Goal: Communication & Community: Answer question/provide support

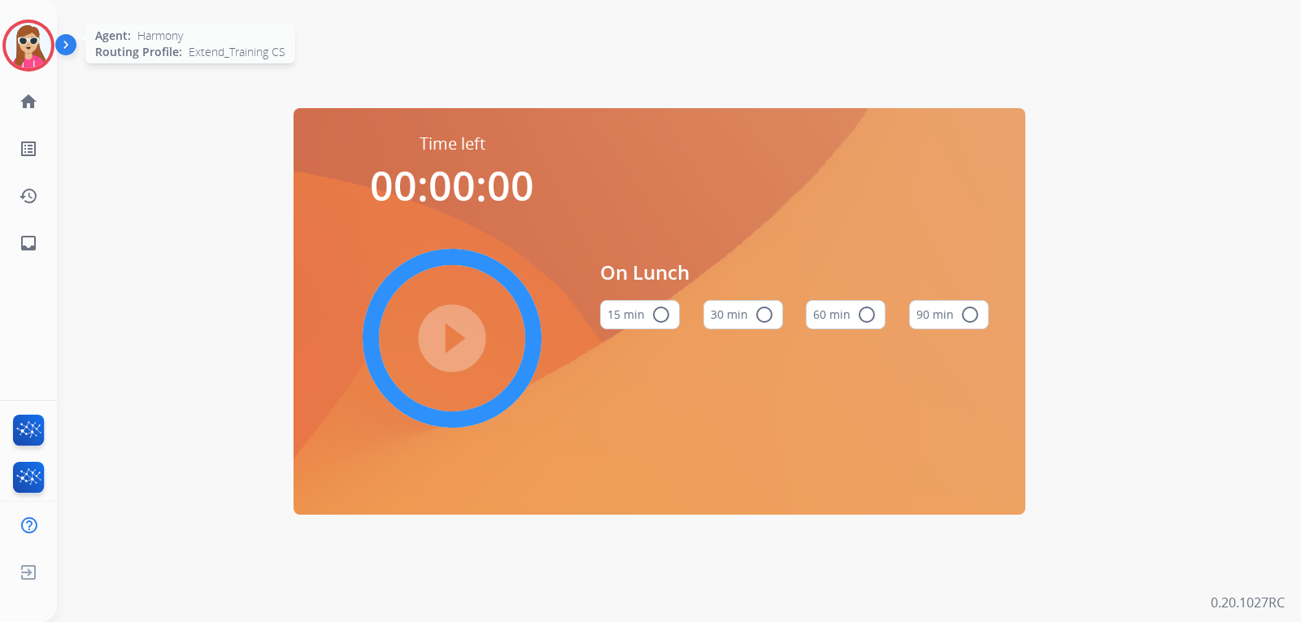
click at [50, 59] on div at bounding box center [28, 46] width 52 height 52
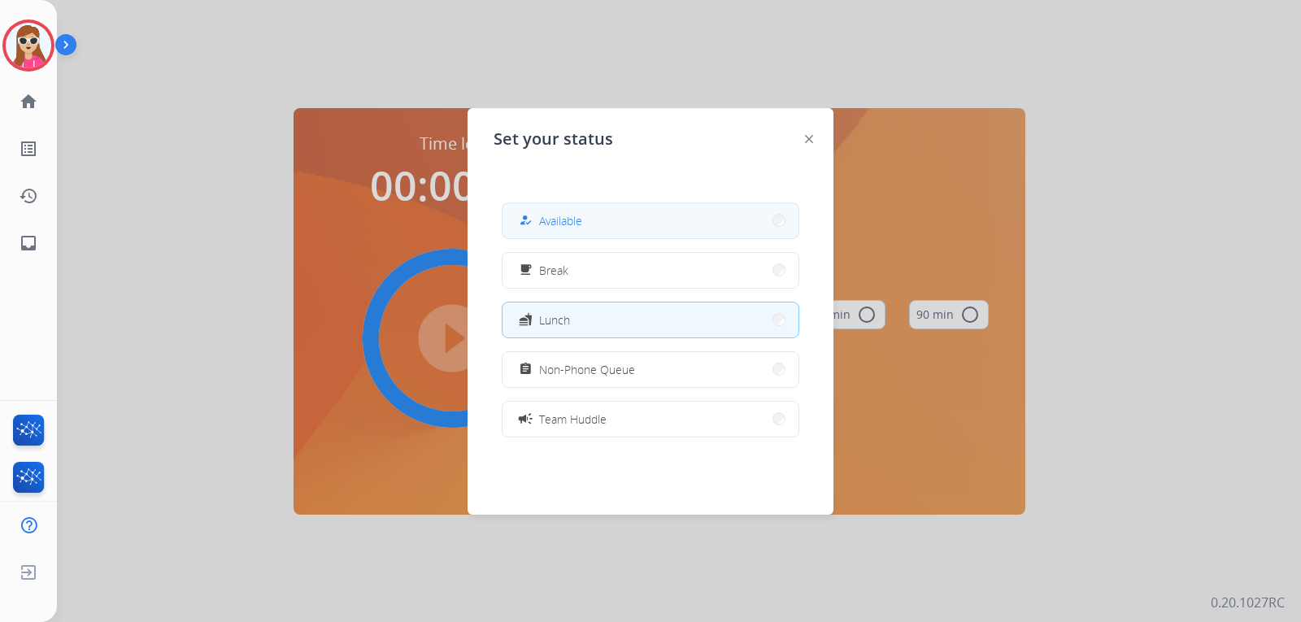
click at [610, 230] on button "how_to_reg Available" at bounding box center [651, 220] width 296 height 35
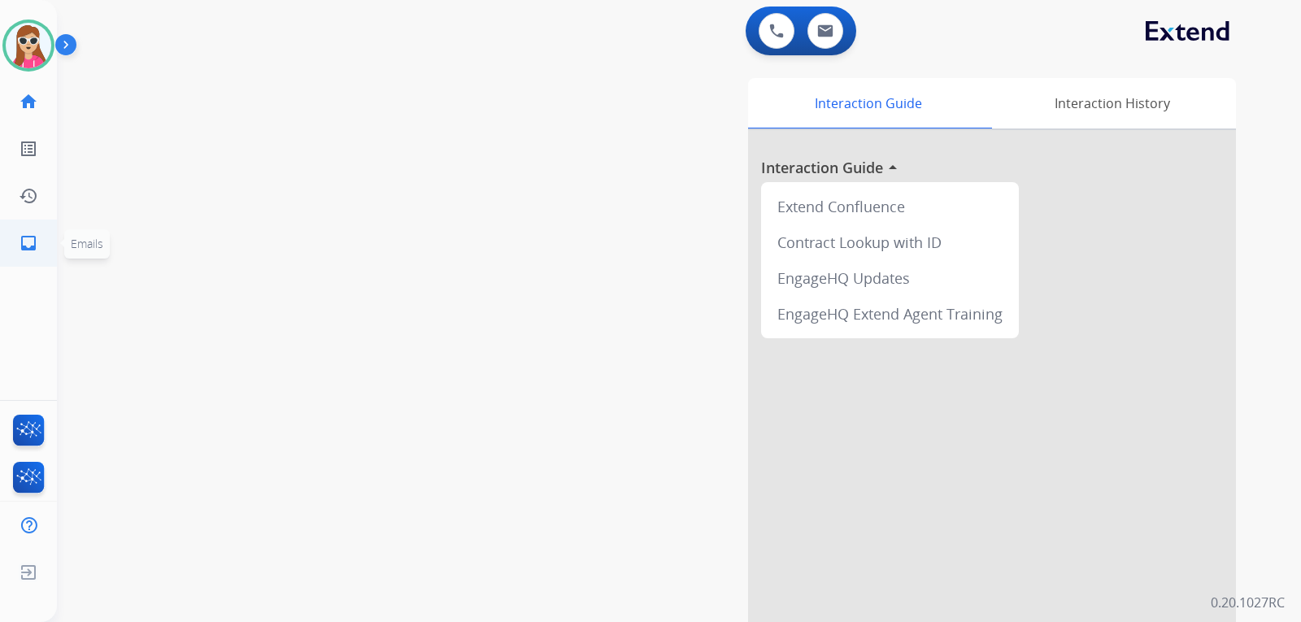
click at [34, 253] on link "inbox Emails" at bounding box center [29, 243] width 46 height 46
select select "**********"
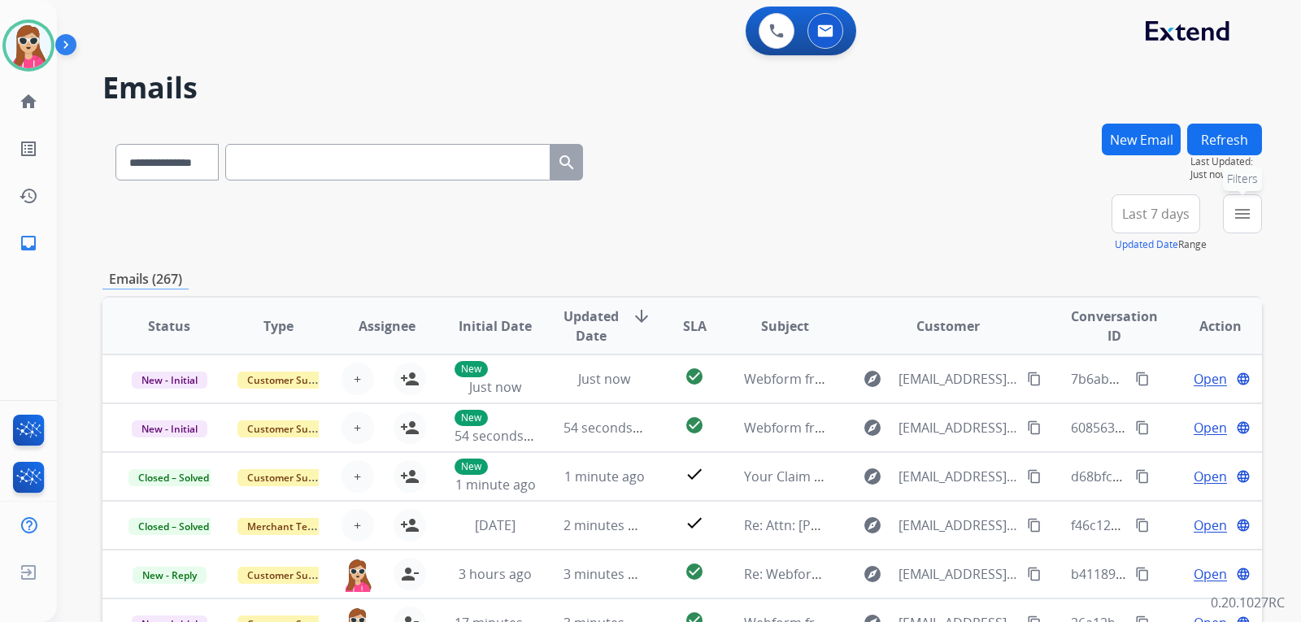
click at [1249, 228] on button "menu Filters" at bounding box center [1242, 213] width 39 height 39
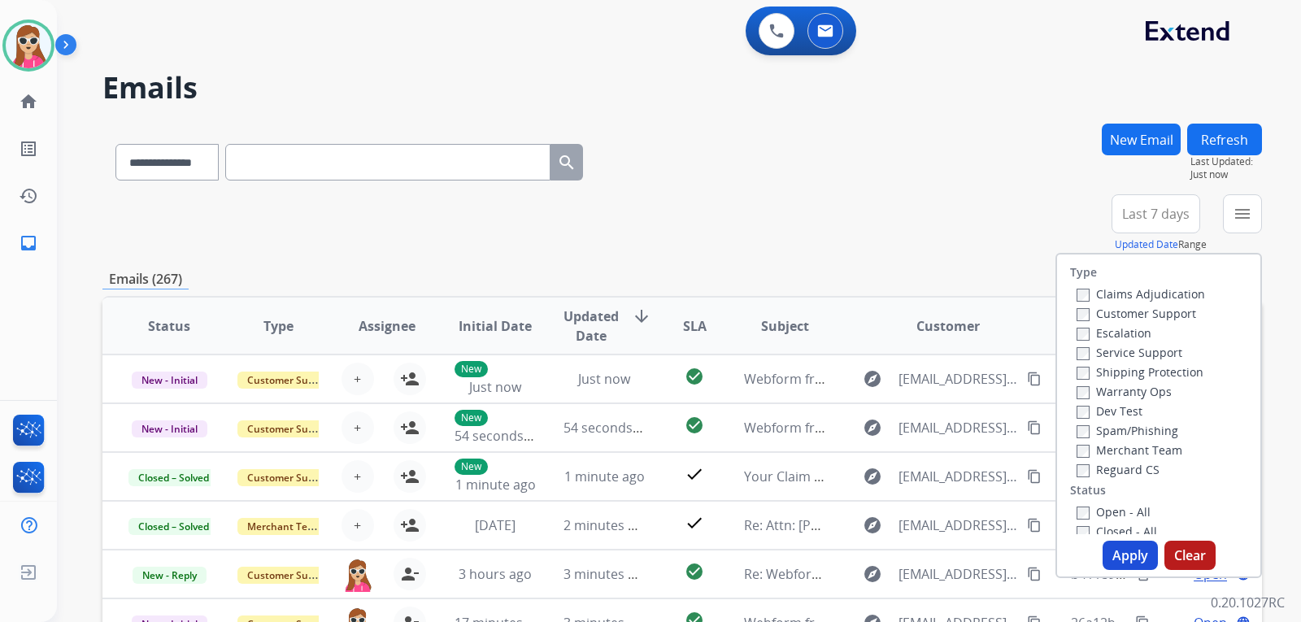
click at [1127, 309] on label "Customer Support" at bounding box center [1137, 313] width 120 height 15
click at [1171, 373] on label "Shipping Protection" at bounding box center [1140, 371] width 127 height 15
click at [1123, 469] on label "Reguard CS" at bounding box center [1118, 469] width 83 height 15
click at [1118, 512] on label "Open - All" at bounding box center [1114, 511] width 74 height 15
click at [1123, 562] on button "Apply" at bounding box center [1130, 555] width 55 height 29
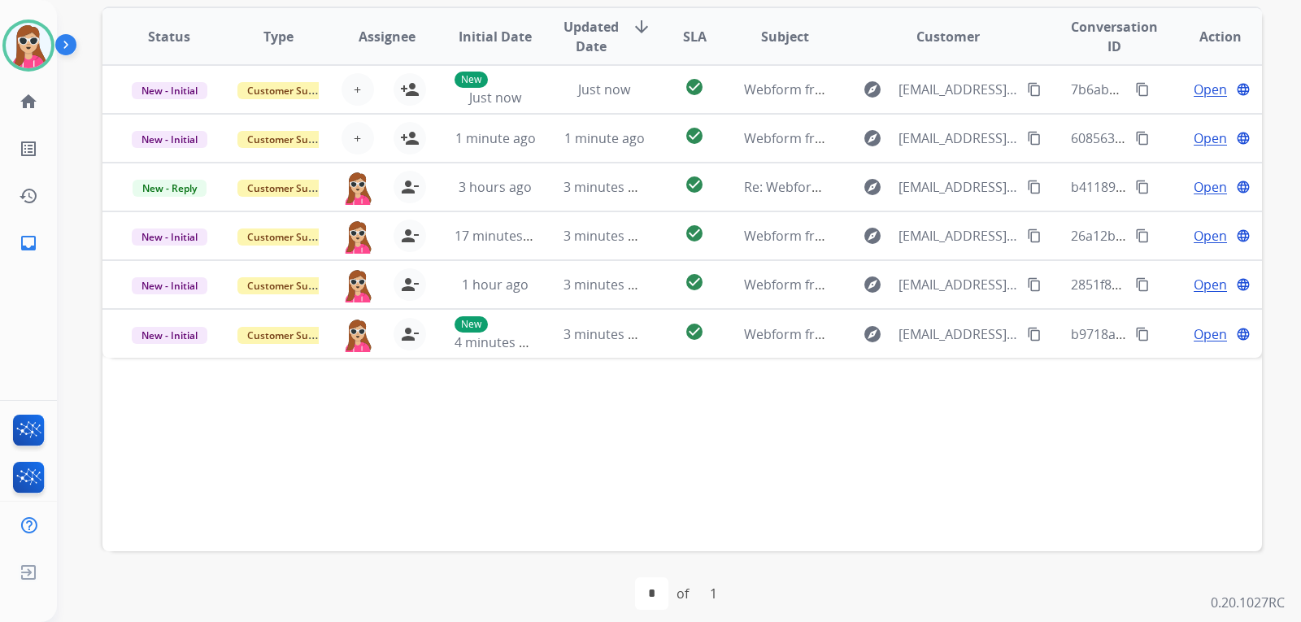
scroll to position [420, 0]
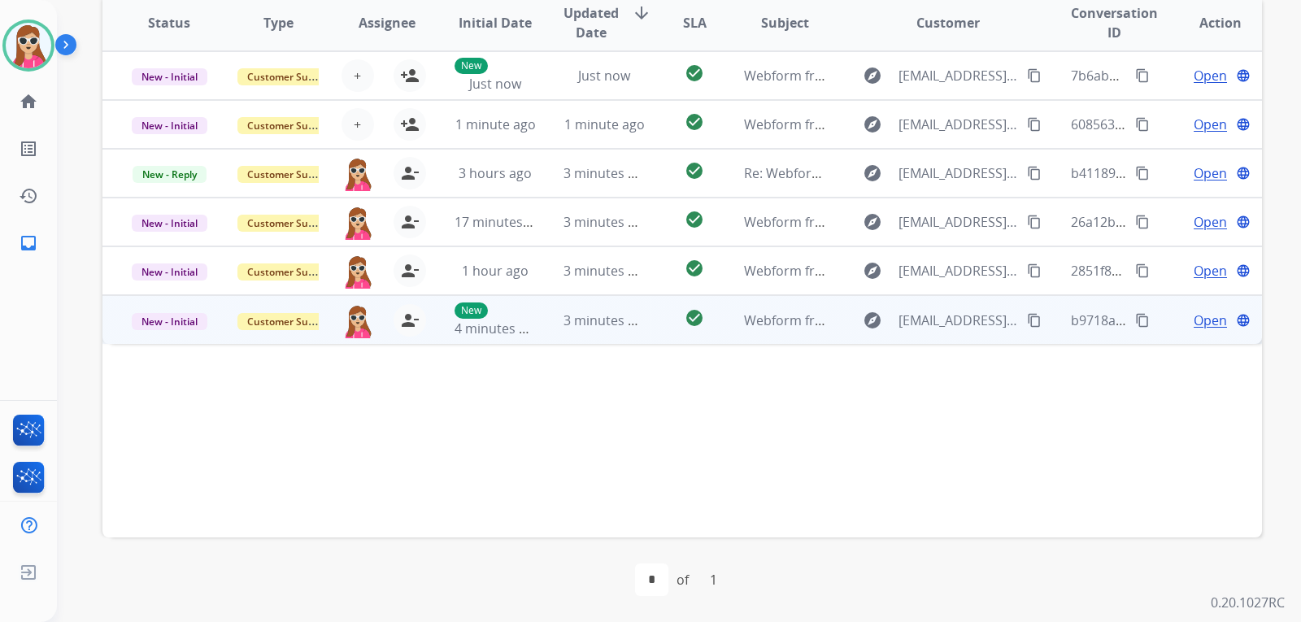
click at [849, 342] on td "explore Arturo17hernandez17@gmail.com content_copy" at bounding box center [935, 319] width 217 height 49
click at [1027, 321] on mat-icon "content_copy" at bounding box center [1034, 319] width 15 height 15
click at [1194, 319] on span "Open" at bounding box center [1210, 320] width 33 height 20
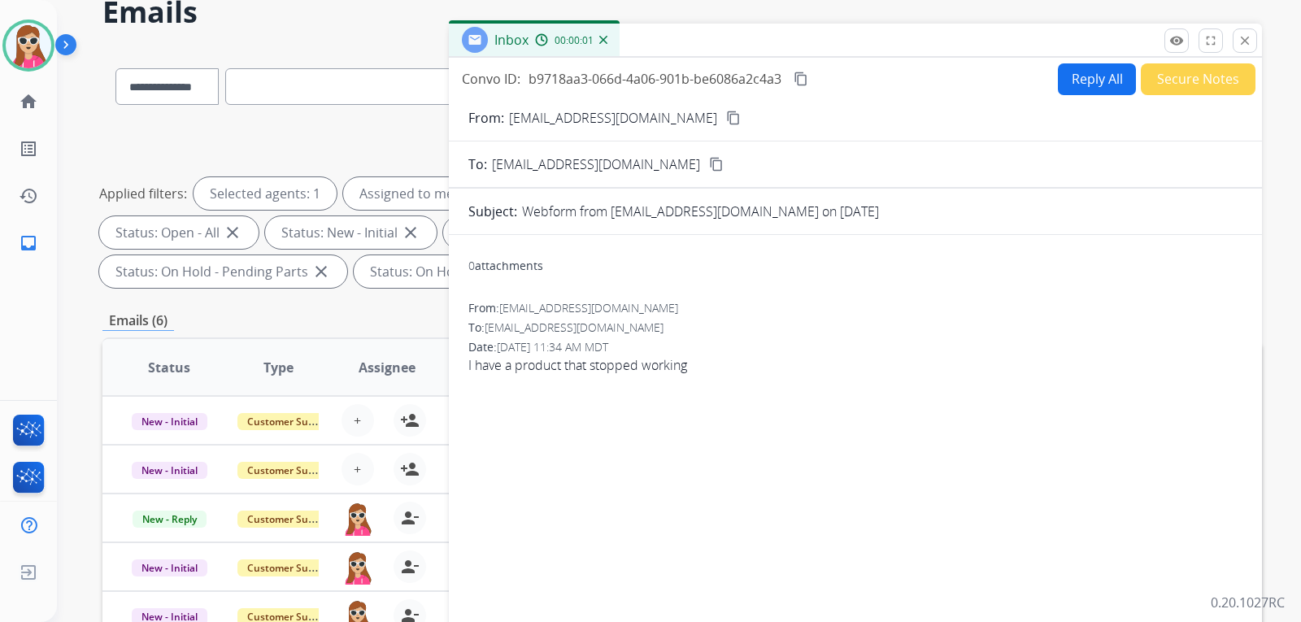
scroll to position [0, 0]
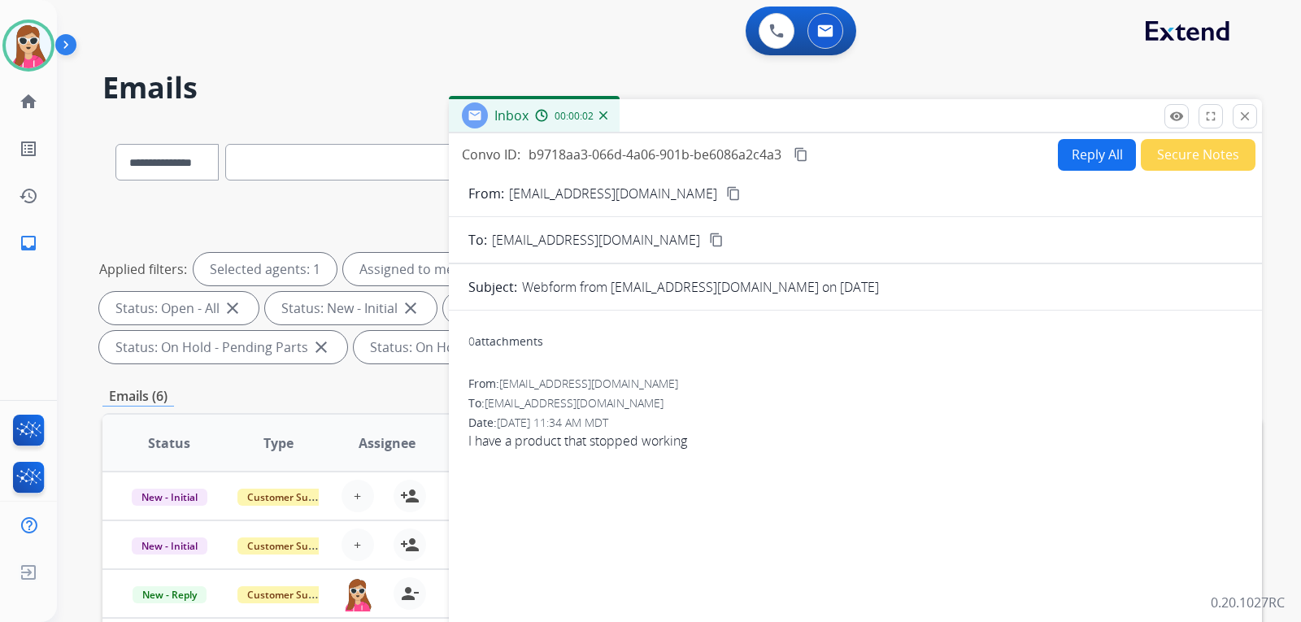
click at [1076, 156] on button "Reply All" at bounding box center [1097, 155] width 78 height 32
select select "**********"
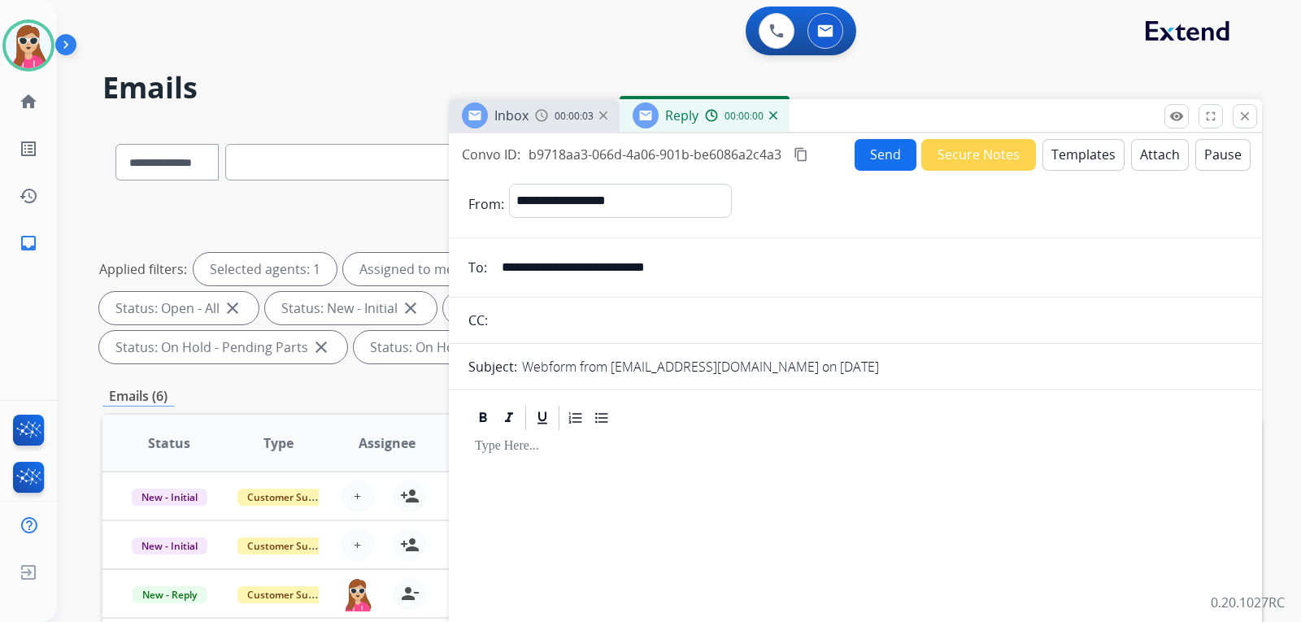
click at [1056, 161] on button "Templates" at bounding box center [1084, 155] width 82 height 32
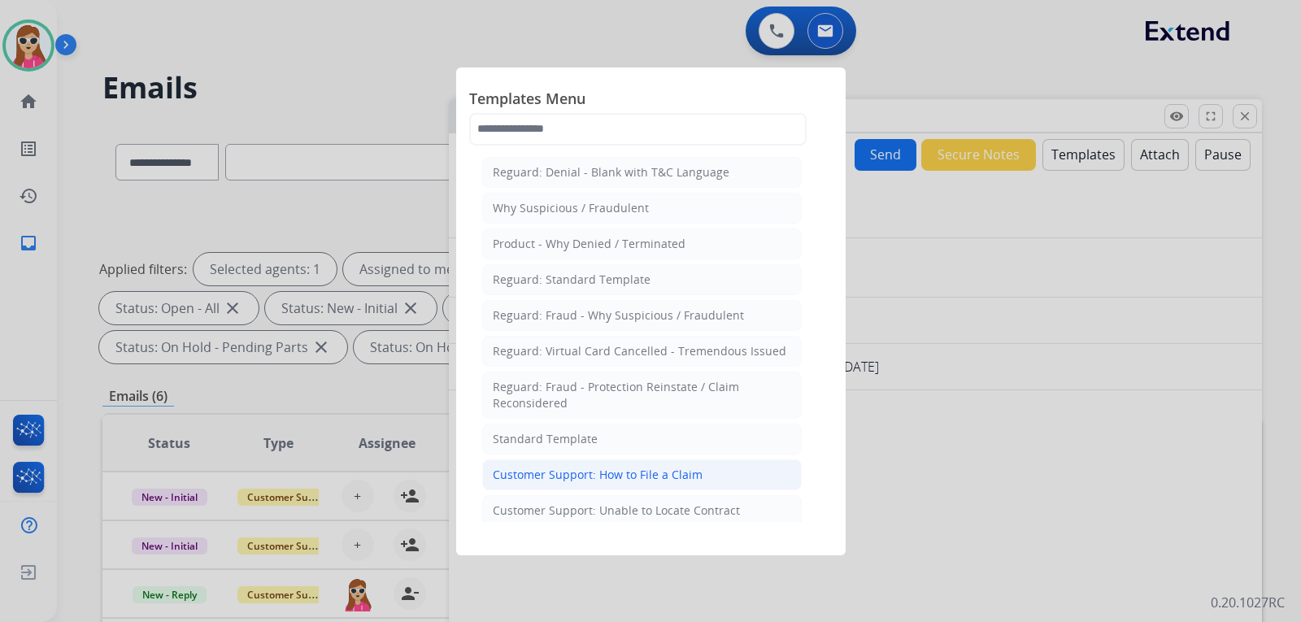
click at [651, 461] on li "Customer Support: How to File a Claim" at bounding box center [642, 474] width 320 height 31
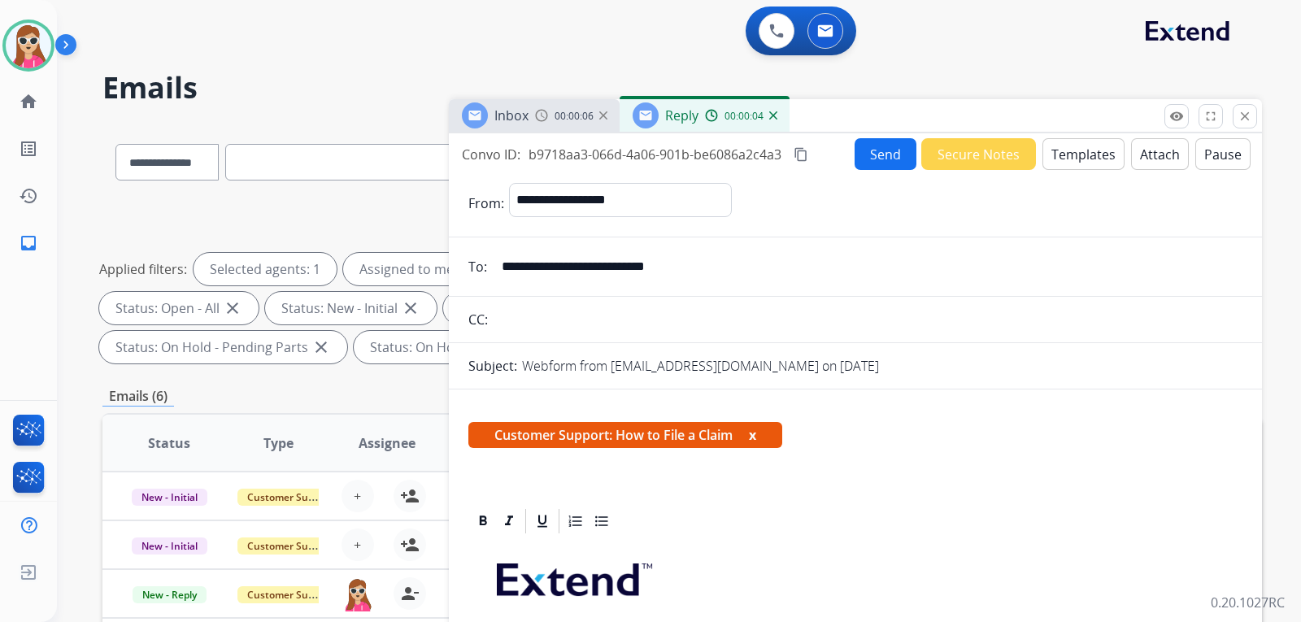
drag, startPoint x: 651, startPoint y: 455, endPoint x: 677, endPoint y: 529, distance: 78.4
click at [677, 529] on div at bounding box center [855, 521] width 774 height 29
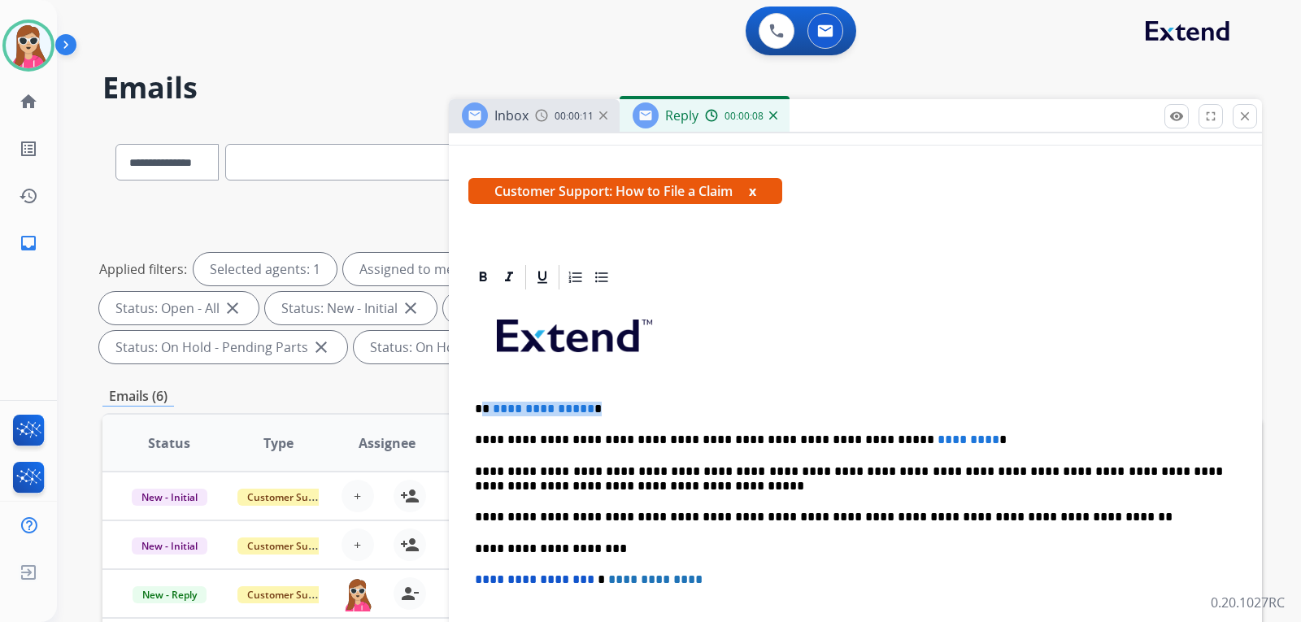
drag, startPoint x: 486, startPoint y: 411, endPoint x: 591, endPoint y: 410, distance: 105.7
click at [591, 410] on p "**********" at bounding box center [849, 409] width 748 height 15
drag, startPoint x: 494, startPoint y: 413, endPoint x: 503, endPoint y: 413, distance: 8.9
click at [503, 413] on p "*****" at bounding box center [849, 409] width 748 height 15
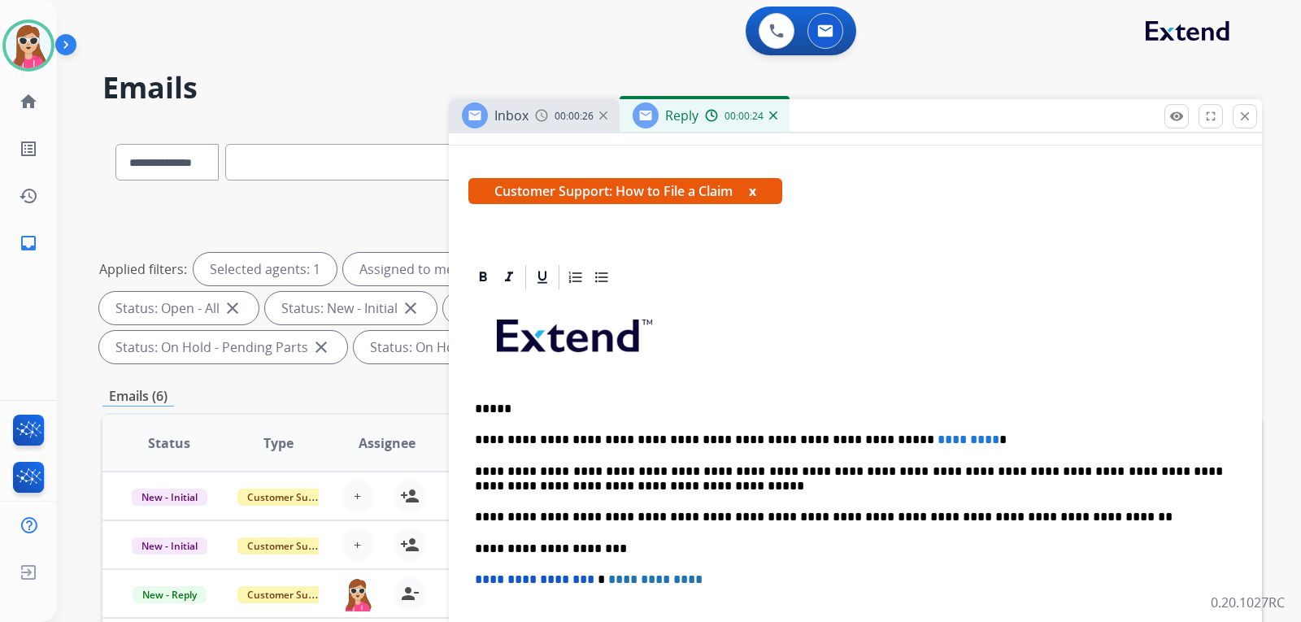
click at [492, 413] on p "*****" at bounding box center [849, 409] width 748 height 15
drag, startPoint x: 480, startPoint y: 408, endPoint x: 496, endPoint y: 408, distance: 16.3
click at [496, 408] on p "*****" at bounding box center [849, 409] width 748 height 15
click at [504, 410] on p "*****" at bounding box center [849, 409] width 748 height 15
click at [503, 407] on p "*****" at bounding box center [849, 409] width 748 height 15
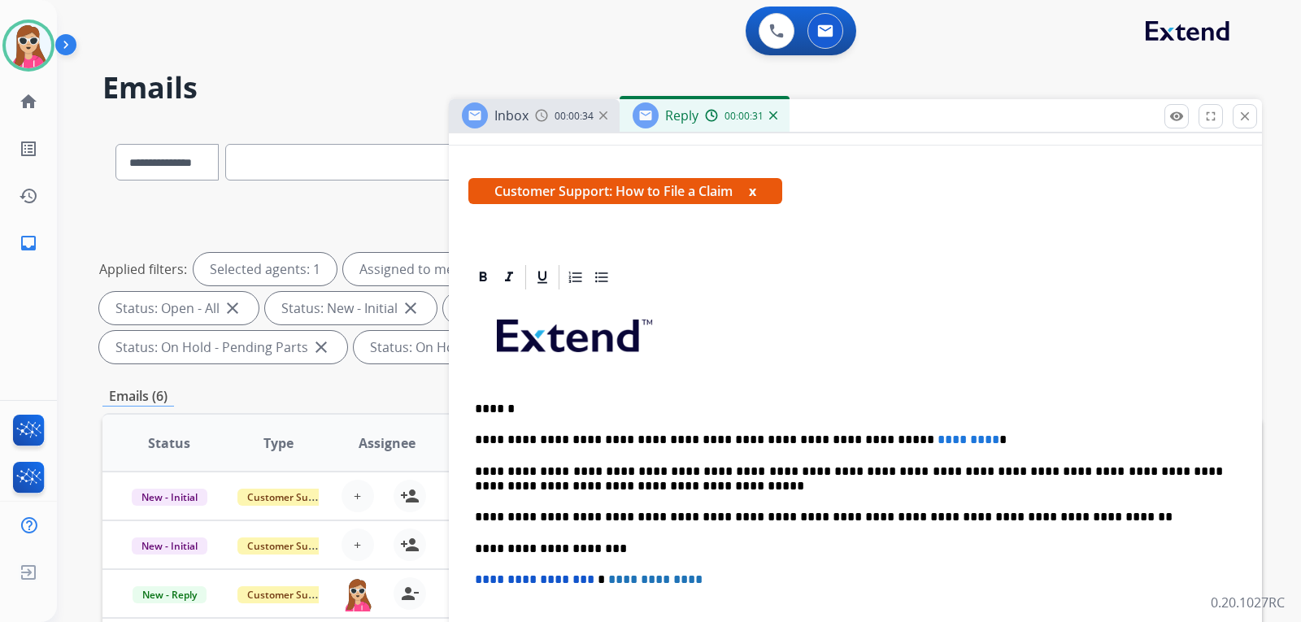
click at [508, 412] on p "******" at bounding box center [849, 409] width 748 height 15
drag, startPoint x: 508, startPoint y: 407, endPoint x: 487, endPoint y: 409, distance: 21.2
click at [487, 409] on p "******" at bounding box center [849, 409] width 748 height 15
drag, startPoint x: 937, startPoint y: 442, endPoint x: 849, endPoint y: 433, distance: 88.3
click at [849, 433] on p "**********" at bounding box center [849, 440] width 748 height 15
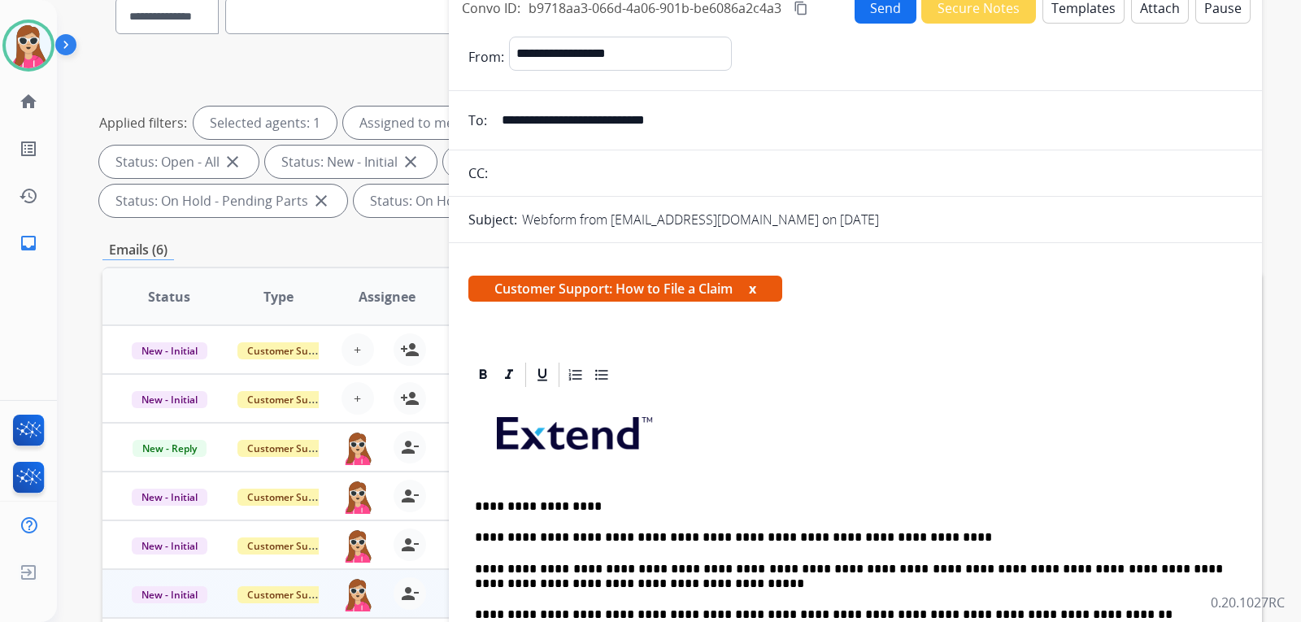
scroll to position [0, 0]
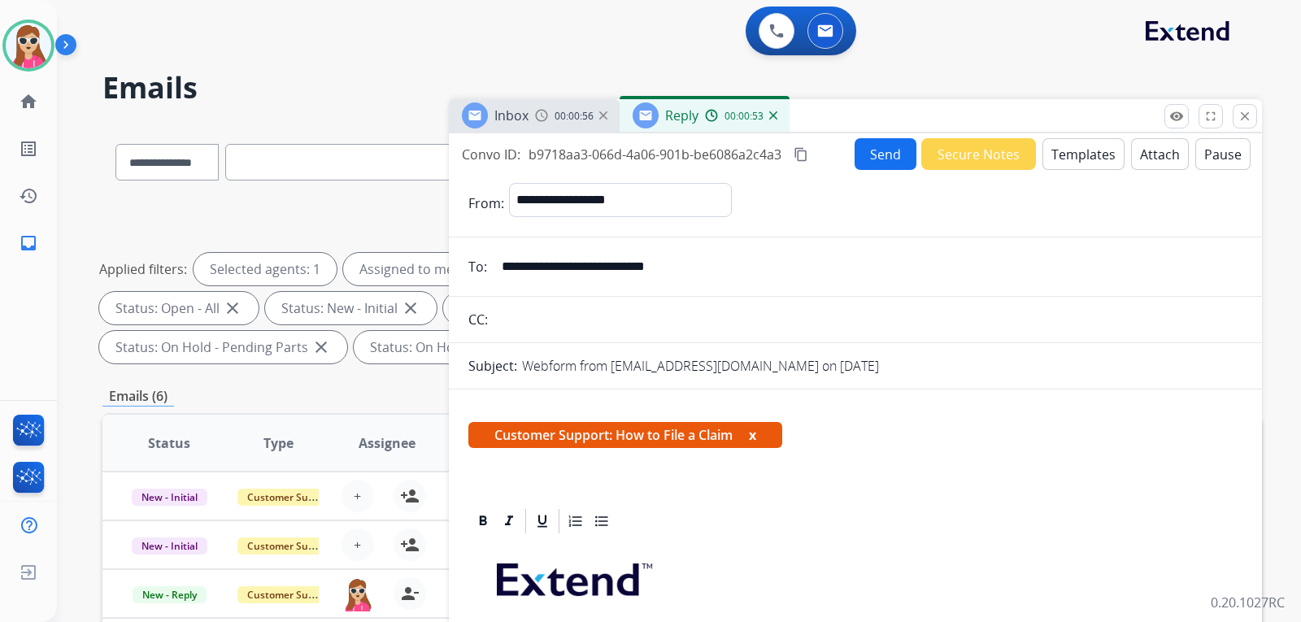
click at [869, 167] on button "Send" at bounding box center [886, 154] width 62 height 32
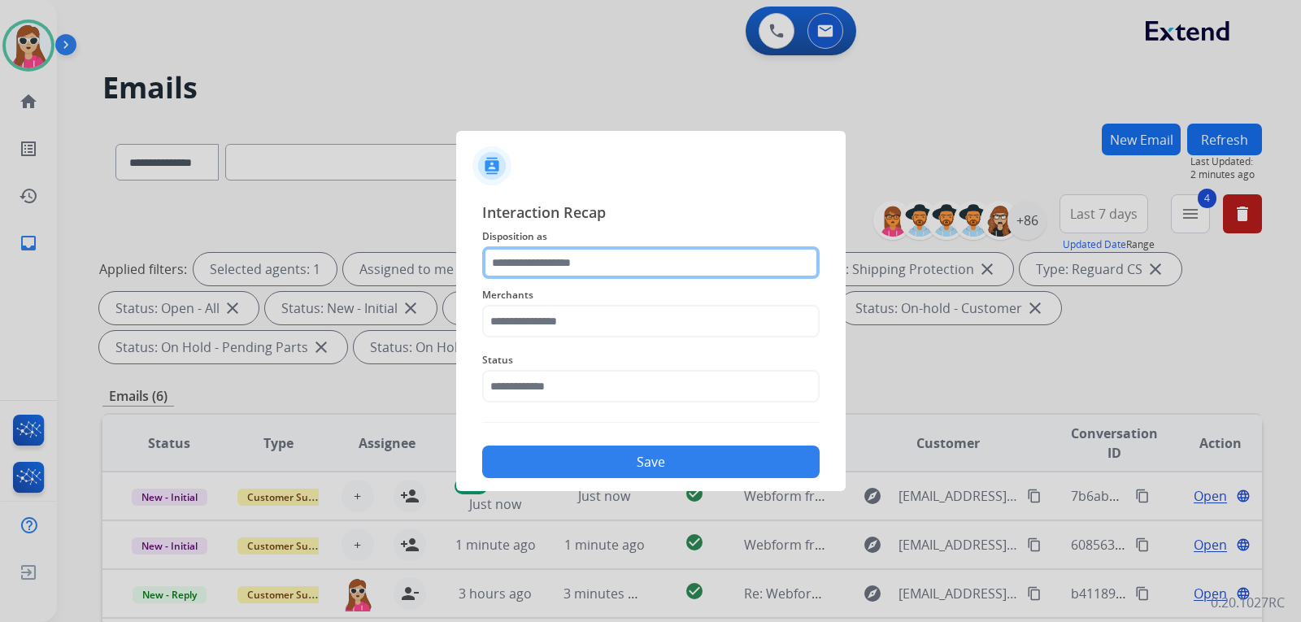
click at [589, 263] on input "text" at bounding box center [650, 262] width 337 height 33
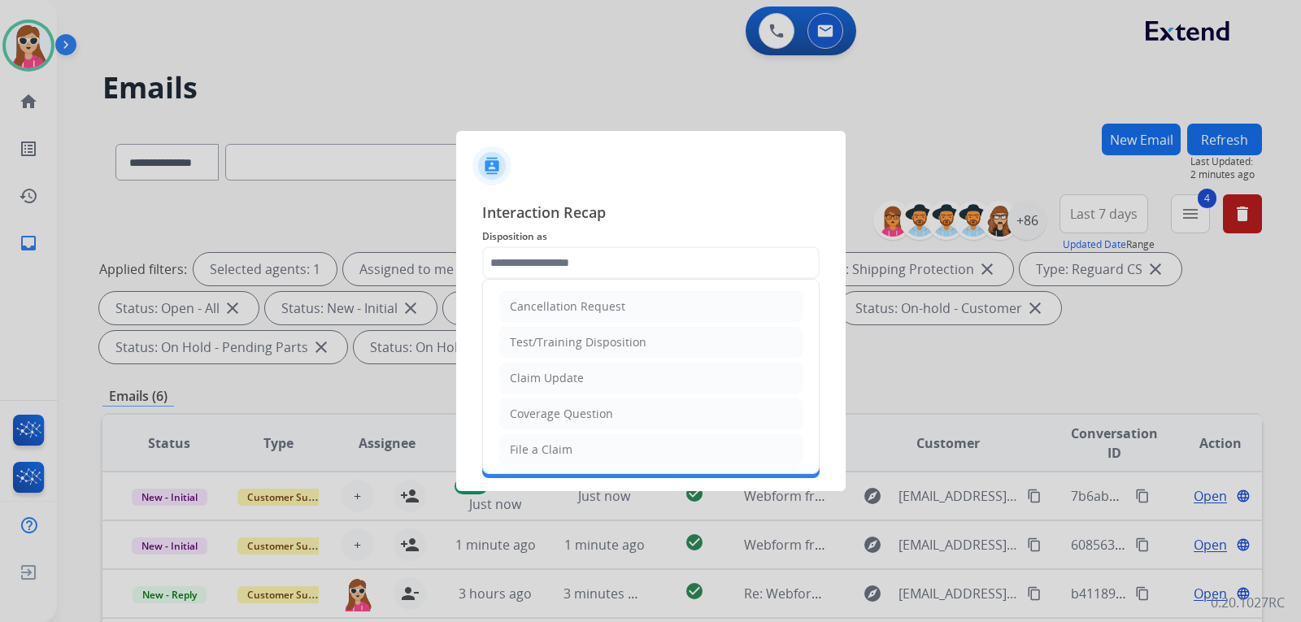
drag, startPoint x: 573, startPoint y: 438, endPoint x: 583, endPoint y: 416, distance: 24.4
click at [575, 438] on li "File a Claim" at bounding box center [650, 449] width 303 height 31
type input "**********"
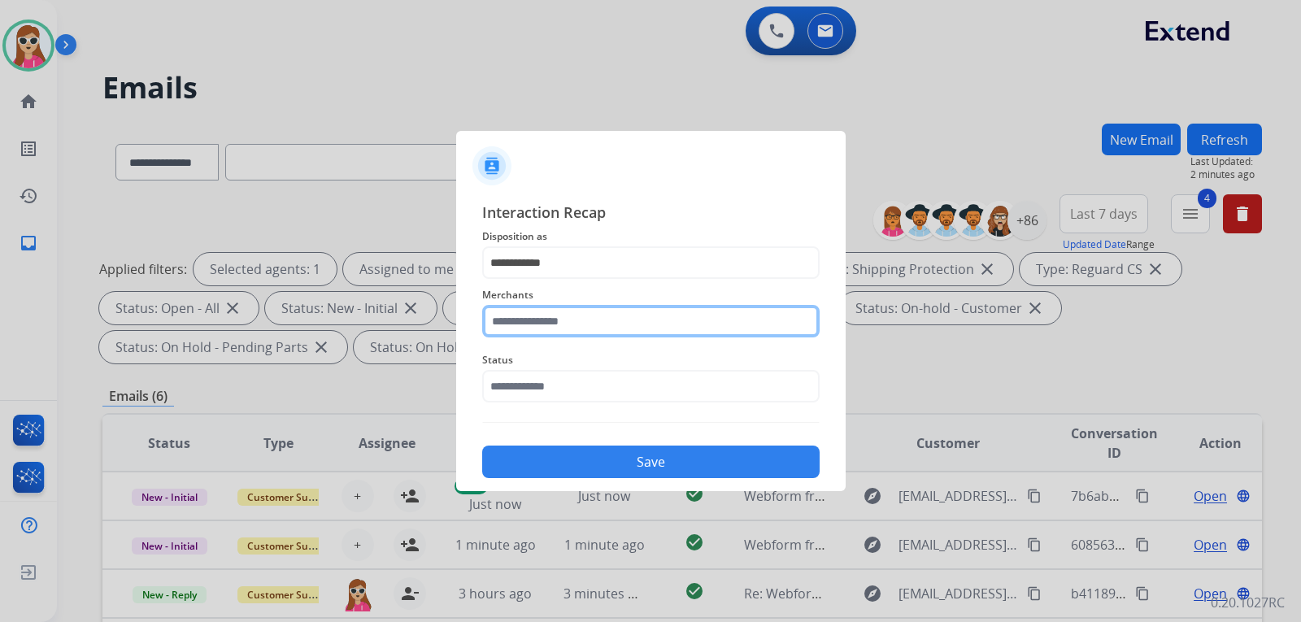
click at [568, 323] on input "text" at bounding box center [650, 321] width 337 height 33
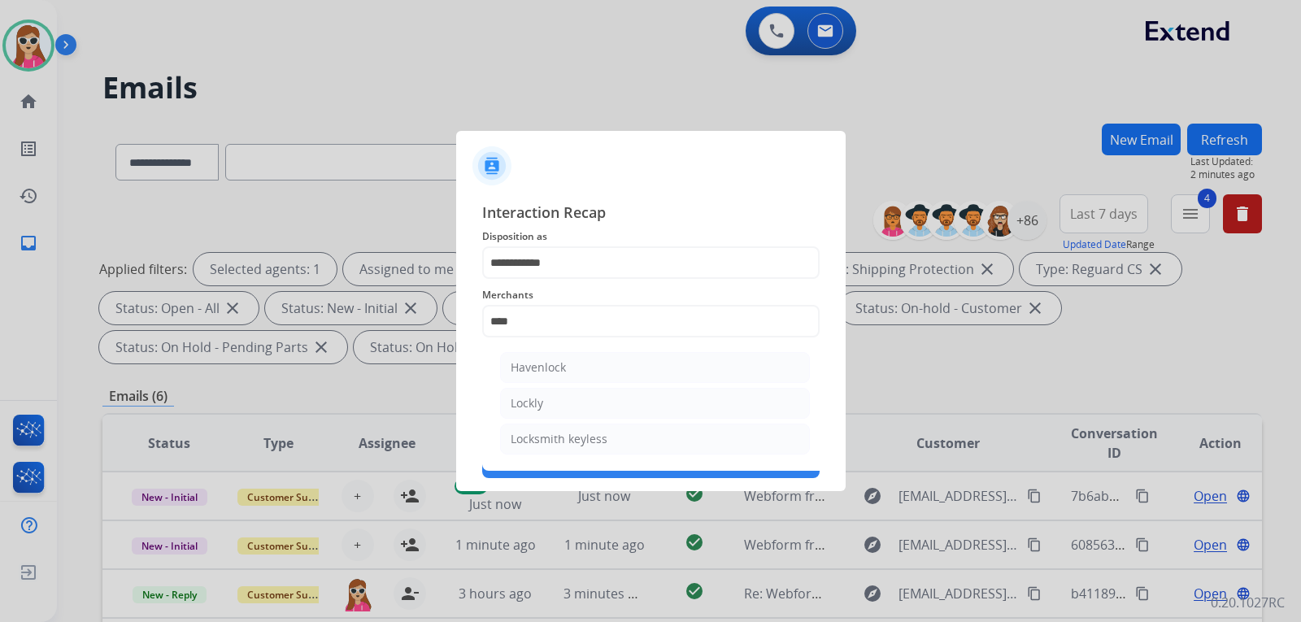
click at [620, 429] on li "Locksmith keyless" at bounding box center [655, 439] width 310 height 31
type input "**********"
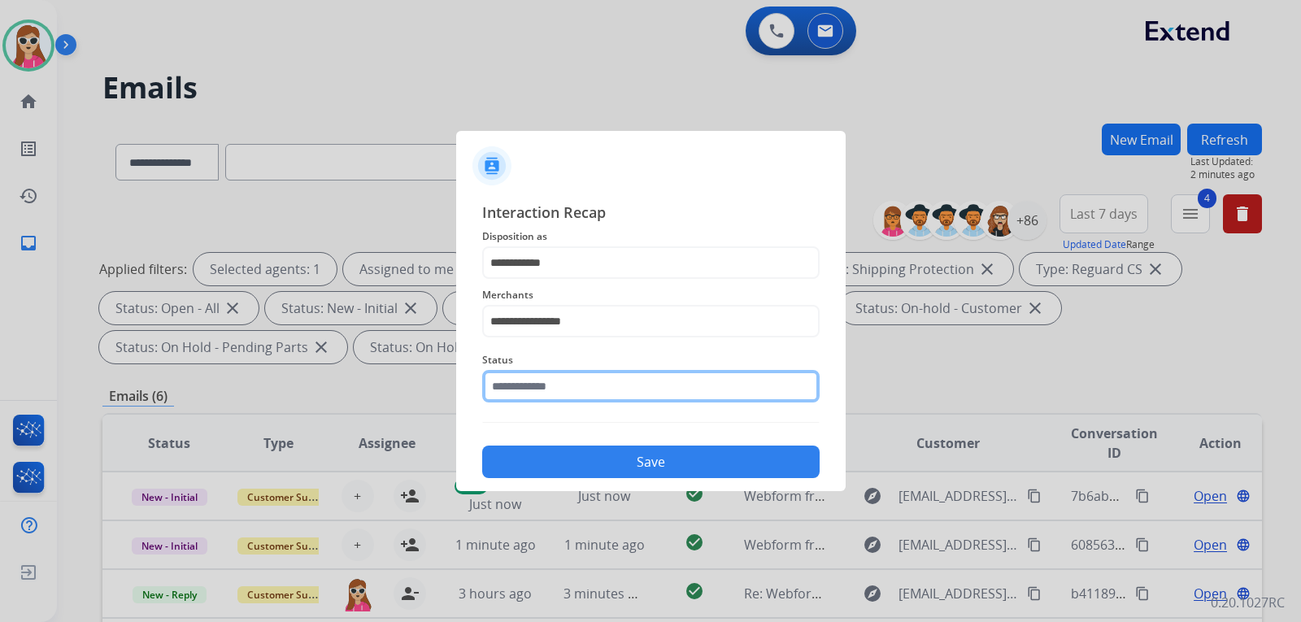
click at [616, 400] on div "Status" at bounding box center [650, 376] width 337 height 65
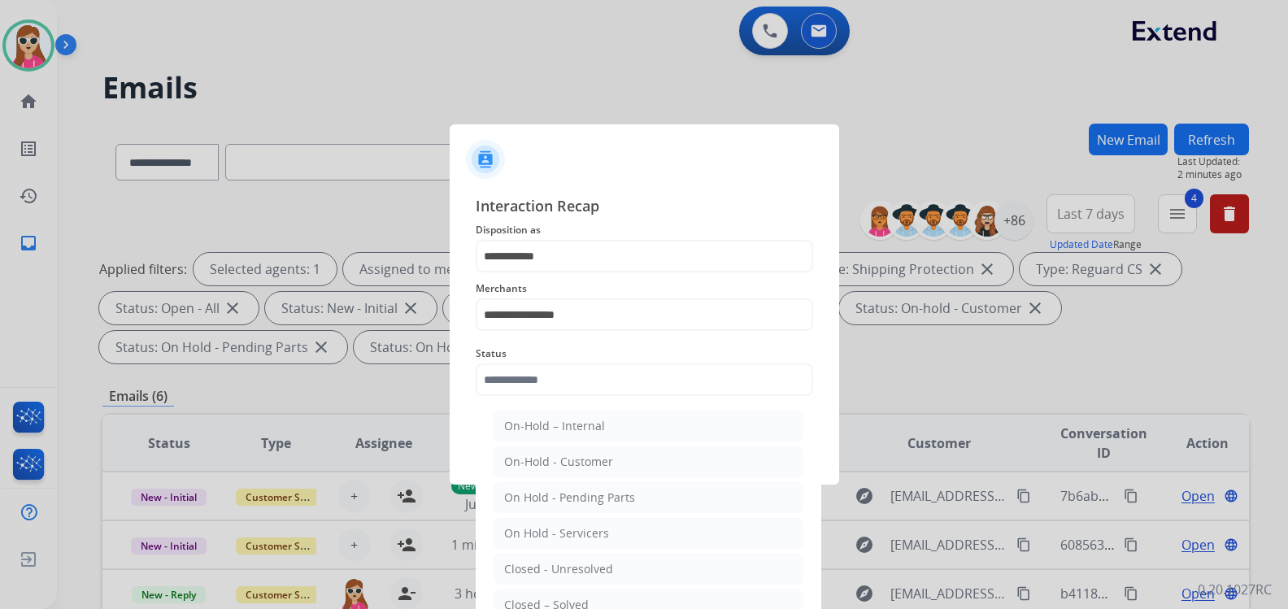
click at [571, 599] on div "Closed – Solved" at bounding box center [546, 605] width 85 height 16
type input "**********"
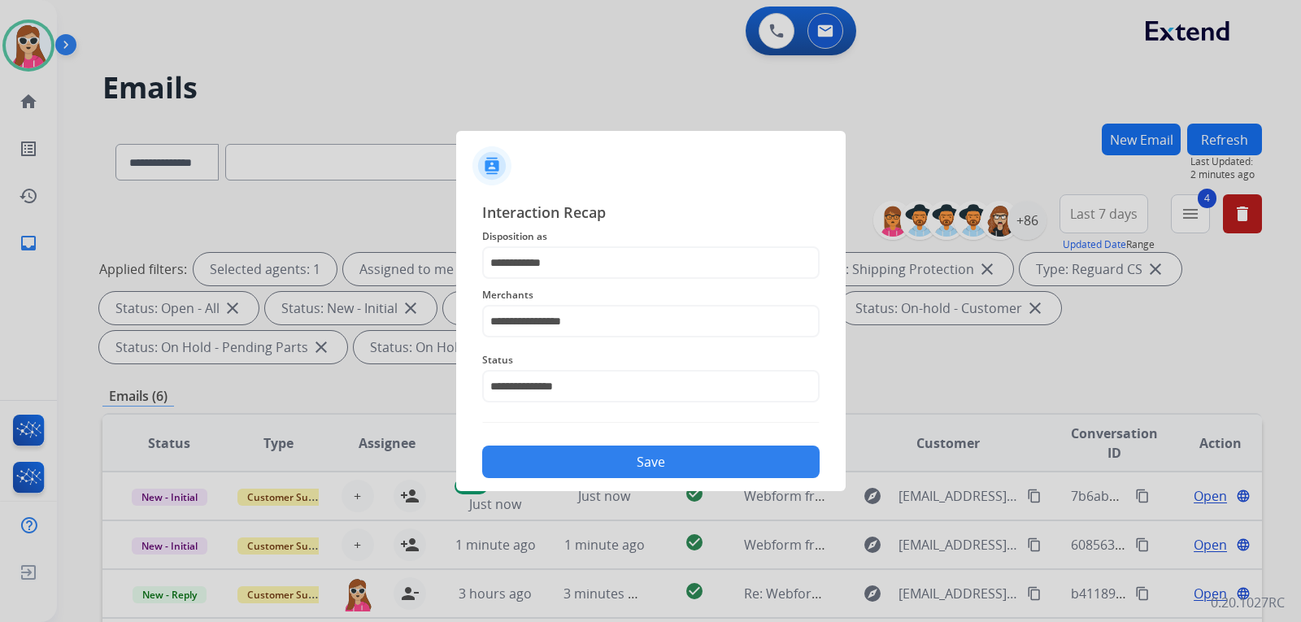
click at [617, 468] on button "Save" at bounding box center [650, 462] width 337 height 33
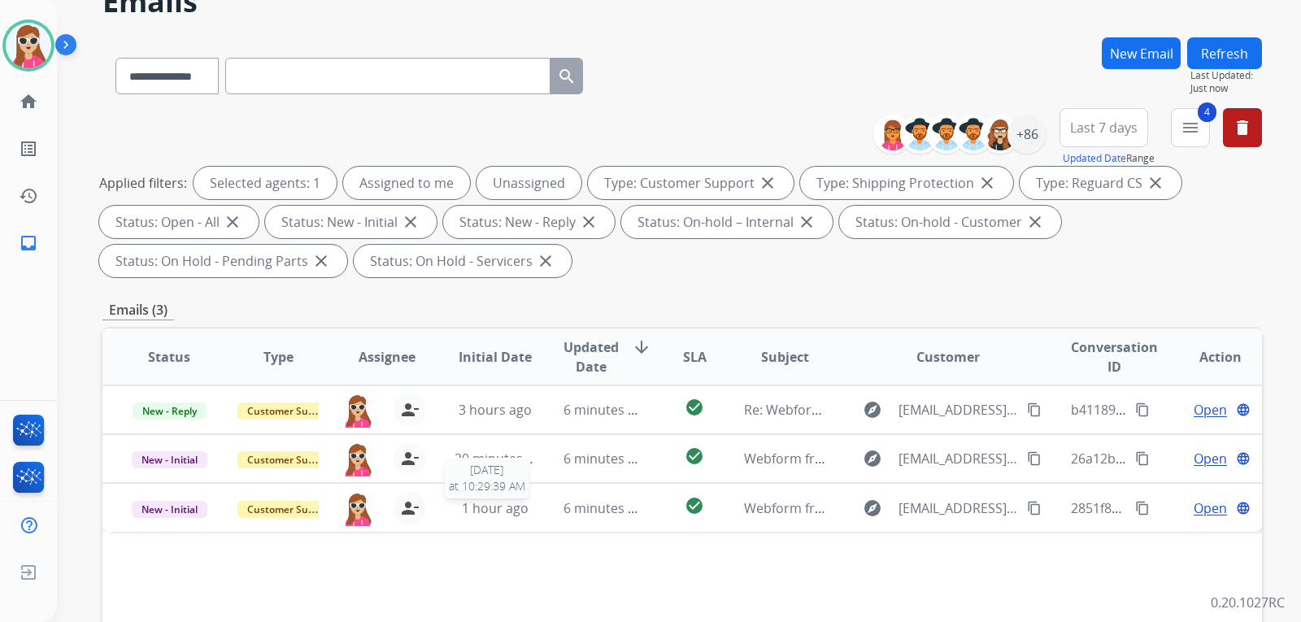
scroll to position [325, 0]
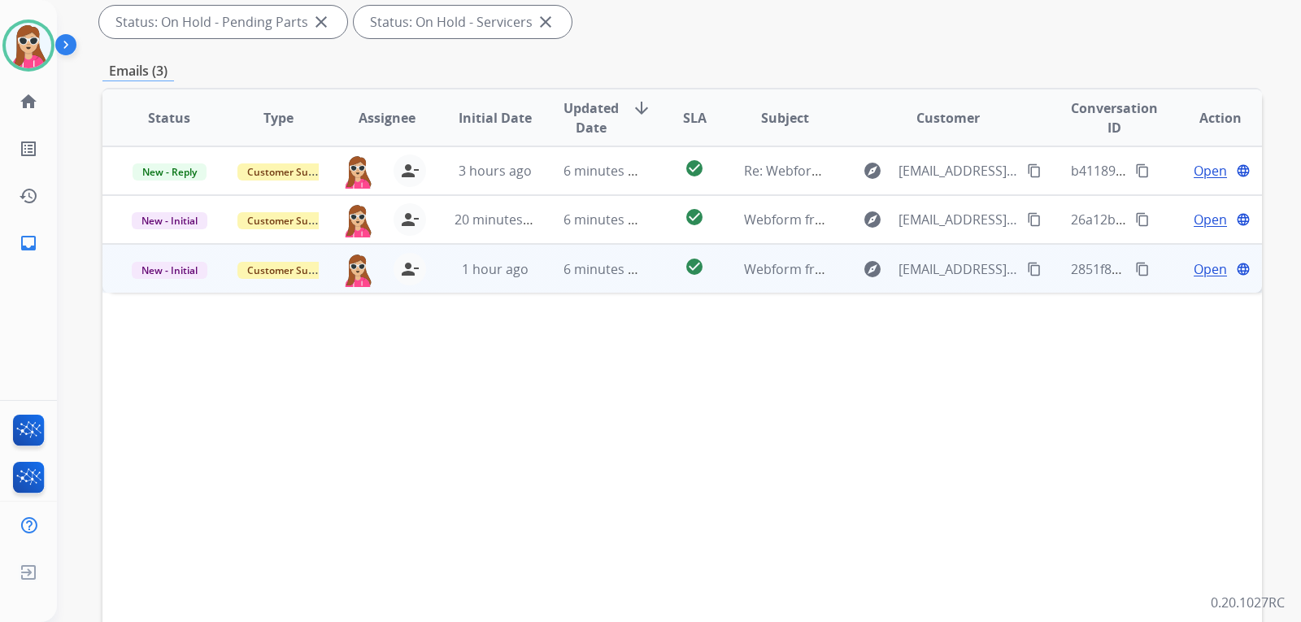
click at [647, 277] on td "check_circle" at bounding box center [682, 268] width 72 height 49
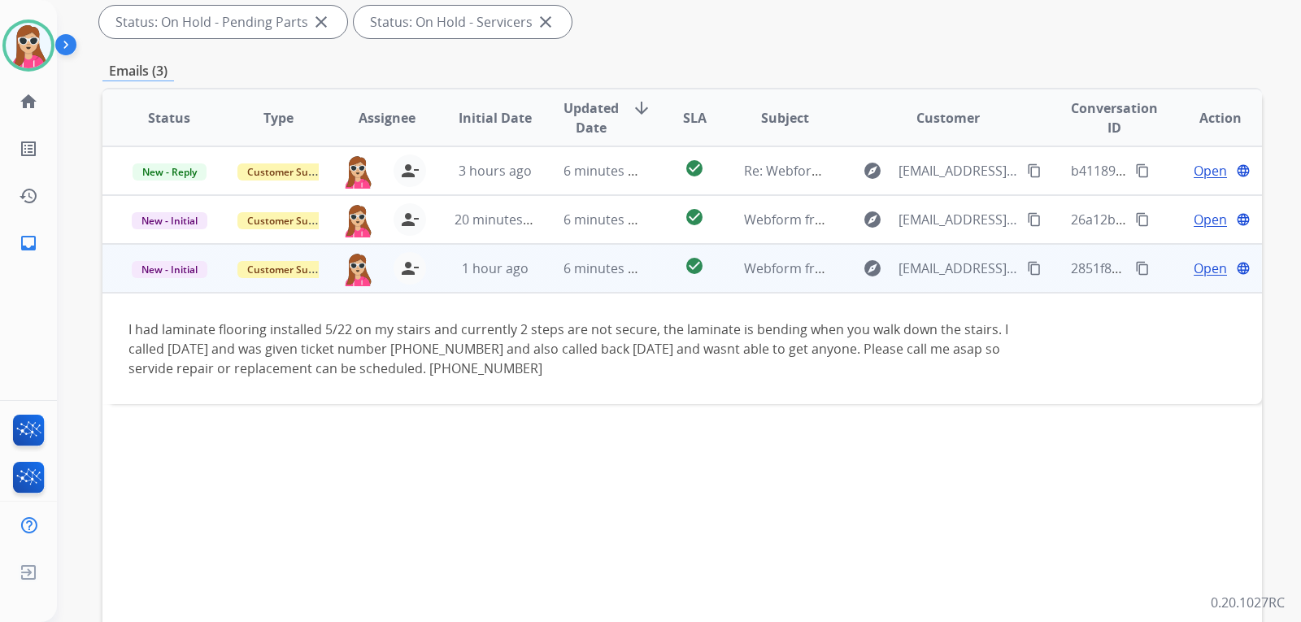
click at [1027, 269] on mat-icon "content_copy" at bounding box center [1034, 268] width 15 height 15
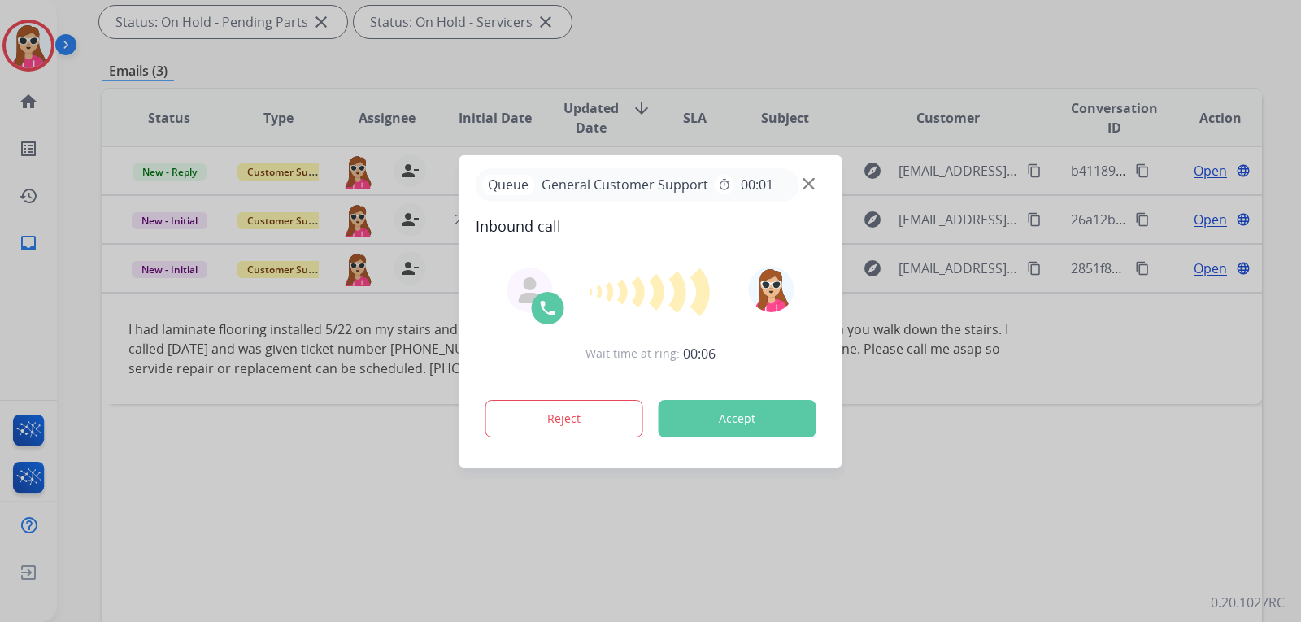
click at [791, 424] on button "Accept" at bounding box center [738, 418] width 158 height 37
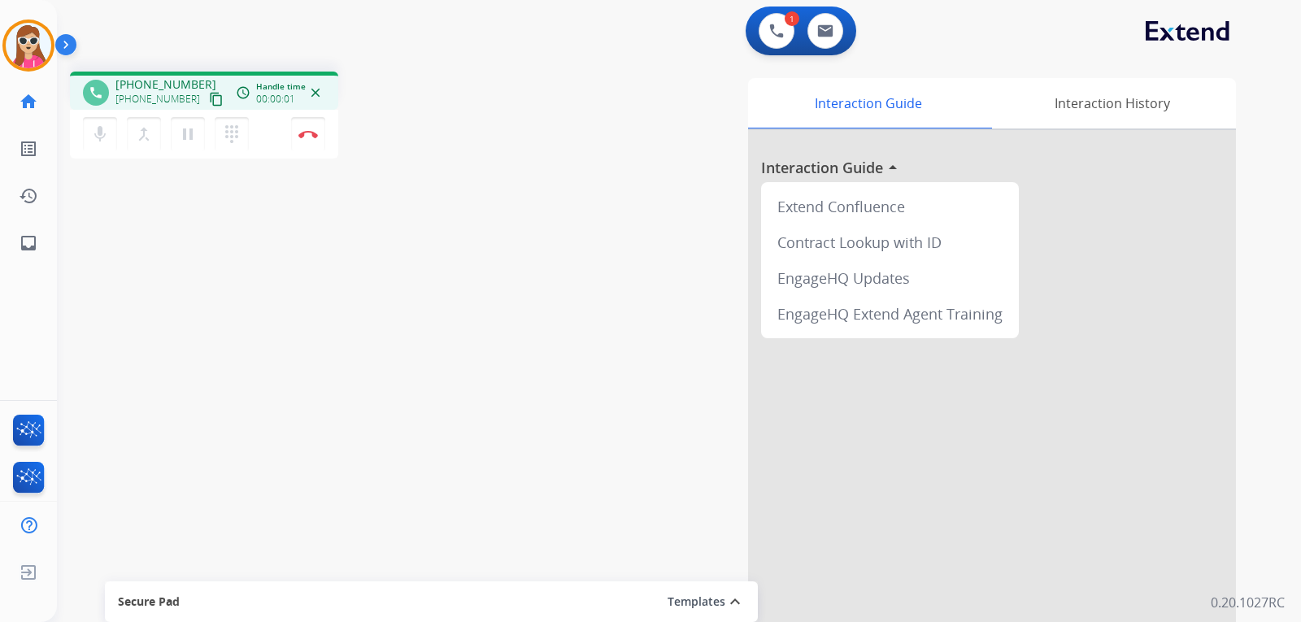
click at [209, 97] on mat-icon "content_copy" at bounding box center [216, 99] width 15 height 15
click at [323, 135] on button "Disconnect" at bounding box center [308, 134] width 34 height 34
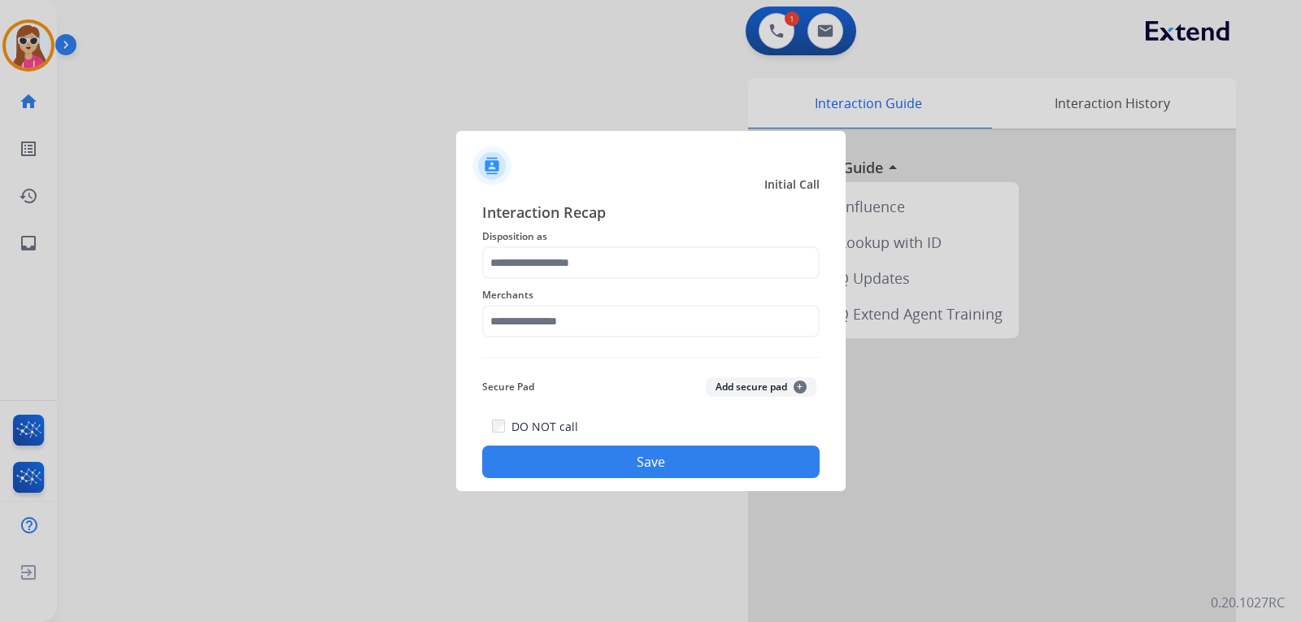
click at [587, 245] on span "Disposition as" at bounding box center [650, 237] width 337 height 20
click at [599, 266] on input "text" at bounding box center [650, 262] width 337 height 33
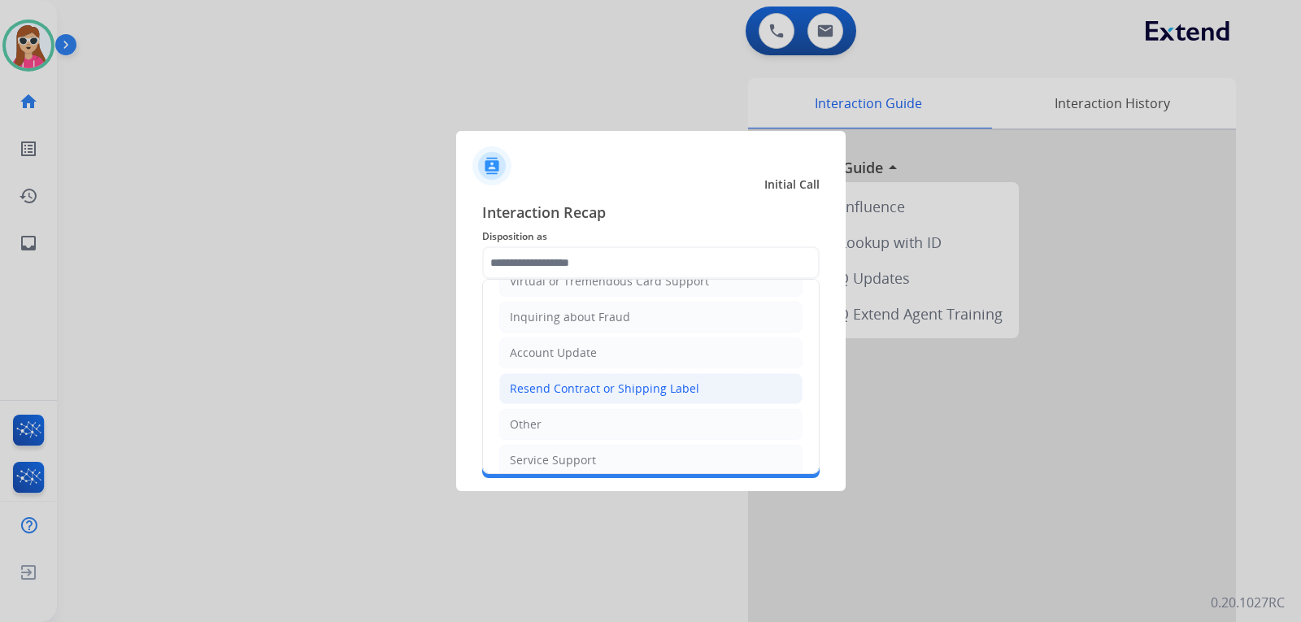
scroll to position [254, 0]
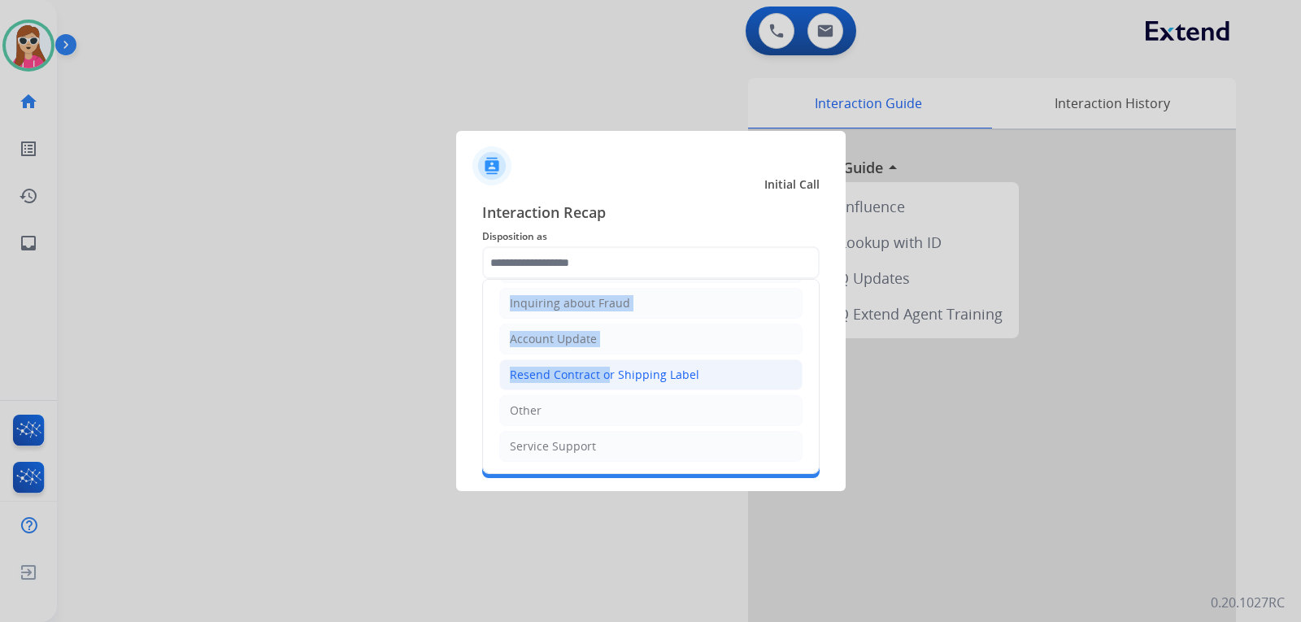
drag, startPoint x: 589, startPoint y: 387, endPoint x: 599, endPoint y: 388, distance: 10.6
click at [599, 388] on ul "Cancellation Request Test/Training Disposition Claim Update Coverage Question F…" at bounding box center [651, 249] width 336 height 447
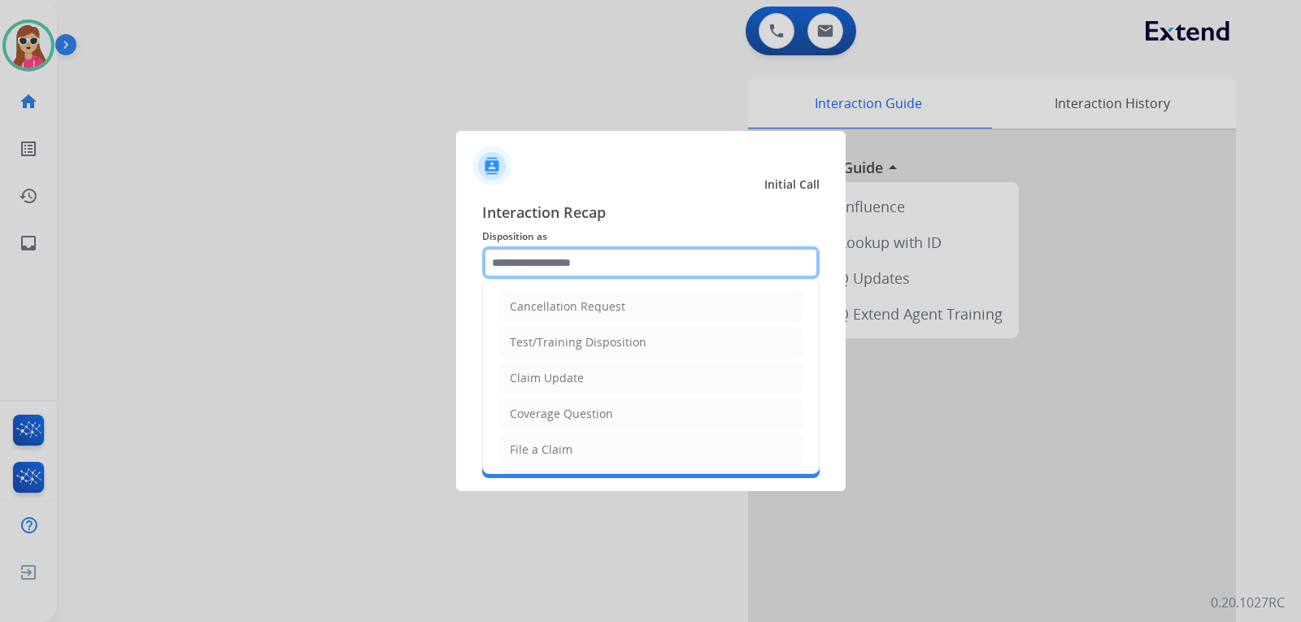
click at [581, 270] on input "text" at bounding box center [650, 262] width 337 height 33
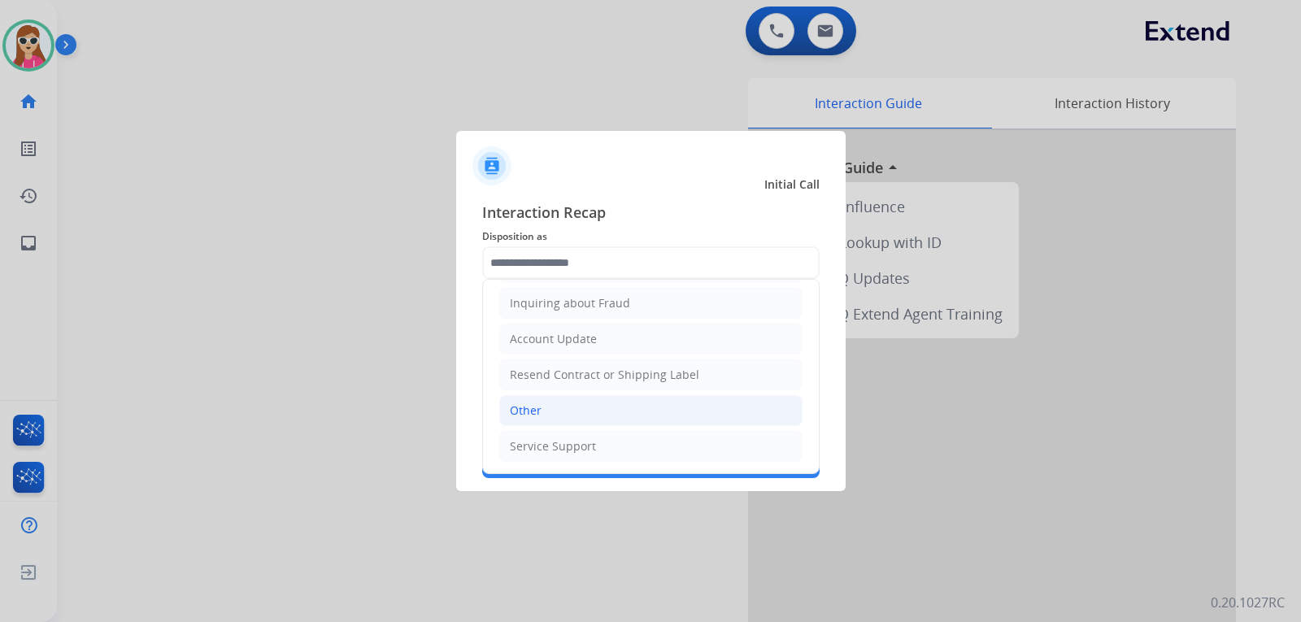
click at [535, 414] on div "Other" at bounding box center [526, 411] width 32 height 16
type input "*****"
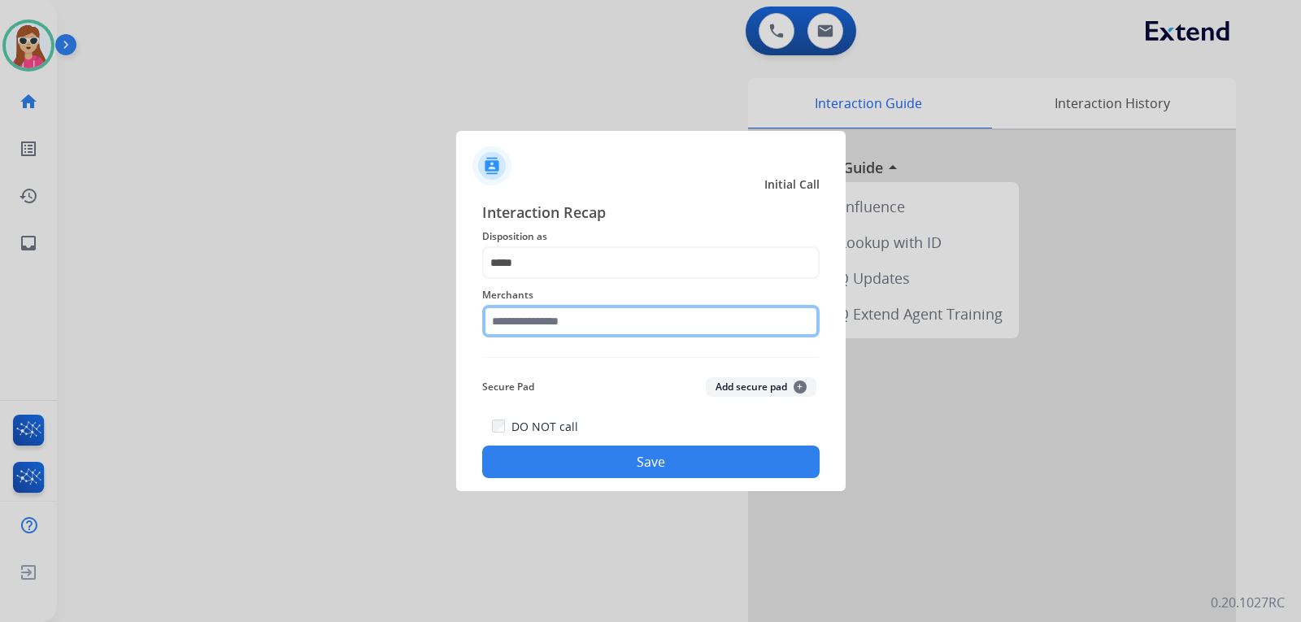
click at [551, 335] on input "text" at bounding box center [650, 321] width 337 height 33
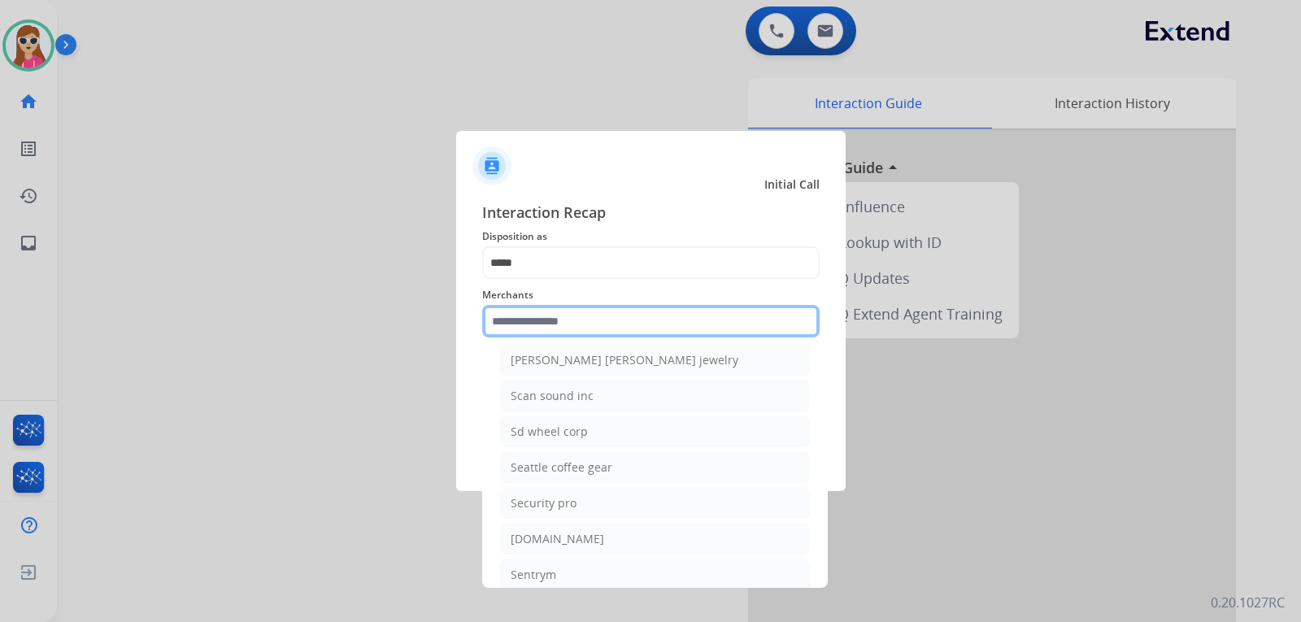
scroll to position [24419, 0]
click at [649, 309] on input "text" at bounding box center [650, 321] width 337 height 33
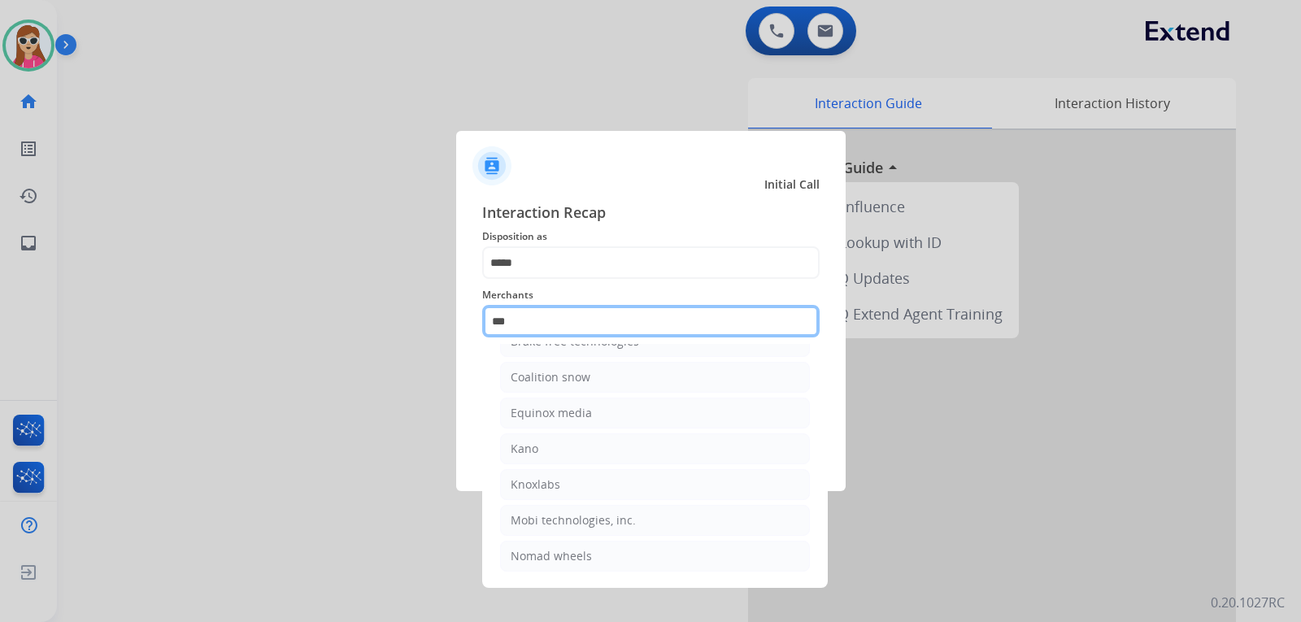
scroll to position [0, 0]
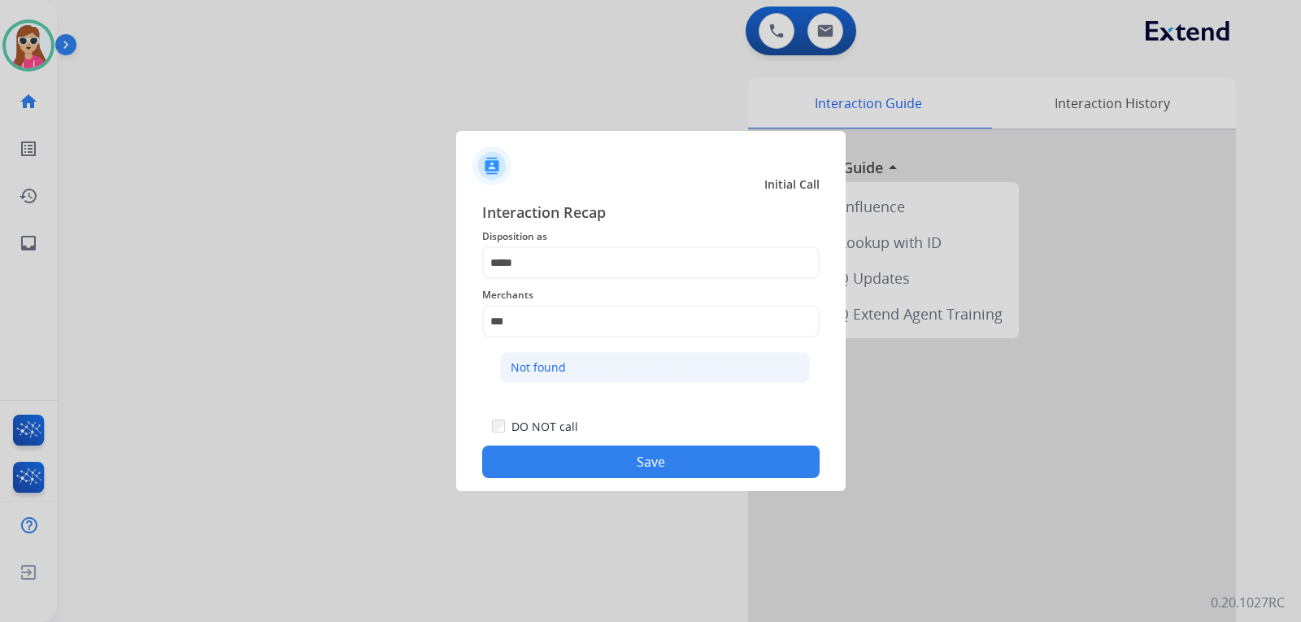
click at [622, 376] on li "Not found" at bounding box center [655, 367] width 310 height 31
type input "*********"
click at [636, 466] on button "Save" at bounding box center [650, 462] width 337 height 33
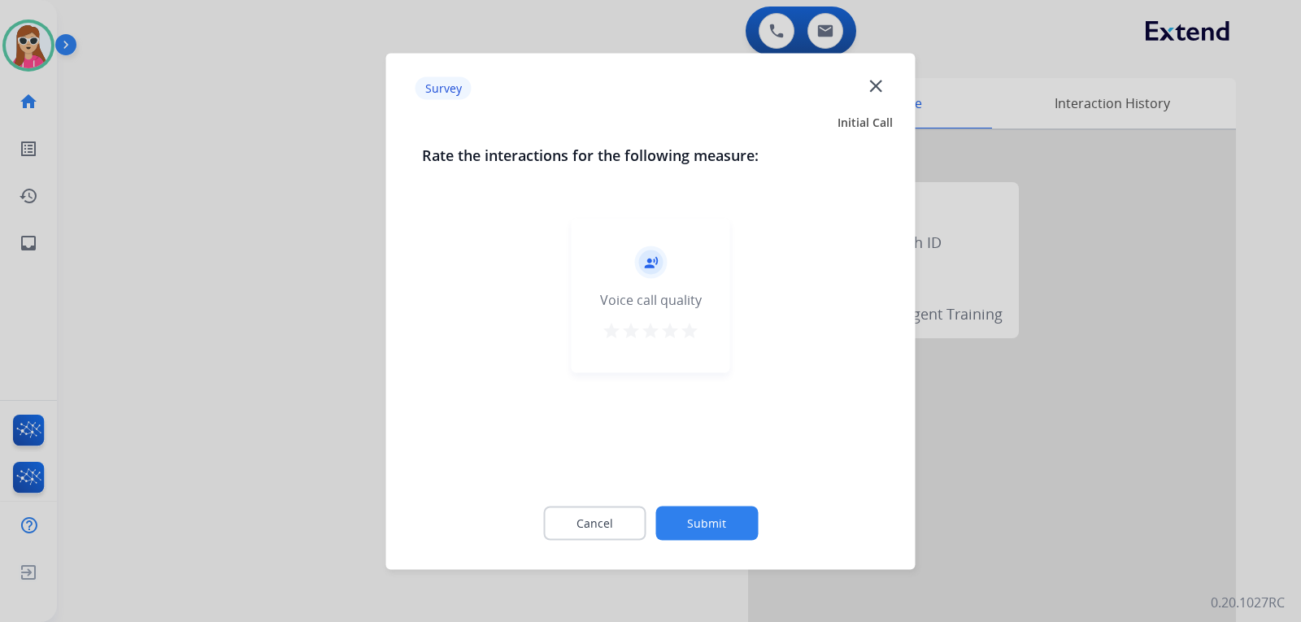
click at [676, 357] on div "record_voice_over Voice call quality star star star star star" at bounding box center [651, 295] width 159 height 155
drag, startPoint x: 681, startPoint y: 341, endPoint x: 695, endPoint y: 342, distance: 13.8
click at [681, 342] on div "star star star star star" at bounding box center [651, 332] width 98 height 24
click at [694, 335] on mat-icon "star" at bounding box center [690, 330] width 20 height 20
click at [739, 512] on button "Submit" at bounding box center [706, 523] width 102 height 34
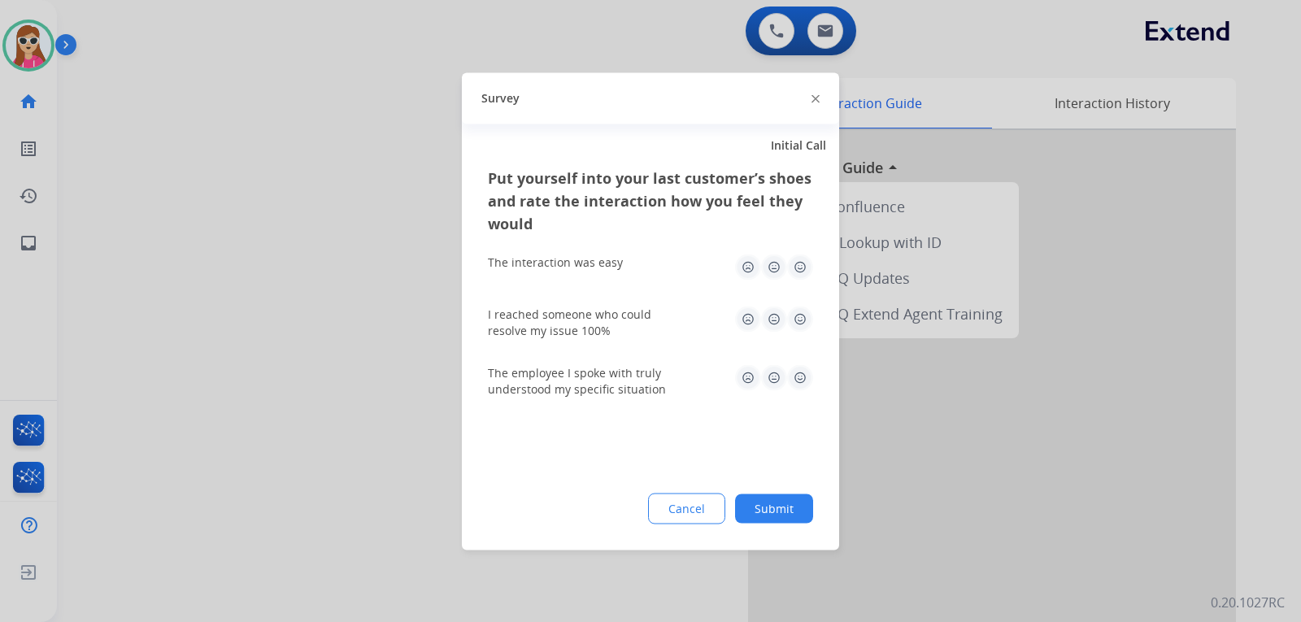
click at [803, 382] on img at bounding box center [800, 377] width 26 height 26
click at [800, 320] on img at bounding box center [800, 319] width 26 height 26
click at [798, 271] on img at bounding box center [800, 267] width 26 height 26
click at [788, 499] on button "Submit" at bounding box center [774, 508] width 78 height 29
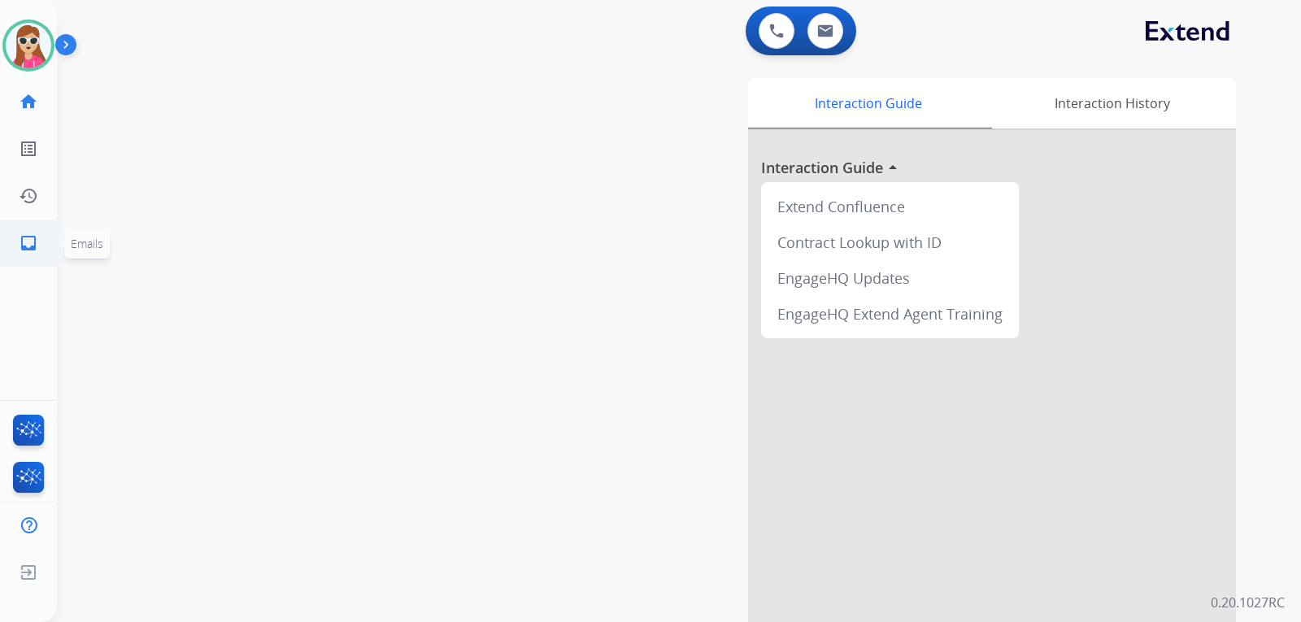
click at [15, 237] on link "inbox Emails" at bounding box center [29, 243] width 46 height 46
select select "**********"
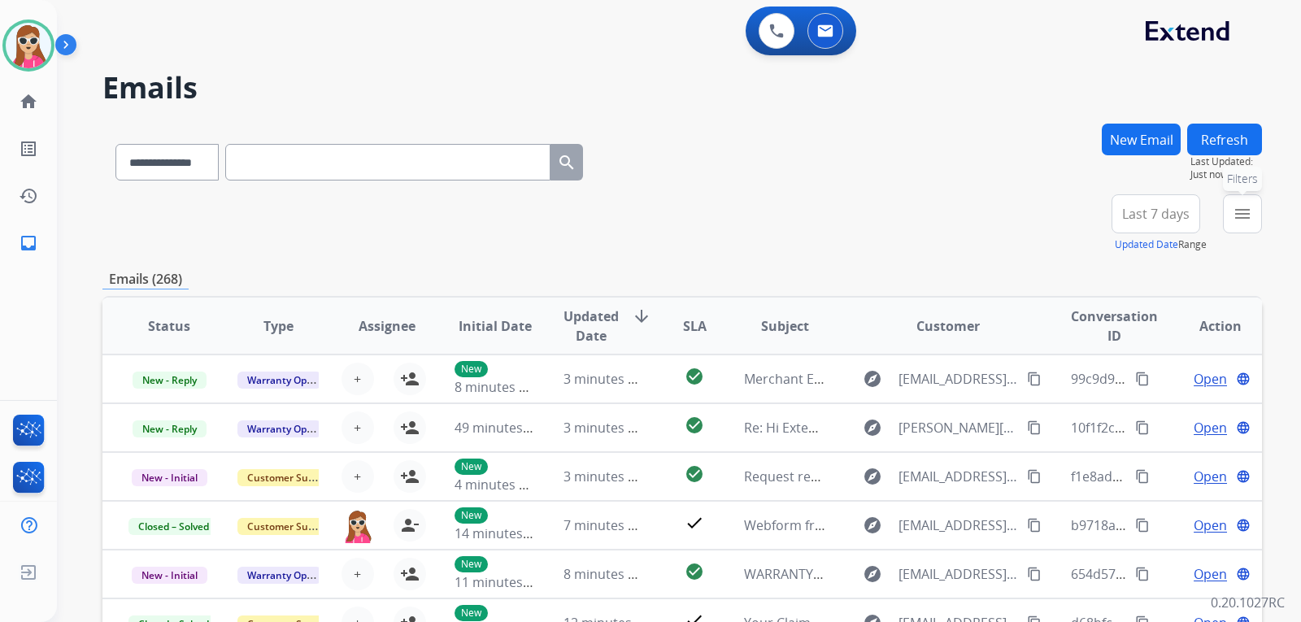
click at [1224, 227] on button "menu Filters" at bounding box center [1242, 213] width 39 height 39
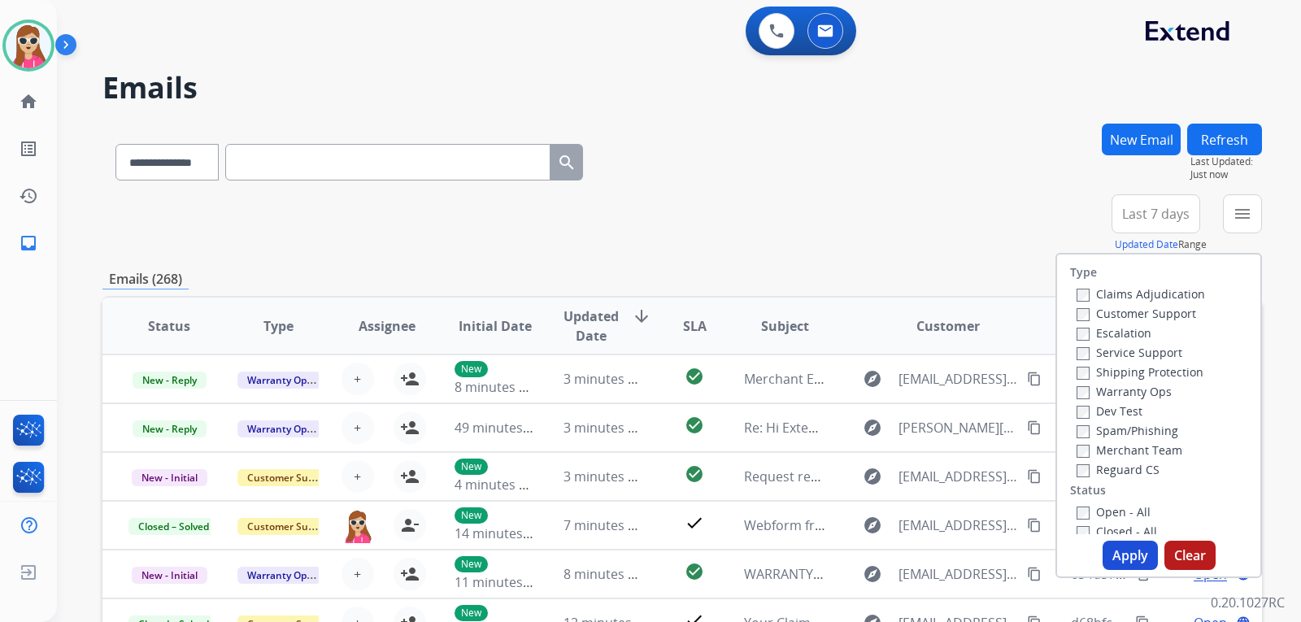
drag, startPoint x: 1125, startPoint y: 315, endPoint x: 1127, endPoint y: 327, distance: 12.4
click at [1127, 322] on div "Customer Support" at bounding box center [1141, 313] width 128 height 20
click at [1104, 370] on label "Shipping Protection" at bounding box center [1140, 371] width 127 height 15
click at [1147, 312] on label "Customer Support" at bounding box center [1137, 313] width 120 height 15
drag, startPoint x: 1129, startPoint y: 469, endPoint x: 1113, endPoint y: 509, distance: 43.0
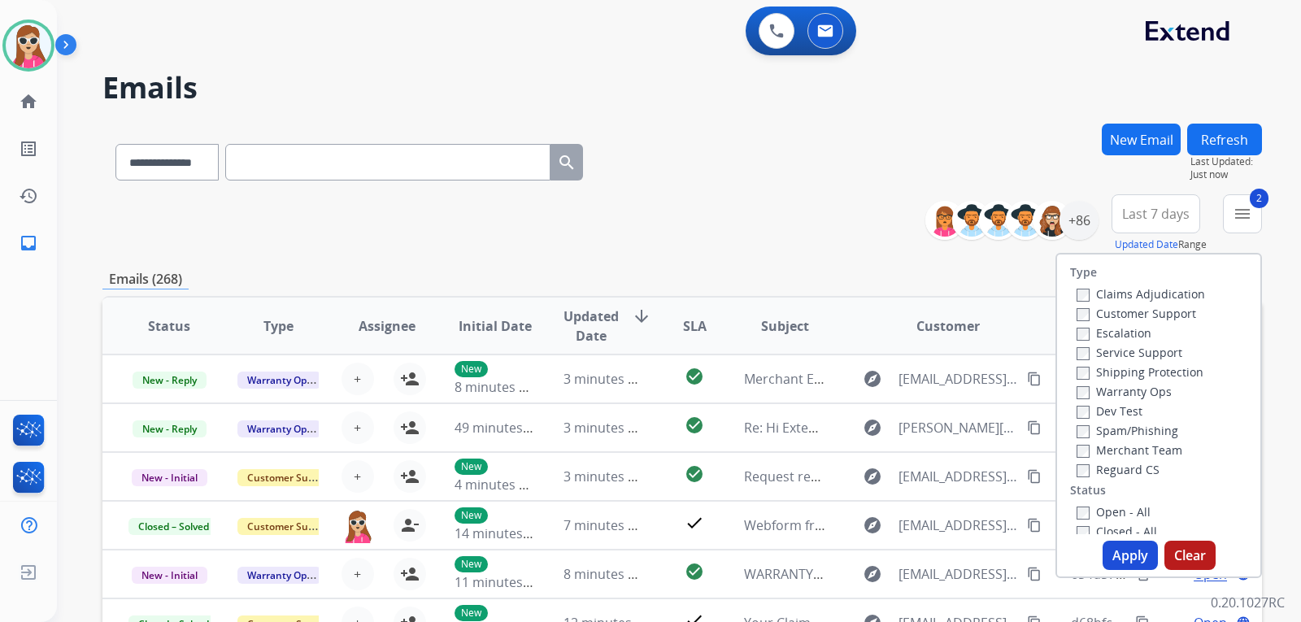
click at [1129, 468] on label "Reguard CS" at bounding box center [1118, 469] width 83 height 15
click at [1108, 515] on label "Open - All" at bounding box center [1114, 511] width 74 height 15
click at [1125, 556] on button "Apply" at bounding box center [1130, 555] width 55 height 29
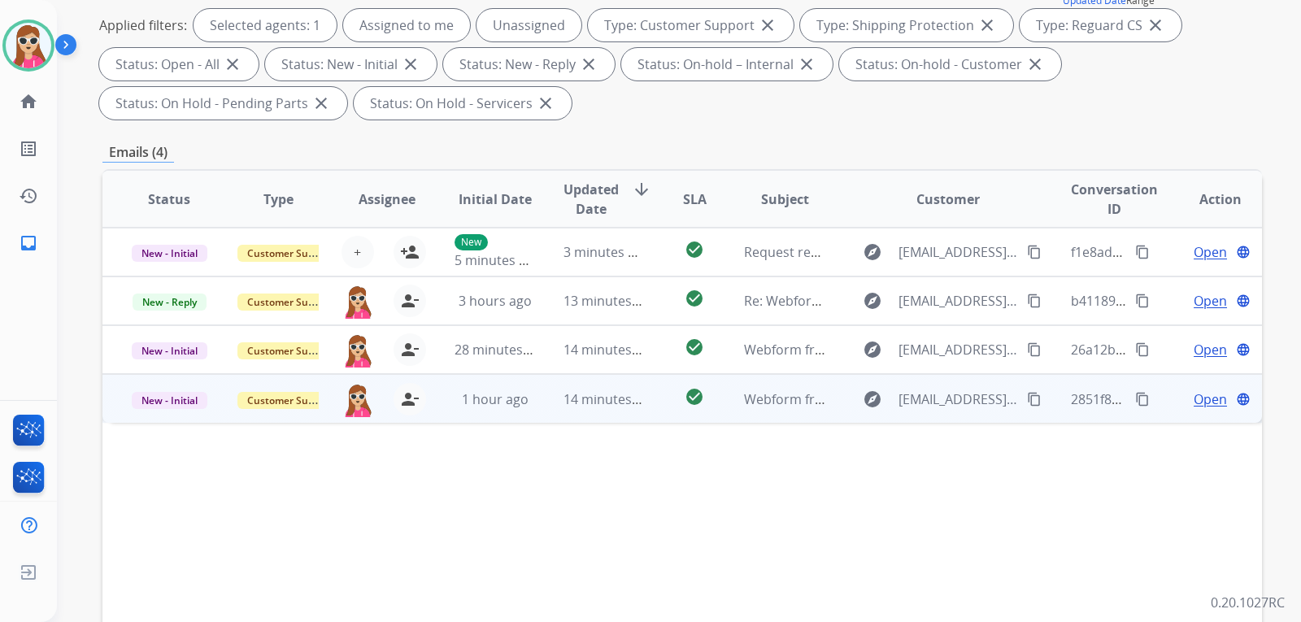
scroll to position [325, 0]
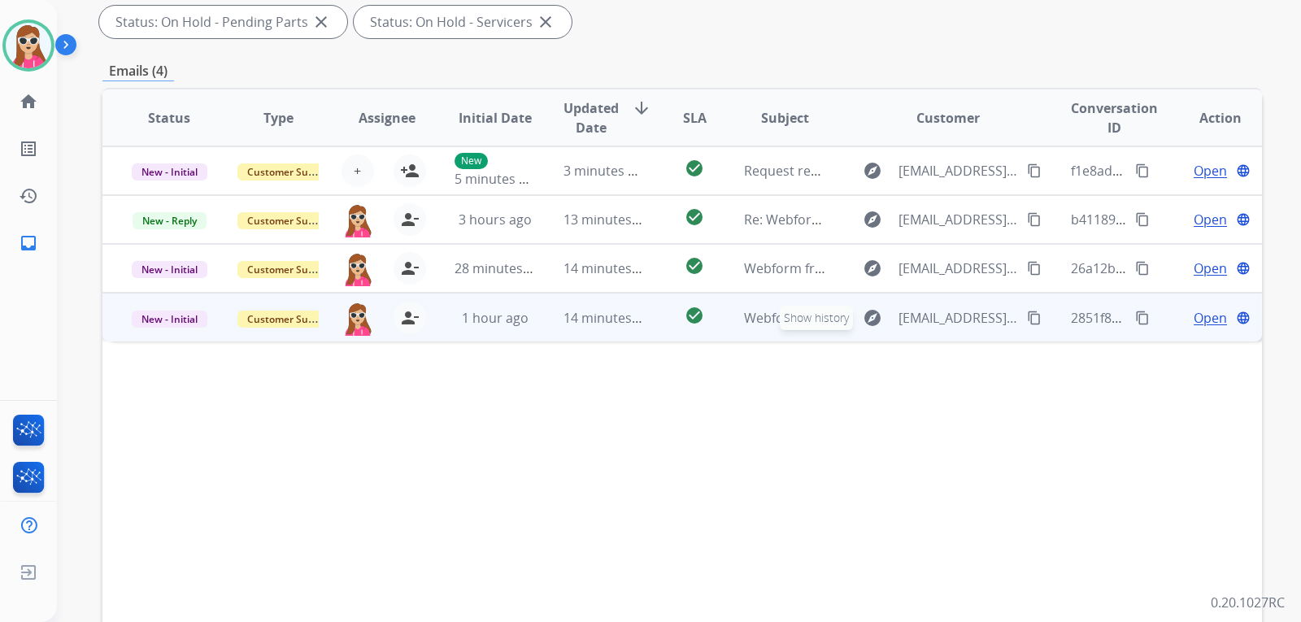
click at [853, 327] on button "explore Show history" at bounding box center [872, 318] width 39 height 26
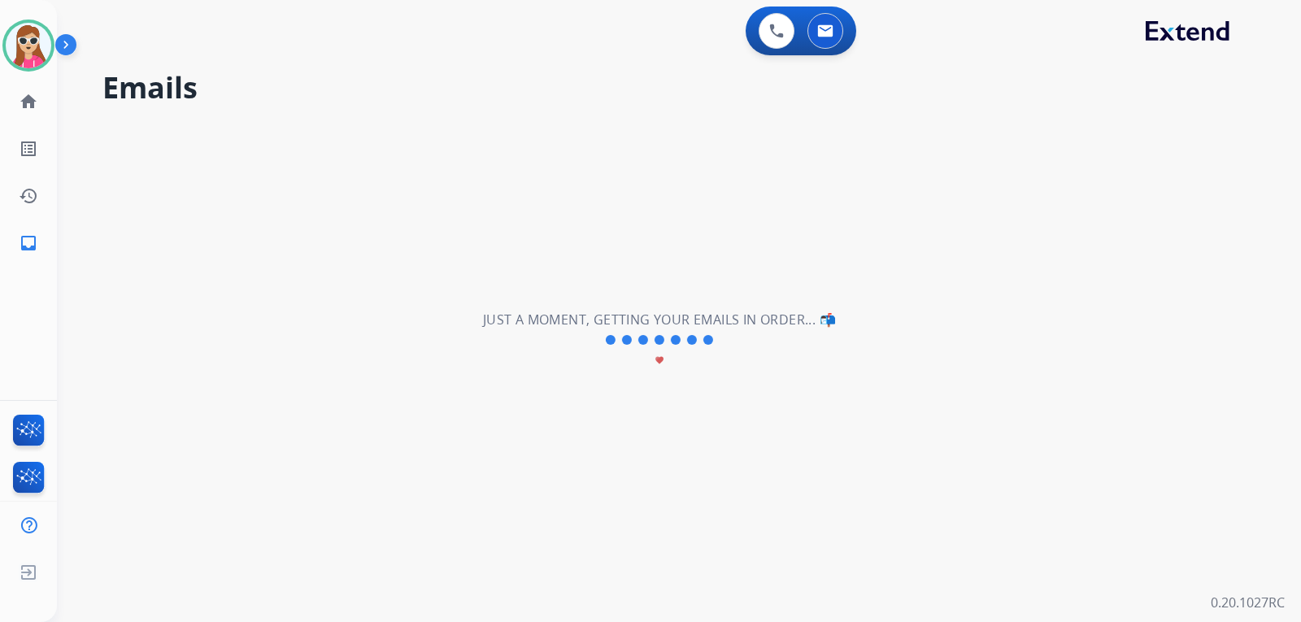
scroll to position [0, 0]
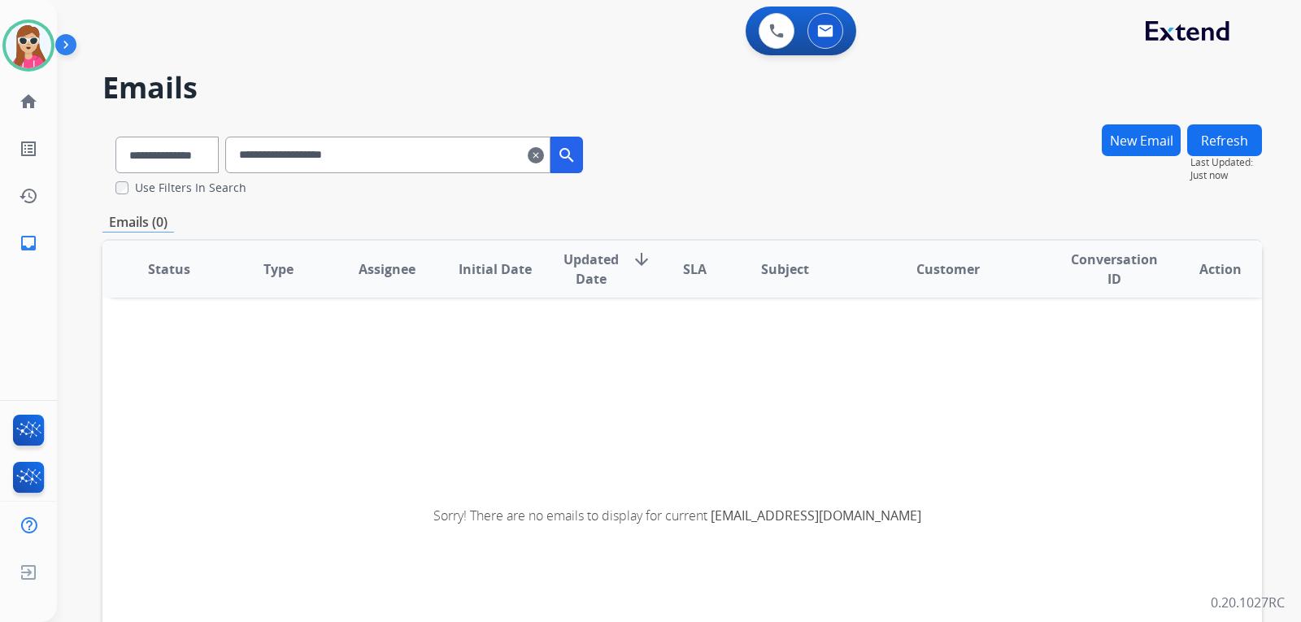
click at [546, 148] on input "**********" at bounding box center [387, 155] width 325 height 37
click at [544, 151] on mat-icon "clear" at bounding box center [536, 156] width 16 height 20
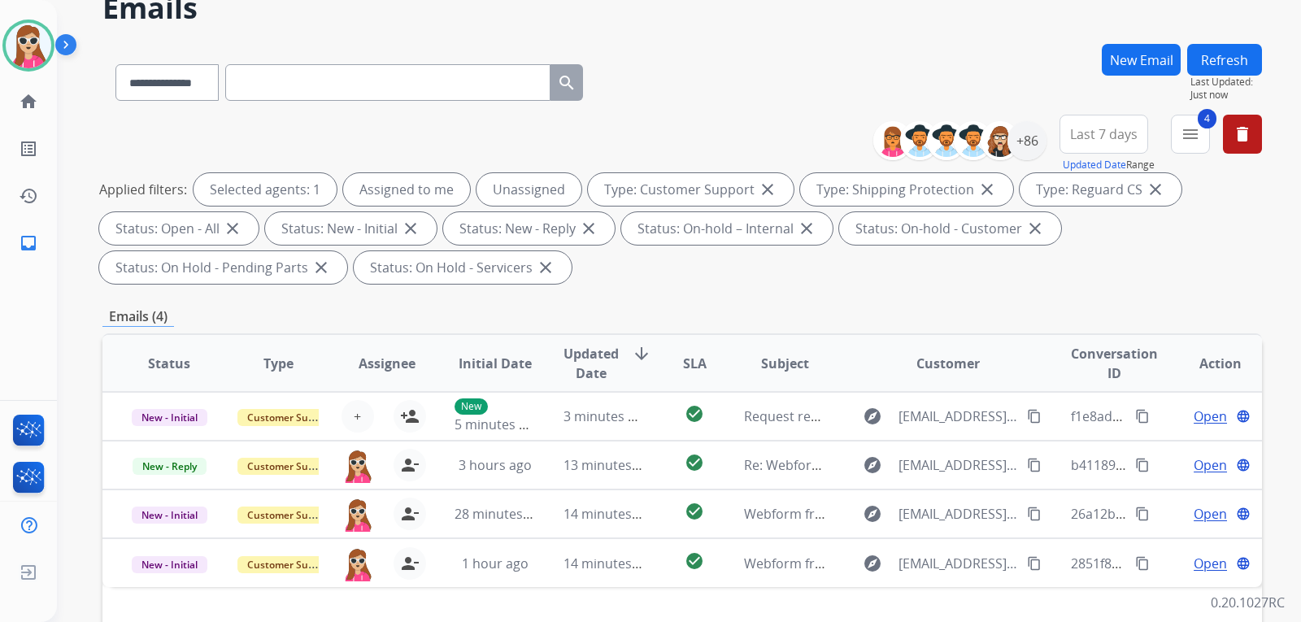
scroll to position [163, 0]
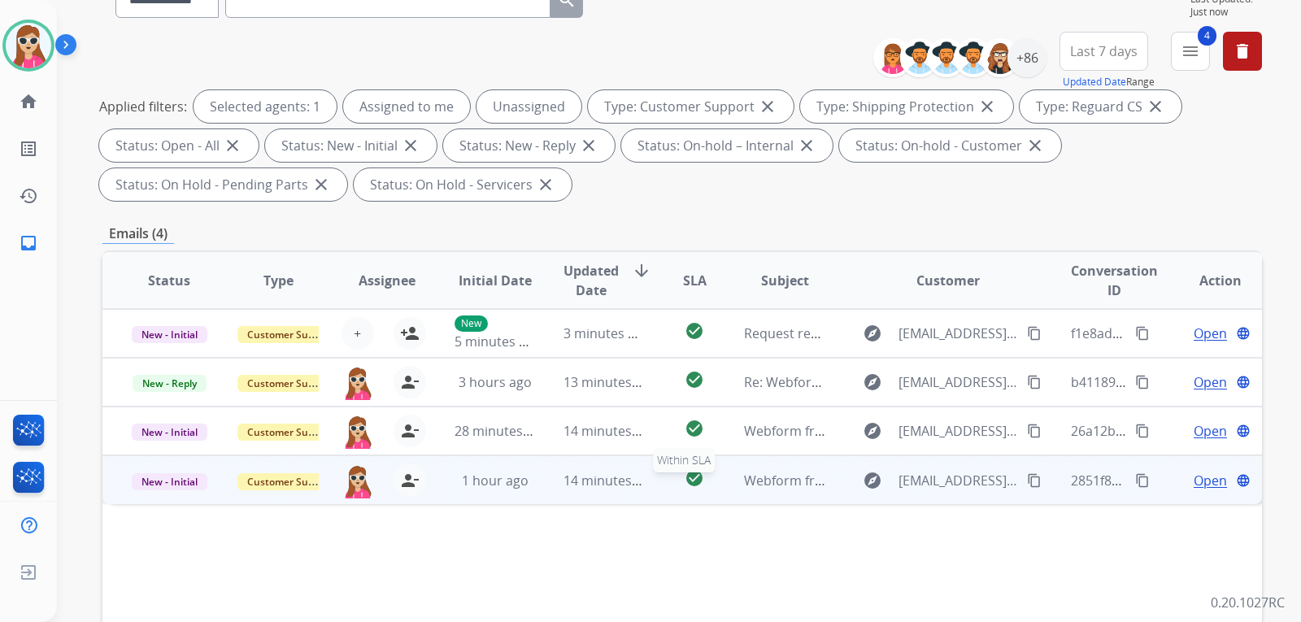
click at [676, 482] on div "check_circle" at bounding box center [695, 480] width 46 height 24
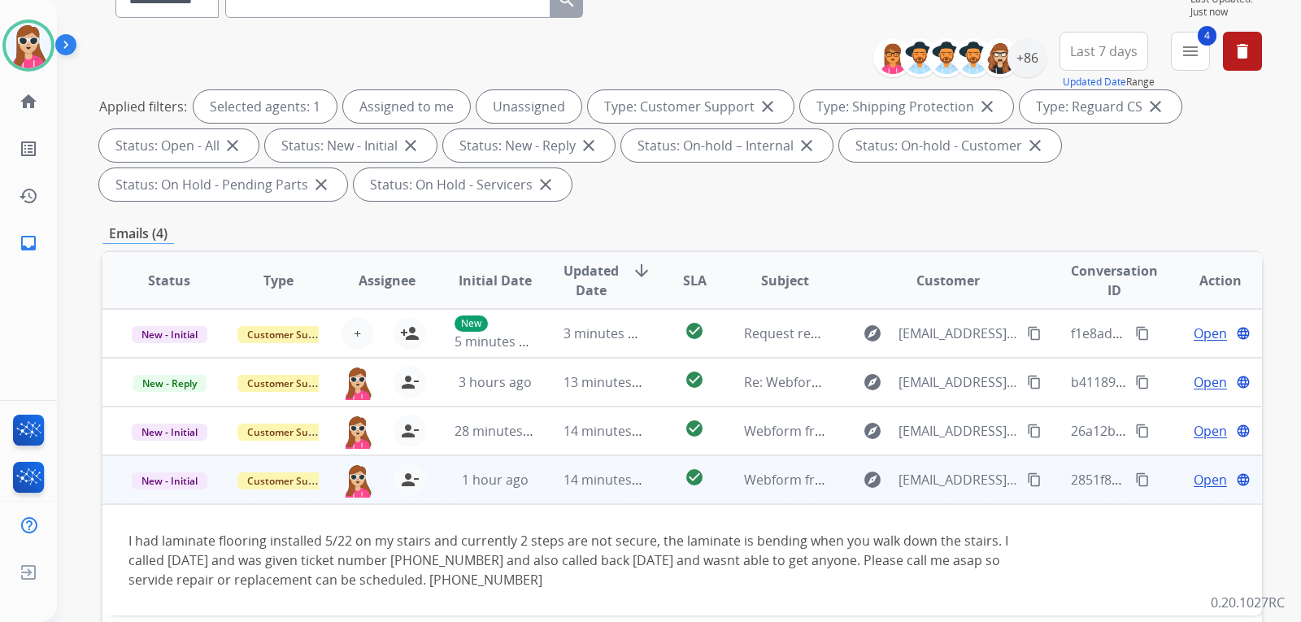
click at [1196, 489] on span "Open" at bounding box center [1210, 480] width 33 height 20
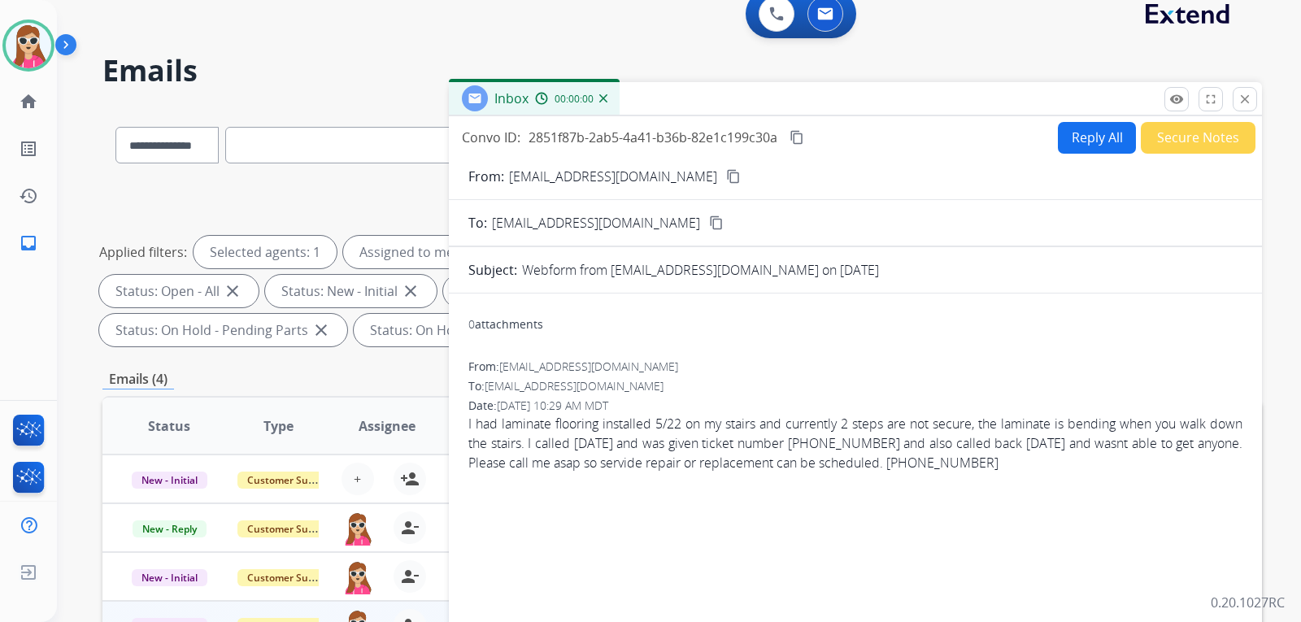
scroll to position [0, 0]
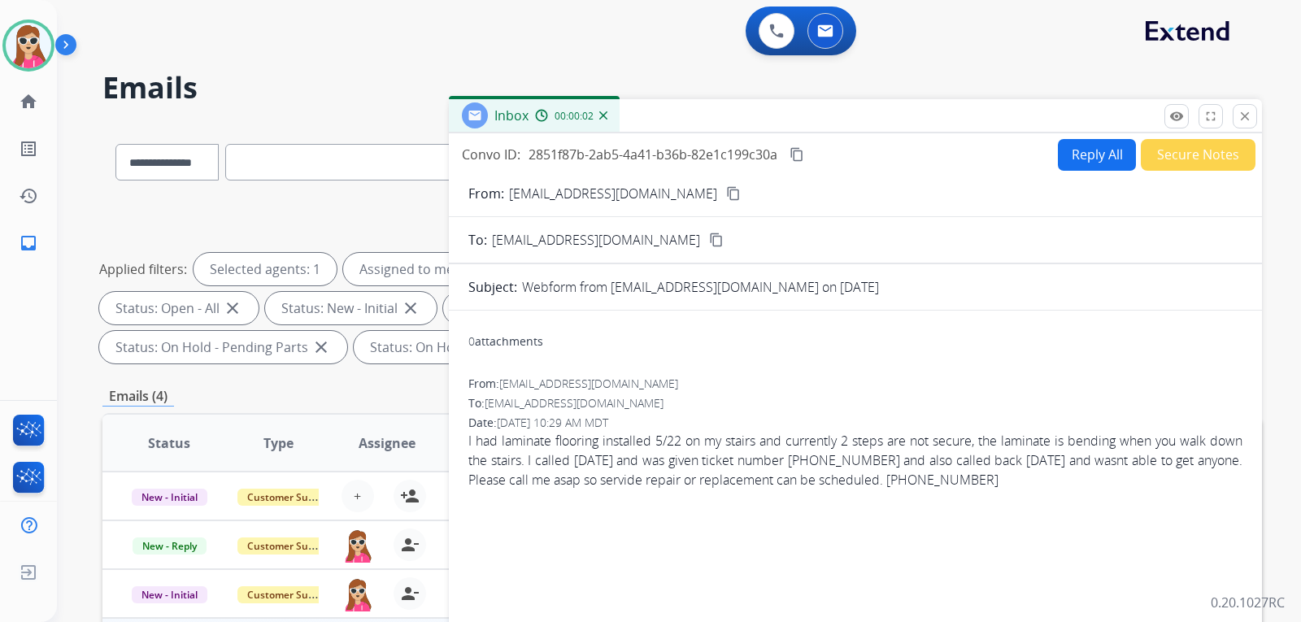
click at [1090, 157] on button "Reply All" at bounding box center [1097, 155] width 78 height 32
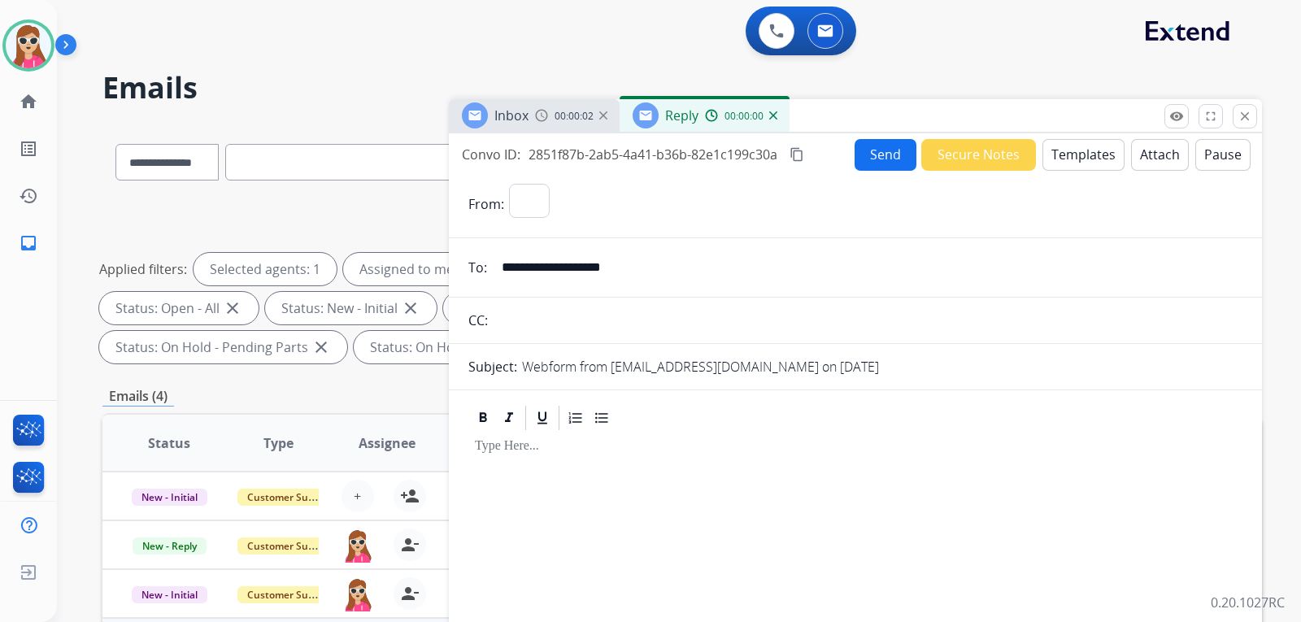
select select "**********"
click at [1081, 164] on button "Templates" at bounding box center [1084, 155] width 82 height 32
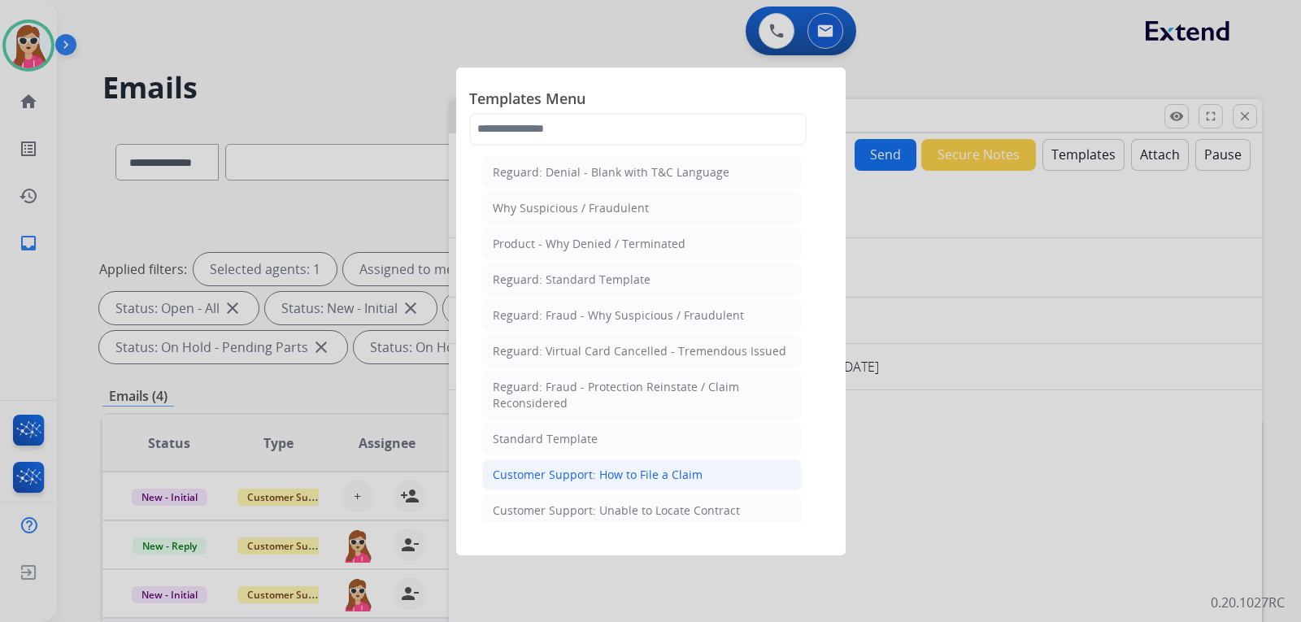
click at [577, 473] on div "Customer Support: How to File a Claim" at bounding box center [598, 475] width 210 height 16
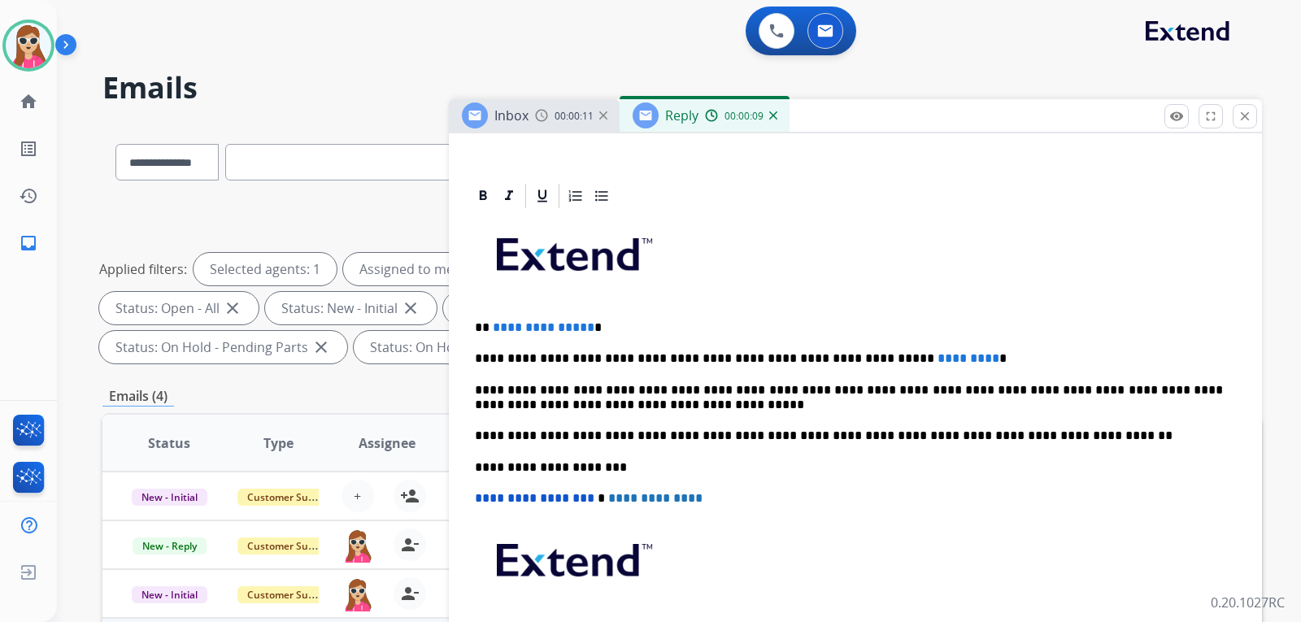
scroll to position [333, 0]
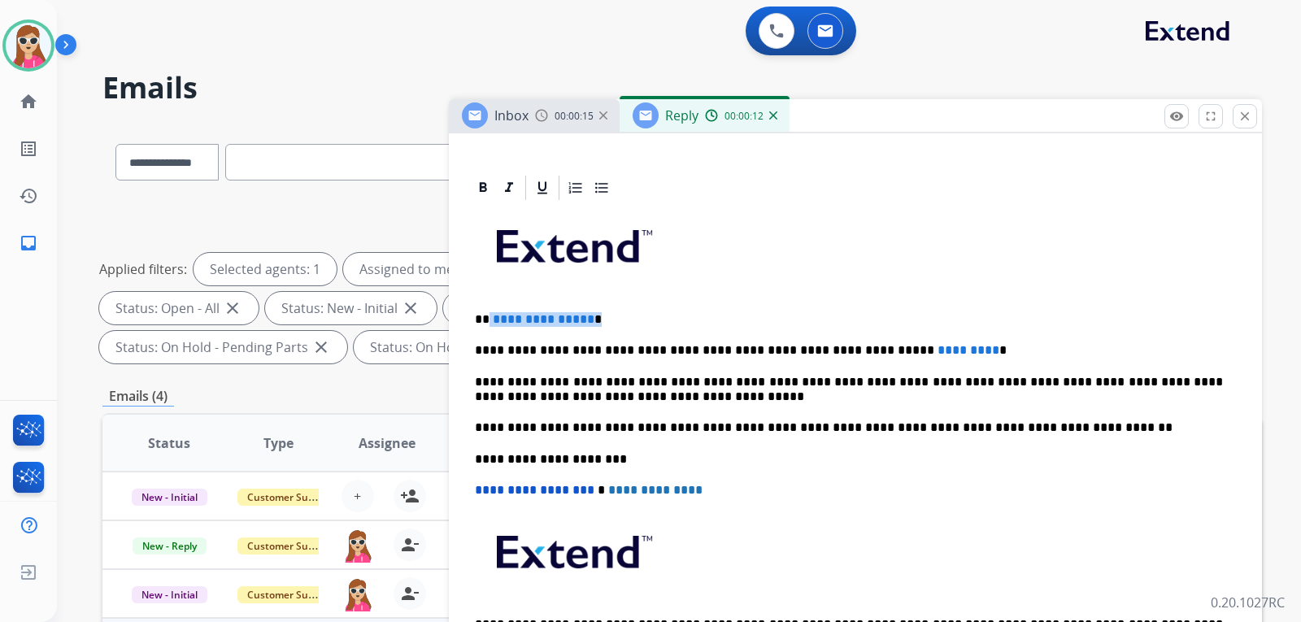
drag, startPoint x: 590, startPoint y: 314, endPoint x: 486, endPoint y: 322, distance: 104.4
click at [486, 322] on p "**********" at bounding box center [849, 319] width 748 height 15
drag, startPoint x: 923, startPoint y: 351, endPoint x: 845, endPoint y: 355, distance: 78.2
click at [845, 355] on p "**********" at bounding box center [849, 350] width 748 height 15
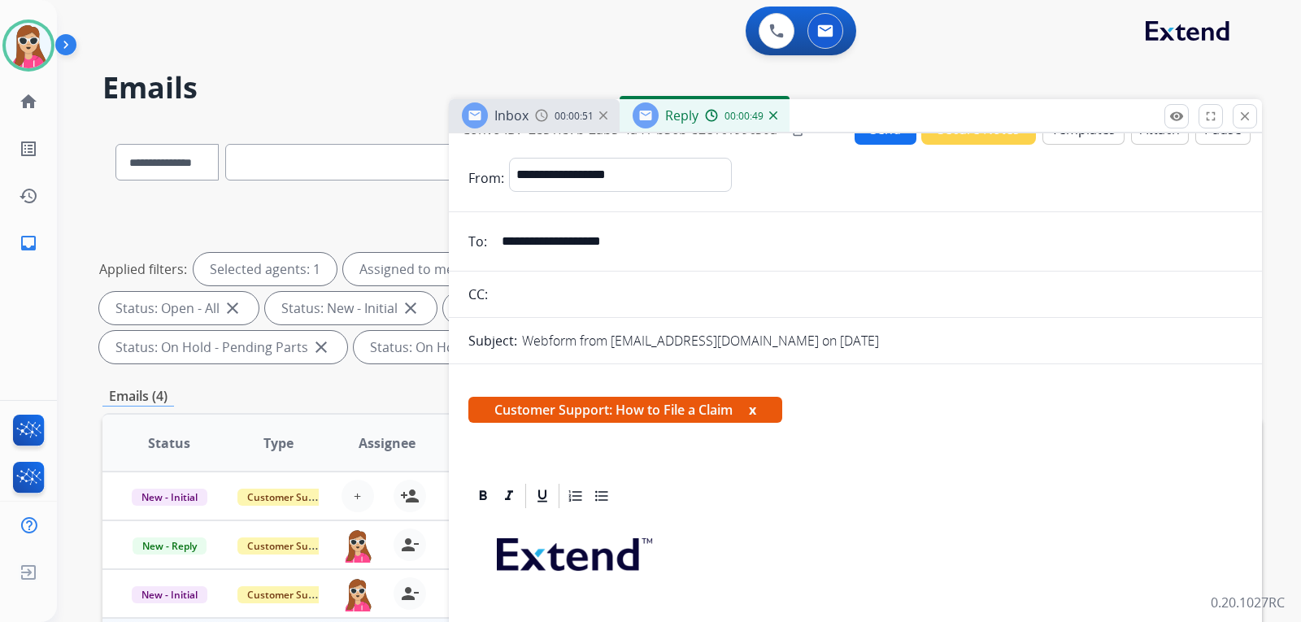
scroll to position [0, 0]
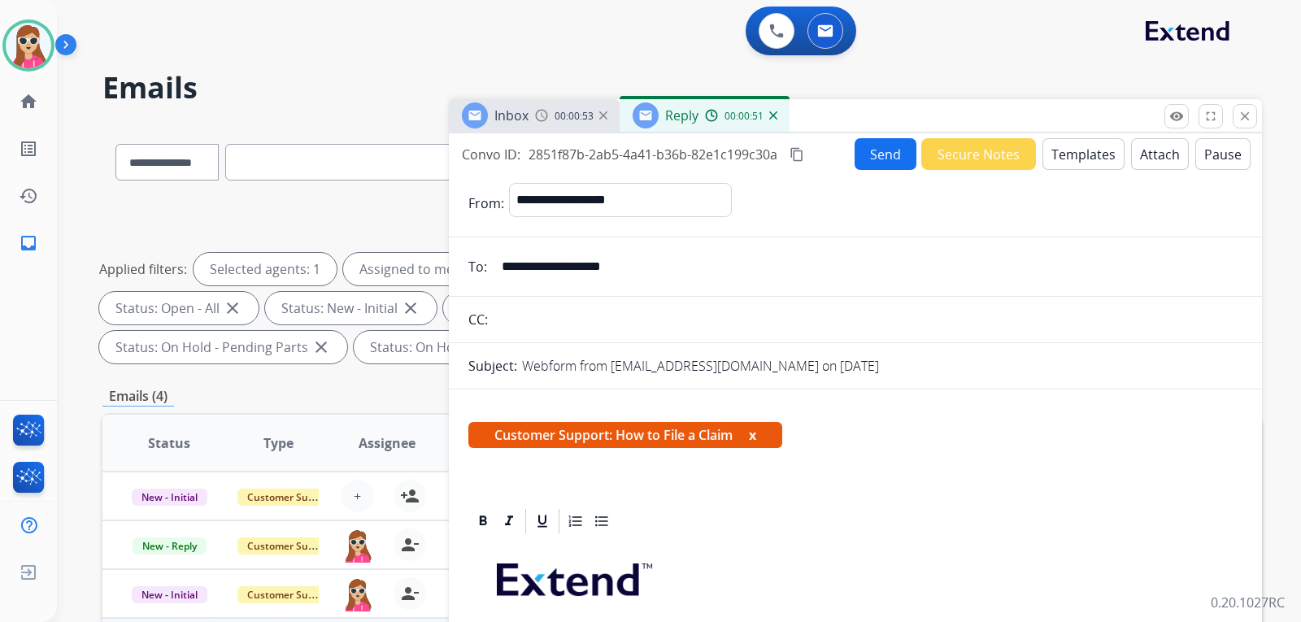
click at [870, 164] on button "Send" at bounding box center [886, 154] width 62 height 32
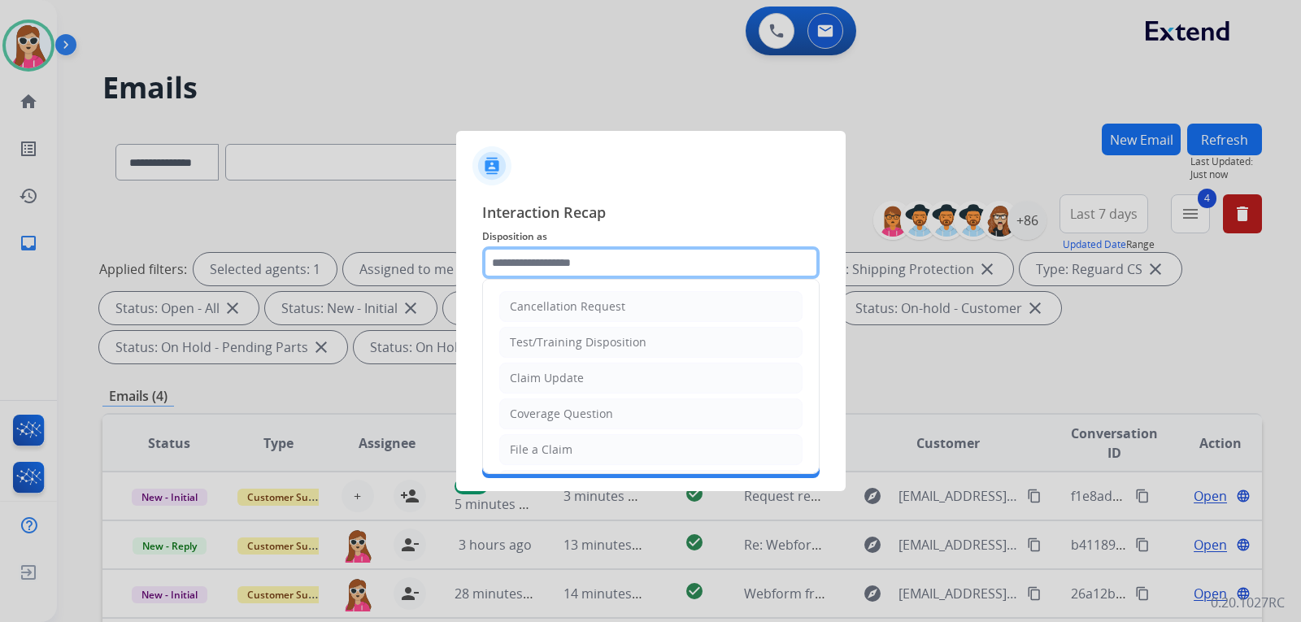
click at [555, 267] on input "text" at bounding box center [650, 262] width 337 height 33
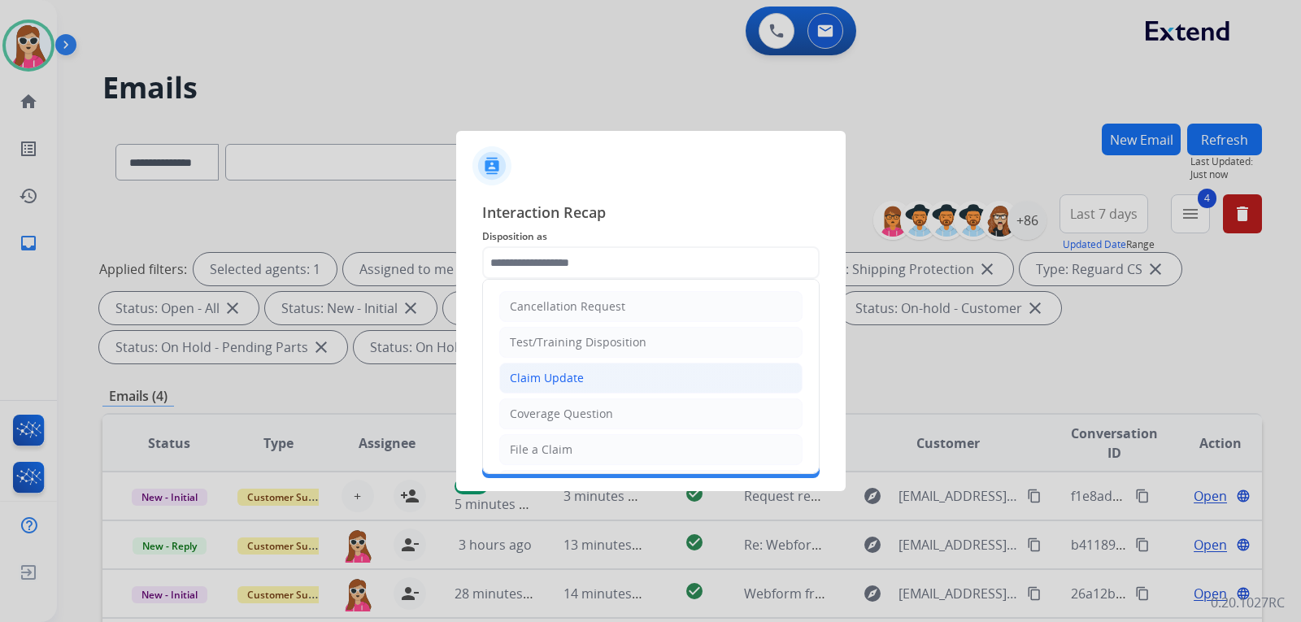
click at [579, 381] on div "Claim Update" at bounding box center [547, 378] width 74 height 16
type input "**********"
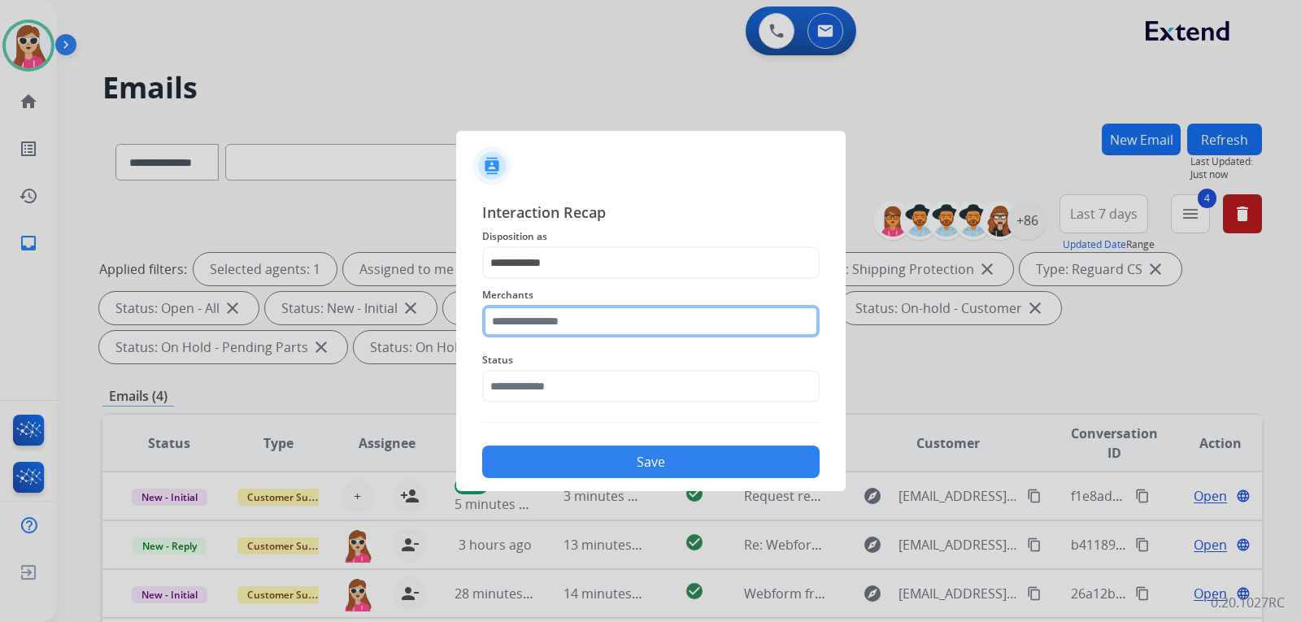
click at [577, 333] on input "text" at bounding box center [650, 321] width 337 height 33
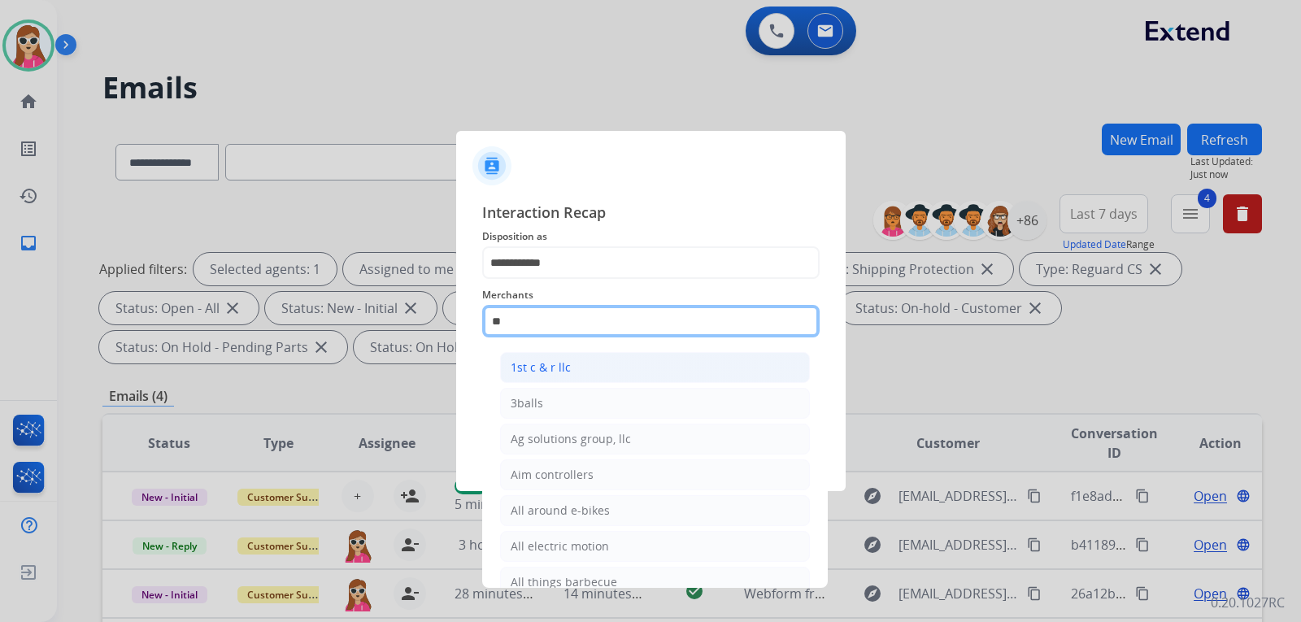
type input "*"
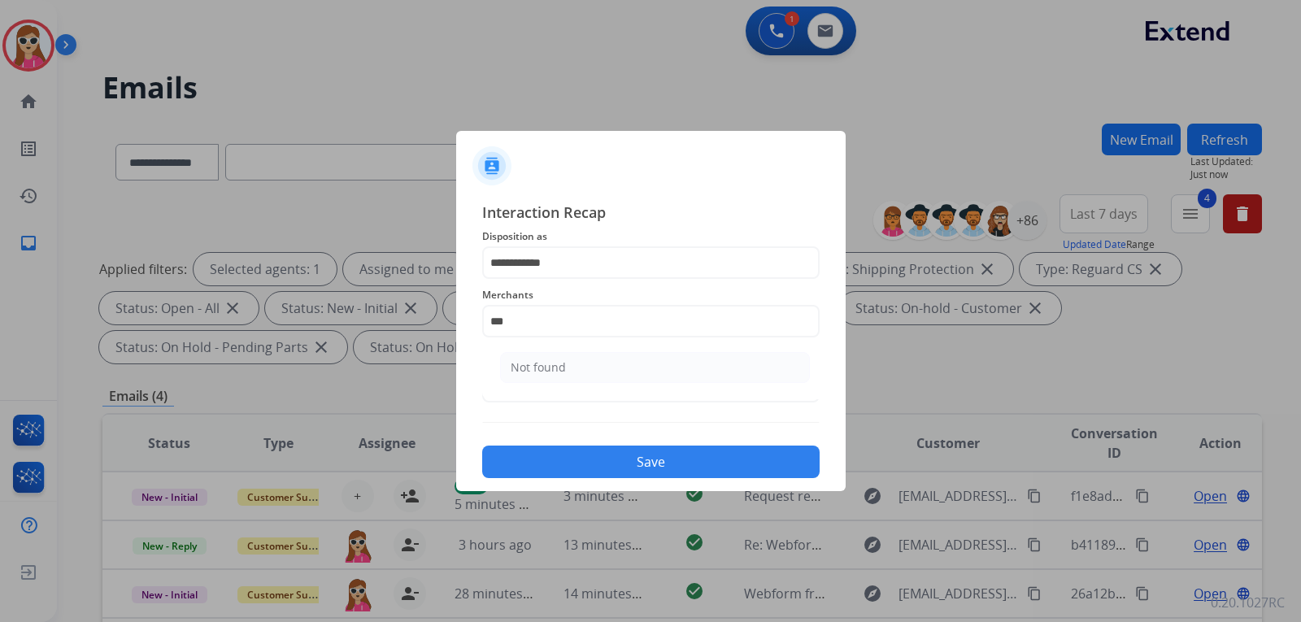
click at [528, 377] on li "Not found" at bounding box center [655, 367] width 310 height 31
type input "*********"
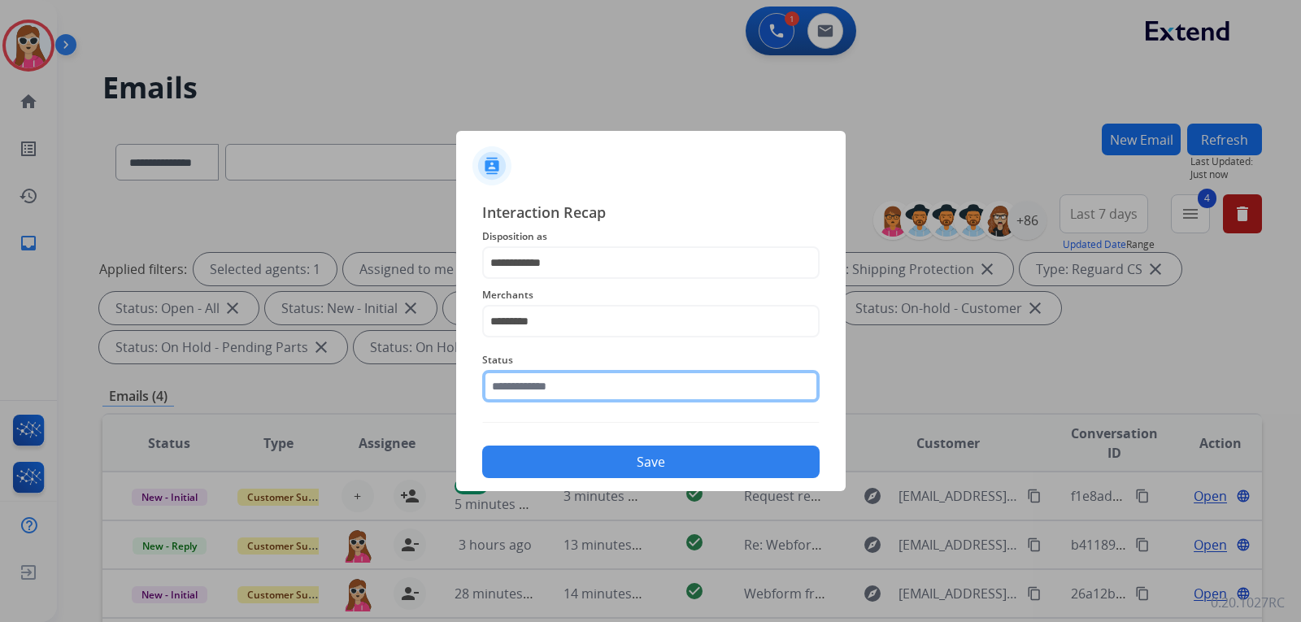
click at [564, 390] on input "text" at bounding box center [650, 386] width 337 height 33
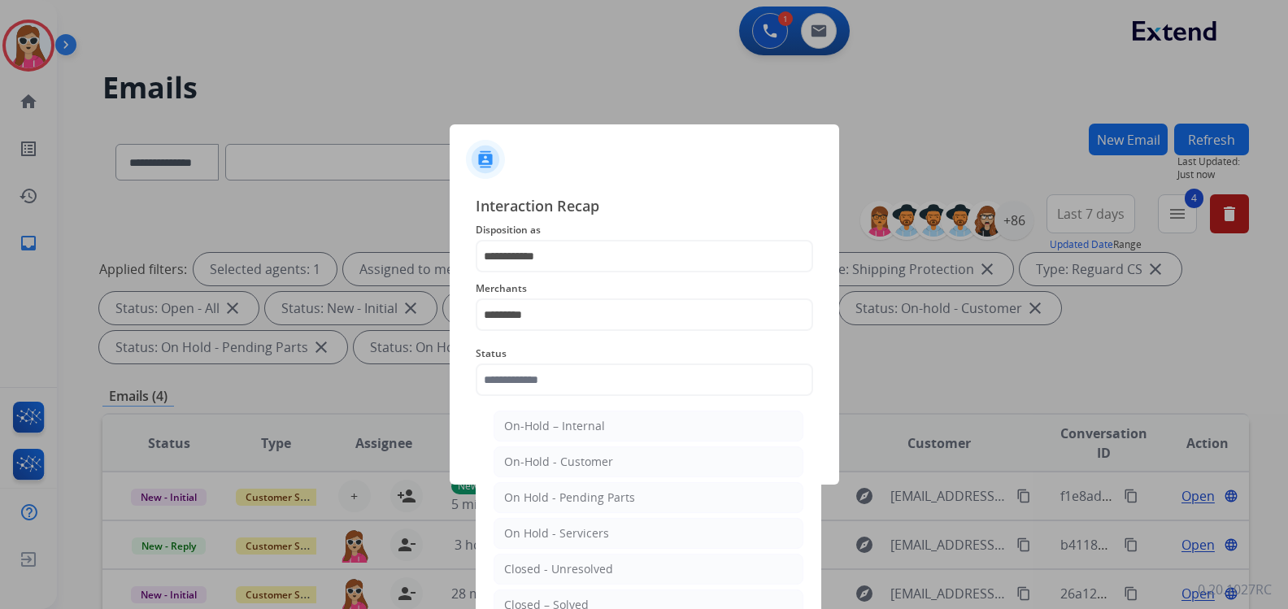
click at [576, 603] on div "Closed – Solved" at bounding box center [546, 605] width 85 height 16
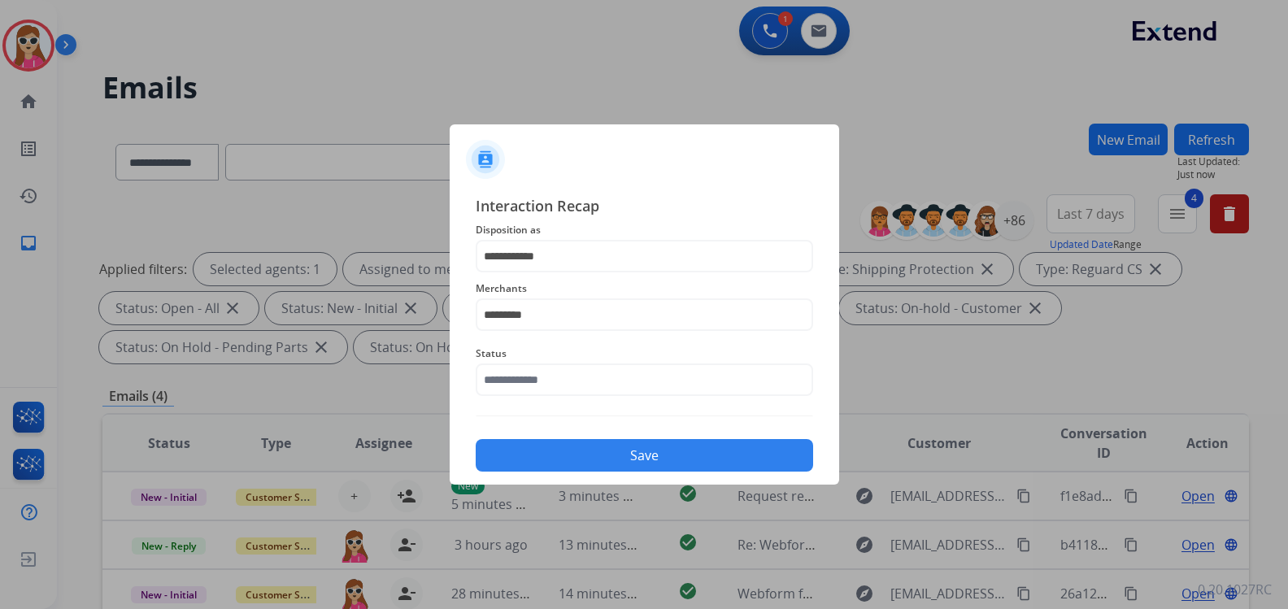
type input "**********"
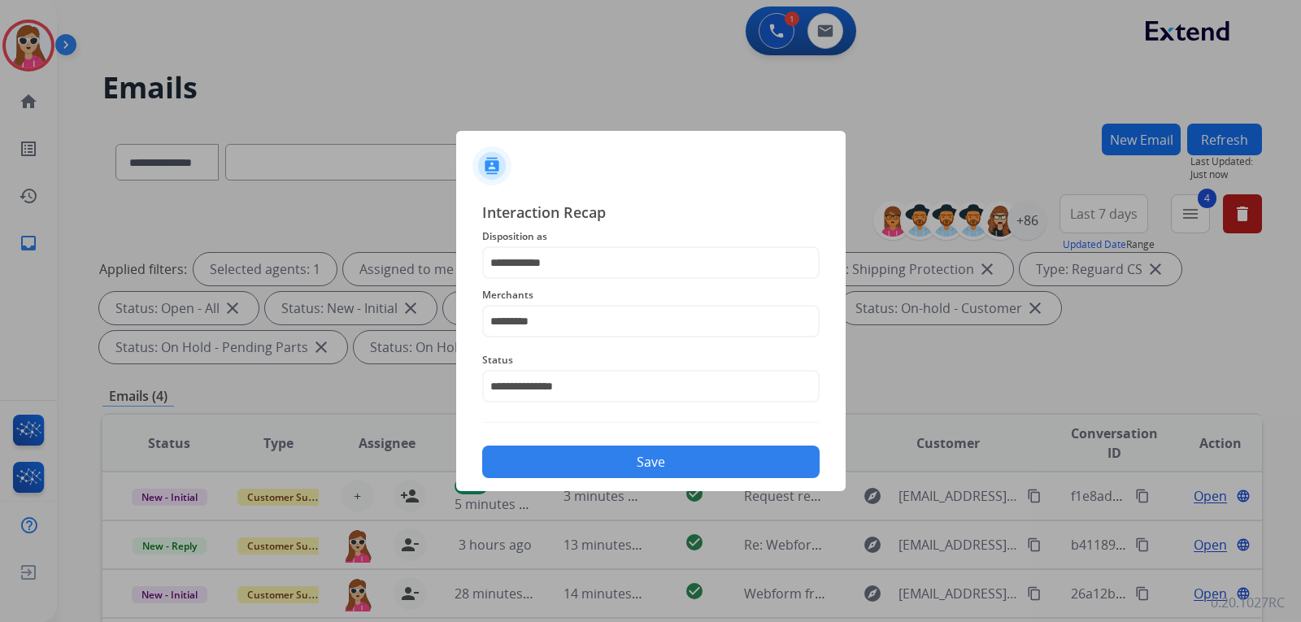
drag, startPoint x: 588, startPoint y: 455, endPoint x: 598, endPoint y: 459, distance: 10.3
click at [588, 457] on button "Save" at bounding box center [650, 462] width 337 height 33
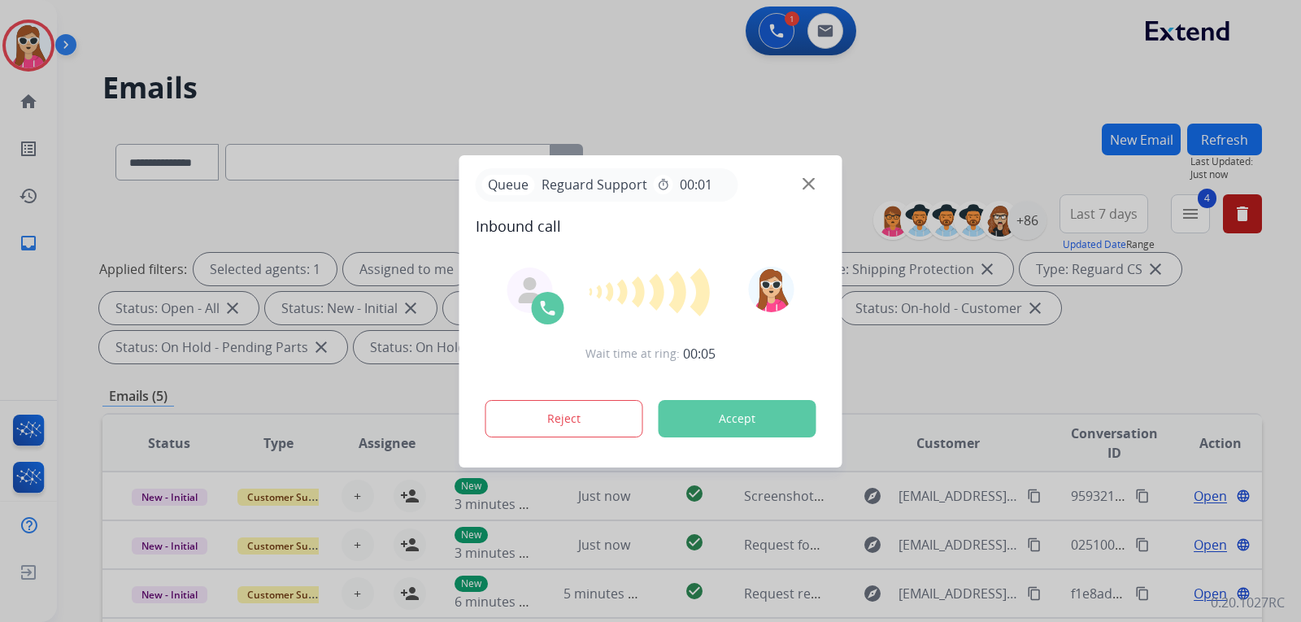
click at [729, 422] on button "Accept" at bounding box center [738, 418] width 158 height 37
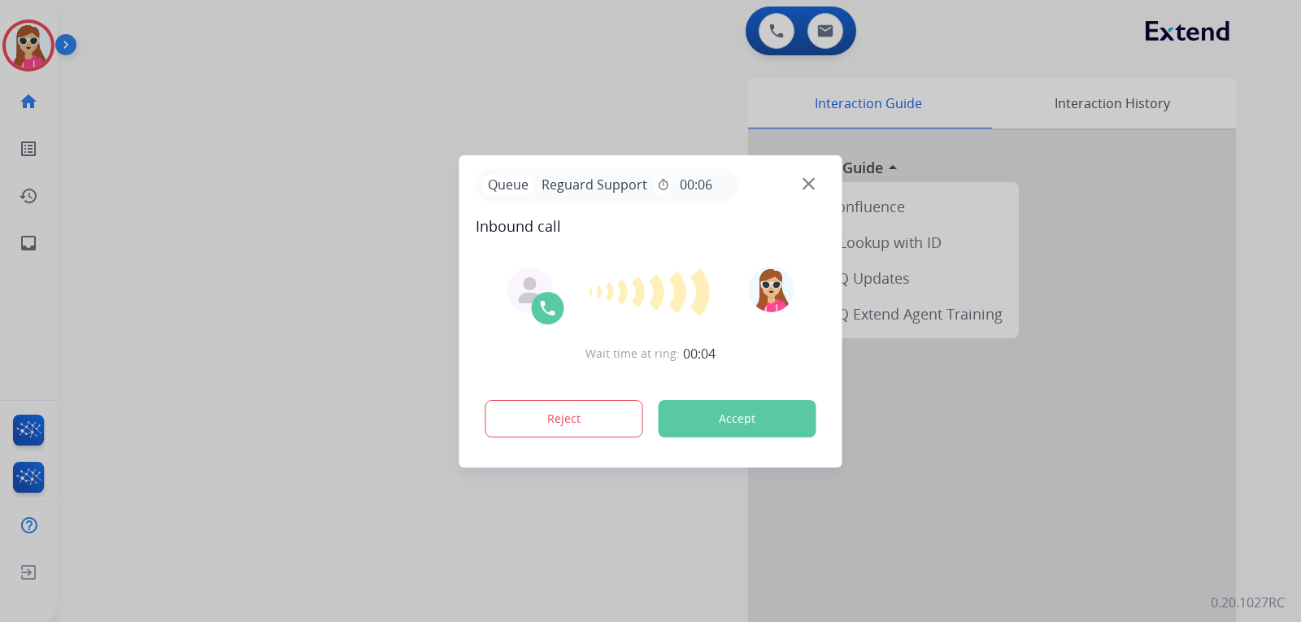
click at [734, 415] on button "Accept" at bounding box center [738, 418] width 158 height 37
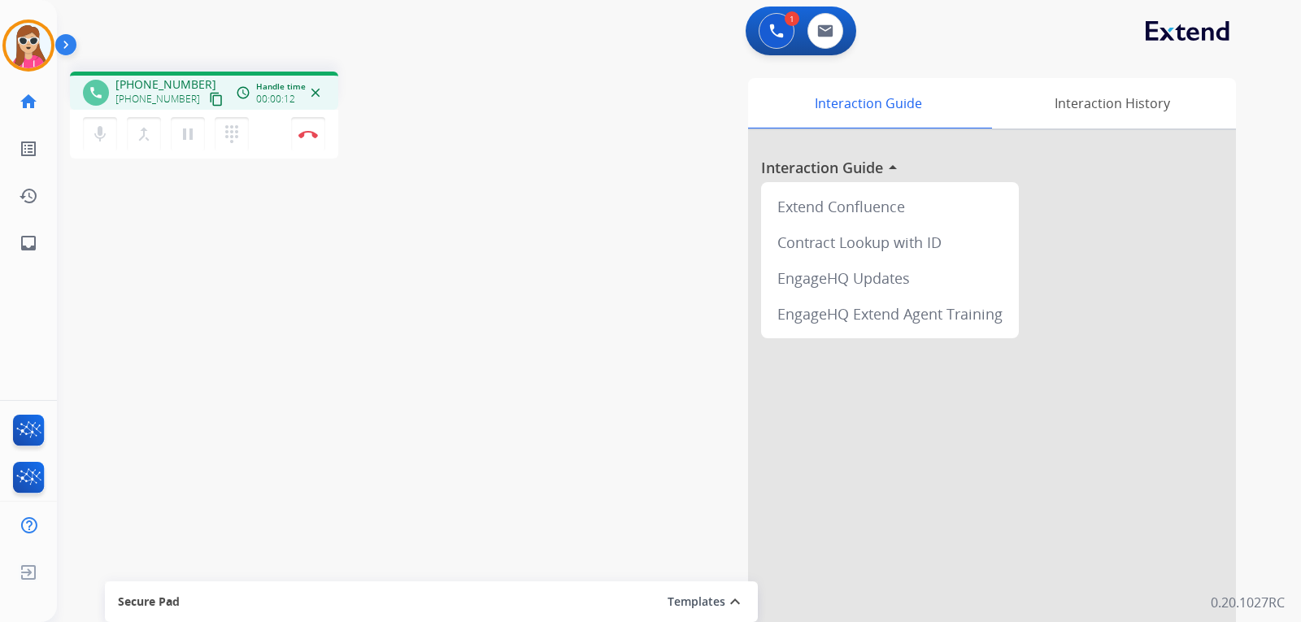
click at [209, 100] on mat-icon "content_copy" at bounding box center [216, 99] width 15 height 15
click at [314, 136] on img at bounding box center [308, 134] width 20 height 8
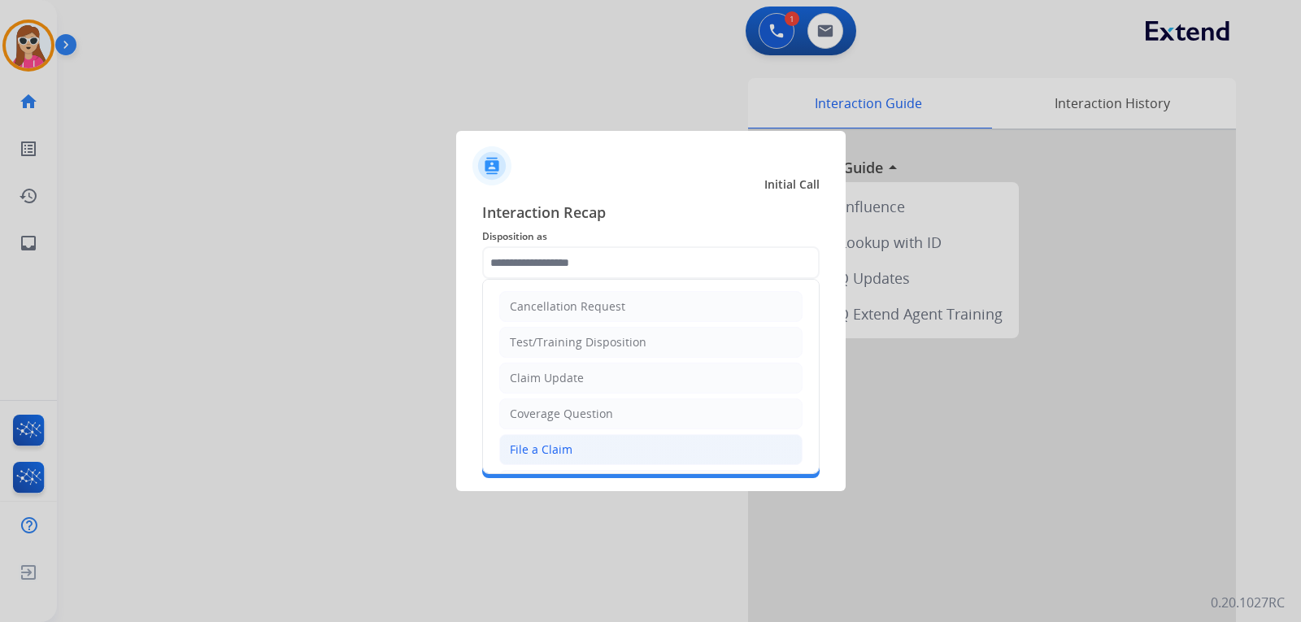
click at [581, 452] on li "File a Claim" at bounding box center [650, 449] width 303 height 31
type input "**********"
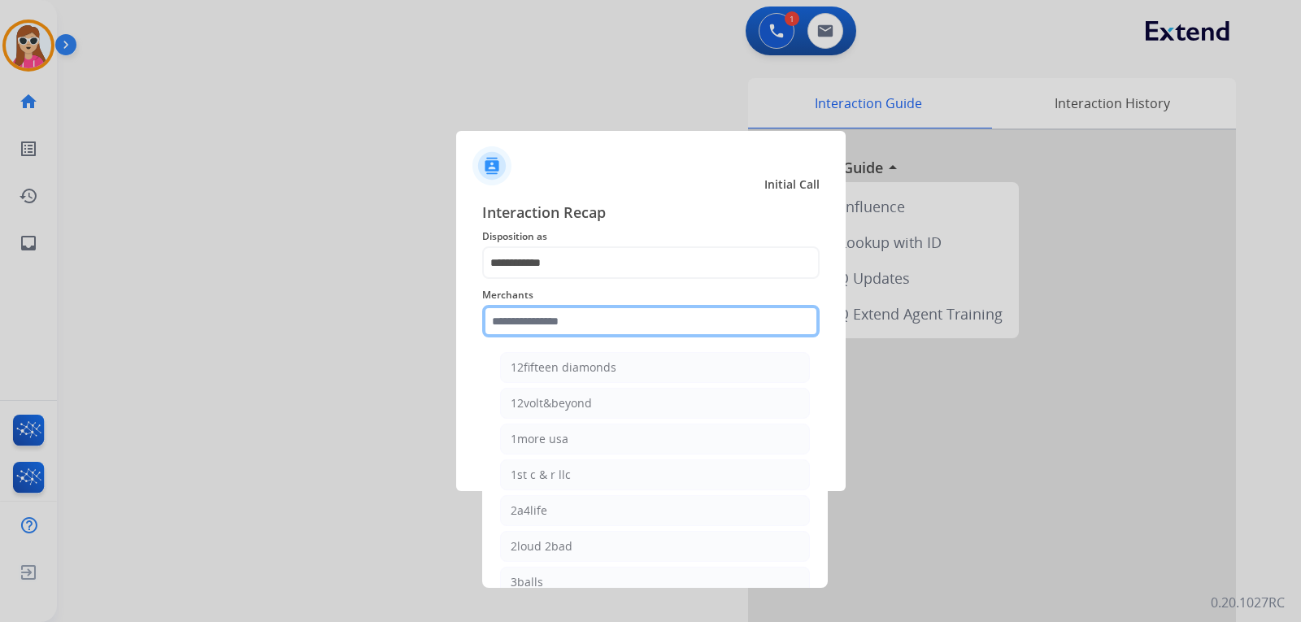
click at [612, 320] on input "text" at bounding box center [650, 321] width 337 height 33
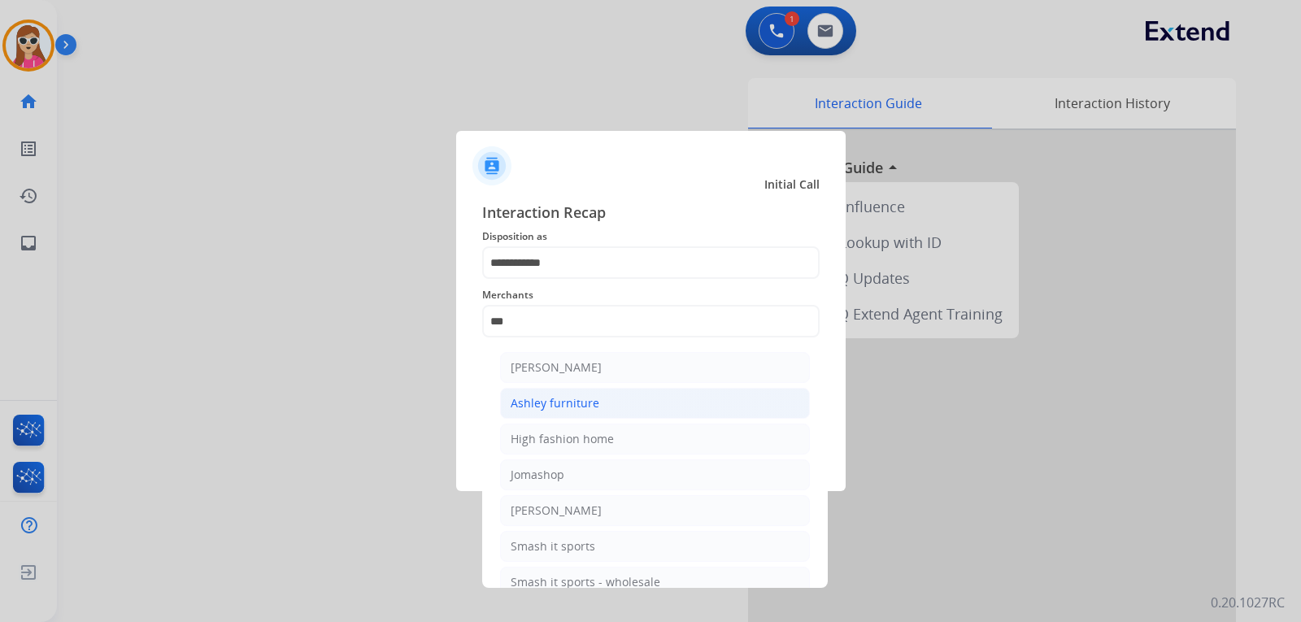
click at [577, 398] on div "Ashley furniture" at bounding box center [555, 403] width 89 height 16
type input "**********"
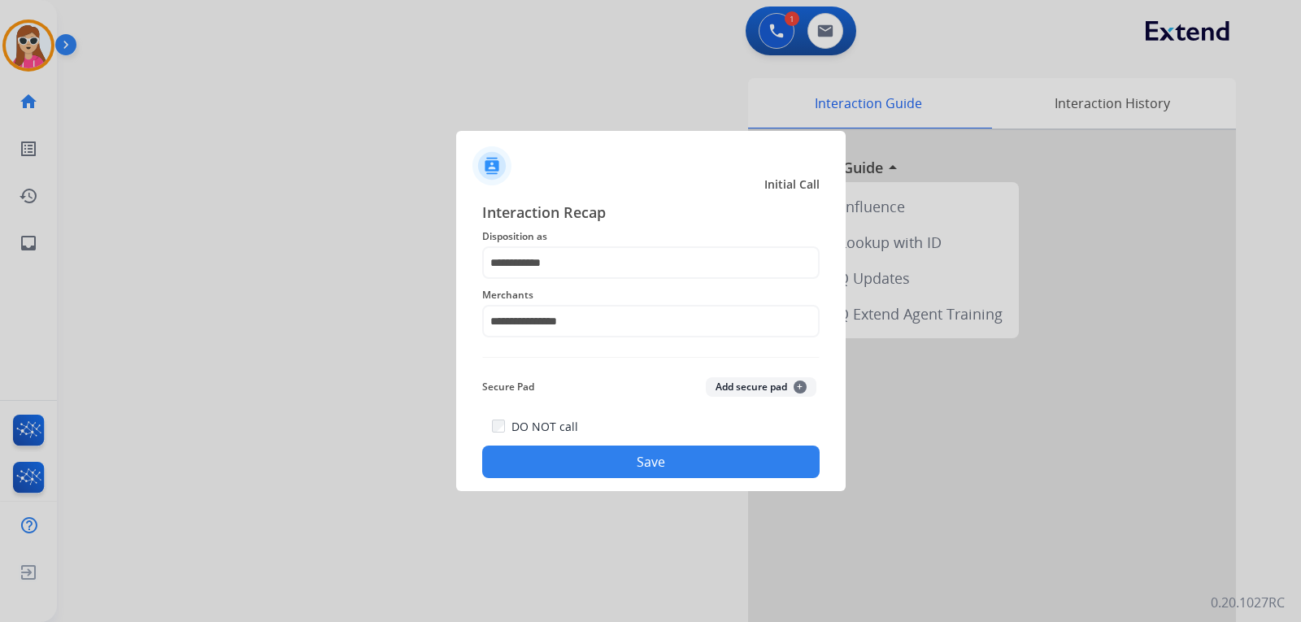
click at [598, 461] on button "Save" at bounding box center [650, 462] width 337 height 33
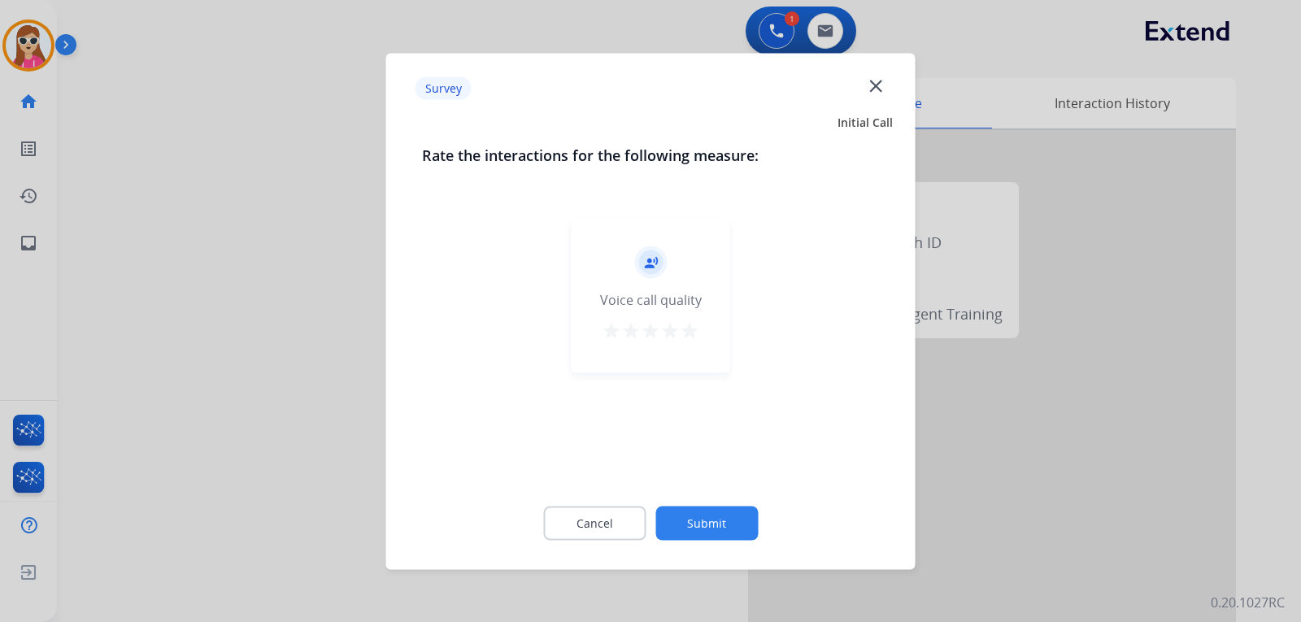
click at [679, 342] on button "star" at bounding box center [670, 332] width 20 height 24
click at [700, 339] on div "record_voice_over Voice call quality star star star star star" at bounding box center [651, 295] width 159 height 155
drag, startPoint x: 695, startPoint y: 327, endPoint x: 694, endPoint y: 364, distance: 36.6
click at [694, 330] on mat-icon "star" at bounding box center [690, 330] width 20 height 20
click at [721, 506] on div "Cancel Submit" at bounding box center [651, 522] width 458 height 73
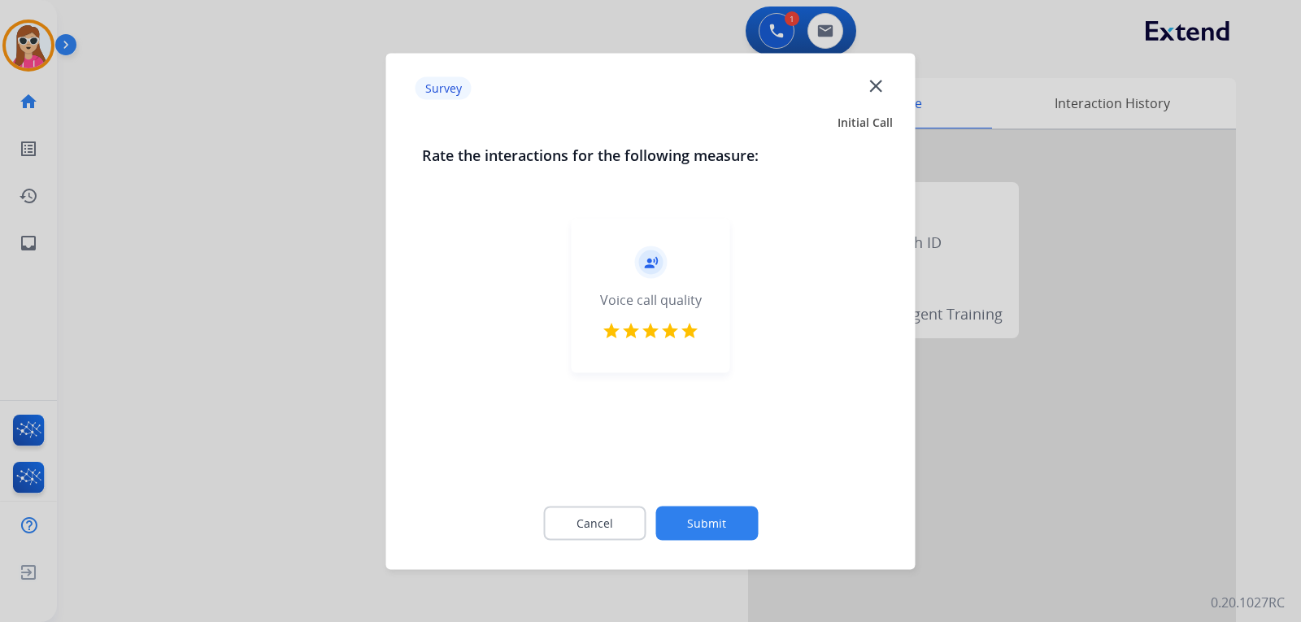
click at [694, 519] on button "Submit" at bounding box center [706, 523] width 102 height 34
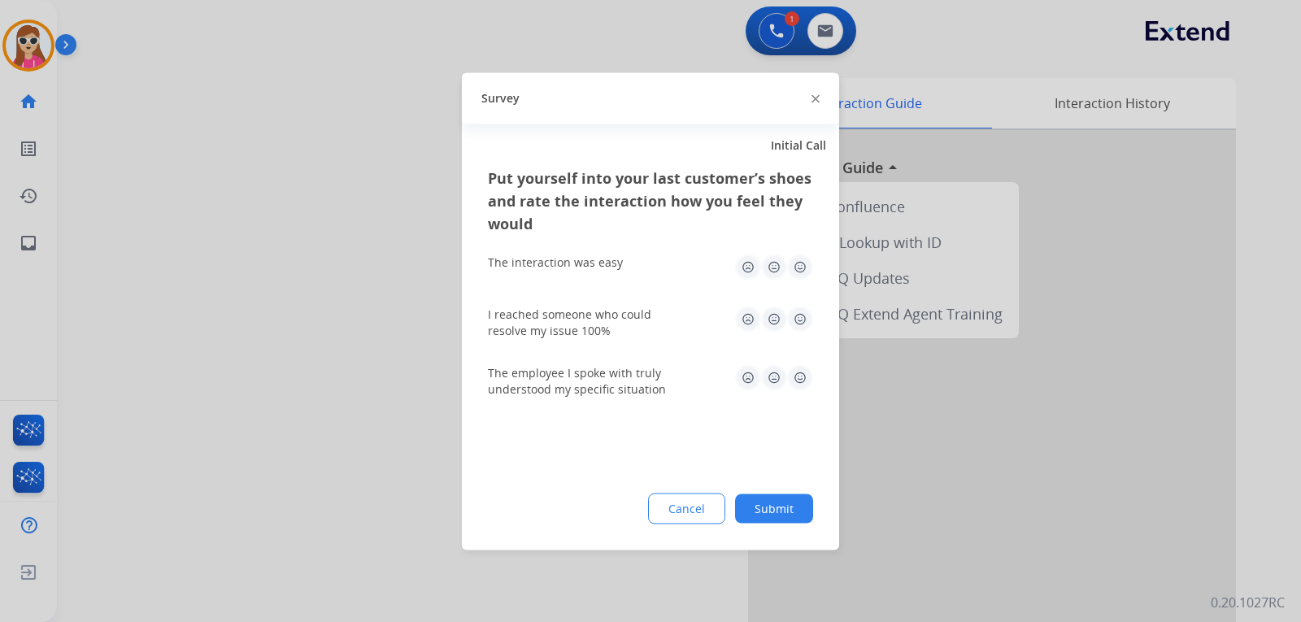
click at [805, 268] on img at bounding box center [800, 267] width 26 height 26
click at [796, 314] on img at bounding box center [800, 319] width 26 height 26
click at [789, 378] on img at bounding box center [800, 377] width 26 height 26
click at [783, 499] on button "Submit" at bounding box center [774, 508] width 78 height 29
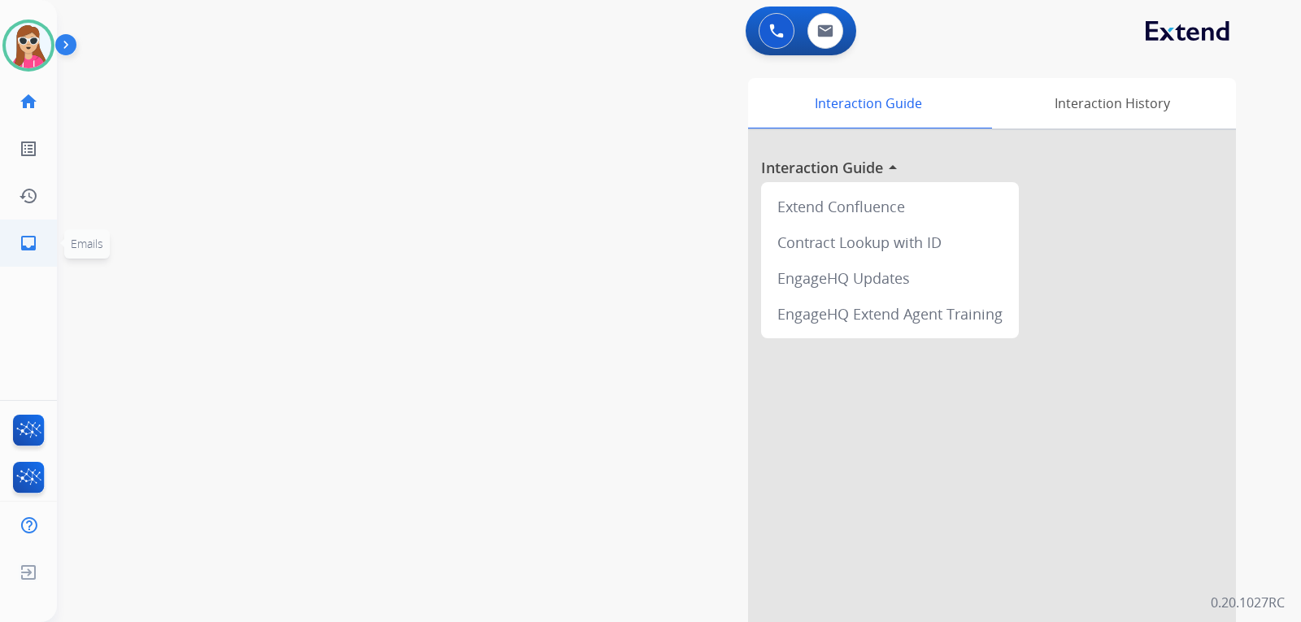
click at [12, 263] on link "inbox Emails" at bounding box center [29, 243] width 46 height 46
select select "**********"
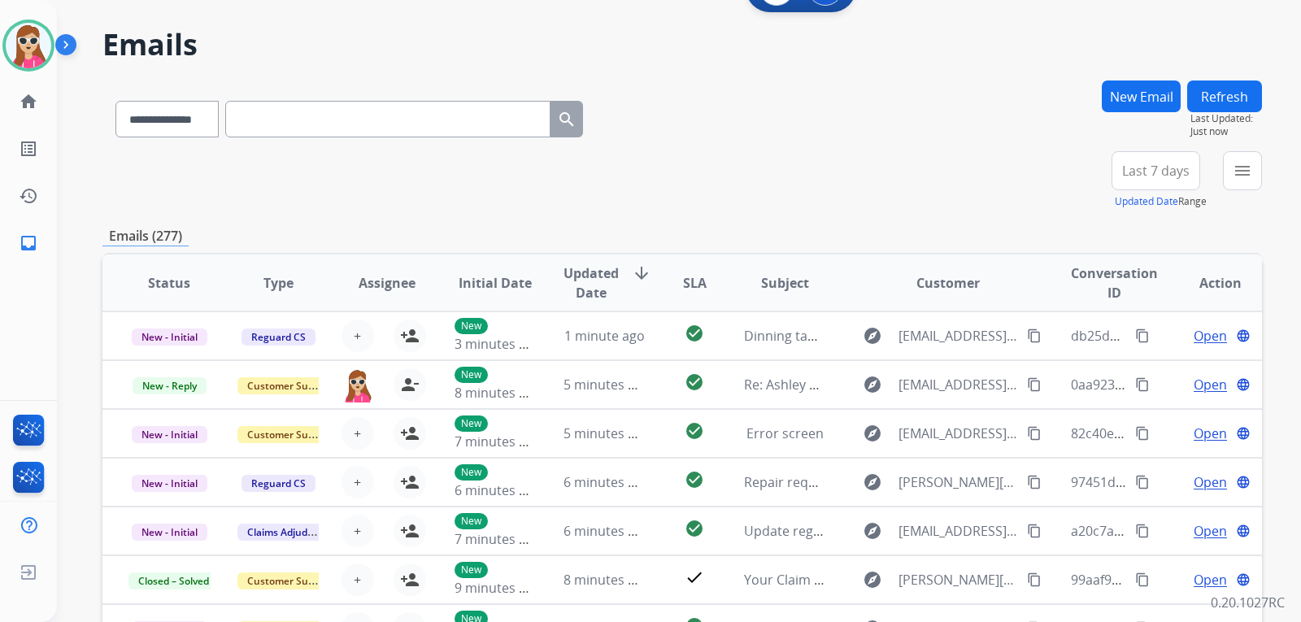
scroll to position [81, 0]
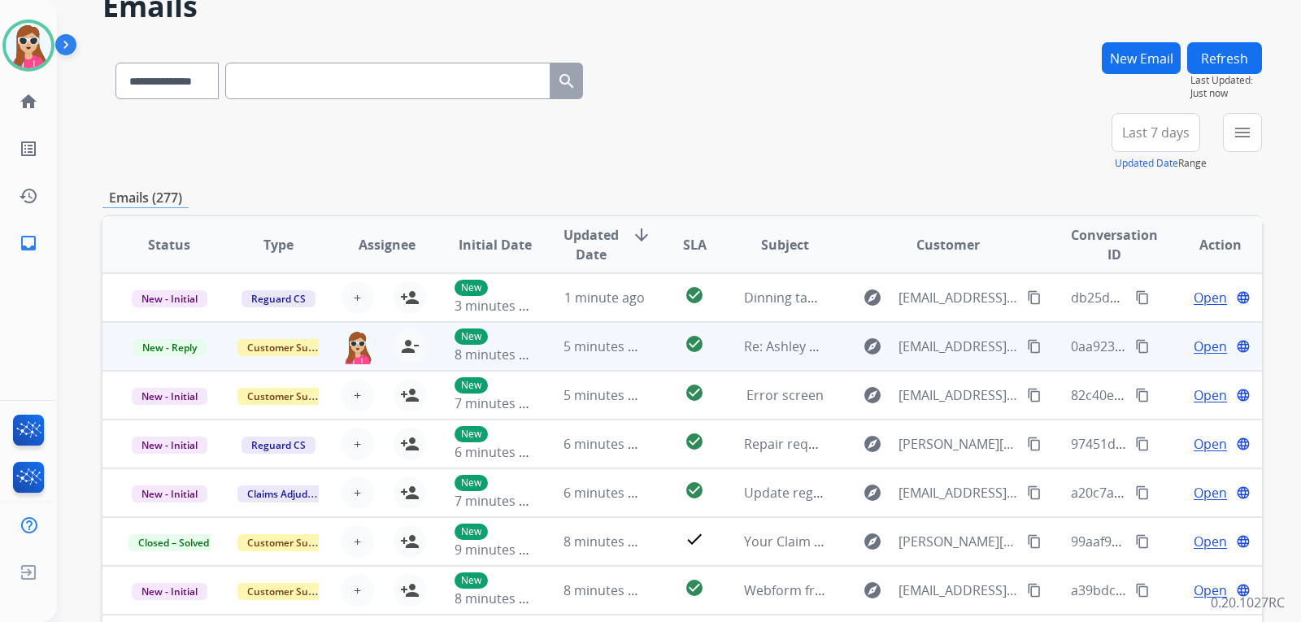
click at [650, 341] on td "check_circle" at bounding box center [682, 346] width 72 height 49
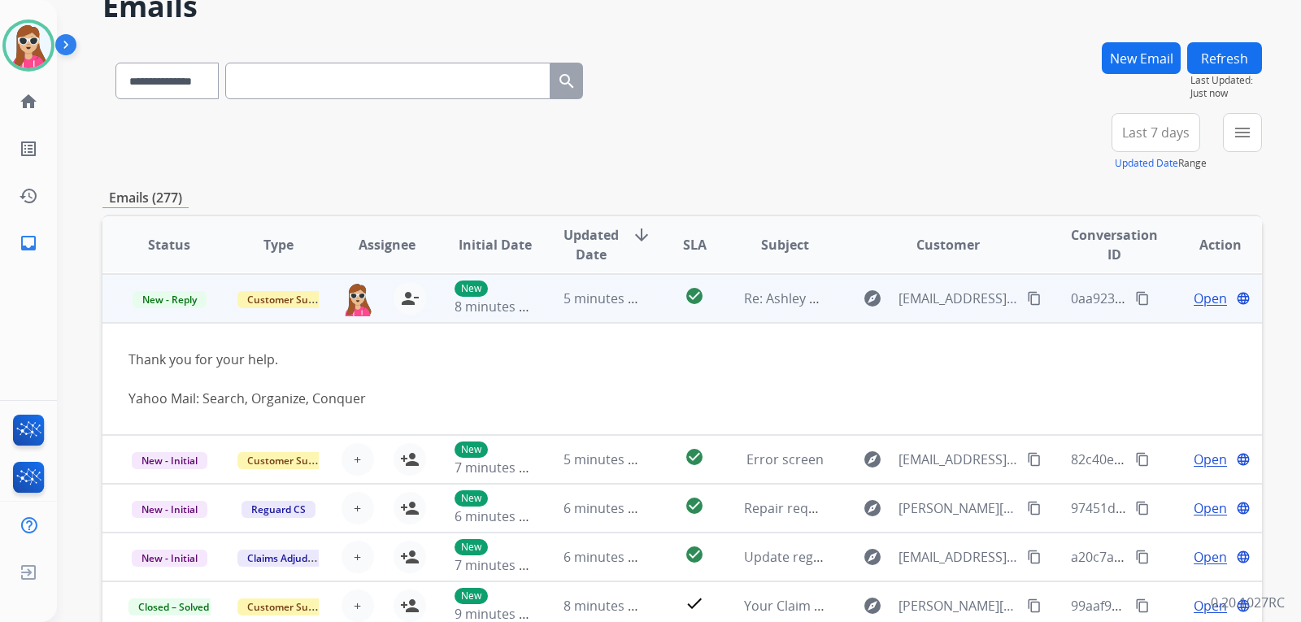
scroll to position [49, 0]
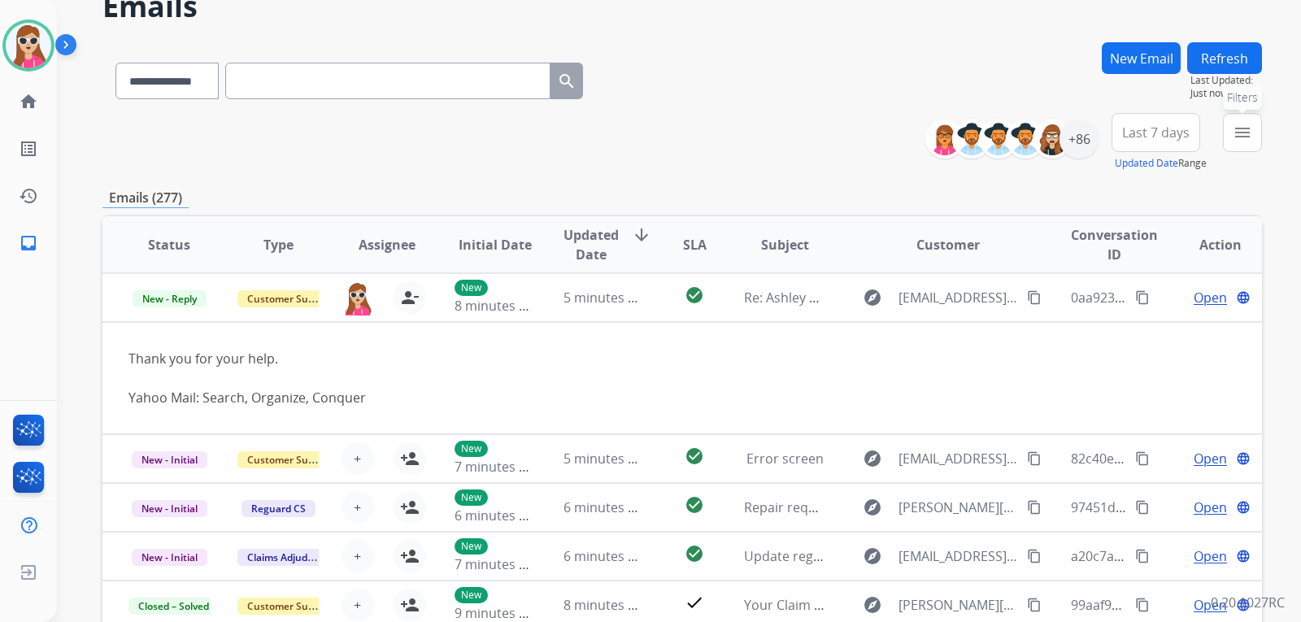
click at [1230, 129] on button "menu Filters" at bounding box center [1242, 132] width 39 height 39
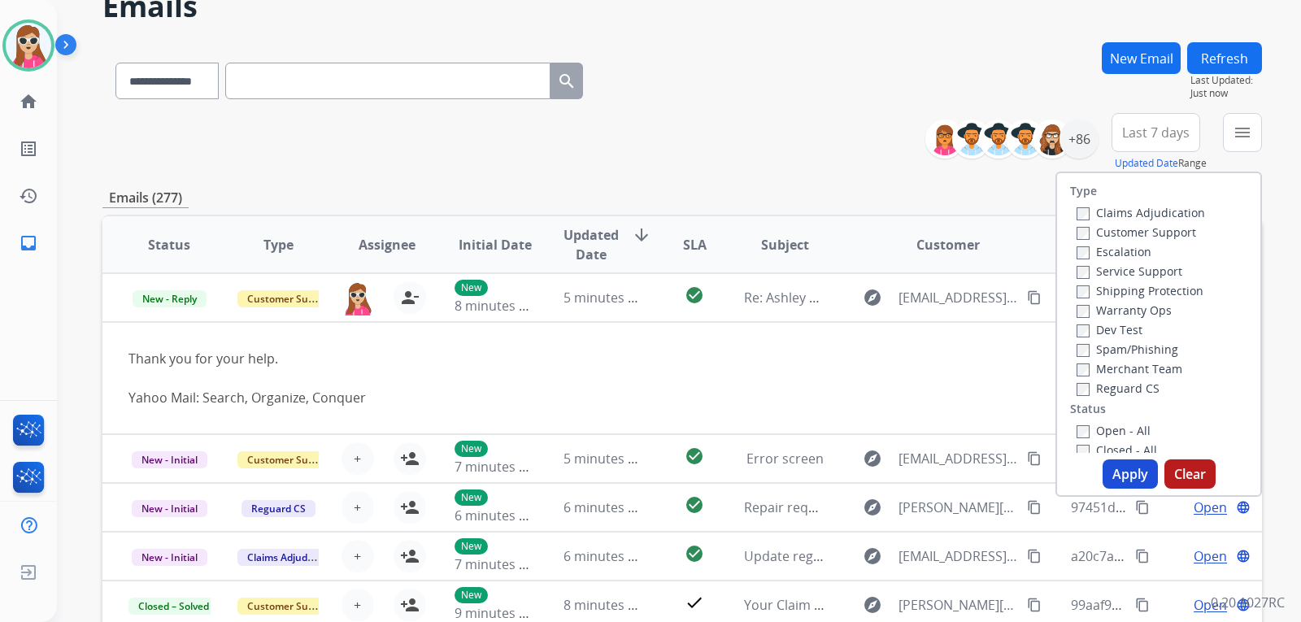
click at [1146, 241] on div "Customer Support" at bounding box center [1141, 232] width 128 height 20
click at [1149, 233] on label "Customer Support" at bounding box center [1137, 231] width 120 height 15
click at [1154, 285] on label "Shipping Protection" at bounding box center [1140, 290] width 127 height 15
click at [1112, 390] on label "Reguard CS" at bounding box center [1118, 388] width 83 height 15
click at [1117, 427] on label "Open - All" at bounding box center [1114, 430] width 74 height 15
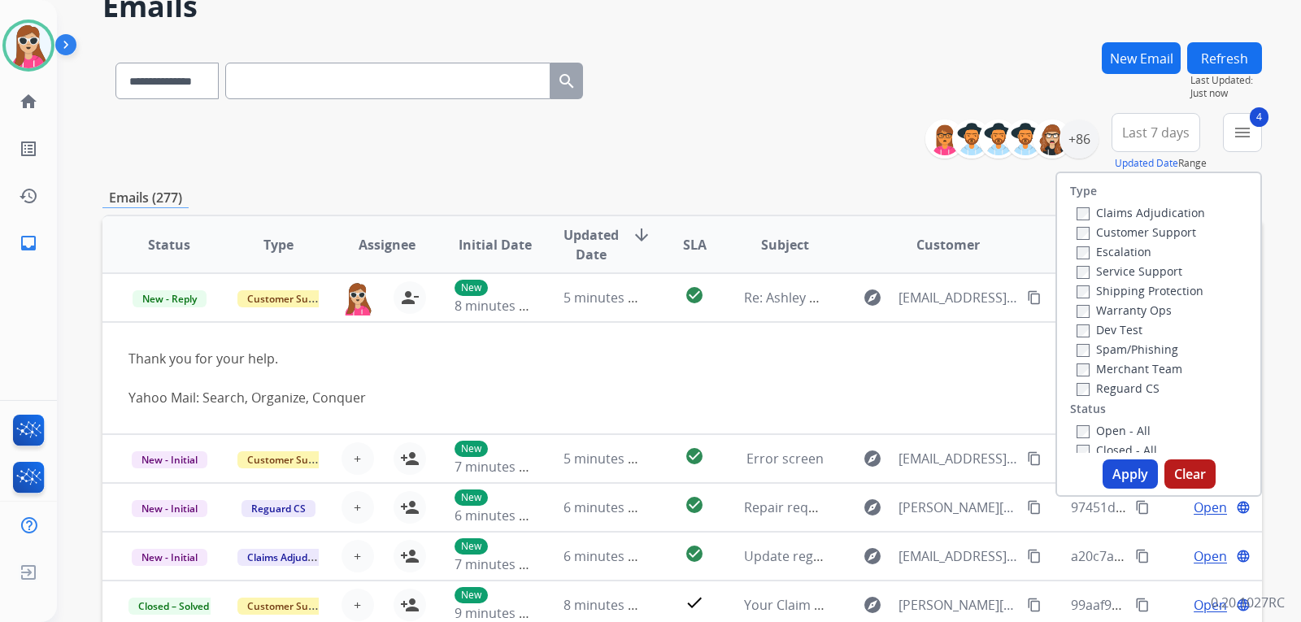
click at [1125, 472] on button "Apply" at bounding box center [1130, 473] width 55 height 29
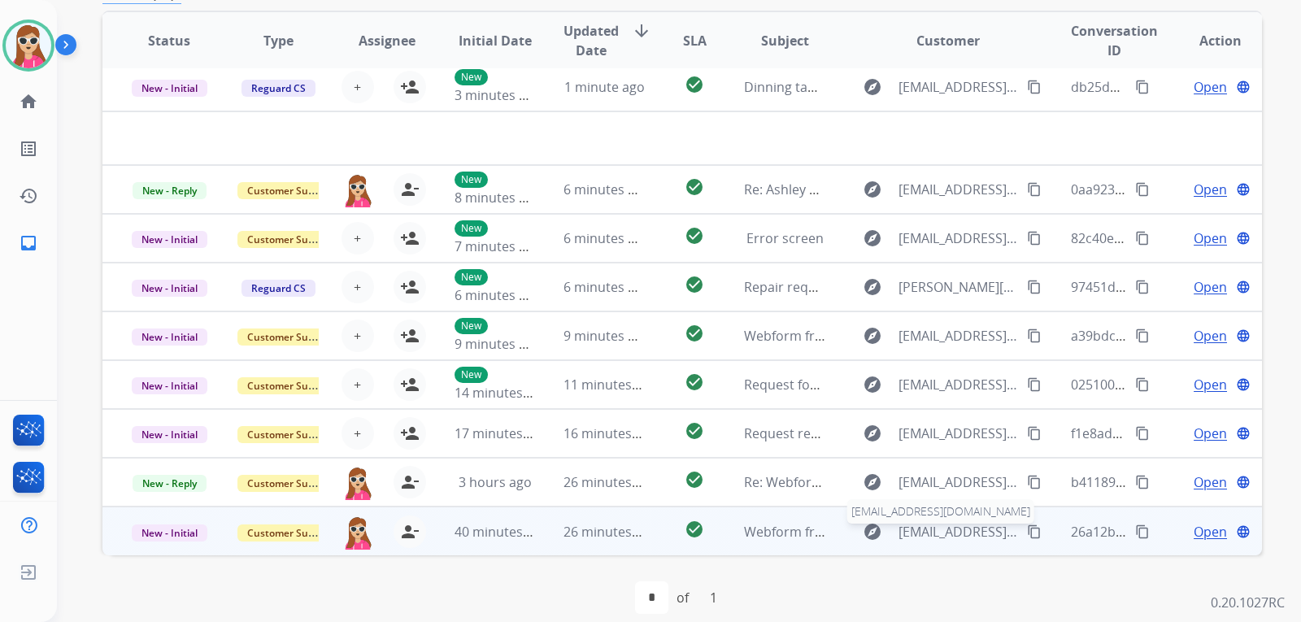
scroll to position [420, 0]
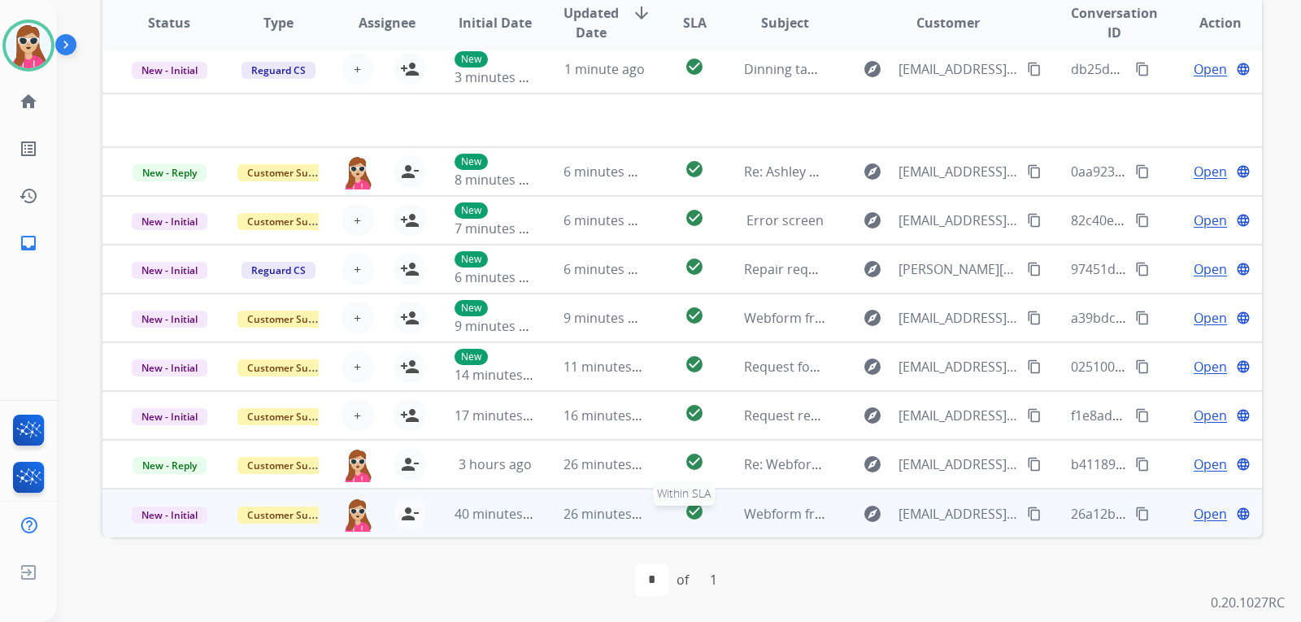
click at [676, 523] on div "check_circle" at bounding box center [695, 514] width 46 height 24
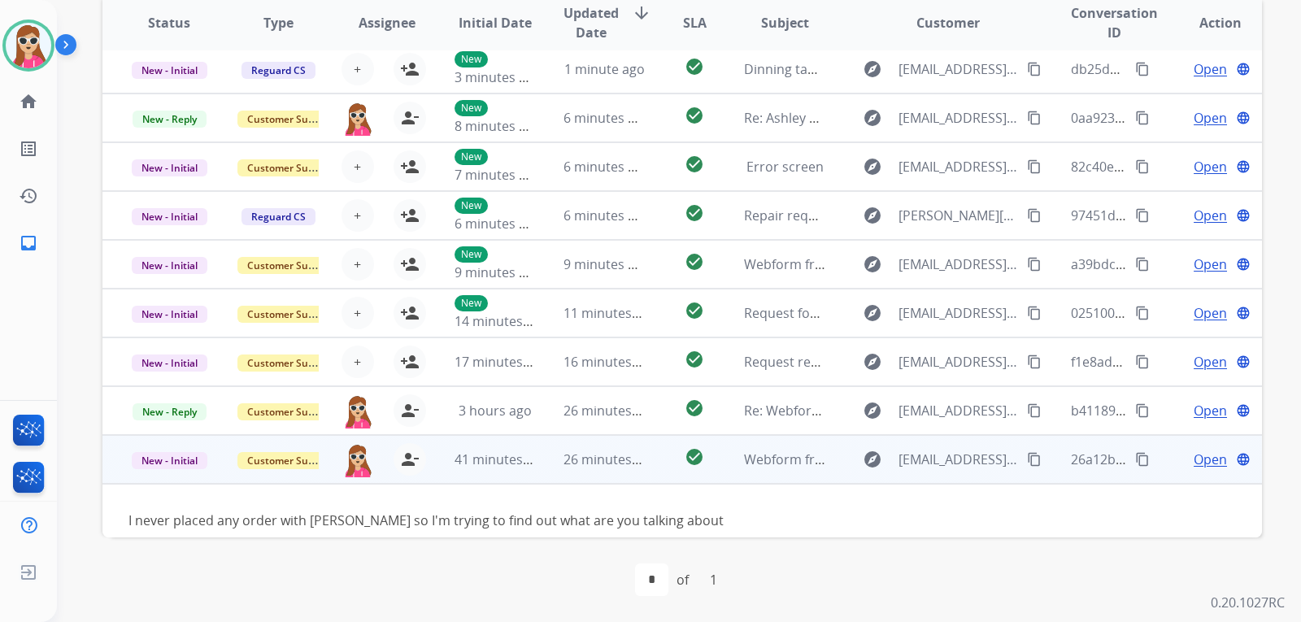
scroll to position [74, 0]
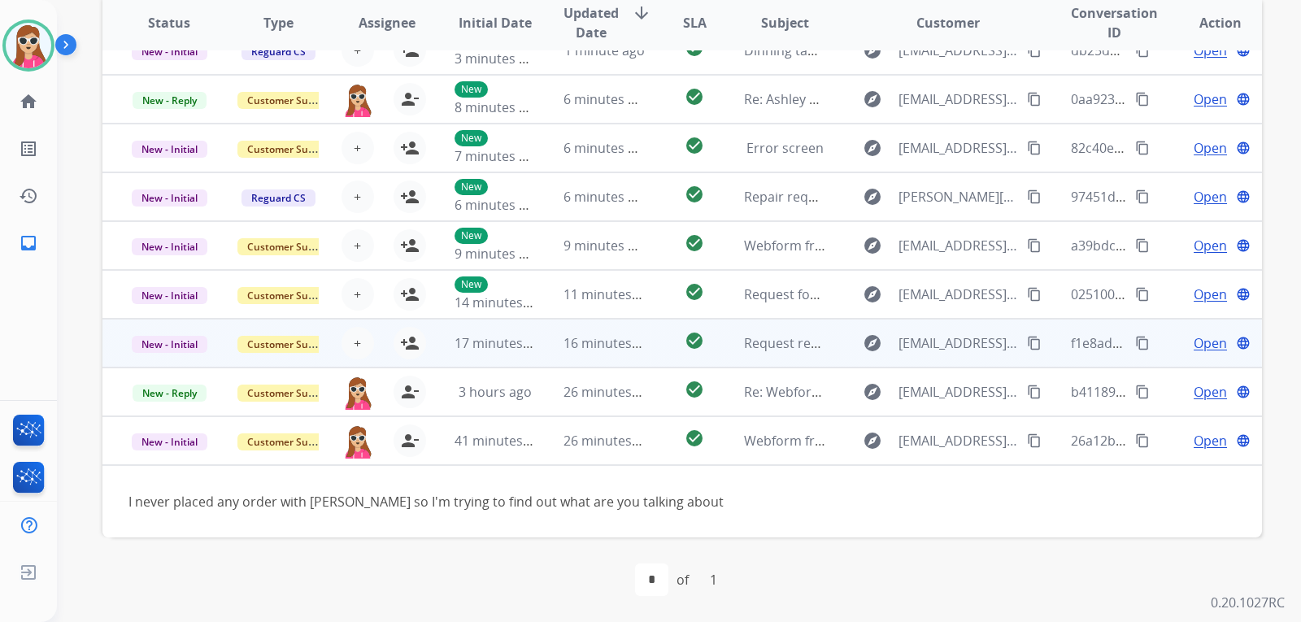
click at [1204, 432] on td "Open language" at bounding box center [1207, 440] width 109 height 49
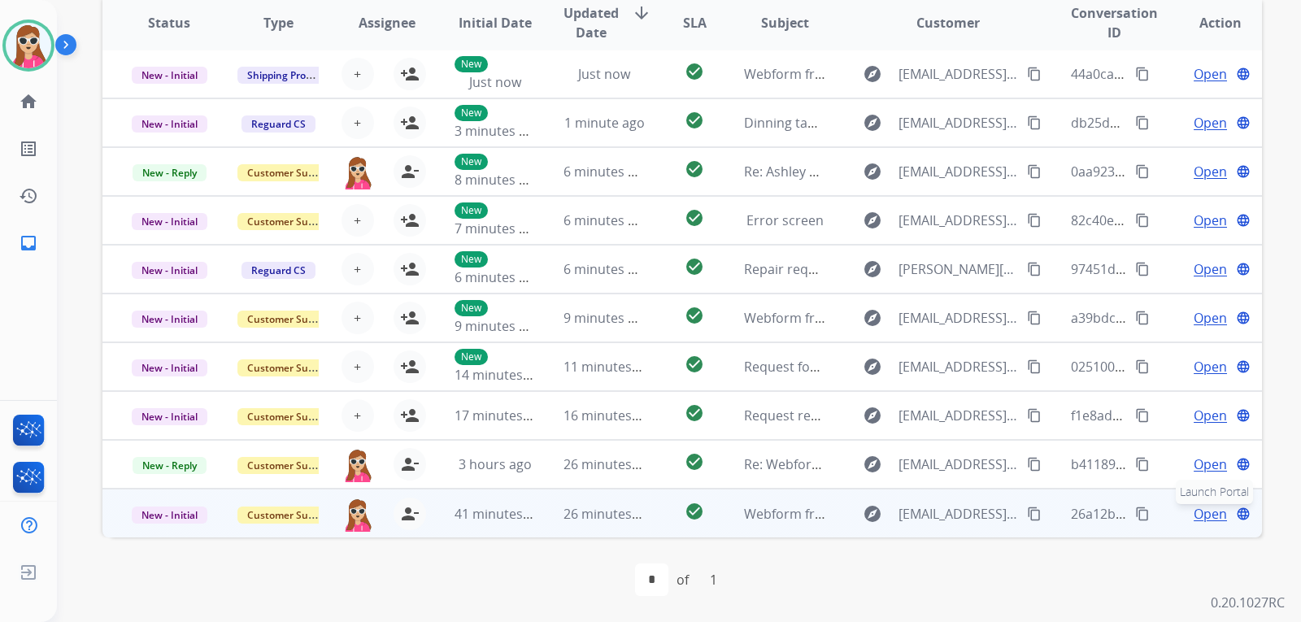
click at [1234, 520] on button "language Launch Portal" at bounding box center [1244, 514] width 20 height 20
click at [1197, 507] on span "Open" at bounding box center [1210, 514] width 33 height 20
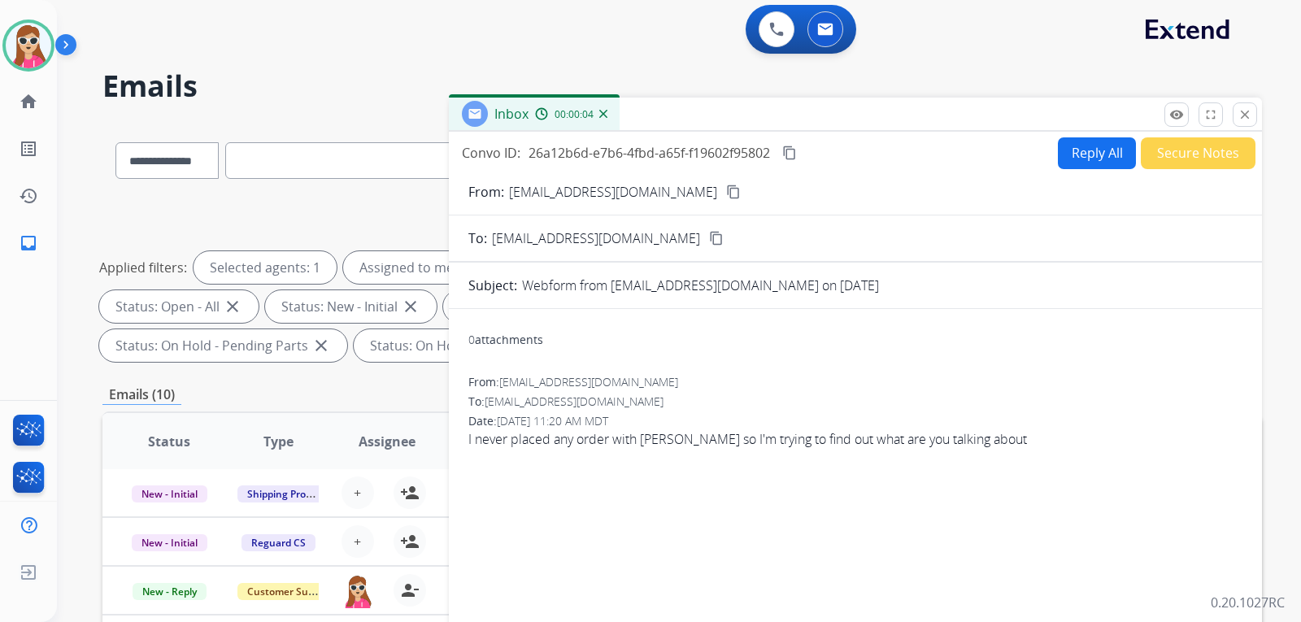
scroll to position [0, 0]
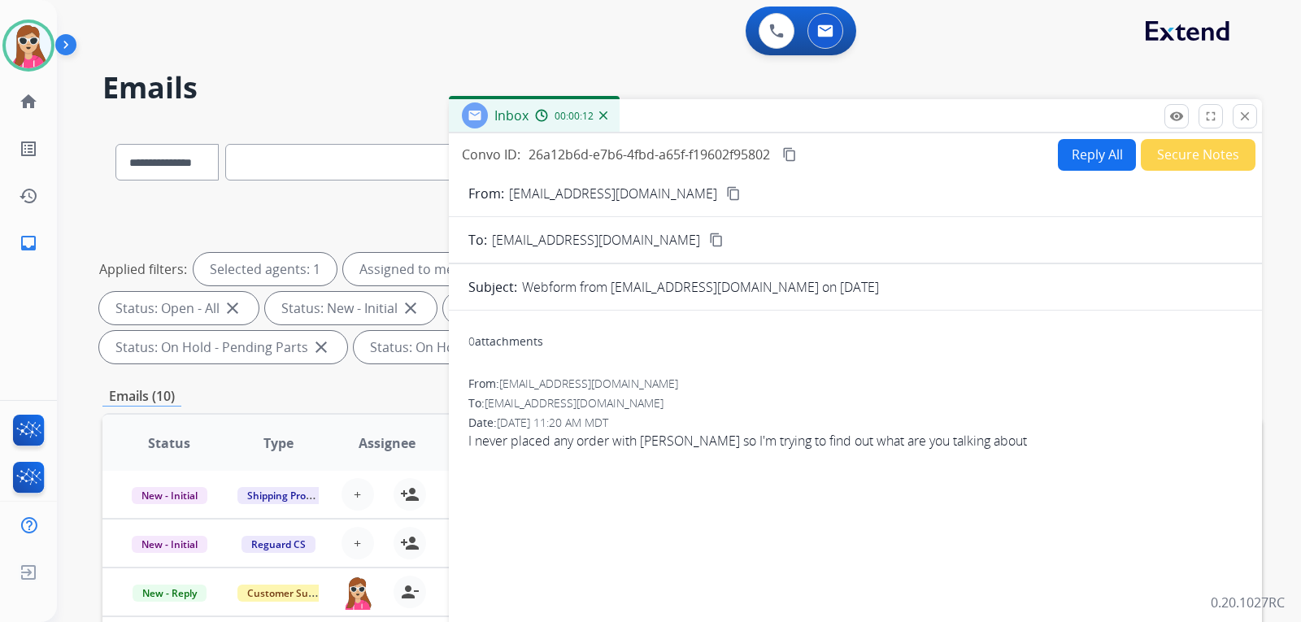
click at [789, 160] on mat-icon "content_copy" at bounding box center [789, 154] width 15 height 15
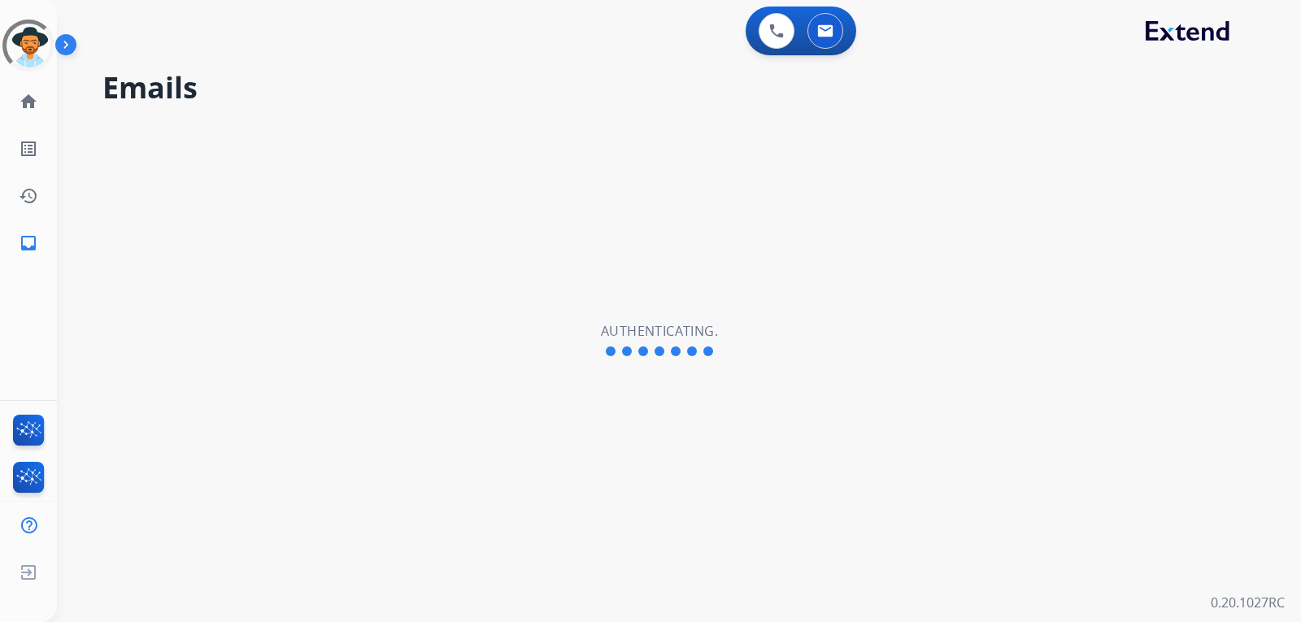
select select "**********"
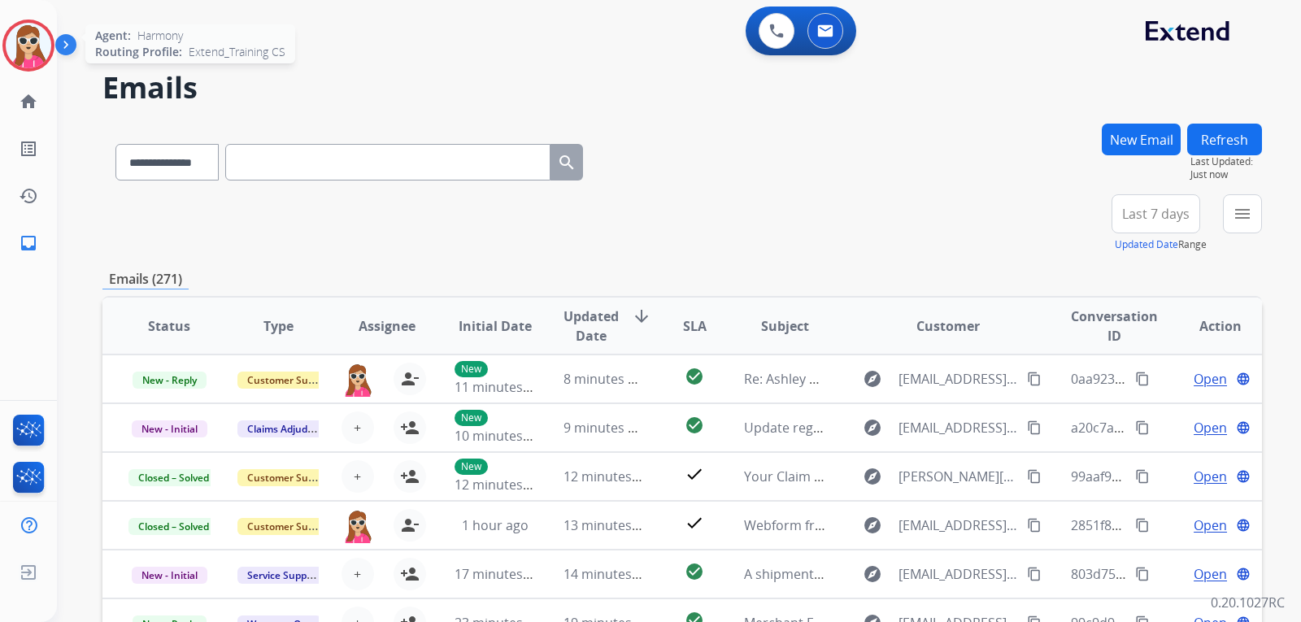
click at [34, 54] on img at bounding box center [29, 46] width 46 height 46
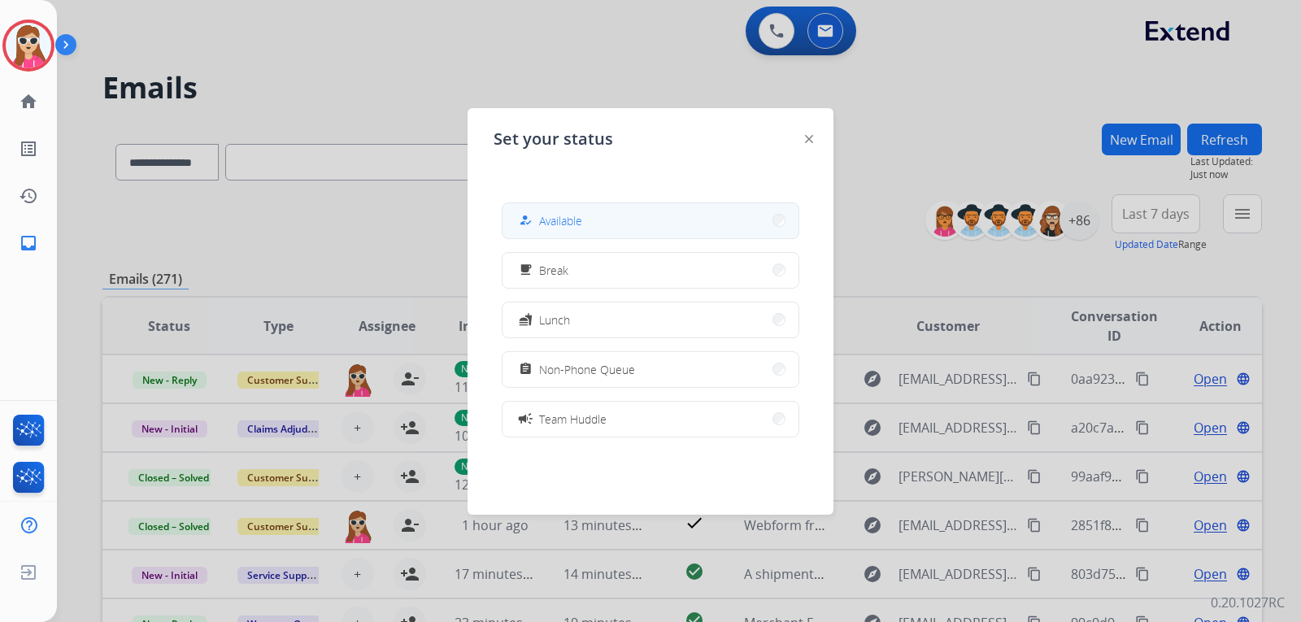
click at [537, 225] on div "how_to_reg" at bounding box center [528, 221] width 24 height 20
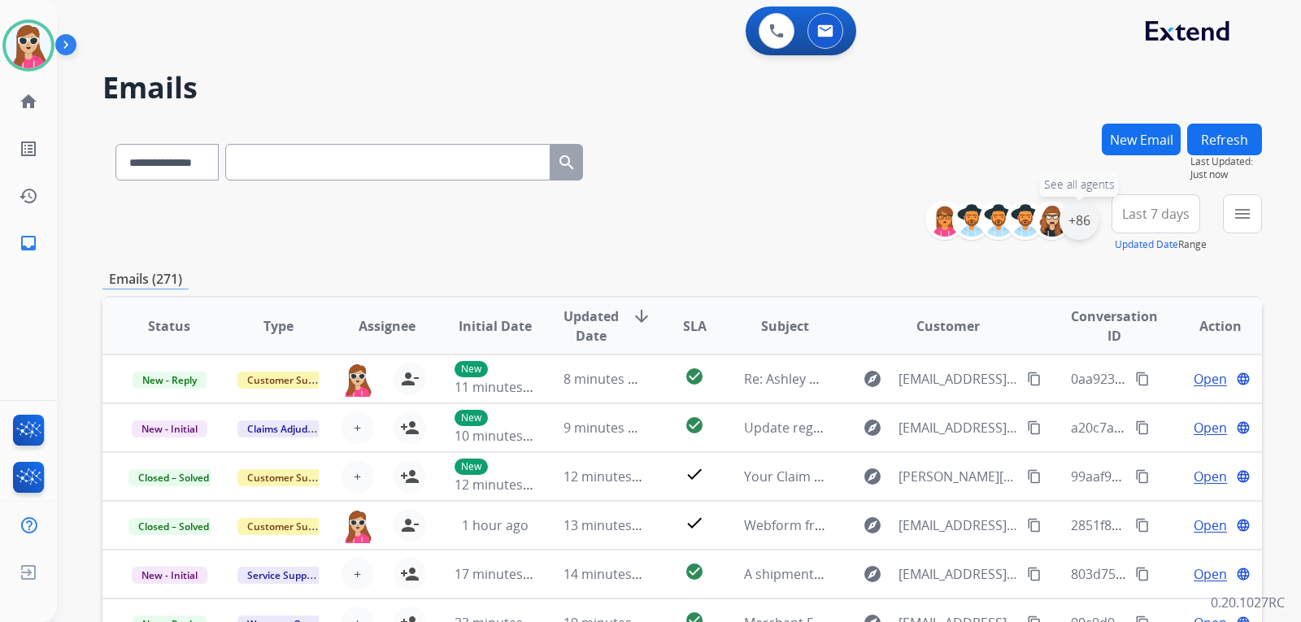
click at [1078, 221] on div "+86" at bounding box center [1079, 220] width 39 height 39
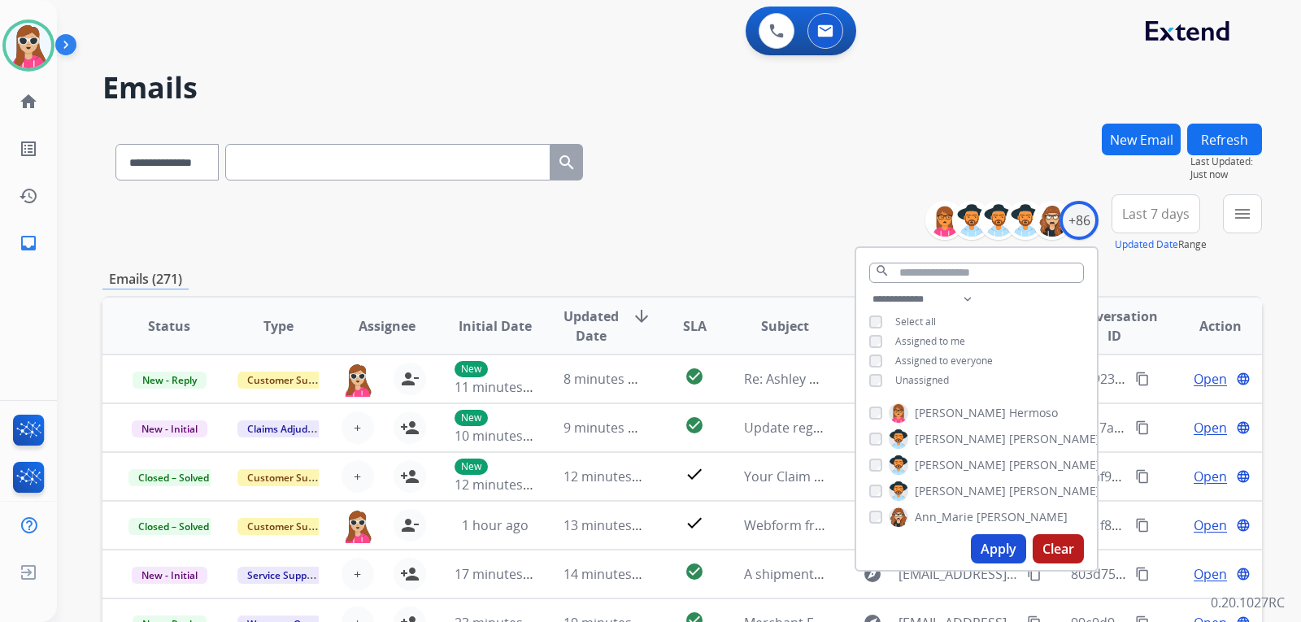
click at [928, 381] on span "Unassigned" at bounding box center [922, 380] width 54 height 14
drag, startPoint x: 1148, startPoint y: 268, endPoint x: 1156, endPoint y: 273, distance: 9.9
click at [1148, 270] on div "**********" at bounding box center [682, 525] width 1160 height 802
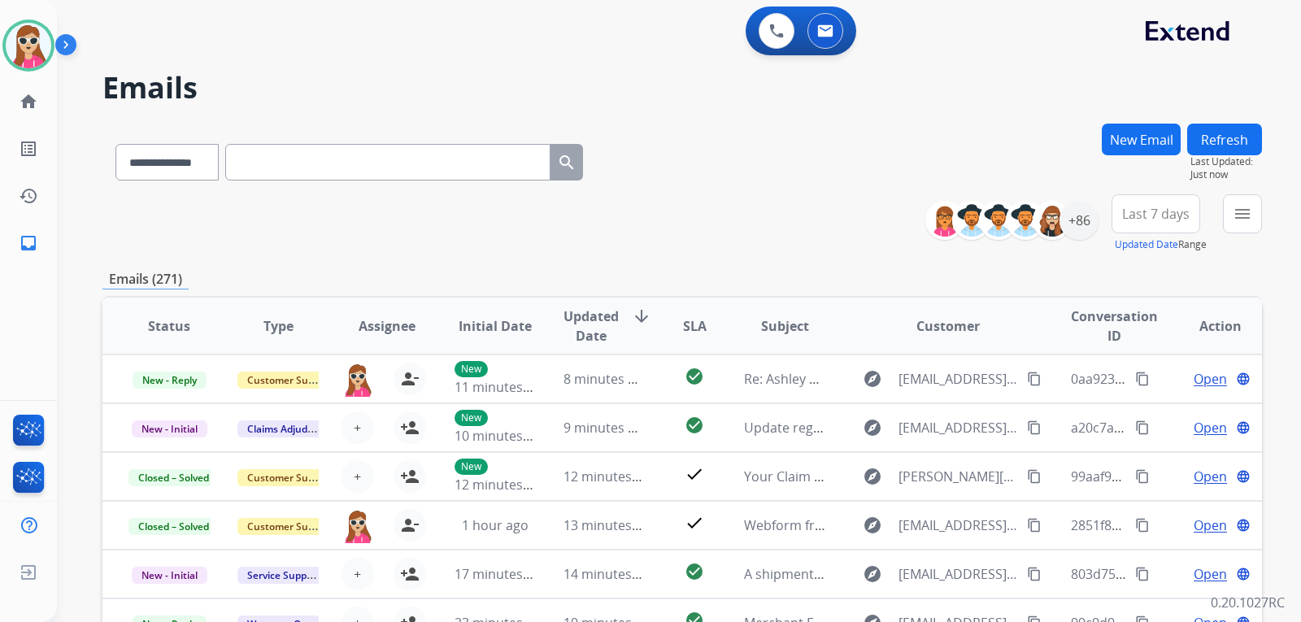
drag, startPoint x: 1208, startPoint y: 205, endPoint x: 1218, endPoint y: 216, distance: 15.0
click at [1214, 211] on div "**********" at bounding box center [1100, 223] width 324 height 59
click at [1229, 203] on button "menu Filters" at bounding box center [1242, 213] width 39 height 39
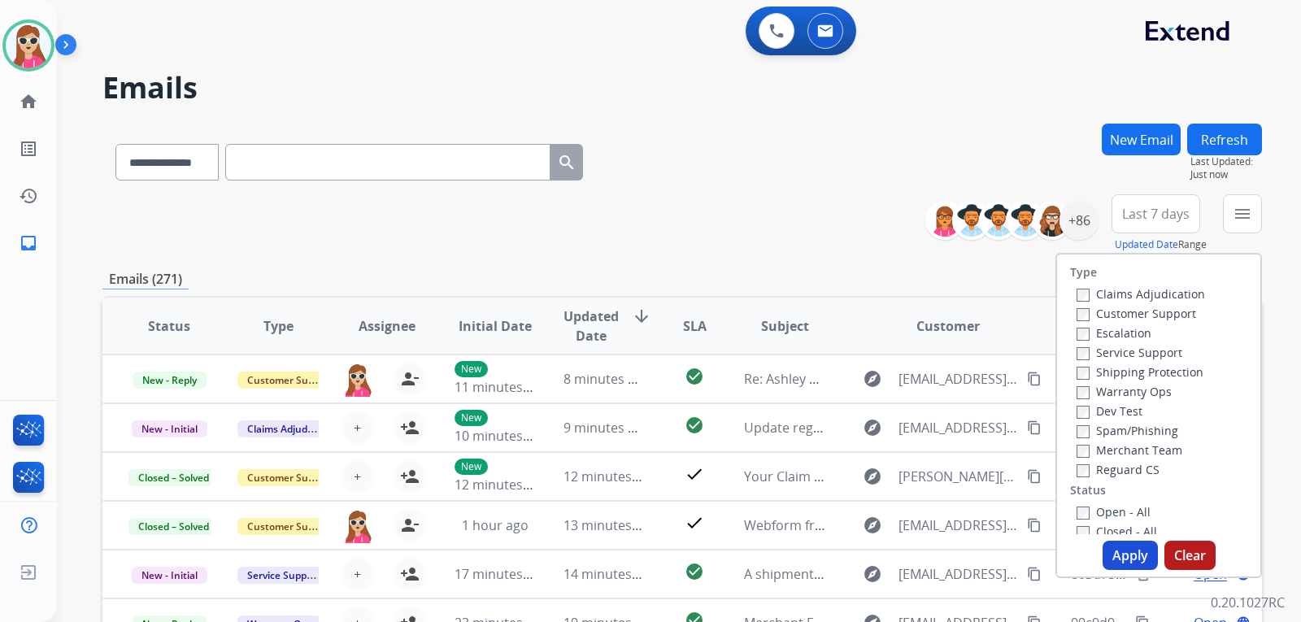
click at [1180, 313] on label "Customer Support" at bounding box center [1137, 313] width 120 height 15
click at [1166, 364] on div "Shipping Protection" at bounding box center [1141, 372] width 128 height 20
click at [1166, 373] on label "Shipping Protection" at bounding box center [1140, 371] width 127 height 15
click at [1113, 477] on div "Reguard CS" at bounding box center [1141, 469] width 128 height 20
click at [1114, 471] on label "Reguard CS" at bounding box center [1118, 469] width 83 height 15
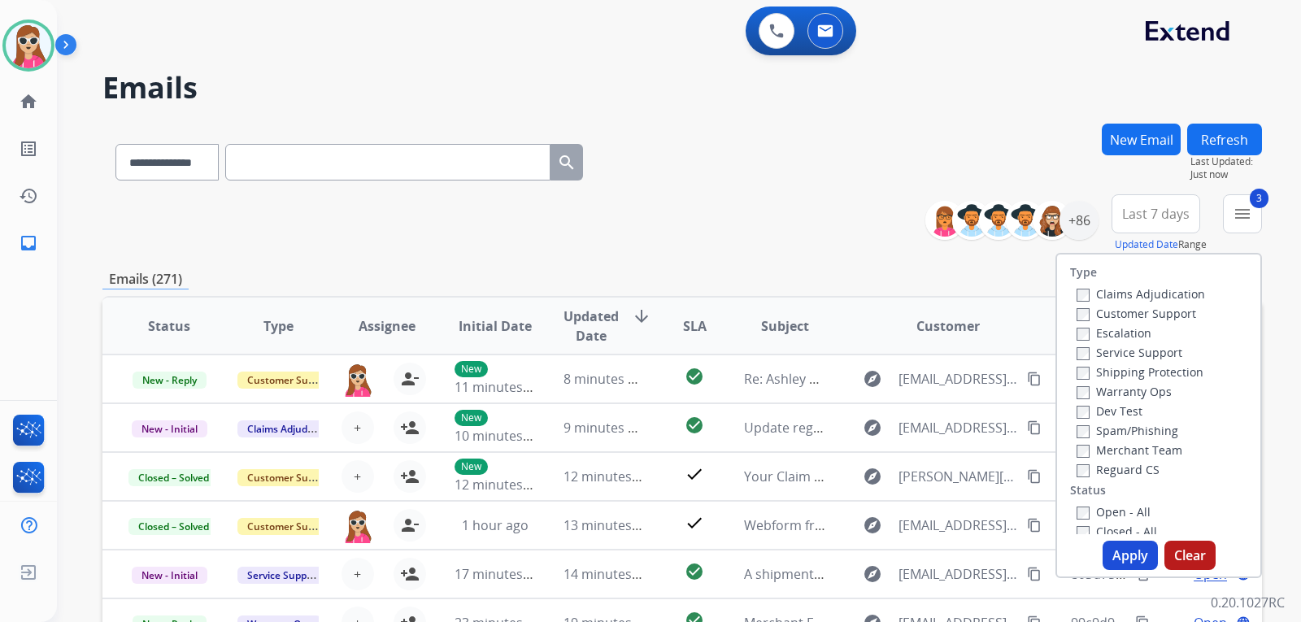
click at [1106, 504] on label "Open - All" at bounding box center [1114, 511] width 74 height 15
click at [1126, 544] on button "Apply" at bounding box center [1130, 555] width 55 height 29
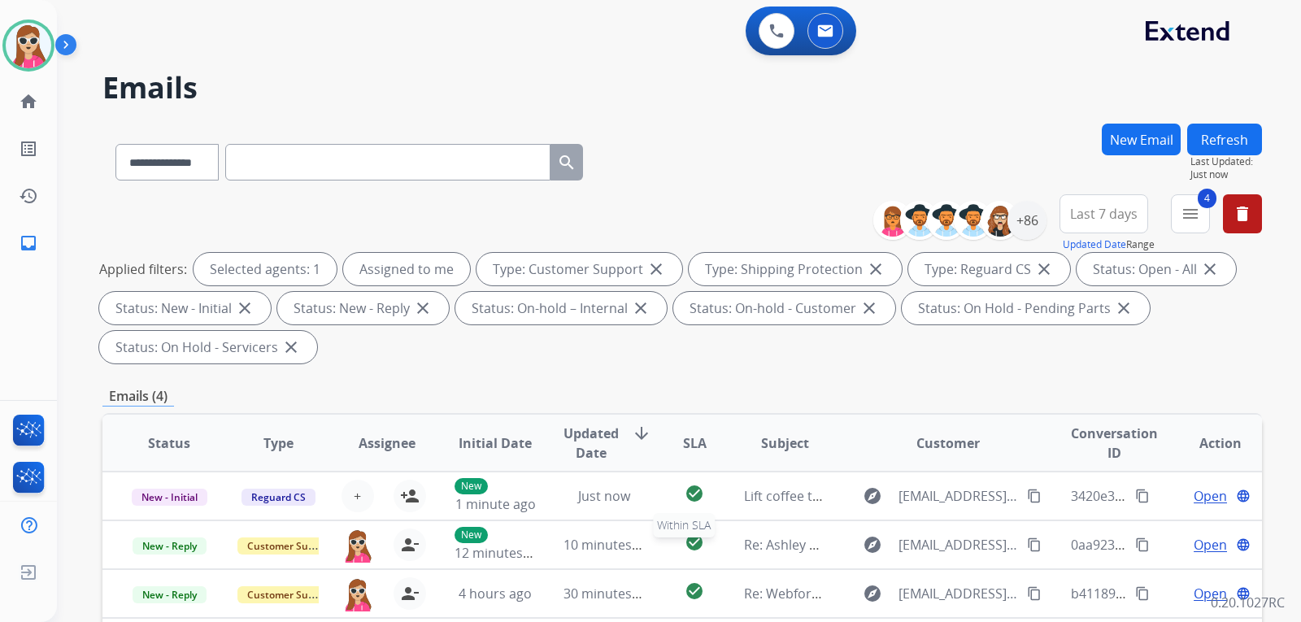
scroll to position [407, 0]
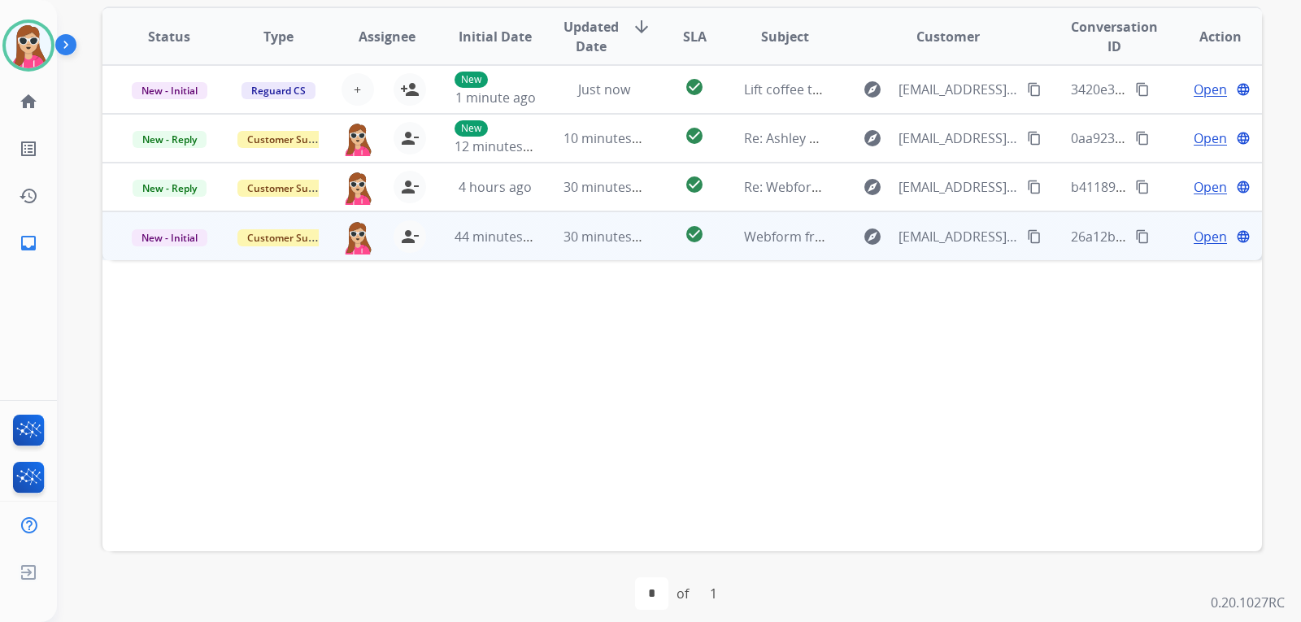
click at [1194, 239] on span "Open" at bounding box center [1210, 237] width 33 height 20
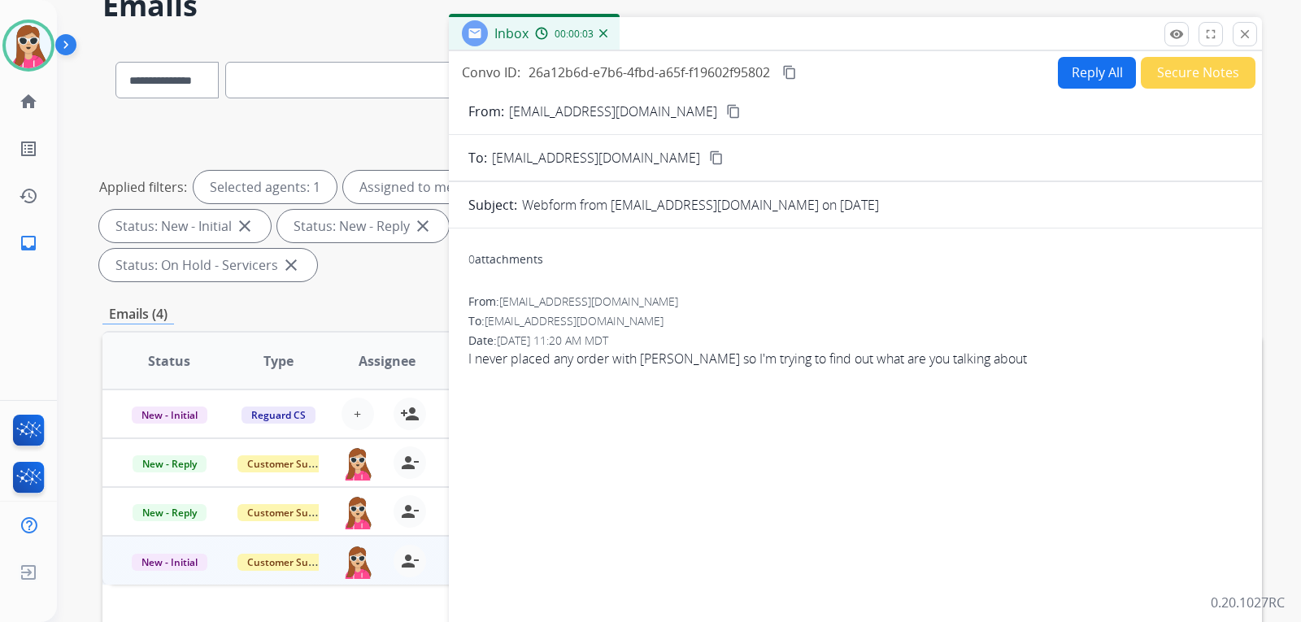
scroll to position [81, 0]
click at [1087, 72] on button "Reply All" at bounding box center [1097, 74] width 78 height 32
select select "**********"
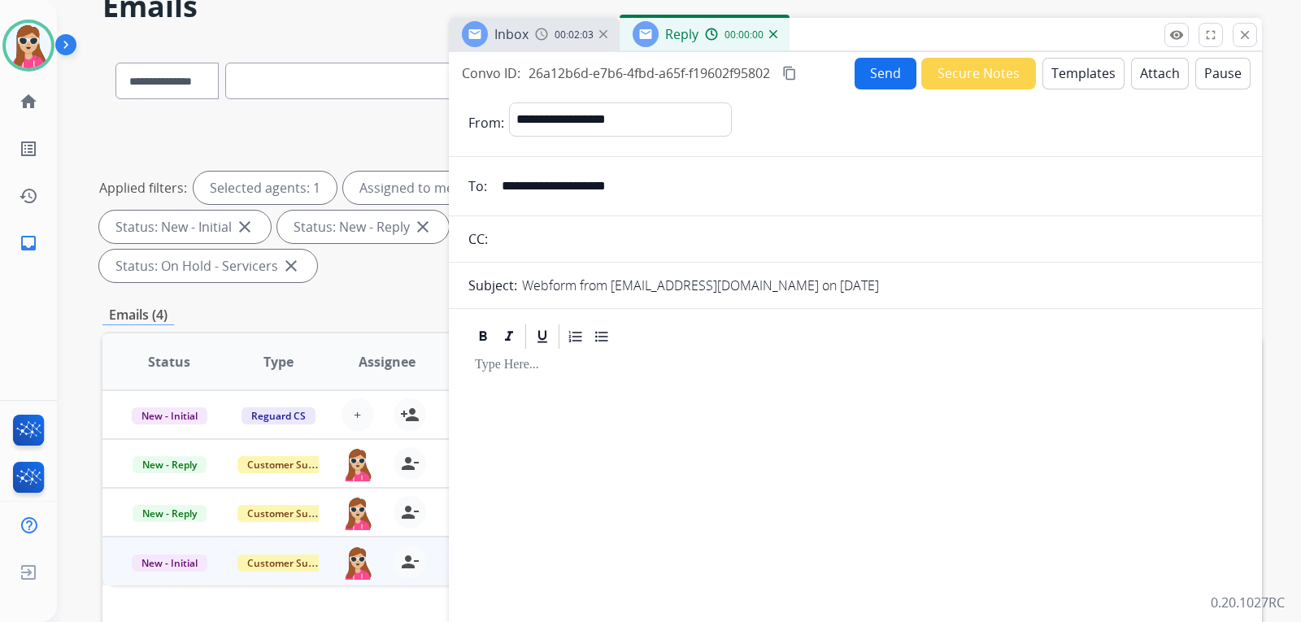
click at [1084, 71] on button "Templates" at bounding box center [1084, 74] width 82 height 32
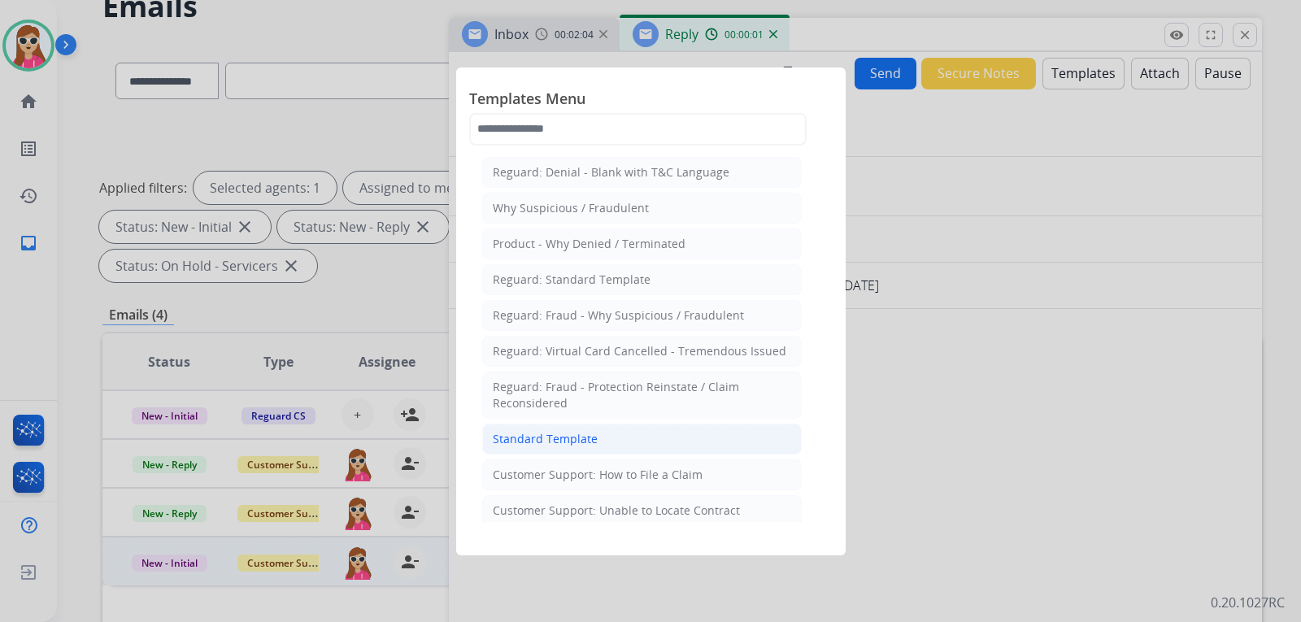
click at [695, 441] on li "Standard Template" at bounding box center [642, 439] width 320 height 31
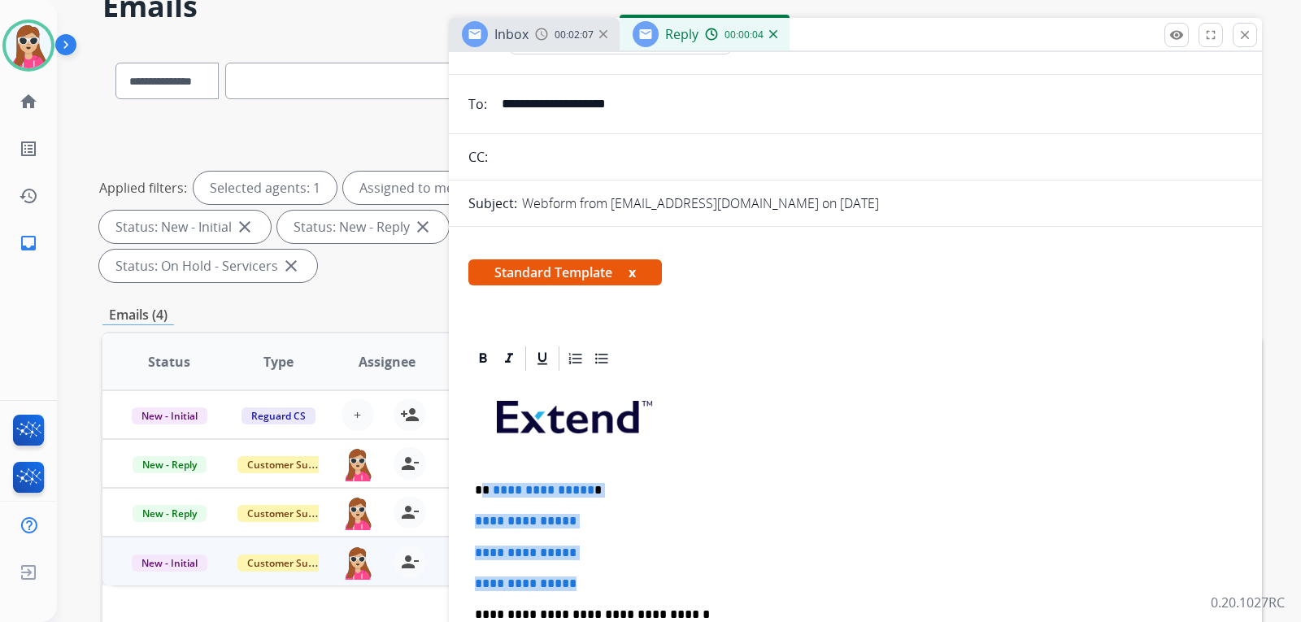
drag, startPoint x: 484, startPoint y: 489, endPoint x: 601, endPoint y: 575, distance: 145.4
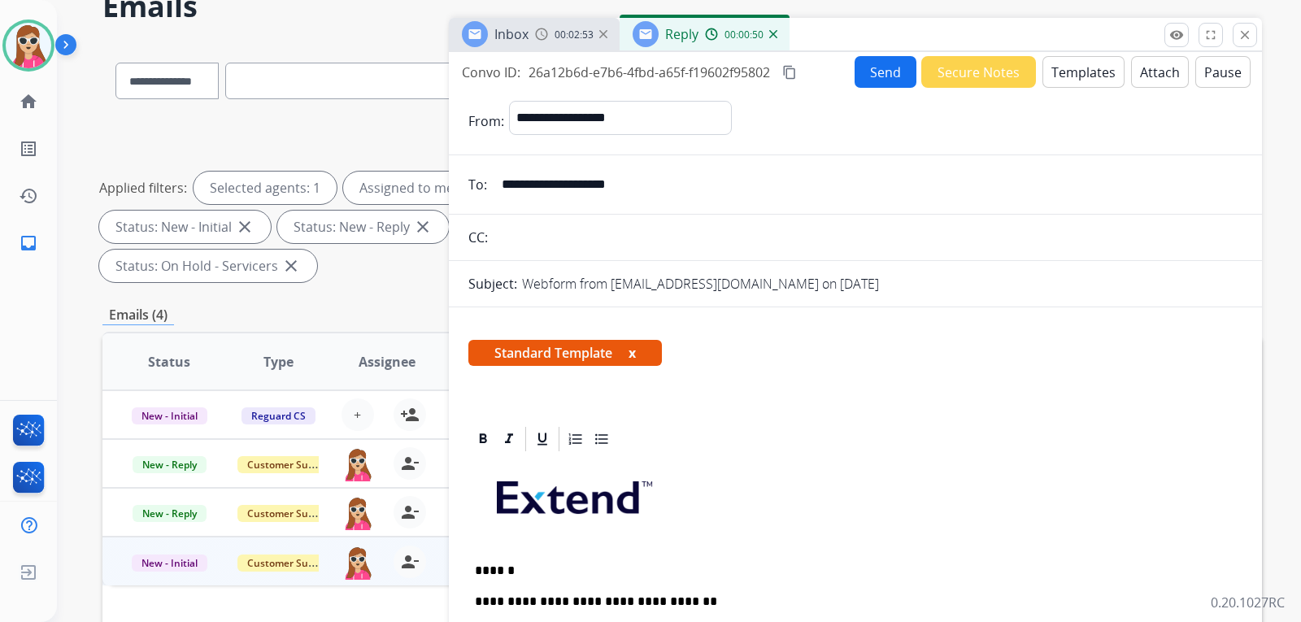
scroll to position [0, 0]
click at [882, 72] on button "Send" at bounding box center [886, 73] width 62 height 32
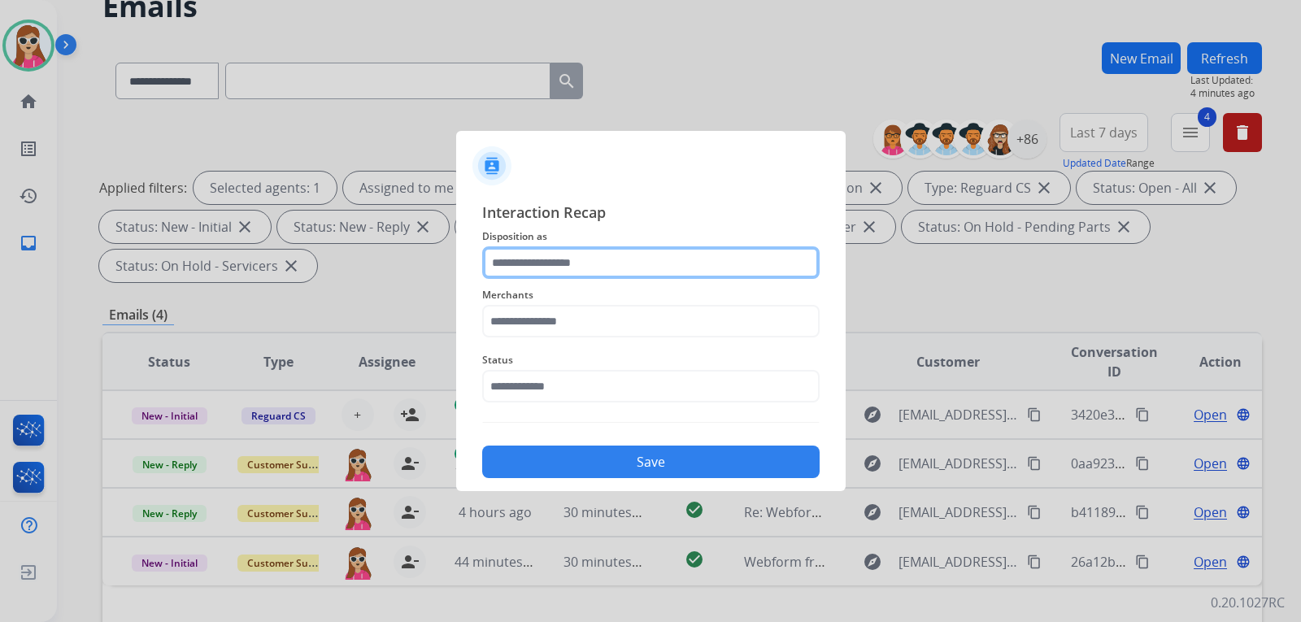
drag, startPoint x: 546, startPoint y: 250, endPoint x: 554, endPoint y: 270, distance: 21.1
click at [554, 268] on input "text" at bounding box center [650, 262] width 337 height 33
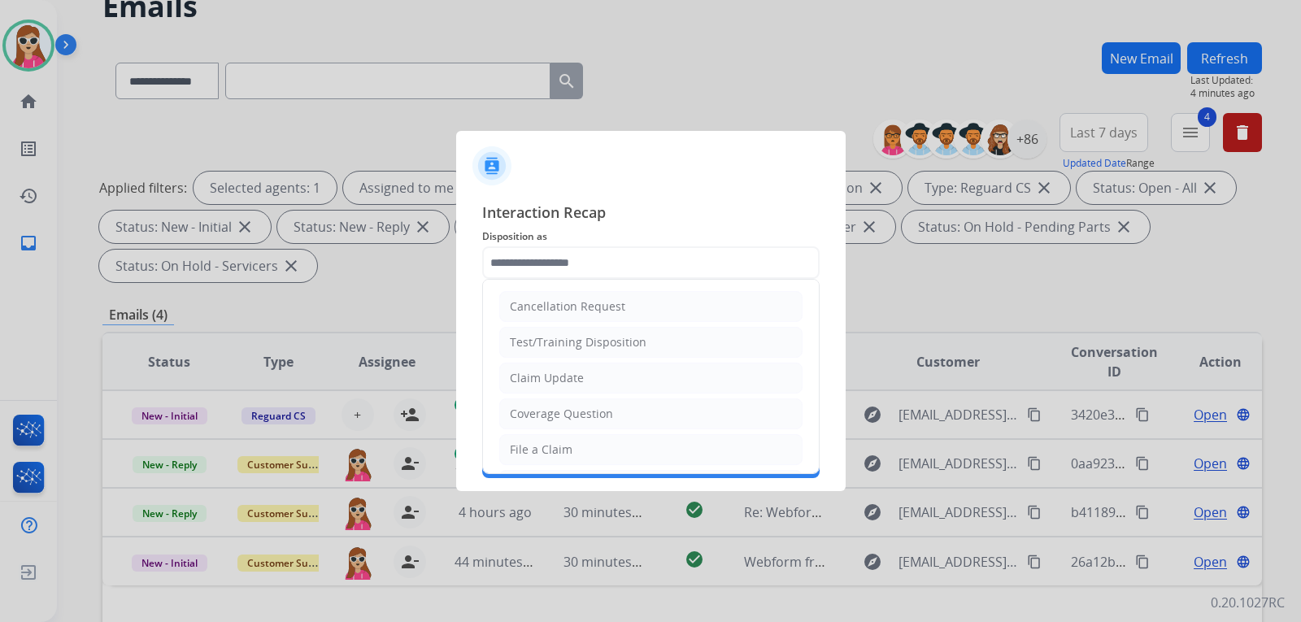
click at [607, 374] on li "Claim Update" at bounding box center [650, 378] width 303 height 31
type input "**********"
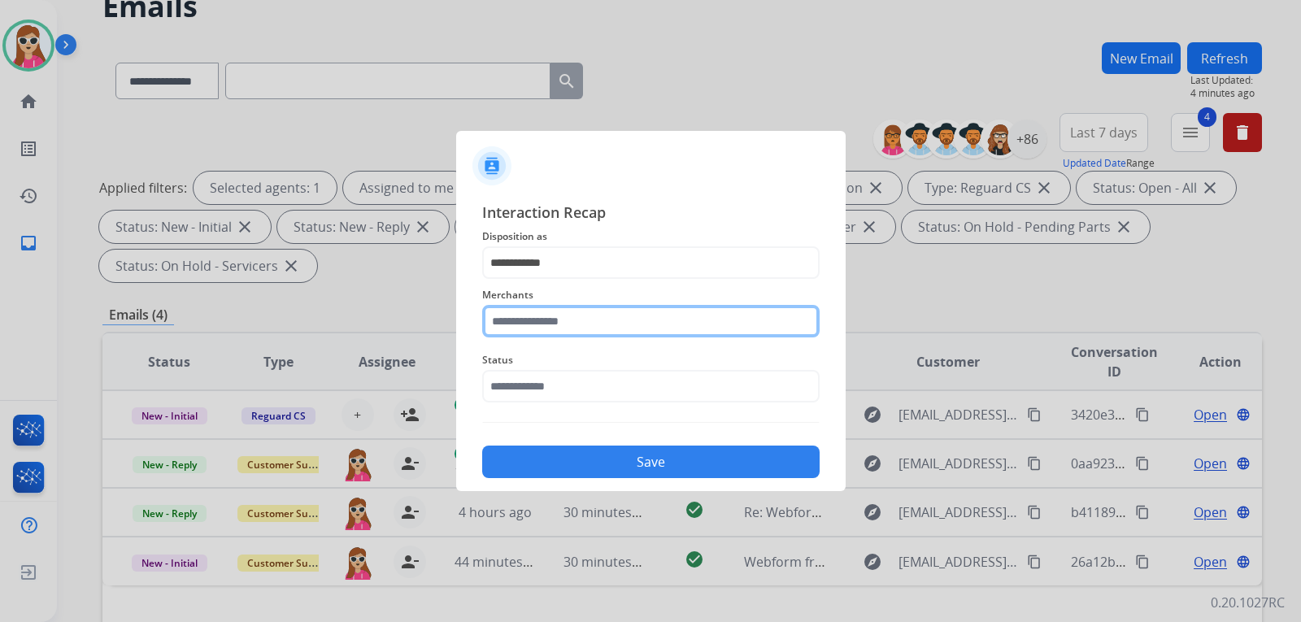
click at [609, 319] on input "text" at bounding box center [650, 321] width 337 height 33
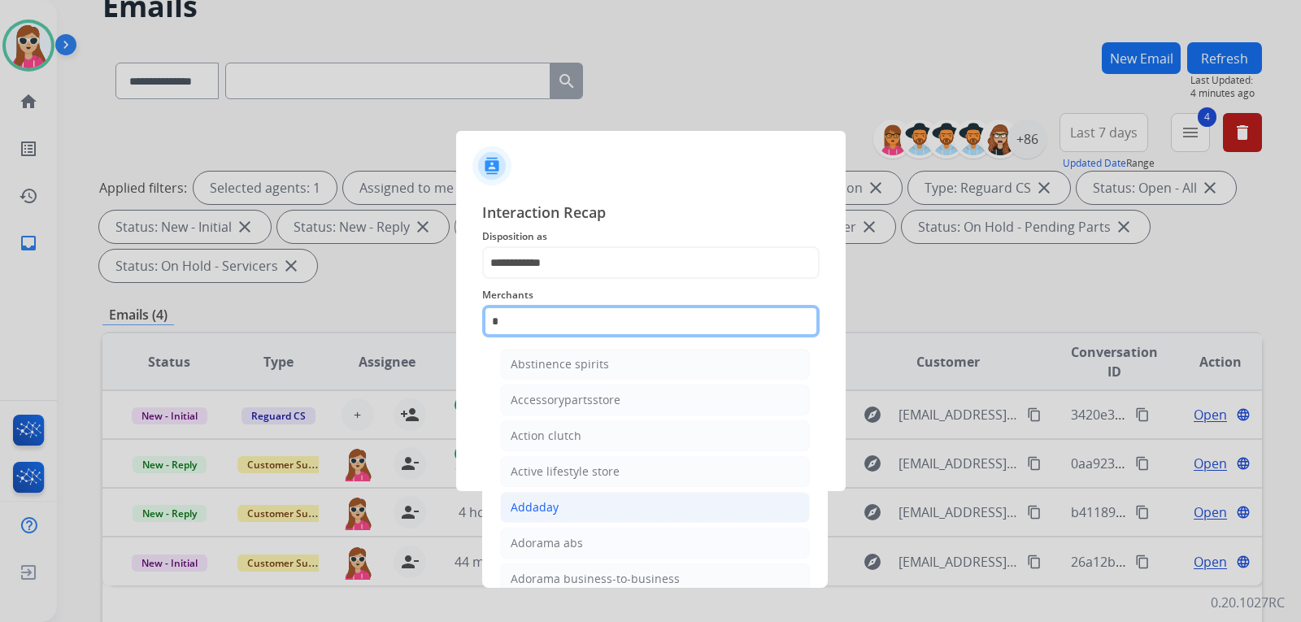
scroll to position [75, 0]
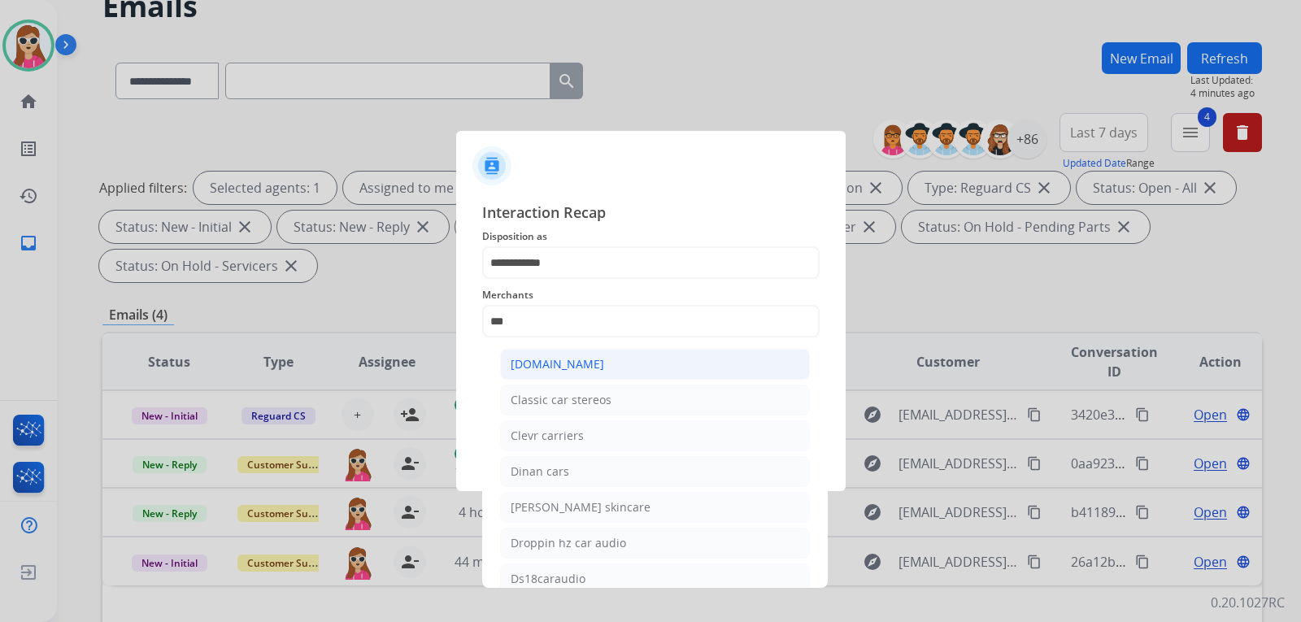
click at [589, 365] on li "[DOMAIN_NAME]" at bounding box center [655, 364] width 310 height 31
type input "**********"
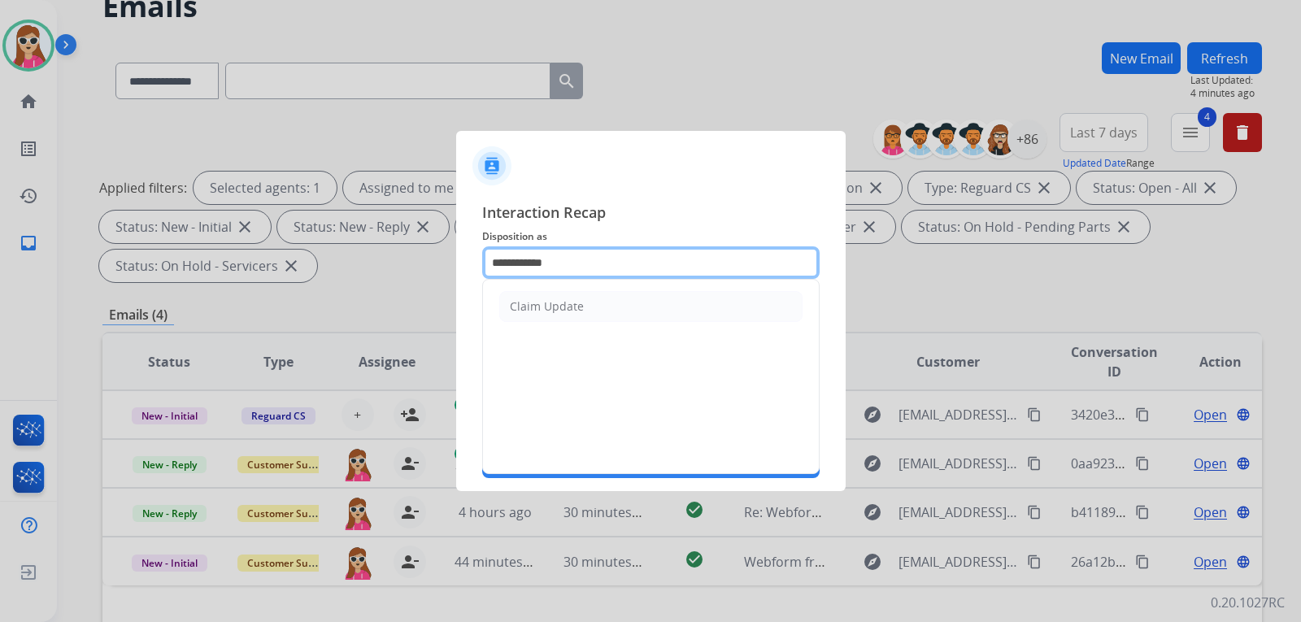
drag, startPoint x: 590, startPoint y: 255, endPoint x: 486, endPoint y: 263, distance: 103.6
click at [486, 263] on input "**********" at bounding box center [650, 262] width 337 height 33
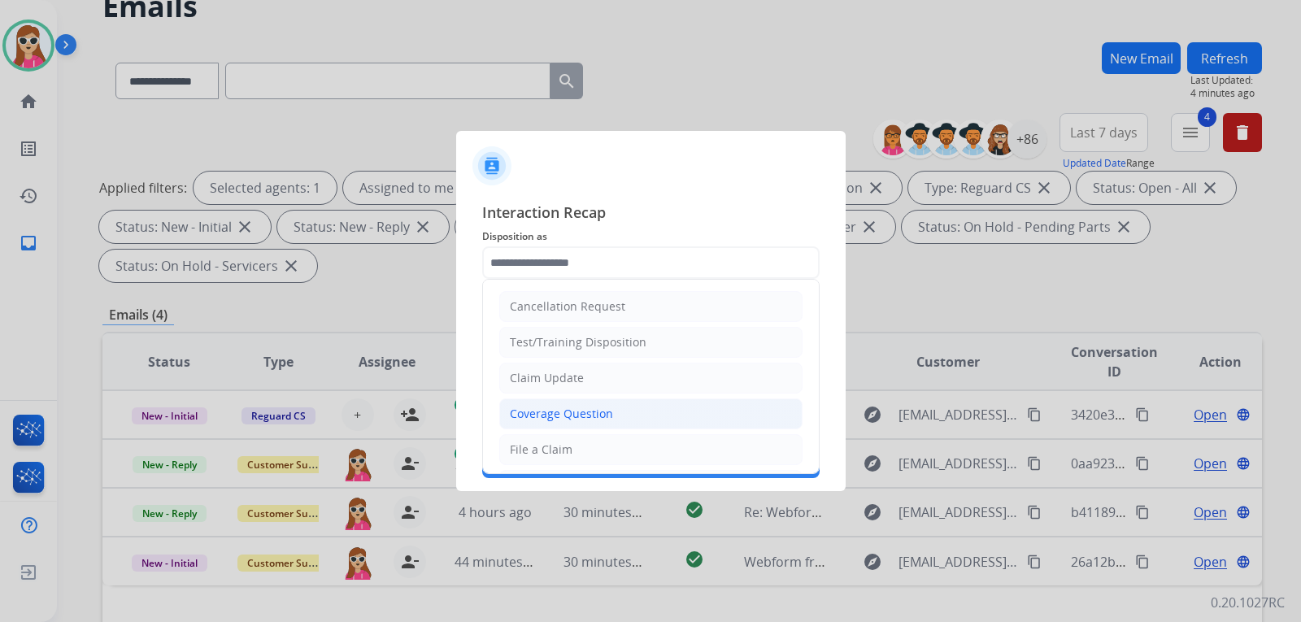
click at [544, 419] on div "Coverage Question" at bounding box center [561, 414] width 103 height 16
type input "**********"
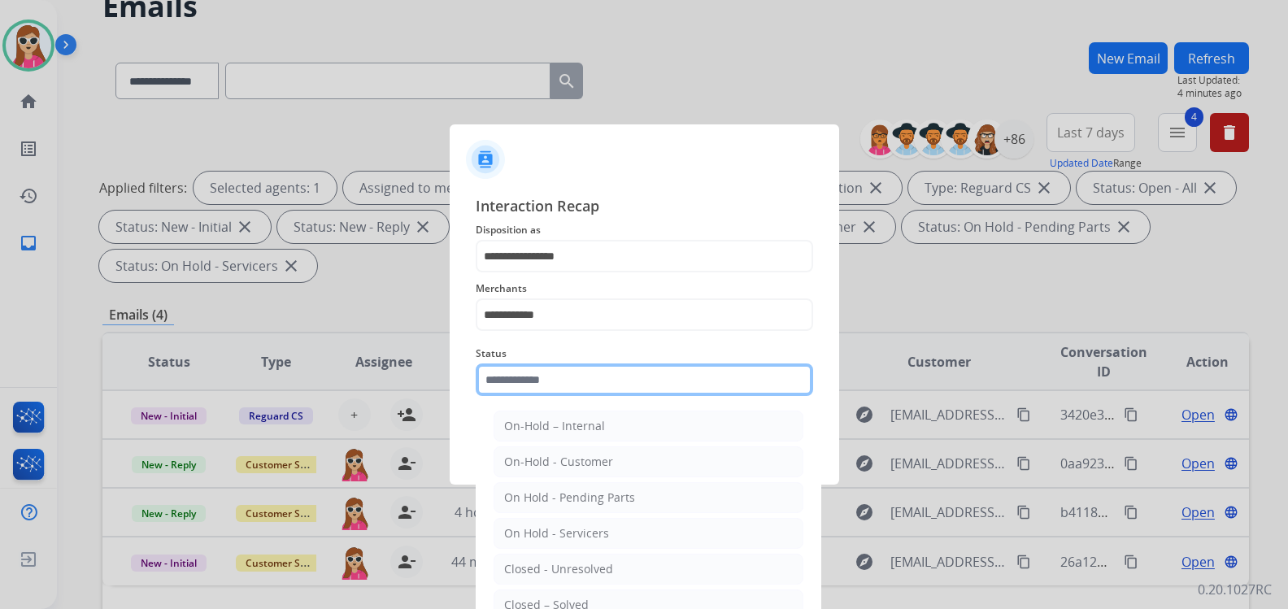
drag, startPoint x: 552, startPoint y: 397, endPoint x: 558, endPoint y: 406, distance: 10.6
click at [553, 396] on input "text" at bounding box center [644, 380] width 337 height 33
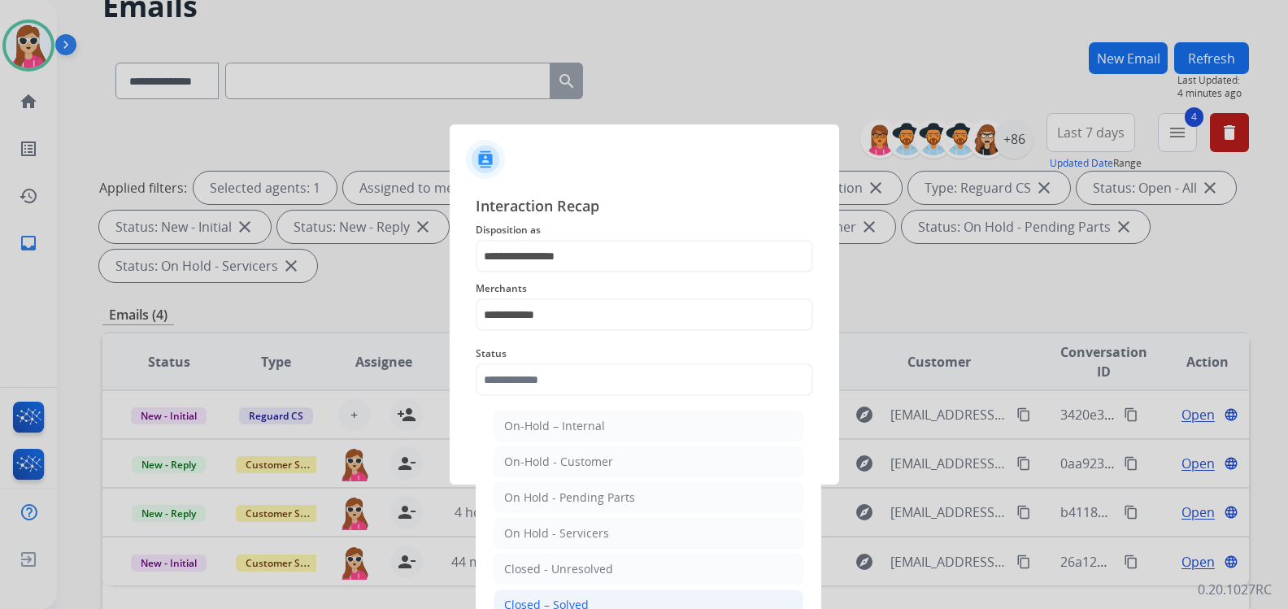
click at [570, 601] on div "Closed – Solved" at bounding box center [546, 605] width 85 height 16
type input "**********"
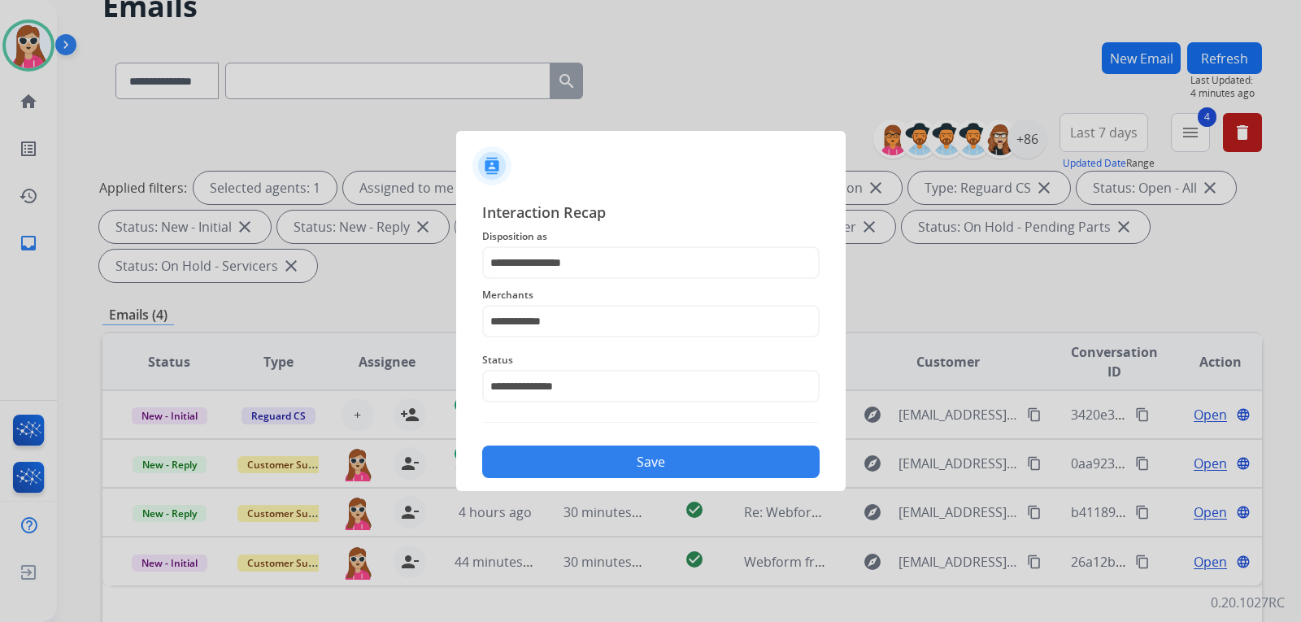
click at [603, 469] on button "Save" at bounding box center [650, 462] width 337 height 33
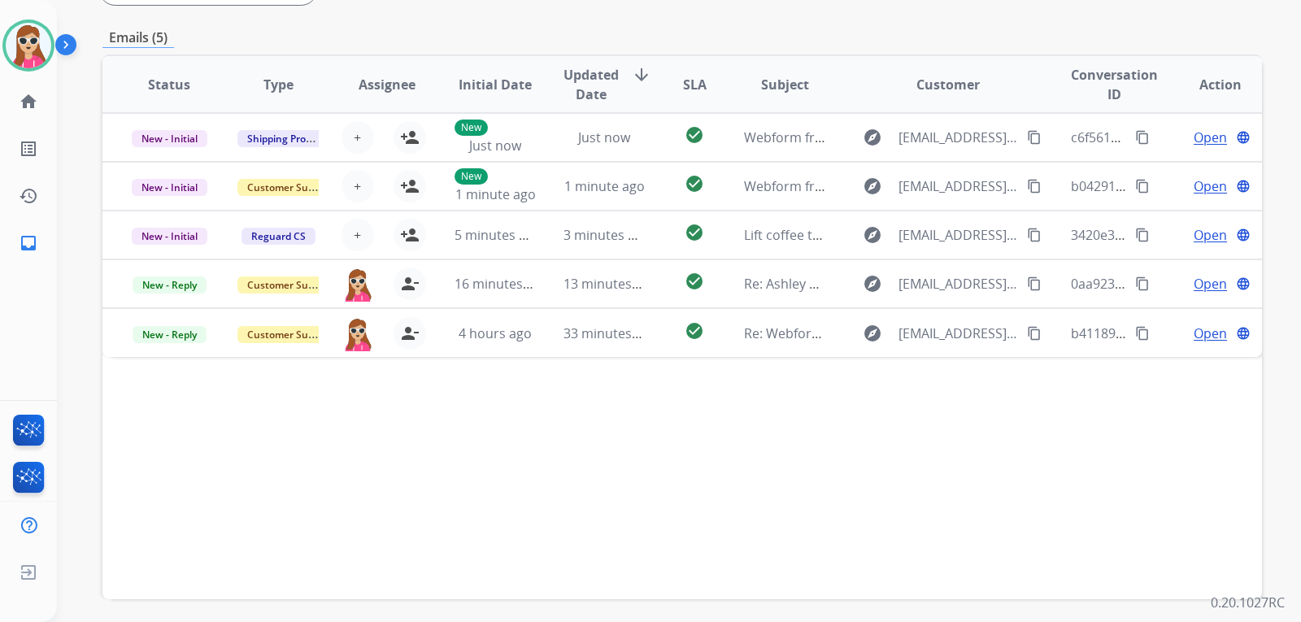
scroll to position [407, 0]
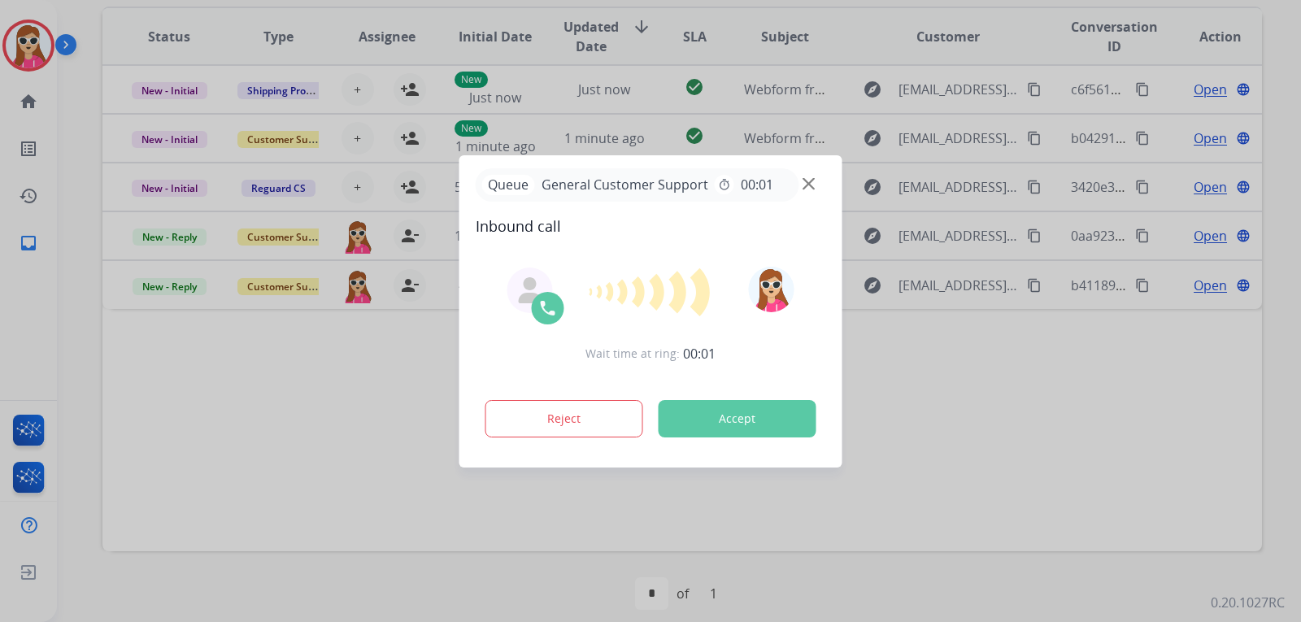
click at [712, 425] on button "Accept" at bounding box center [738, 418] width 158 height 37
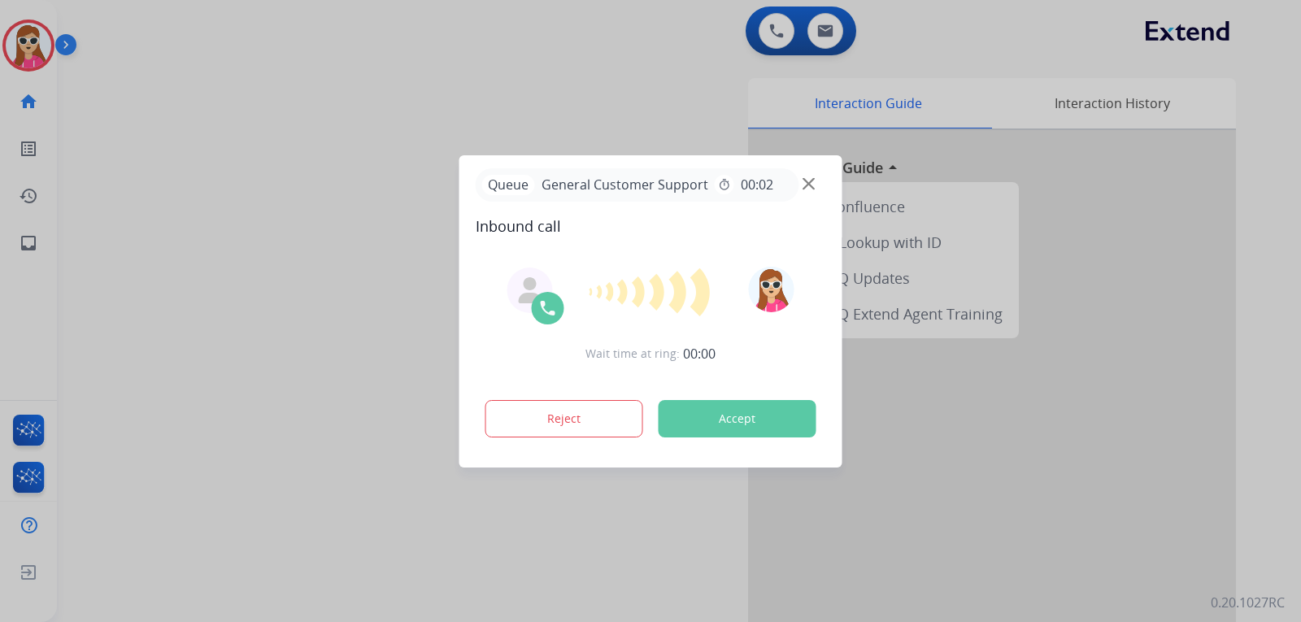
drag, startPoint x: 769, startPoint y: 424, endPoint x: 777, endPoint y: 425, distance: 8.2
click at [777, 423] on button "Accept" at bounding box center [738, 418] width 158 height 37
click at [758, 432] on button "Accept" at bounding box center [738, 418] width 158 height 37
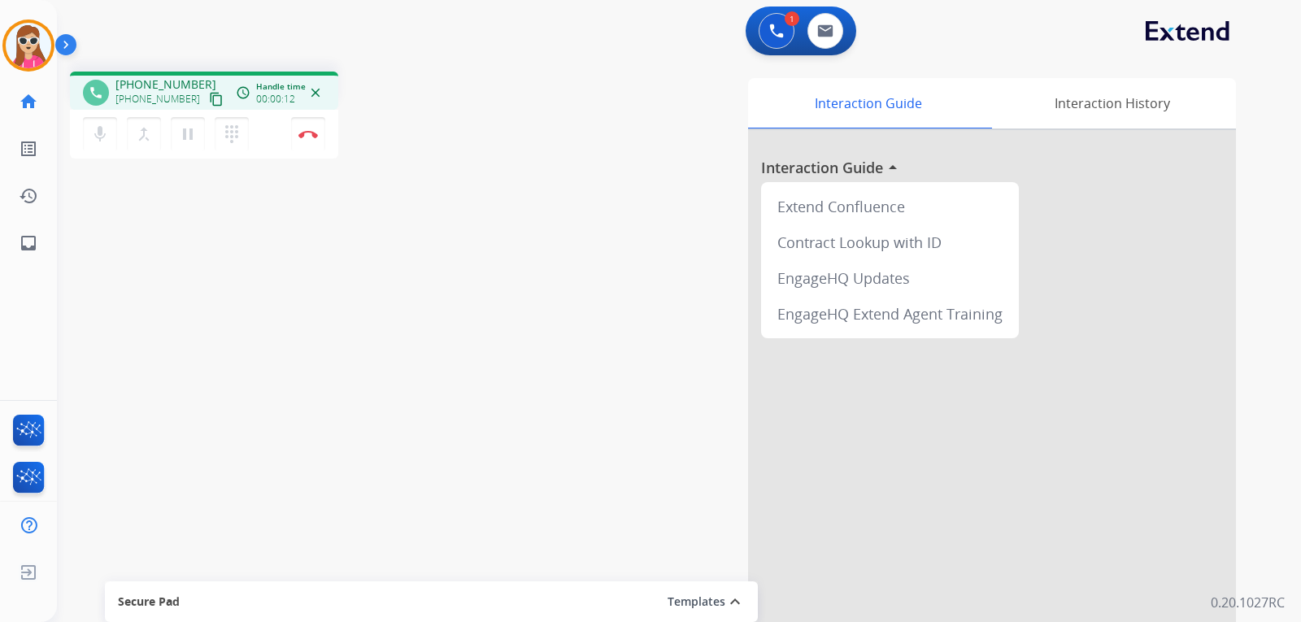
click at [183, 94] on div "[PHONE_NUMBER] content_copy" at bounding box center [170, 99] width 111 height 20
click at [209, 99] on mat-icon "content_copy" at bounding box center [216, 99] width 15 height 15
click at [209, 96] on mat-icon "content_copy" at bounding box center [216, 99] width 15 height 15
click at [40, 254] on link "inbox Emails" at bounding box center [29, 243] width 46 height 46
select select "**********"
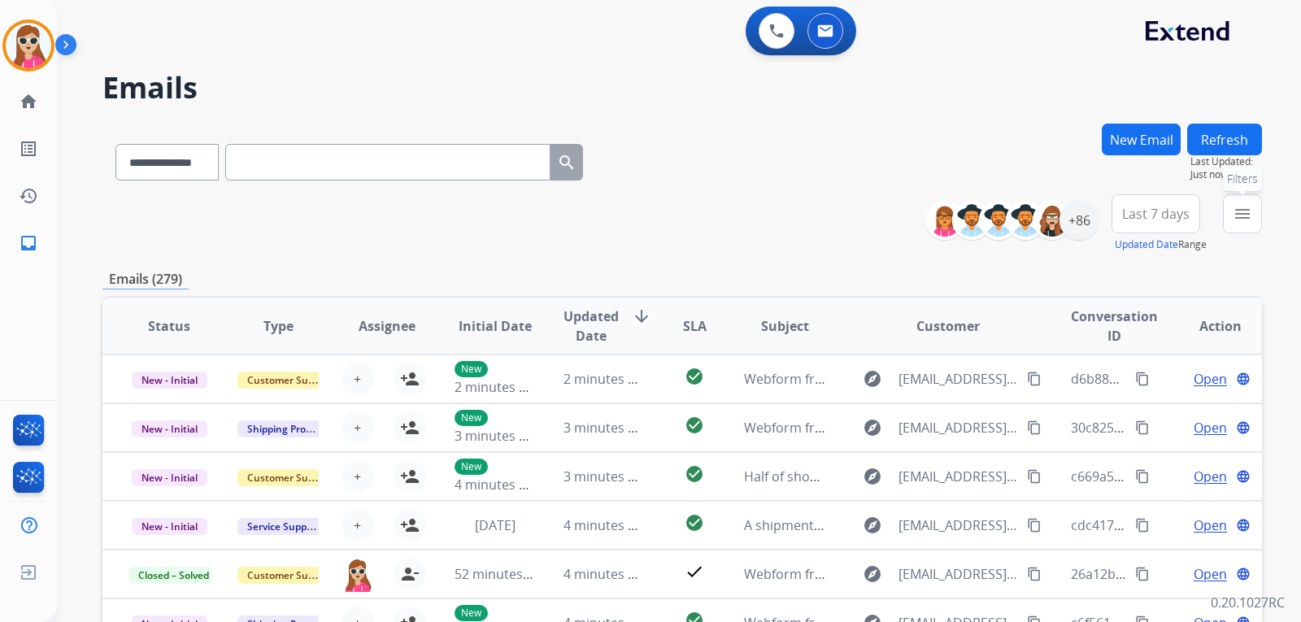
click at [1249, 215] on mat-icon "menu" at bounding box center [1243, 214] width 20 height 20
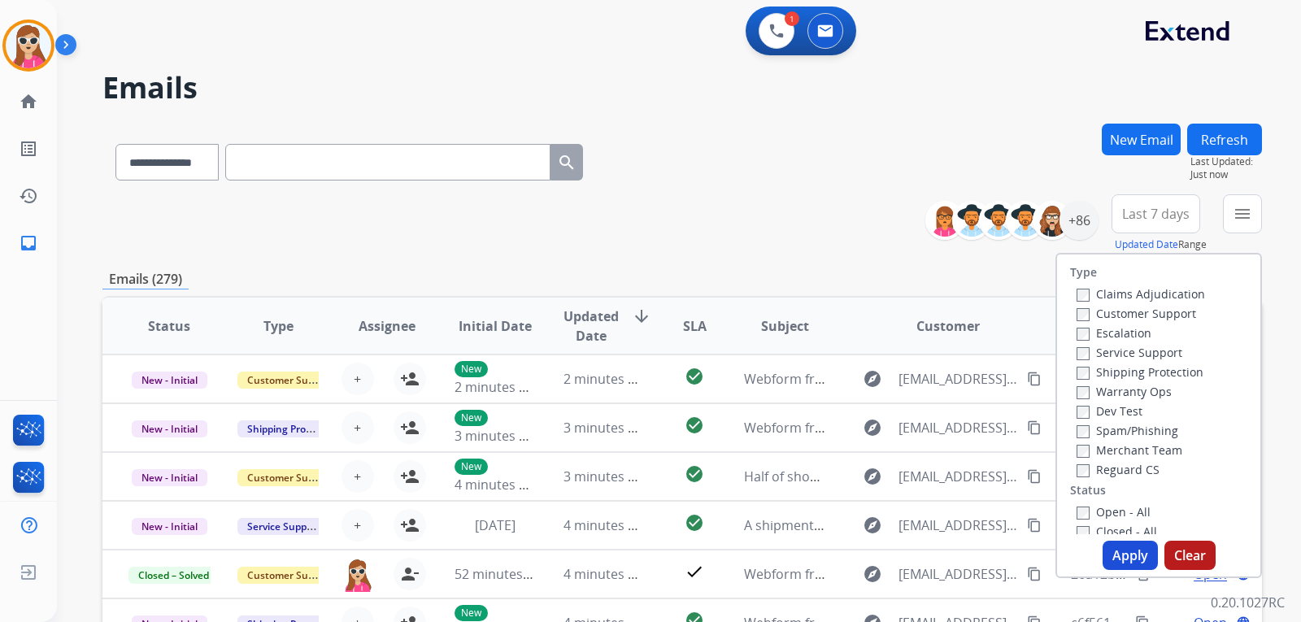
drag, startPoint x: 1074, startPoint y: 150, endPoint x: 1085, endPoint y: 146, distance: 11.3
click at [1076, 150] on div "**********" at bounding box center [682, 159] width 1160 height 71
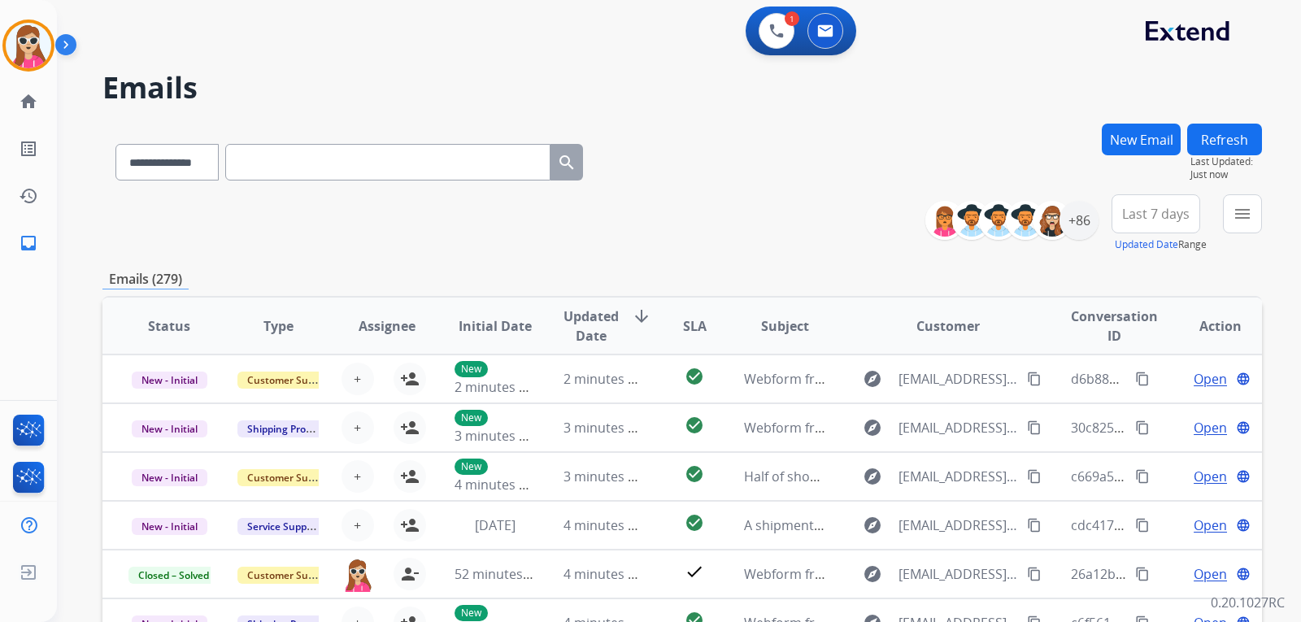
click at [1112, 137] on button "New Email" at bounding box center [1141, 140] width 79 height 32
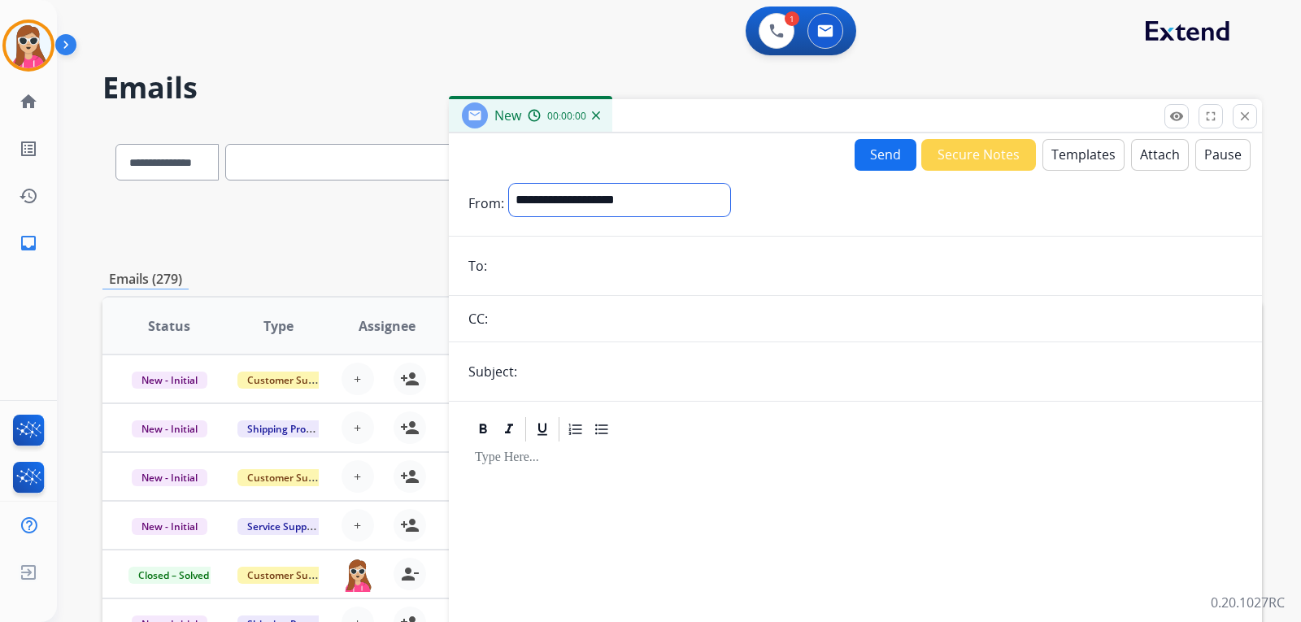
click at [649, 199] on select "**********" at bounding box center [619, 200] width 221 height 33
select select "**********"
click at [509, 184] on select "**********" at bounding box center [619, 200] width 221 height 33
click at [1065, 166] on button "Templates" at bounding box center [1084, 155] width 82 height 32
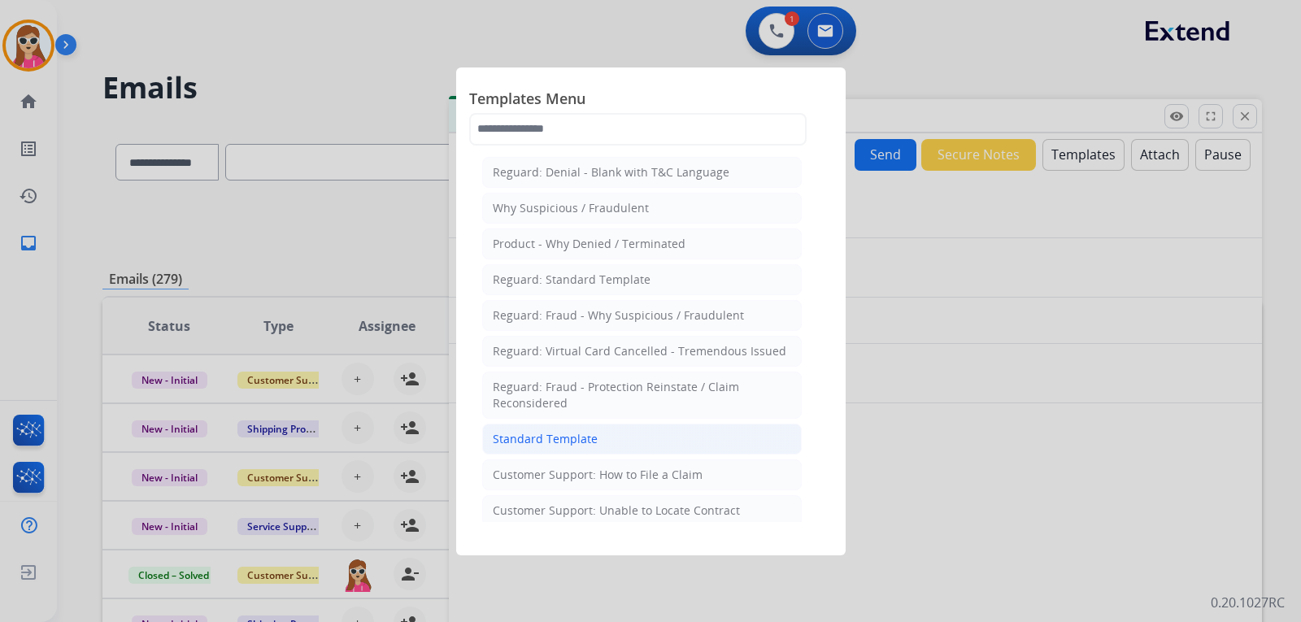
click at [624, 431] on li "Standard Template" at bounding box center [642, 439] width 320 height 31
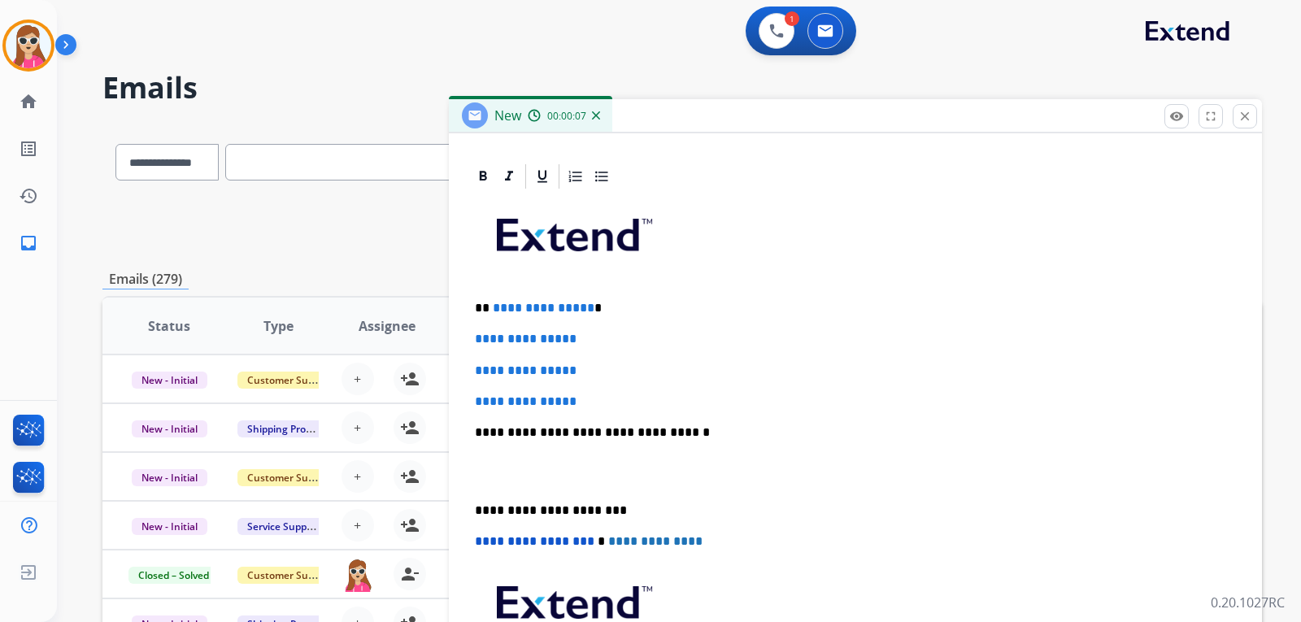
scroll to position [376, 0]
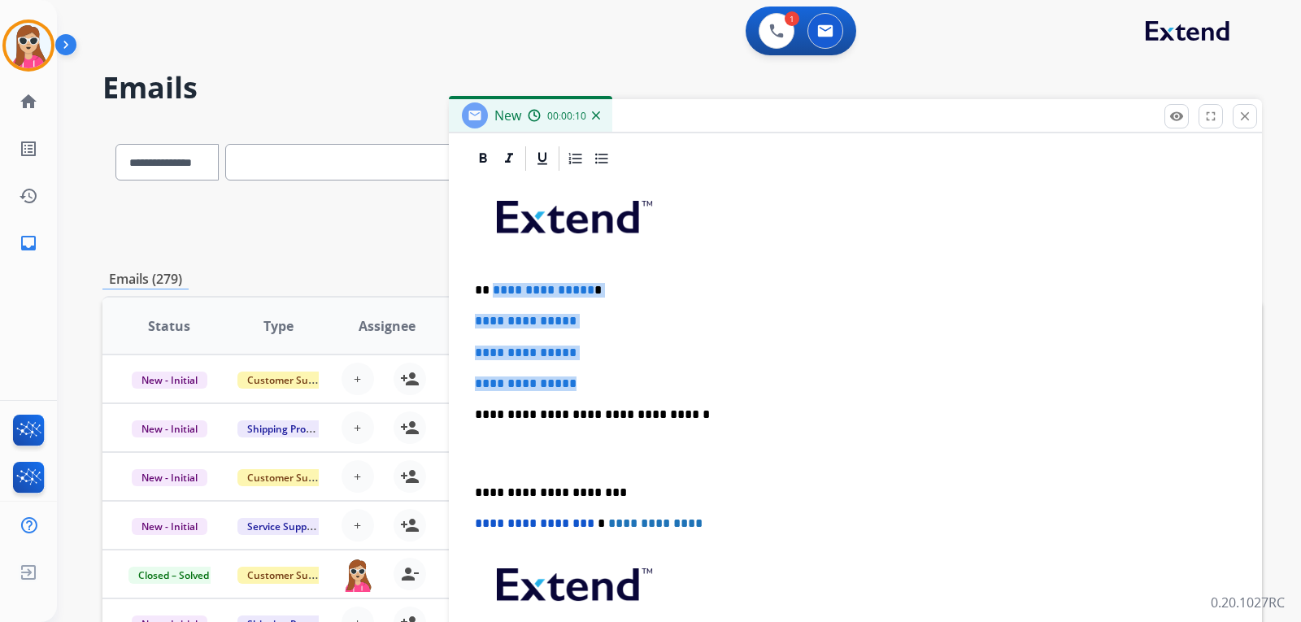
drag, startPoint x: 493, startPoint y: 285, endPoint x: 591, endPoint y: 403, distance: 153.6
click at [593, 403] on div "**********" at bounding box center [855, 453] width 774 height 560
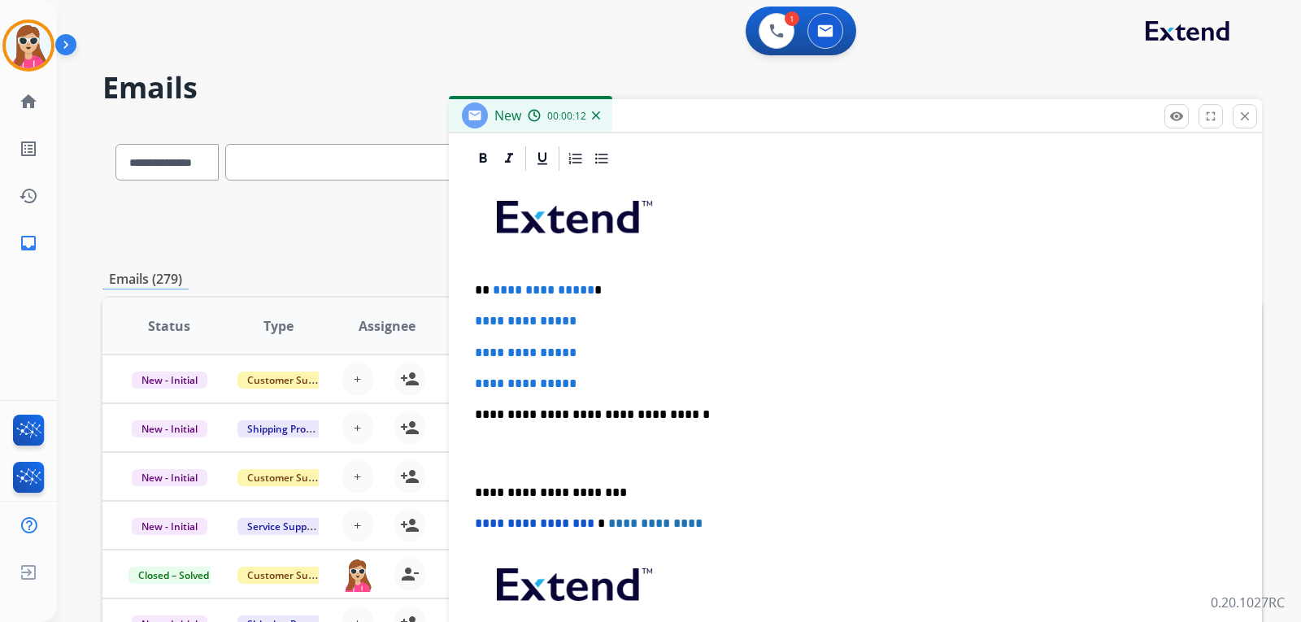
click at [611, 398] on div "**********" at bounding box center [855, 453] width 774 height 560
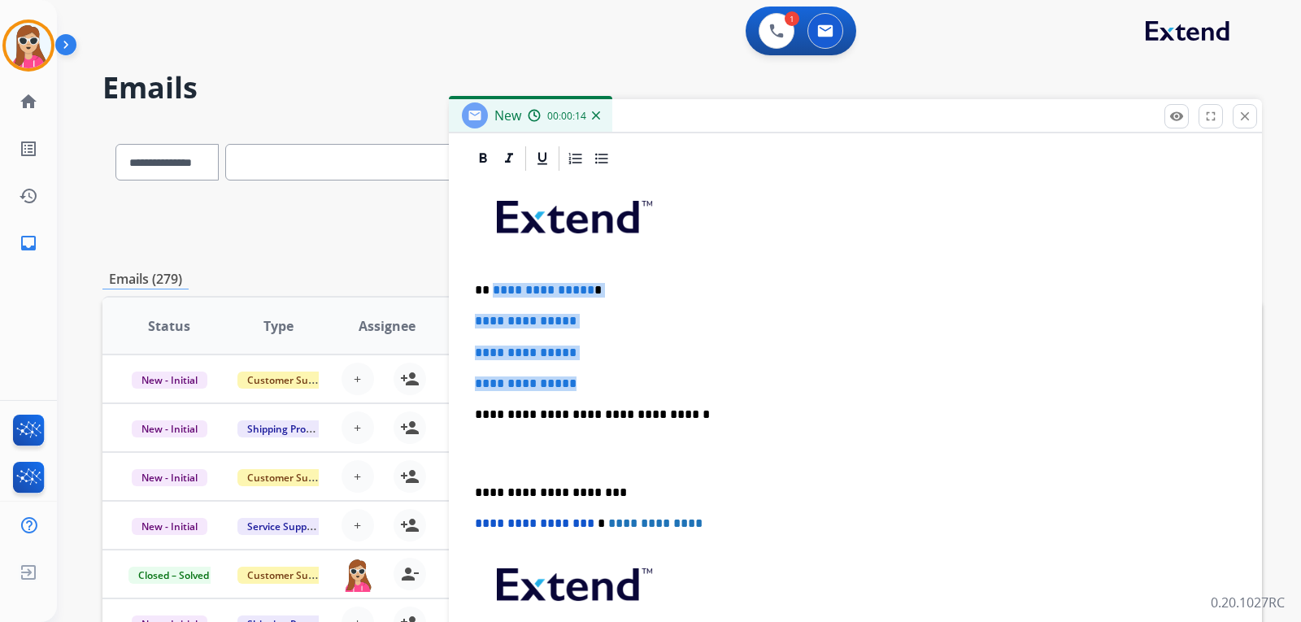
drag, startPoint x: 584, startPoint y: 378, endPoint x: 493, endPoint y: 288, distance: 128.2
click at [493, 288] on div "**********" at bounding box center [855, 453] width 774 height 560
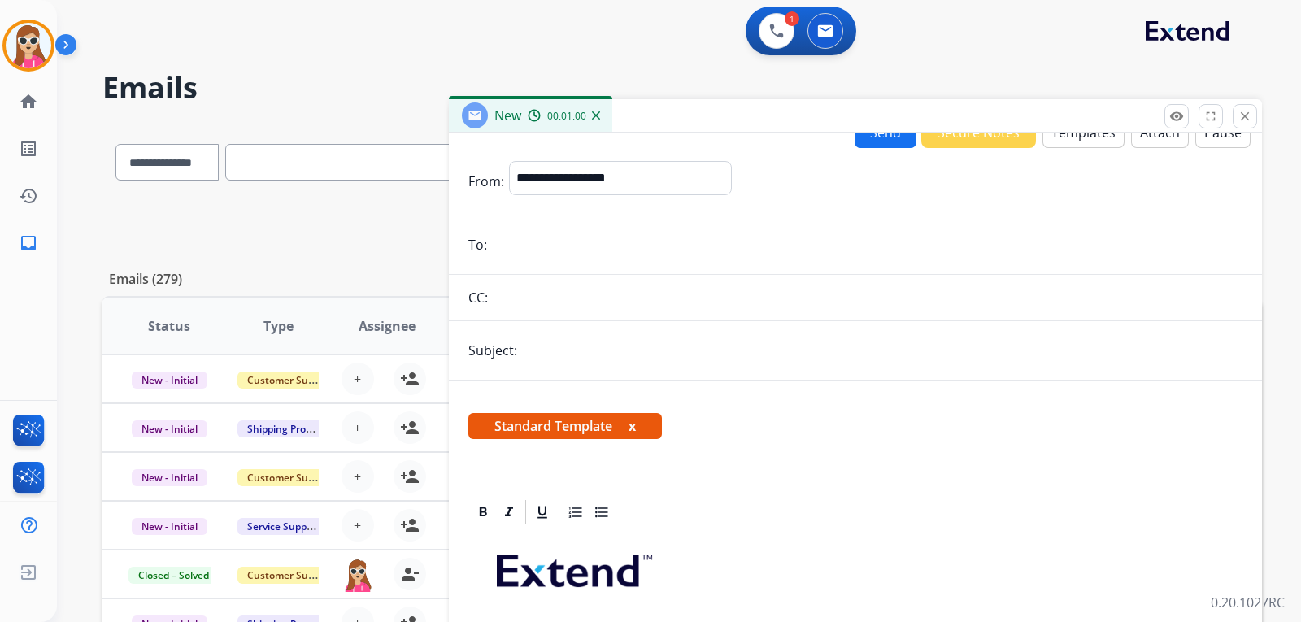
scroll to position [0, 0]
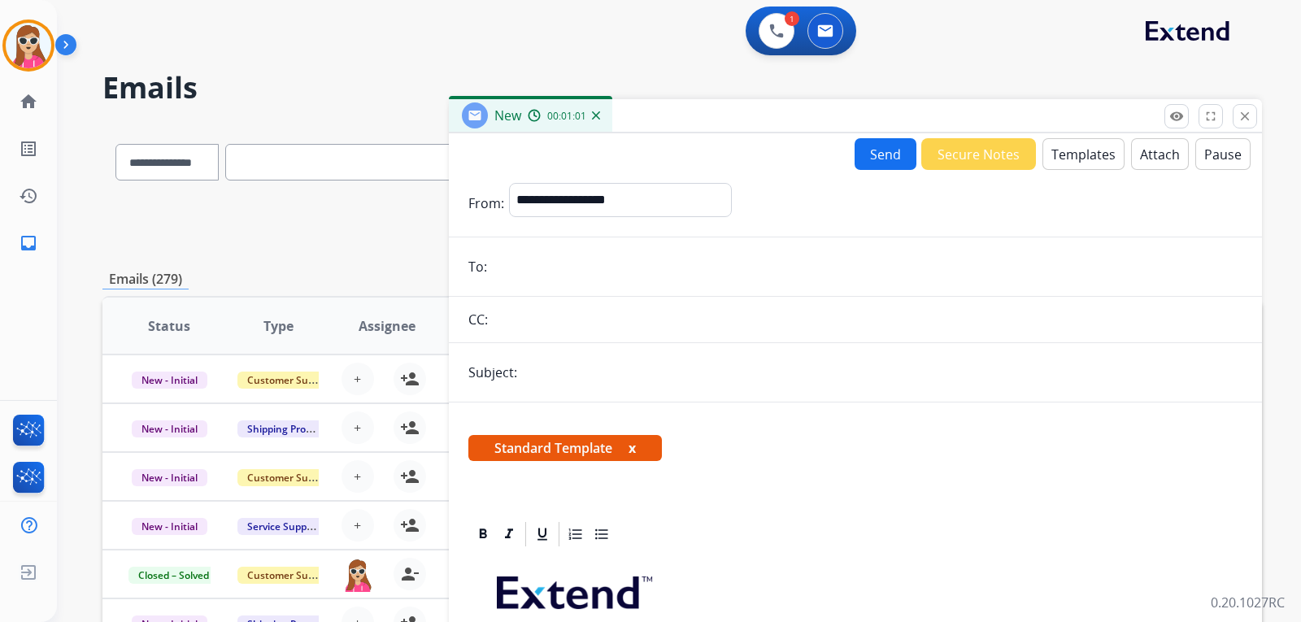
drag, startPoint x: 704, startPoint y: 274, endPoint x: 715, endPoint y: 264, distance: 14.4
click at [704, 273] on input "email" at bounding box center [867, 266] width 751 height 33
paste input "**********"
type input "**********"
click at [553, 383] on input "text" at bounding box center [882, 372] width 721 height 33
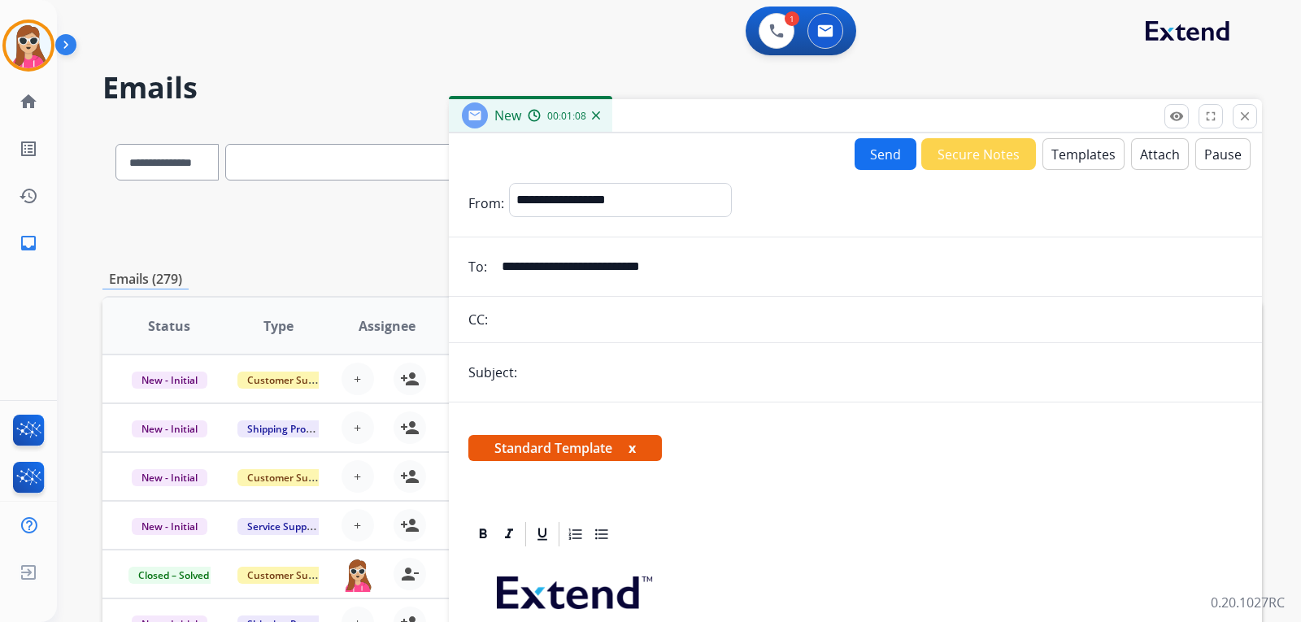
type input "**********"
click at [883, 150] on button "Send" at bounding box center [886, 154] width 62 height 32
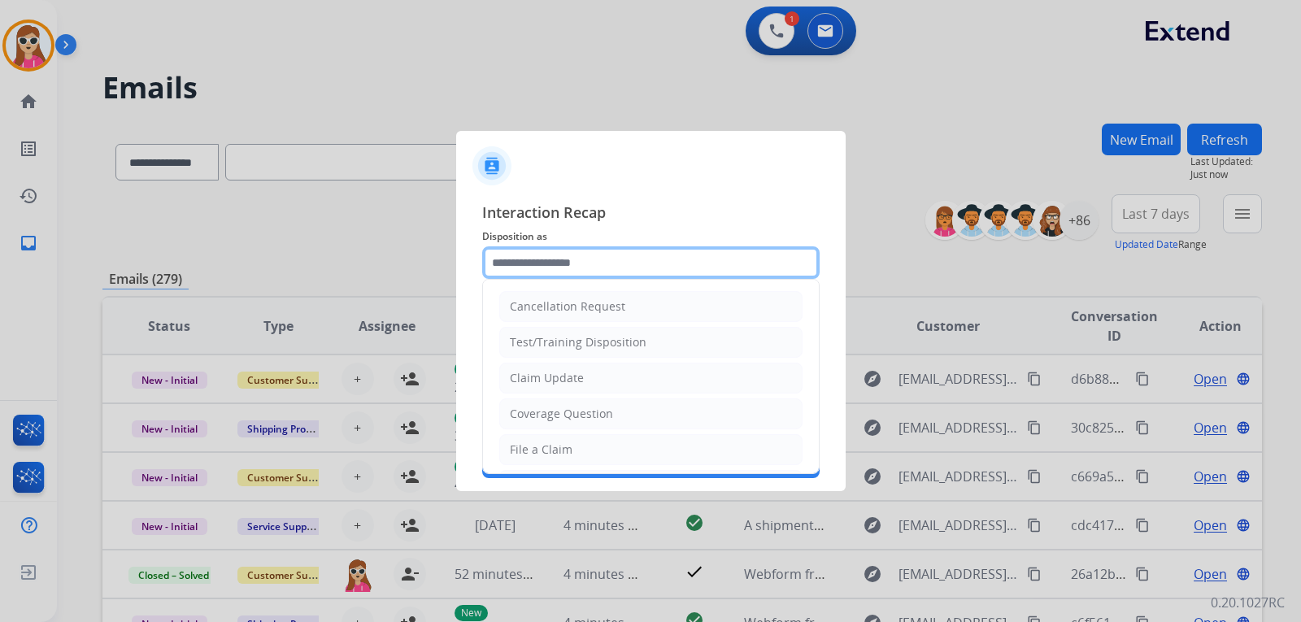
click at [591, 255] on input "text" at bounding box center [650, 262] width 337 height 33
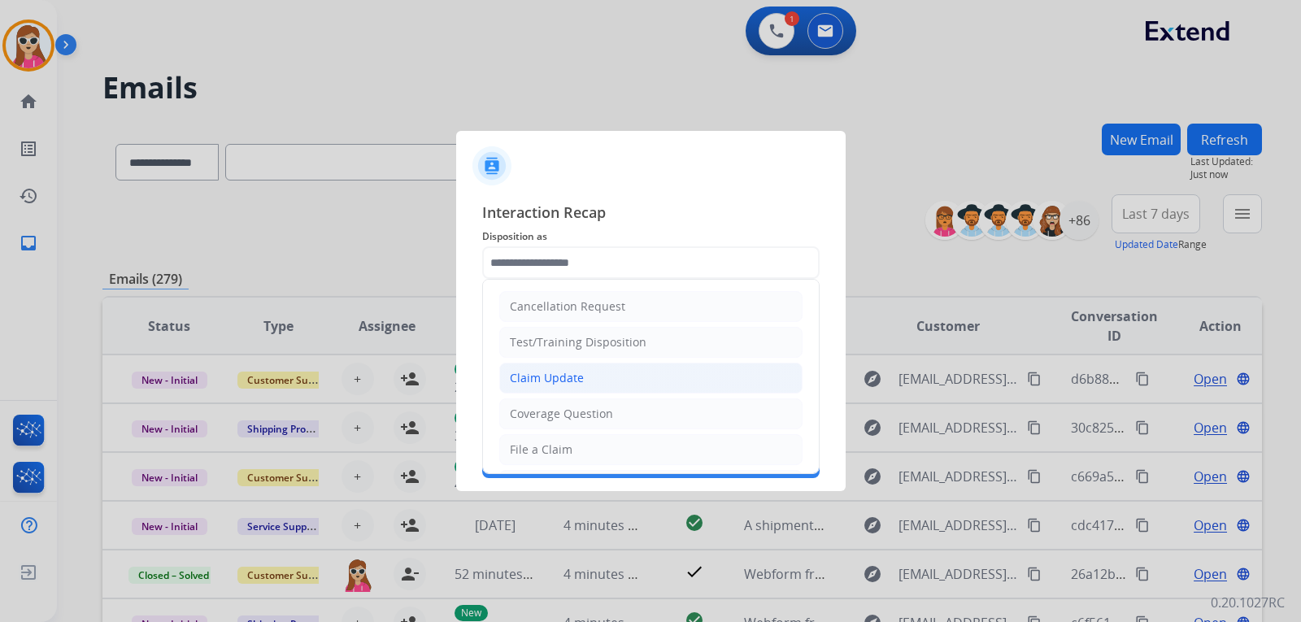
click at [564, 372] on div "Claim Update" at bounding box center [547, 378] width 74 height 16
type input "**********"
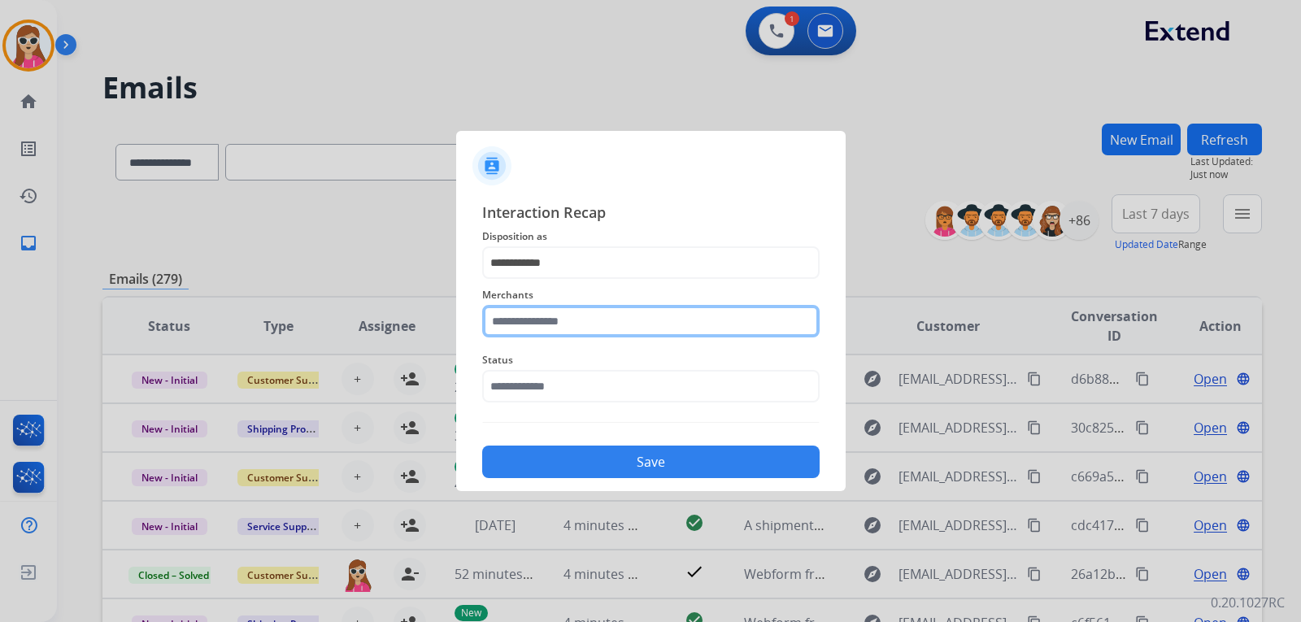
click at [567, 331] on input "text" at bounding box center [650, 321] width 337 height 33
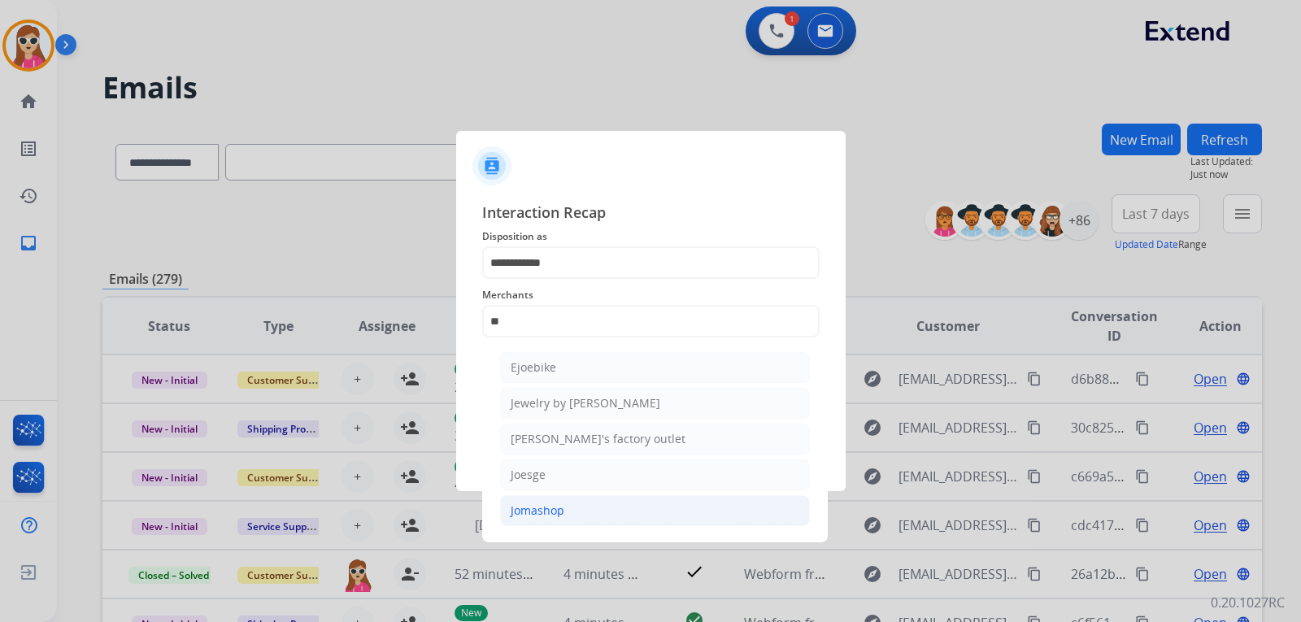
click at [602, 505] on li "Jomashop" at bounding box center [655, 510] width 310 height 31
type input "********"
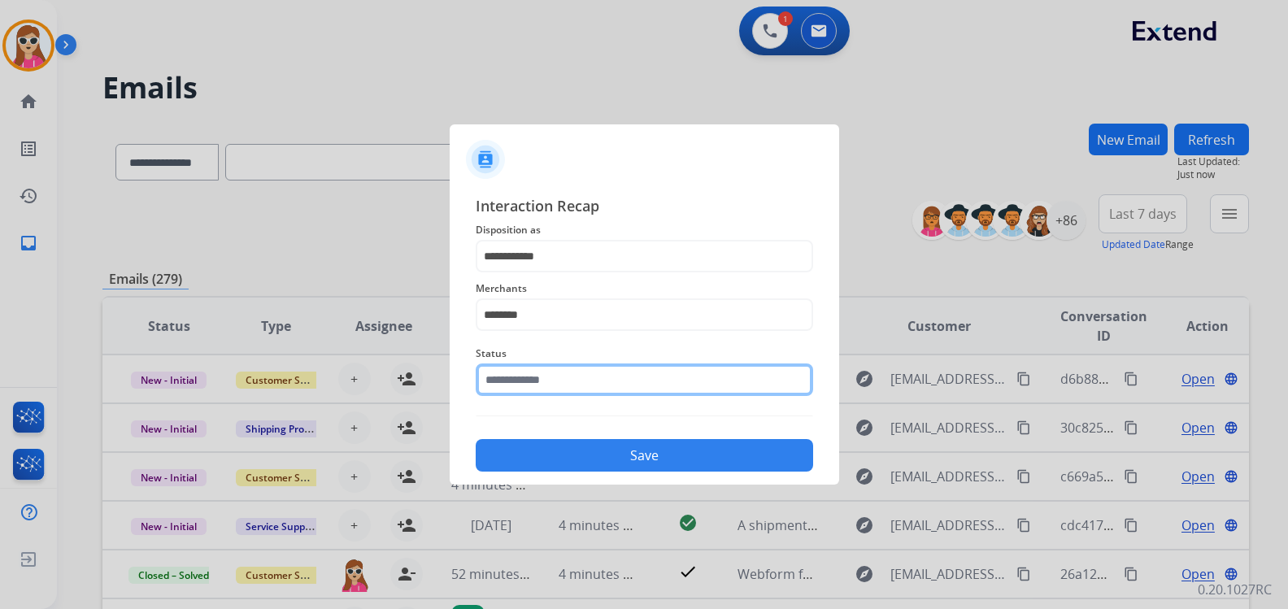
click at [577, 380] on input "text" at bounding box center [644, 380] width 337 height 33
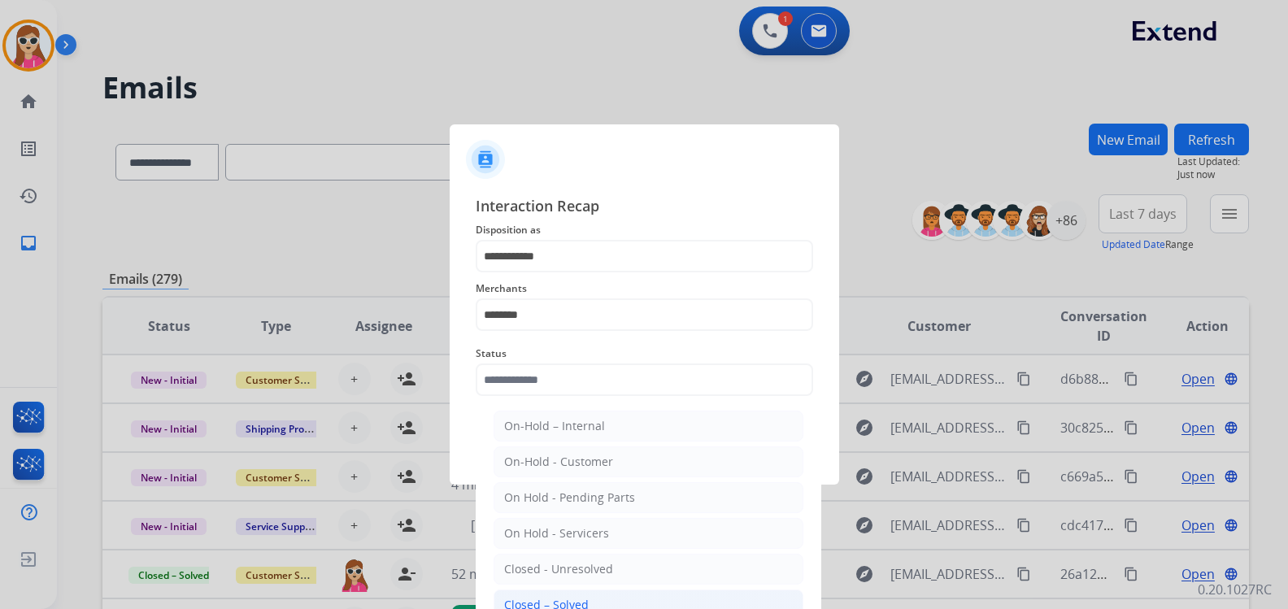
click at [590, 601] on li "Closed – Solved" at bounding box center [649, 605] width 310 height 31
type input "**********"
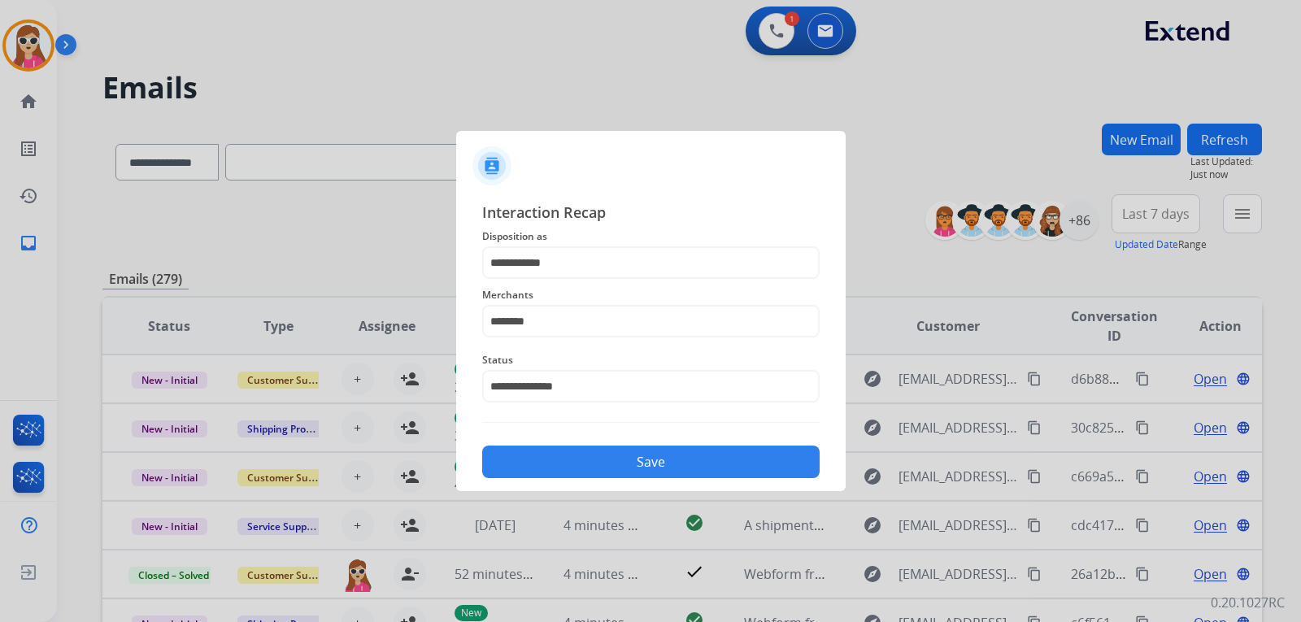
click at [592, 452] on button "Save" at bounding box center [650, 462] width 337 height 33
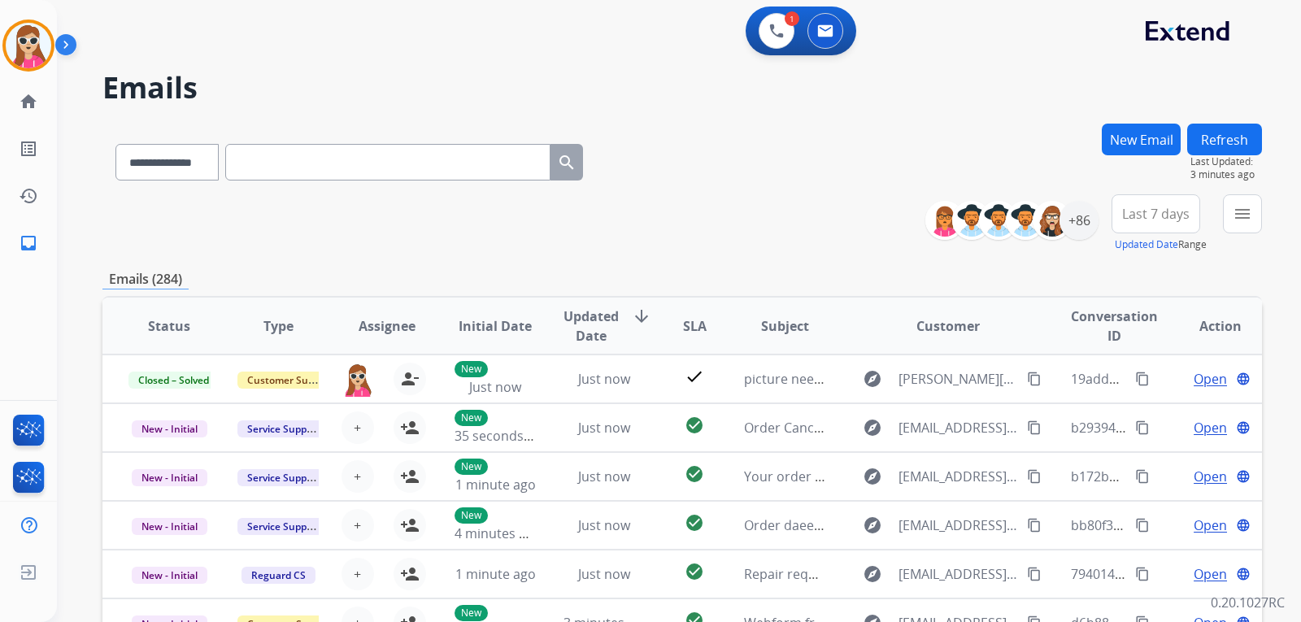
click at [1250, 142] on button "Refresh" at bounding box center [1224, 140] width 75 height 32
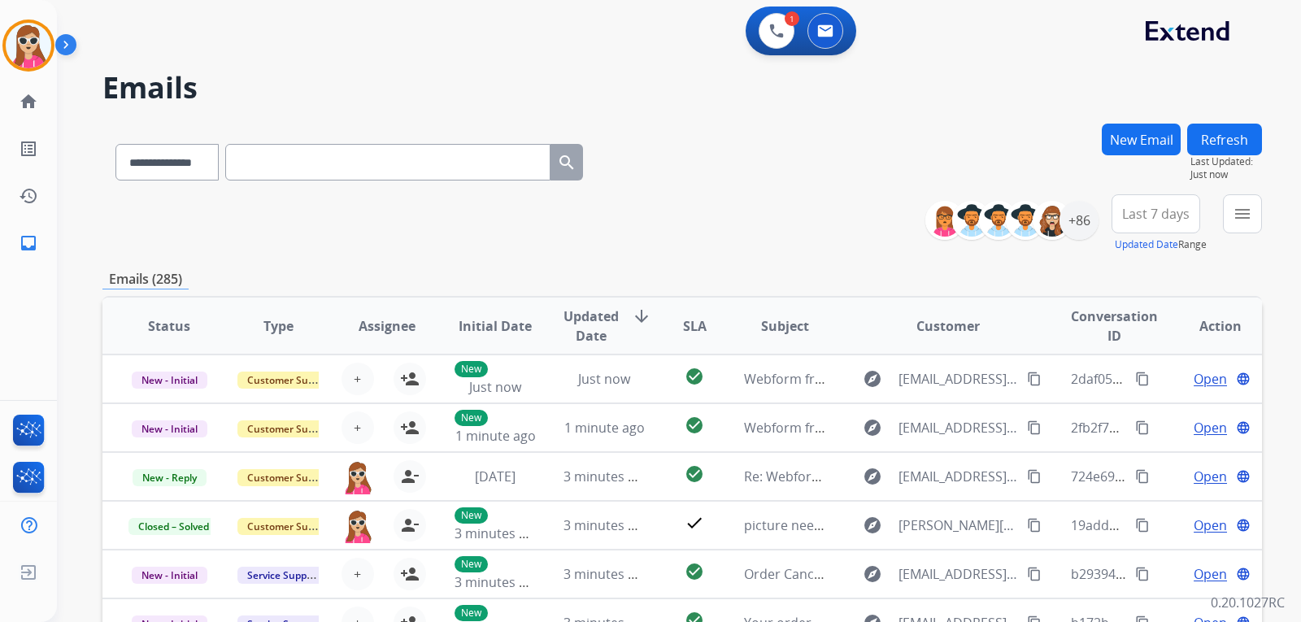
click at [1217, 146] on button "Refresh" at bounding box center [1224, 140] width 75 height 32
click at [16, 147] on link "list_alt Outbound Leads" at bounding box center [29, 149] width 46 height 46
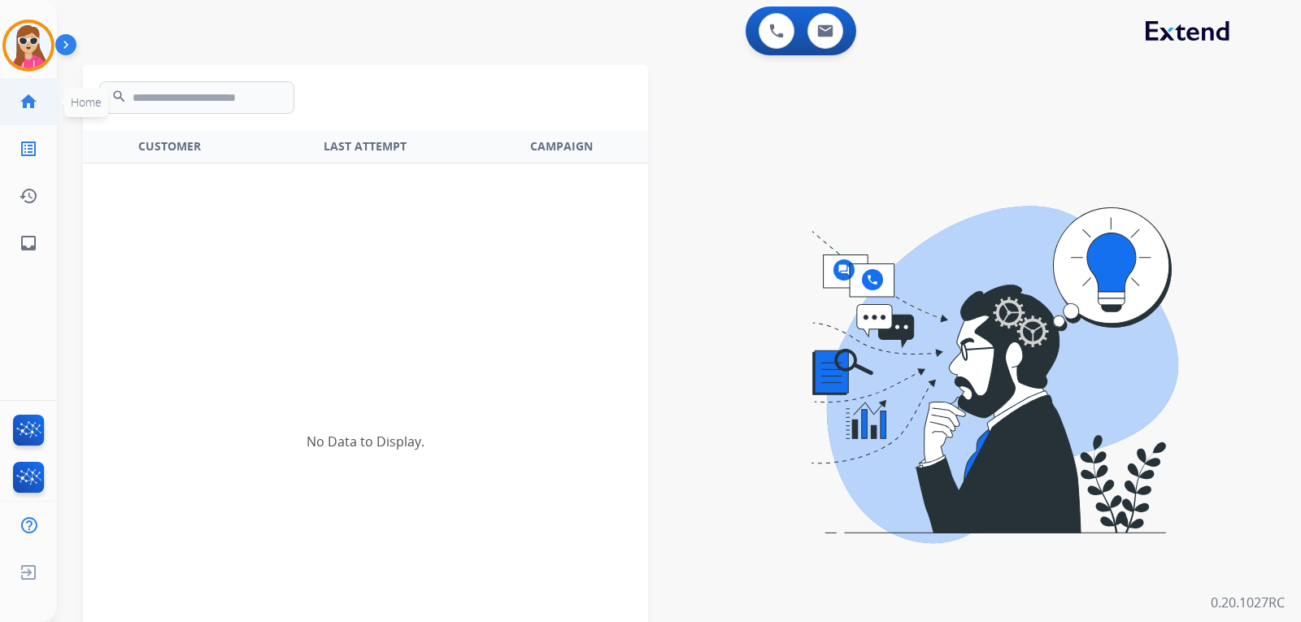
drag, startPoint x: 25, startPoint y: 101, endPoint x: 17, endPoint y: 110, distance: 12.1
click at [17, 110] on link "home Home" at bounding box center [29, 102] width 46 height 46
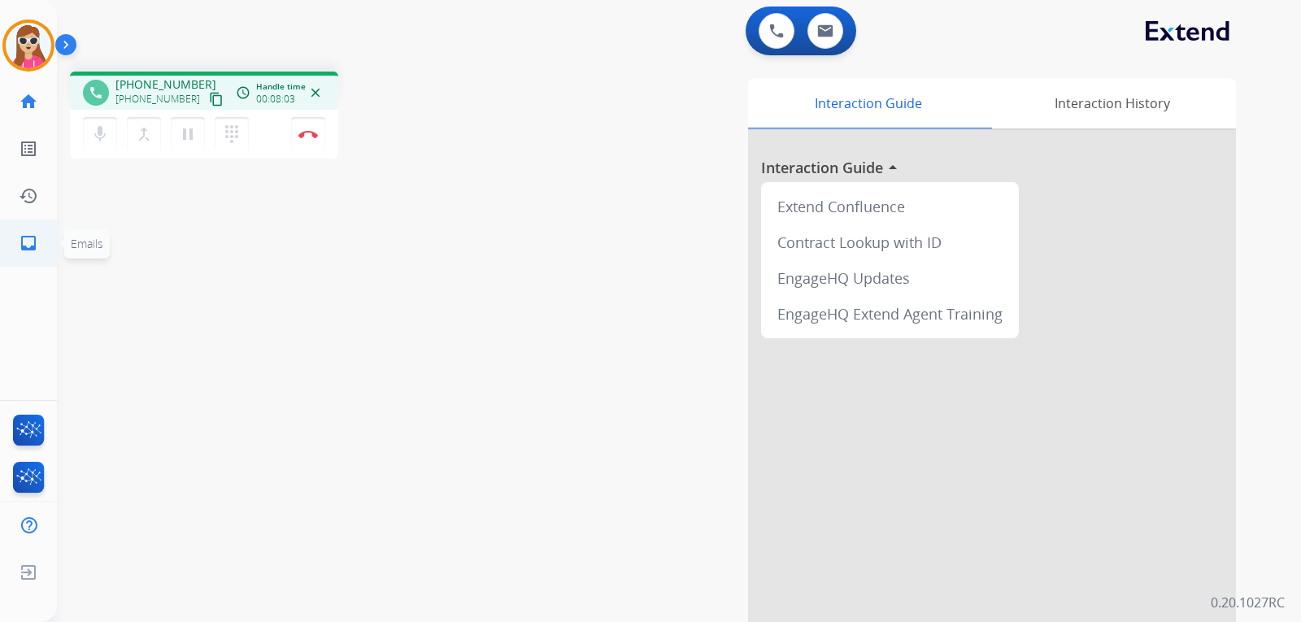
click at [20, 245] on mat-icon "inbox" at bounding box center [29, 243] width 20 height 20
select select "**********"
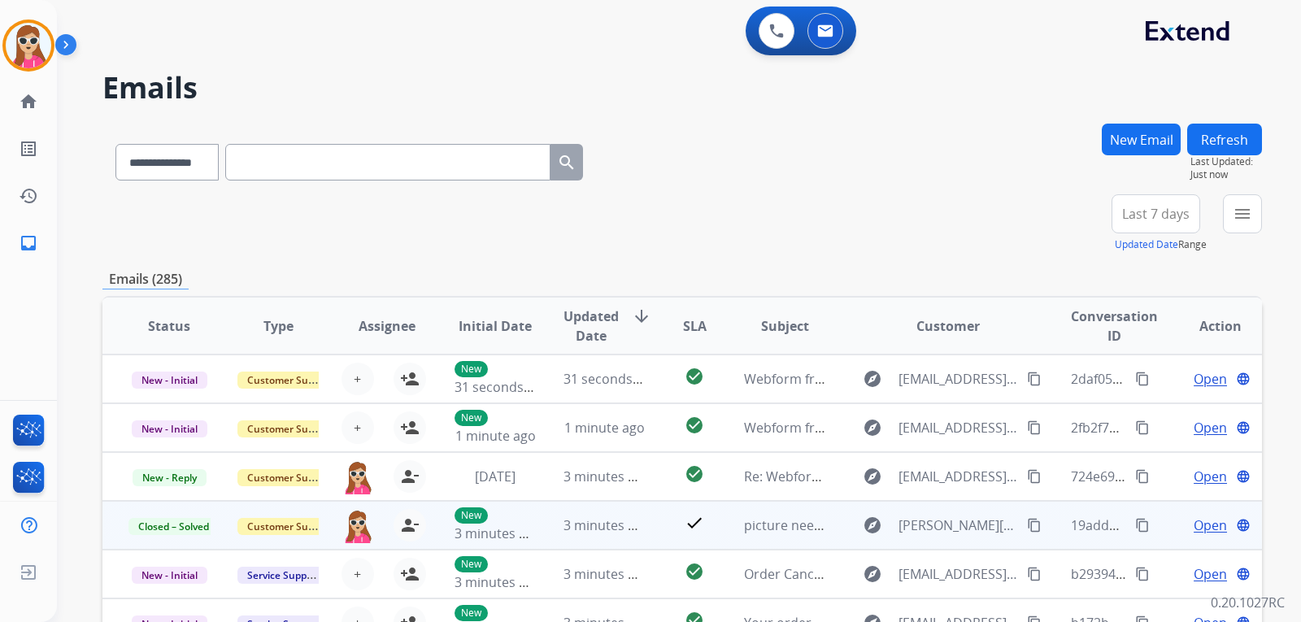
click at [1194, 521] on span "Open" at bounding box center [1210, 526] width 33 height 20
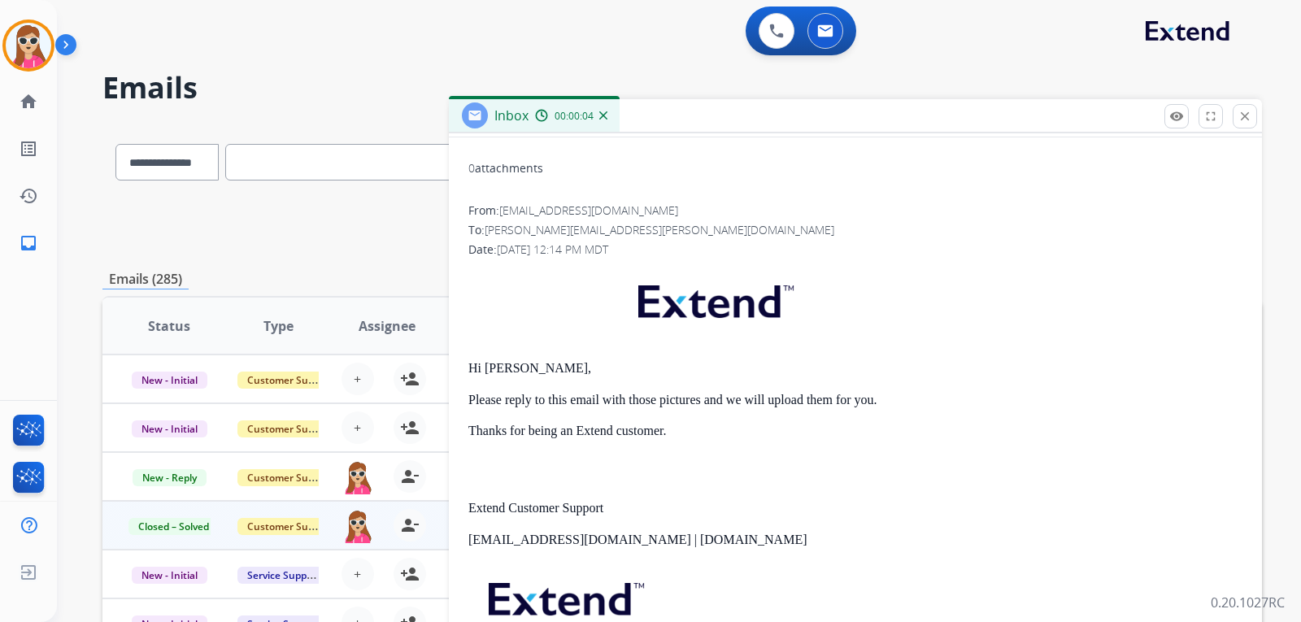
click at [1249, 115] on mat-icon "close" at bounding box center [1245, 116] width 15 height 15
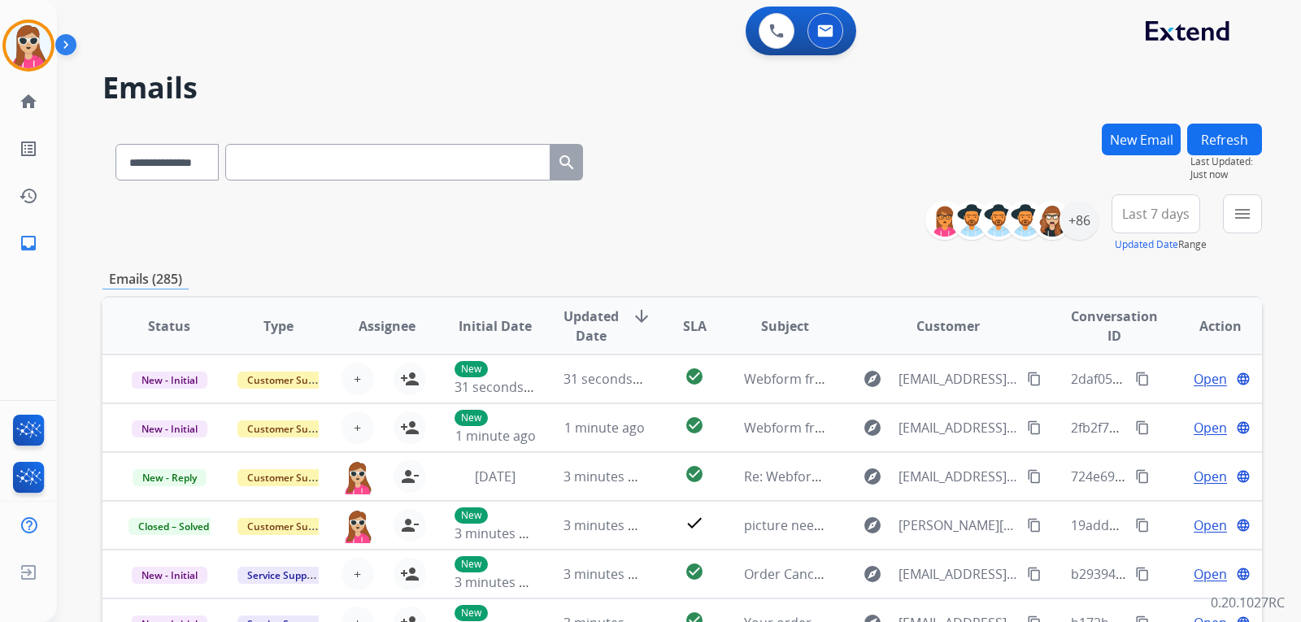
click at [1200, 142] on button "Refresh" at bounding box center [1224, 140] width 75 height 32
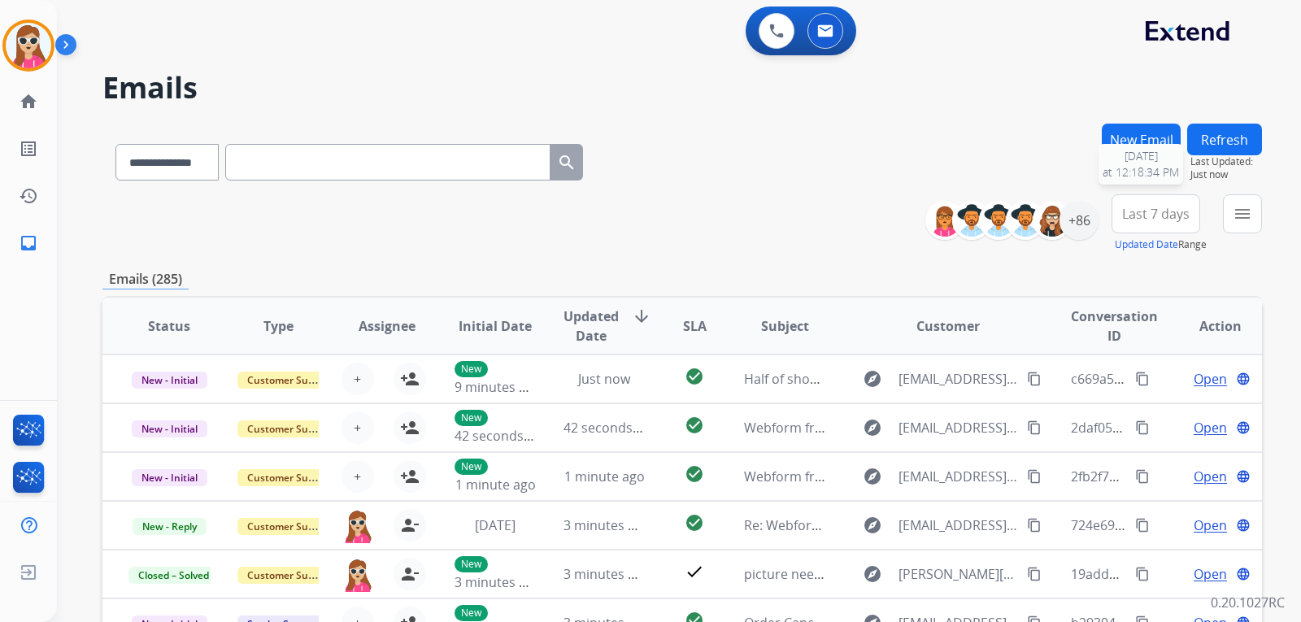
click at [1193, 158] on span "Last Updated:" at bounding box center [1227, 161] width 72 height 13
click at [1213, 152] on button "Refresh" at bounding box center [1224, 140] width 75 height 32
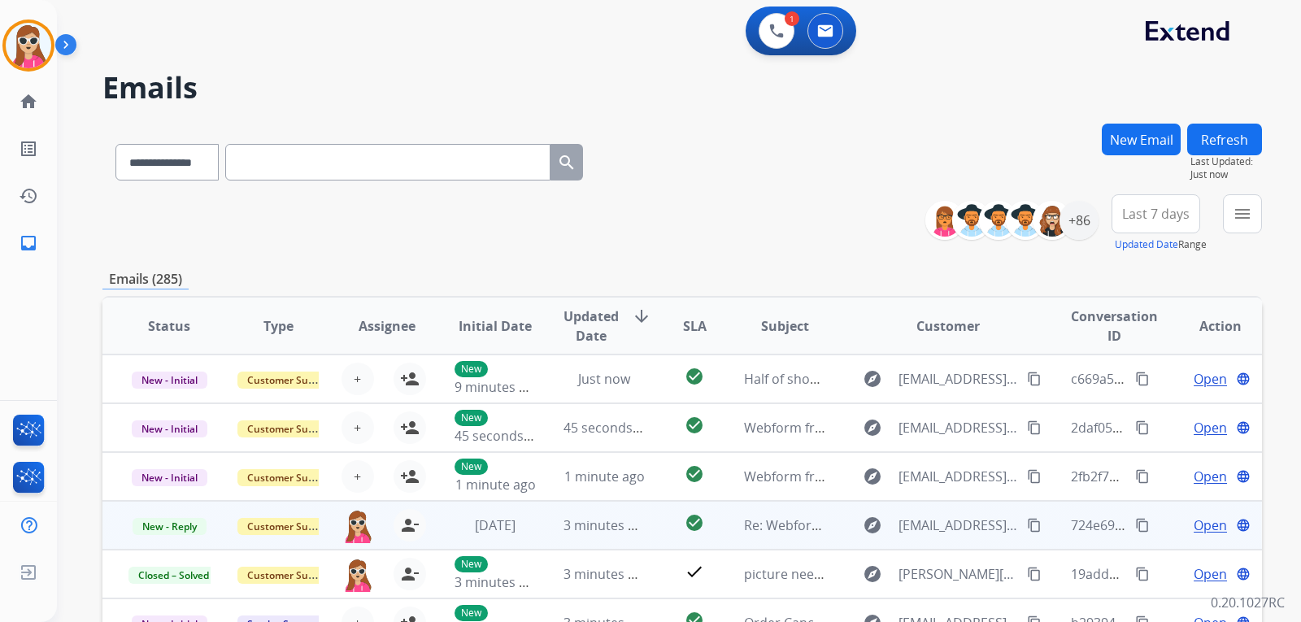
click at [653, 534] on td "check_circle" at bounding box center [682, 525] width 72 height 49
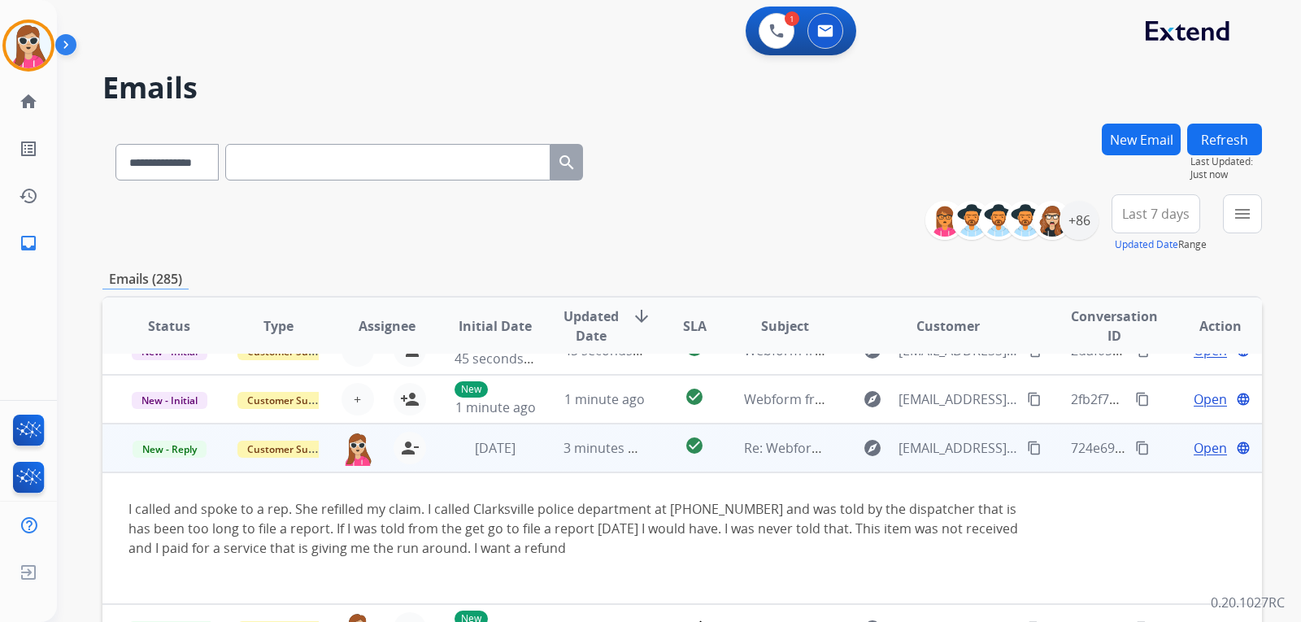
scroll to position [133, 0]
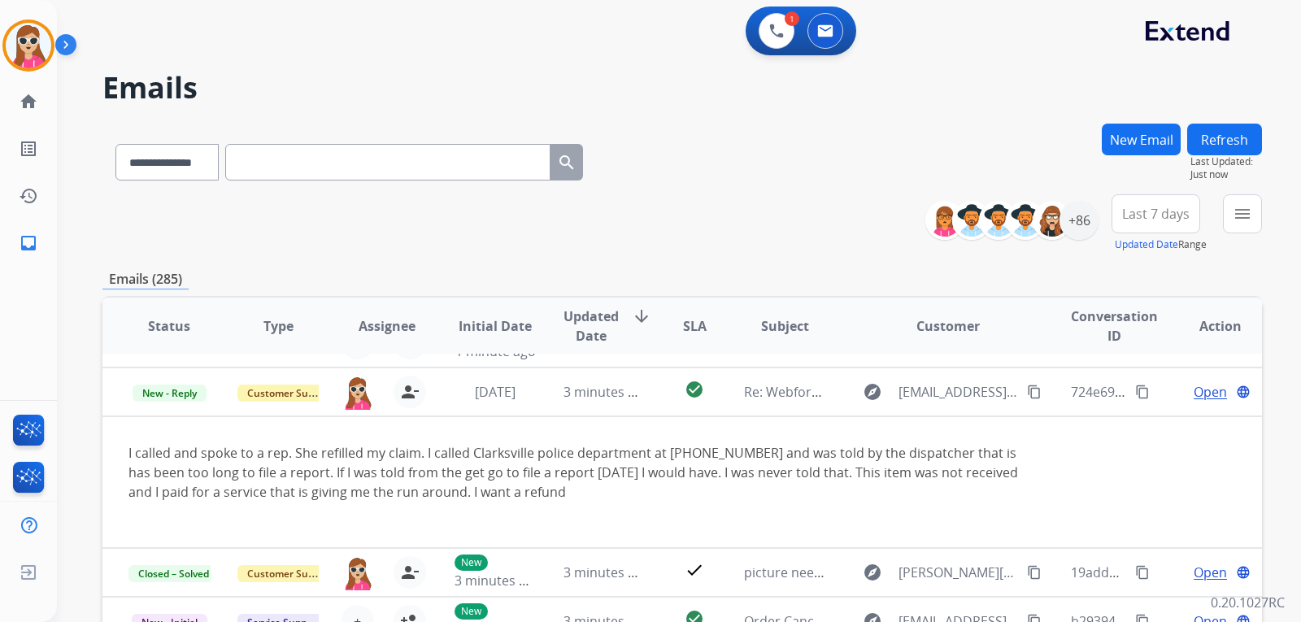
click at [1211, 146] on button "Refresh" at bounding box center [1224, 140] width 75 height 32
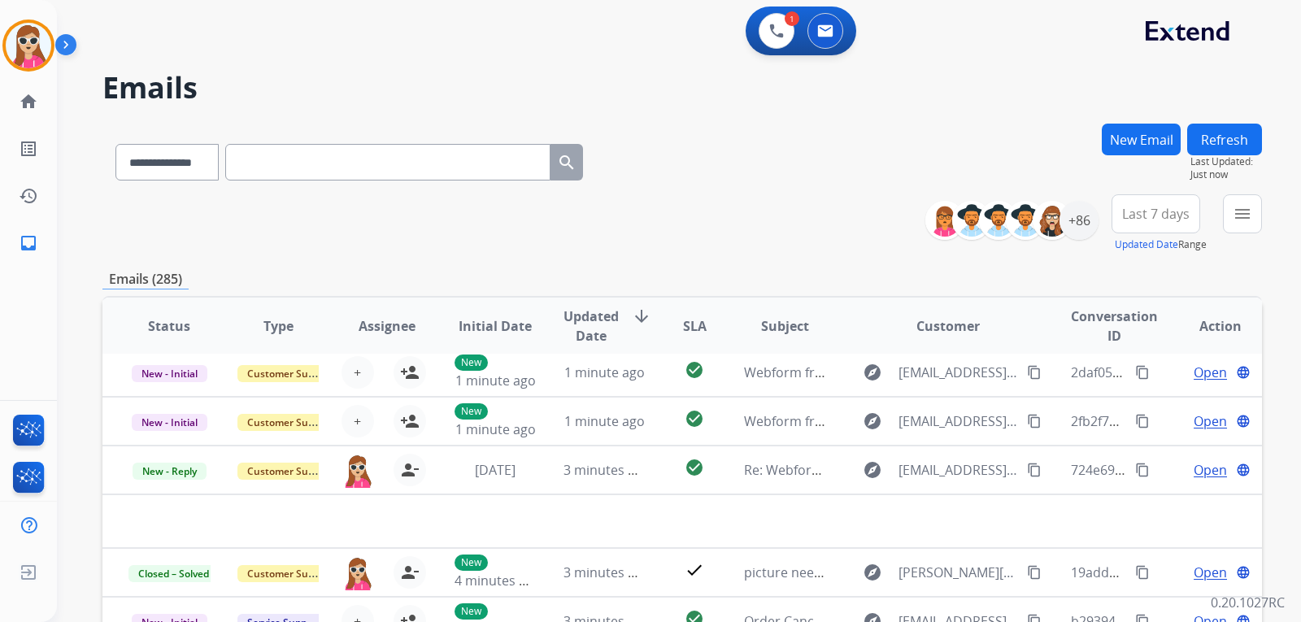
scroll to position [55, 0]
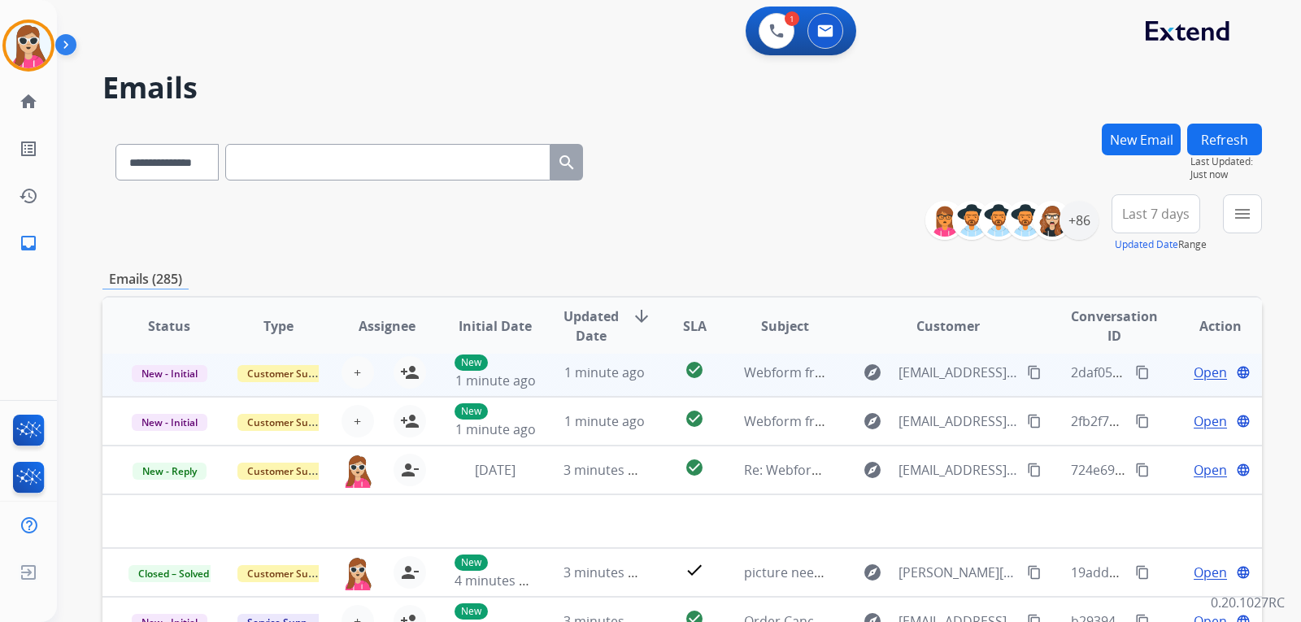
click at [662, 378] on td "check_circle" at bounding box center [682, 372] width 72 height 49
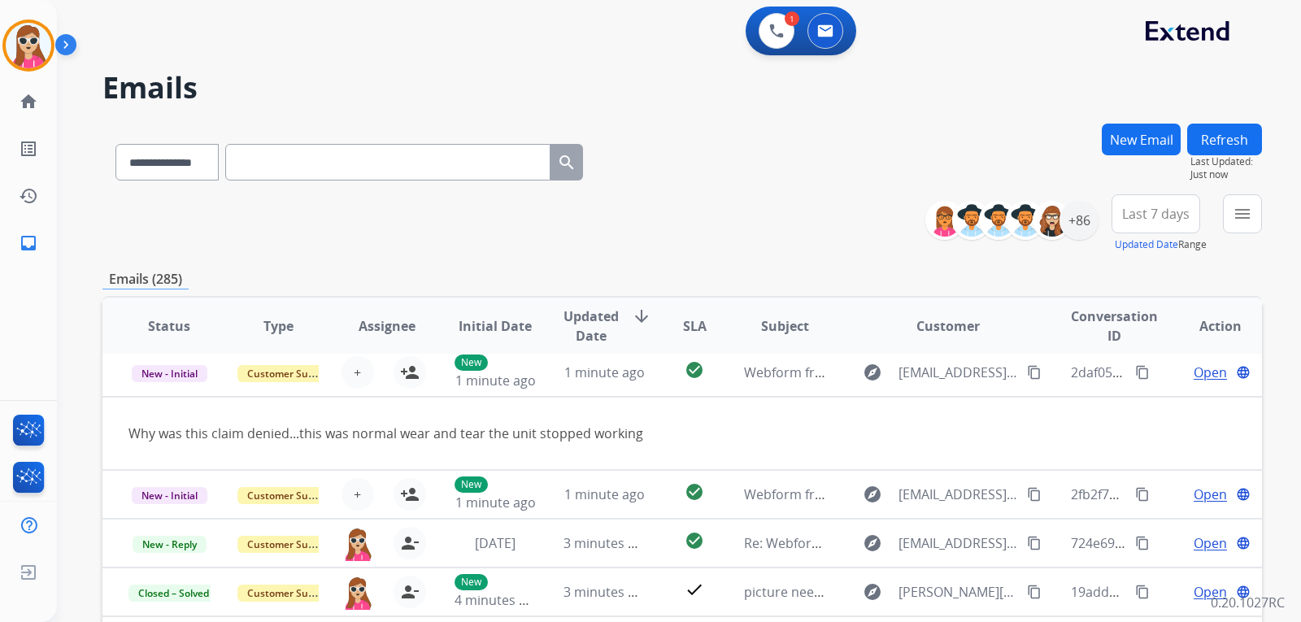
scroll to position [49, 0]
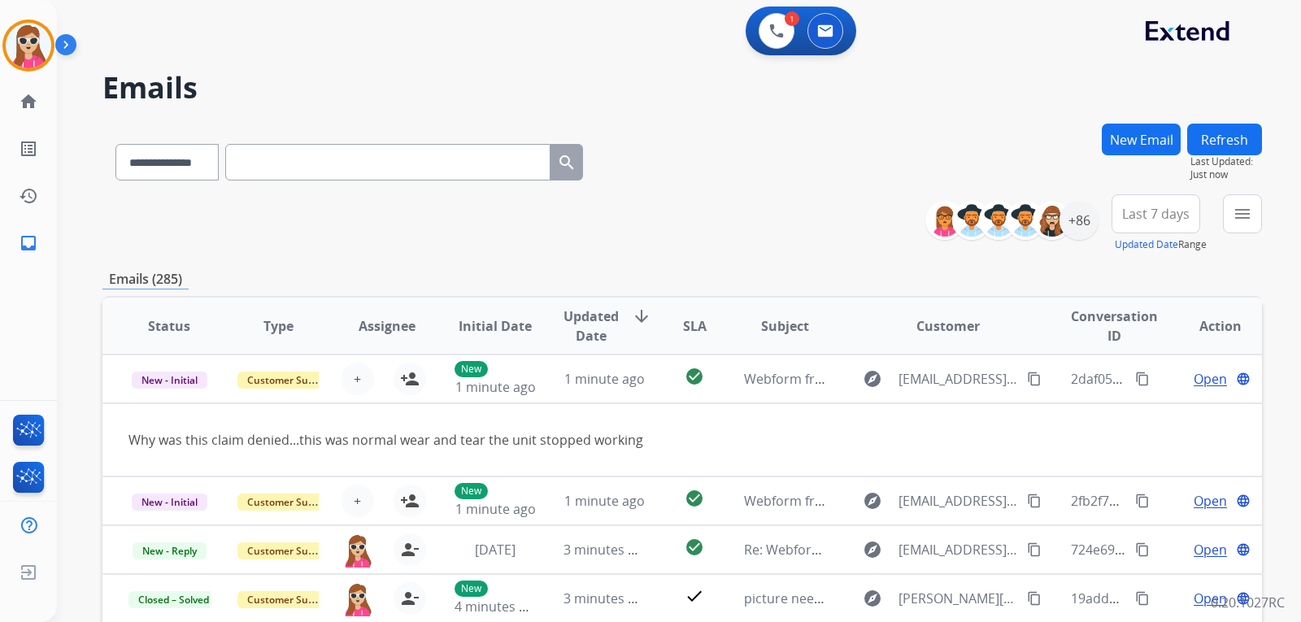
click at [1211, 148] on button "Refresh" at bounding box center [1224, 140] width 75 height 32
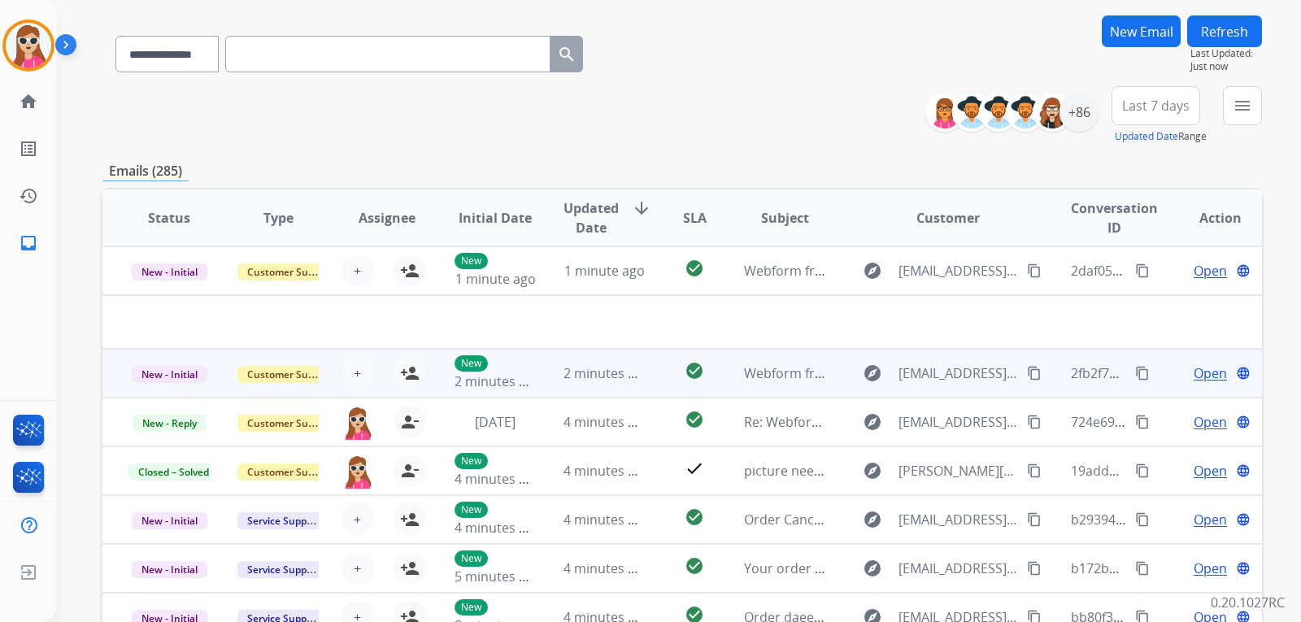
scroll to position [244, 0]
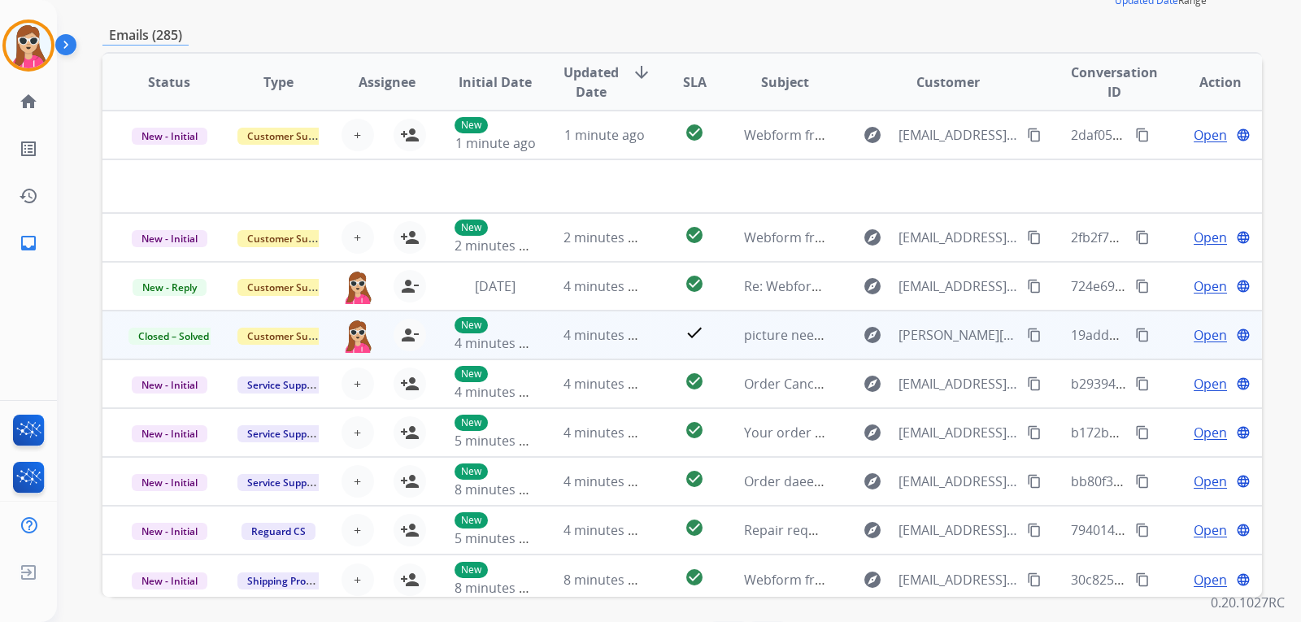
click at [650, 324] on td "check" at bounding box center [682, 335] width 72 height 49
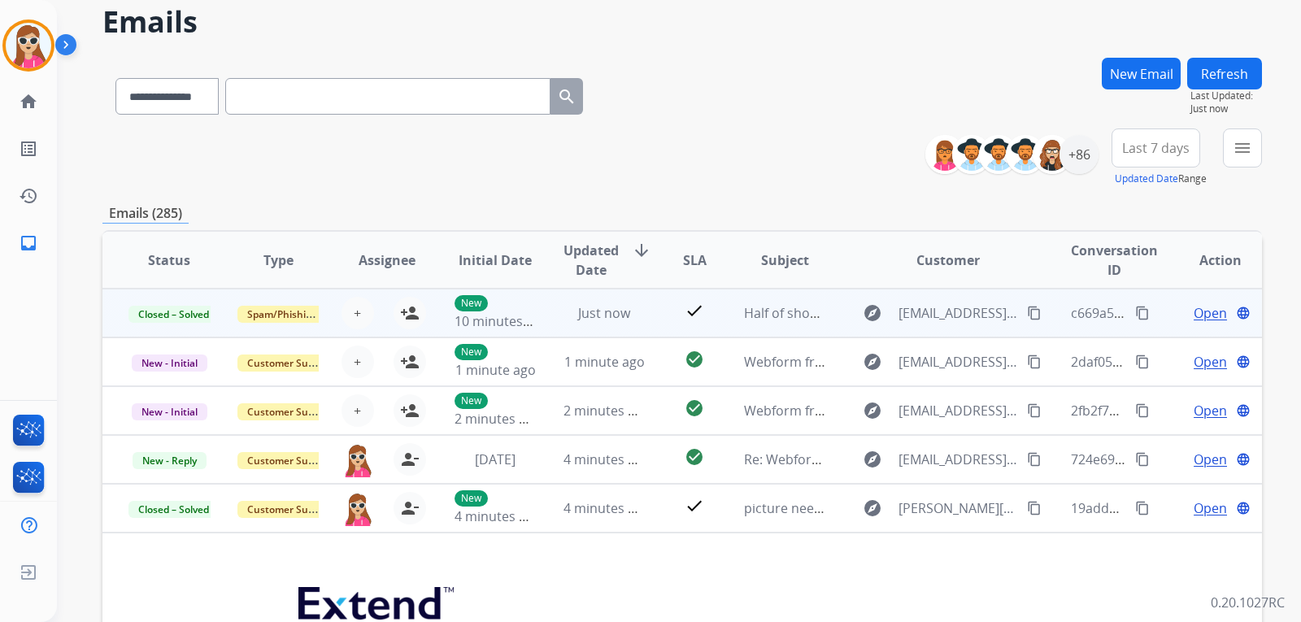
scroll to position [0, 0]
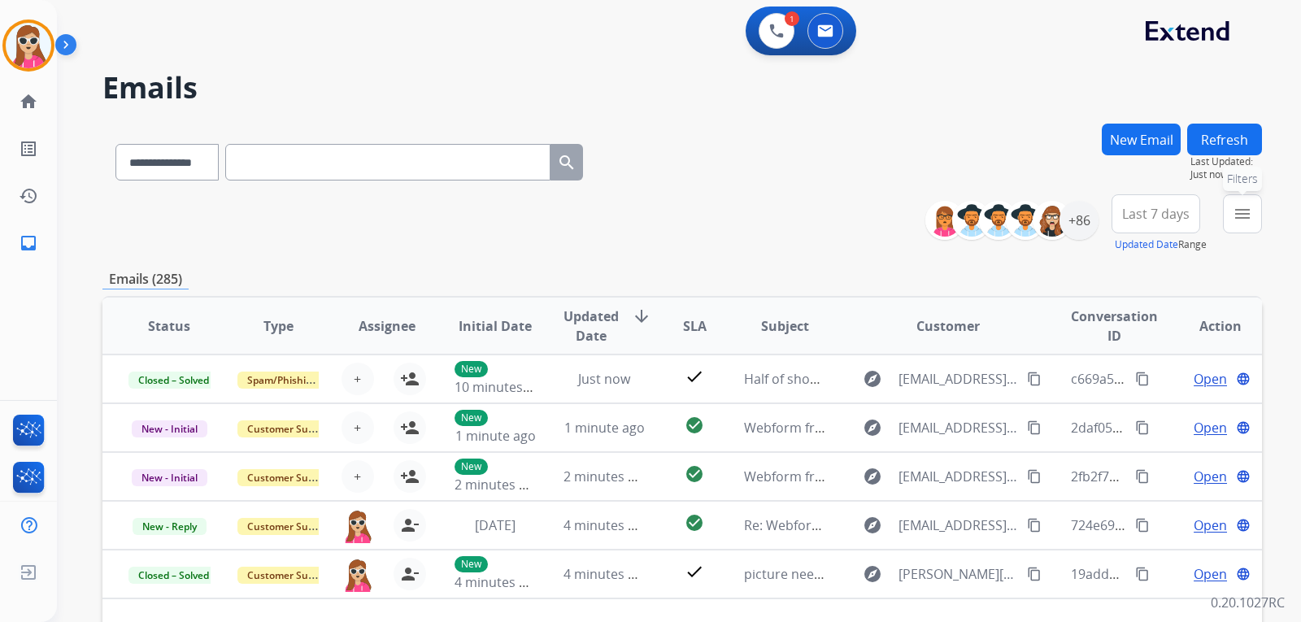
click at [1235, 217] on mat-icon "menu" at bounding box center [1243, 214] width 20 height 20
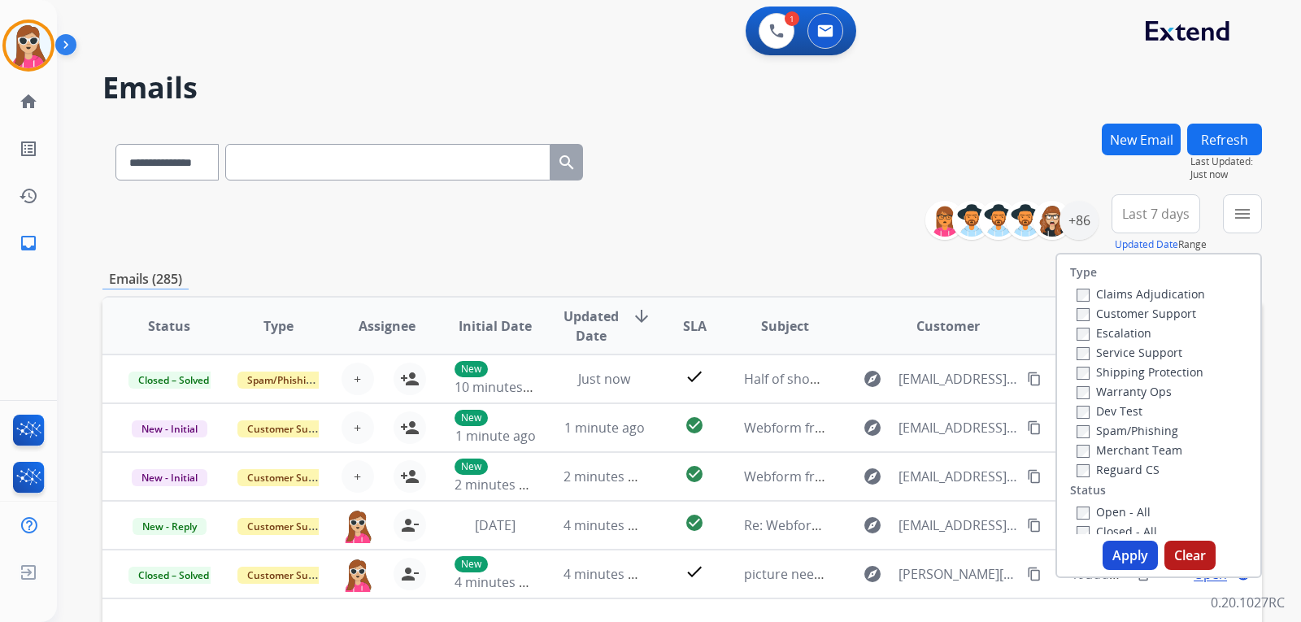
click at [1003, 271] on div "Emails (285)" at bounding box center [682, 279] width 1160 height 20
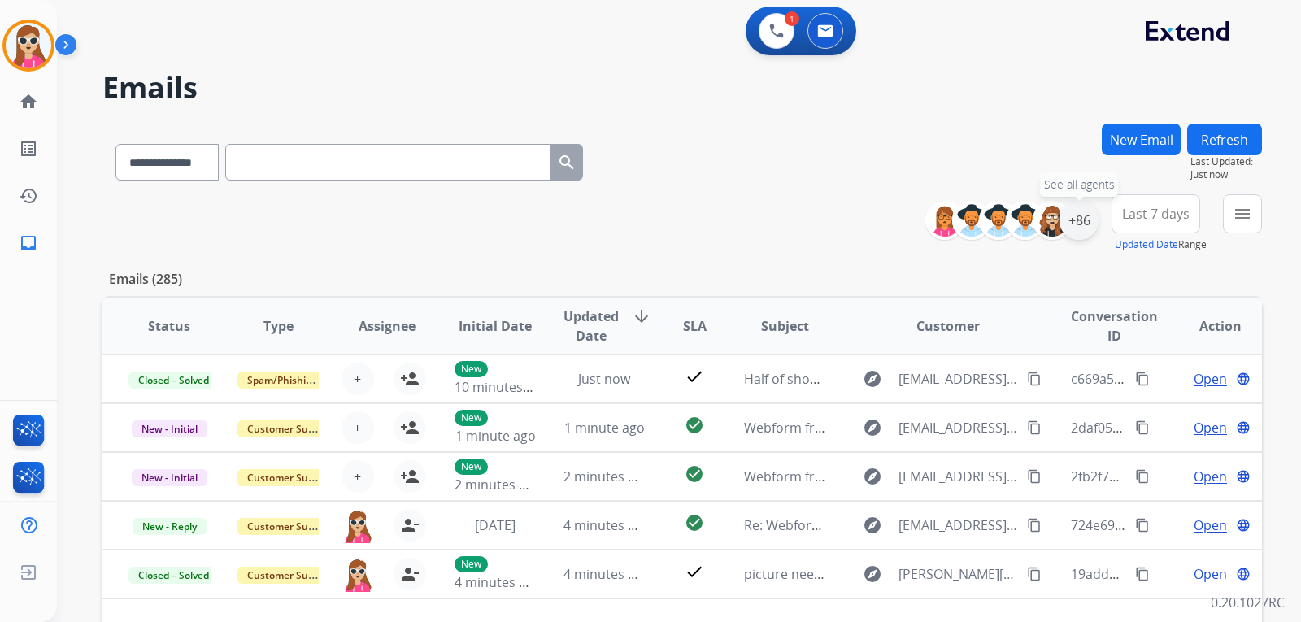
click at [1080, 224] on div "+86" at bounding box center [1079, 220] width 39 height 39
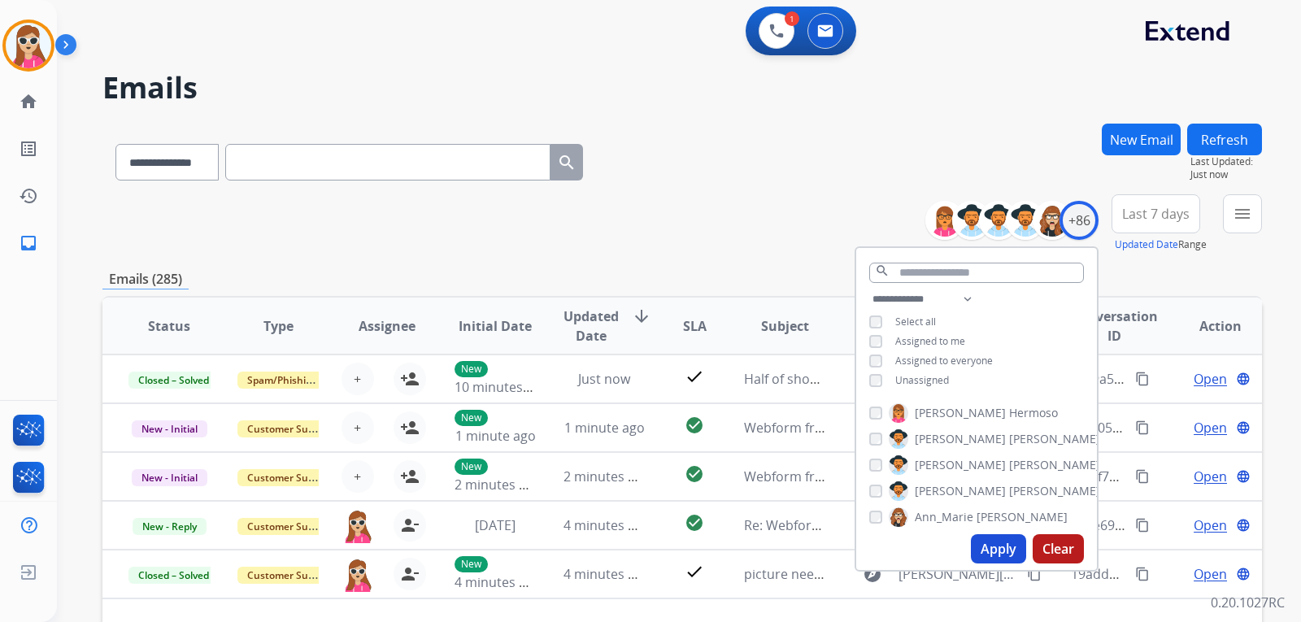
click at [1054, 144] on div "**********" at bounding box center [682, 159] width 1160 height 71
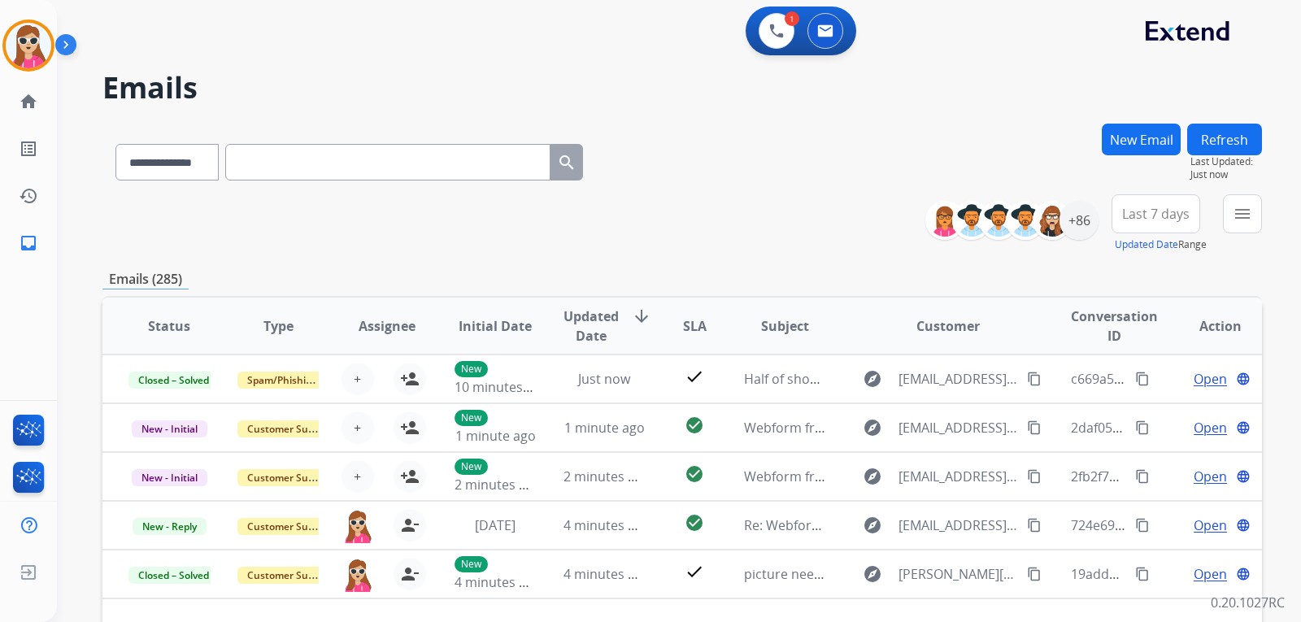
click at [1230, 131] on button "Refresh" at bounding box center [1224, 140] width 75 height 32
click at [33, 239] on mat-icon "inbox" at bounding box center [29, 243] width 20 height 20
click at [1229, 209] on button "menu Filters" at bounding box center [1242, 213] width 39 height 39
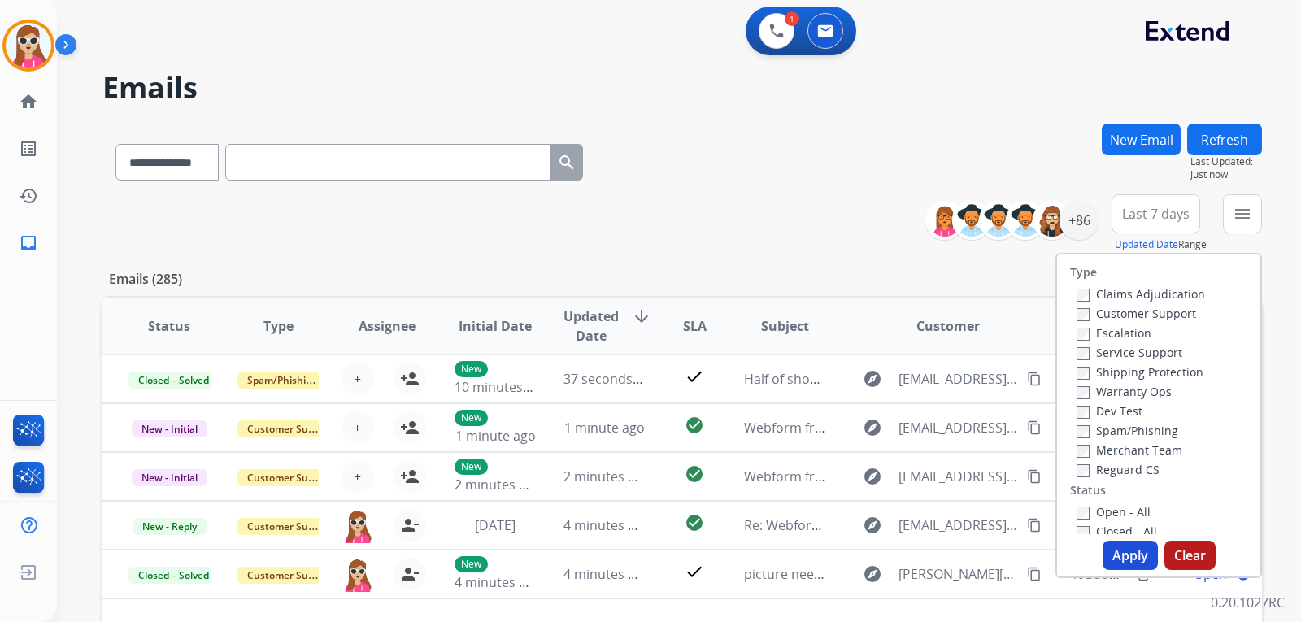
click at [1143, 307] on label "Customer Support" at bounding box center [1137, 313] width 120 height 15
click at [1137, 368] on label "Shipping Protection" at bounding box center [1140, 371] width 127 height 15
click at [1124, 468] on label "Reguard CS" at bounding box center [1118, 469] width 83 height 15
click at [1108, 513] on label "Open - All" at bounding box center [1114, 511] width 74 height 15
drag, startPoint x: 1115, startPoint y: 546, endPoint x: 1097, endPoint y: 521, distance: 30.3
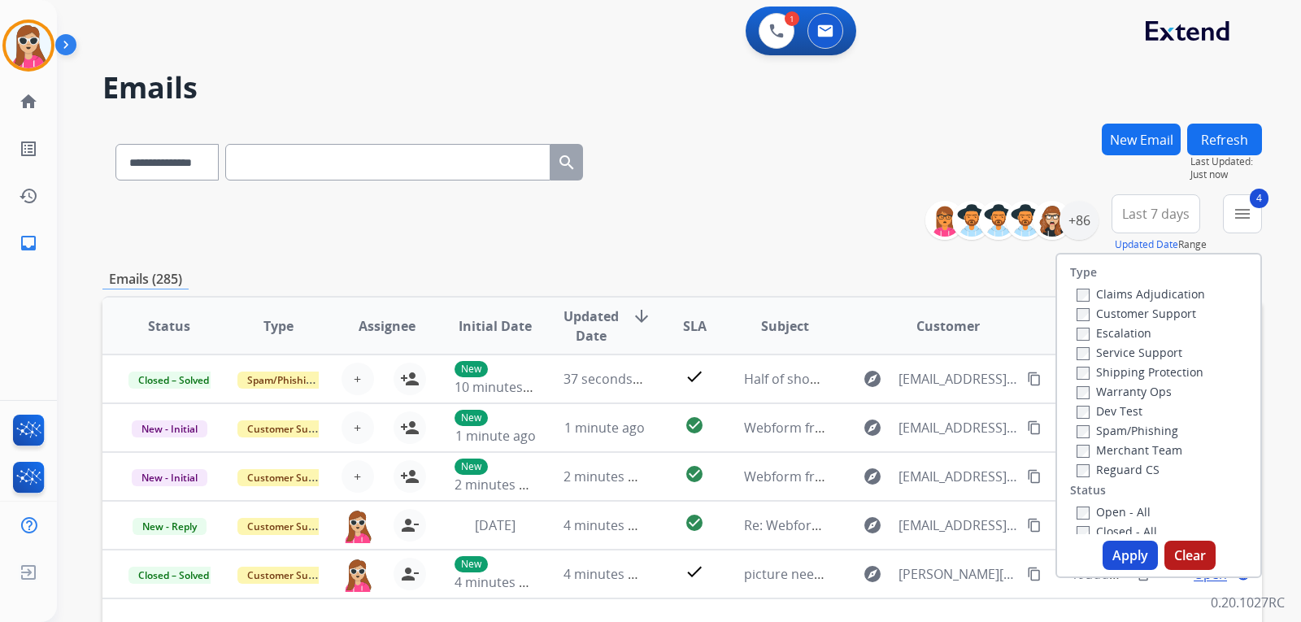
click at [1115, 543] on button "Apply" at bounding box center [1130, 555] width 55 height 29
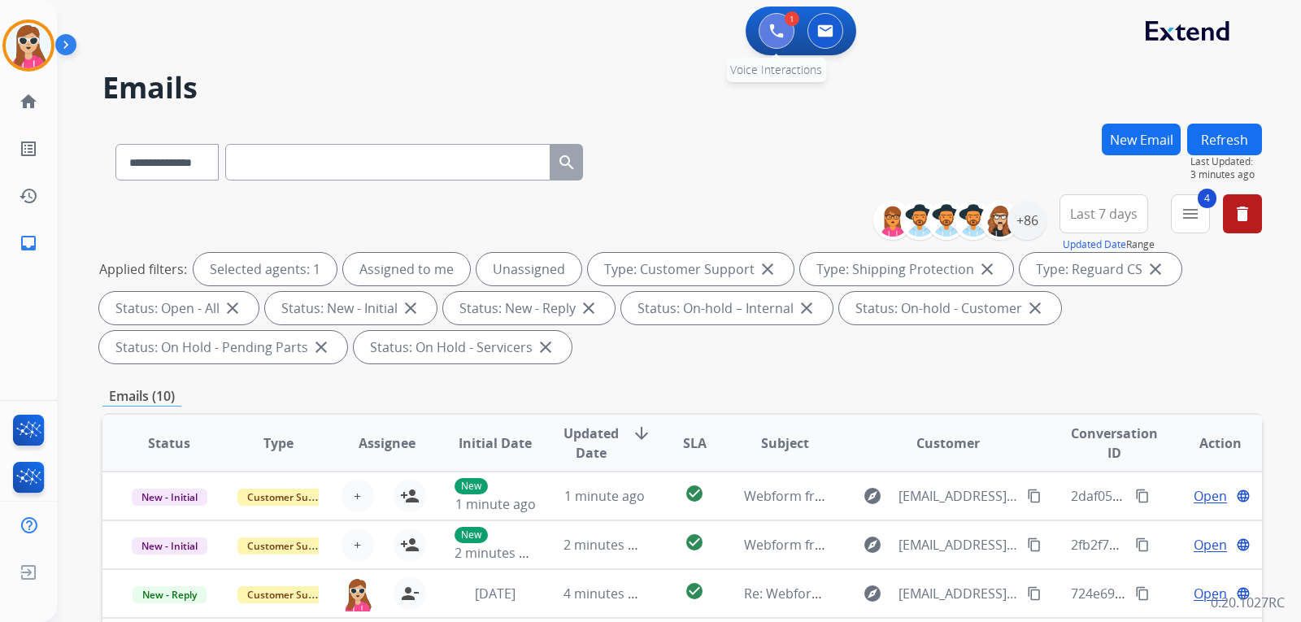
click at [786, 32] on button at bounding box center [777, 31] width 36 height 36
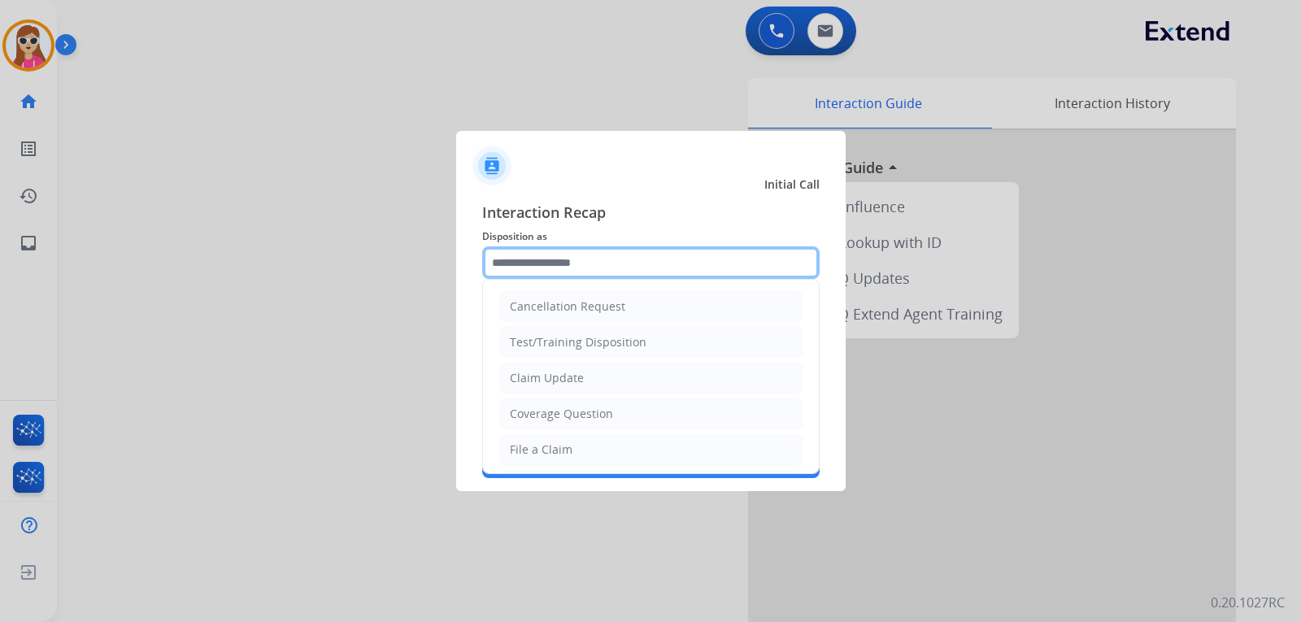
drag, startPoint x: 622, startPoint y: 273, endPoint x: 611, endPoint y: 263, distance: 15.0
click at [622, 272] on input "text" at bounding box center [650, 262] width 337 height 33
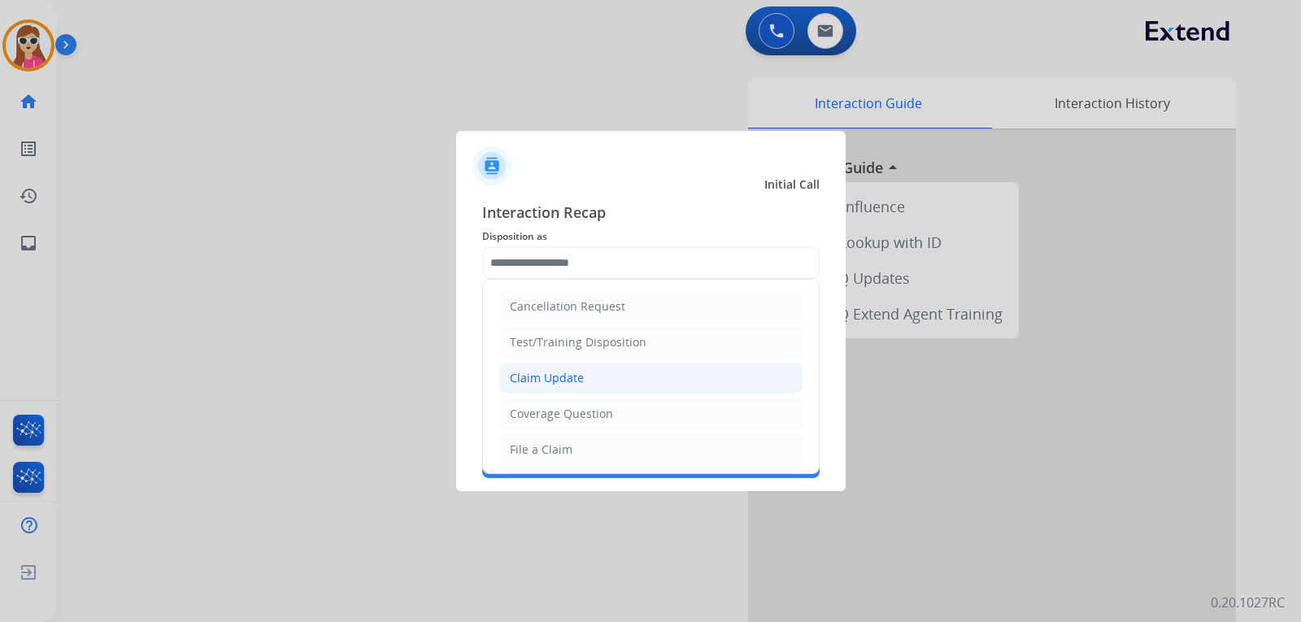
click at [627, 387] on li "Claim Update" at bounding box center [650, 378] width 303 height 31
type input "**********"
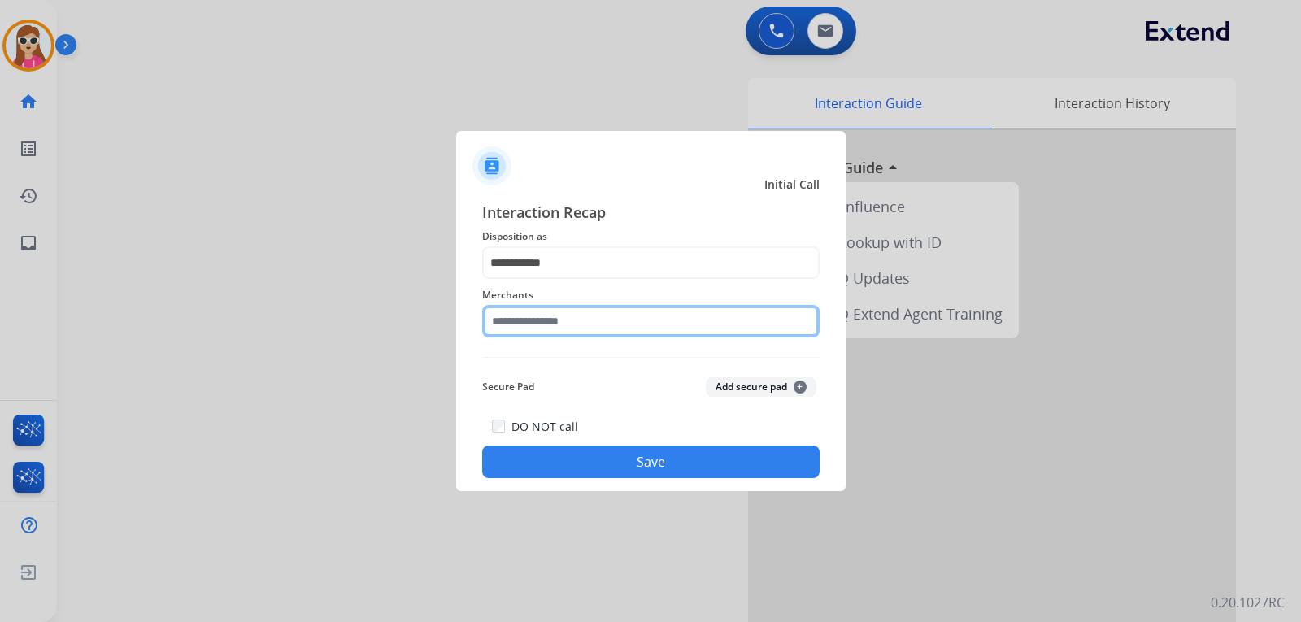
click at [634, 328] on input "text" at bounding box center [650, 321] width 337 height 33
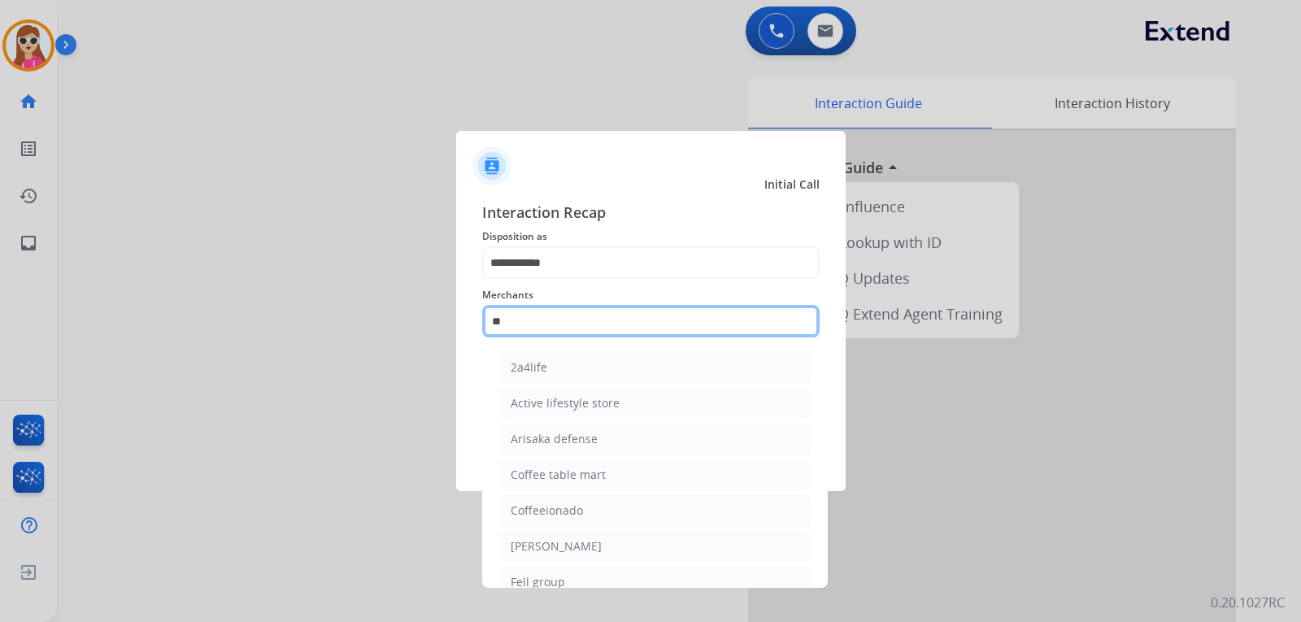
type input "*"
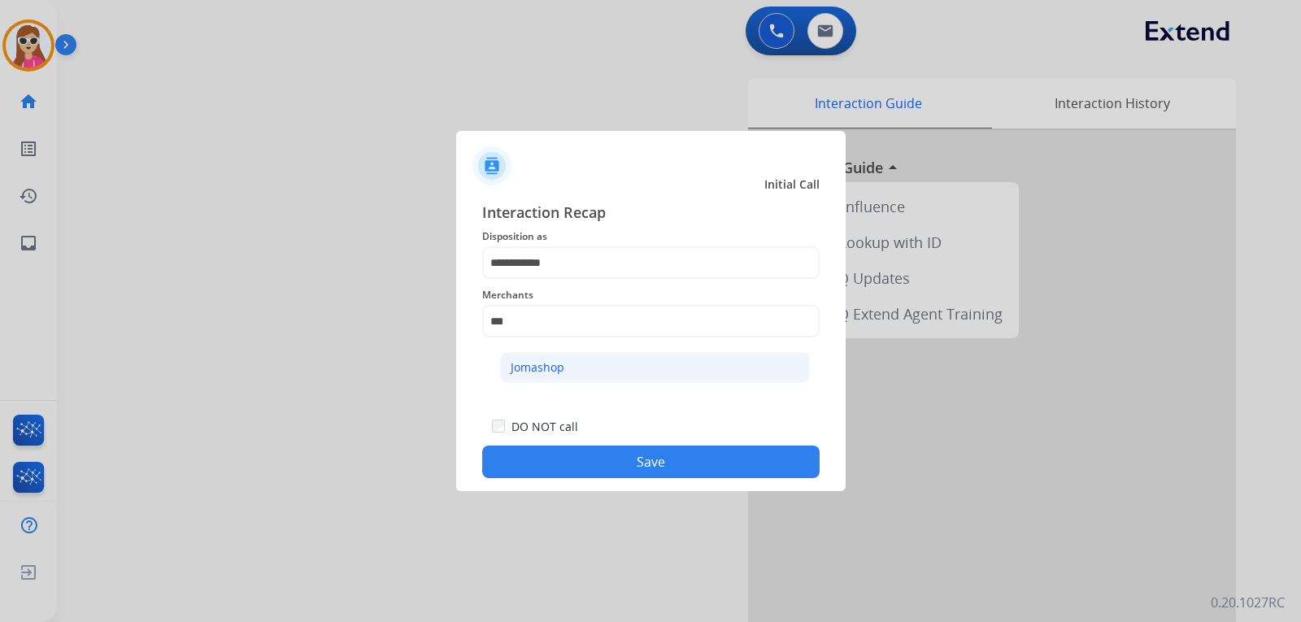
click at [542, 370] on div "Jomashop" at bounding box center [538, 367] width 54 height 16
type input "********"
click at [645, 458] on button "Save" at bounding box center [650, 462] width 337 height 33
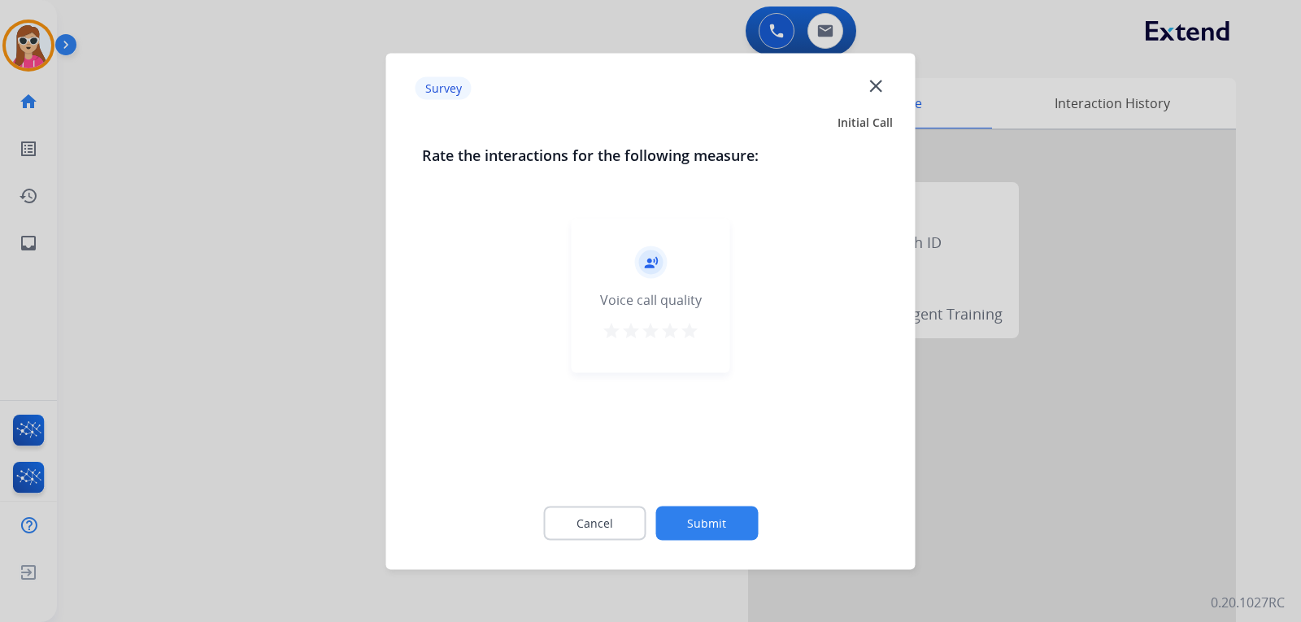
click at [684, 328] on mat-icon "star" at bounding box center [690, 330] width 20 height 20
click at [733, 515] on button "Submit" at bounding box center [706, 523] width 102 height 34
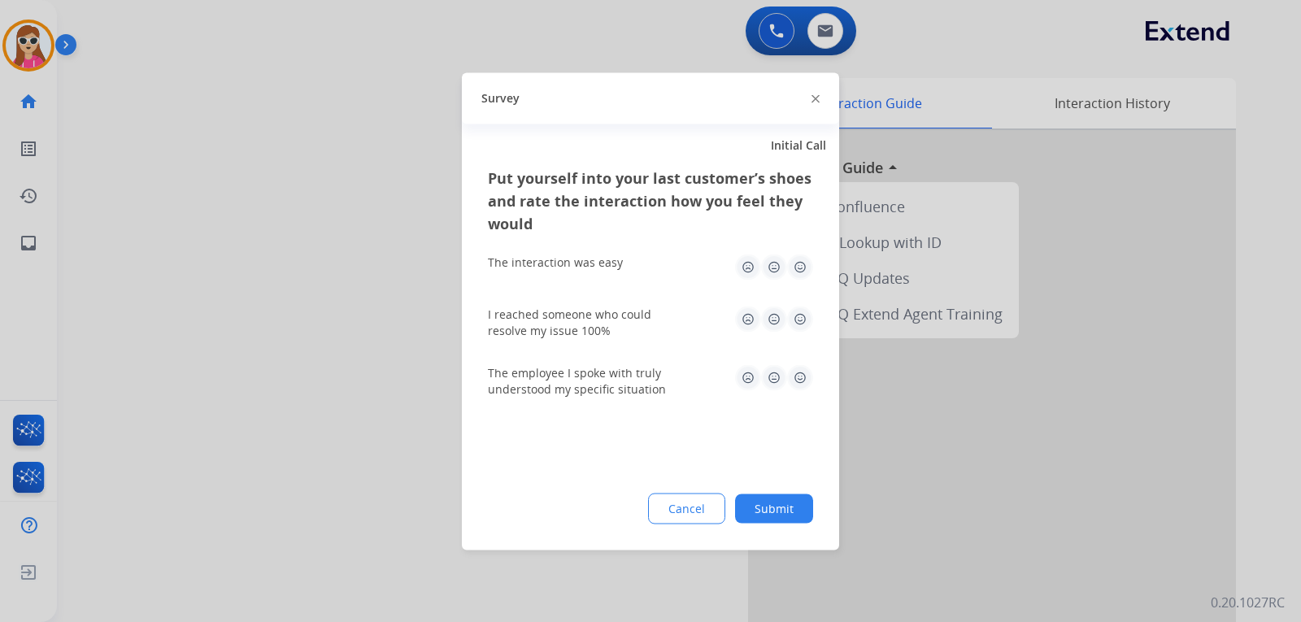
click at [801, 264] on img at bounding box center [800, 267] width 26 height 26
click at [796, 317] on img at bounding box center [800, 319] width 26 height 26
click at [794, 378] on img at bounding box center [800, 377] width 26 height 26
click at [796, 520] on button "Submit" at bounding box center [774, 508] width 78 height 29
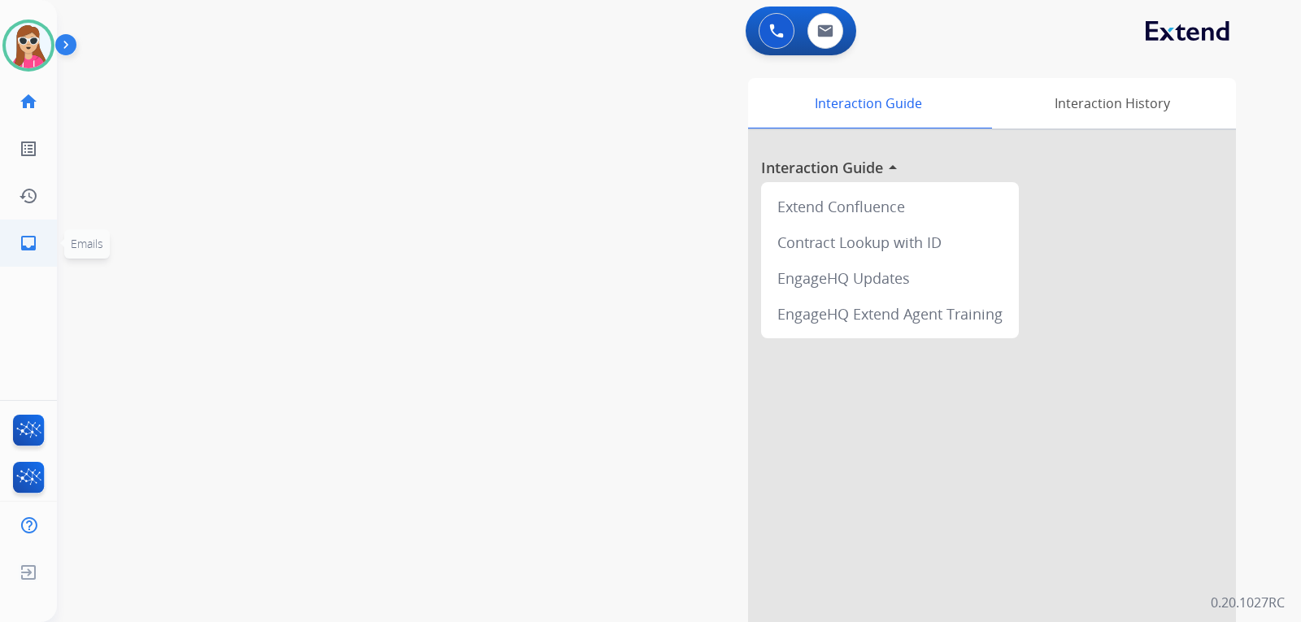
click at [34, 250] on mat-icon "inbox" at bounding box center [29, 243] width 20 height 20
select select "**********"
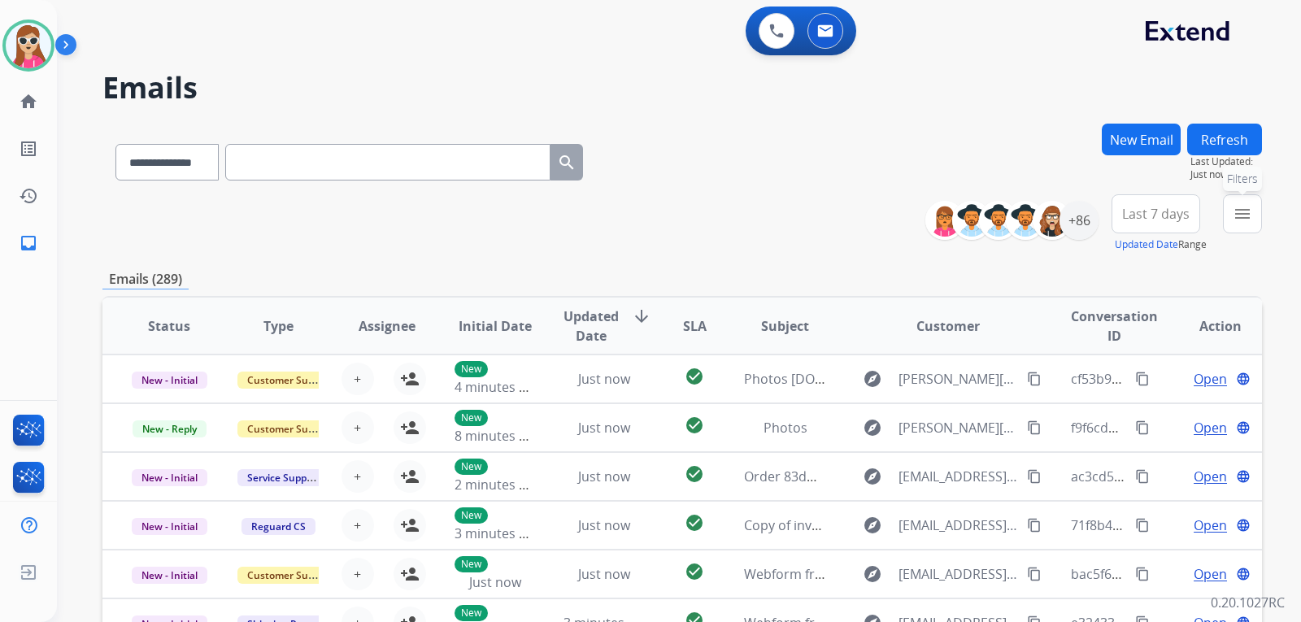
click at [1252, 220] on button "menu Filters" at bounding box center [1242, 213] width 39 height 39
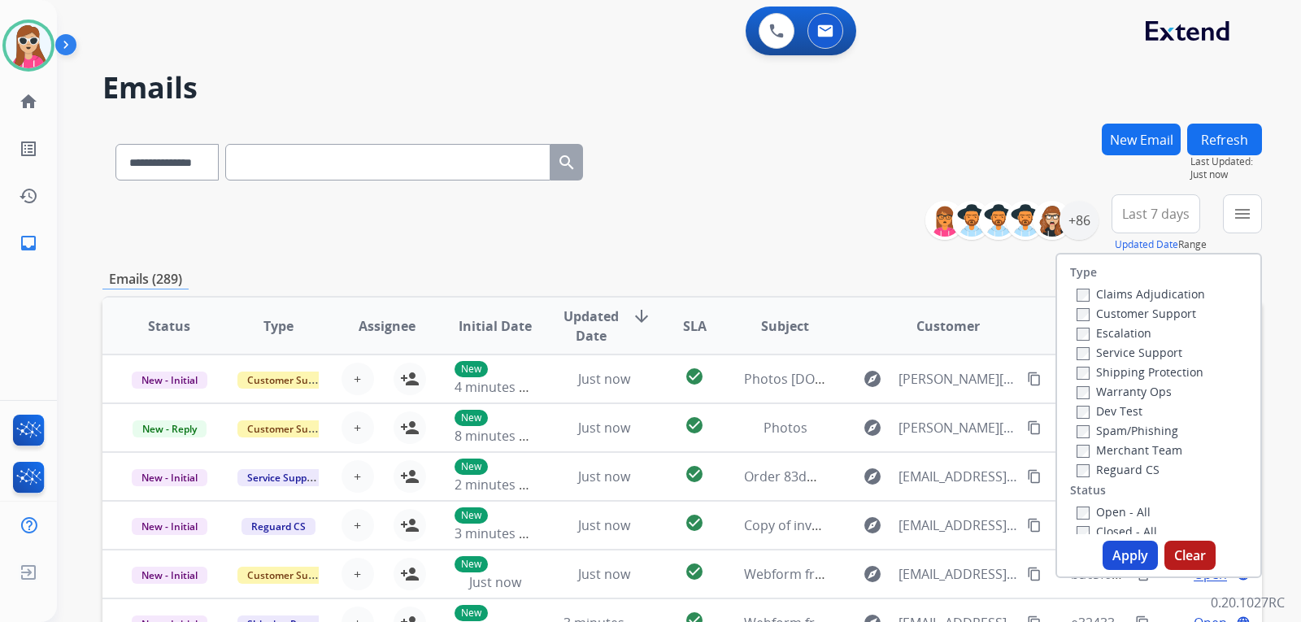
click at [1158, 319] on label "Customer Support" at bounding box center [1137, 313] width 120 height 15
click at [1164, 374] on label "Shipping Protection" at bounding box center [1140, 371] width 127 height 15
click at [1148, 464] on label "Reguard CS" at bounding box center [1118, 469] width 83 height 15
click at [1131, 506] on label "Open - All" at bounding box center [1114, 511] width 74 height 15
click at [1117, 510] on label "Open - All" at bounding box center [1114, 511] width 74 height 15
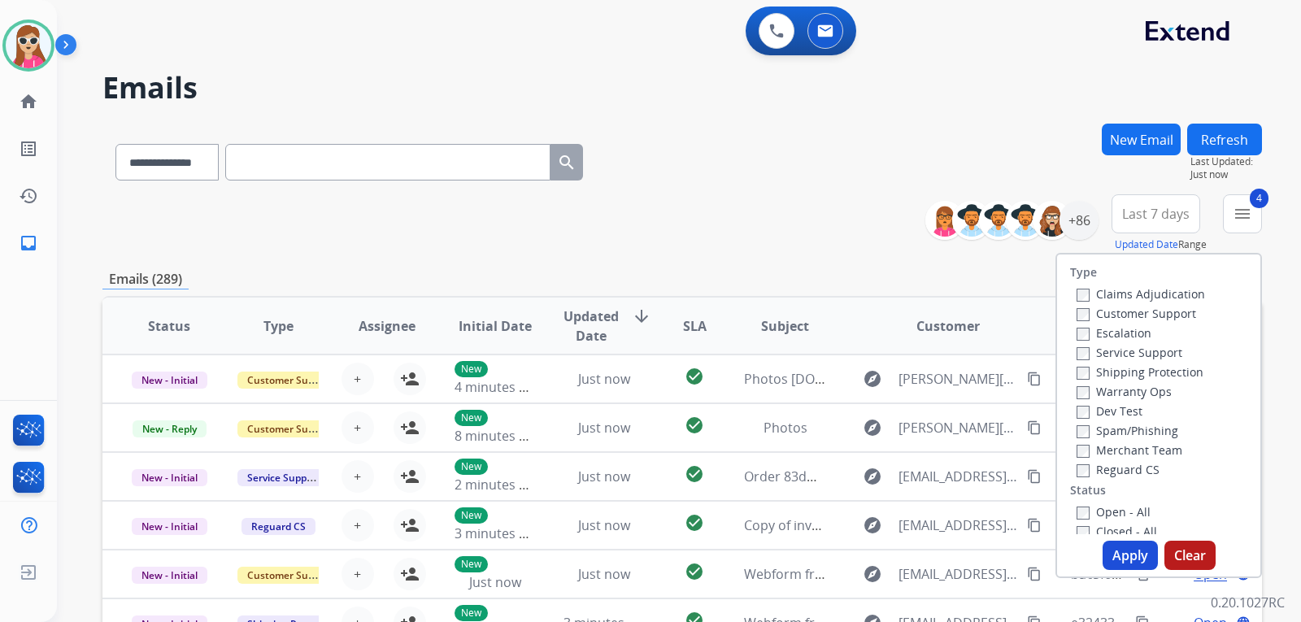
click at [1117, 555] on button "Apply" at bounding box center [1130, 555] width 55 height 29
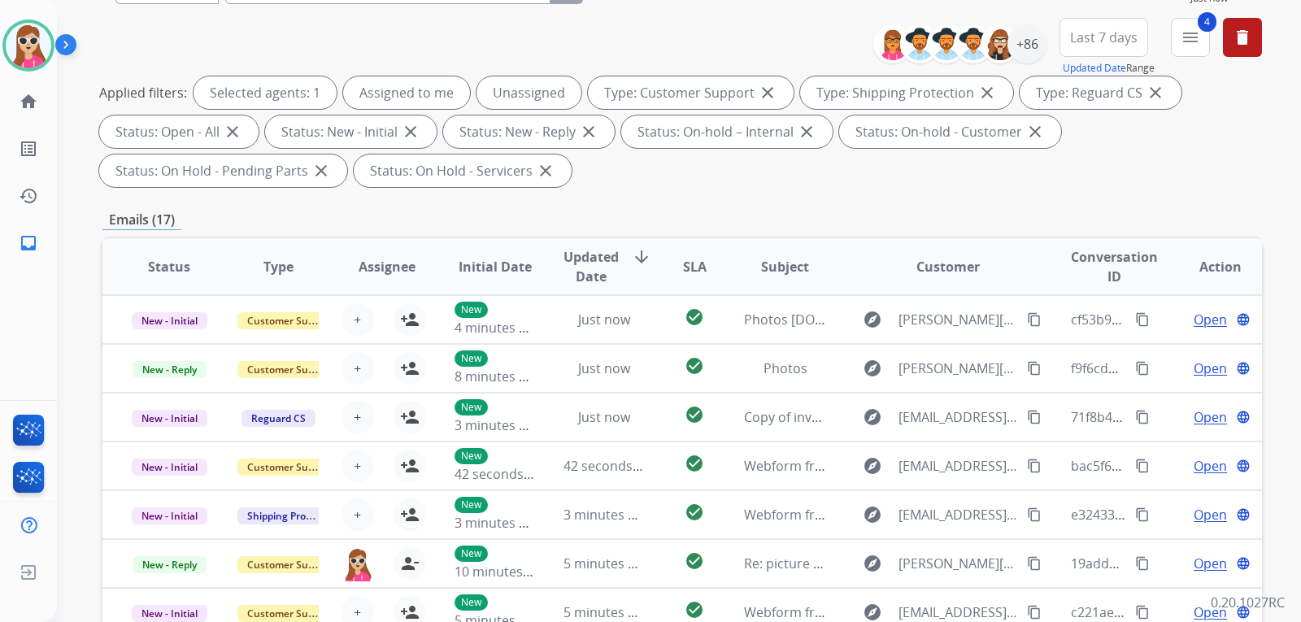
scroll to position [14, 0]
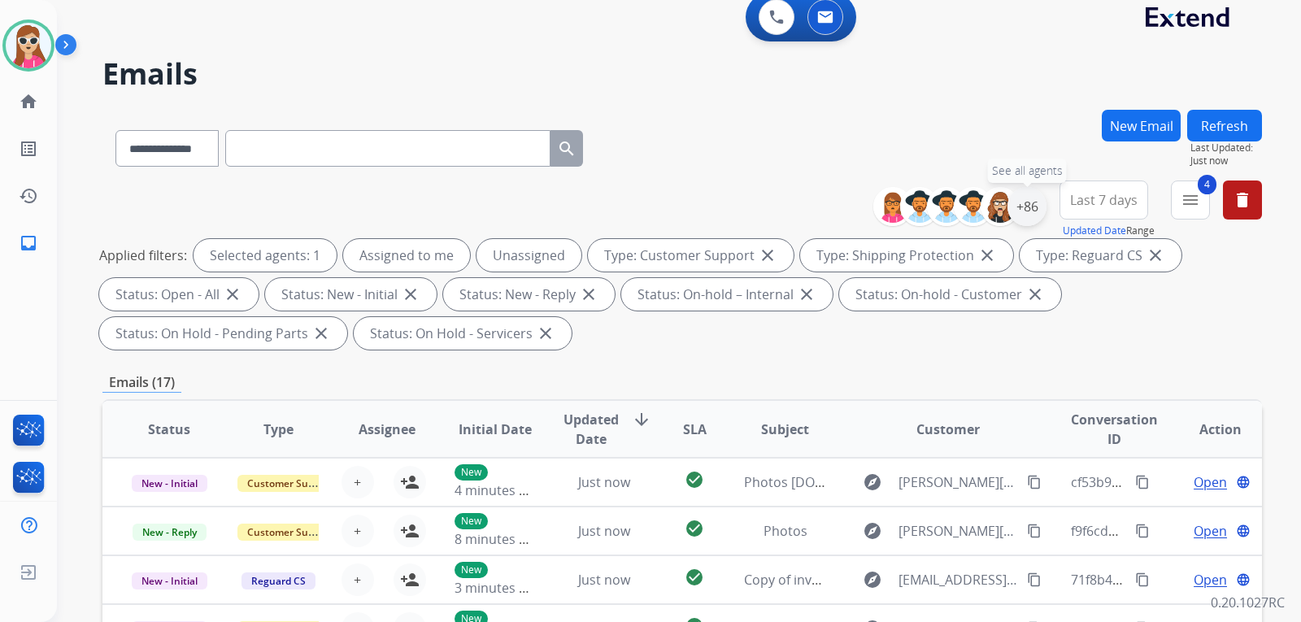
click at [1020, 222] on div "+86" at bounding box center [1027, 206] width 39 height 39
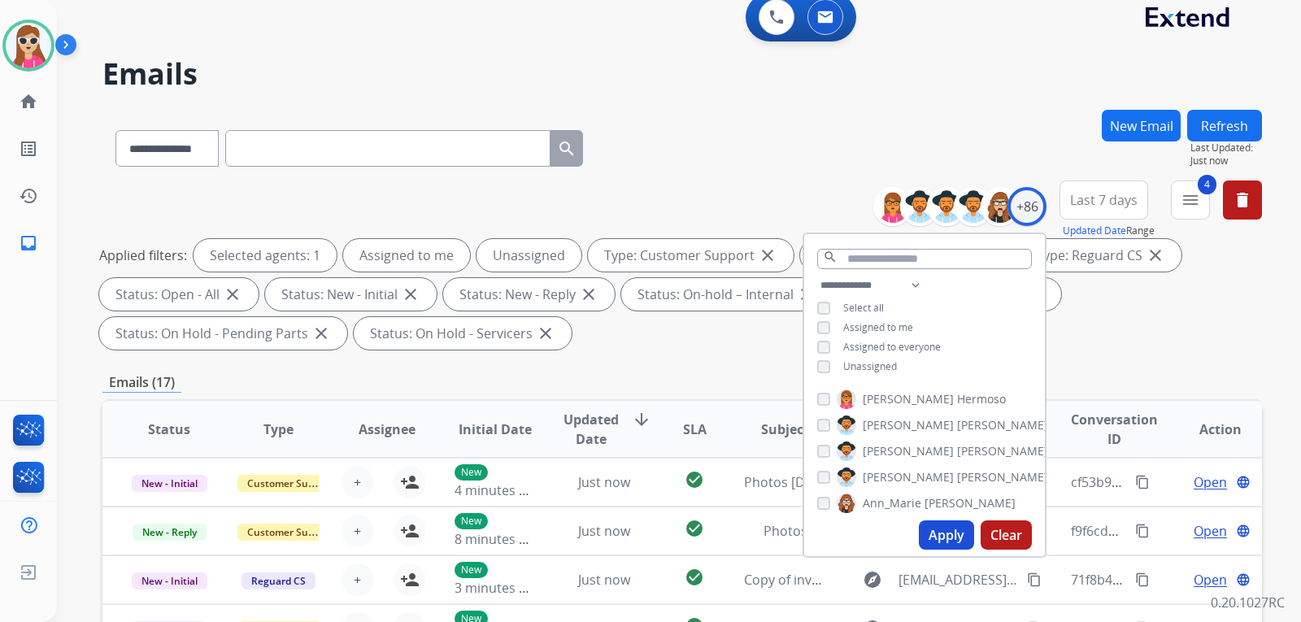
click at [882, 364] on span "Unassigned" at bounding box center [870, 366] width 54 height 14
click at [938, 545] on button "Apply" at bounding box center [946, 534] width 55 height 29
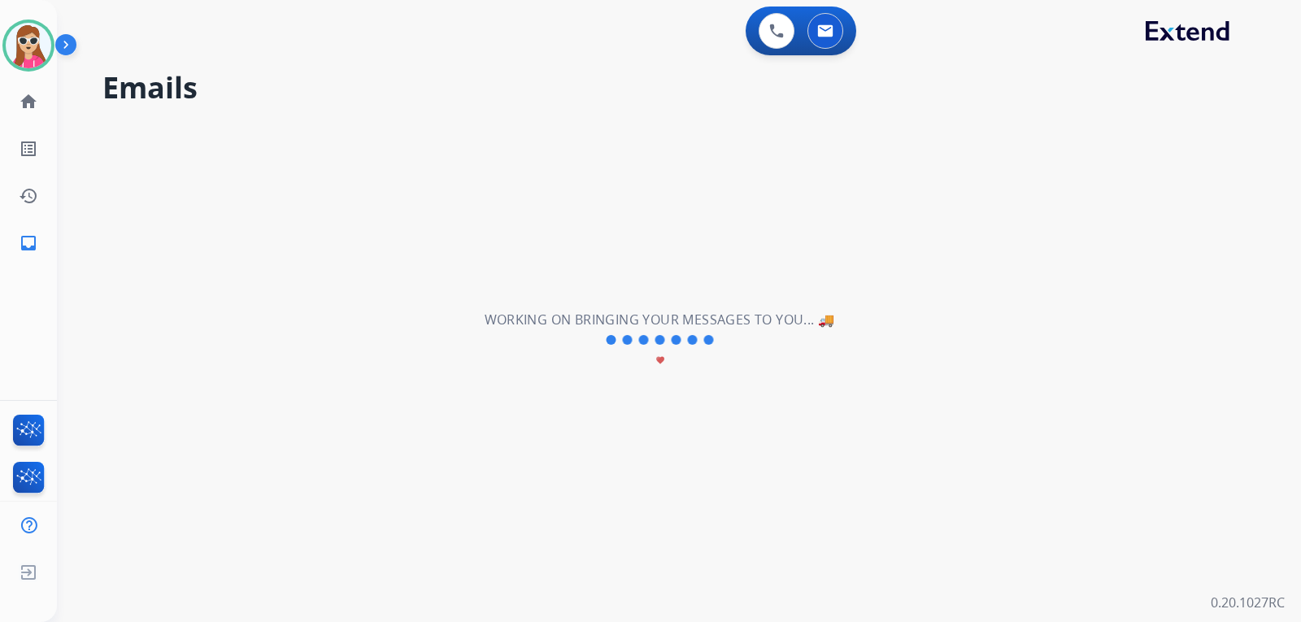
scroll to position [0, 0]
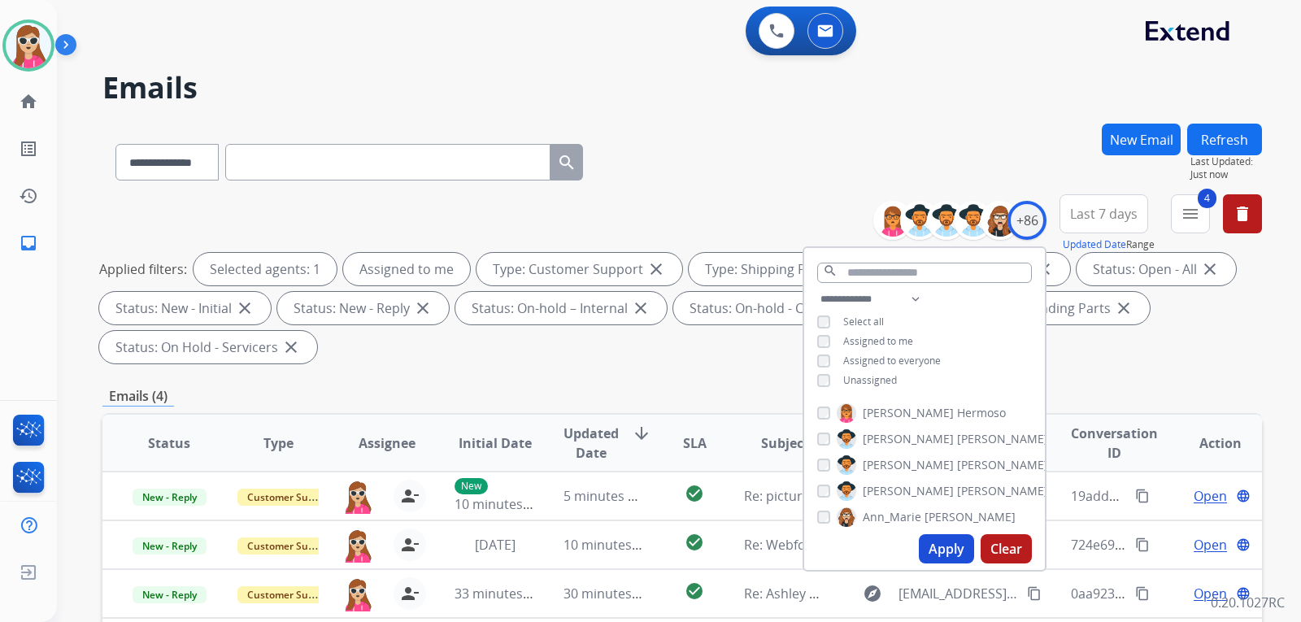
click at [734, 372] on div "**********" at bounding box center [682, 583] width 1160 height 919
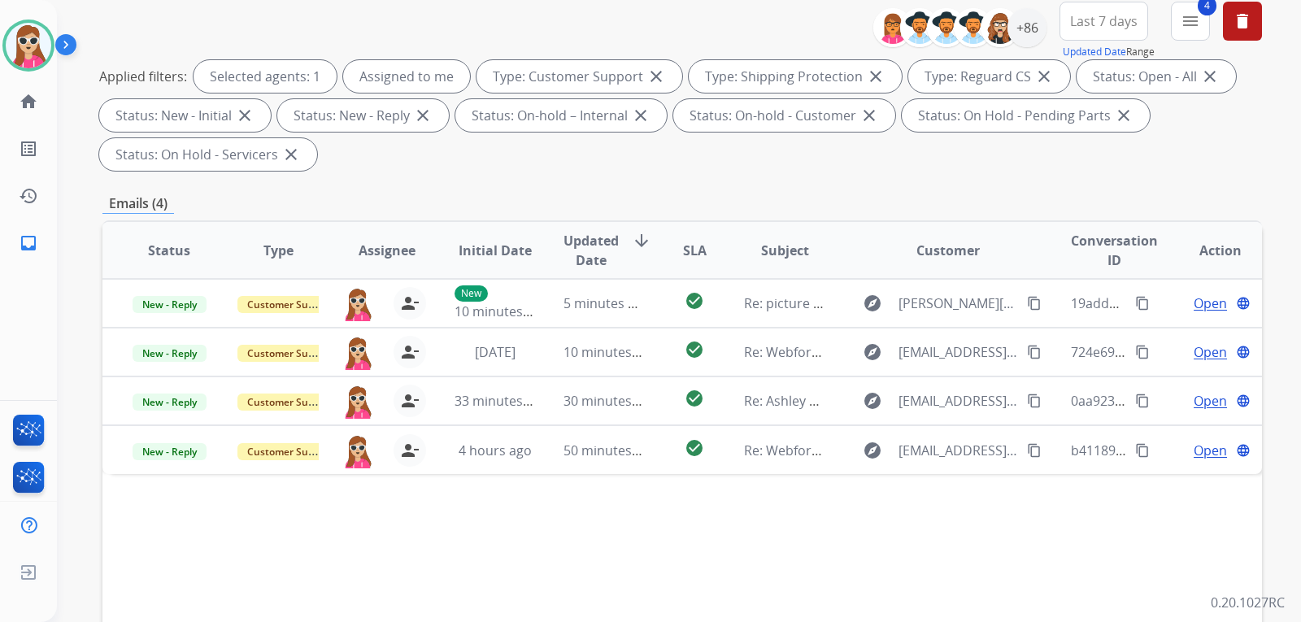
scroll to position [244, 0]
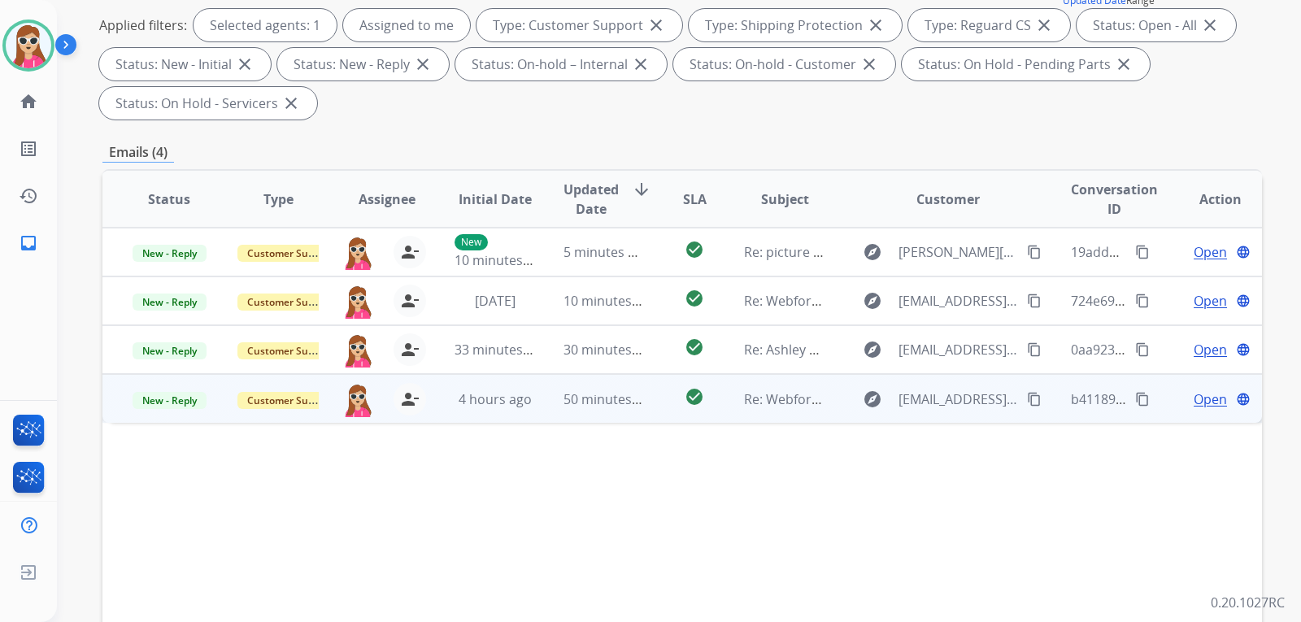
click at [838, 404] on td "explore [EMAIL_ADDRESS][DOMAIN_NAME] content_copy" at bounding box center [935, 398] width 217 height 49
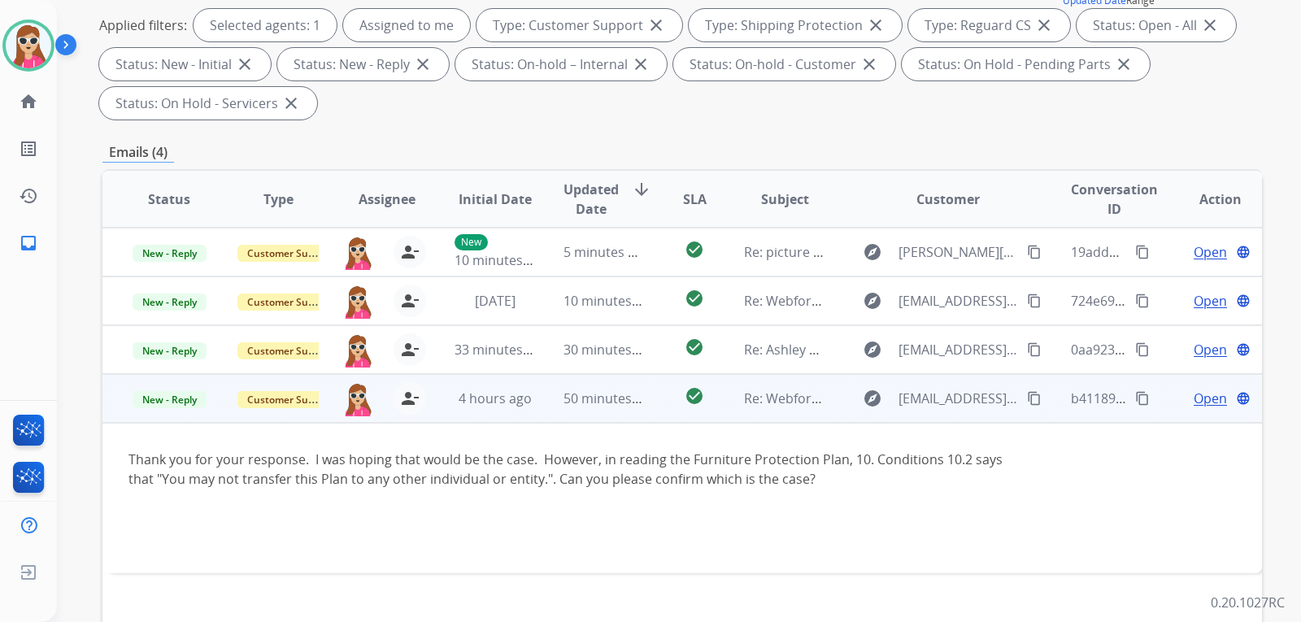
drag, startPoint x: 847, startPoint y: 468, endPoint x: 856, endPoint y: 456, distance: 15.1
click at [851, 465] on div "Thank you for your response. I was hoping that would be the case. However, in r…" at bounding box center [573, 489] width 890 height 78
click at [1174, 386] on td "Open language" at bounding box center [1207, 398] width 109 height 49
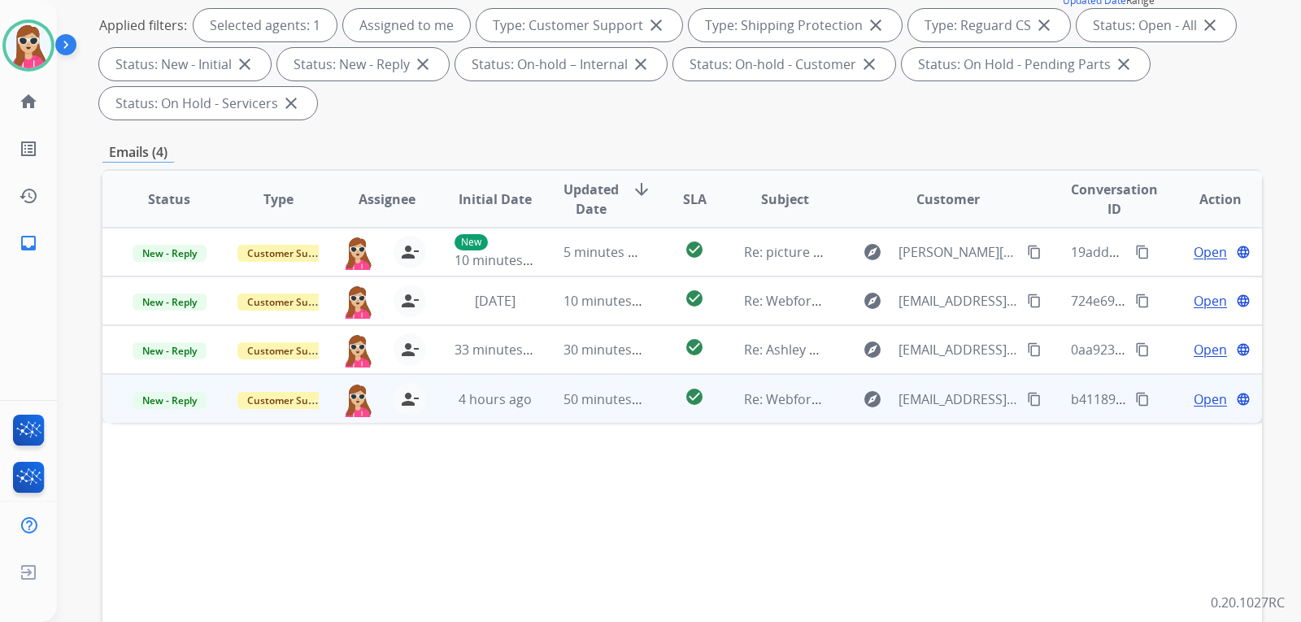
click at [1188, 388] on td "Open language" at bounding box center [1207, 398] width 109 height 49
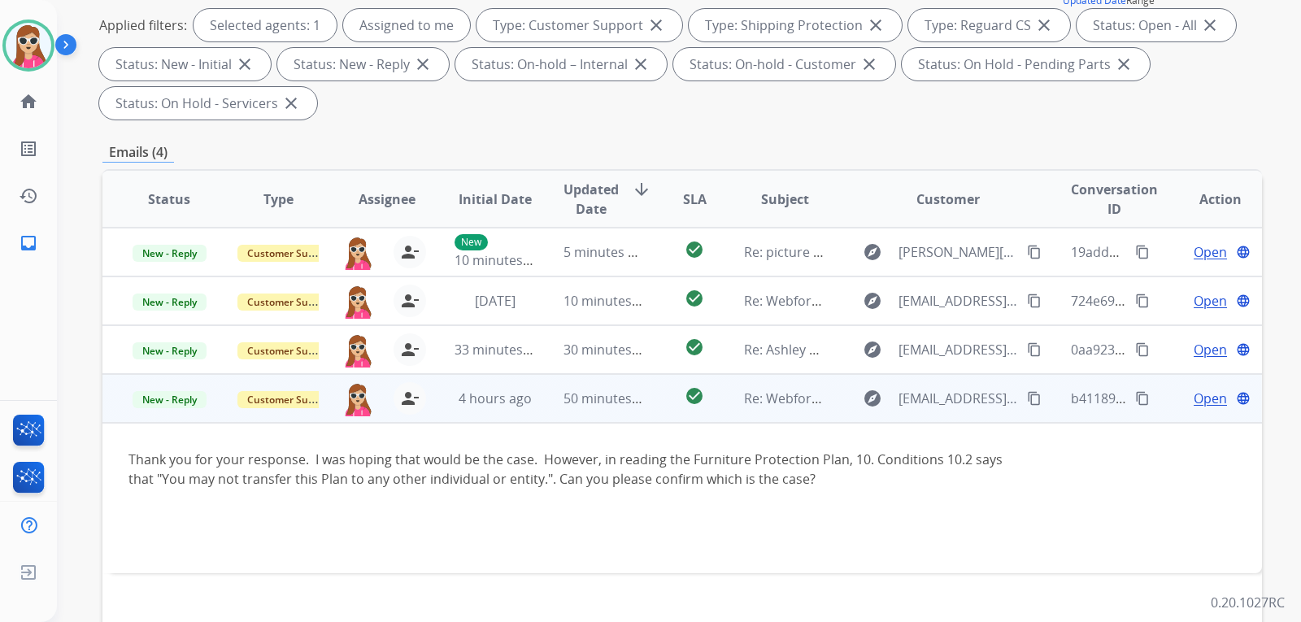
click at [1208, 406] on span "Open" at bounding box center [1210, 399] width 33 height 20
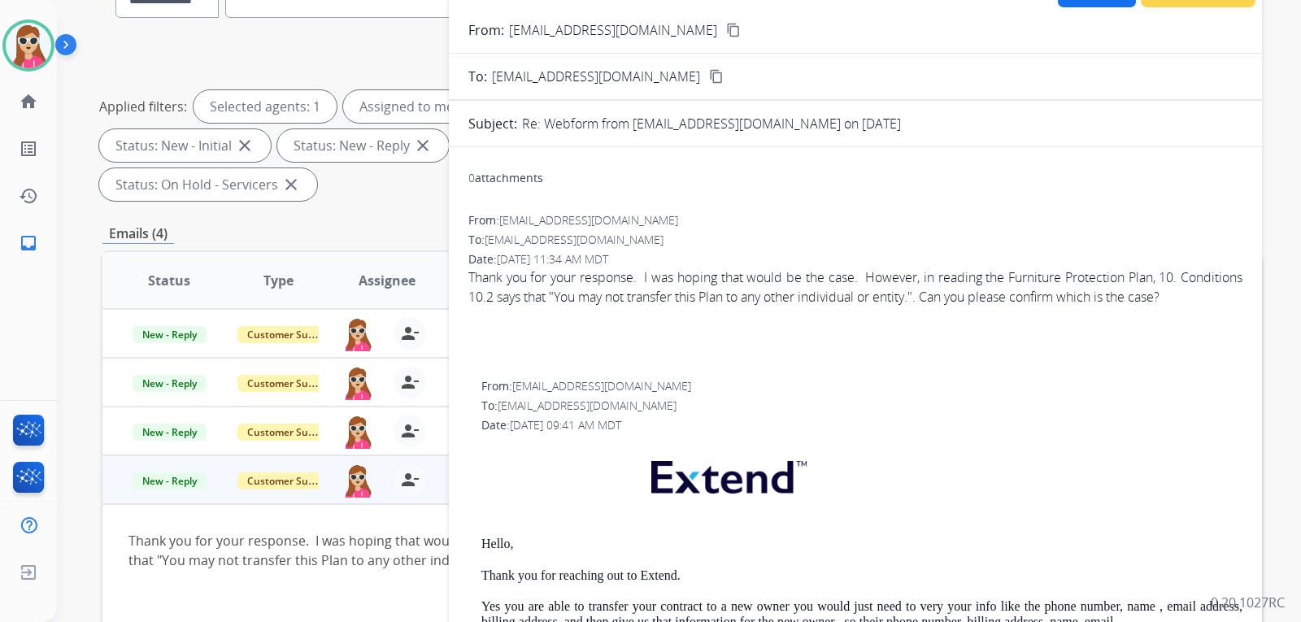
scroll to position [81, 0]
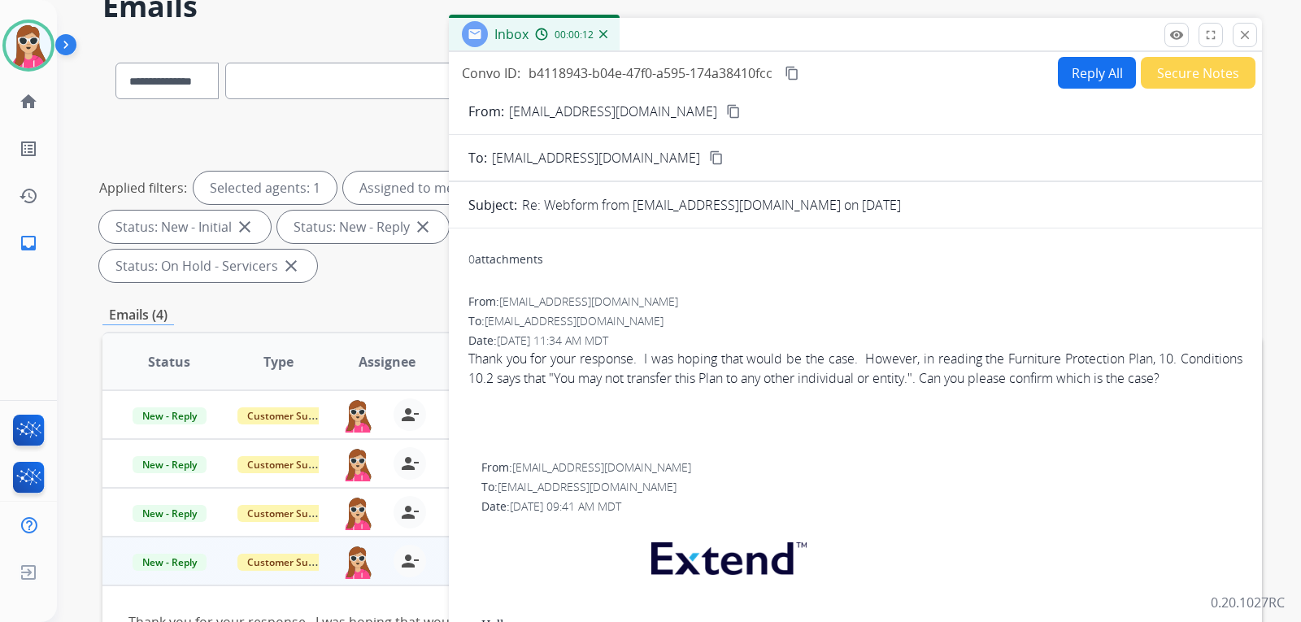
click at [1241, 41] on mat-icon "close" at bounding box center [1245, 35] width 15 height 15
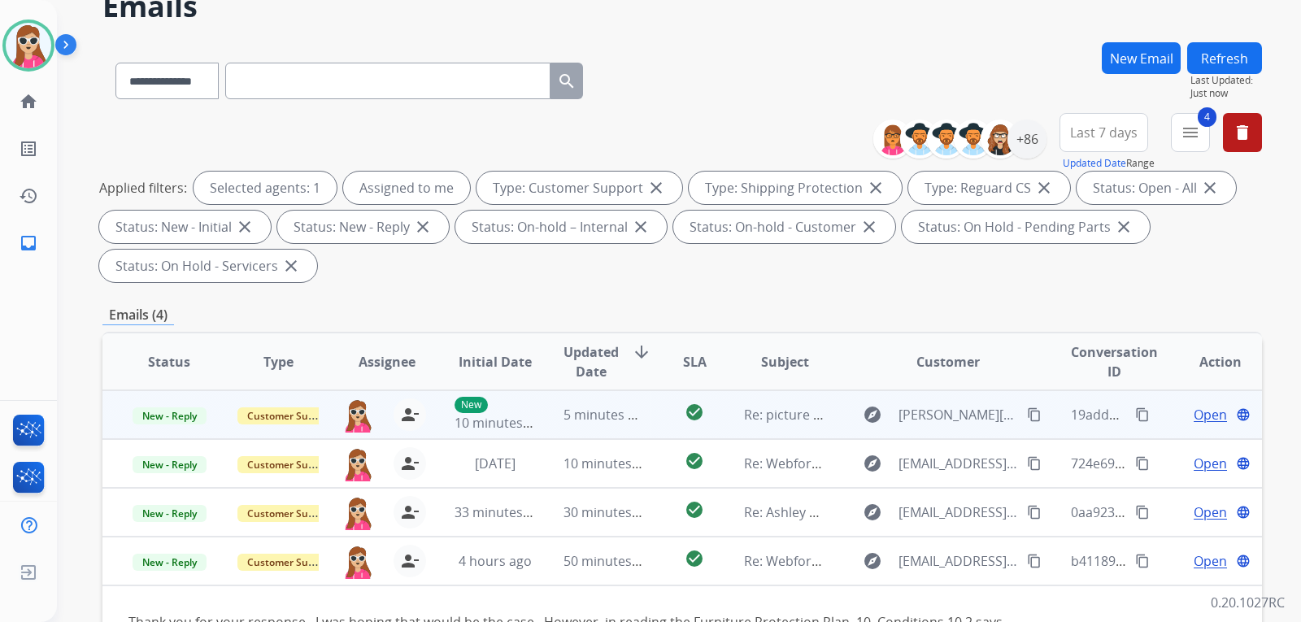
click at [1179, 414] on div "Open language" at bounding box center [1220, 415] width 82 height 20
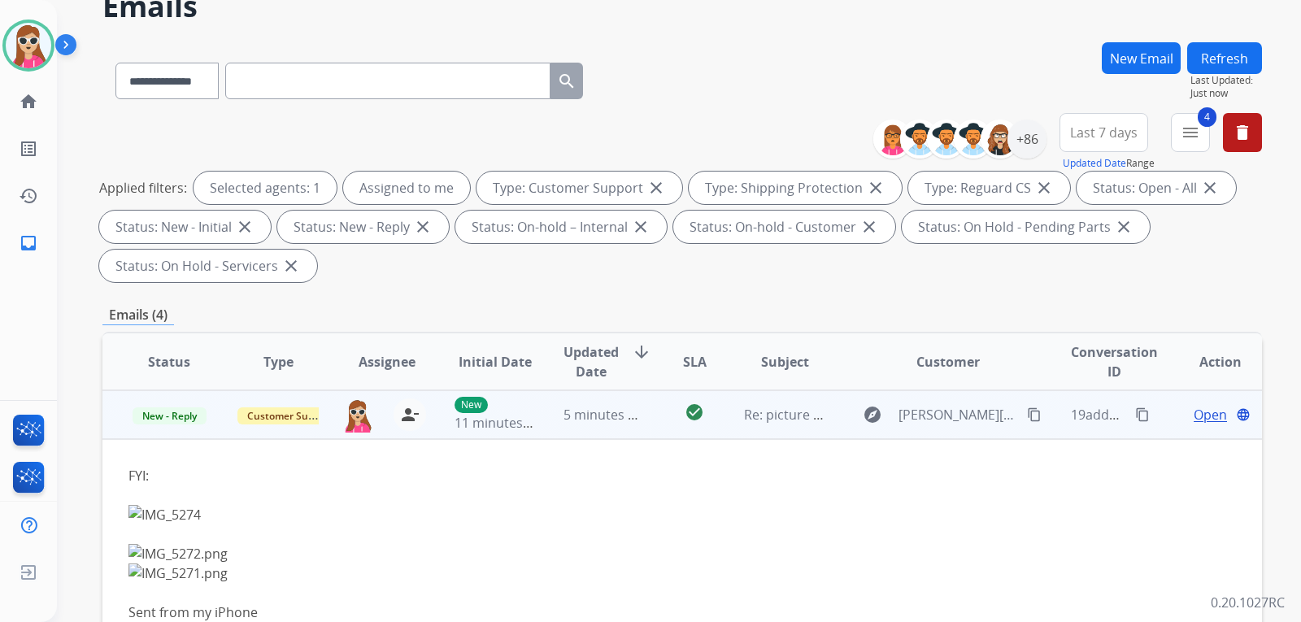
click at [1179, 414] on div "Open language" at bounding box center [1220, 415] width 82 height 20
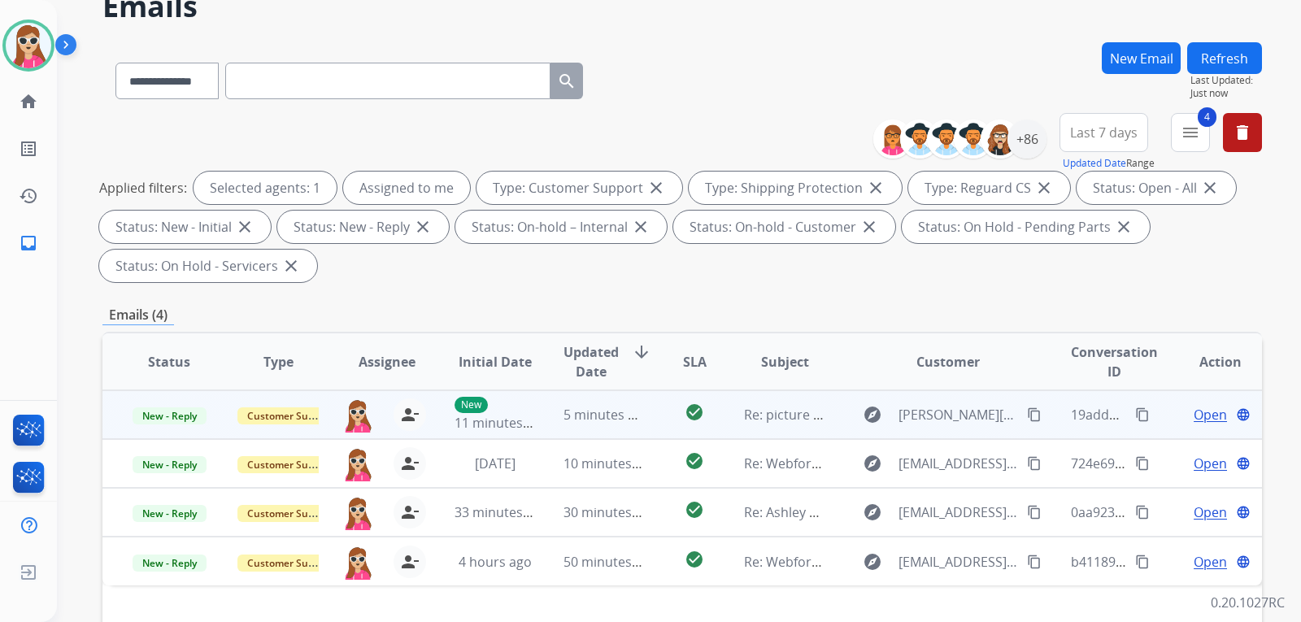
click at [1194, 416] on span "Open" at bounding box center [1210, 415] width 33 height 20
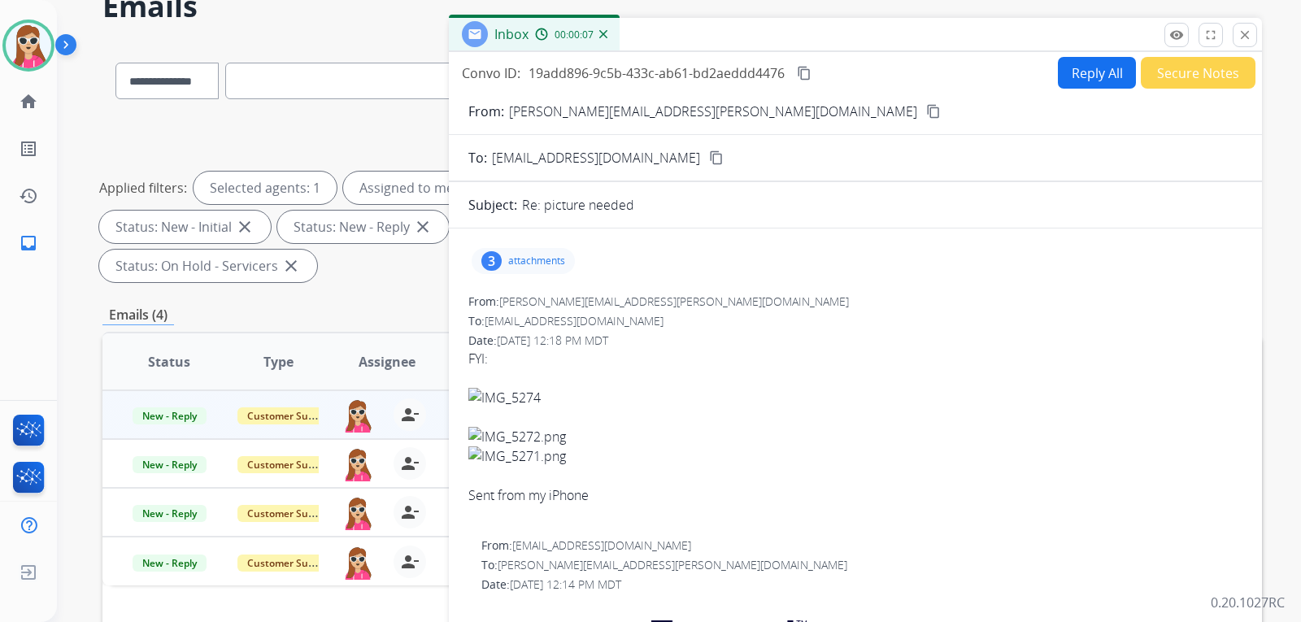
click at [529, 260] on p "attachments" at bounding box center [536, 261] width 57 height 13
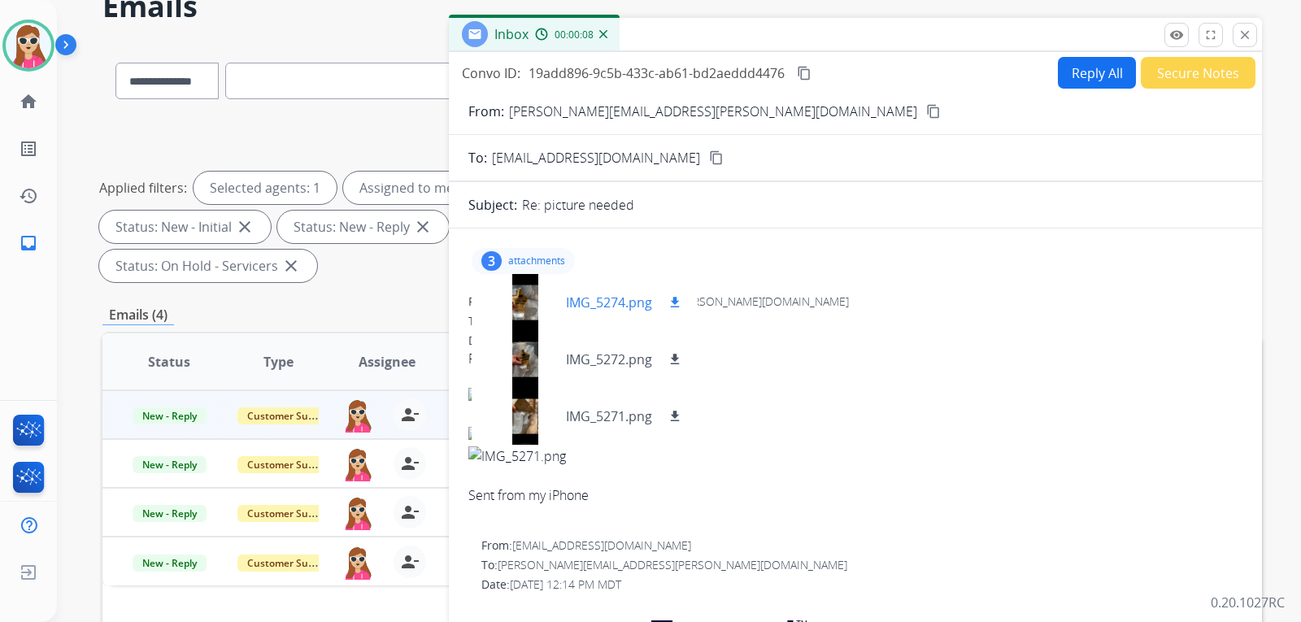
click at [681, 304] on mat-icon "download" at bounding box center [675, 302] width 15 height 15
click at [677, 370] on div "IMG_5272.png download" at bounding box center [585, 359] width 226 height 57
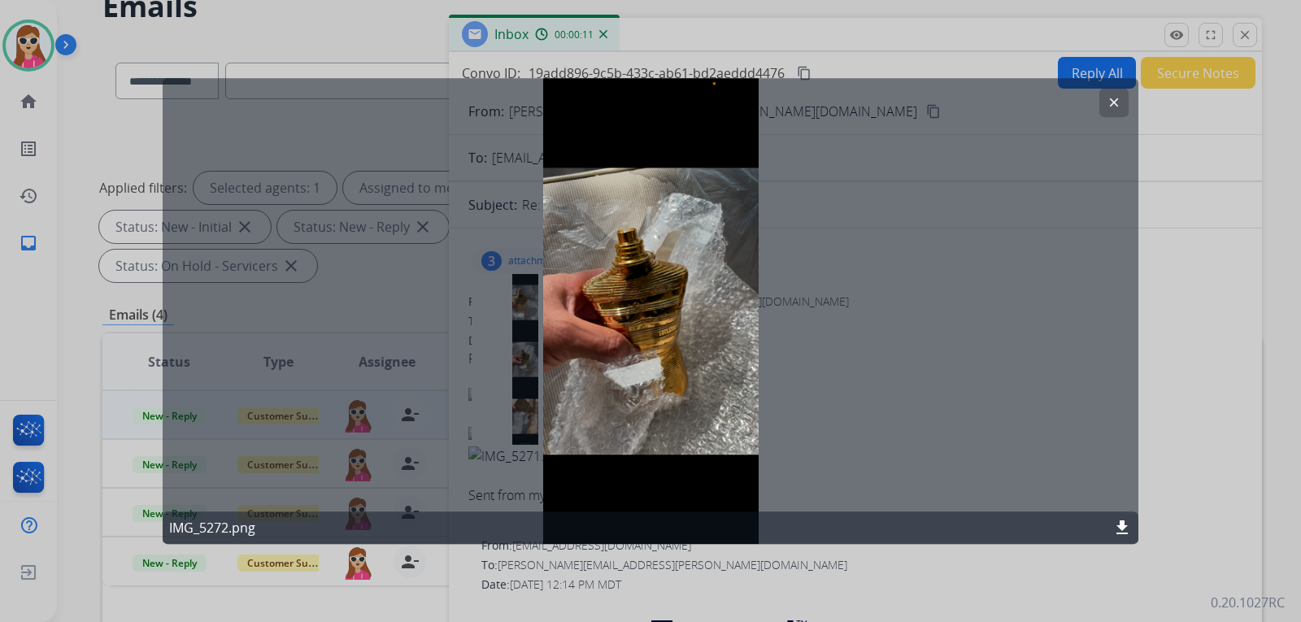
click at [1106, 103] on button "clear" at bounding box center [1113, 102] width 29 height 29
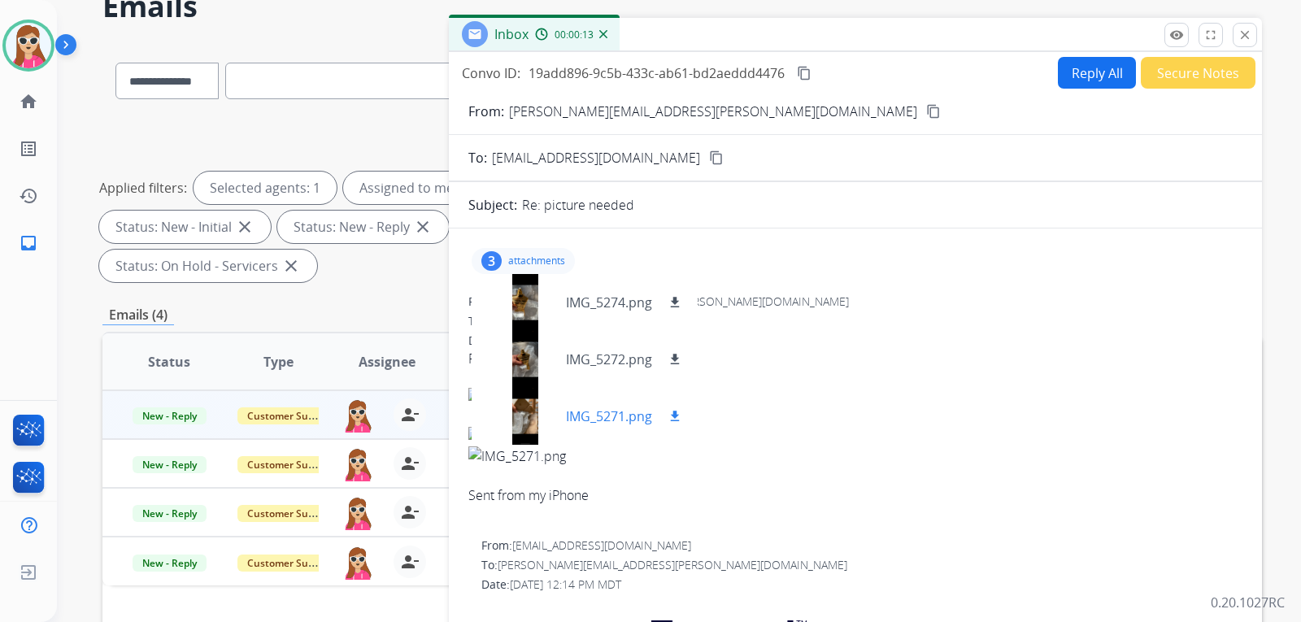
click at [676, 414] on mat-icon "download" at bounding box center [675, 416] width 15 height 15
click at [535, 406] on div at bounding box center [525, 416] width 81 height 57
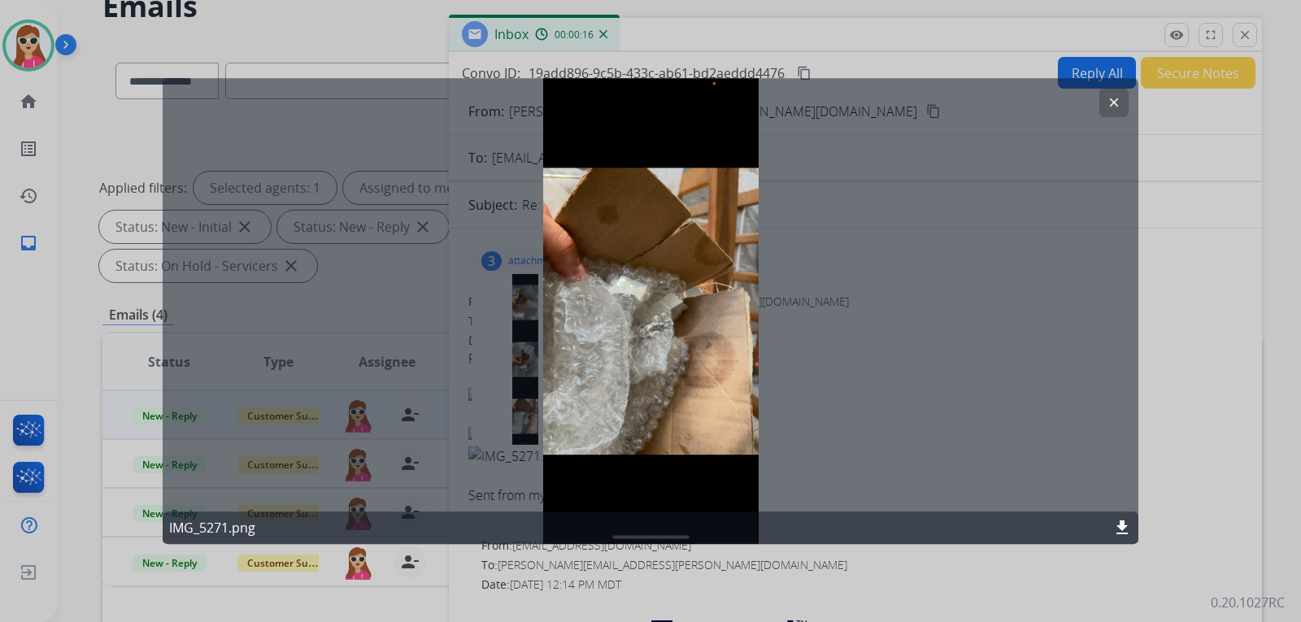
click at [1107, 98] on mat-icon "clear" at bounding box center [1114, 102] width 15 height 15
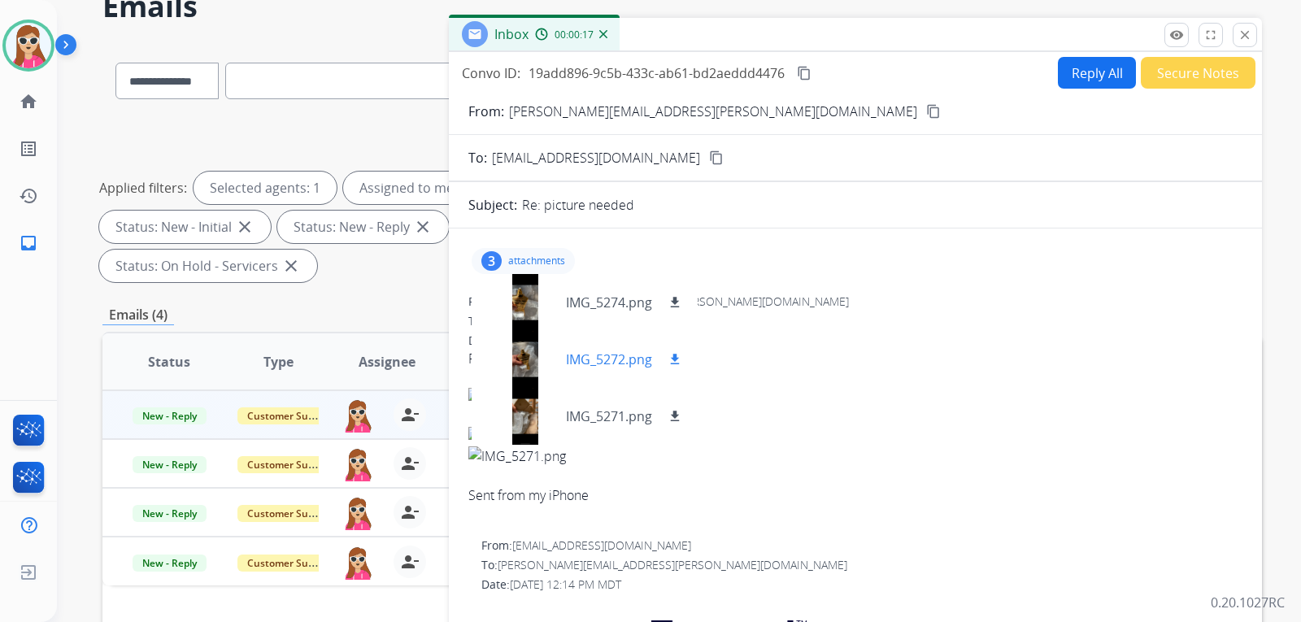
click at [663, 359] on div "IMG_5272.png download" at bounding box center [625, 360] width 119 height 20
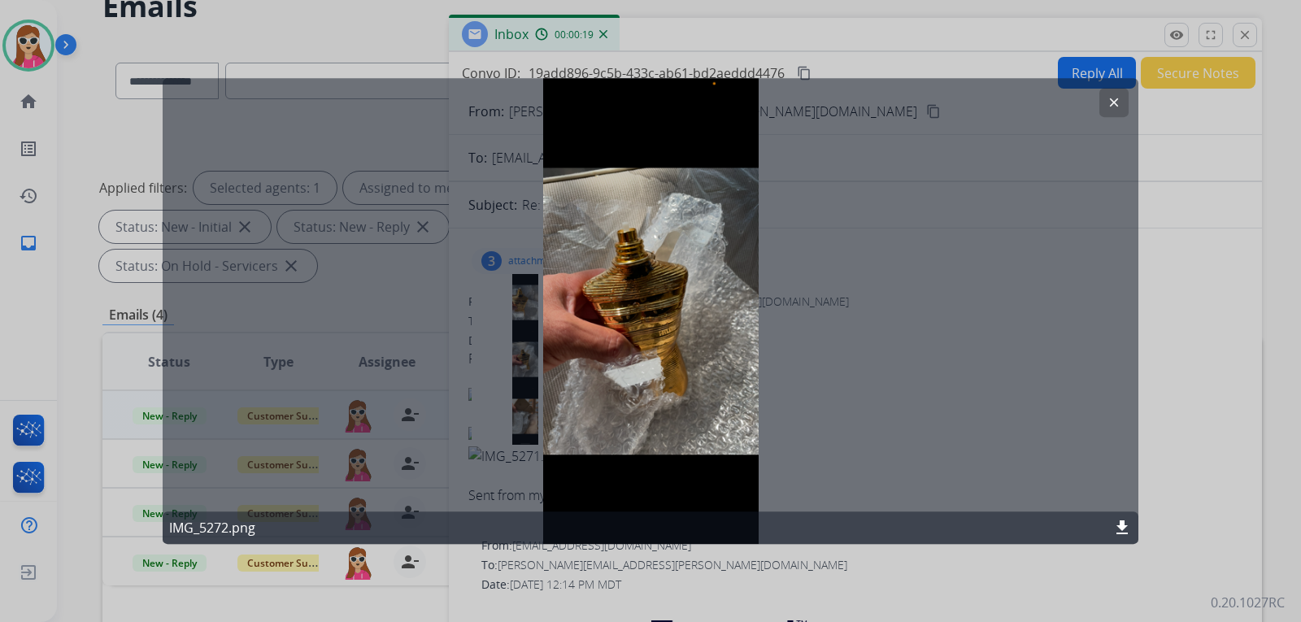
click at [1108, 102] on mat-icon "clear" at bounding box center [1114, 102] width 15 height 15
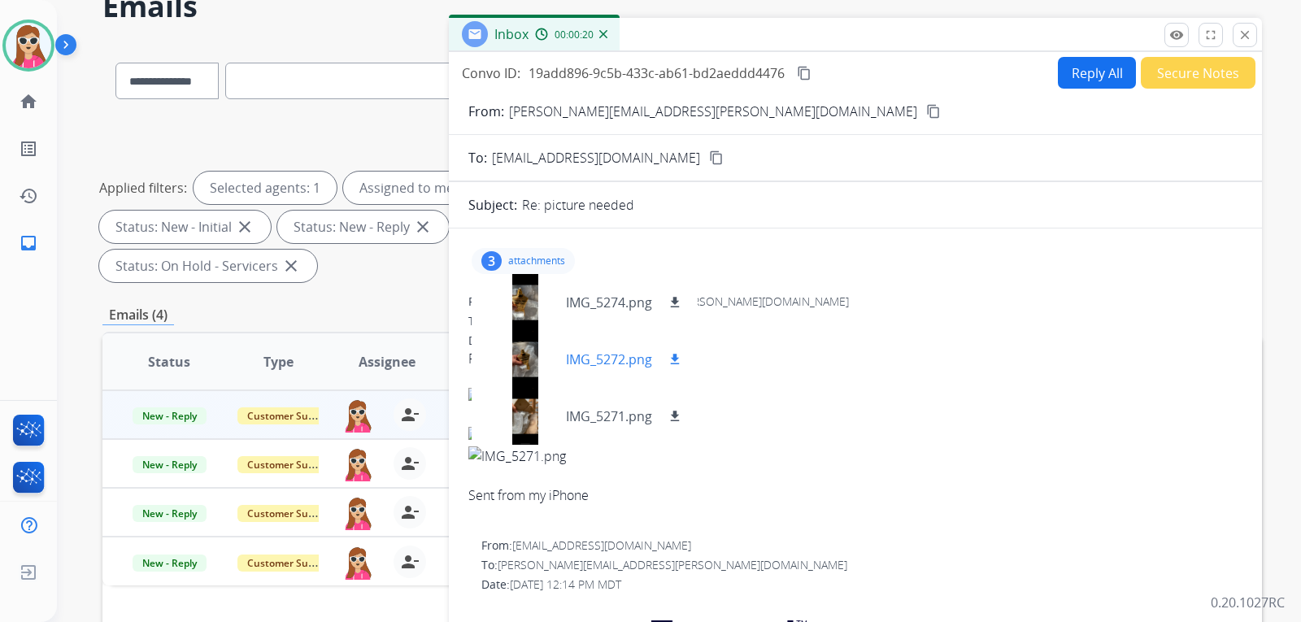
click at [683, 353] on button "download" at bounding box center [675, 360] width 20 height 20
click at [674, 421] on mat-icon "download" at bounding box center [675, 416] width 15 height 15
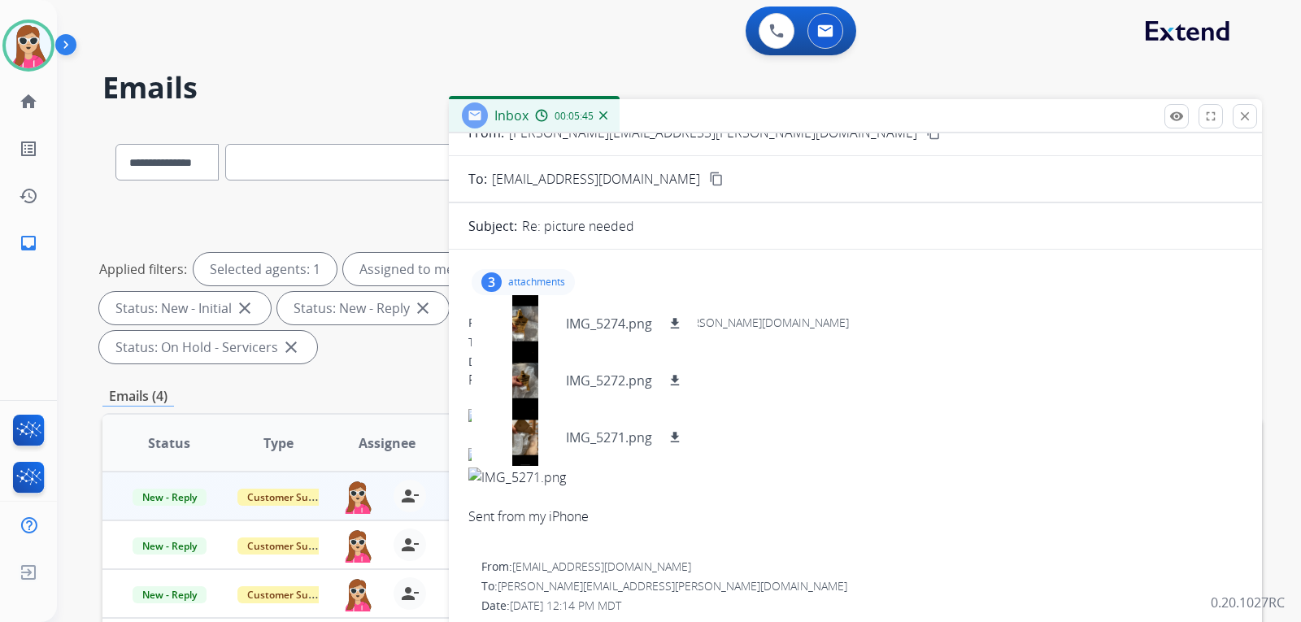
scroll to position [163, 0]
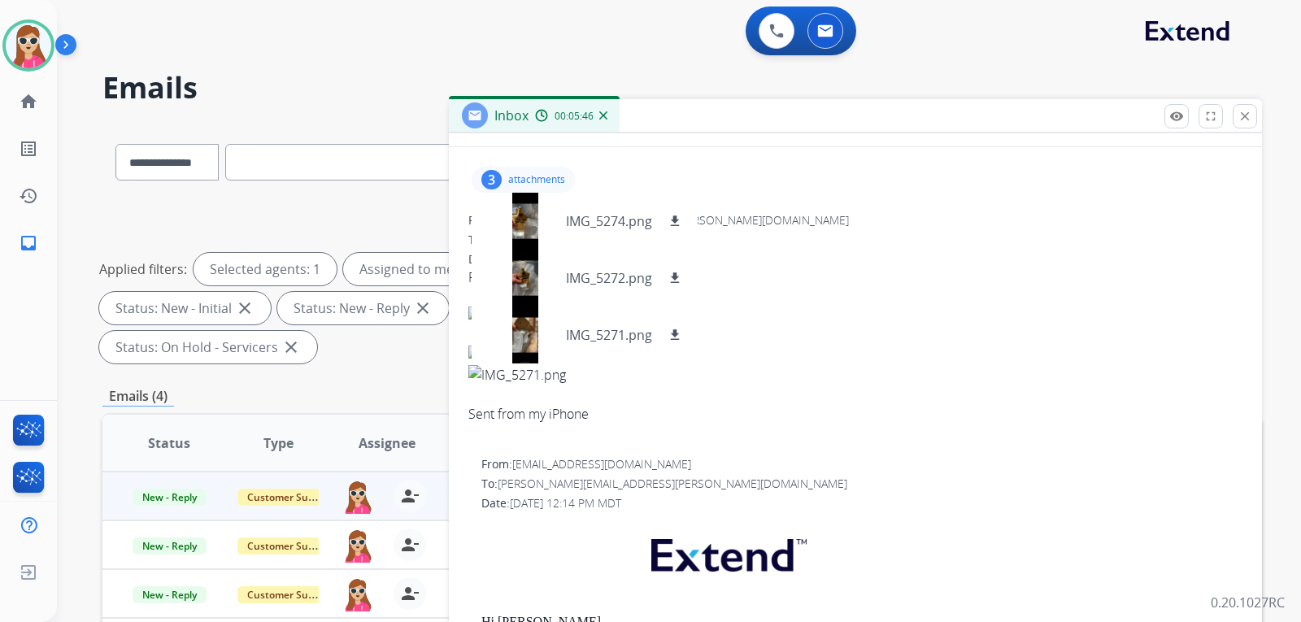
click at [748, 376] on img at bounding box center [855, 375] width 774 height 20
click at [806, 404] on div "Sent from my iPhone" at bounding box center [855, 414] width 774 height 59
click at [554, 176] on p "attachments" at bounding box center [536, 179] width 57 height 13
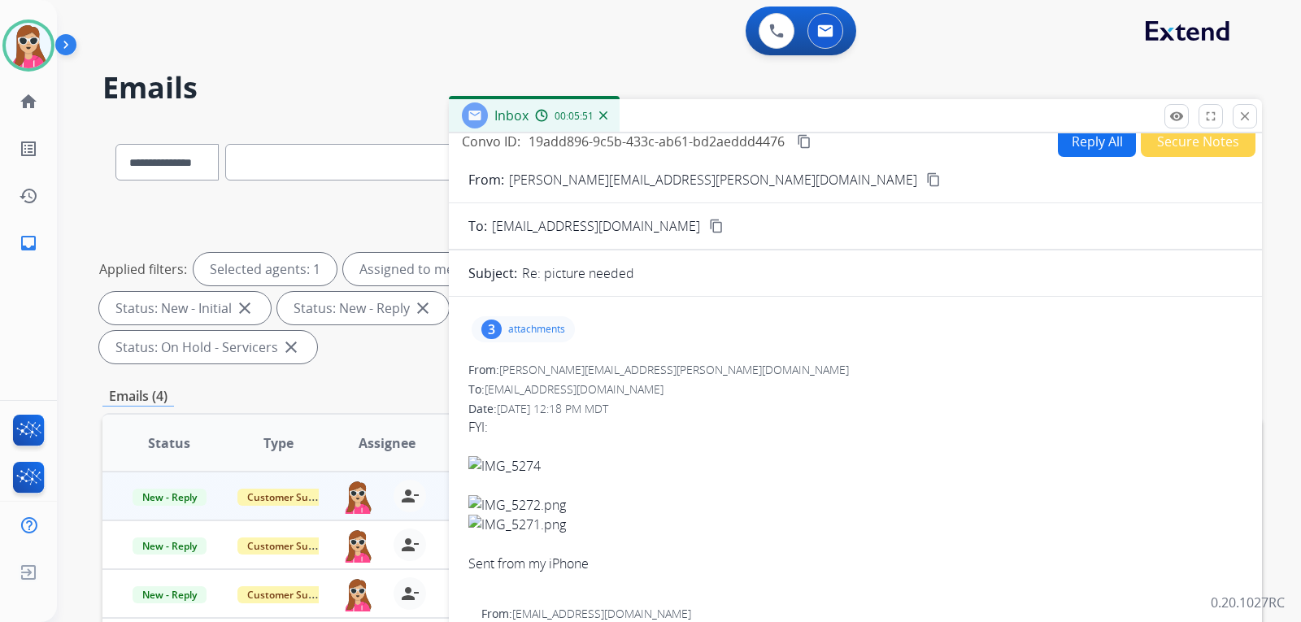
scroll to position [0, 0]
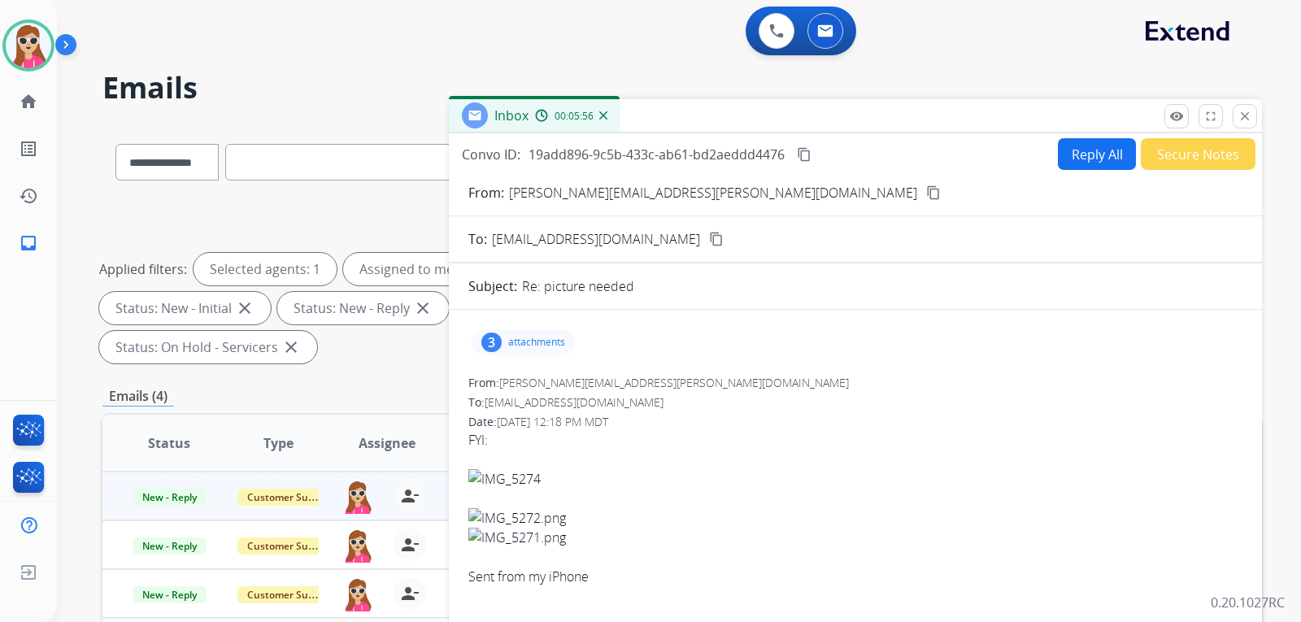
click at [1058, 163] on button "Reply All" at bounding box center [1097, 154] width 78 height 32
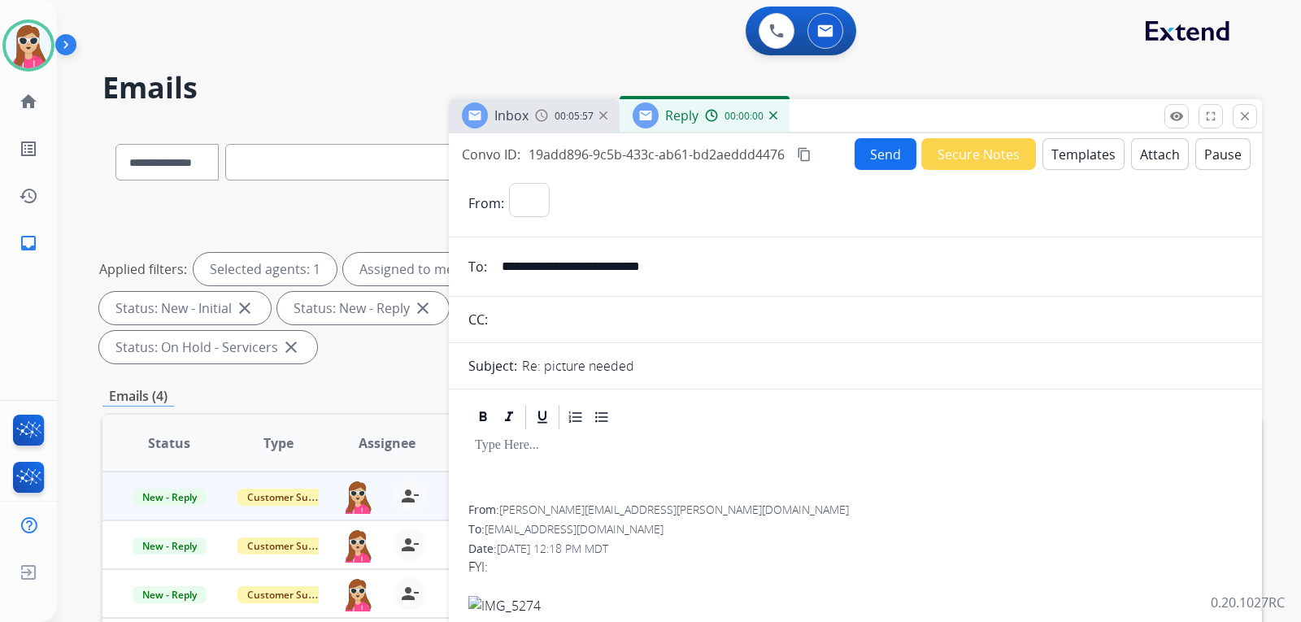
select select "**********"
click at [1050, 159] on button "Templates" at bounding box center [1084, 154] width 82 height 32
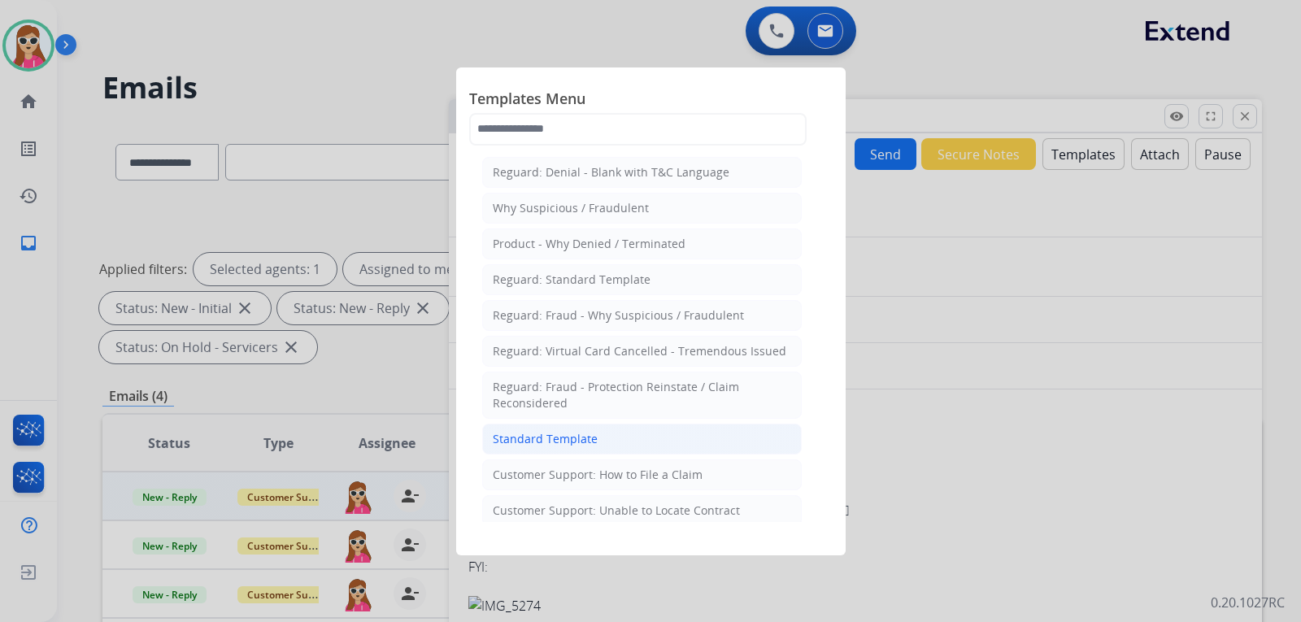
click at [625, 428] on li "Standard Template" at bounding box center [642, 439] width 320 height 31
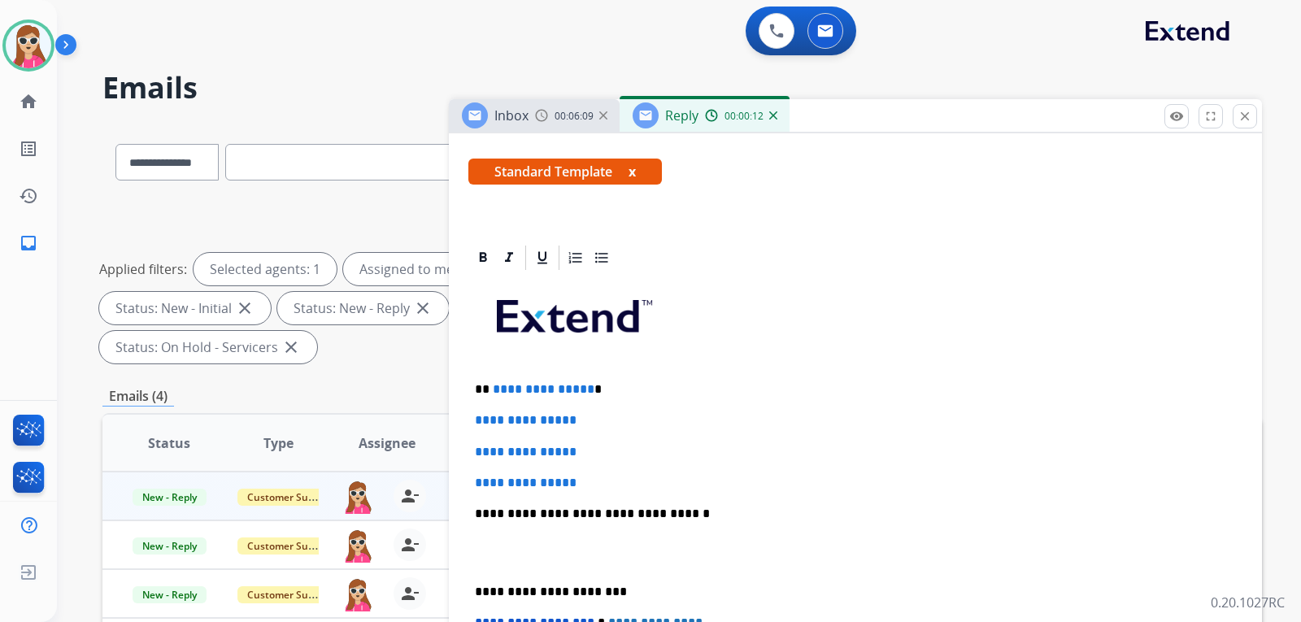
scroll to position [325, 0]
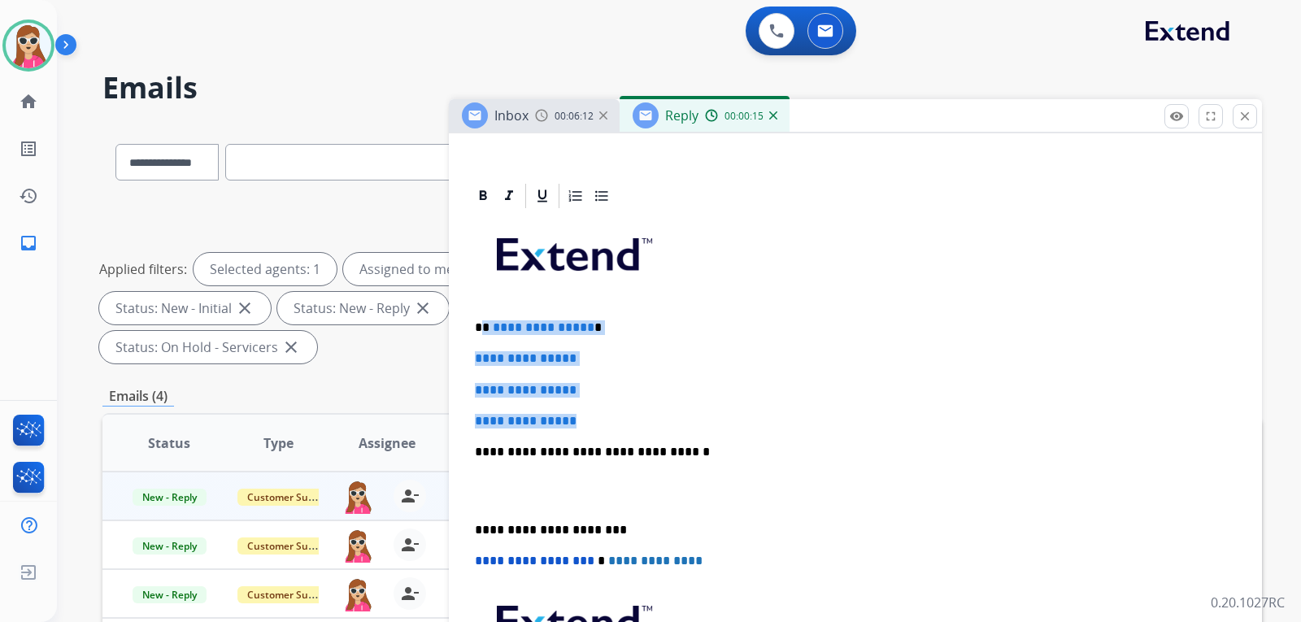
drag, startPoint x: 484, startPoint y: 322, endPoint x: 594, endPoint y: 418, distance: 145.8
click at [594, 418] on div "**********" at bounding box center [855, 491] width 774 height 560
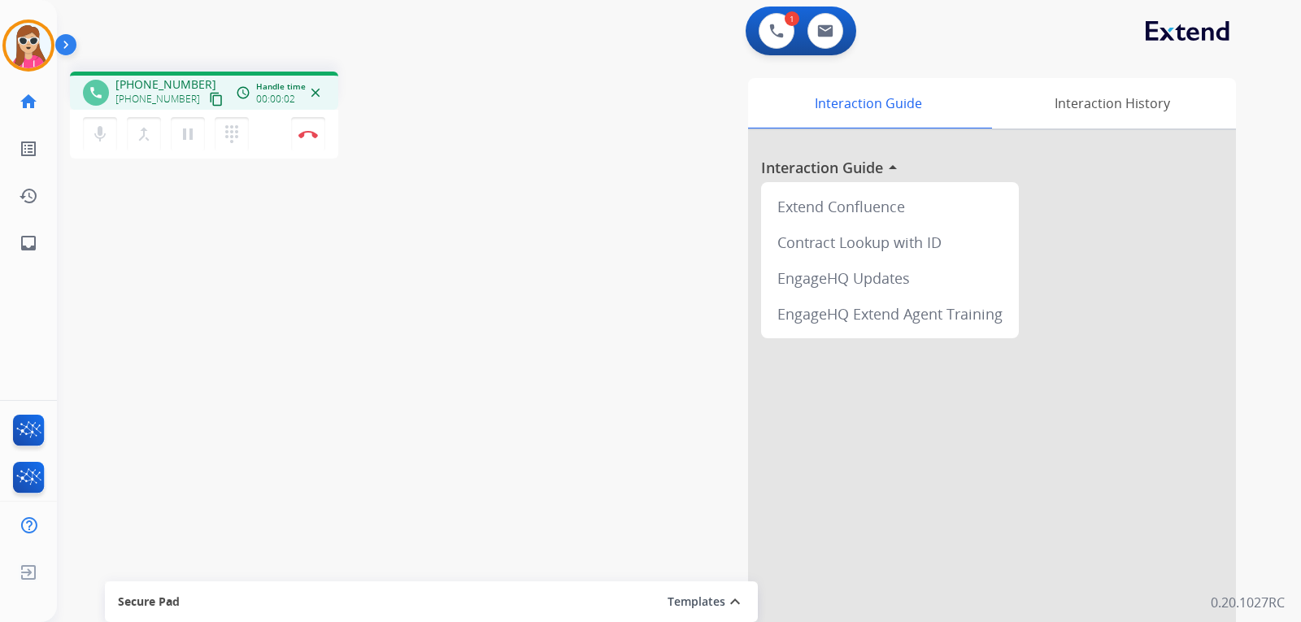
click at [209, 102] on mat-icon "content_copy" at bounding box center [216, 99] width 15 height 15
click at [187, 129] on mat-icon "pause" at bounding box center [188, 134] width 20 height 20
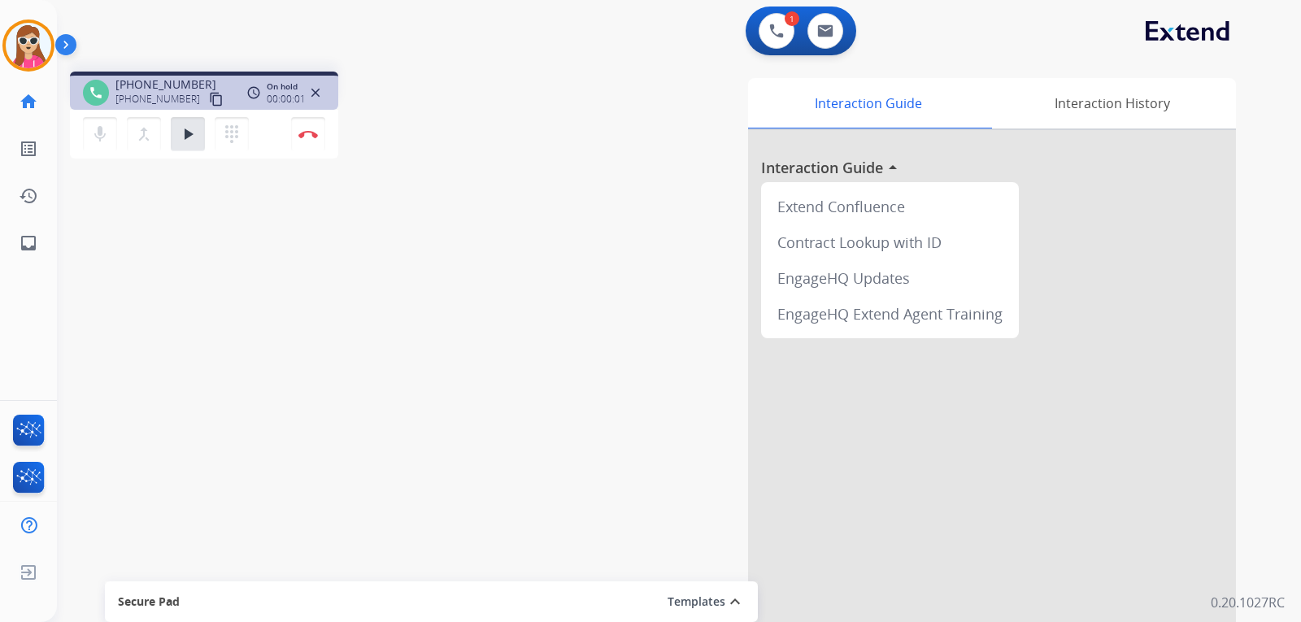
click at [209, 98] on mat-icon "content_copy" at bounding box center [216, 99] width 15 height 15
click at [178, 131] on mat-icon "play_arrow" at bounding box center [188, 134] width 20 height 20
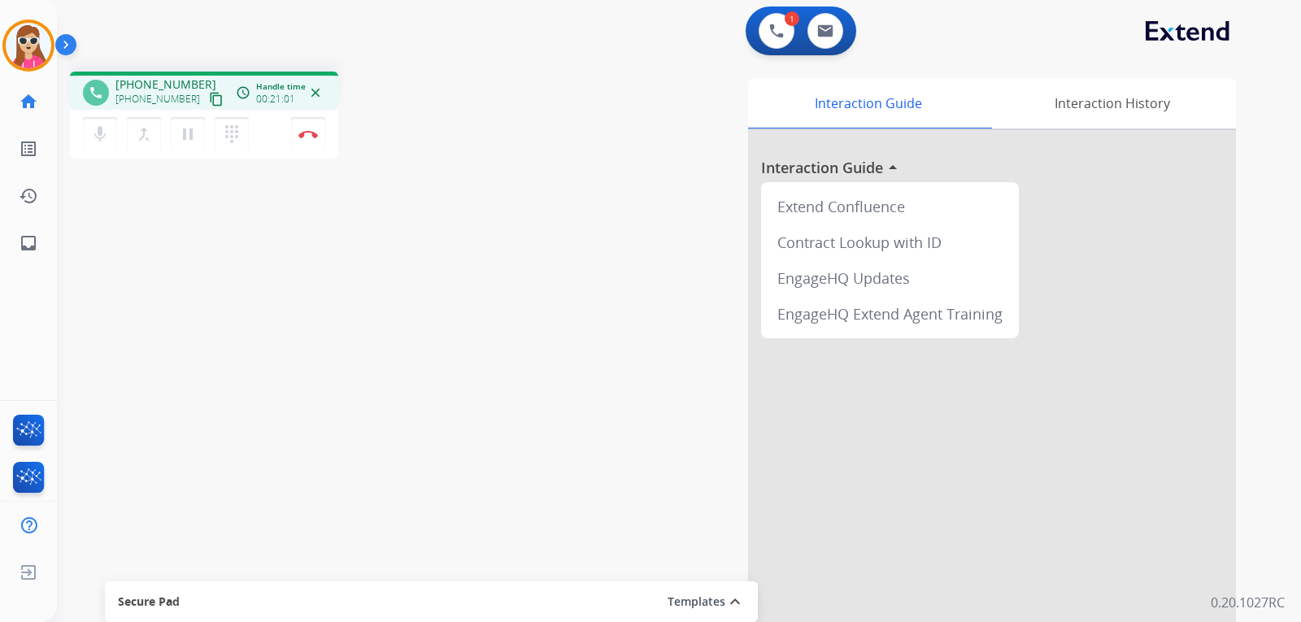
click at [207, 106] on button "content_copy" at bounding box center [217, 99] width 20 height 20
click at [239, 133] on mat-icon "dialpad" at bounding box center [232, 134] width 20 height 20
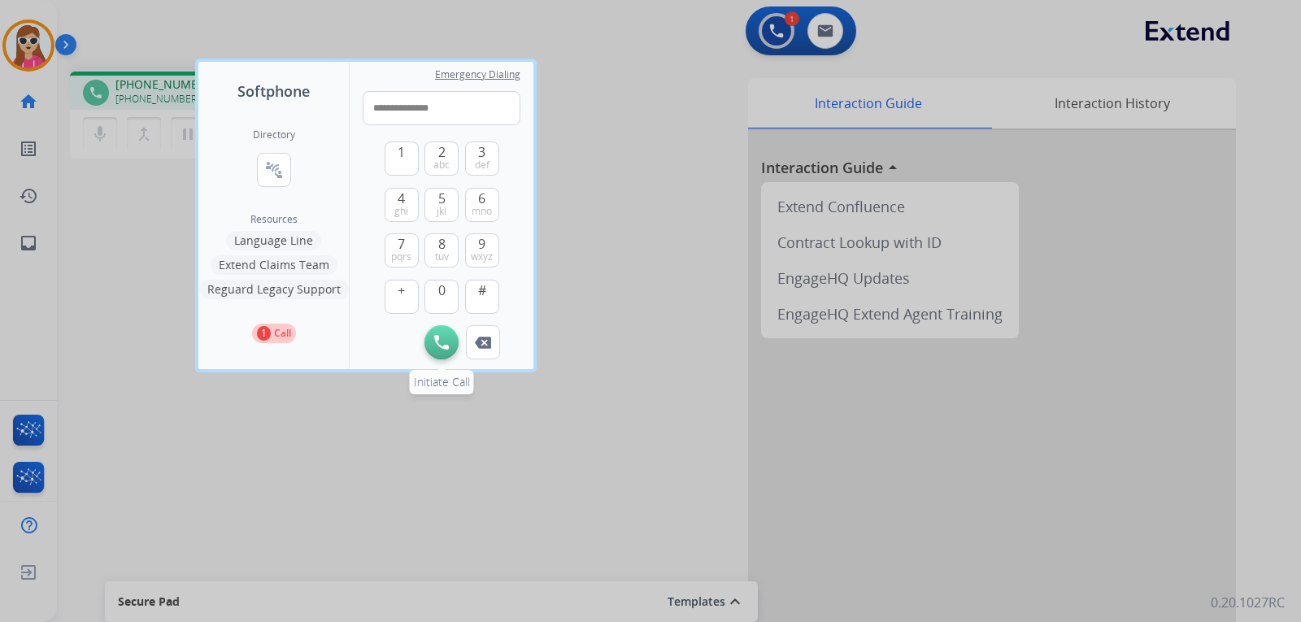
type input "**********"
click at [451, 337] on button "Initiate Call" at bounding box center [442, 342] width 34 height 34
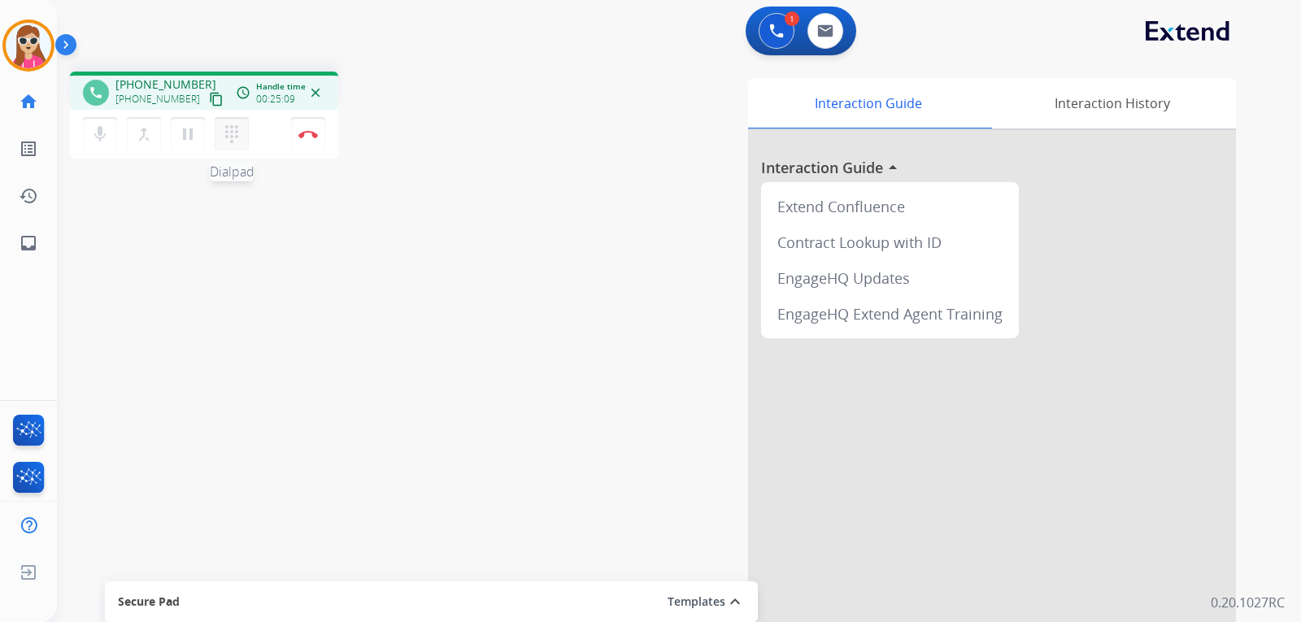
click at [233, 142] on mat-icon "dialpad" at bounding box center [232, 134] width 20 height 20
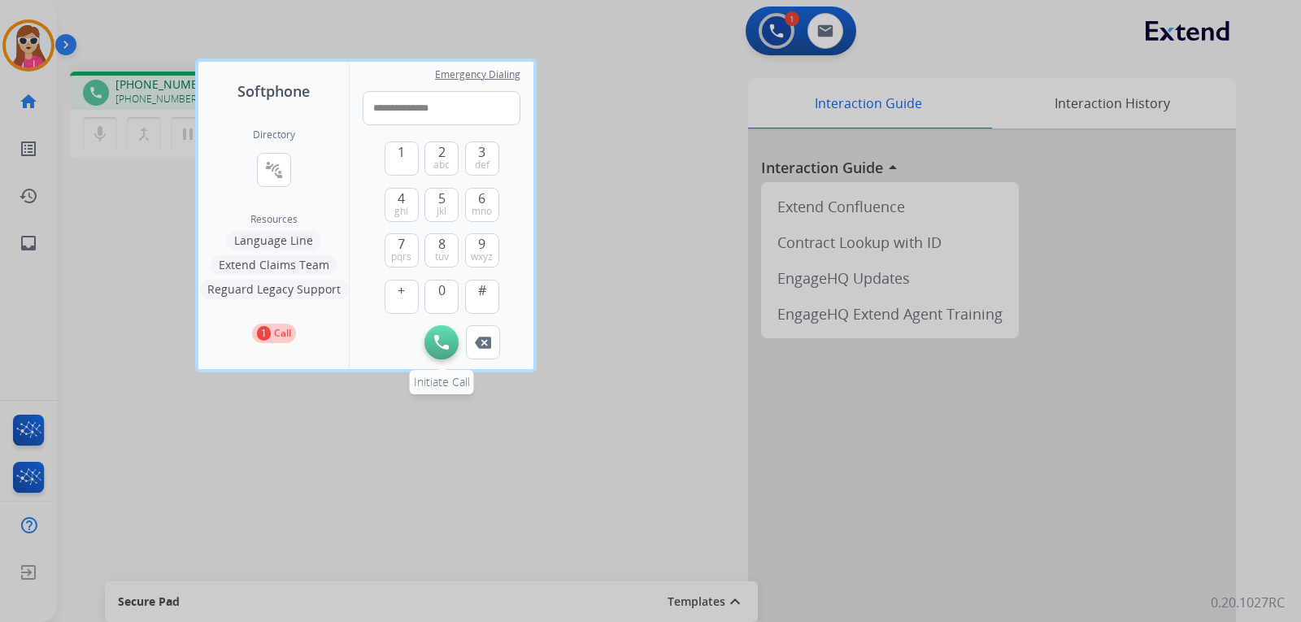
type input "**********"
click at [445, 351] on button "Initiate Call" at bounding box center [442, 342] width 34 height 34
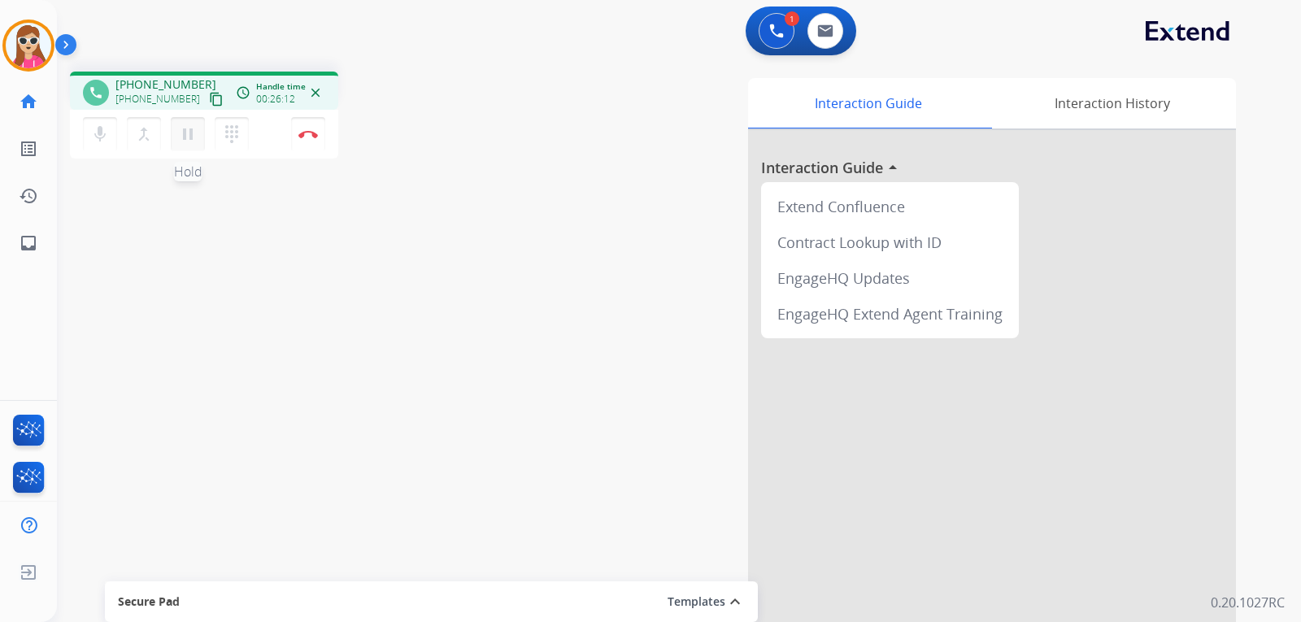
click at [194, 134] on mat-icon "pause" at bounding box center [188, 134] width 20 height 20
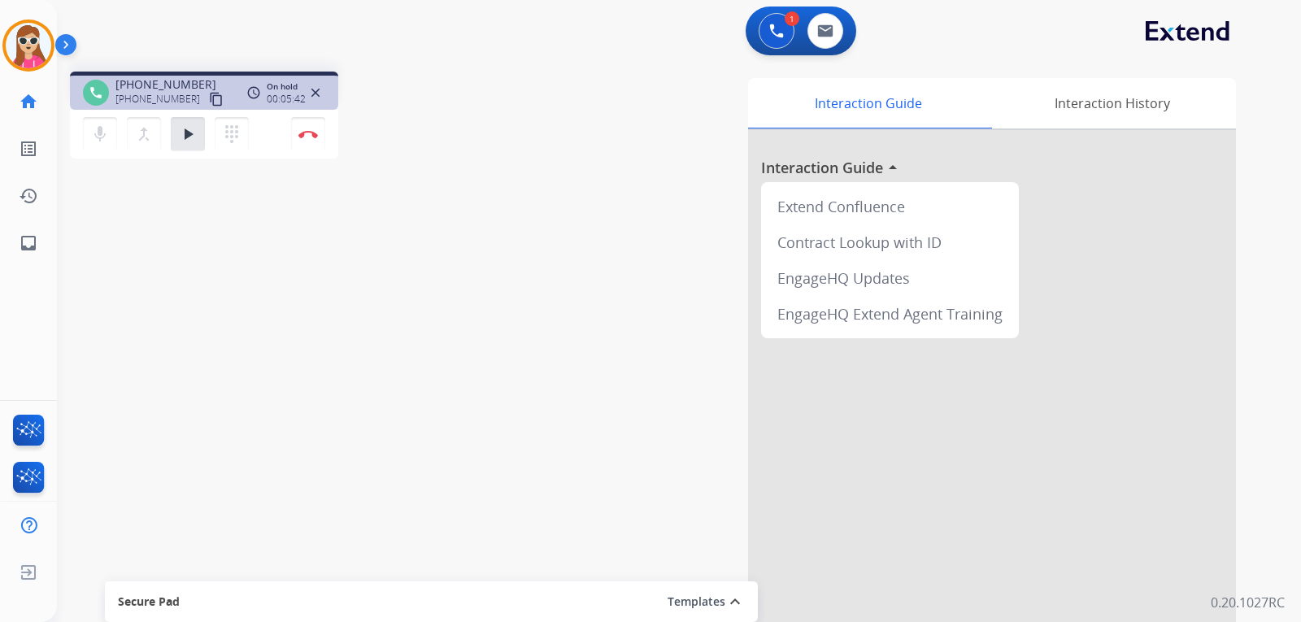
click at [171, 117] on button "play_arrow Hold" at bounding box center [188, 134] width 34 height 34
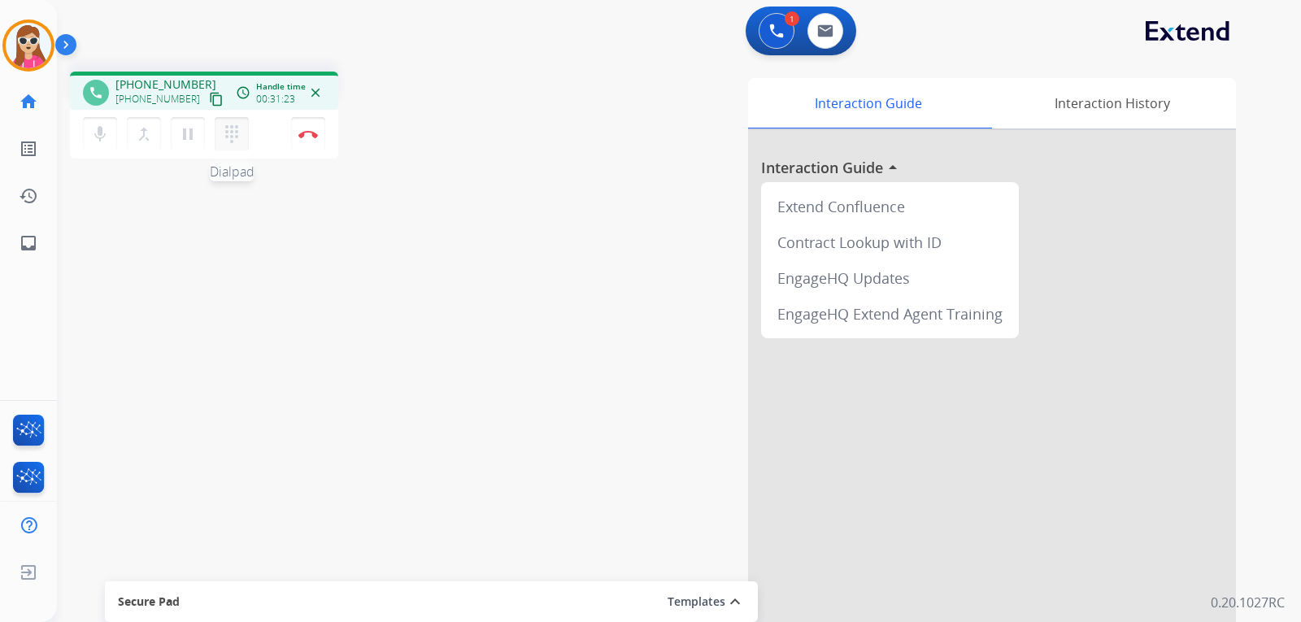
click at [221, 135] on button "dialpad Dialpad" at bounding box center [232, 134] width 34 height 34
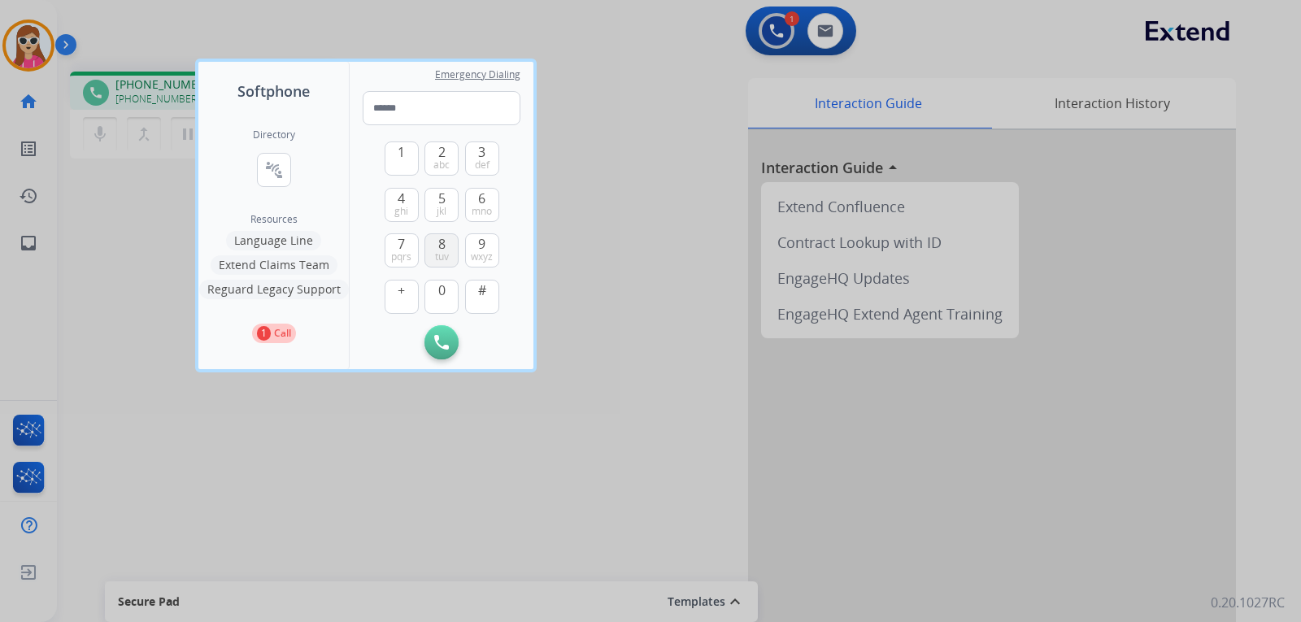
click at [443, 239] on span "8" at bounding box center [441, 244] width 7 height 20
click at [476, 190] on button "6 mno" at bounding box center [482, 205] width 34 height 34
click at [477, 190] on button "6 mno" at bounding box center [482, 205] width 34 height 34
click at [484, 353] on button "Remove Number" at bounding box center [483, 342] width 34 height 34
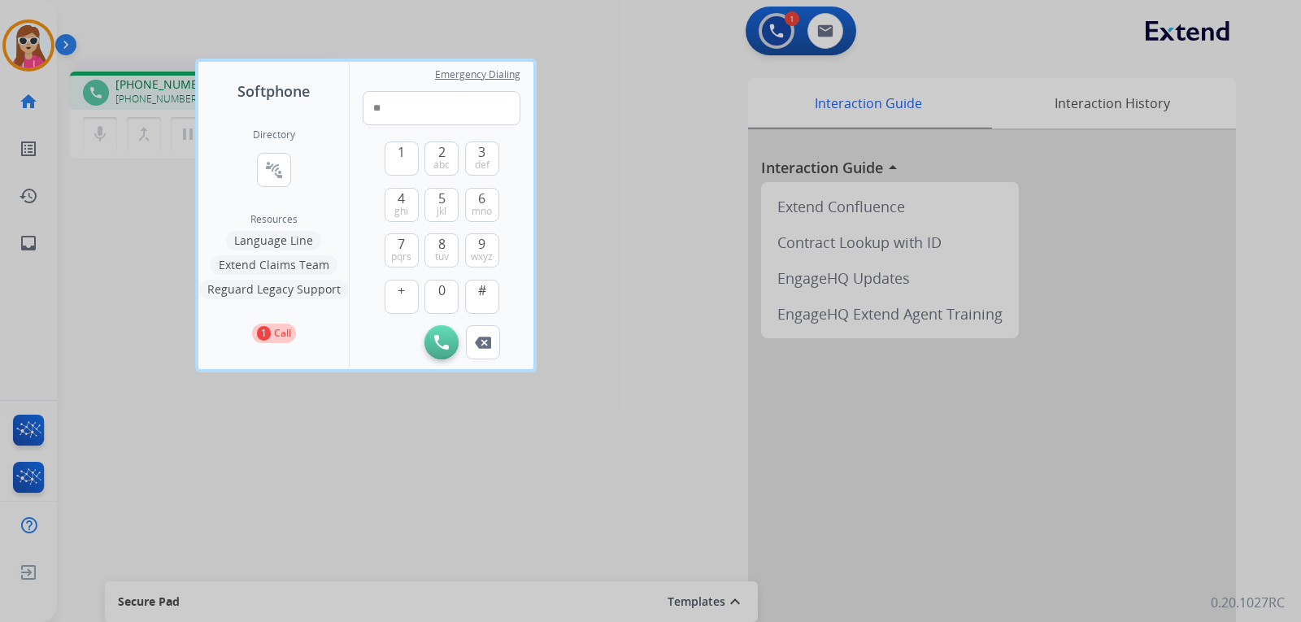
type input "*"
click at [485, 361] on div "Emergency Dialing * 1 2 abc 3 def 4 ghi 5 jkl 6 mno 7 pqrs 8 tuv 9 wxyz + 0 # I…" at bounding box center [442, 215] width 184 height 307
click at [492, 344] on button "Remove Number" at bounding box center [483, 342] width 34 height 34
click at [511, 419] on div at bounding box center [650, 311] width 1301 height 622
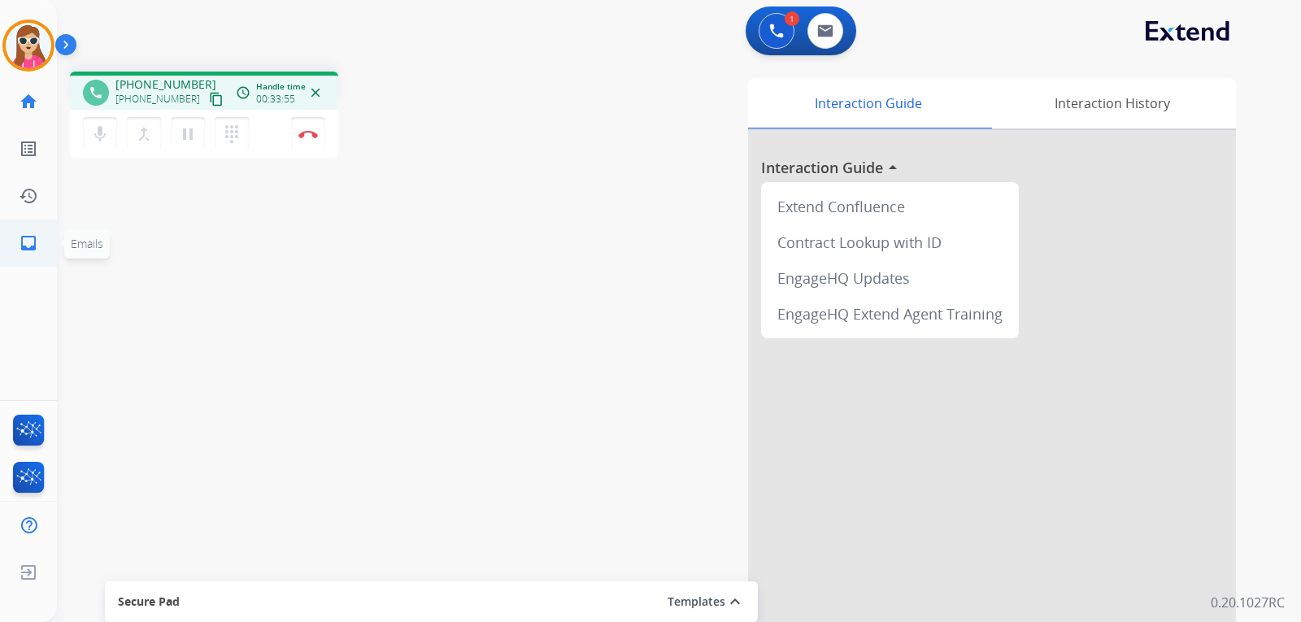
click at [33, 254] on link "inbox Emails" at bounding box center [29, 243] width 46 height 46
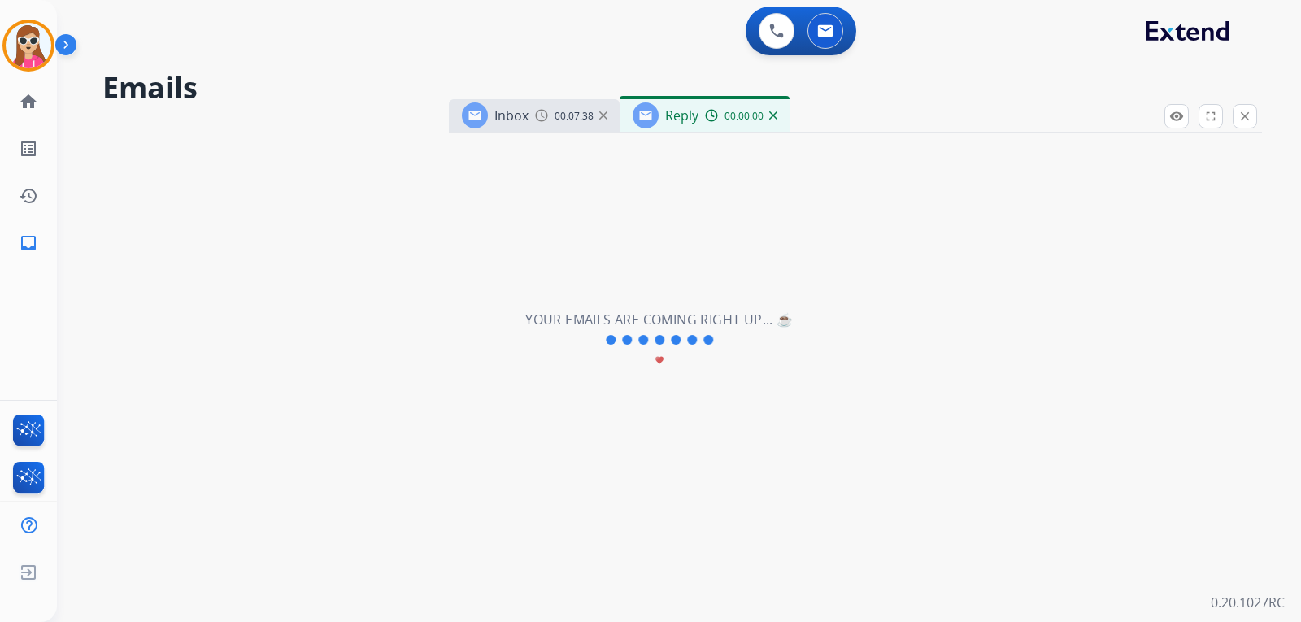
select select "**********"
click at [1252, 115] on mat-icon "close" at bounding box center [1245, 116] width 15 height 15
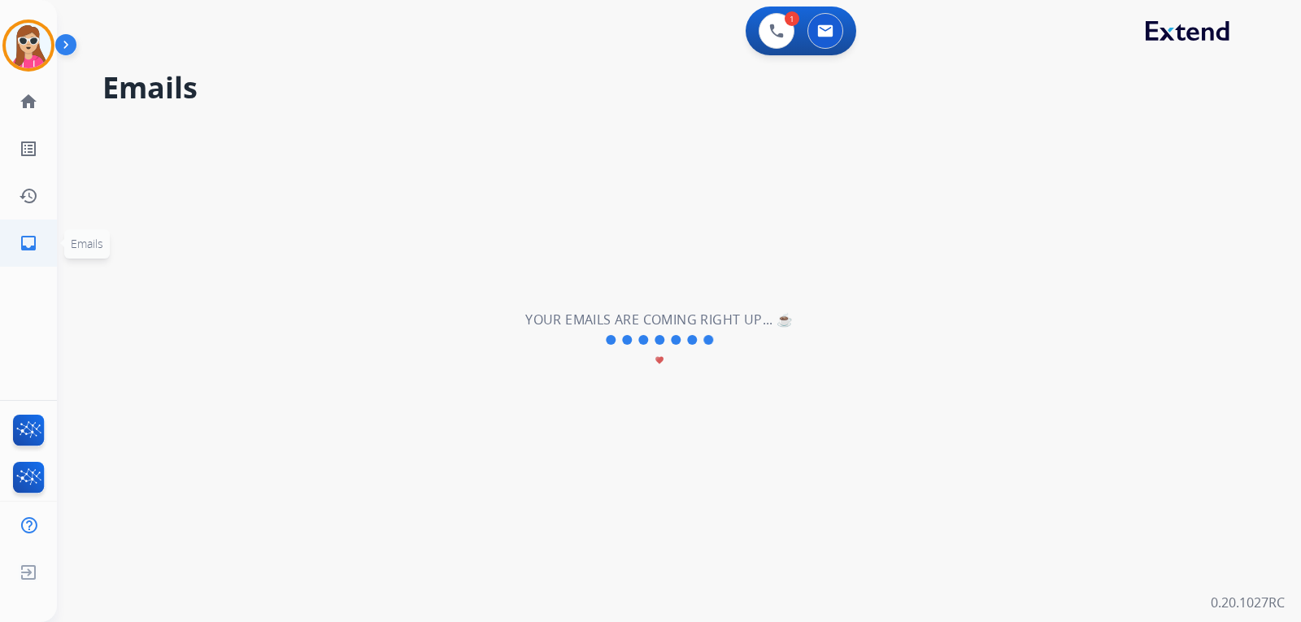
click at [17, 238] on link "inbox Emails" at bounding box center [29, 243] width 46 height 46
click at [658, 221] on div "**********" at bounding box center [659, 341] width 1205 height 564
click at [648, 225] on div "**********" at bounding box center [659, 341] width 1205 height 564
drag, startPoint x: 590, startPoint y: 210, endPoint x: 586, endPoint y: 198, distance: 11.8
click at [586, 198] on div "**********" at bounding box center [659, 341] width 1205 height 564
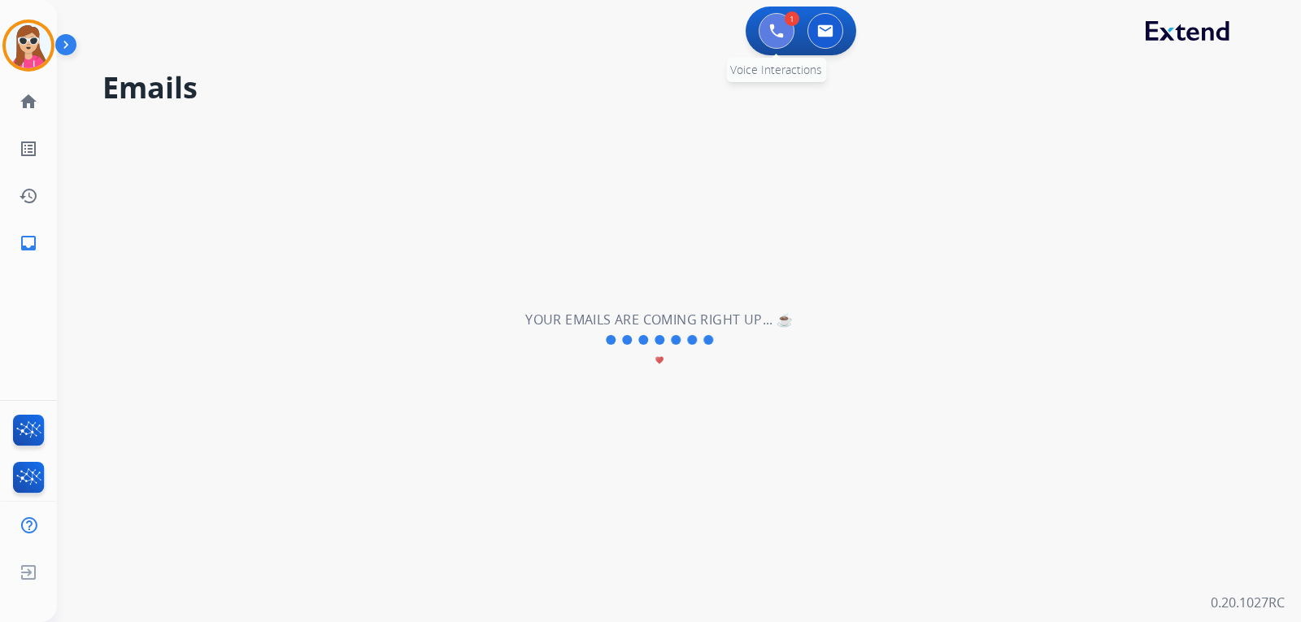
click at [780, 40] on button at bounding box center [777, 31] width 36 height 36
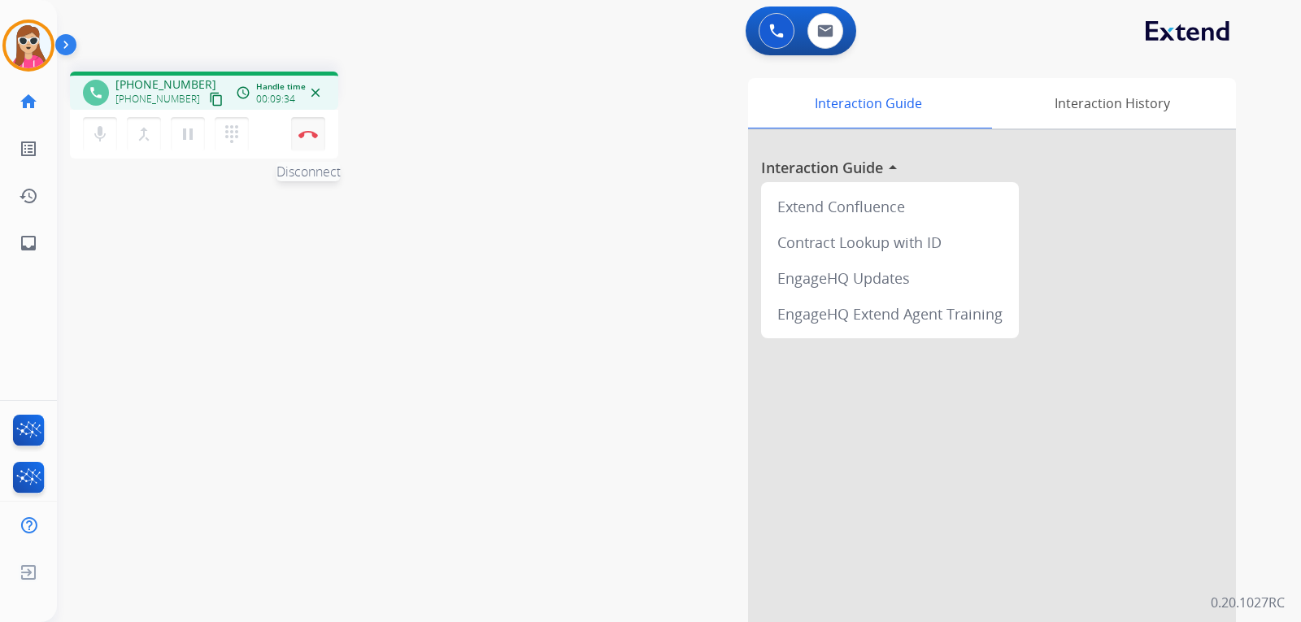
click at [312, 135] on img at bounding box center [308, 134] width 20 height 8
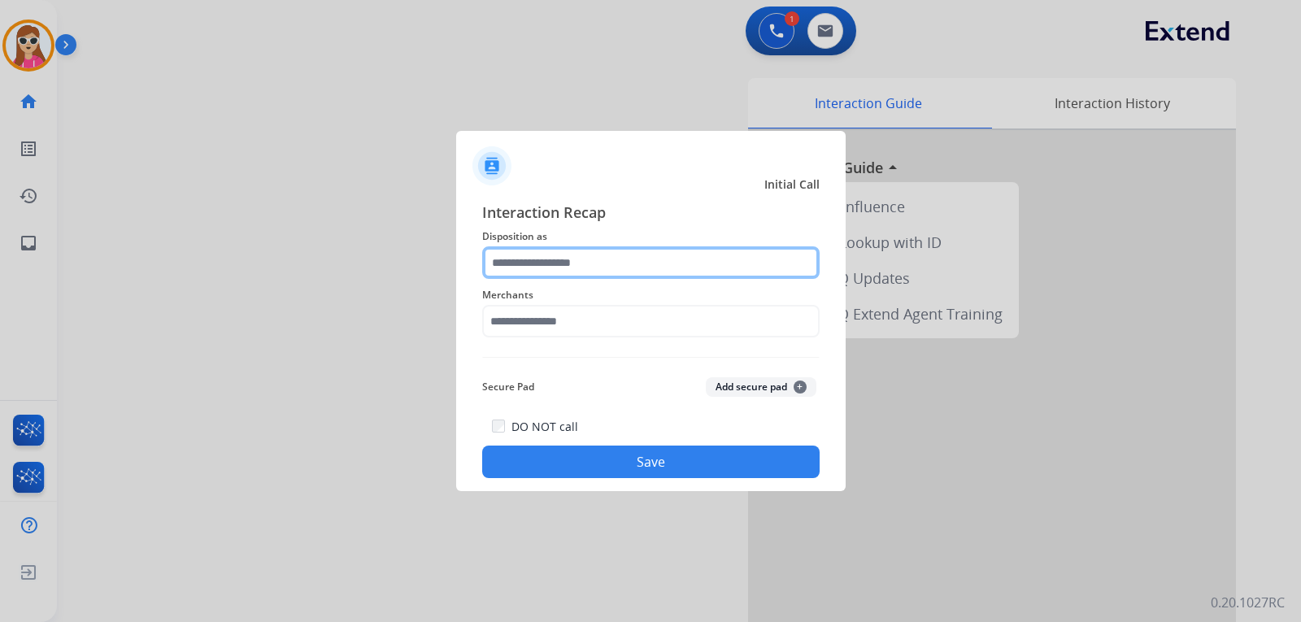
click at [610, 260] on input "text" at bounding box center [650, 262] width 337 height 33
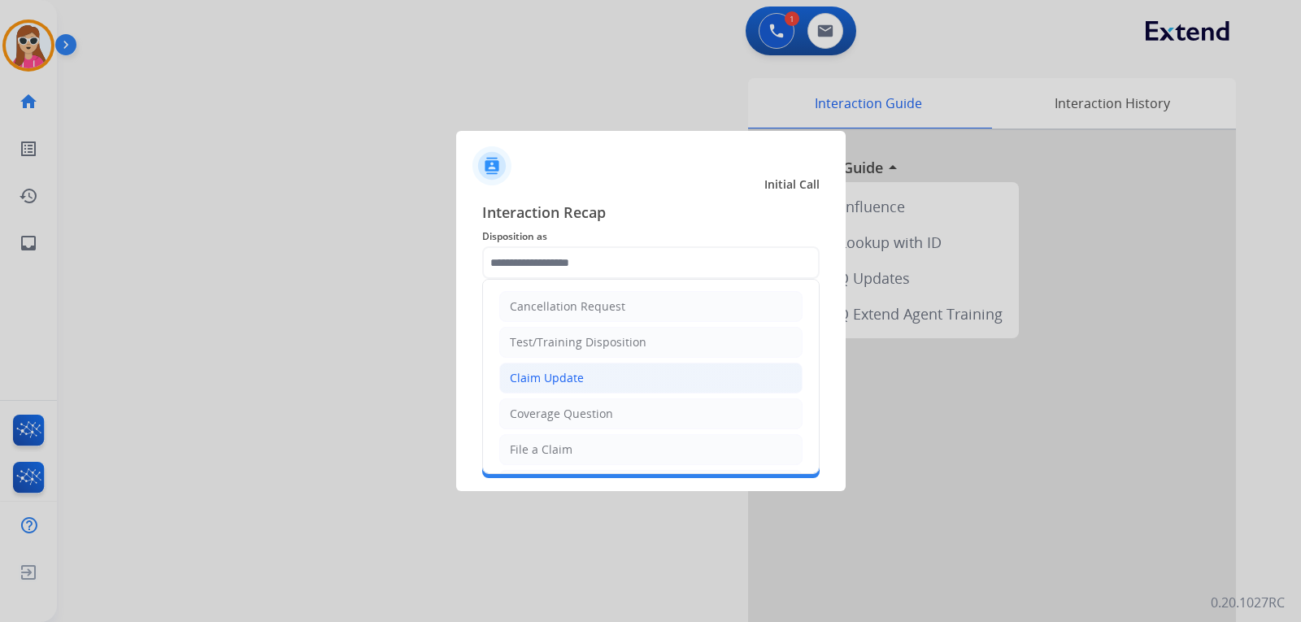
click at [562, 381] on div "Claim Update" at bounding box center [547, 378] width 74 height 16
type input "**********"
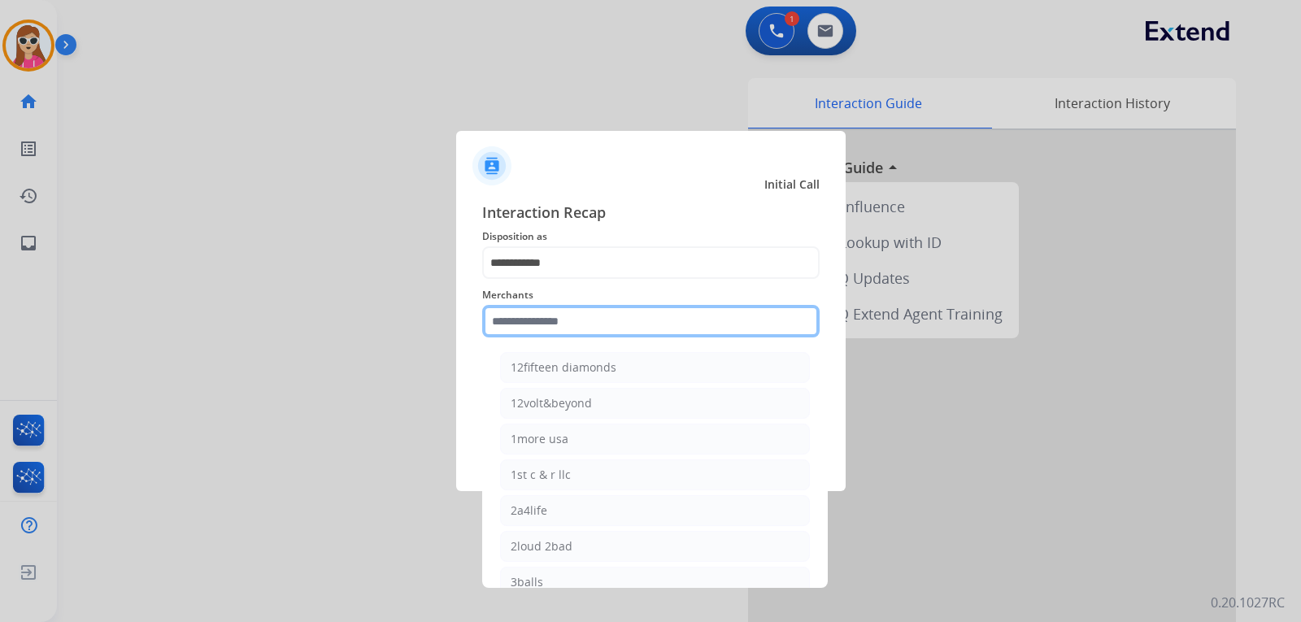
click at [550, 329] on input "text" at bounding box center [650, 321] width 337 height 33
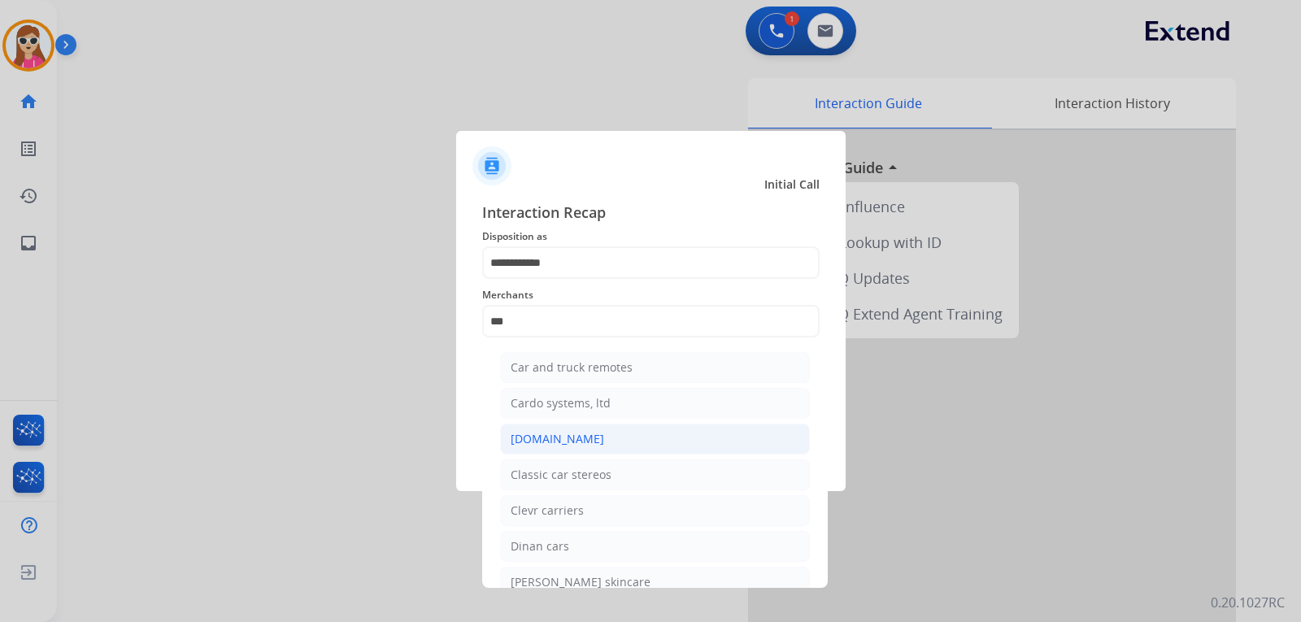
click at [541, 445] on div "[DOMAIN_NAME]" at bounding box center [558, 439] width 94 height 16
type input "**********"
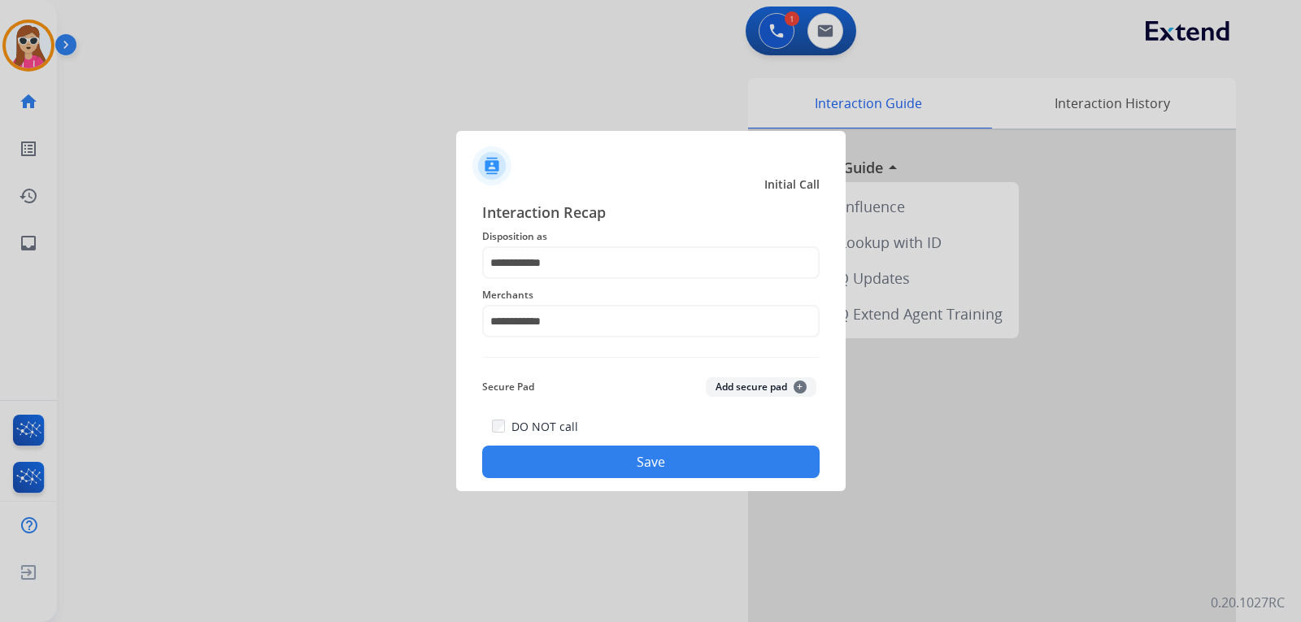
click at [634, 475] on button "Save" at bounding box center [650, 462] width 337 height 33
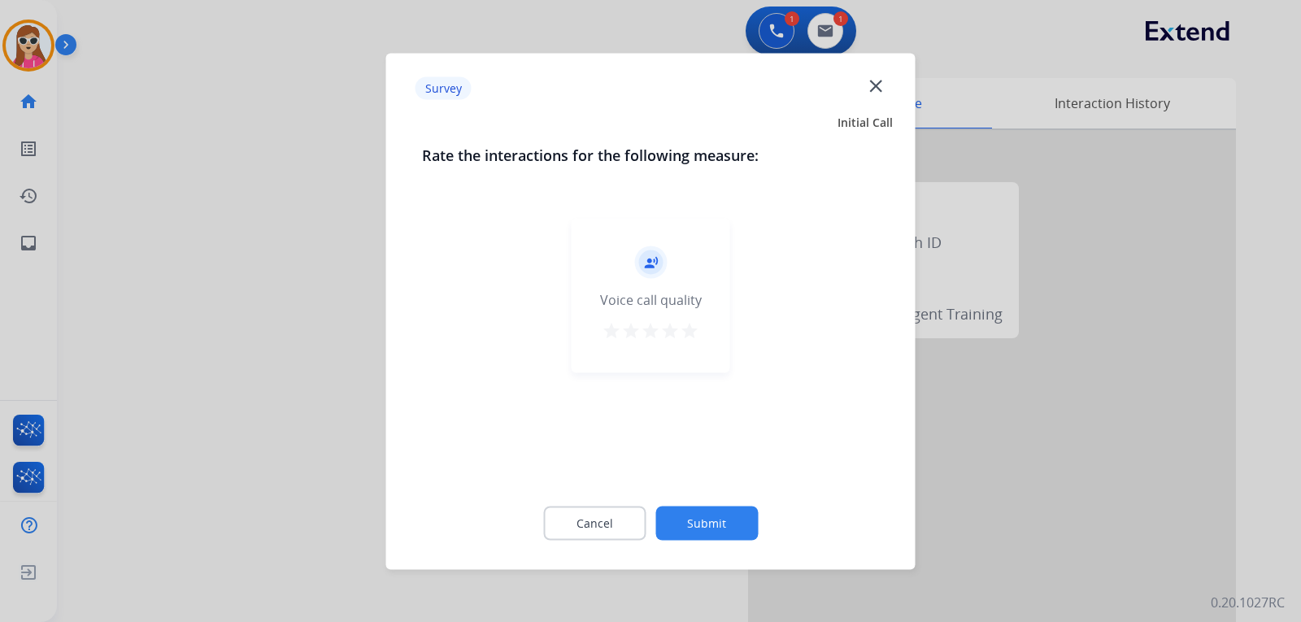
click at [695, 336] on mat-icon "star" at bounding box center [690, 330] width 20 height 20
click at [723, 538] on div "Cancel Submit" at bounding box center [651, 522] width 458 height 73
click at [737, 517] on button "Submit" at bounding box center [706, 523] width 102 height 34
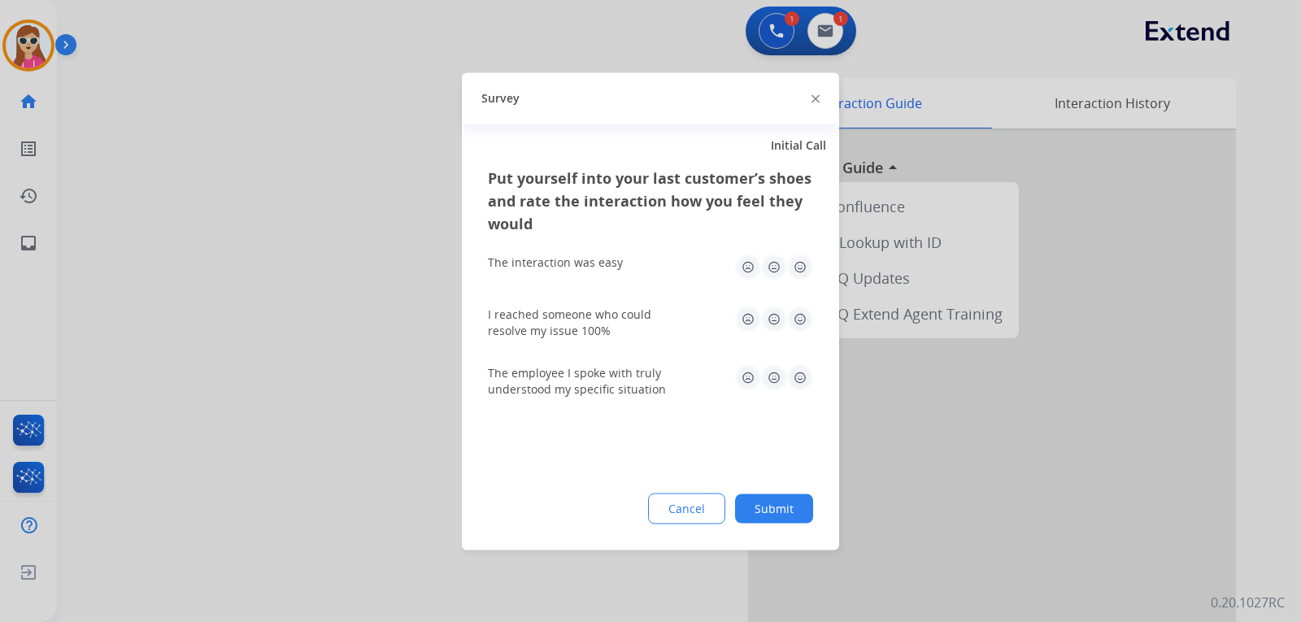
click at [804, 263] on img at bounding box center [800, 267] width 26 height 26
click at [802, 381] on img at bounding box center [800, 377] width 26 height 26
click at [803, 333] on div "I reached someone who could resolve my issue 100%" at bounding box center [650, 322] width 325 height 33
click at [801, 325] on img at bounding box center [800, 319] width 26 height 26
click at [766, 499] on button "Submit" at bounding box center [774, 508] width 78 height 29
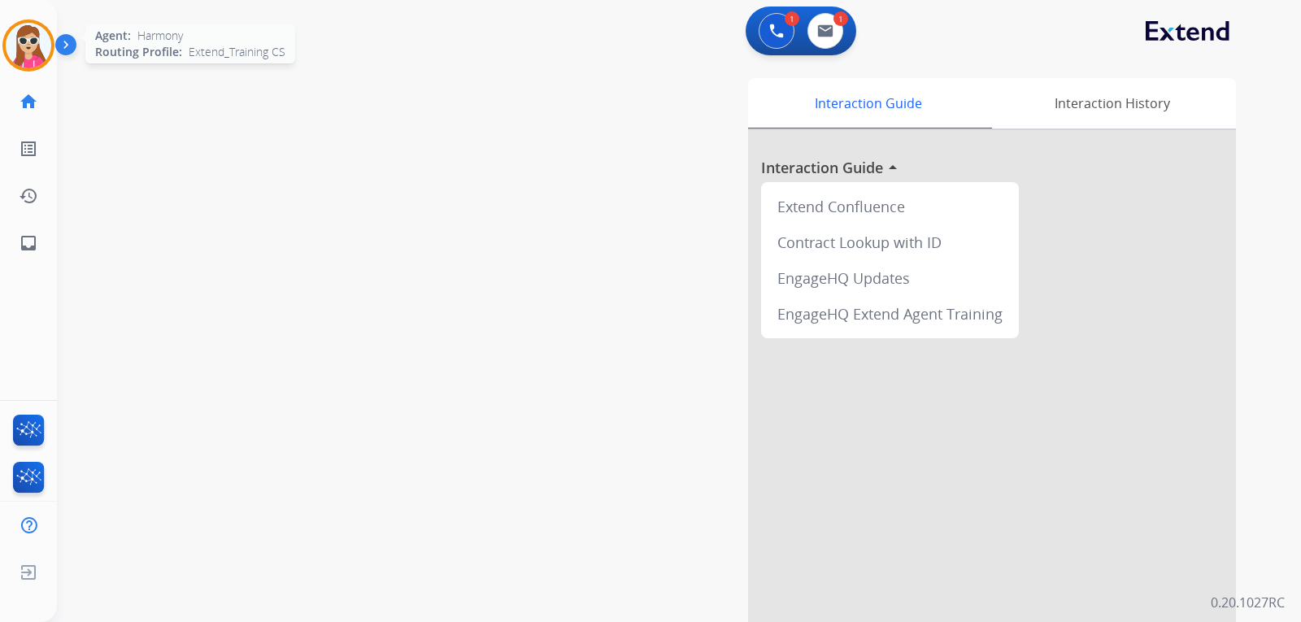
click at [36, 60] on img at bounding box center [29, 46] width 46 height 46
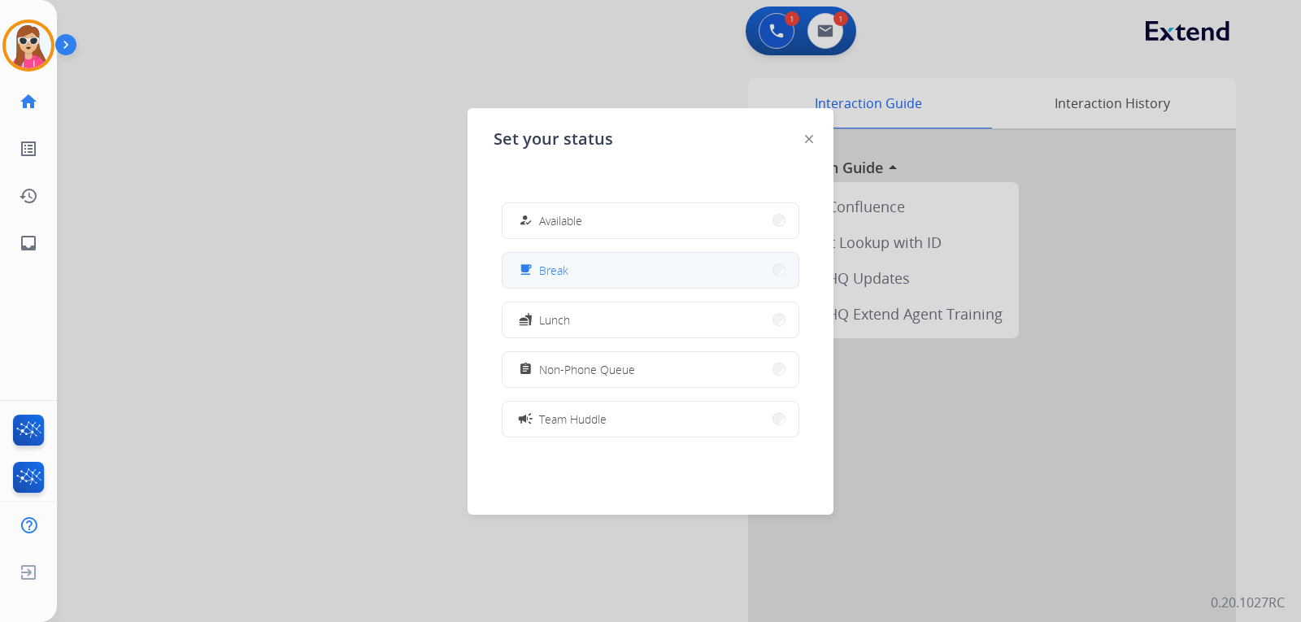
click at [586, 258] on button "free_breakfast Break" at bounding box center [651, 270] width 296 height 35
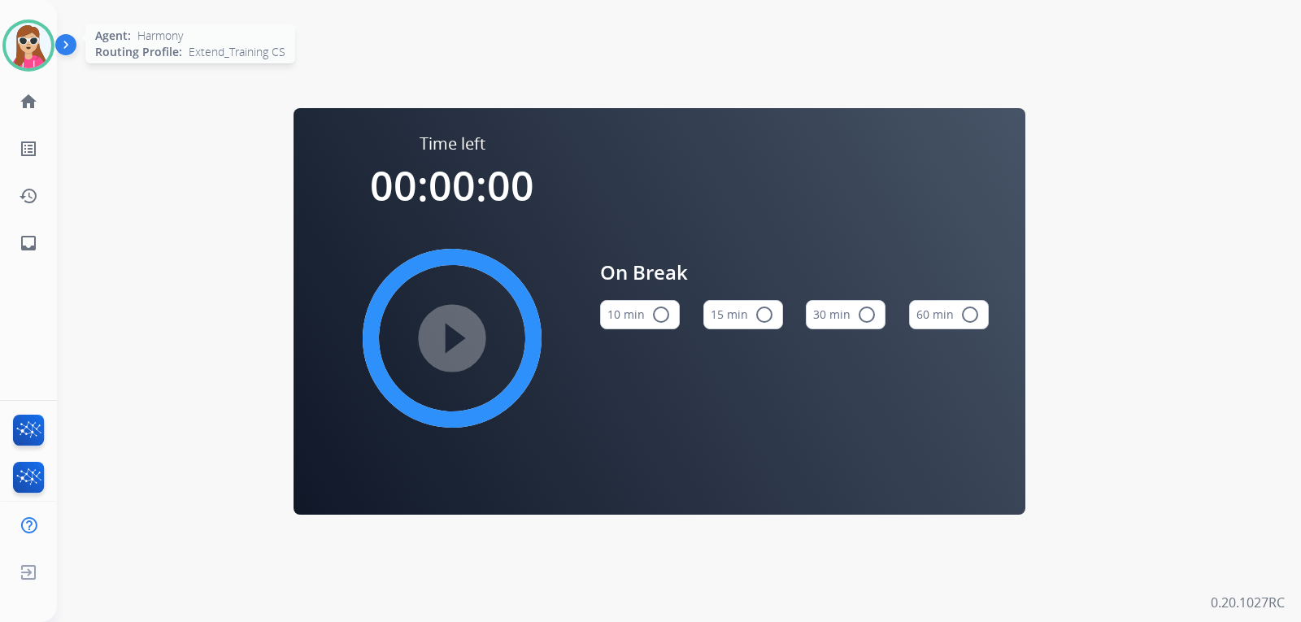
click at [37, 44] on img at bounding box center [29, 46] width 46 height 46
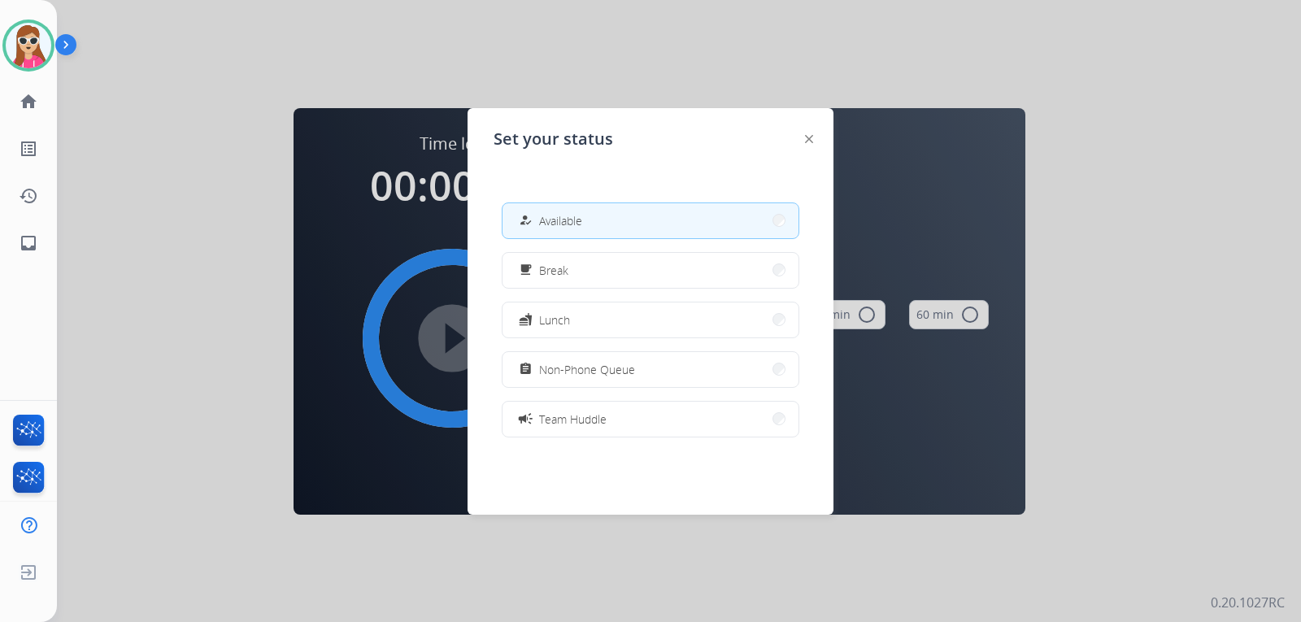
drag, startPoint x: 806, startPoint y: 144, endPoint x: 816, endPoint y: 140, distance: 10.6
click at [810, 142] on div at bounding box center [809, 138] width 8 height 20
click at [816, 139] on div "Set your status how_to_reg Available free_breakfast Break fastfood Lunch assign…" at bounding box center [651, 311] width 366 height 407
drag, startPoint x: 791, startPoint y: 138, endPoint x: 799, endPoint y: 142, distance: 9.1
click at [795, 141] on div "Set your status how_to_reg Available free_breakfast Break fastfood Lunch assign…" at bounding box center [651, 311] width 366 height 407
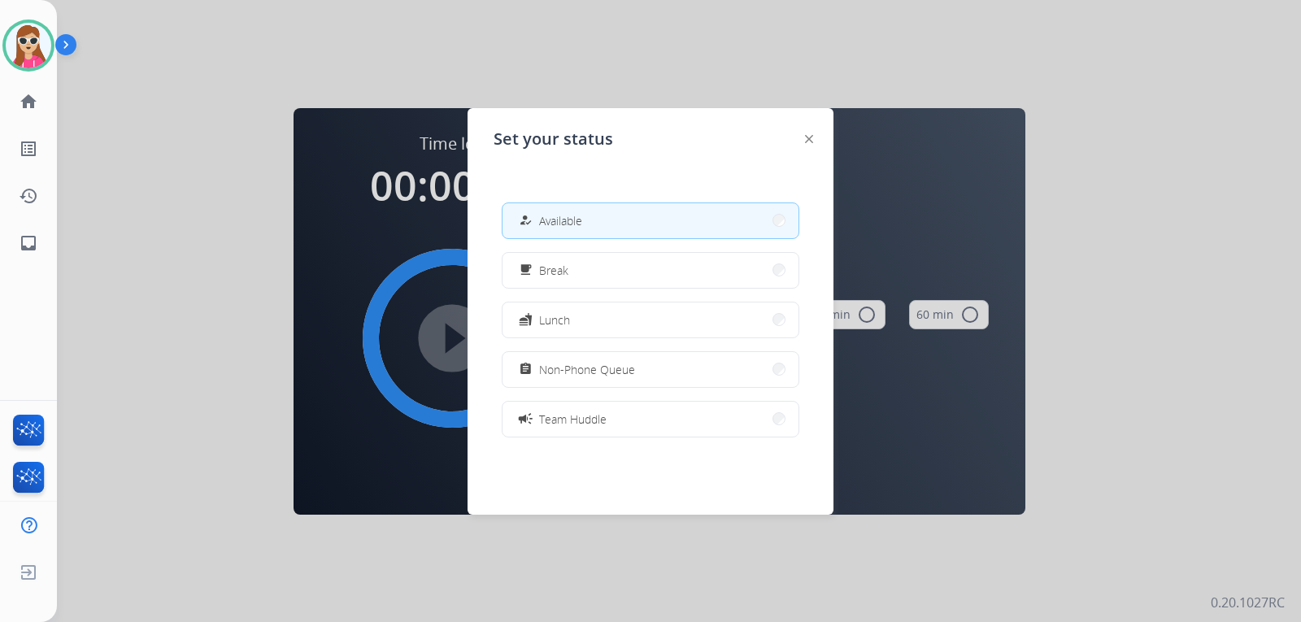
click at [808, 138] on img at bounding box center [809, 139] width 8 height 8
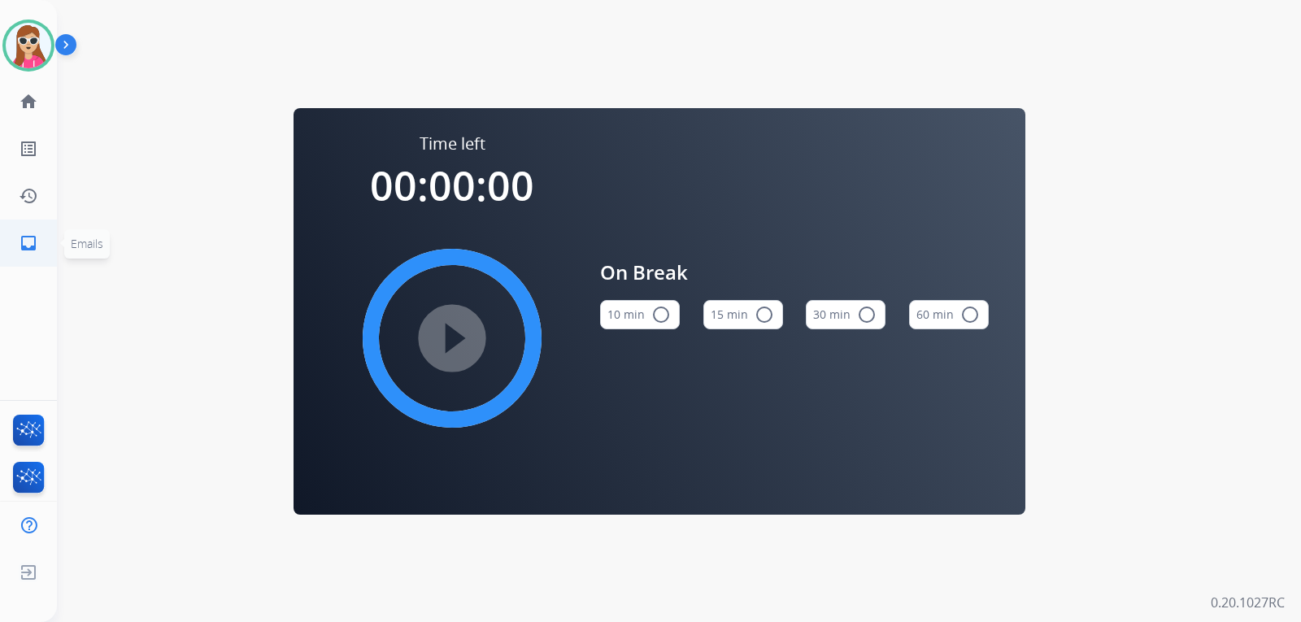
click at [40, 252] on link "inbox Emails" at bounding box center [29, 243] width 46 height 46
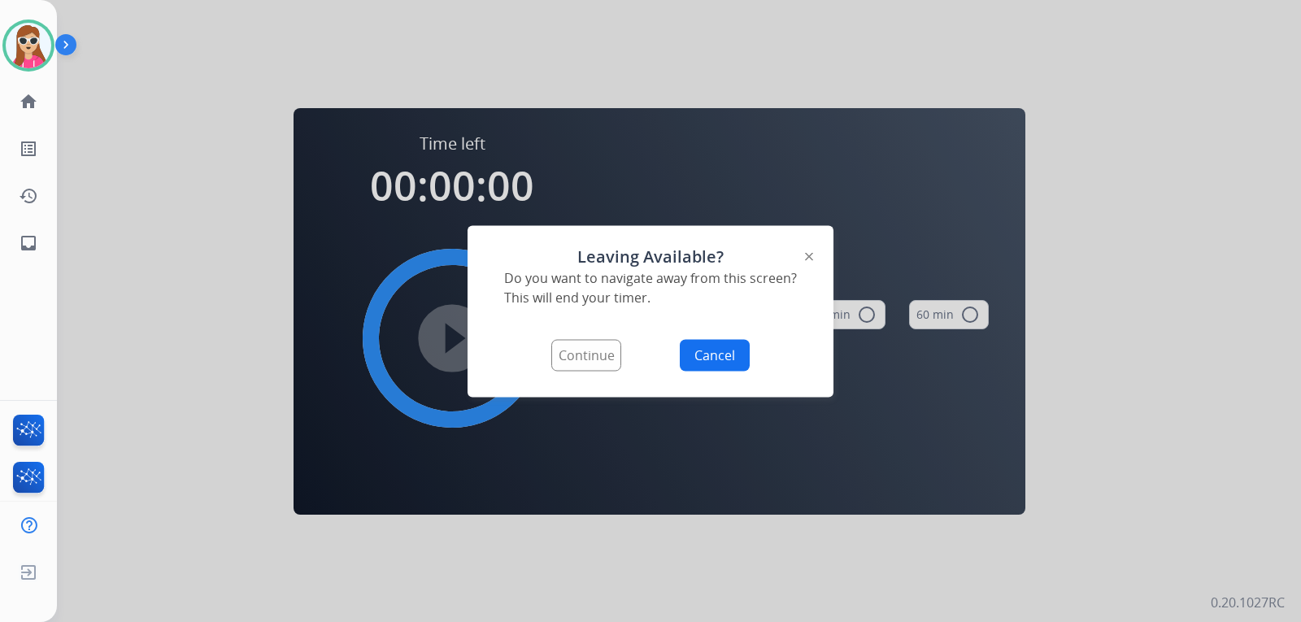
click at [612, 359] on button "Continue" at bounding box center [586, 355] width 70 height 32
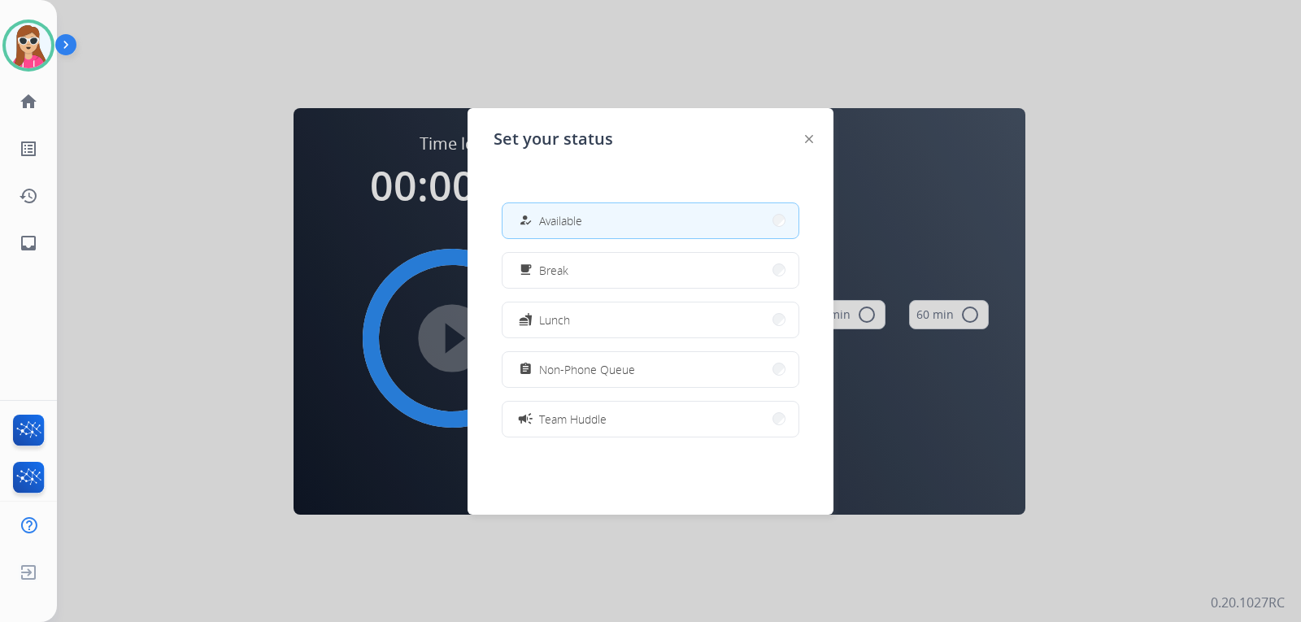
click at [617, 214] on button "how_to_reg Available" at bounding box center [651, 220] width 296 height 35
select select "**********"
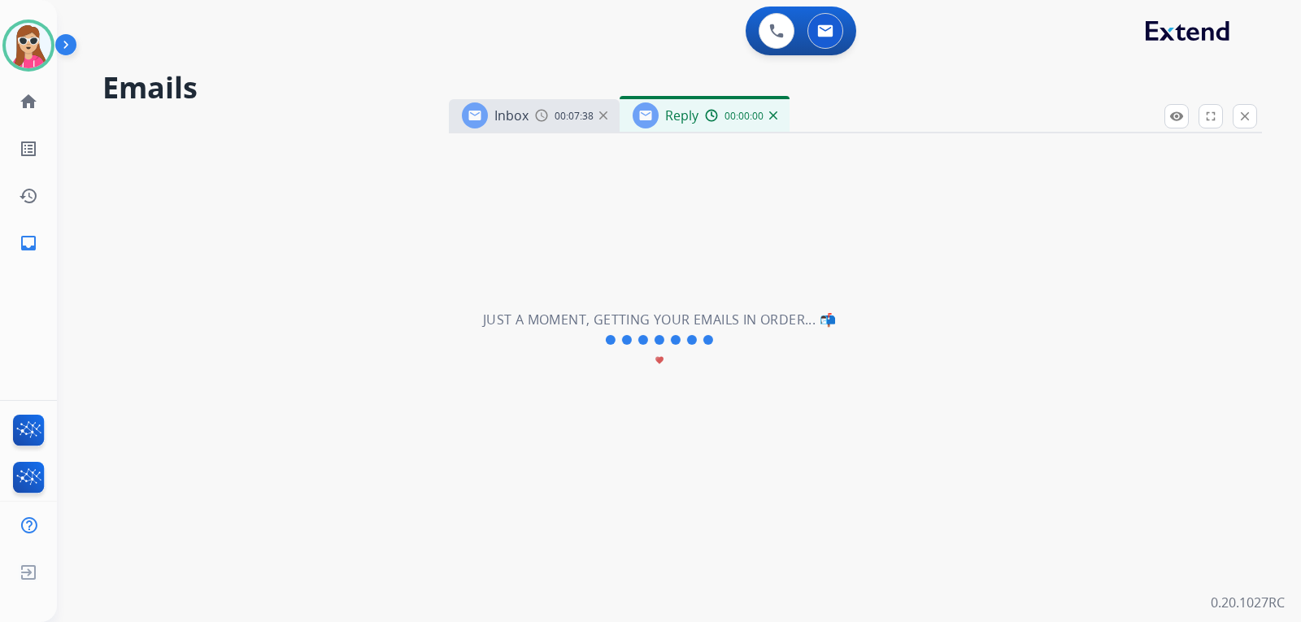
select select "**********"
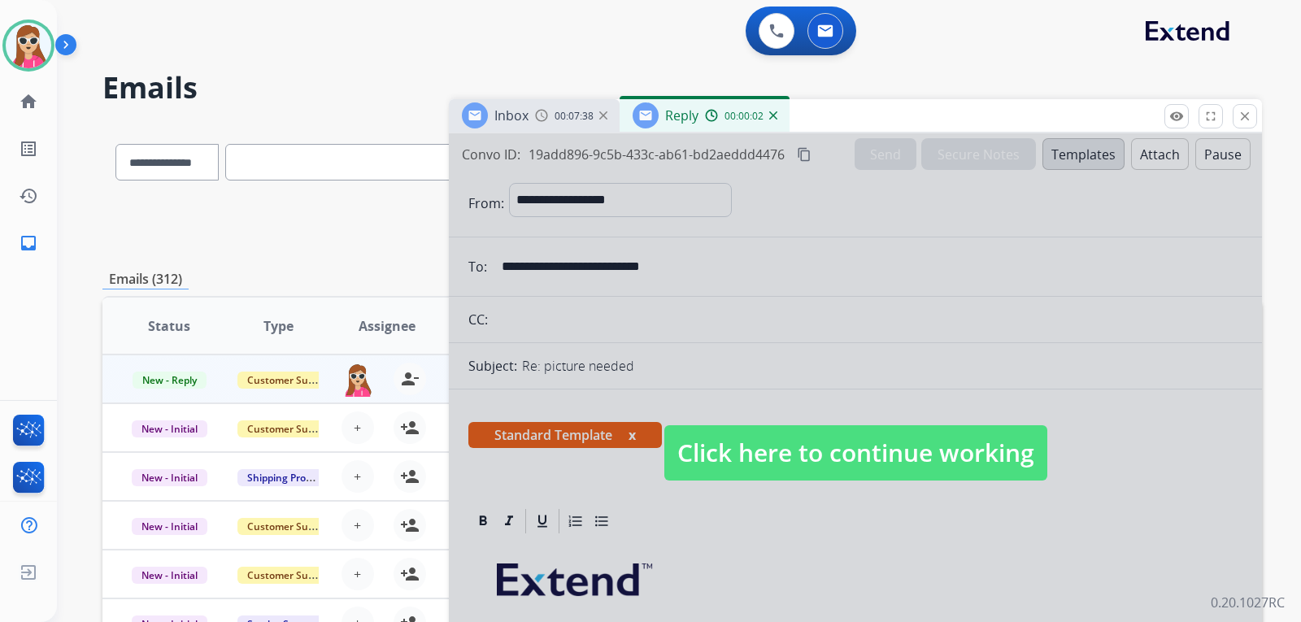
drag, startPoint x: 873, startPoint y: 485, endPoint x: 876, endPoint y: 493, distance: 8.8
click at [874, 493] on div at bounding box center [855, 436] width 813 height 607
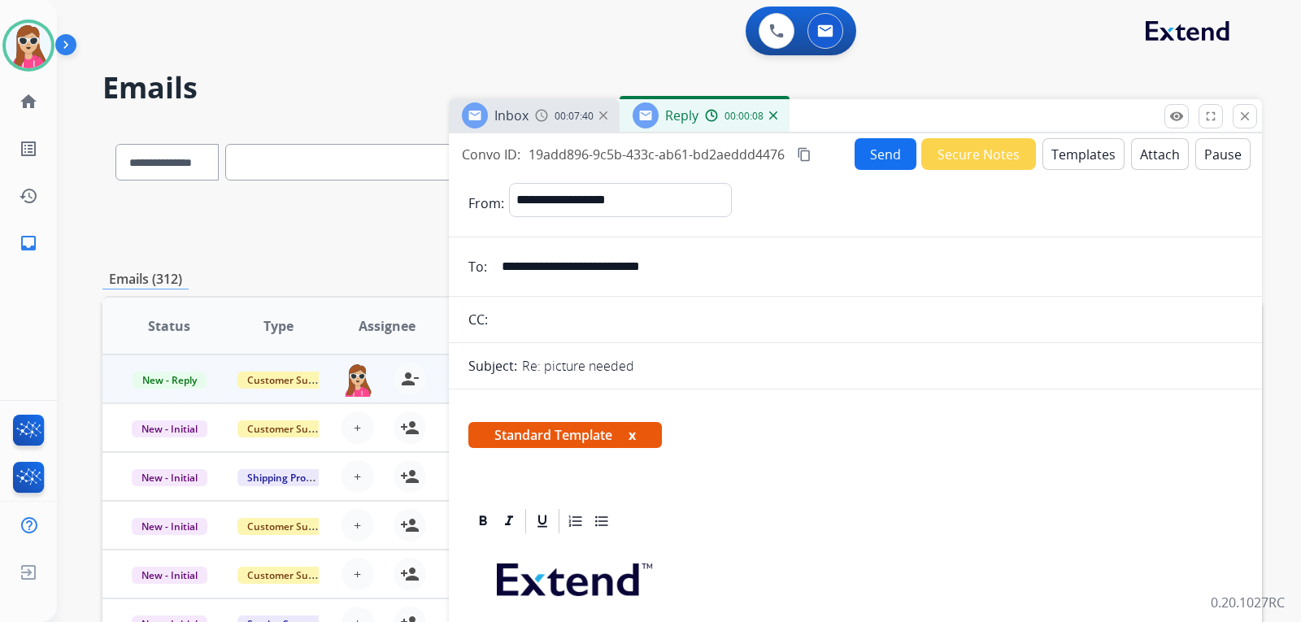
click at [883, 163] on button "Send" at bounding box center [886, 154] width 62 height 32
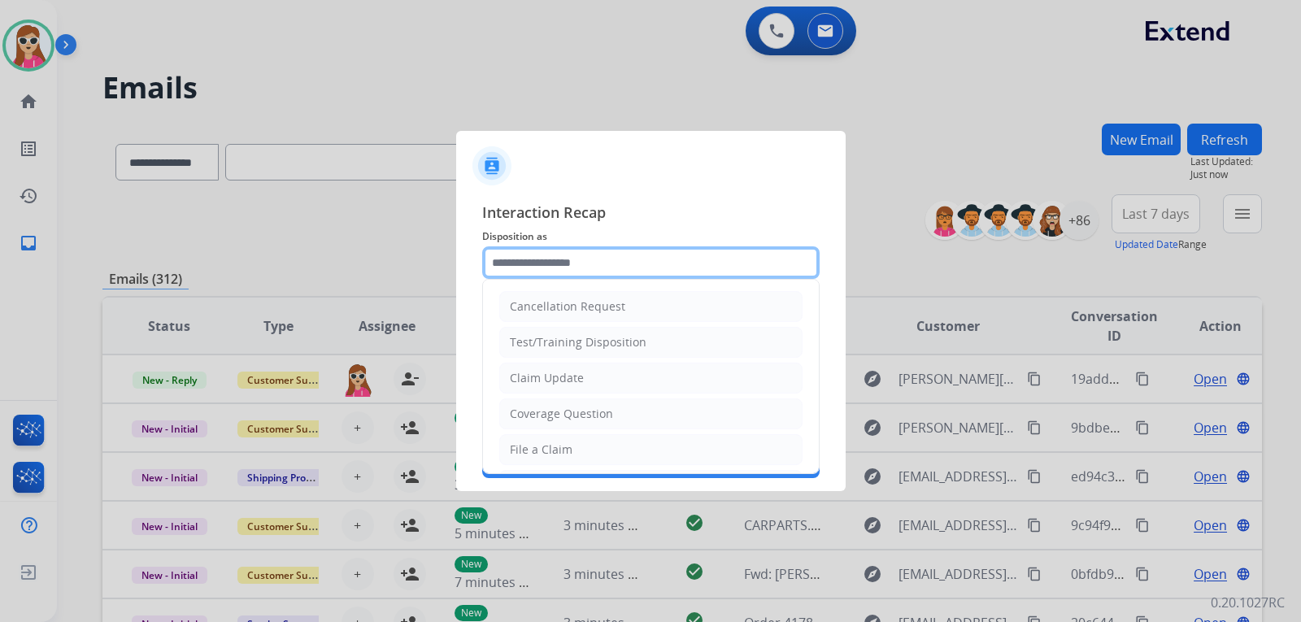
click at [590, 264] on input "text" at bounding box center [650, 262] width 337 height 33
drag, startPoint x: 579, startPoint y: 367, endPoint x: 603, endPoint y: 368, distance: 23.6
click at [583, 368] on li "Claim Update" at bounding box center [650, 378] width 303 height 31
type input "**********"
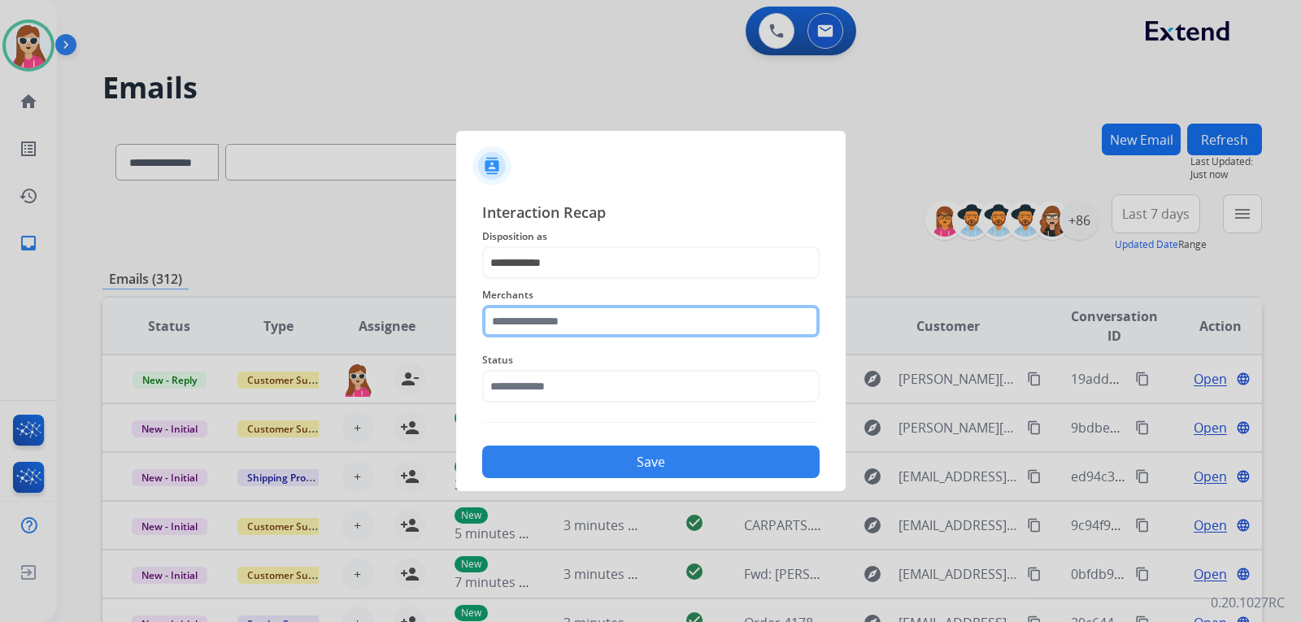
click at [592, 319] on input "text" at bounding box center [650, 321] width 337 height 33
type input "*"
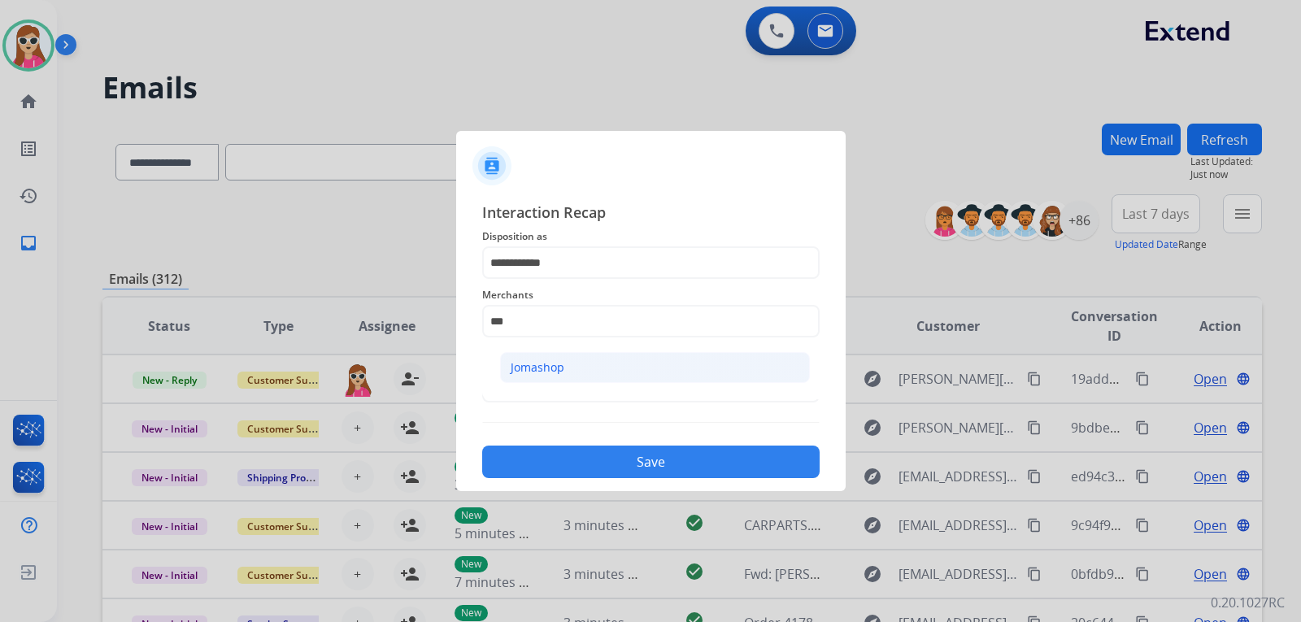
click at [546, 372] on div "Jomashop" at bounding box center [538, 367] width 54 height 16
type input "********"
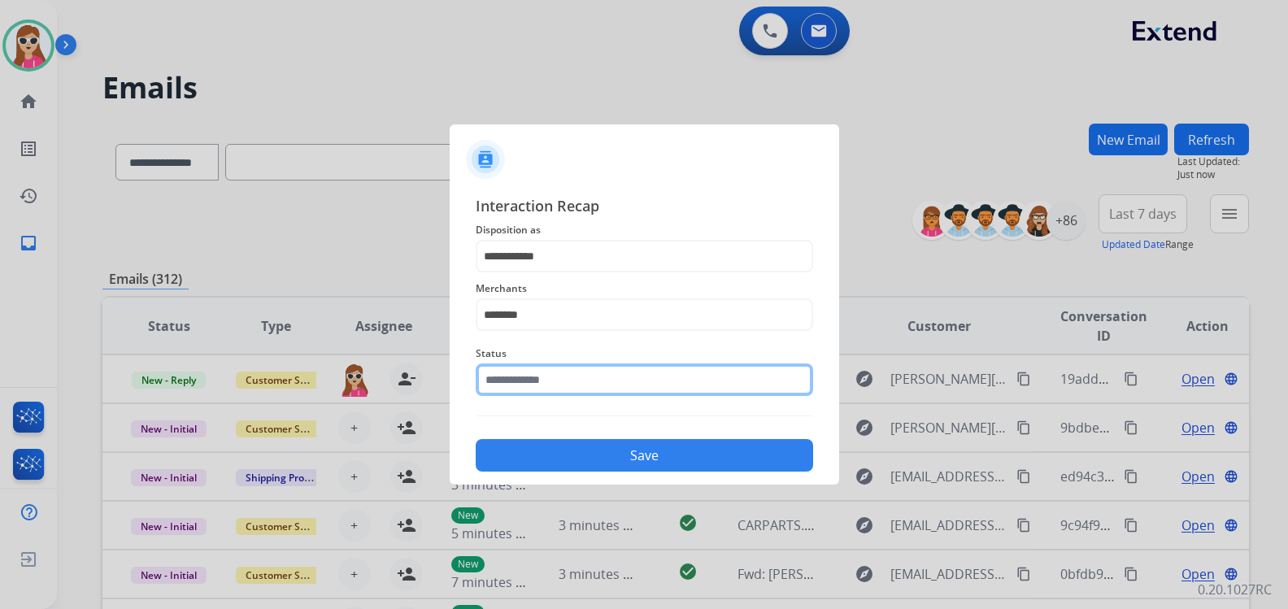
click at [586, 399] on div "Status" at bounding box center [644, 369] width 337 height 65
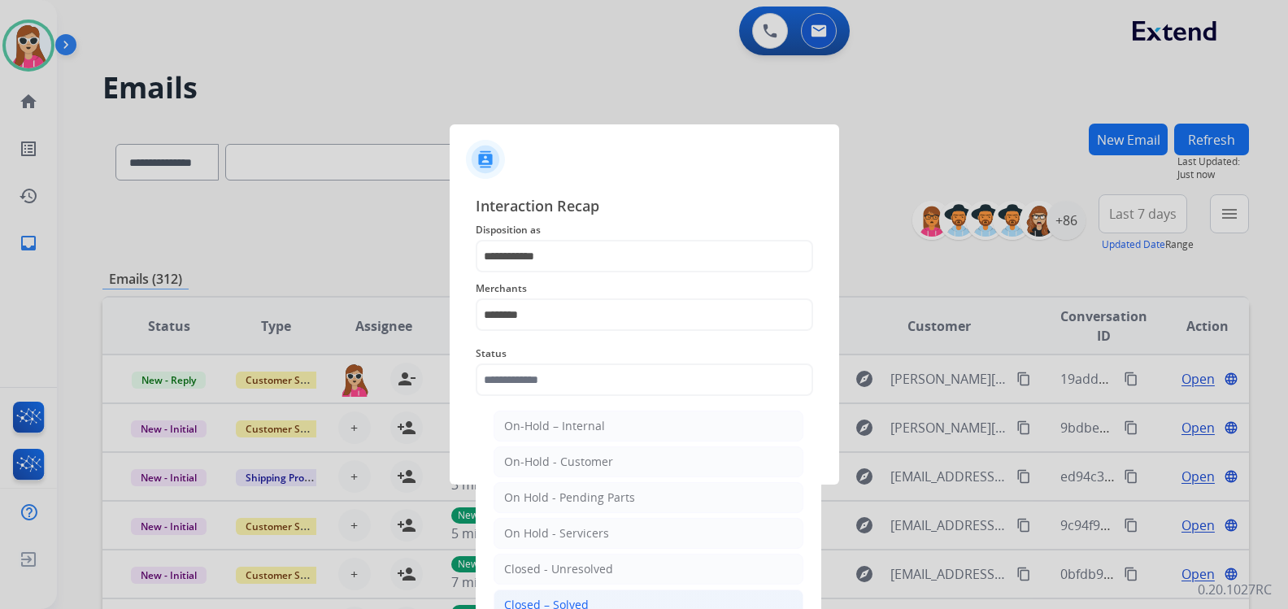
click at [601, 602] on li "Closed – Solved" at bounding box center [649, 605] width 310 height 31
type input "**********"
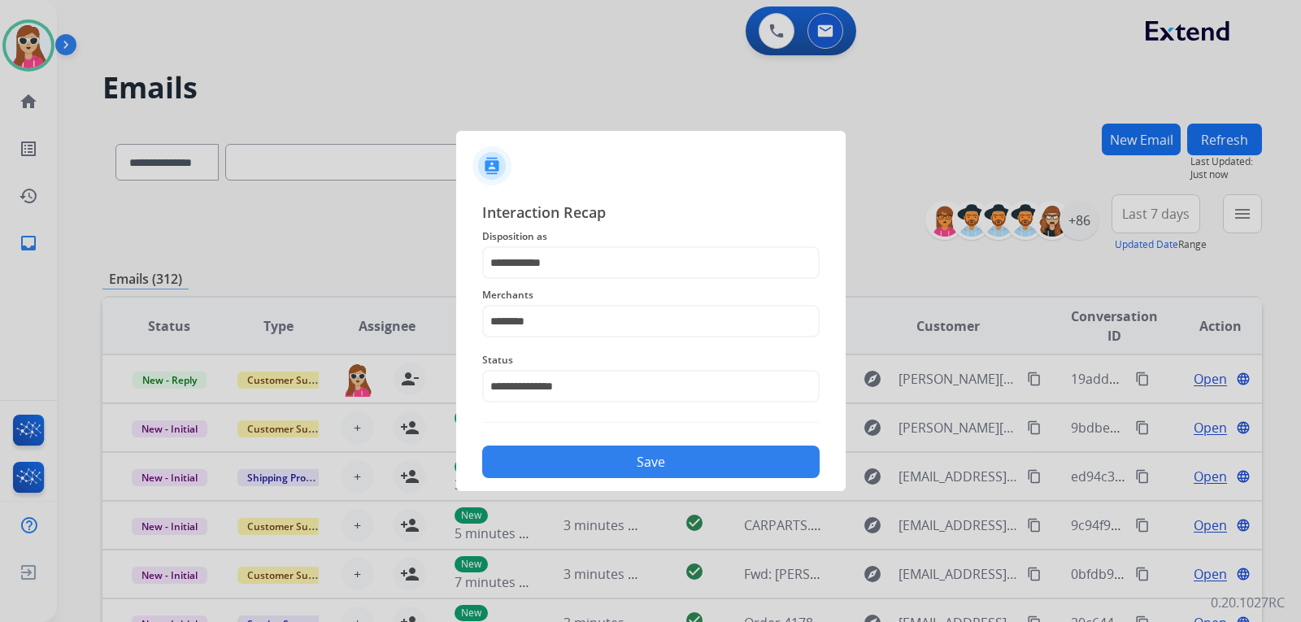
click at [593, 459] on button "Save" at bounding box center [650, 462] width 337 height 33
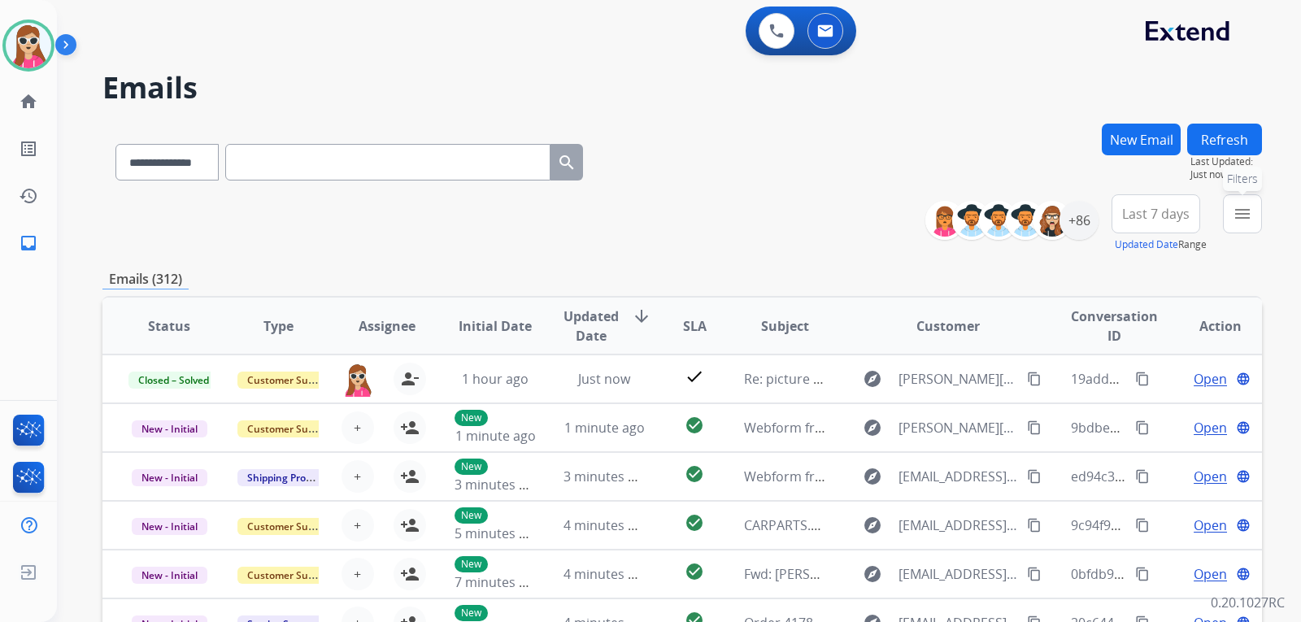
click at [1240, 224] on button "menu Filters" at bounding box center [1242, 213] width 39 height 39
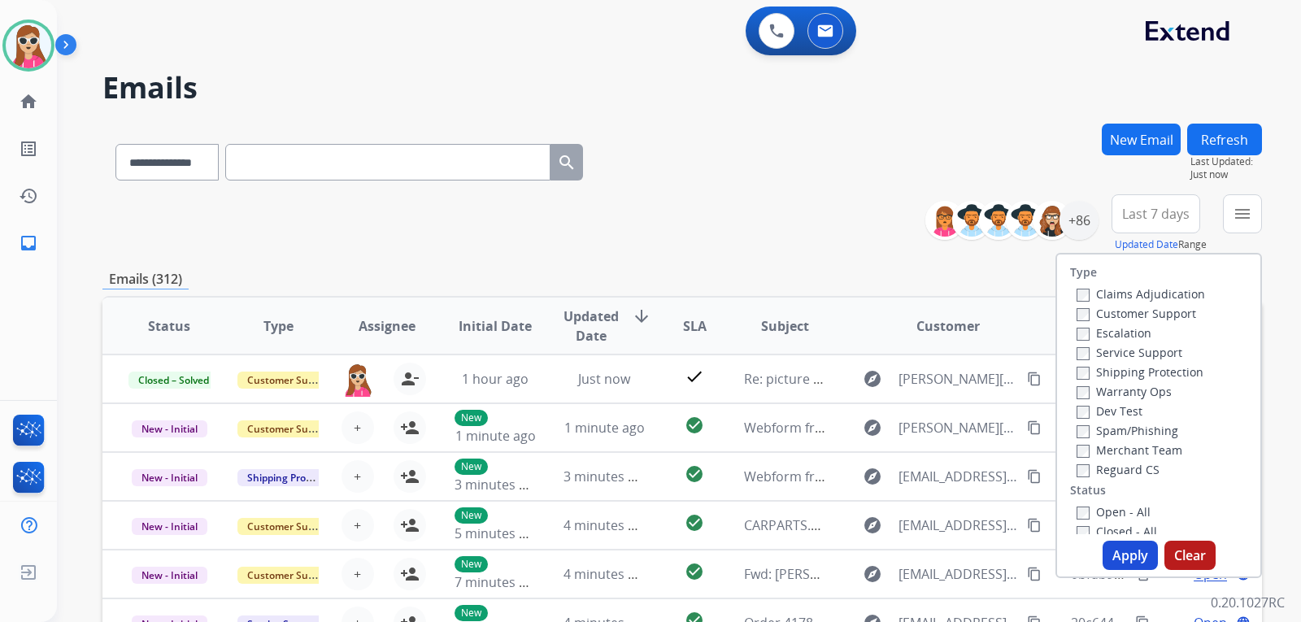
click at [1146, 312] on label "Customer Support" at bounding box center [1137, 313] width 120 height 15
click at [1157, 367] on label "Shipping Protection" at bounding box center [1140, 371] width 127 height 15
click at [1122, 468] on label "Reguard CS" at bounding box center [1118, 469] width 83 height 15
click at [1091, 527] on label "Closed - All" at bounding box center [1117, 531] width 81 height 15
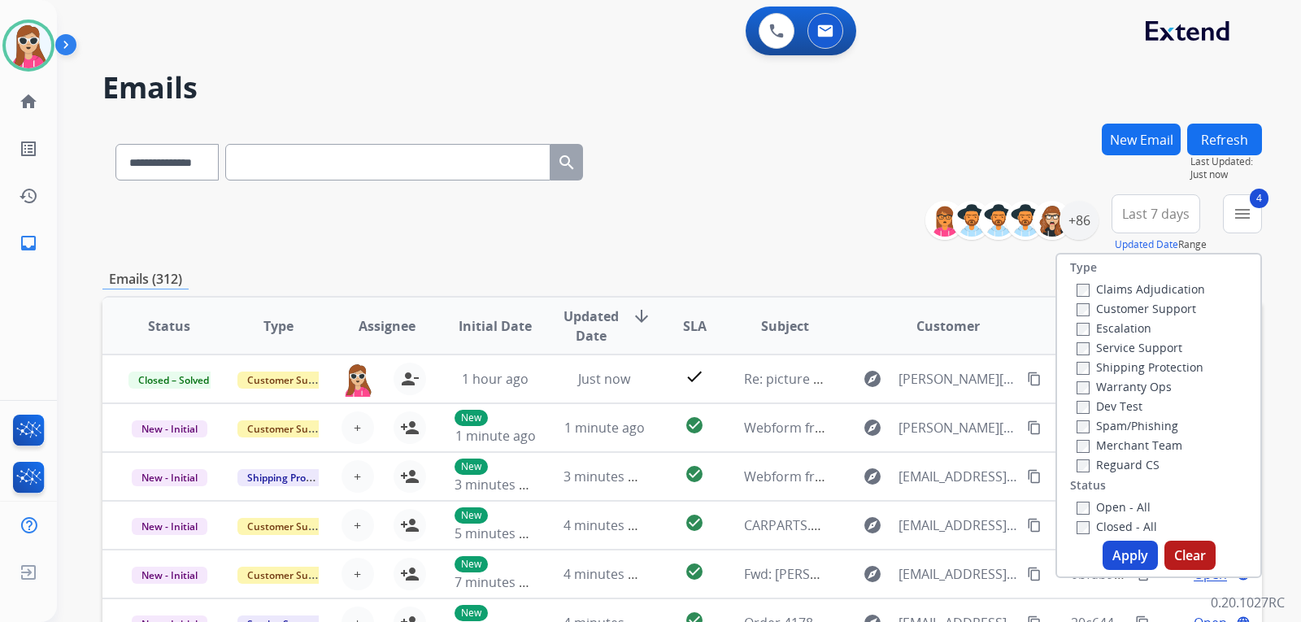
click at [1098, 520] on label "Closed - All" at bounding box center [1117, 526] width 81 height 15
click at [1112, 505] on label "Open - All" at bounding box center [1114, 506] width 74 height 15
click at [1116, 560] on button "Apply" at bounding box center [1130, 555] width 55 height 29
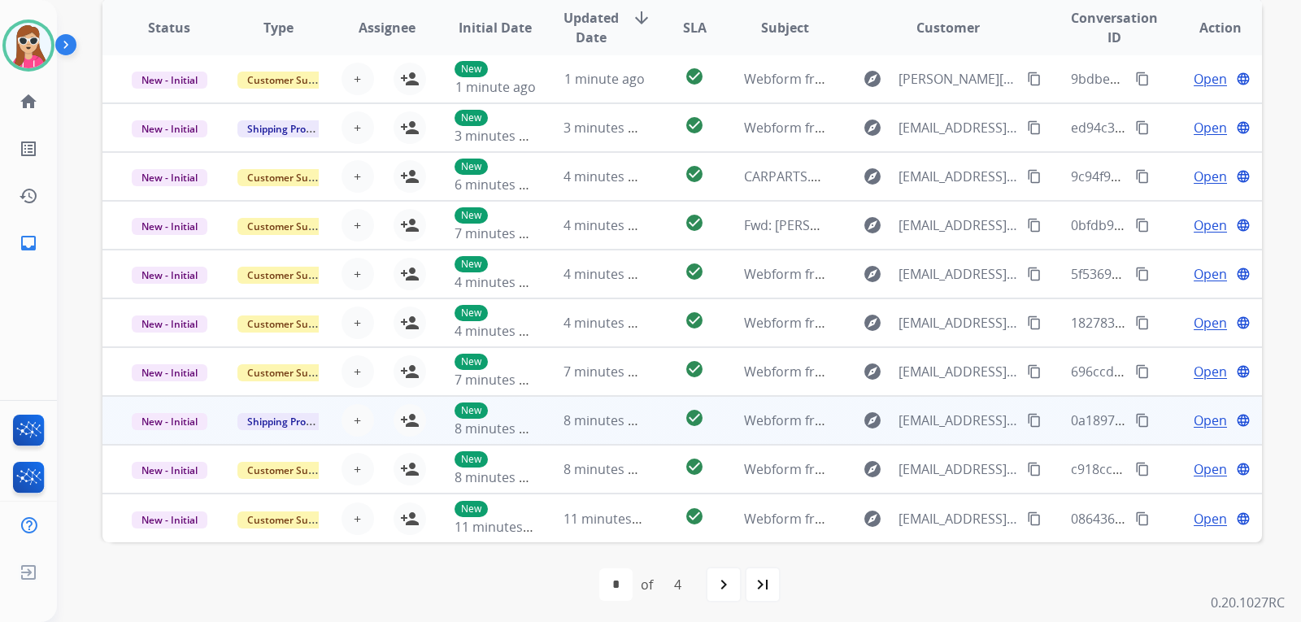
scroll to position [420, 0]
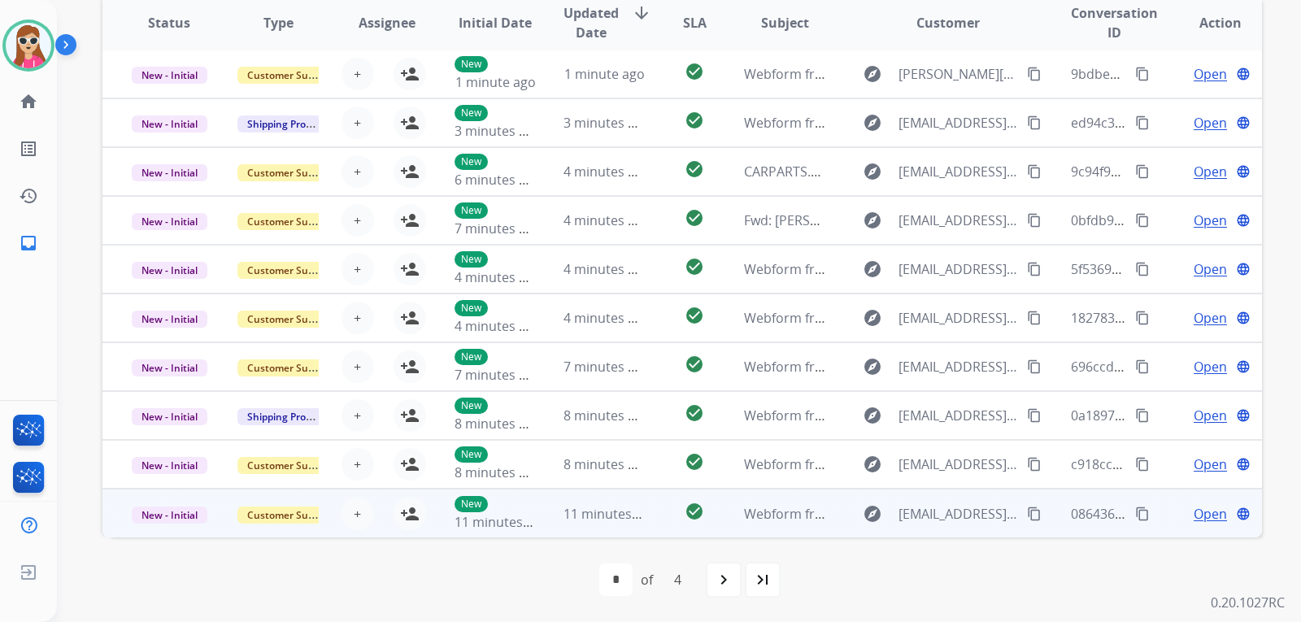
click at [655, 518] on td "check_circle" at bounding box center [682, 513] width 72 height 49
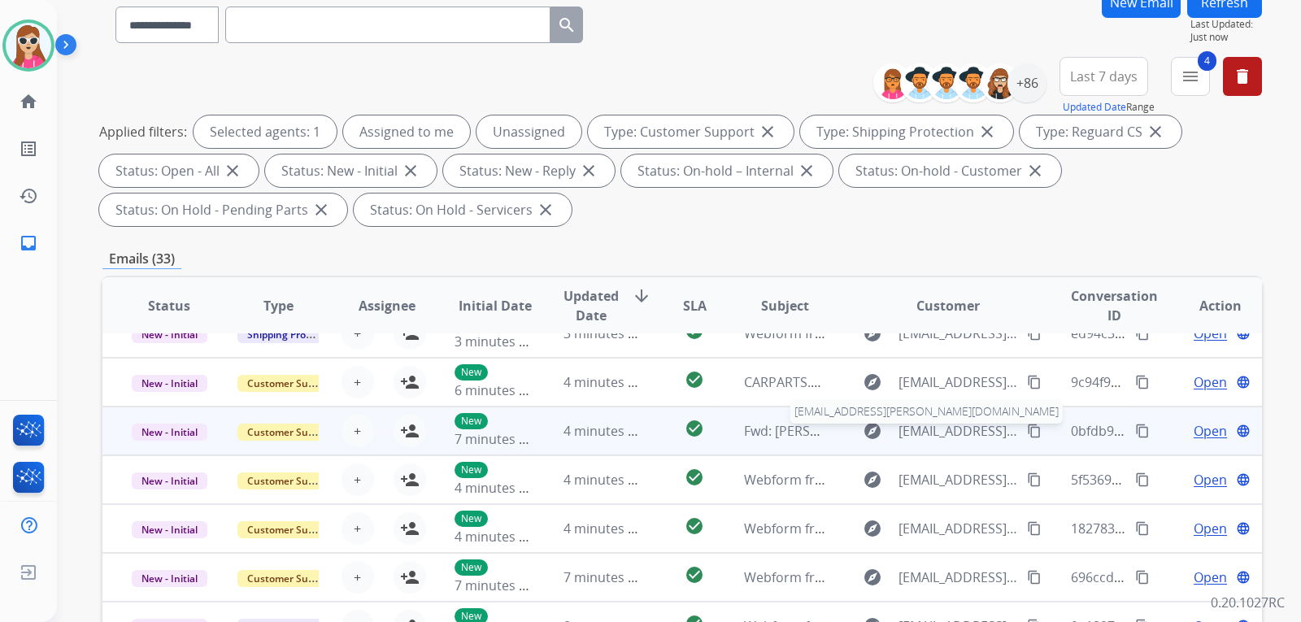
scroll to position [95, 0]
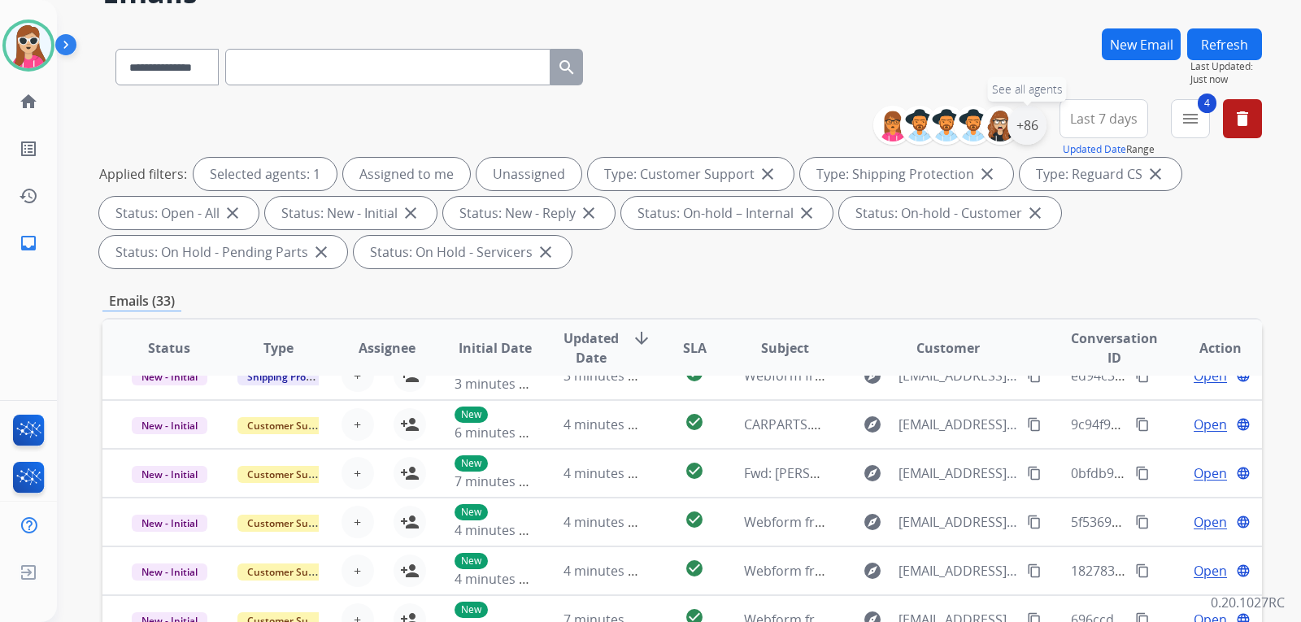
click at [1021, 126] on div "+86" at bounding box center [1027, 125] width 39 height 39
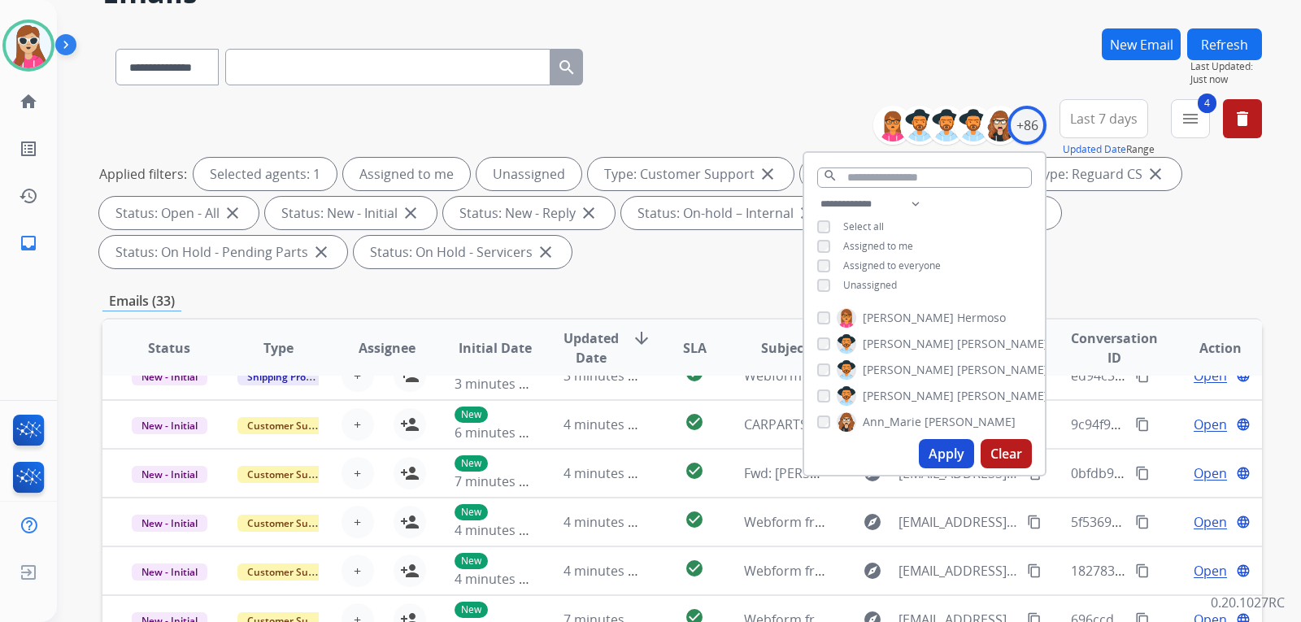
click at [882, 282] on span "Unassigned" at bounding box center [870, 285] width 54 height 14
click at [941, 451] on button "Apply" at bounding box center [946, 453] width 55 height 29
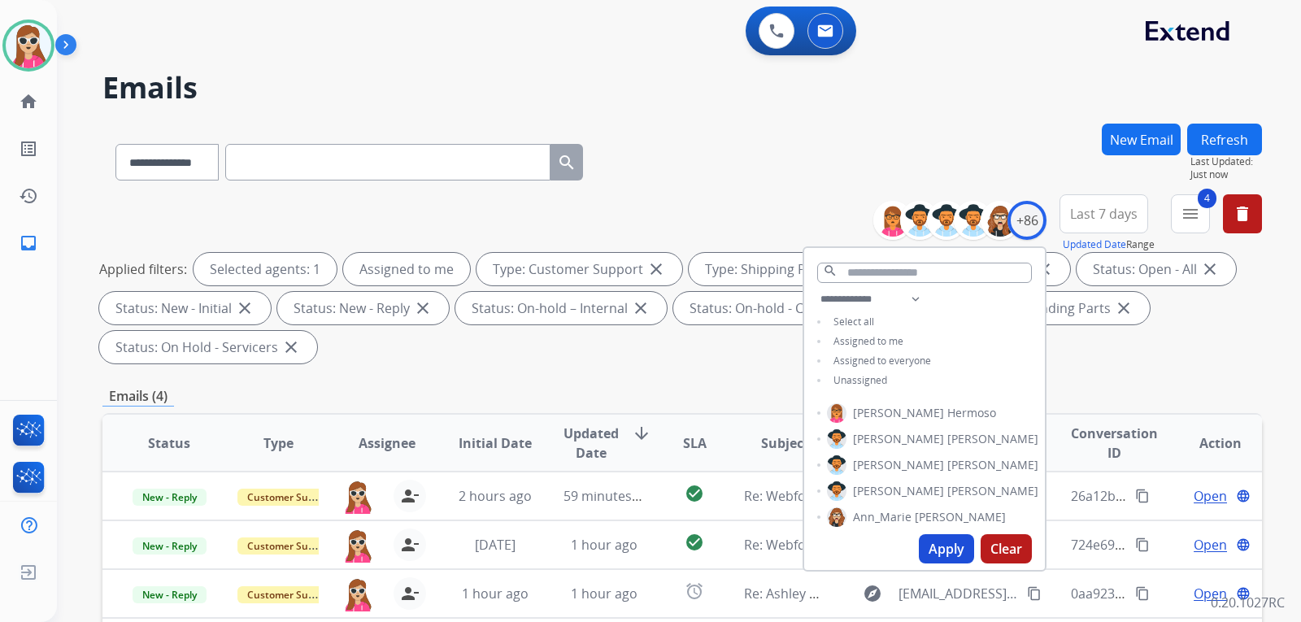
scroll to position [0, 0]
click at [719, 356] on div "Applied filters: Selected agents: 1 Assigned to me Type: Customer Support close…" at bounding box center [679, 308] width 1160 height 111
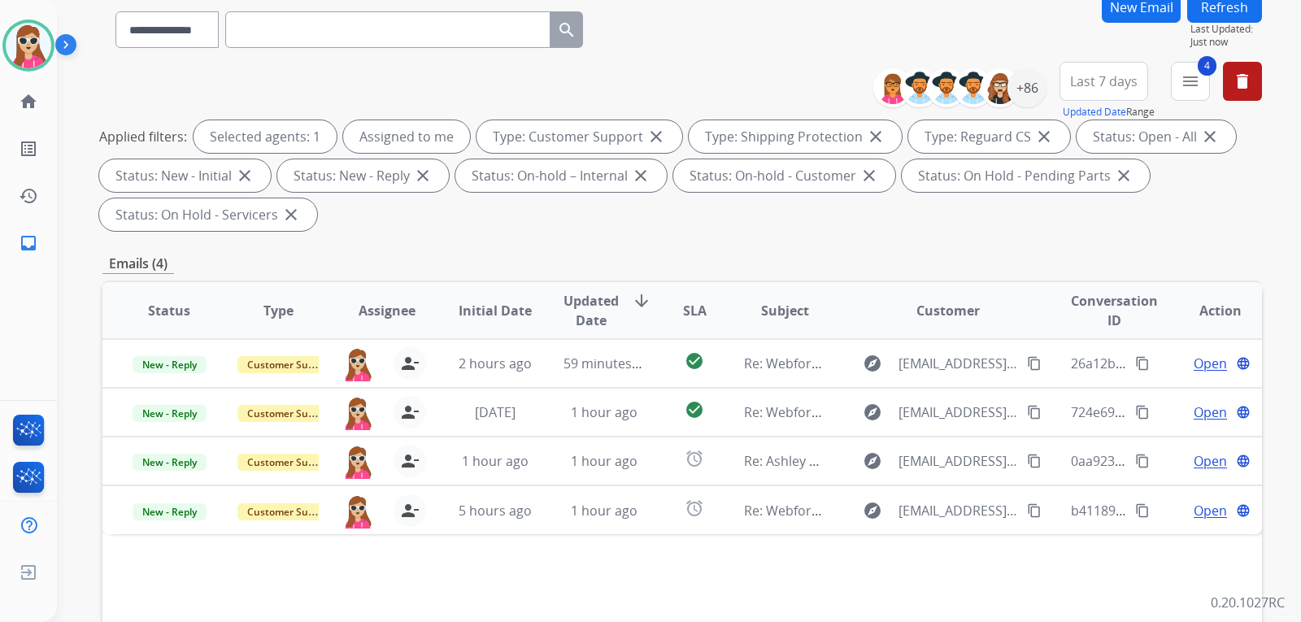
scroll to position [244, 0]
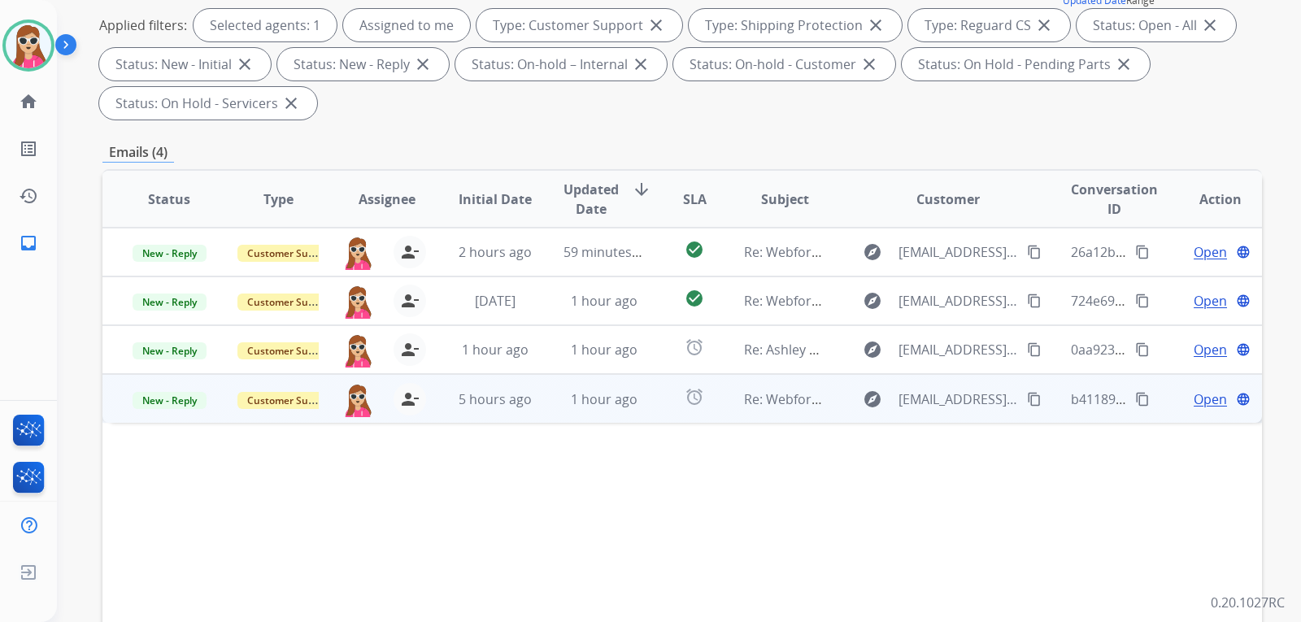
click at [718, 407] on td "Re: Webform from [EMAIL_ADDRESS][DOMAIN_NAME] on [DATE]" at bounding box center [772, 398] width 109 height 49
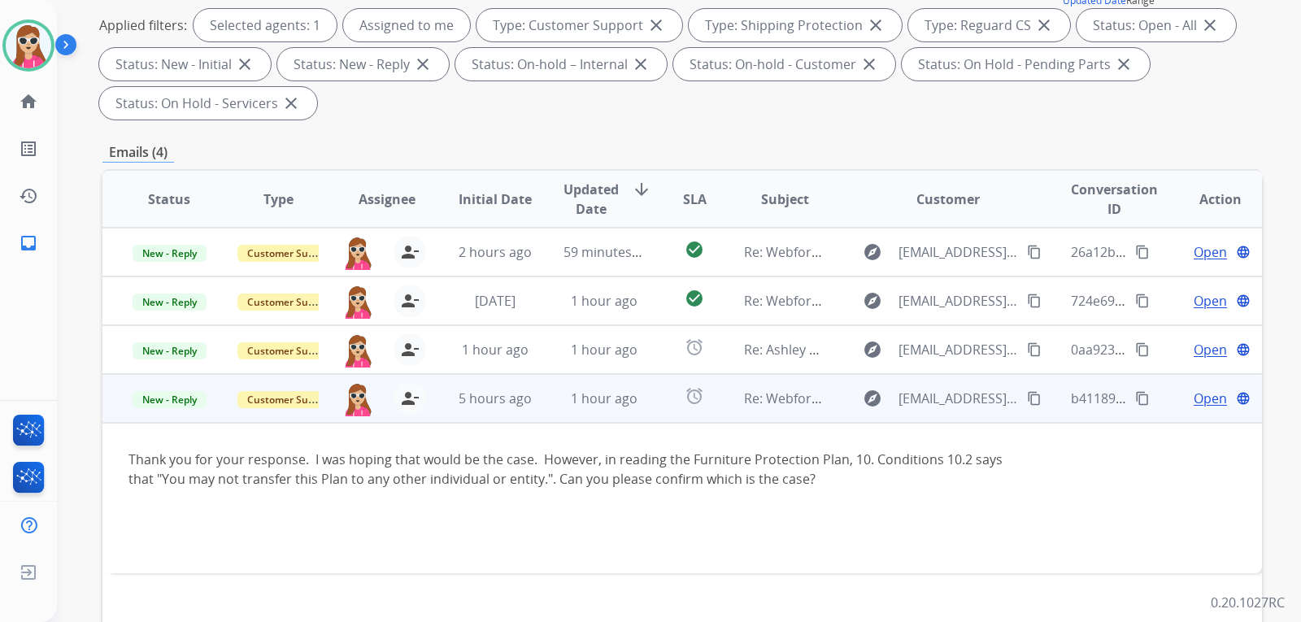
click at [1199, 401] on span "Open" at bounding box center [1210, 399] width 33 height 20
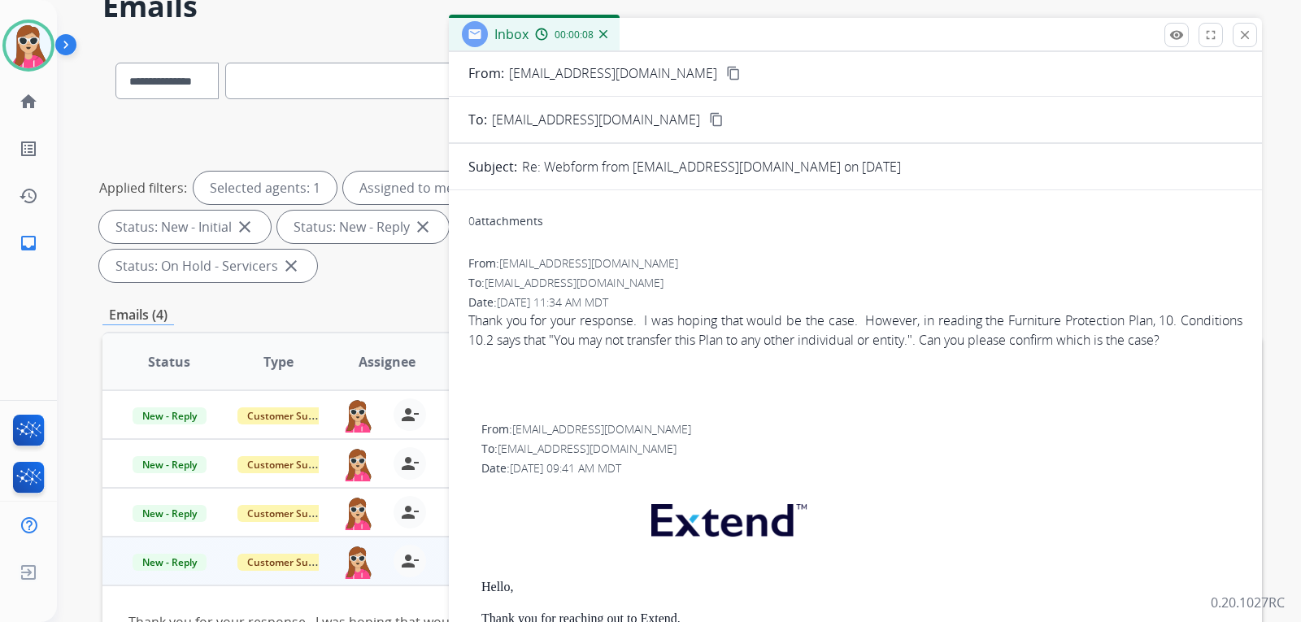
scroll to position [0, 0]
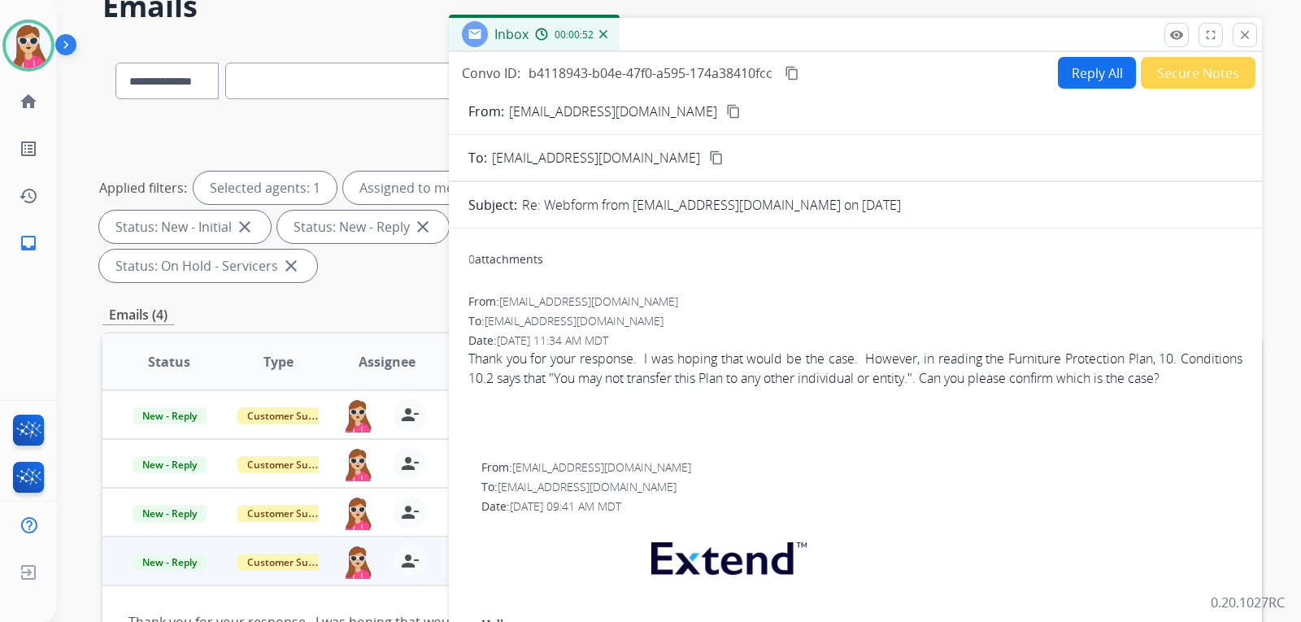
click at [1064, 72] on button "Reply All" at bounding box center [1097, 73] width 78 height 32
select select "**********"
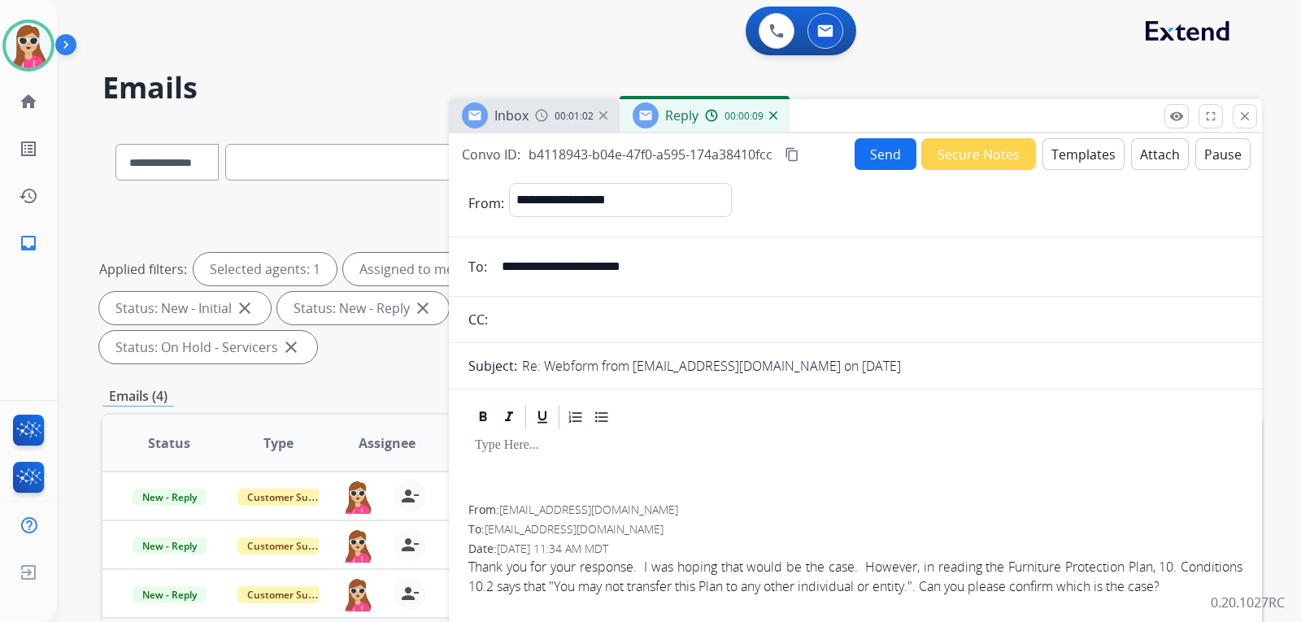
click at [1089, 172] on div "**********" at bounding box center [855, 480] width 813 height 695
click at [1069, 158] on button "Templates" at bounding box center [1084, 154] width 82 height 32
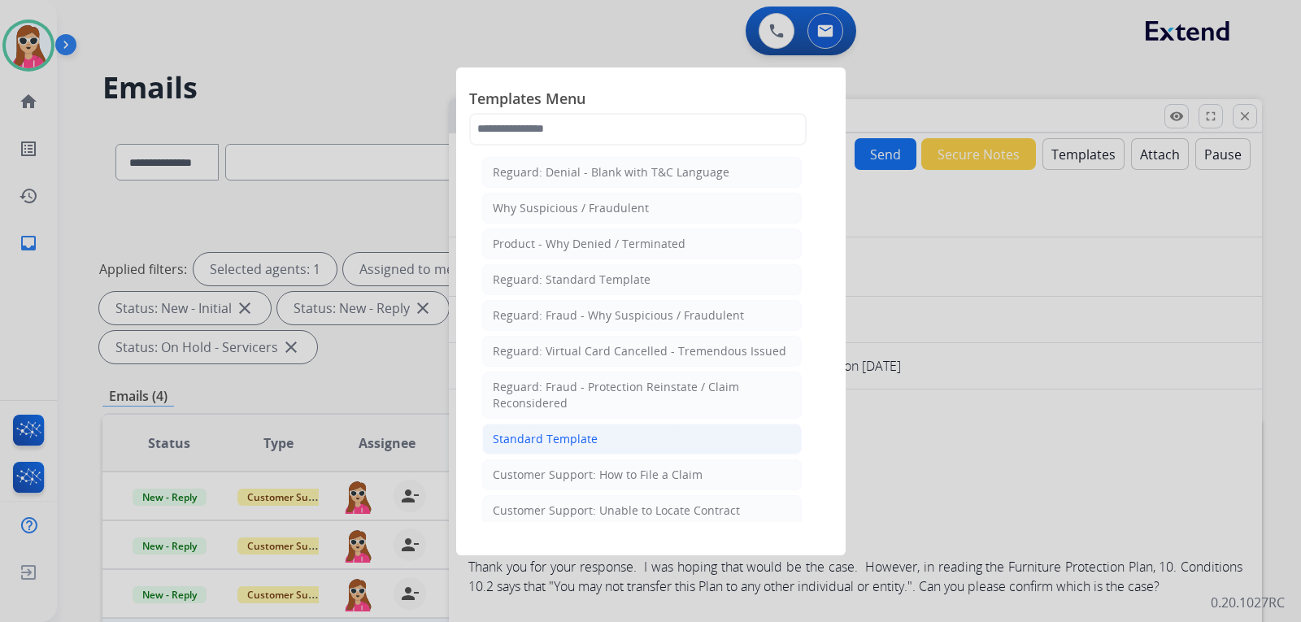
click at [611, 429] on li "Standard Template" at bounding box center [642, 439] width 320 height 31
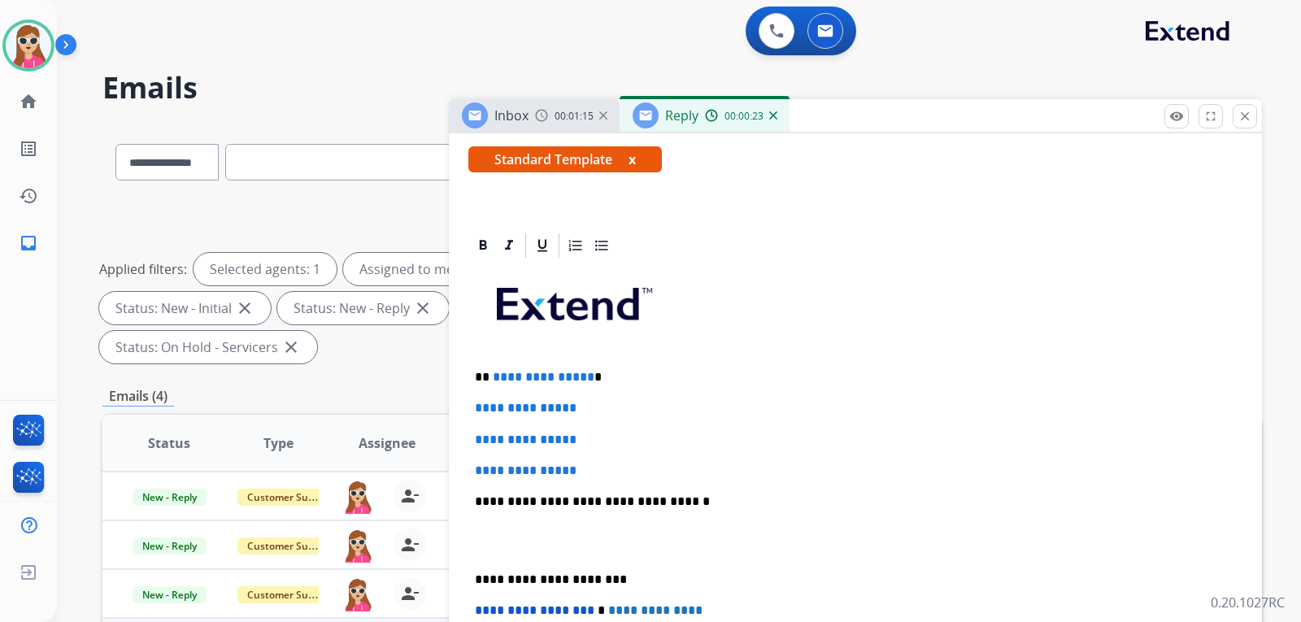
scroll to position [325, 0]
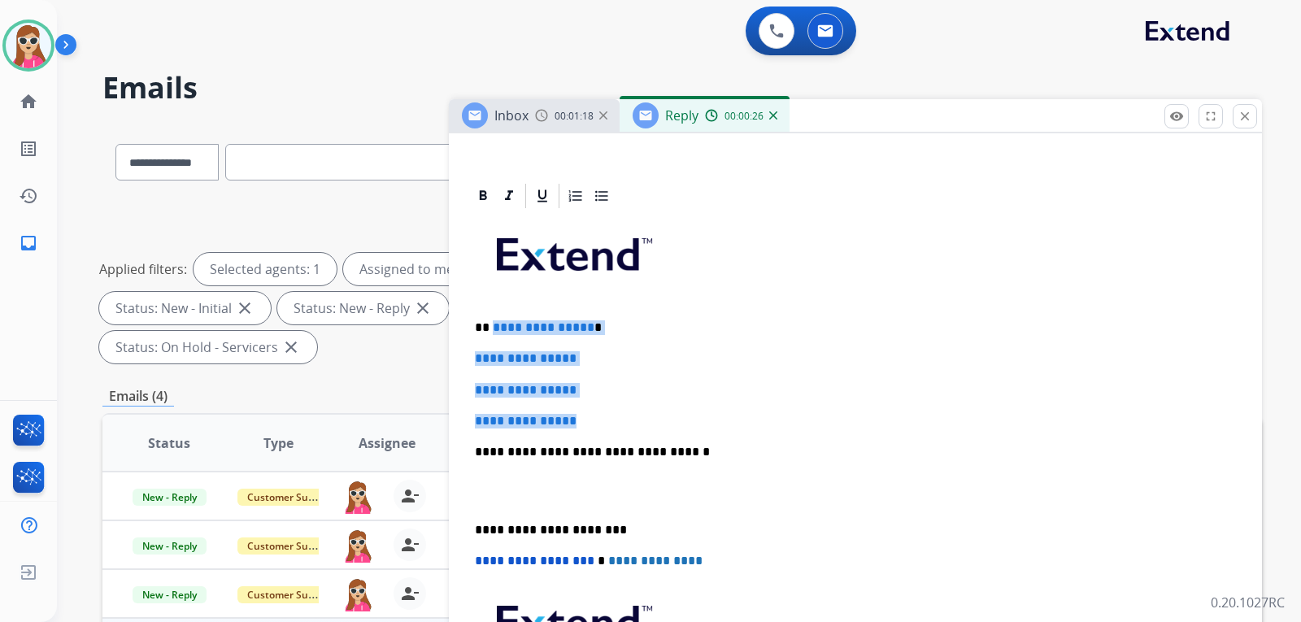
drag, startPoint x: 490, startPoint y: 330, endPoint x: 637, endPoint y: 422, distance: 172.8
click at [634, 425] on div "**********" at bounding box center [855, 491] width 774 height 560
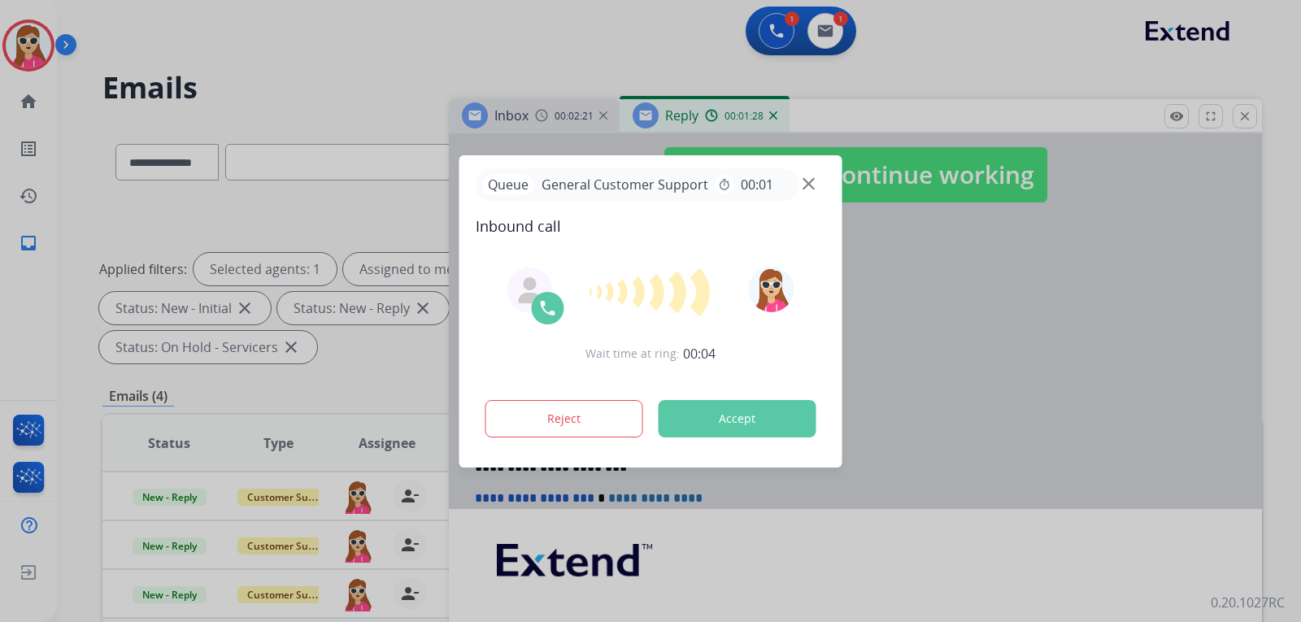
click at [764, 410] on button "Accept" at bounding box center [738, 418] width 158 height 37
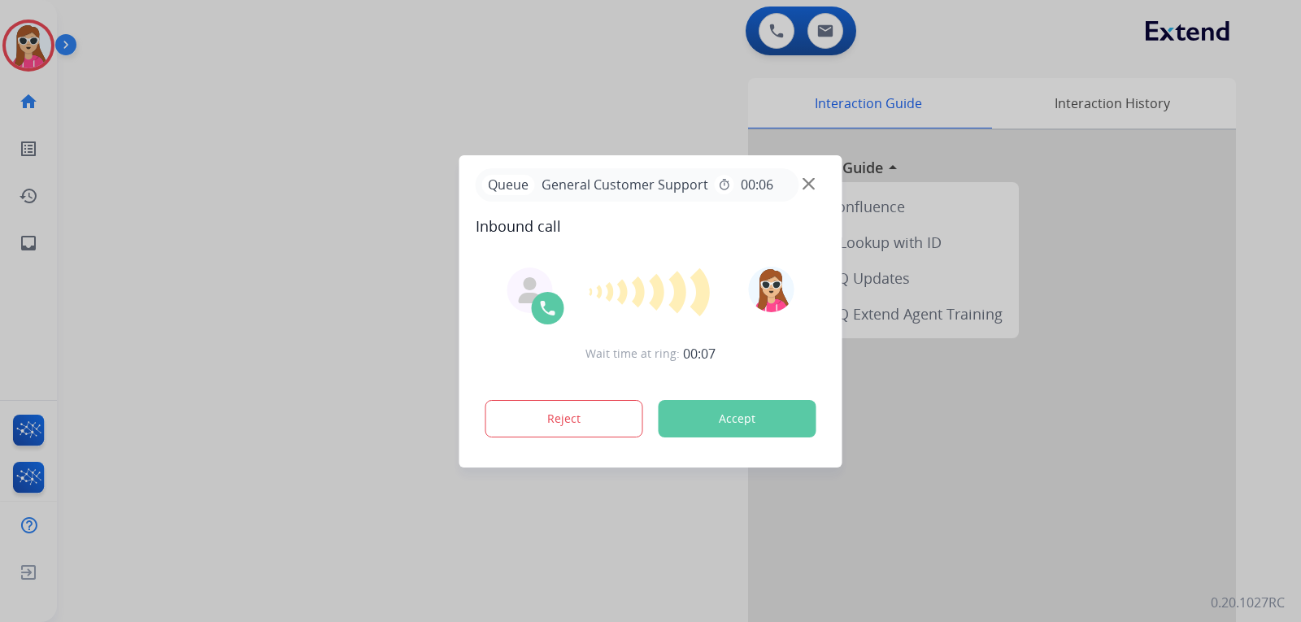
click at [728, 432] on button "Accept" at bounding box center [738, 418] width 158 height 37
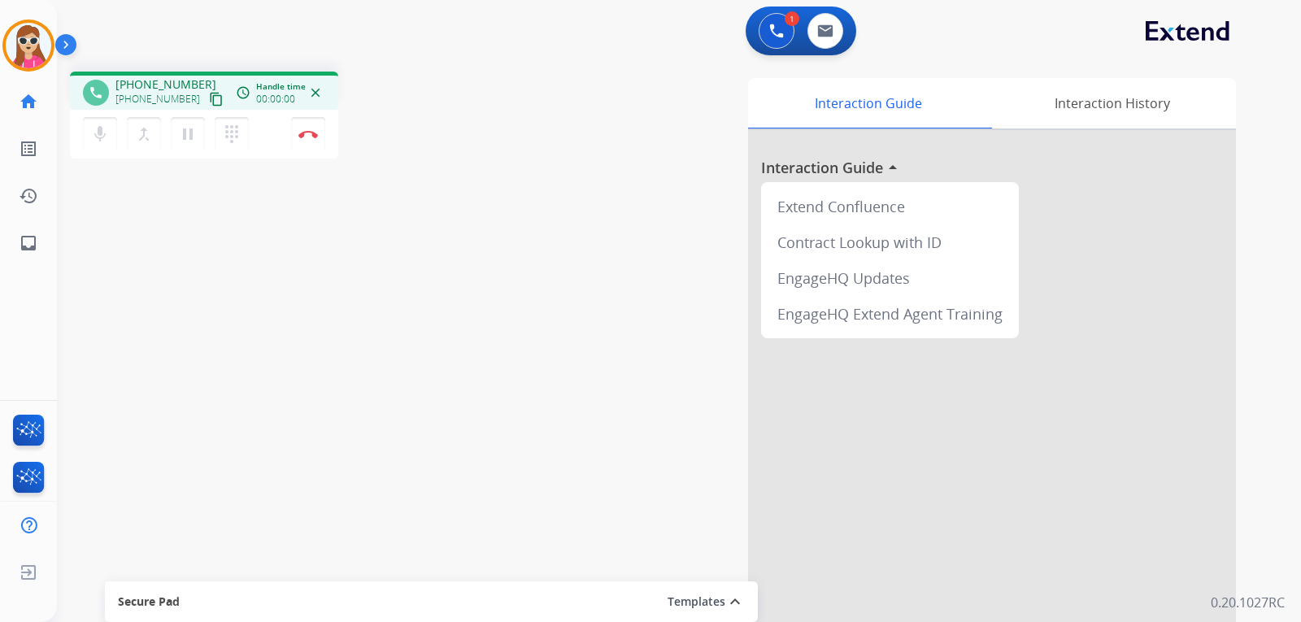
click at [209, 100] on mat-icon "content_copy" at bounding box center [216, 99] width 15 height 15
click at [311, 140] on button "Disconnect" at bounding box center [308, 134] width 34 height 34
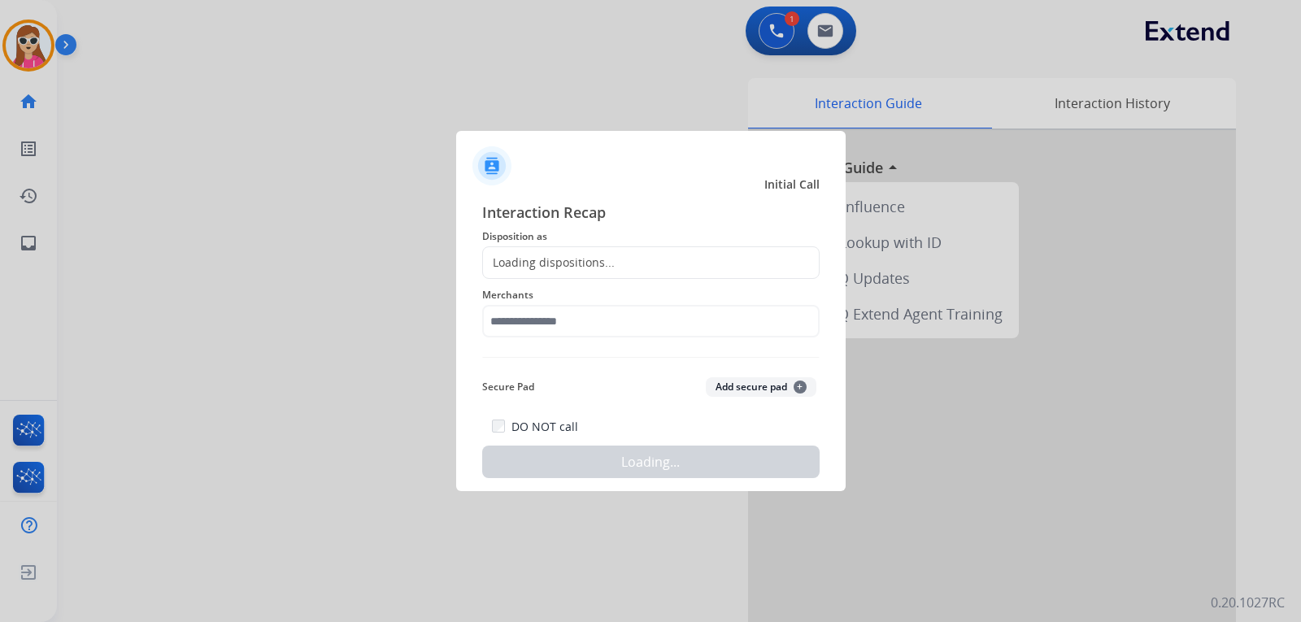
click at [581, 274] on div "Loading dispositions..." at bounding box center [650, 262] width 337 height 33
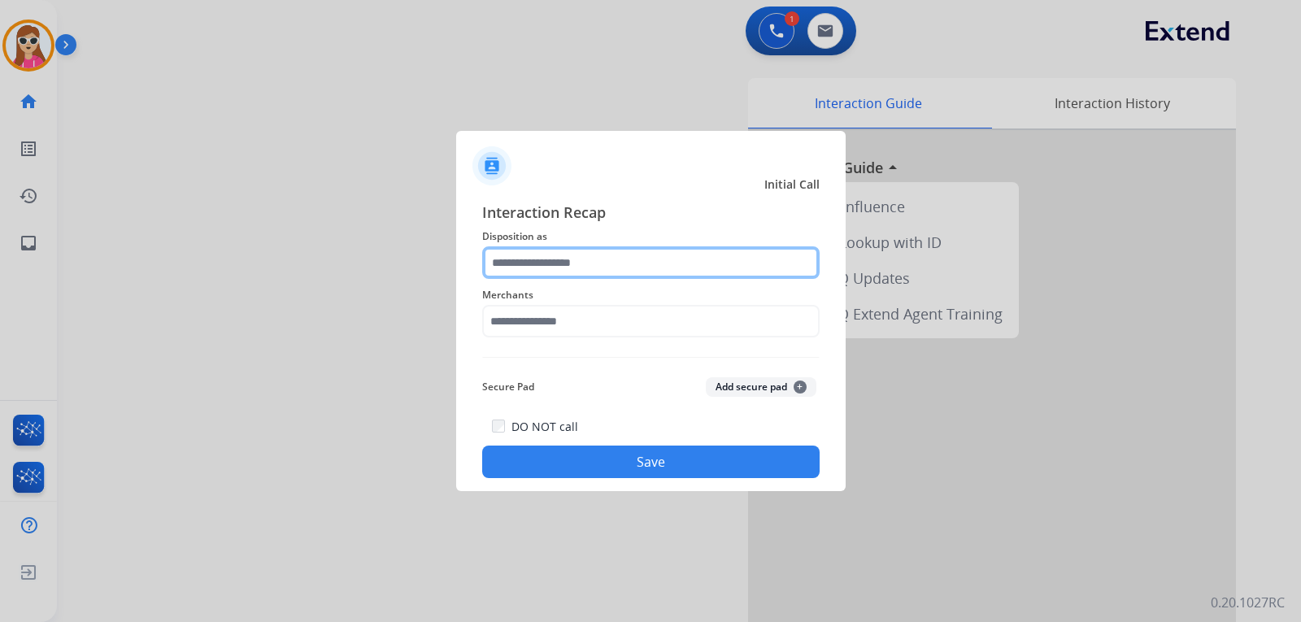
click at [577, 262] on input "text" at bounding box center [650, 262] width 337 height 33
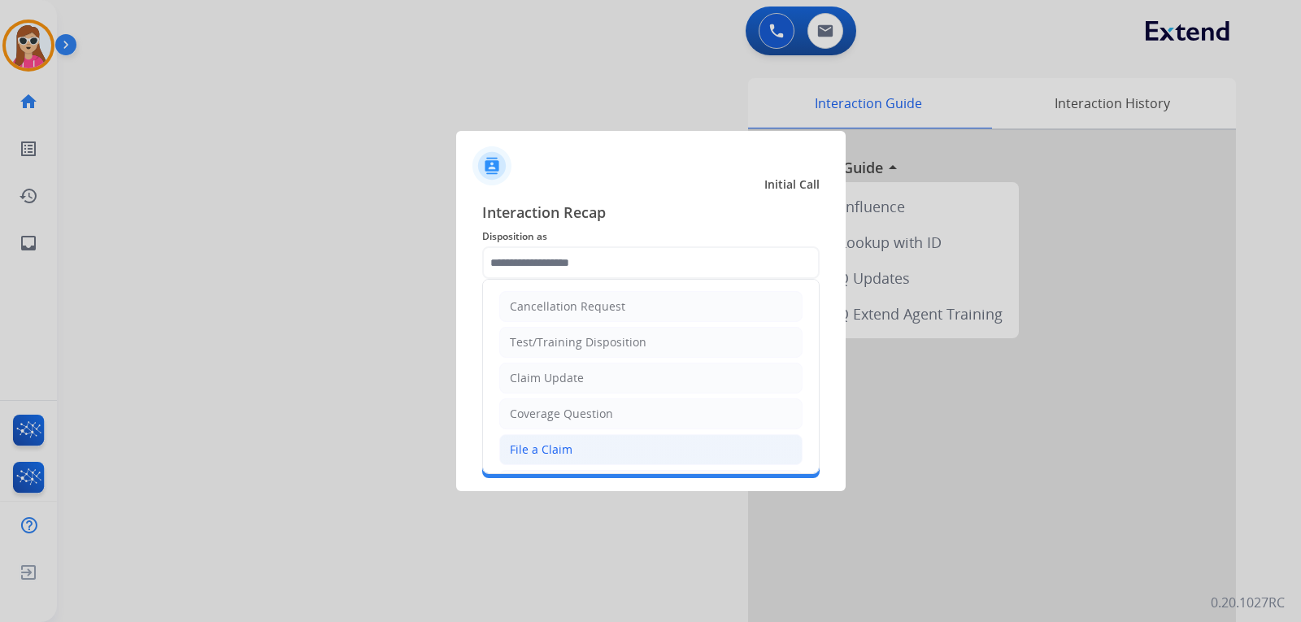
click at [588, 449] on li "File a Claim" at bounding box center [650, 449] width 303 height 31
type input "**********"
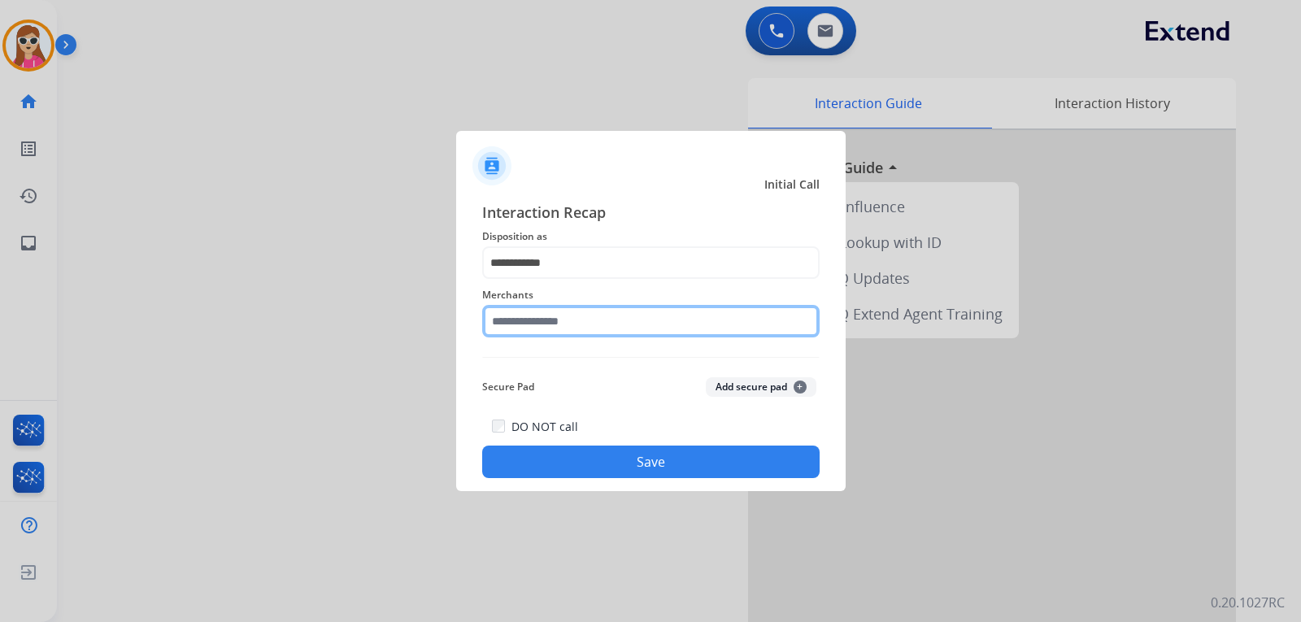
click at [560, 316] on input "text" at bounding box center [650, 321] width 337 height 33
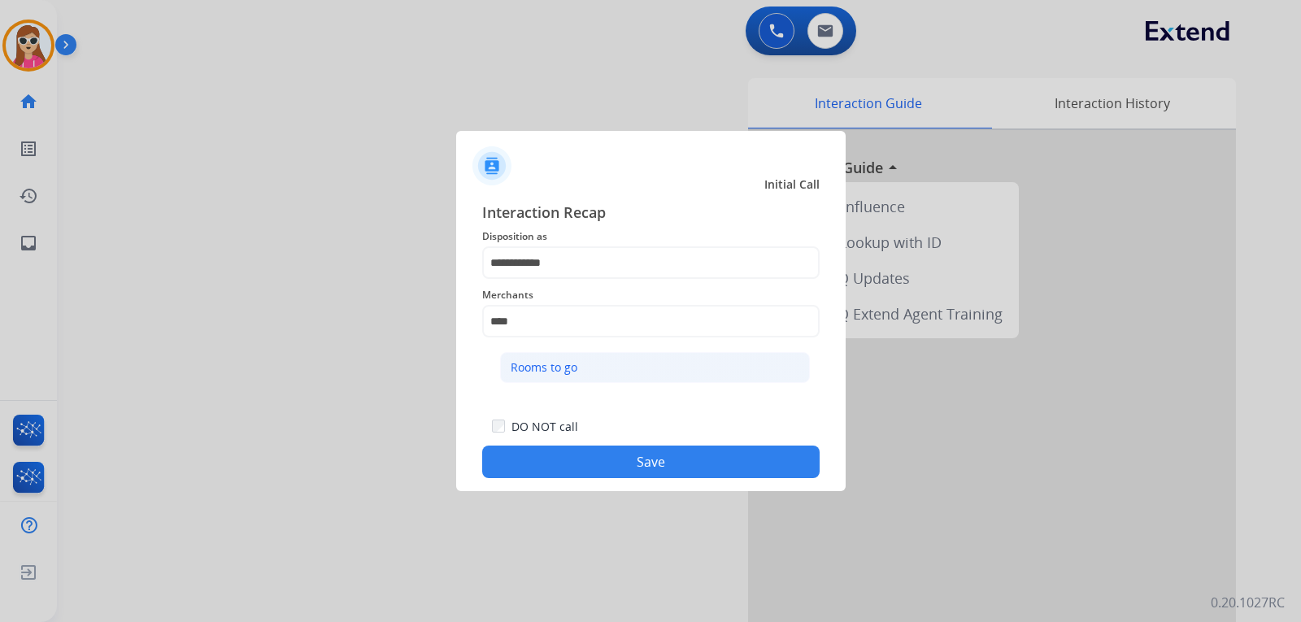
click at [696, 370] on li "Rooms to go" at bounding box center [655, 367] width 310 height 31
type input "**********"
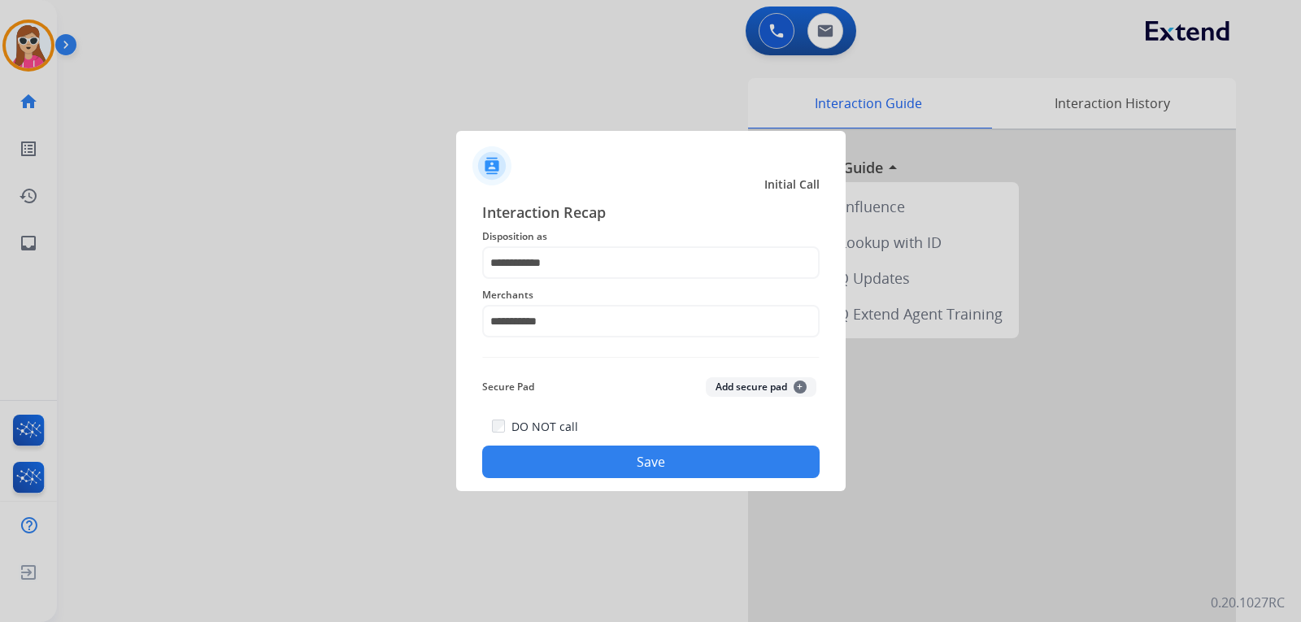
click at [740, 463] on button "Save" at bounding box center [650, 462] width 337 height 33
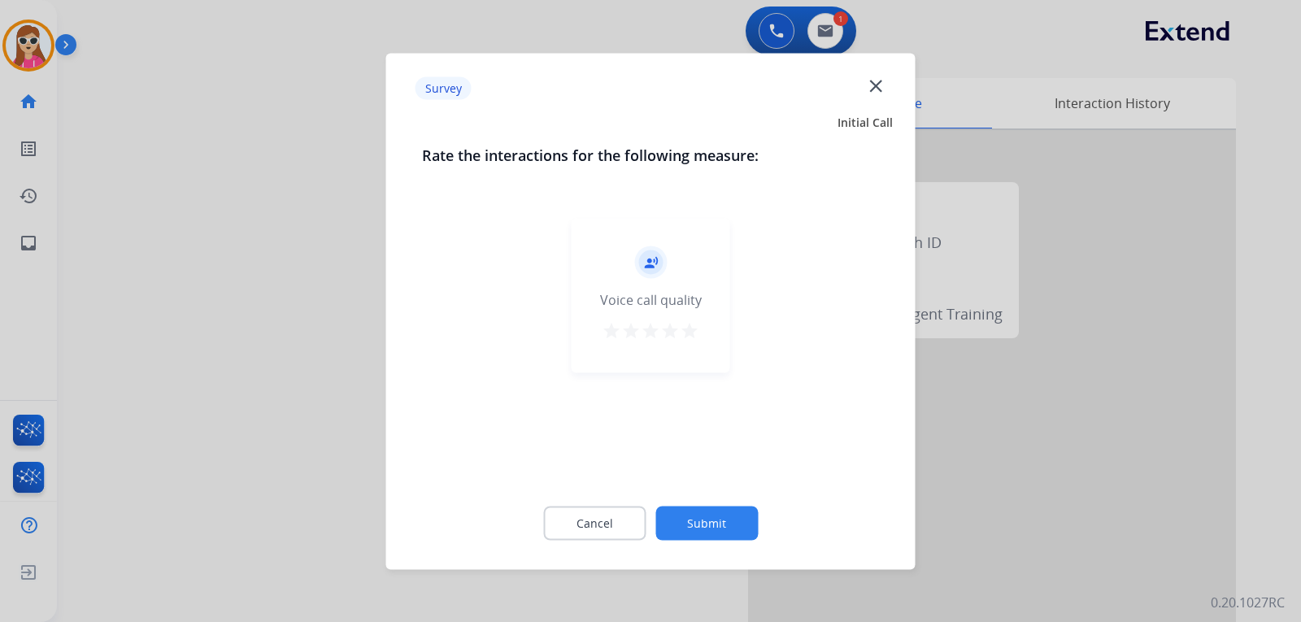
click at [692, 325] on mat-icon "star" at bounding box center [690, 330] width 20 height 20
click at [740, 514] on button "Submit" at bounding box center [706, 523] width 102 height 34
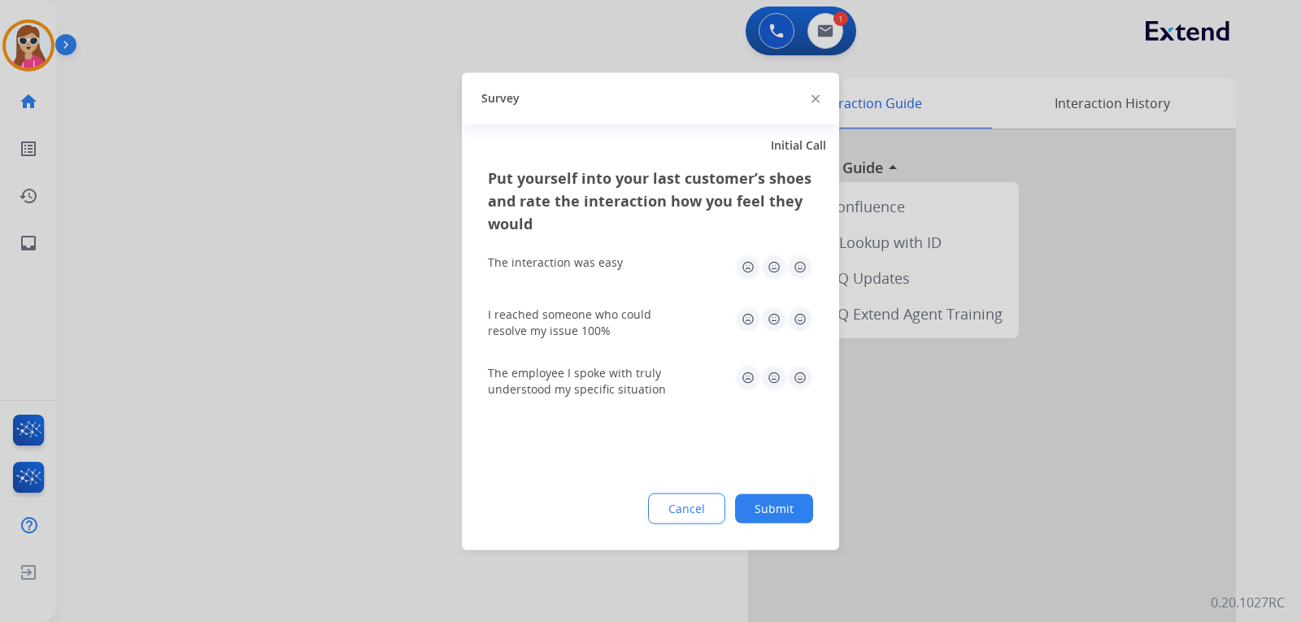
drag, startPoint x: 800, startPoint y: 264, endPoint x: 807, endPoint y: 281, distance: 18.3
click at [801, 264] on img at bounding box center [800, 267] width 26 height 26
click at [803, 316] on img at bounding box center [800, 319] width 26 height 26
click at [807, 380] on img at bounding box center [800, 377] width 26 height 26
click at [798, 504] on button "Submit" at bounding box center [774, 508] width 78 height 29
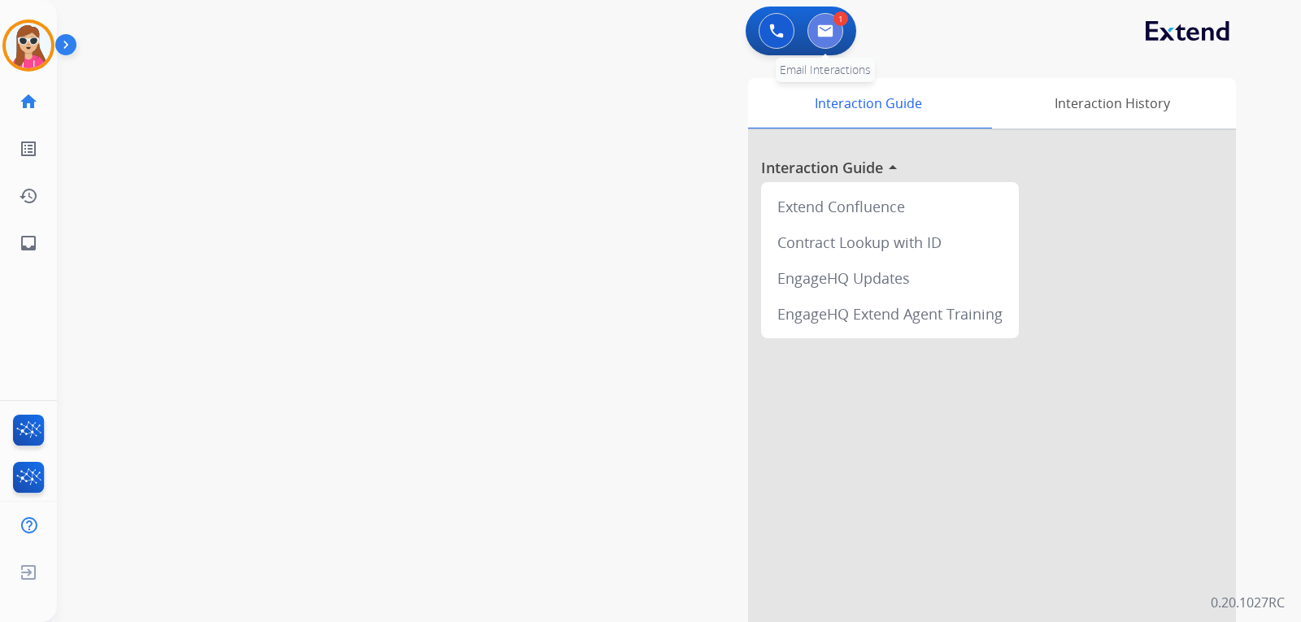
click at [821, 39] on button at bounding box center [826, 31] width 36 height 36
select select "**********"
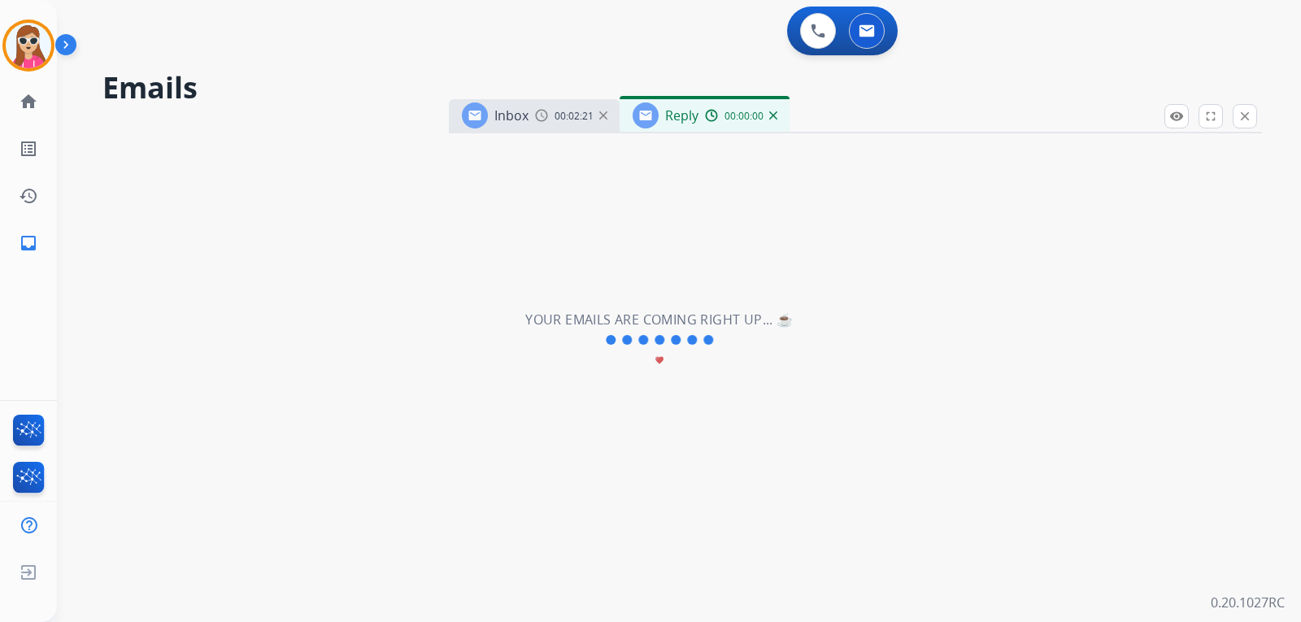
select select "**********"
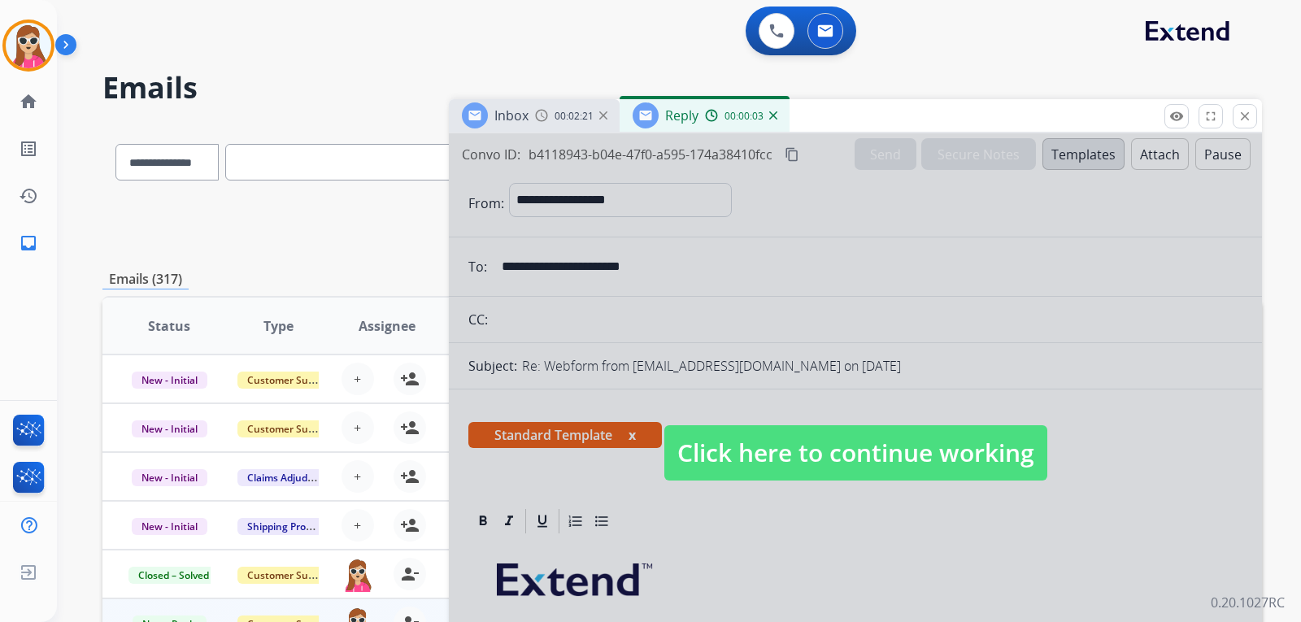
click at [780, 469] on span "Click here to continue working" at bounding box center [855, 452] width 383 height 55
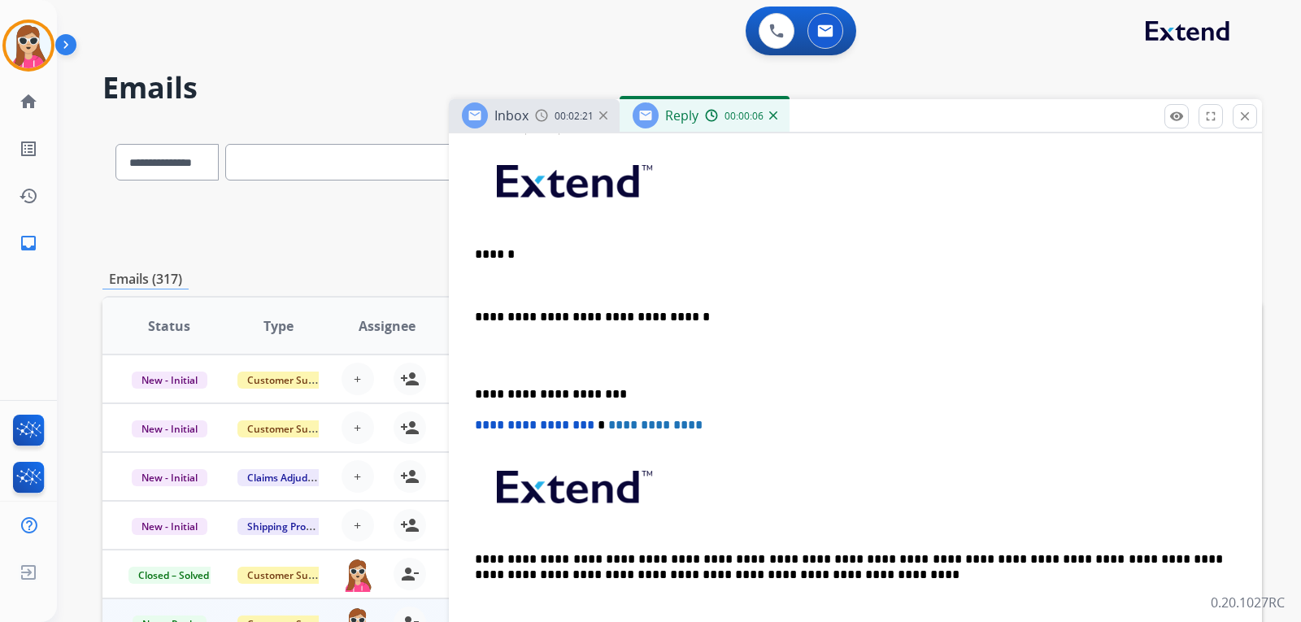
scroll to position [488, 0]
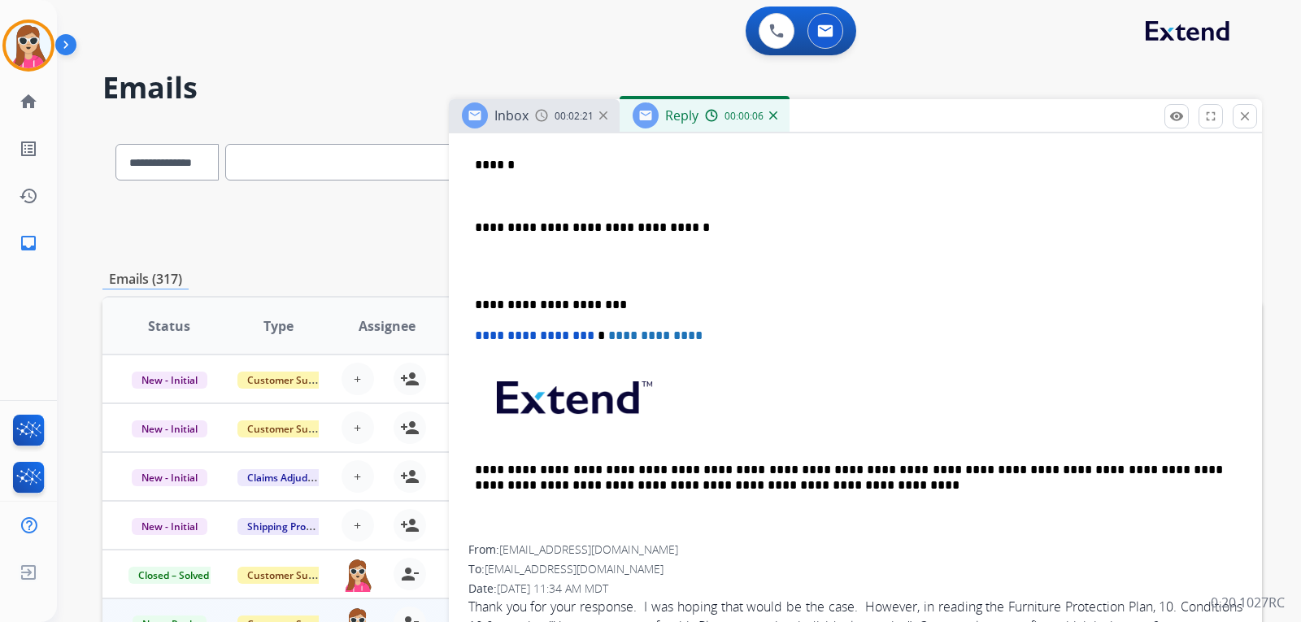
click at [518, 170] on p "******" at bounding box center [849, 165] width 748 height 15
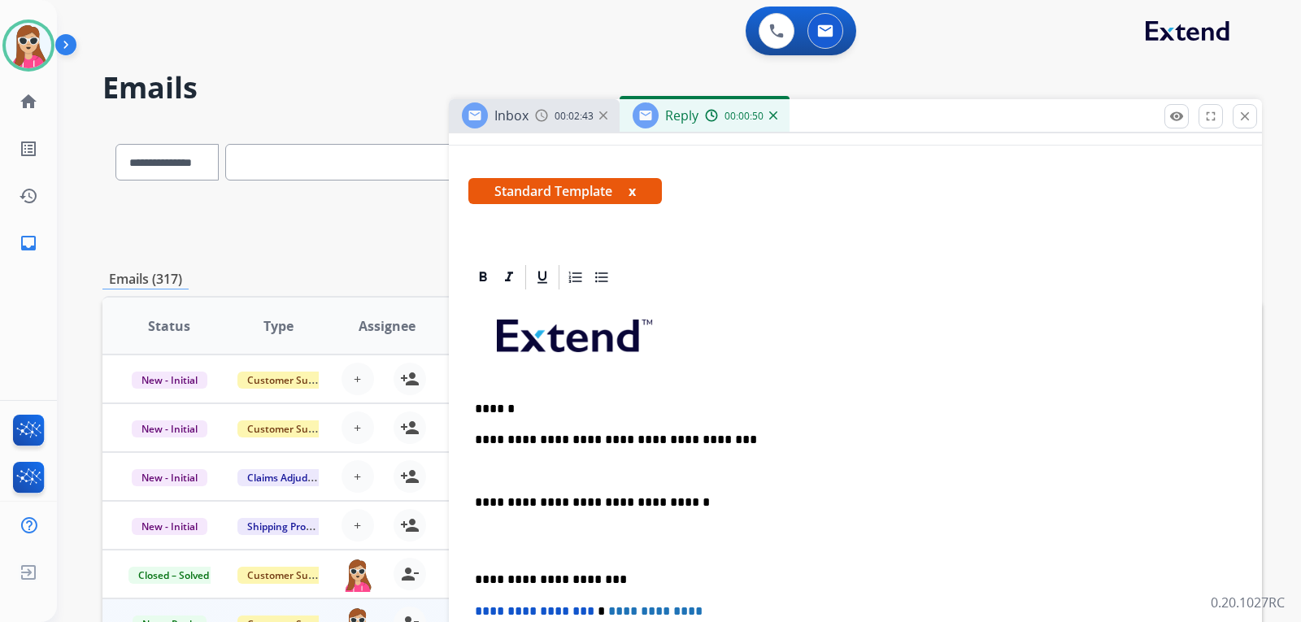
scroll to position [0, 0]
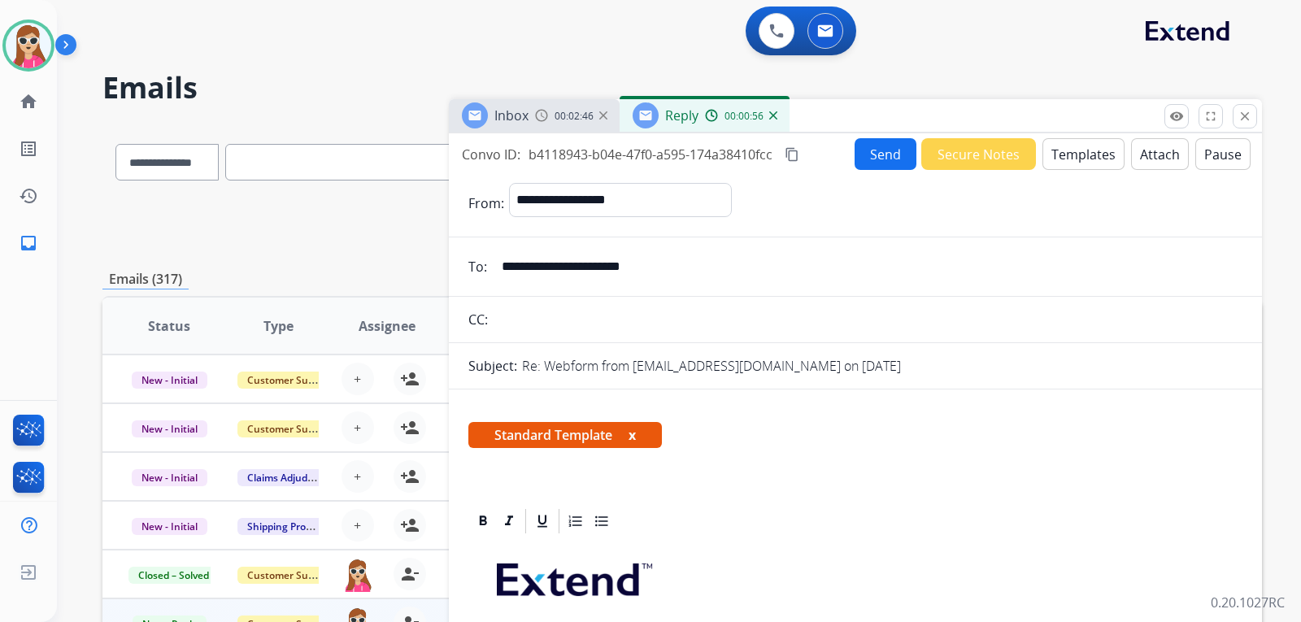
click at [890, 156] on button "Send" at bounding box center [886, 154] width 62 height 32
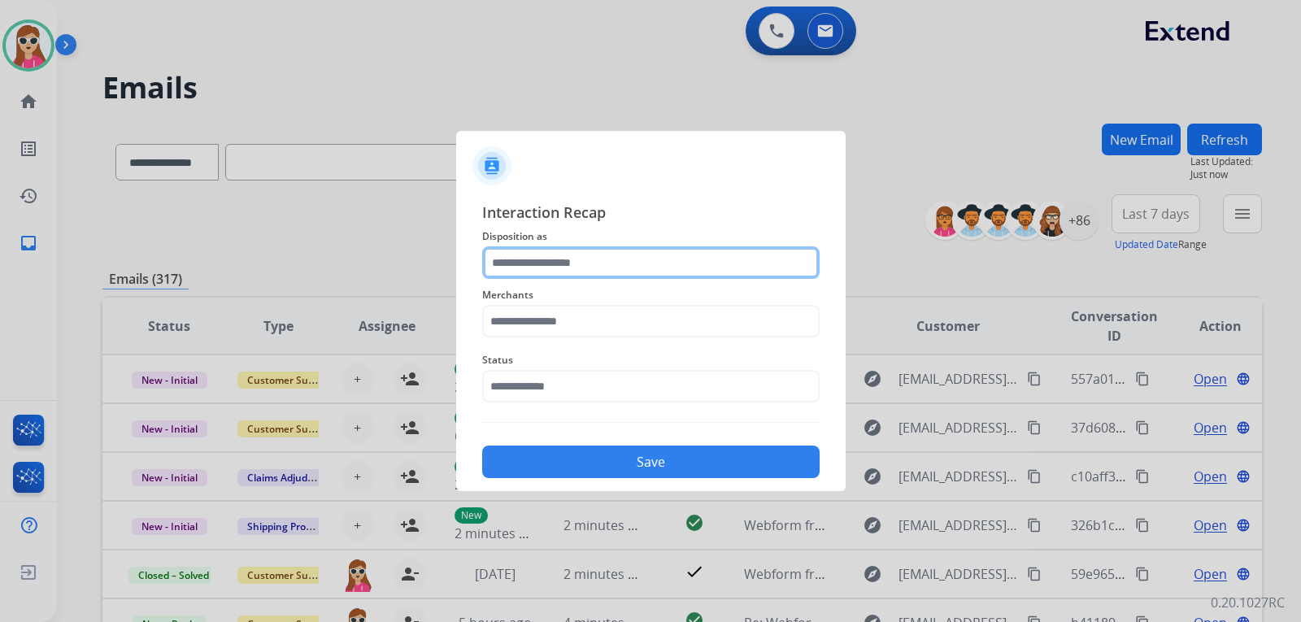
click at [631, 254] on input "text" at bounding box center [650, 262] width 337 height 33
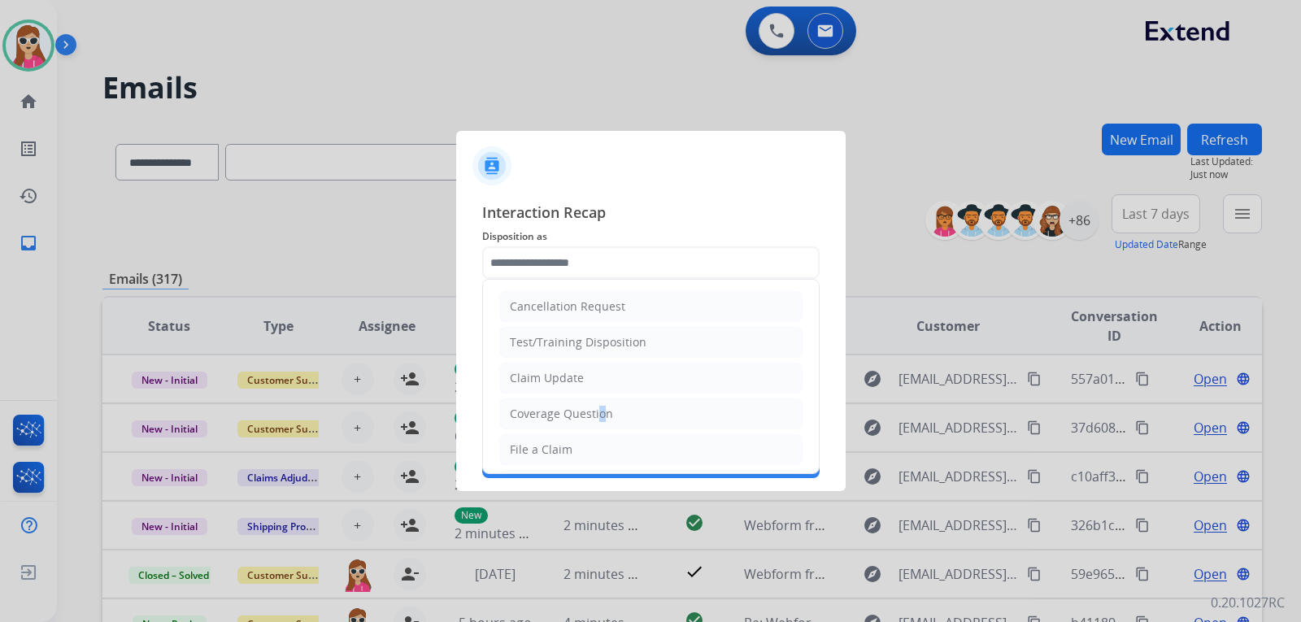
click at [597, 415] on div "Coverage Question" at bounding box center [561, 414] width 103 height 16
type input "**********"
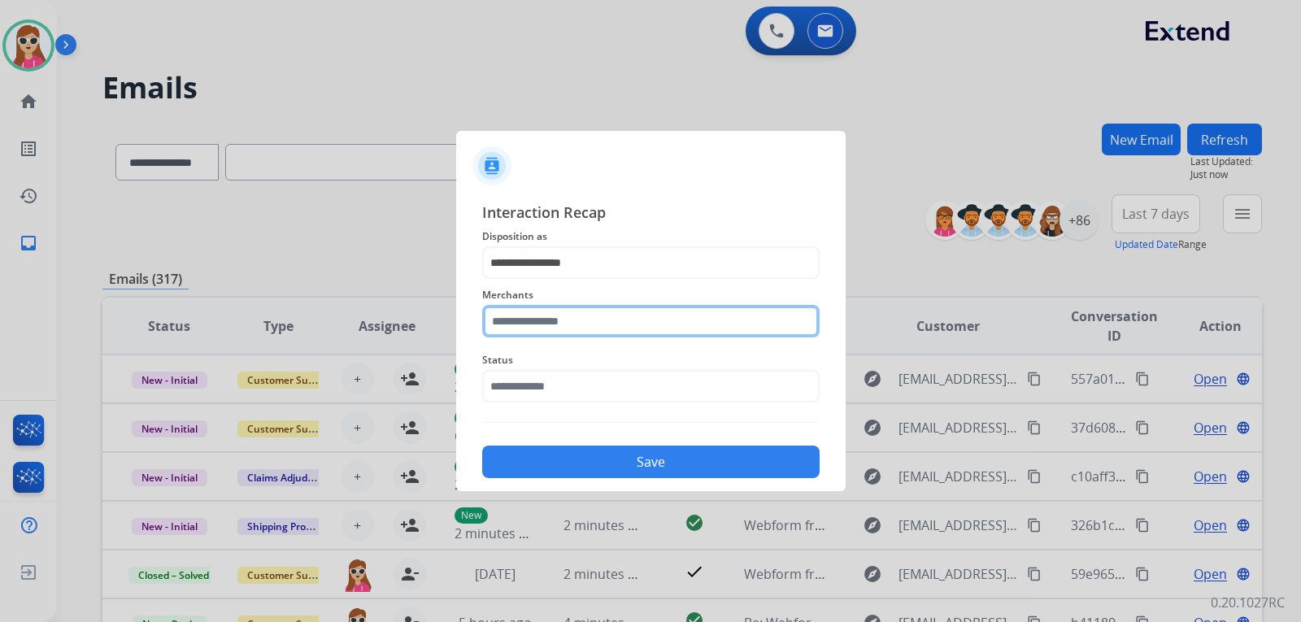
click at [607, 316] on input "text" at bounding box center [650, 321] width 337 height 33
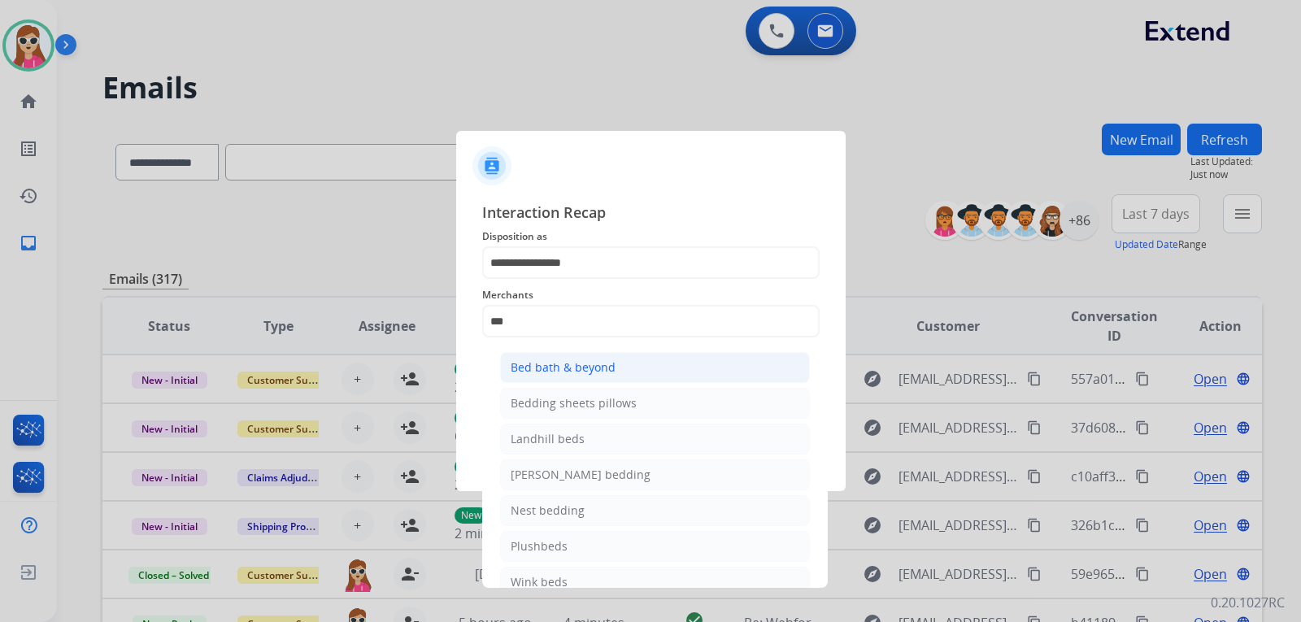
click at [648, 355] on li "Bed bath & beyond" at bounding box center [655, 367] width 310 height 31
type input "**********"
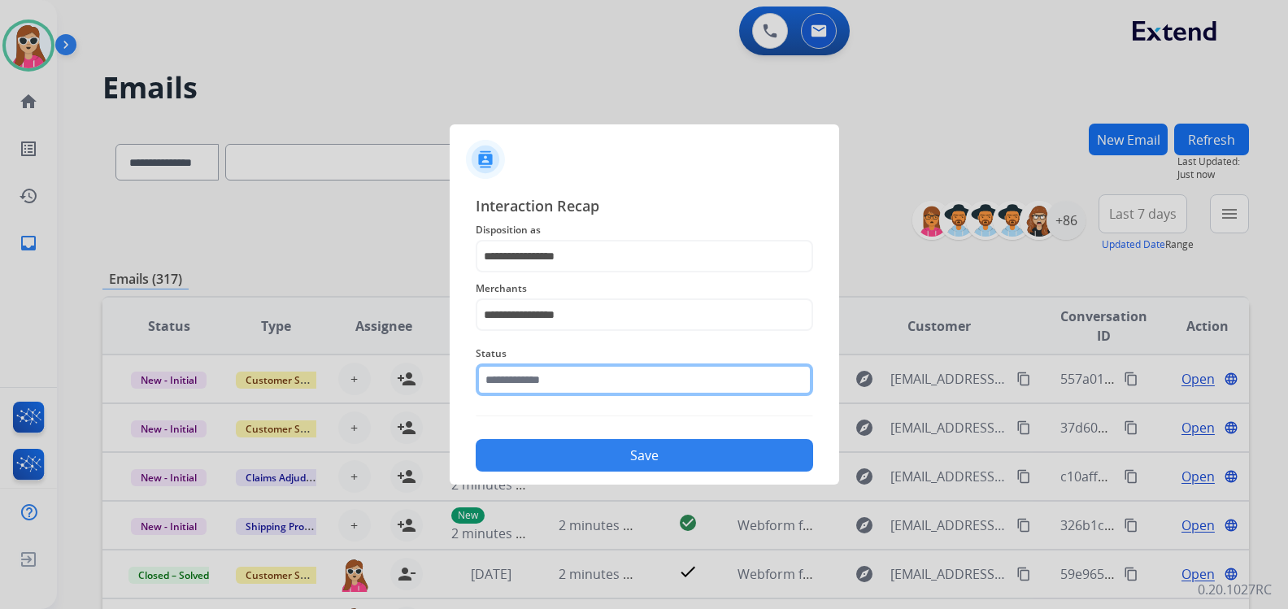
click at [638, 382] on input "text" at bounding box center [644, 380] width 337 height 33
click at [577, 390] on input "text" at bounding box center [644, 380] width 337 height 33
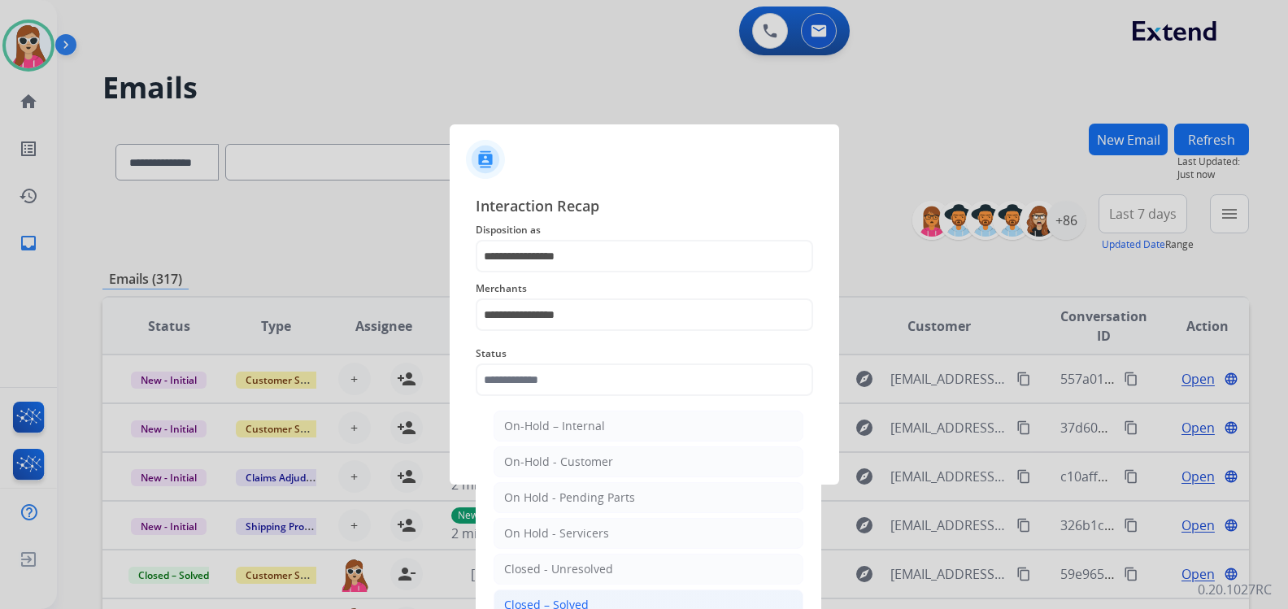
click at [562, 598] on div "Closed – Solved" at bounding box center [546, 605] width 85 height 16
type input "**********"
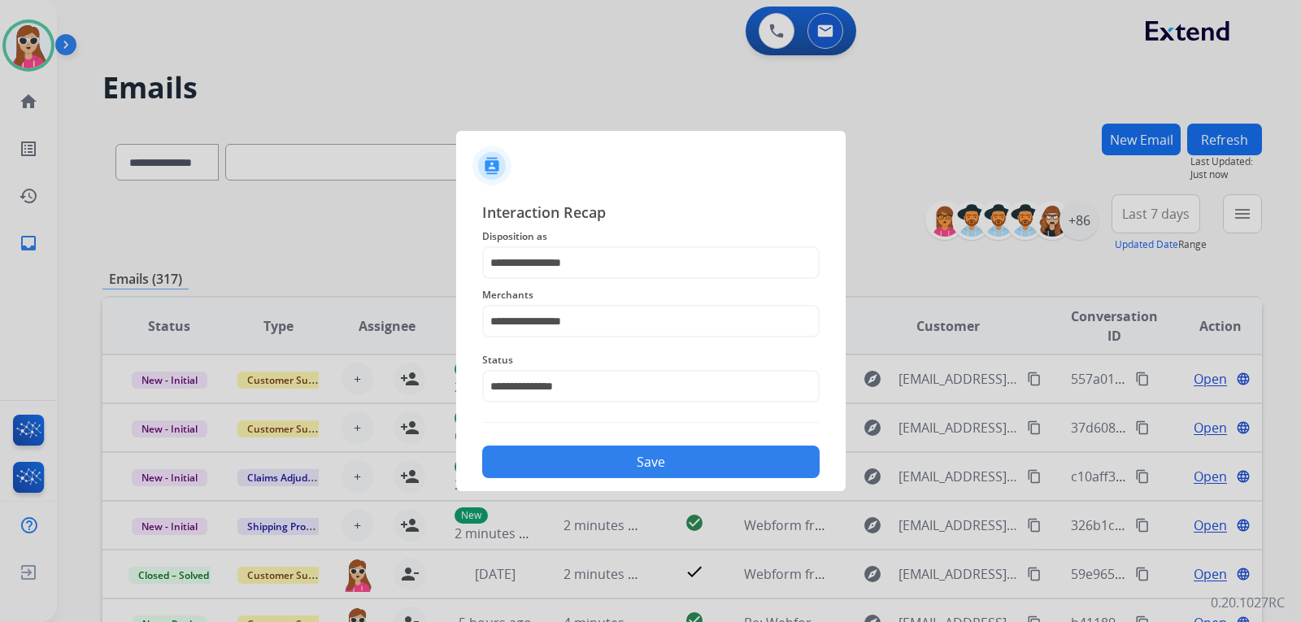
click at [625, 470] on button "Save" at bounding box center [650, 462] width 337 height 33
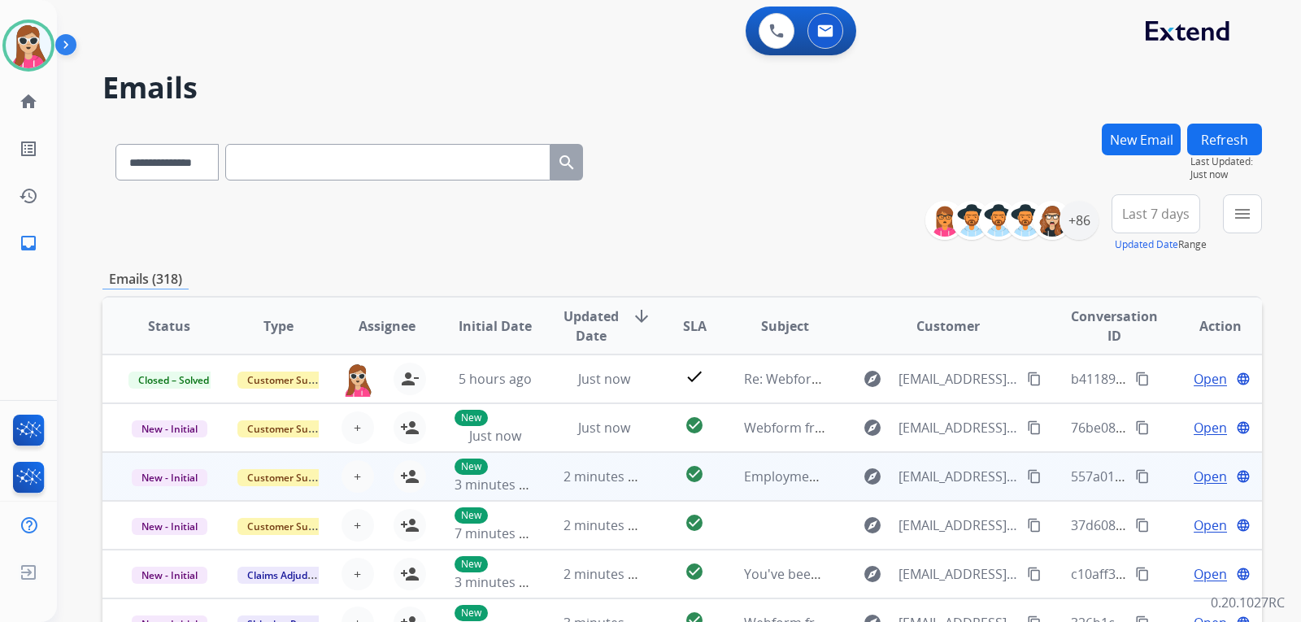
scroll to position [2, 0]
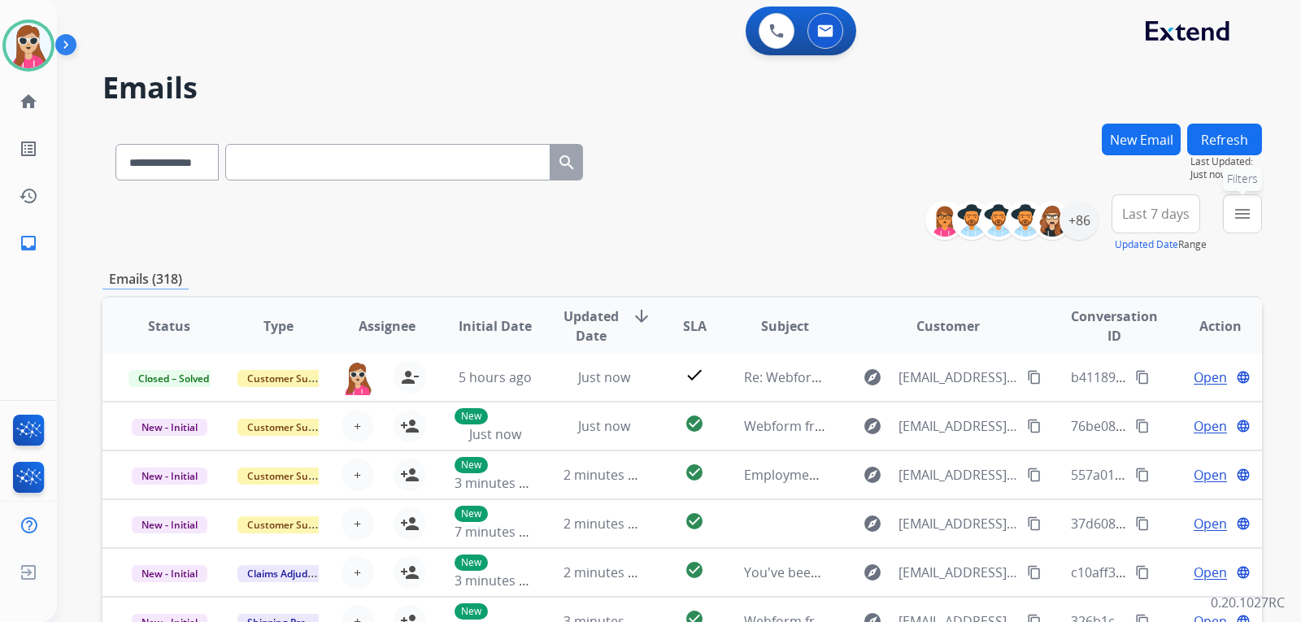
click at [1233, 220] on mat-icon "menu" at bounding box center [1243, 214] width 20 height 20
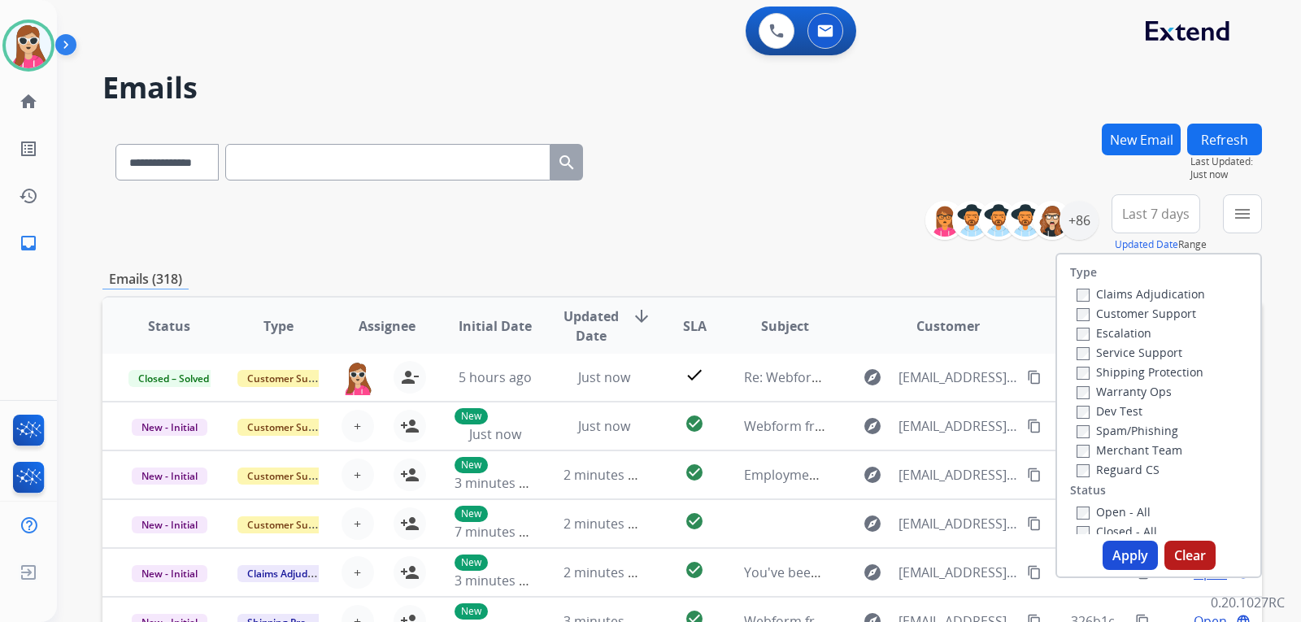
click at [1173, 314] on label "Customer Support" at bounding box center [1137, 313] width 120 height 15
click at [1169, 377] on label "Shipping Protection" at bounding box center [1140, 371] width 127 height 15
click at [1141, 471] on label "Reguard CS" at bounding box center [1118, 469] width 83 height 15
click at [1117, 511] on label "Open - All" at bounding box center [1114, 511] width 74 height 15
click at [1135, 554] on button "Apply" at bounding box center [1130, 555] width 55 height 29
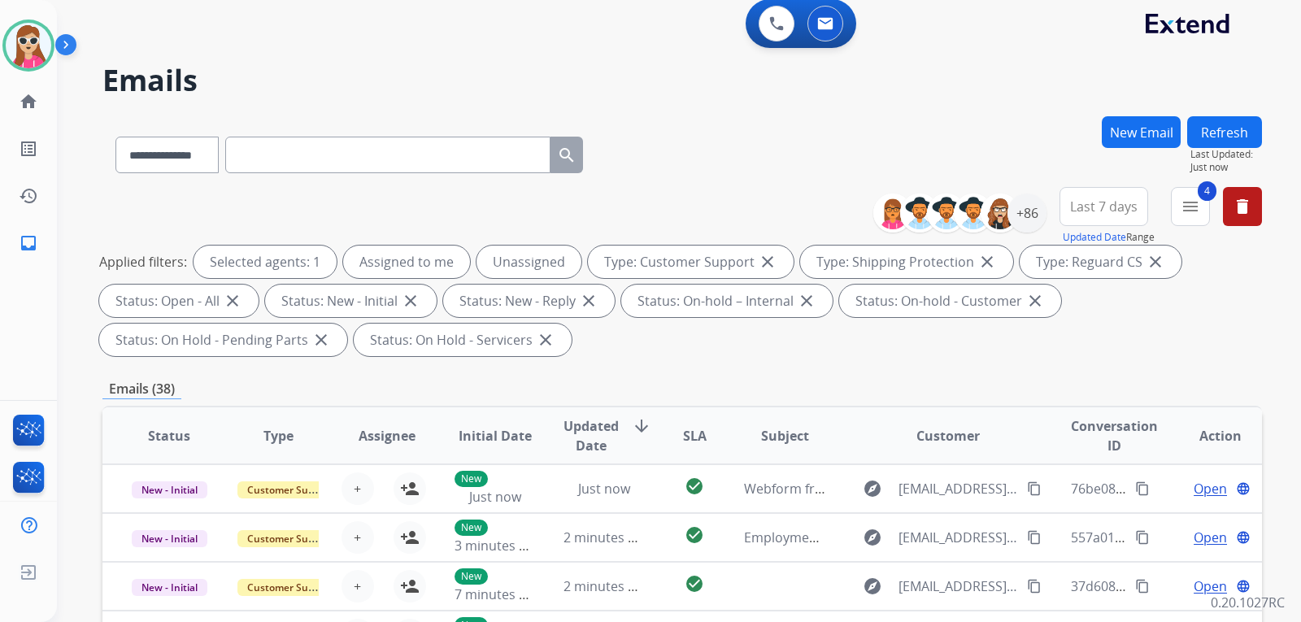
scroll to position [0, 0]
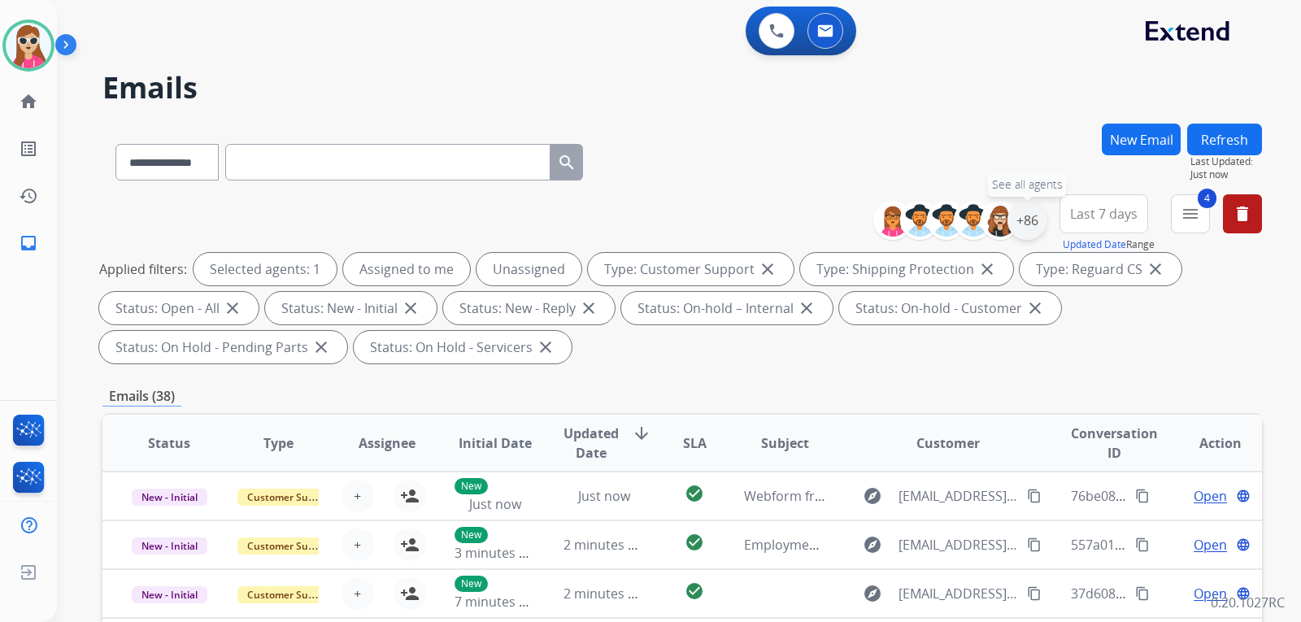
click at [1020, 216] on div "+86" at bounding box center [1027, 220] width 39 height 39
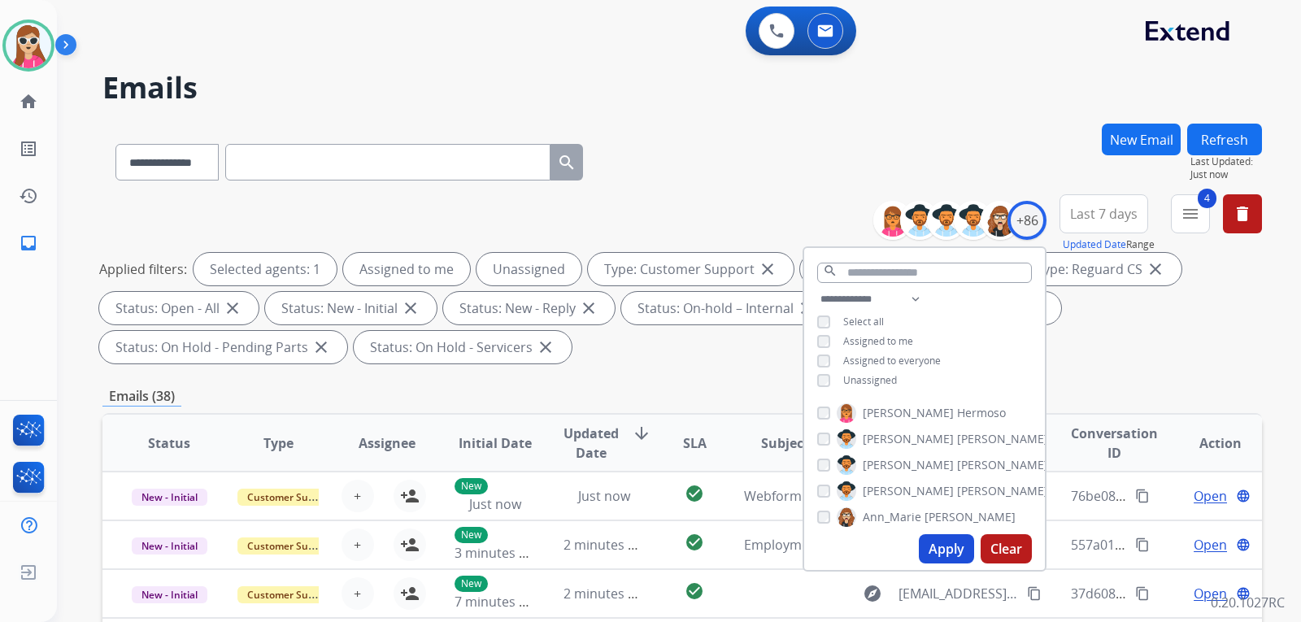
click at [873, 373] on span "Unassigned" at bounding box center [870, 380] width 54 height 14
click at [931, 542] on button "Apply" at bounding box center [946, 548] width 55 height 29
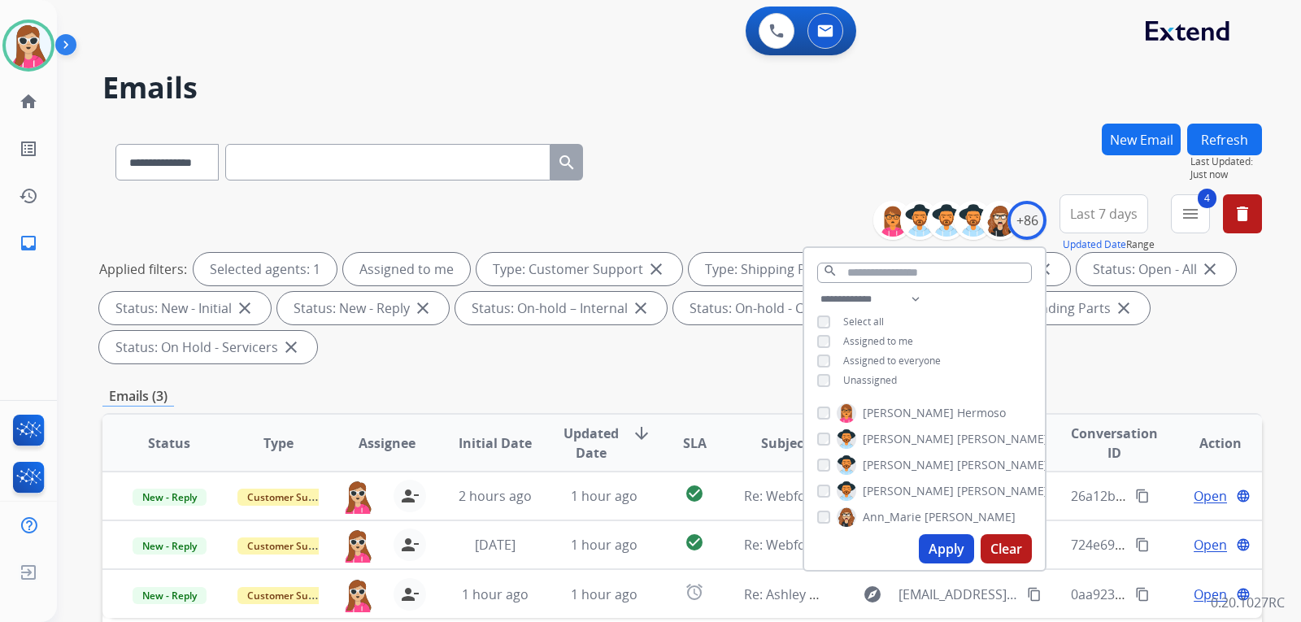
click at [607, 392] on div "Emails (3)" at bounding box center [682, 396] width 1160 height 20
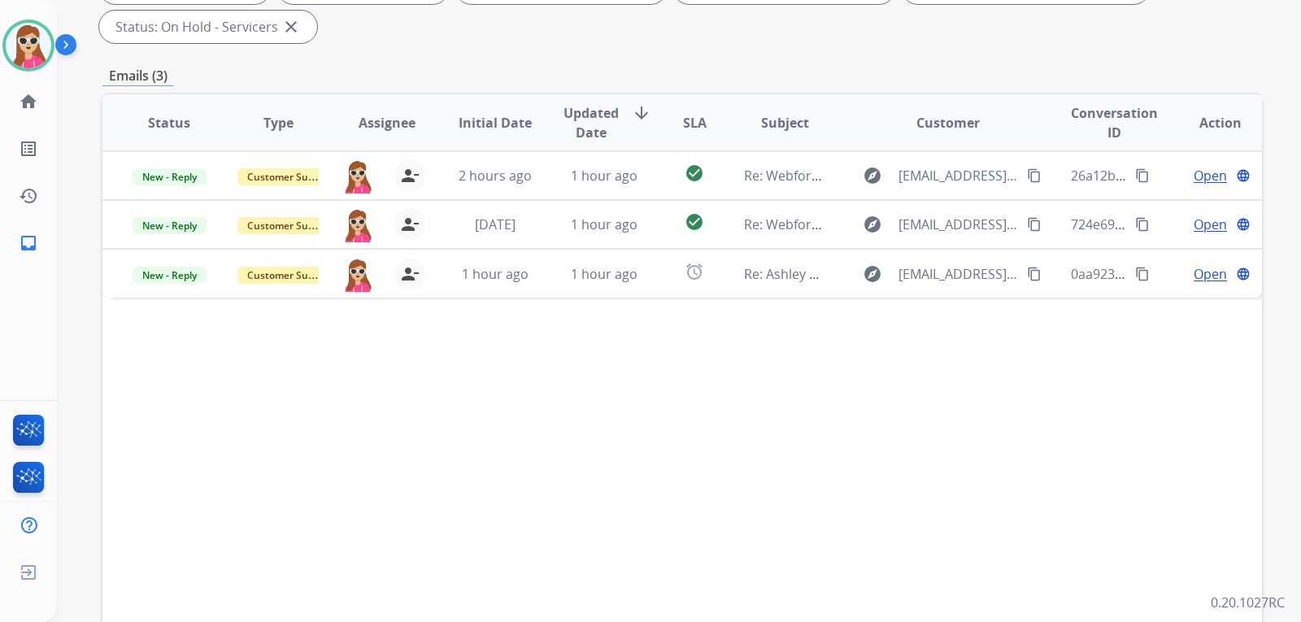
scroll to position [325, 0]
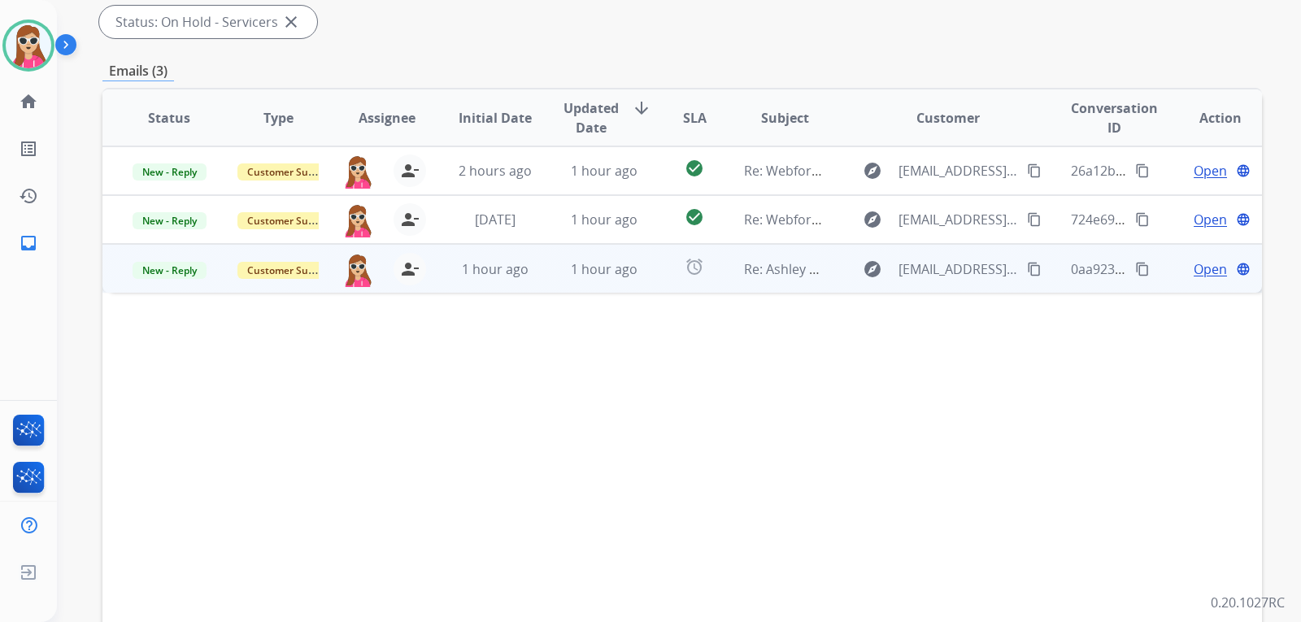
click at [659, 285] on td "alarm" at bounding box center [682, 268] width 72 height 49
click at [1027, 270] on mat-icon "content_copy" at bounding box center [1034, 268] width 15 height 15
click at [1204, 267] on span "Open" at bounding box center [1210, 269] width 33 height 20
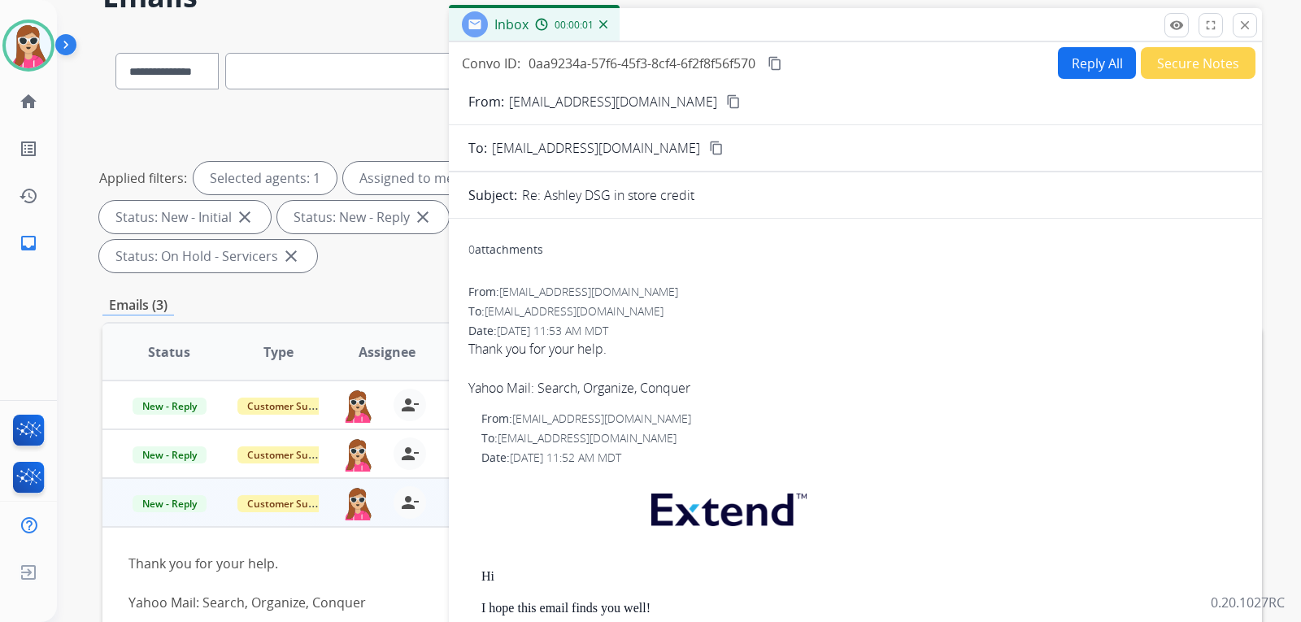
scroll to position [81, 0]
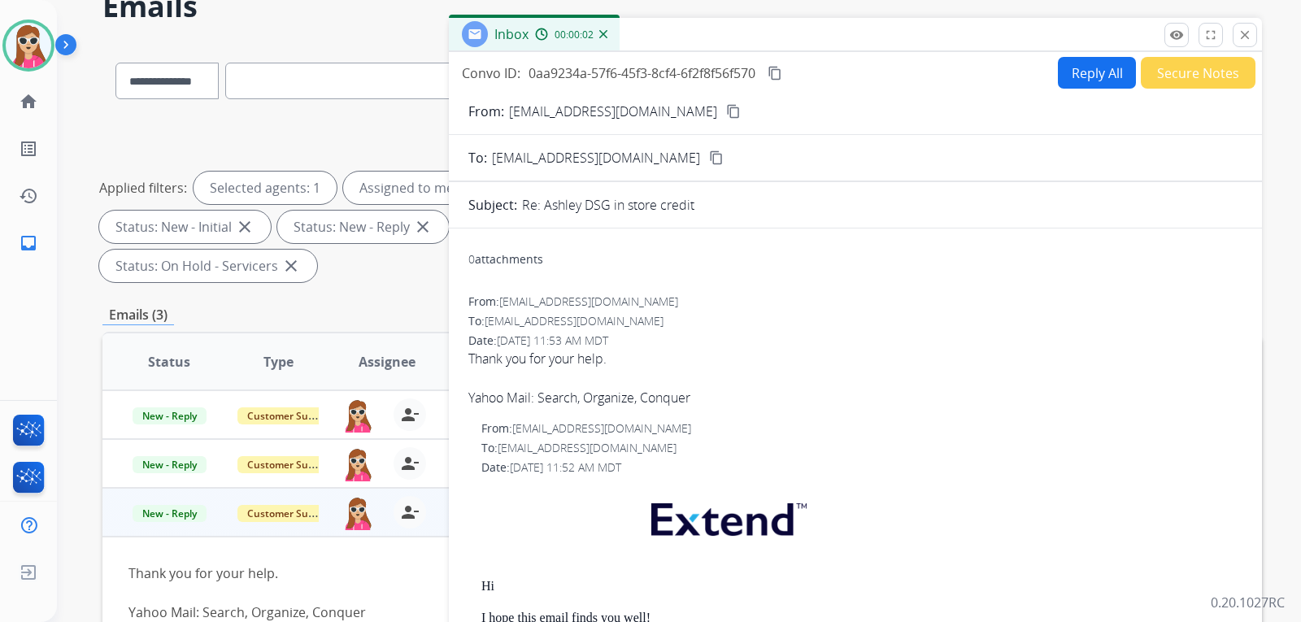
click at [1080, 81] on button "Reply All" at bounding box center [1097, 73] width 78 height 32
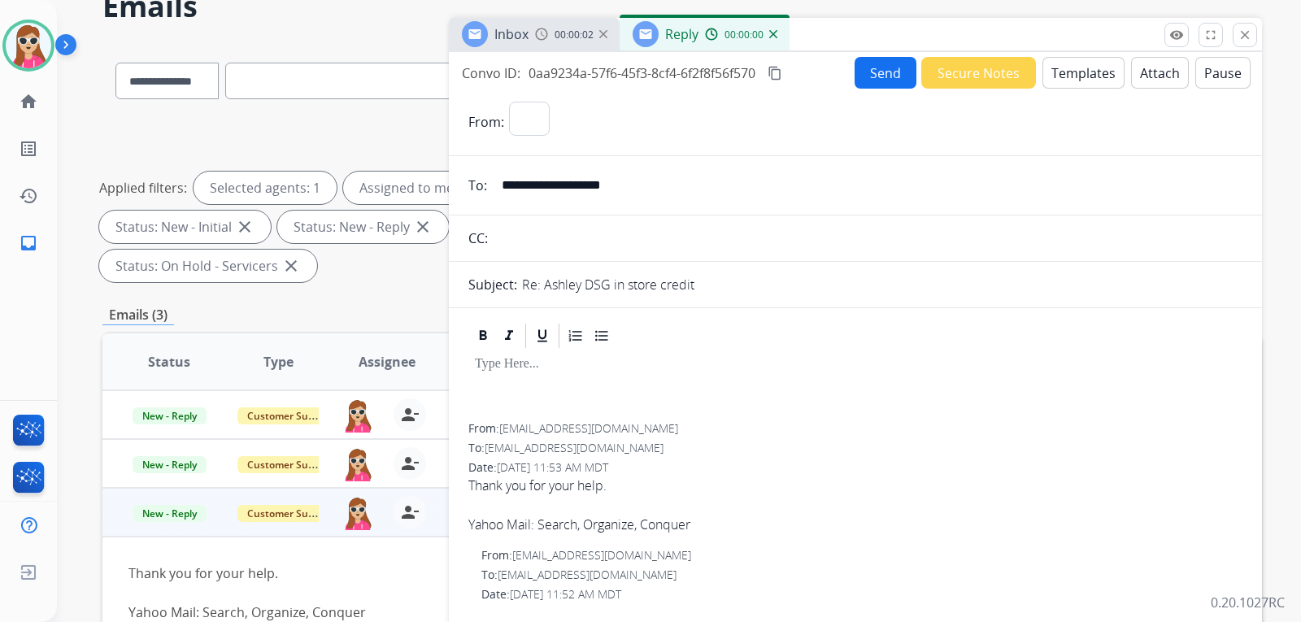
select select "**********"
drag, startPoint x: 1052, startPoint y: 50, endPoint x: 1060, endPoint y: 58, distance: 11.5
click at [1053, 50] on div "Inbox 00:00:03 Reply 00:00:00" at bounding box center [855, 35] width 813 height 34
click at [1065, 66] on button "Templates" at bounding box center [1084, 73] width 82 height 32
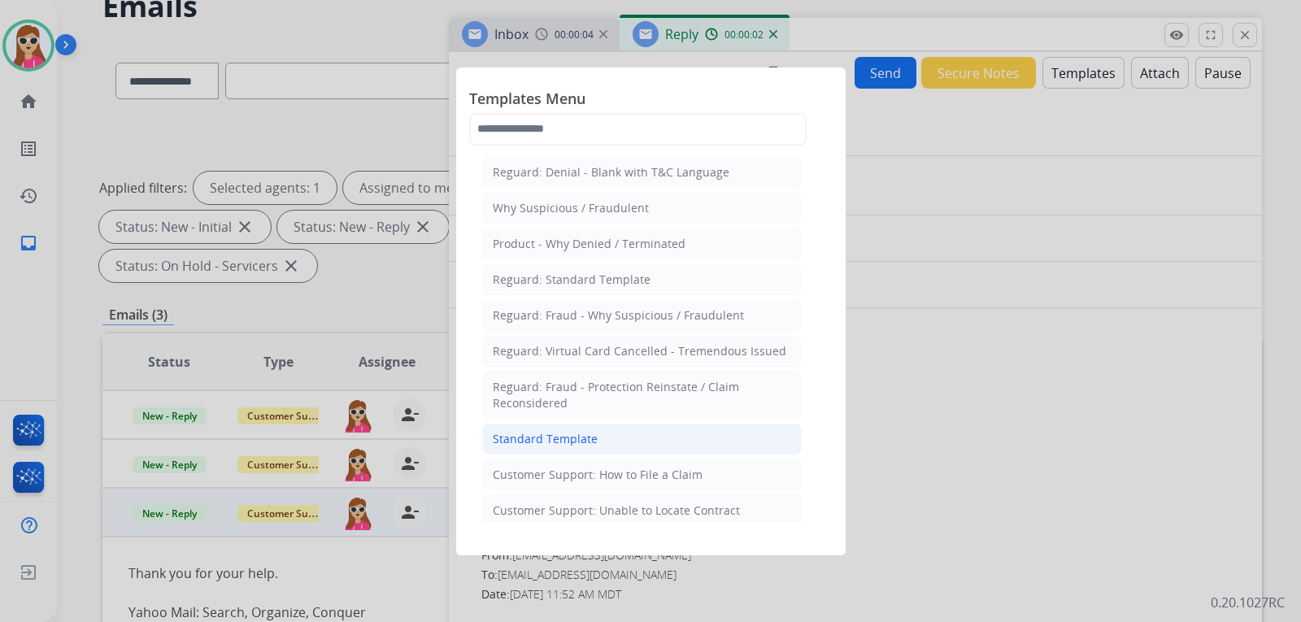
click at [635, 428] on li "Standard Template" at bounding box center [642, 439] width 320 height 31
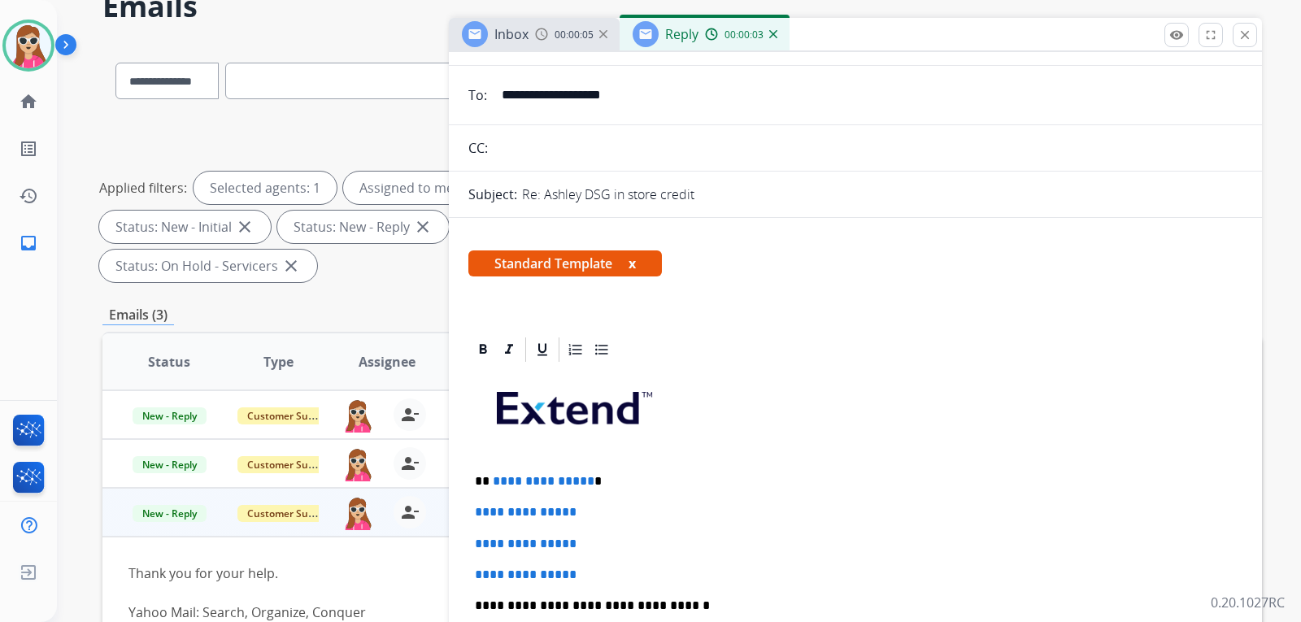
scroll to position [163, 0]
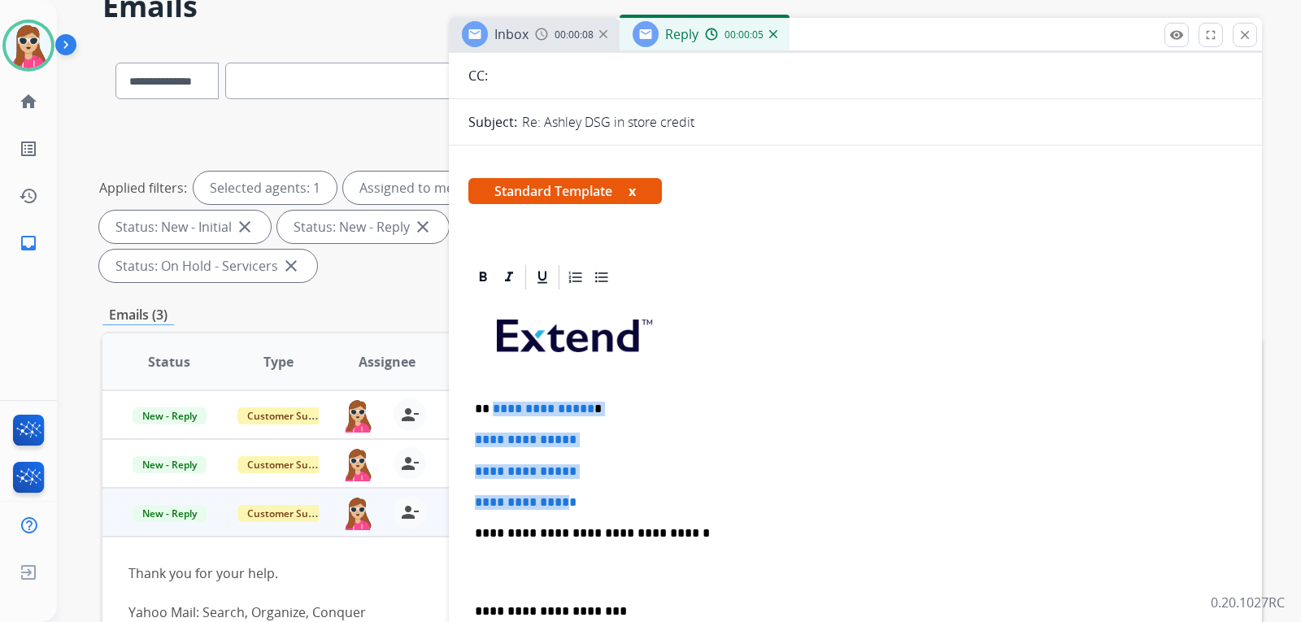
drag, startPoint x: 492, startPoint y: 406, endPoint x: 578, endPoint y: 485, distance: 116.8
click at [578, 485] on div "**********" at bounding box center [855, 572] width 774 height 560
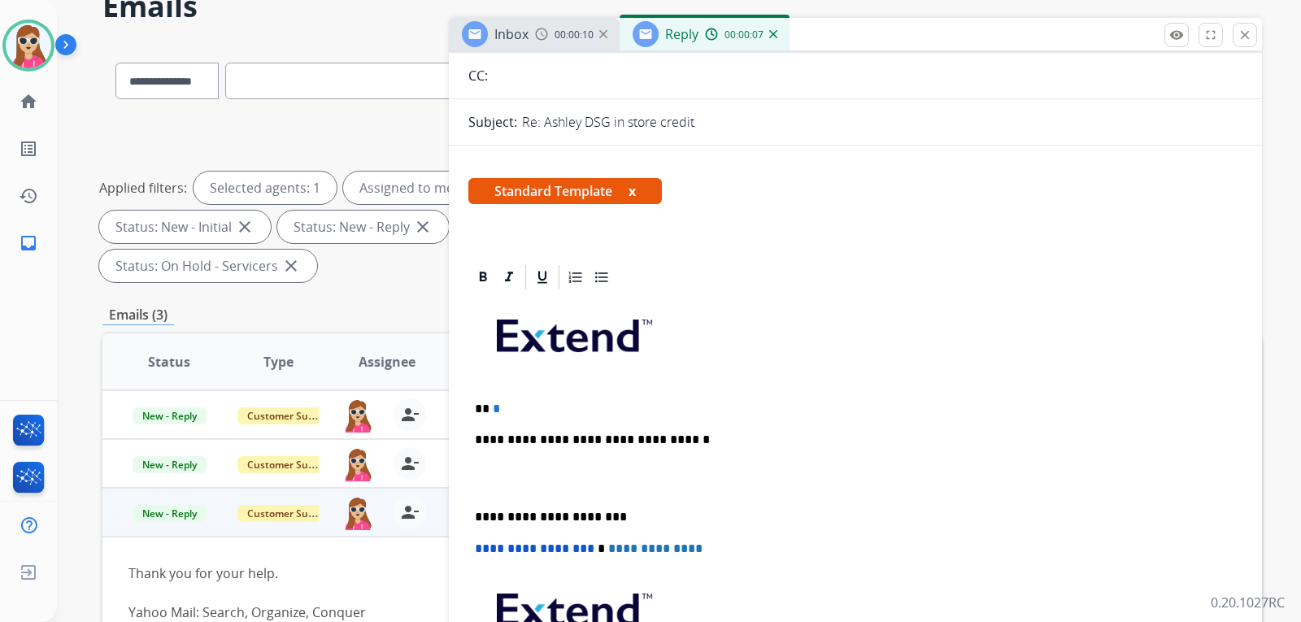
click at [551, 407] on p "** *" at bounding box center [849, 409] width 748 height 15
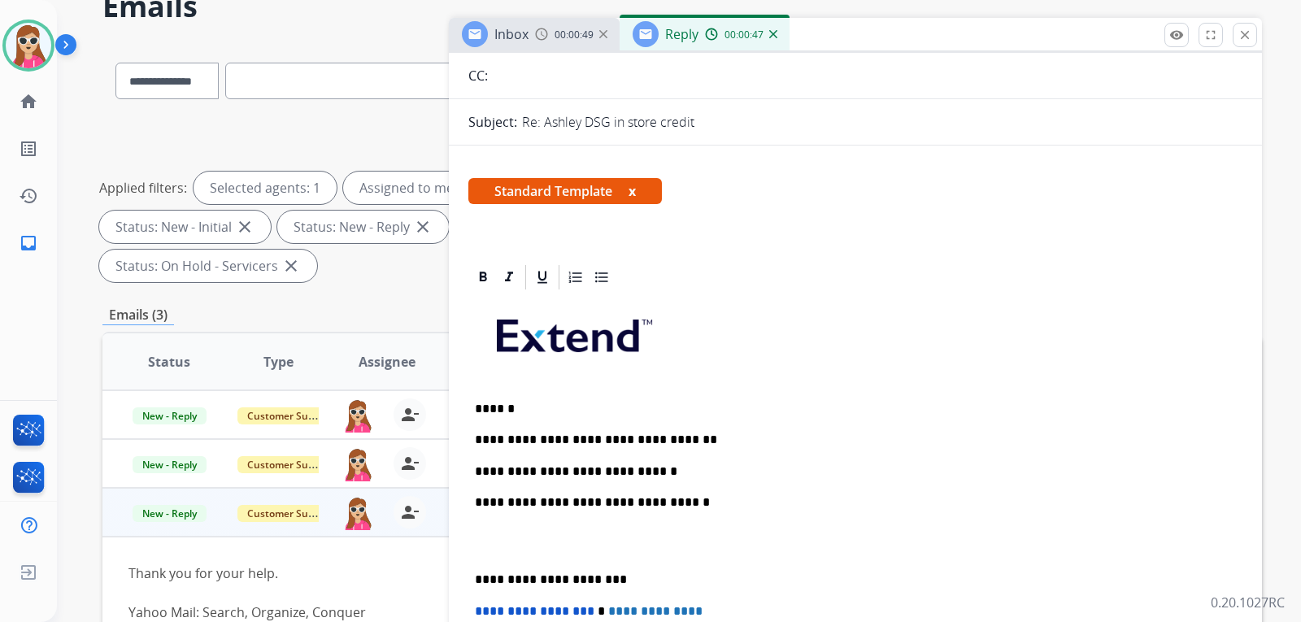
click at [525, 471] on p "**********" at bounding box center [849, 471] width 748 height 15
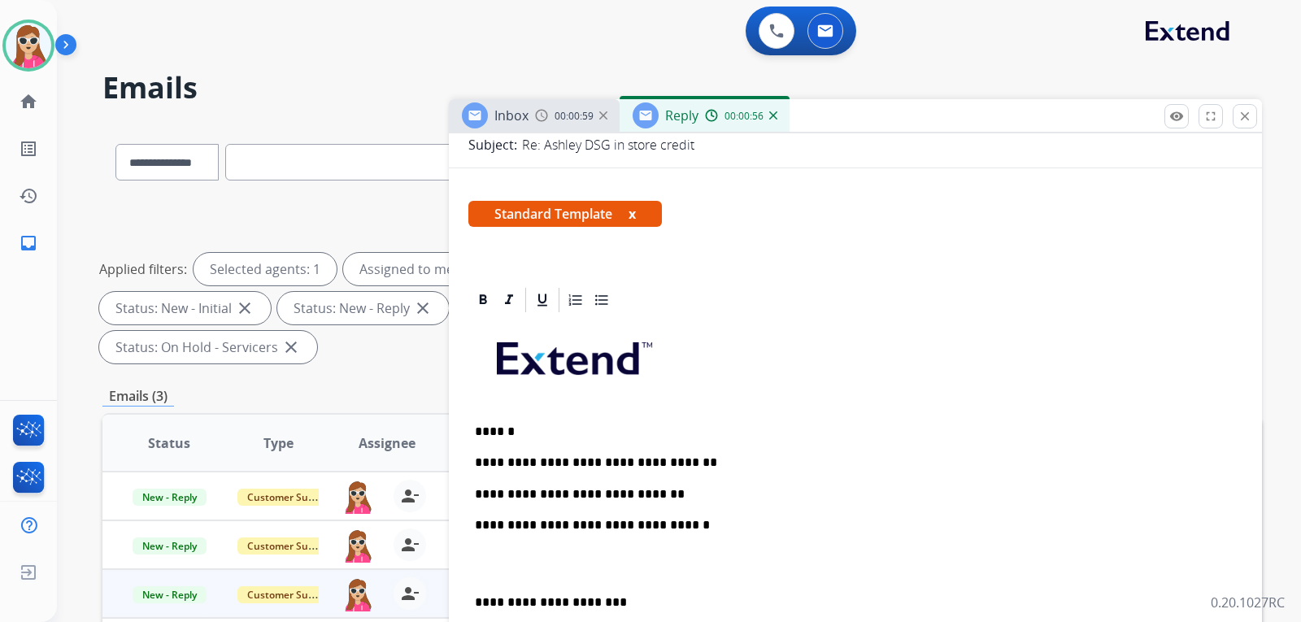
scroll to position [244, 0]
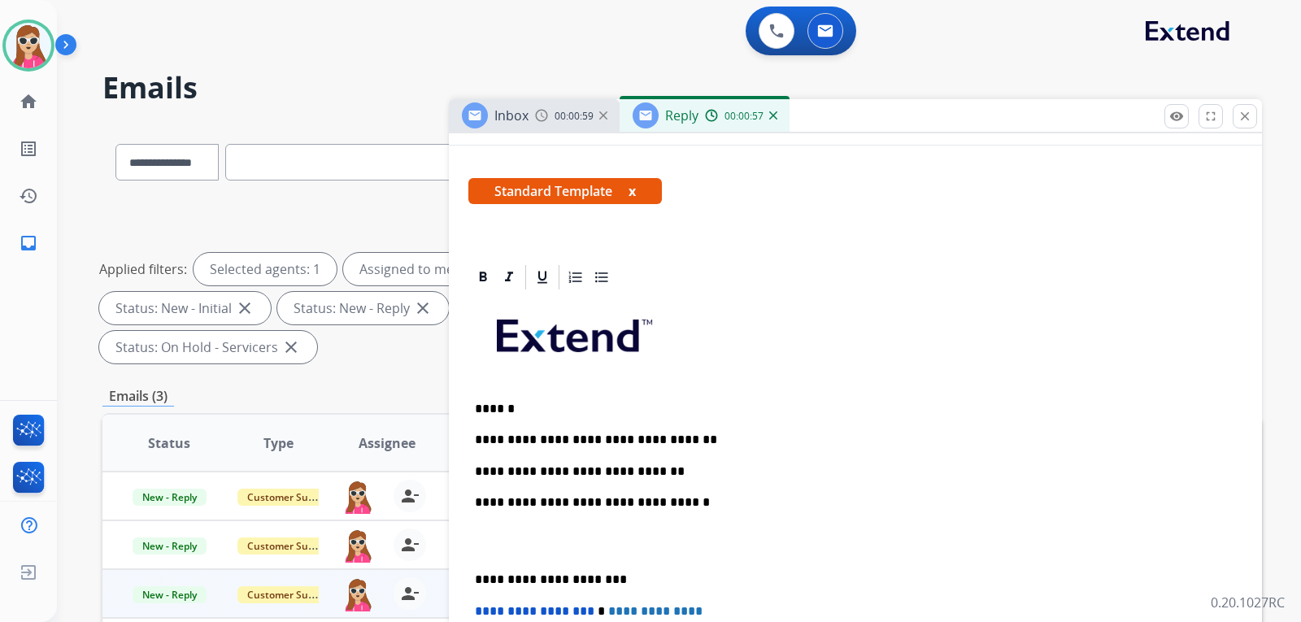
click at [690, 485] on div "**********" at bounding box center [855, 556] width 774 height 529
click at [677, 464] on div "**********" at bounding box center [855, 556] width 774 height 529
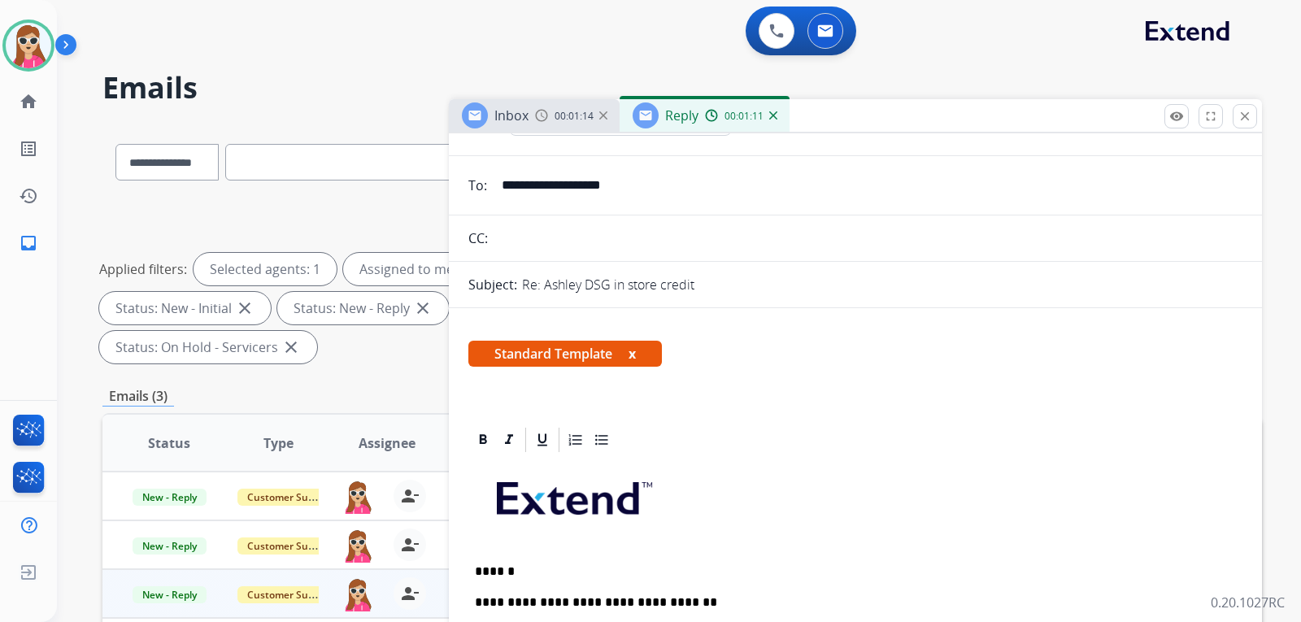
scroll to position [0, 0]
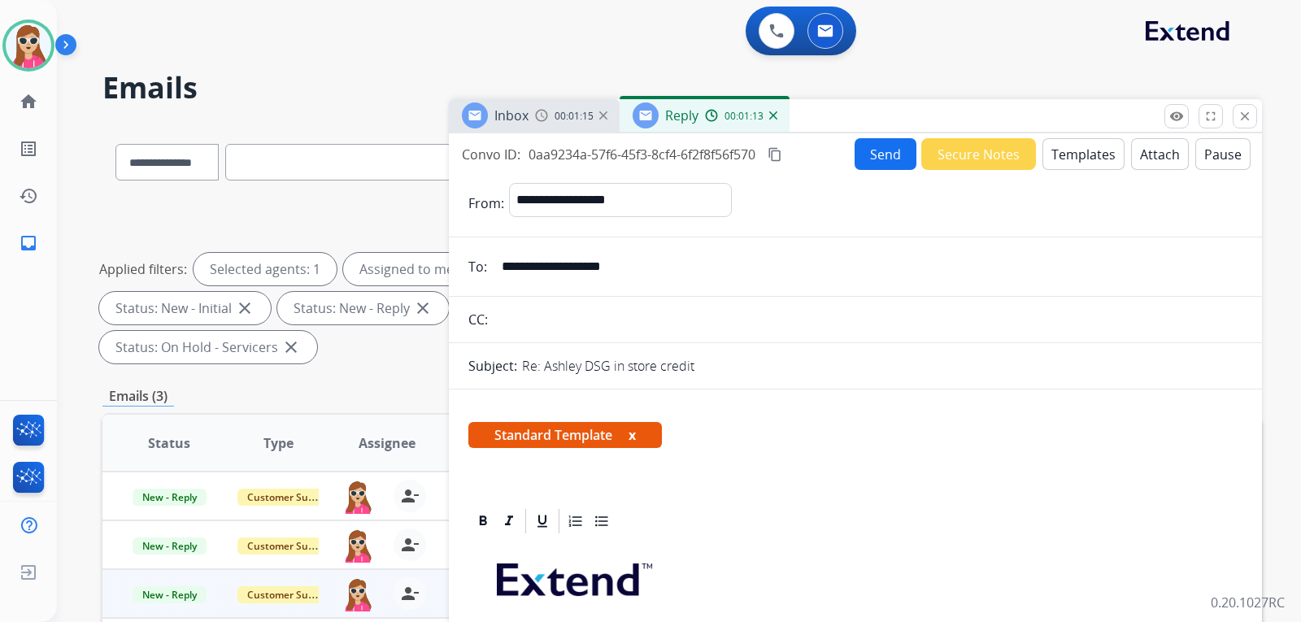
click at [863, 152] on button "Send" at bounding box center [886, 154] width 62 height 32
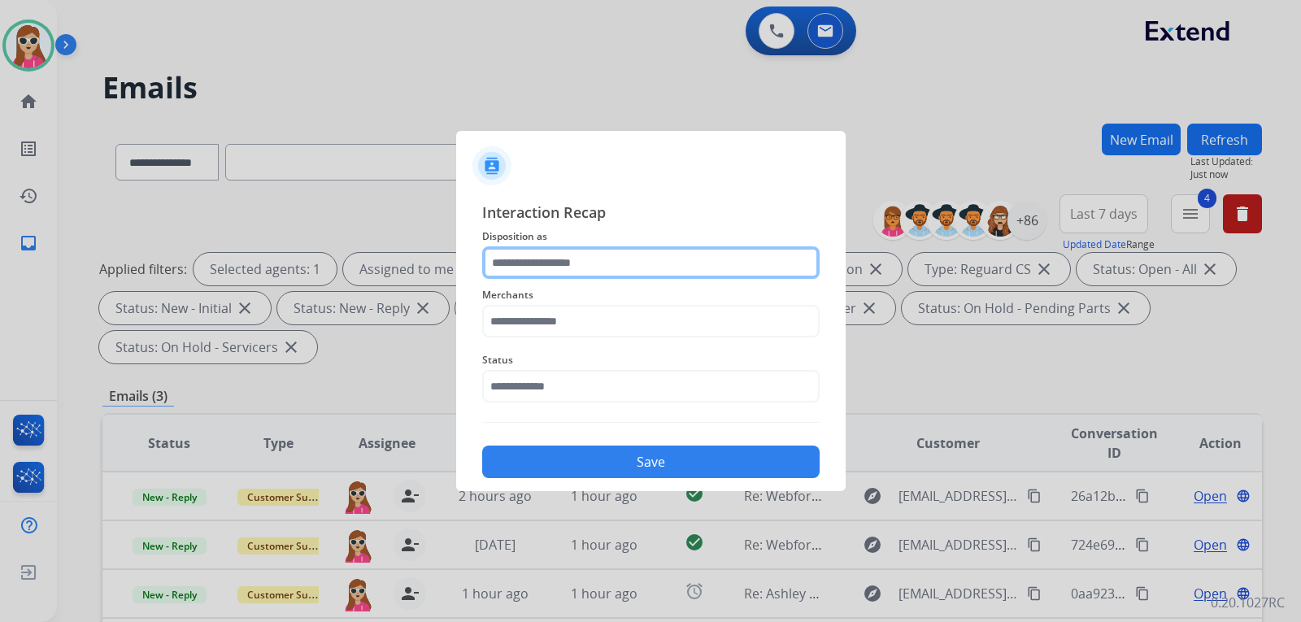
click at [546, 273] on input "text" at bounding box center [650, 262] width 337 height 33
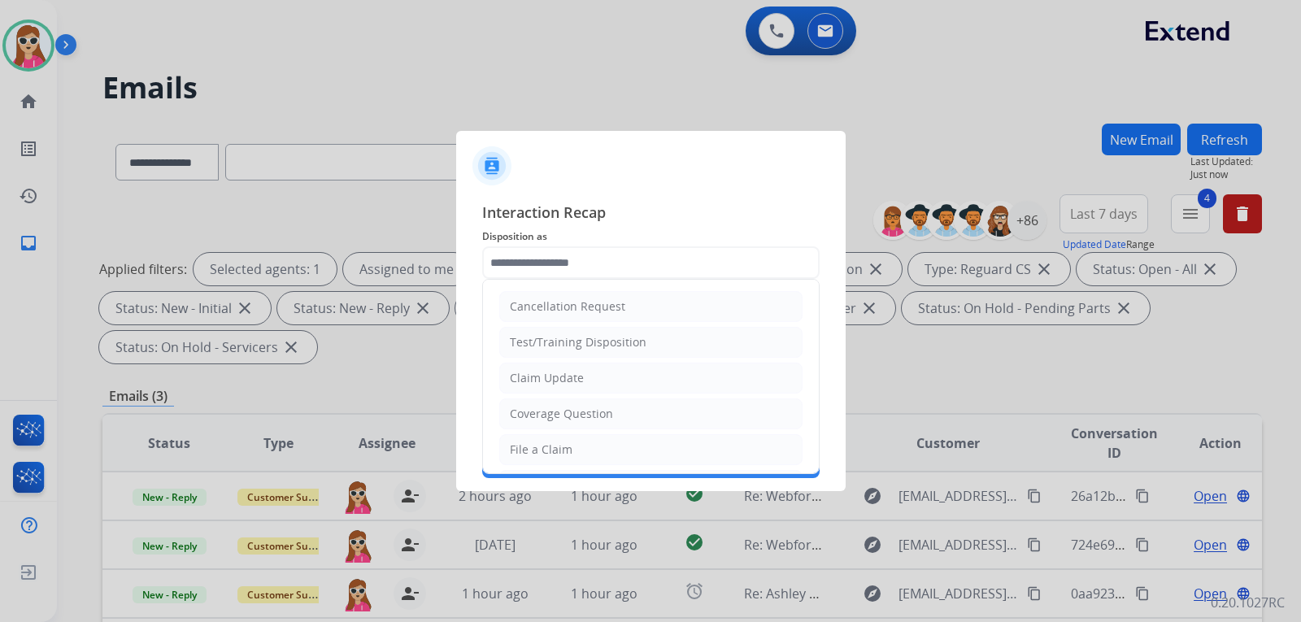
click at [555, 378] on div "Claim Update" at bounding box center [547, 378] width 74 height 16
type input "**********"
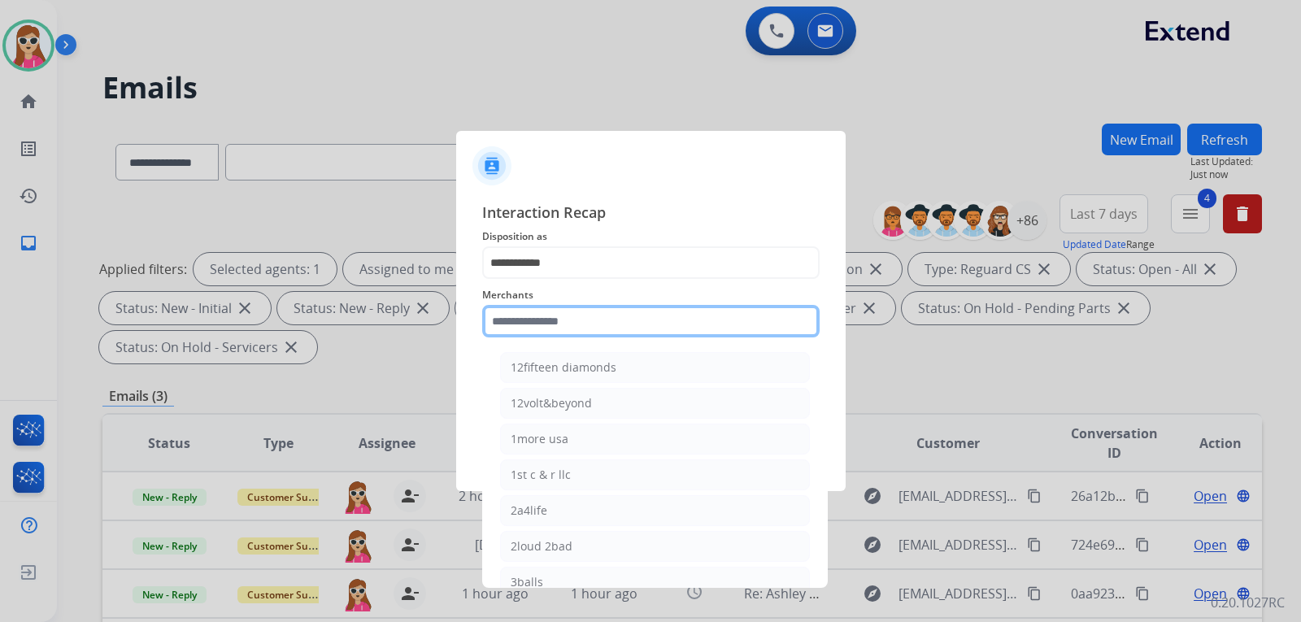
click at [525, 319] on input "text" at bounding box center [650, 321] width 337 height 33
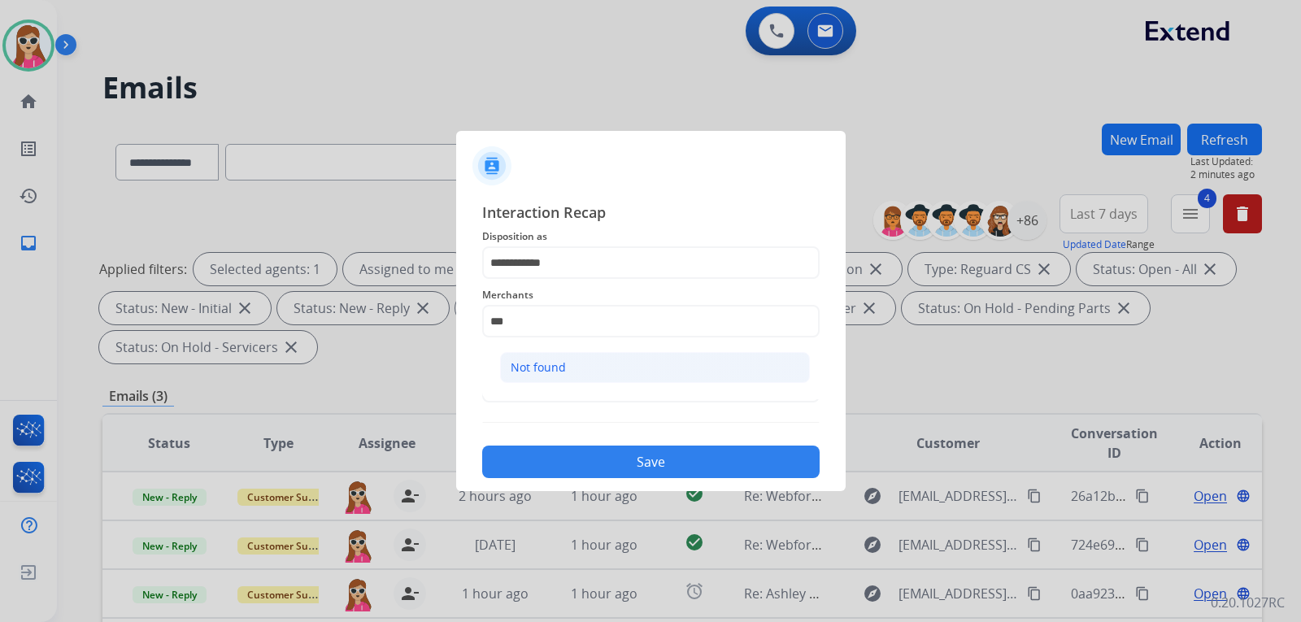
click at [629, 370] on li "Not found" at bounding box center [655, 367] width 310 height 31
type input "*********"
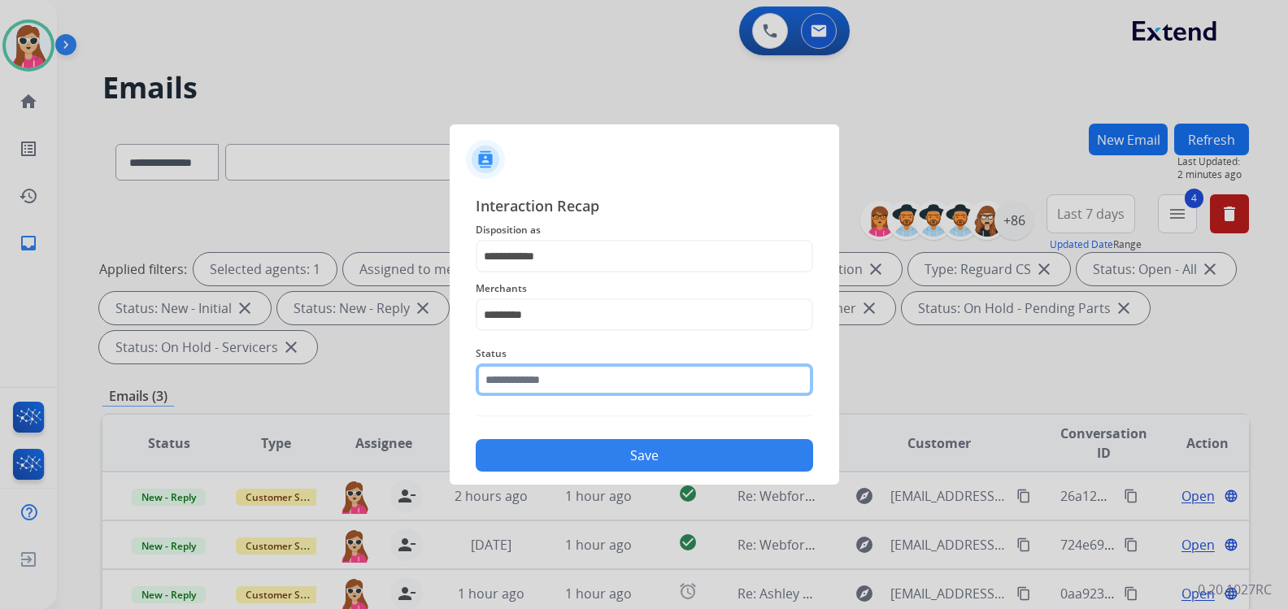
click at [585, 392] on input "text" at bounding box center [644, 380] width 337 height 33
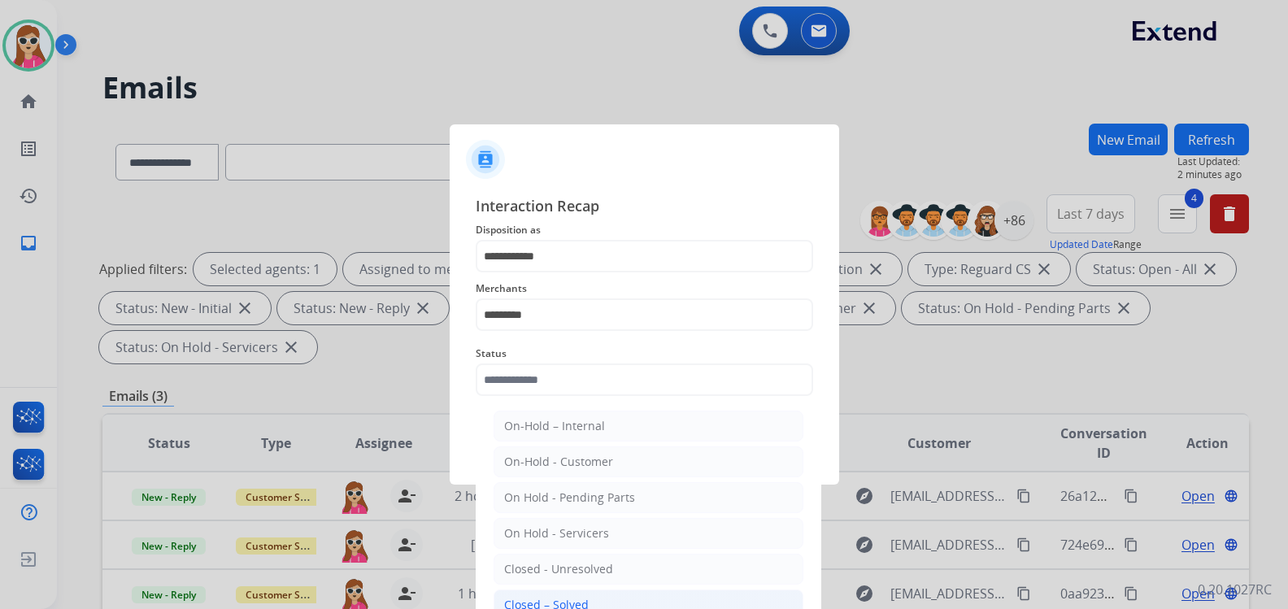
click at [543, 605] on div "Closed – Solved" at bounding box center [546, 605] width 85 height 16
type input "**********"
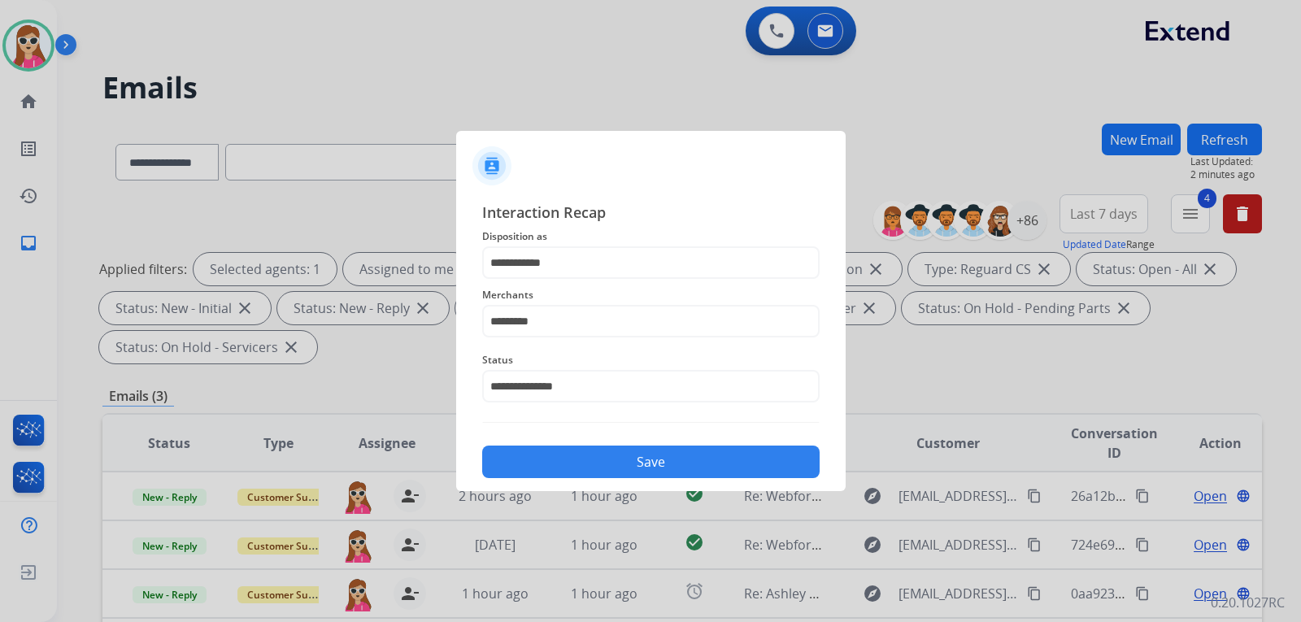
click at [664, 461] on button "Save" at bounding box center [650, 462] width 337 height 33
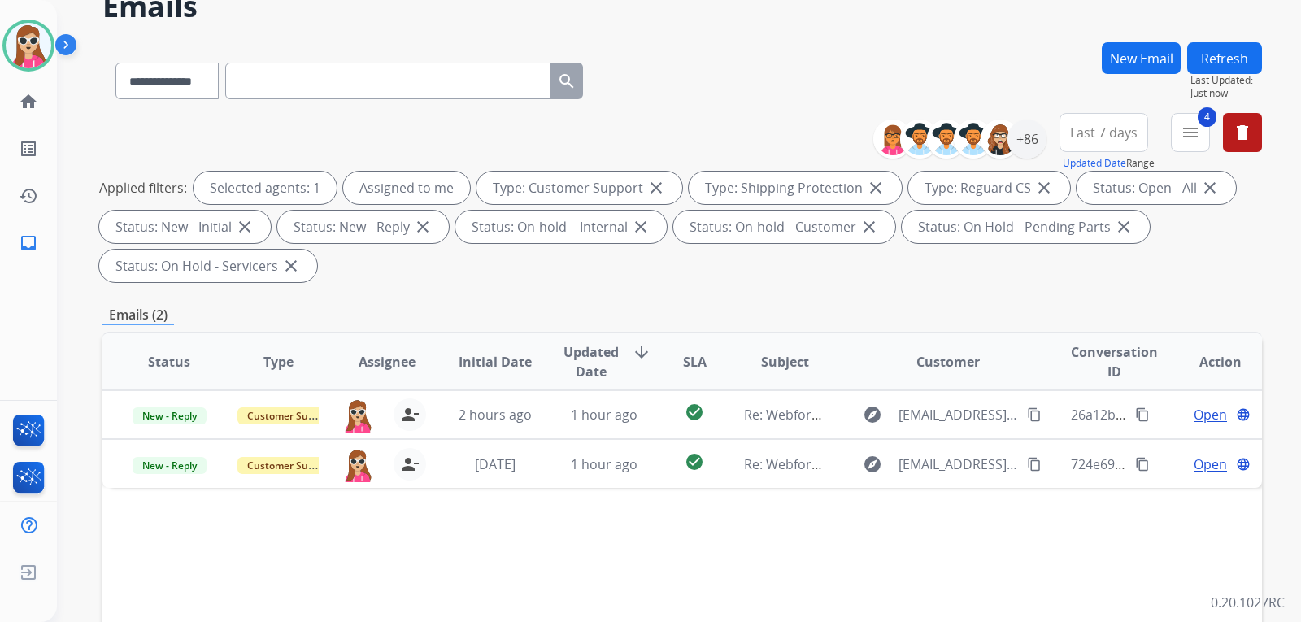
scroll to position [163, 0]
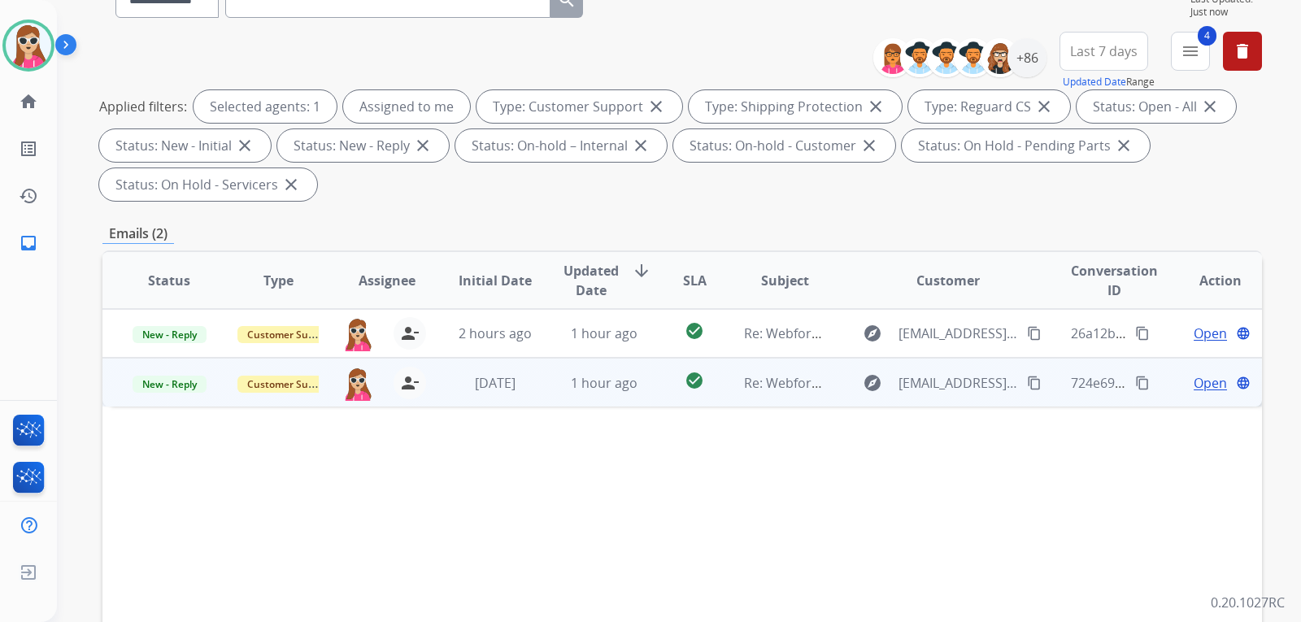
click at [658, 396] on td "check_circle" at bounding box center [682, 382] width 72 height 49
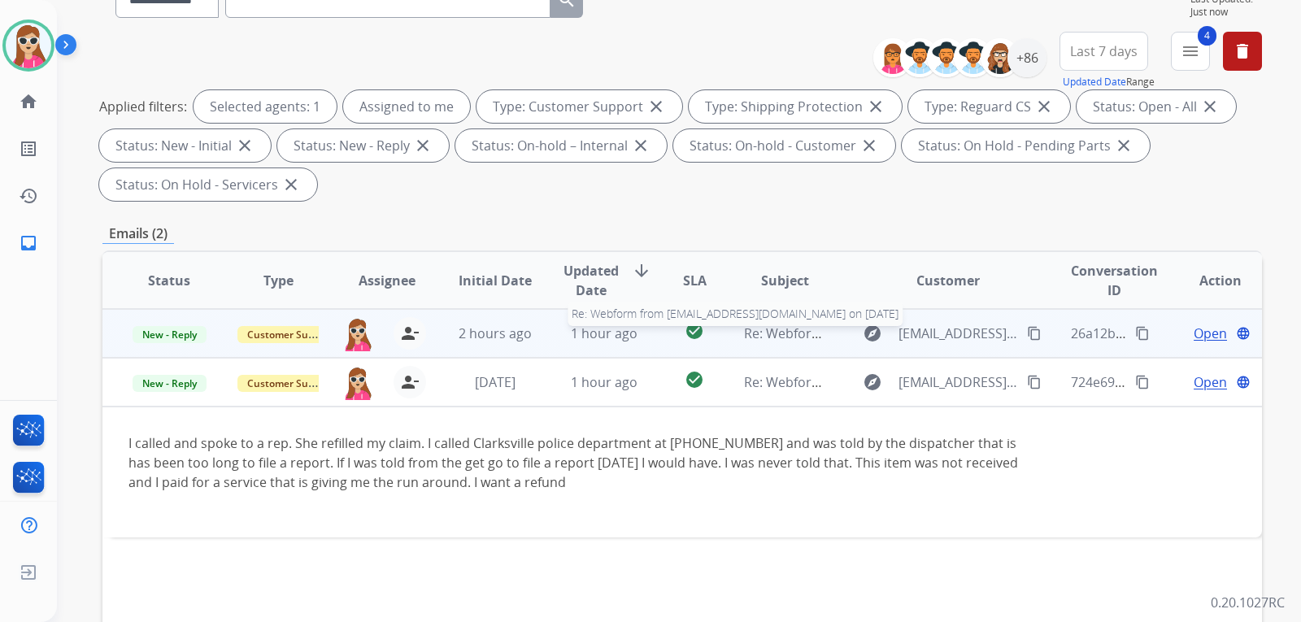
click at [818, 333] on span "Re: Webform from [EMAIL_ADDRESS][DOMAIN_NAME] on [DATE]" at bounding box center [939, 333] width 390 height 18
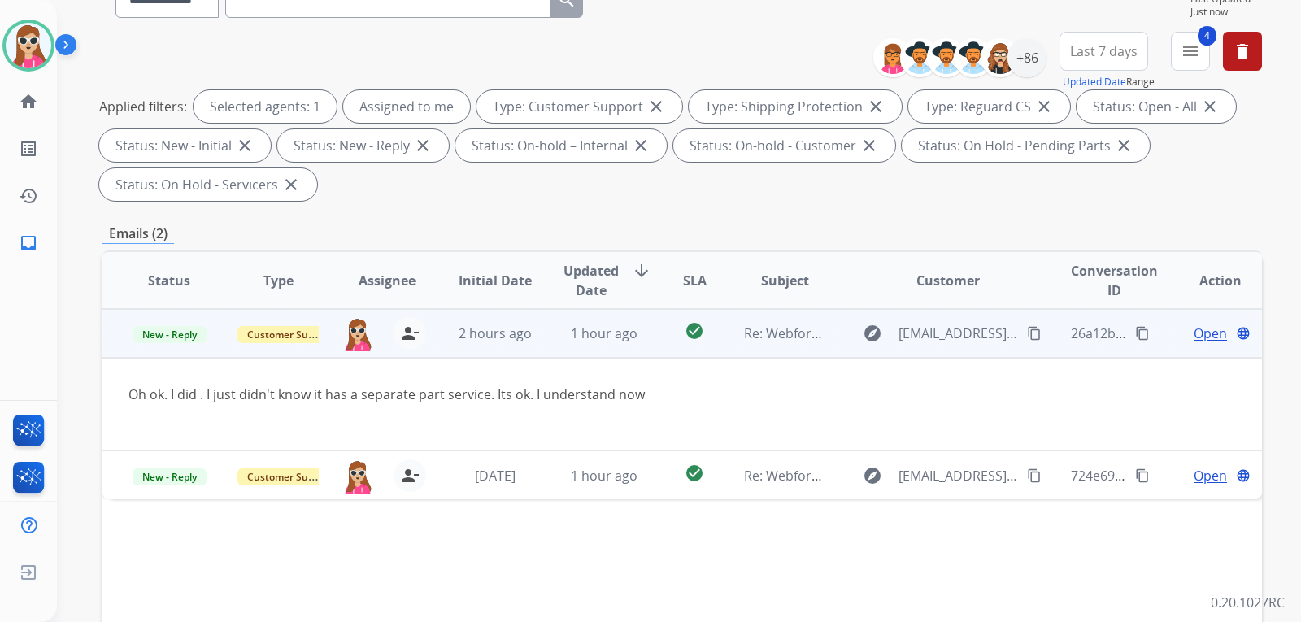
click at [1198, 329] on span "Open" at bounding box center [1210, 334] width 33 height 20
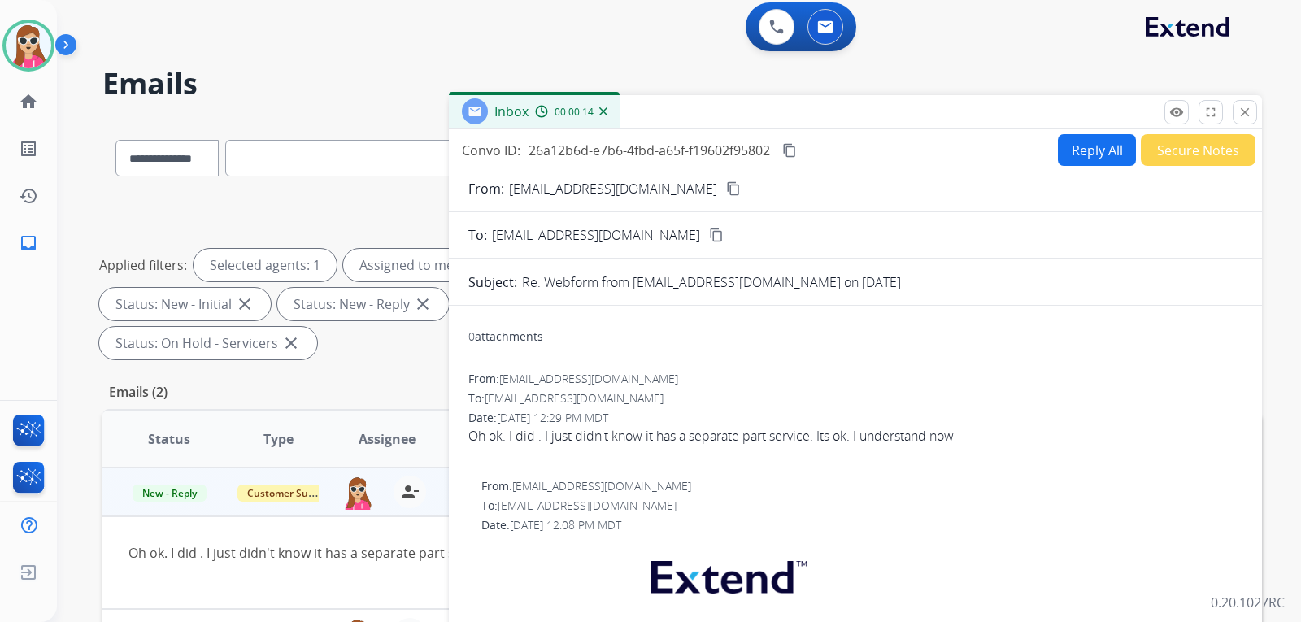
scroll to position [0, 0]
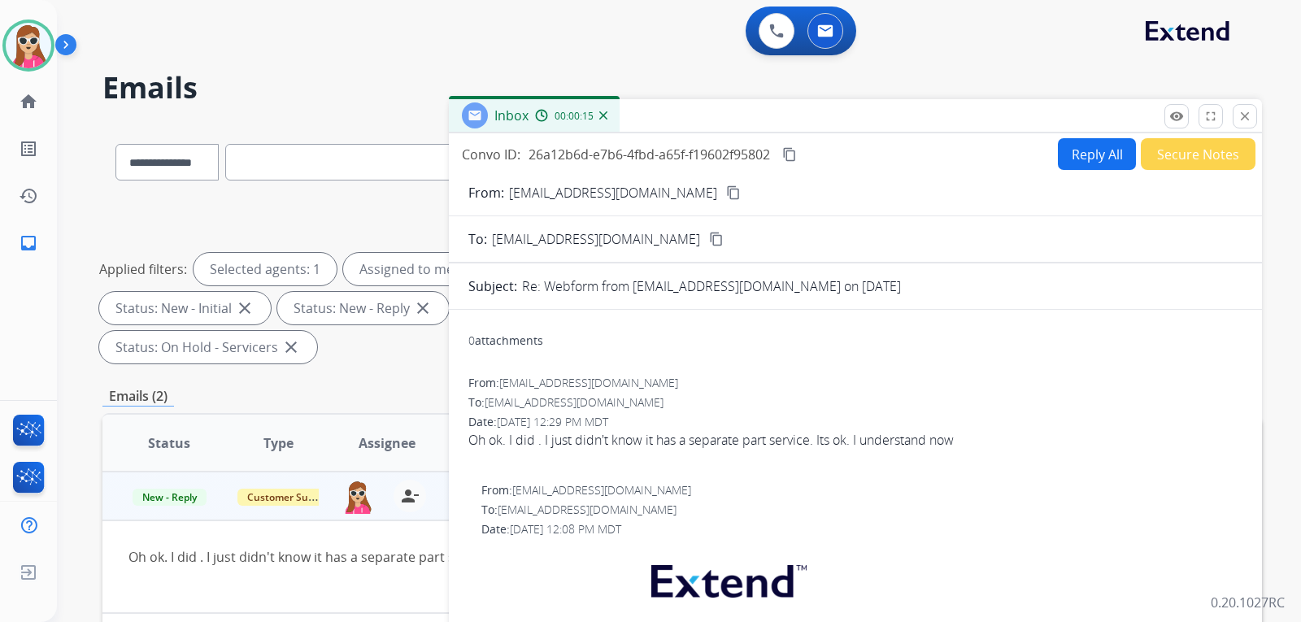
click at [1095, 157] on button "Reply All" at bounding box center [1097, 154] width 78 height 32
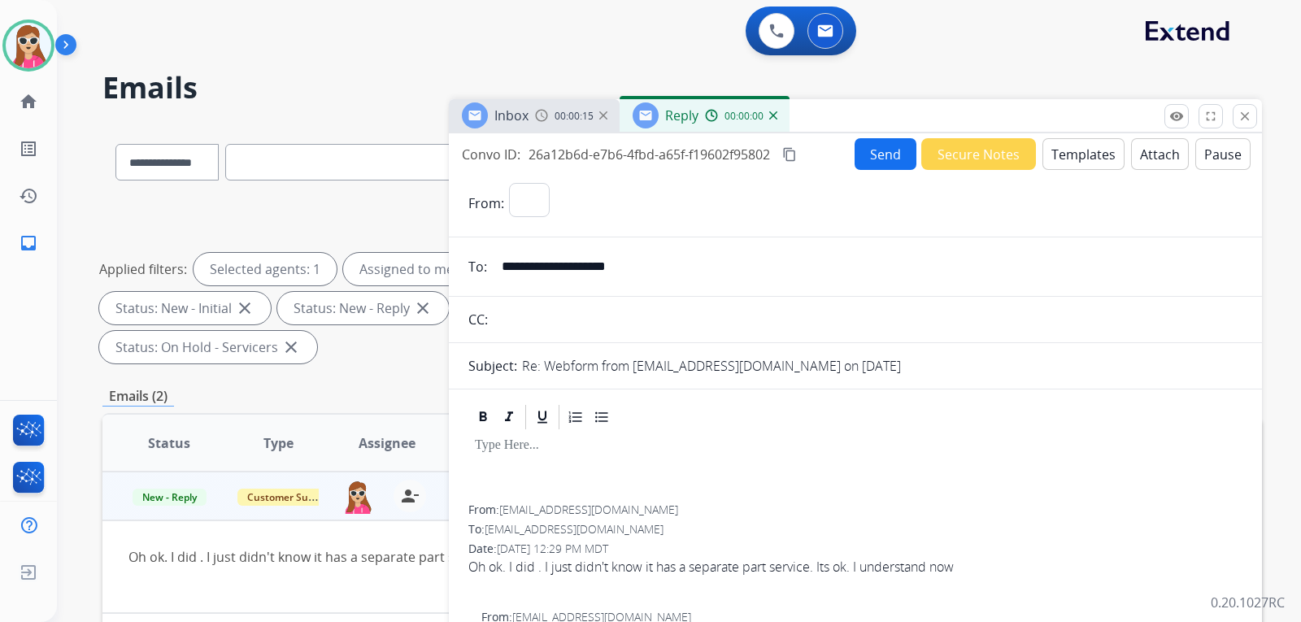
select select "**********"
click at [1079, 147] on button "Templates" at bounding box center [1084, 154] width 82 height 32
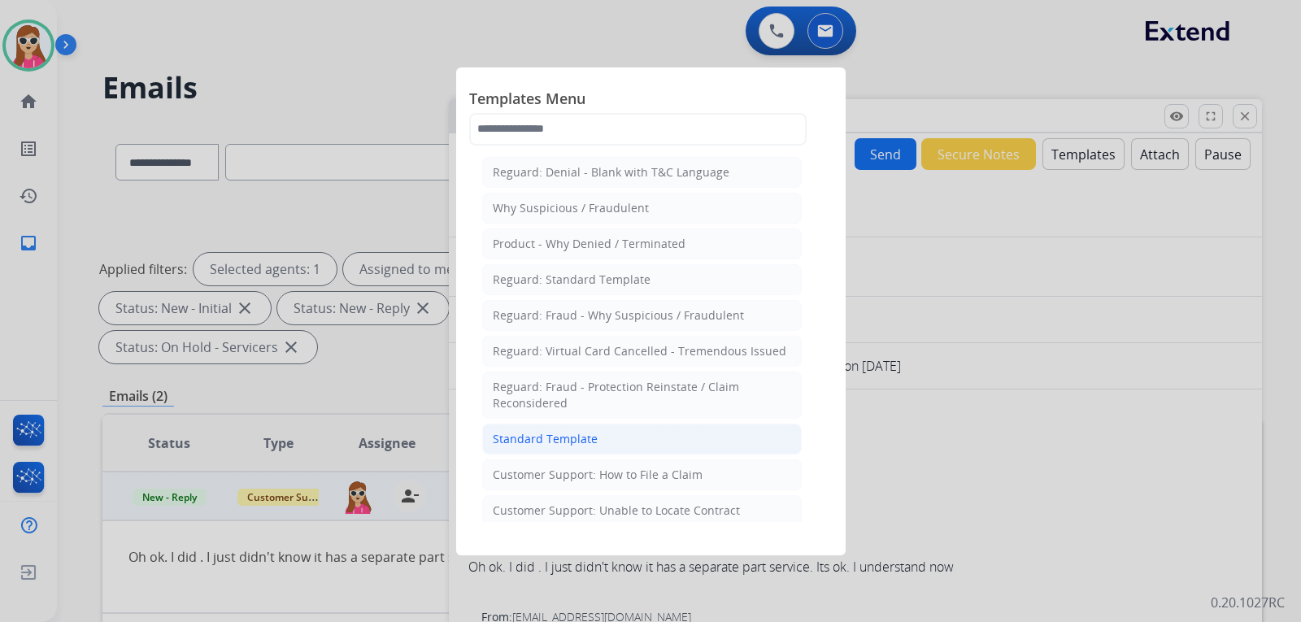
click at [581, 435] on div "Standard Template" at bounding box center [545, 439] width 105 height 16
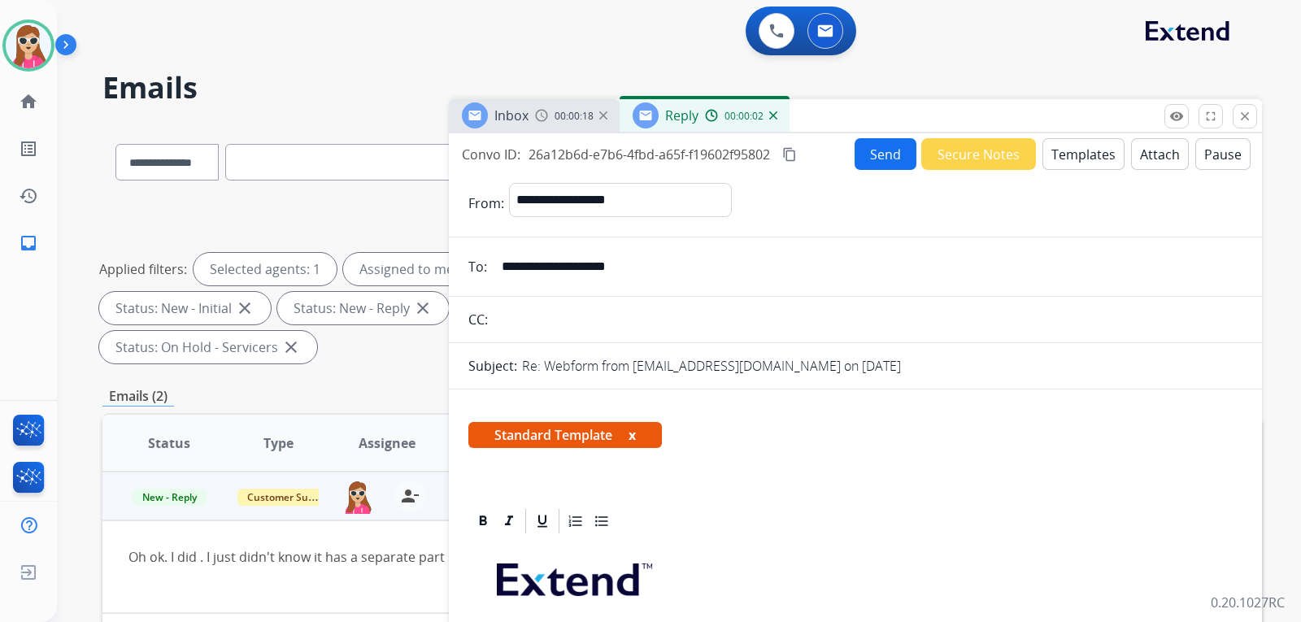
scroll to position [163, 0]
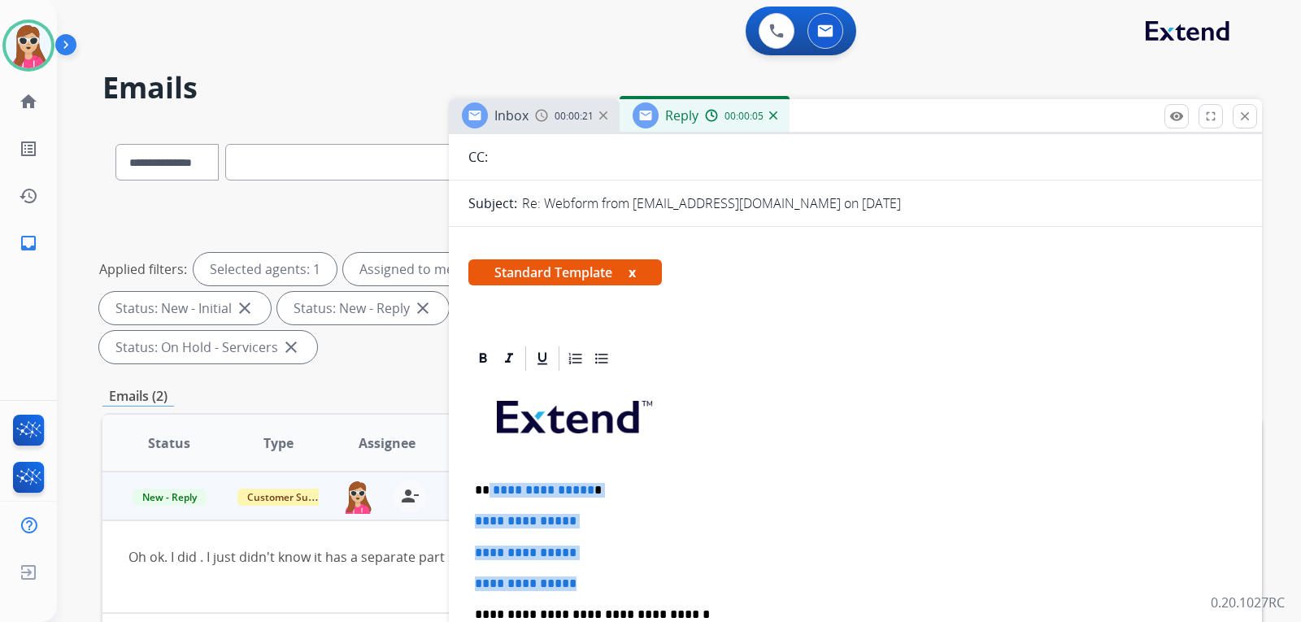
drag, startPoint x: 486, startPoint y: 492, endPoint x: 588, endPoint y: 567, distance: 126.2
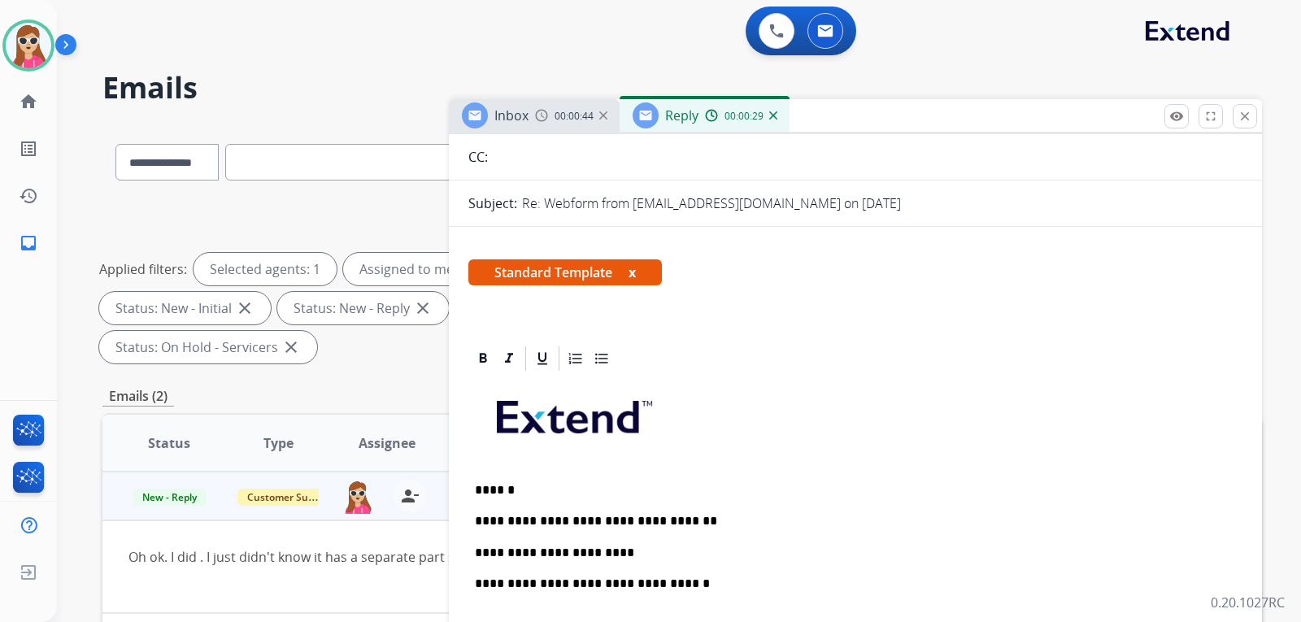
click at [568, 522] on p "**********" at bounding box center [849, 521] width 748 height 15
click at [572, 522] on p "**********" at bounding box center [849, 521] width 748 height 15
click at [625, 560] on p "**********" at bounding box center [849, 553] width 748 height 15
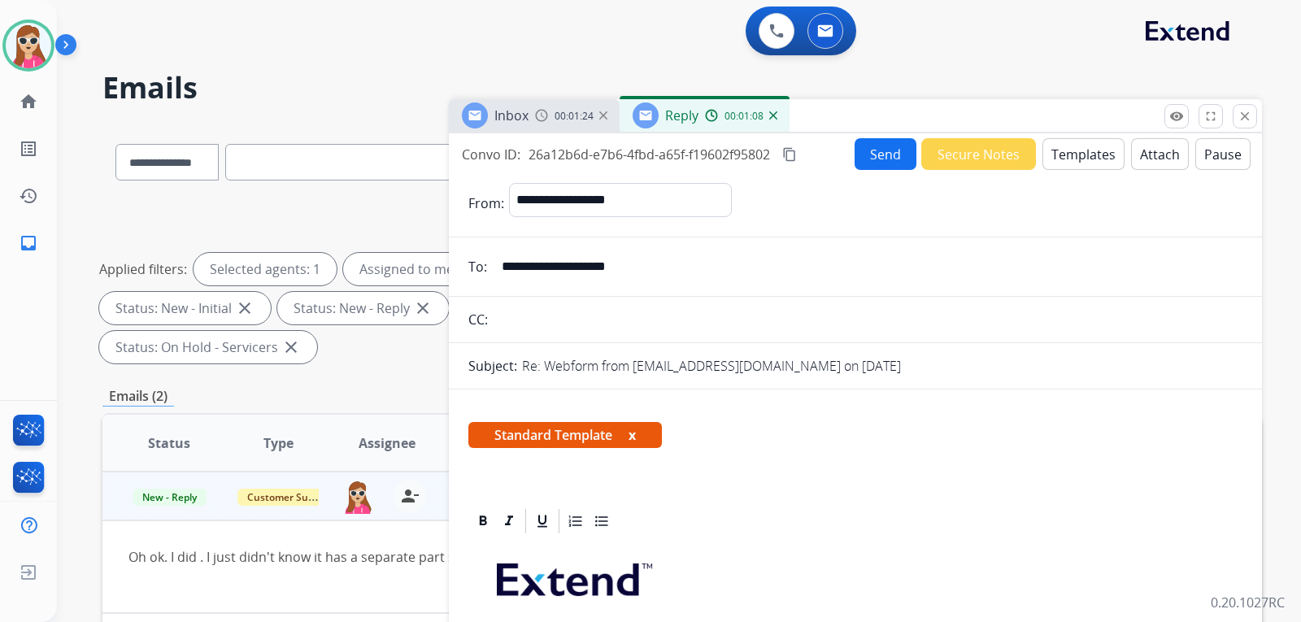
click at [870, 147] on button "Send" at bounding box center [886, 154] width 62 height 32
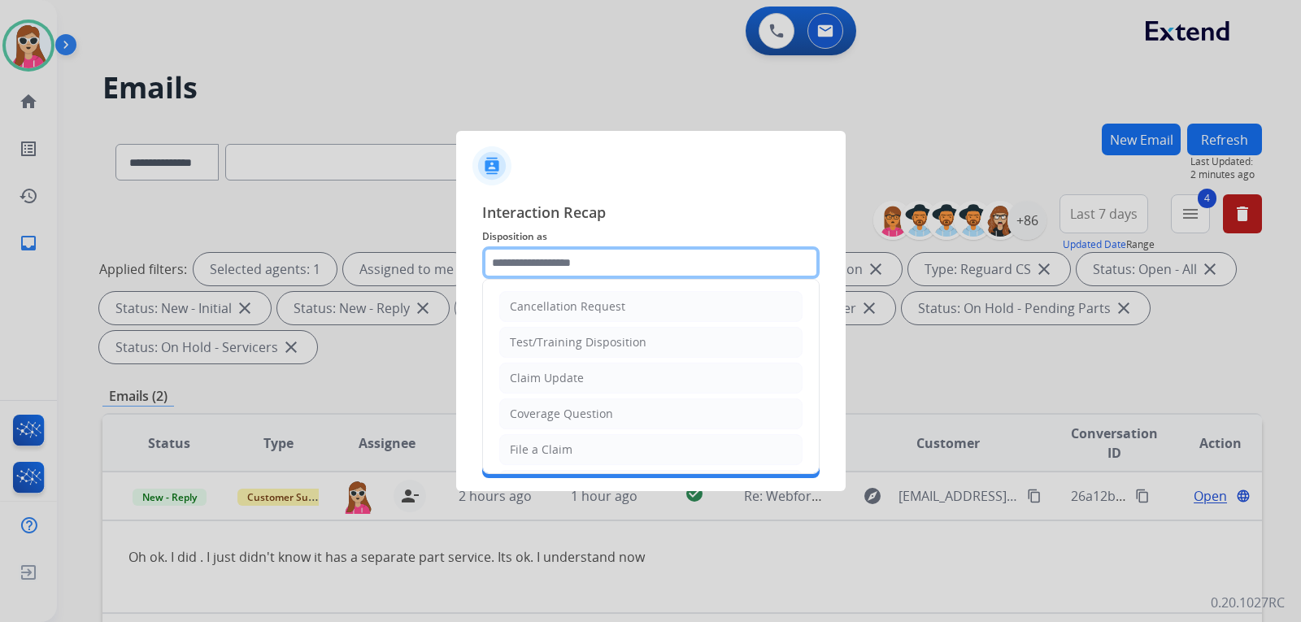
click at [690, 252] on input "text" at bounding box center [650, 262] width 337 height 33
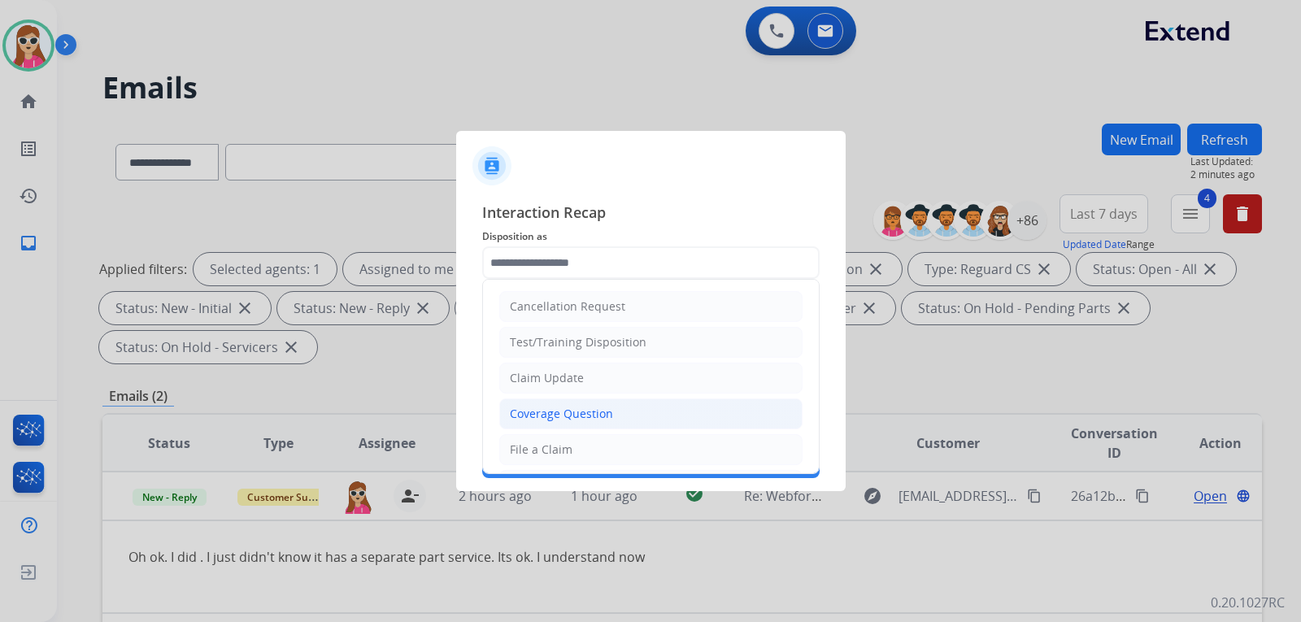
click at [630, 416] on li "Coverage Question" at bounding box center [650, 413] width 303 height 31
type input "**********"
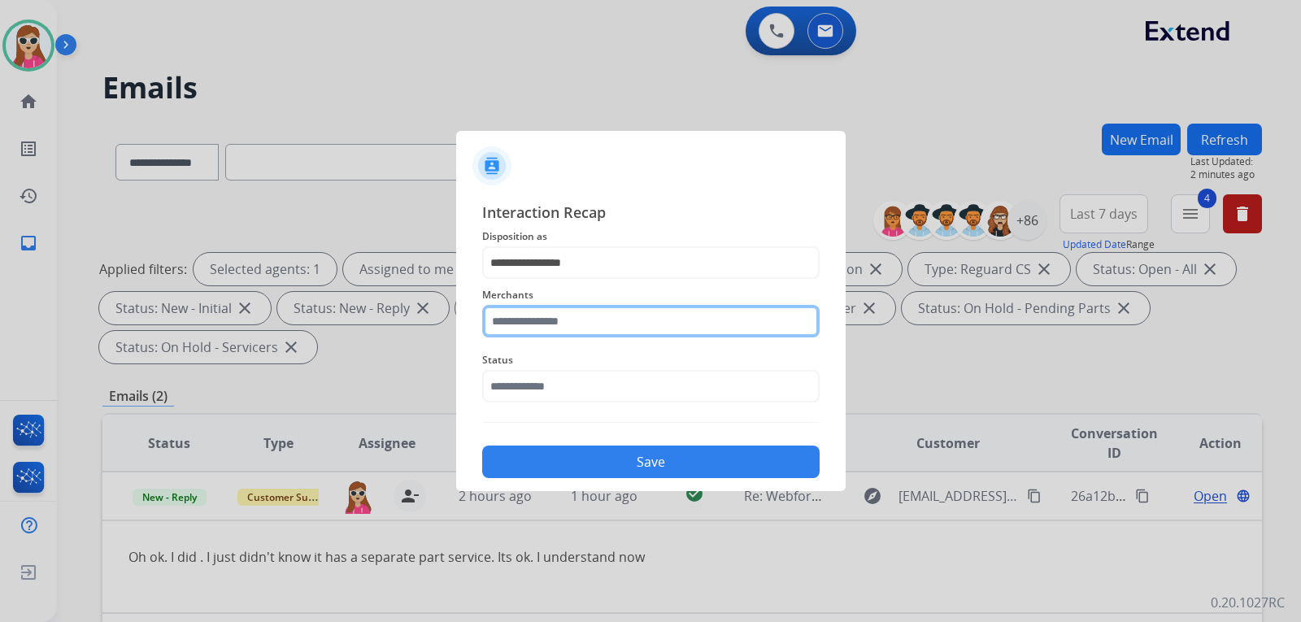
click at [572, 316] on input "text" at bounding box center [650, 321] width 337 height 33
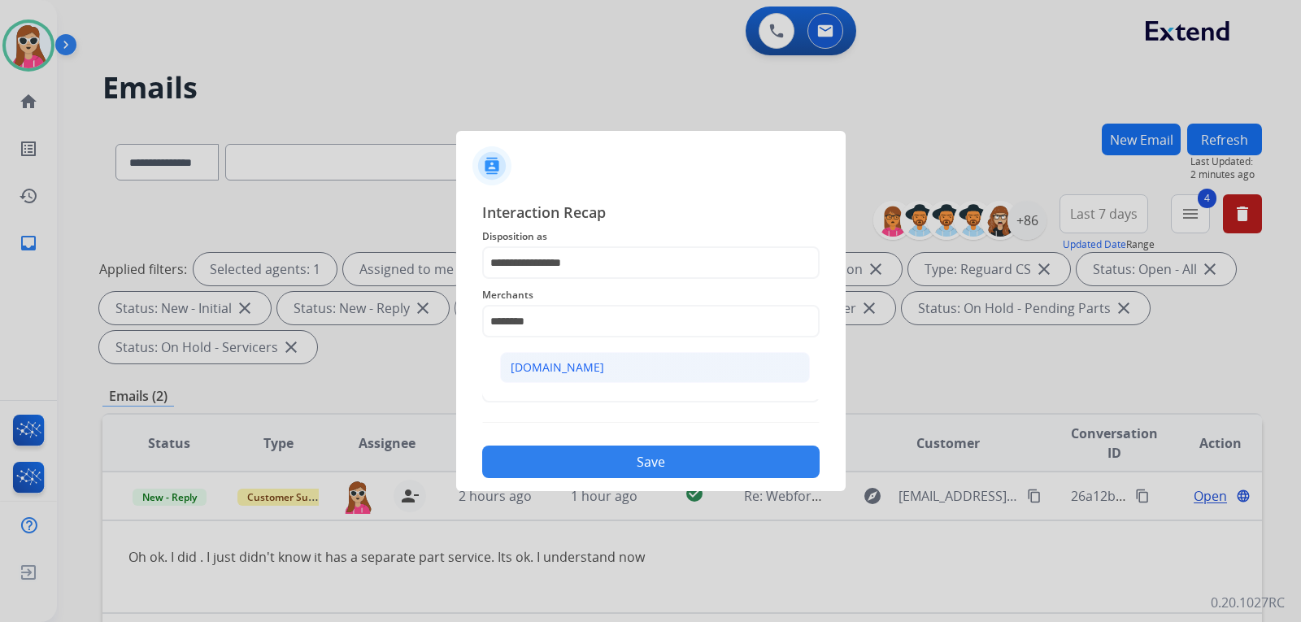
click at [547, 353] on li "[DOMAIN_NAME]" at bounding box center [655, 367] width 310 height 31
type input "**********"
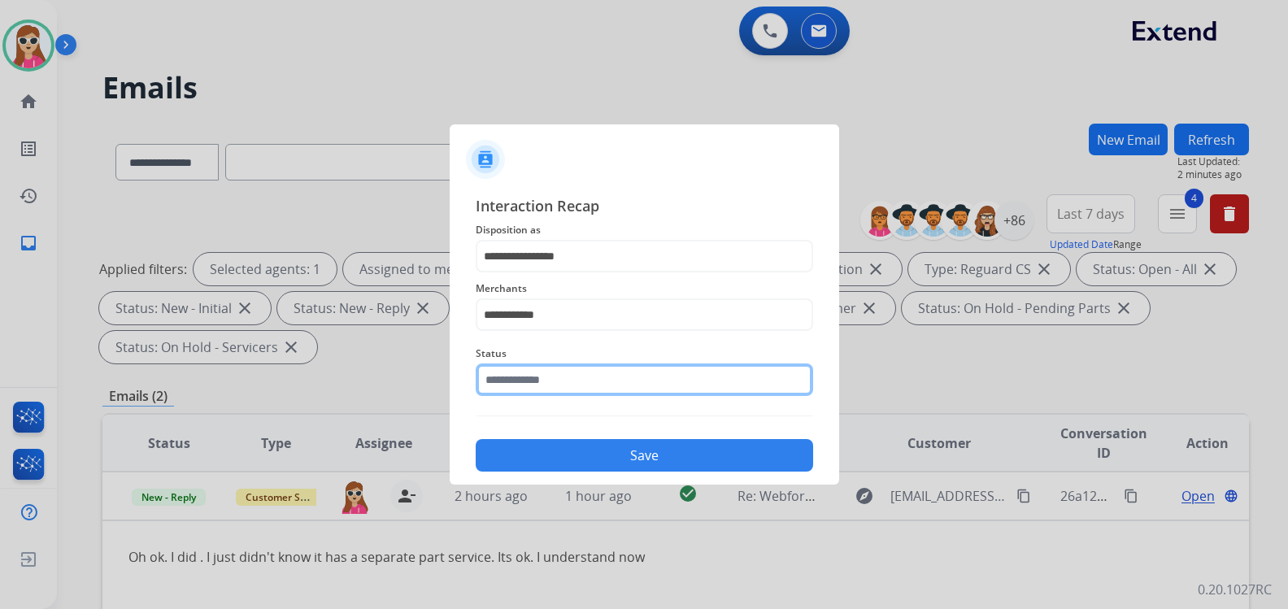
click at [563, 391] on input "text" at bounding box center [644, 380] width 337 height 33
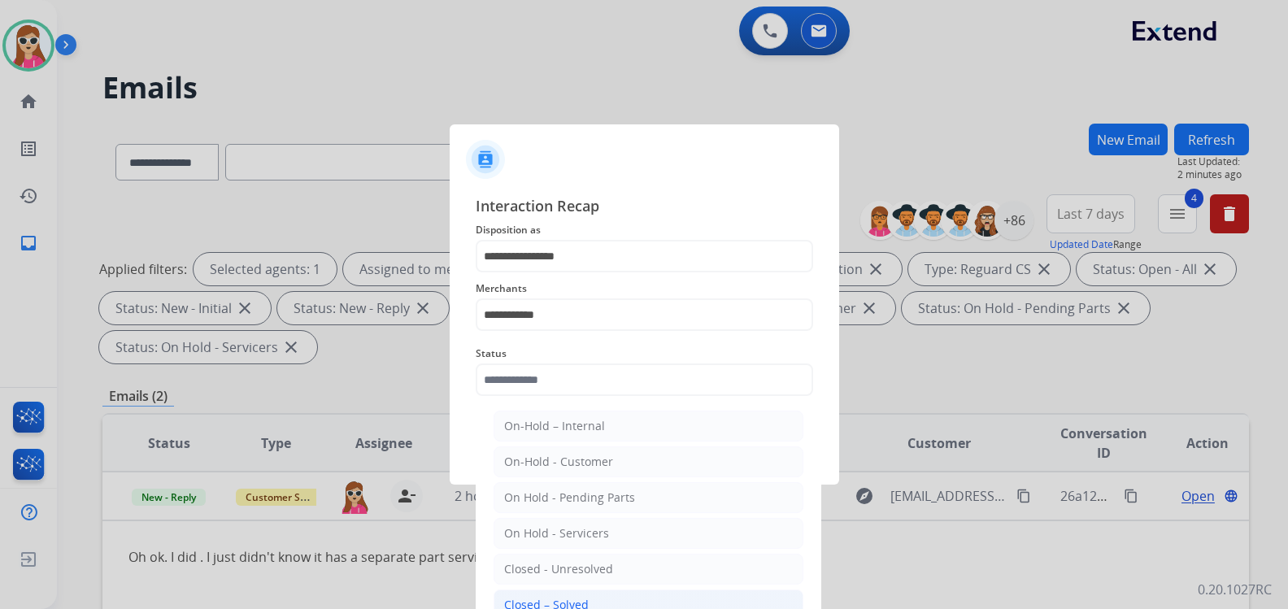
click at [565, 597] on div "Closed – Solved" at bounding box center [546, 605] width 85 height 16
type input "**********"
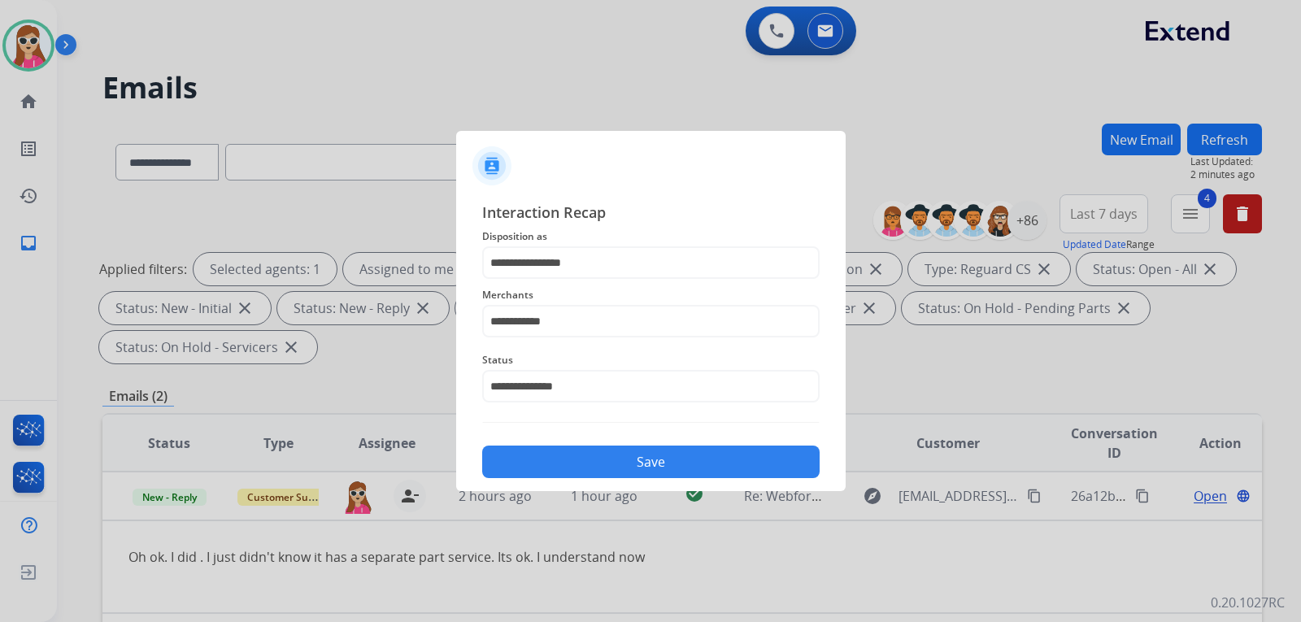
click at [641, 459] on button "Save" at bounding box center [650, 462] width 337 height 33
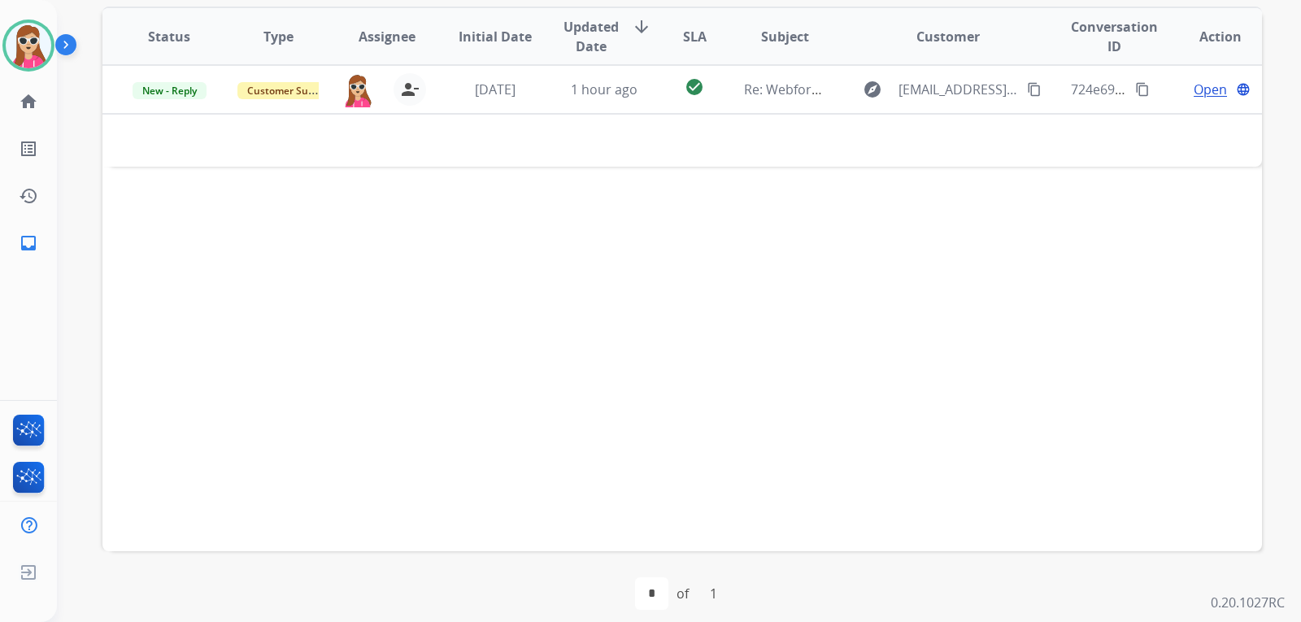
scroll to position [325, 0]
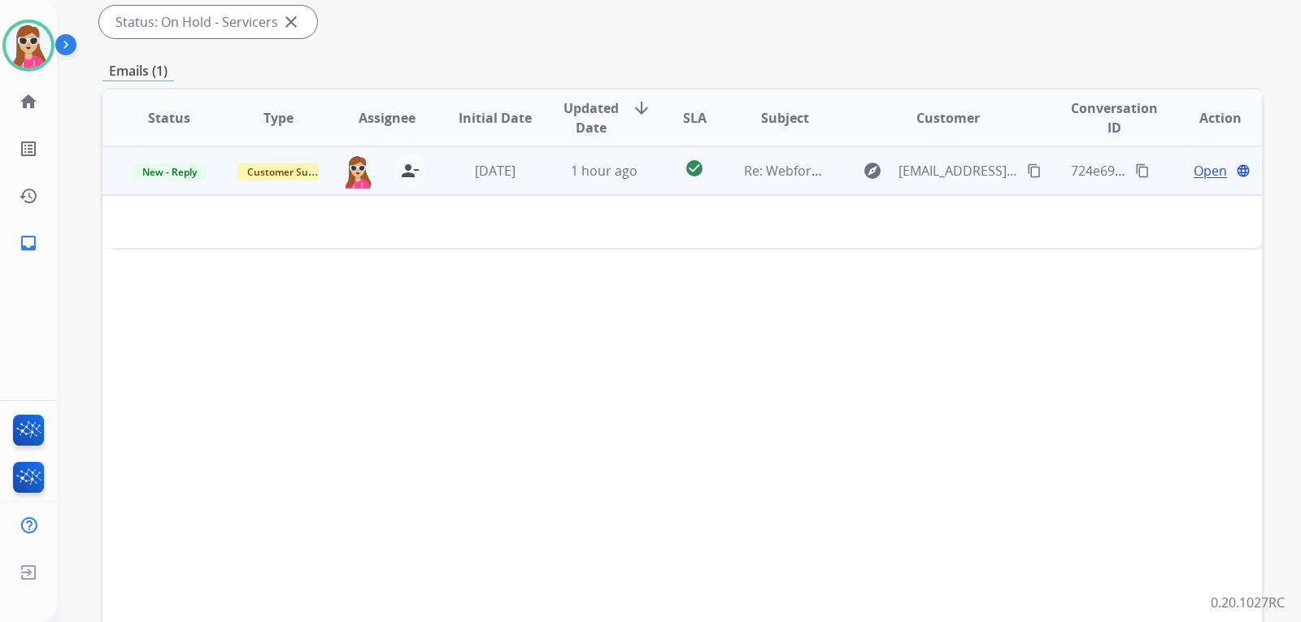
click at [830, 186] on td "explore [EMAIL_ADDRESS][DOMAIN_NAME] content_copy" at bounding box center [935, 170] width 217 height 49
click at [827, 183] on td "explore [EMAIL_ADDRESS][DOMAIN_NAME] content_copy" at bounding box center [935, 170] width 217 height 49
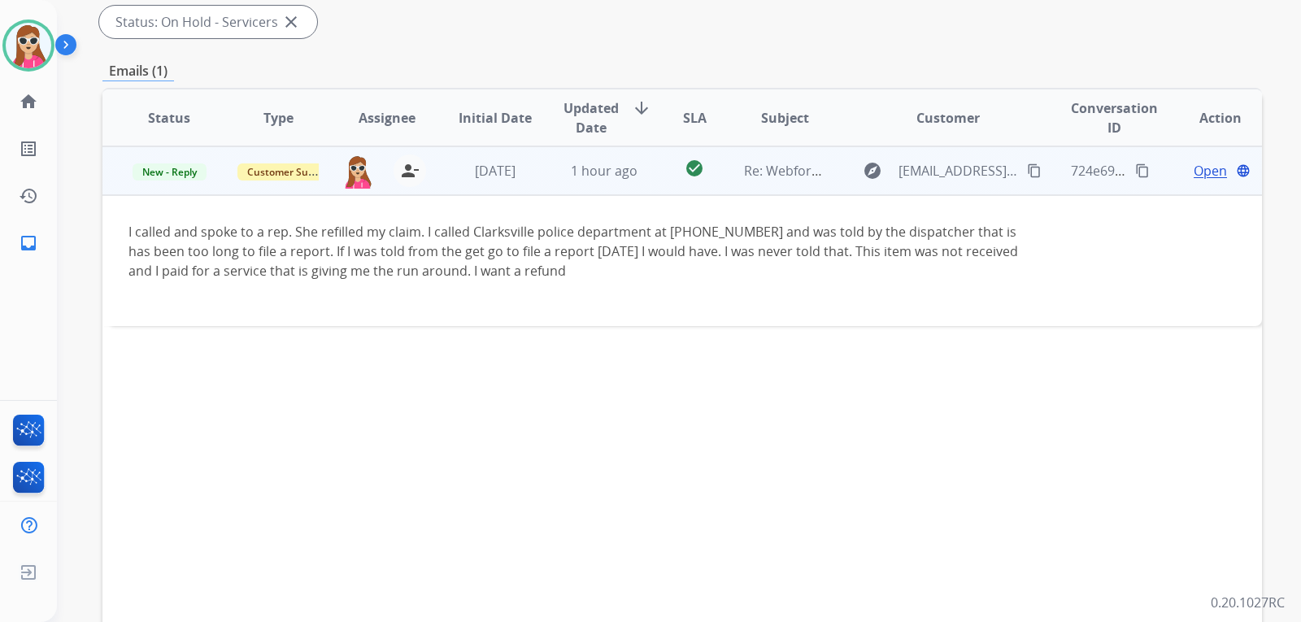
click at [1208, 176] on span "Open" at bounding box center [1210, 171] width 33 height 20
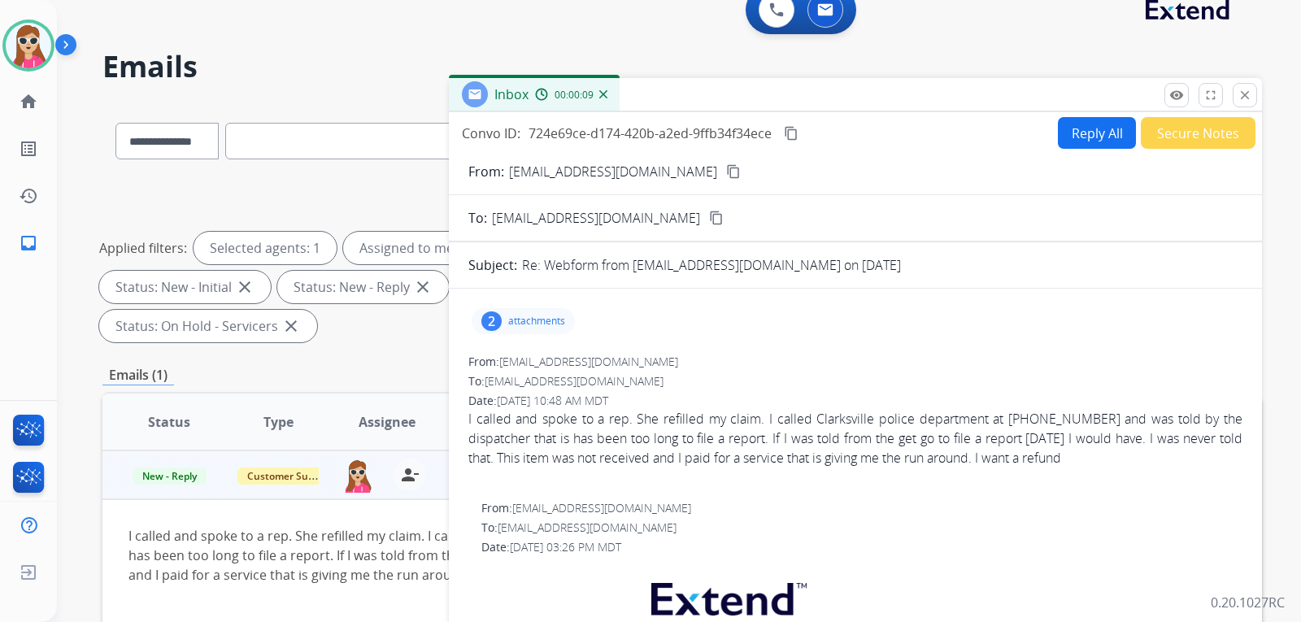
scroll to position [0, 0]
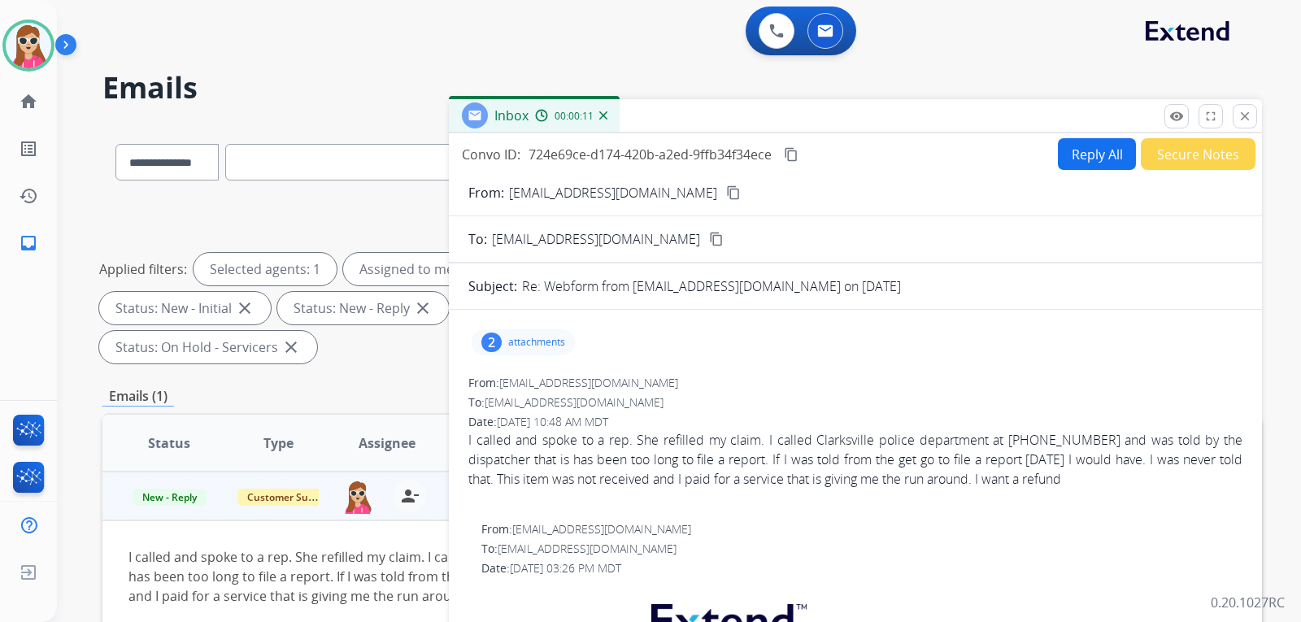
click at [511, 333] on div "2 attachments" at bounding box center [523, 342] width 103 height 26
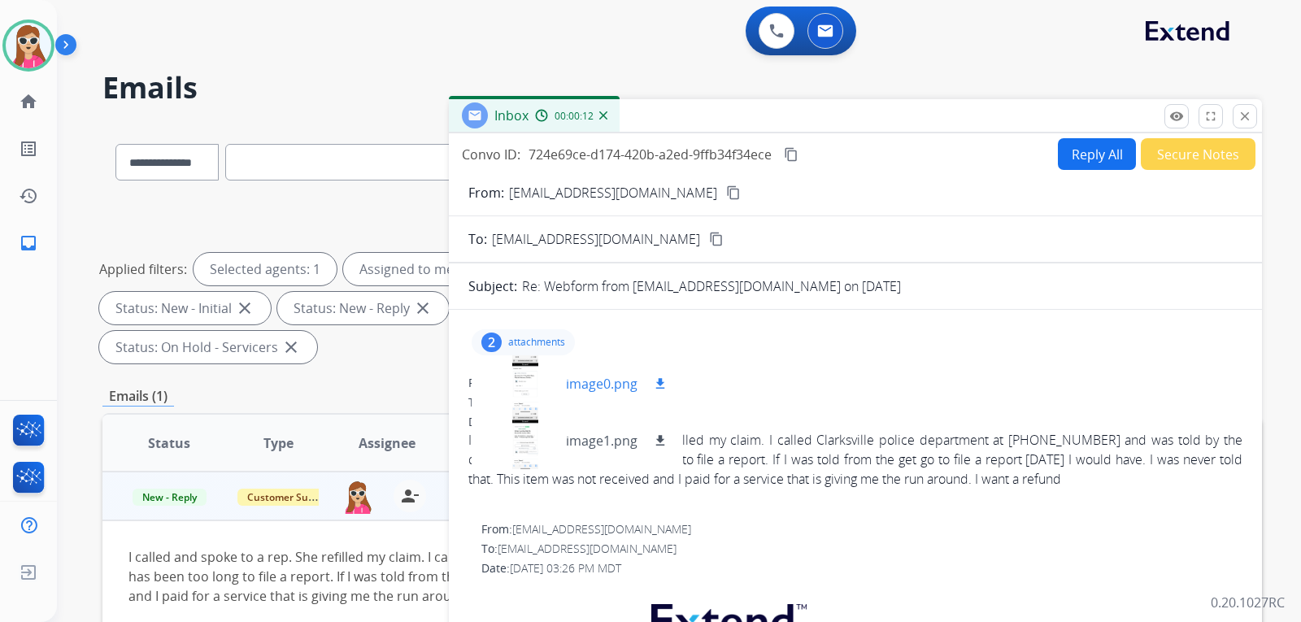
click at [528, 403] on div at bounding box center [525, 383] width 81 height 57
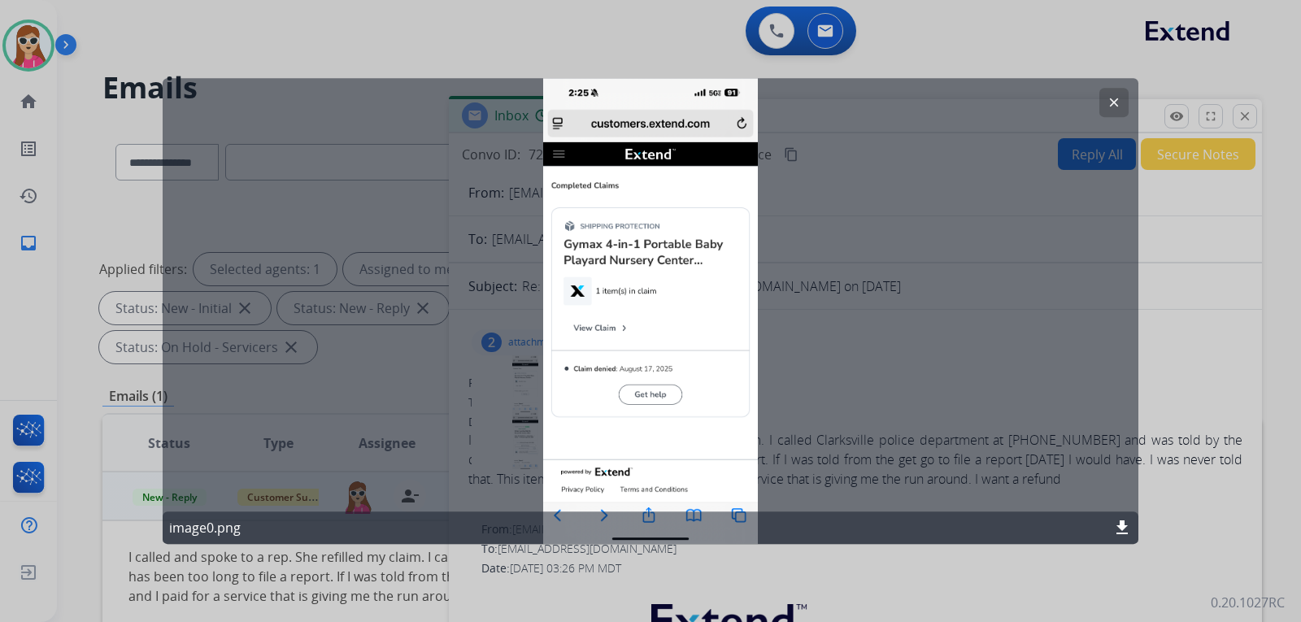
click at [1113, 111] on button "clear" at bounding box center [1113, 102] width 29 height 29
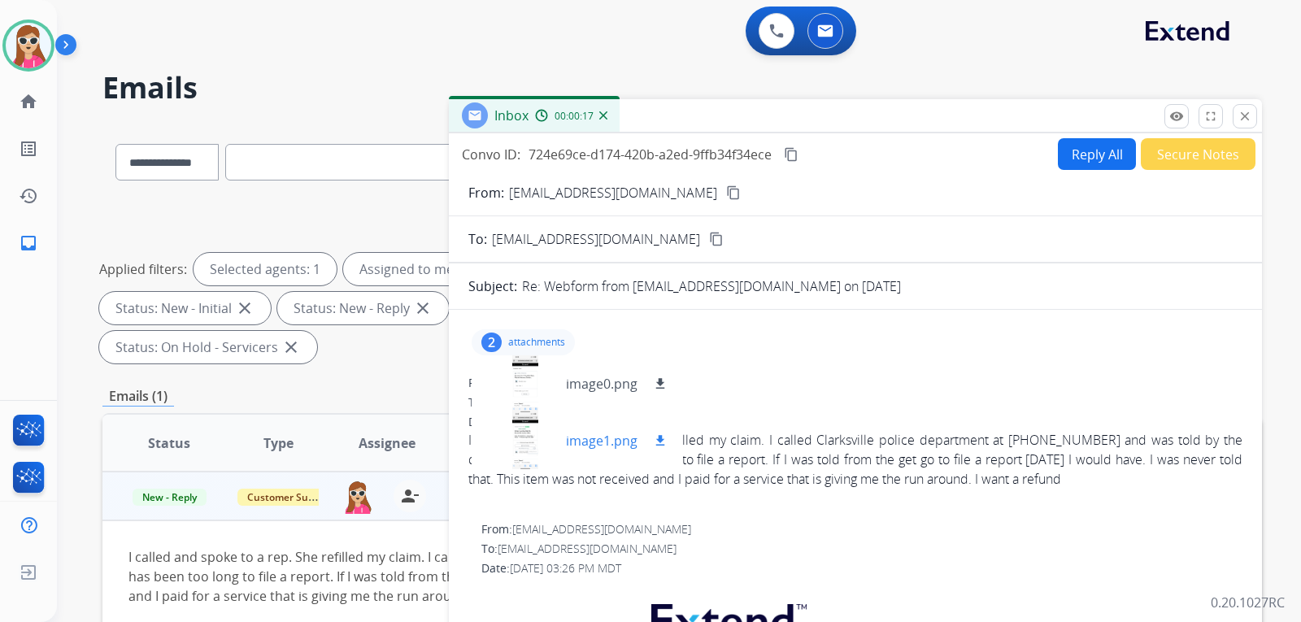
click at [514, 448] on div at bounding box center [525, 440] width 81 height 57
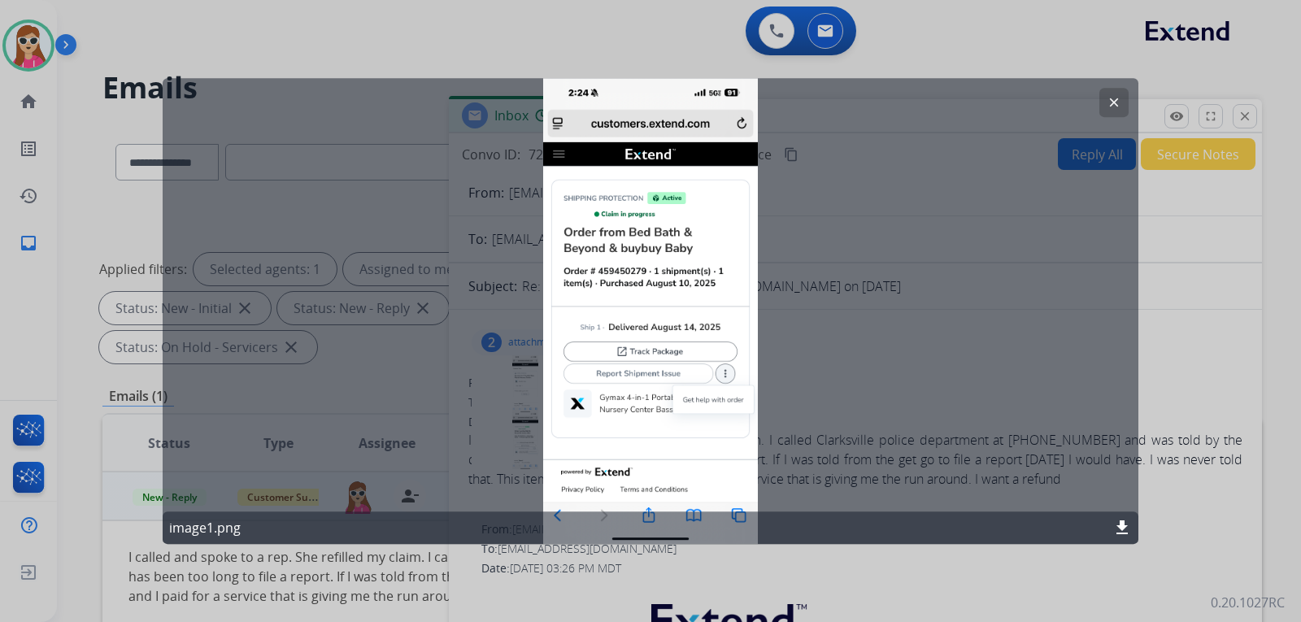
click at [1113, 107] on mat-icon "clear" at bounding box center [1114, 102] width 15 height 15
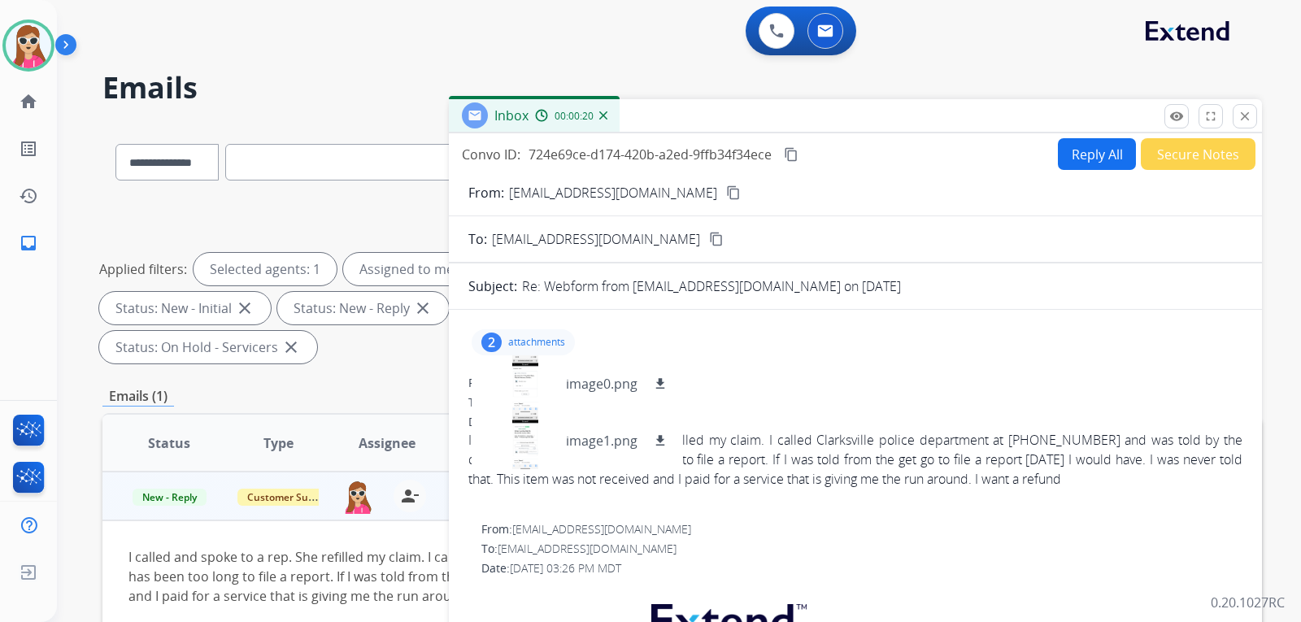
click at [507, 336] on div "2 attachments image0.png download image1.png download" at bounding box center [523, 342] width 103 height 26
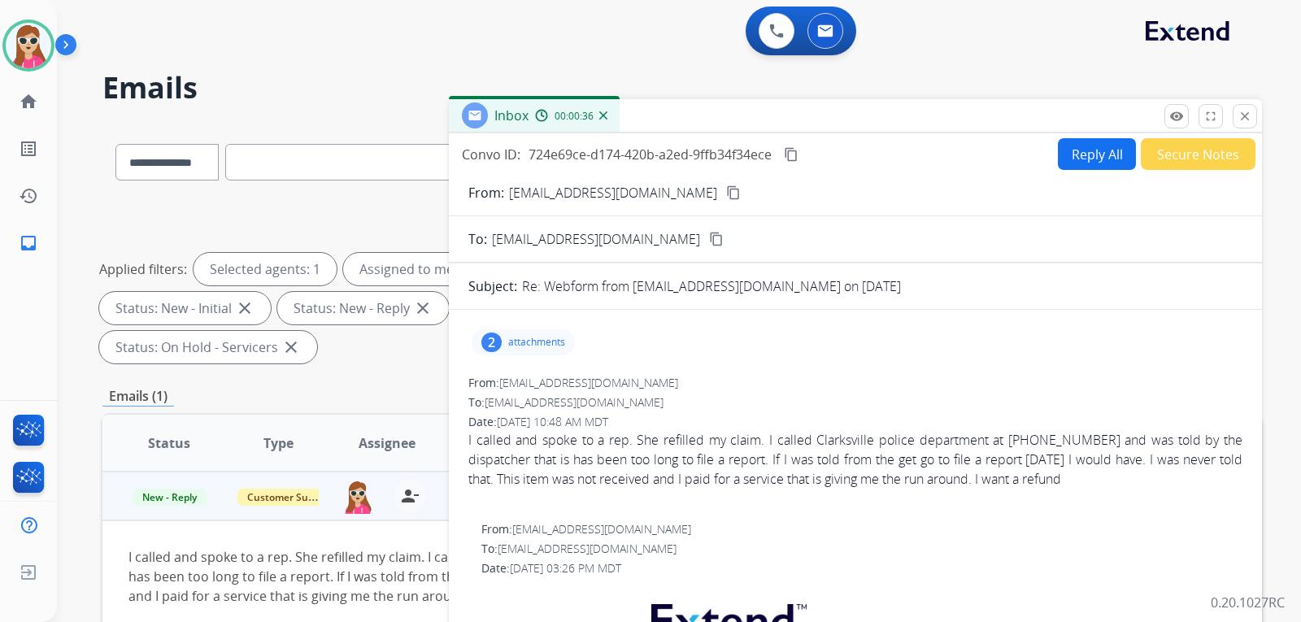
drag, startPoint x: 716, startPoint y: 193, endPoint x: 732, endPoint y: 219, distance: 30.3
click at [726, 192] on mat-icon "content_copy" at bounding box center [733, 192] width 15 height 15
click at [799, 155] on button "content_copy" at bounding box center [792, 155] width 20 height 20
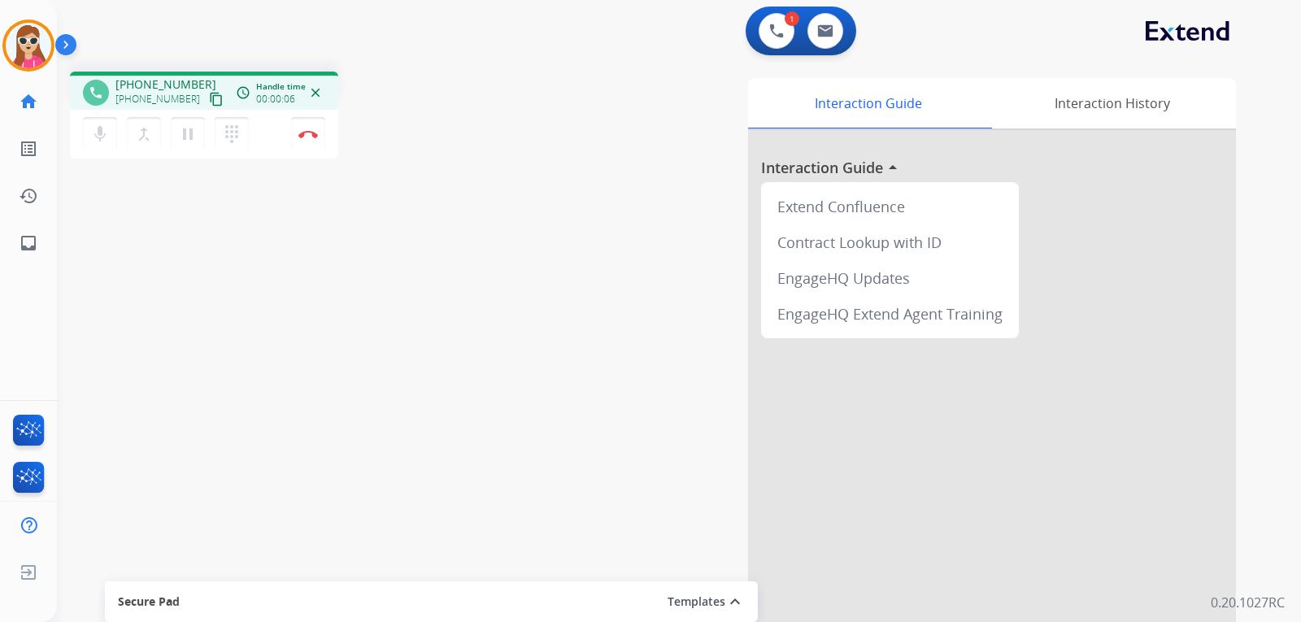
click at [209, 102] on mat-icon "content_copy" at bounding box center [216, 99] width 15 height 15
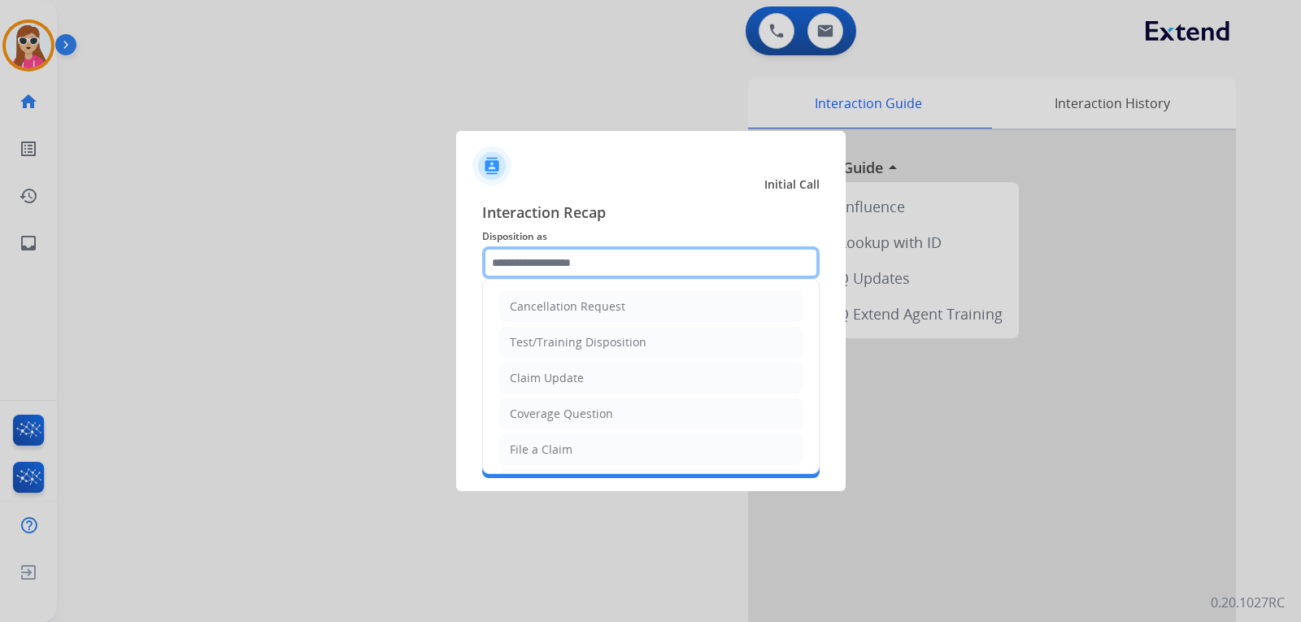
click at [583, 265] on input "text" at bounding box center [650, 262] width 337 height 33
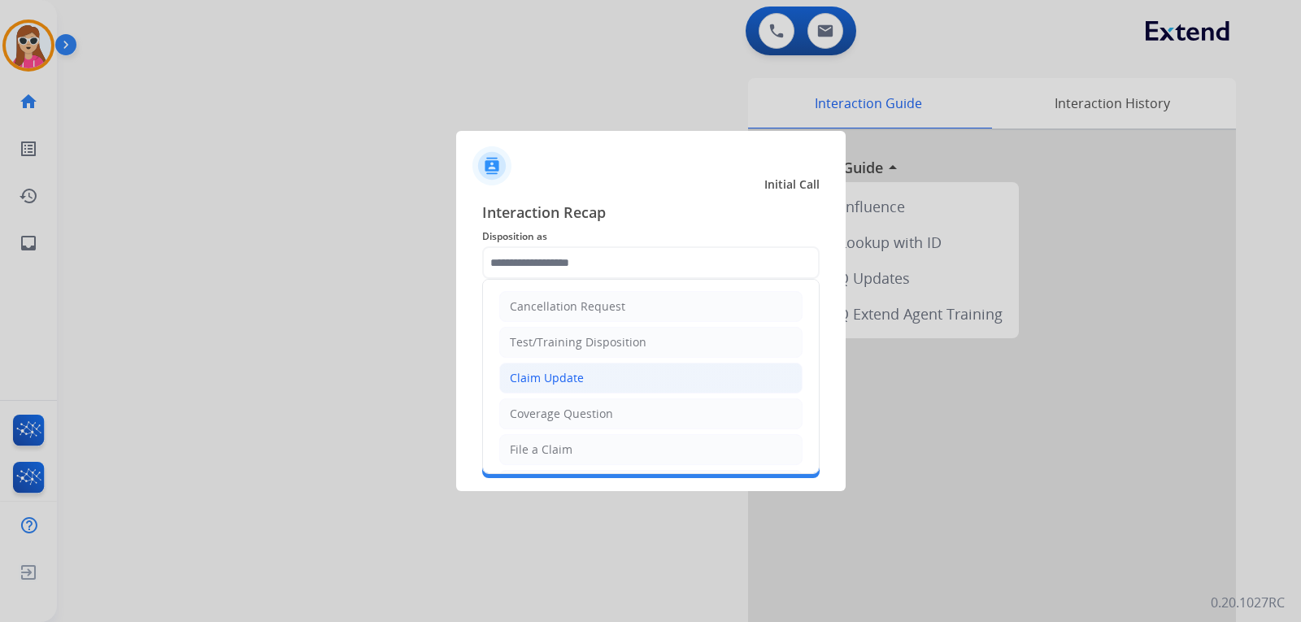
click at [582, 367] on li "Claim Update" at bounding box center [650, 378] width 303 height 31
type input "**********"
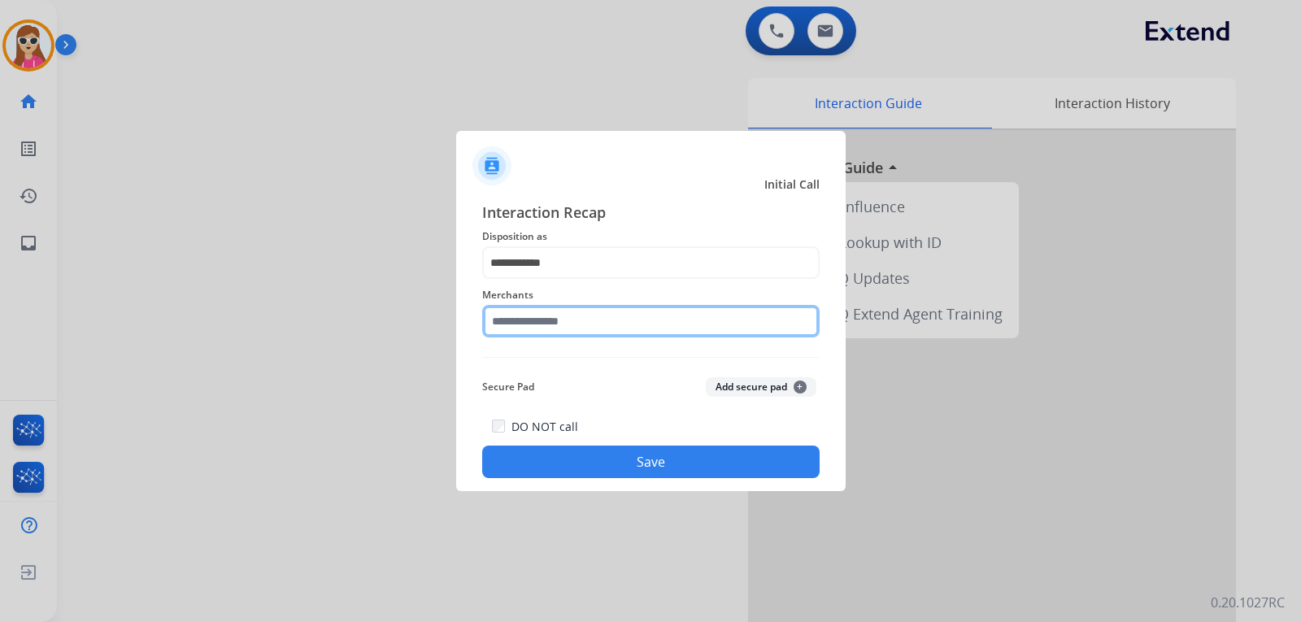
click at [594, 315] on input "text" at bounding box center [650, 321] width 337 height 33
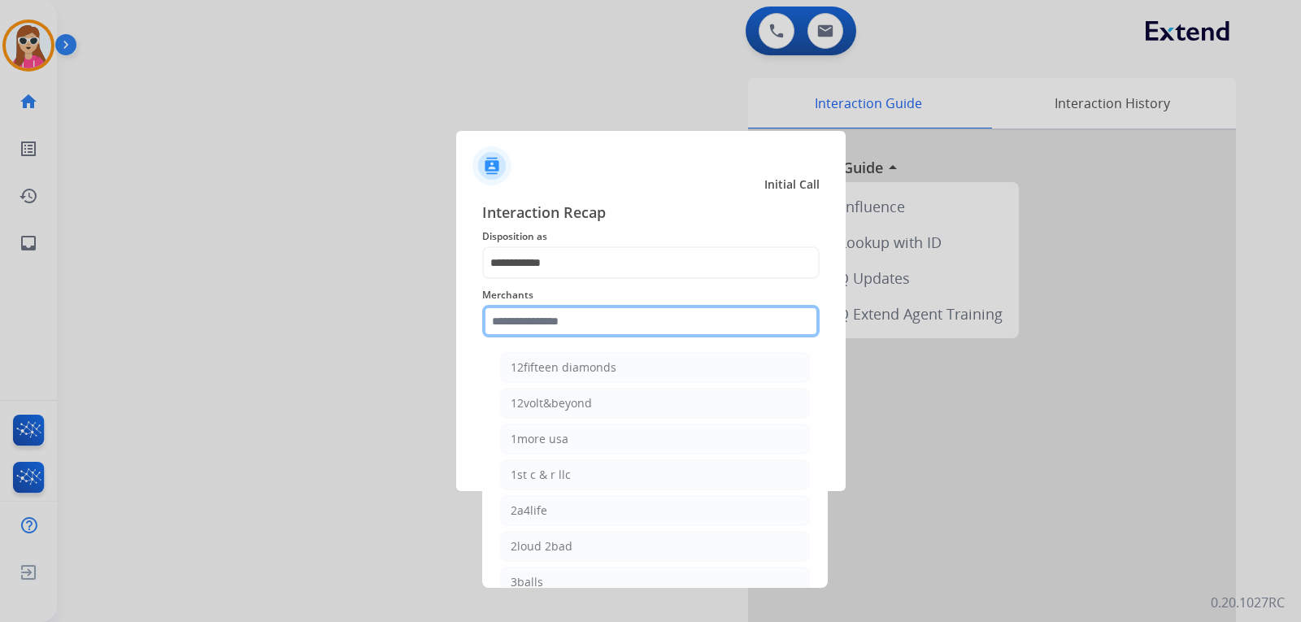
click at [581, 306] on input "text" at bounding box center [650, 321] width 337 height 33
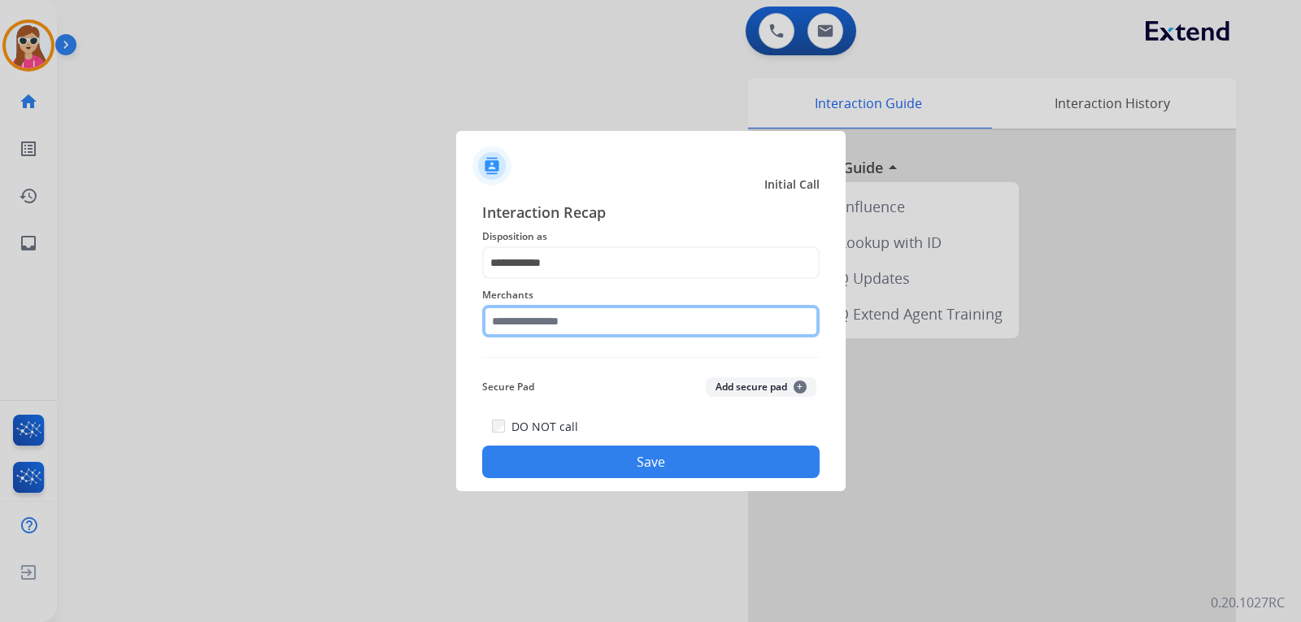
click at [638, 328] on input "text" at bounding box center [650, 321] width 337 height 33
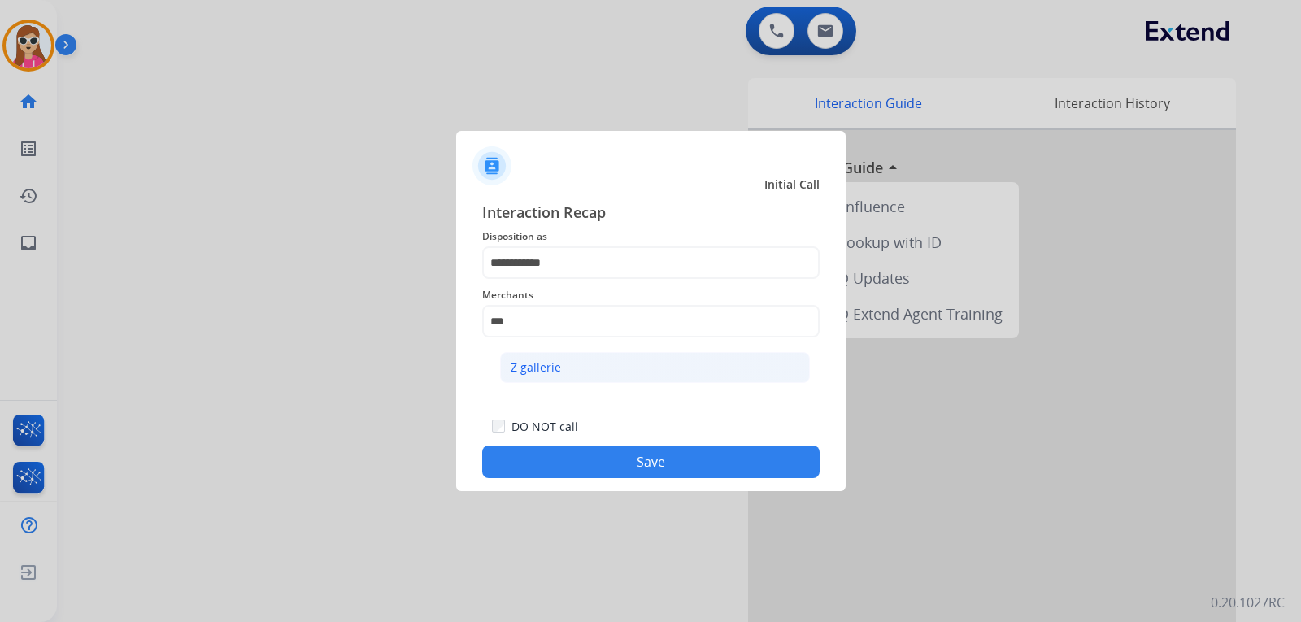
click at [659, 357] on li "Z gallerie" at bounding box center [655, 367] width 310 height 31
type input "**********"
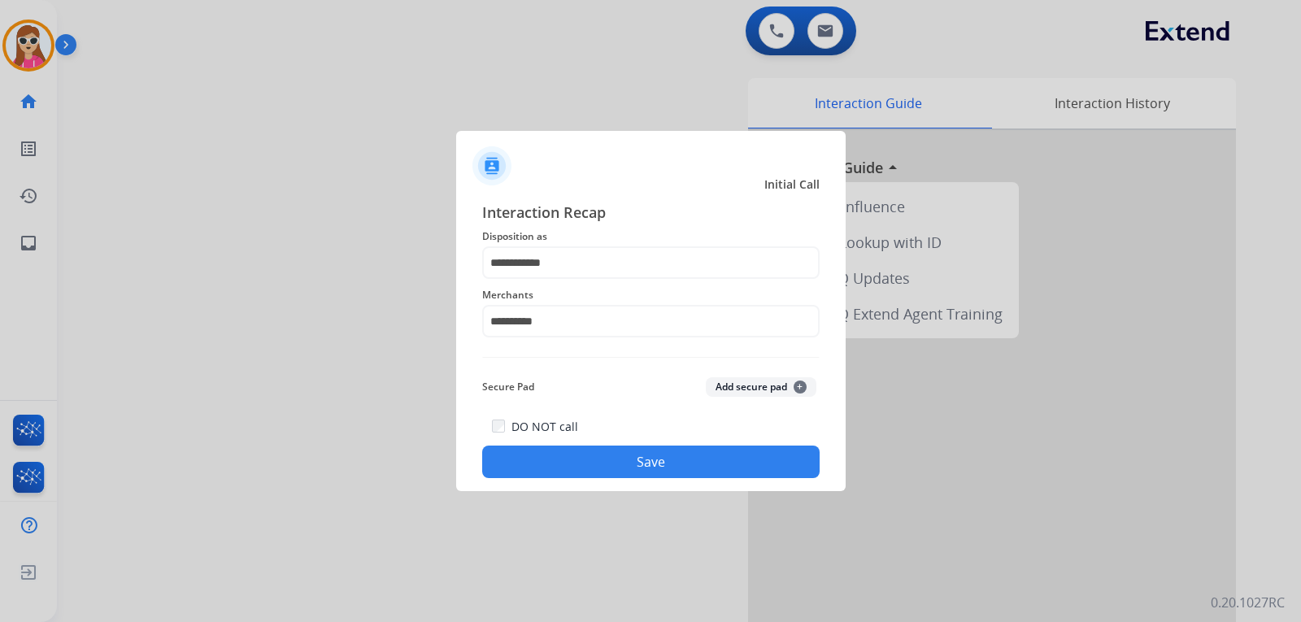
click at [669, 464] on button "Save" at bounding box center [650, 462] width 337 height 33
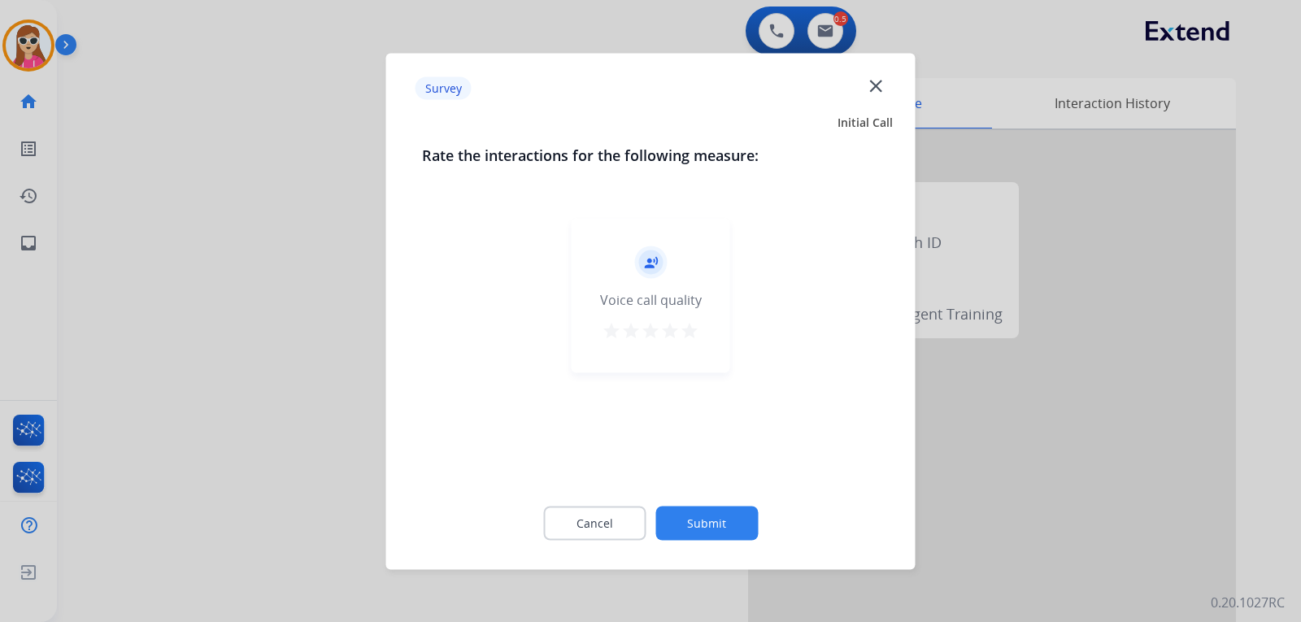
click at [682, 351] on div "record_voice_over Voice call quality star star star star star" at bounding box center [651, 295] width 159 height 155
click at [682, 340] on button "star" at bounding box center [690, 332] width 20 height 24
click at [716, 530] on button "Submit" at bounding box center [706, 523] width 102 height 34
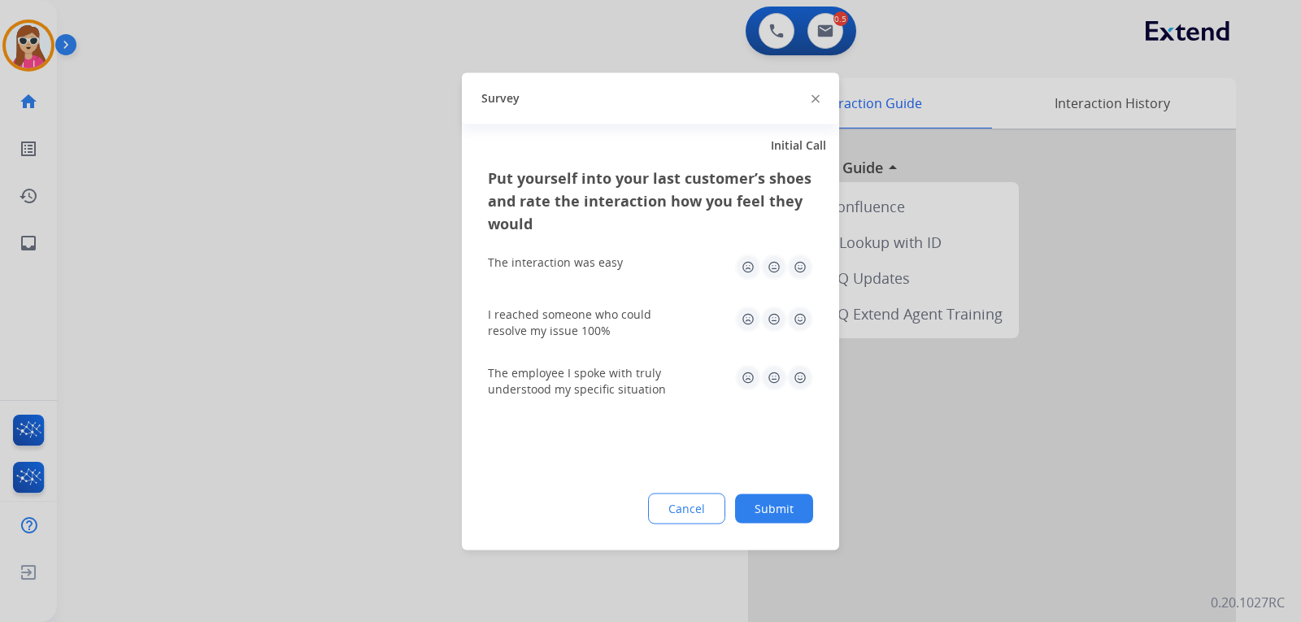
click at [808, 265] on img at bounding box center [800, 267] width 26 height 26
click at [798, 316] on img at bounding box center [800, 319] width 26 height 26
click at [801, 377] on img at bounding box center [800, 377] width 26 height 26
click at [778, 507] on button "Submit" at bounding box center [774, 508] width 78 height 29
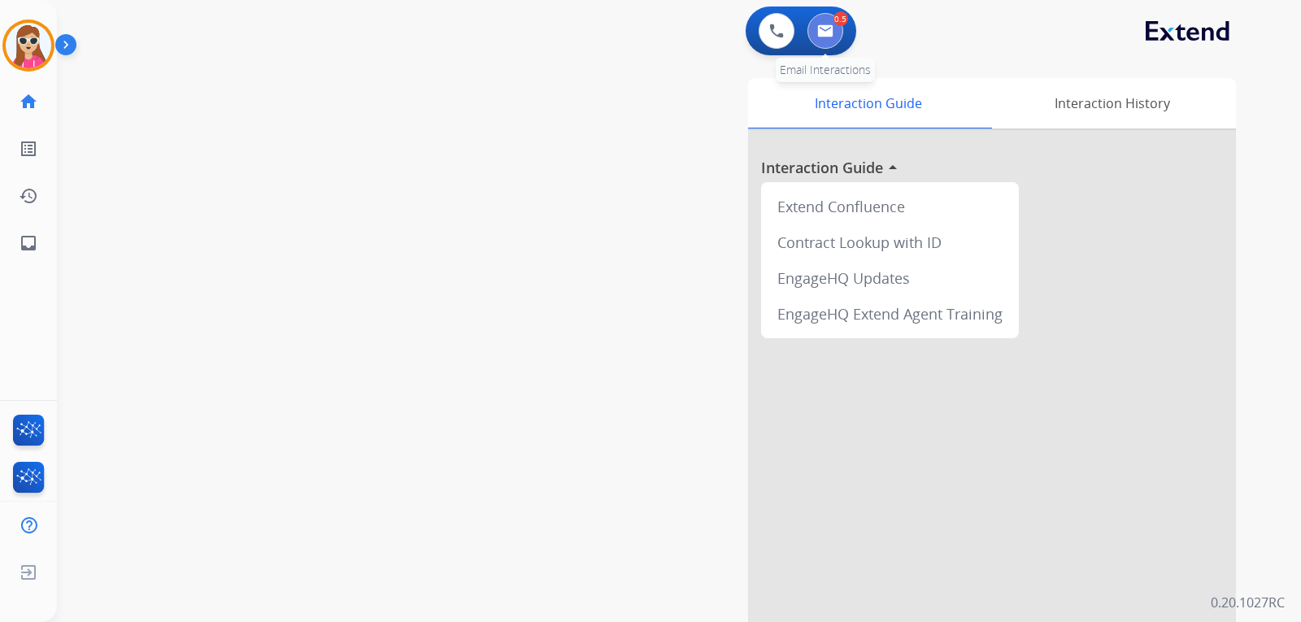
click at [821, 26] on img at bounding box center [825, 30] width 16 height 13
select select "**********"
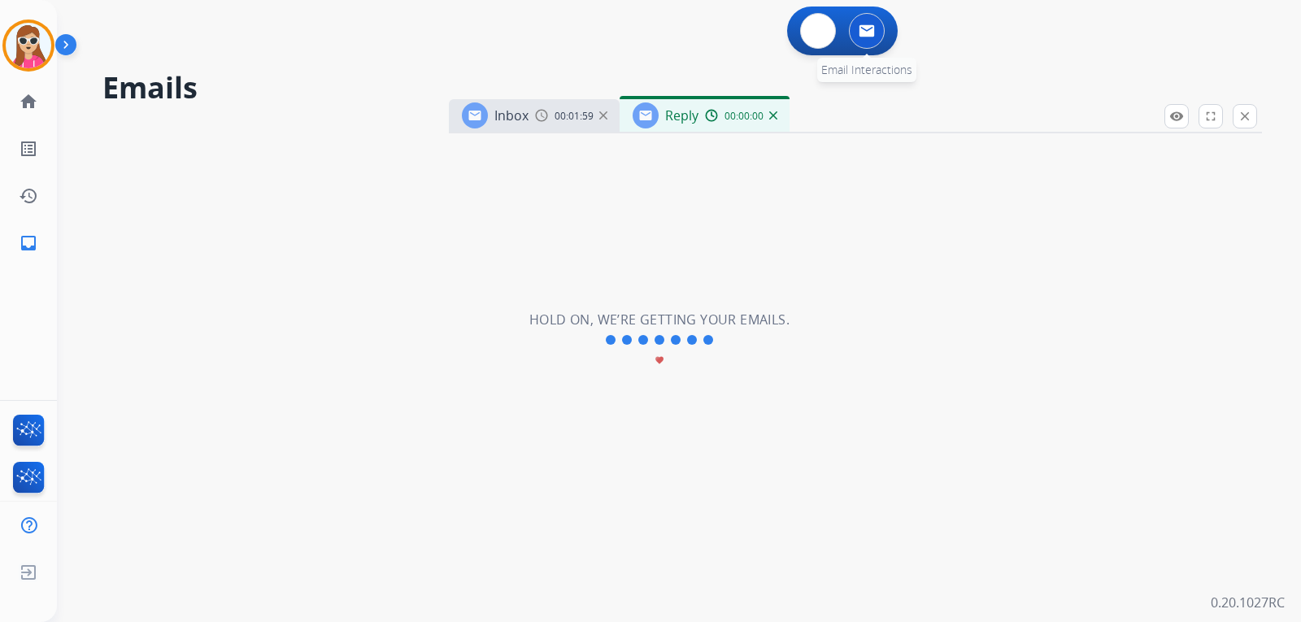
select select "**********"
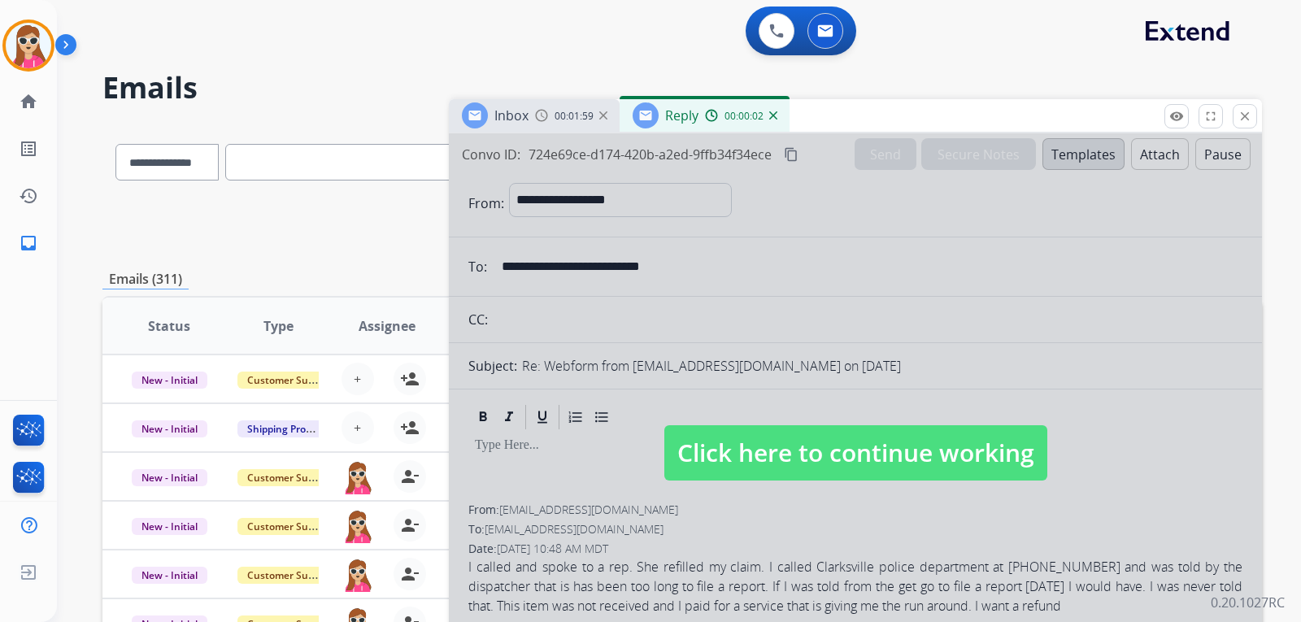
drag, startPoint x: 768, startPoint y: 442, endPoint x: 778, endPoint y: 435, distance: 12.9
click at [774, 438] on span "Click here to continue working" at bounding box center [855, 452] width 383 height 55
select select
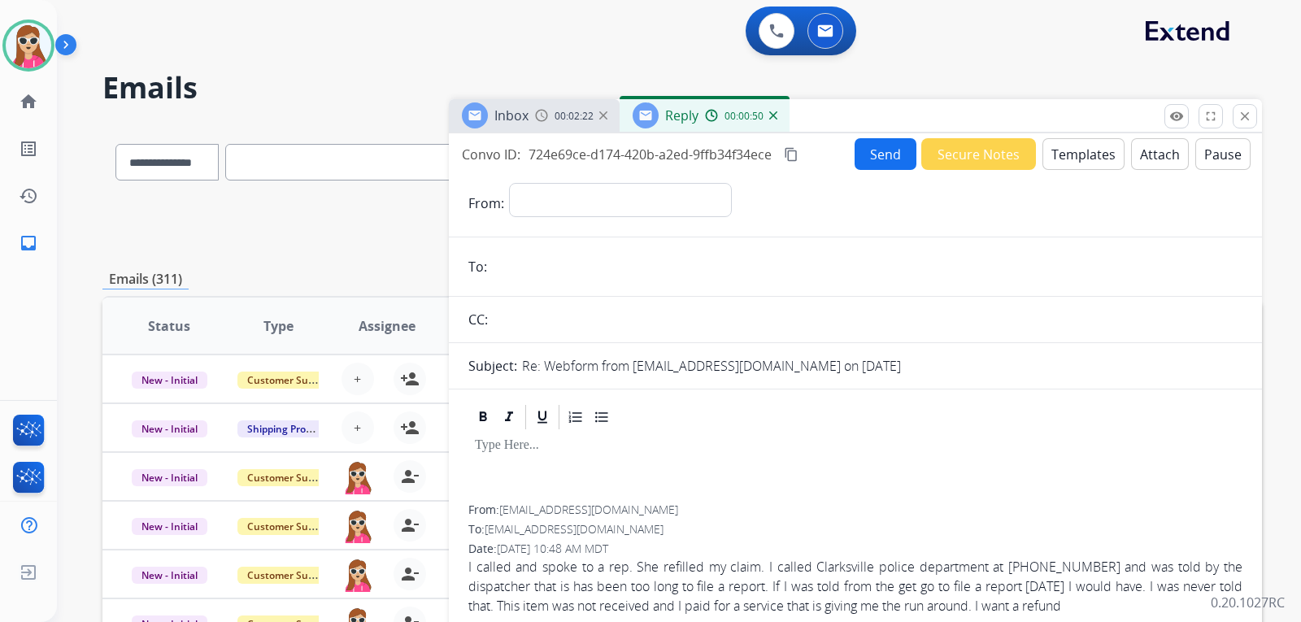
click at [797, 155] on mat-icon "content_copy" at bounding box center [791, 154] width 15 height 15
click at [1086, 160] on button "Templates" at bounding box center [1084, 154] width 82 height 32
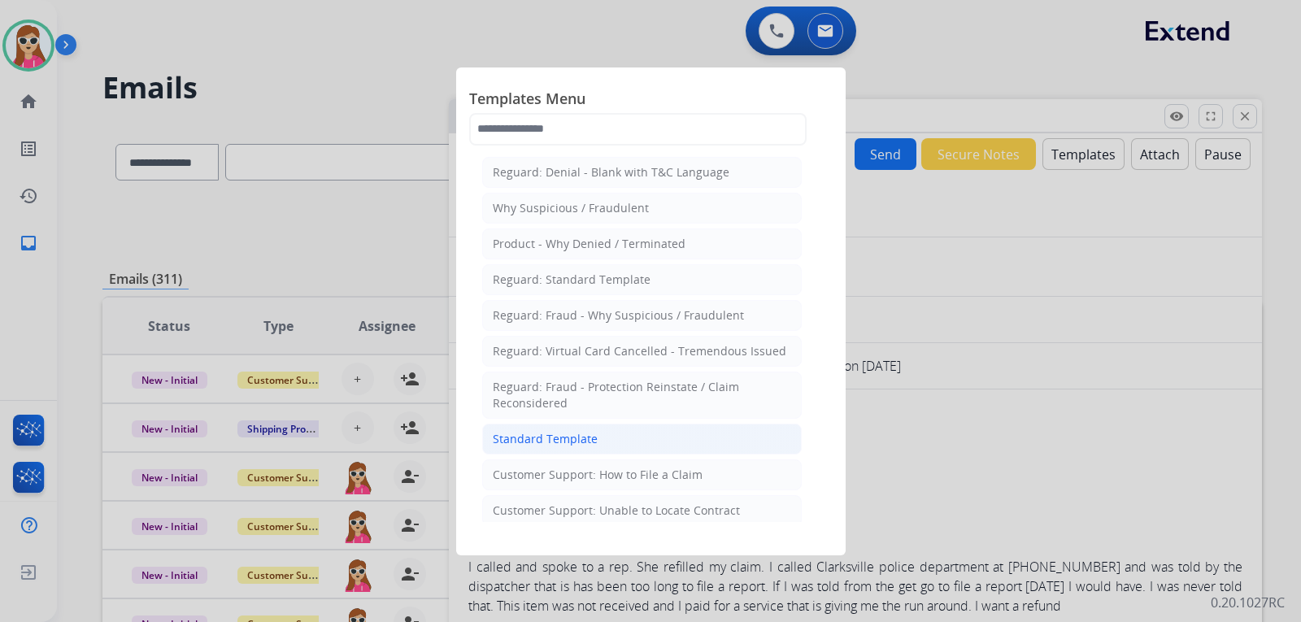
click at [665, 432] on li "Standard Template" at bounding box center [642, 439] width 320 height 31
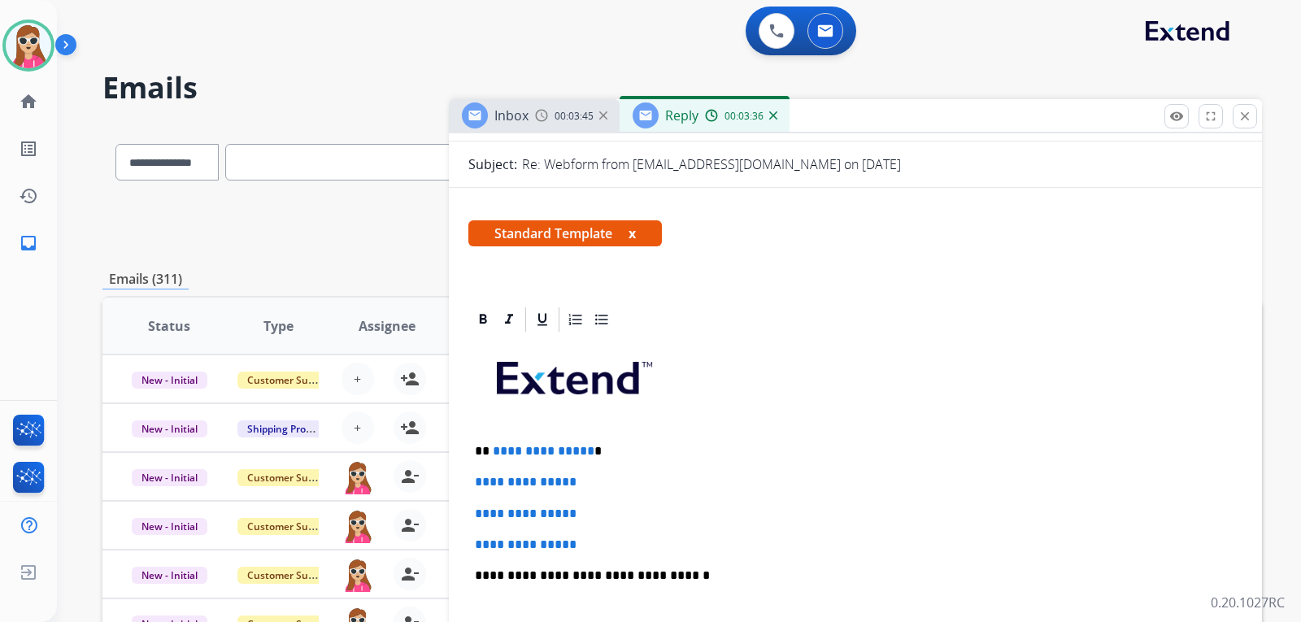
scroll to position [244, 0]
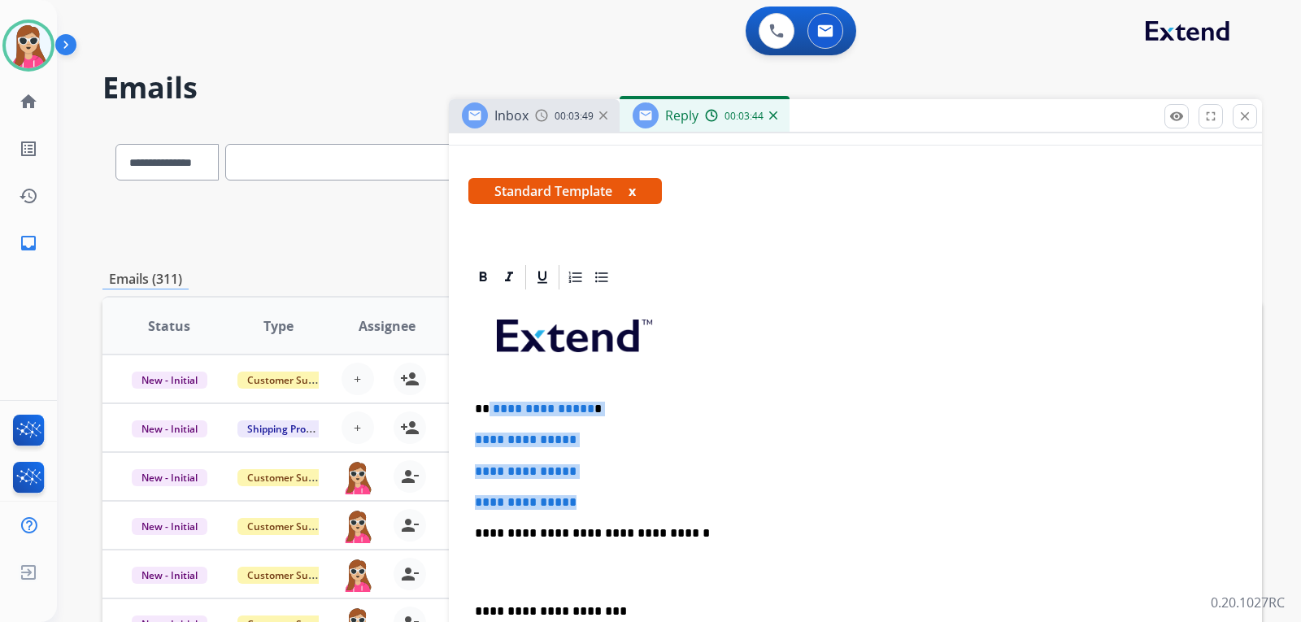
drag, startPoint x: 487, startPoint y: 410, endPoint x: 639, endPoint y: 495, distance: 174.4
click at [648, 495] on div "**********" at bounding box center [855, 572] width 774 height 560
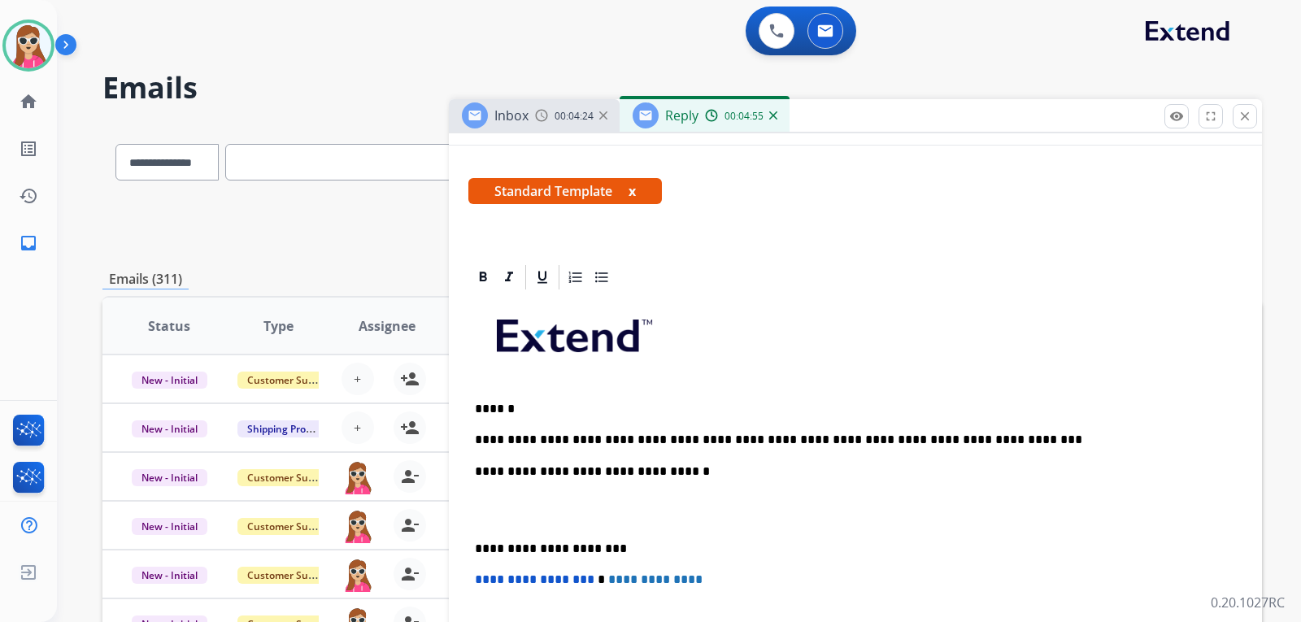
click at [993, 450] on div "**********" at bounding box center [855, 540] width 774 height 497
click at [992, 440] on p "**********" at bounding box center [849, 440] width 748 height 15
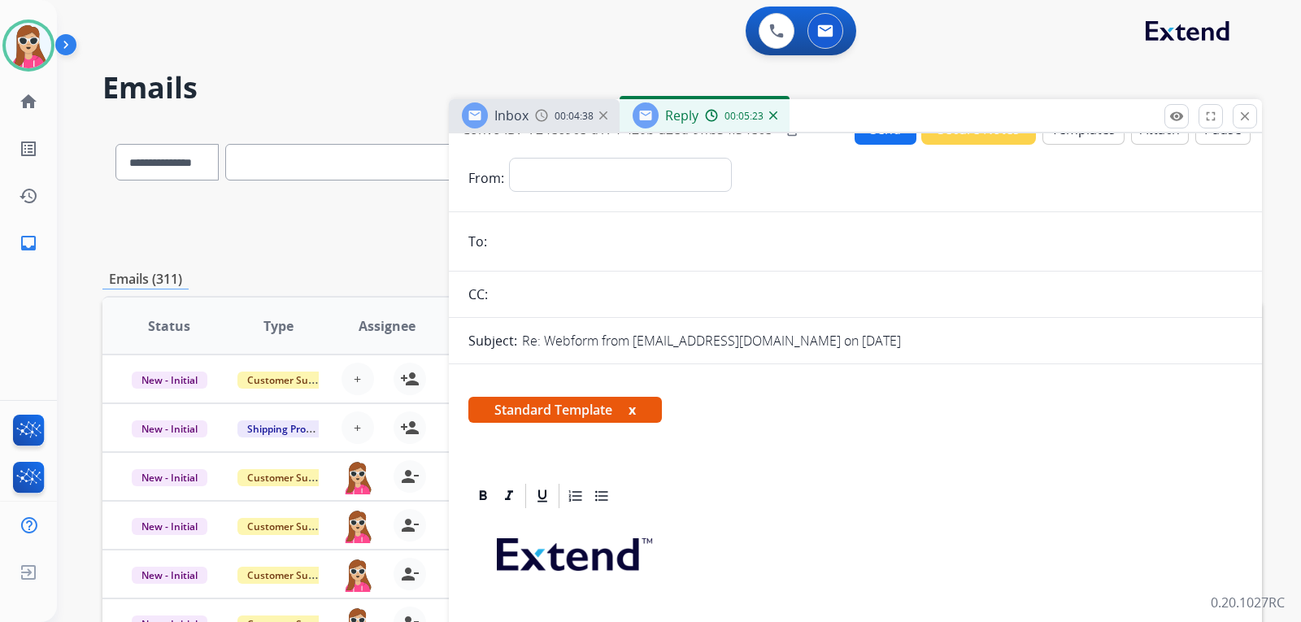
scroll to position [0, 0]
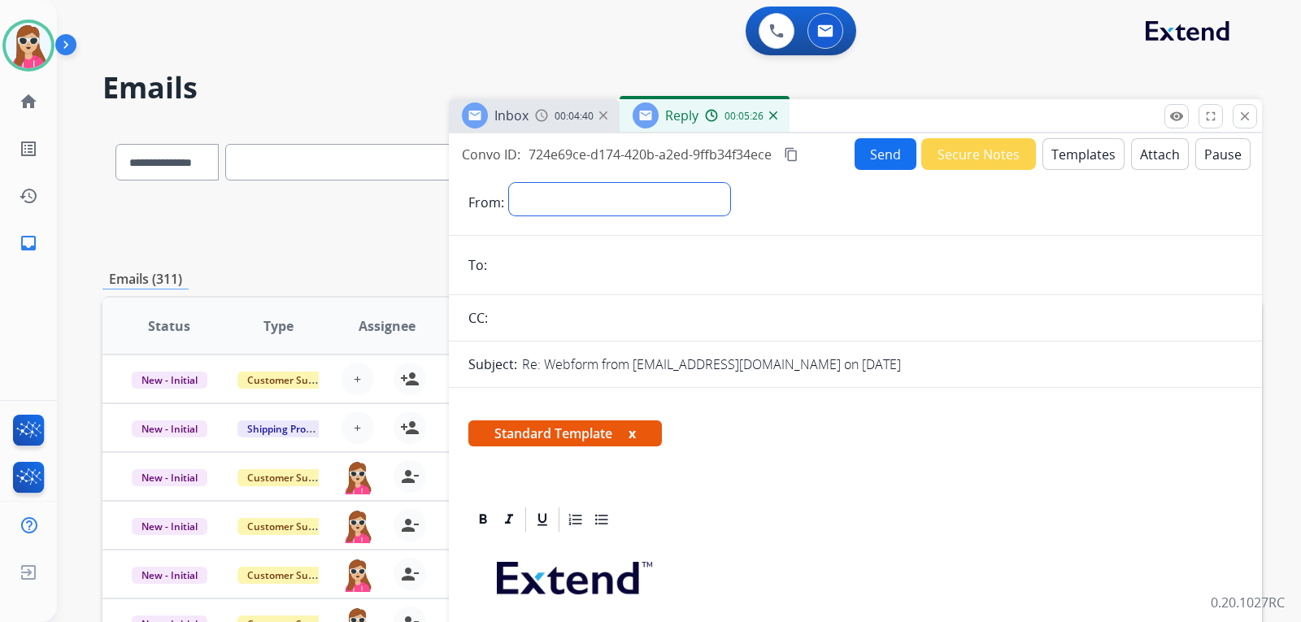
click at [711, 211] on select "**********" at bounding box center [619, 199] width 221 height 33
select select "**********"
click at [509, 183] on select "**********" at bounding box center [619, 199] width 221 height 33
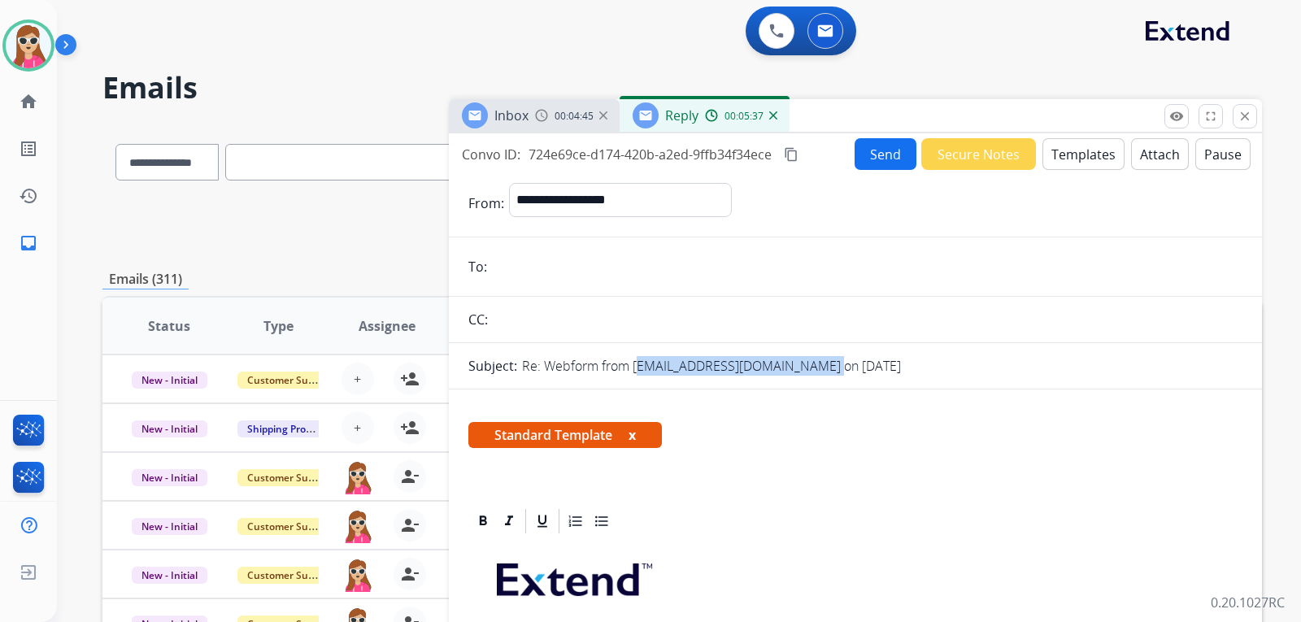
drag, startPoint x: 634, startPoint y: 359, endPoint x: 822, endPoint y: 368, distance: 188.0
click at [822, 368] on p "Re: Webform from [EMAIL_ADDRESS][DOMAIN_NAME] on [DATE]" at bounding box center [711, 366] width 379 height 20
copy p "[EMAIL_ADDRESS][DOMAIN_NAME]"
click at [519, 268] on input "email" at bounding box center [867, 266] width 751 height 33
paste input "**********"
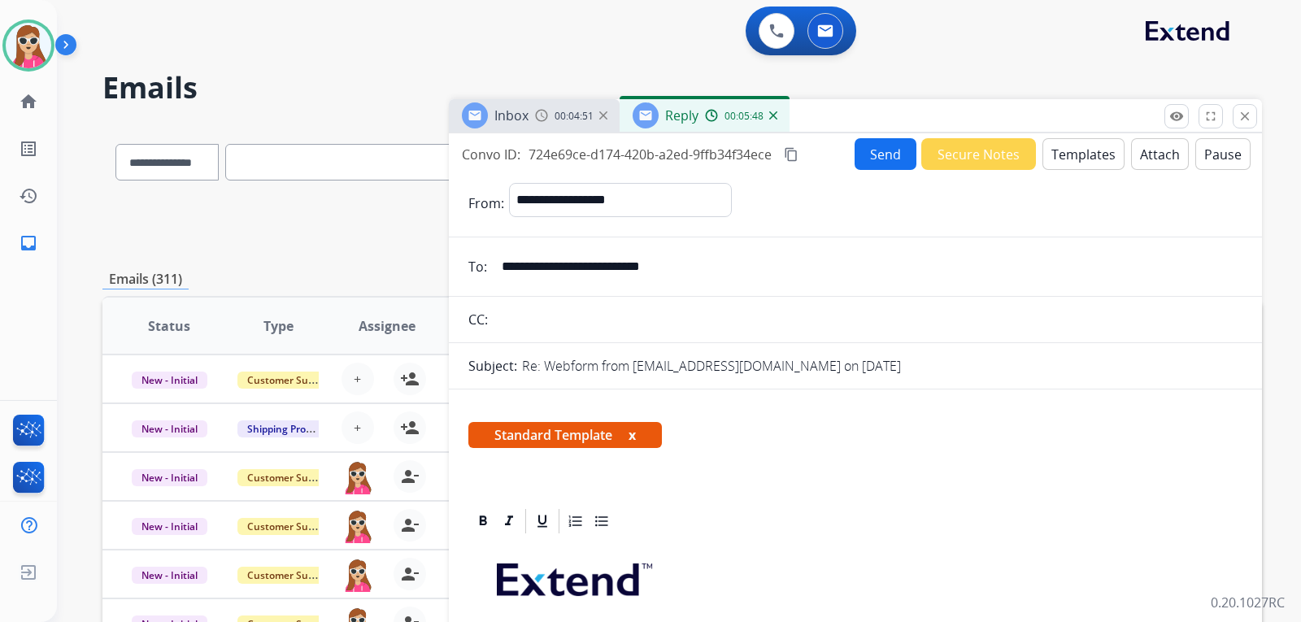
type input "**********"
click at [855, 161] on button "Send" at bounding box center [886, 154] width 62 height 32
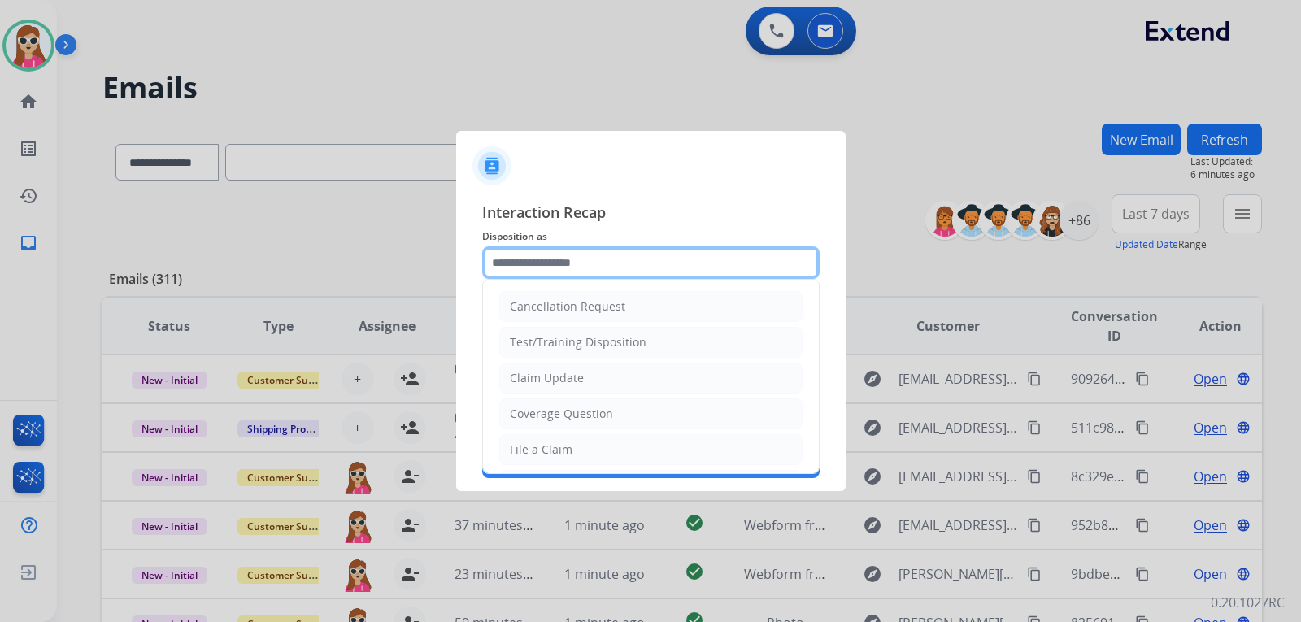
click at [574, 265] on input "text" at bounding box center [650, 262] width 337 height 33
click at [584, 377] on li "Claim Update" at bounding box center [650, 378] width 303 height 31
type input "**********"
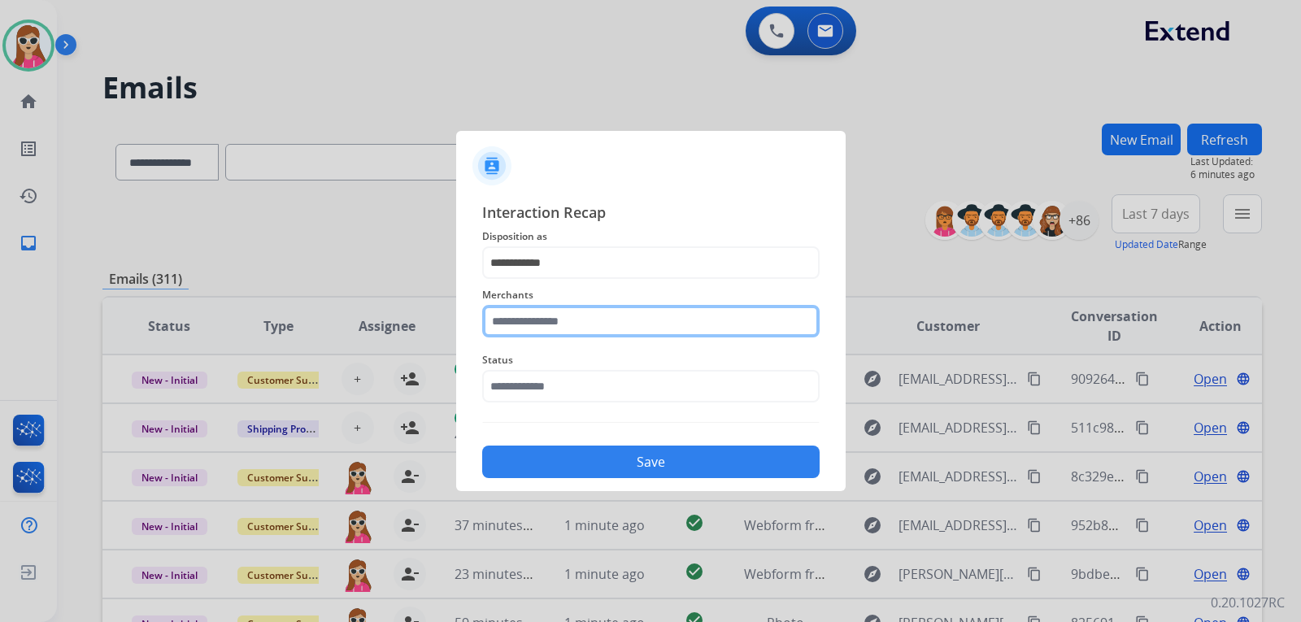
click at [592, 329] on input "text" at bounding box center [650, 321] width 337 height 33
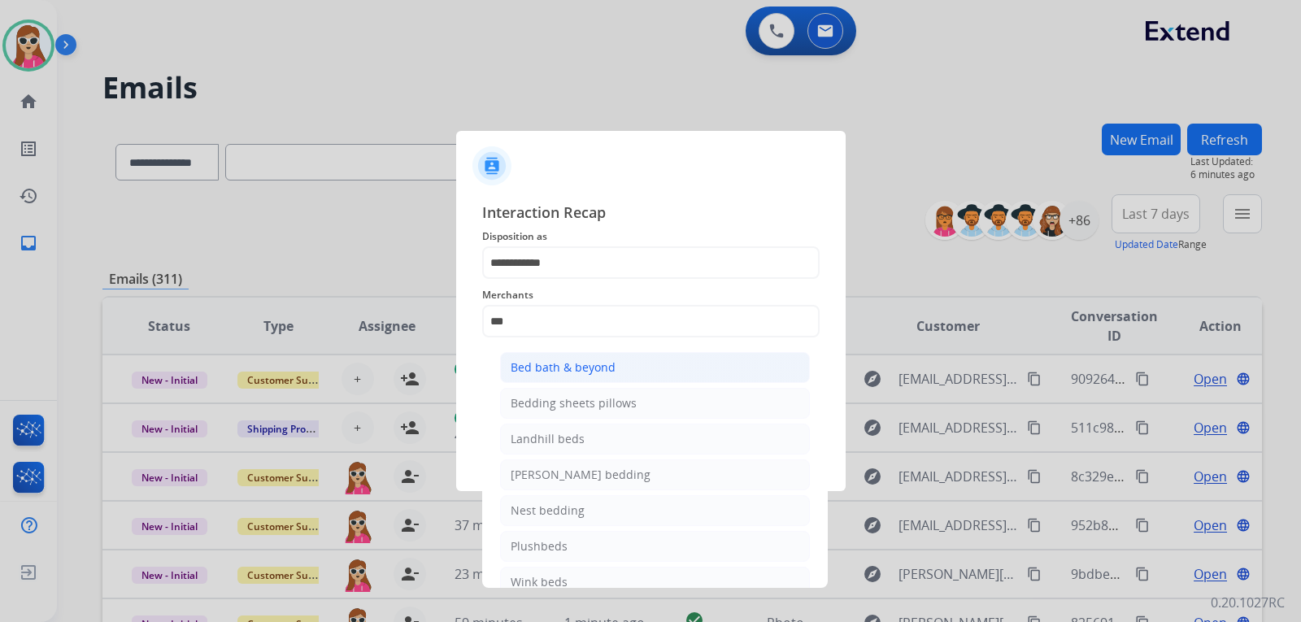
click at [553, 360] on div "Bed bath & beyond" at bounding box center [563, 367] width 105 height 16
type input "**********"
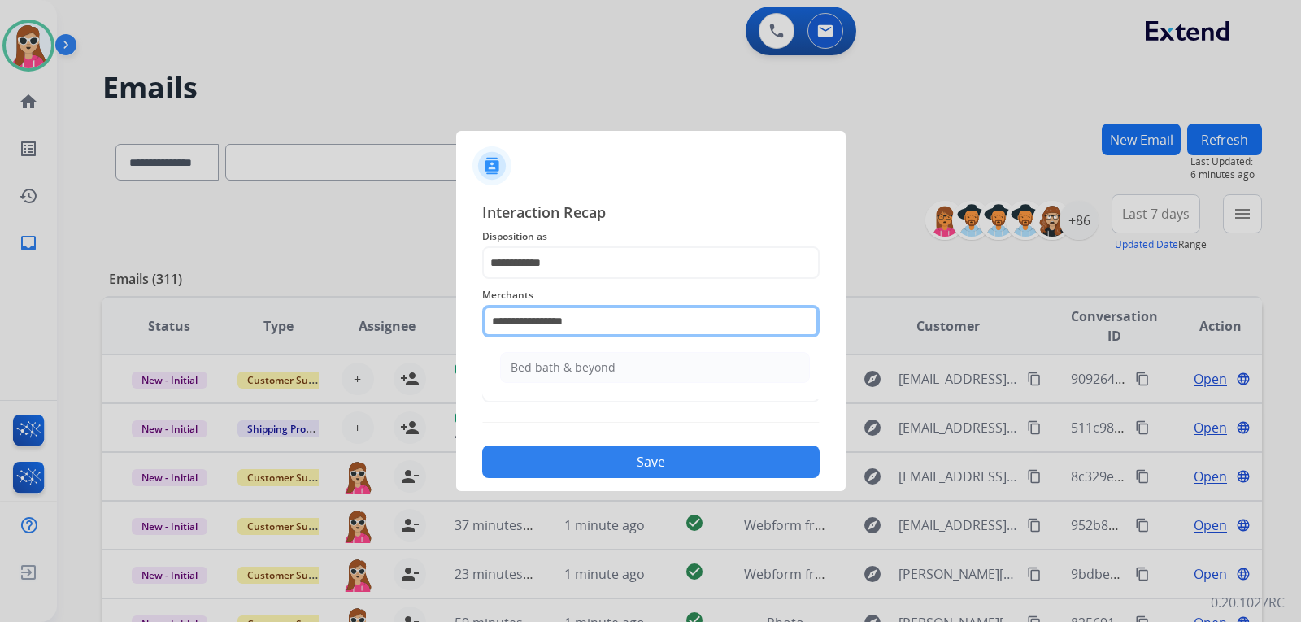
click at [620, 327] on input "**********" at bounding box center [650, 321] width 337 height 33
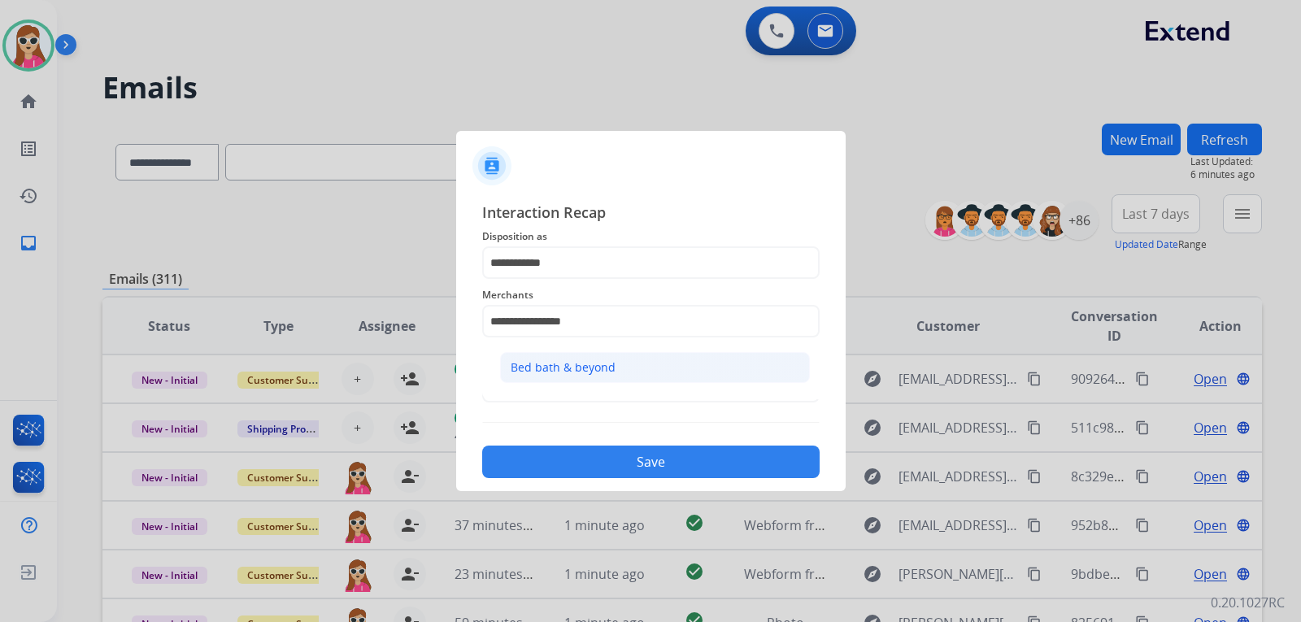
click at [665, 378] on ul "Bed bath & beyond" at bounding box center [655, 371] width 320 height 55
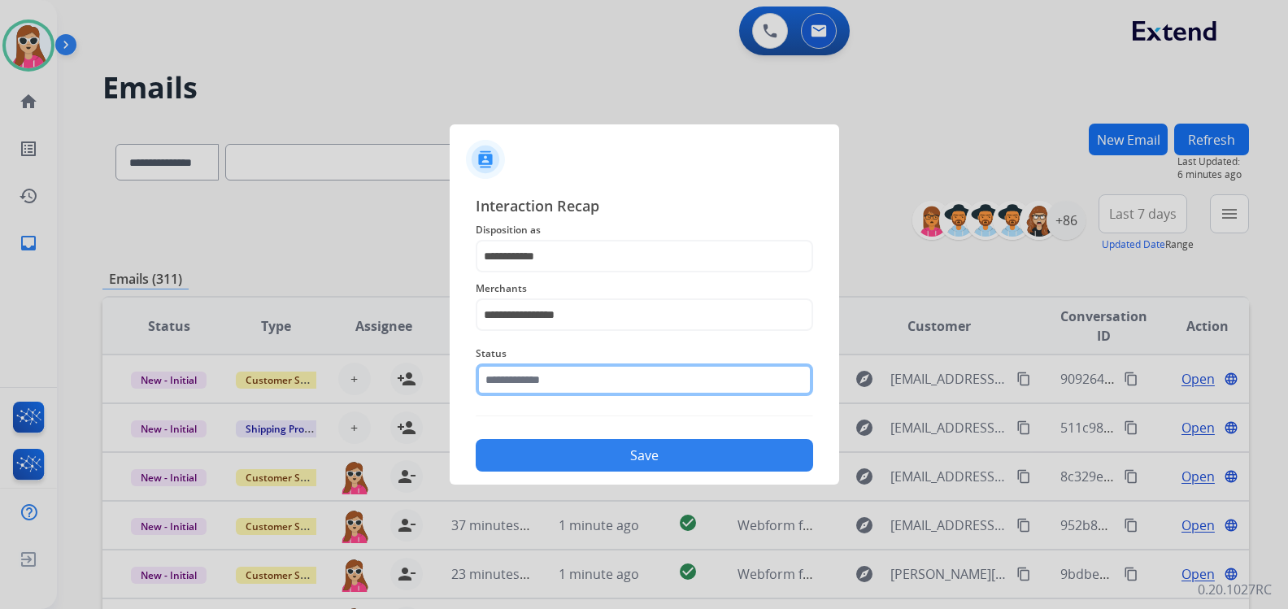
click at [633, 402] on div "Status" at bounding box center [644, 369] width 337 height 65
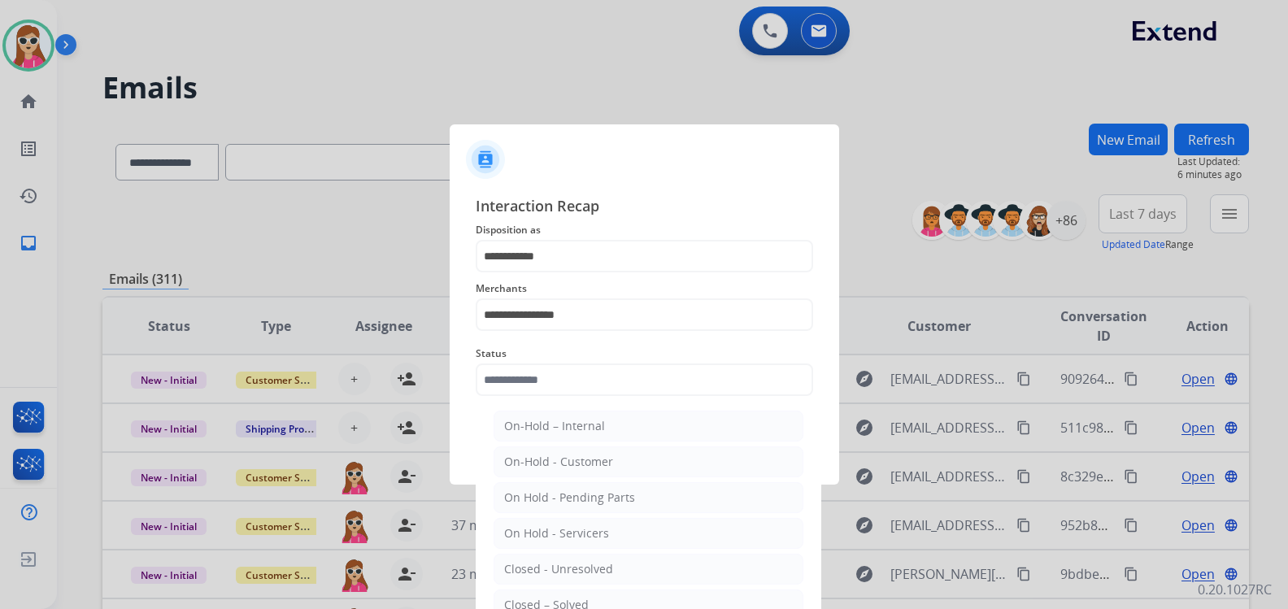
click at [569, 600] on div "Closed – Solved" at bounding box center [546, 605] width 85 height 16
type input "**********"
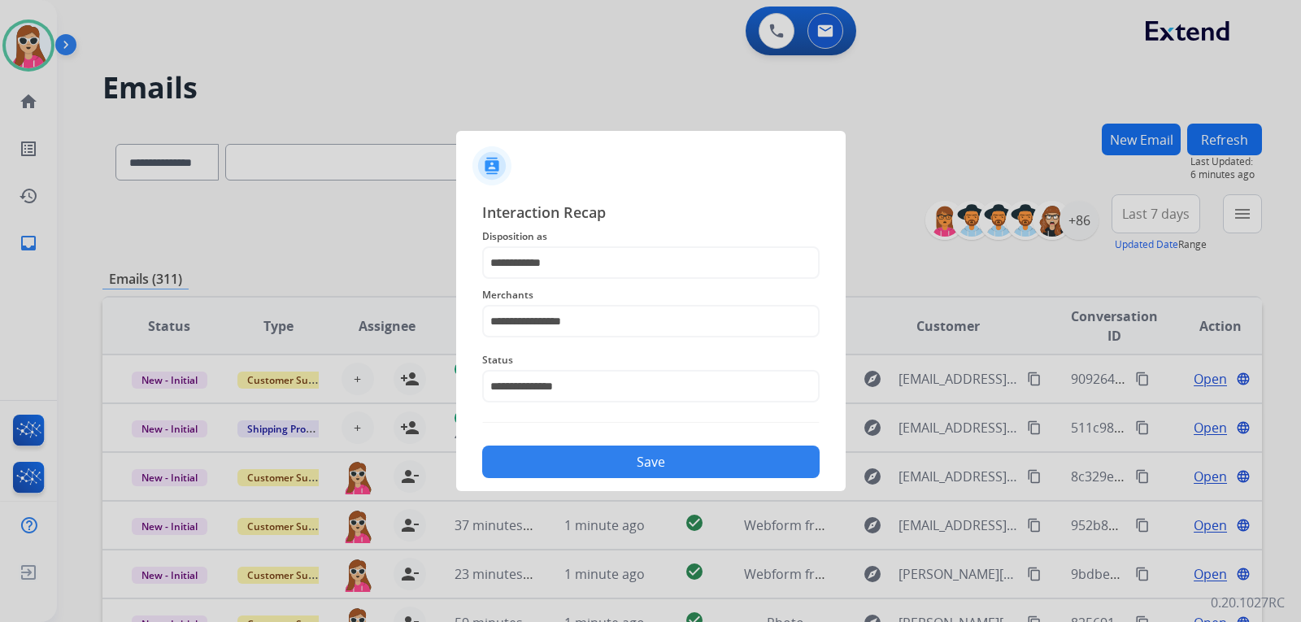
click at [638, 455] on button "Save" at bounding box center [650, 462] width 337 height 33
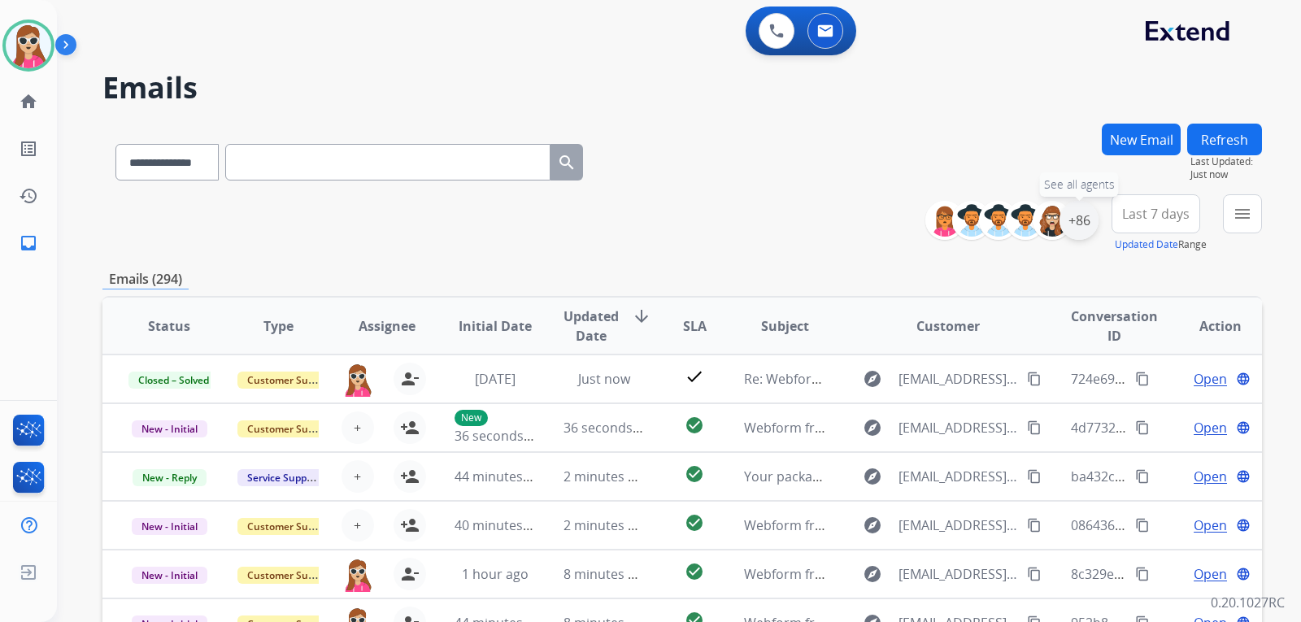
click at [1065, 221] on div "+86" at bounding box center [1079, 220] width 39 height 39
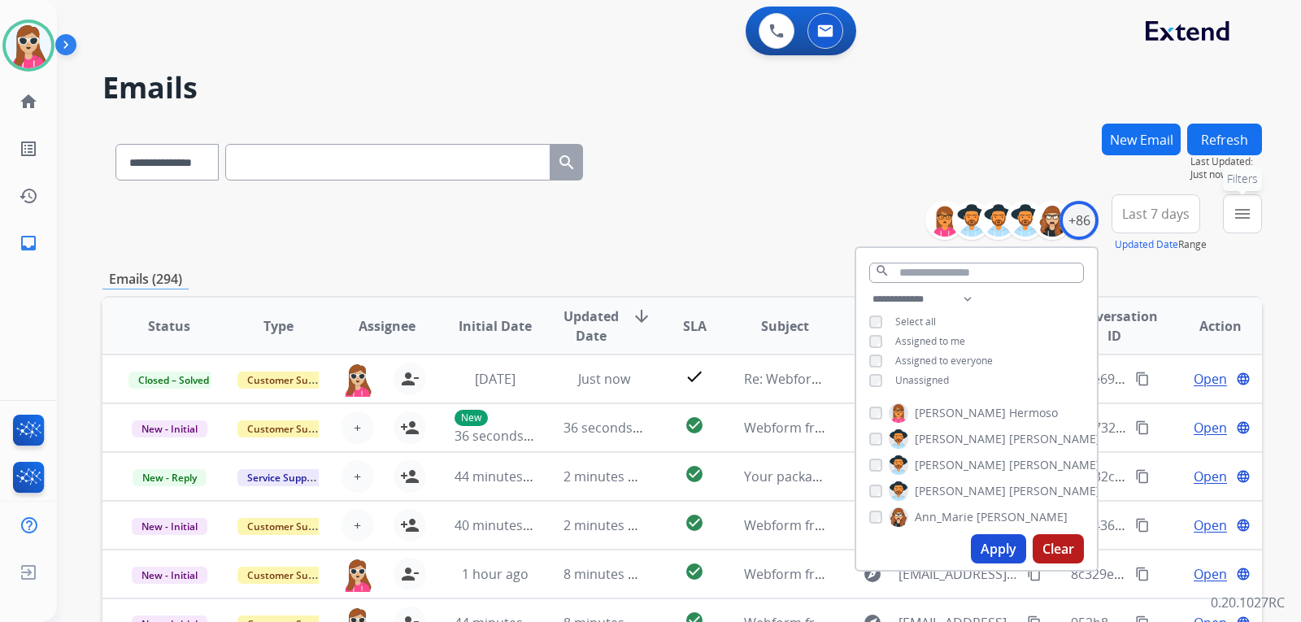
click at [1257, 207] on button "menu Filters" at bounding box center [1242, 213] width 39 height 39
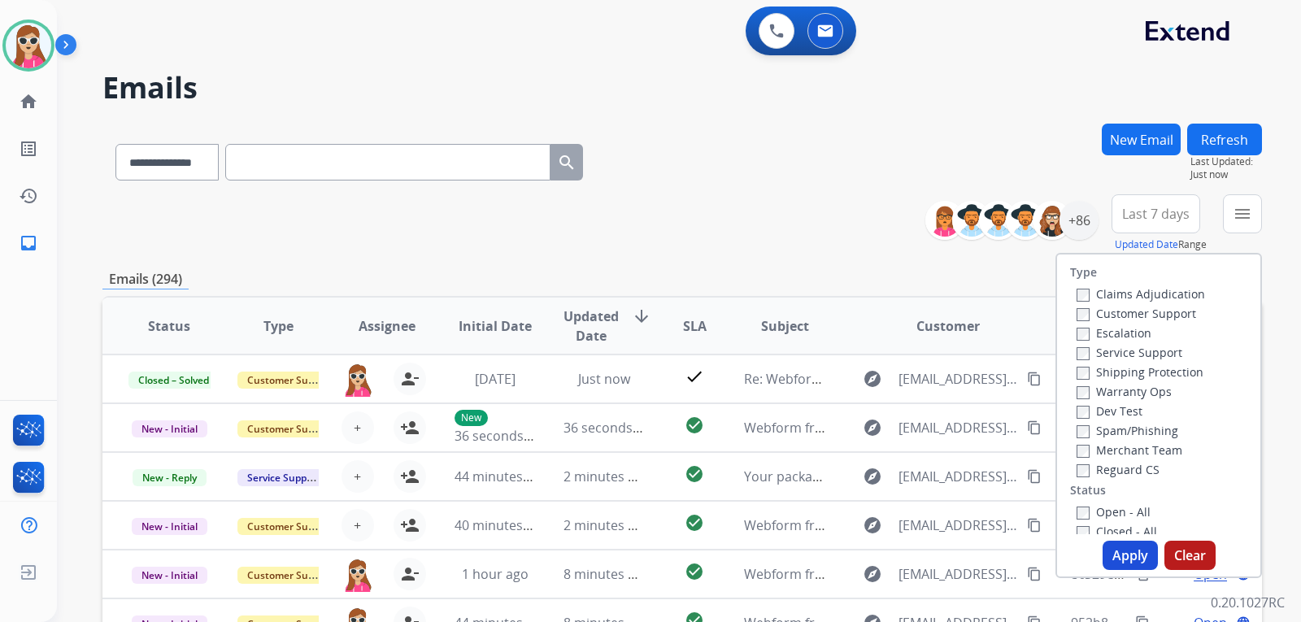
click at [1143, 313] on label "Customer Support" at bounding box center [1137, 313] width 120 height 15
click at [1152, 366] on label "Shipping Protection" at bounding box center [1140, 371] width 127 height 15
click at [1126, 467] on label "Reguard CS" at bounding box center [1118, 469] width 83 height 15
click at [1119, 517] on label "Open - All" at bounding box center [1114, 511] width 74 height 15
click at [1120, 543] on button "Apply" at bounding box center [1130, 555] width 55 height 29
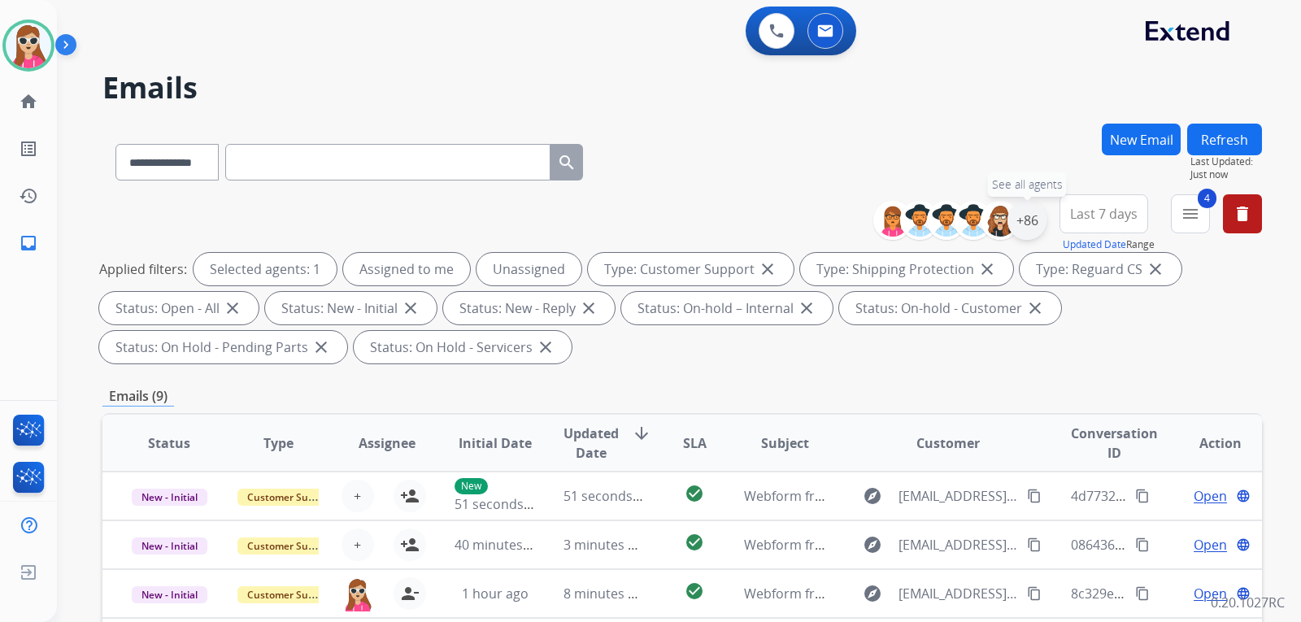
click at [1034, 221] on div "+86" at bounding box center [1027, 220] width 39 height 39
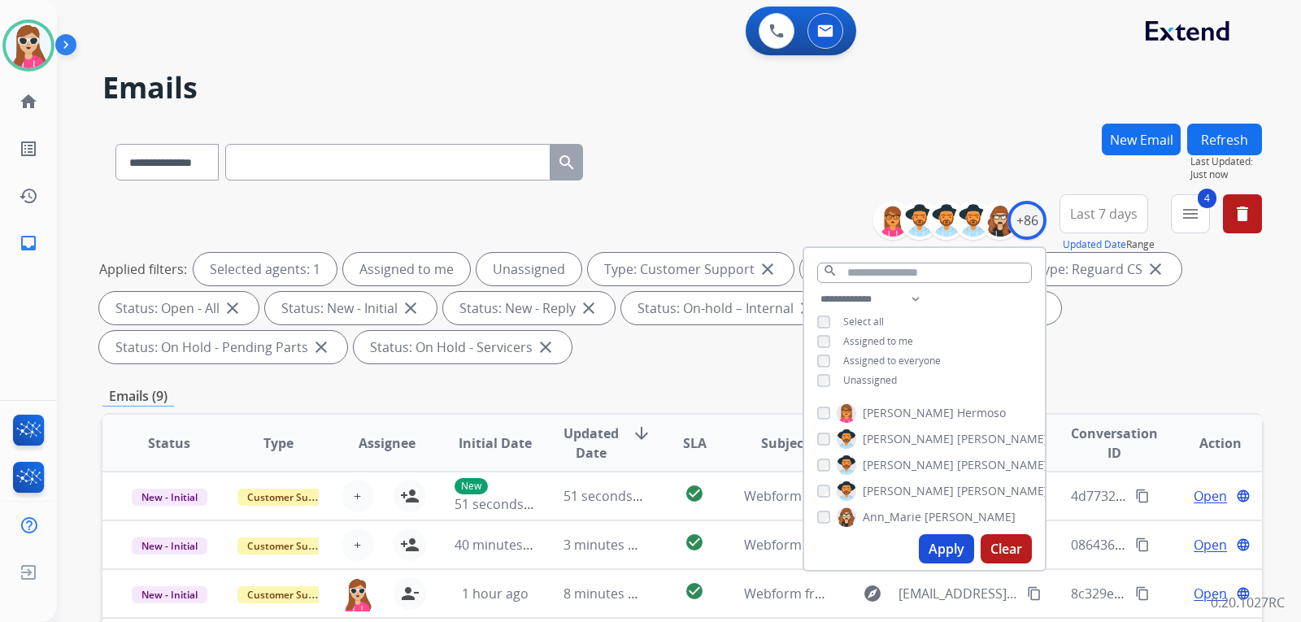
click at [880, 385] on span "Unassigned" at bounding box center [870, 380] width 54 height 14
click at [944, 549] on button "Apply" at bounding box center [946, 548] width 55 height 29
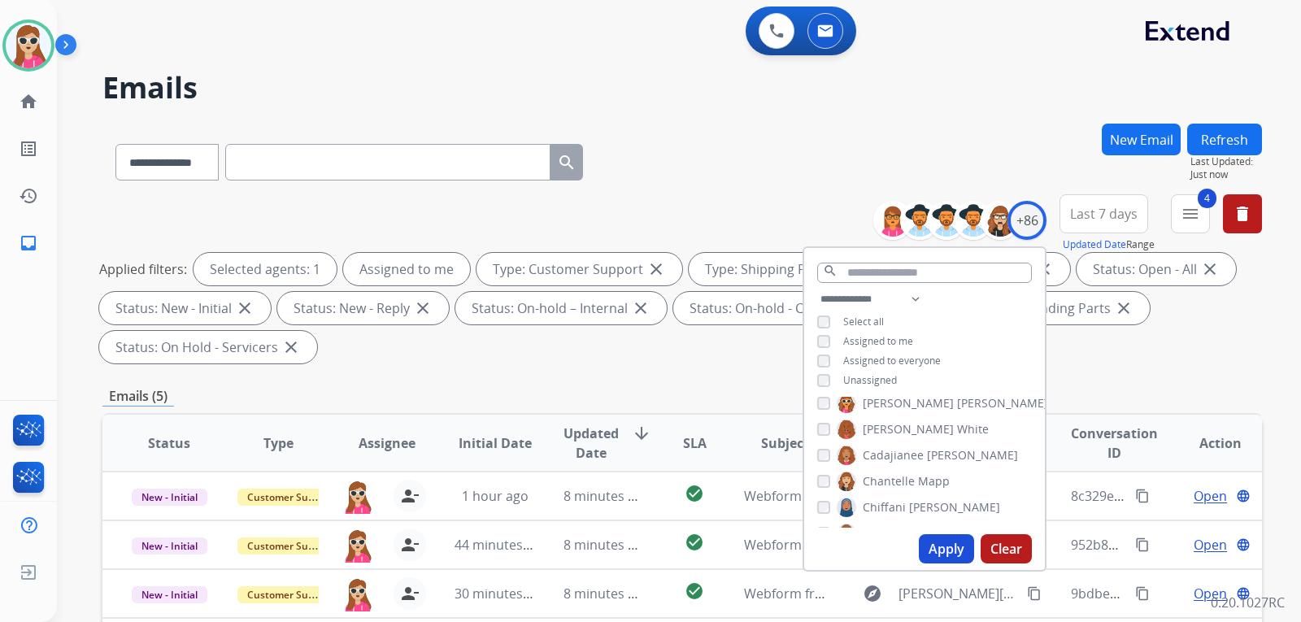
scroll to position [325, 0]
click at [497, 333] on div "Applied filters: Selected agents: 1 Assigned to me Type: Customer Support close…" at bounding box center [679, 308] width 1160 height 111
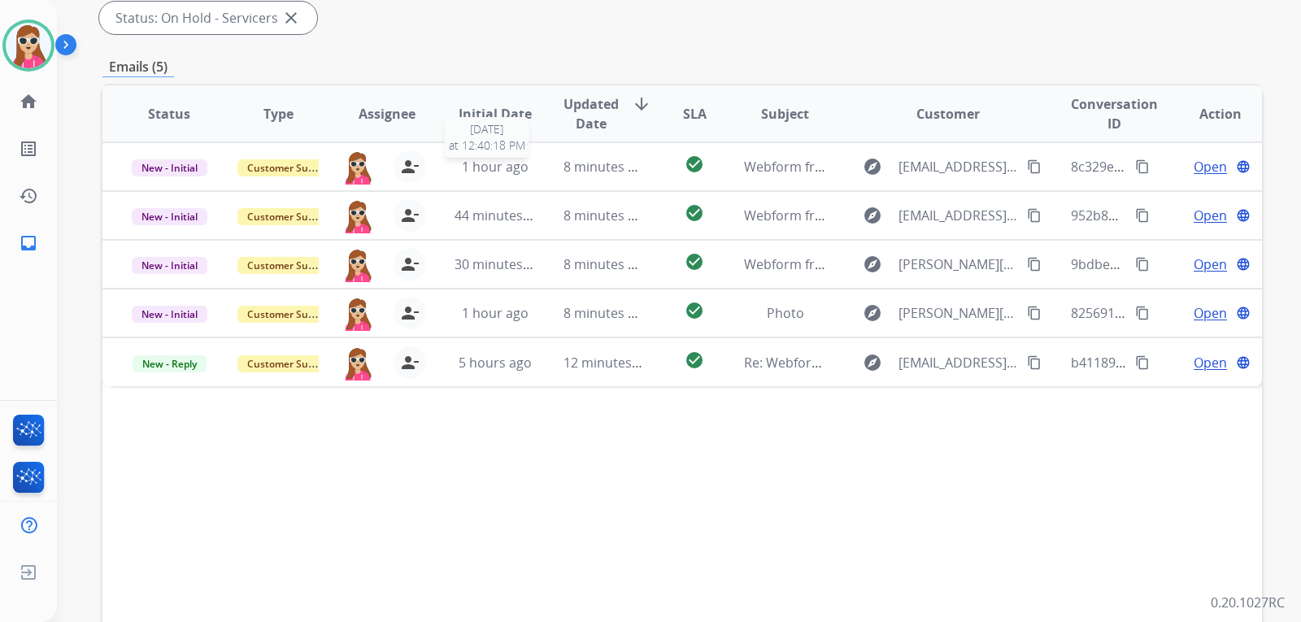
scroll to position [407, 0]
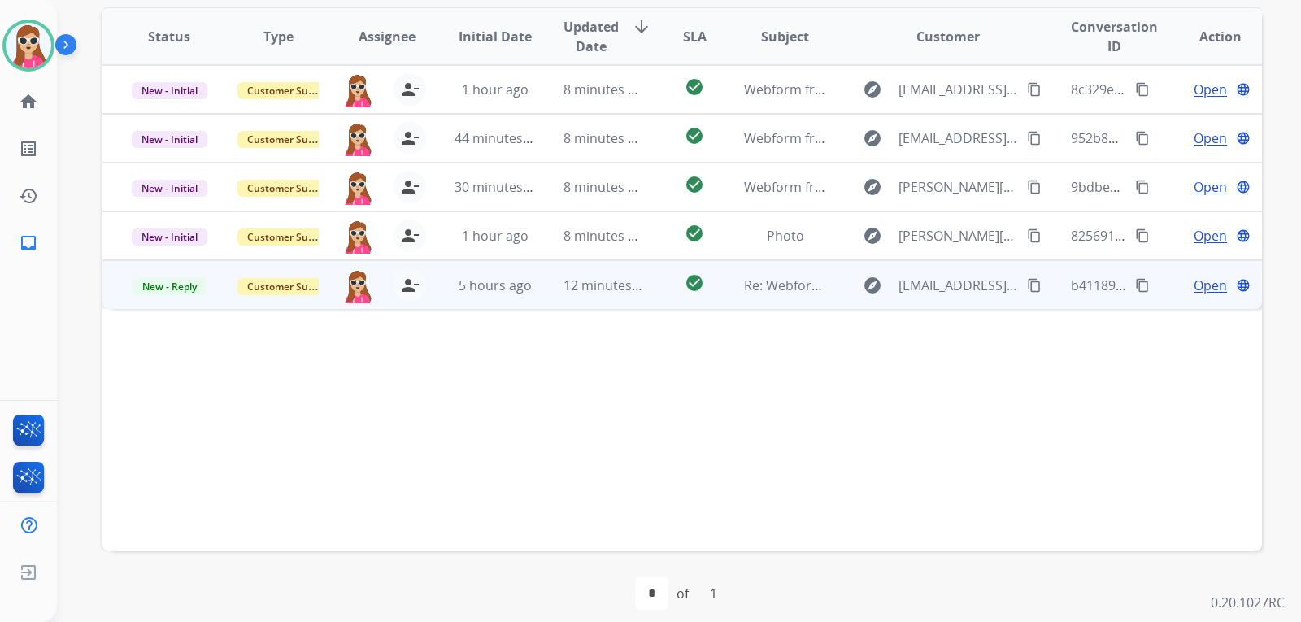
click at [669, 294] on td "check_circle" at bounding box center [682, 284] width 72 height 49
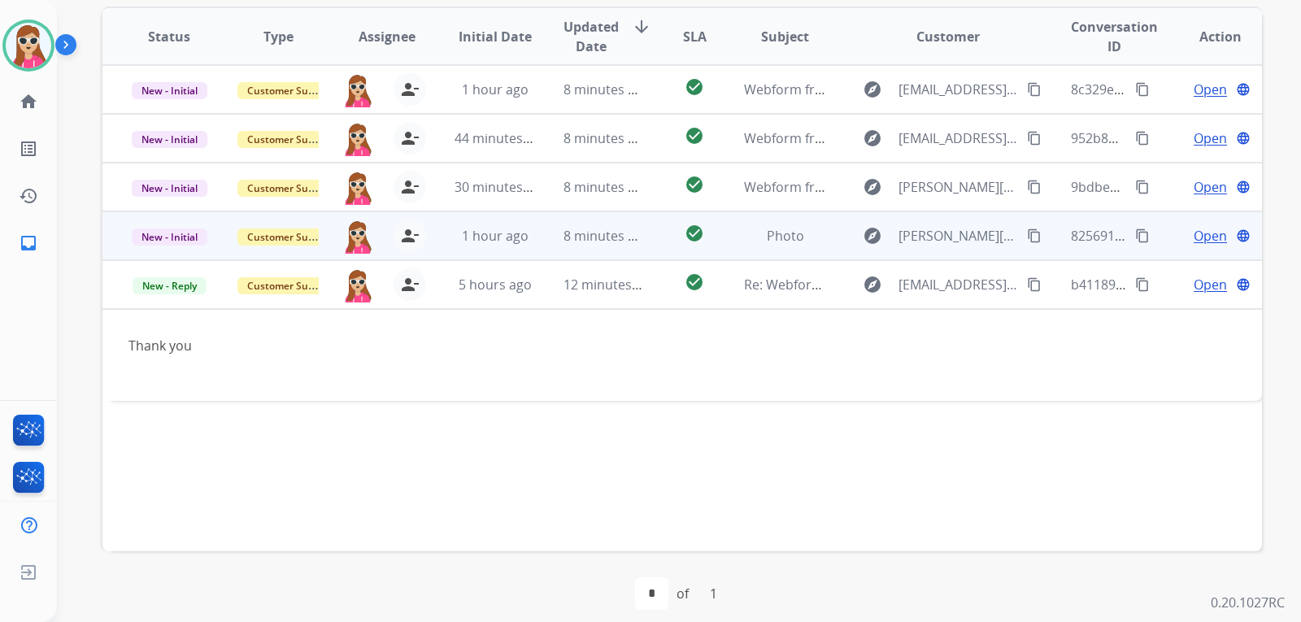
click at [830, 233] on td "explore [PERSON_NAME][EMAIL_ADDRESS][PERSON_NAME][DOMAIN_NAME] content_copy" at bounding box center [935, 235] width 217 height 49
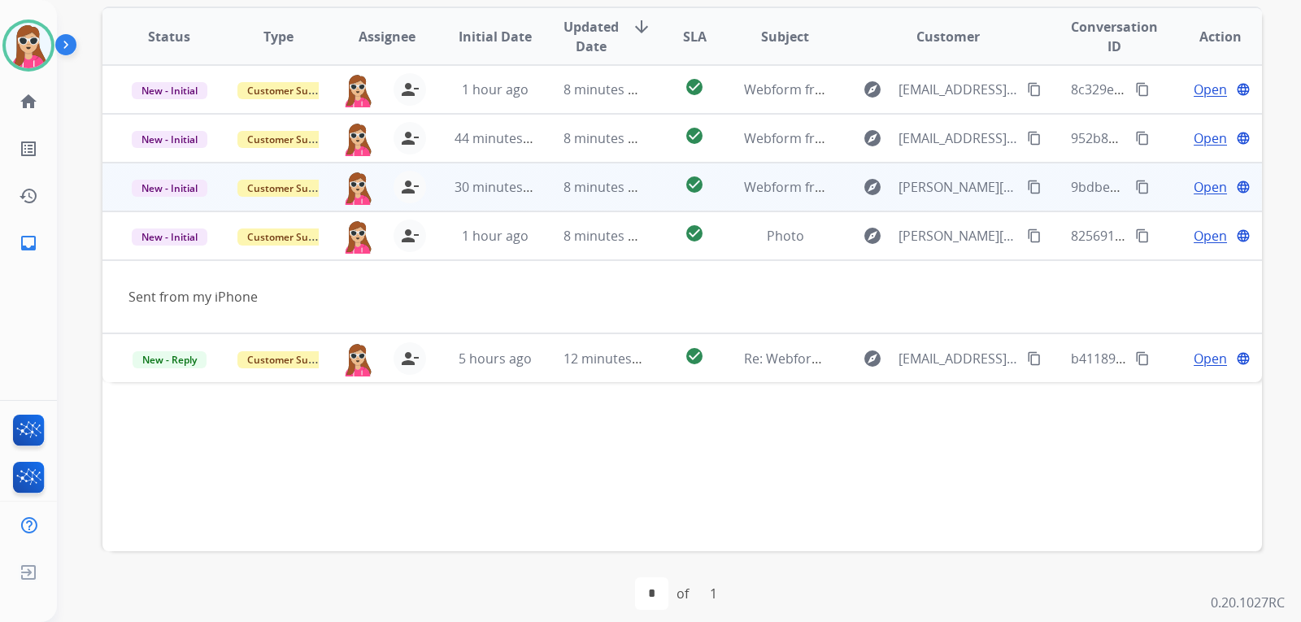
click at [827, 181] on td "explore [PERSON_NAME][EMAIL_ADDRESS][PERSON_NAME][DOMAIN_NAME] content_copy" at bounding box center [935, 187] width 217 height 49
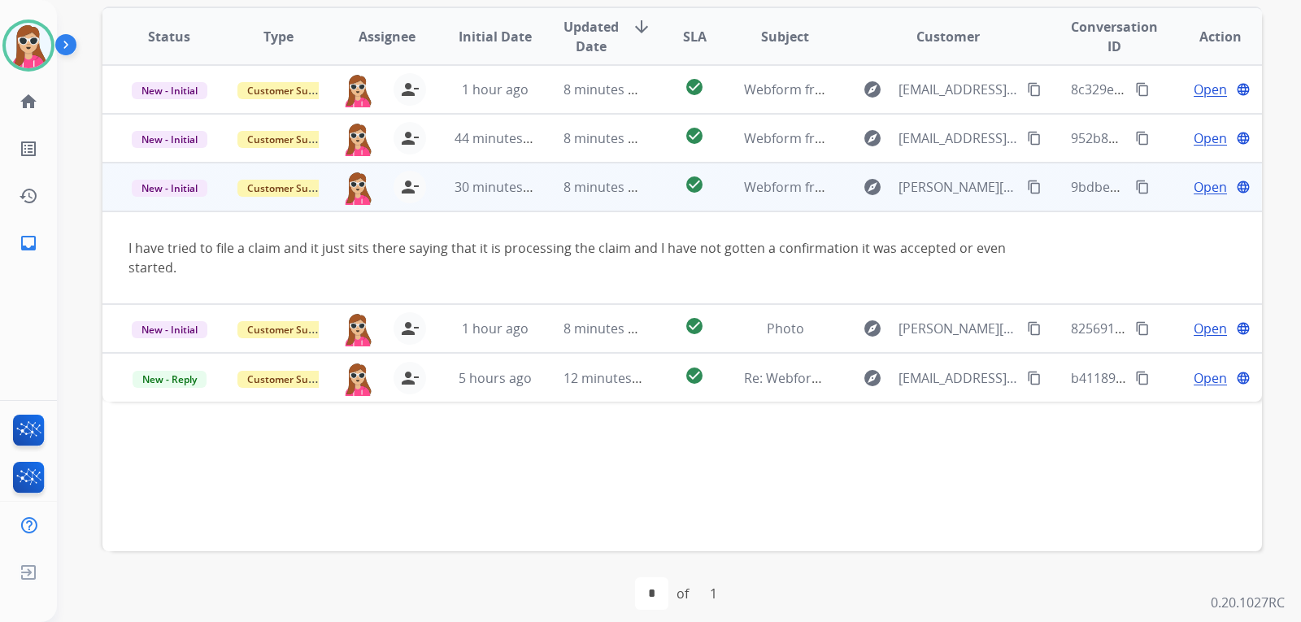
drag, startPoint x: 1012, startPoint y: 182, endPoint x: 979, endPoint y: 202, distance: 39.1
click at [1027, 183] on mat-icon "content_copy" at bounding box center [1034, 187] width 15 height 15
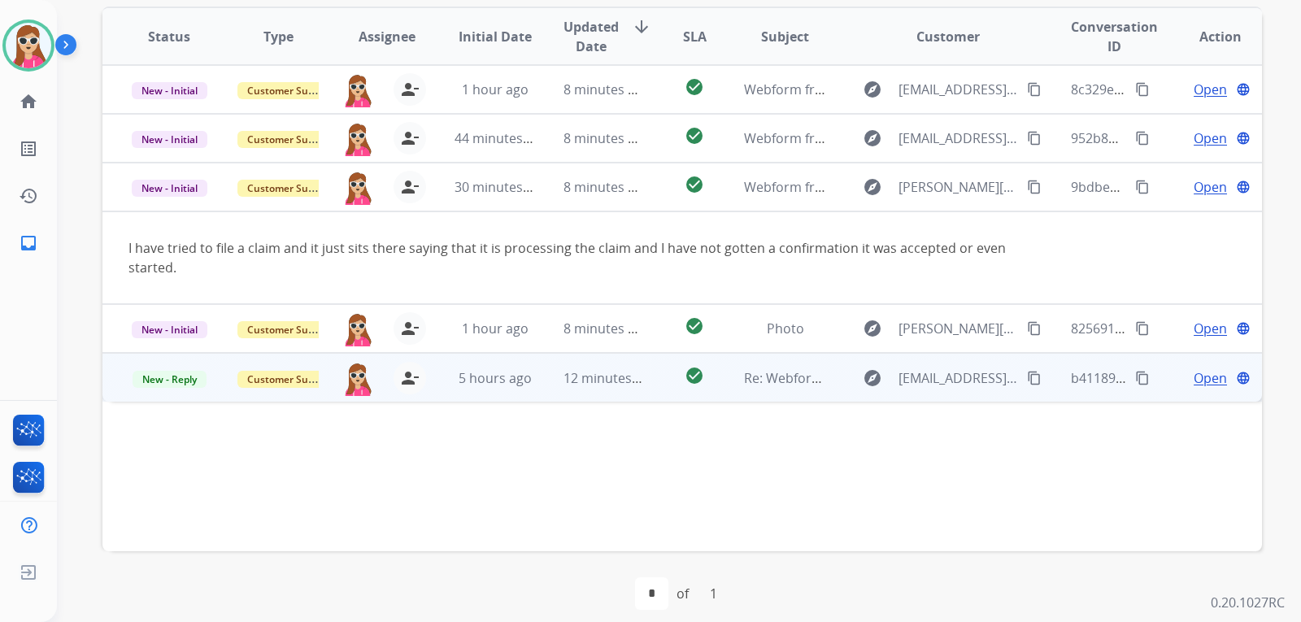
click at [838, 390] on td "explore [EMAIL_ADDRESS][DOMAIN_NAME] content_copy" at bounding box center [935, 377] width 217 height 49
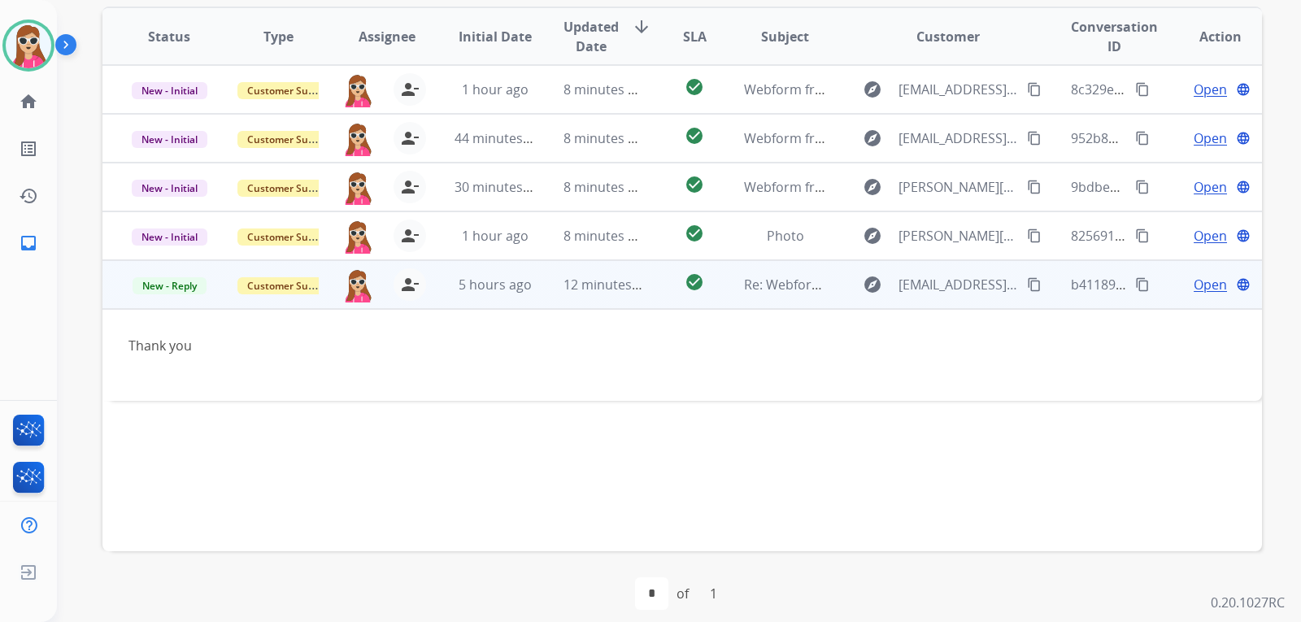
click at [1198, 284] on span "Open" at bounding box center [1210, 285] width 33 height 20
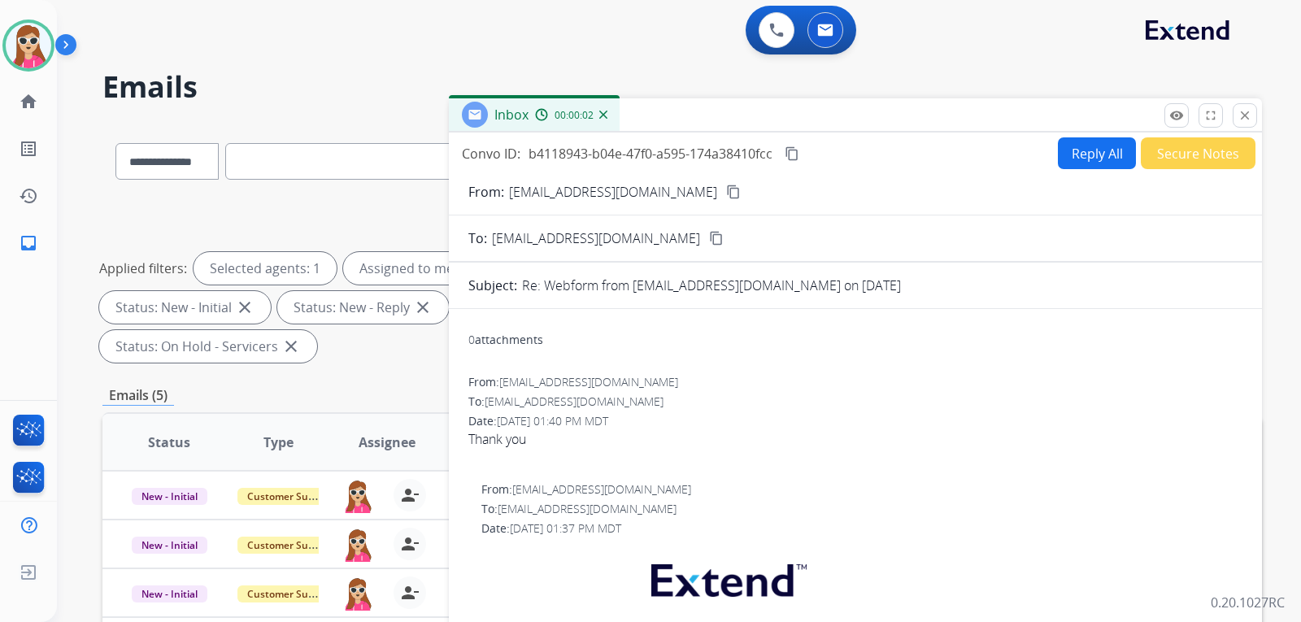
scroll to position [0, 0]
click at [1082, 149] on button "Reply All" at bounding box center [1097, 154] width 78 height 32
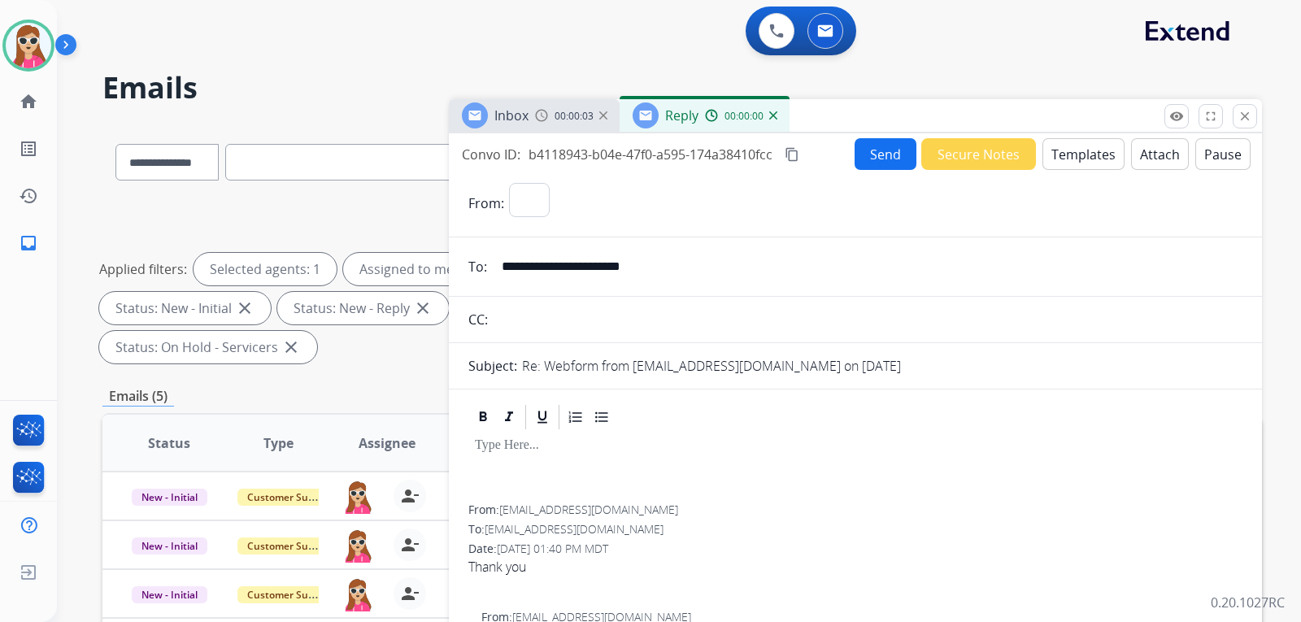
select select "**********"
click at [1080, 160] on button "Templates" at bounding box center [1084, 154] width 82 height 32
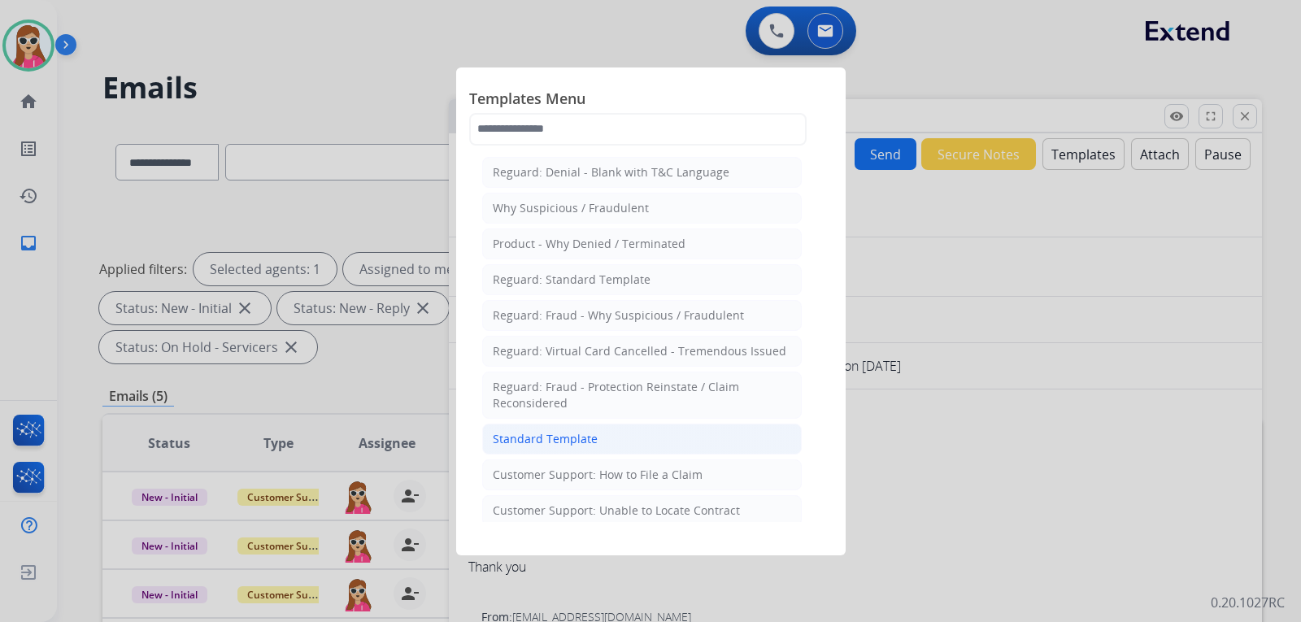
click at [556, 435] on div "Standard Template" at bounding box center [545, 439] width 105 height 16
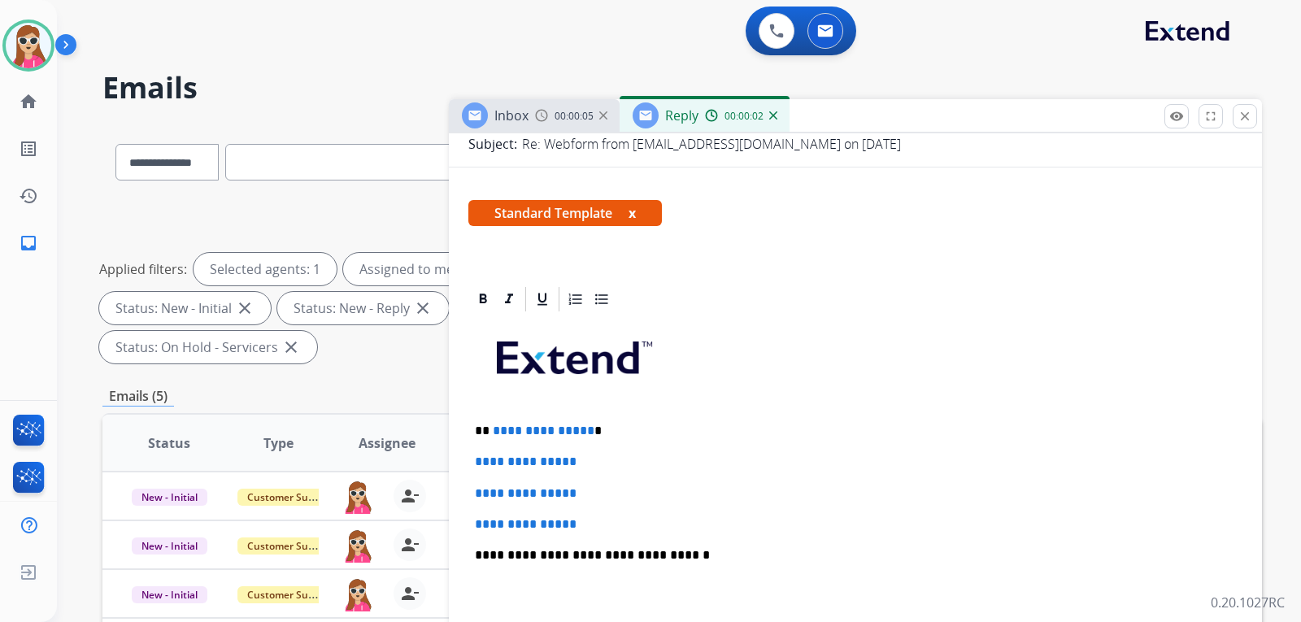
scroll to position [244, 0]
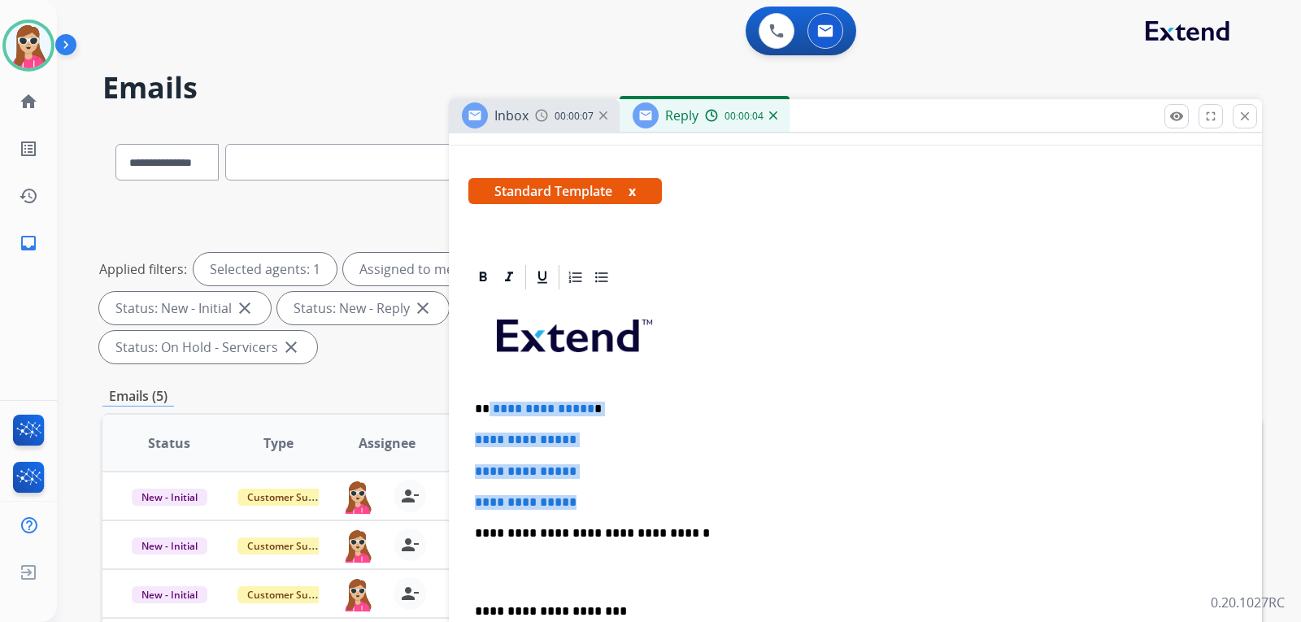
drag, startPoint x: 488, startPoint y: 407, endPoint x: 594, endPoint y: 489, distance: 133.9
click at [594, 489] on div "**********" at bounding box center [855, 572] width 774 height 560
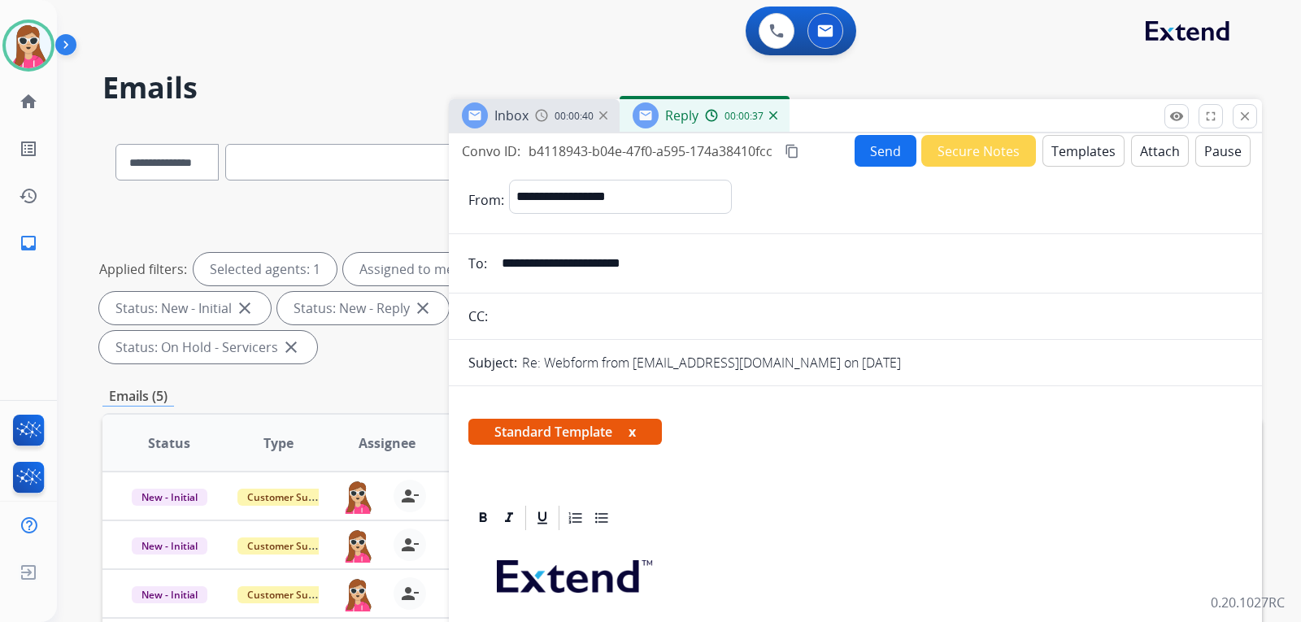
scroll to position [0, 0]
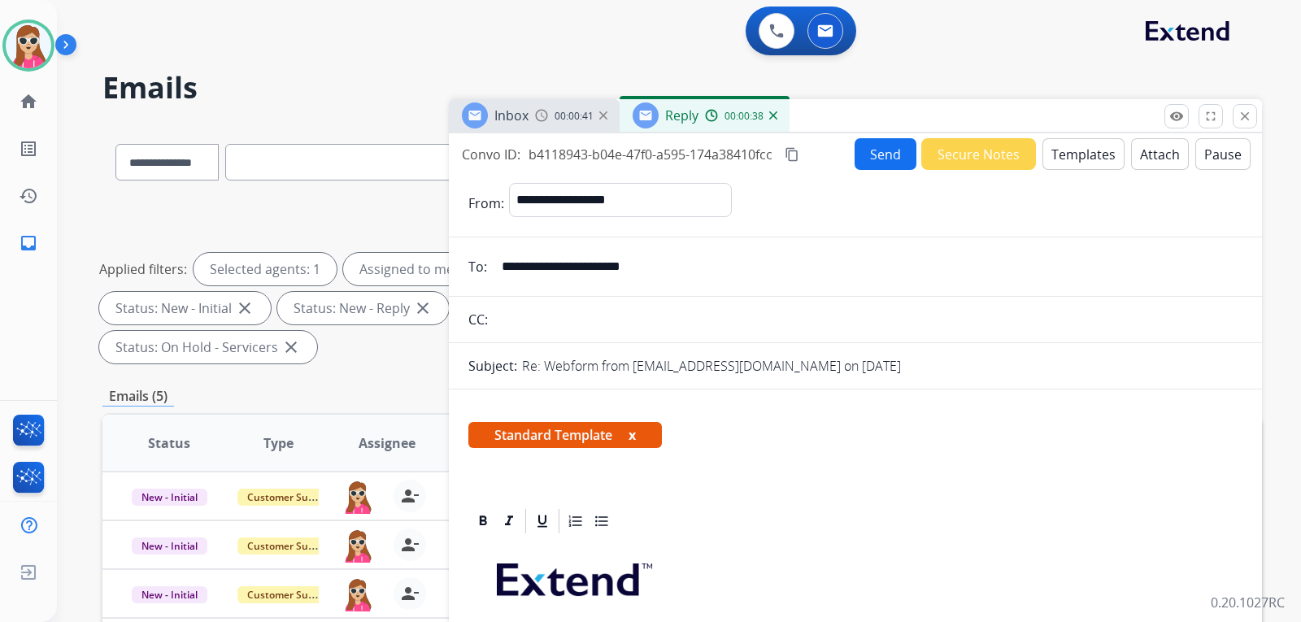
click at [875, 169] on button "Send" at bounding box center [886, 154] width 62 height 32
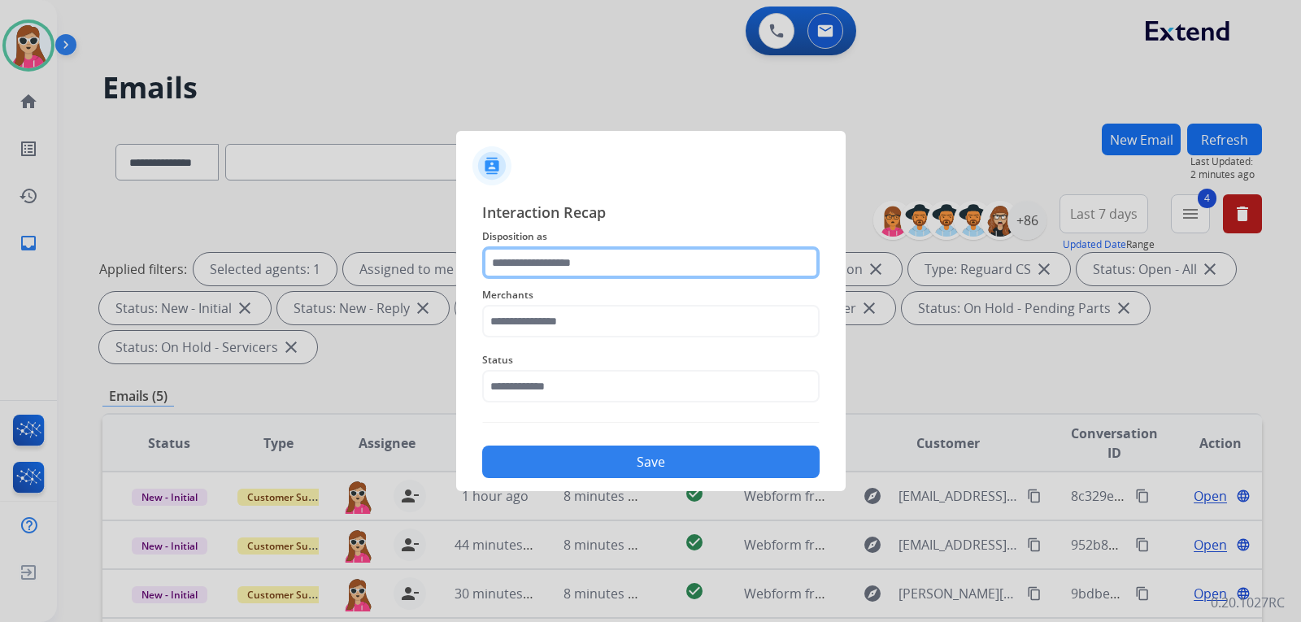
click at [599, 268] on input "text" at bounding box center [650, 262] width 337 height 33
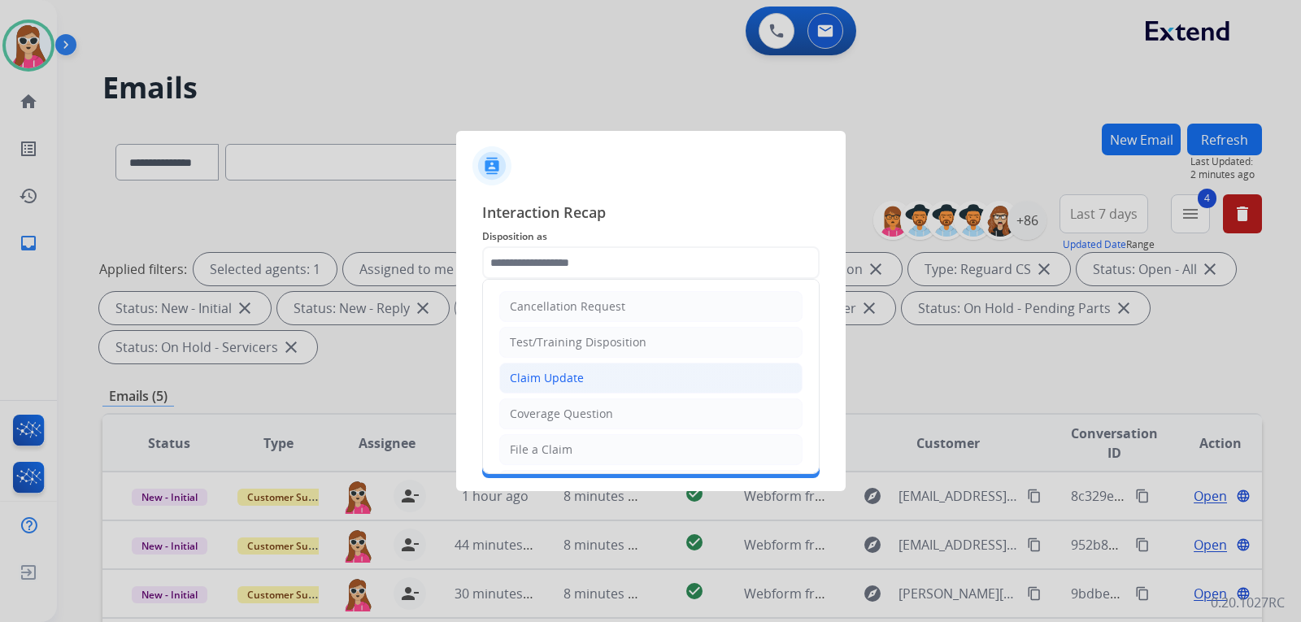
click at [603, 377] on li "Claim Update" at bounding box center [650, 378] width 303 height 31
type input "**********"
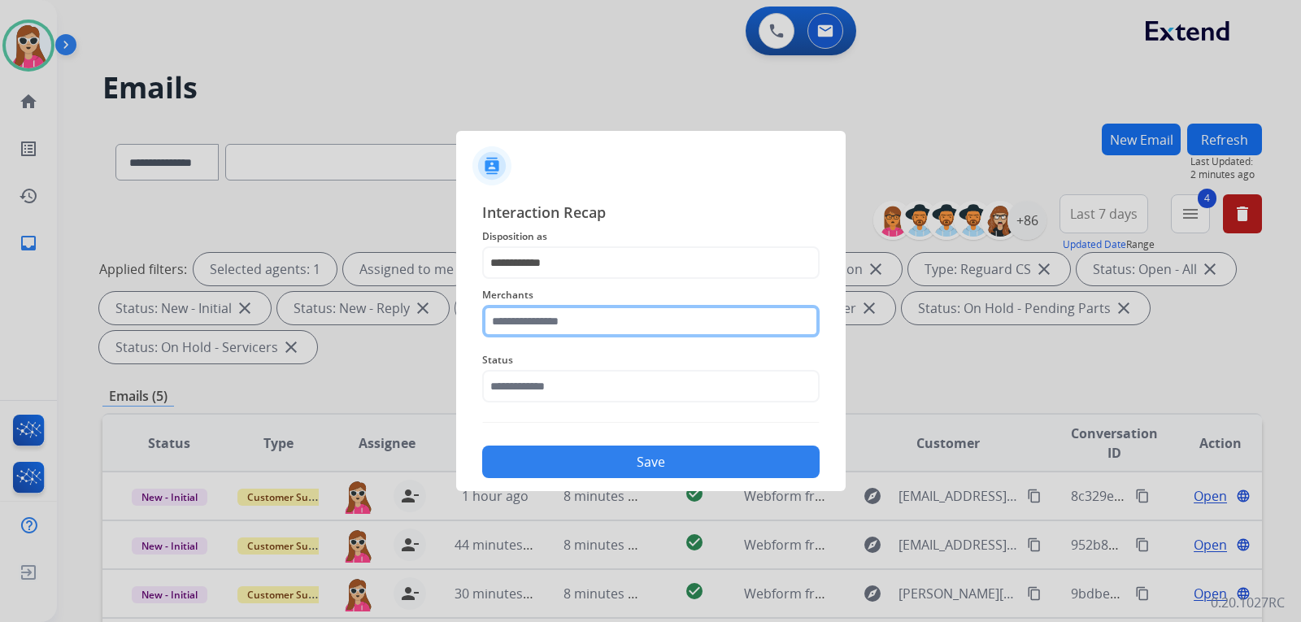
click at [578, 324] on input "text" at bounding box center [650, 321] width 337 height 33
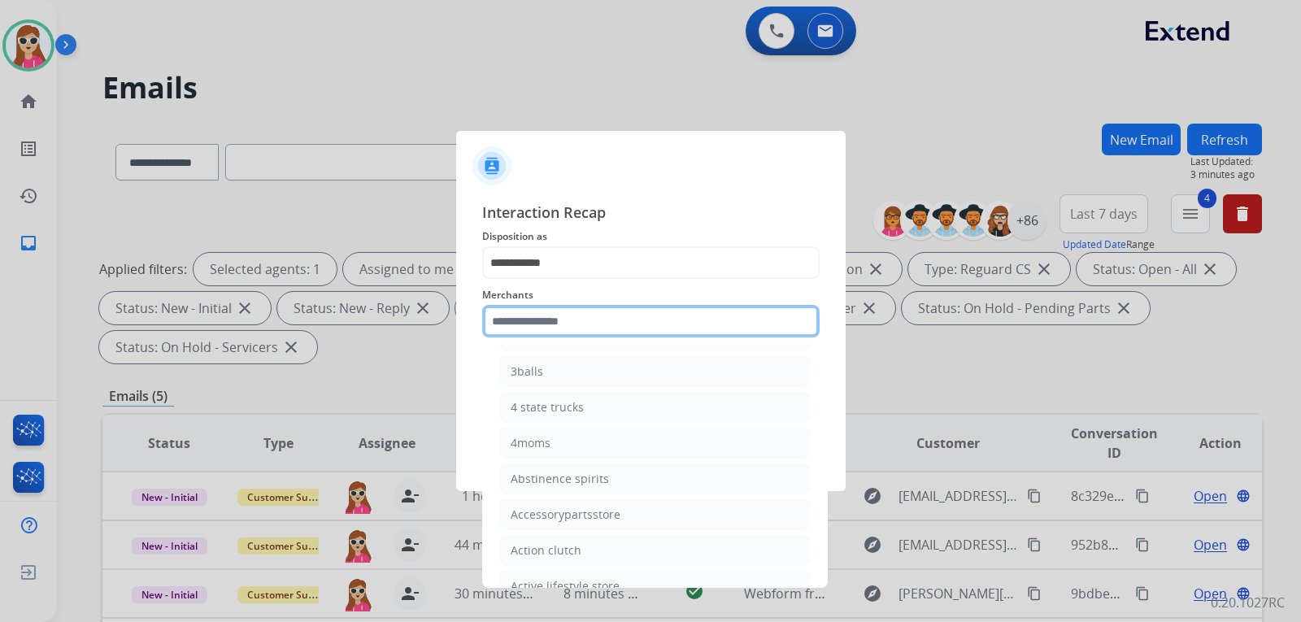
scroll to position [163, 0]
click at [640, 331] on input "text" at bounding box center [650, 321] width 337 height 33
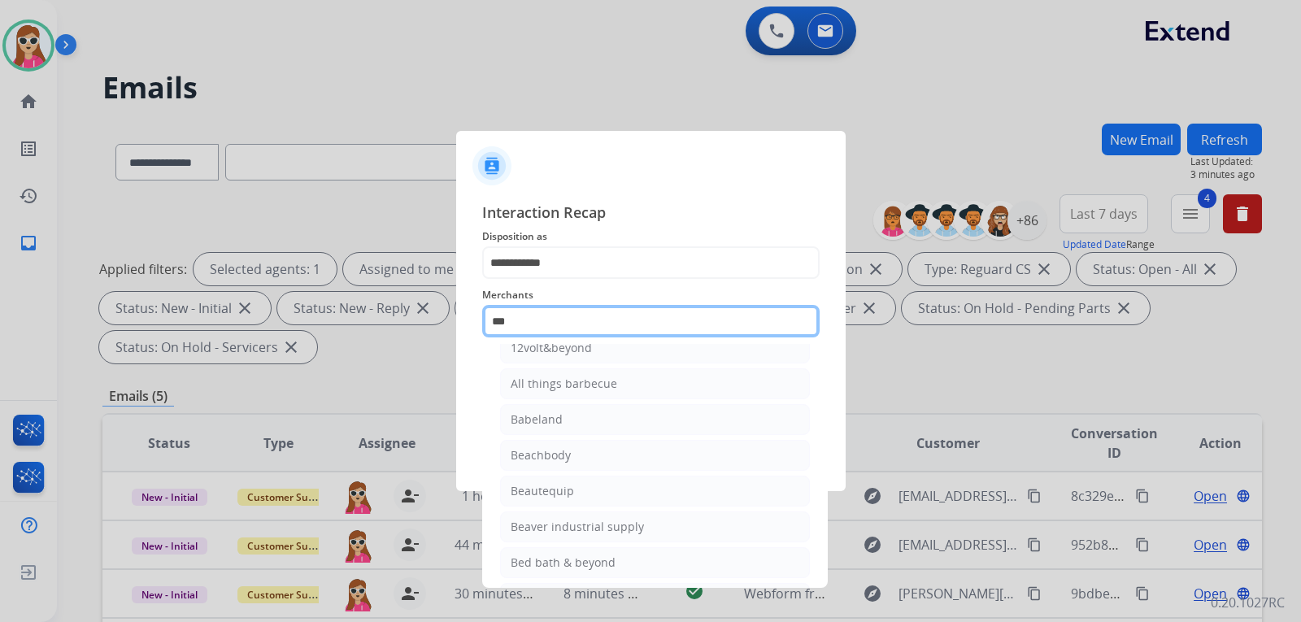
scroll to position [0, 0]
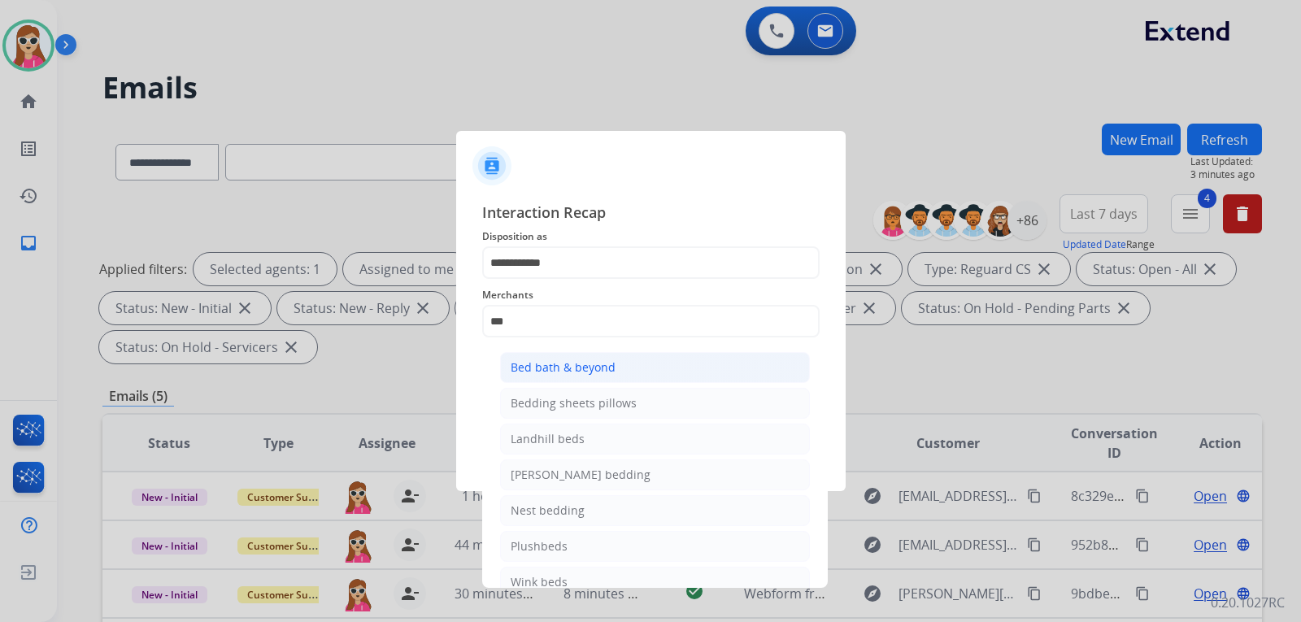
click at [581, 364] on div "Bed bath & beyond" at bounding box center [563, 367] width 105 height 16
type input "**********"
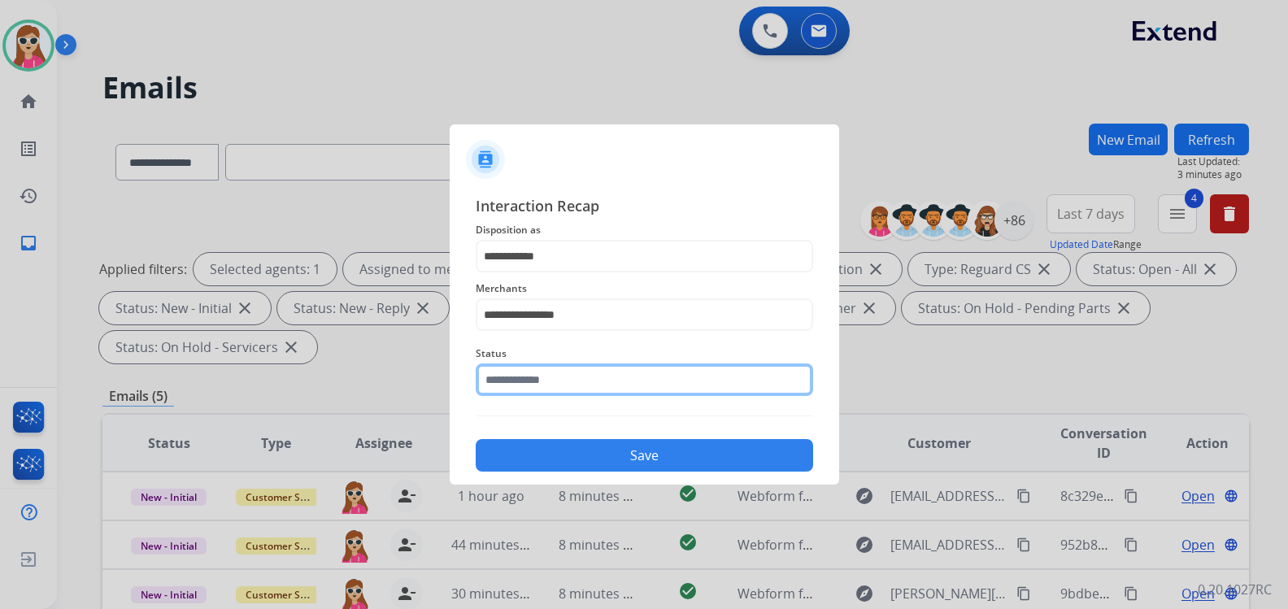
click at [585, 391] on input "text" at bounding box center [644, 380] width 337 height 33
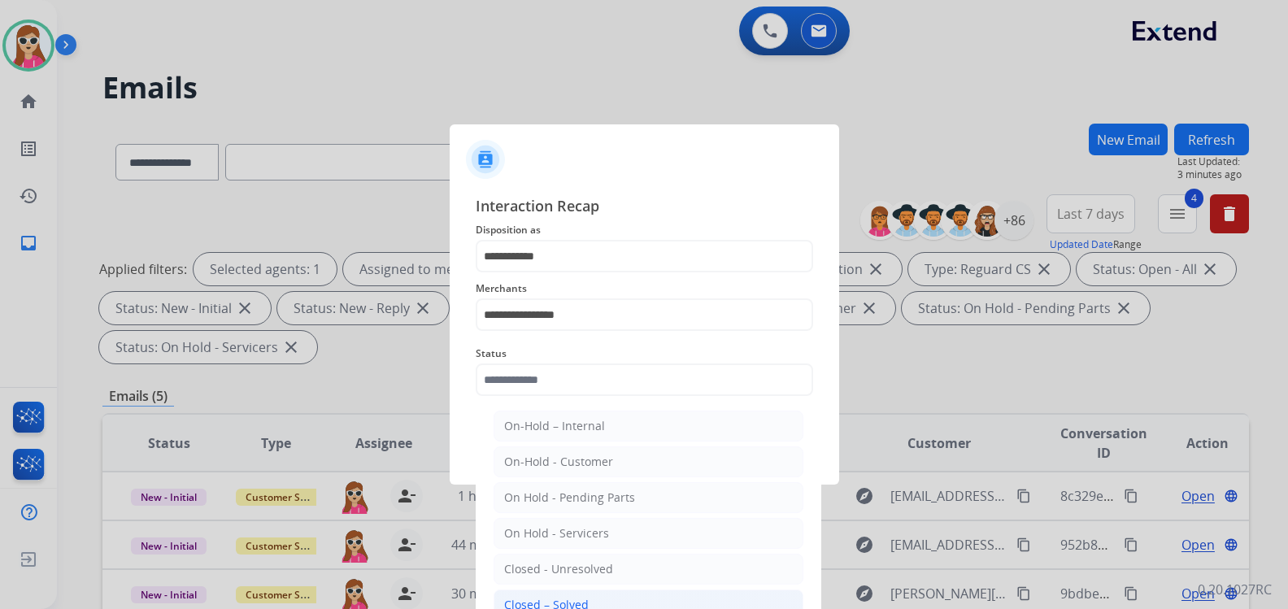
click at [578, 595] on li "Closed – Solved" at bounding box center [649, 605] width 310 height 31
type input "**********"
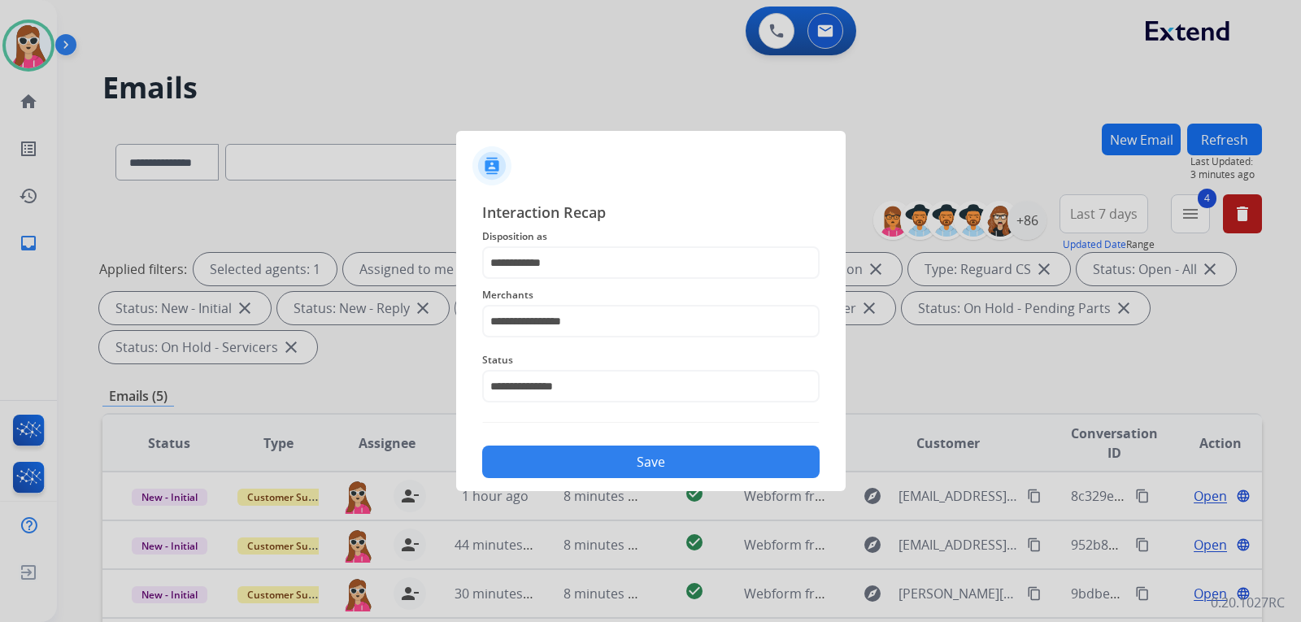
click at [594, 459] on button "Save" at bounding box center [650, 462] width 337 height 33
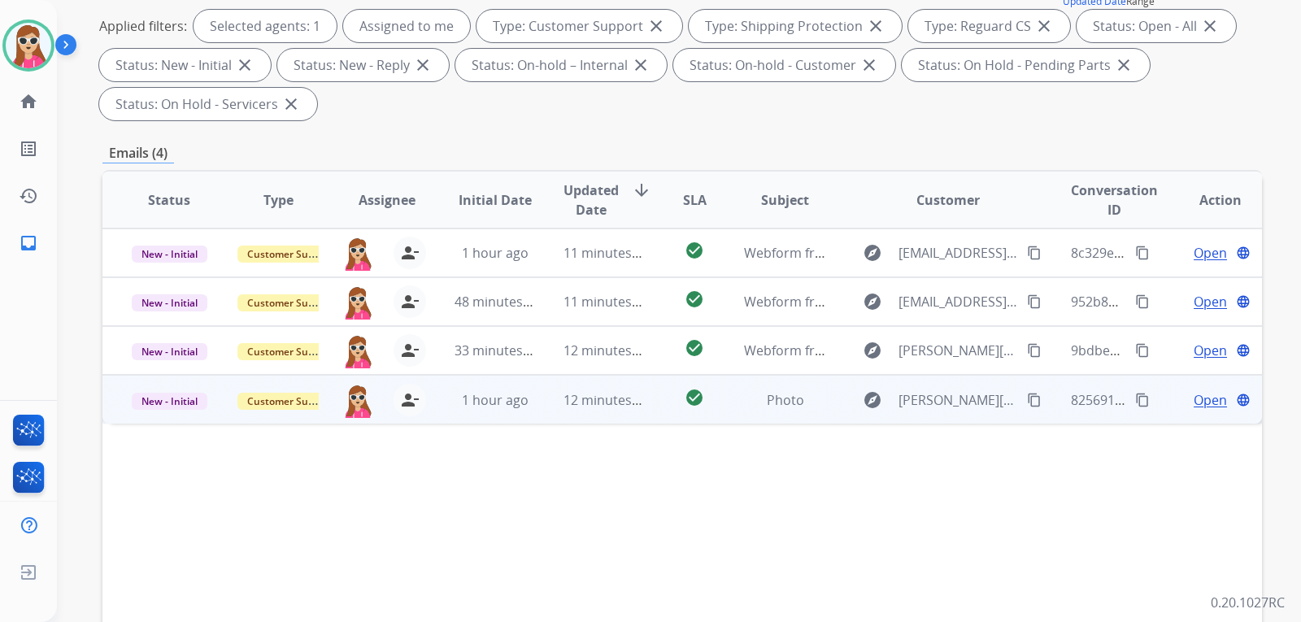
scroll to position [244, 0]
click at [695, 407] on div "check_circle" at bounding box center [695, 399] width 46 height 24
click at [1200, 401] on span "Open" at bounding box center [1210, 399] width 33 height 20
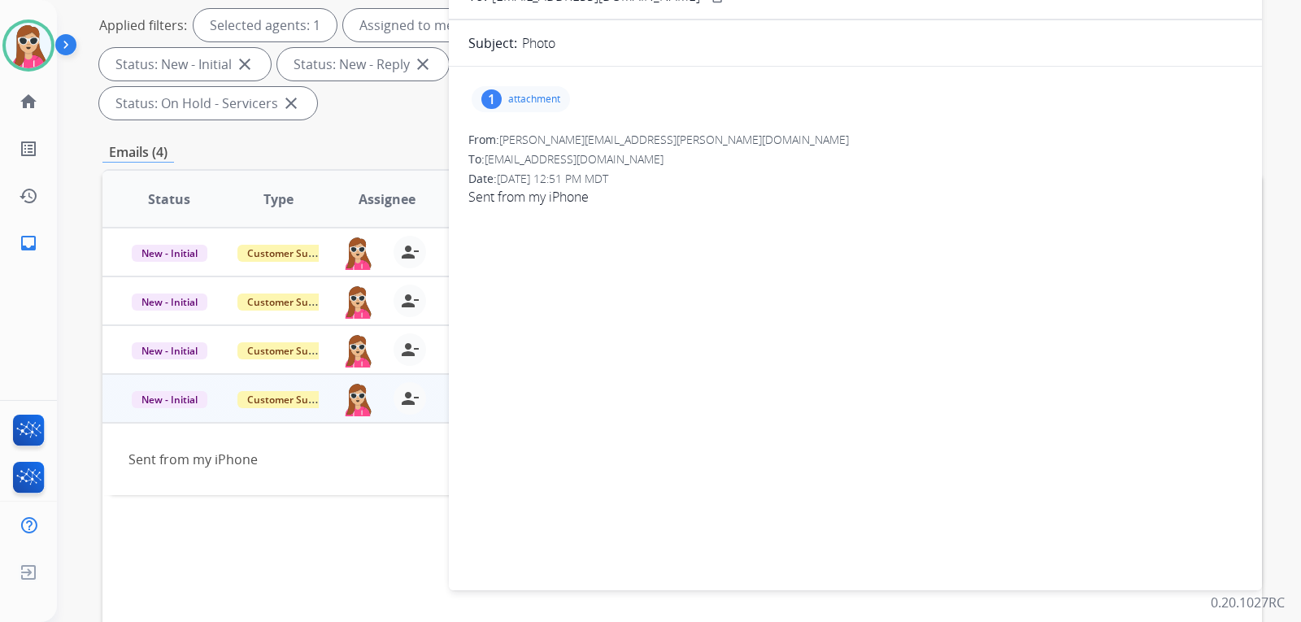
click at [538, 92] on div "1 attachment" at bounding box center [521, 99] width 98 height 26
click at [546, 150] on div at bounding box center [525, 140] width 81 height 57
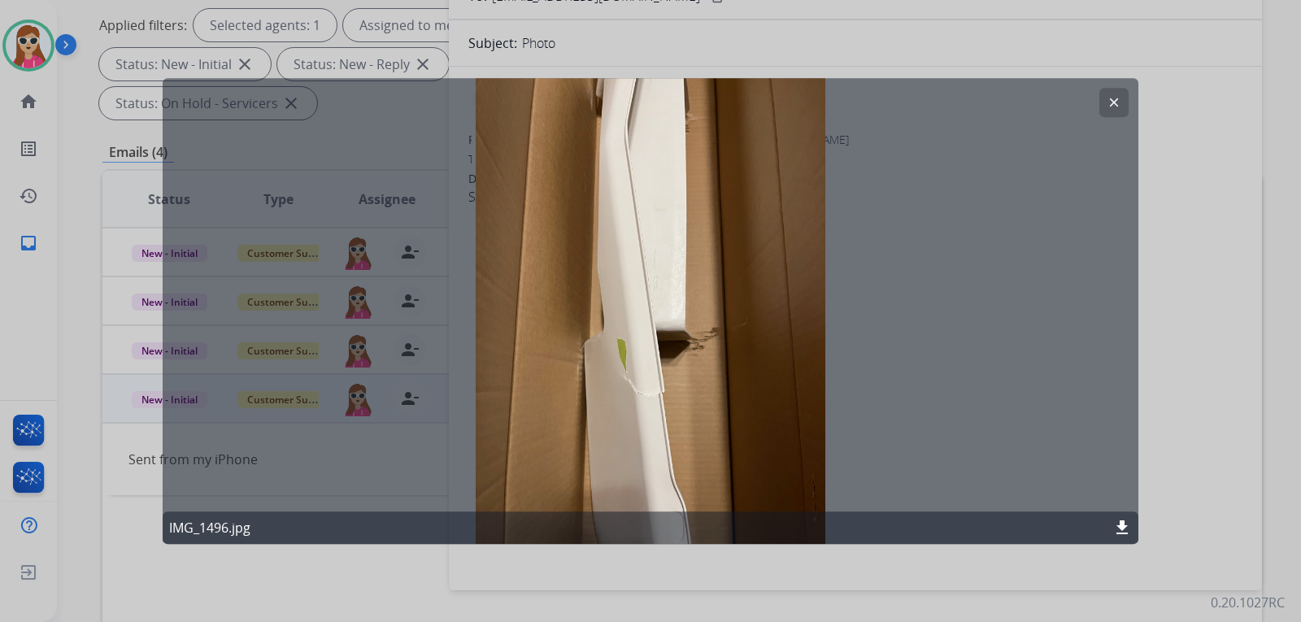
click at [1119, 107] on mat-icon "clear" at bounding box center [1114, 102] width 15 height 15
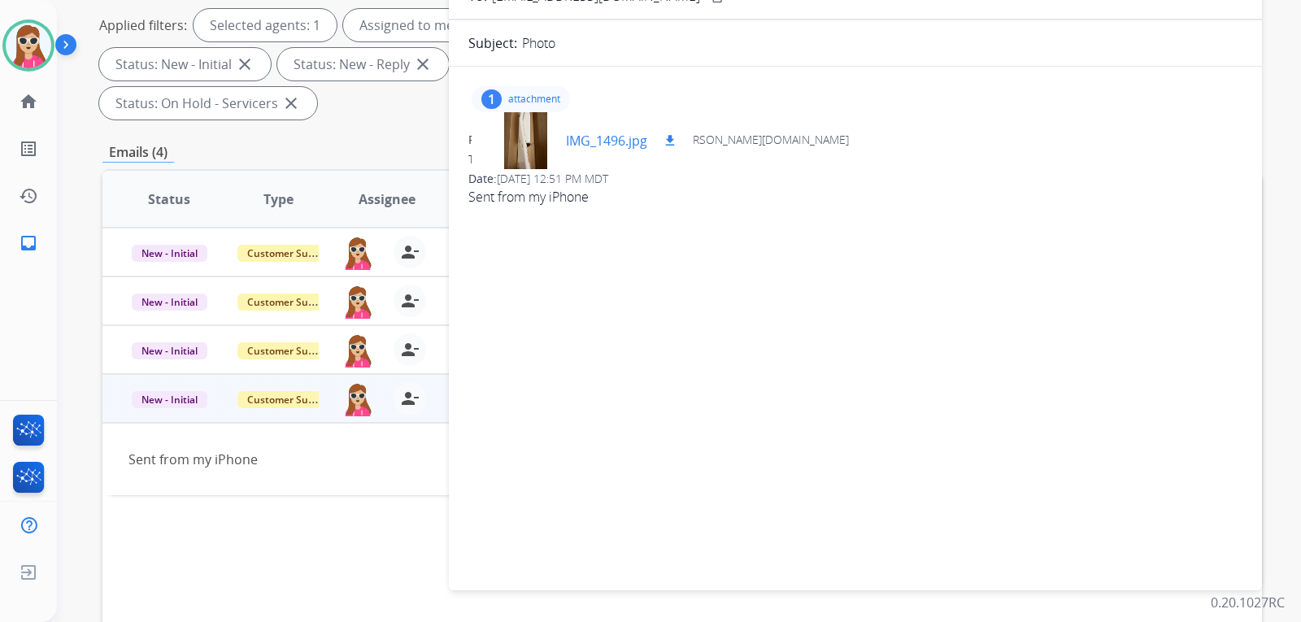
click at [682, 142] on div "IMG_1496.jpg download" at bounding box center [582, 140] width 221 height 57
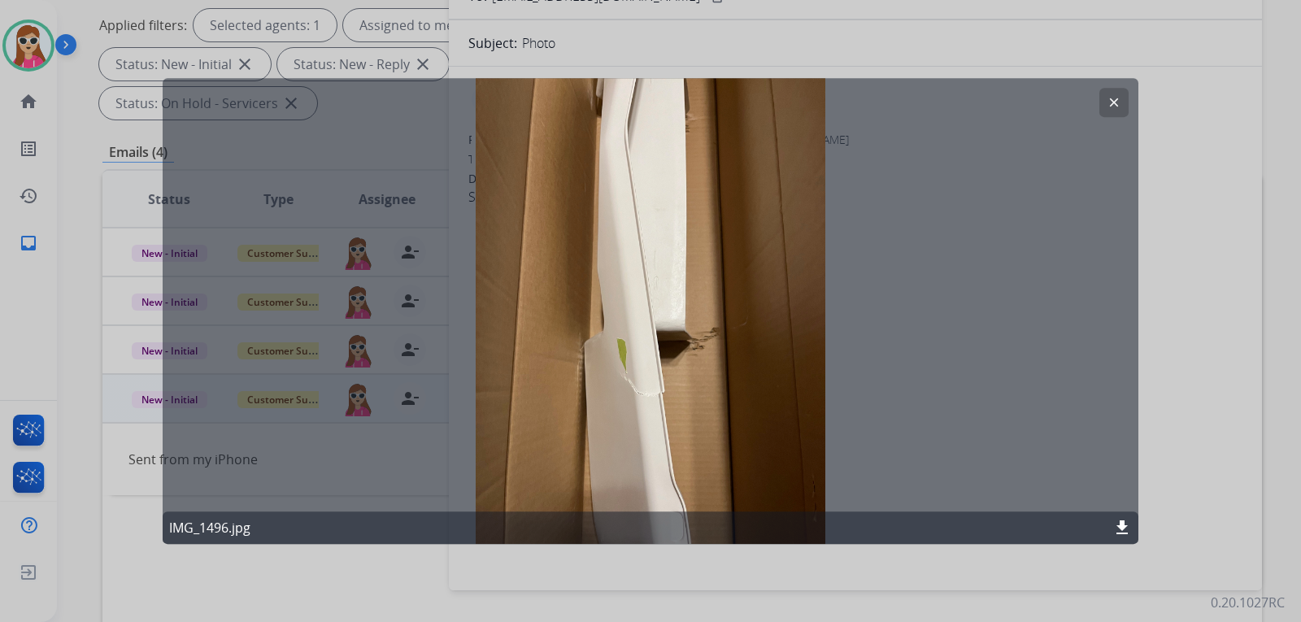
click at [1109, 97] on button "clear" at bounding box center [1113, 102] width 29 height 29
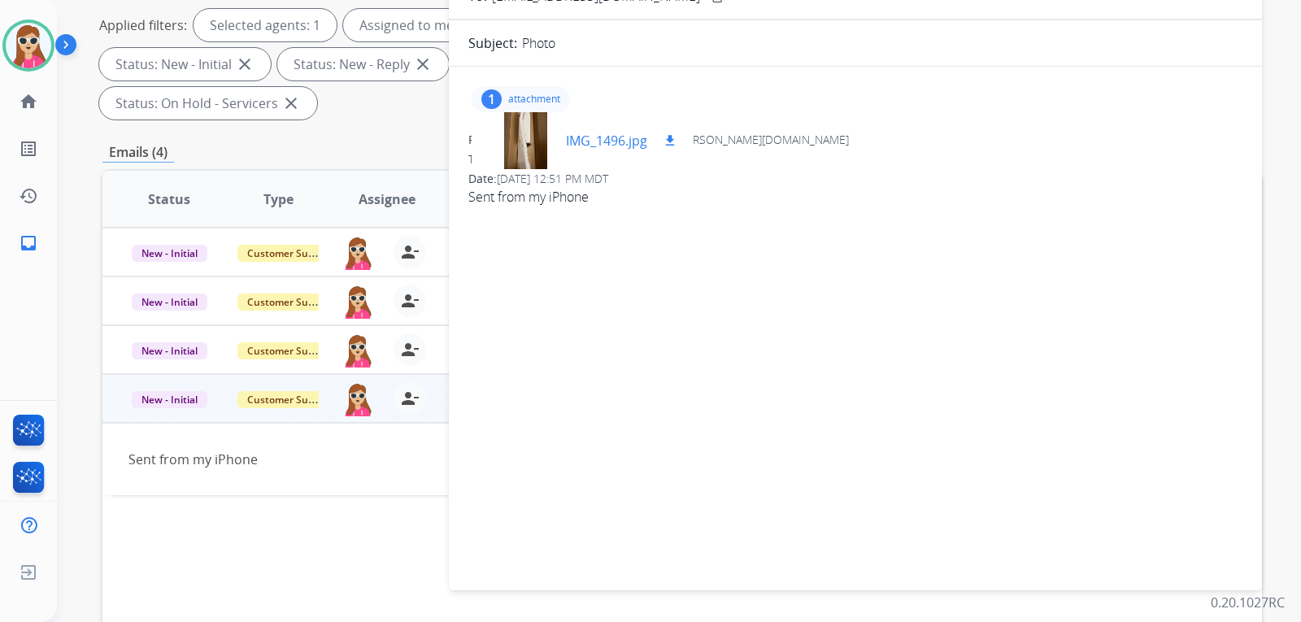
click at [664, 137] on mat-icon "download" at bounding box center [670, 140] width 15 height 15
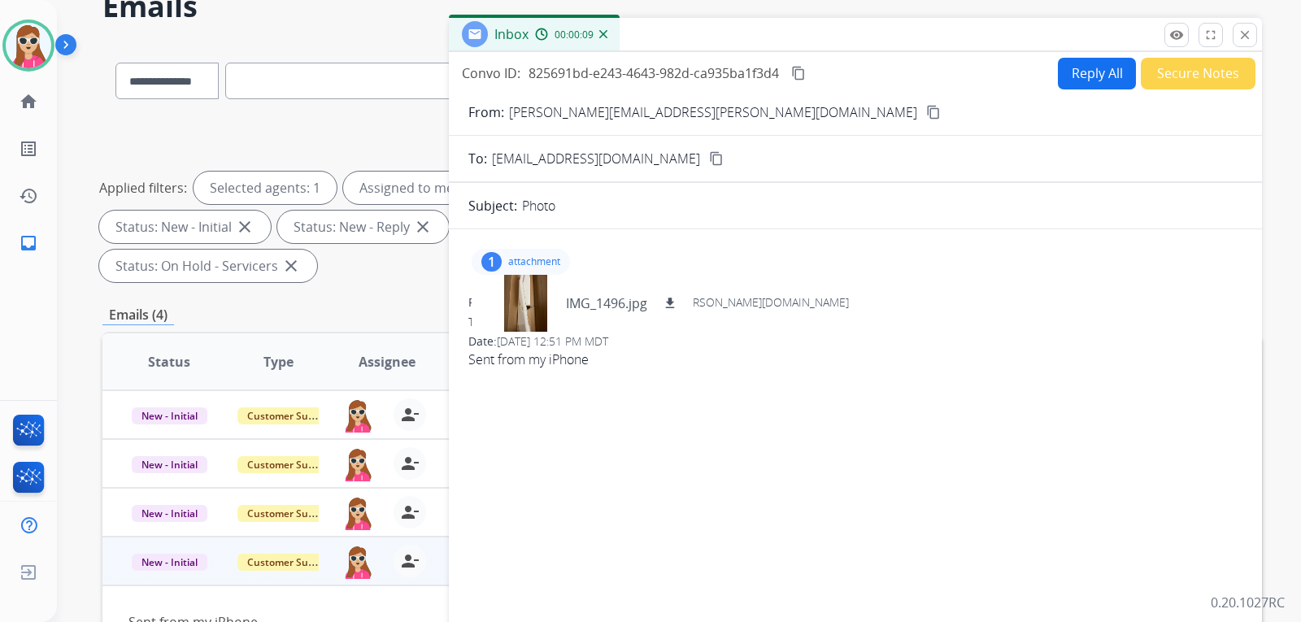
scroll to position [0, 0]
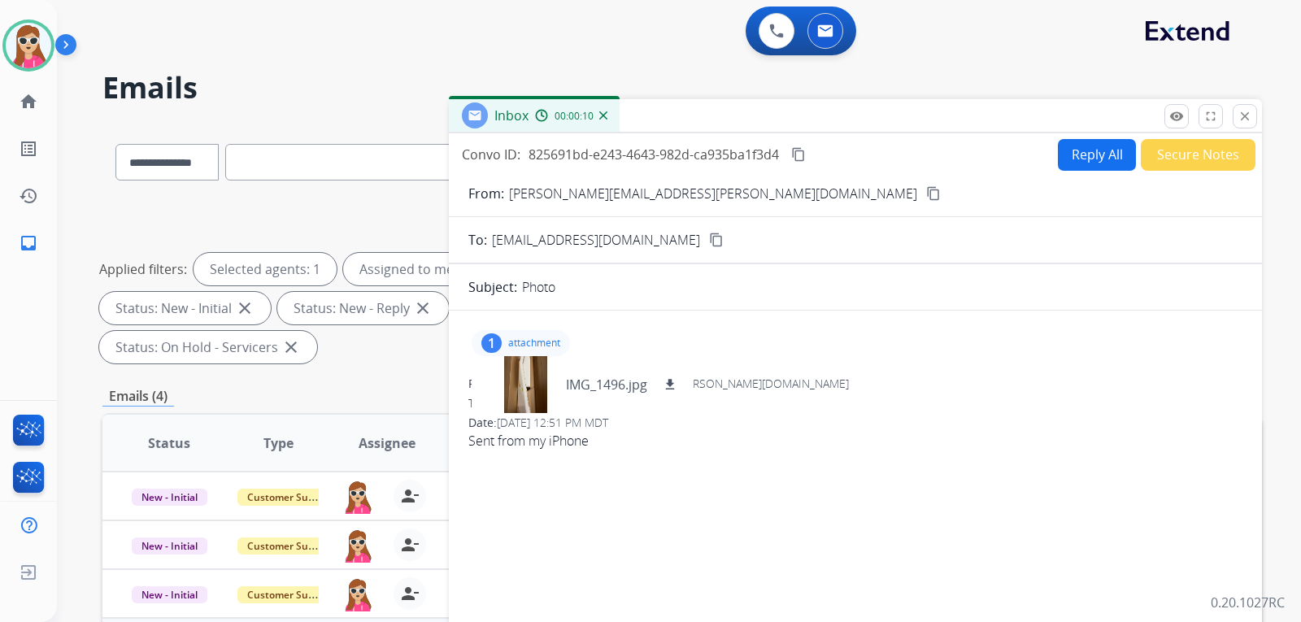
click at [924, 185] on button "content_copy" at bounding box center [934, 194] width 20 height 20
click at [1096, 151] on button "Reply All" at bounding box center [1097, 155] width 78 height 32
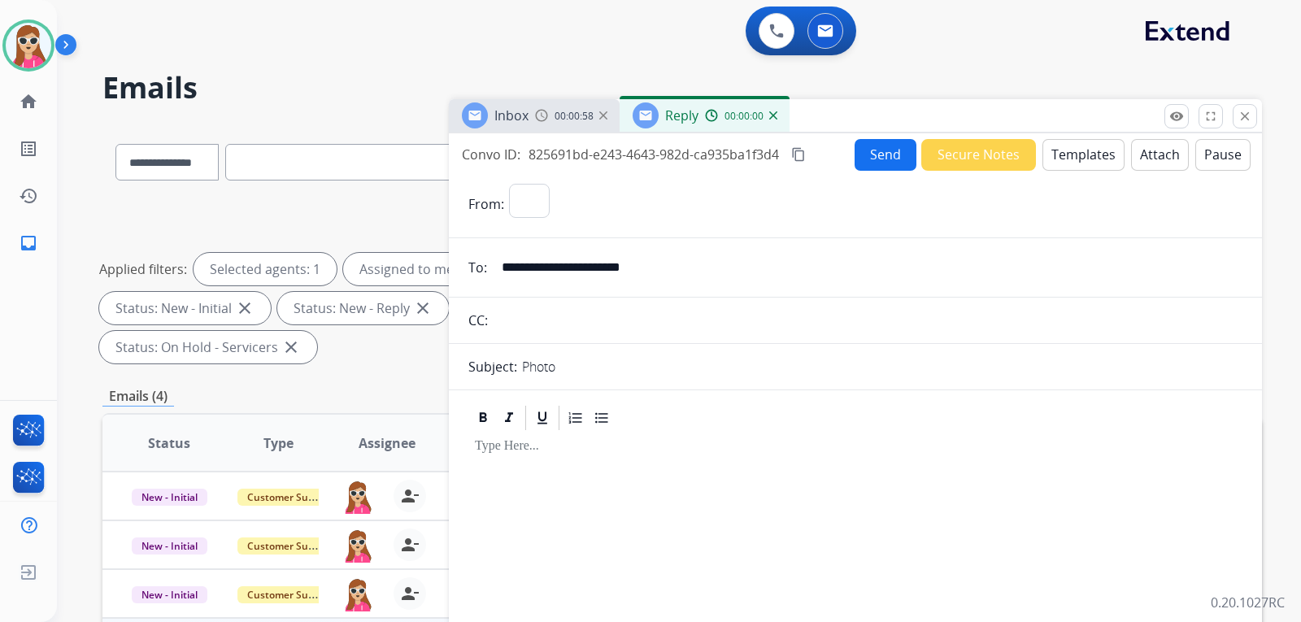
select select "**********"
click at [1091, 158] on button "Templates" at bounding box center [1084, 155] width 82 height 32
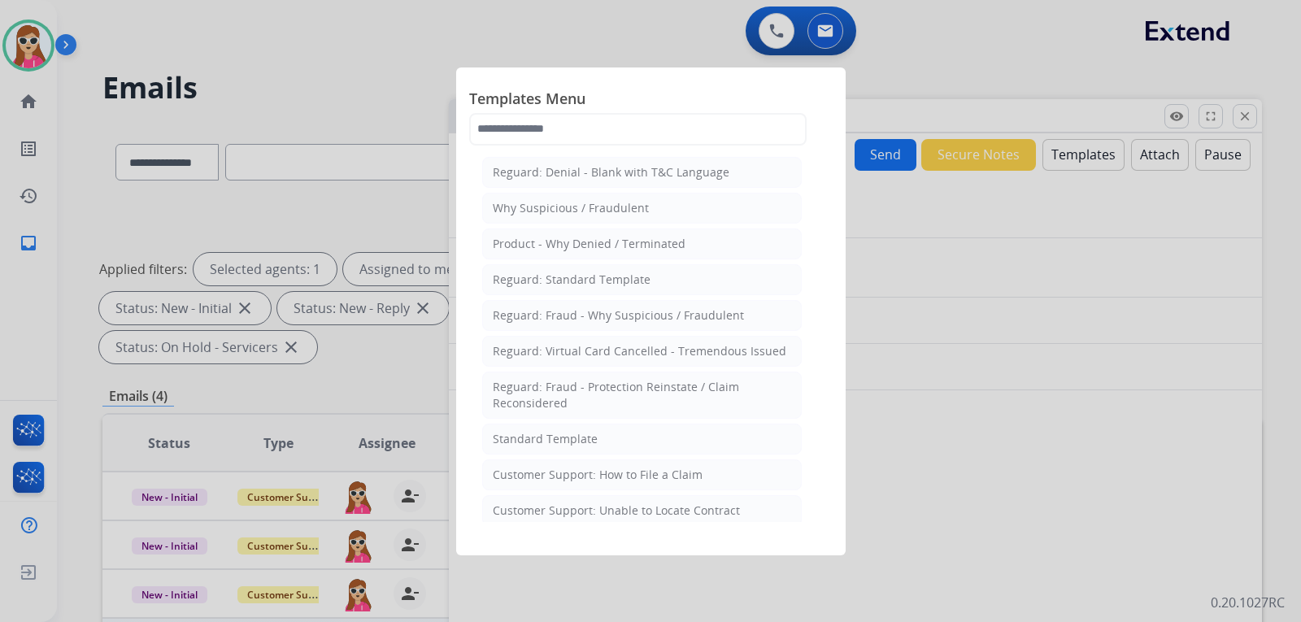
click at [723, 501] on li "Customer Support: Unable to Locate Contract" at bounding box center [642, 510] width 320 height 31
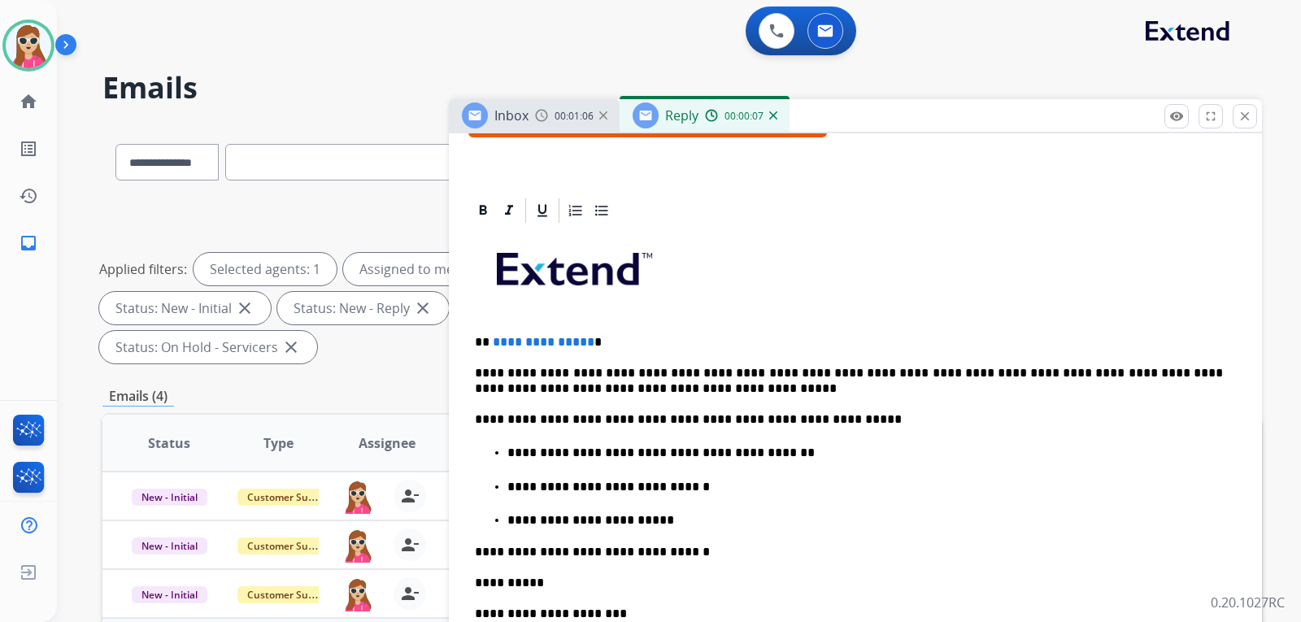
scroll to position [325, 0]
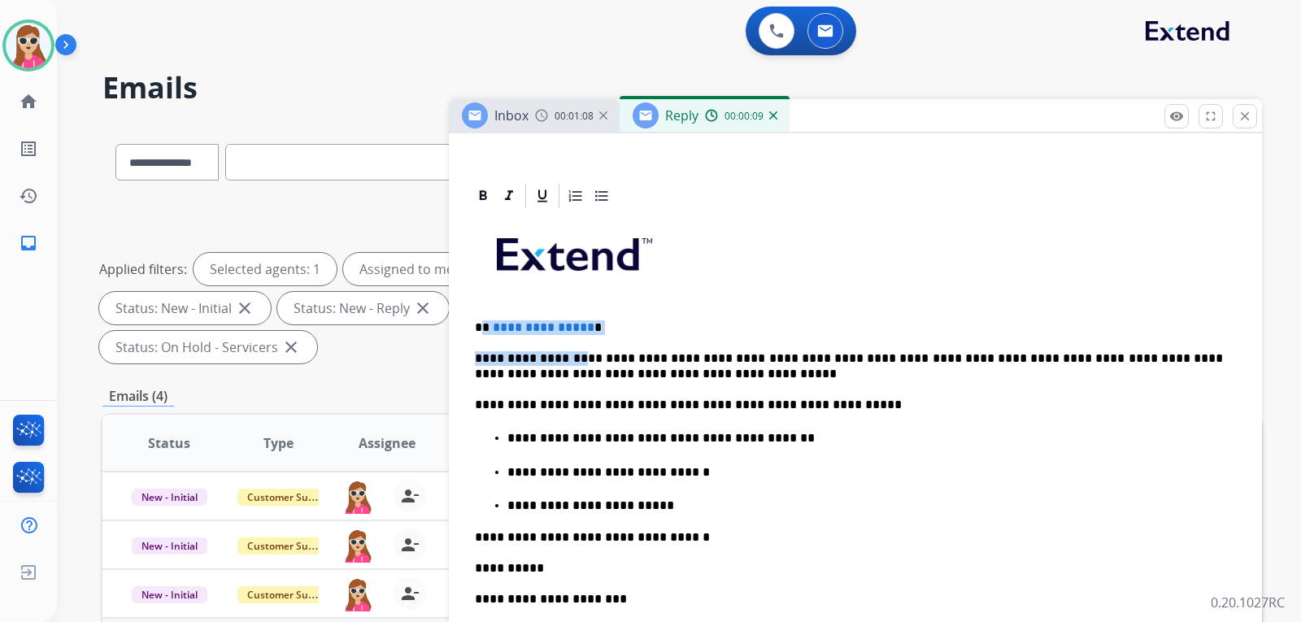
drag, startPoint x: 483, startPoint y: 329, endPoint x: 578, endPoint y: 336, distance: 95.4
click at [573, 336] on div "**********" at bounding box center [855, 525] width 774 height 629
click at [594, 333] on p "**********" at bounding box center [849, 327] width 748 height 15
drag, startPoint x: 594, startPoint y: 331, endPoint x: 503, endPoint y: 324, distance: 92.2
click at [503, 324] on p "**********" at bounding box center [849, 327] width 748 height 15
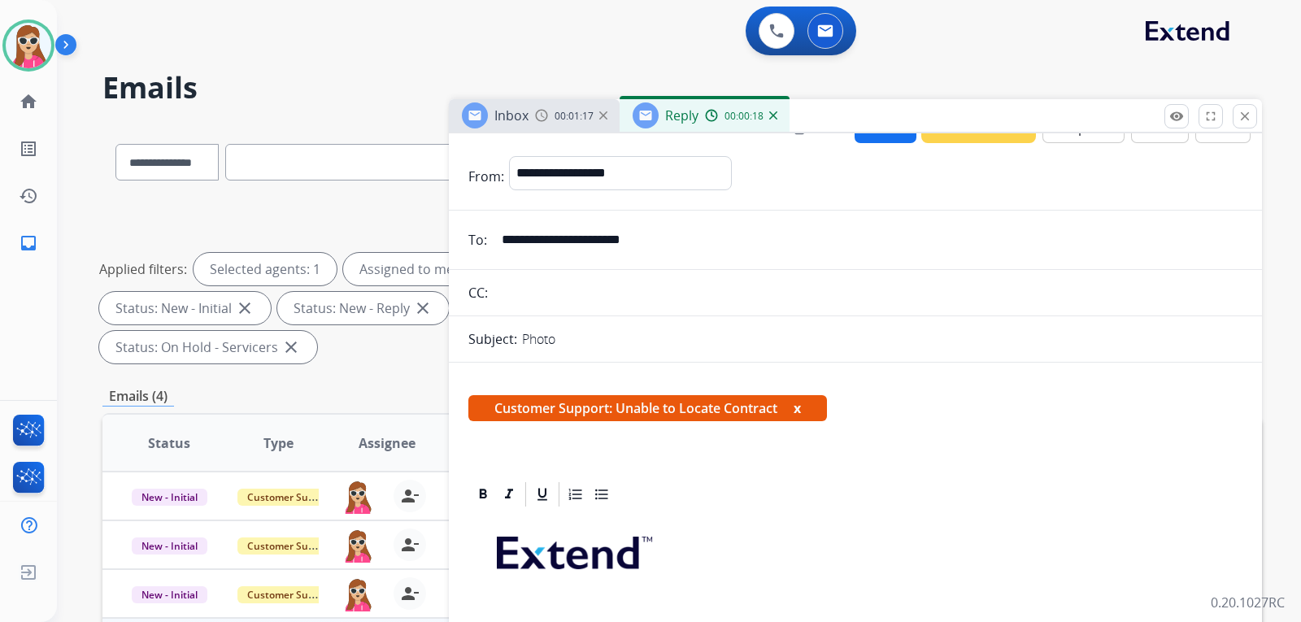
scroll to position [0, 0]
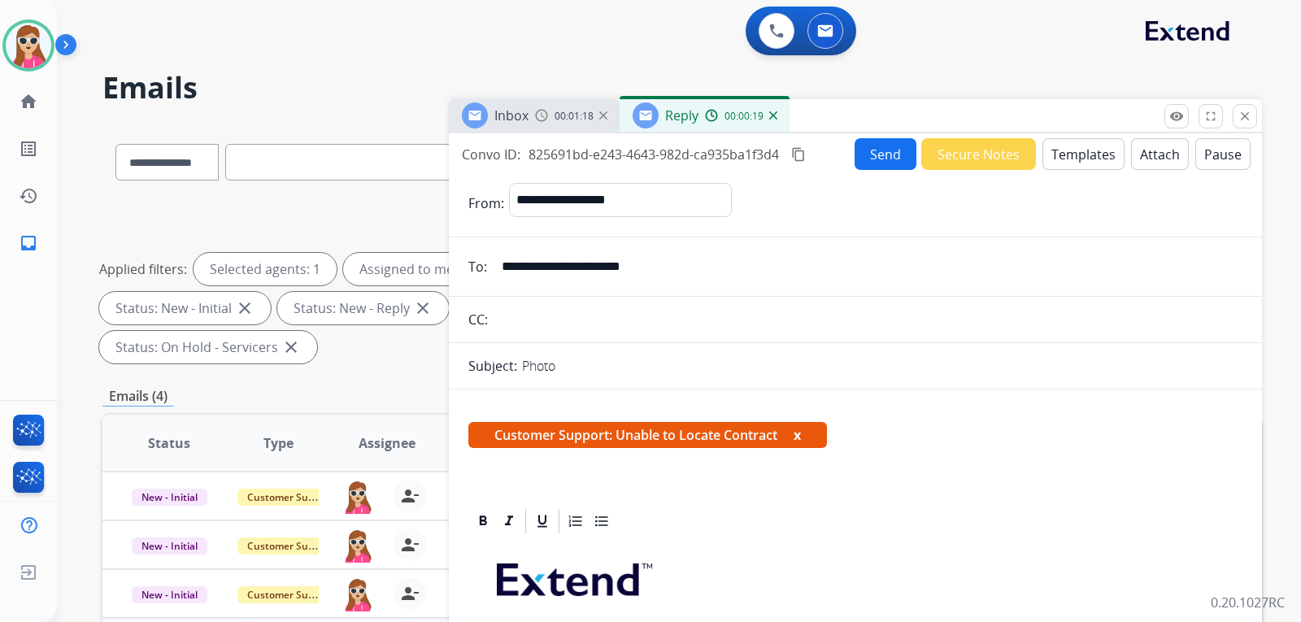
click at [898, 145] on button "Send" at bounding box center [886, 154] width 62 height 32
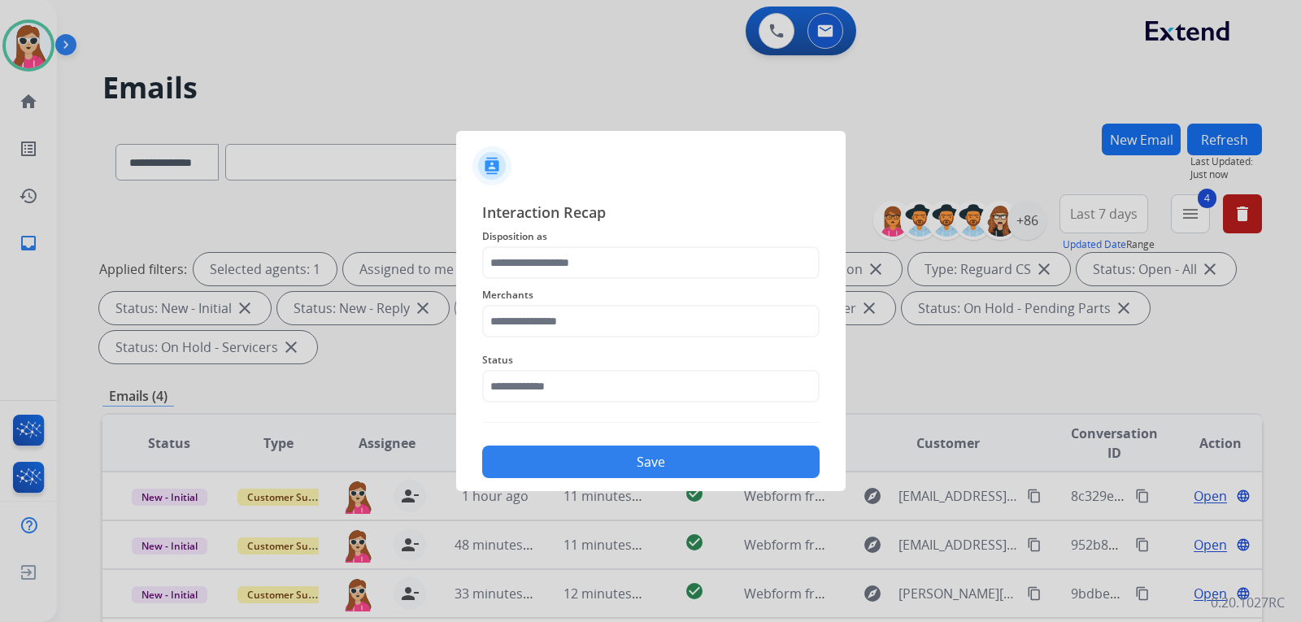
drag, startPoint x: 542, startPoint y: 287, endPoint x: 541, endPoint y: 276, distance: 11.4
click at [542, 286] on span "Merchants" at bounding box center [650, 295] width 337 height 20
click at [542, 261] on input "text" at bounding box center [650, 262] width 337 height 33
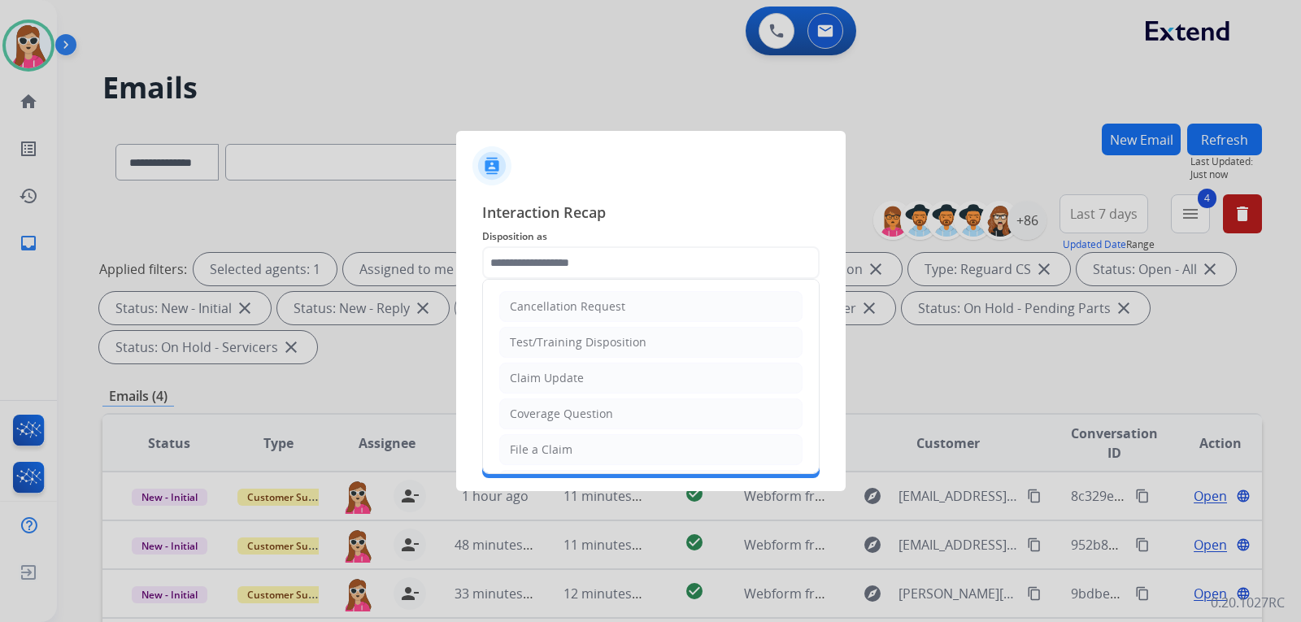
click at [551, 380] on div "Claim Update" at bounding box center [547, 378] width 74 height 16
type input "**********"
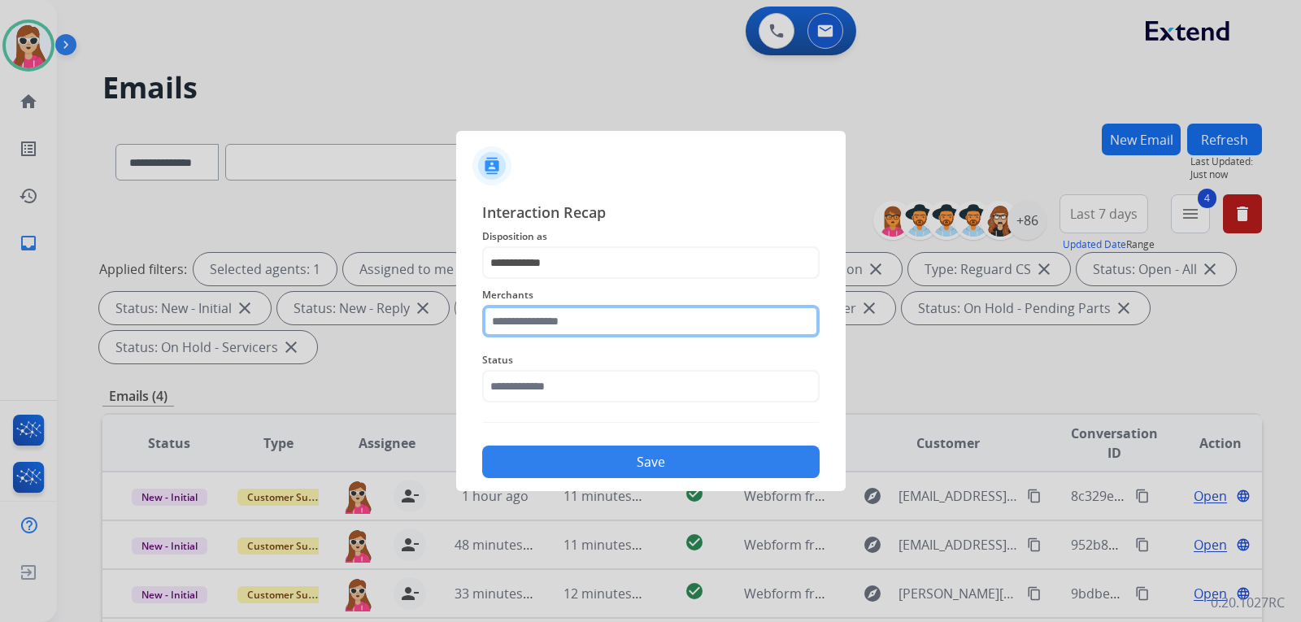
click at [575, 326] on input "text" at bounding box center [650, 321] width 337 height 33
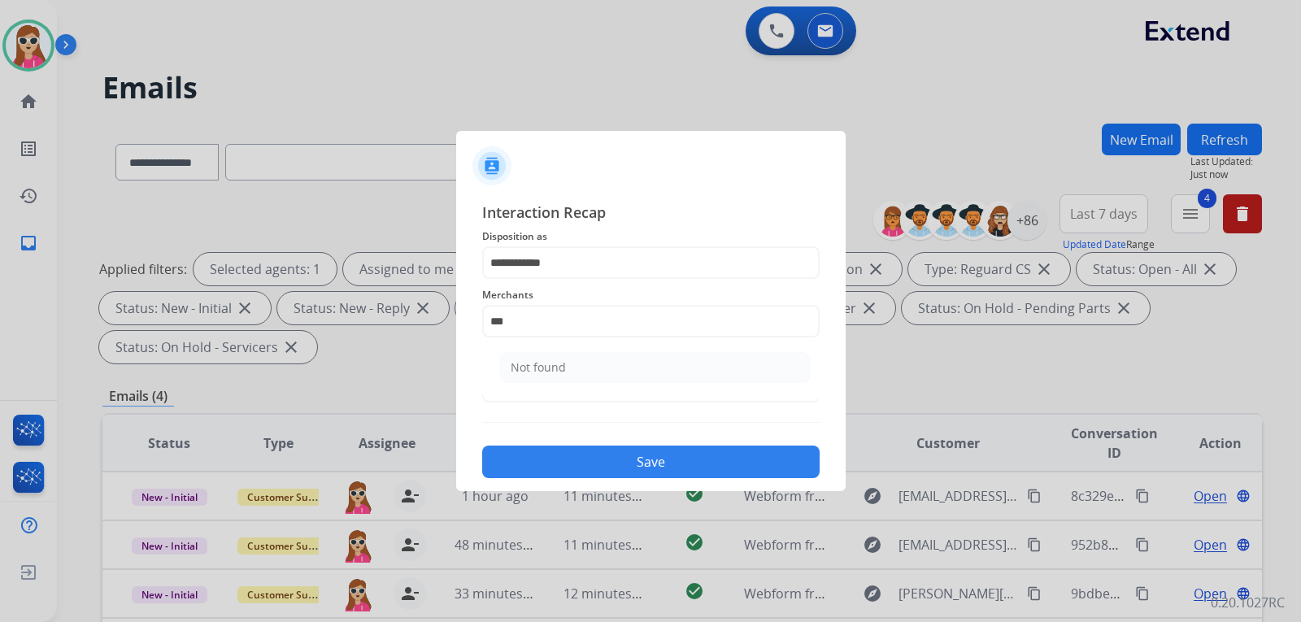
drag, startPoint x: 552, startPoint y: 372, endPoint x: 556, endPoint y: 364, distance: 8.4
click at [552, 368] on div "Not found" at bounding box center [538, 367] width 55 height 16
type input "*********"
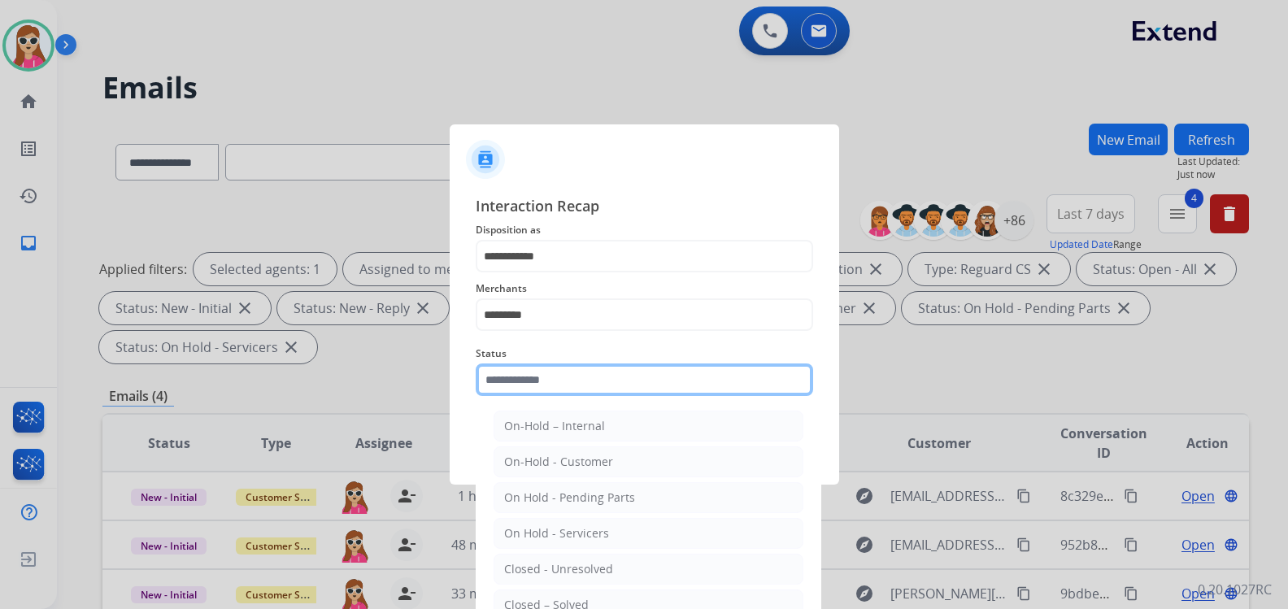
click at [553, 390] on input "text" at bounding box center [644, 380] width 337 height 33
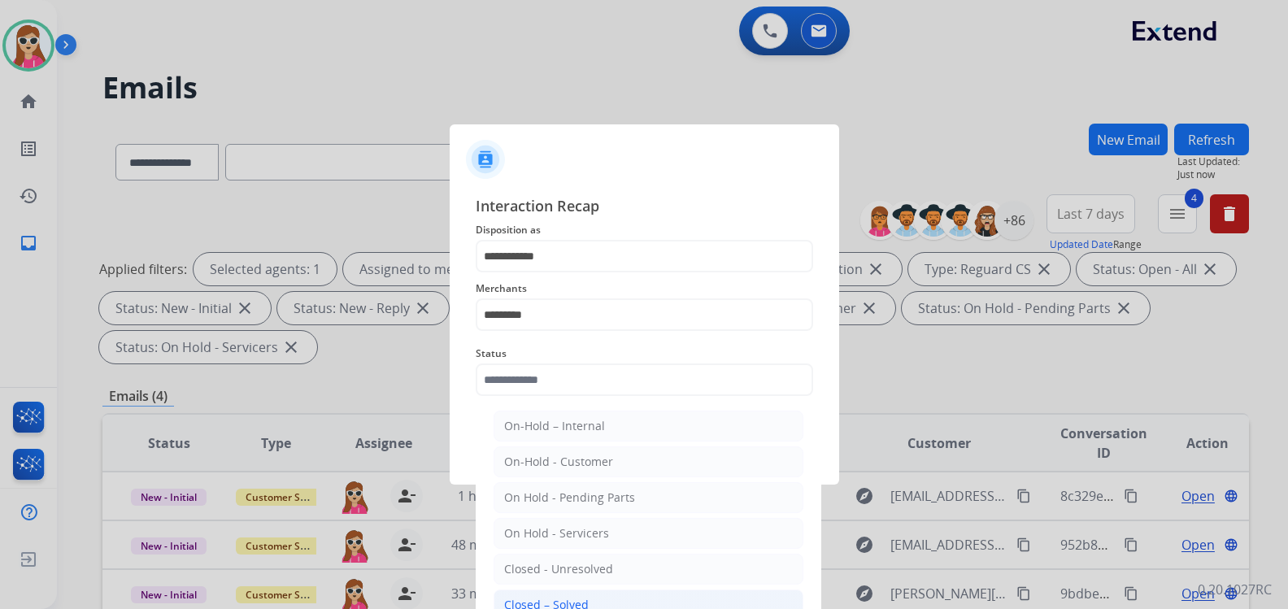
click at [544, 602] on div "Closed – Solved" at bounding box center [546, 605] width 85 height 16
type input "**********"
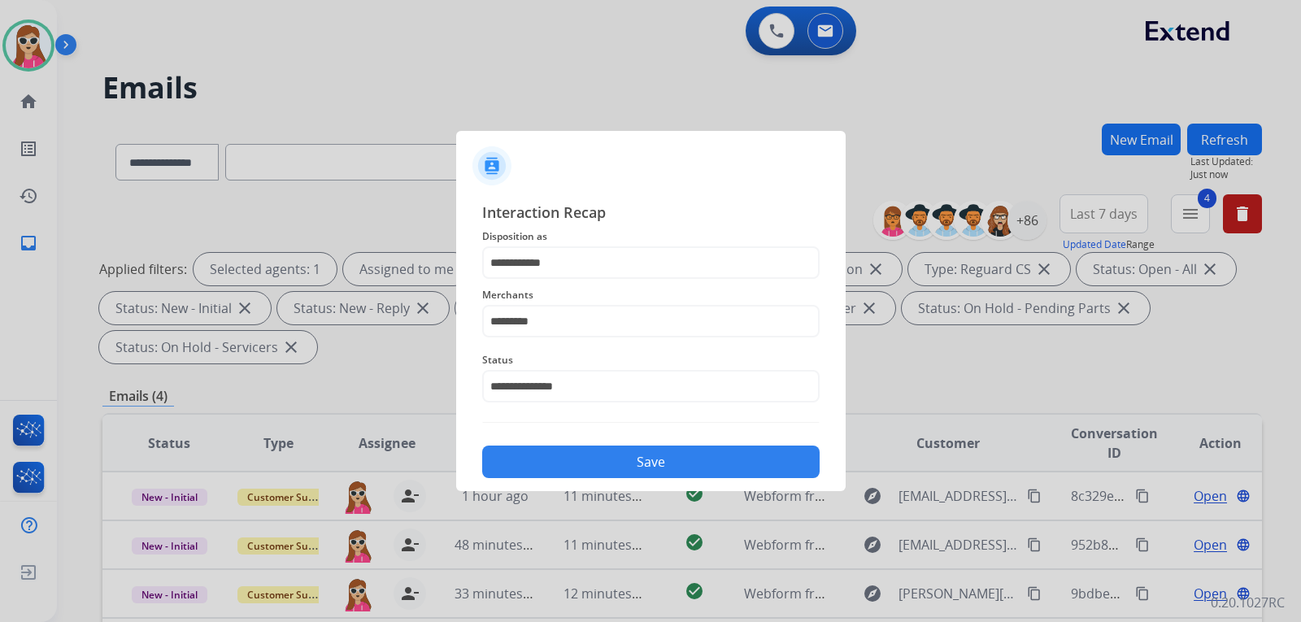
click at [553, 465] on button "Save" at bounding box center [650, 462] width 337 height 33
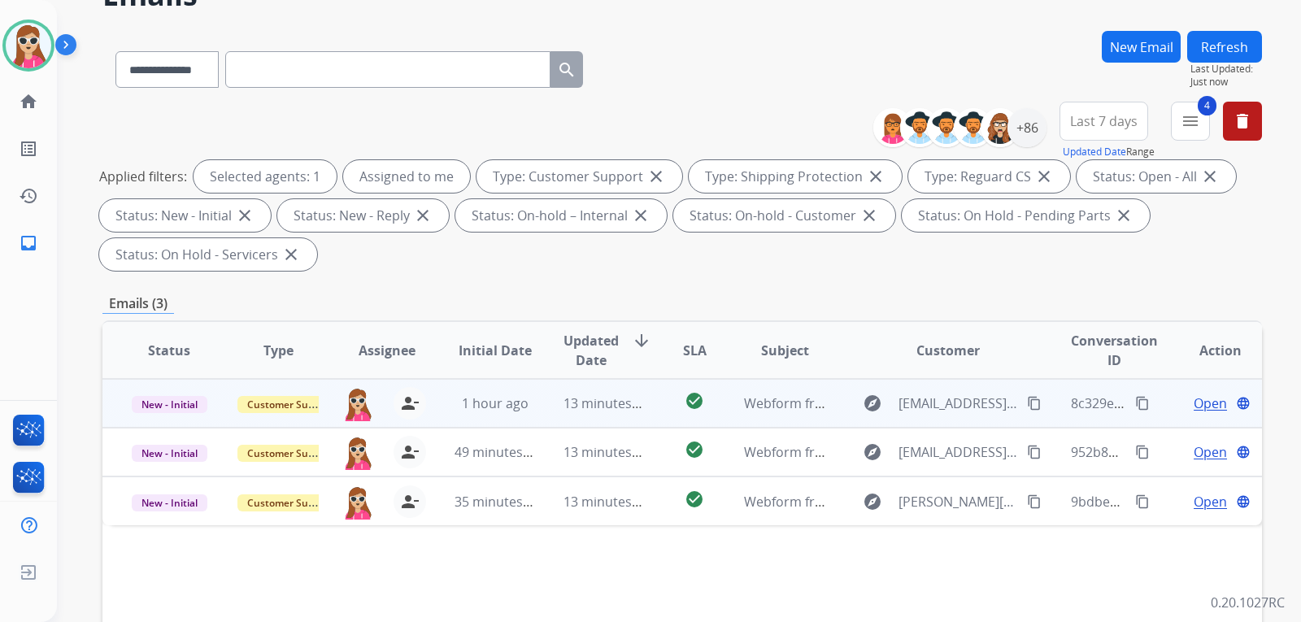
scroll to position [244, 0]
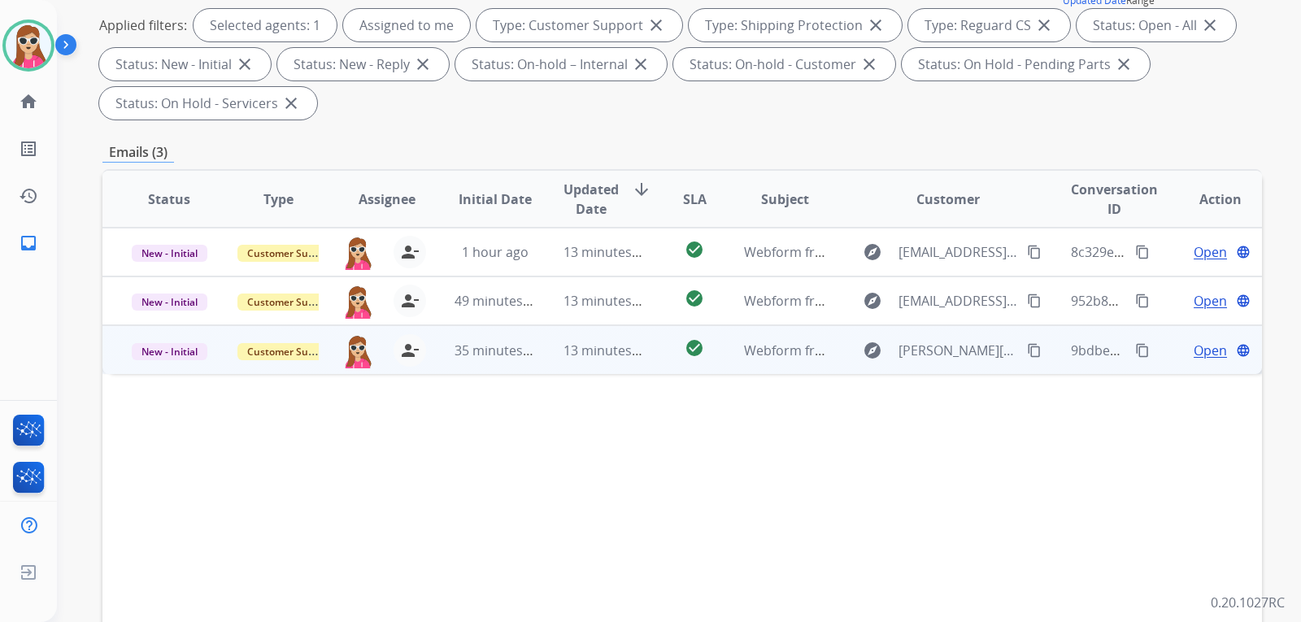
click at [659, 347] on td "check_circle" at bounding box center [682, 349] width 72 height 49
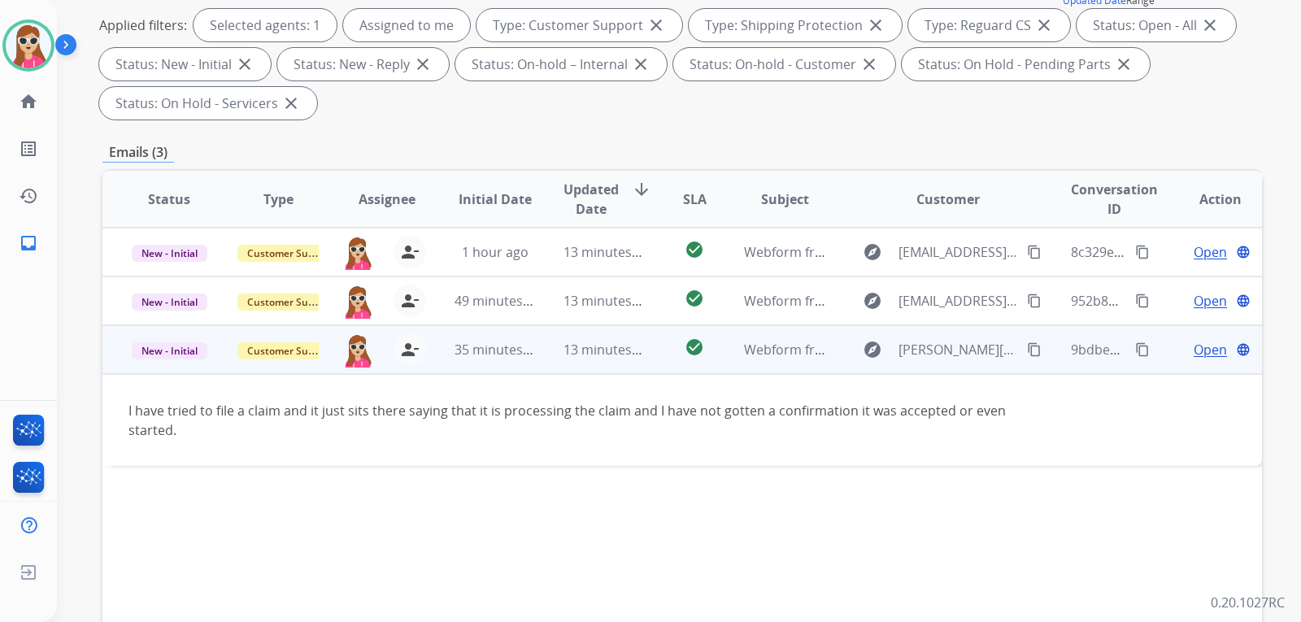
click at [1179, 341] on div "Open language" at bounding box center [1220, 350] width 82 height 20
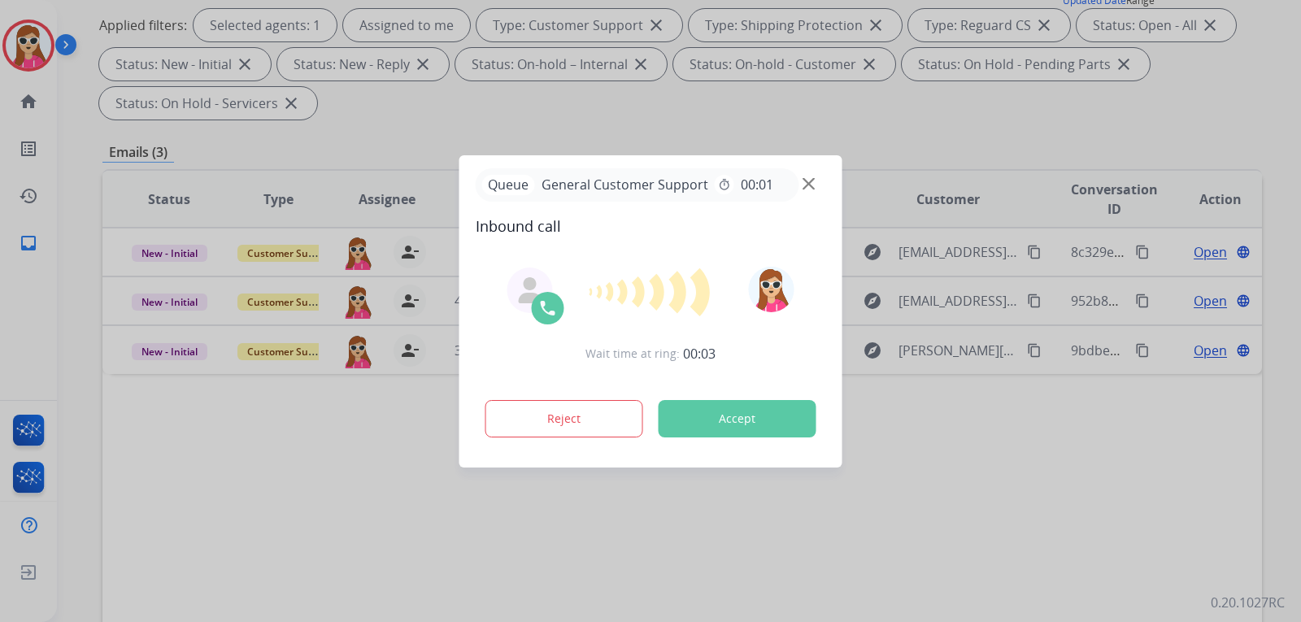
click at [814, 537] on div at bounding box center [650, 311] width 1301 height 622
click at [787, 416] on button "Accept" at bounding box center [738, 418] width 158 height 37
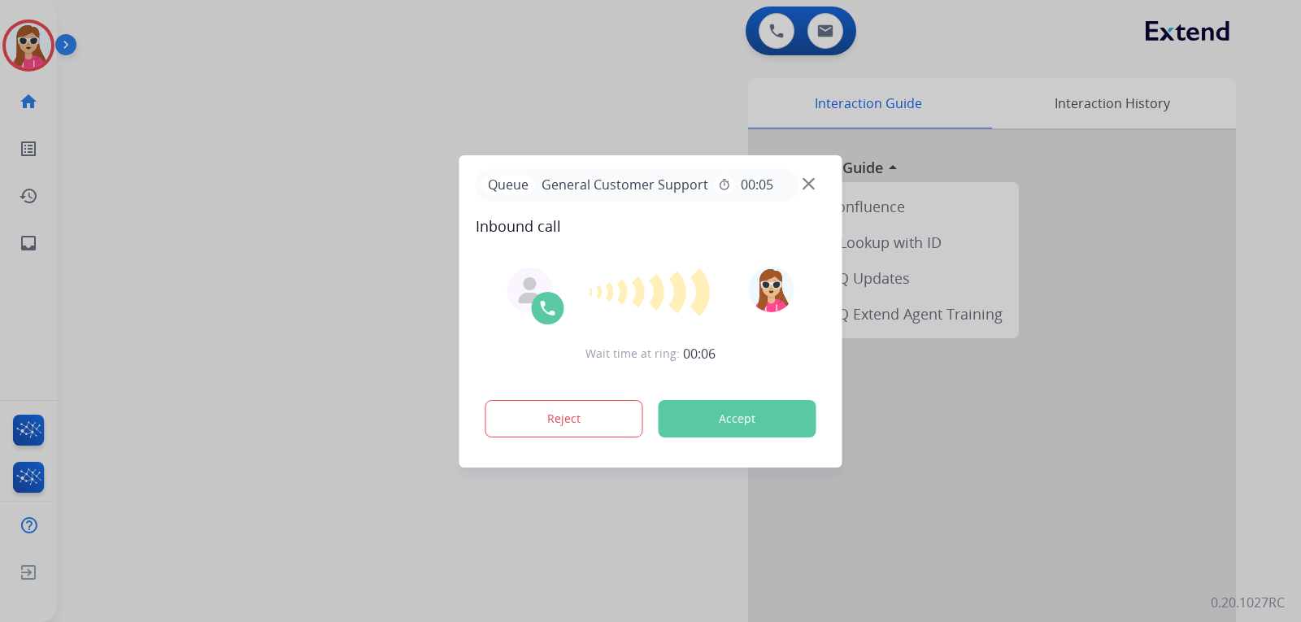
click at [754, 425] on button "Accept" at bounding box center [738, 418] width 158 height 37
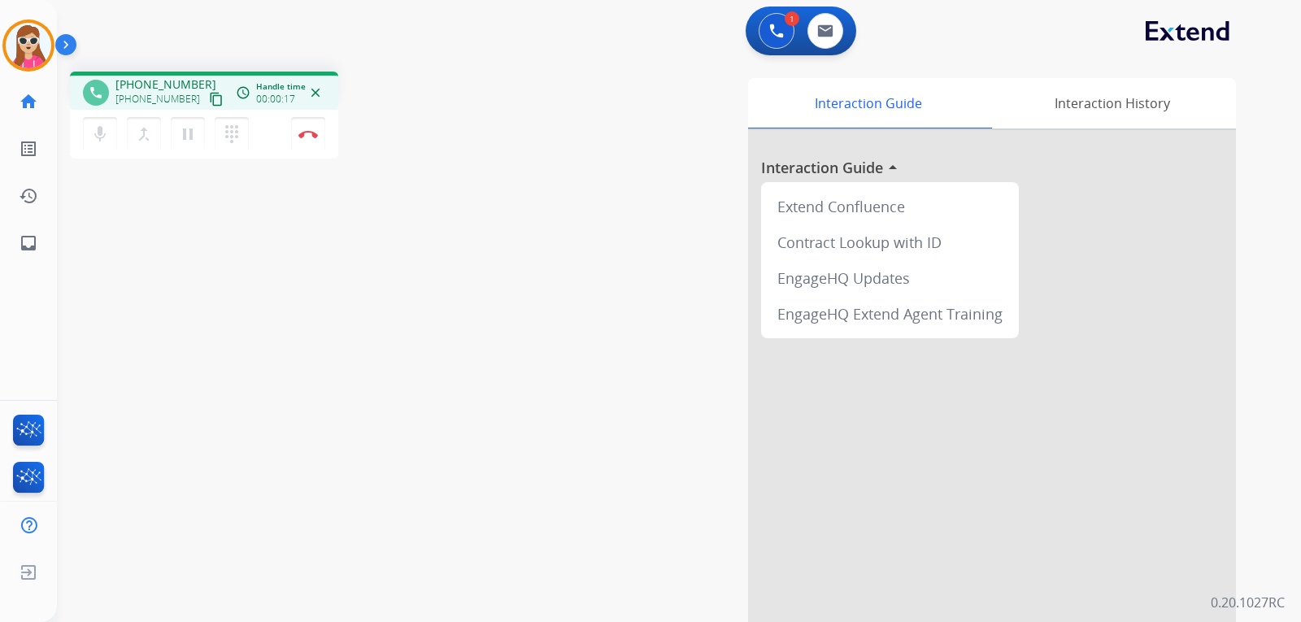
click at [209, 102] on mat-icon "content_copy" at bounding box center [216, 99] width 15 height 15
click at [307, 132] on img at bounding box center [308, 134] width 20 height 8
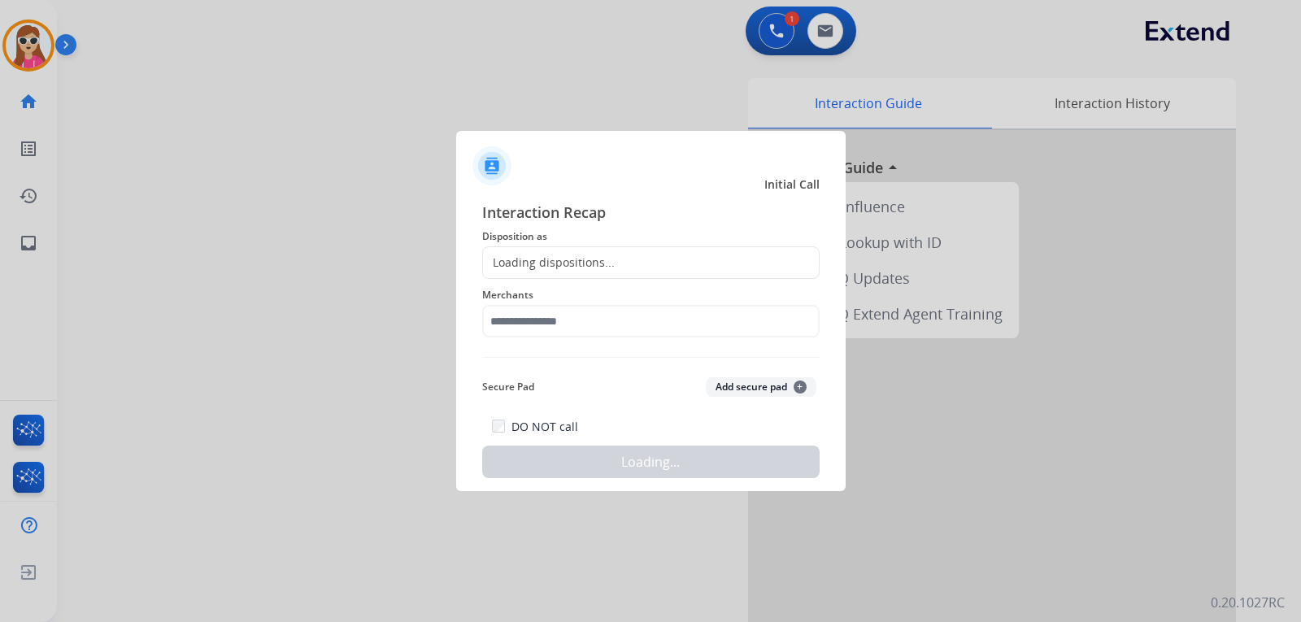
click at [578, 273] on div "Loading dispositions..." at bounding box center [650, 262] width 337 height 33
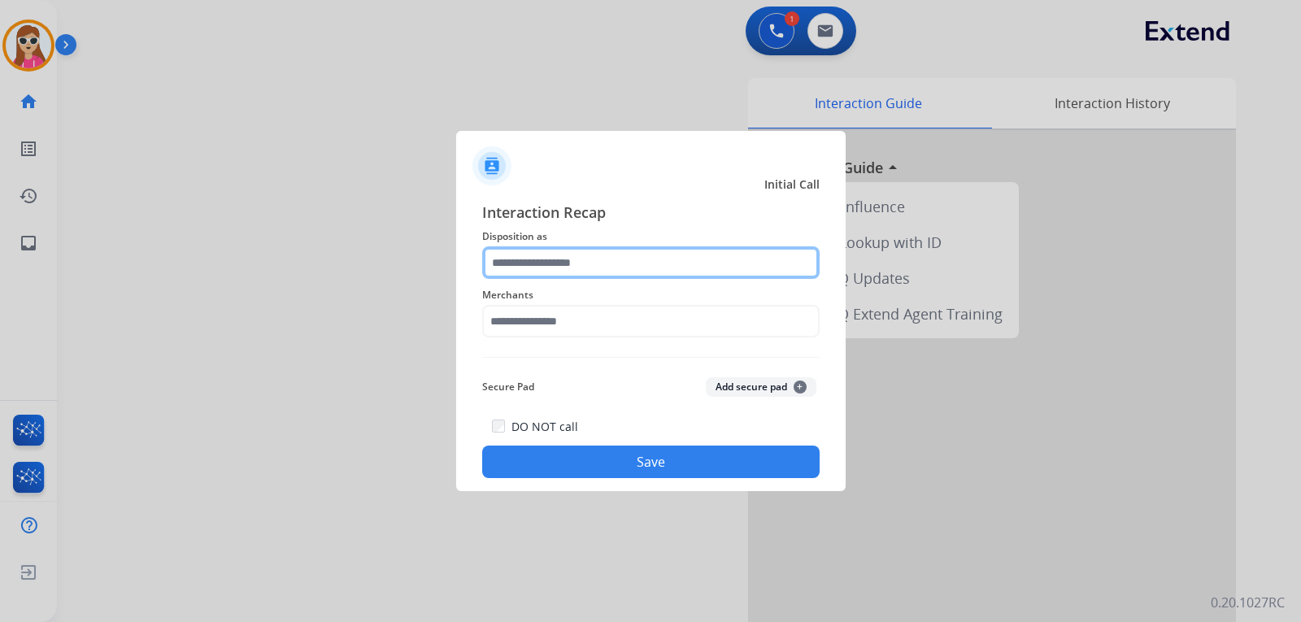
click at [564, 264] on input "text" at bounding box center [650, 262] width 337 height 33
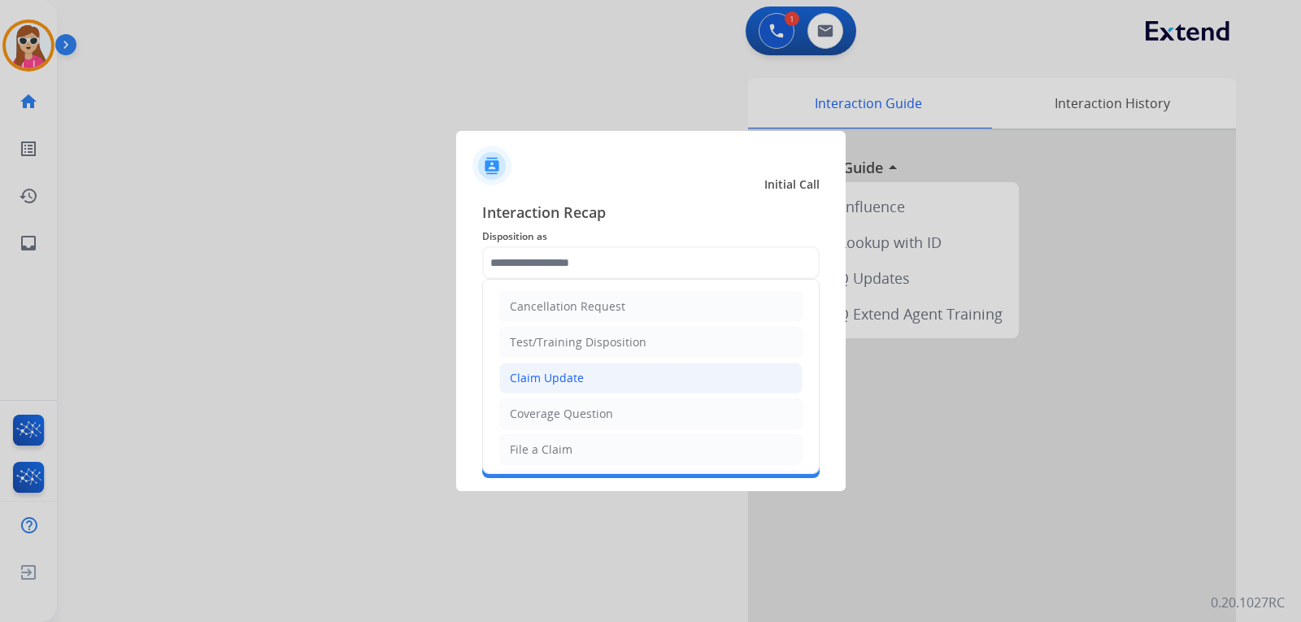
click at [551, 377] on div "Claim Update" at bounding box center [547, 378] width 74 height 16
type input "**********"
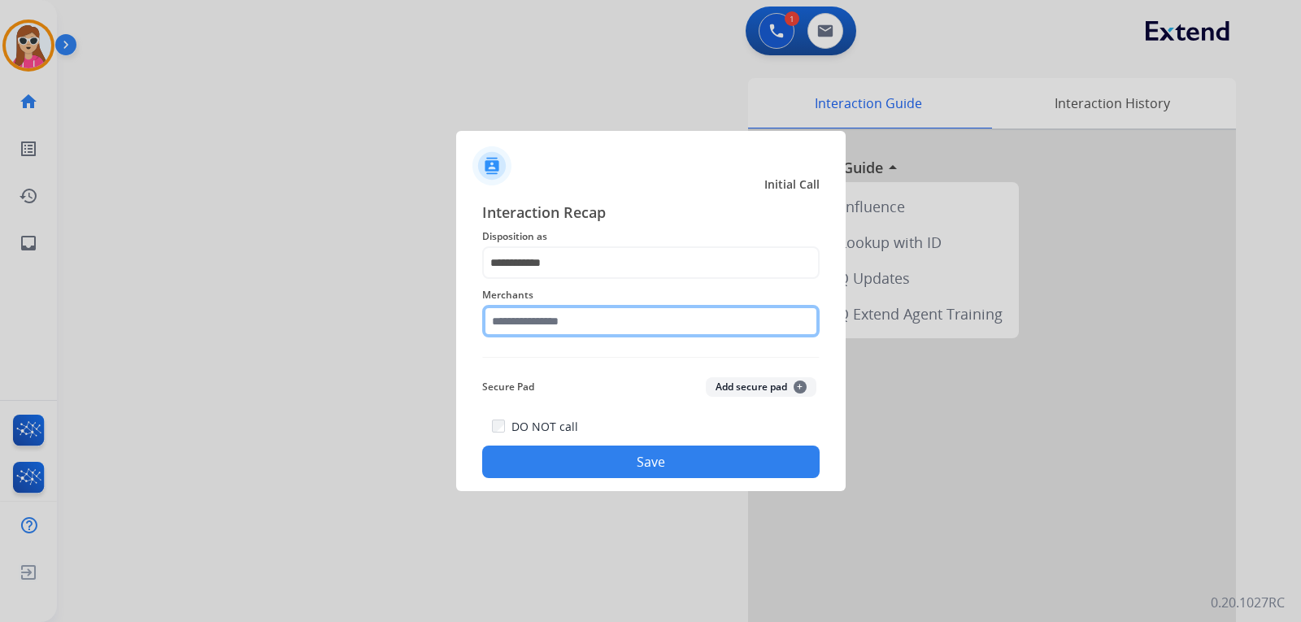
click at [550, 334] on input "text" at bounding box center [650, 321] width 337 height 33
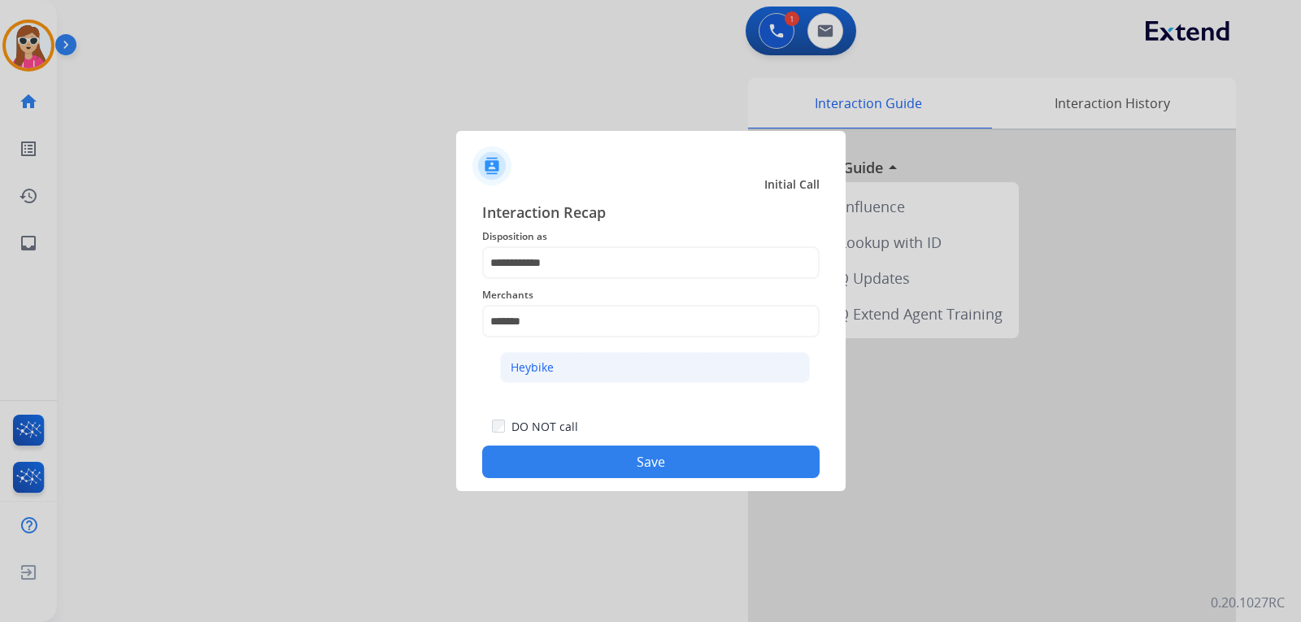
click at [605, 368] on li "Heybike" at bounding box center [655, 367] width 310 height 31
type input "*******"
click at [668, 453] on button "Save" at bounding box center [650, 462] width 337 height 33
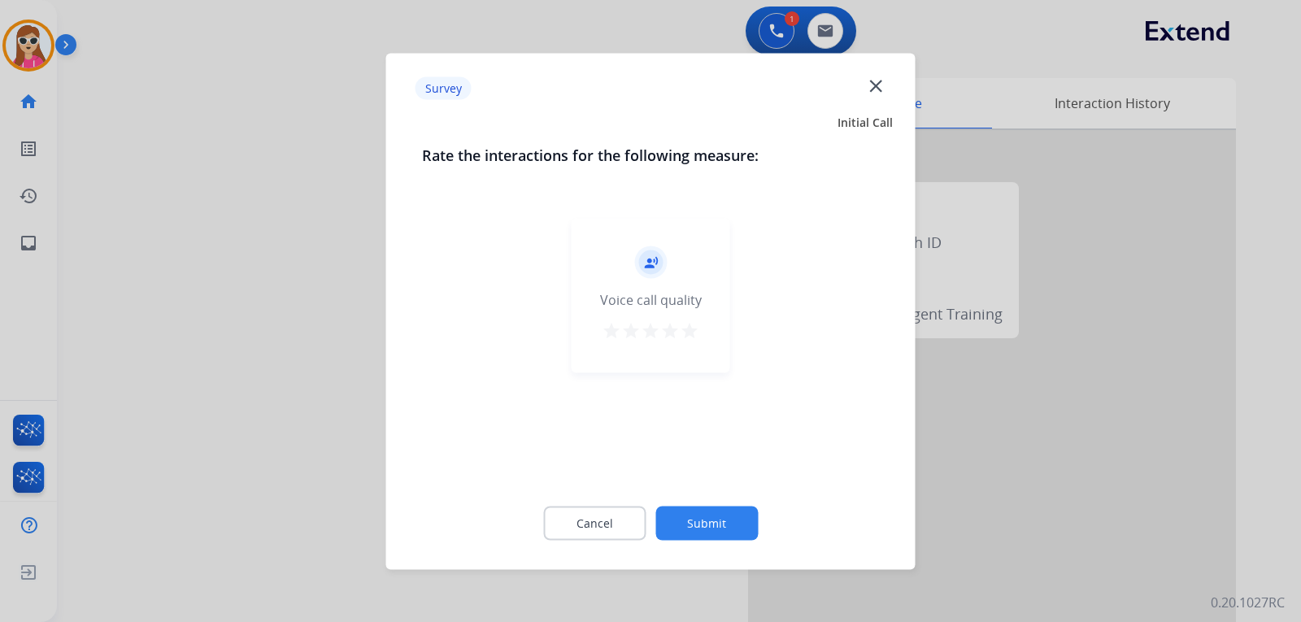
click at [693, 324] on mat-icon "star" at bounding box center [690, 330] width 20 height 20
click at [707, 528] on button "Submit" at bounding box center [706, 523] width 102 height 34
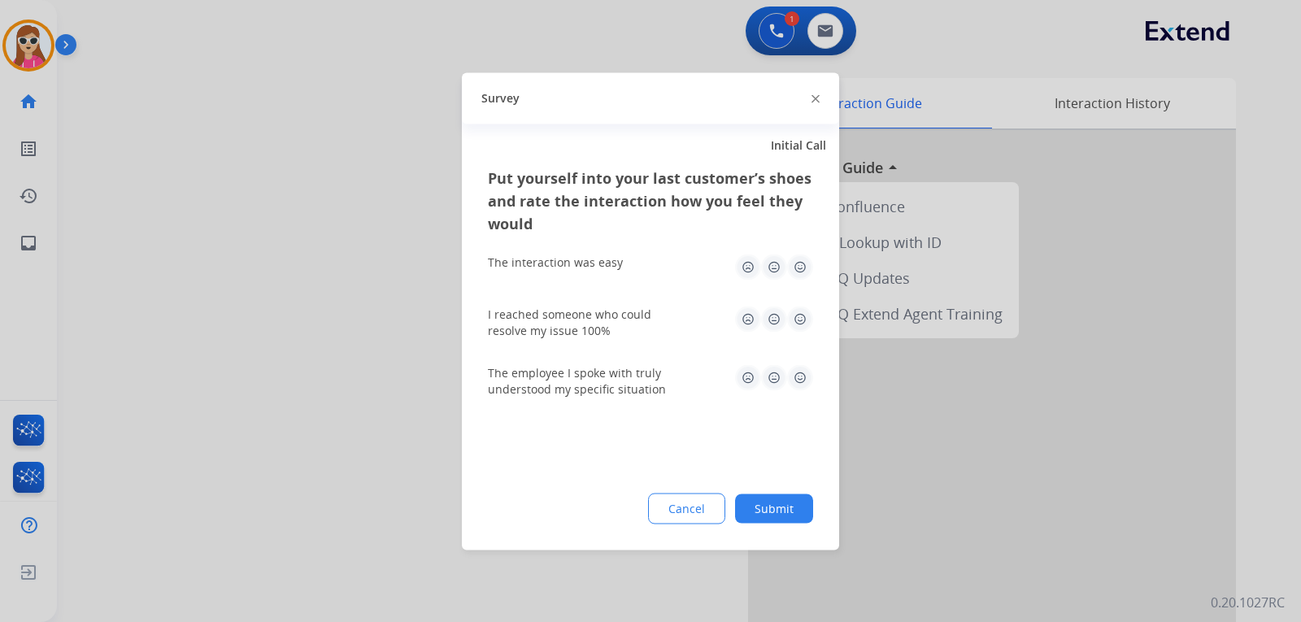
click at [796, 276] on img at bounding box center [800, 267] width 26 height 26
click at [799, 318] on img at bounding box center [800, 319] width 26 height 26
click at [796, 371] on img at bounding box center [800, 377] width 26 height 26
click at [789, 501] on button "Submit" at bounding box center [774, 508] width 78 height 29
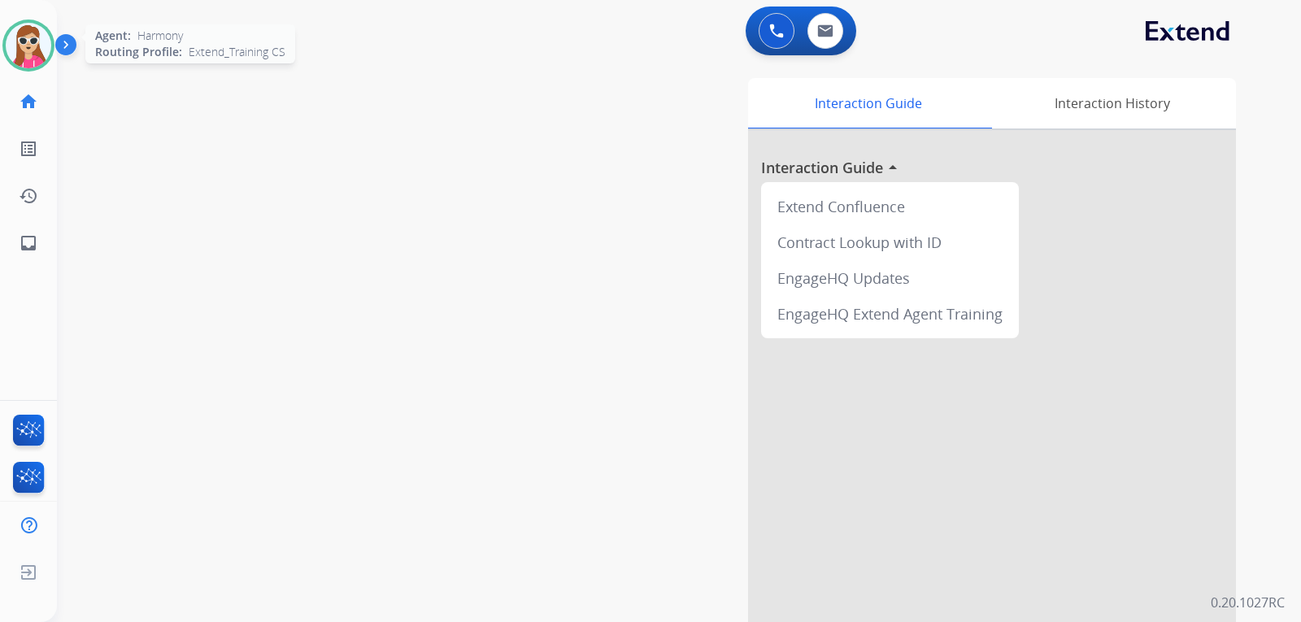
click at [48, 54] on div at bounding box center [28, 46] width 52 height 52
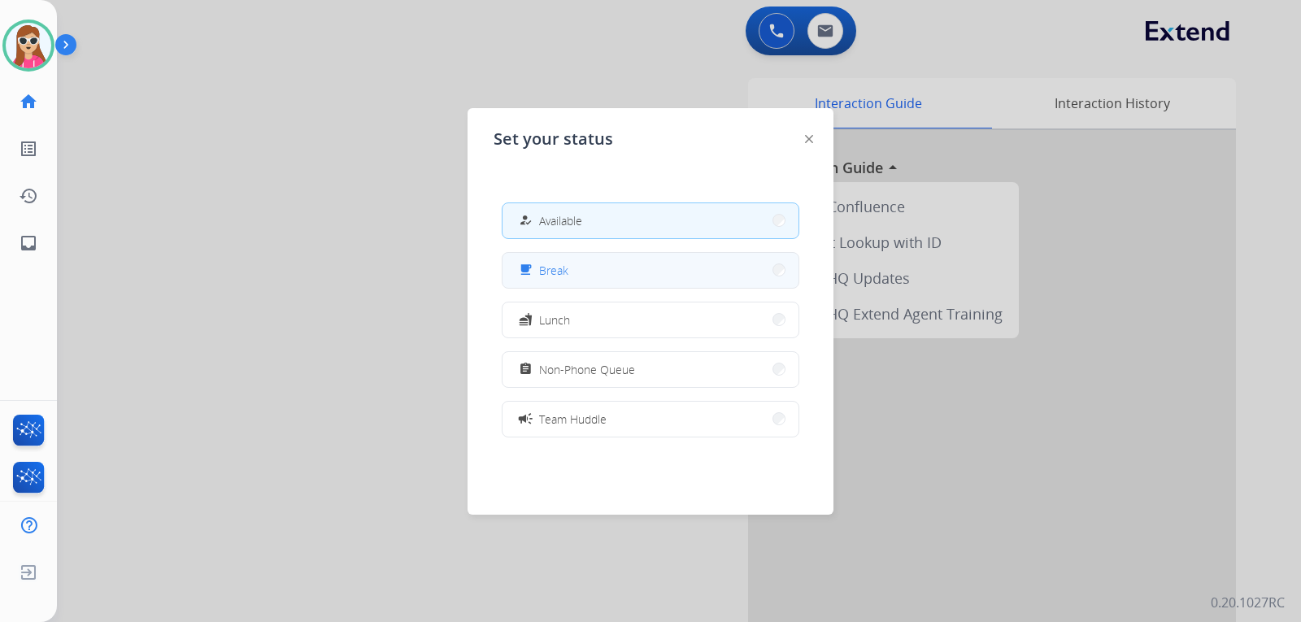
click at [657, 277] on button "free_breakfast Break" at bounding box center [651, 270] width 296 height 35
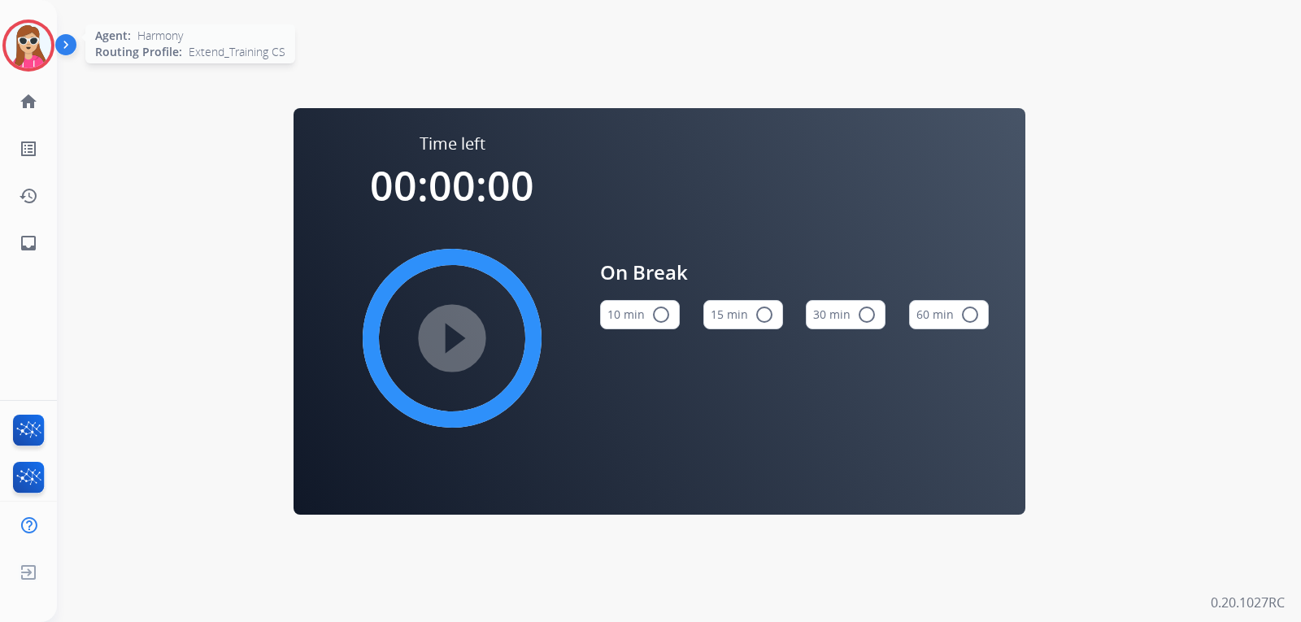
click at [28, 55] on img at bounding box center [29, 46] width 46 height 46
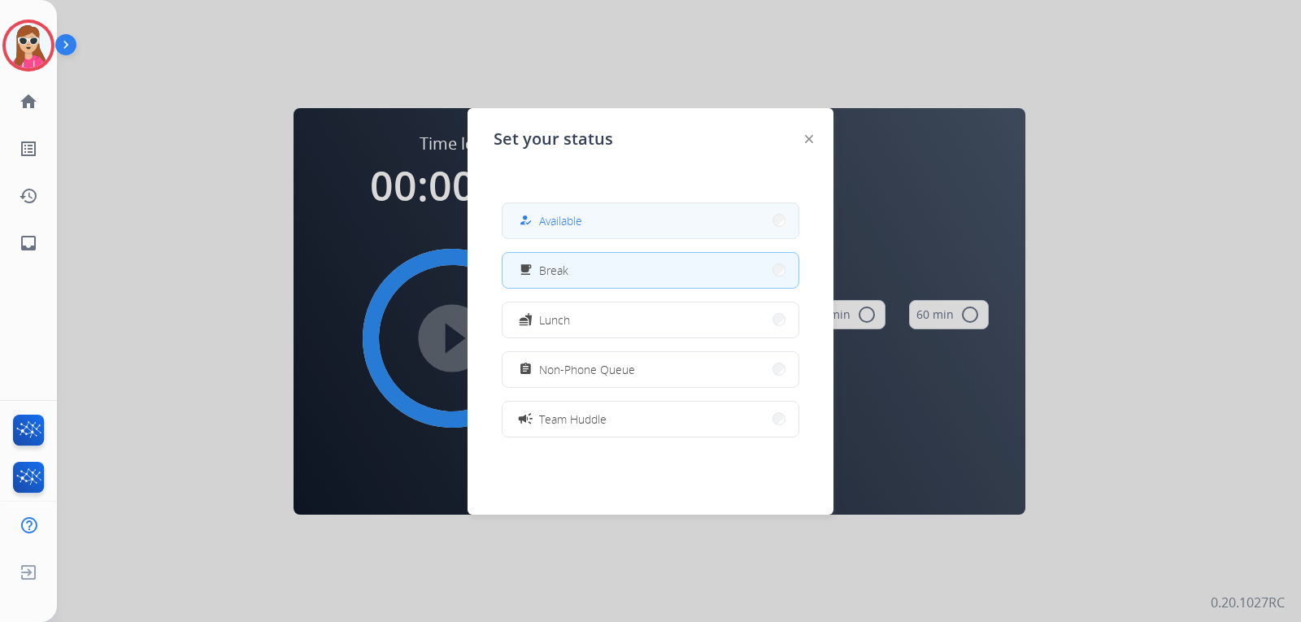
click at [570, 237] on button "how_to_reg Available" at bounding box center [651, 220] width 296 height 35
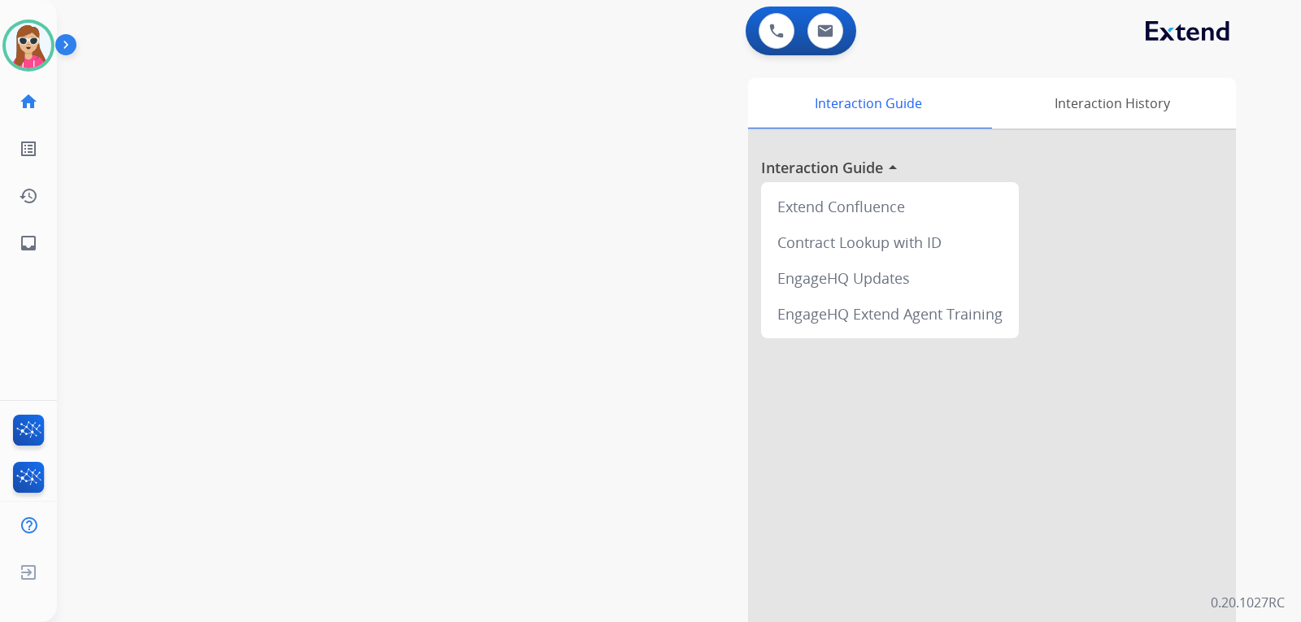
drag, startPoint x: 921, startPoint y: 403, endPoint x: 929, endPoint y: 410, distance: 9.8
click at [925, 408] on div at bounding box center [992, 433] width 488 height 607
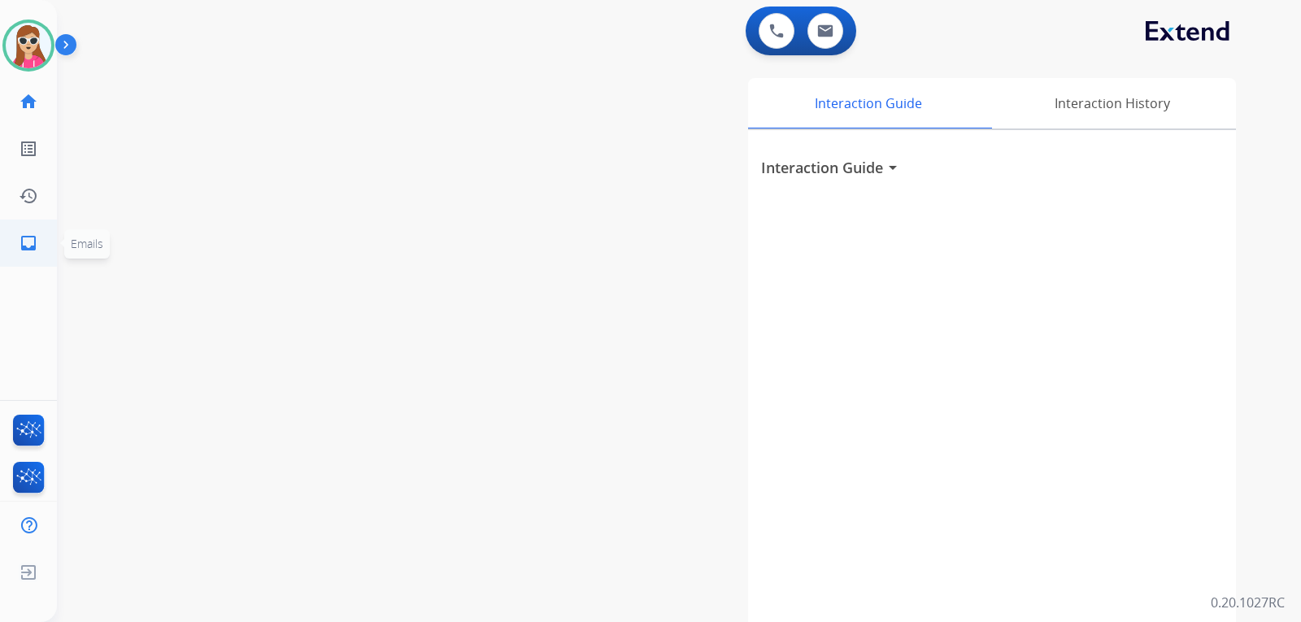
click at [19, 256] on link "inbox Emails" at bounding box center [29, 243] width 46 height 46
select select "**********"
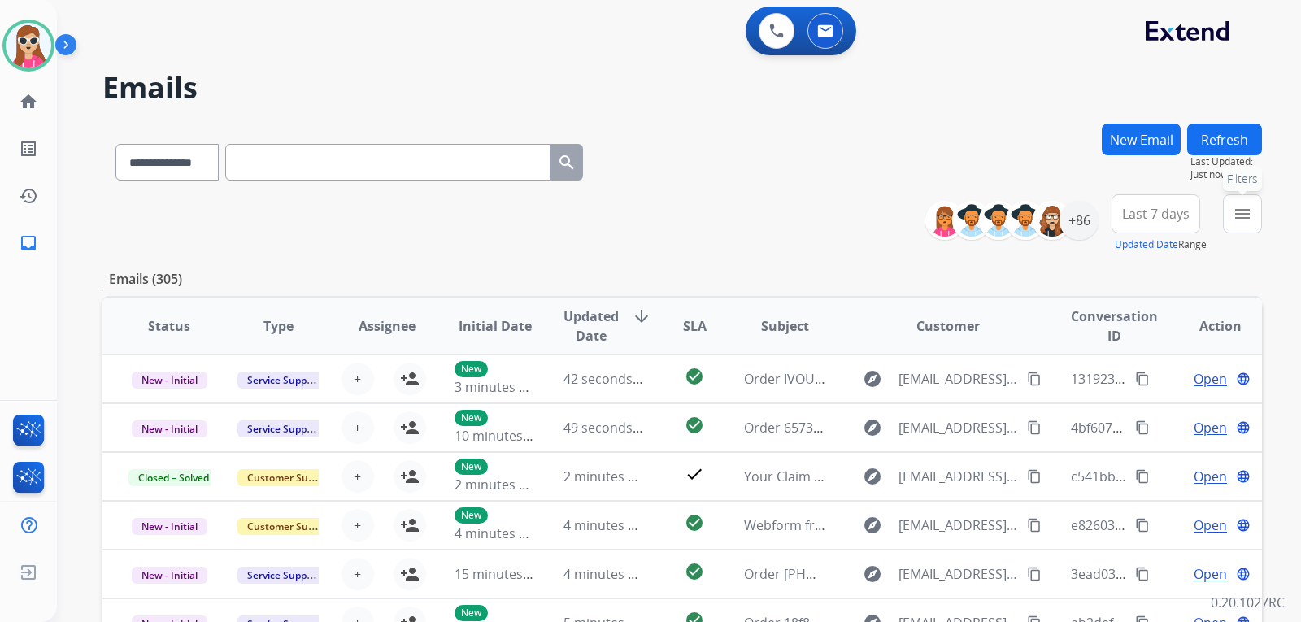
click at [1240, 207] on mat-icon "menu" at bounding box center [1243, 214] width 20 height 20
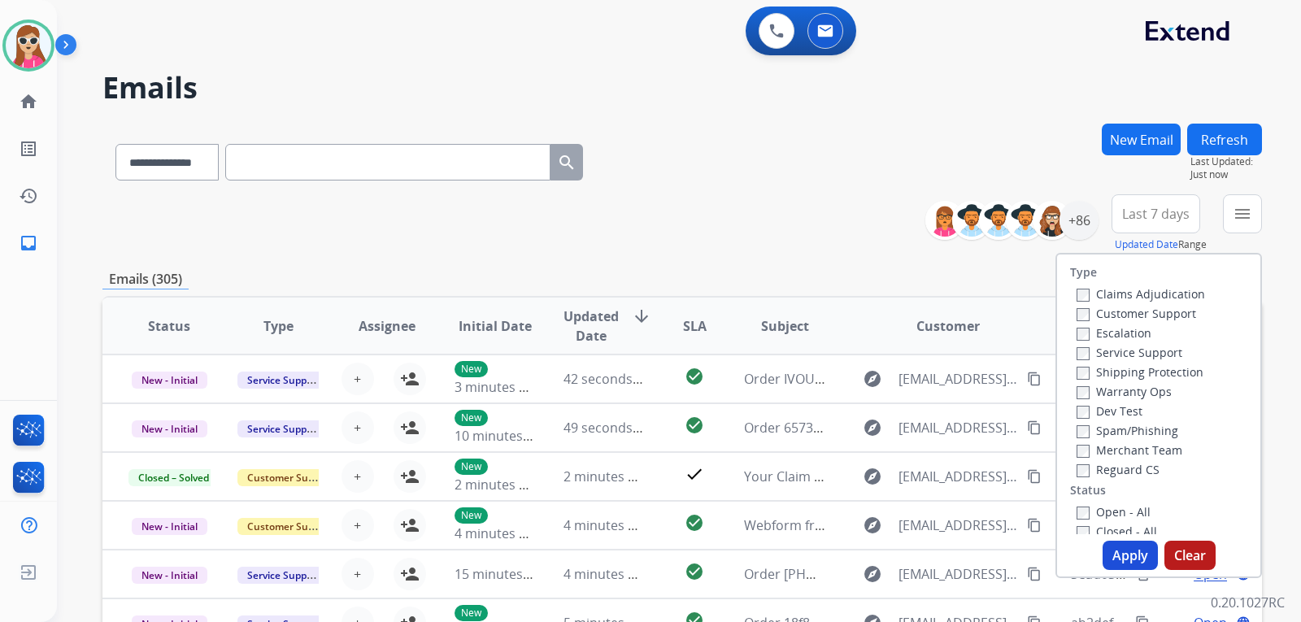
click at [1161, 319] on label "Customer Support" at bounding box center [1137, 313] width 120 height 15
click at [1171, 368] on label "Shipping Protection" at bounding box center [1140, 371] width 127 height 15
click at [1121, 466] on label "Reguard CS" at bounding box center [1118, 469] width 83 height 15
click at [1126, 513] on label "Open - All" at bounding box center [1114, 511] width 74 height 15
click at [1114, 560] on button "Apply" at bounding box center [1130, 555] width 55 height 29
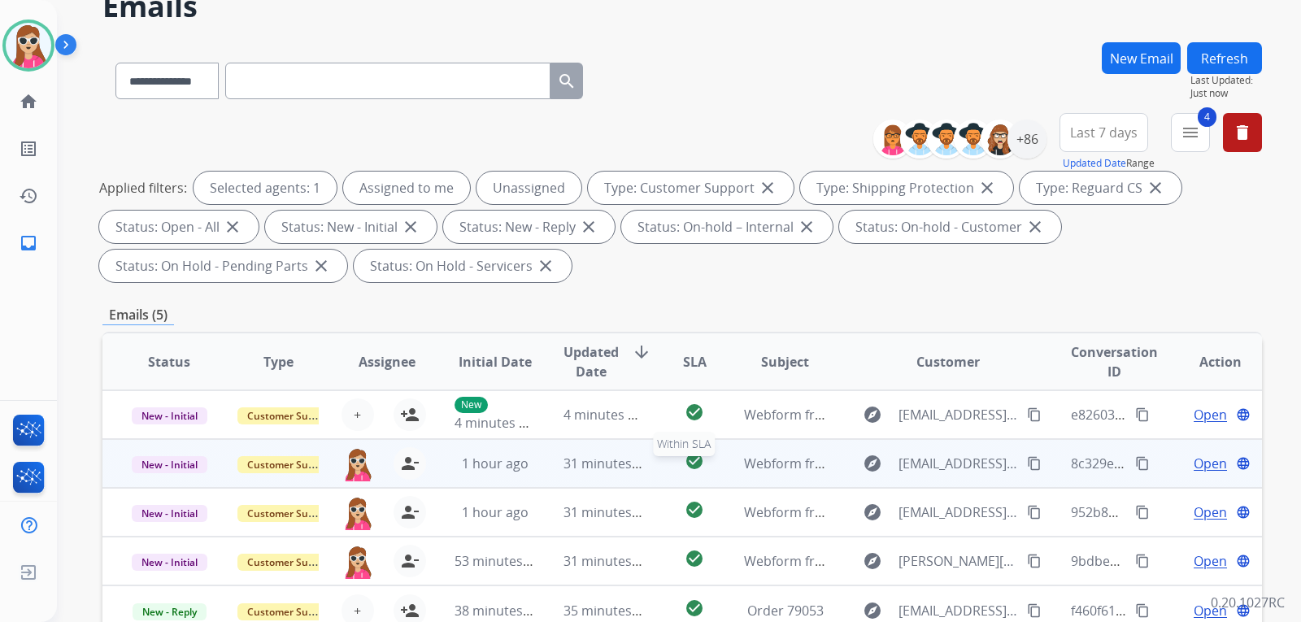
scroll to position [163, 0]
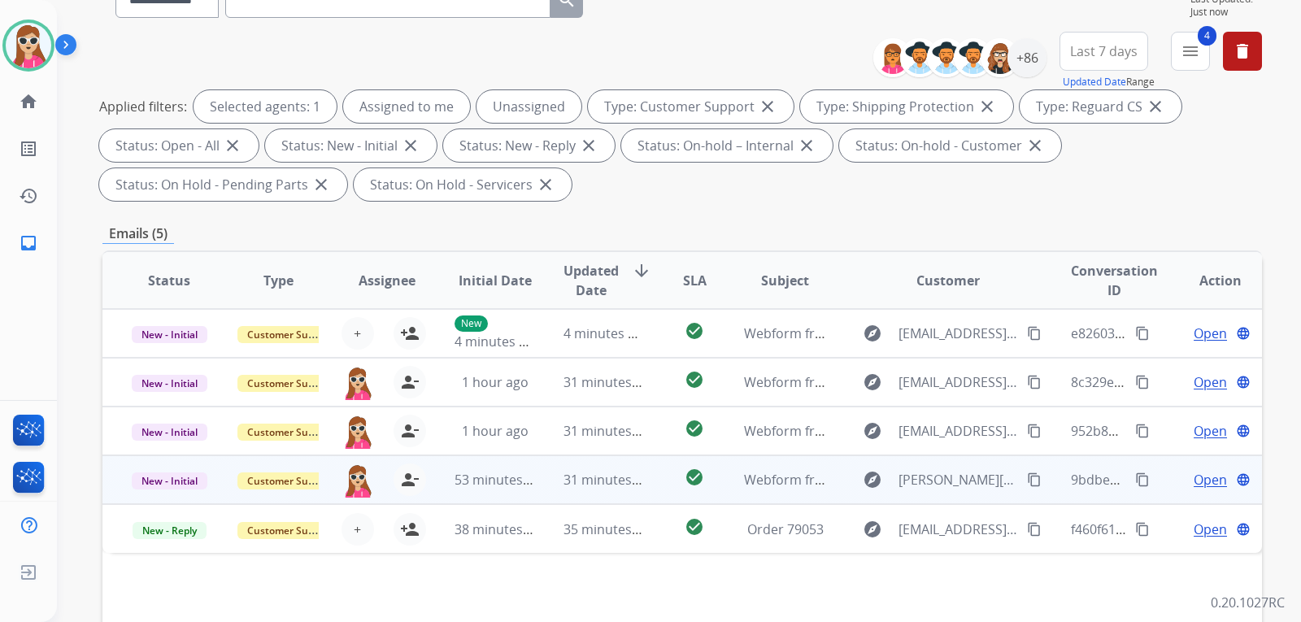
click at [657, 481] on td "check_circle" at bounding box center [682, 479] width 72 height 49
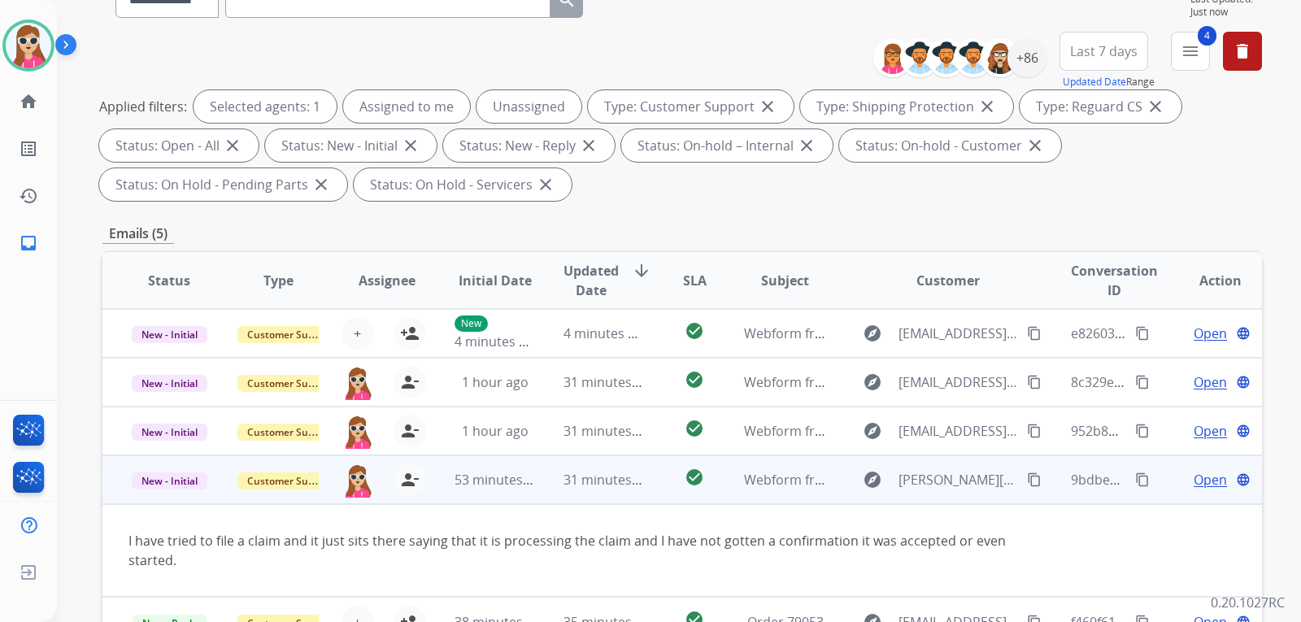
click at [1008, 483] on div "explore [PERSON_NAME][EMAIL_ADDRESS][PERSON_NAME][DOMAIN_NAME] content_copy" at bounding box center [948, 480] width 190 height 26
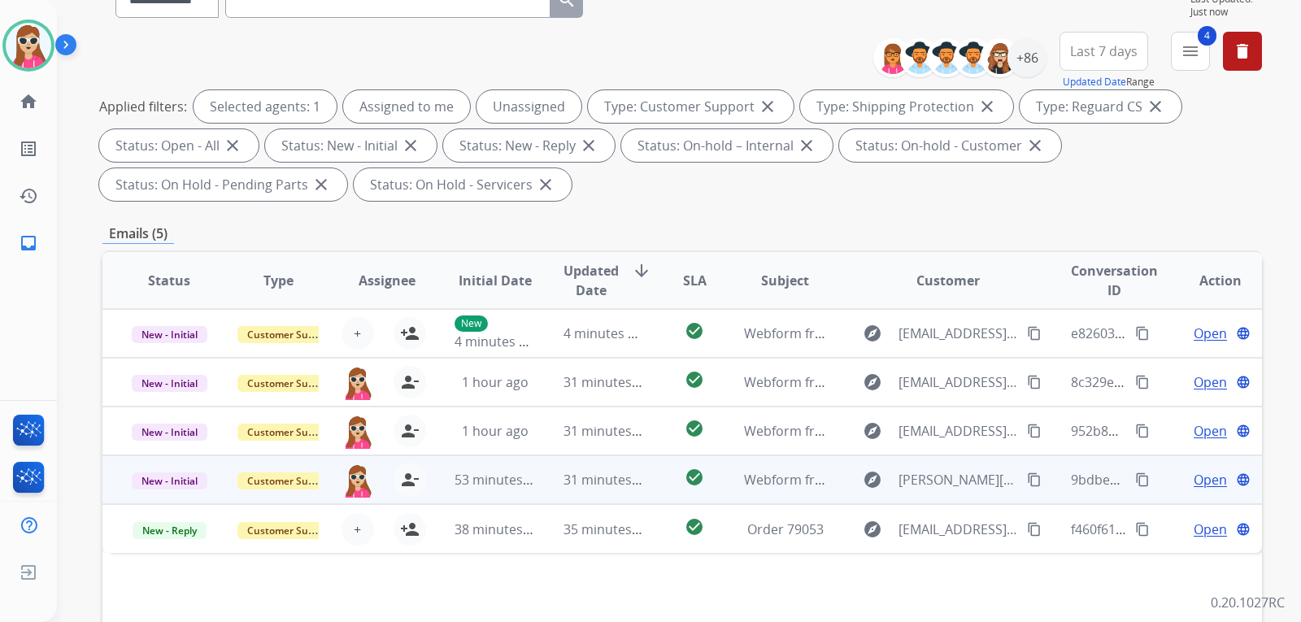
click at [1002, 474] on div "explore [PERSON_NAME][EMAIL_ADDRESS][PERSON_NAME][DOMAIN_NAME] content_copy" at bounding box center [948, 480] width 190 height 26
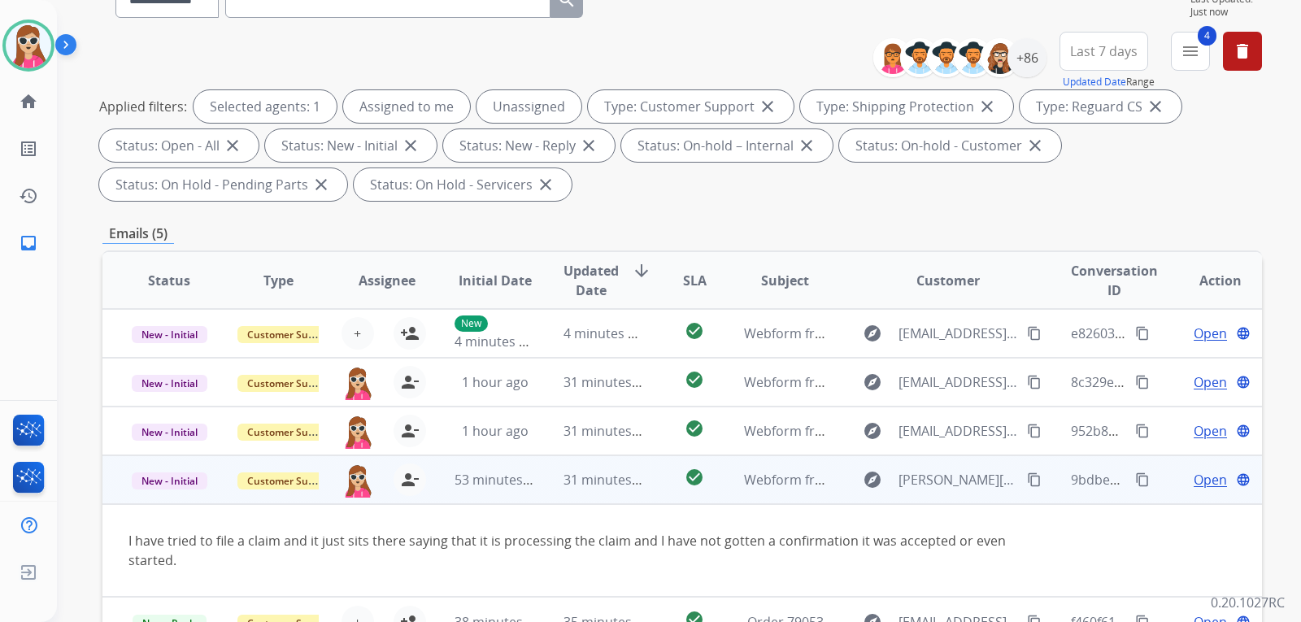
click at [1027, 473] on mat-icon "content_copy" at bounding box center [1034, 479] width 15 height 15
click at [1027, 477] on mat-icon "content_copy" at bounding box center [1034, 479] width 15 height 15
click at [1194, 477] on span "Open" at bounding box center [1210, 480] width 33 height 20
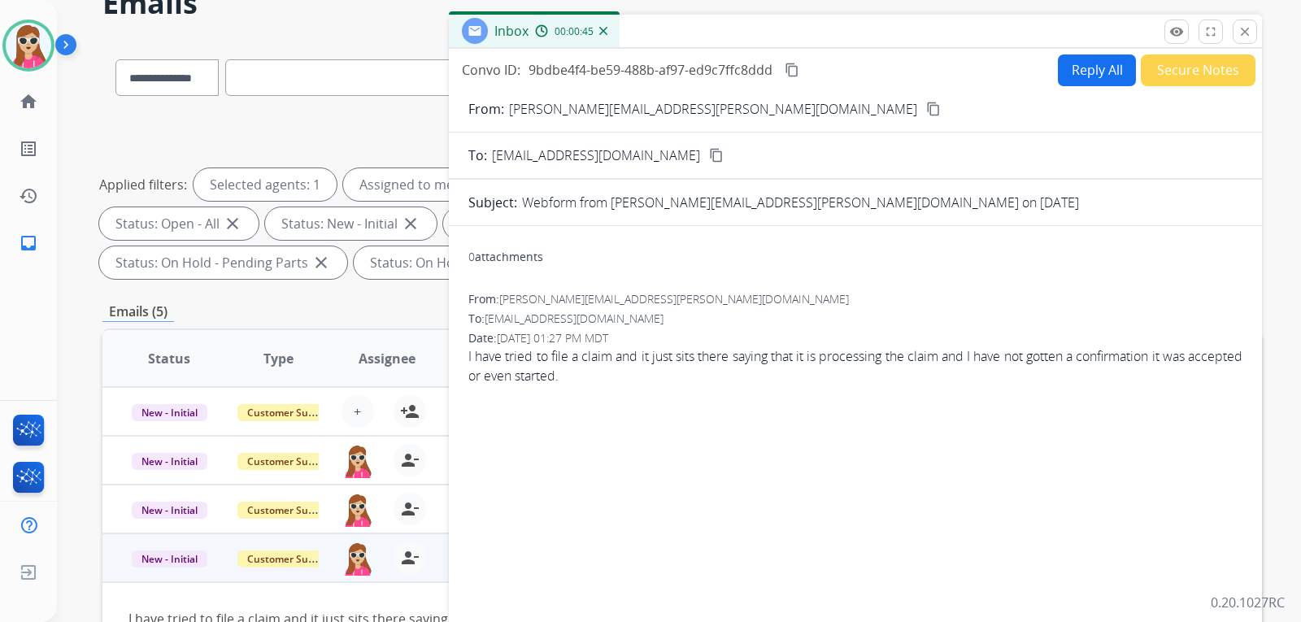
scroll to position [81, 0]
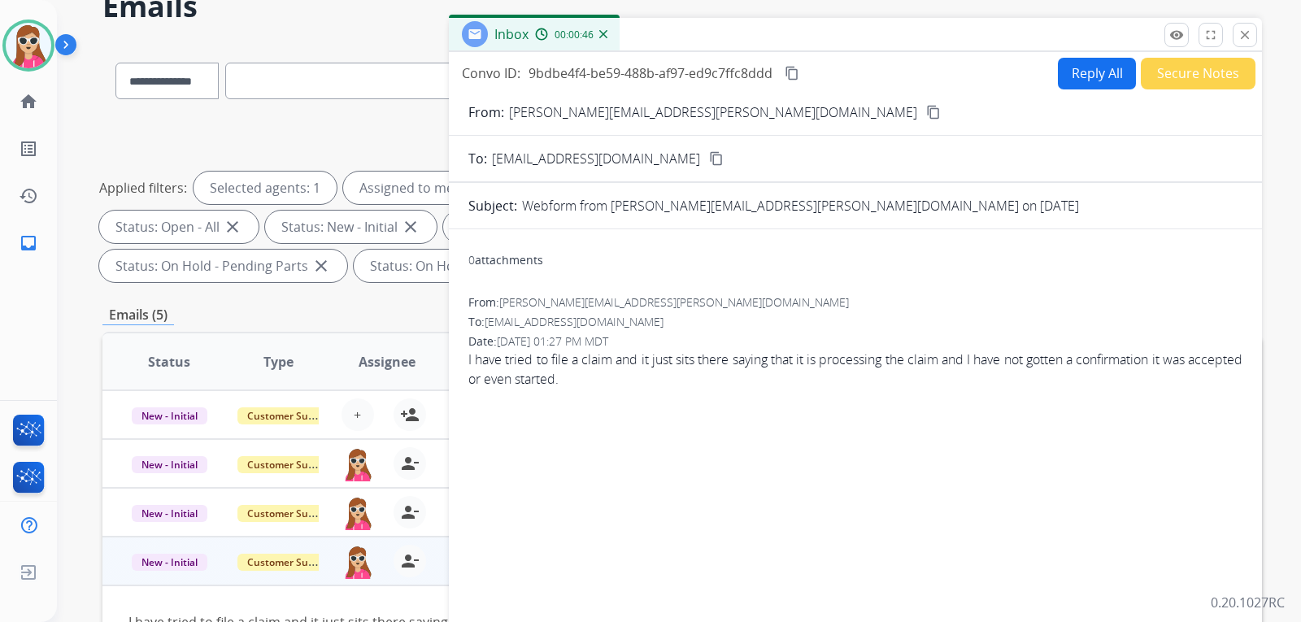
click at [1065, 69] on button "Reply All" at bounding box center [1097, 74] width 78 height 32
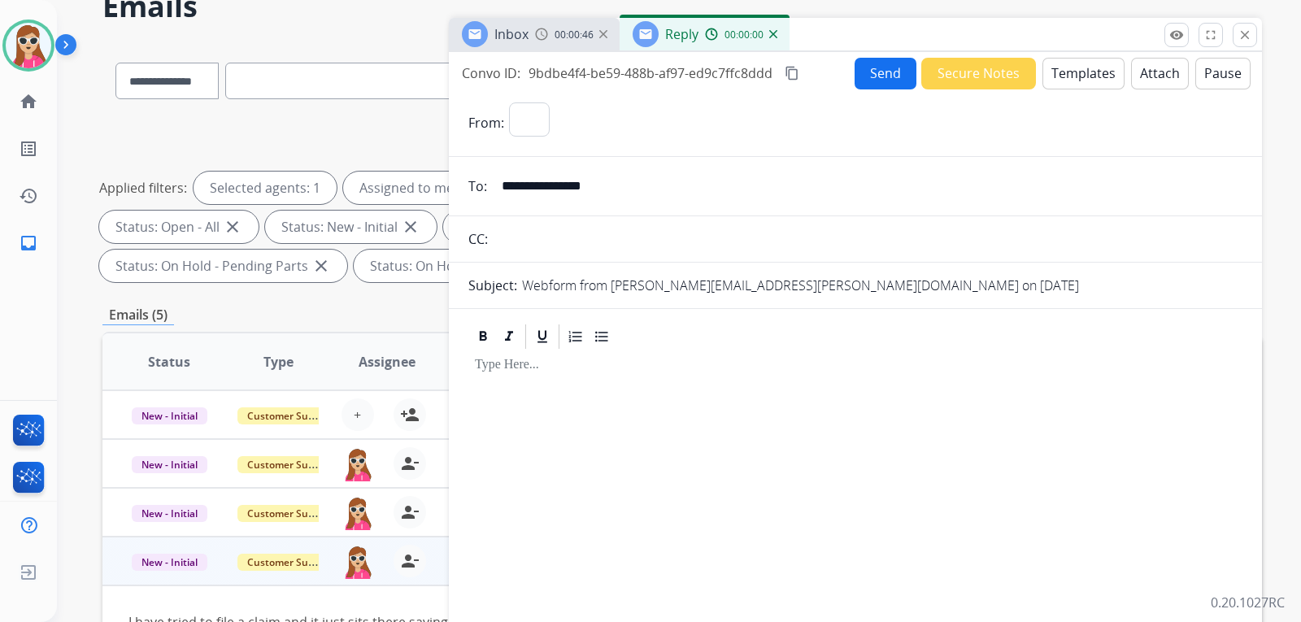
select select "**********"
click at [1074, 72] on button "Templates" at bounding box center [1084, 74] width 82 height 32
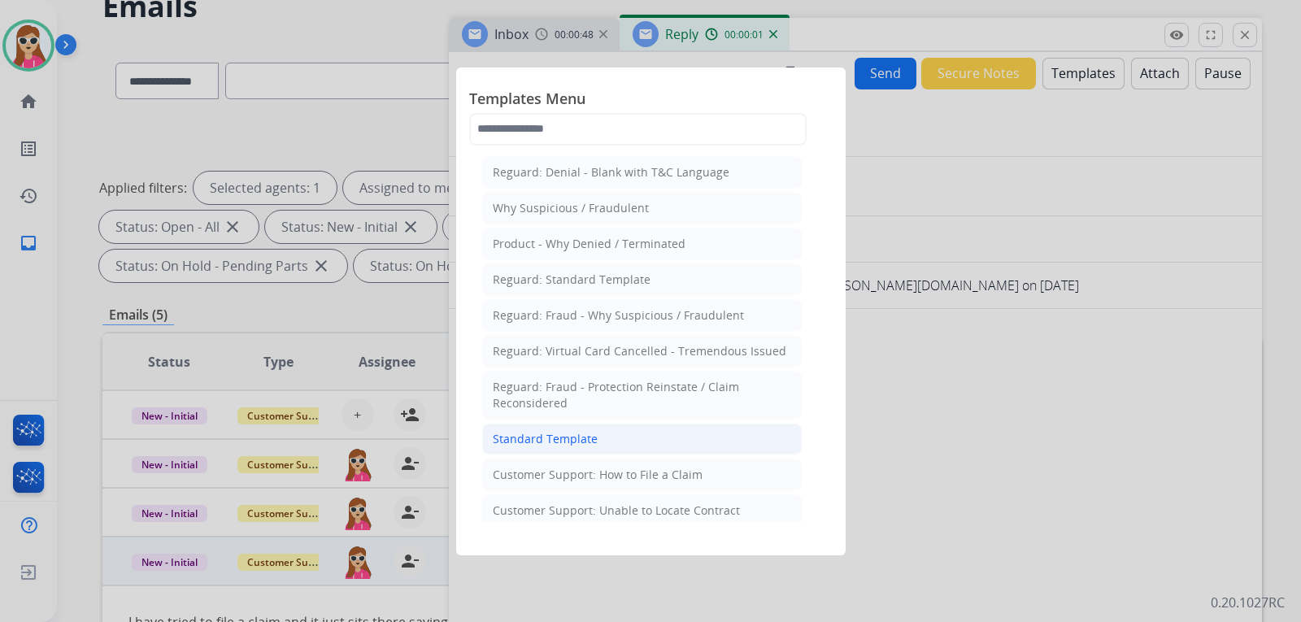
click at [602, 435] on li "Standard Template" at bounding box center [642, 439] width 320 height 31
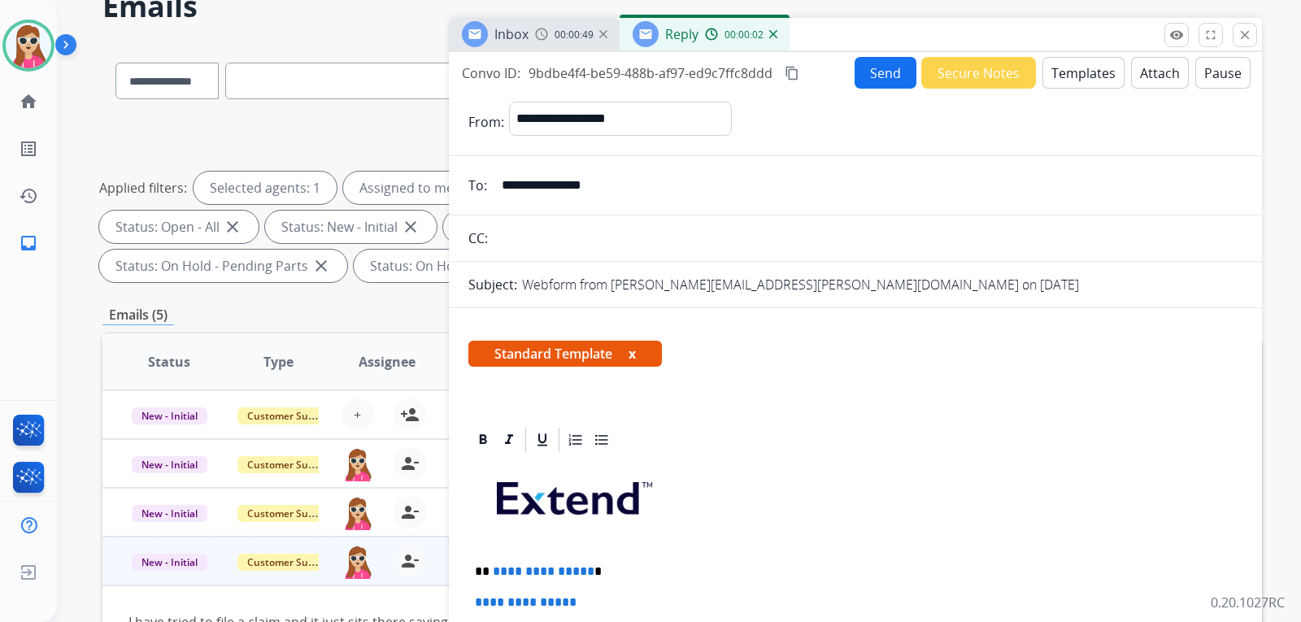
scroll to position [244, 0]
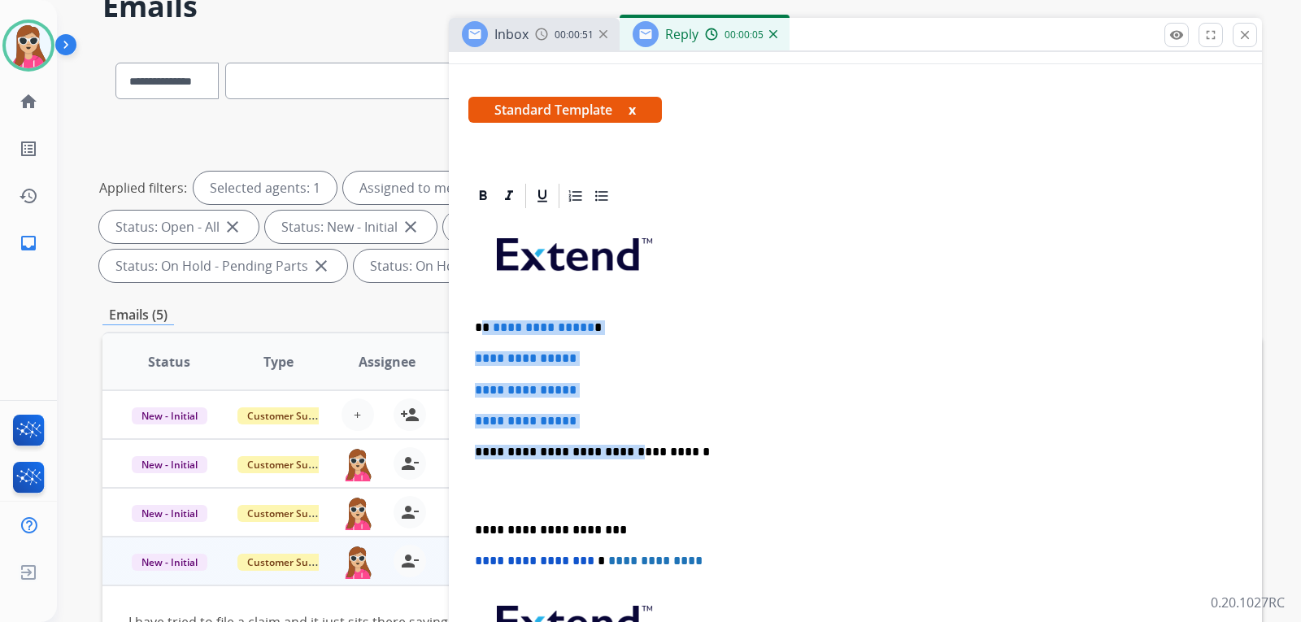
drag, startPoint x: 486, startPoint y: 327, endPoint x: 619, endPoint y: 433, distance: 170.7
click at [619, 433] on div "**********" at bounding box center [855, 491] width 774 height 560
click at [633, 427] on p "**********" at bounding box center [855, 421] width 761 height 15
drag, startPoint x: 605, startPoint y: 411, endPoint x: 484, endPoint y: 330, distance: 145.5
click at [484, 330] on div "**********" at bounding box center [855, 491] width 774 height 560
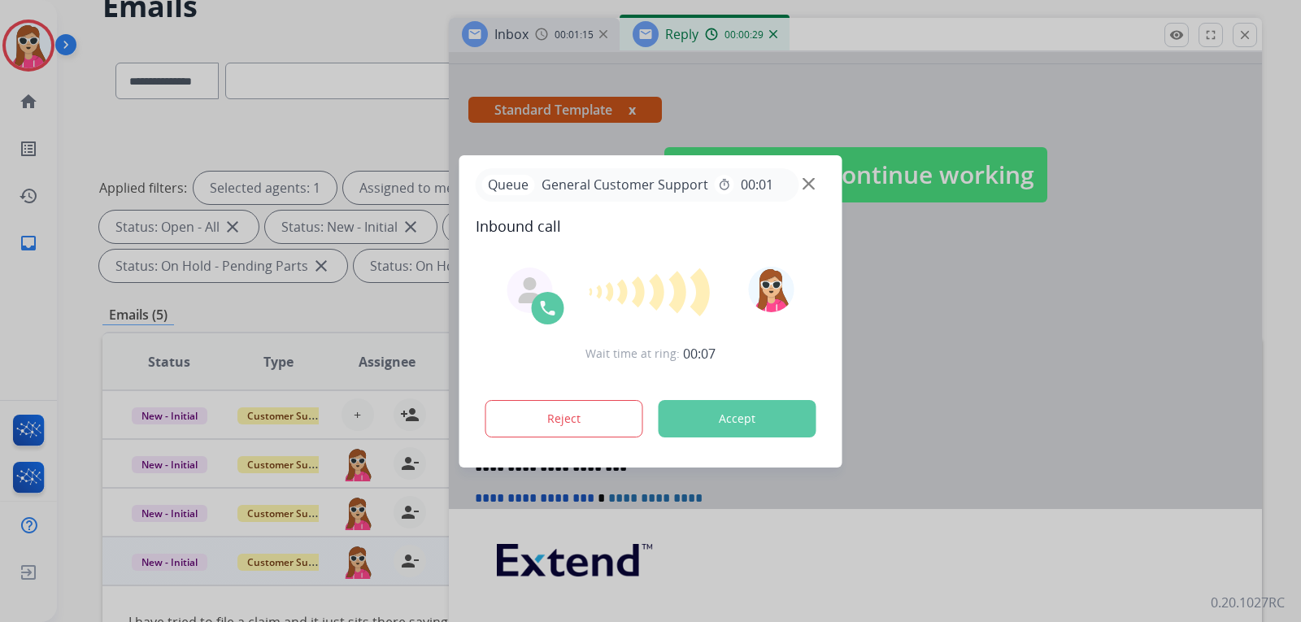
click at [743, 411] on button "Accept" at bounding box center [738, 418] width 158 height 37
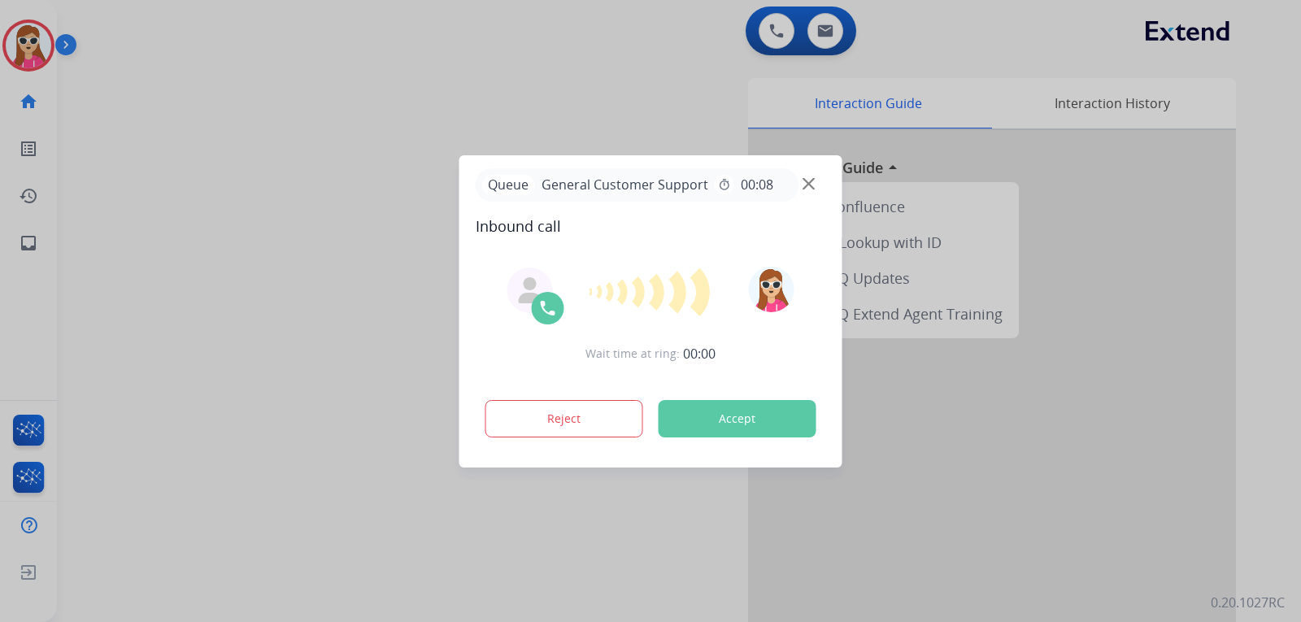
click at [741, 412] on button "Accept" at bounding box center [738, 418] width 158 height 37
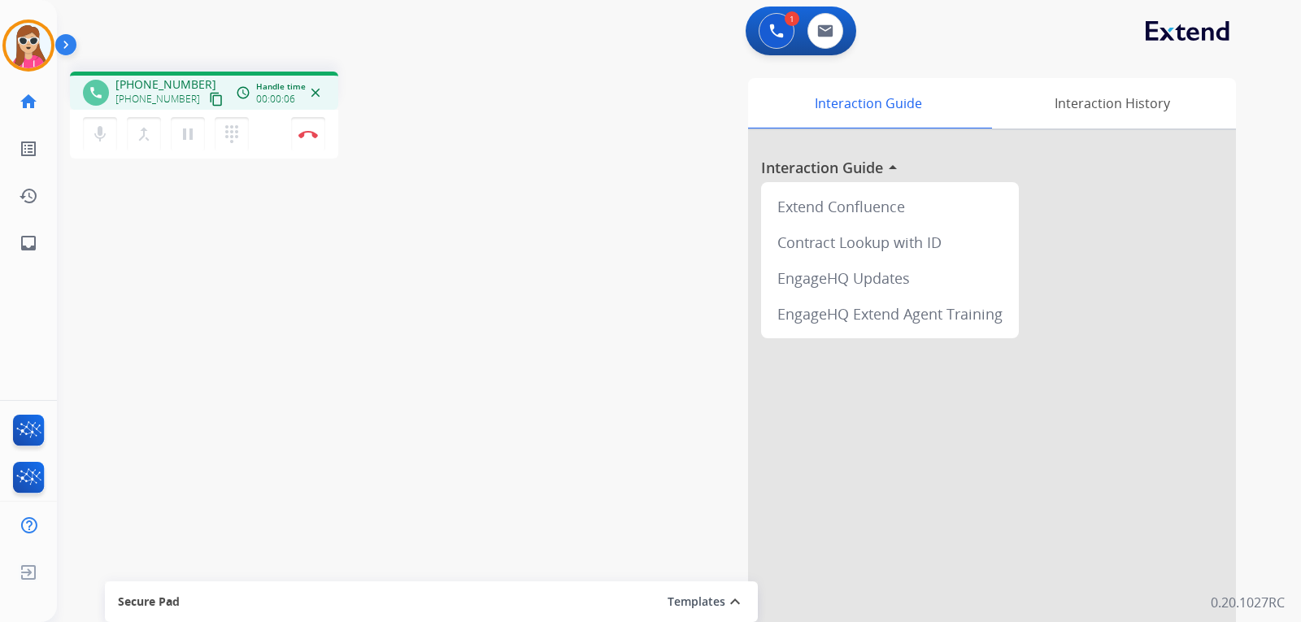
click at [209, 98] on mat-icon "content_copy" at bounding box center [216, 99] width 15 height 15
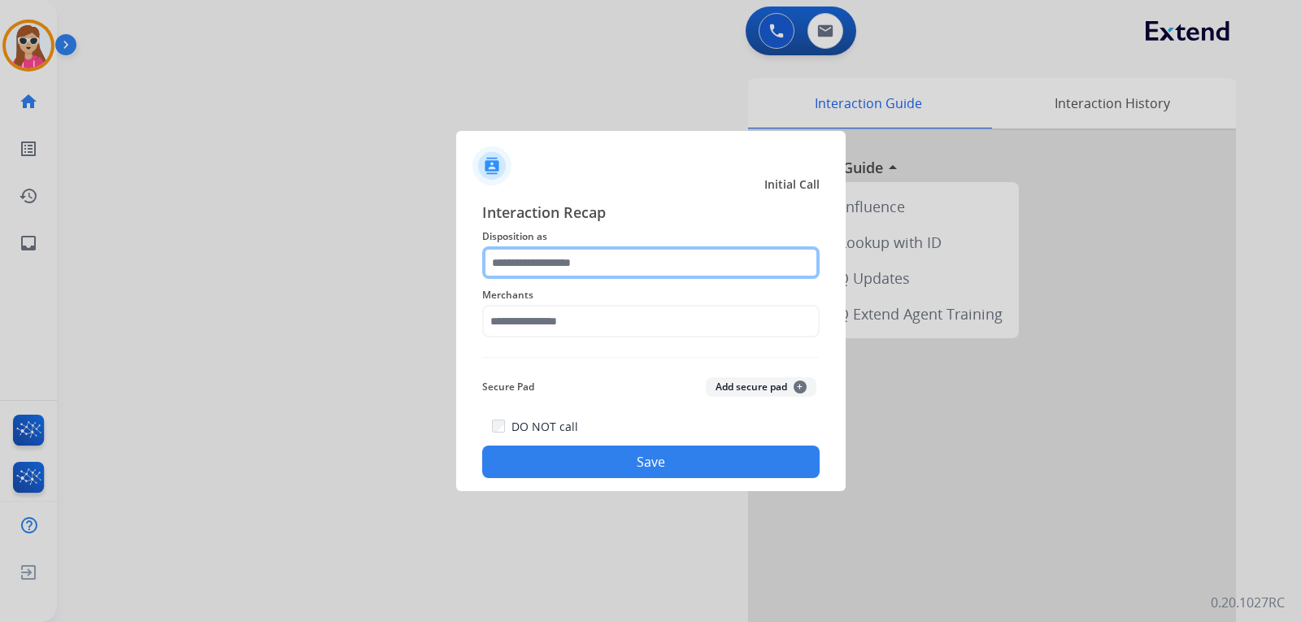
click at [566, 261] on input "text" at bounding box center [650, 262] width 337 height 33
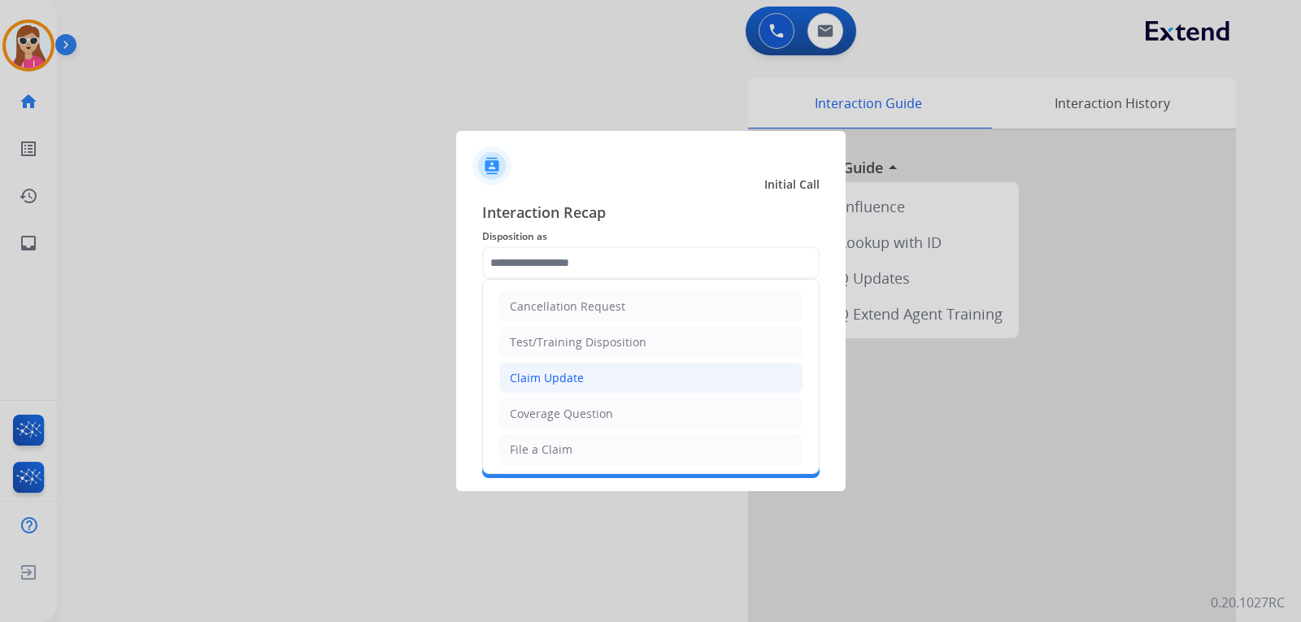
click at [605, 381] on li "Claim Update" at bounding box center [650, 378] width 303 height 31
type input "**********"
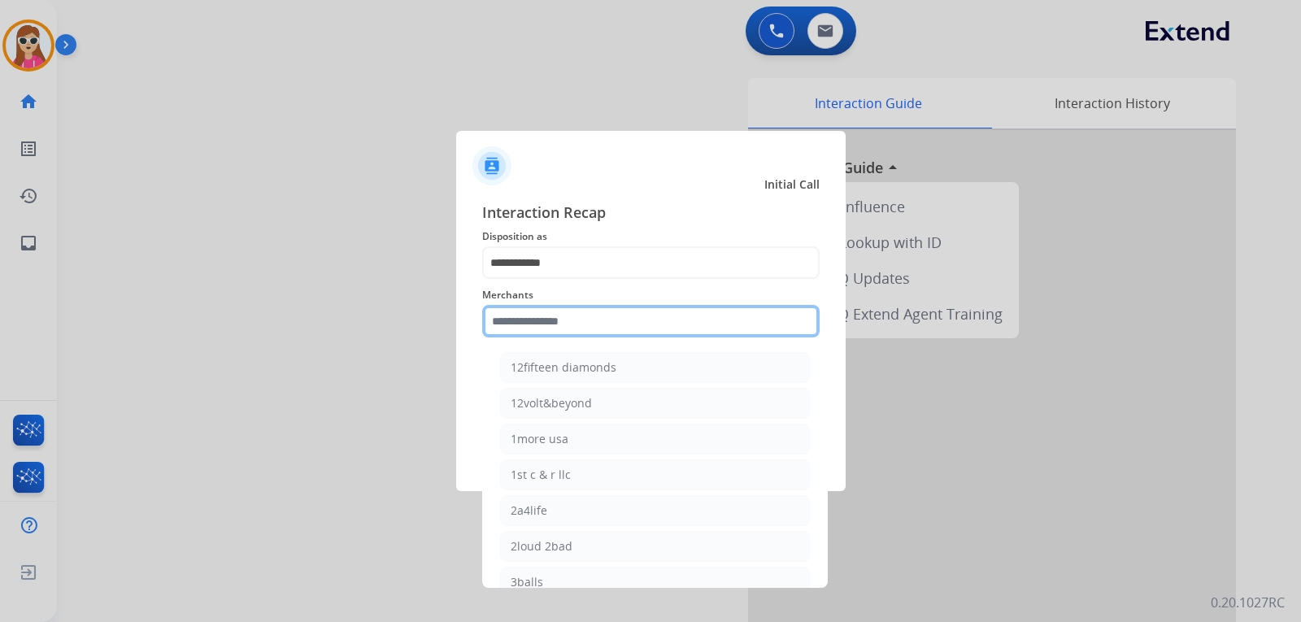
click at [604, 327] on input "text" at bounding box center [650, 321] width 337 height 33
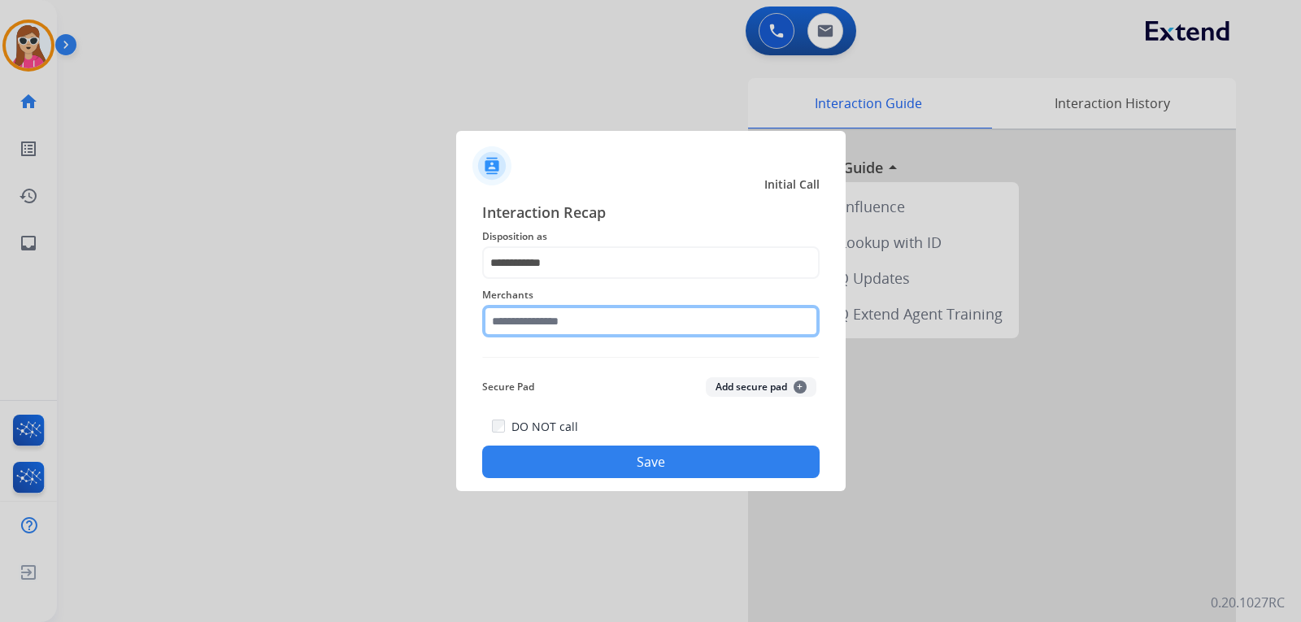
click at [575, 326] on input "text" at bounding box center [650, 321] width 337 height 33
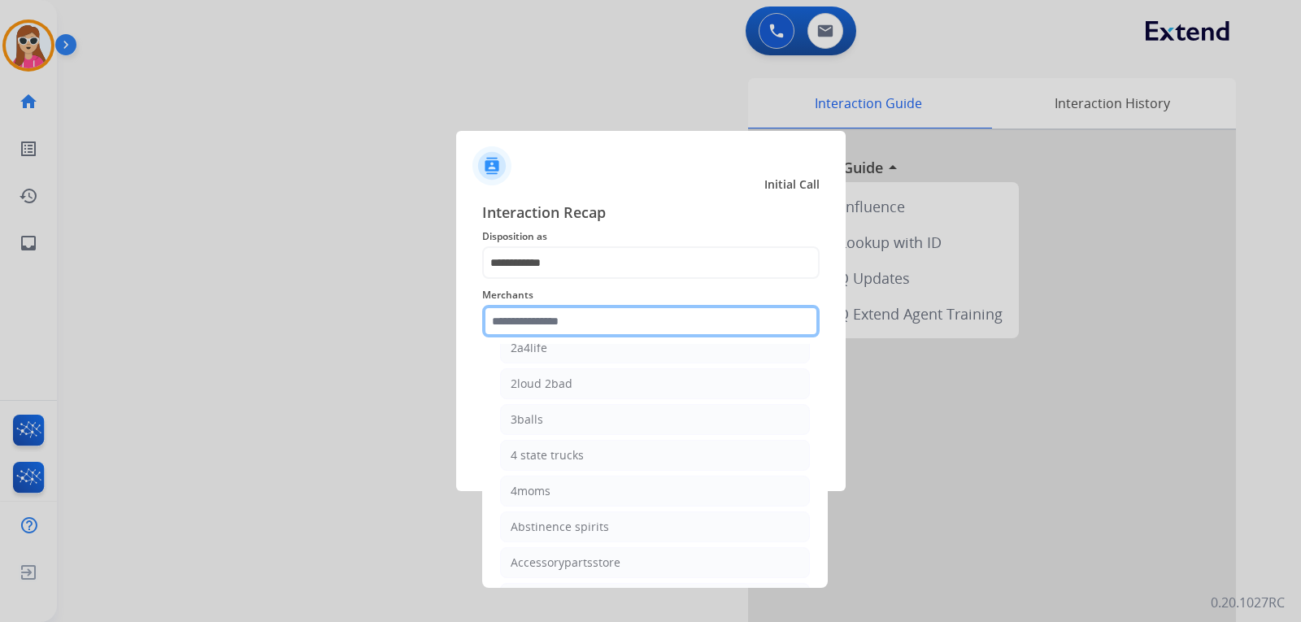
scroll to position [244, 0]
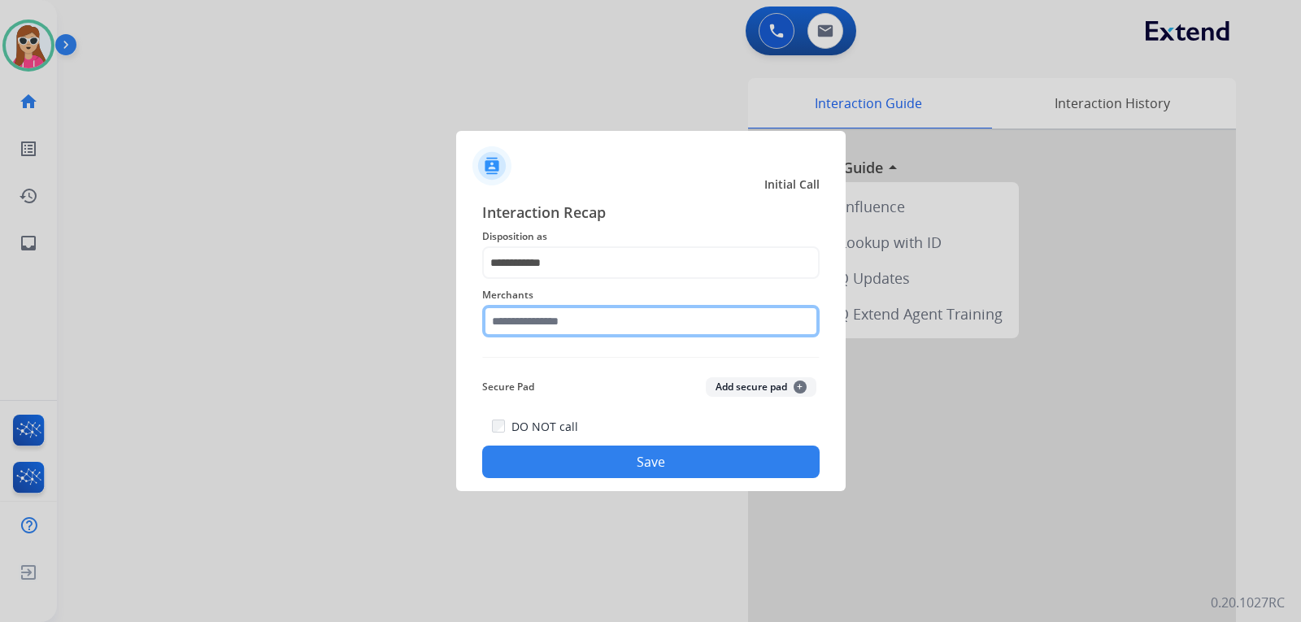
click at [600, 324] on input "text" at bounding box center [650, 321] width 337 height 33
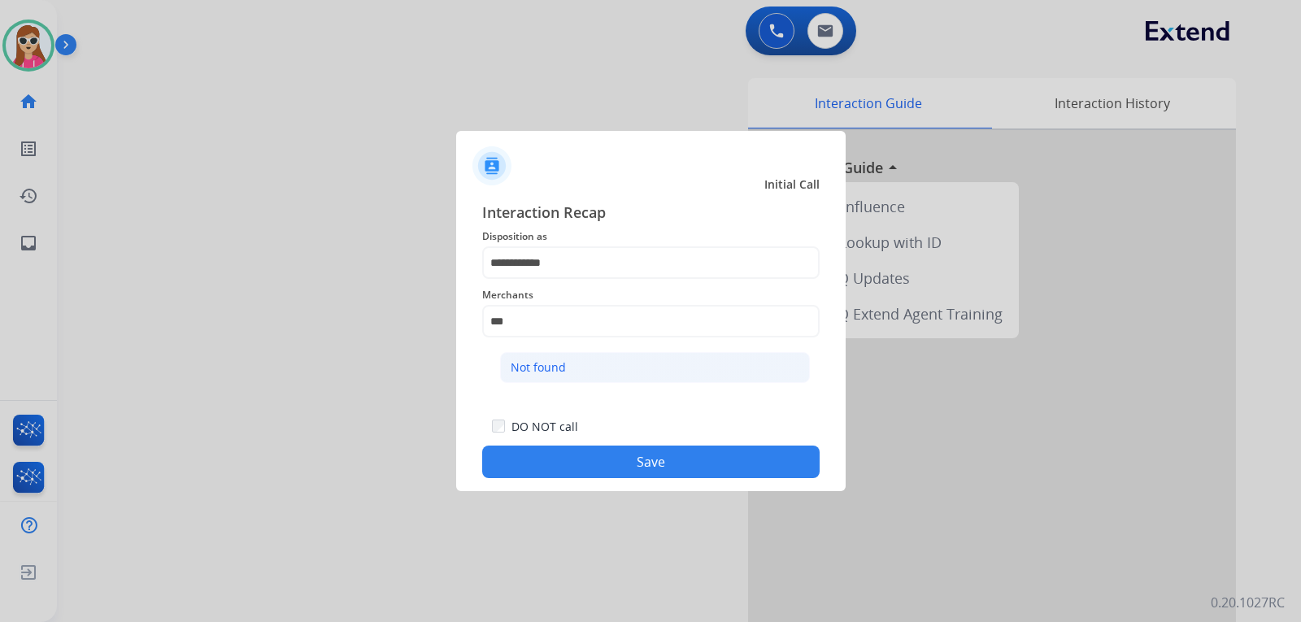
click at [592, 364] on li "Not found" at bounding box center [655, 367] width 310 height 31
type input "*********"
click at [635, 463] on button "Save" at bounding box center [650, 462] width 337 height 33
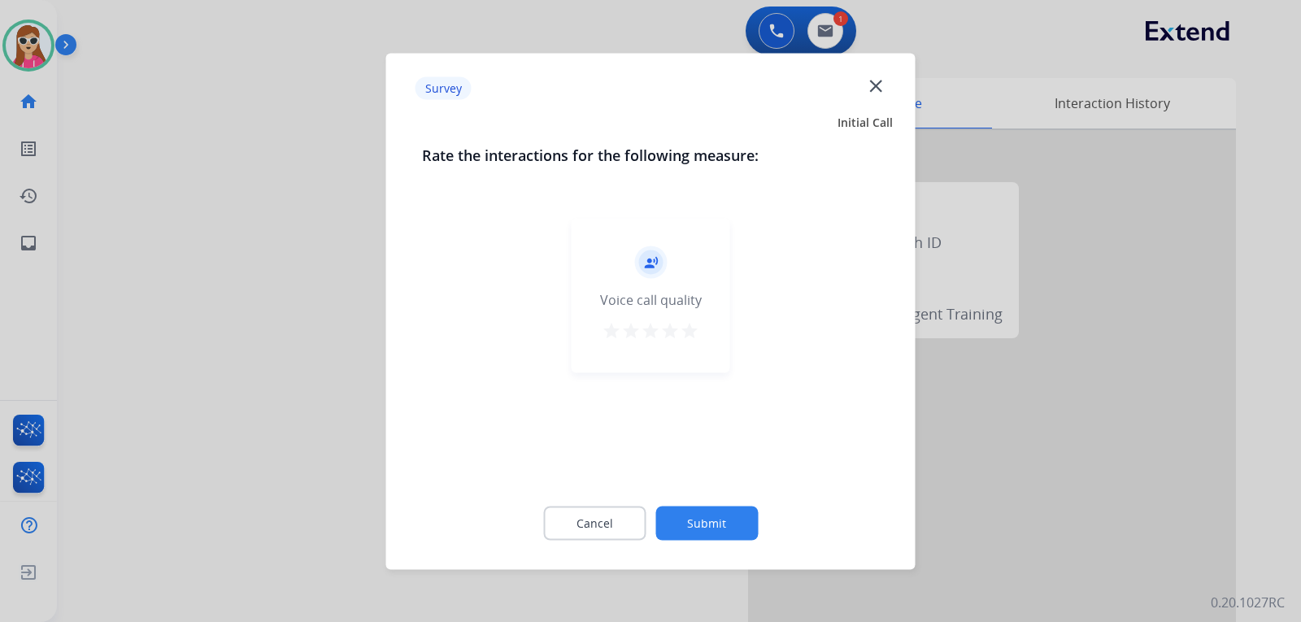
click at [697, 331] on mat-icon "star" at bounding box center [690, 330] width 20 height 20
click at [679, 525] on button "Submit" at bounding box center [706, 523] width 102 height 34
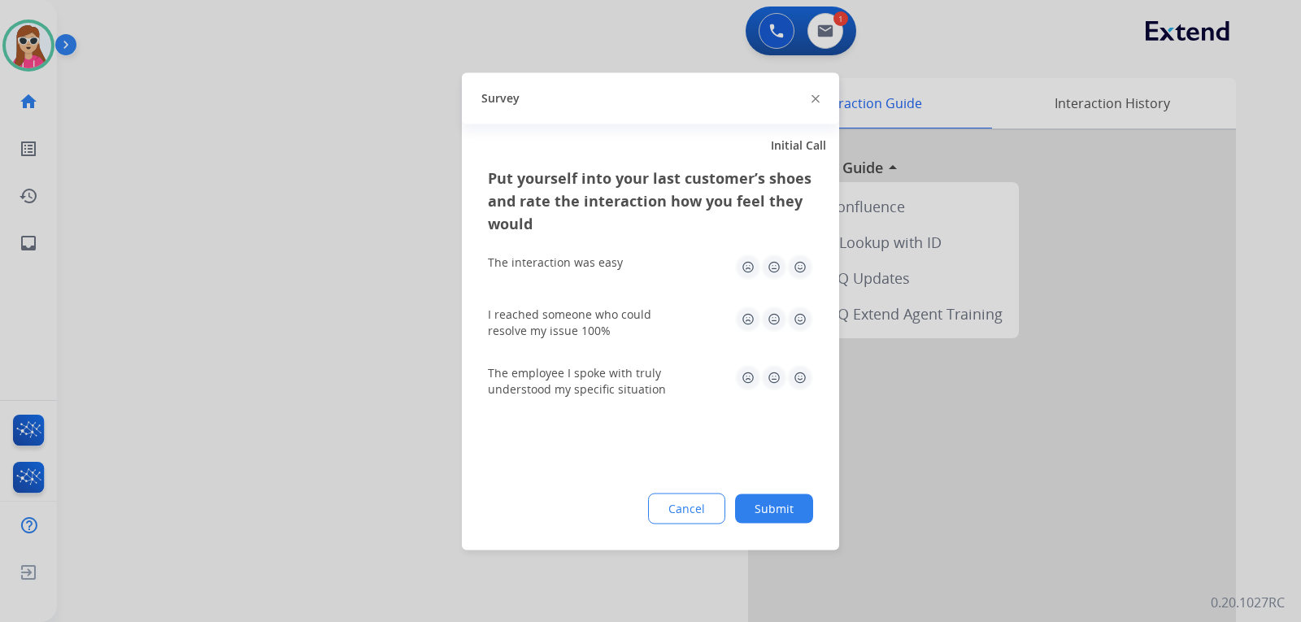
click at [792, 263] on img at bounding box center [800, 267] width 26 height 26
click at [799, 312] on img at bounding box center [800, 319] width 26 height 26
click at [799, 375] on img at bounding box center [800, 377] width 26 height 26
click at [793, 516] on button "Submit" at bounding box center [774, 508] width 78 height 29
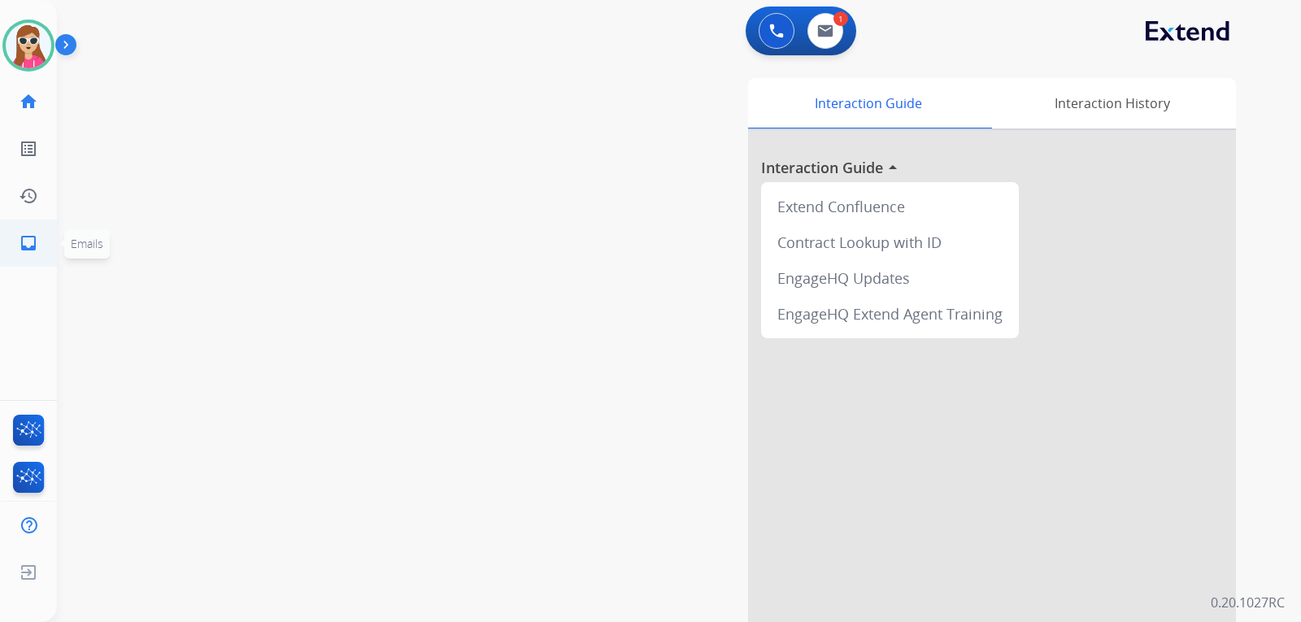
click at [31, 247] on mat-icon "inbox" at bounding box center [29, 243] width 20 height 20
select select "**********"
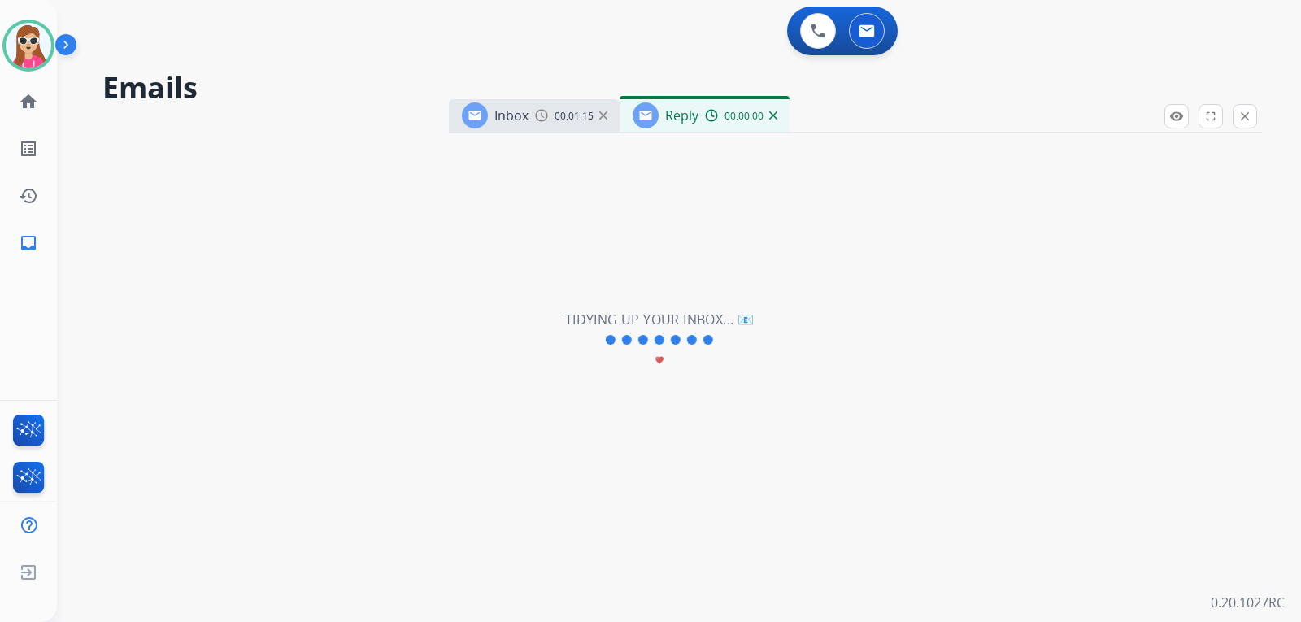
select select "**********"
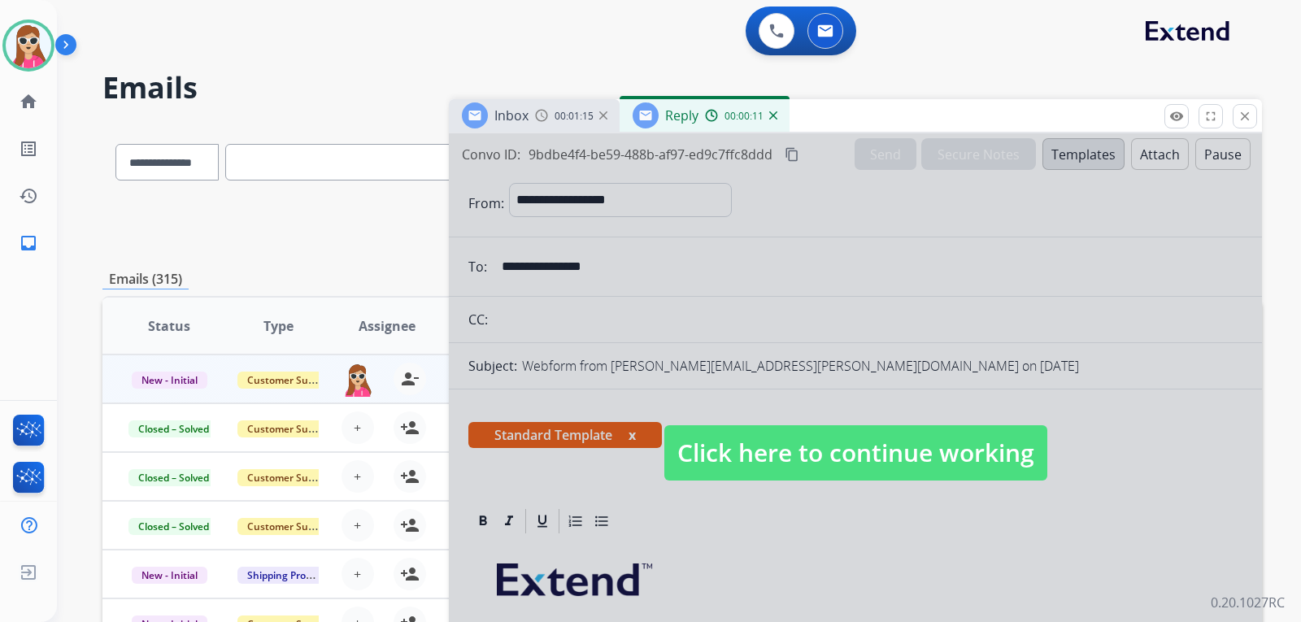
click at [851, 476] on span "Click here to continue working" at bounding box center [855, 452] width 383 height 55
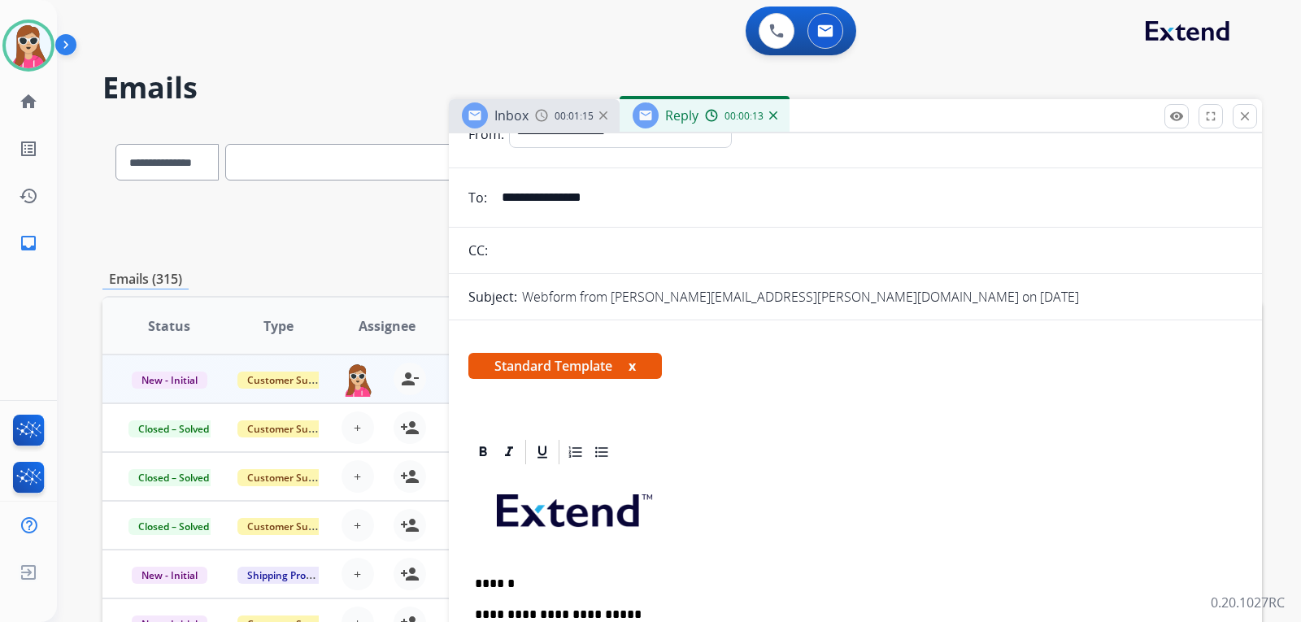
scroll to position [163, 0]
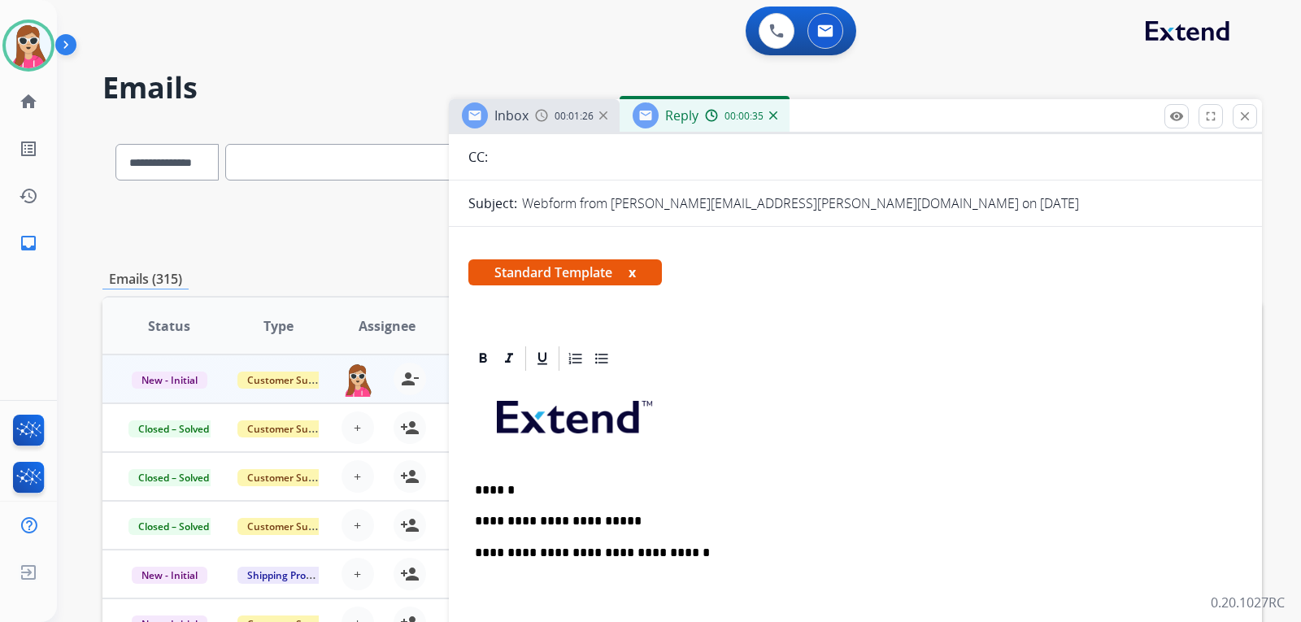
click at [623, 528] on p "**********" at bounding box center [849, 521] width 748 height 15
drag, startPoint x: 697, startPoint y: 524, endPoint x: 684, endPoint y: 525, distance: 13.0
drag, startPoint x: 684, startPoint y: 525, endPoint x: 704, endPoint y: 532, distance: 21.6
click at [701, 532] on div "**********" at bounding box center [855, 621] width 774 height 497
click at [693, 522] on p "**********" at bounding box center [849, 521] width 748 height 15
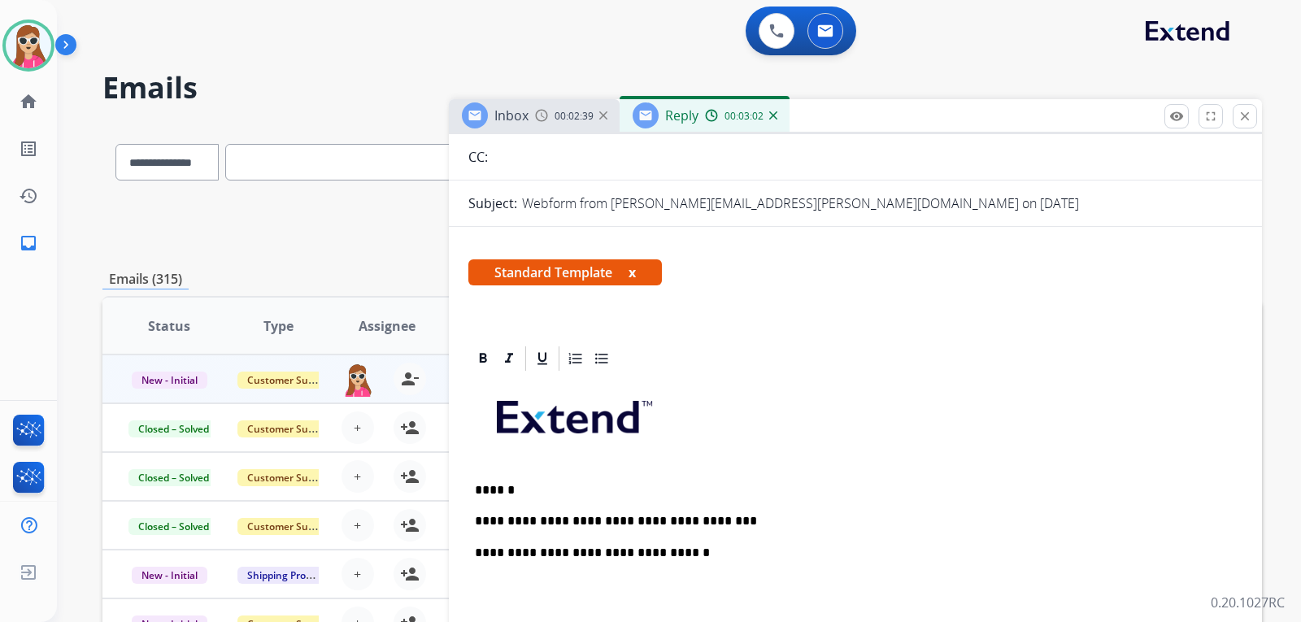
click at [758, 503] on div "**********" at bounding box center [855, 621] width 774 height 497
click at [673, 467] on div "**********" at bounding box center [855, 621] width 774 height 497
click at [761, 519] on p "**********" at bounding box center [849, 521] width 748 height 15
click at [646, 486] on p "******" at bounding box center [849, 490] width 748 height 15
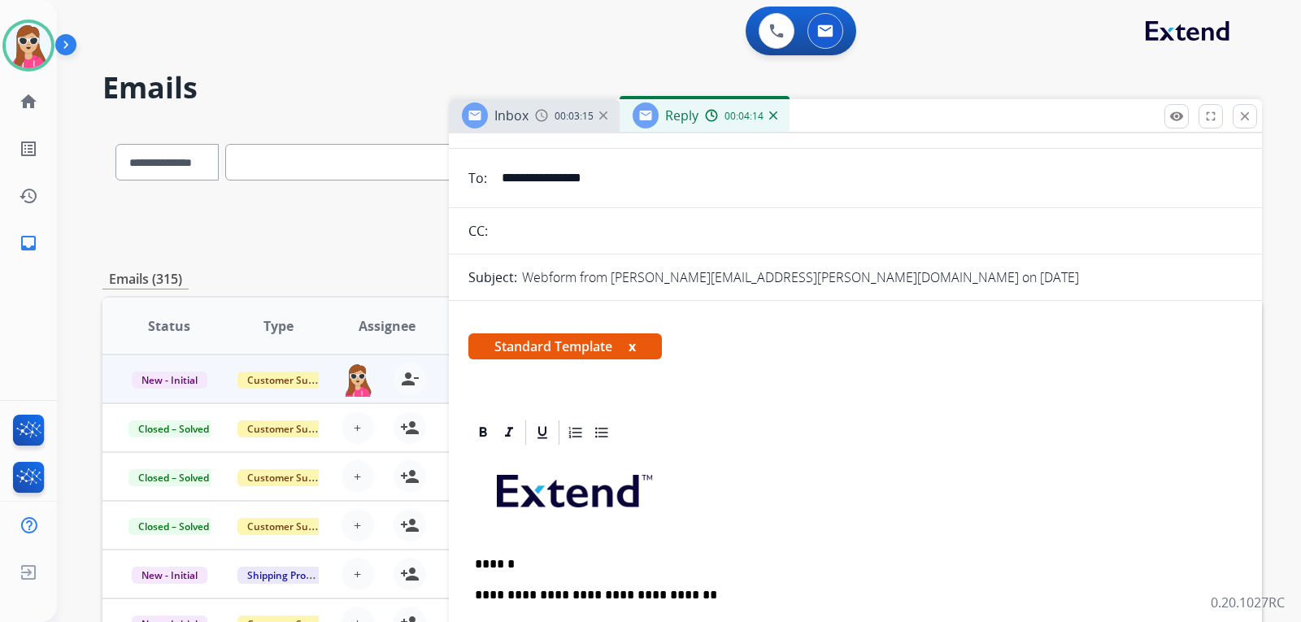
scroll to position [0, 0]
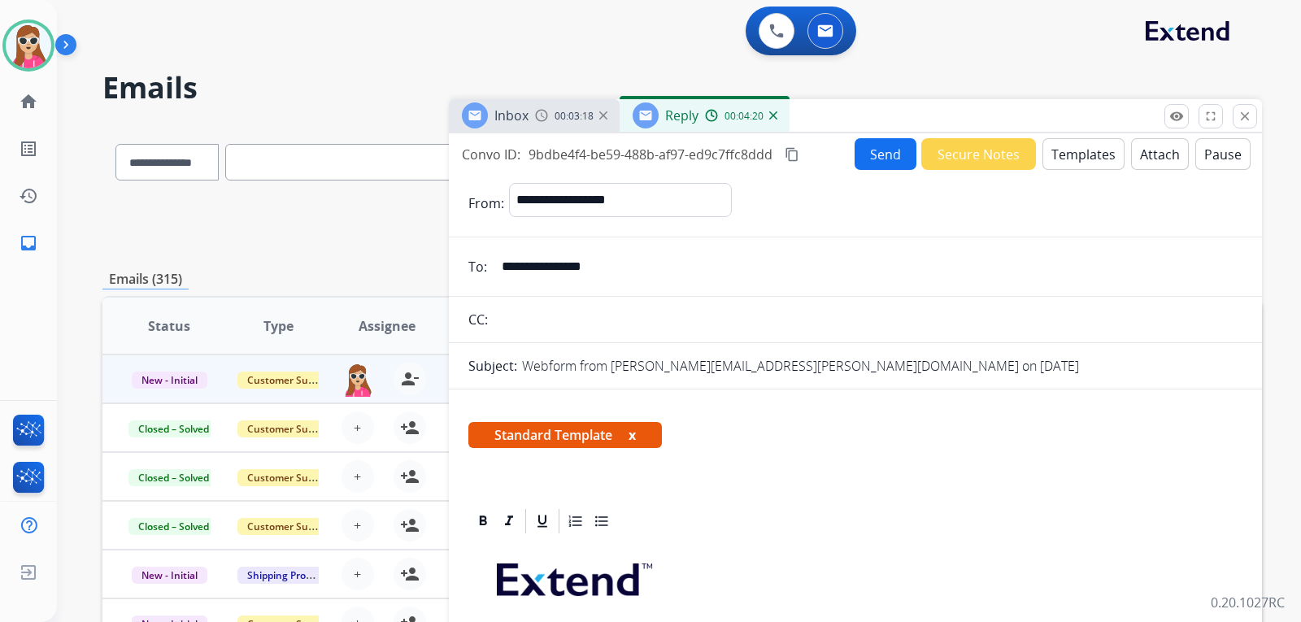
click at [871, 160] on button "Send" at bounding box center [886, 154] width 62 height 32
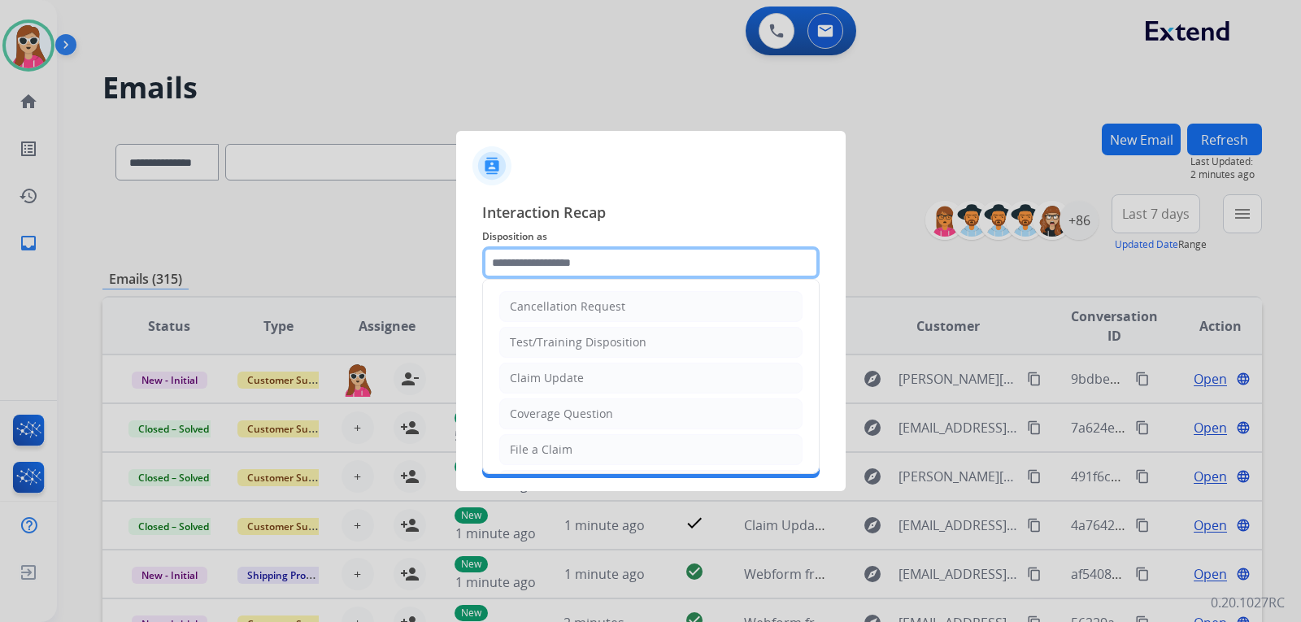
drag, startPoint x: 606, startPoint y: 259, endPoint x: 646, endPoint y: 280, distance: 44.7
click at [605, 259] on input "text" at bounding box center [650, 262] width 337 height 33
drag, startPoint x: 572, startPoint y: 379, endPoint x: 573, endPoint y: 363, distance: 16.3
click at [573, 377] on div "Claim Update" at bounding box center [547, 378] width 74 height 16
type input "**********"
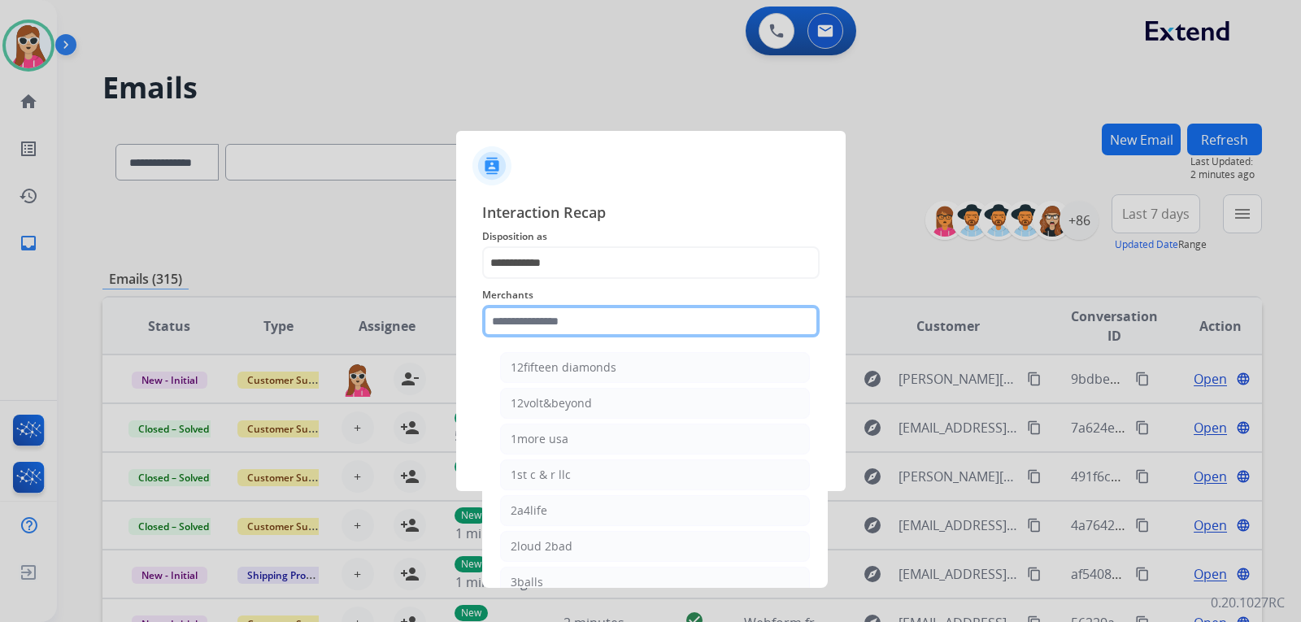
click at [581, 335] on input "text" at bounding box center [650, 321] width 337 height 33
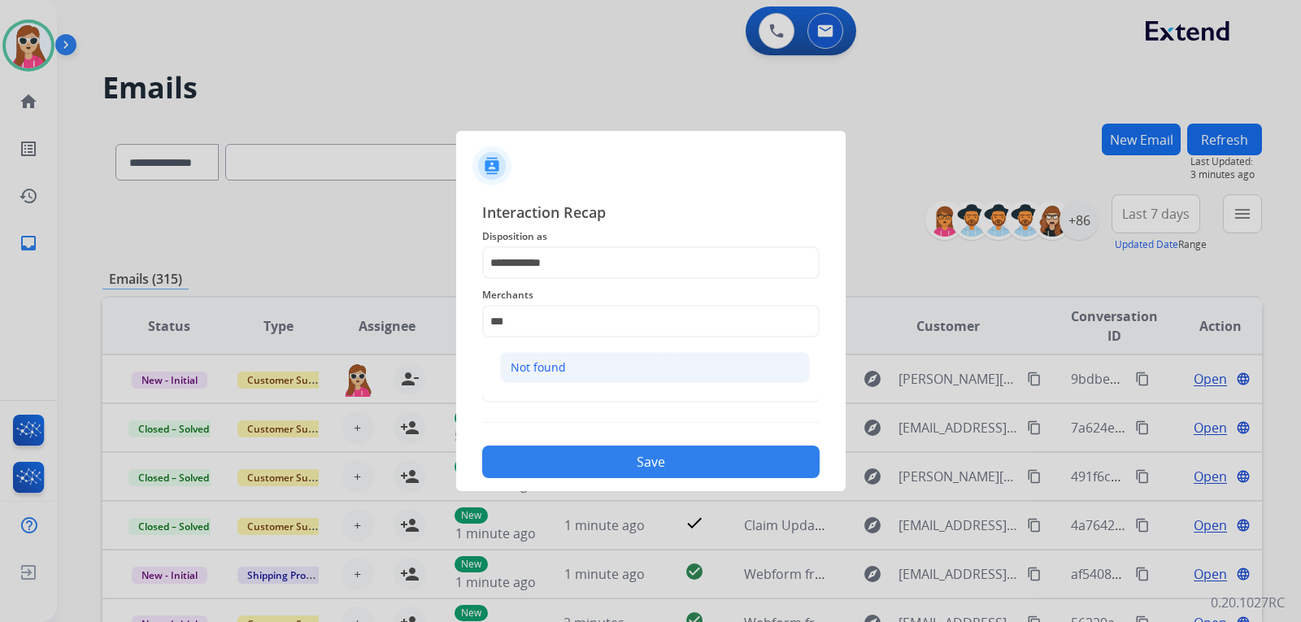
click at [612, 377] on li "Not found" at bounding box center [655, 367] width 310 height 31
type input "*********"
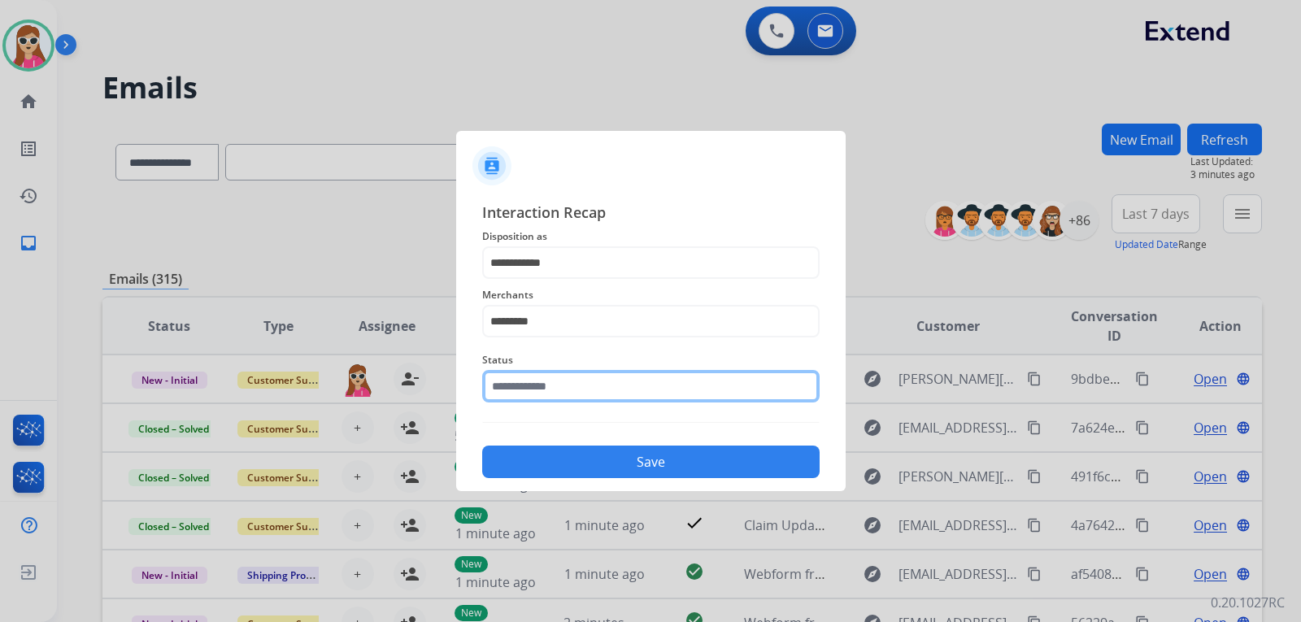
click at [612, 400] on div "Status" at bounding box center [650, 376] width 337 height 65
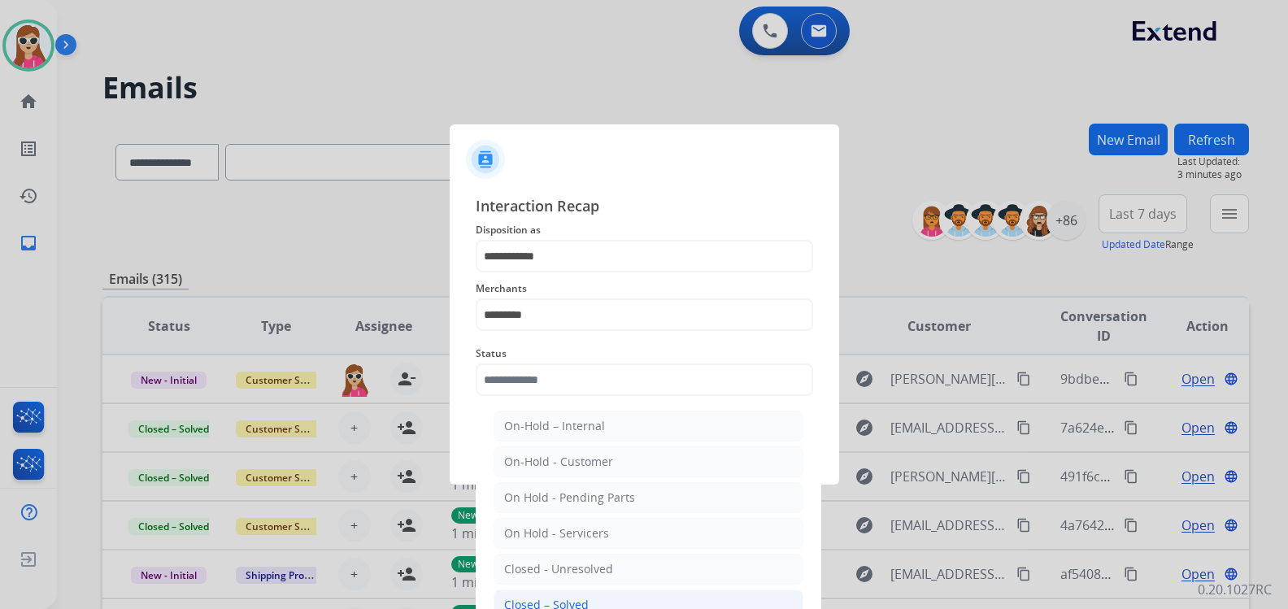
click at [626, 600] on li "Closed – Solved" at bounding box center [649, 605] width 310 height 31
type input "**********"
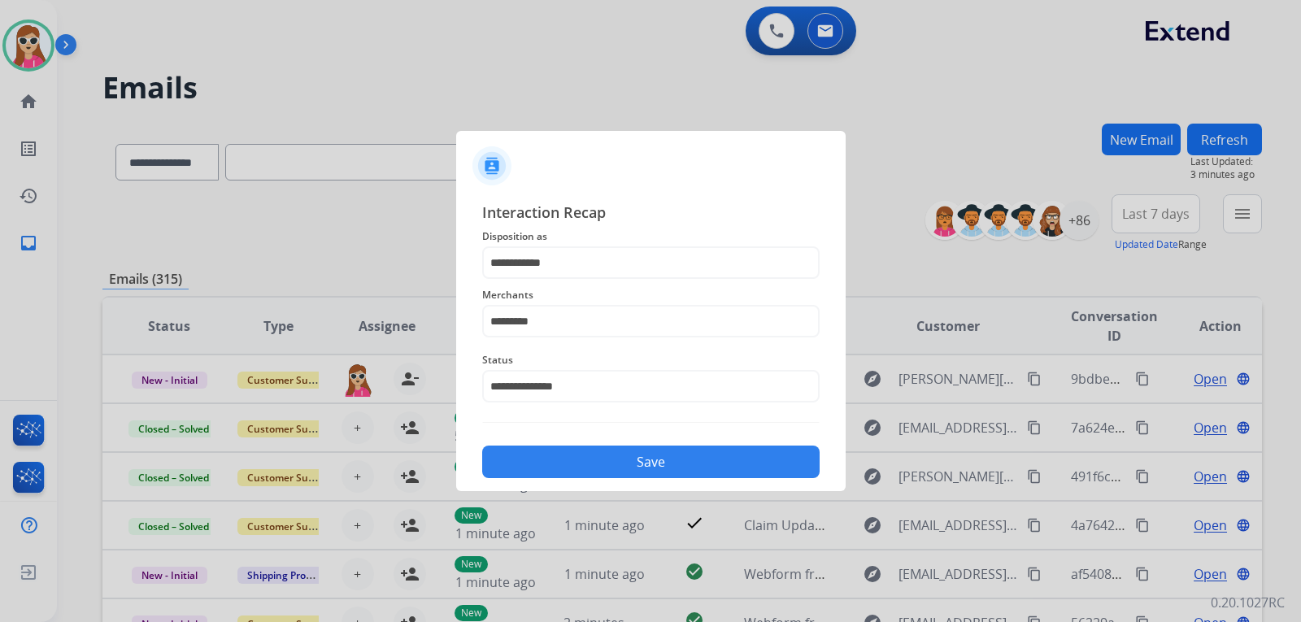
click at [656, 472] on button "Save" at bounding box center [650, 462] width 337 height 33
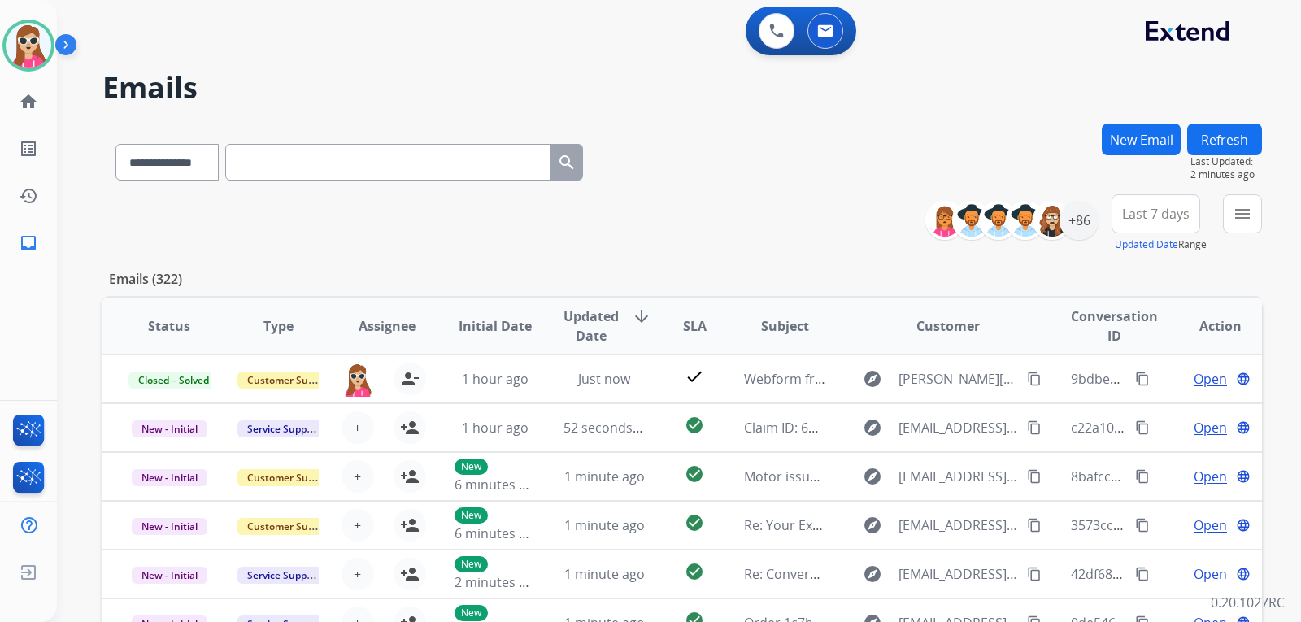
click at [1220, 211] on div "**********" at bounding box center [1100, 223] width 324 height 59
click at [1234, 210] on button "menu Filters" at bounding box center [1242, 213] width 39 height 39
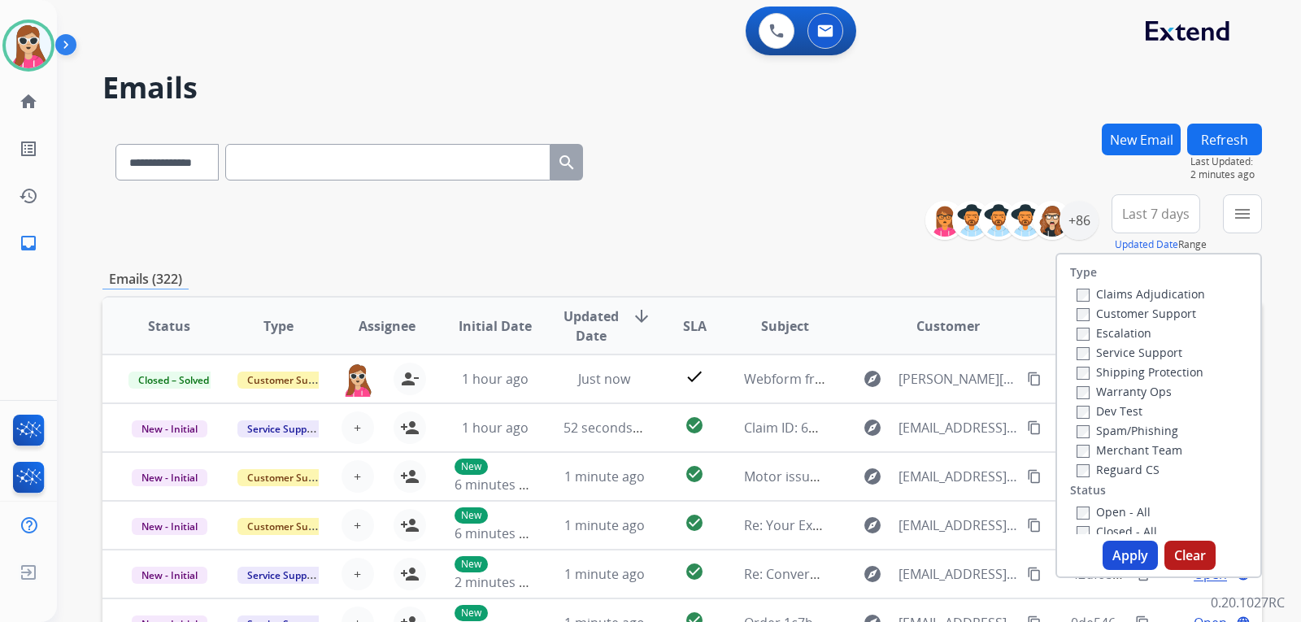
click at [1121, 316] on label "Customer Support" at bounding box center [1137, 313] width 120 height 15
click at [1183, 374] on label "Shipping Protection" at bounding box center [1140, 371] width 127 height 15
click at [1119, 468] on label "Reguard CS" at bounding box center [1118, 469] width 83 height 15
click at [1176, 366] on label "Shipping Protection" at bounding box center [1140, 371] width 127 height 15
click at [1079, 467] on label "Reguard CS" at bounding box center [1118, 469] width 83 height 15
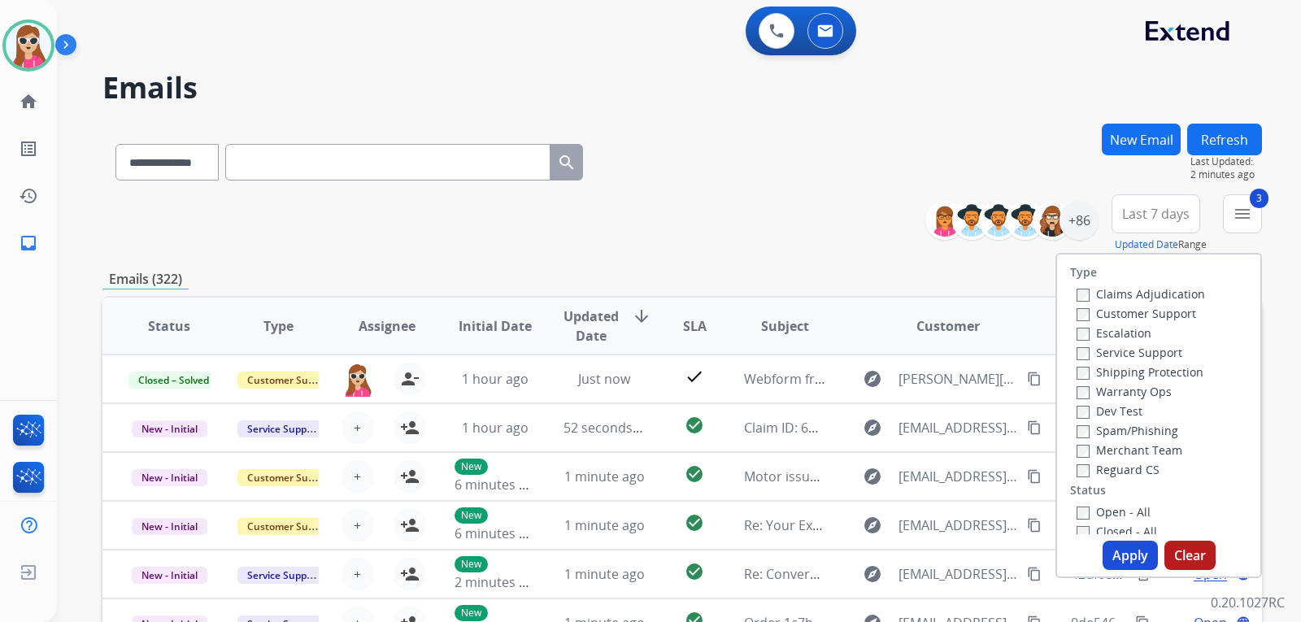
click at [1081, 512] on label "Open - All" at bounding box center [1114, 511] width 74 height 15
drag, startPoint x: 1127, startPoint y: 550, endPoint x: 1131, endPoint y: 542, distance: 9.1
click at [1129, 548] on button "Apply" at bounding box center [1130, 555] width 55 height 29
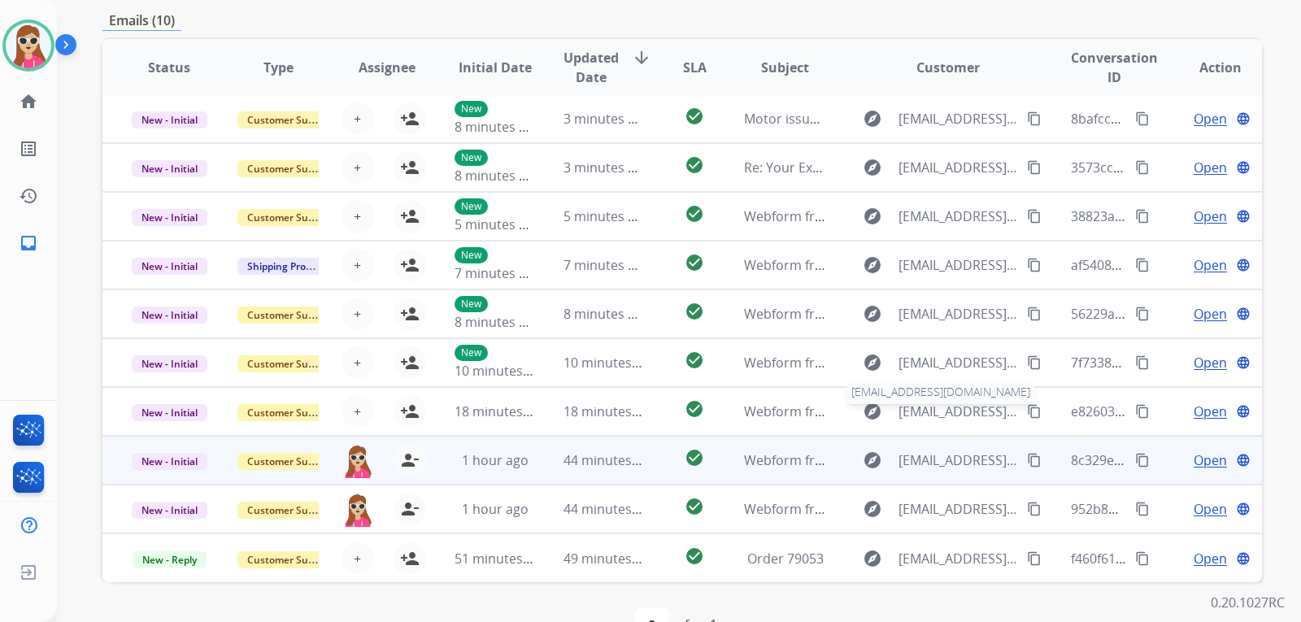
scroll to position [420, 0]
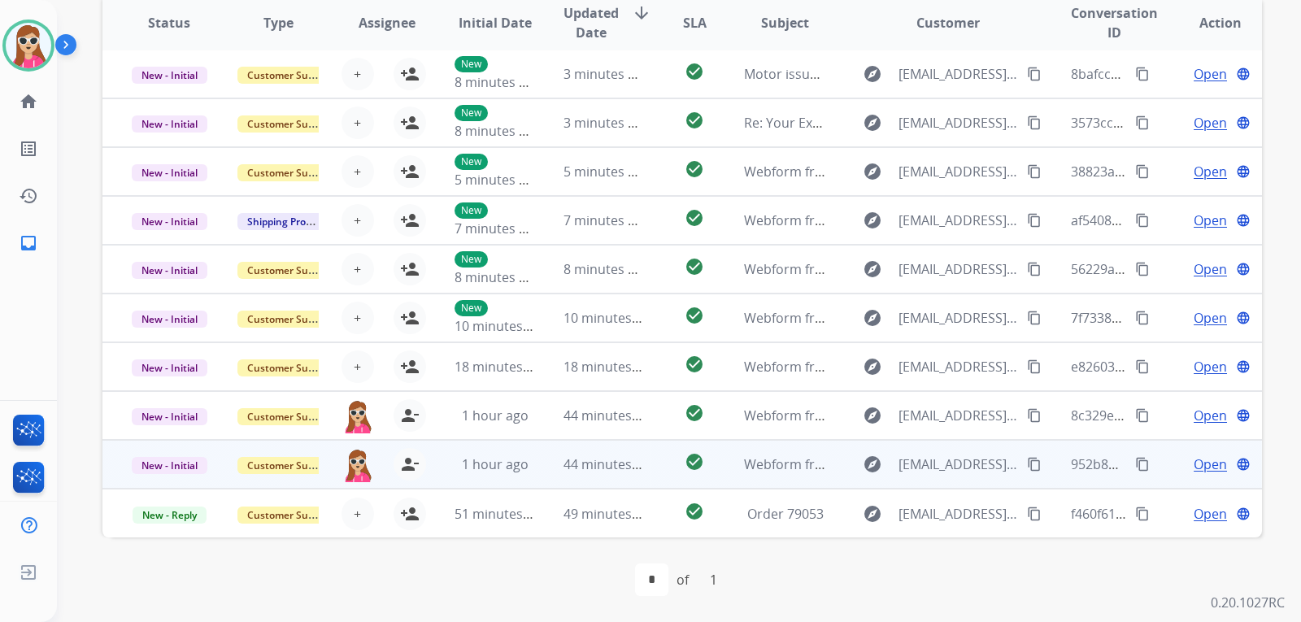
click at [672, 447] on td "check_circle" at bounding box center [682, 464] width 72 height 49
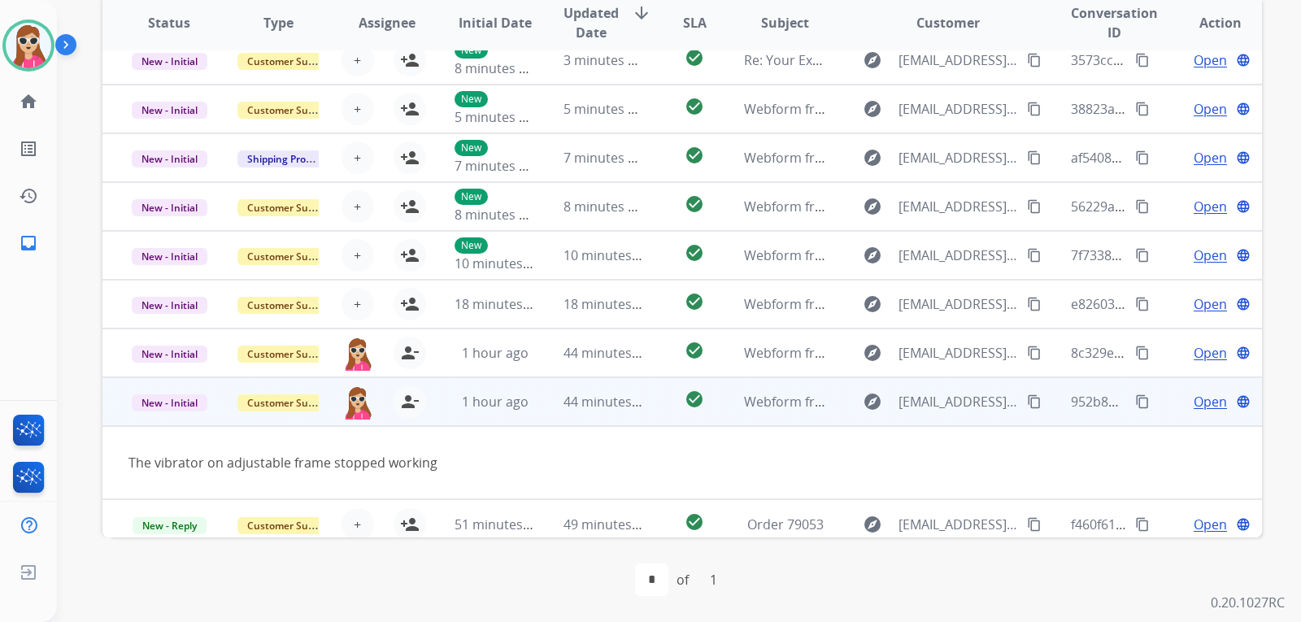
scroll to position [75, 0]
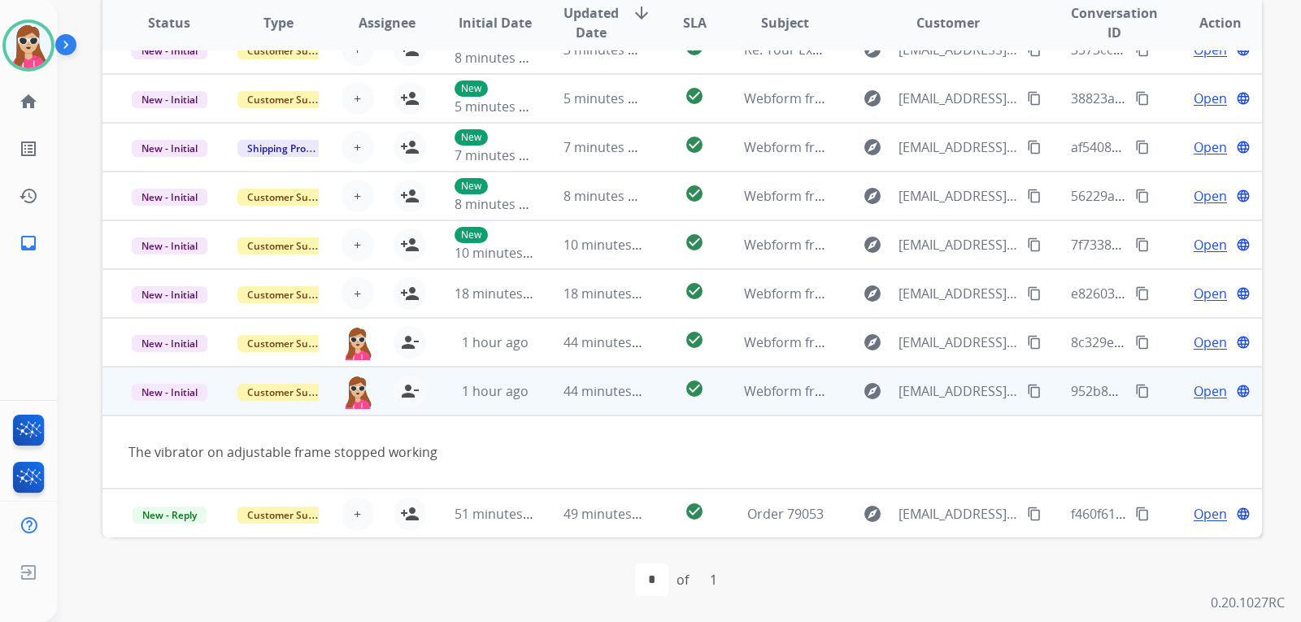
click at [1199, 391] on span "Open" at bounding box center [1210, 391] width 33 height 20
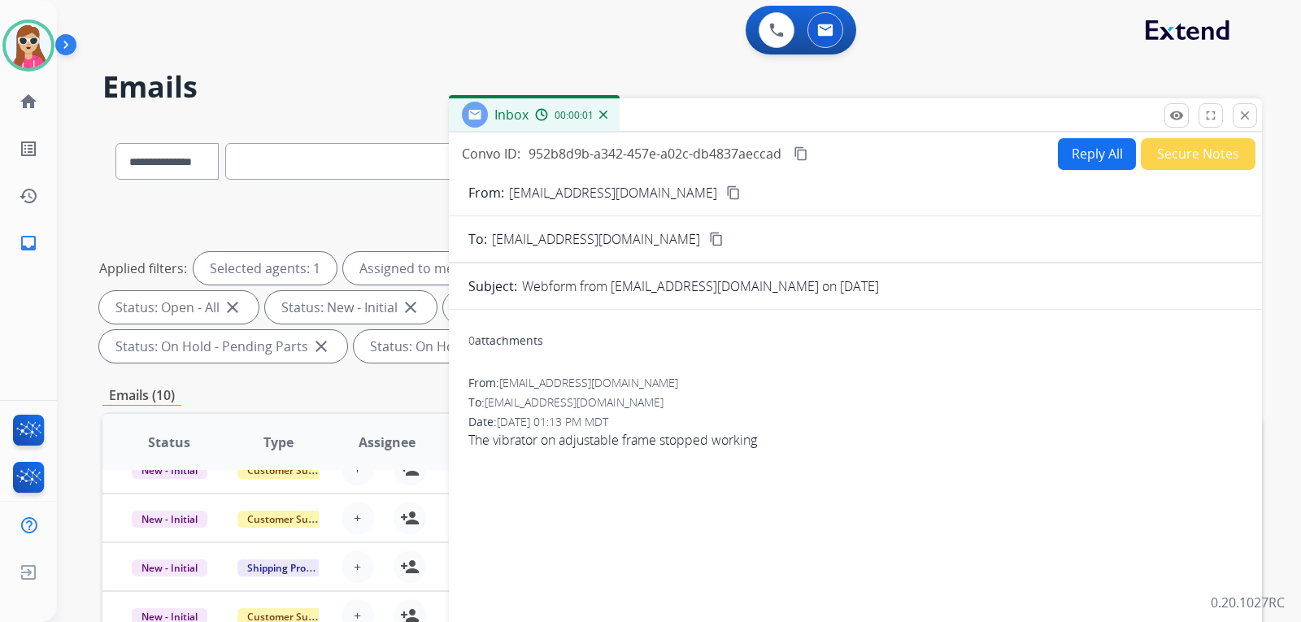
scroll to position [0, 0]
click at [898, 526] on div "0 attachments From: [EMAIL_ADDRESS][DOMAIN_NAME] To: [EMAIL_ADDRESS][DOMAIN_NAM…" at bounding box center [855, 569] width 813 height 491
click at [1085, 163] on button "Reply All" at bounding box center [1097, 155] width 78 height 32
select select "**********"
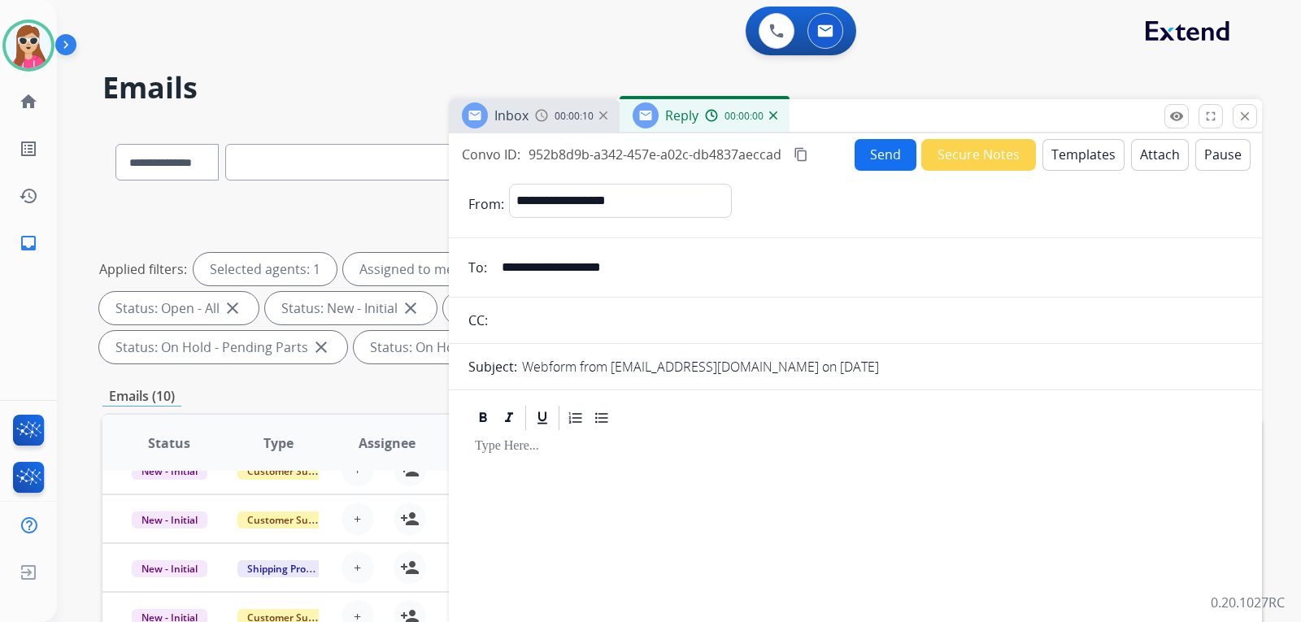
click at [1079, 156] on button "Templates" at bounding box center [1084, 155] width 82 height 32
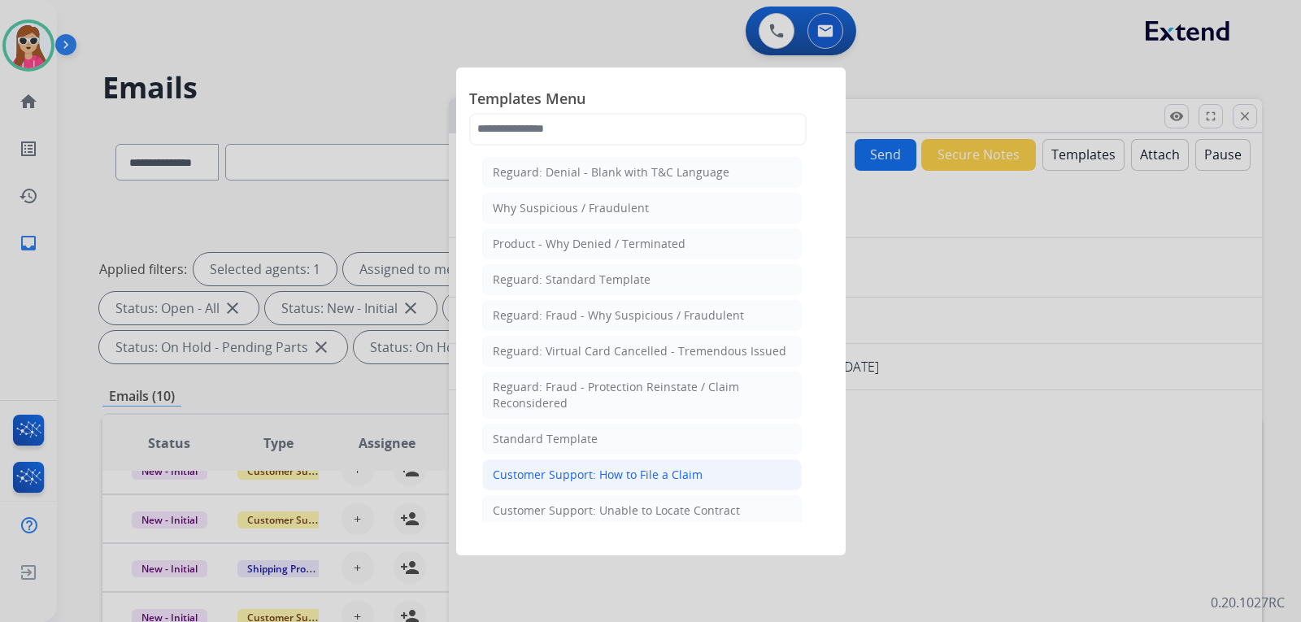
click at [621, 477] on div "Customer Support: How to File a Claim" at bounding box center [598, 475] width 210 height 16
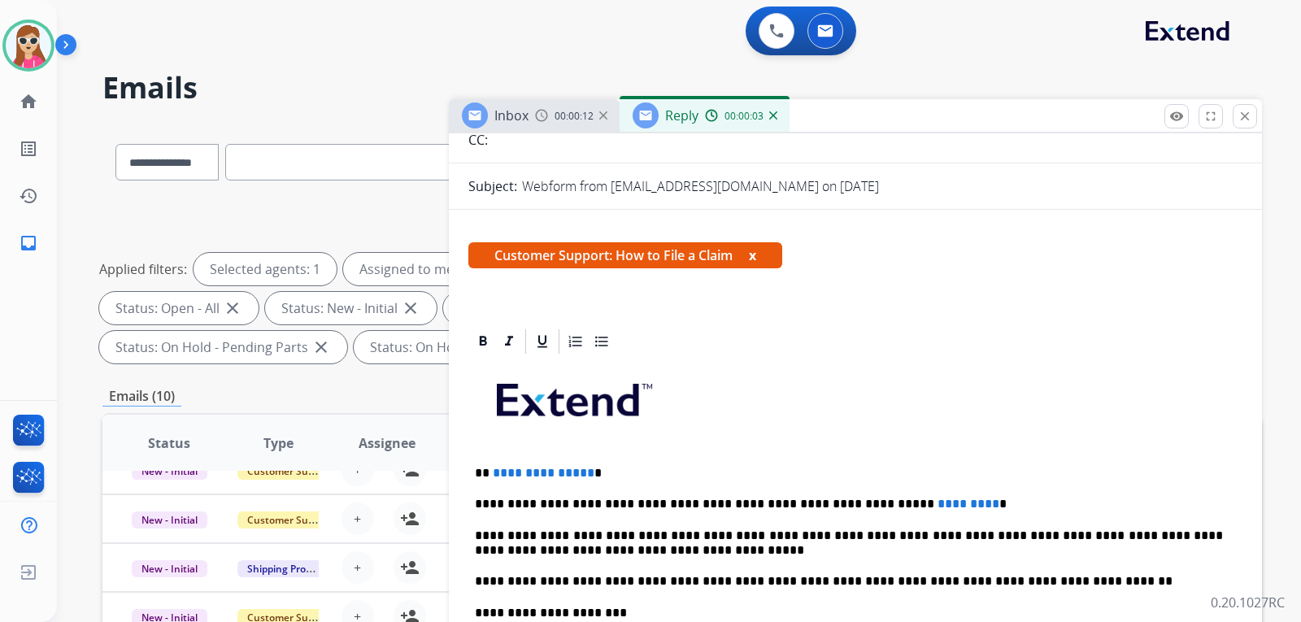
scroll to position [294, 0]
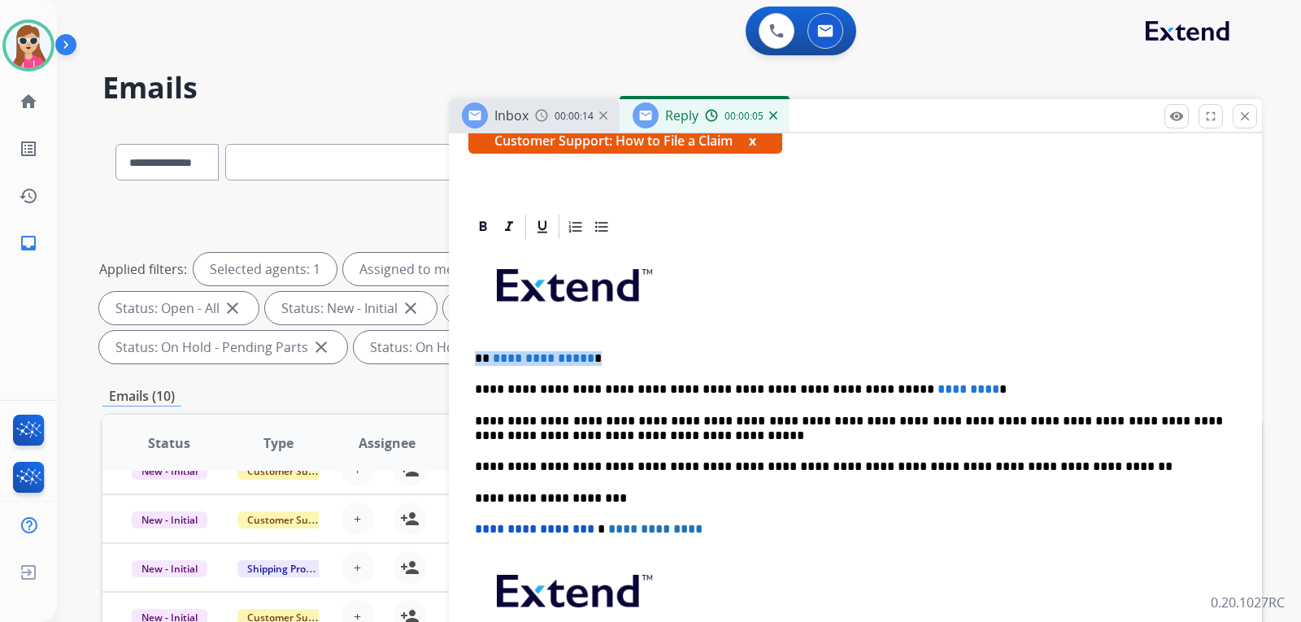
drag, startPoint x: 479, startPoint y: 359, endPoint x: 612, endPoint y: 360, distance: 133.4
click at [607, 360] on p "**********" at bounding box center [849, 358] width 748 height 15
drag, startPoint x: 930, startPoint y: 394, endPoint x: 847, endPoint y: 387, distance: 82.4
click at [847, 387] on p "**********" at bounding box center [849, 389] width 748 height 15
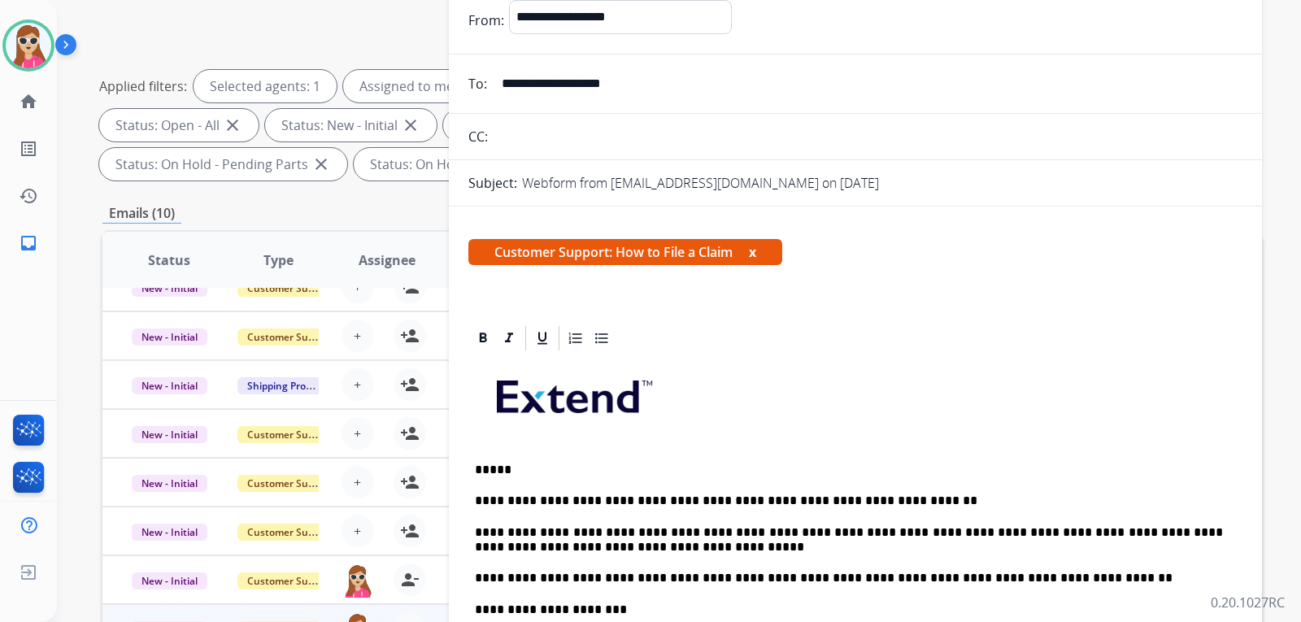
scroll to position [95, 0]
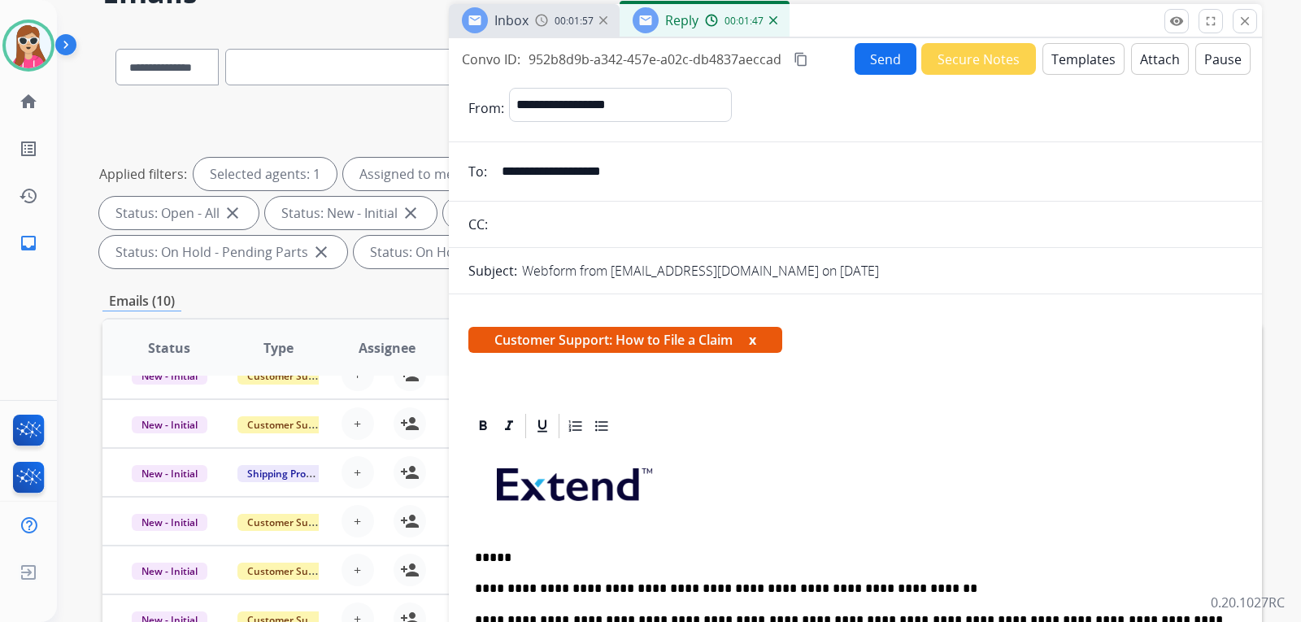
click at [859, 72] on button "Send" at bounding box center [886, 59] width 62 height 32
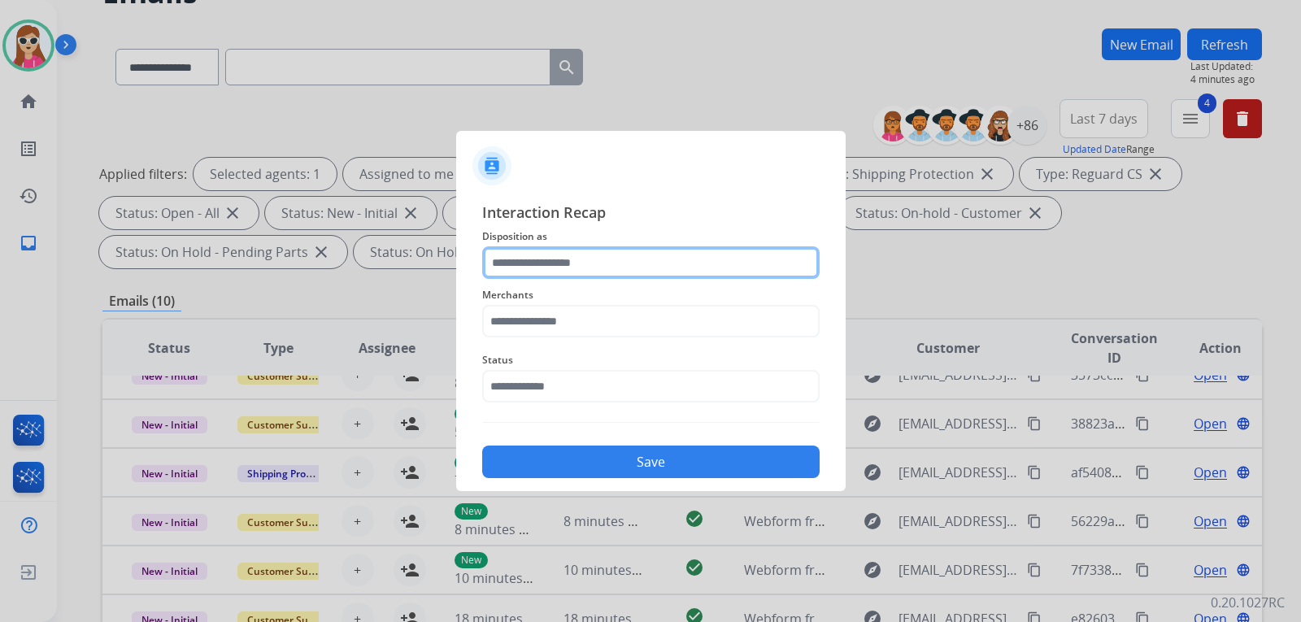
drag, startPoint x: 688, startPoint y: 268, endPoint x: 680, endPoint y: 275, distance: 10.9
click at [680, 275] on input "text" at bounding box center [650, 262] width 337 height 33
click at [742, 244] on span "Disposition as" at bounding box center [650, 237] width 337 height 20
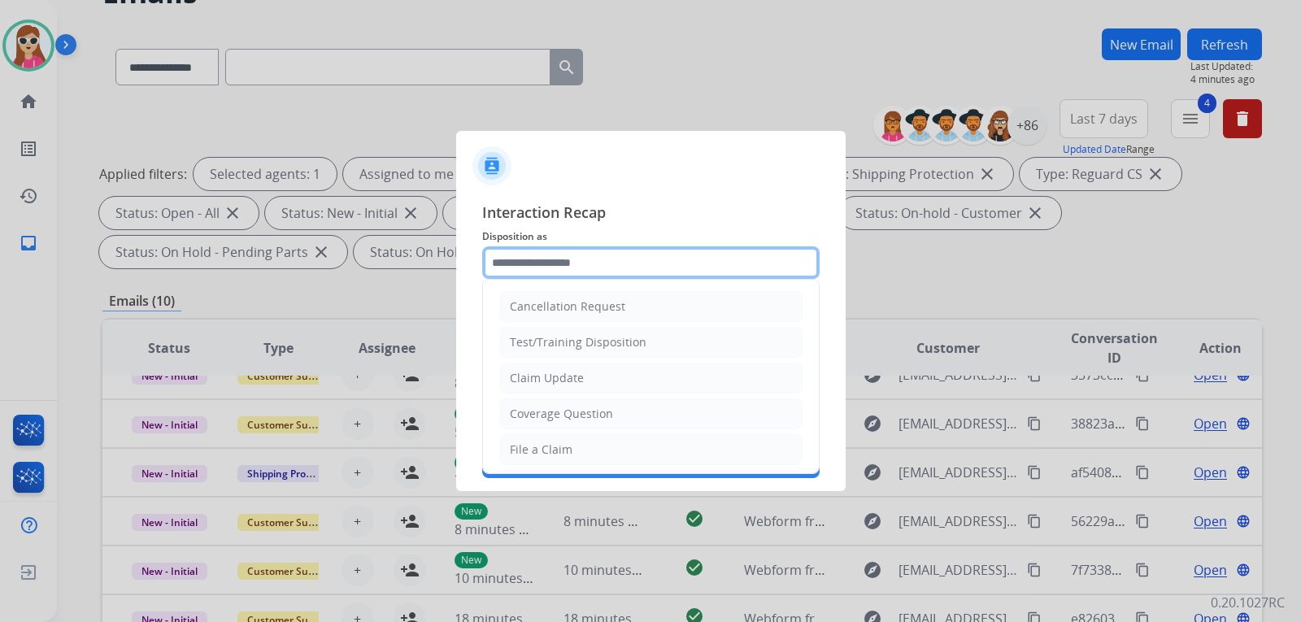
click at [738, 272] on input "text" at bounding box center [650, 262] width 337 height 33
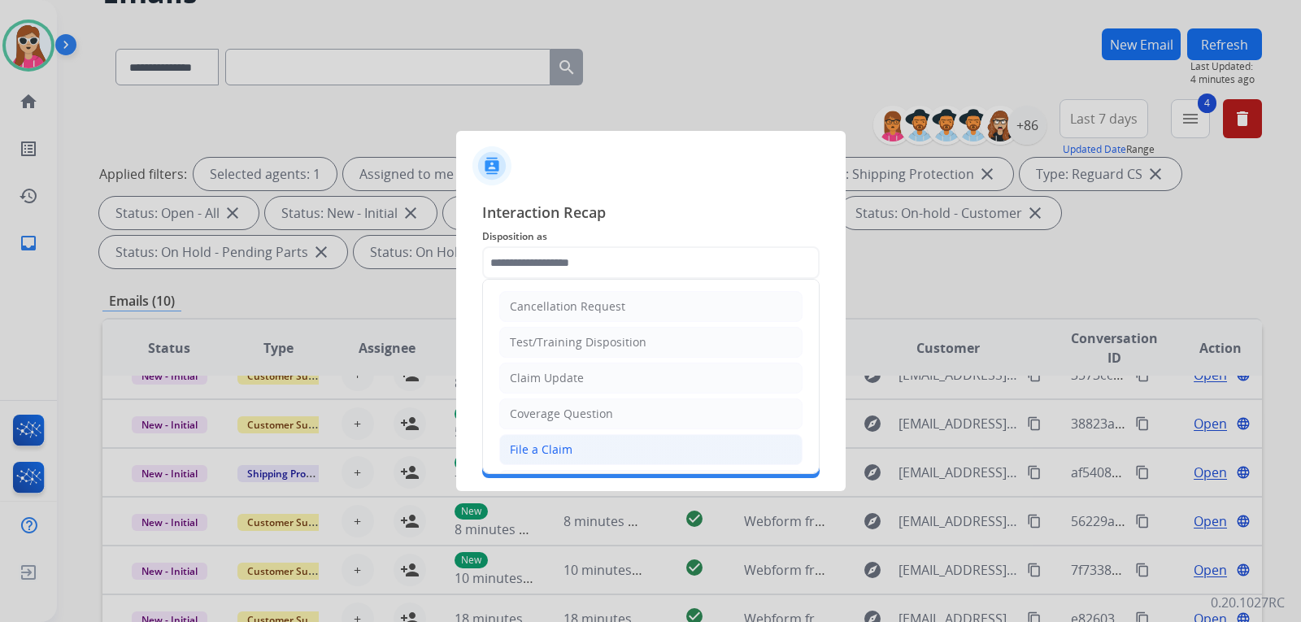
click at [631, 444] on li "File a Claim" at bounding box center [650, 449] width 303 height 31
type input "**********"
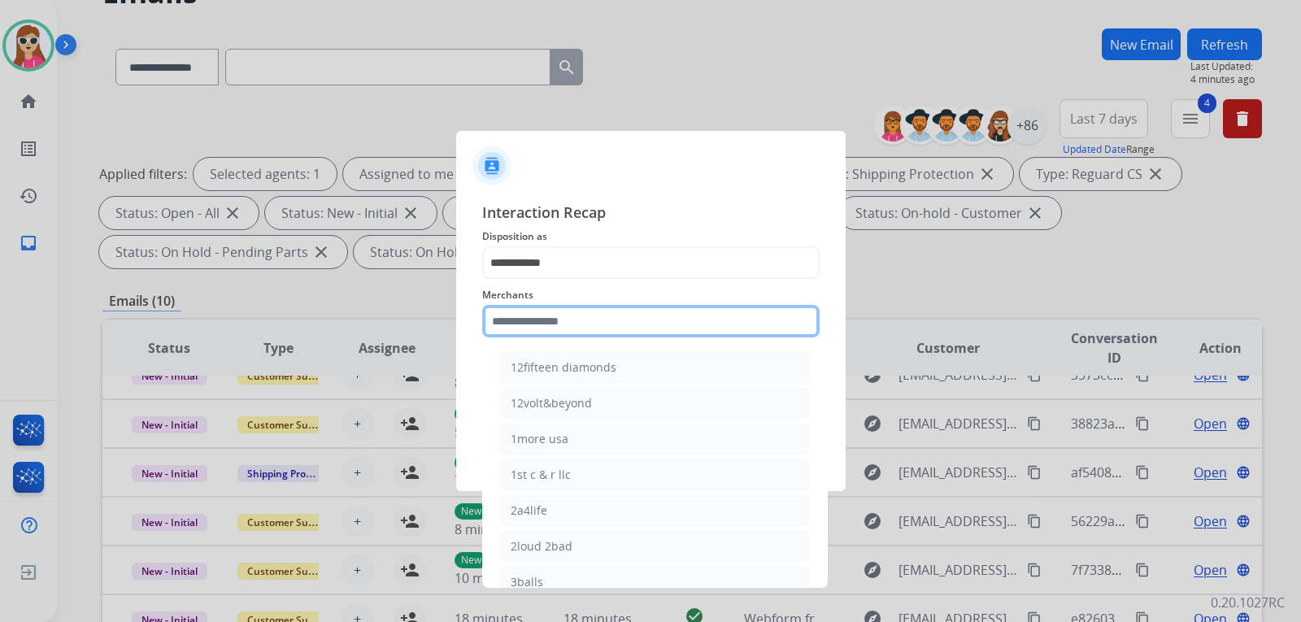
click at [633, 332] on input "text" at bounding box center [650, 321] width 337 height 33
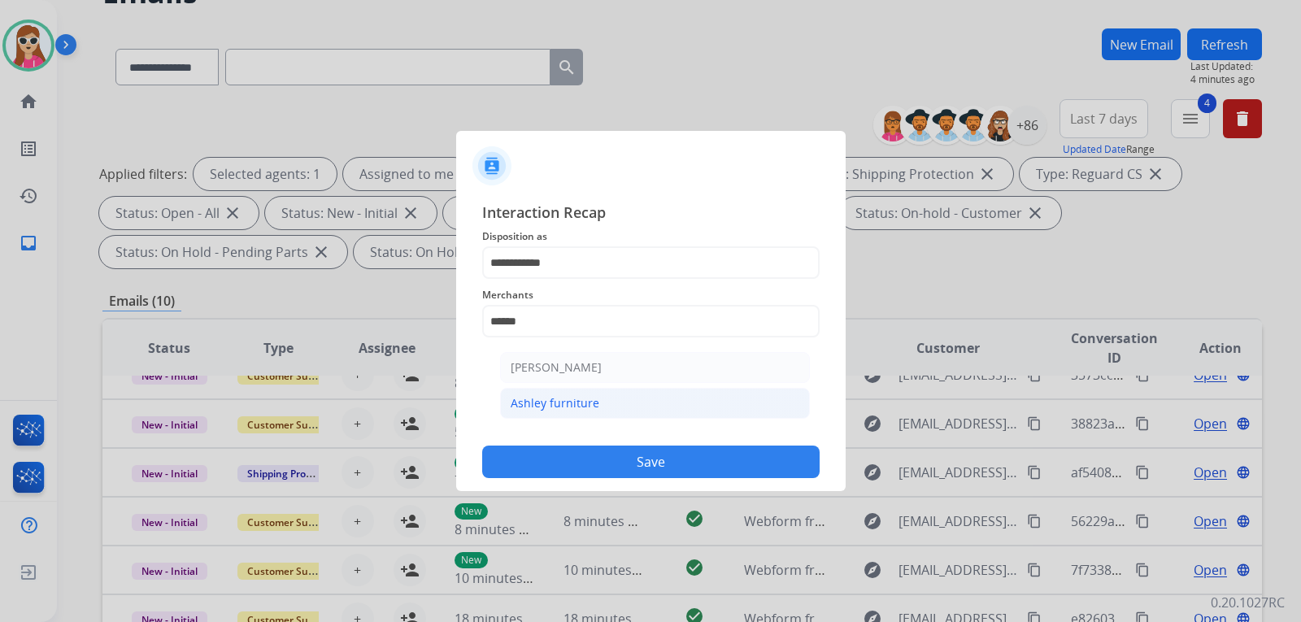
click at [637, 417] on li "Ashley furniture" at bounding box center [655, 403] width 310 height 31
type input "**********"
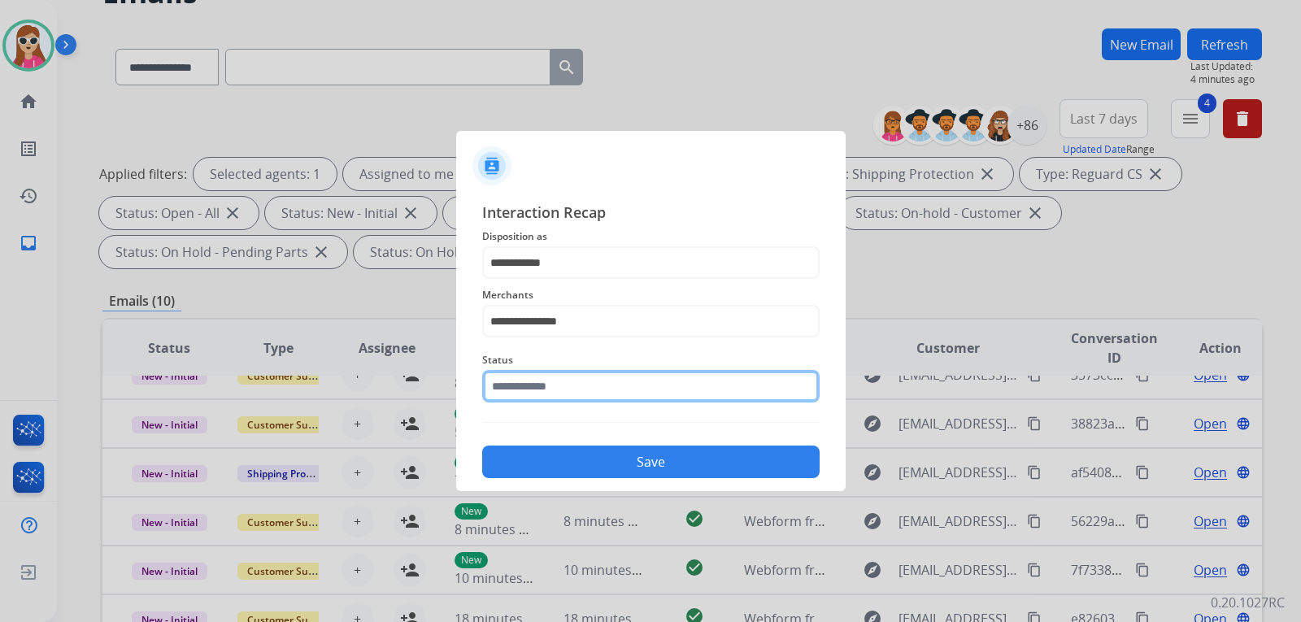
click at [639, 388] on input "text" at bounding box center [650, 386] width 337 height 33
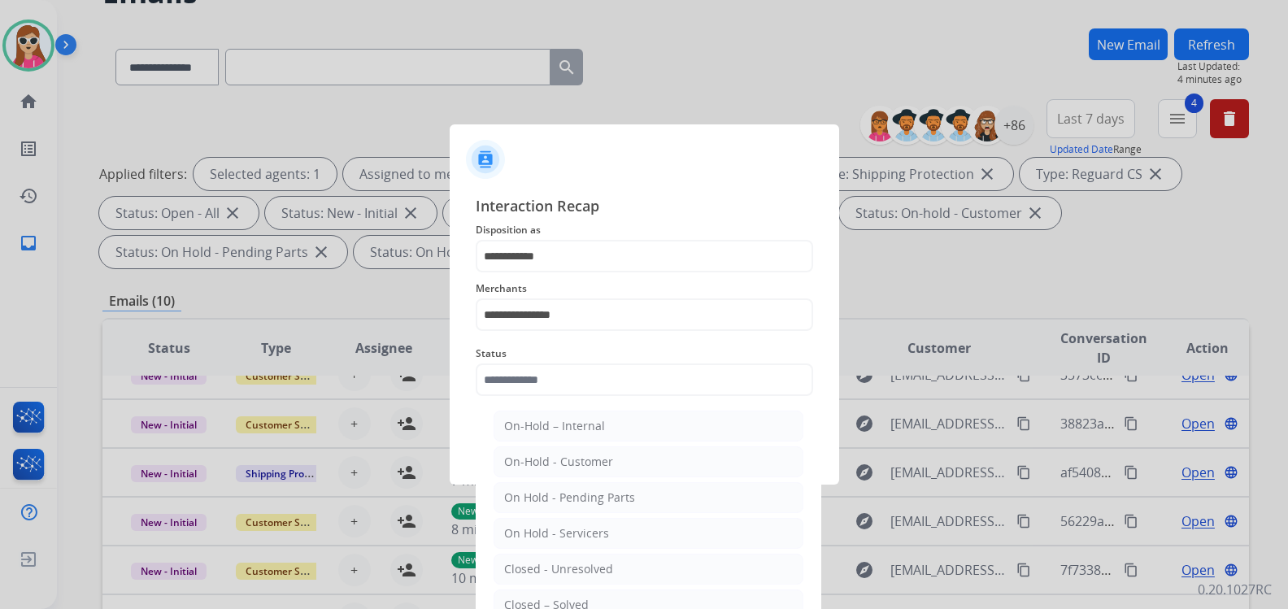
drag, startPoint x: 625, startPoint y: 596, endPoint x: 642, endPoint y: 586, distance: 19.7
click at [635, 592] on li "Closed – Solved" at bounding box center [649, 605] width 310 height 31
type input "**********"
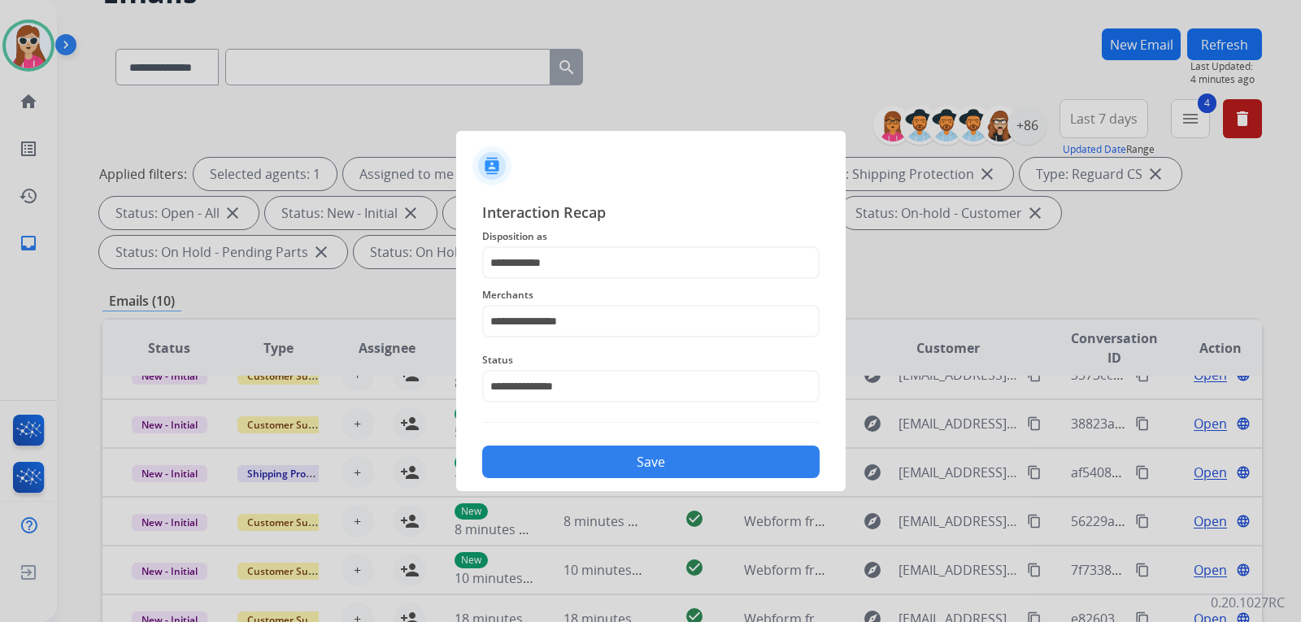
click at [636, 457] on button "Save" at bounding box center [650, 462] width 337 height 33
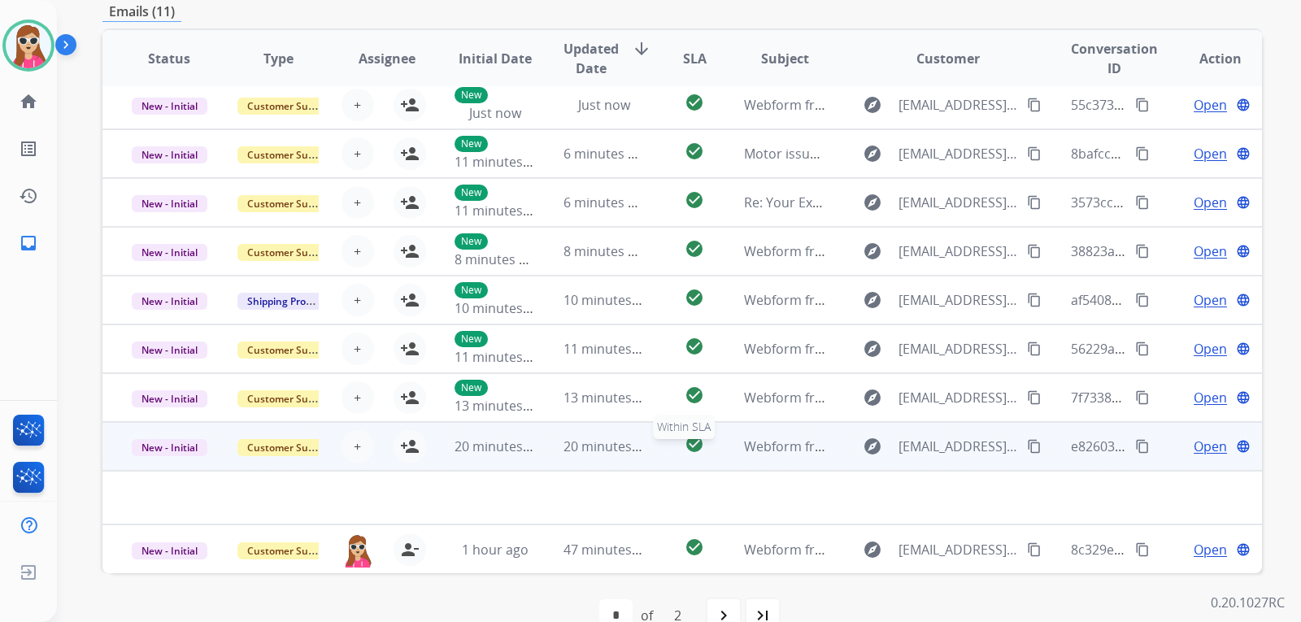
scroll to position [420, 0]
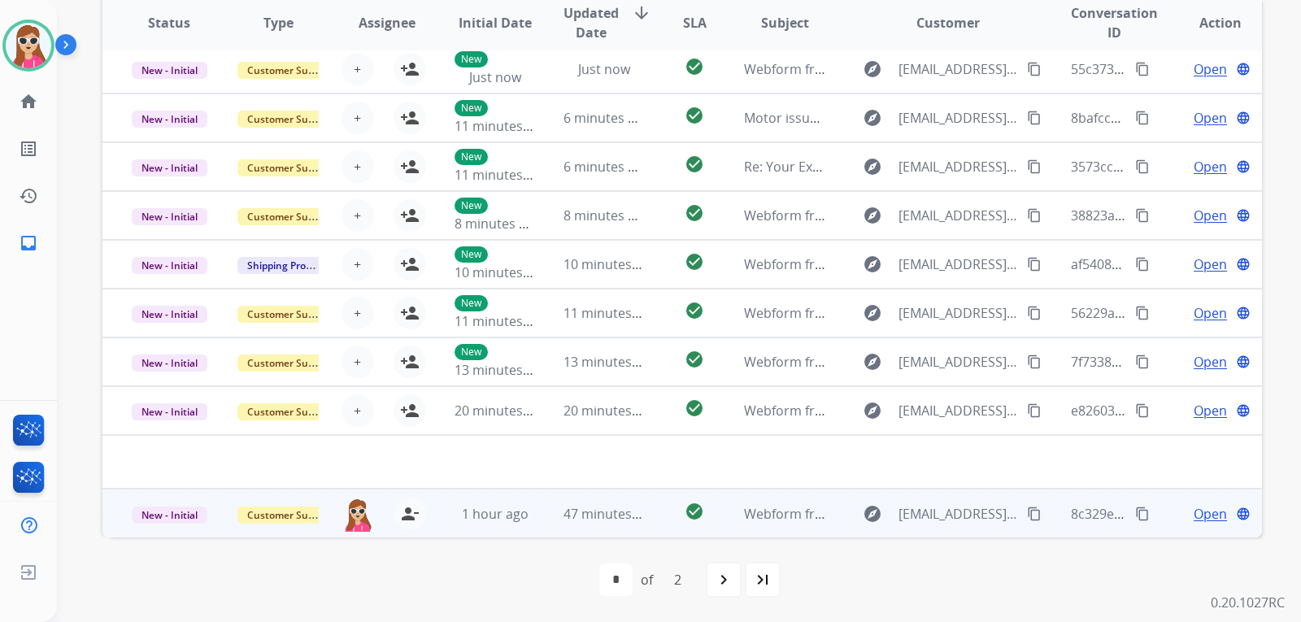
click at [730, 515] on td "Webform from [EMAIL_ADDRESS][DOMAIN_NAME] on [DATE]" at bounding box center [772, 513] width 109 height 49
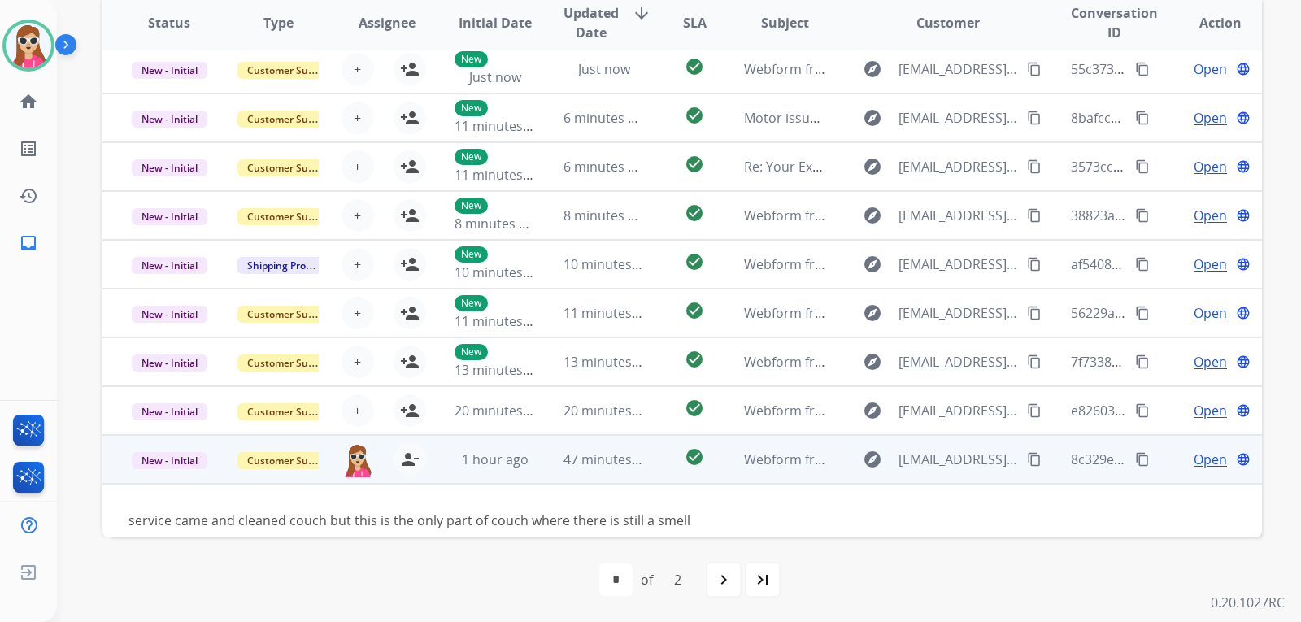
scroll to position [74, 0]
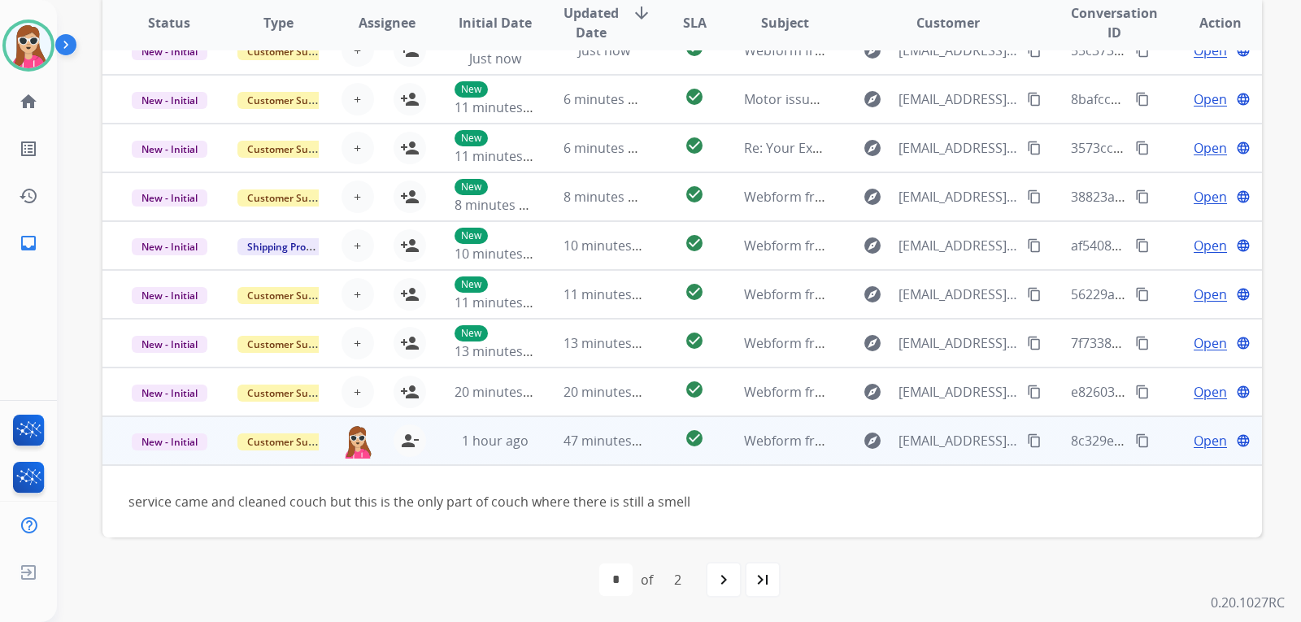
click at [1194, 442] on span "Open" at bounding box center [1210, 441] width 33 height 20
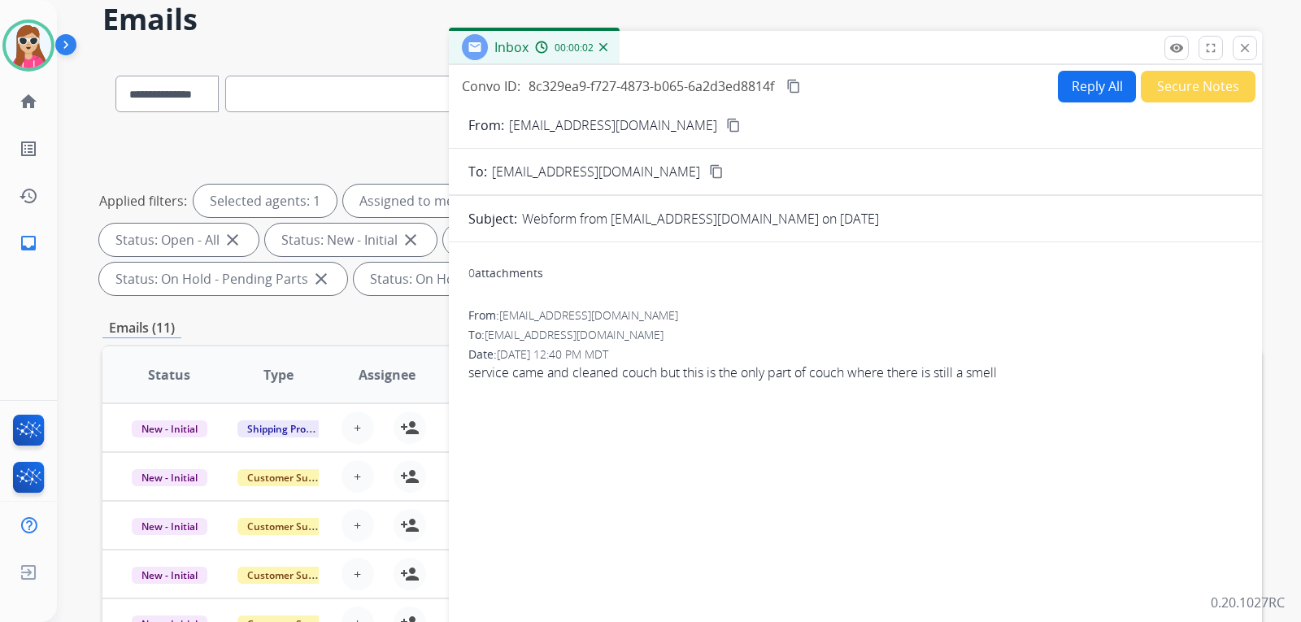
scroll to position [14, 0]
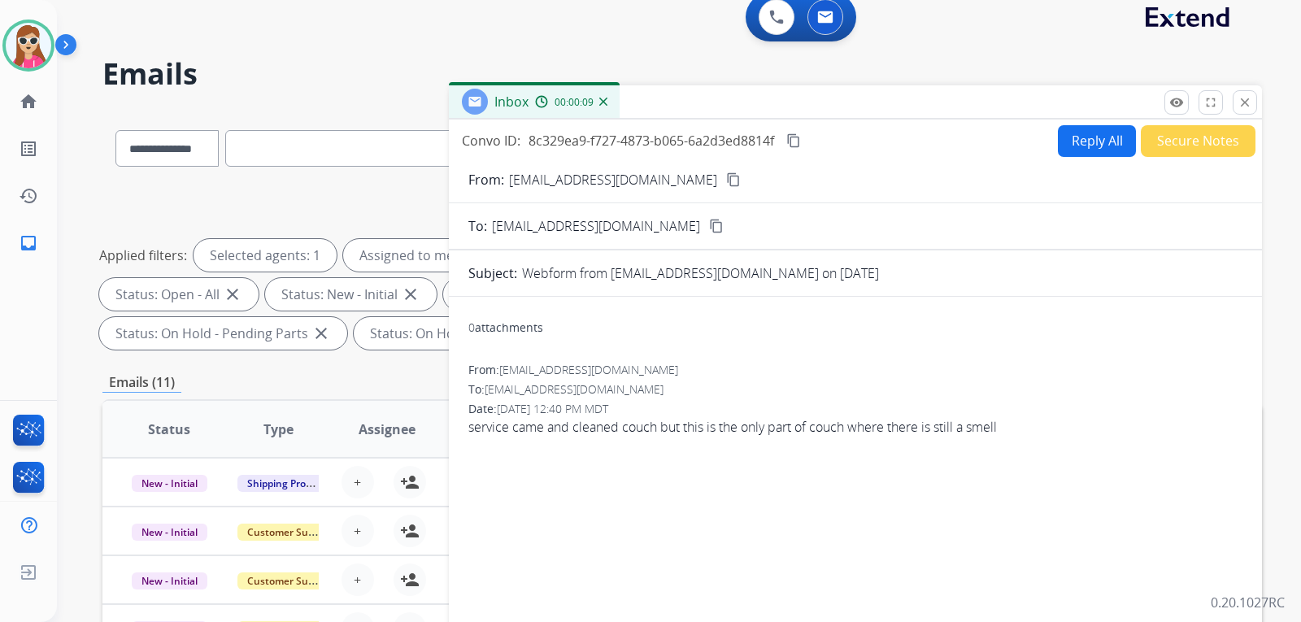
click at [734, 179] on mat-icon "content_copy" at bounding box center [733, 179] width 15 height 15
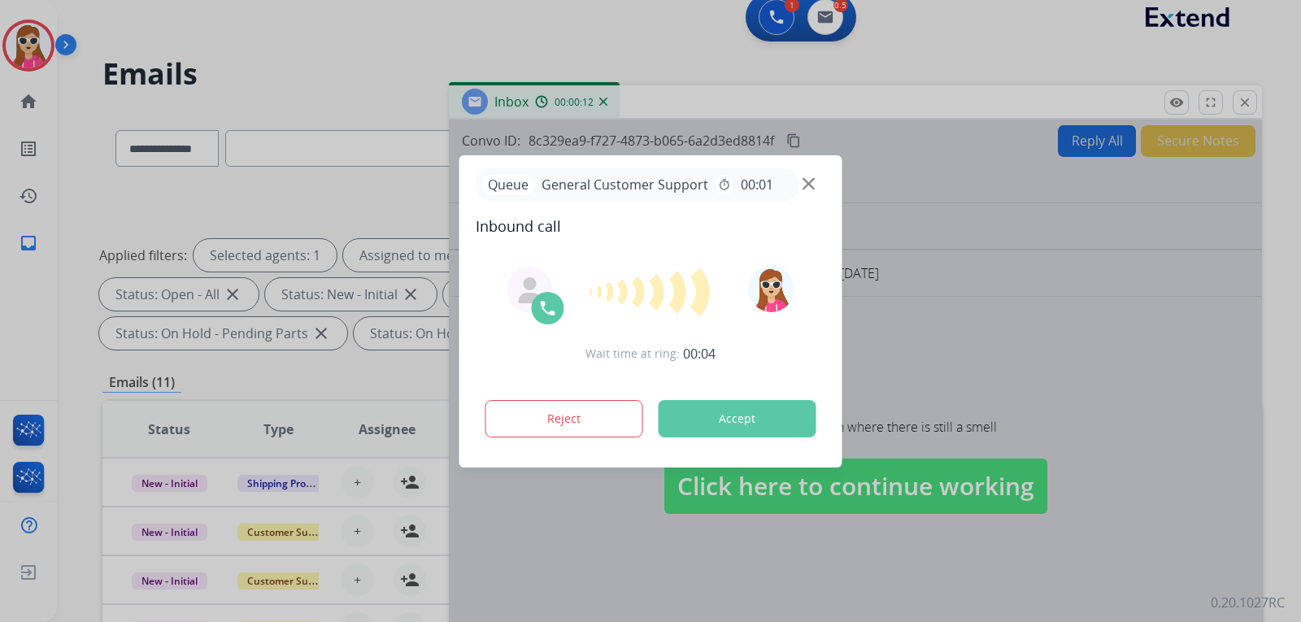
click at [774, 428] on button "Accept" at bounding box center [738, 418] width 158 height 37
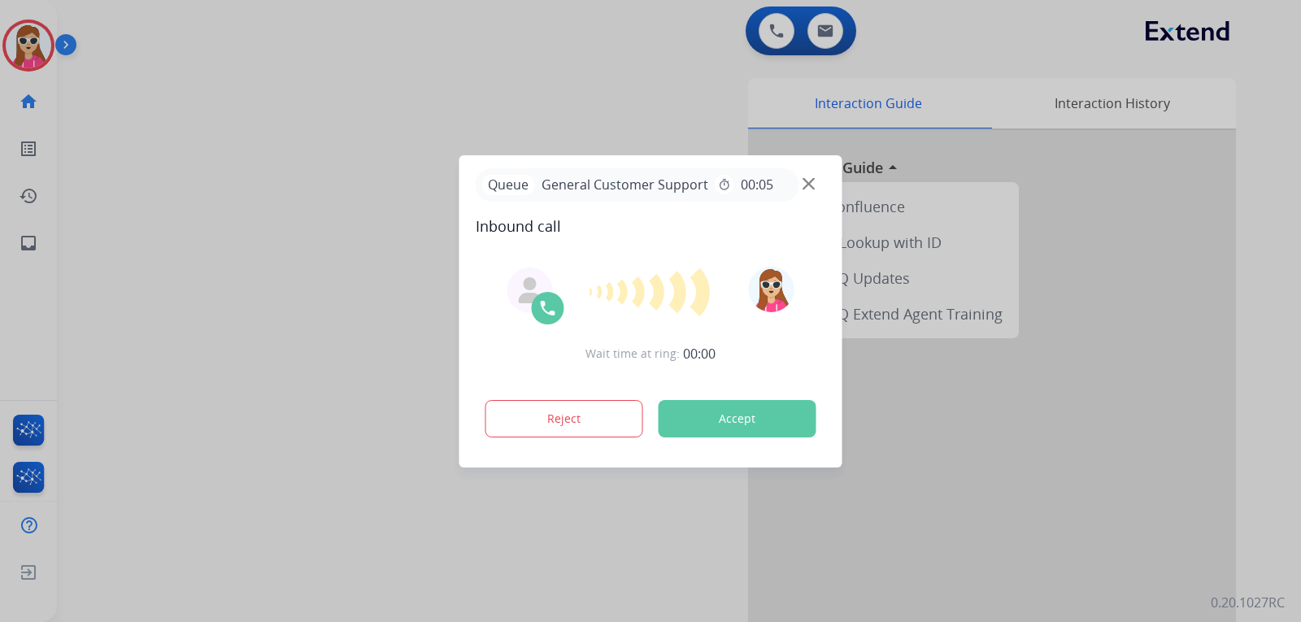
click at [771, 425] on button "Accept" at bounding box center [738, 418] width 158 height 37
click at [749, 415] on button "Accept" at bounding box center [738, 418] width 158 height 37
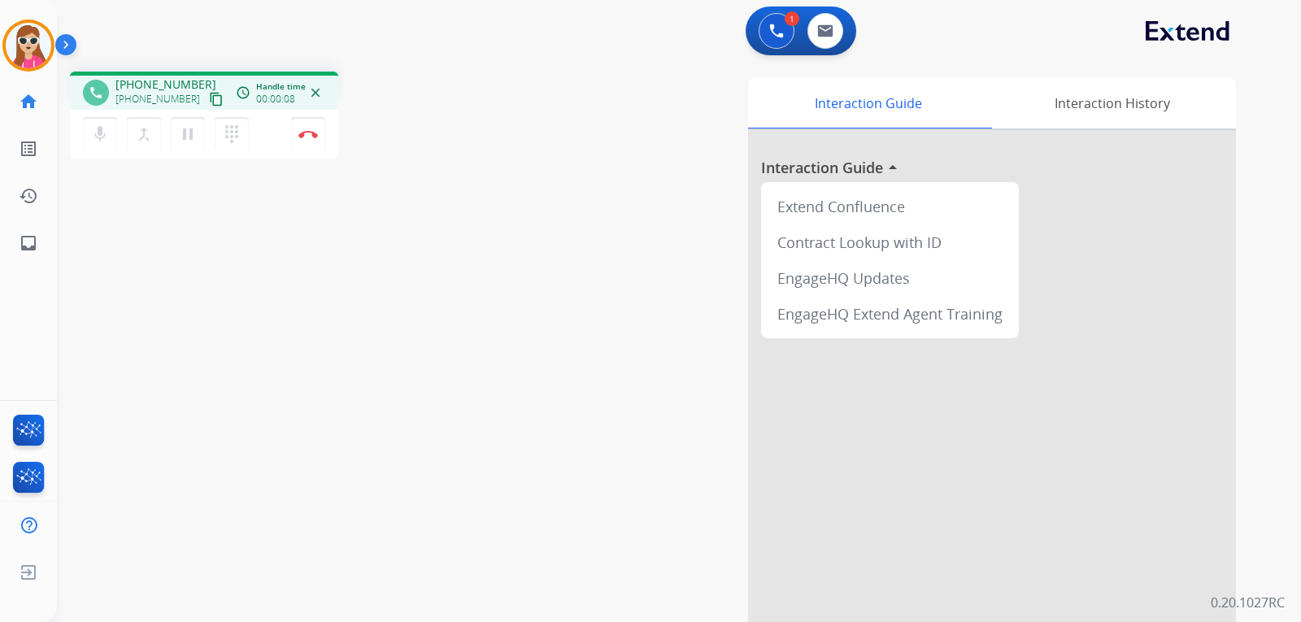
click at [209, 102] on mat-icon "content_copy" at bounding box center [216, 99] width 15 height 15
click at [552, 477] on div "Interaction Guide Interaction History Interaction Guide arrow_drop_up Extend Co…" at bounding box center [871, 407] width 729 height 659
click at [307, 139] on button "Disconnect" at bounding box center [308, 134] width 34 height 34
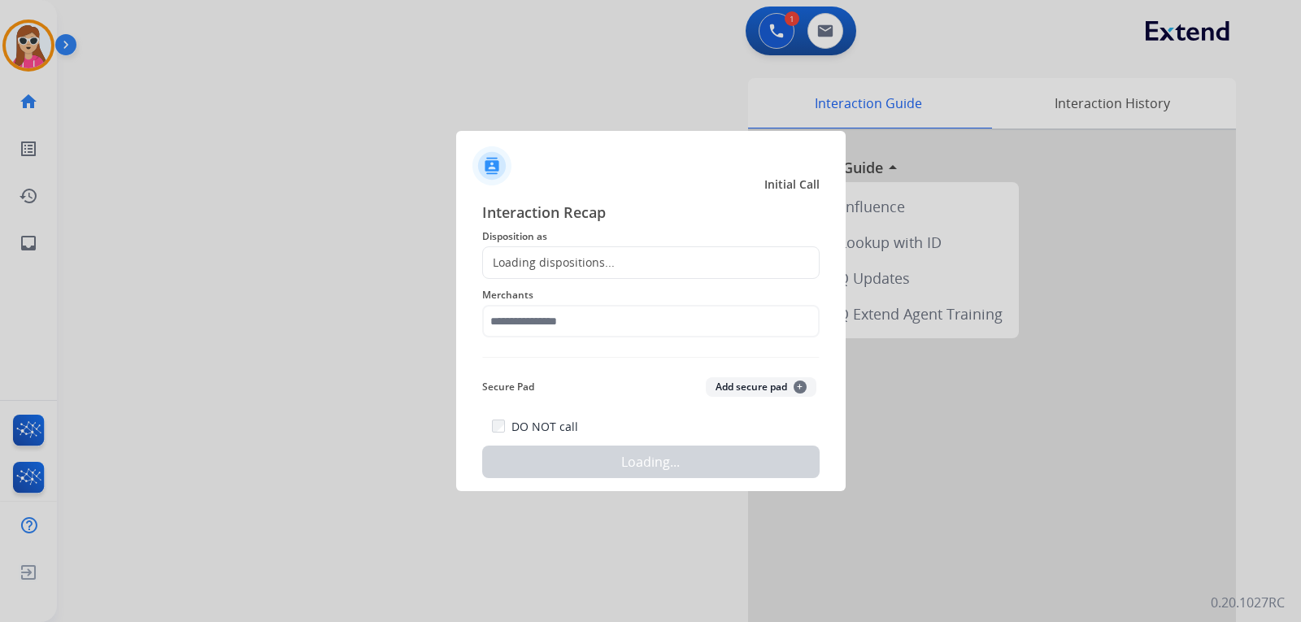
click at [551, 263] on div "Loading dispositions..." at bounding box center [549, 263] width 132 height 16
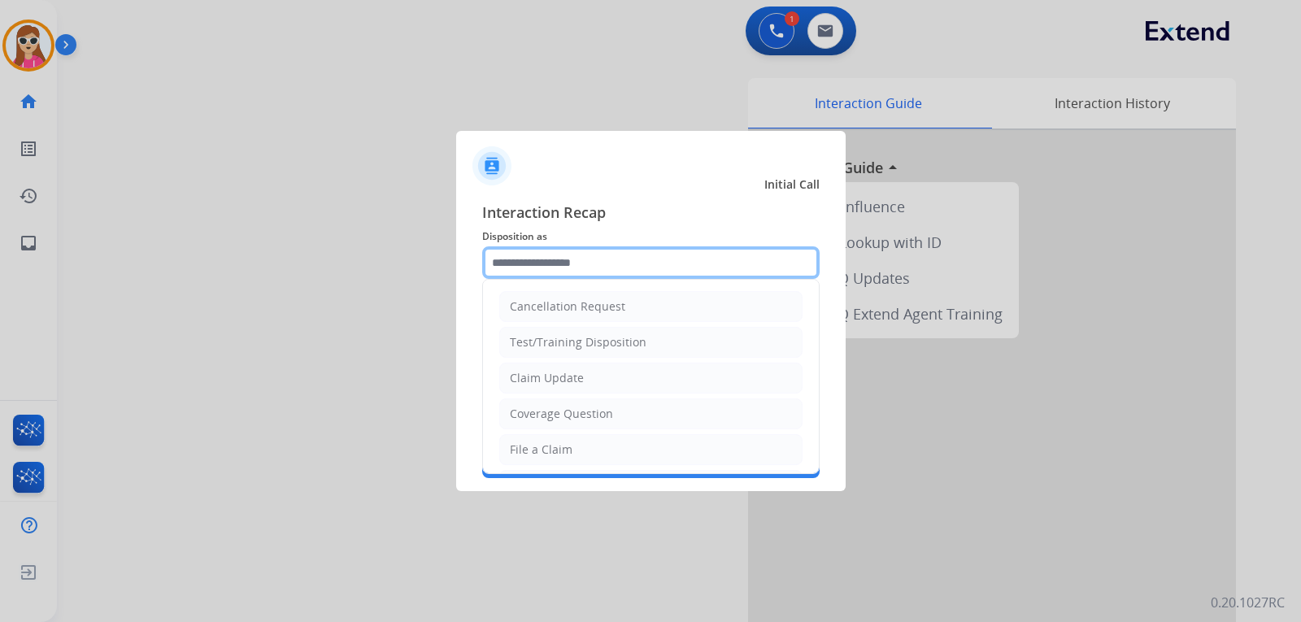
click at [554, 266] on input "text" at bounding box center [650, 262] width 337 height 33
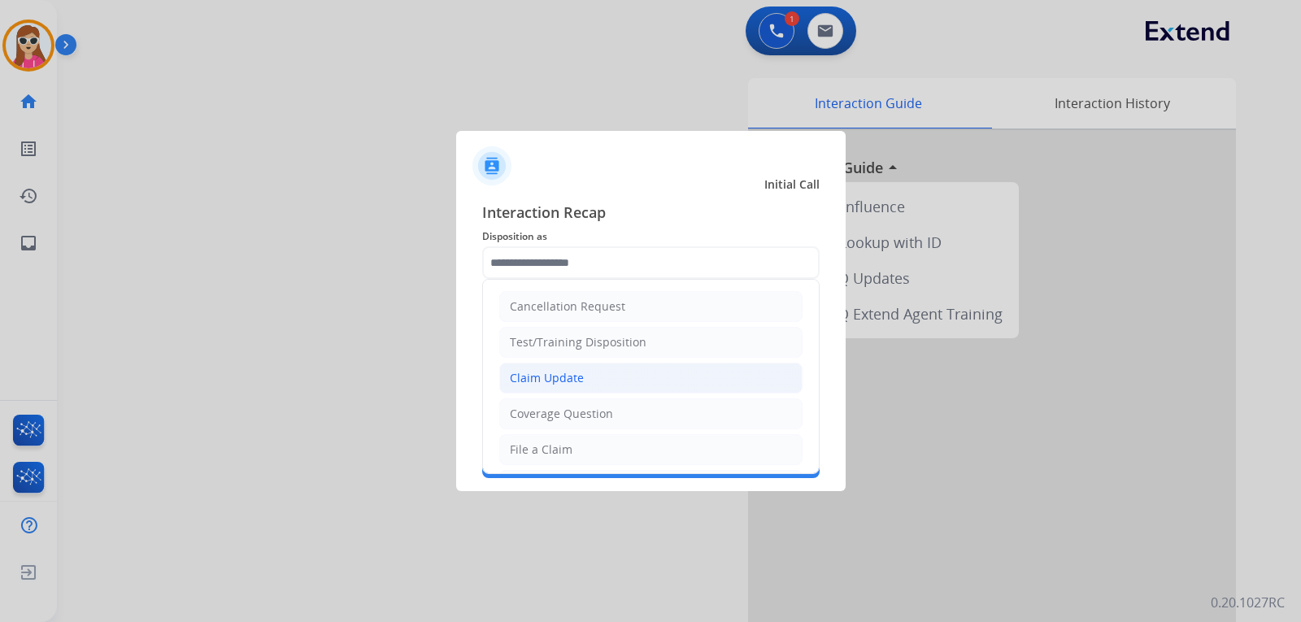
click at [577, 379] on div "Claim Update" at bounding box center [547, 378] width 74 height 16
type input "**********"
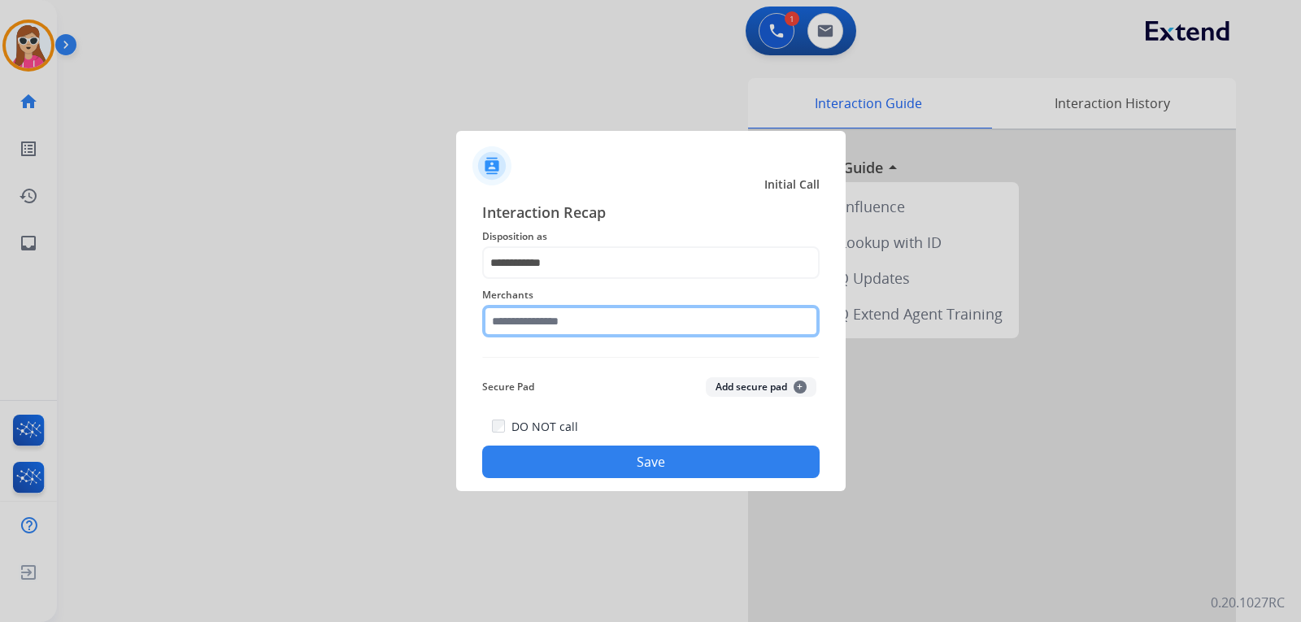
click at [581, 330] on input "text" at bounding box center [650, 321] width 337 height 33
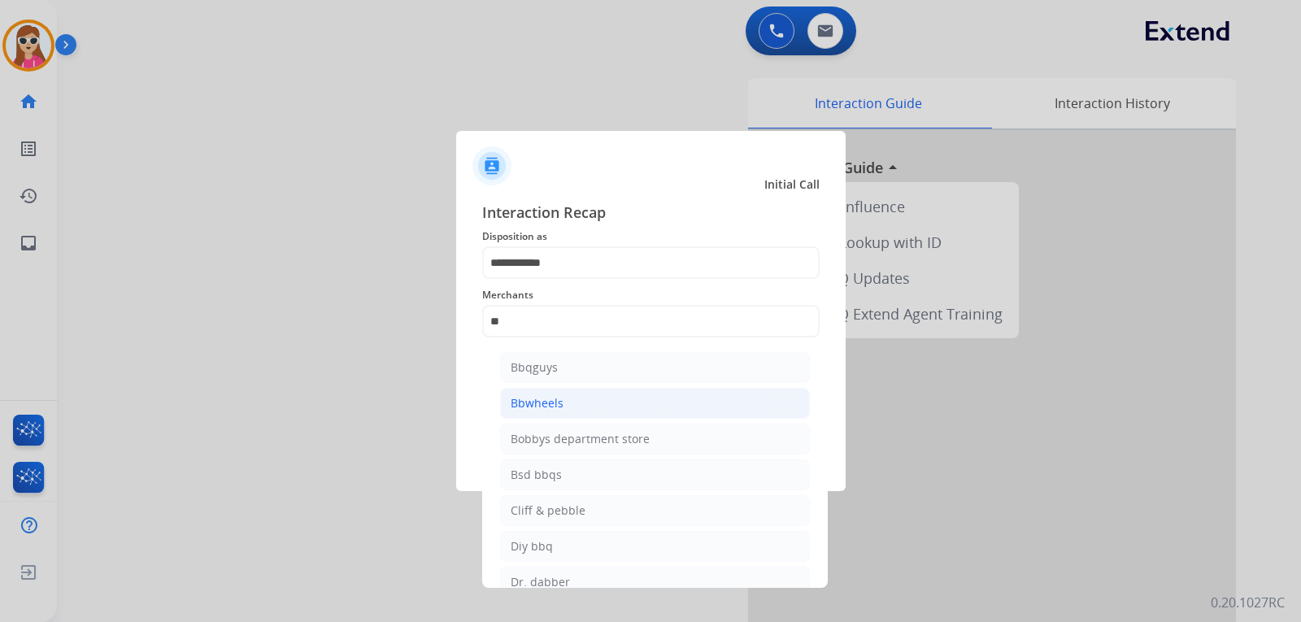
click at [576, 406] on li "Bbwheels" at bounding box center [655, 403] width 310 height 31
type input "********"
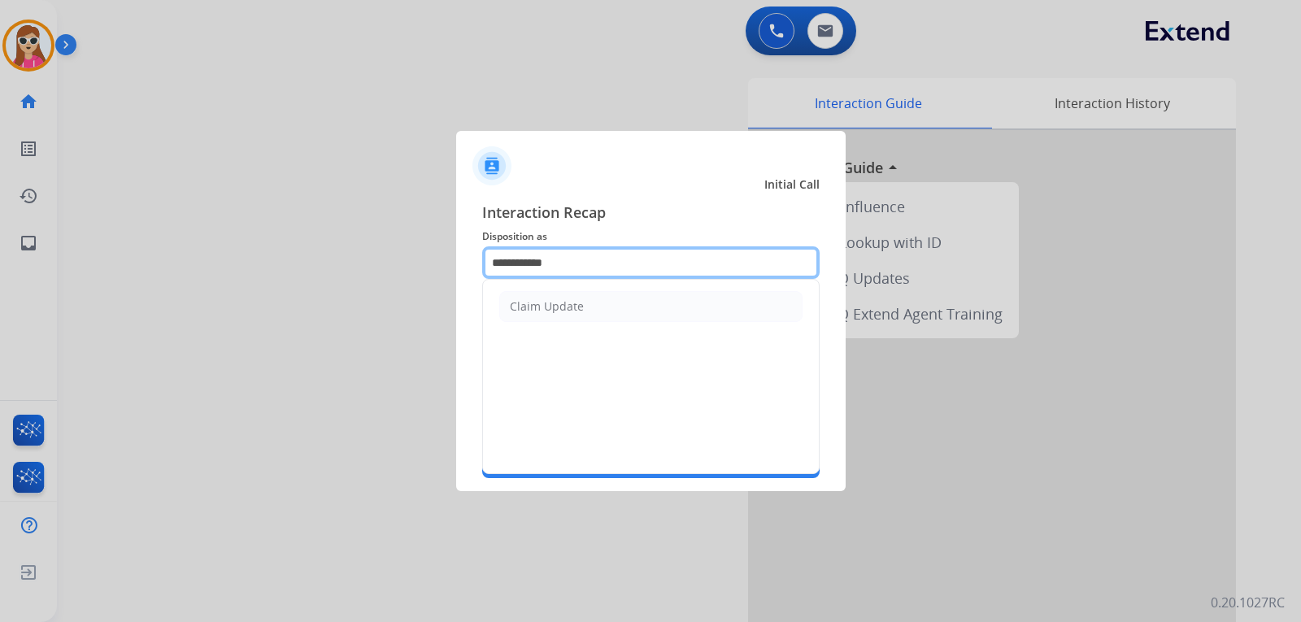
drag, startPoint x: 581, startPoint y: 264, endPoint x: 368, endPoint y: 243, distance: 214.9
click at [0, 243] on app-contact-recap-modal "**********" at bounding box center [0, 311] width 0 height 622
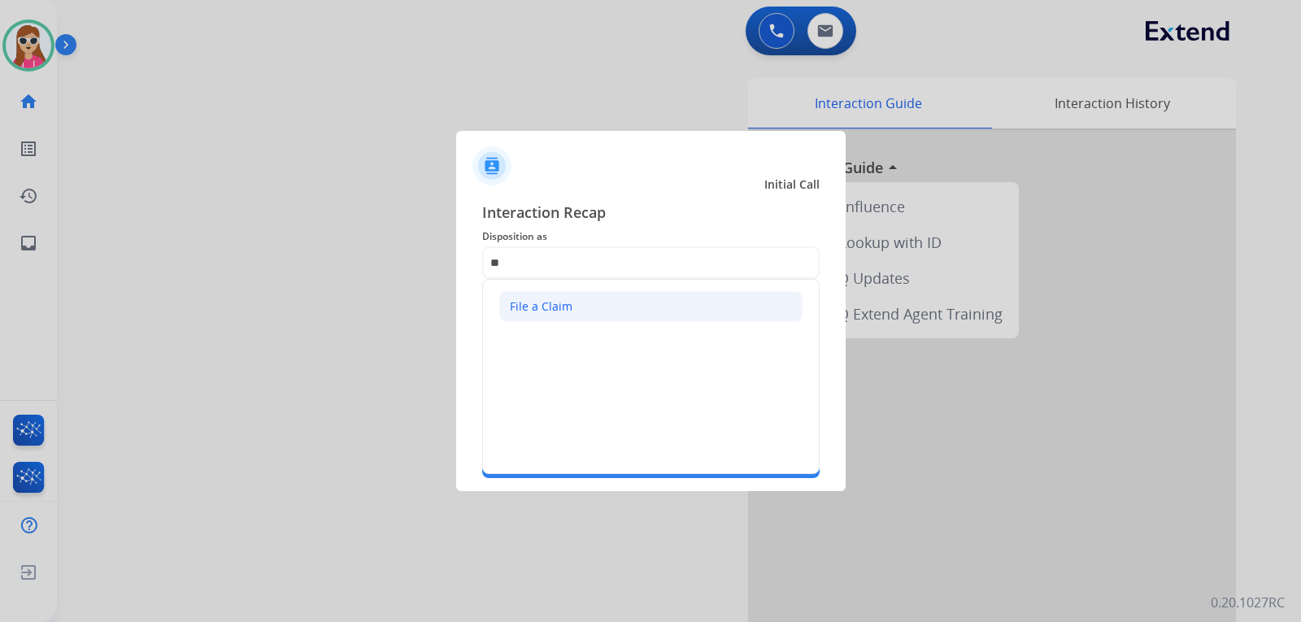
click at [624, 303] on li "File a Claim" at bounding box center [650, 306] width 303 height 31
type input "**********"
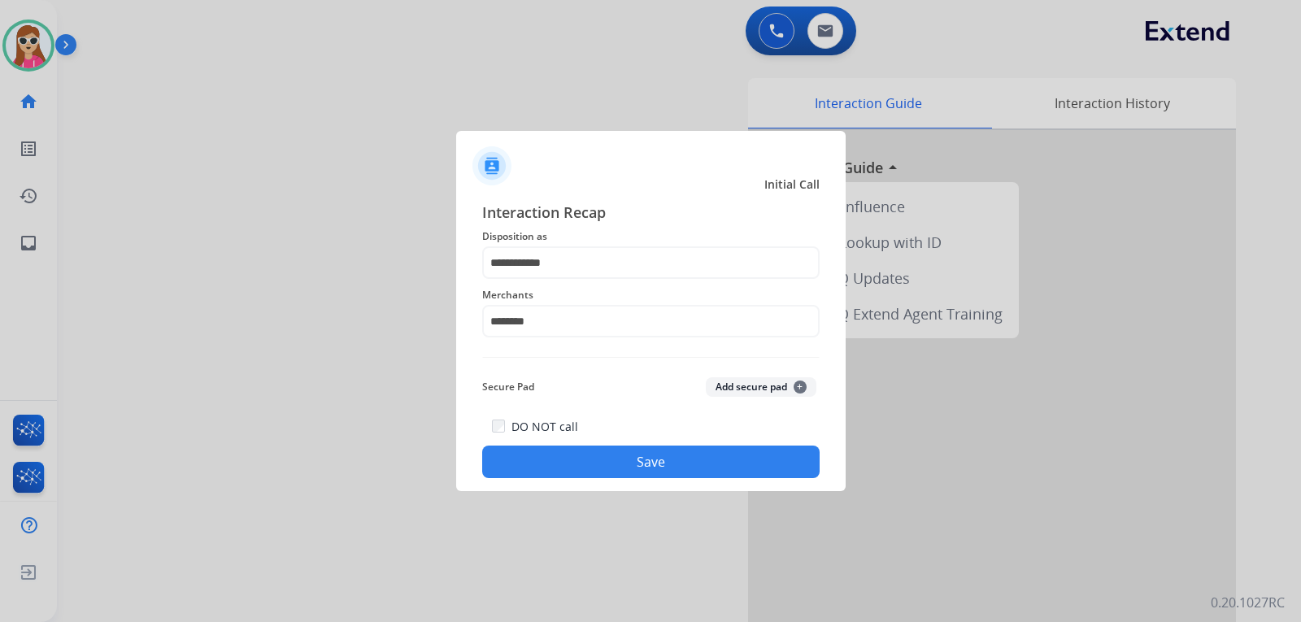
click at [667, 472] on button "Save" at bounding box center [650, 462] width 337 height 33
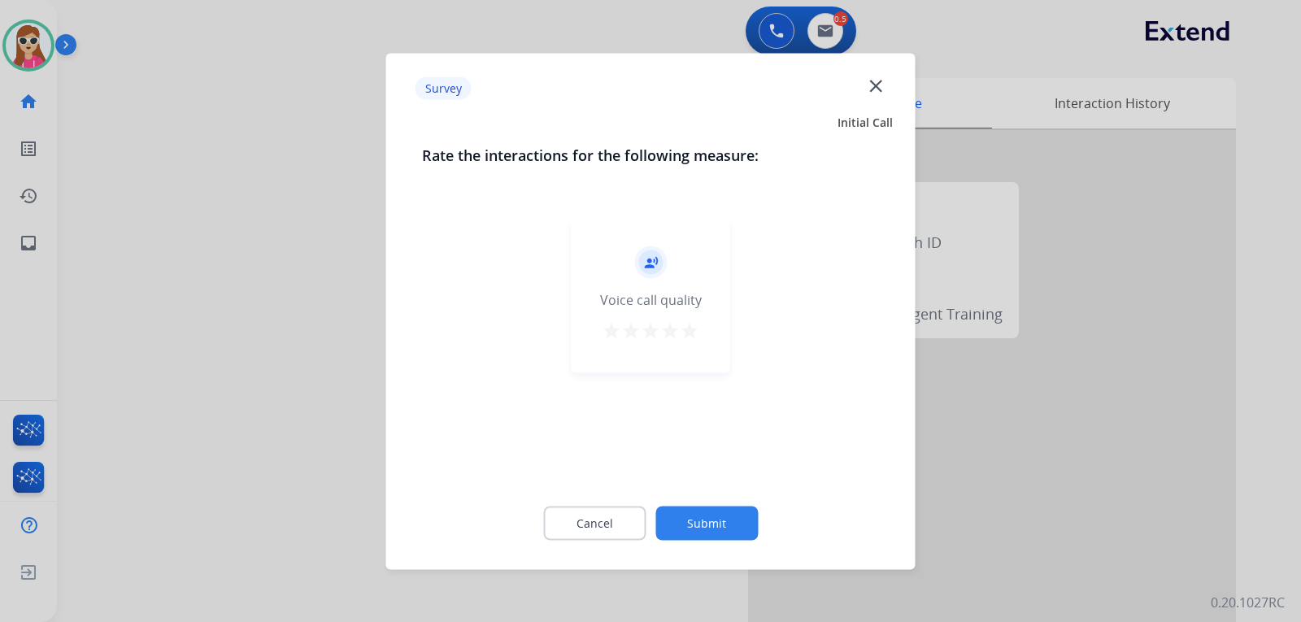
click at [695, 327] on mat-icon "star" at bounding box center [690, 330] width 20 height 20
click at [746, 514] on button "Submit" at bounding box center [706, 523] width 102 height 34
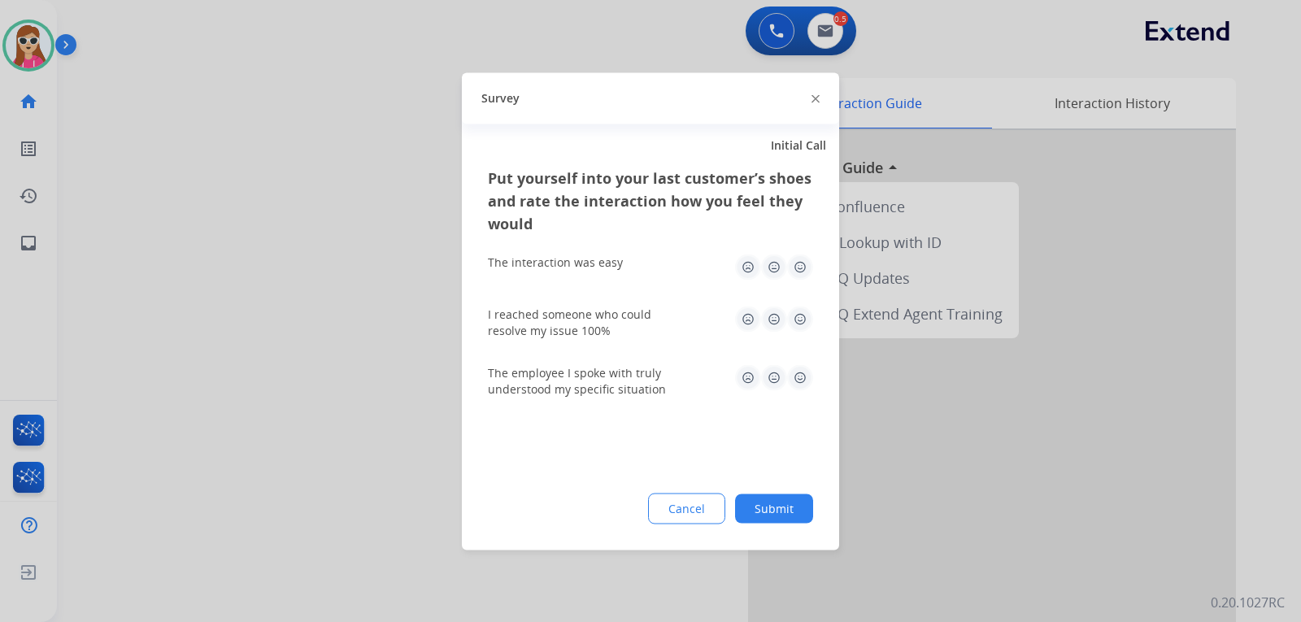
click at [799, 272] on img at bounding box center [800, 267] width 26 height 26
click at [801, 319] on img at bounding box center [800, 319] width 26 height 26
click at [793, 376] on img at bounding box center [800, 377] width 26 height 26
click at [788, 512] on button "Submit" at bounding box center [774, 508] width 78 height 29
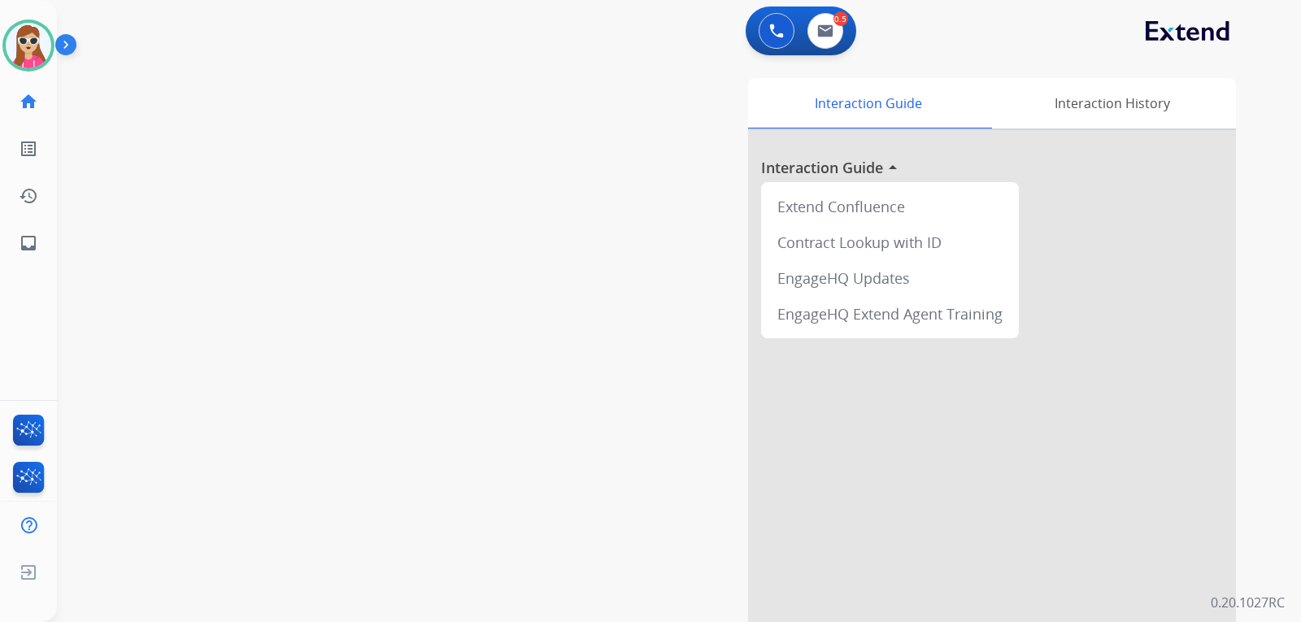
click at [785, 449] on div at bounding box center [992, 433] width 488 height 607
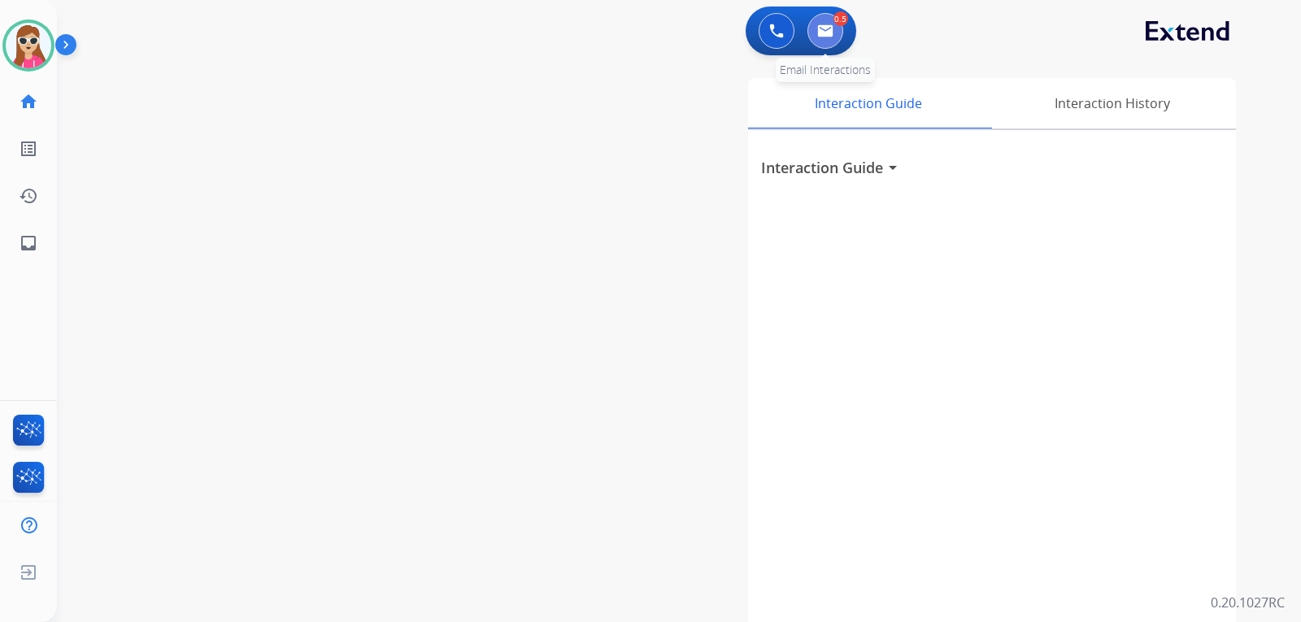
click at [832, 39] on button at bounding box center [826, 31] width 36 height 36
select select "**********"
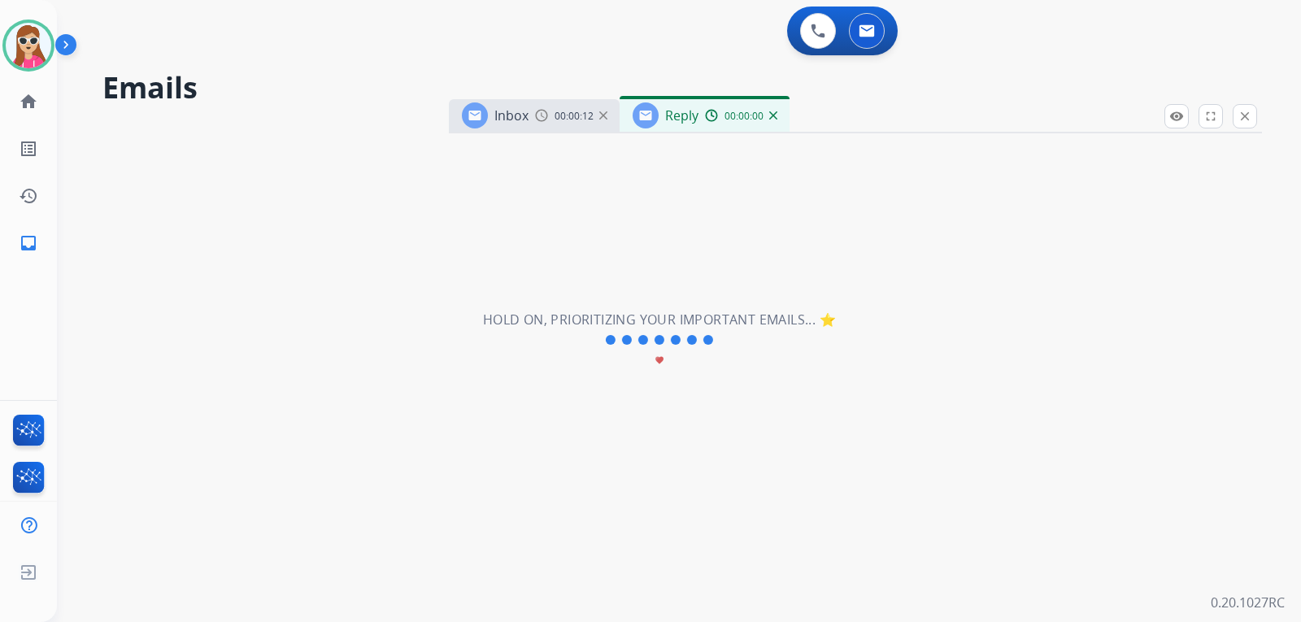
select select "**********"
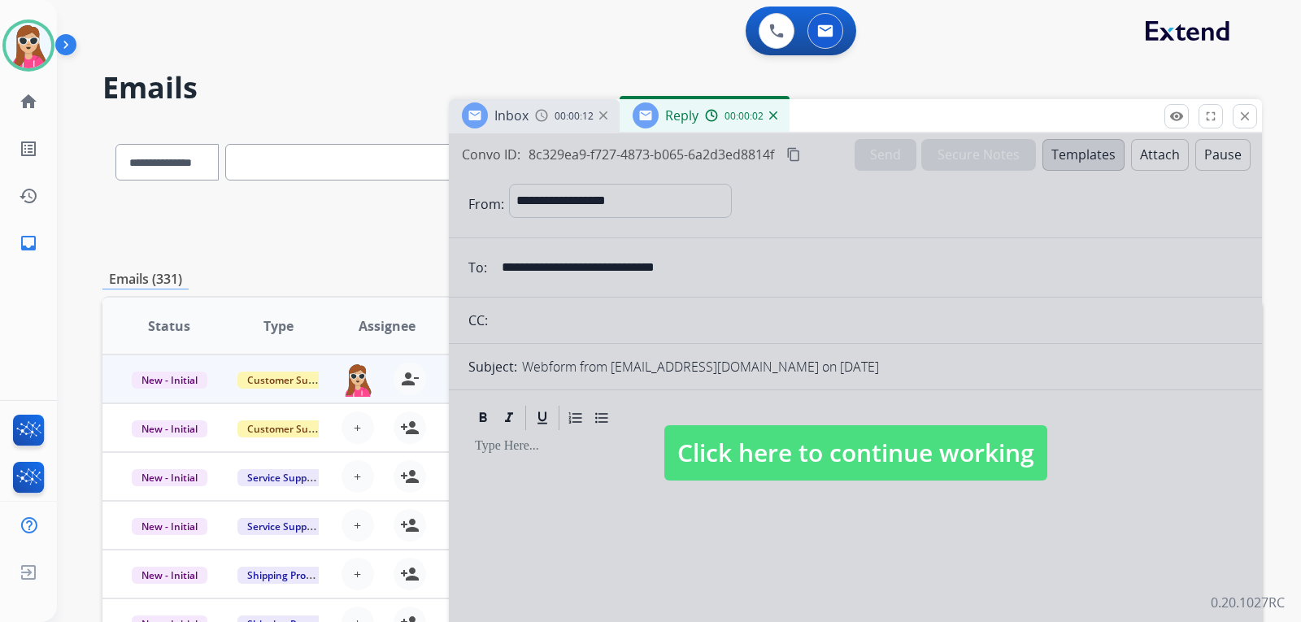
click at [799, 457] on span "Click here to continue working" at bounding box center [855, 452] width 383 height 55
select select
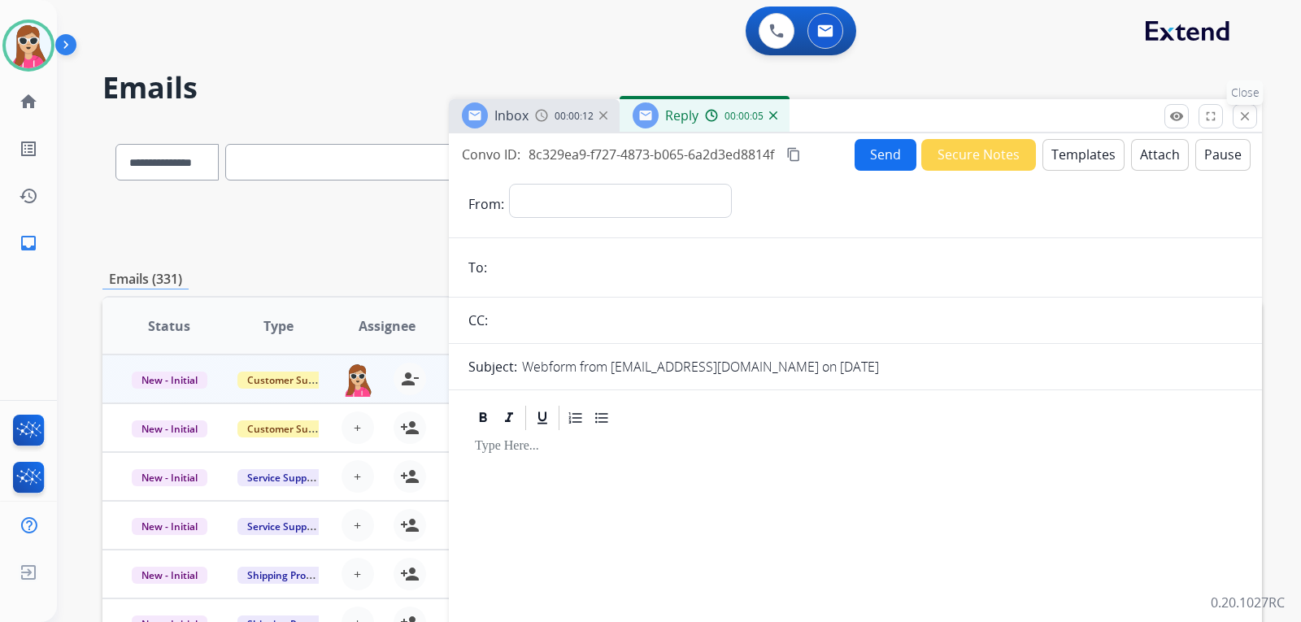
click at [1242, 125] on button "close Close" at bounding box center [1245, 116] width 24 height 24
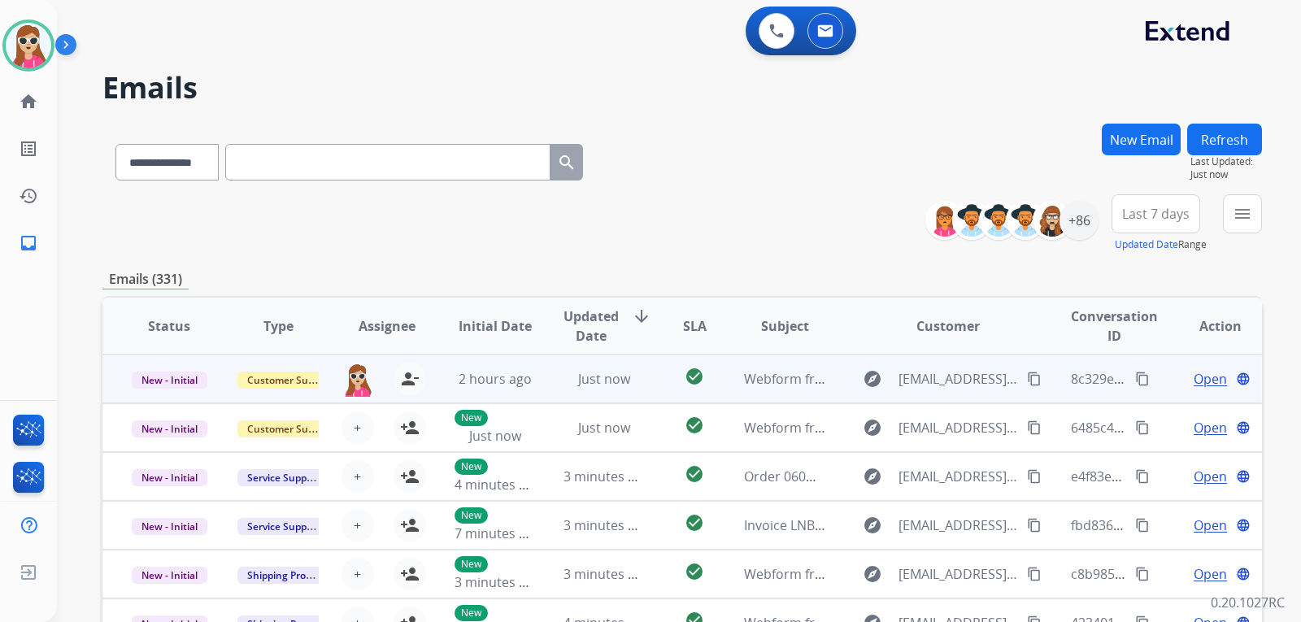
click at [1027, 380] on mat-icon "content_copy" at bounding box center [1034, 379] width 15 height 15
drag, startPoint x: 841, startPoint y: 380, endPoint x: 831, endPoint y: 376, distance: 10.6
click at [841, 380] on td "explore [EMAIL_ADDRESS][DOMAIN_NAME] content_copy" at bounding box center [935, 379] width 217 height 49
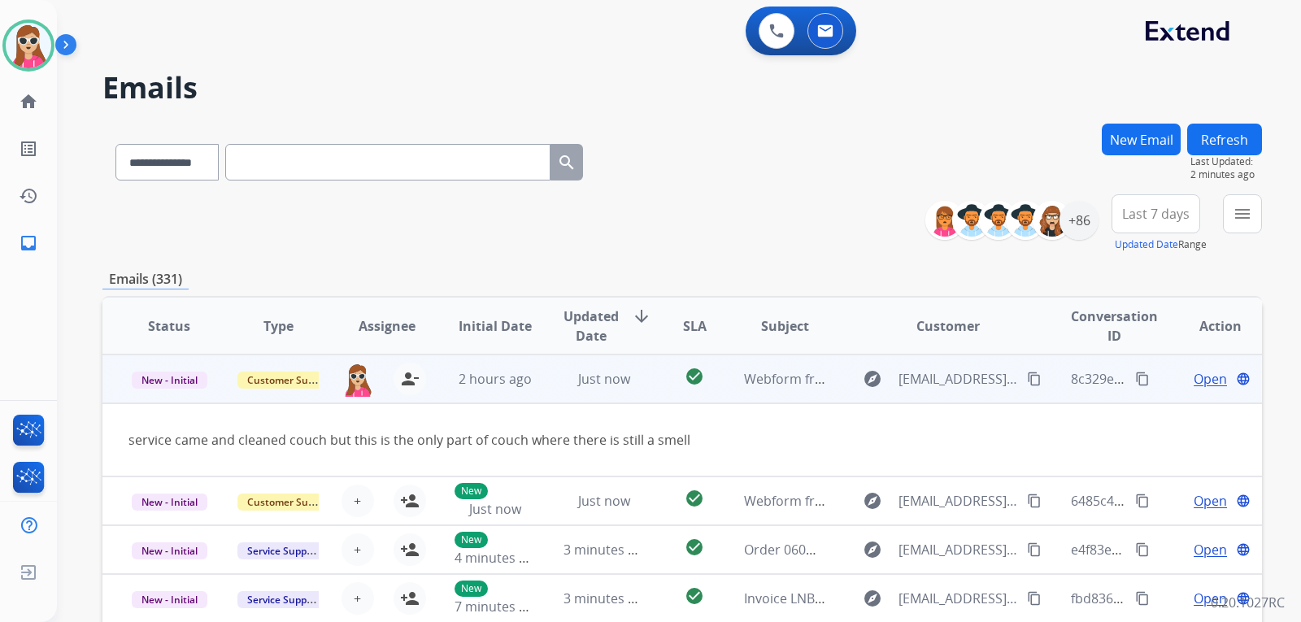
click at [1194, 377] on span "Open" at bounding box center [1210, 379] width 33 height 20
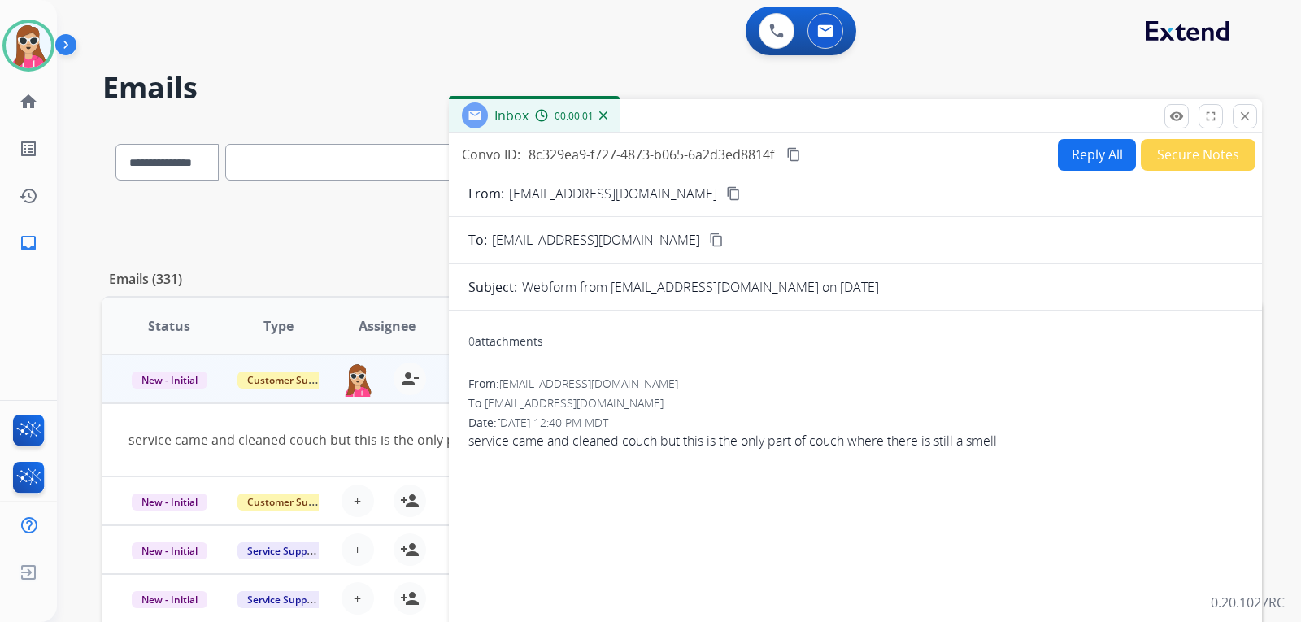
scroll to position [163, 0]
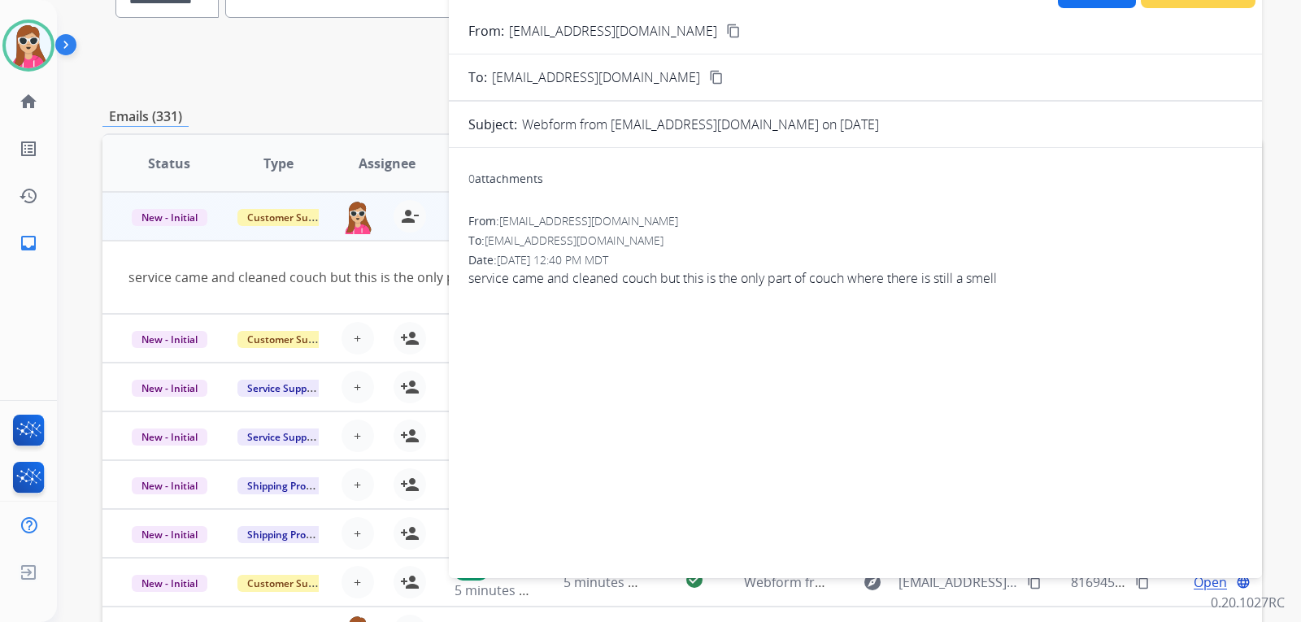
click at [925, 539] on div "0 attachments From: [EMAIL_ADDRESS][DOMAIN_NAME] To: [EMAIL_ADDRESS][DOMAIN_NAM…" at bounding box center [855, 360] width 813 height 398
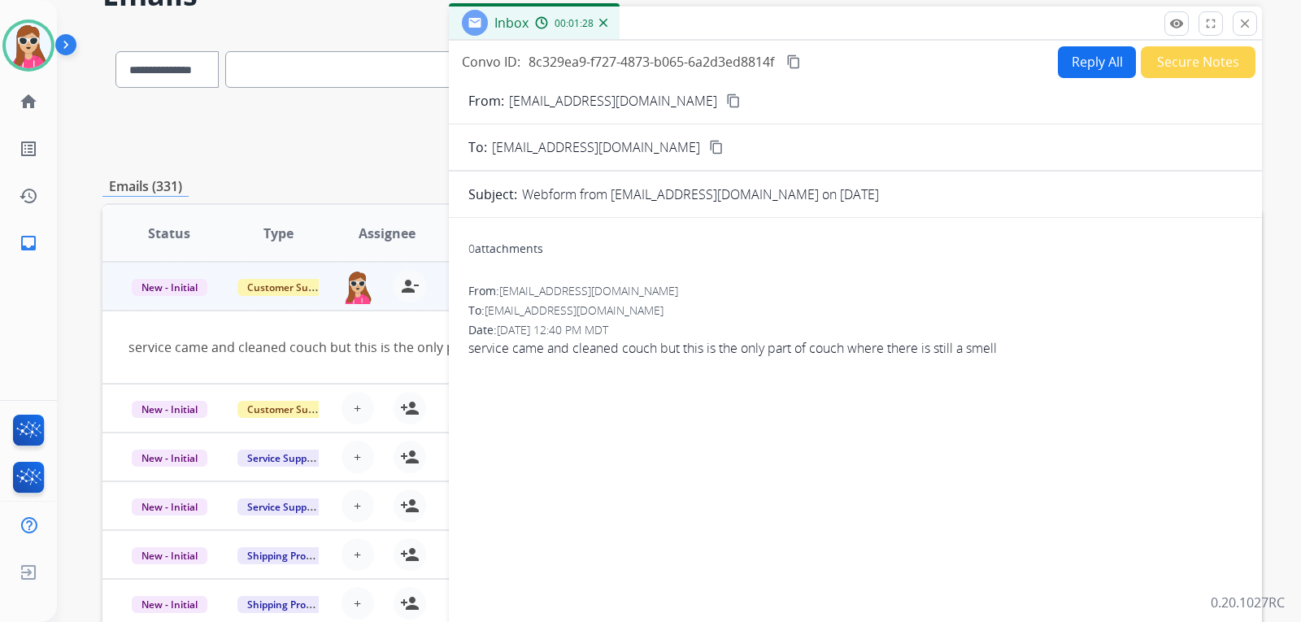
scroll to position [0, 0]
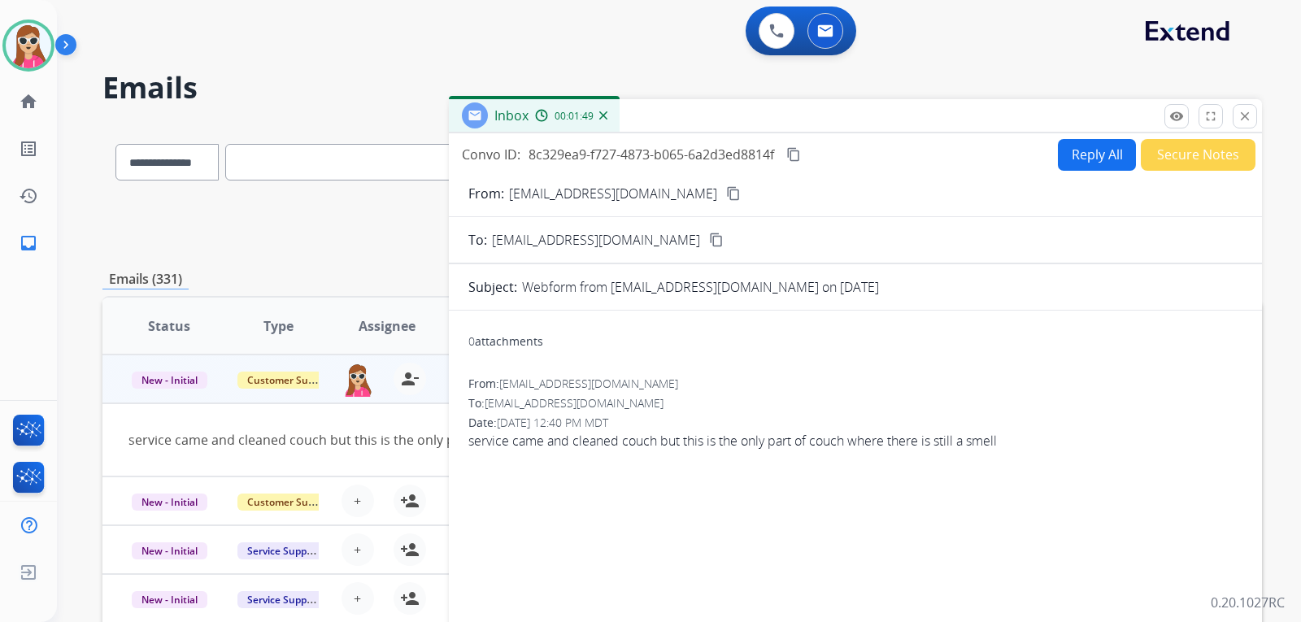
click at [1095, 161] on button "Reply All" at bounding box center [1097, 155] width 78 height 32
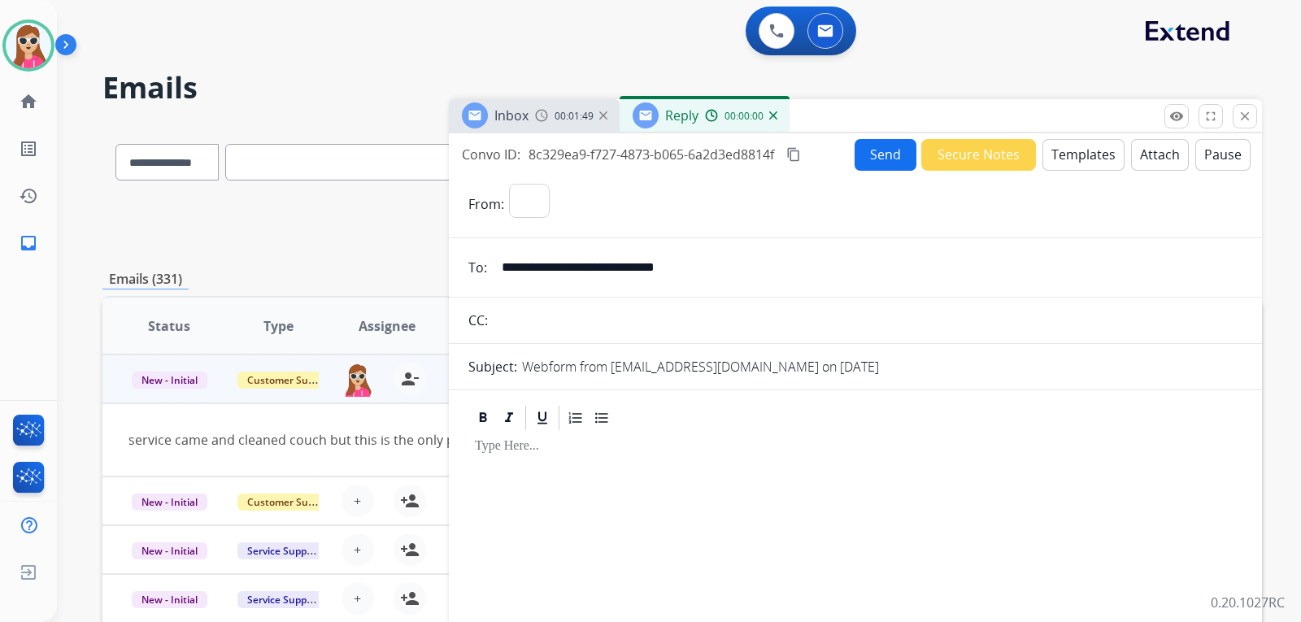
select select "**********"
click at [1086, 160] on button "Templates" at bounding box center [1084, 155] width 82 height 32
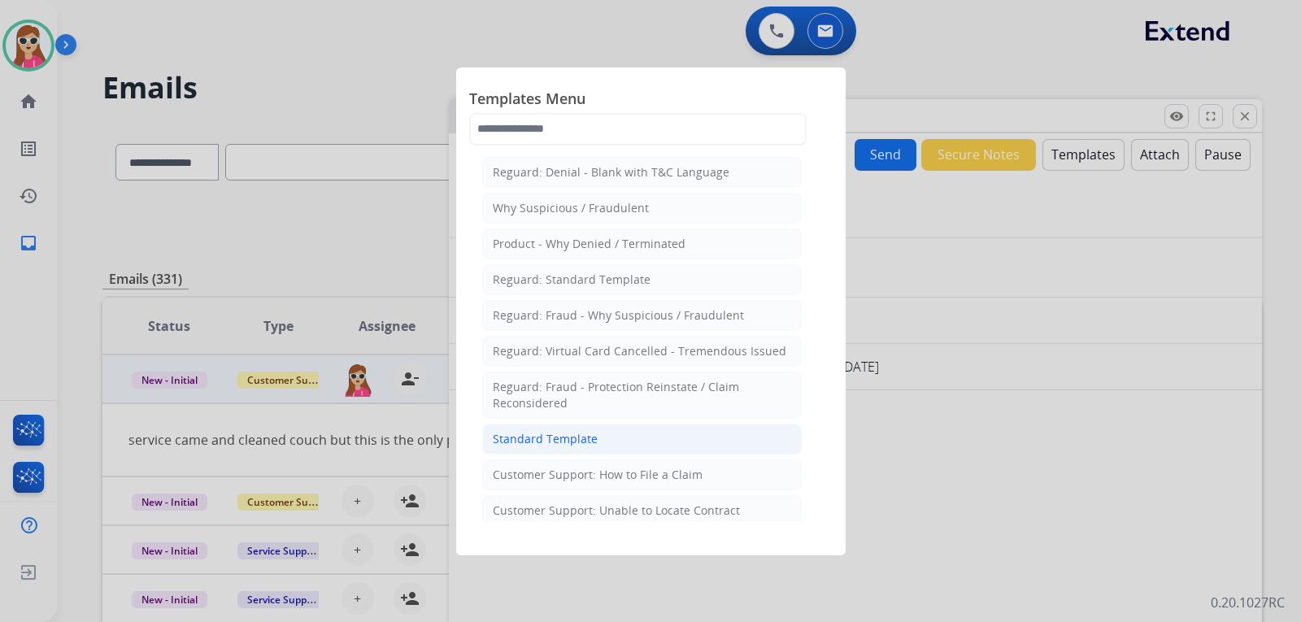
click at [639, 429] on li "Standard Template" at bounding box center [642, 439] width 320 height 31
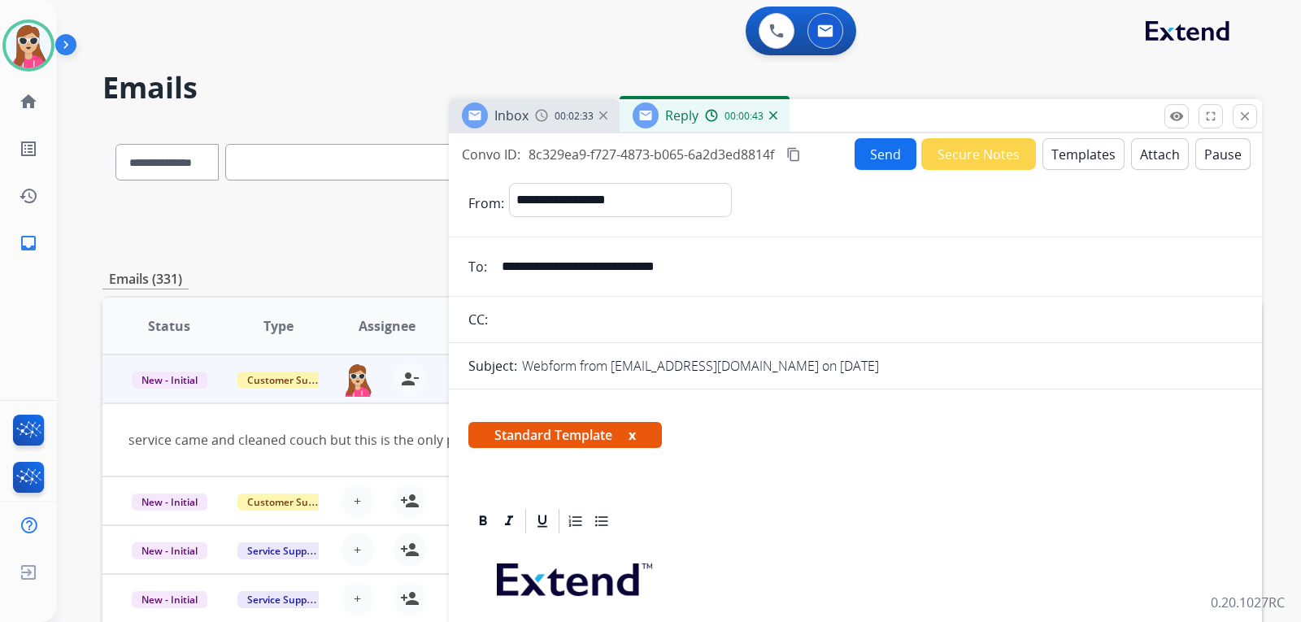
click at [1081, 157] on button "Templates" at bounding box center [1084, 154] width 82 height 32
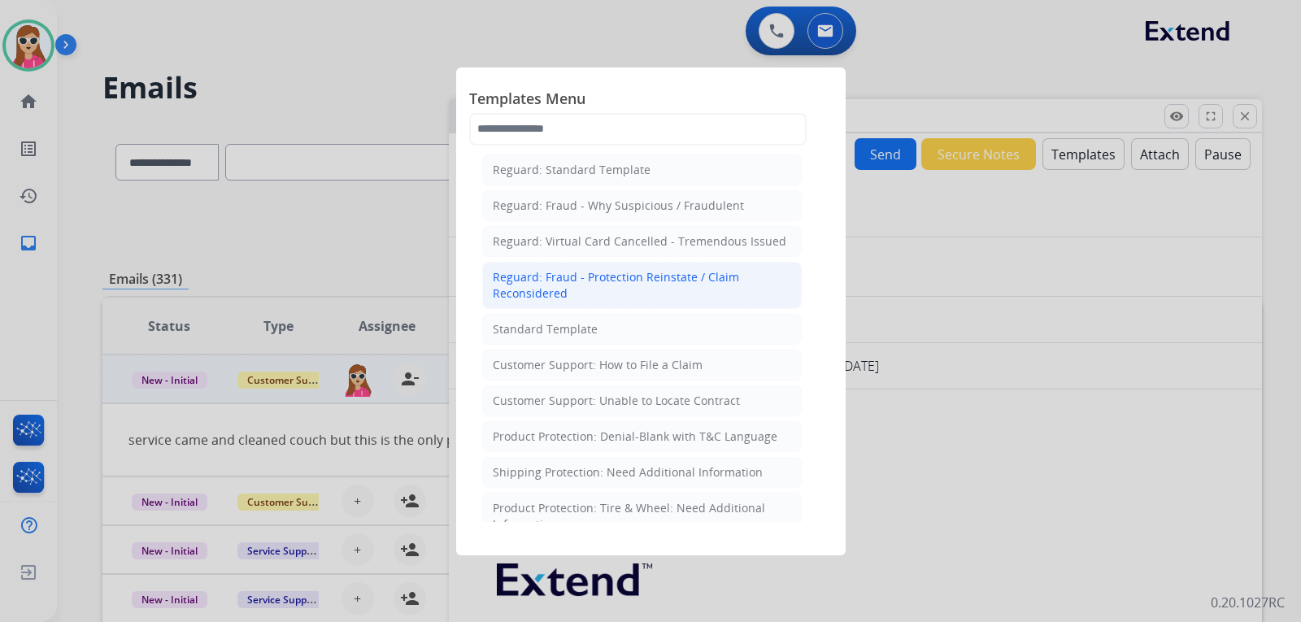
scroll to position [163, 0]
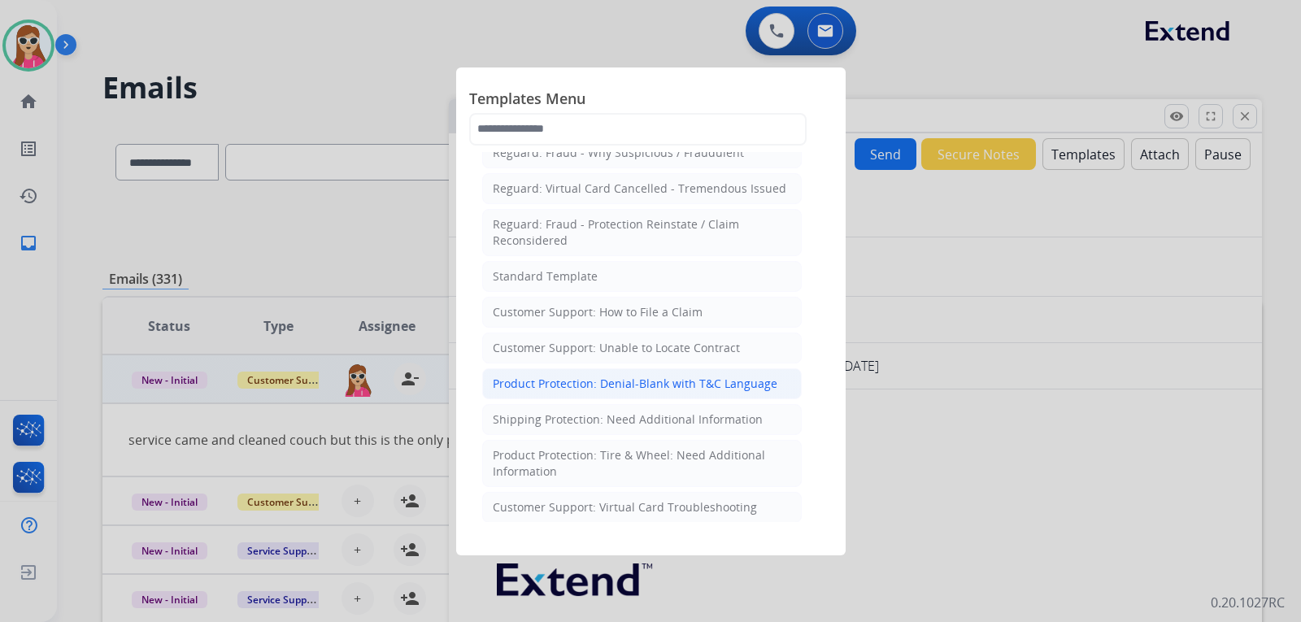
click at [674, 394] on li "Product Protection: Denial-Blank with T&C Language" at bounding box center [642, 383] width 320 height 31
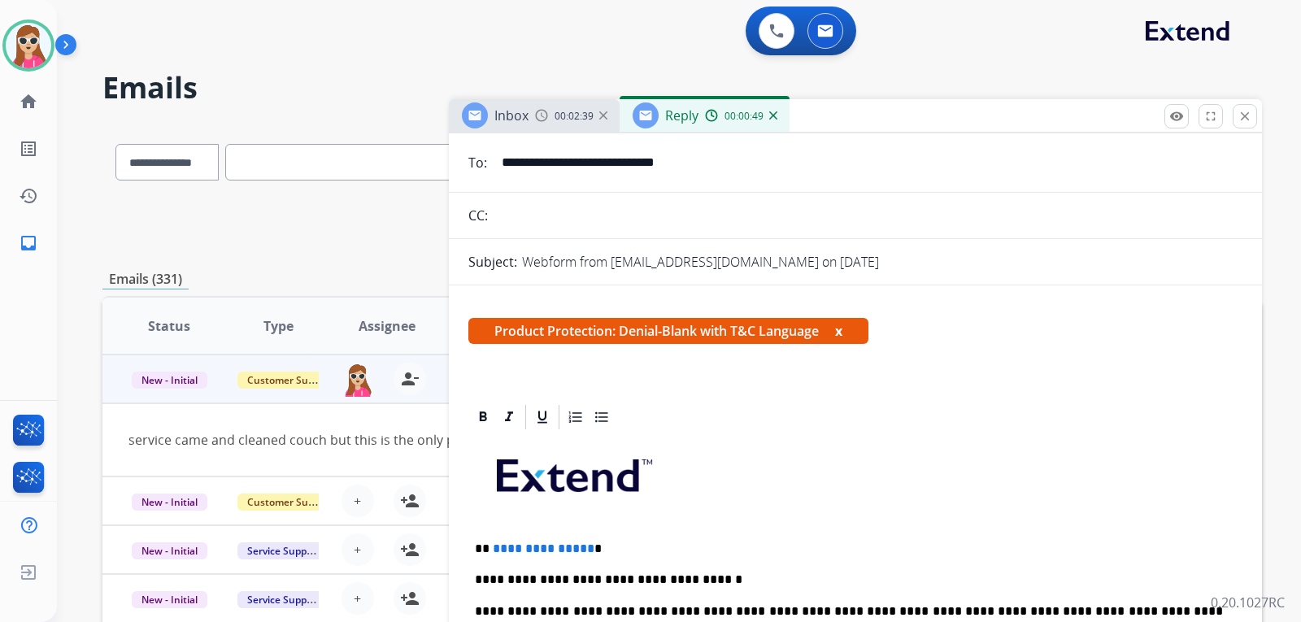
scroll to position [325, 0]
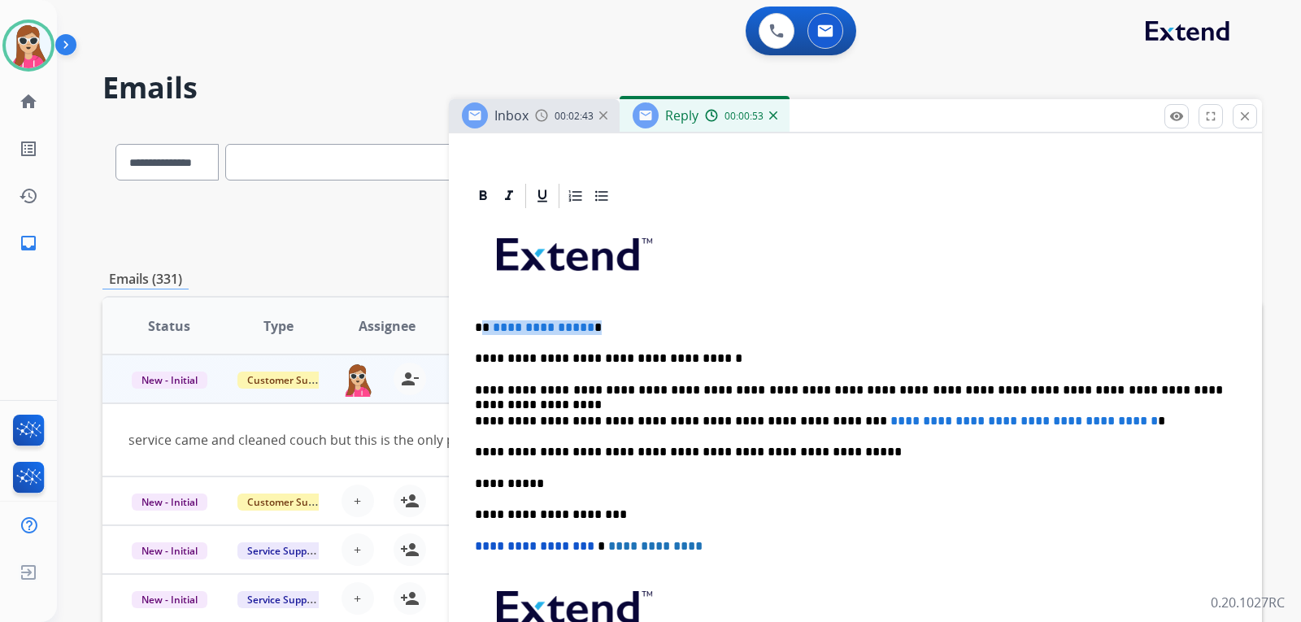
drag, startPoint x: 555, startPoint y: 343, endPoint x: 485, endPoint y: 324, distance: 72.4
click at [485, 324] on p "**********" at bounding box center [849, 327] width 748 height 15
drag, startPoint x: 805, startPoint y: 418, endPoint x: 1149, endPoint y: 421, distance: 344.0
click at [1149, 421] on p "**********" at bounding box center [849, 421] width 748 height 15
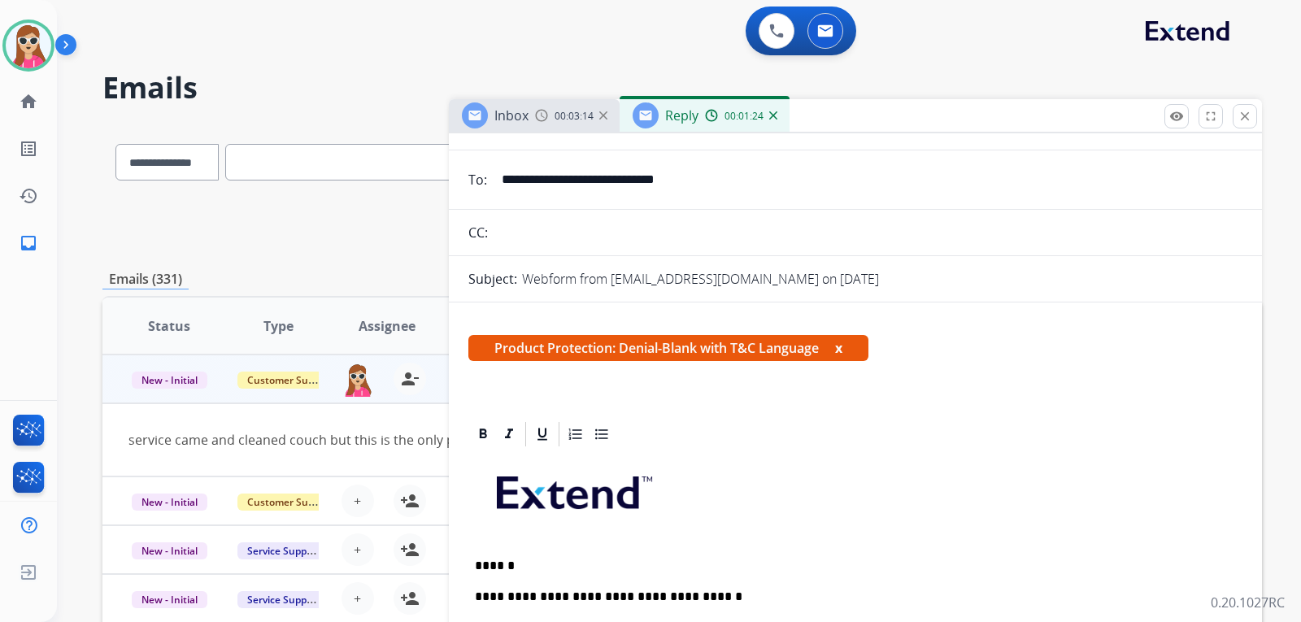
scroll to position [0, 0]
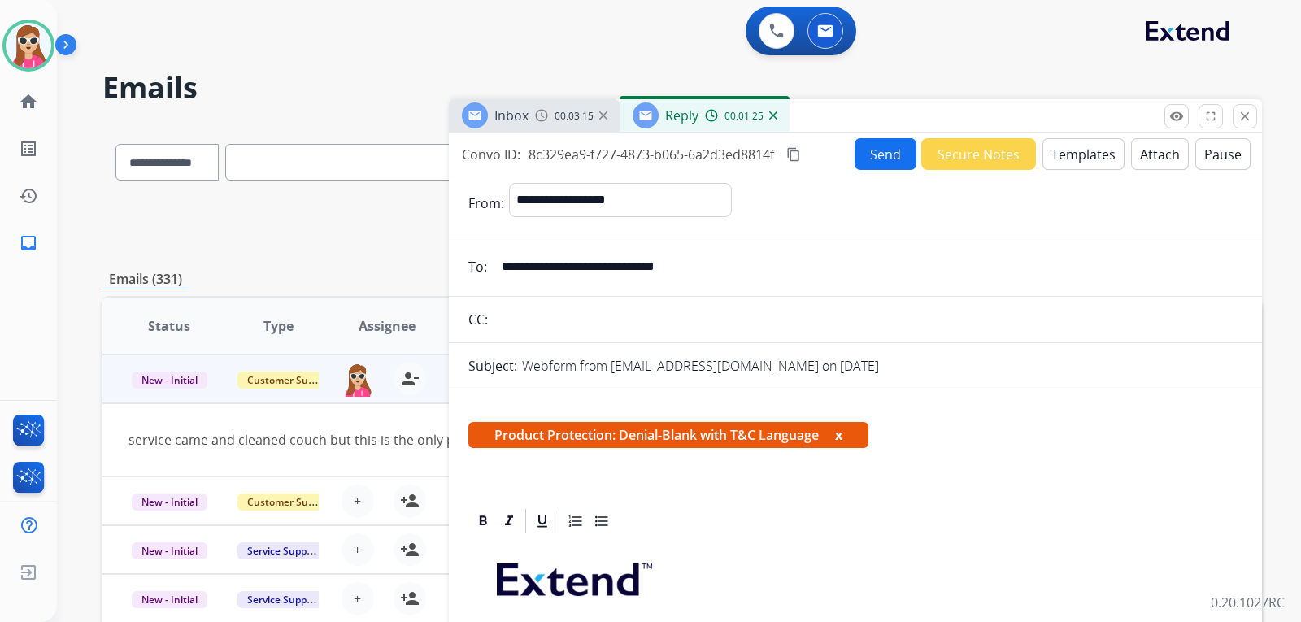
click at [1132, 142] on button "Attach" at bounding box center [1160, 154] width 58 height 32
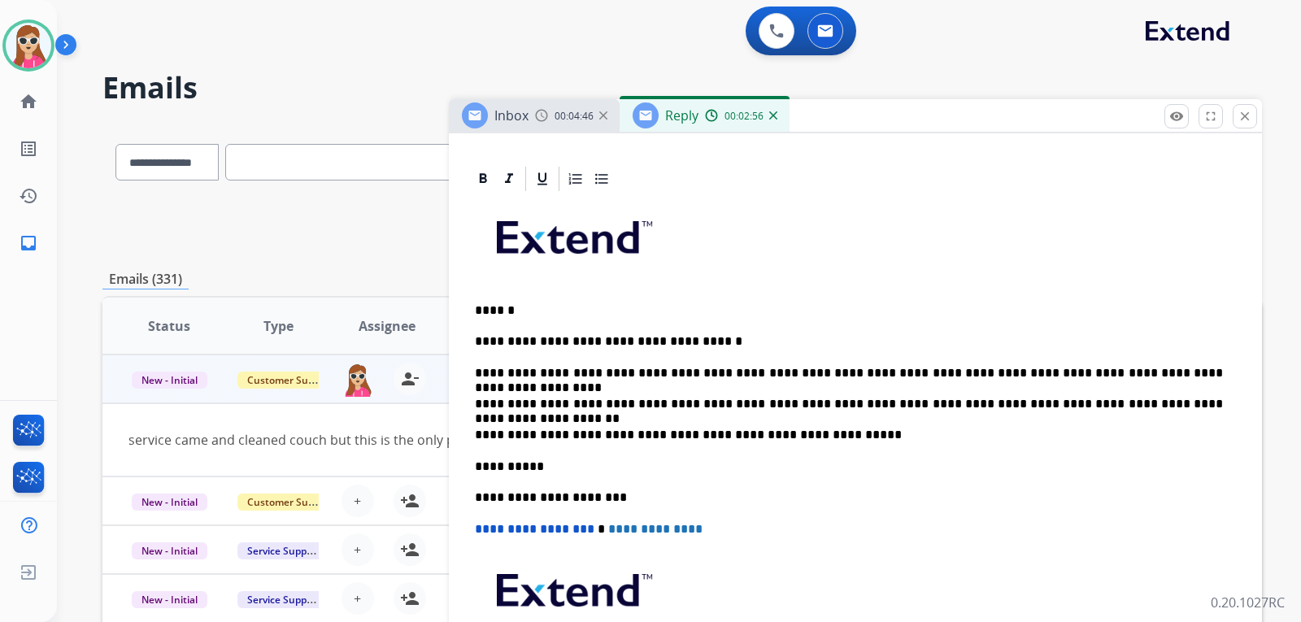
scroll to position [407, 0]
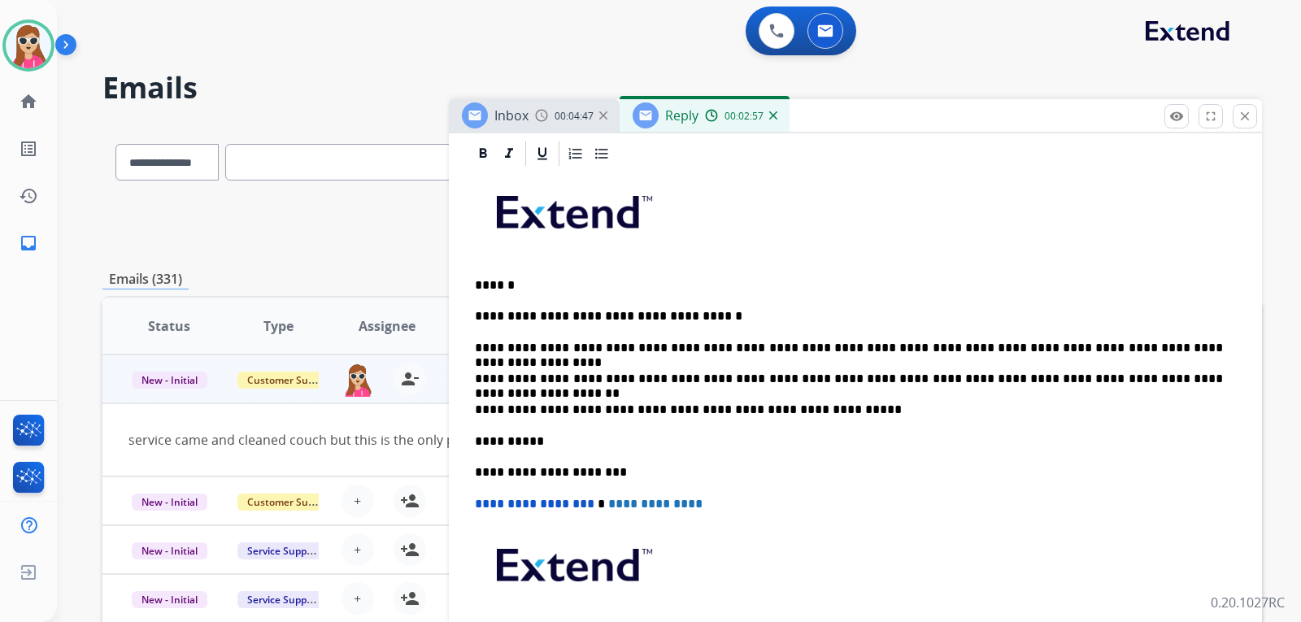
click at [1174, 381] on p "**********" at bounding box center [849, 379] width 748 height 15
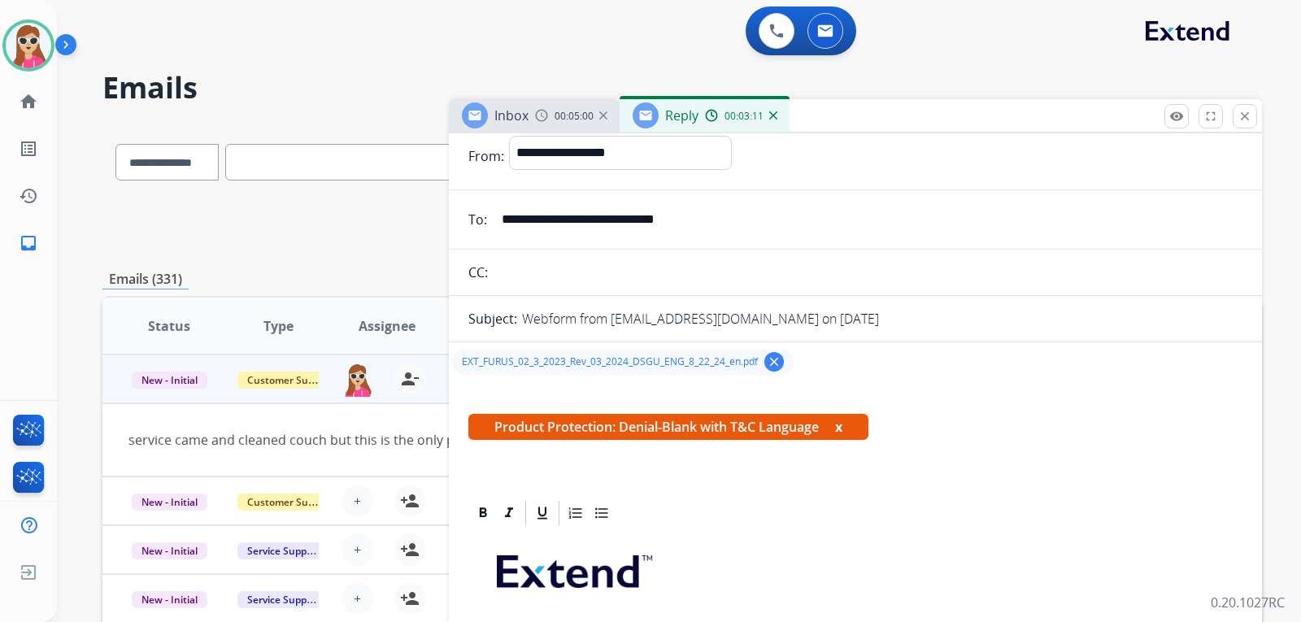
scroll to position [0, 0]
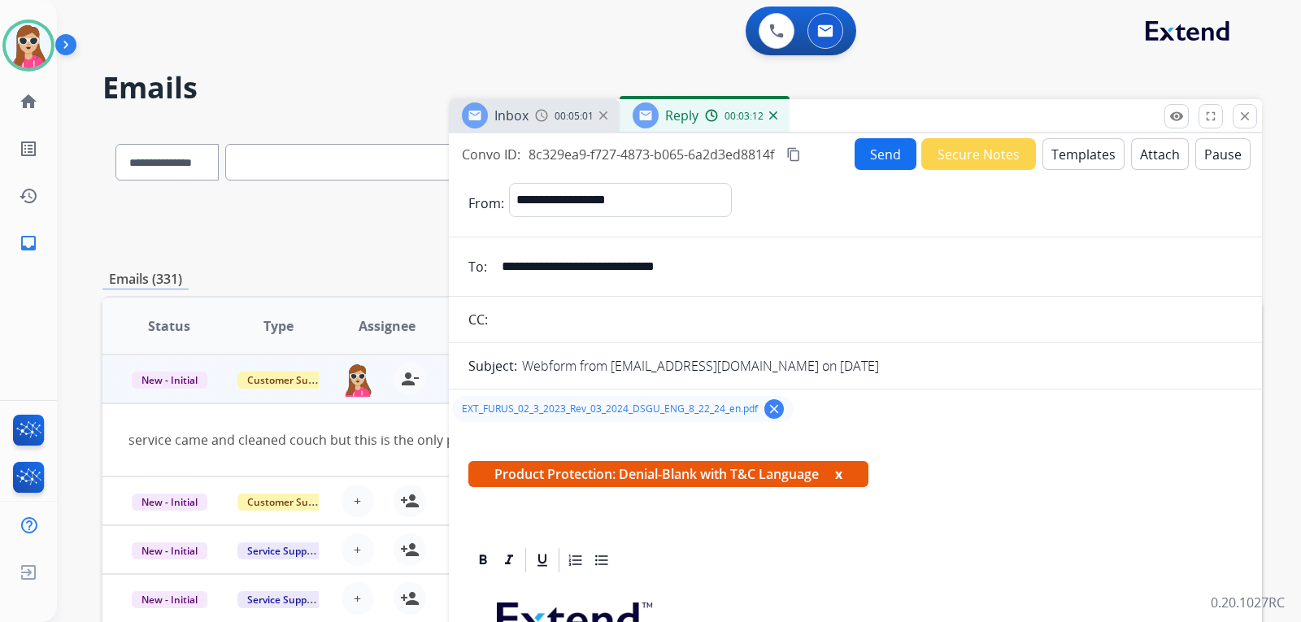
click at [871, 159] on button "Send" at bounding box center [886, 154] width 62 height 32
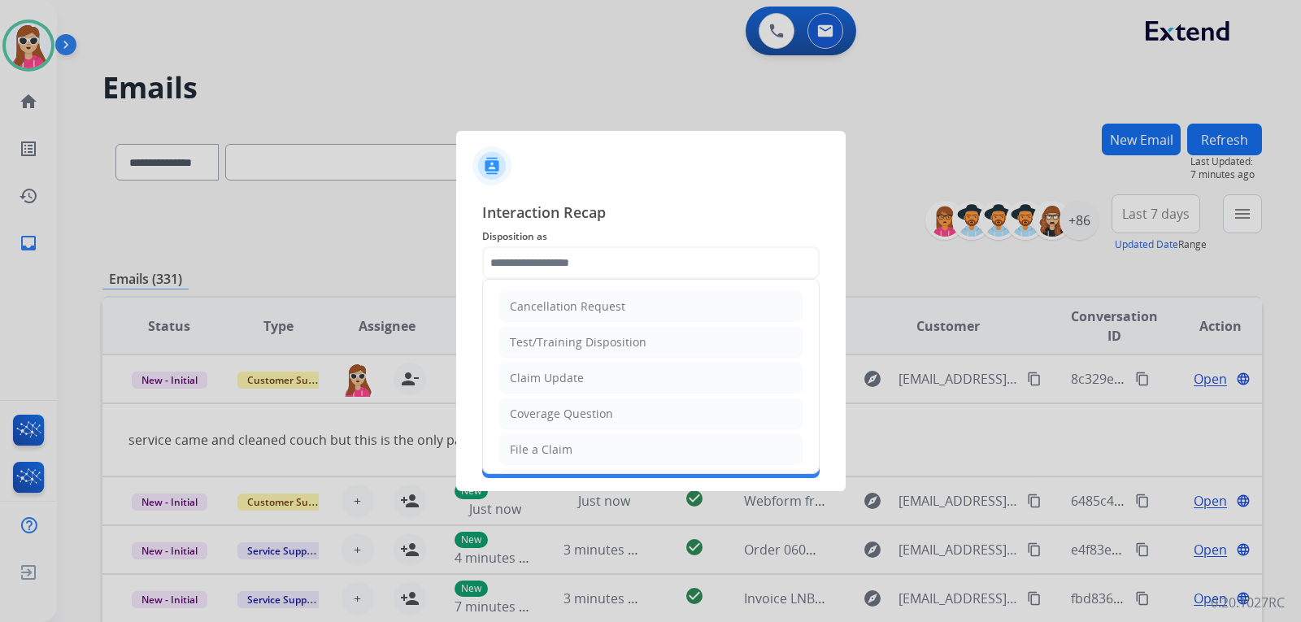
click at [603, 273] on input "text" at bounding box center [650, 262] width 337 height 33
click at [598, 369] on li "Claim Update" at bounding box center [650, 378] width 303 height 31
type input "**********"
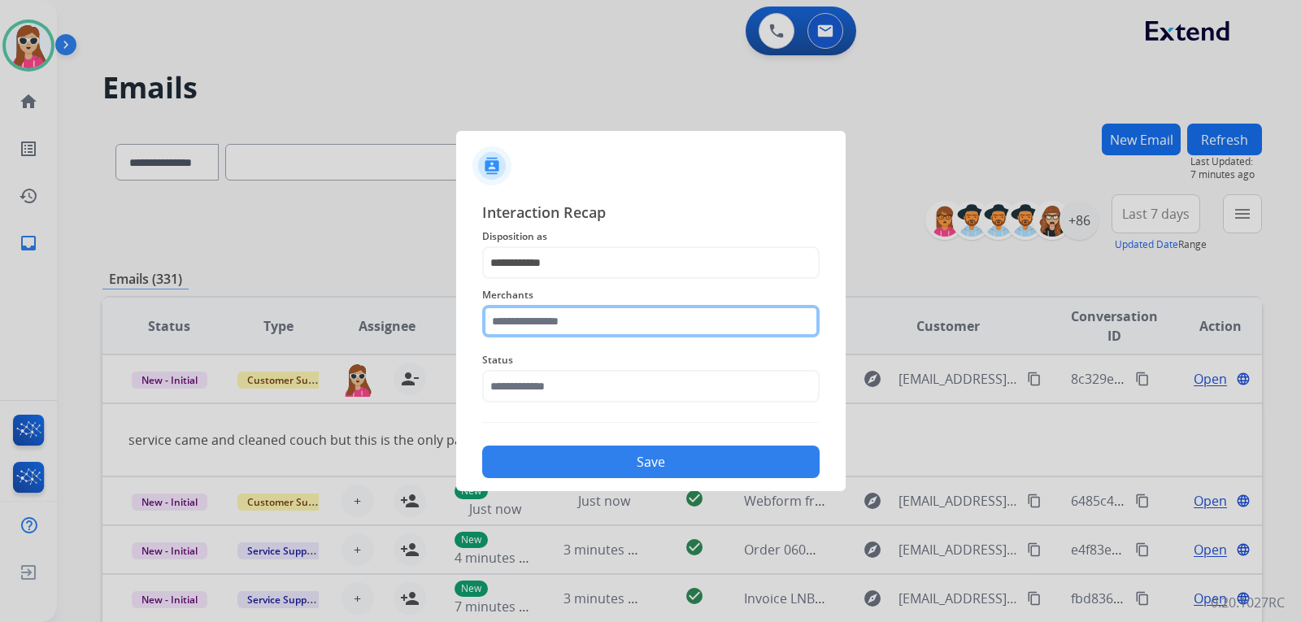
click at [594, 330] on input "text" at bounding box center [650, 321] width 337 height 33
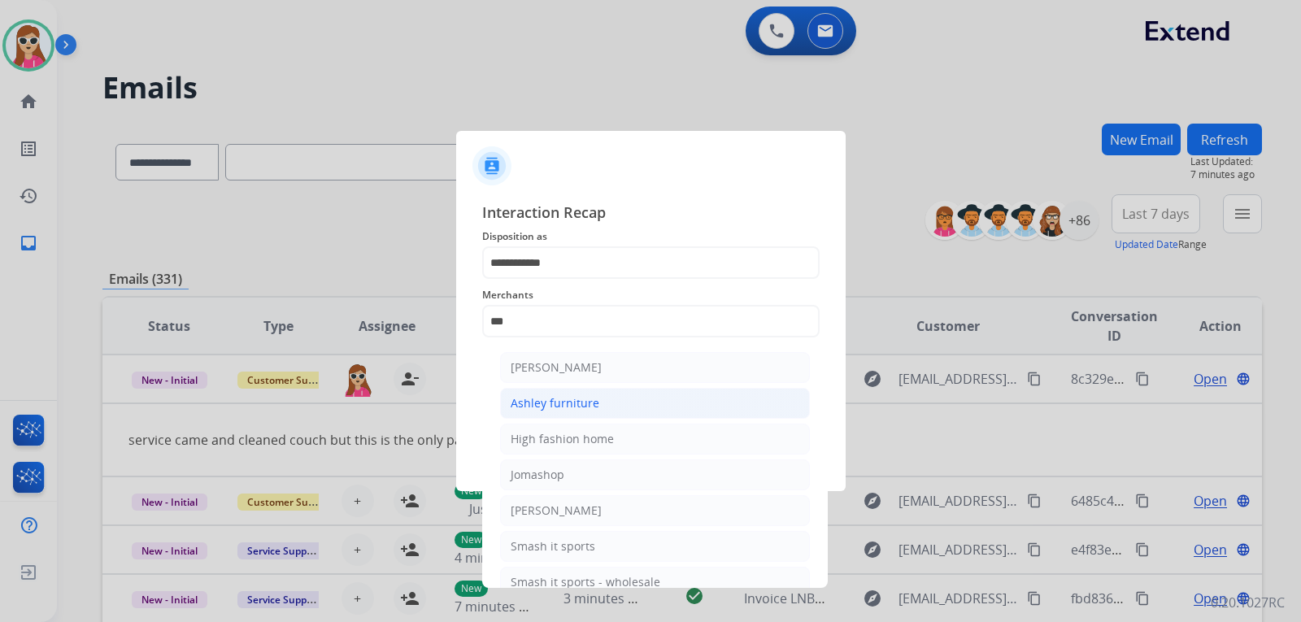
click at [607, 404] on li "Ashley furniture" at bounding box center [655, 403] width 310 height 31
type input "**********"
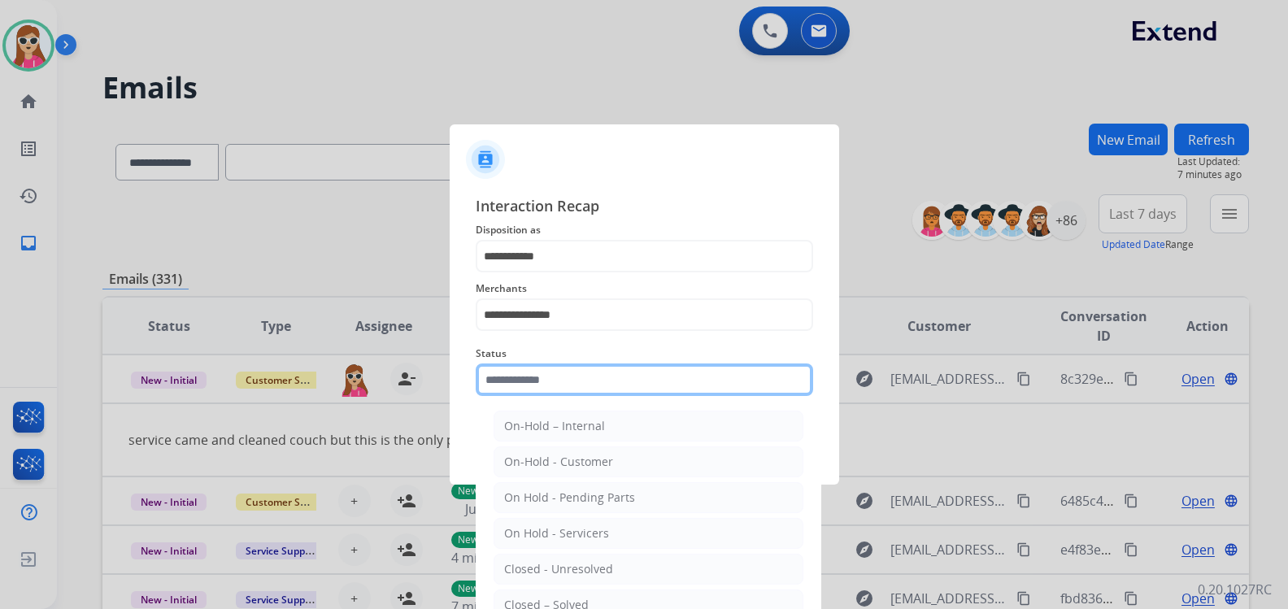
drag, startPoint x: 578, startPoint y: 379, endPoint x: 586, endPoint y: 389, distance: 12.7
click at [581, 385] on input "text" at bounding box center [644, 380] width 337 height 33
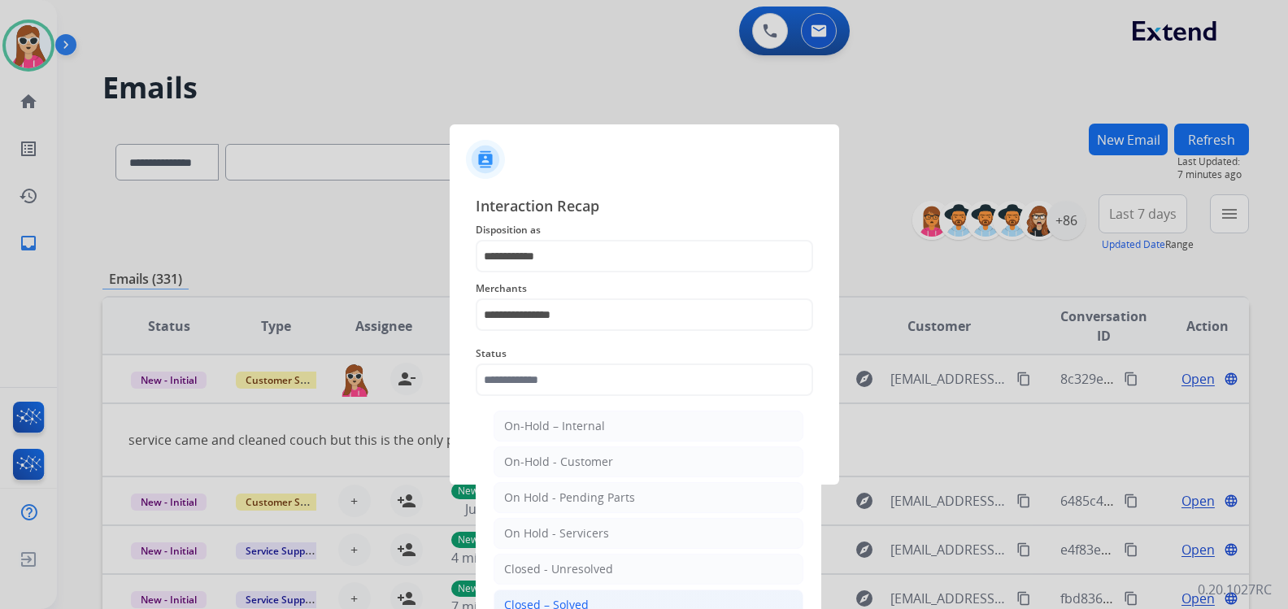
click at [592, 594] on li "Closed – Solved" at bounding box center [649, 605] width 310 height 31
type input "**********"
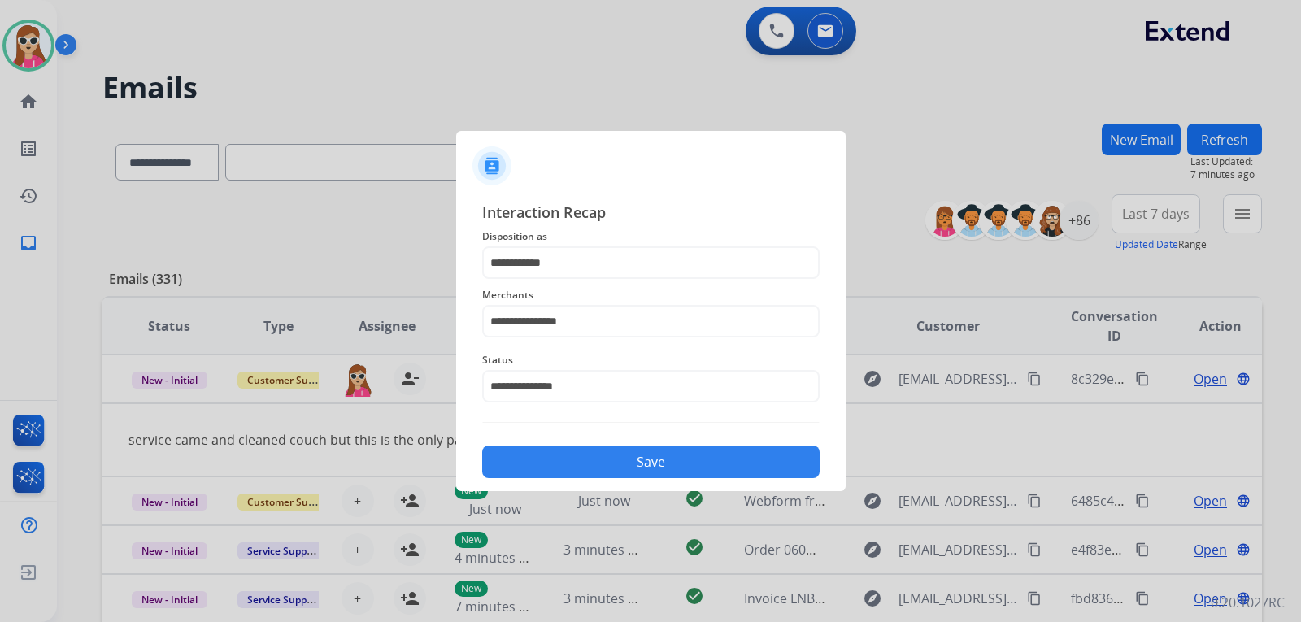
click at [607, 453] on button "Save" at bounding box center [650, 462] width 337 height 33
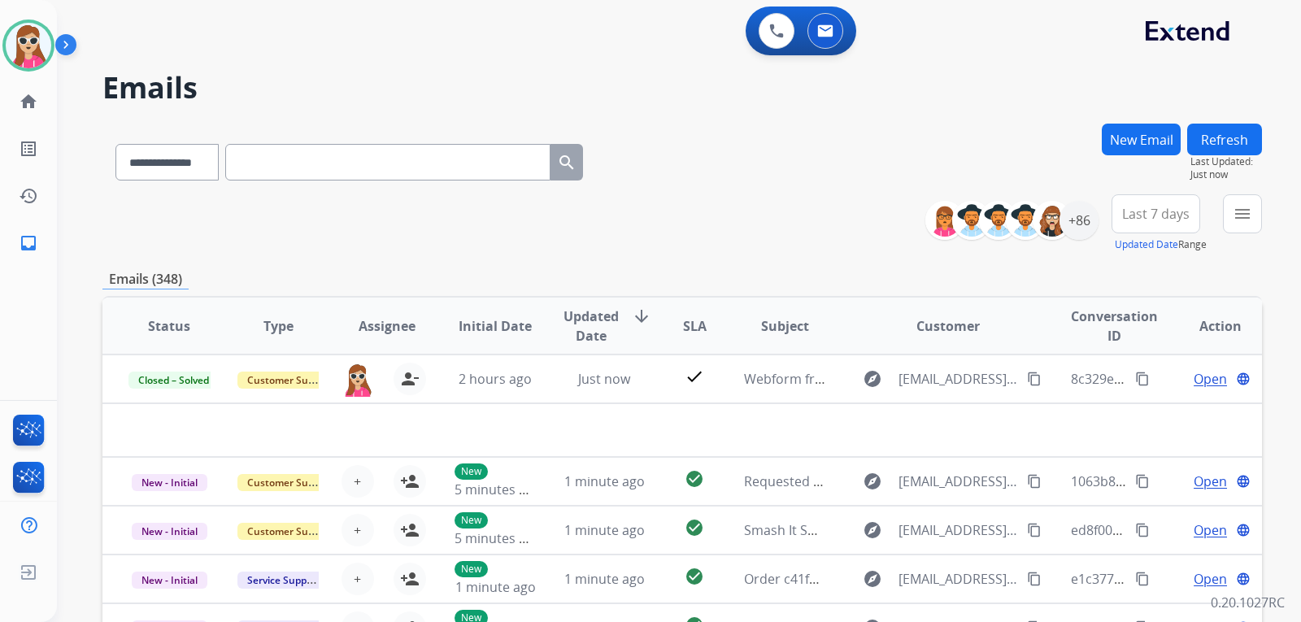
select select "**********"
click at [1147, 123] on div "**********" at bounding box center [659, 370] width 1205 height 622
drag, startPoint x: 1187, startPoint y: 106, endPoint x: 1192, endPoint y: 121, distance: 16.5
click at [1192, 111] on div "**********" at bounding box center [659, 370] width 1205 height 622
click at [1138, 143] on button "New Email" at bounding box center [1141, 140] width 79 height 32
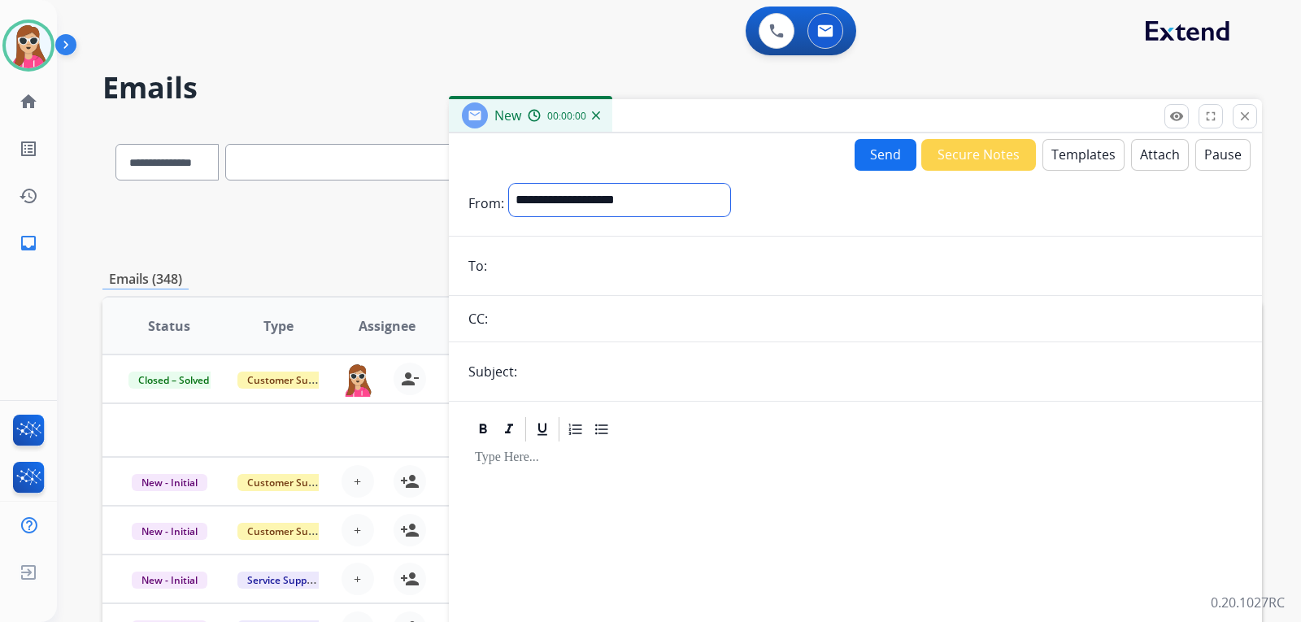
drag, startPoint x: 591, startPoint y: 204, endPoint x: 634, endPoint y: 216, distance: 43.8
click at [603, 207] on select "**********" at bounding box center [619, 200] width 221 height 33
select select "**********"
click at [509, 184] on select "**********" at bounding box center [619, 200] width 221 height 33
click at [555, 266] on input "email" at bounding box center [867, 267] width 751 height 33
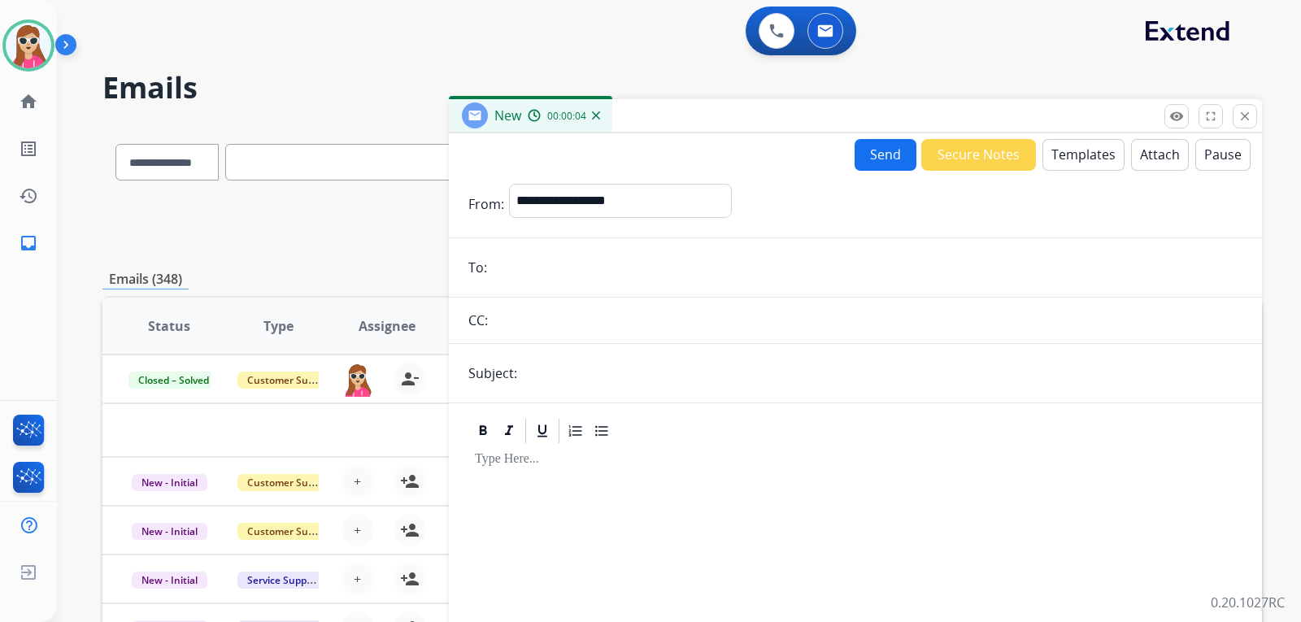
paste input "**********"
type input "**********"
click at [1067, 154] on button "Templates" at bounding box center [1084, 155] width 82 height 32
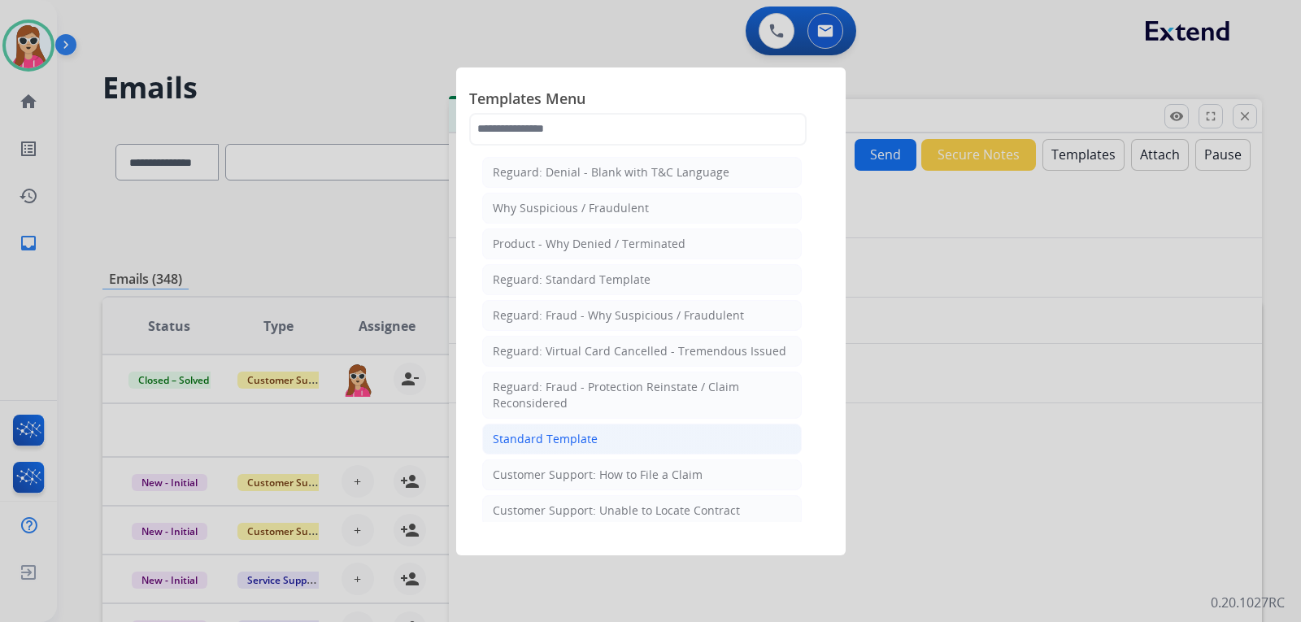
click at [665, 429] on li "Standard Template" at bounding box center [642, 439] width 320 height 31
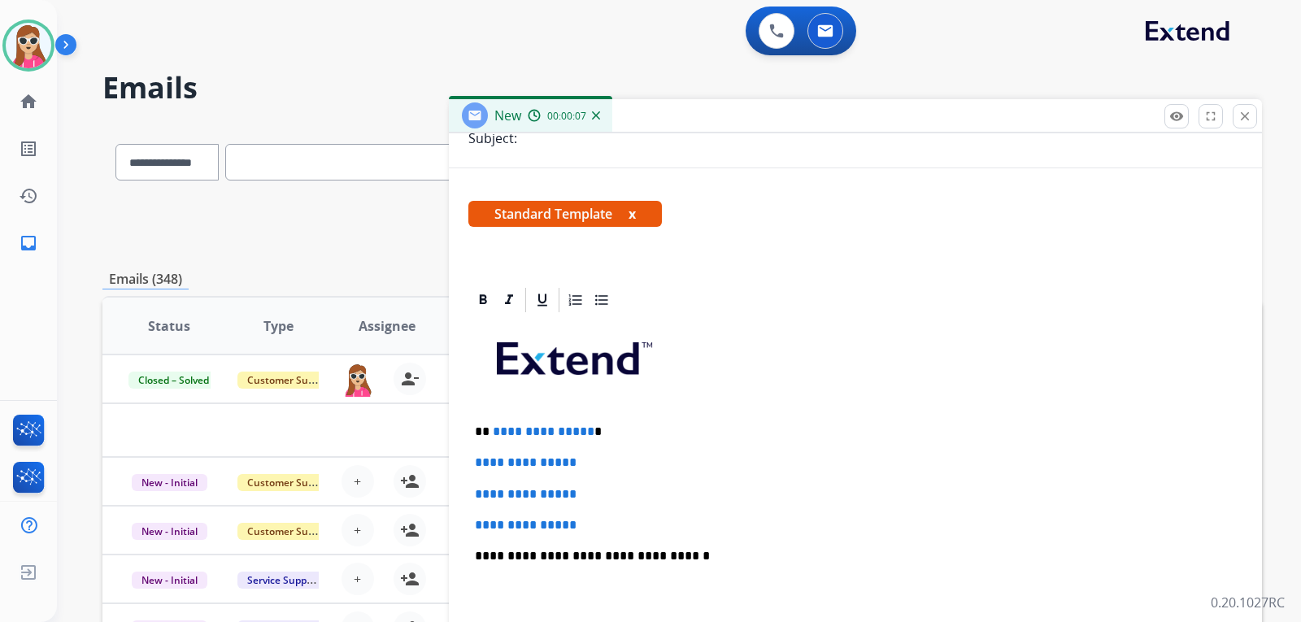
scroll to position [244, 0]
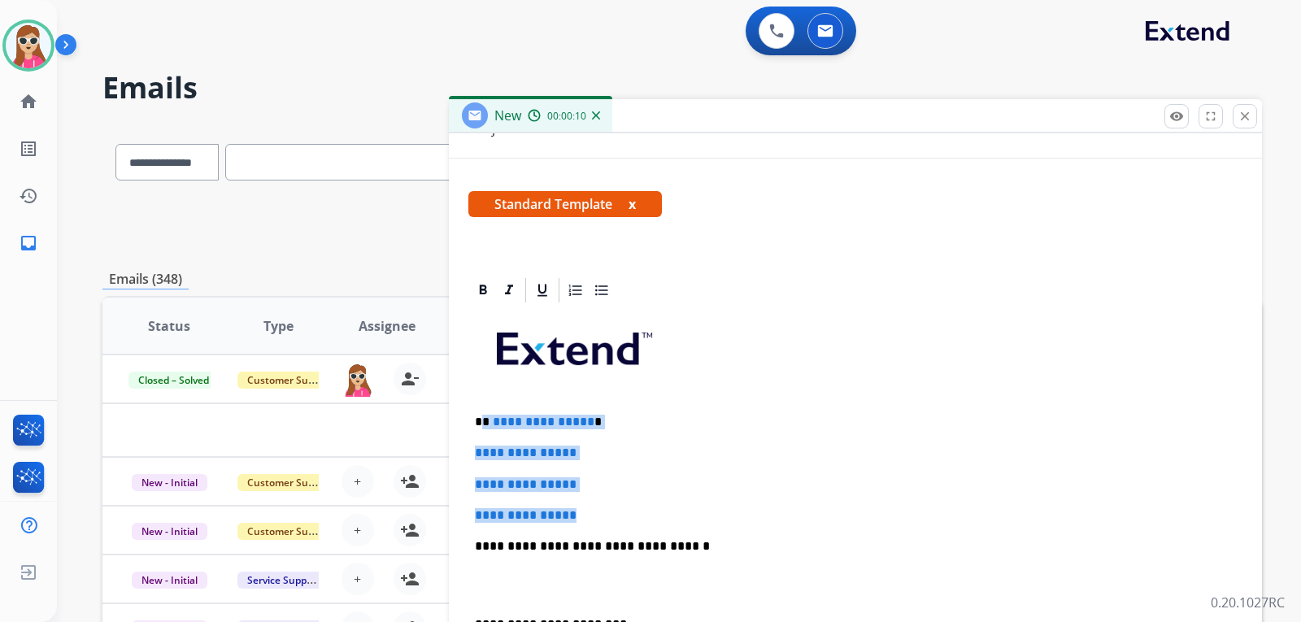
drag, startPoint x: 484, startPoint y: 425, endPoint x: 598, endPoint y: 516, distance: 145.8
click at [598, 516] on div "**********" at bounding box center [855, 585] width 774 height 560
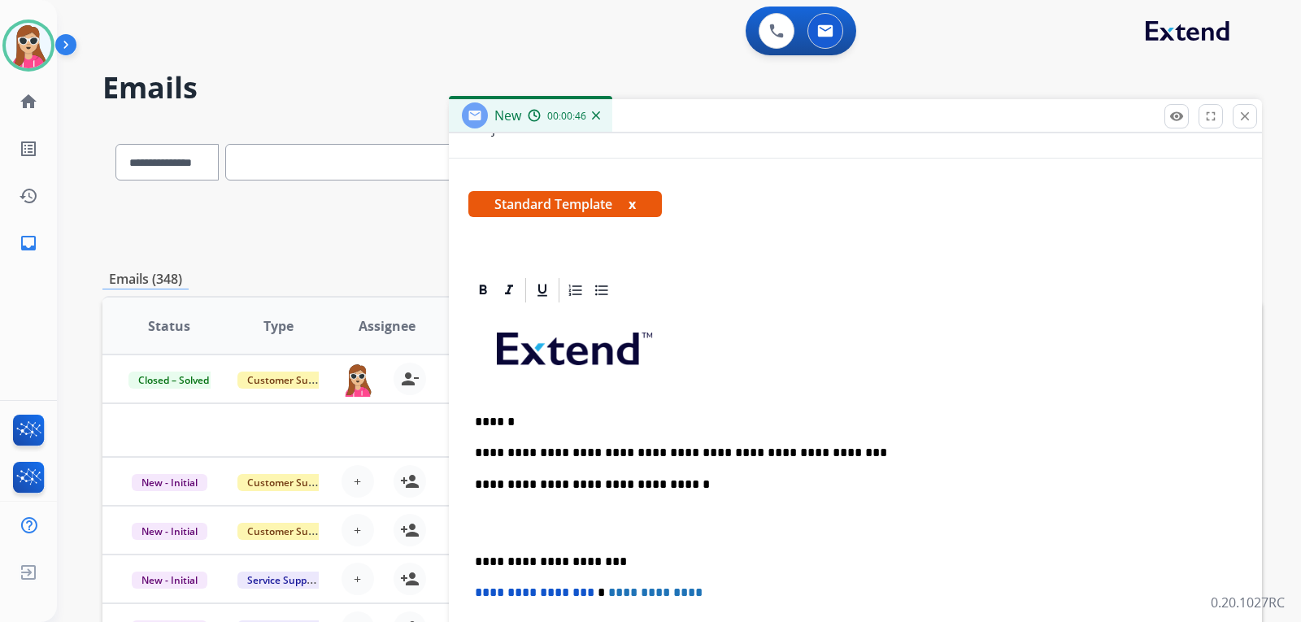
click at [774, 455] on p "**********" at bounding box center [849, 453] width 748 height 15
click at [777, 455] on p "**********" at bounding box center [849, 453] width 748 height 15
click at [830, 450] on p "**********" at bounding box center [849, 453] width 748 height 15
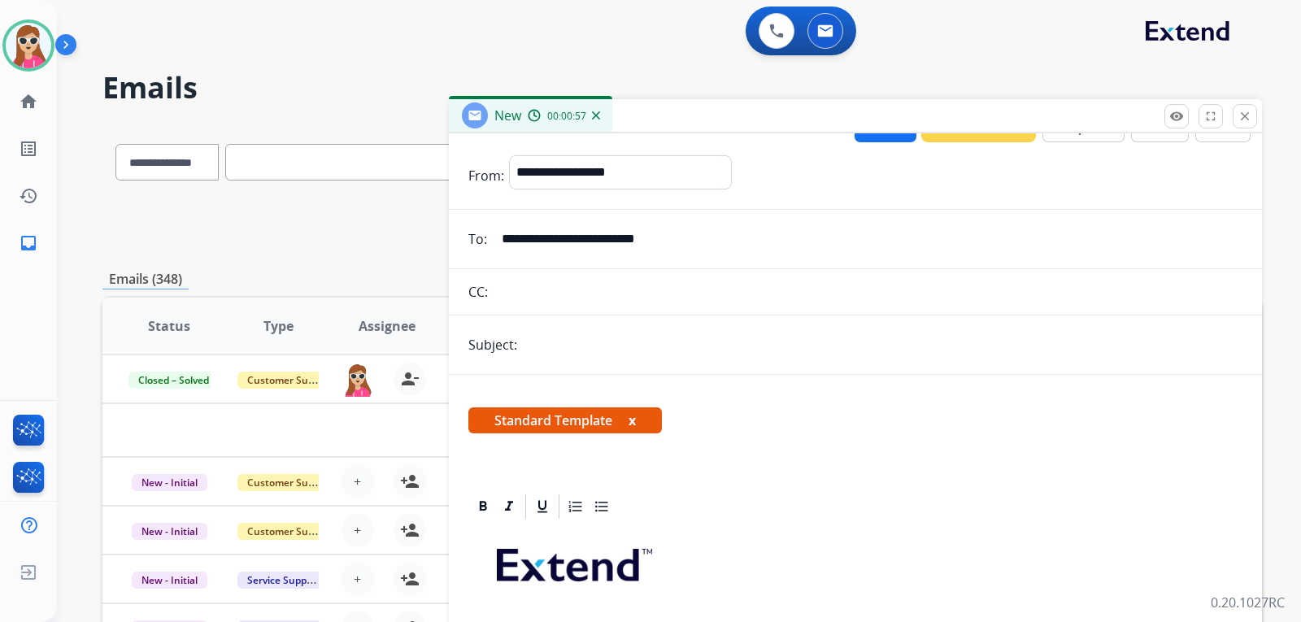
scroll to position [0, 0]
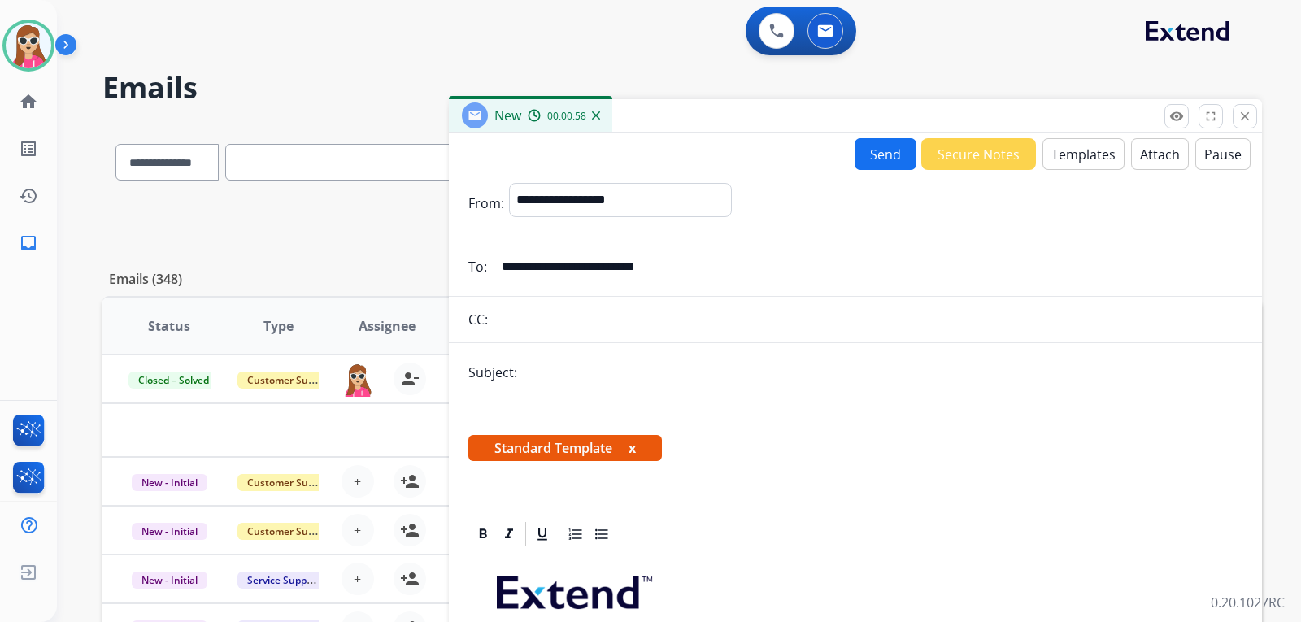
click at [877, 161] on button "Send" at bounding box center [886, 154] width 62 height 32
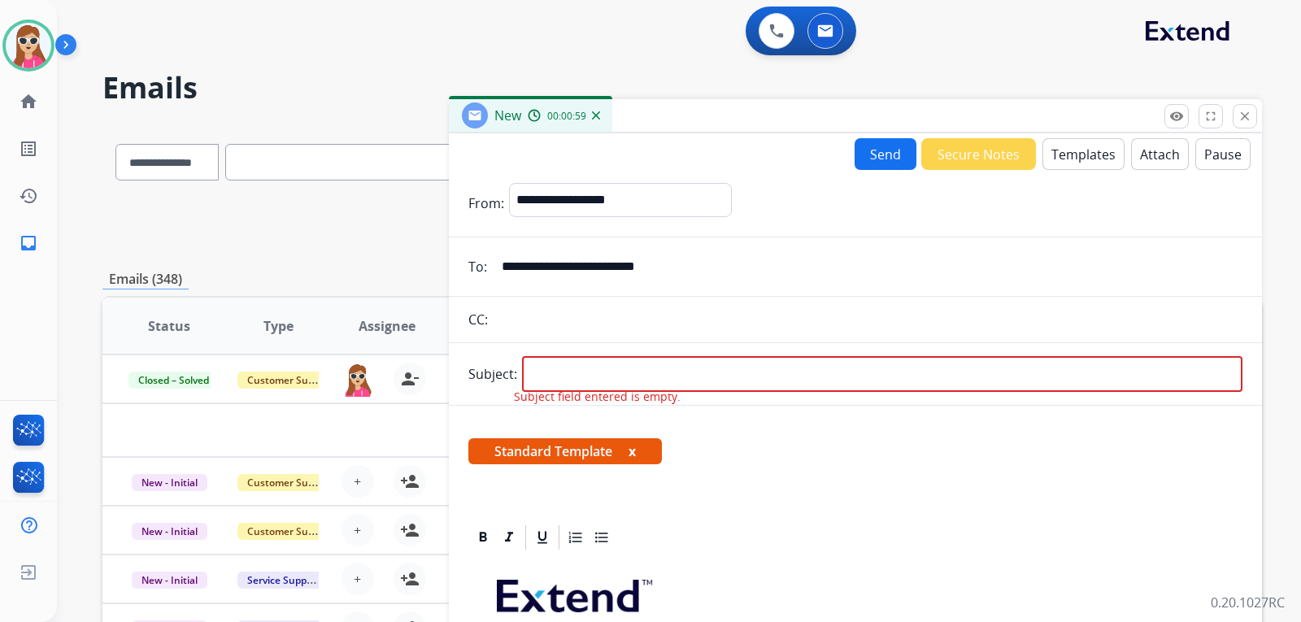
drag, startPoint x: 642, startPoint y: 391, endPoint x: 643, endPoint y: 383, distance: 8.2
click at [642, 388] on div "Subject: Subject field entered is empty." at bounding box center [855, 374] width 813 height 36
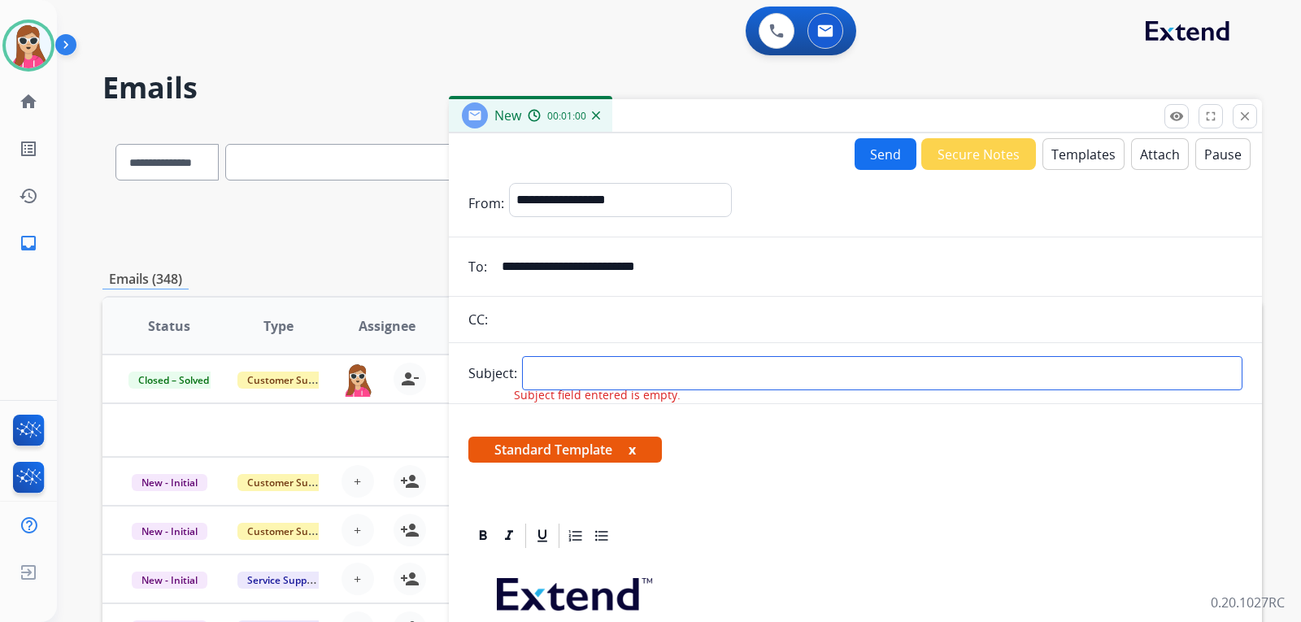
click at [643, 381] on input "text" at bounding box center [882, 373] width 721 height 34
type input "**********"
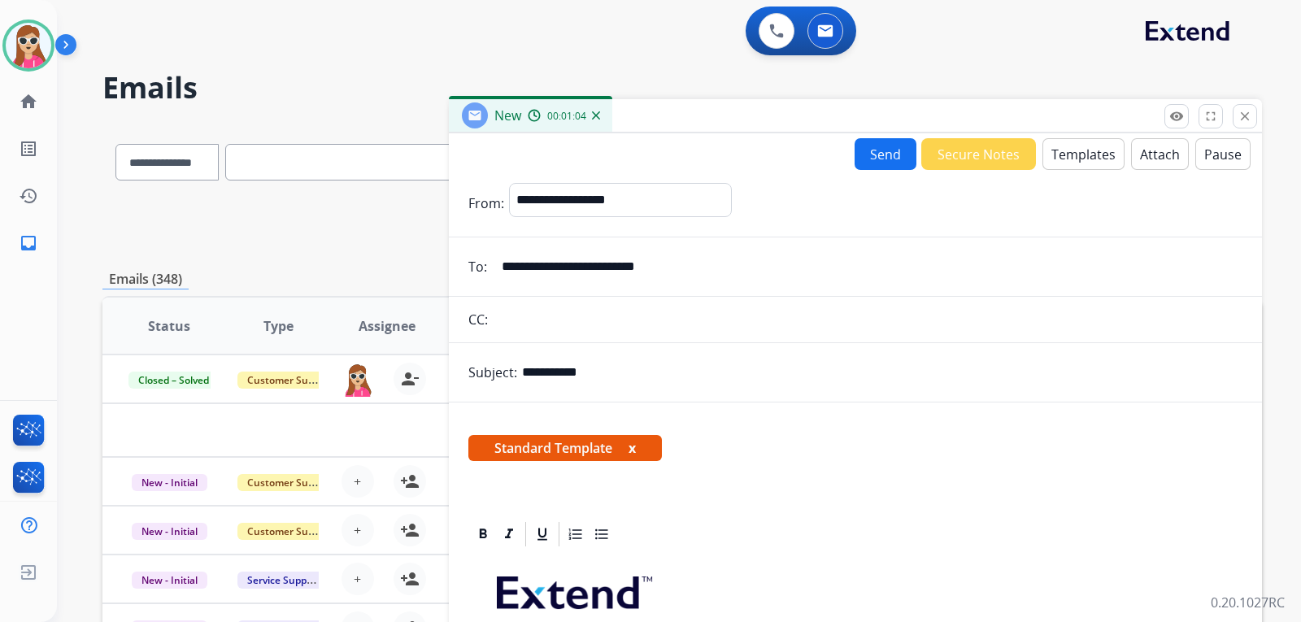
click at [872, 159] on button "Send" at bounding box center [886, 154] width 62 height 32
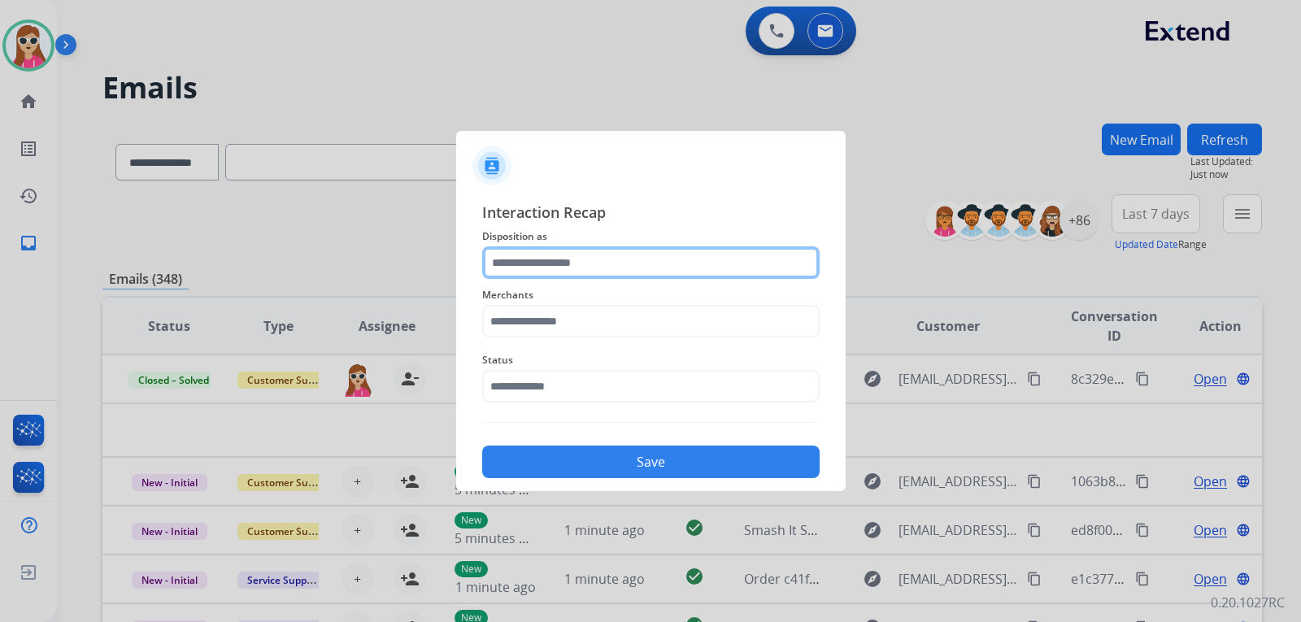
click at [606, 268] on input "text" at bounding box center [650, 262] width 337 height 33
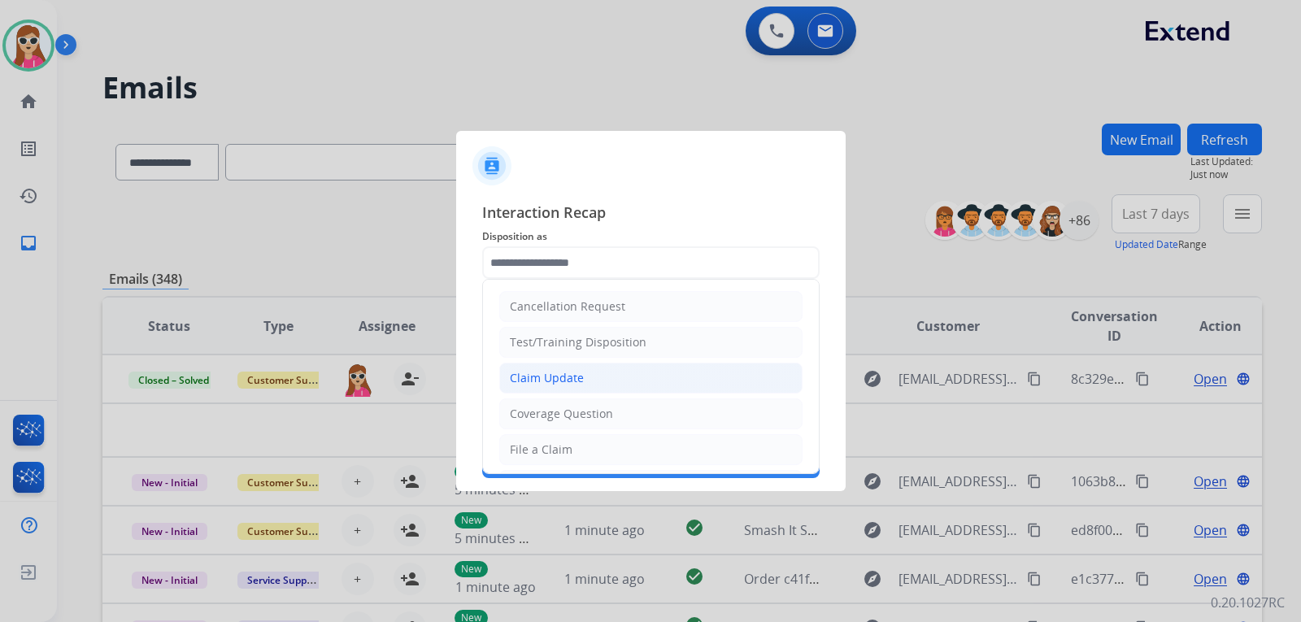
drag, startPoint x: 594, startPoint y: 373, endPoint x: 597, endPoint y: 364, distance: 10.3
click at [594, 371] on li "Claim Update" at bounding box center [650, 378] width 303 height 31
type input "**********"
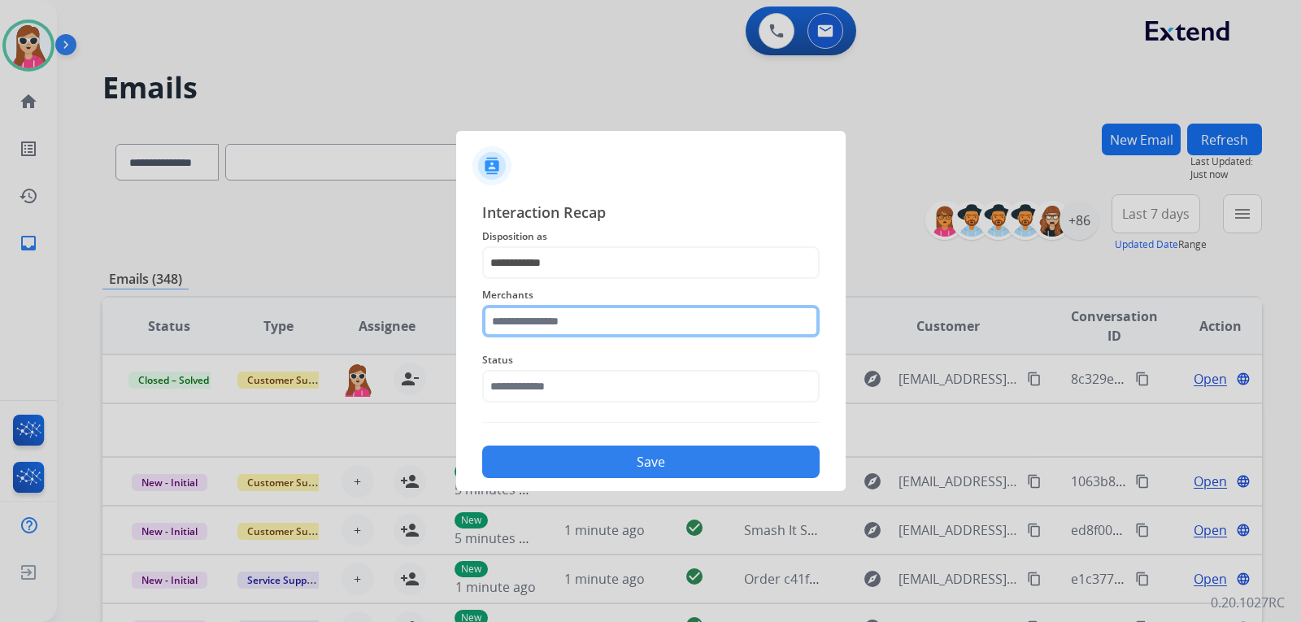
click at [584, 323] on input "text" at bounding box center [650, 321] width 337 height 33
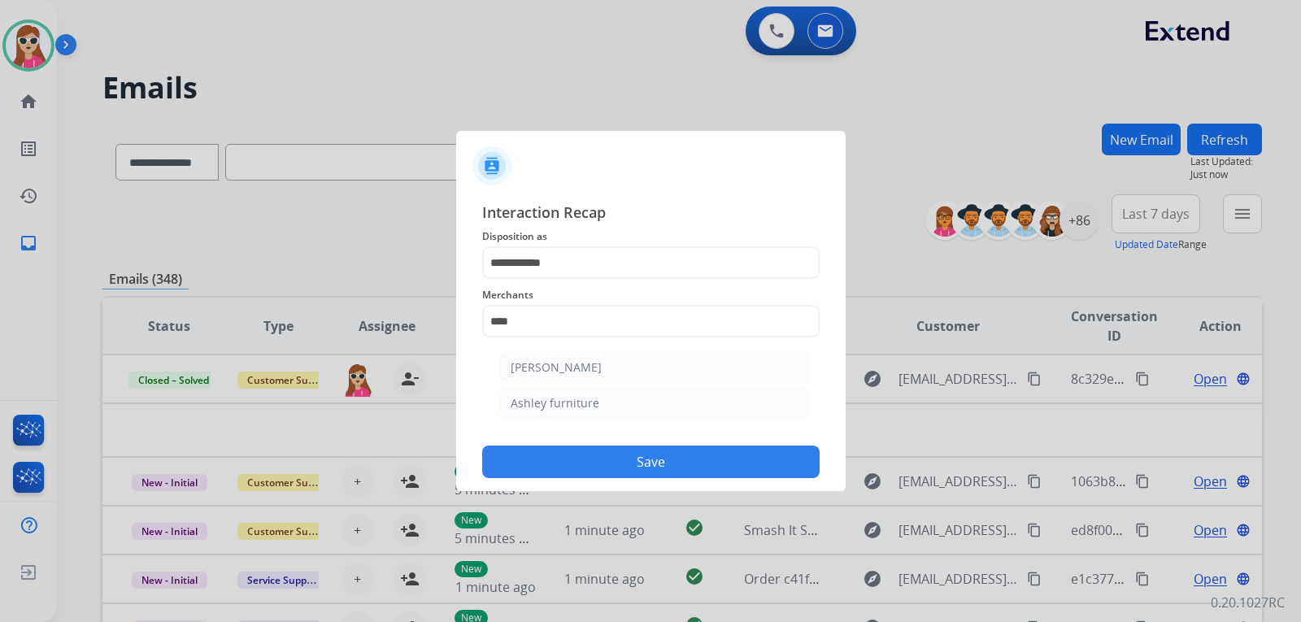
click at [610, 398] on li "Ashley furniture" at bounding box center [655, 403] width 310 height 31
type input "**********"
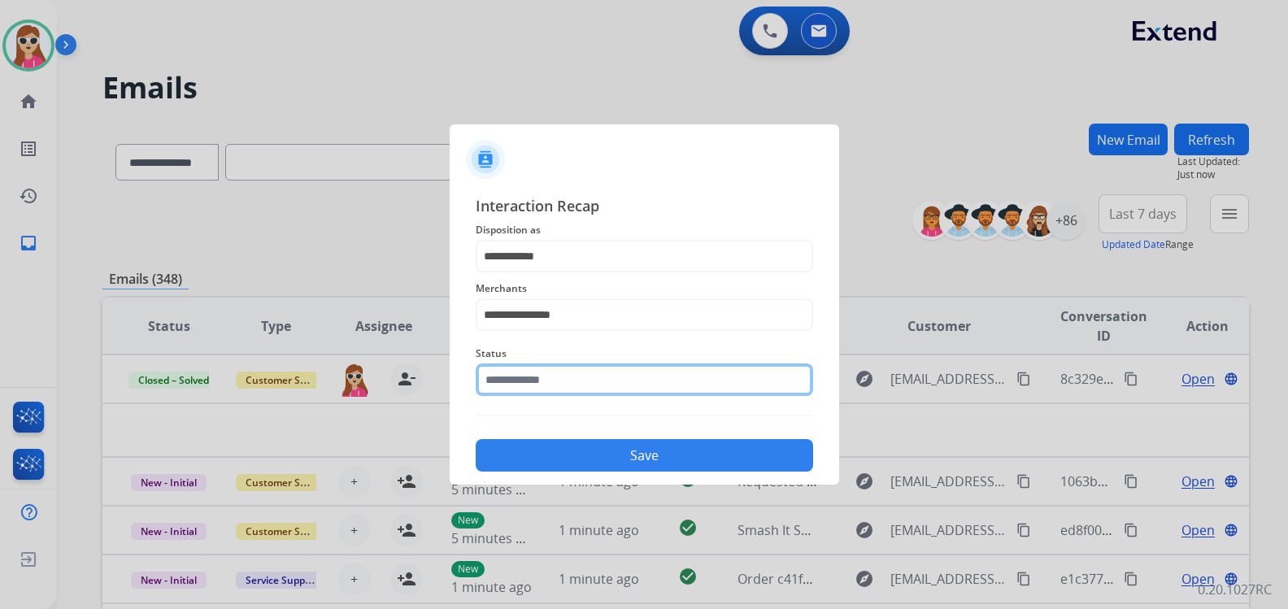
drag, startPoint x: 607, startPoint y: 382, endPoint x: 620, endPoint y: 395, distance: 17.8
click at [608, 382] on input "text" at bounding box center [644, 380] width 337 height 33
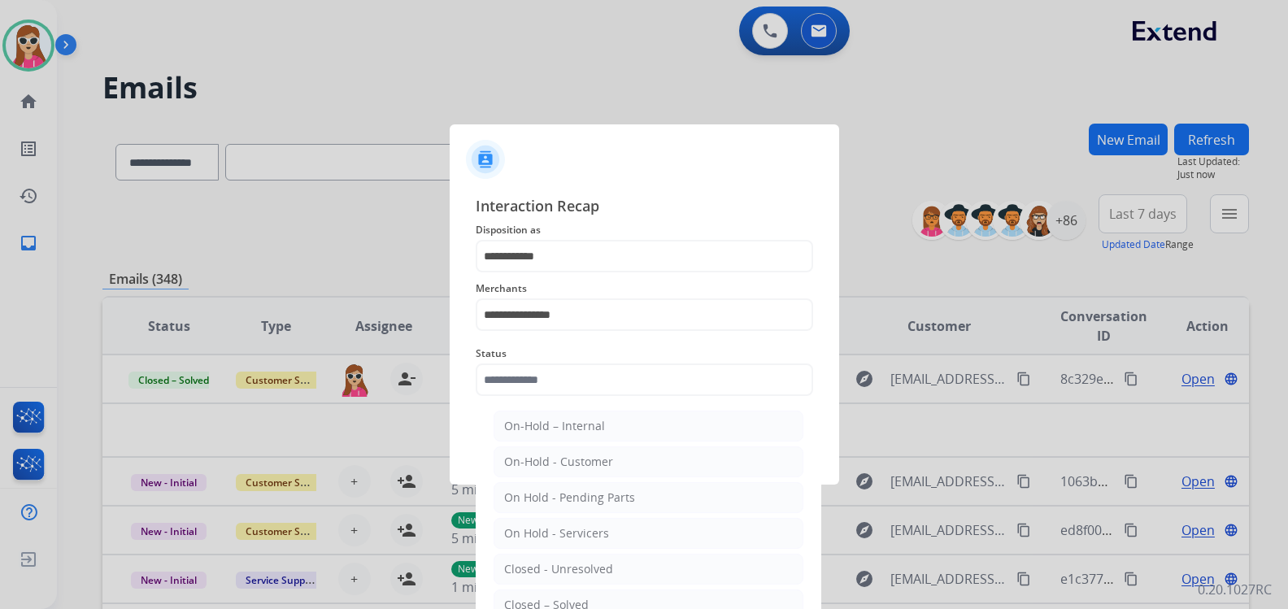
drag, startPoint x: 581, startPoint y: 603, endPoint x: 588, endPoint y: 569, distance: 34.1
click at [580, 599] on div "Closed – Solved" at bounding box center [546, 605] width 85 height 16
type input "**********"
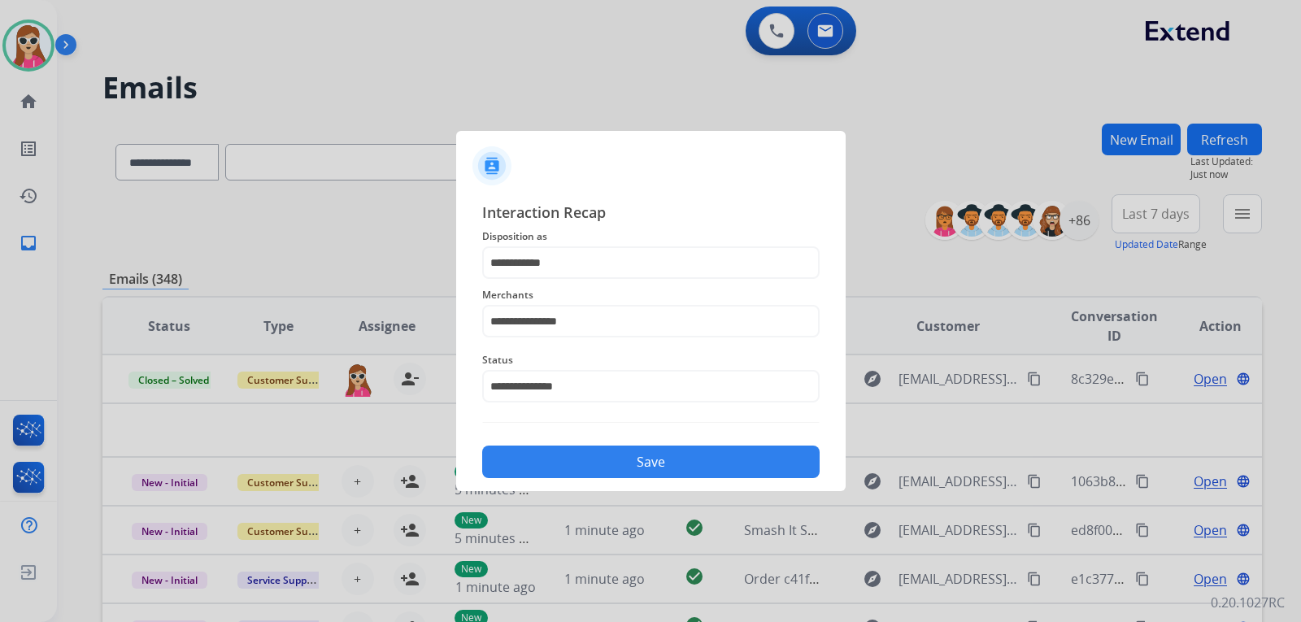
click at [655, 450] on button "Save" at bounding box center [650, 462] width 337 height 33
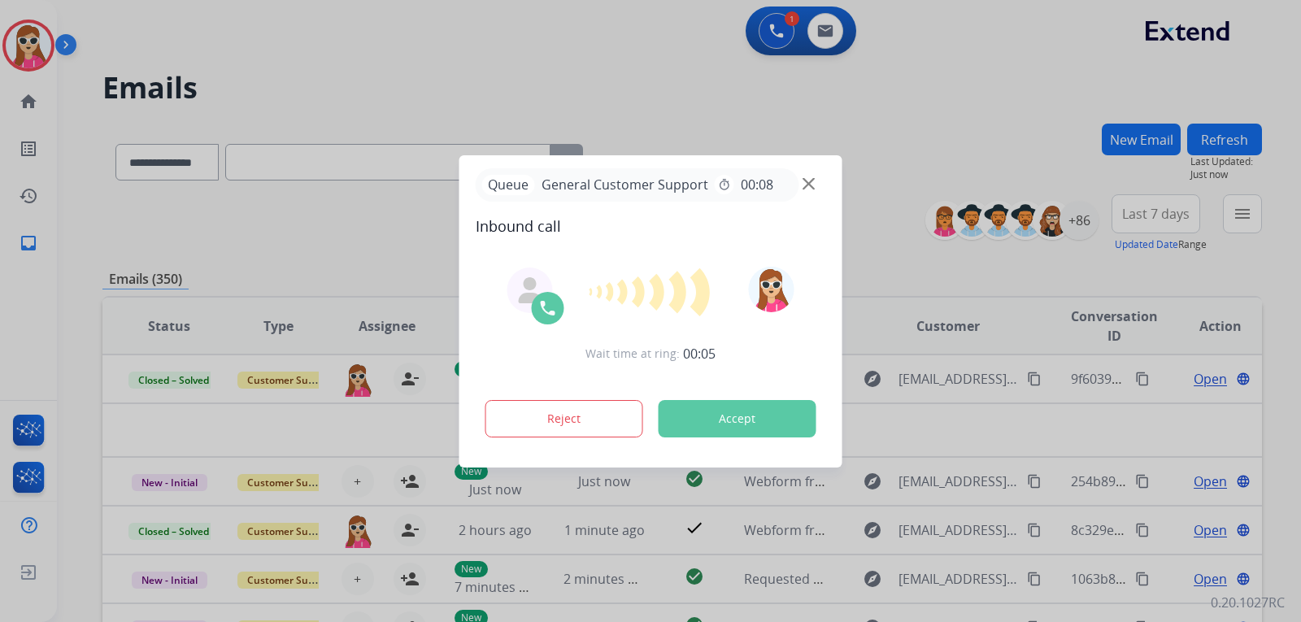
click at [712, 422] on button "Accept" at bounding box center [738, 418] width 158 height 37
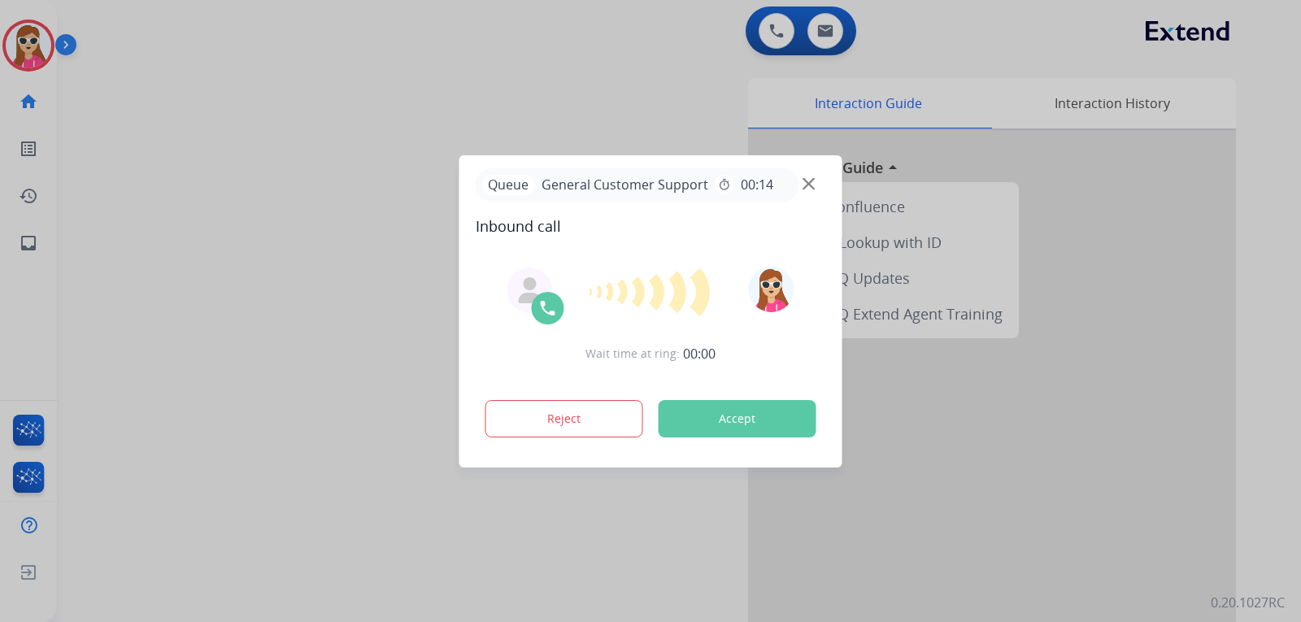
drag, startPoint x: 719, startPoint y: 410, endPoint x: 729, endPoint y: 413, distance: 10.3
click at [725, 413] on button "Accept" at bounding box center [738, 418] width 158 height 37
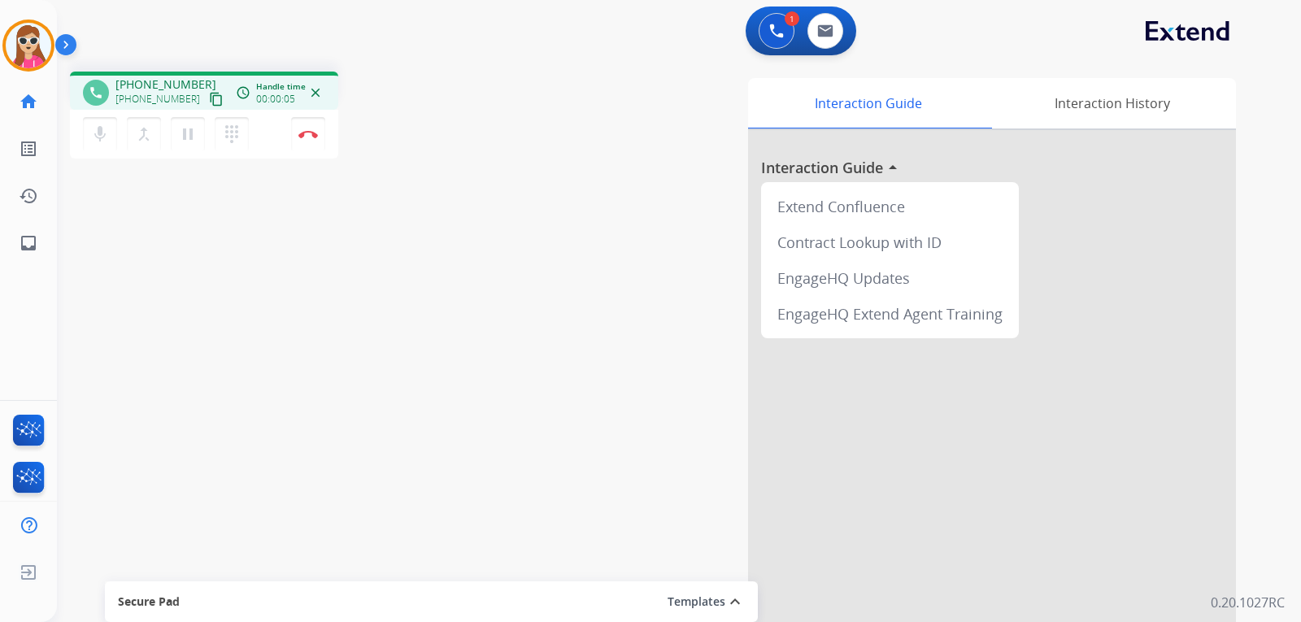
click at [209, 102] on mat-icon "content_copy" at bounding box center [216, 99] width 15 height 15
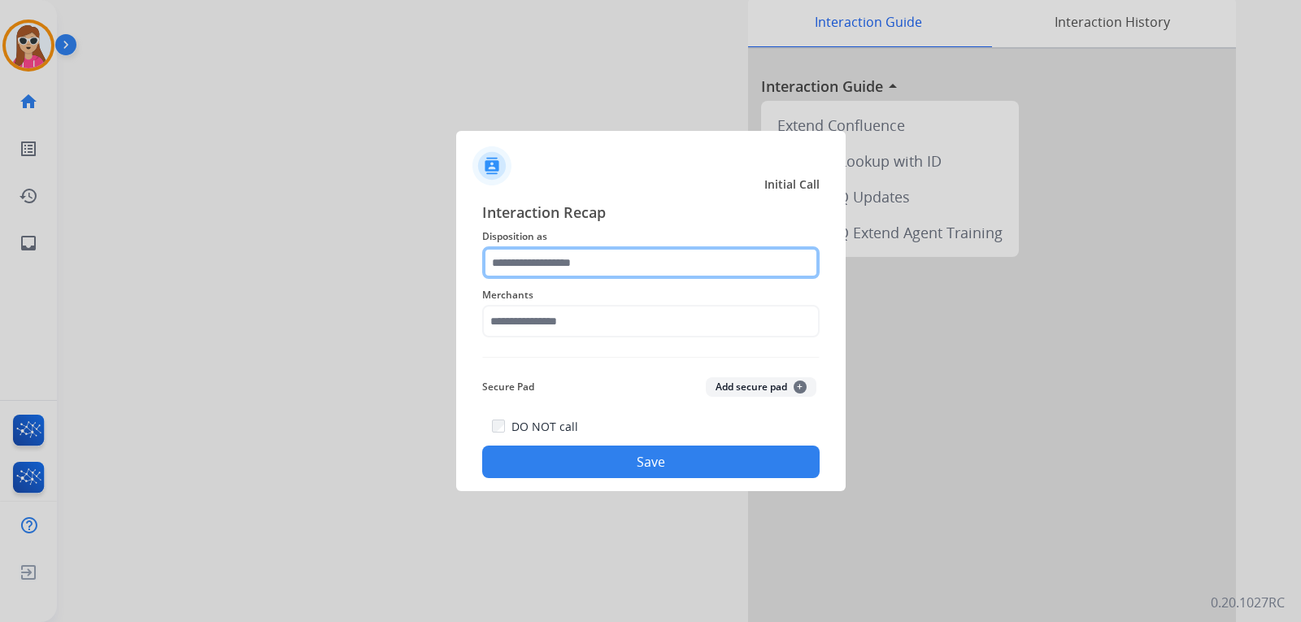
click at [641, 265] on input "text" at bounding box center [650, 262] width 337 height 33
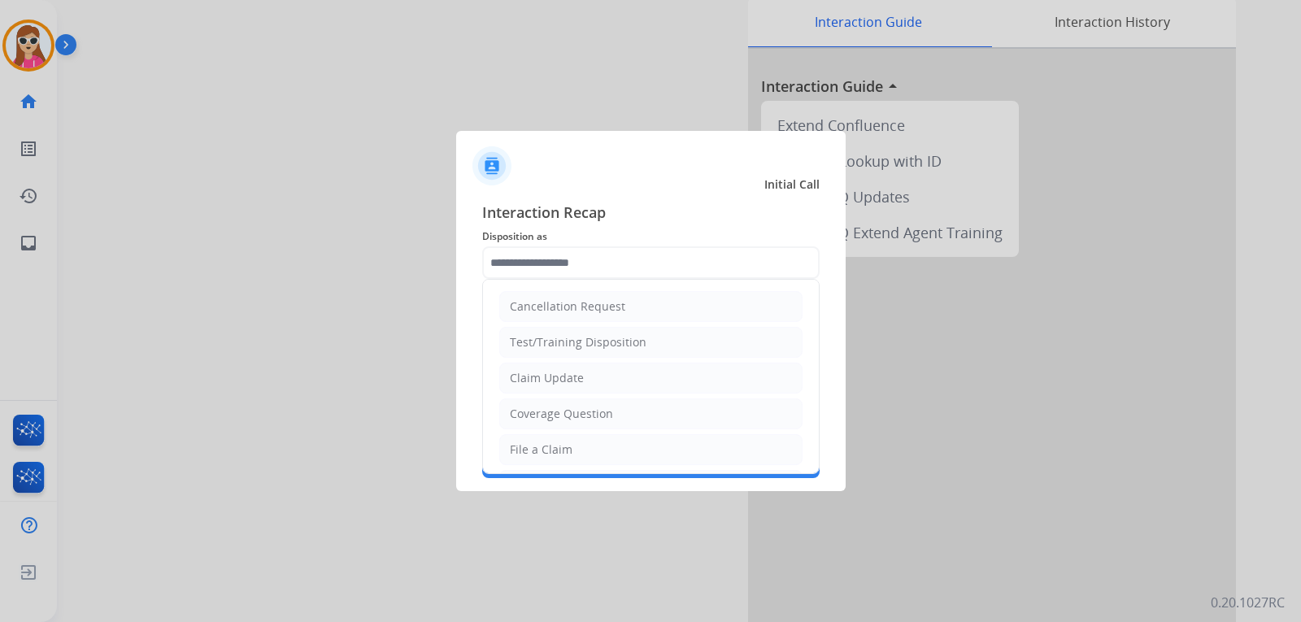
click at [594, 377] on li "Claim Update" at bounding box center [650, 378] width 303 height 31
type input "**********"
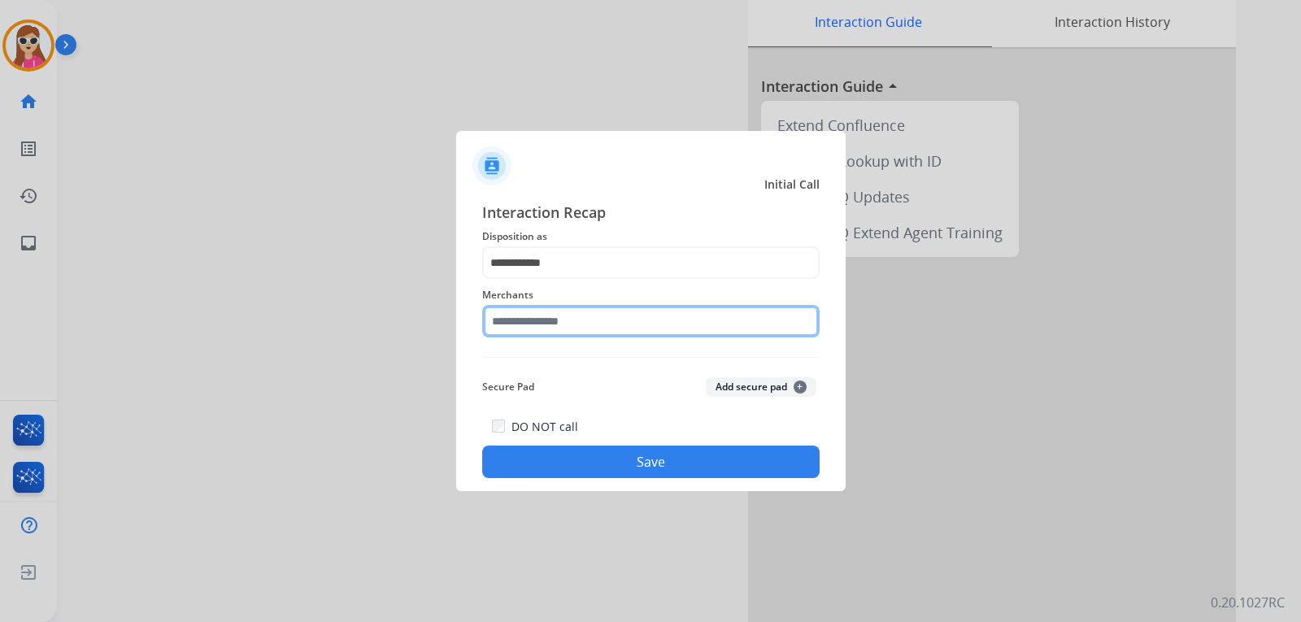
click at [593, 329] on input "text" at bounding box center [650, 321] width 337 height 33
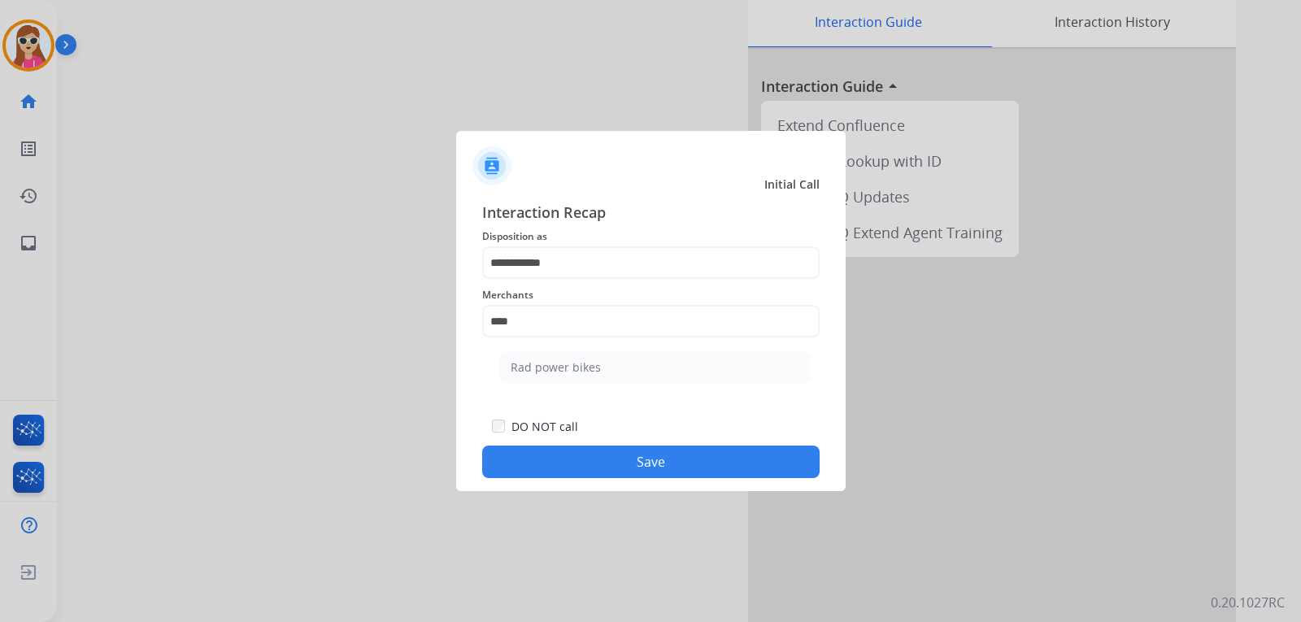
click at [606, 378] on li "Rad power bikes" at bounding box center [655, 367] width 310 height 31
type input "**********"
click at [689, 470] on button "Save" at bounding box center [650, 462] width 337 height 33
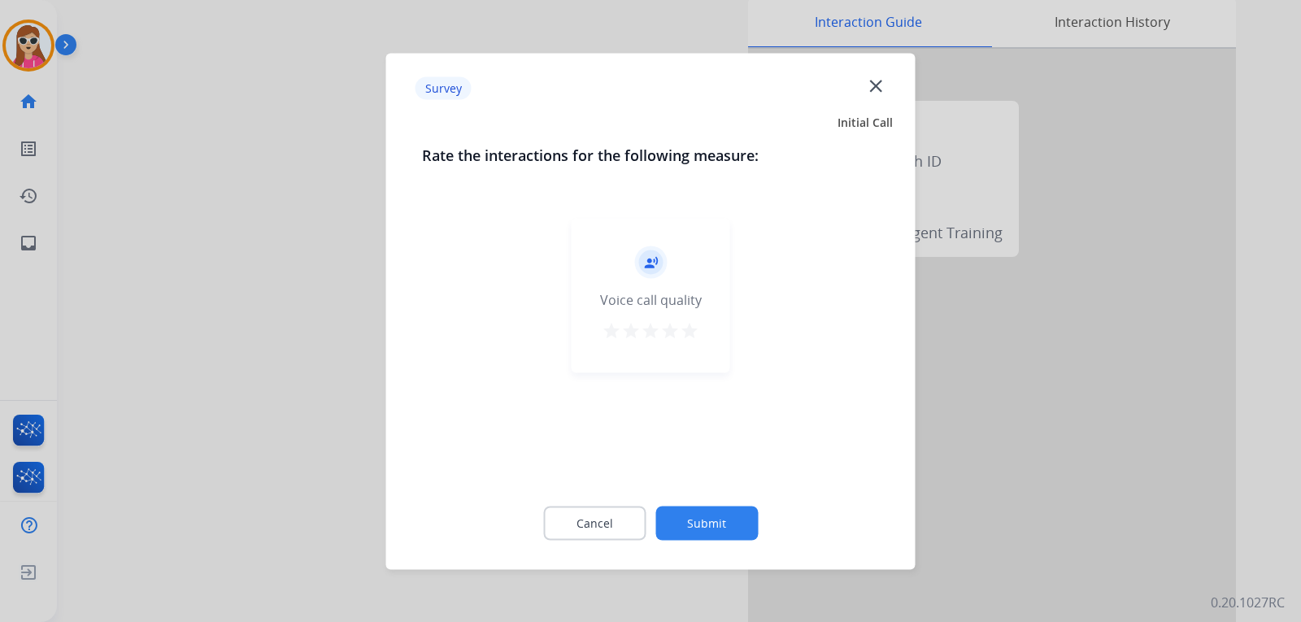
click at [698, 334] on mat-icon "star" at bounding box center [690, 330] width 20 height 20
click at [723, 555] on div "Cancel Submit" at bounding box center [651, 522] width 458 height 73
click at [738, 530] on button "Submit" at bounding box center [706, 523] width 102 height 34
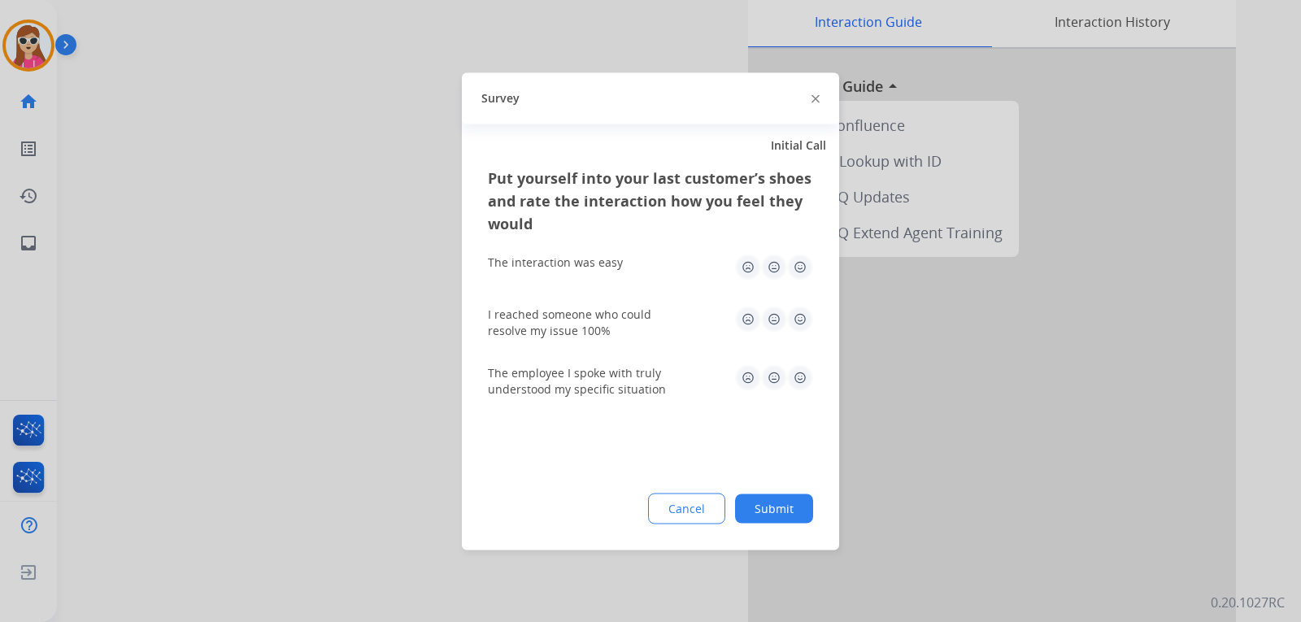
drag, startPoint x: 808, startPoint y: 265, endPoint x: 783, endPoint y: 288, distance: 34.0
click at [808, 266] on img at bounding box center [800, 267] width 26 height 26
click at [808, 383] on img at bounding box center [800, 377] width 26 height 26
drag, startPoint x: 800, startPoint y: 311, endPoint x: 801, endPoint y: 319, distance: 8.2
click at [801, 311] on img at bounding box center [800, 319] width 26 height 26
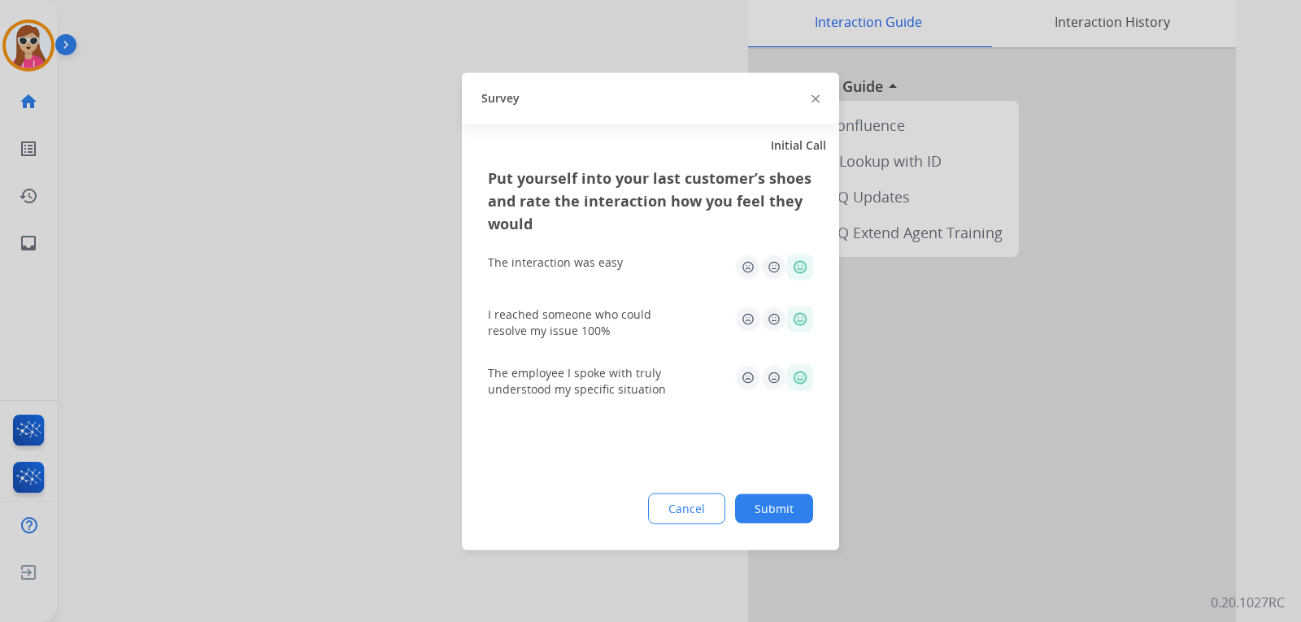
drag, startPoint x: 791, startPoint y: 513, endPoint x: 799, endPoint y: 532, distance: 20.1
click at [794, 519] on button "Submit" at bounding box center [774, 508] width 78 height 29
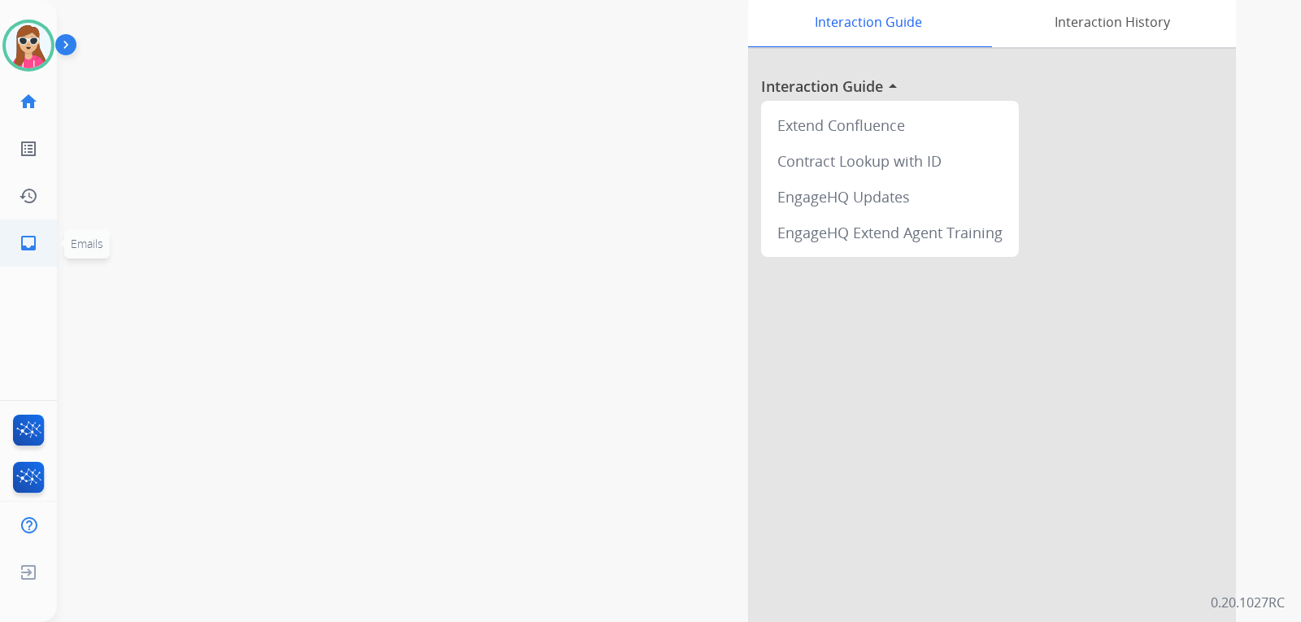
click at [28, 253] on link "inbox Emails" at bounding box center [29, 243] width 46 height 46
select select "**********"
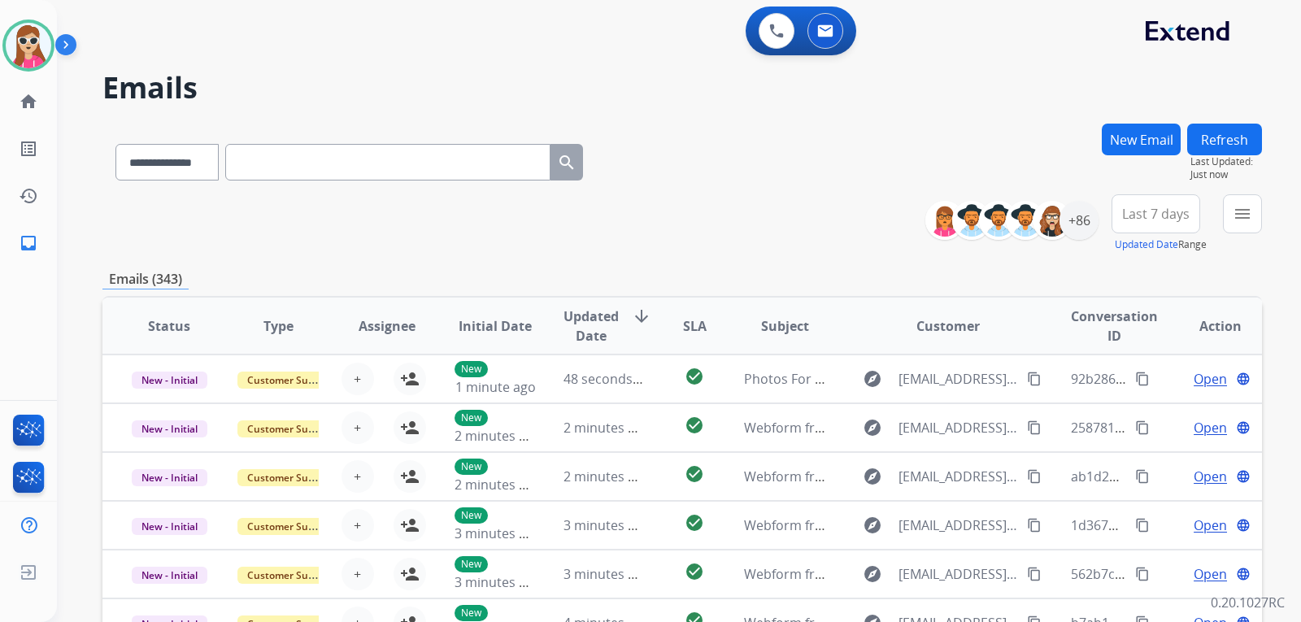
click at [845, 244] on div "**********" at bounding box center [682, 223] width 1160 height 59
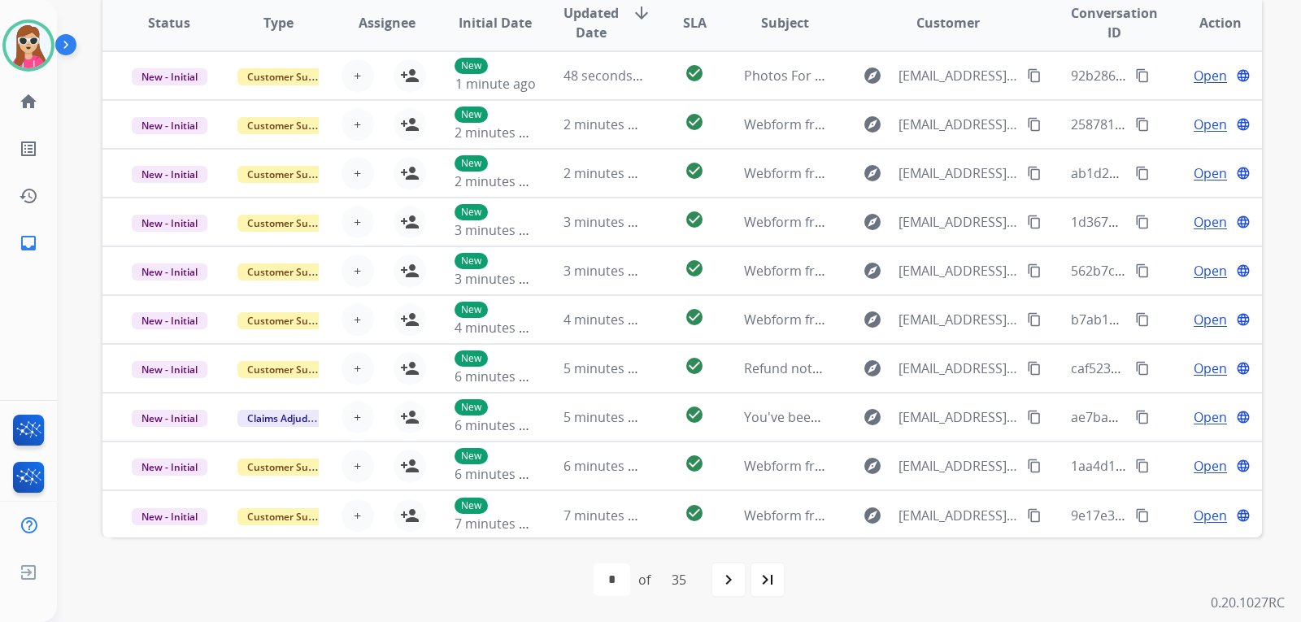
scroll to position [2, 0]
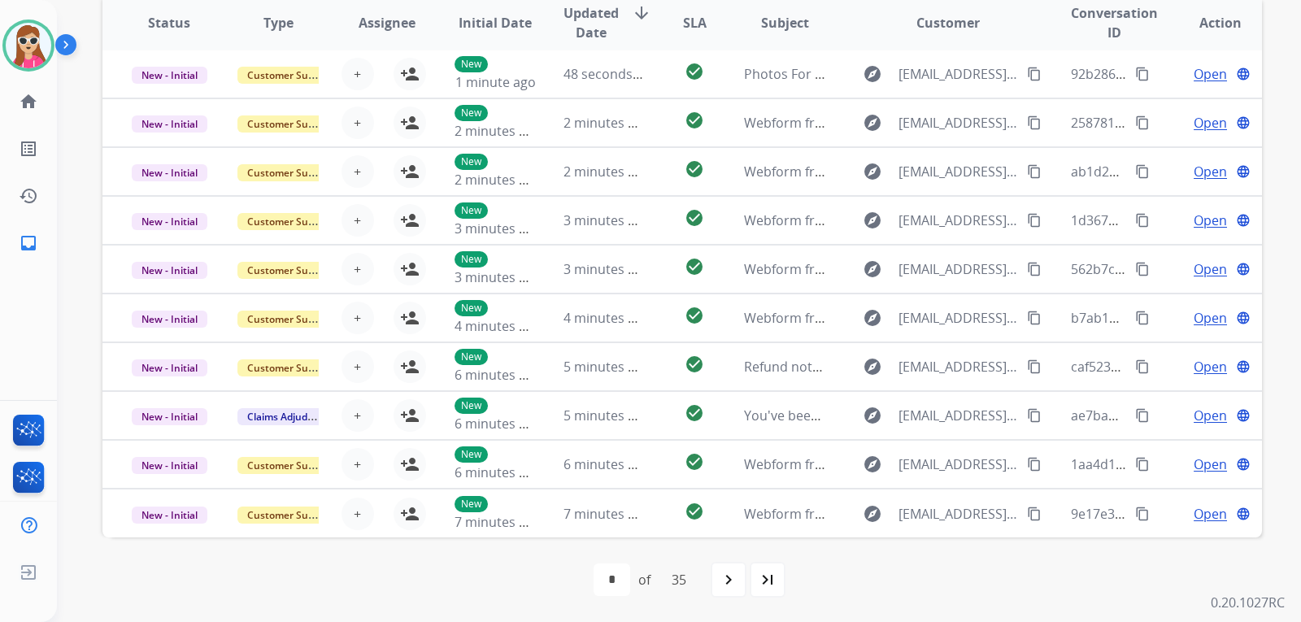
drag, startPoint x: 732, startPoint y: 581, endPoint x: 734, endPoint y: 568, distance: 12.4
click at [734, 578] on mat-icon "navigate_next" at bounding box center [729, 580] width 20 height 20
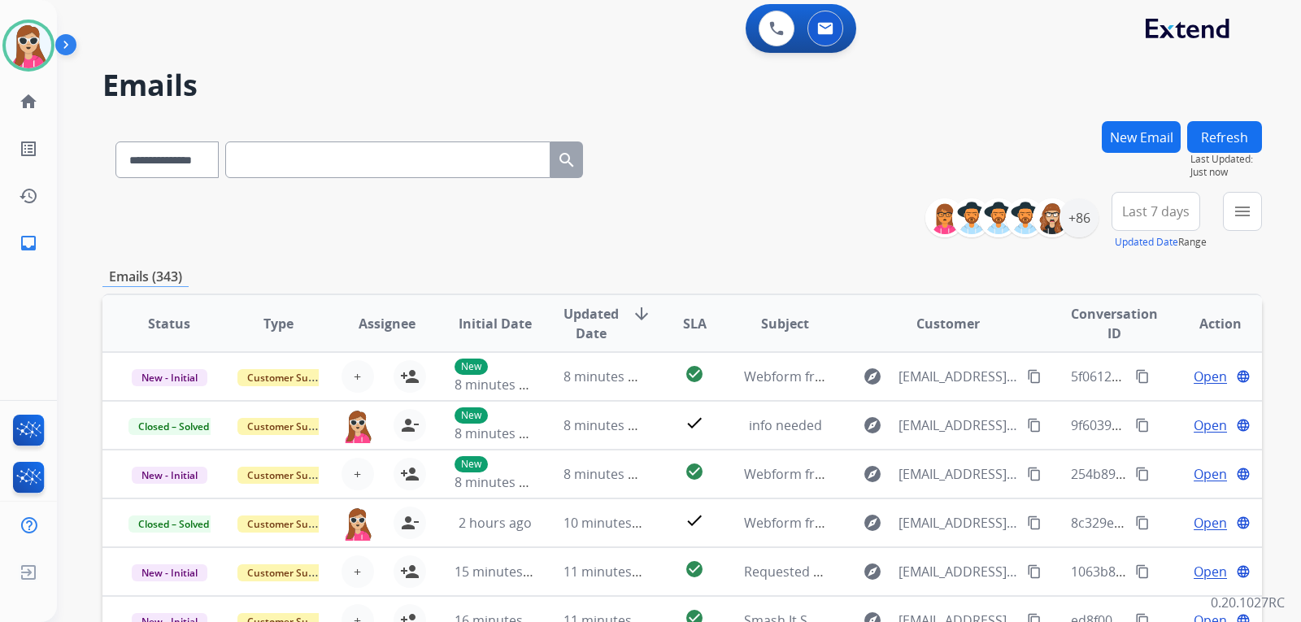
scroll to position [0, 0]
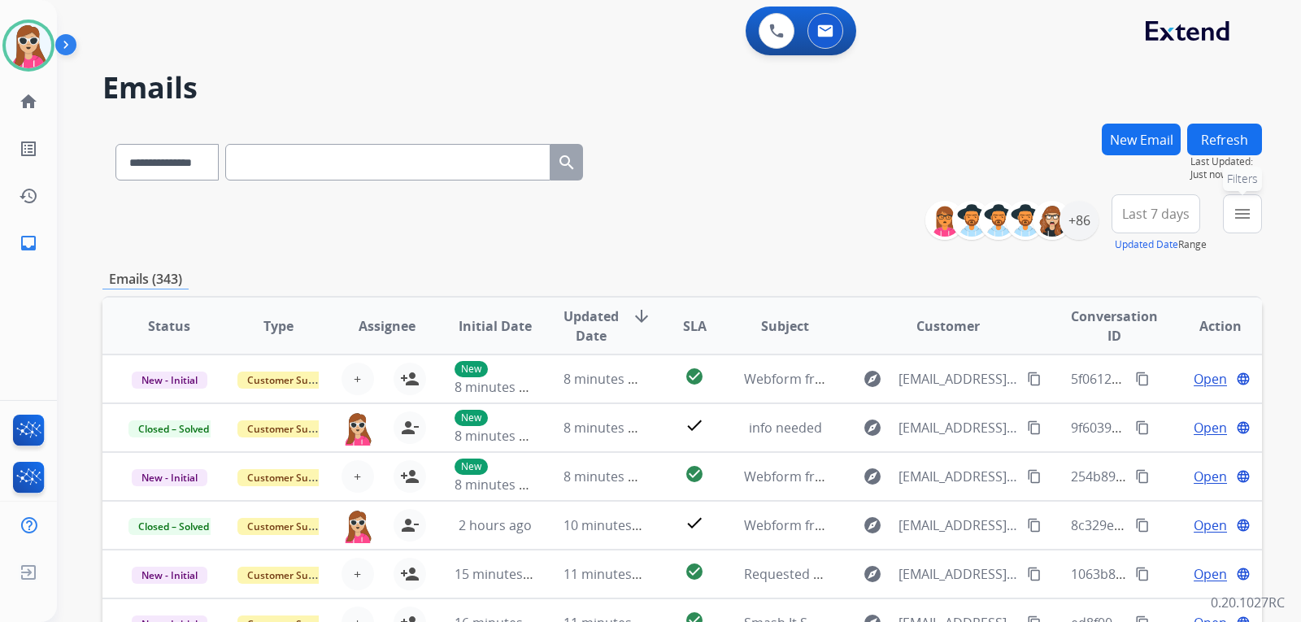
click at [1256, 203] on button "menu Filters" at bounding box center [1242, 213] width 39 height 39
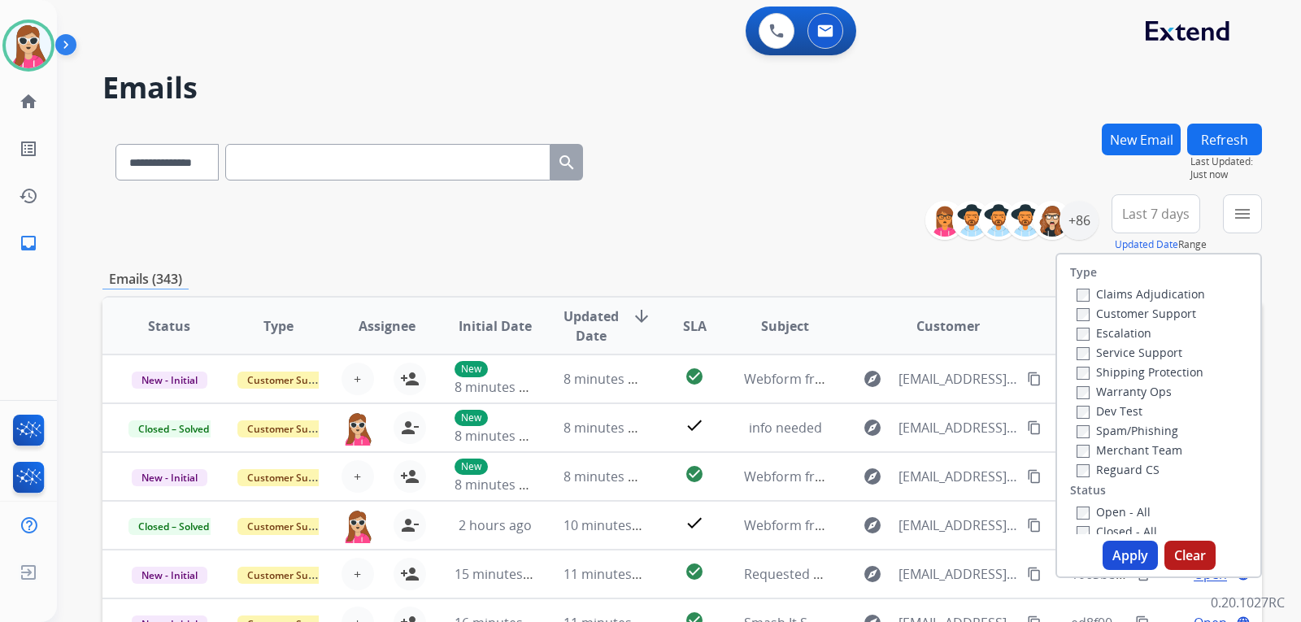
click at [1128, 310] on label "Customer Support" at bounding box center [1137, 313] width 120 height 15
drag, startPoint x: 1124, startPoint y: 371, endPoint x: 1141, endPoint y: 462, distance: 92.7
click at [1124, 375] on label "Shipping Protection" at bounding box center [1140, 371] width 127 height 15
drag, startPoint x: 1134, startPoint y: 465, endPoint x: 1104, endPoint y: 516, distance: 59.0
click at [1130, 472] on label "Reguard CS" at bounding box center [1118, 469] width 83 height 15
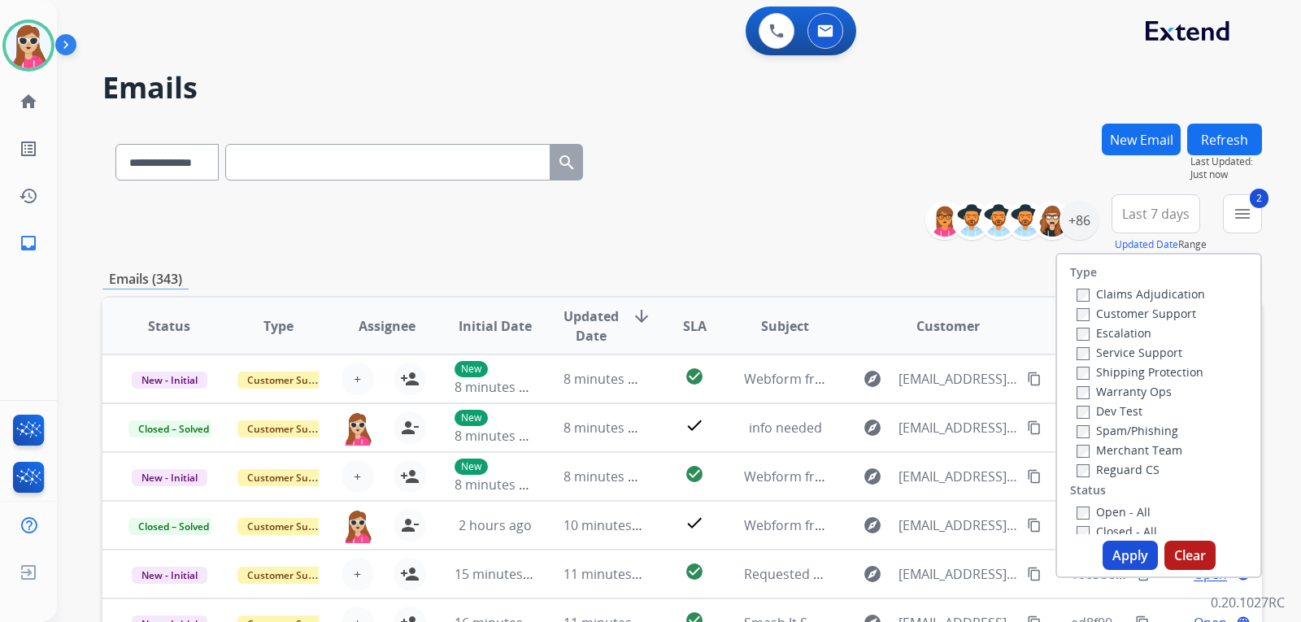
click at [1120, 507] on label "Open - All" at bounding box center [1114, 511] width 74 height 15
click at [1126, 467] on label "Reguard CS" at bounding box center [1118, 469] width 83 height 15
click at [1116, 548] on button "Apply" at bounding box center [1130, 555] width 55 height 29
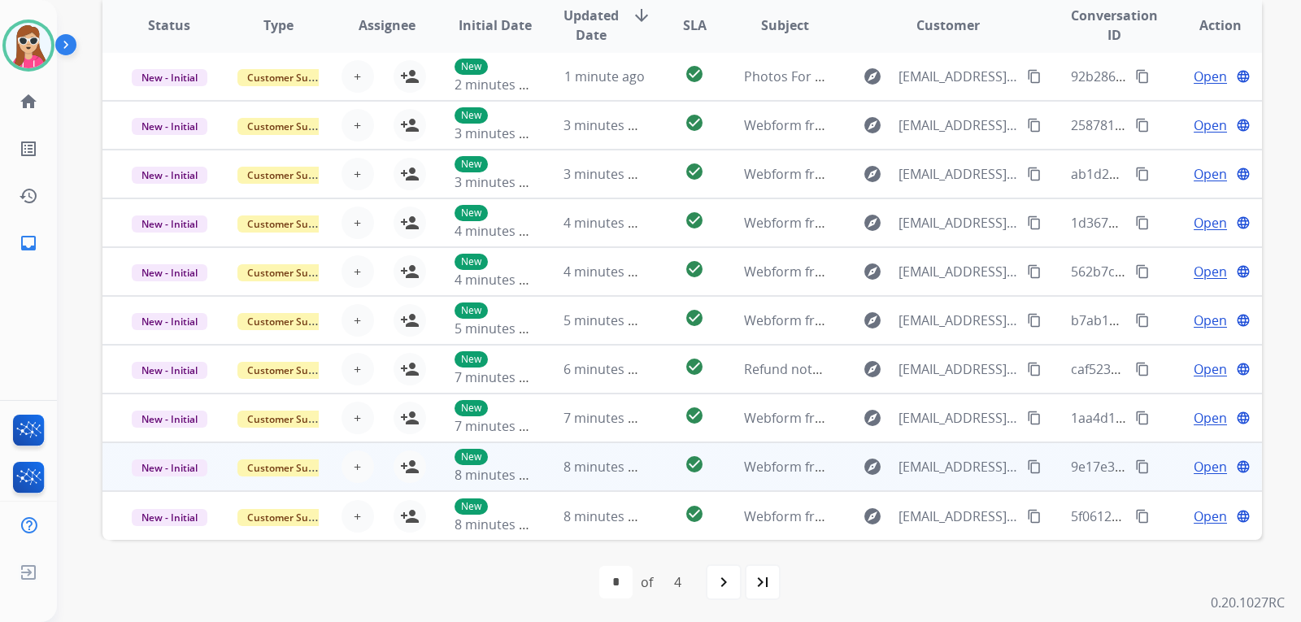
scroll to position [420, 0]
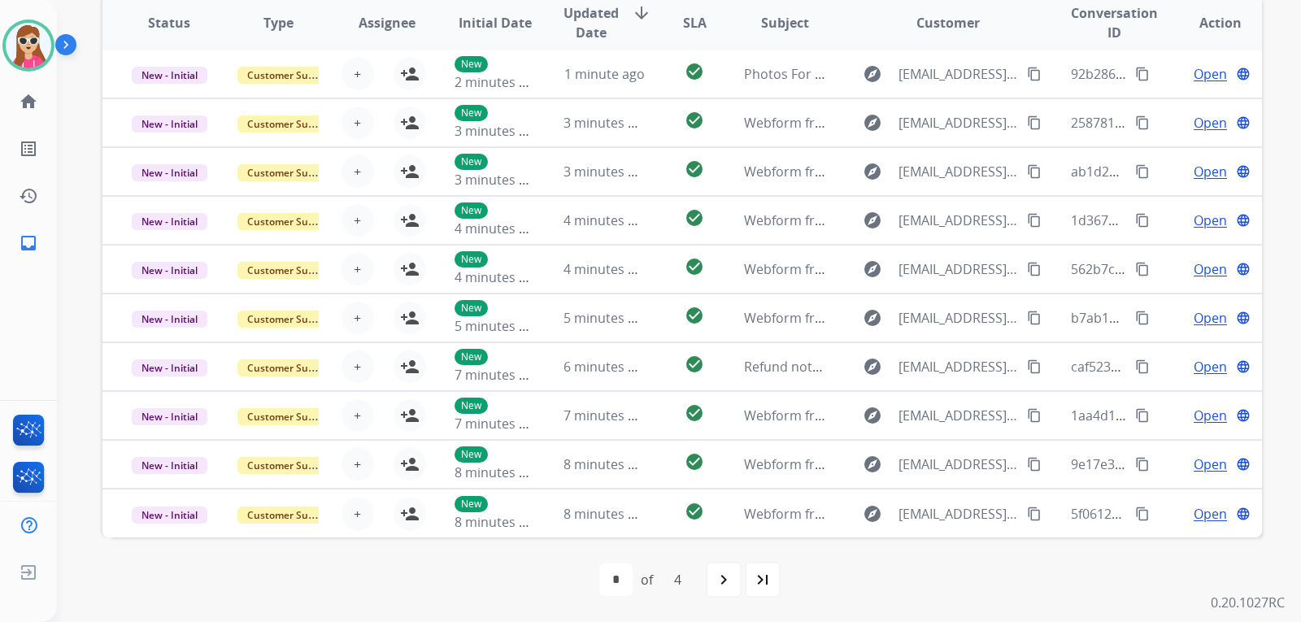
click at [772, 579] on mat-icon "last_page" at bounding box center [763, 580] width 20 height 20
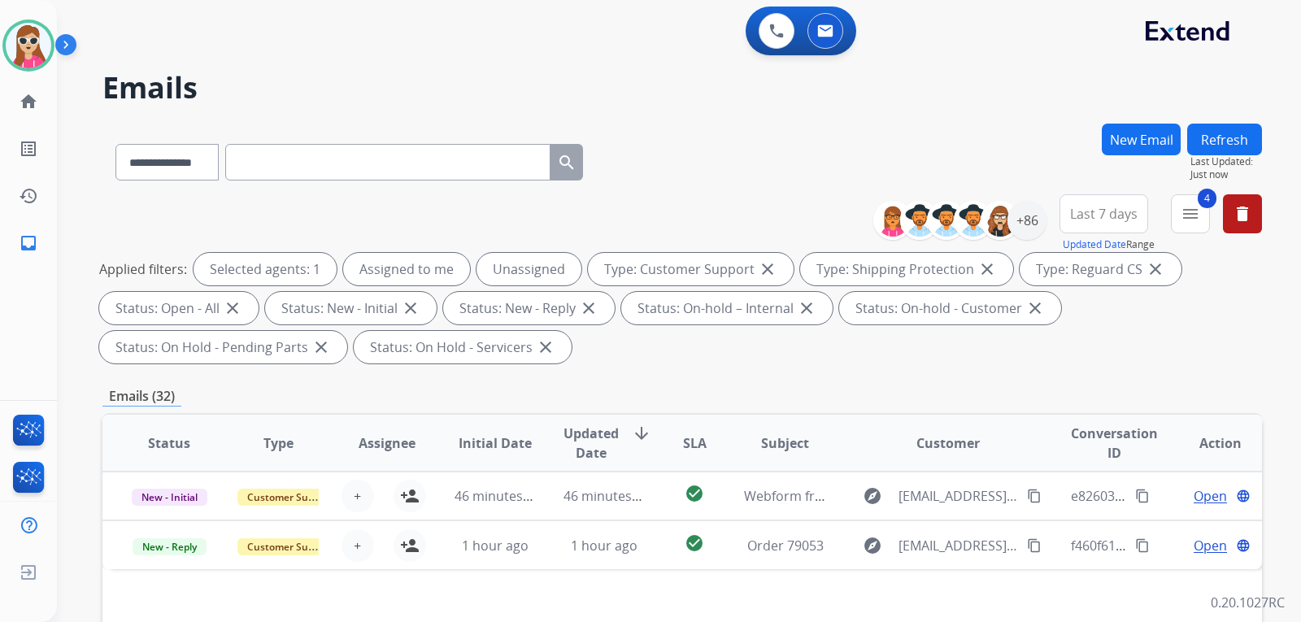
scroll to position [0, 0]
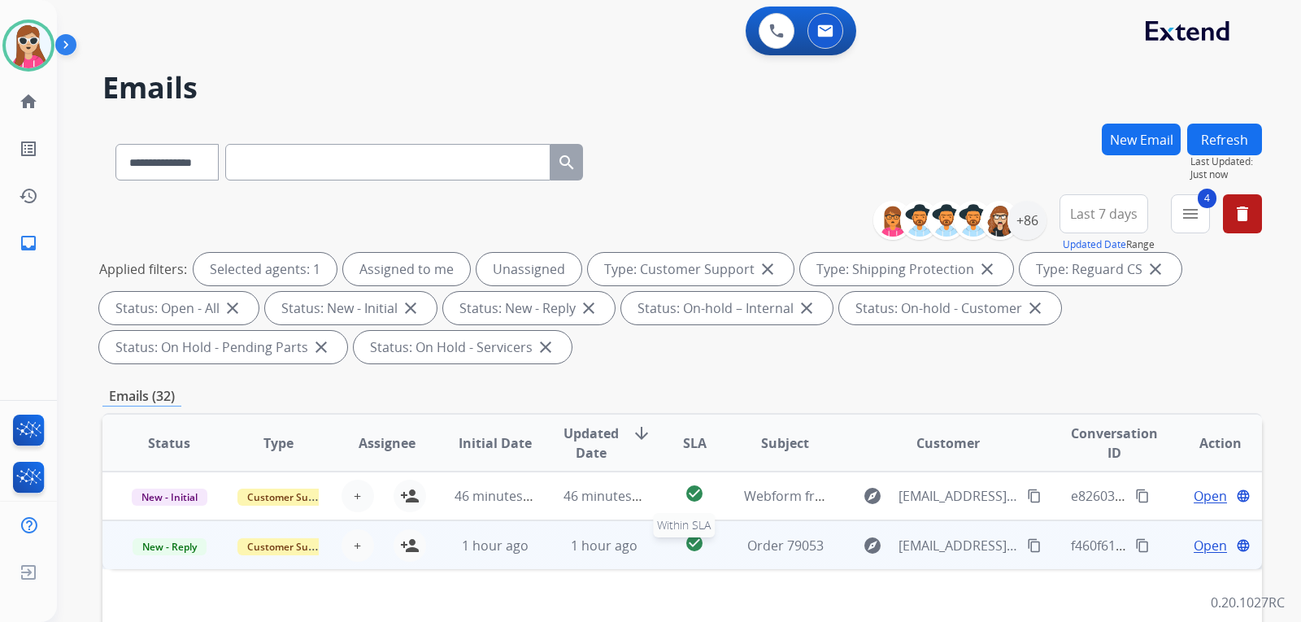
click at [709, 542] on div "check_circle" at bounding box center [695, 545] width 46 height 24
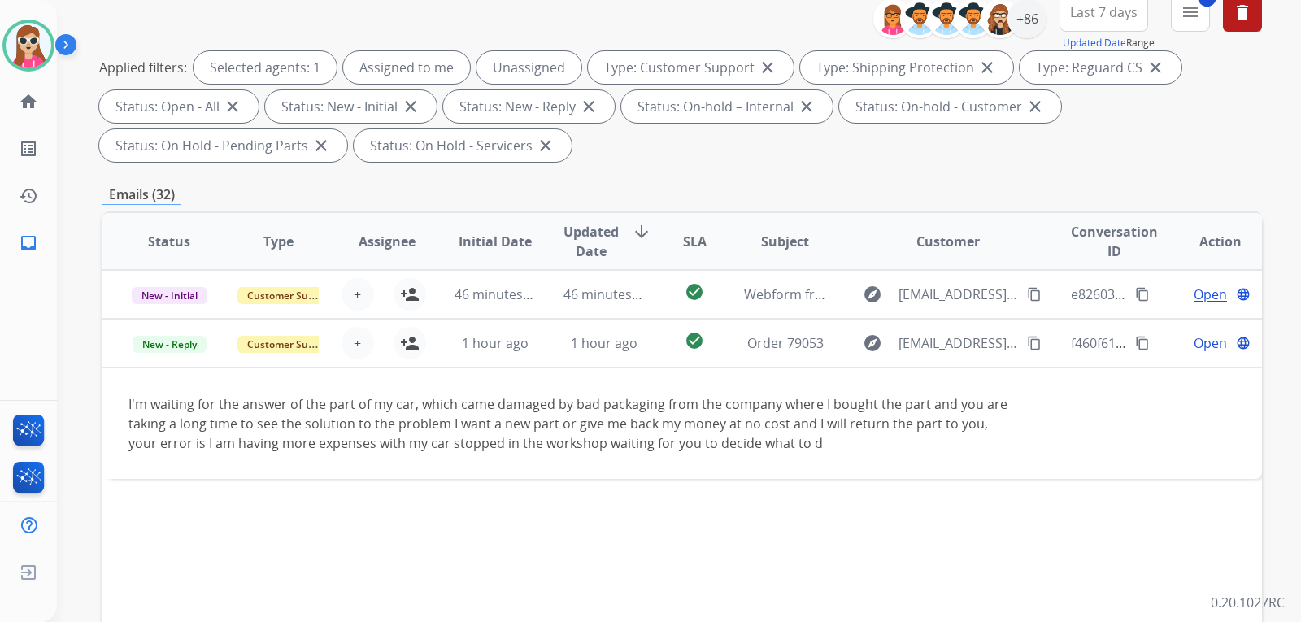
scroll to position [244, 0]
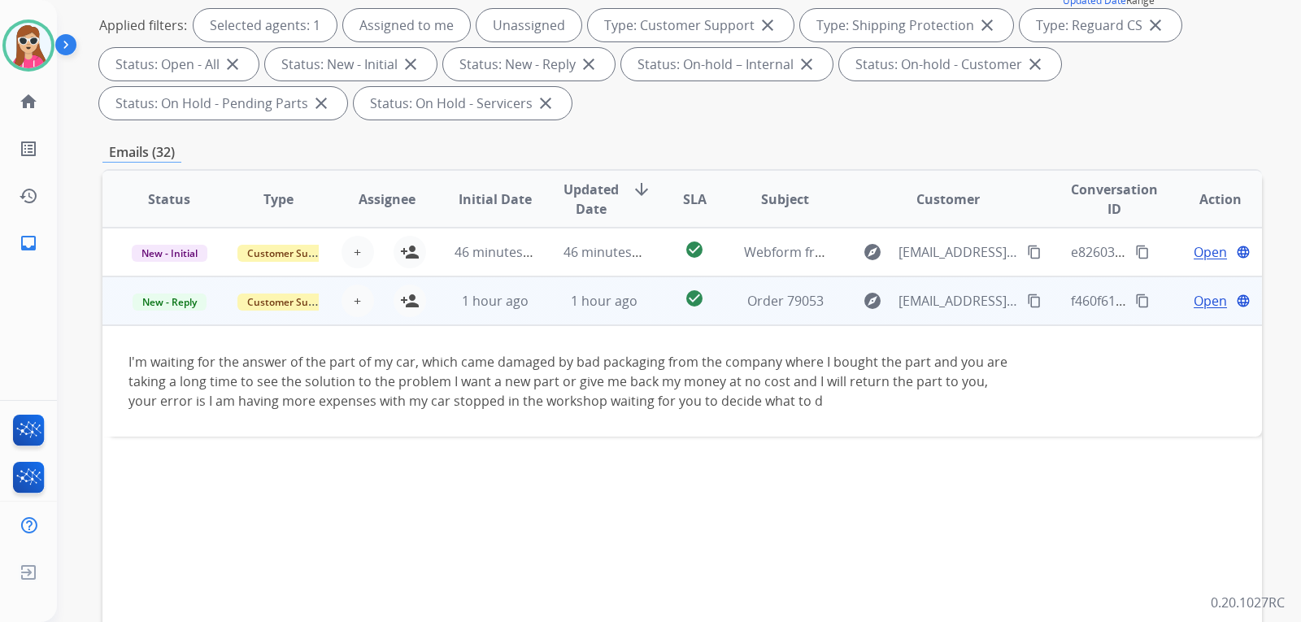
click at [1045, 303] on td "f460f61d-ea00-4c72-9772-69141aba04aa content_copy" at bounding box center [1099, 301] width 109 height 49
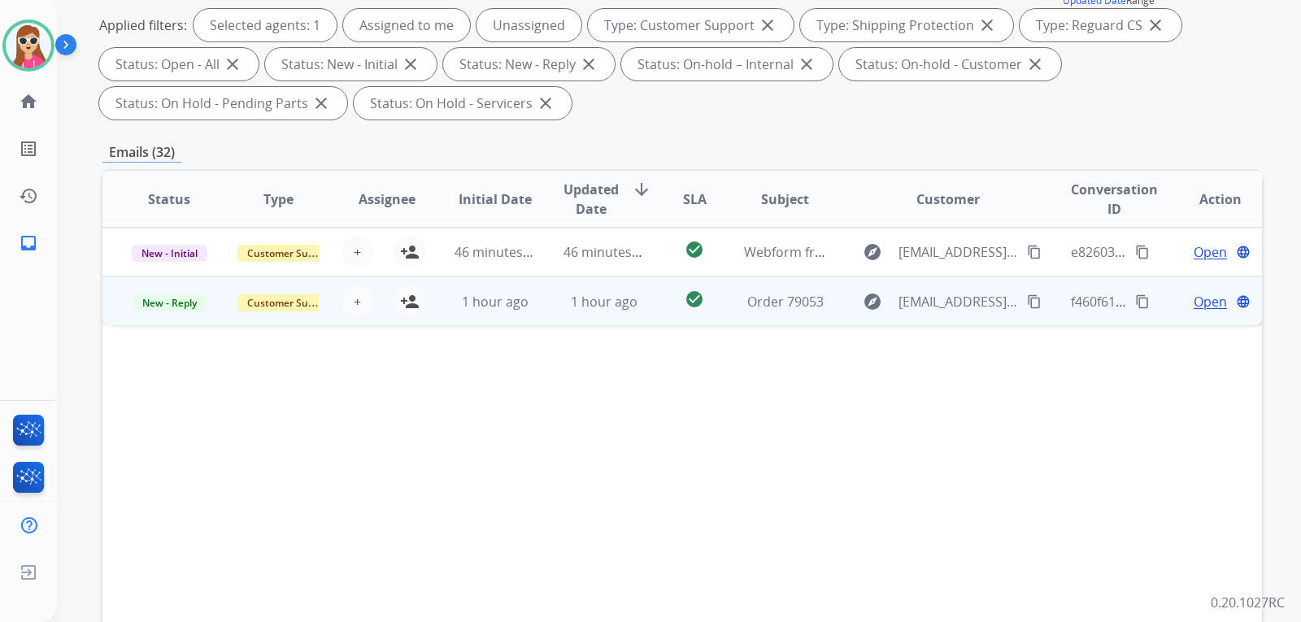
click at [1027, 302] on mat-icon "content_copy" at bounding box center [1034, 301] width 15 height 15
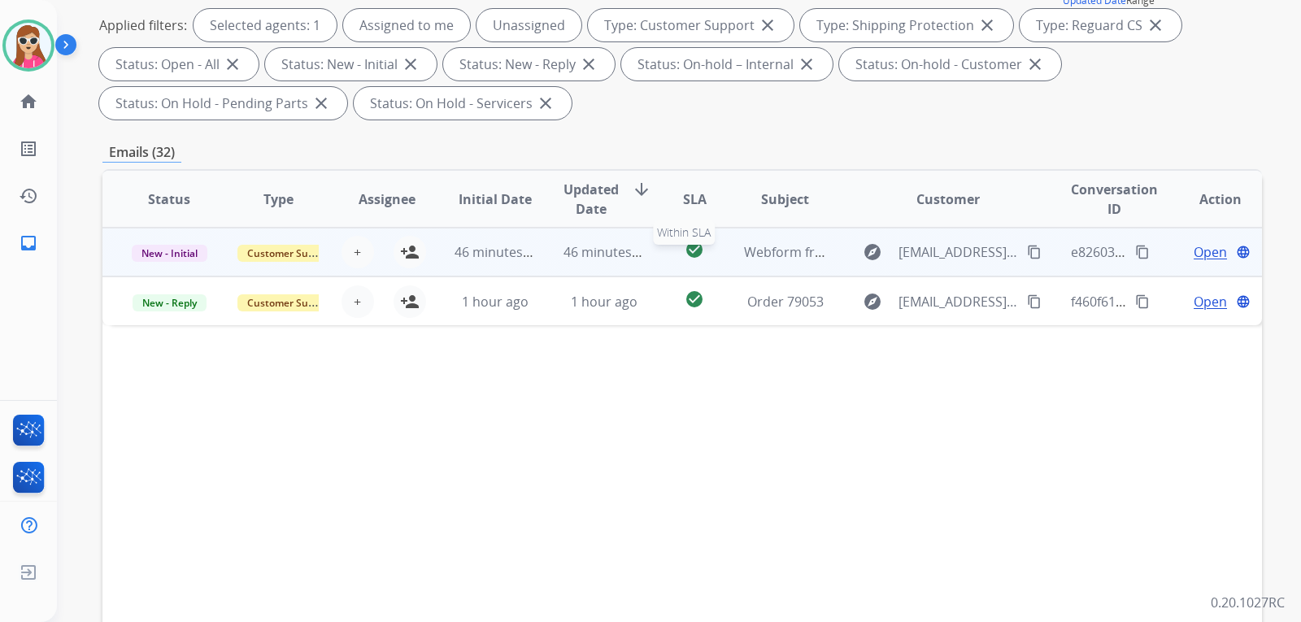
click at [672, 250] on div "check_circle" at bounding box center [695, 252] width 46 height 24
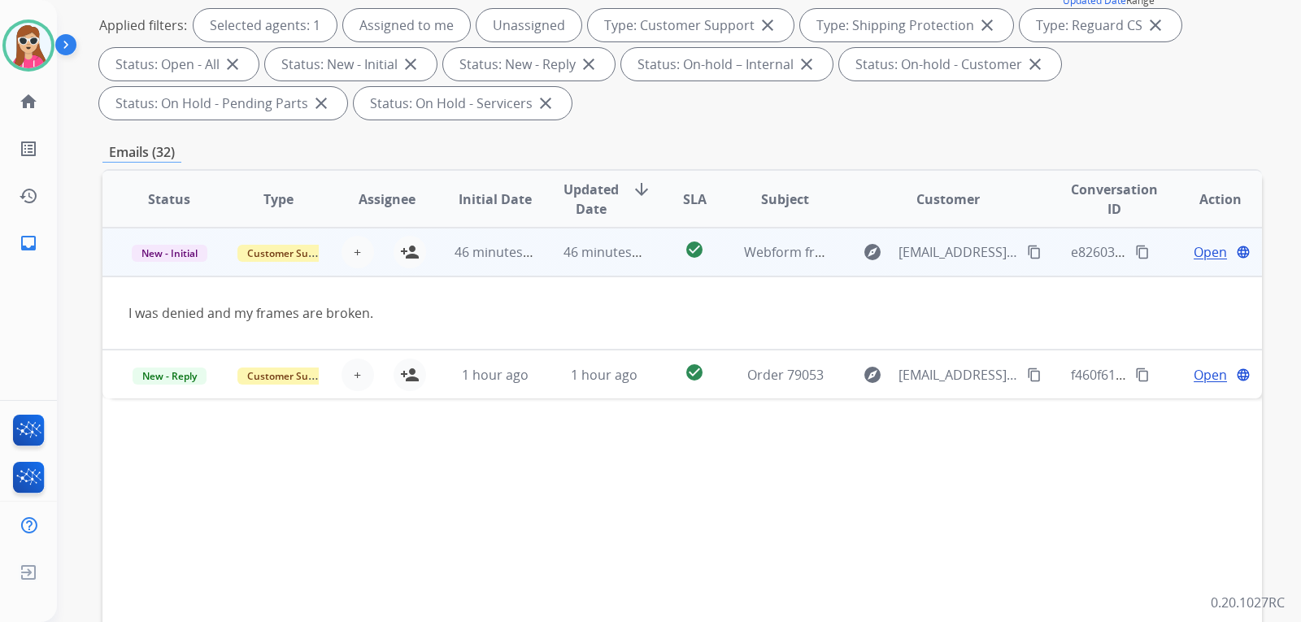
click at [1027, 250] on mat-icon "content_copy" at bounding box center [1034, 252] width 15 height 15
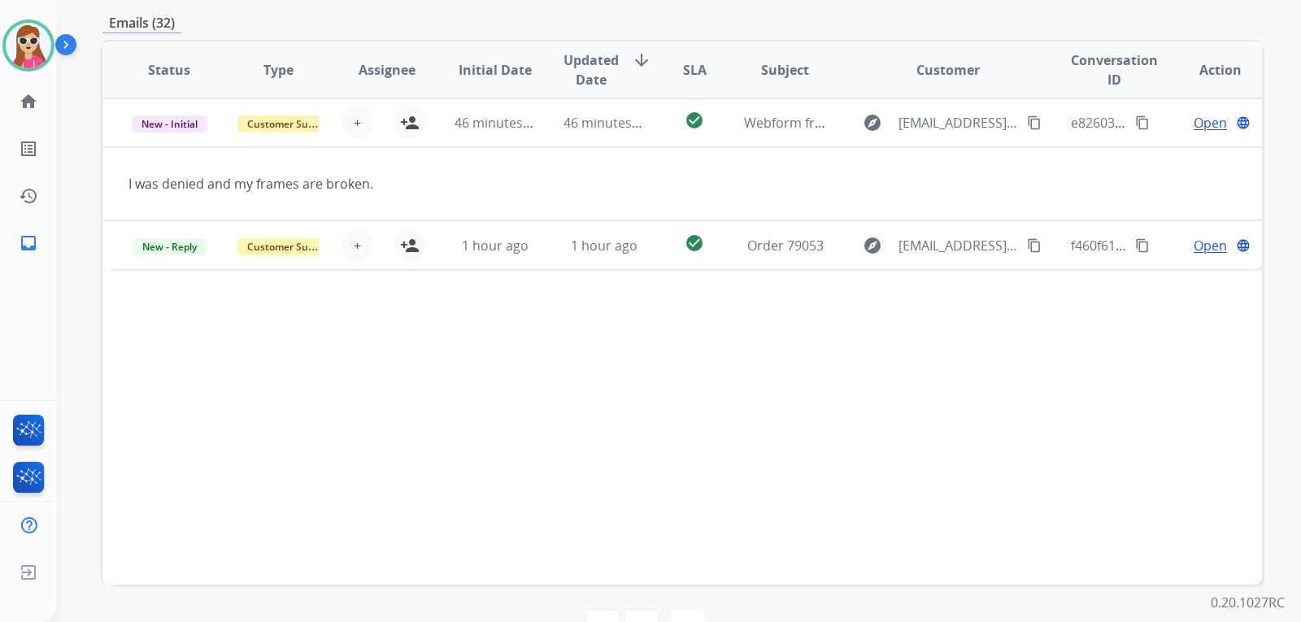
scroll to position [420, 0]
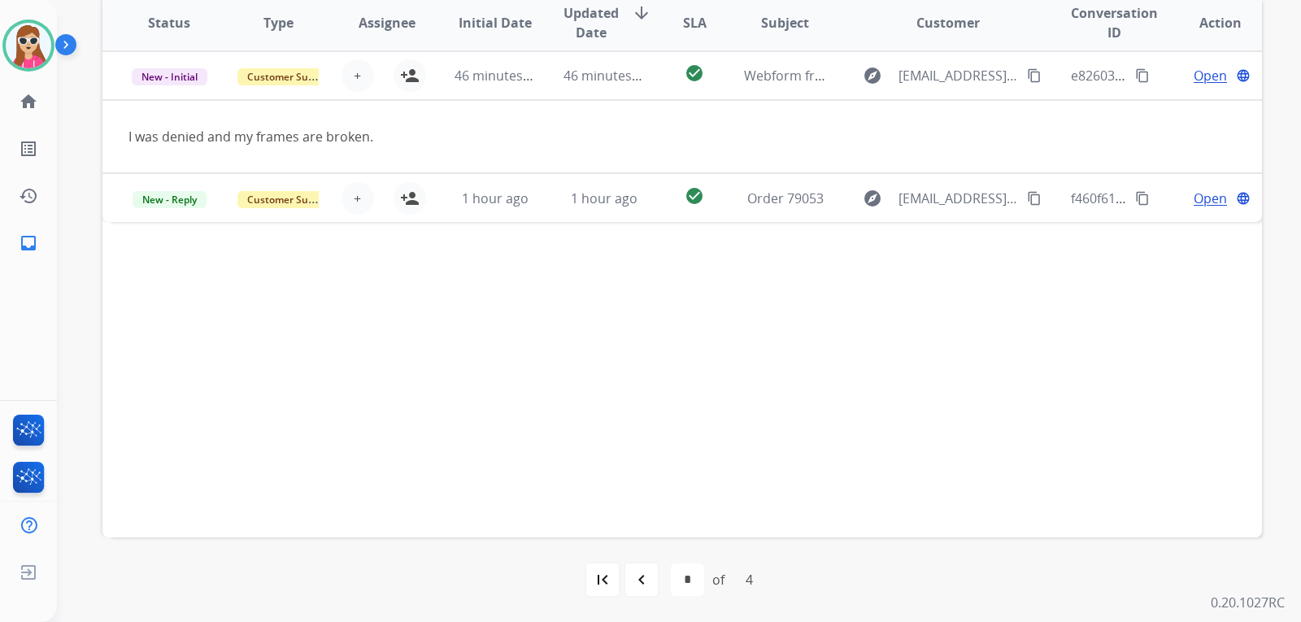
drag, startPoint x: 642, startPoint y: 586, endPoint x: 642, endPoint y: 577, distance: 8.9
click at [642, 582] on mat-icon "navigate_before" at bounding box center [642, 580] width 20 height 20
select select "*"
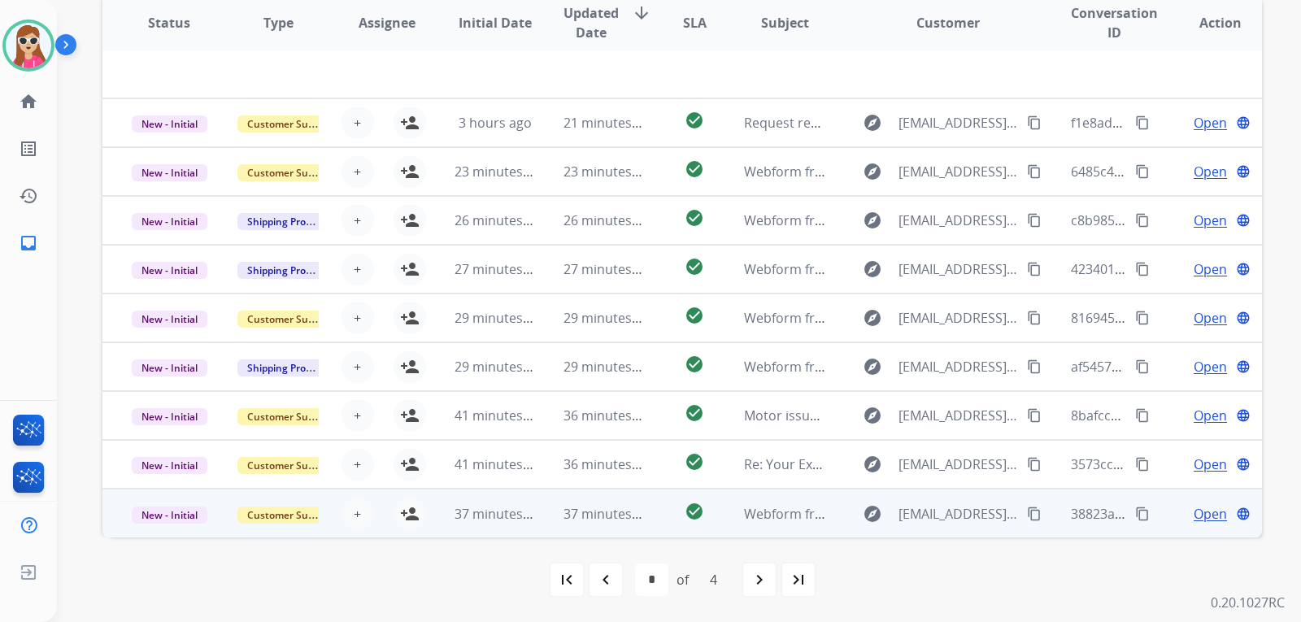
click at [812, 525] on td "Webform from [EMAIL_ADDRESS][DOMAIN_NAME] on [DATE]" at bounding box center [772, 513] width 109 height 49
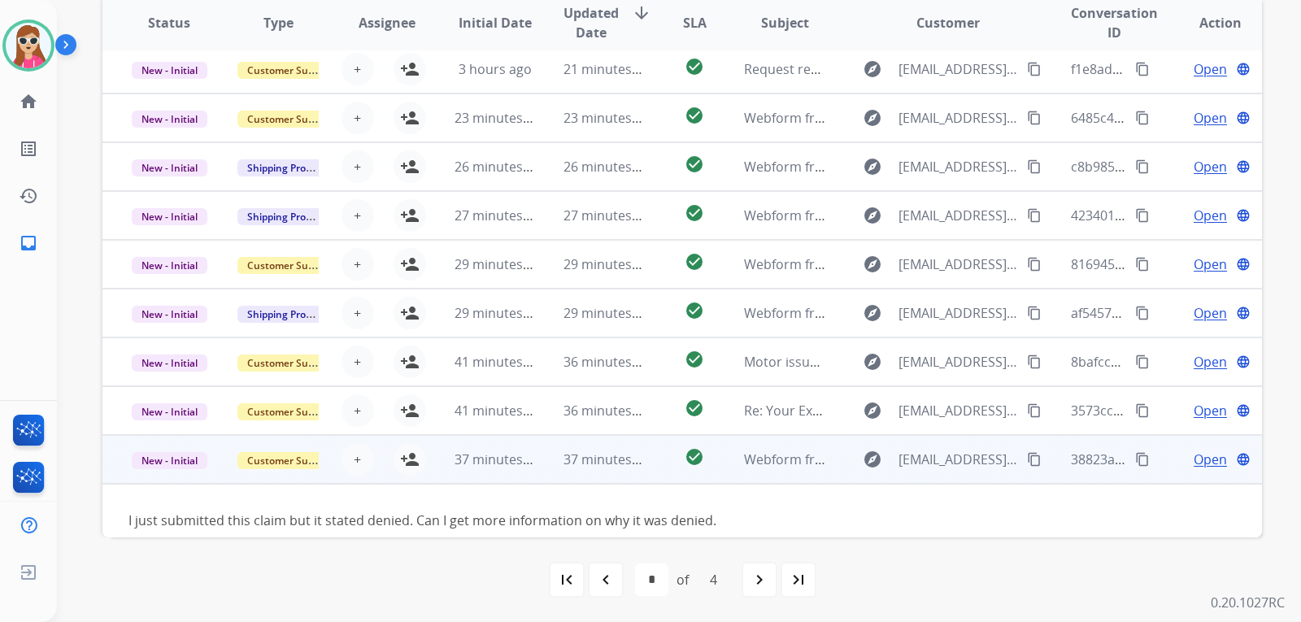
scroll to position [74, 0]
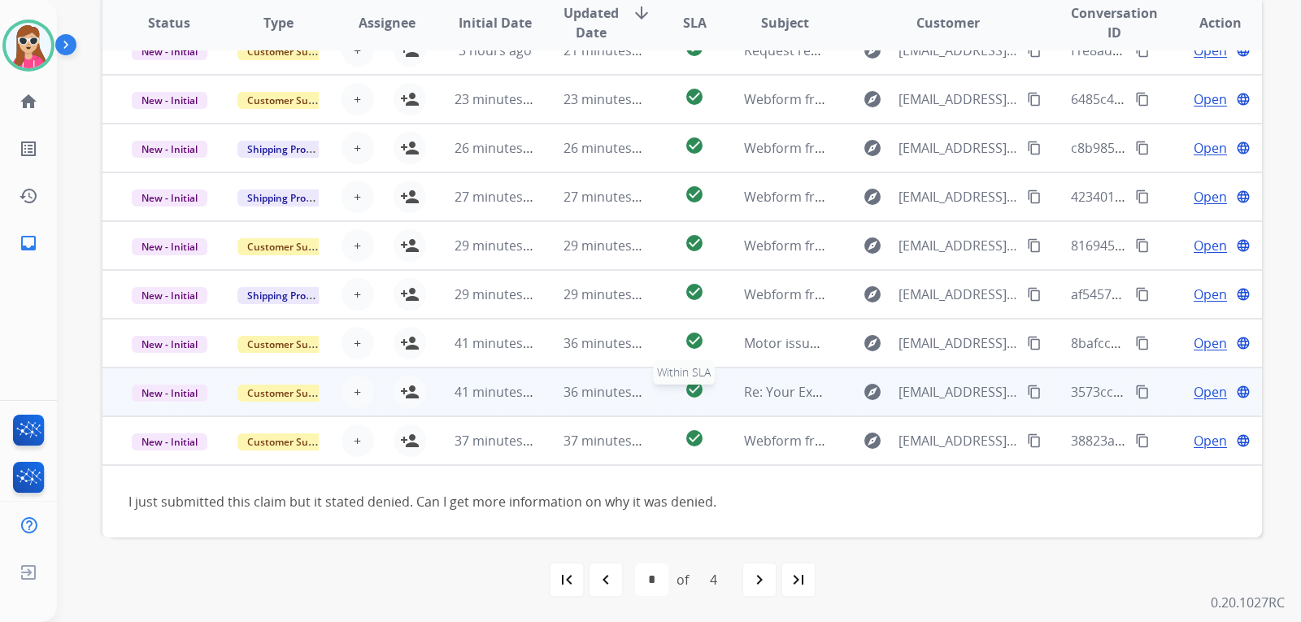
click at [672, 398] on div "check_circle" at bounding box center [695, 392] width 46 height 24
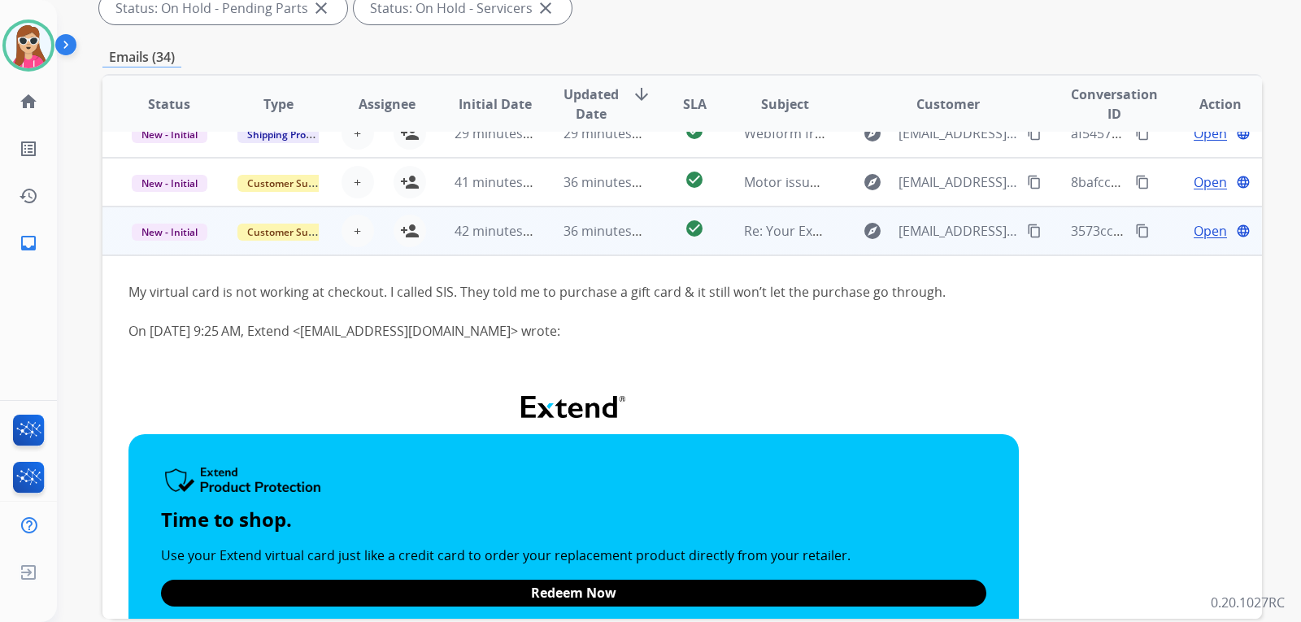
scroll to position [228, 0]
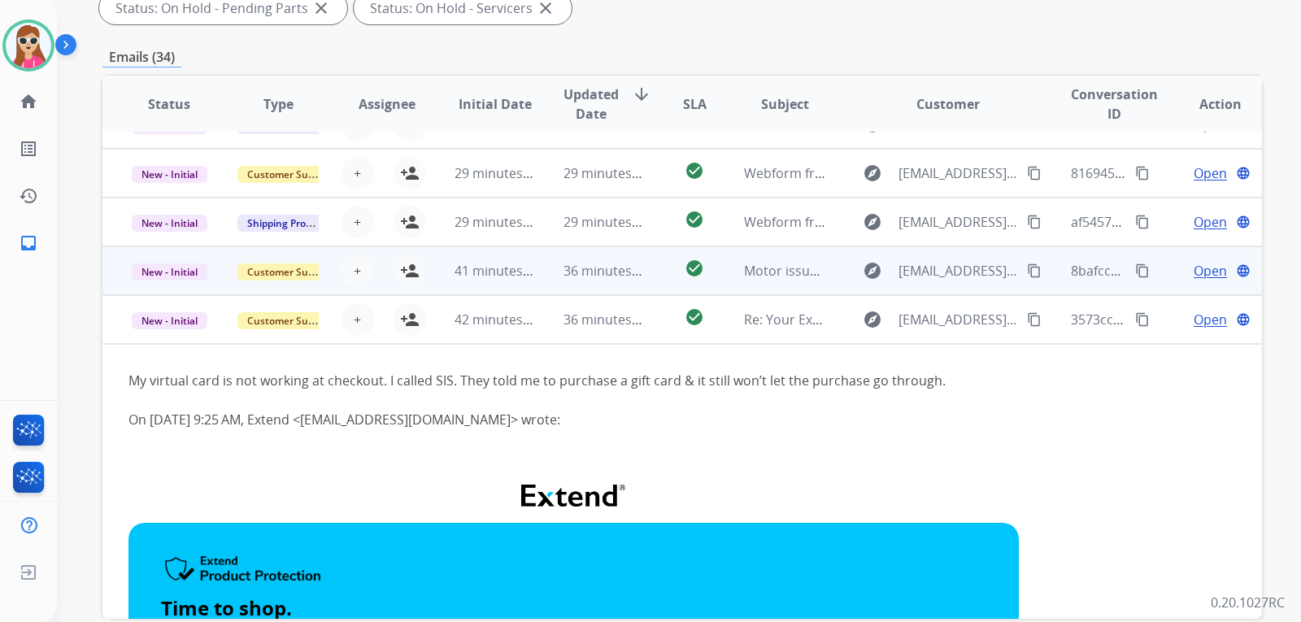
click at [651, 281] on td "check_circle" at bounding box center [682, 270] width 72 height 49
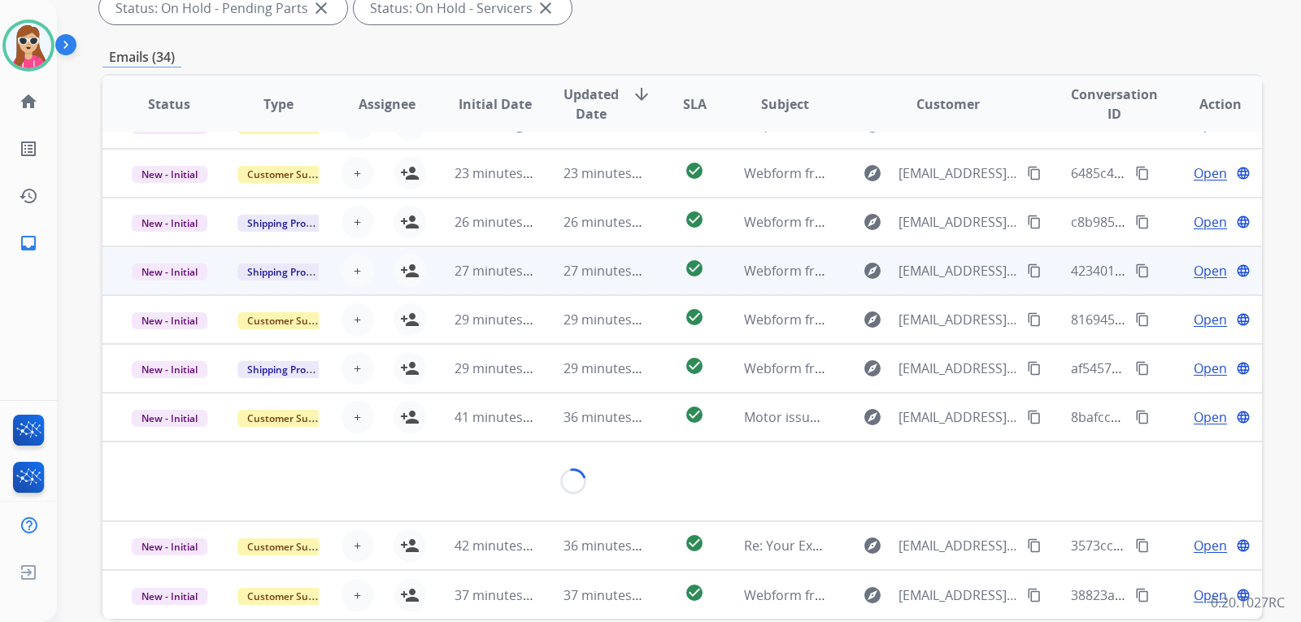
scroll to position [114, 0]
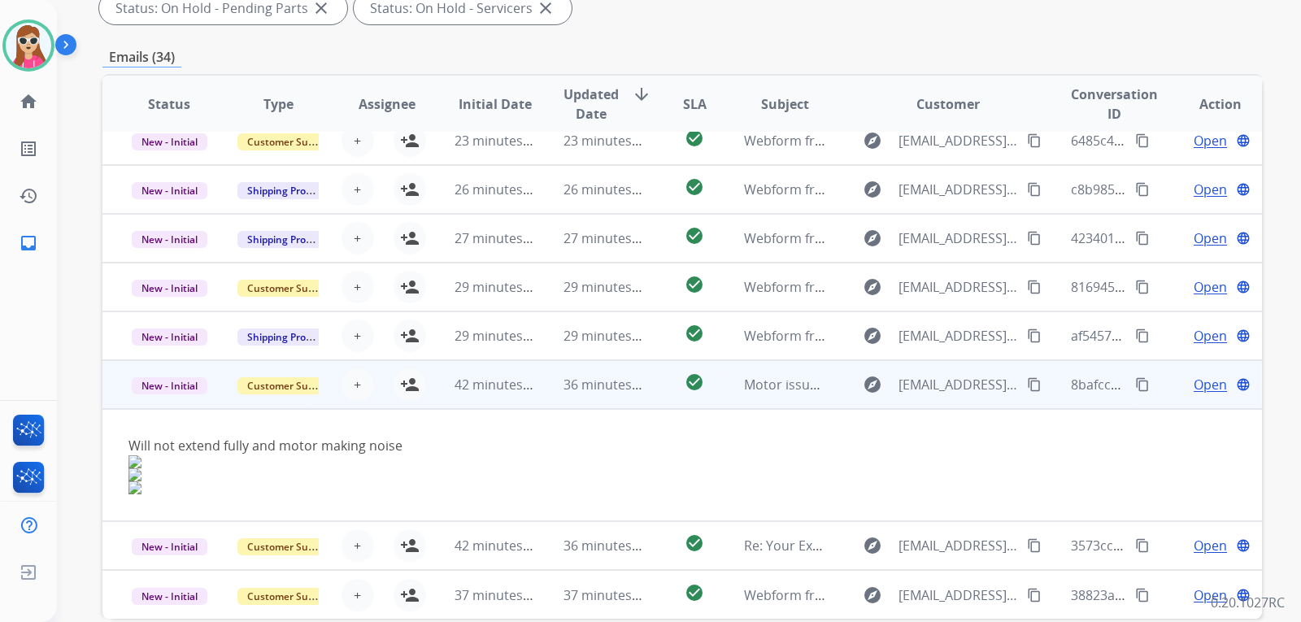
click at [1032, 386] on button "content_copy" at bounding box center [1035, 385] width 20 height 20
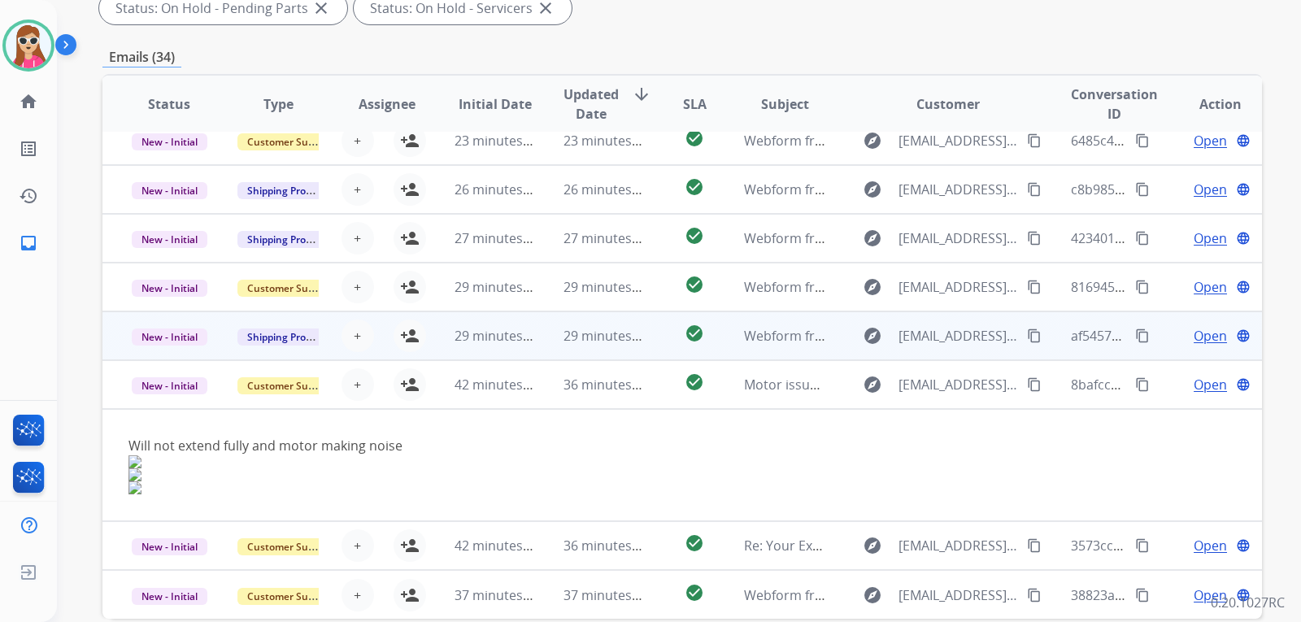
click at [655, 352] on td "check_circle" at bounding box center [682, 335] width 72 height 49
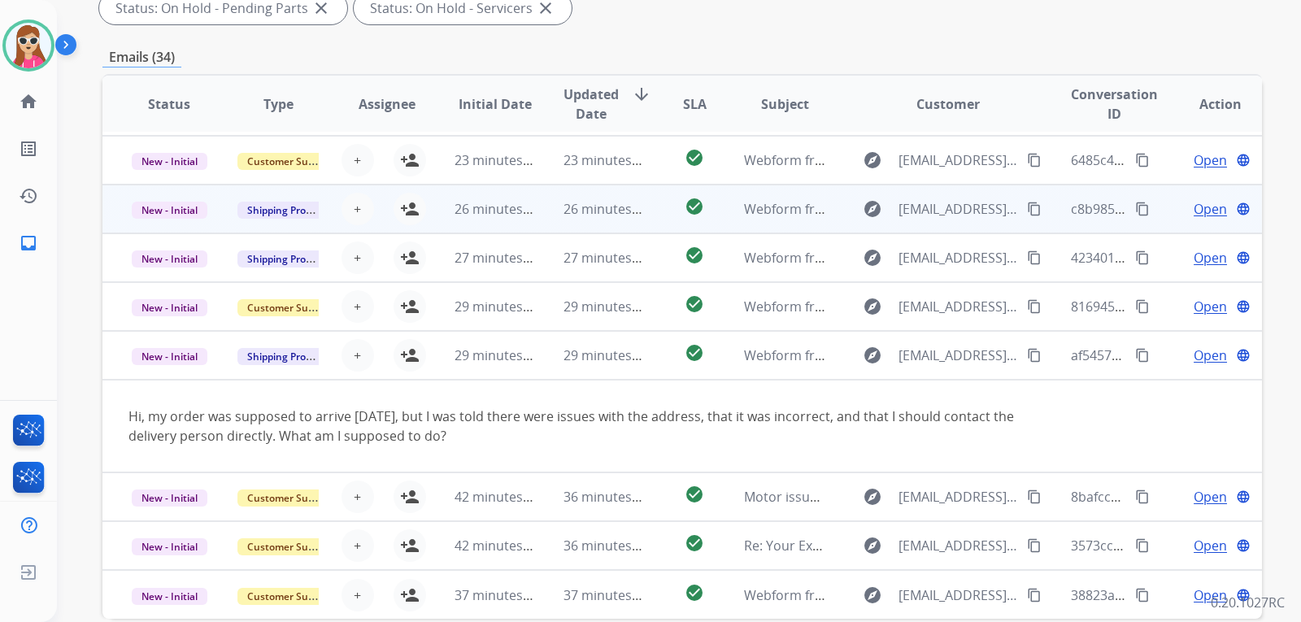
scroll to position [420, 0]
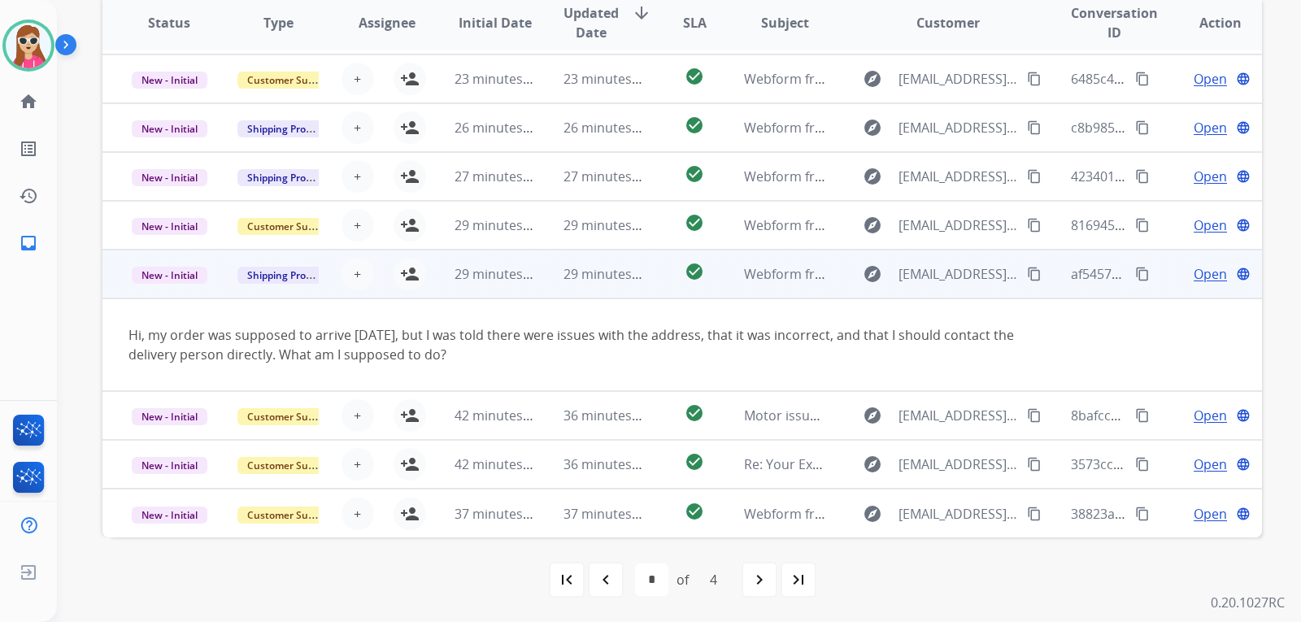
click at [1194, 274] on span "Open" at bounding box center [1210, 274] width 33 height 20
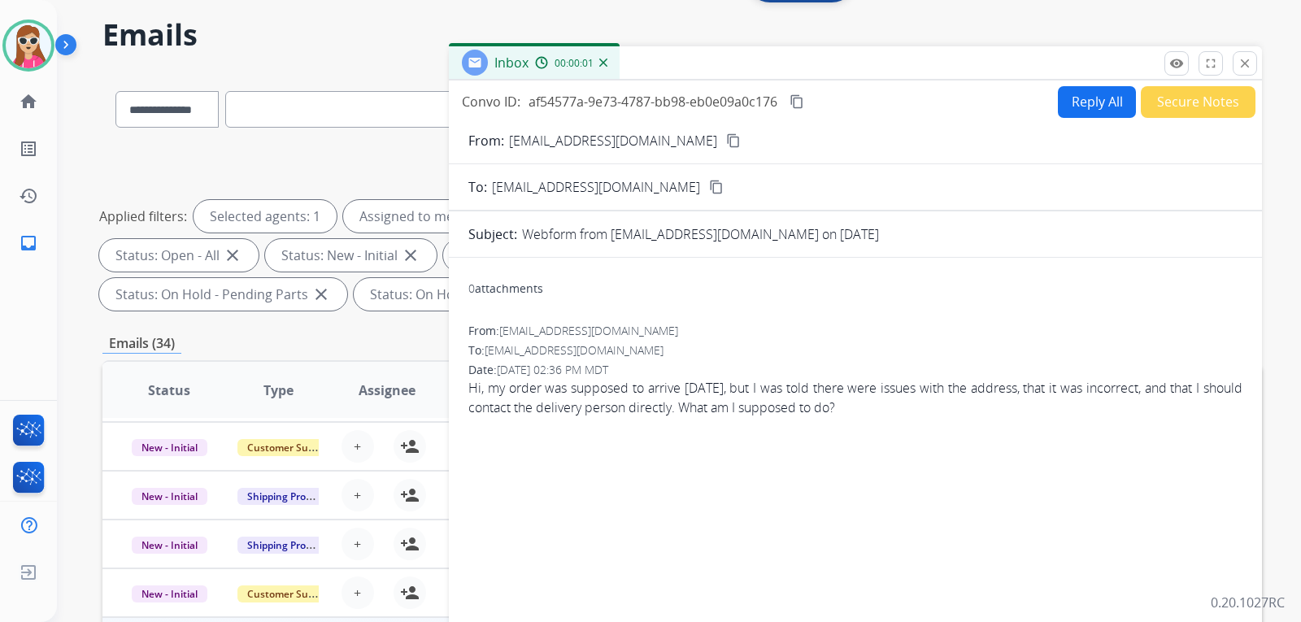
scroll to position [14, 0]
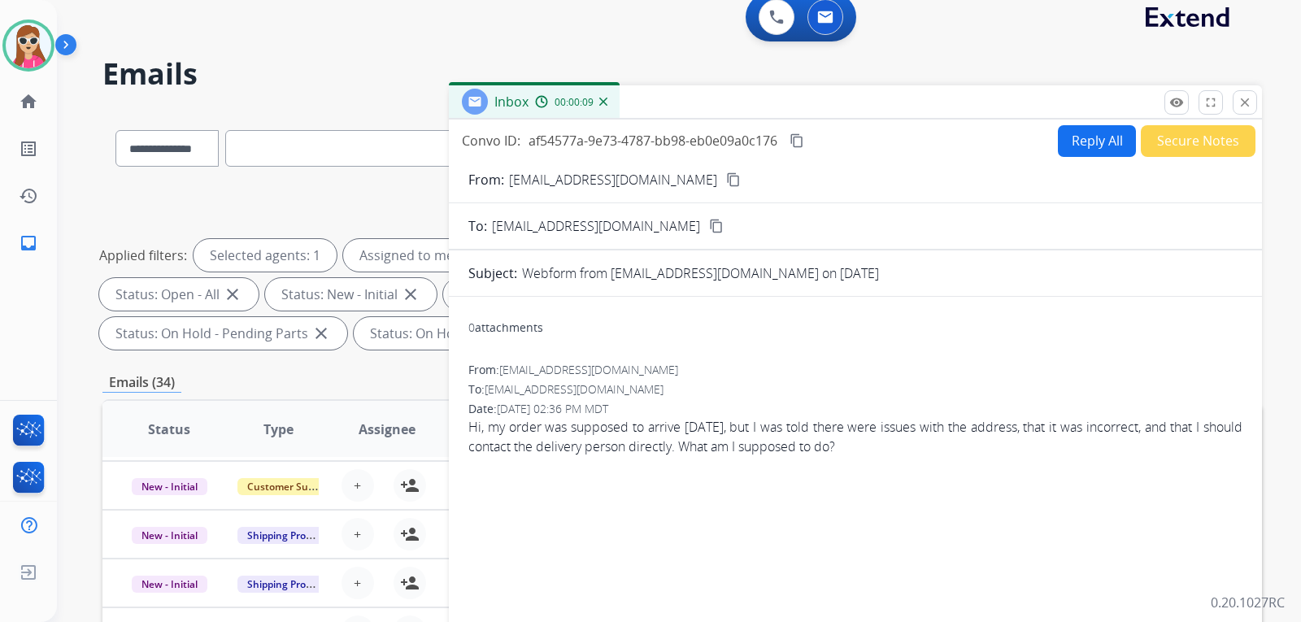
click at [1086, 145] on button "Reply All" at bounding box center [1097, 141] width 78 height 32
select select "**********"
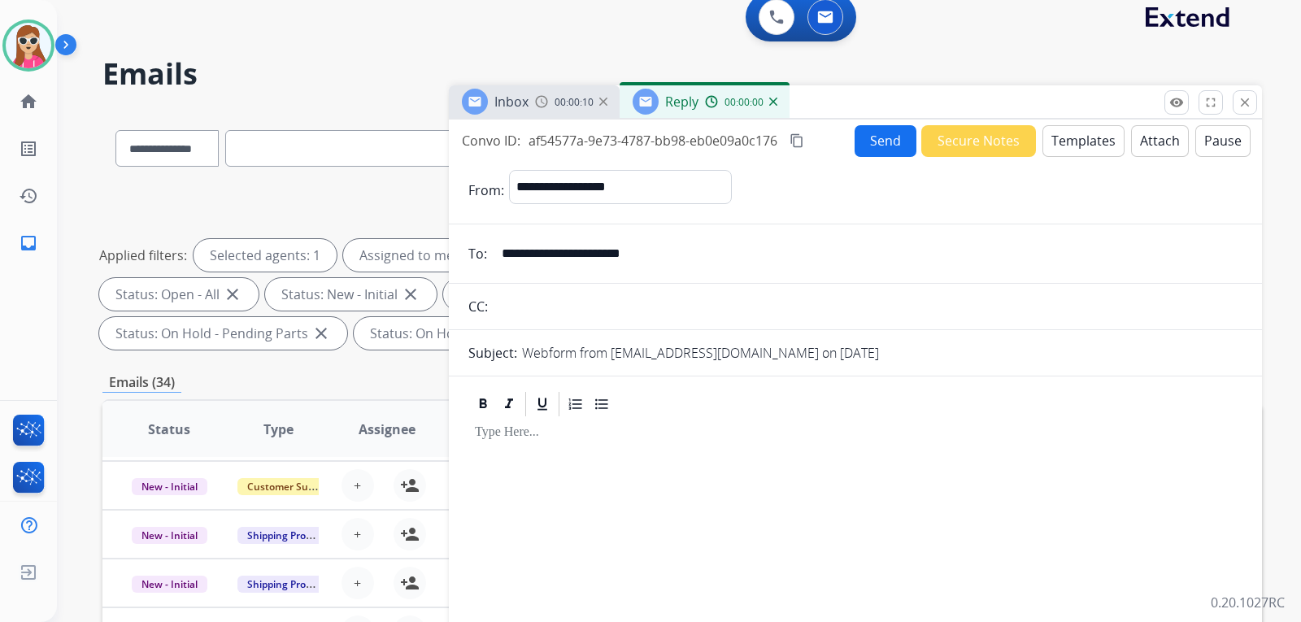
drag, startPoint x: 1086, startPoint y: 145, endPoint x: 1109, endPoint y: 154, distance: 24.5
click at [1109, 154] on button "Templates" at bounding box center [1084, 141] width 82 height 32
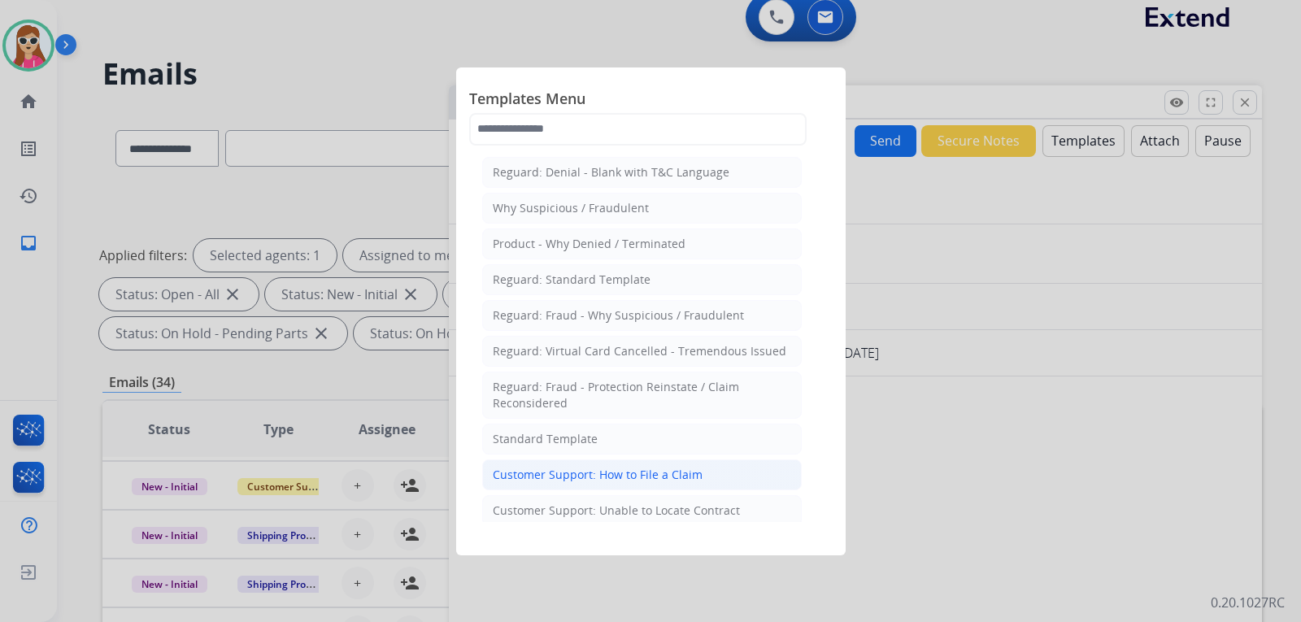
click at [603, 472] on div "Customer Support: How to File a Claim" at bounding box center [598, 475] width 210 height 16
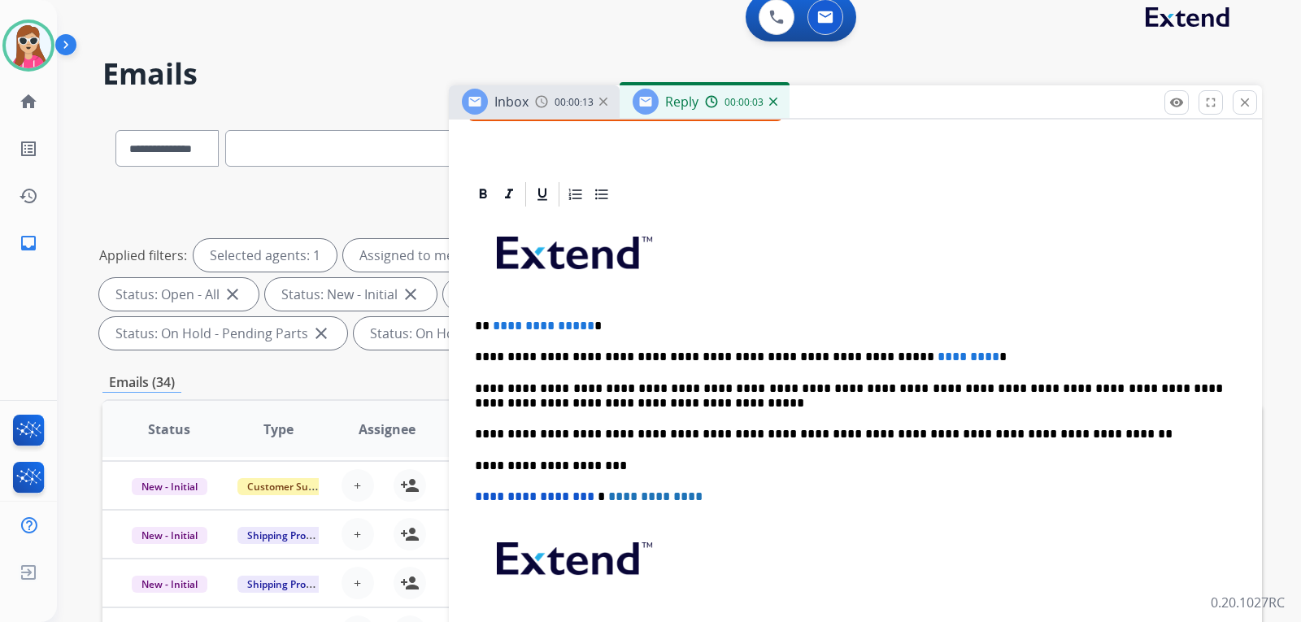
scroll to position [314, 0]
drag, startPoint x: 481, startPoint y: 324, endPoint x: 637, endPoint y: 322, distance: 155.3
click at [617, 323] on p "**********" at bounding box center [849, 325] width 748 height 15
drag, startPoint x: 930, startPoint y: 354, endPoint x: 834, endPoint y: 362, distance: 95.5
click at [848, 358] on p "**********" at bounding box center [849, 356] width 748 height 15
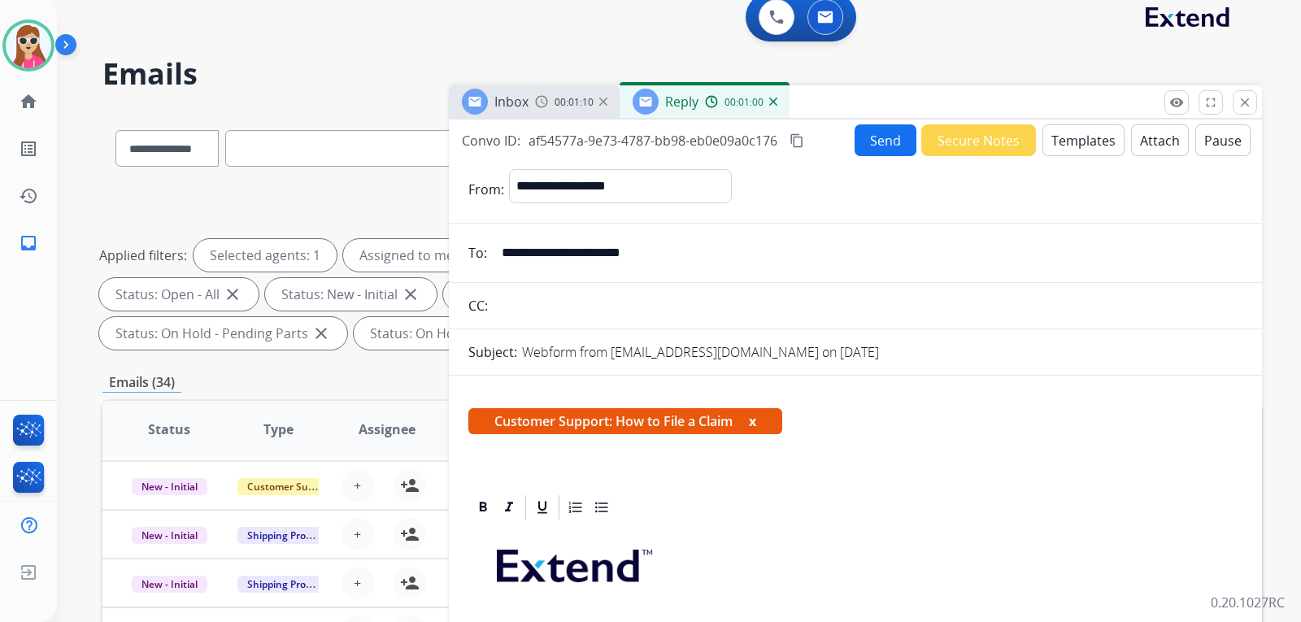
scroll to position [0, 0]
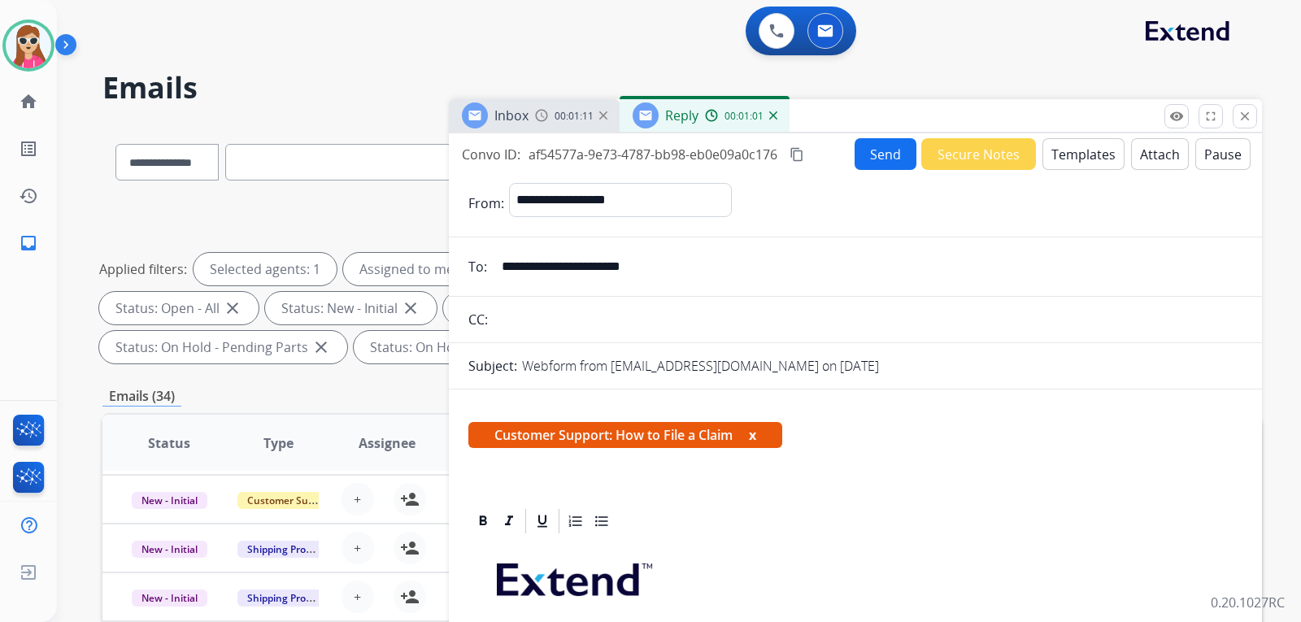
click at [877, 157] on button "Send" at bounding box center [886, 154] width 62 height 32
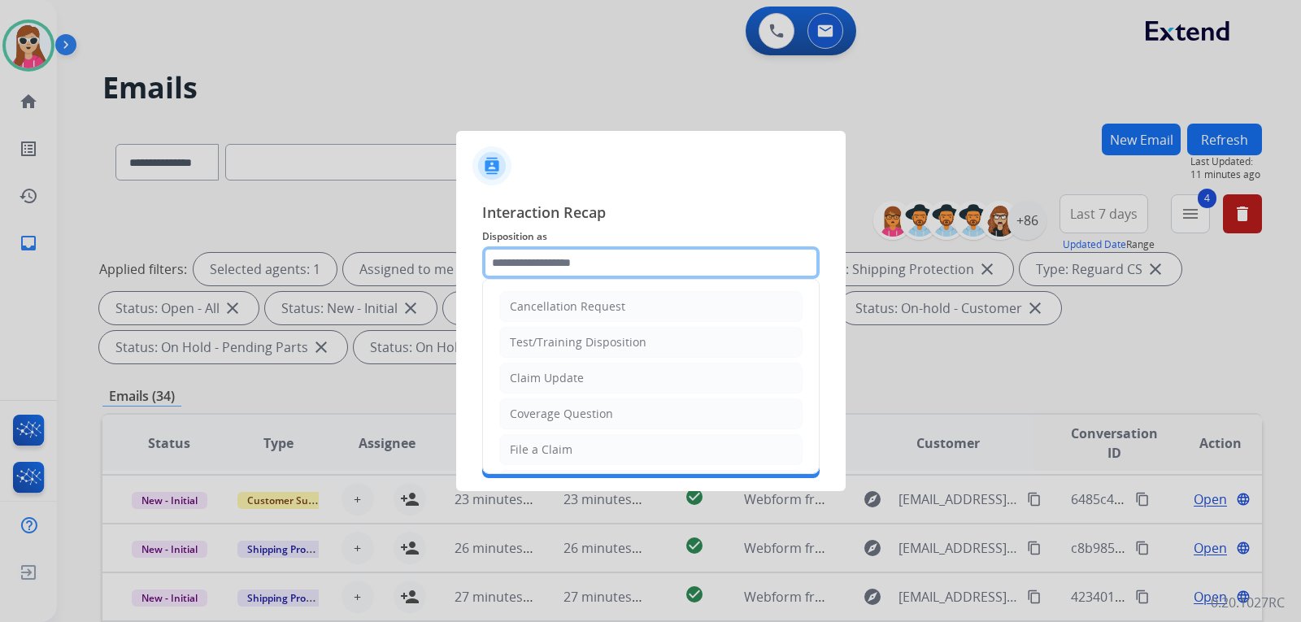
drag, startPoint x: 605, startPoint y: 252, endPoint x: 598, endPoint y: 256, distance: 8.4
click at [604, 253] on input "text" at bounding box center [650, 262] width 337 height 33
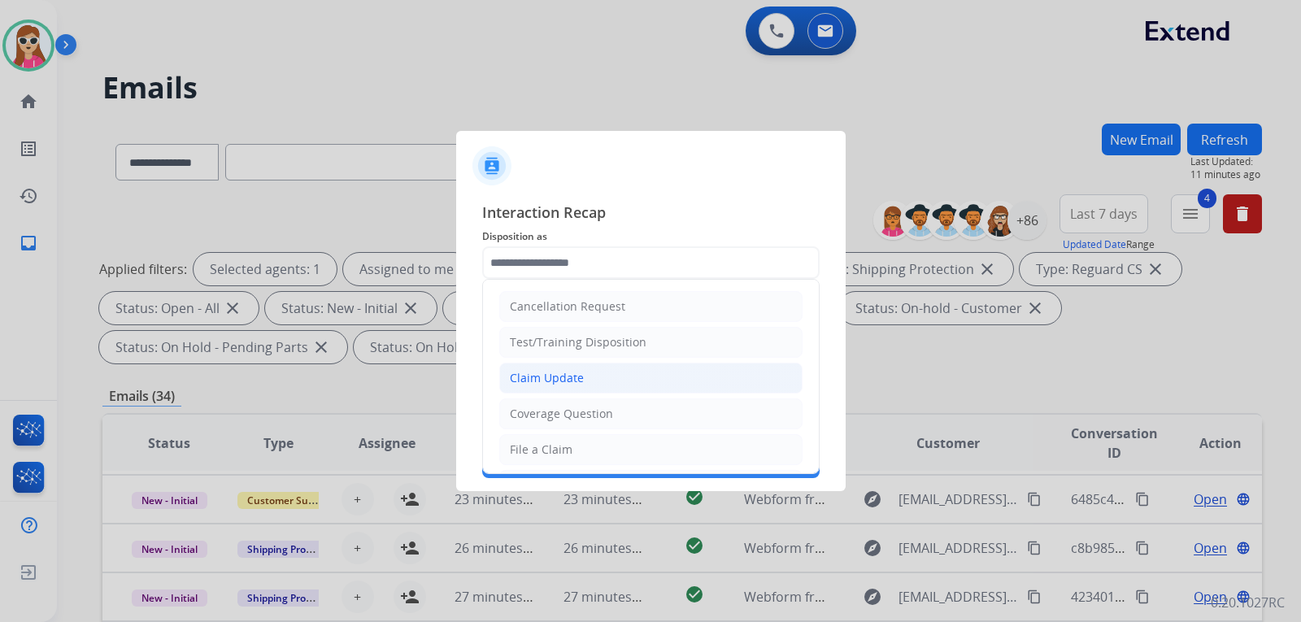
click at [601, 385] on li "Claim Update" at bounding box center [650, 378] width 303 height 31
type input "**********"
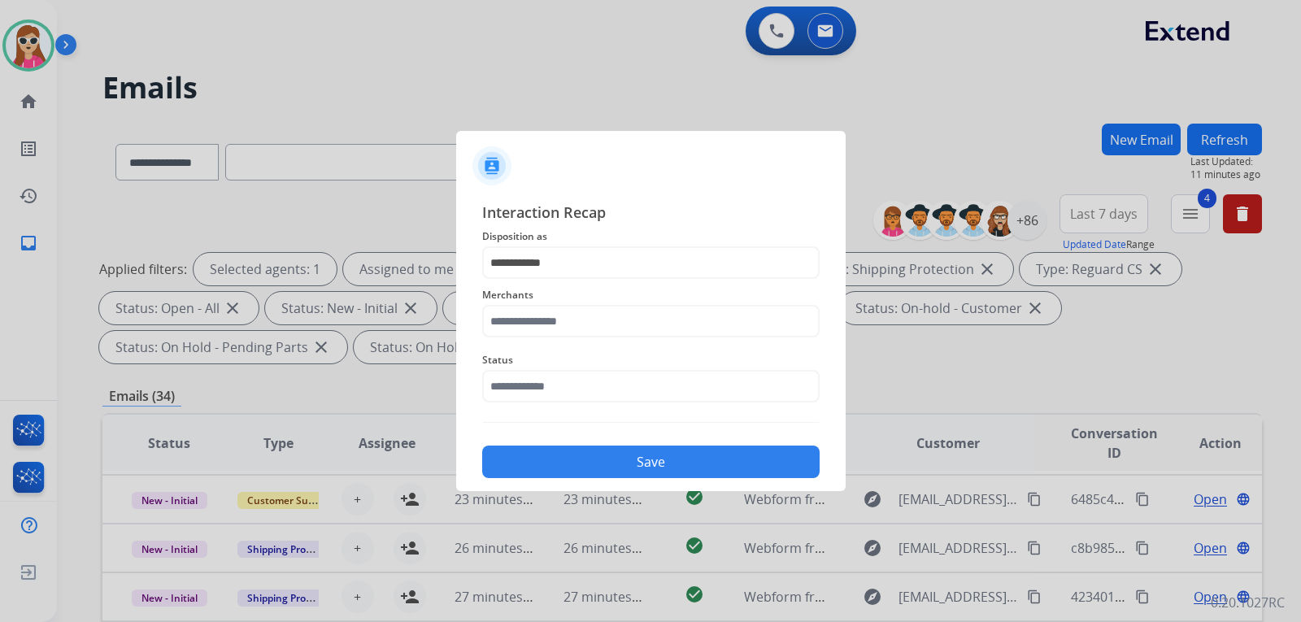
click at [617, 339] on div "Merchants" at bounding box center [650, 311] width 337 height 65
click at [637, 320] on input "text" at bounding box center [650, 321] width 337 height 33
click at [546, 318] on input "***" at bounding box center [650, 321] width 337 height 33
click at [542, 316] on input "***" at bounding box center [650, 321] width 337 height 33
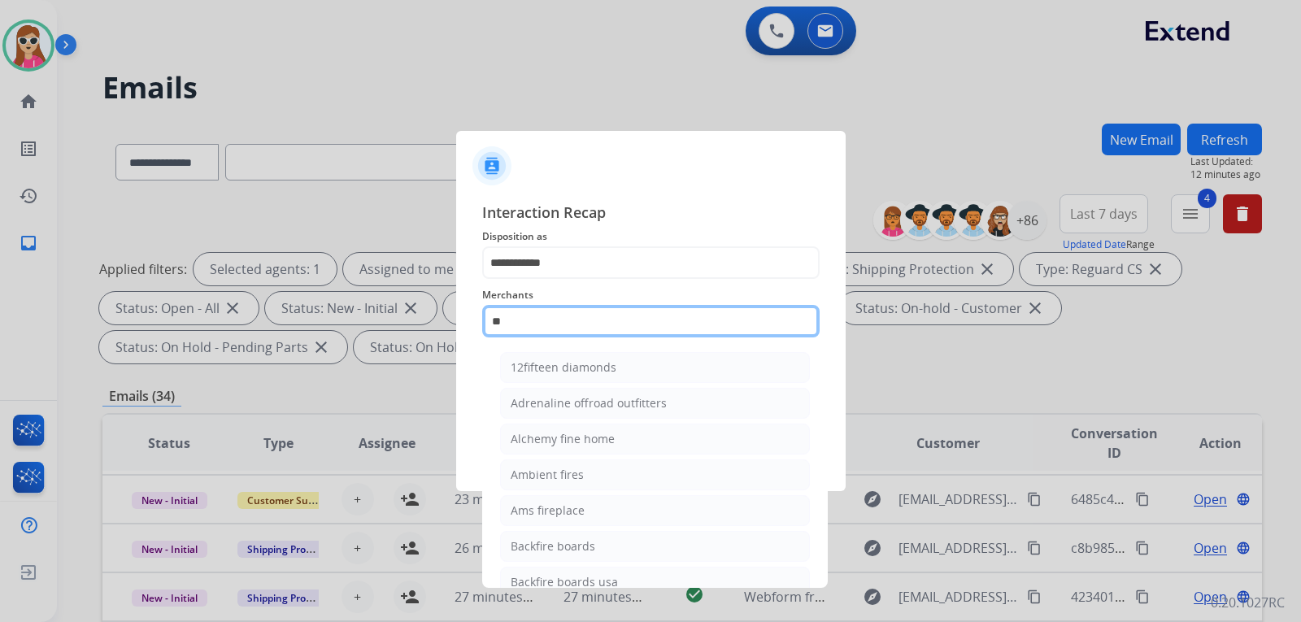
type input "*"
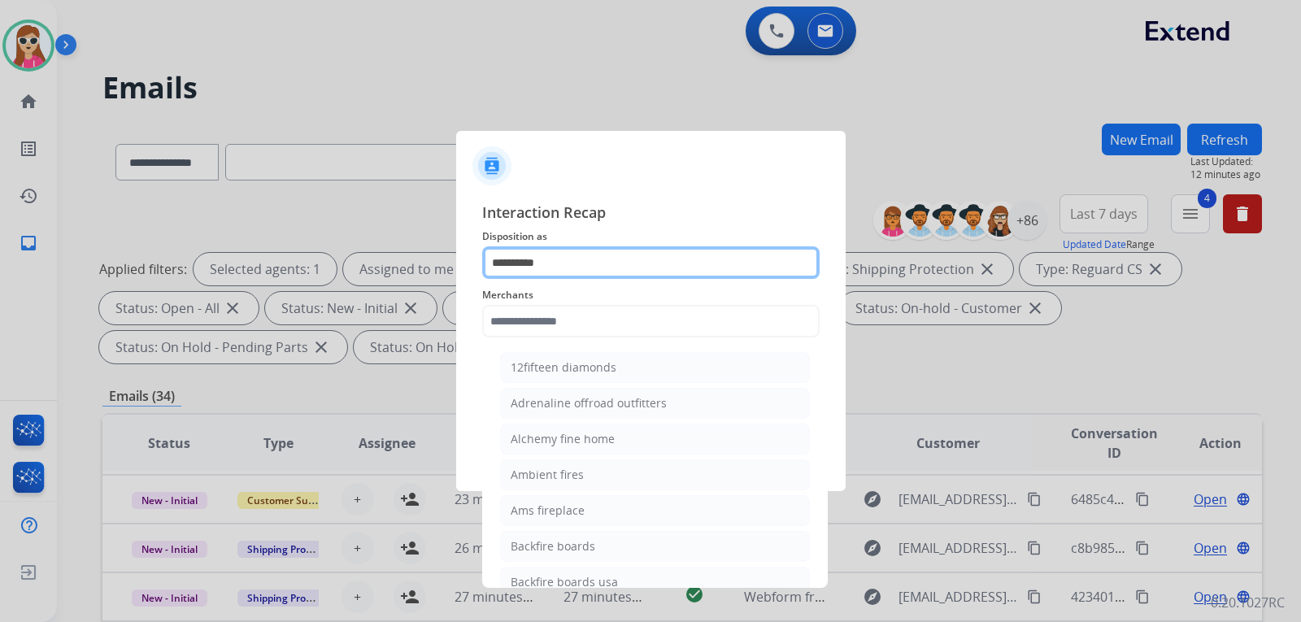
type input "*********"
drag, startPoint x: 595, startPoint y: 263, endPoint x: 458, endPoint y: 279, distance: 138.3
click at [460, 276] on div "Interaction Recap Disposition as ********* Claim Update Merchants 12fifteen dia…" at bounding box center [651, 339] width 390 height 303
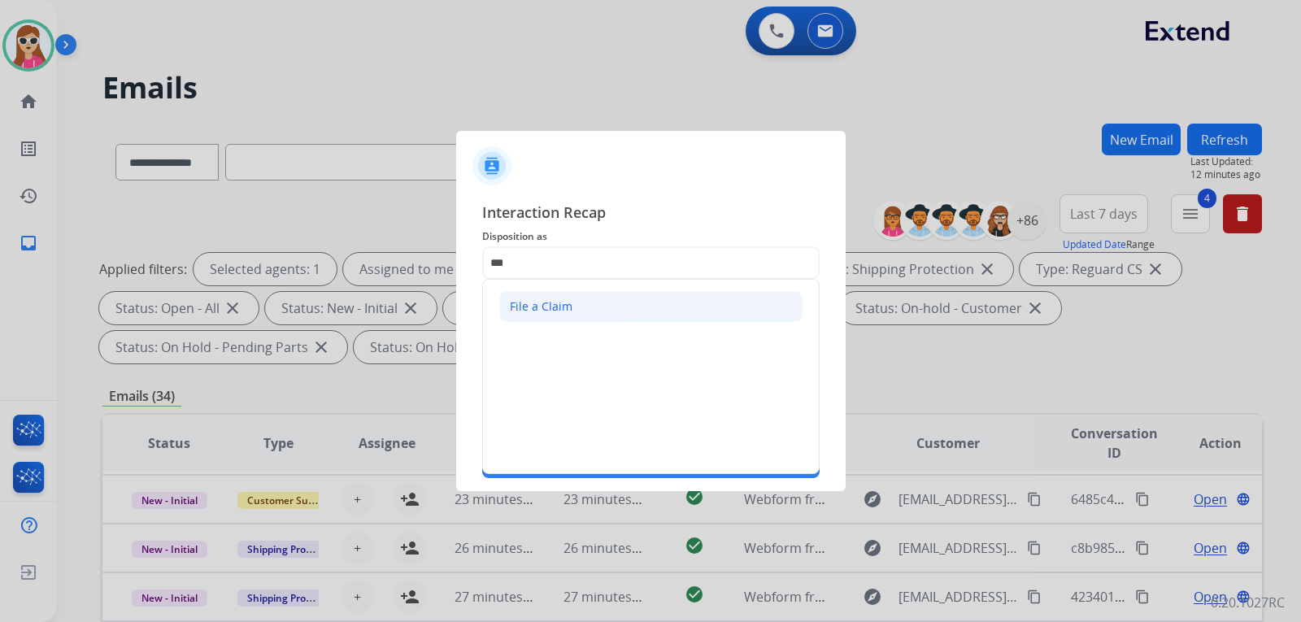
click at [629, 307] on li "File a Claim" at bounding box center [650, 306] width 303 height 31
type input "**********"
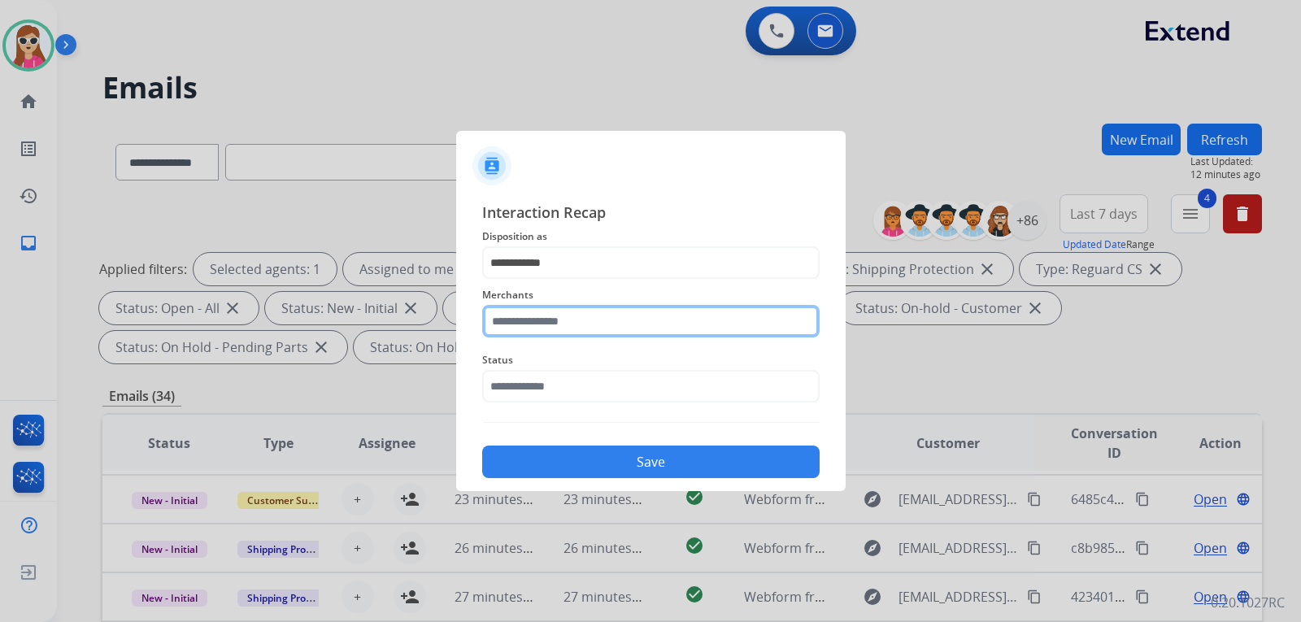
click at [636, 321] on input "text" at bounding box center [650, 321] width 337 height 33
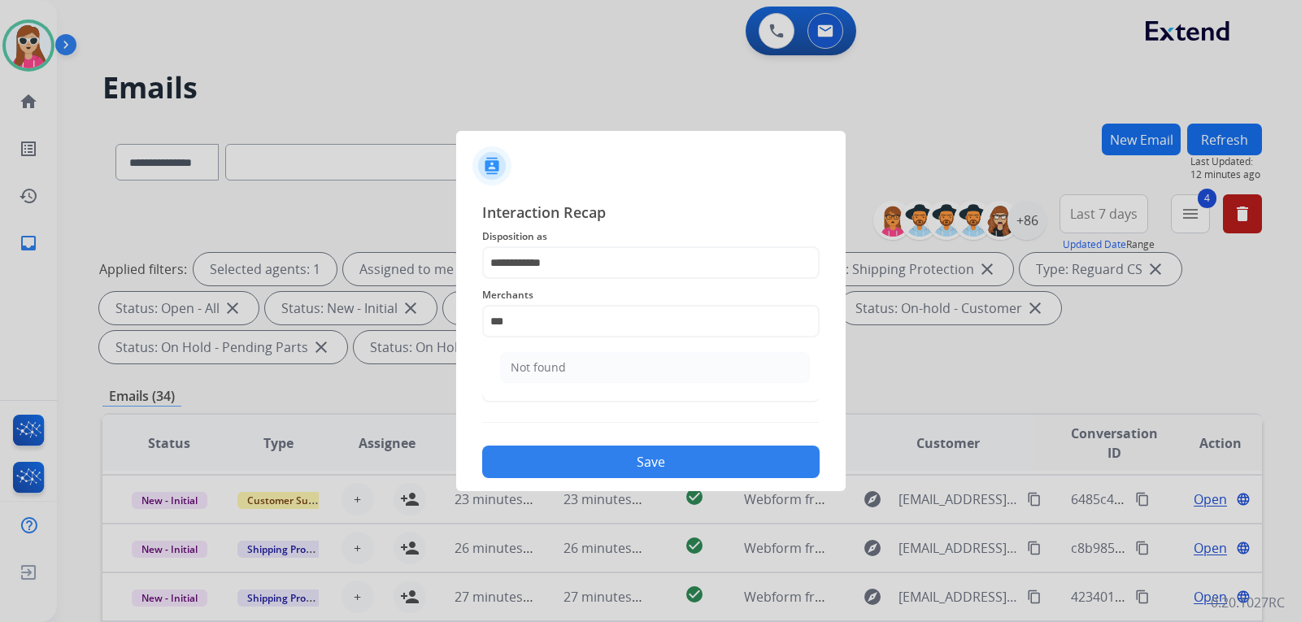
drag, startPoint x: 594, startPoint y: 364, endPoint x: 645, endPoint y: 375, distance: 51.5
click at [613, 369] on li "Not found" at bounding box center [655, 367] width 310 height 31
type input "*********"
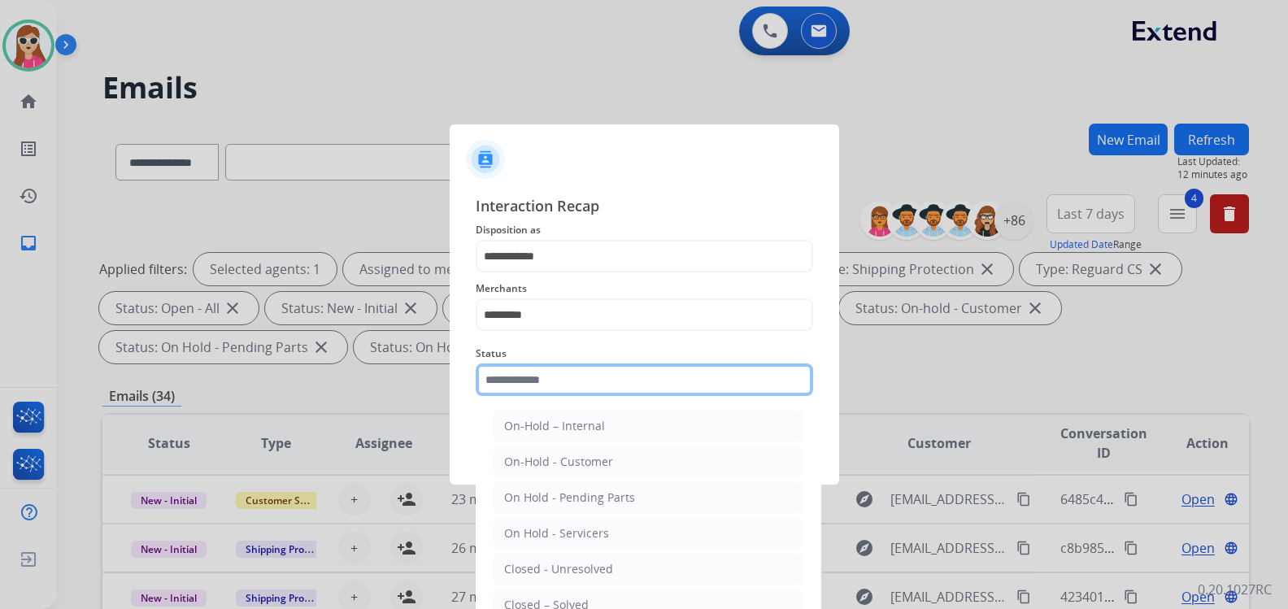
click at [629, 389] on input "text" at bounding box center [644, 380] width 337 height 33
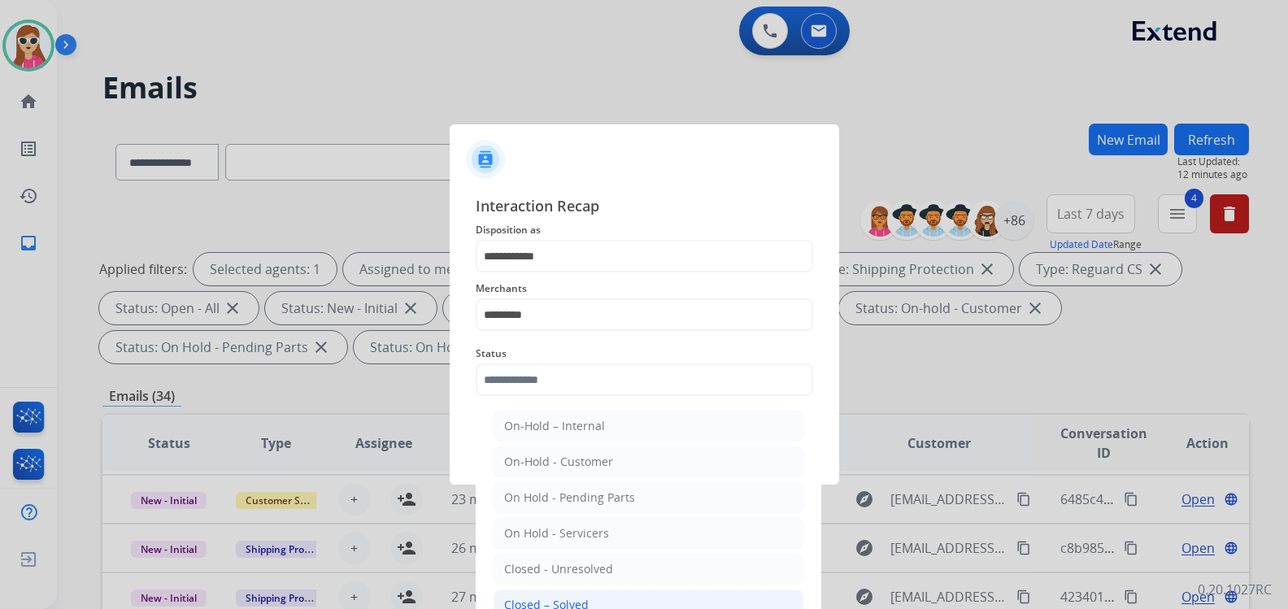
click at [589, 594] on li "Closed – Solved" at bounding box center [649, 605] width 310 height 31
type input "**********"
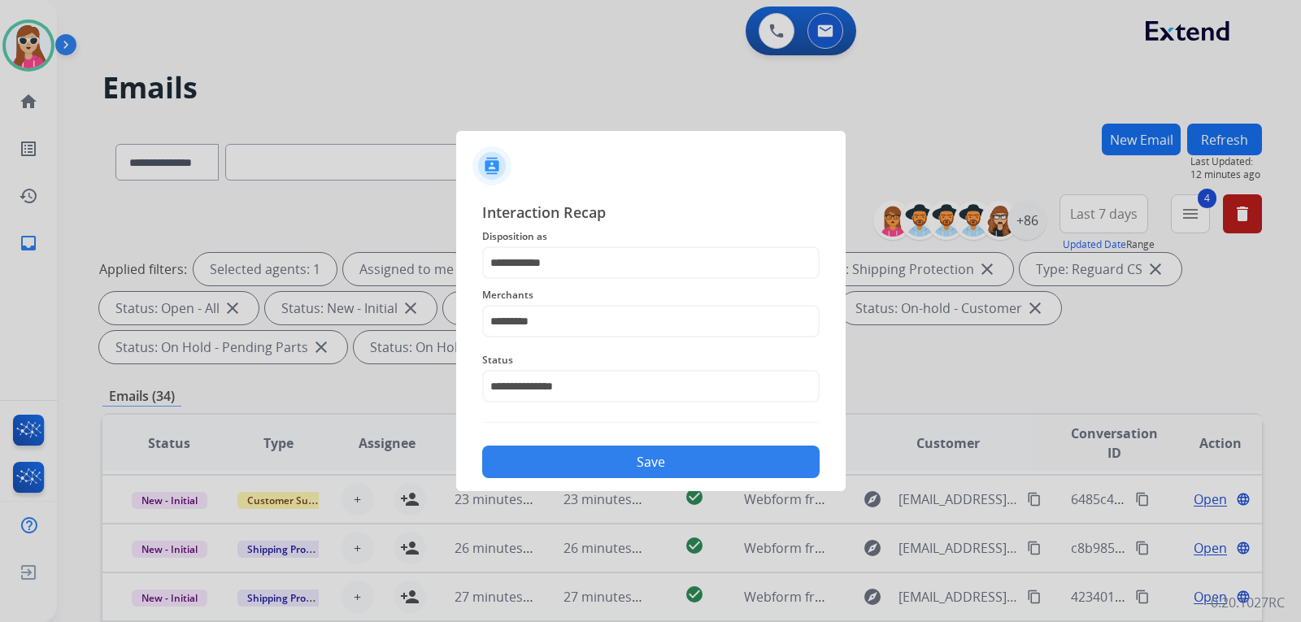
click at [636, 462] on button "Save" at bounding box center [650, 462] width 337 height 33
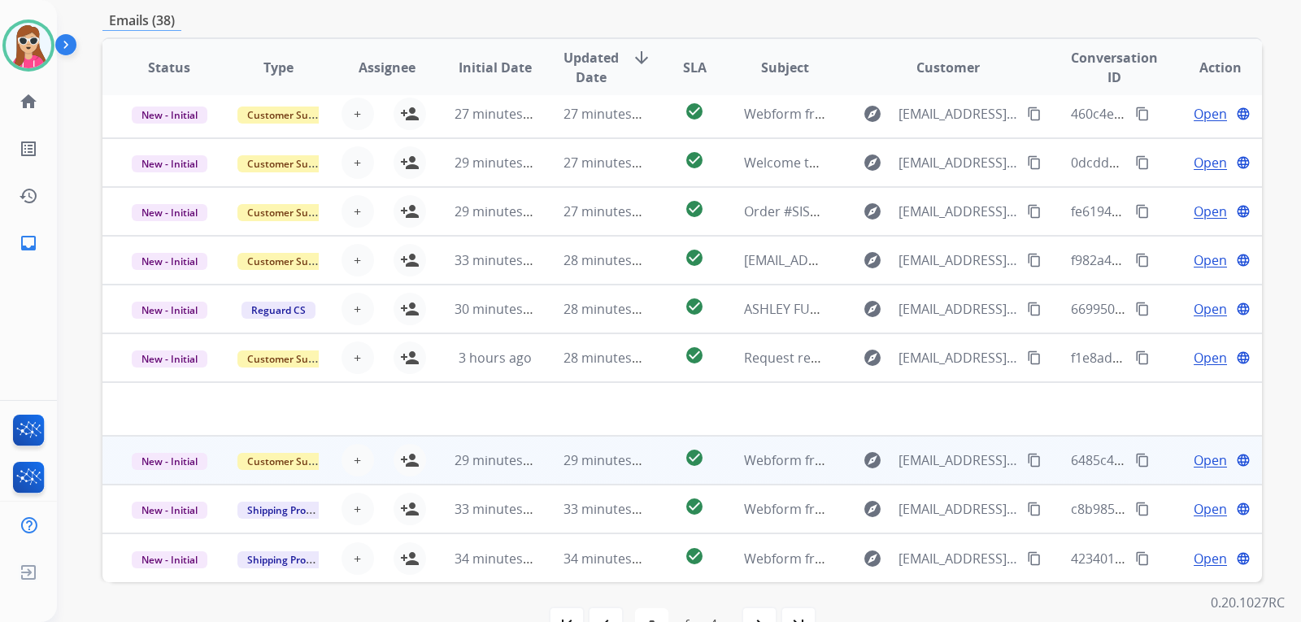
scroll to position [420, 0]
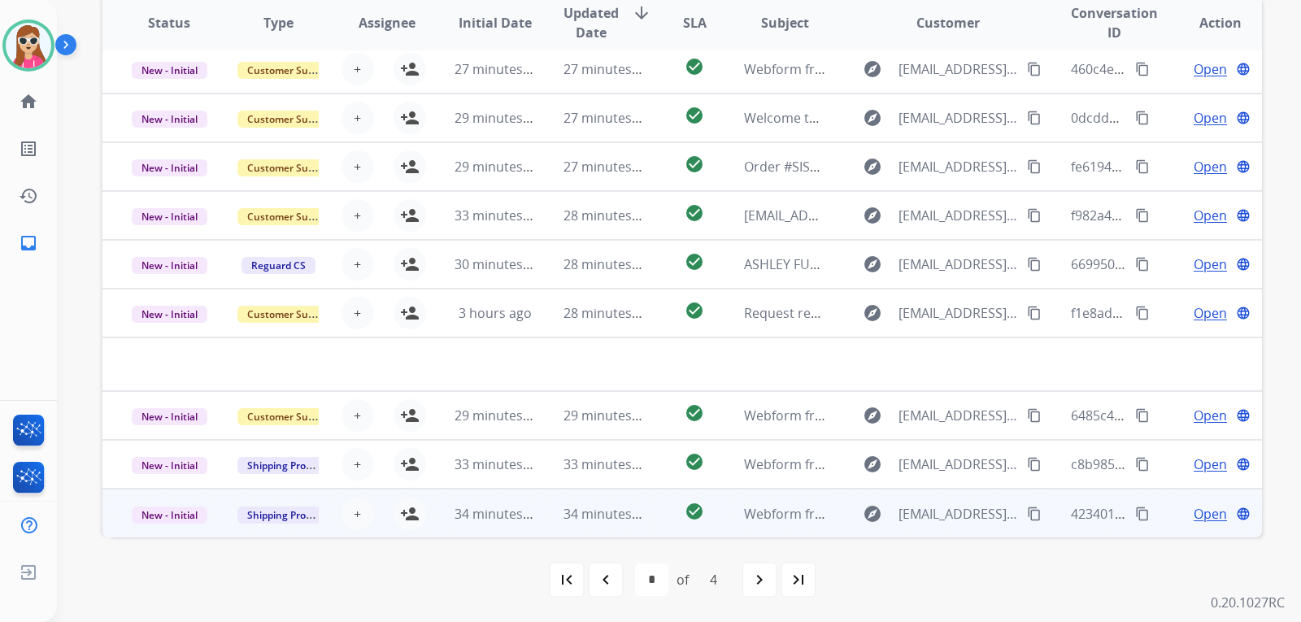
click at [651, 521] on td "check_circle" at bounding box center [682, 513] width 72 height 49
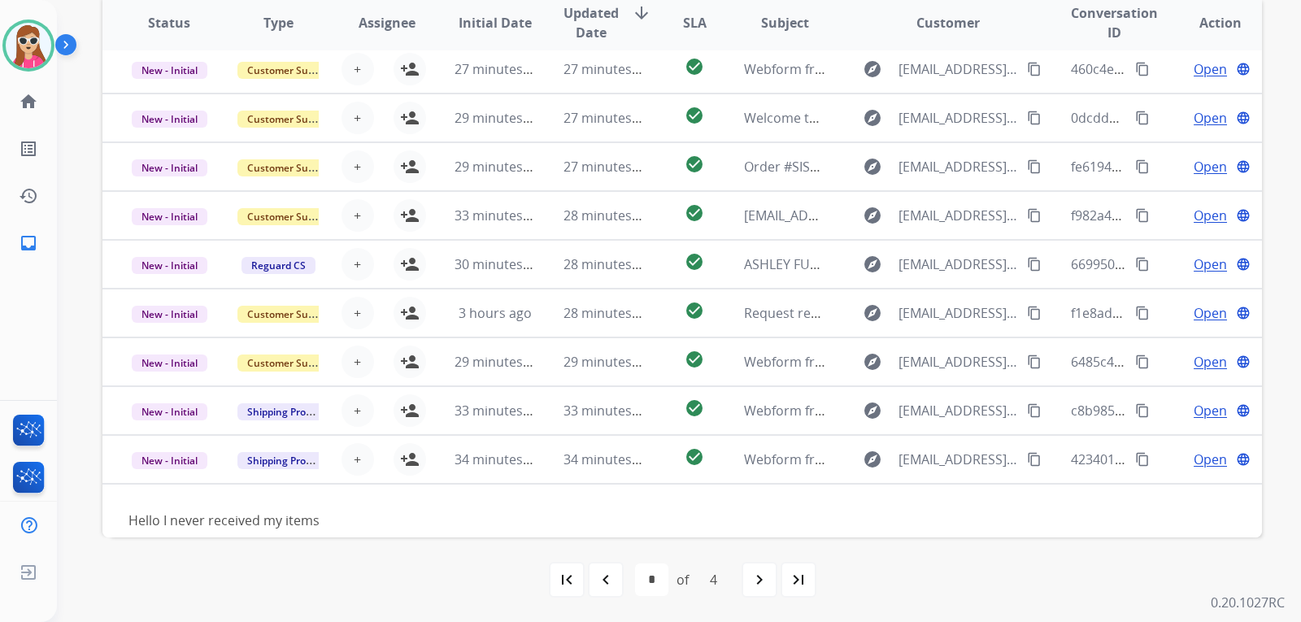
scroll to position [74, 0]
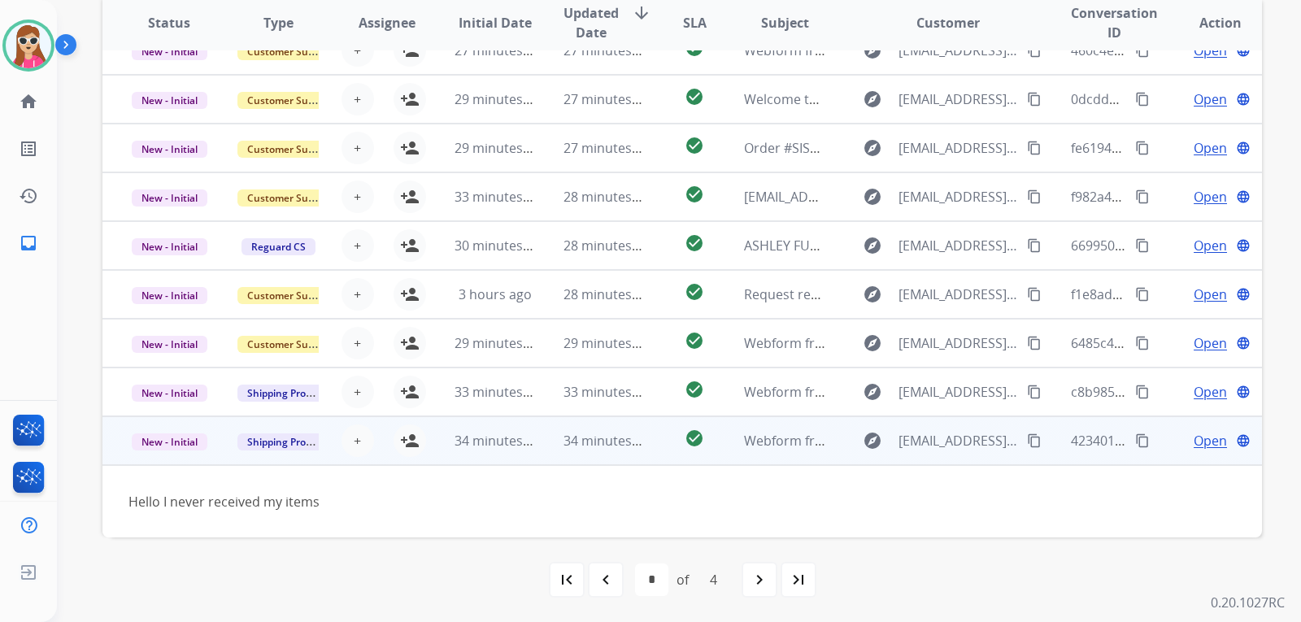
click at [1027, 440] on mat-icon "content_copy" at bounding box center [1034, 440] width 15 height 15
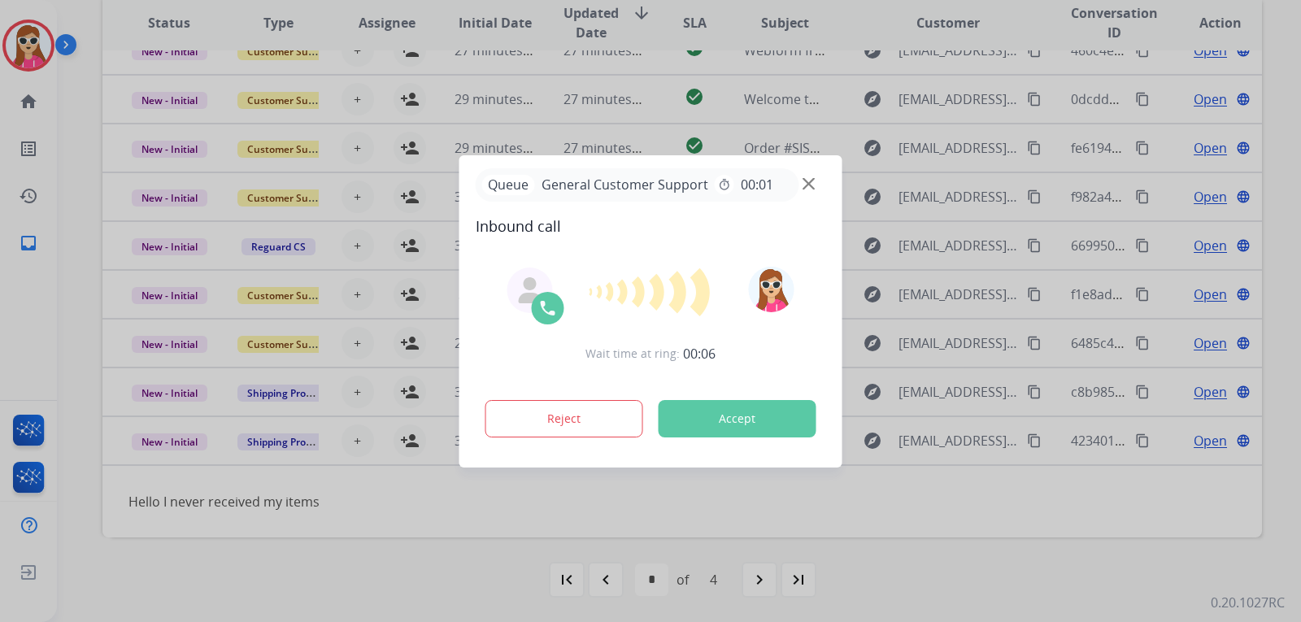
click at [784, 431] on button "Accept" at bounding box center [738, 418] width 158 height 37
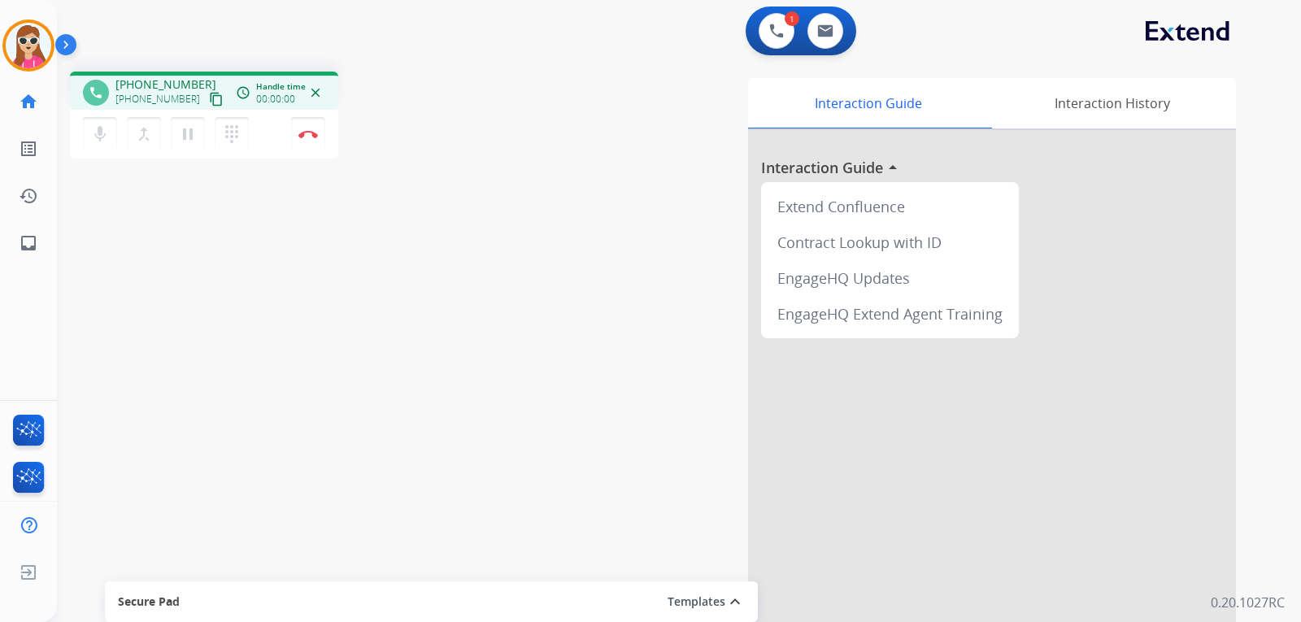
click at [209, 102] on mat-icon "content_copy" at bounding box center [216, 99] width 15 height 15
click at [209, 97] on mat-icon "content_copy" at bounding box center [216, 99] width 15 height 15
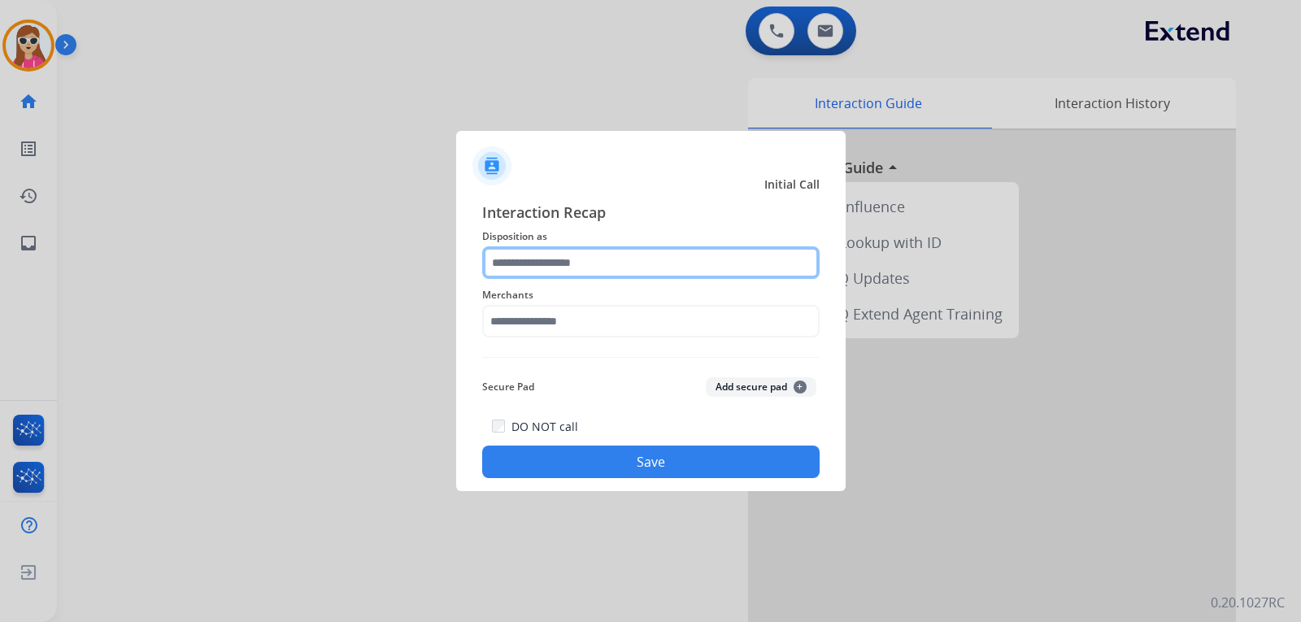
click at [580, 265] on input "text" at bounding box center [650, 262] width 337 height 33
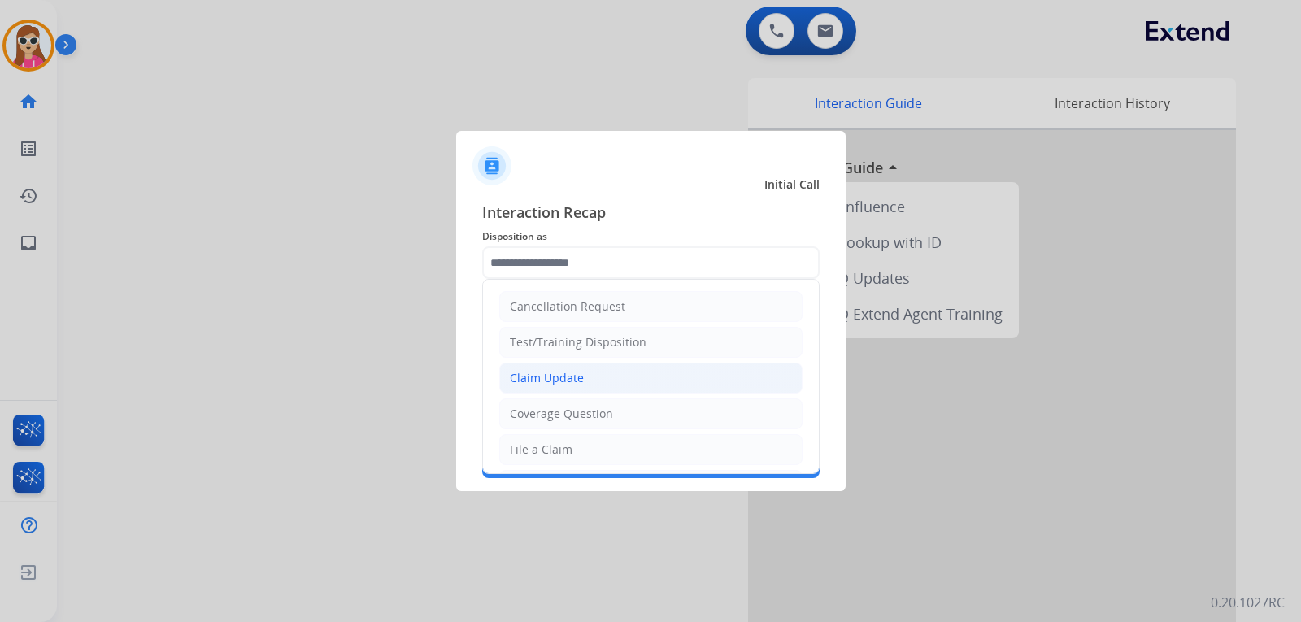
click at [581, 377] on li "Claim Update" at bounding box center [650, 378] width 303 height 31
type input "**********"
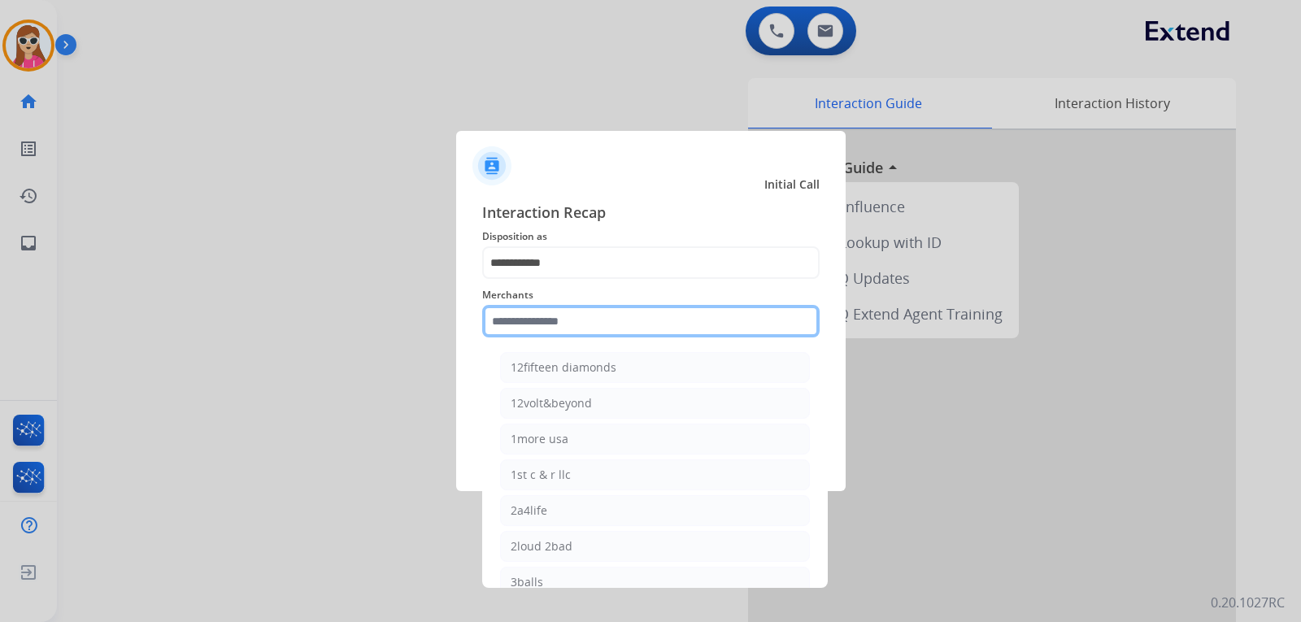
click at [580, 329] on input "text" at bounding box center [650, 321] width 337 height 33
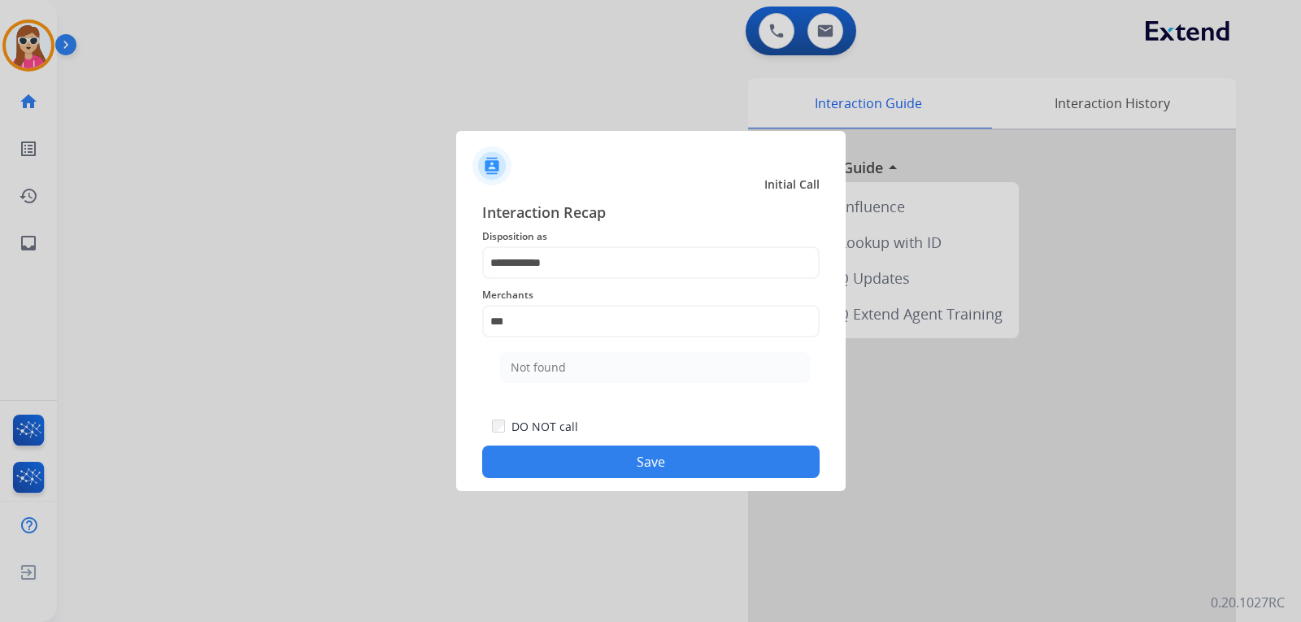
drag, startPoint x: 922, startPoint y: 548, endPoint x: 877, endPoint y: 488, distance: 75.0
click at [922, 548] on div at bounding box center [650, 311] width 1301 height 622
click at [598, 322] on input "***" at bounding box center [650, 321] width 337 height 33
click at [583, 366] on li "Not found" at bounding box center [655, 367] width 310 height 31
type input "*********"
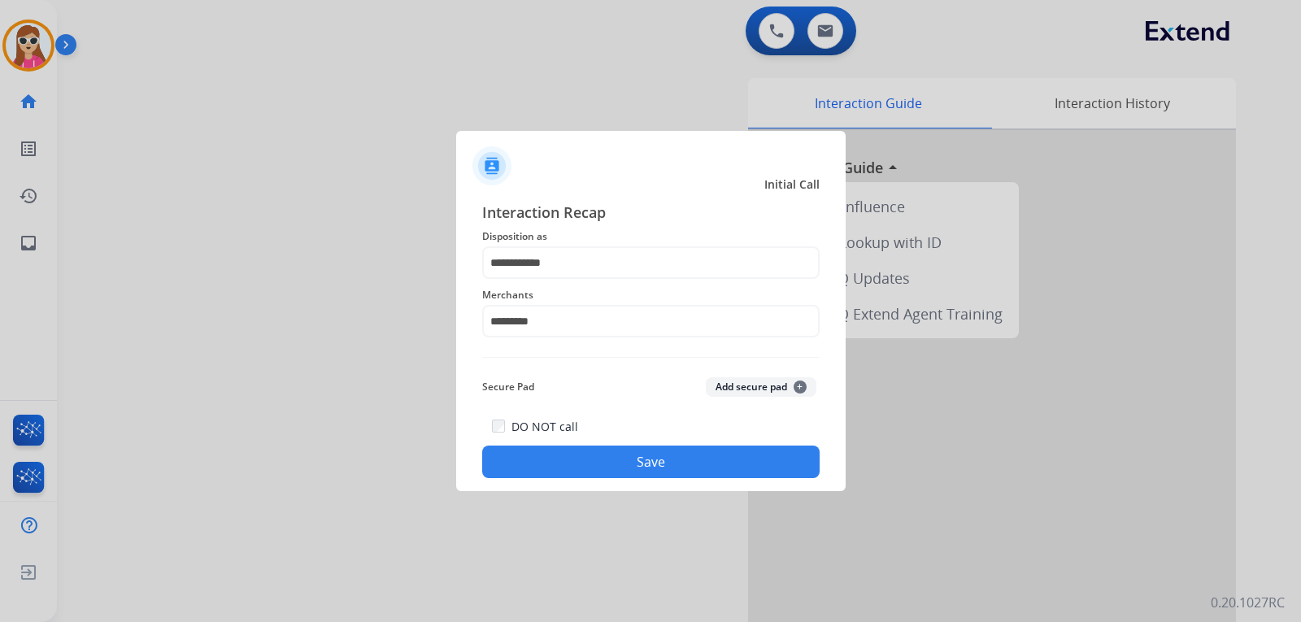
click at [612, 451] on button "Save" at bounding box center [650, 462] width 337 height 33
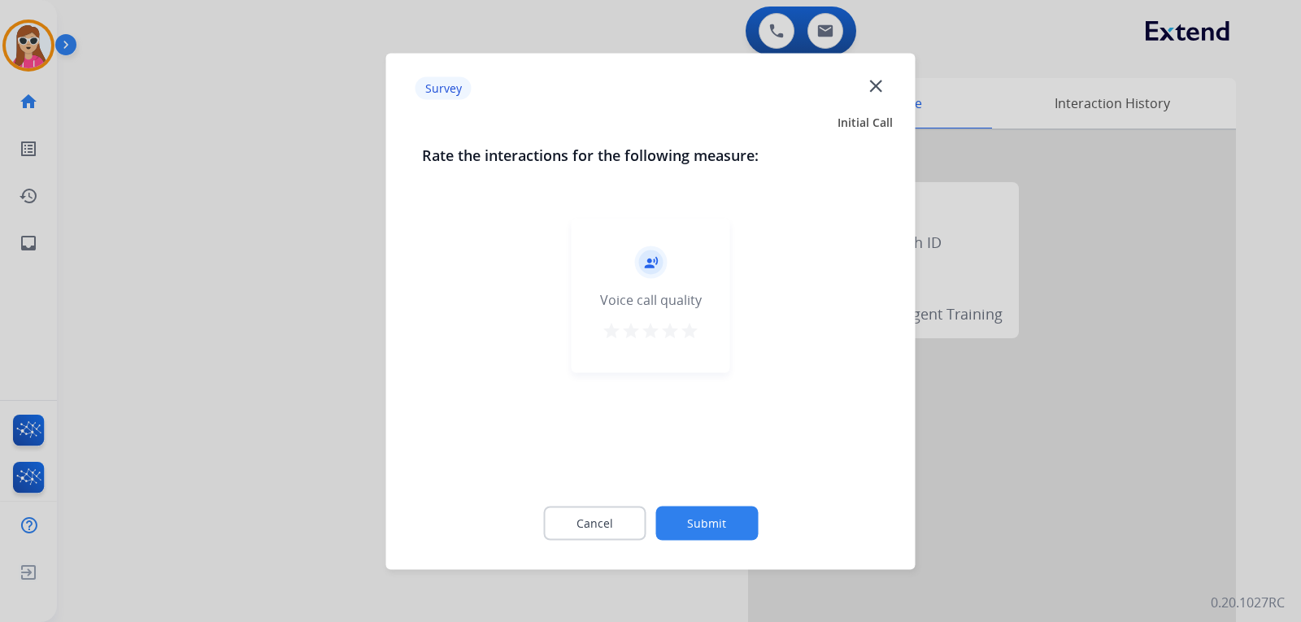
click at [686, 333] on mat-icon "star" at bounding box center [690, 330] width 20 height 20
click at [741, 527] on button "Submit" at bounding box center [706, 523] width 102 height 34
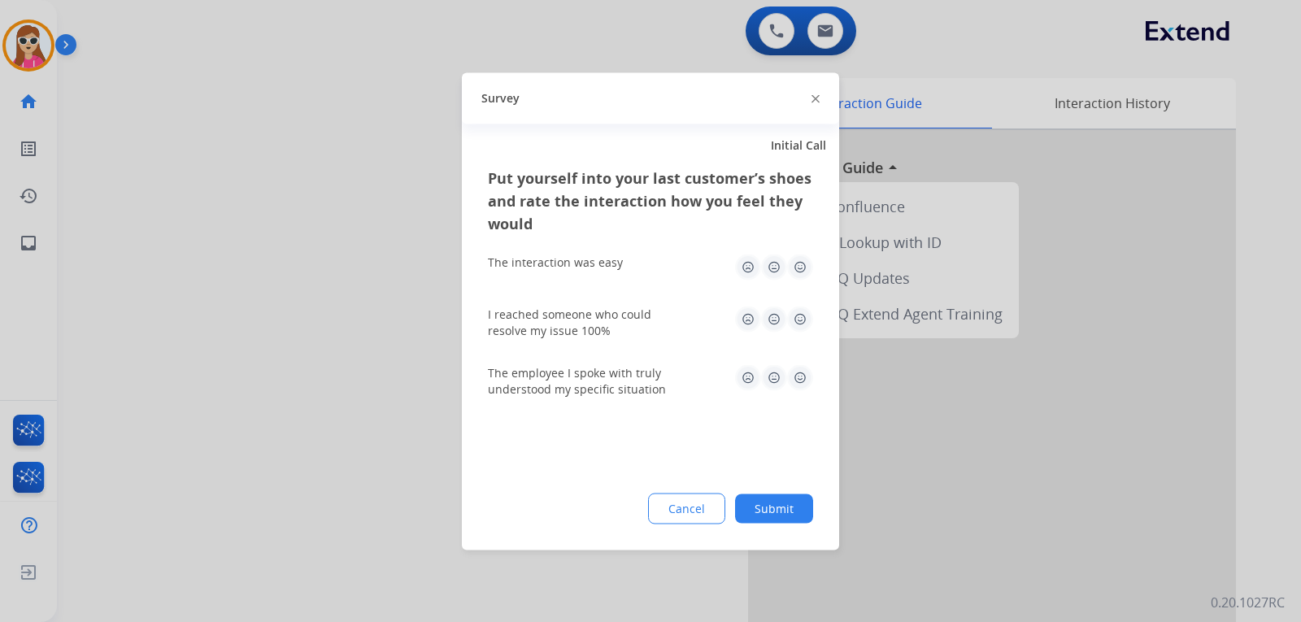
click at [799, 268] on img at bounding box center [800, 267] width 26 height 26
drag, startPoint x: 803, startPoint y: 317, endPoint x: 806, endPoint y: 367, distance: 49.7
click at [804, 317] on img at bounding box center [800, 319] width 26 height 26
click at [806, 388] on img at bounding box center [800, 377] width 26 height 26
click at [778, 519] on button "Submit" at bounding box center [774, 508] width 78 height 29
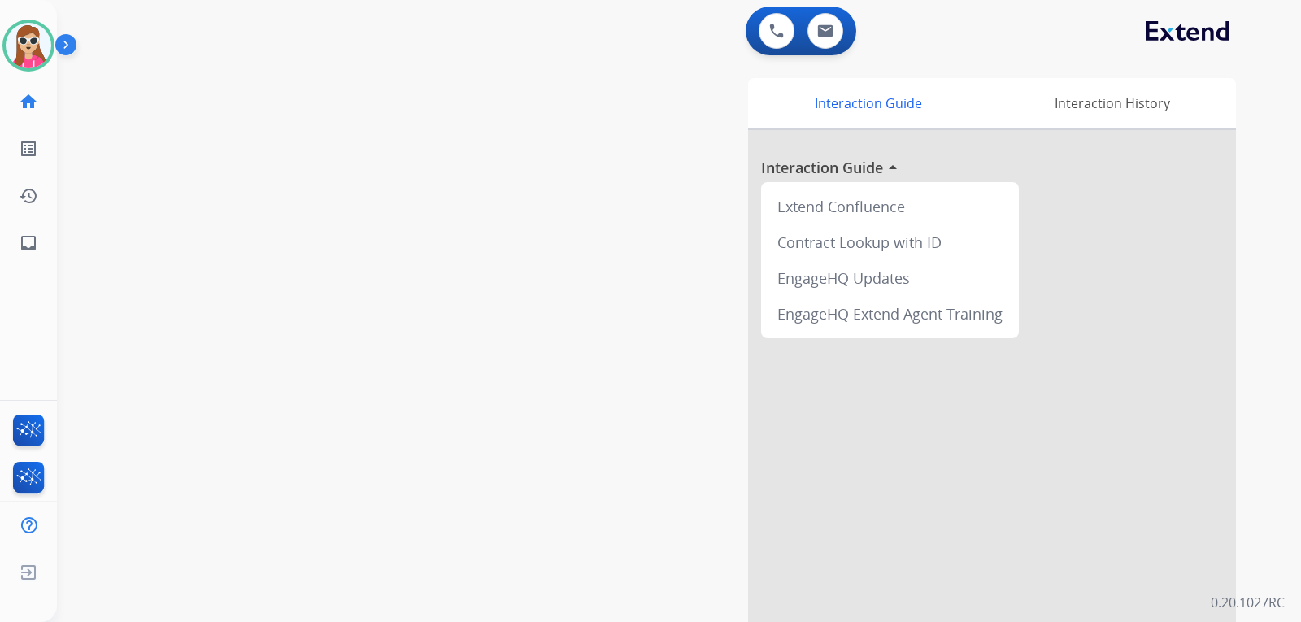
drag, startPoint x: 903, startPoint y: 413, endPoint x: 929, endPoint y: 435, distance: 34.0
click at [903, 420] on div at bounding box center [992, 433] width 488 height 607
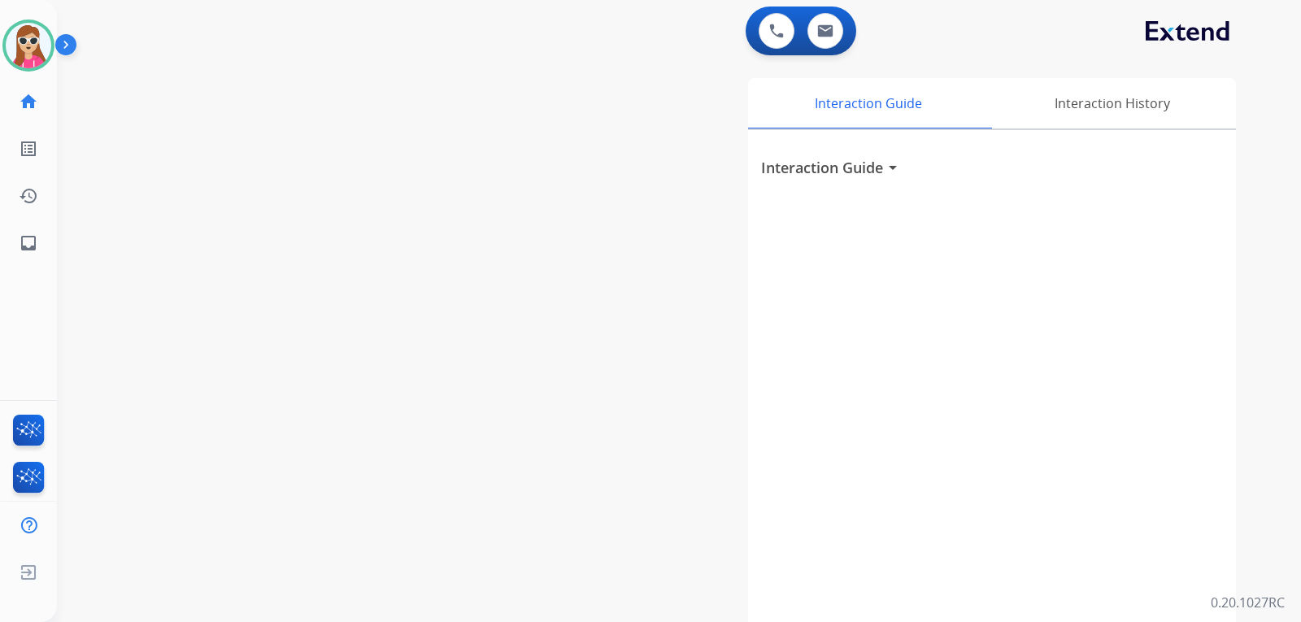
click at [917, 523] on div "Interaction Guide arrow_drop_down" at bounding box center [992, 433] width 488 height 607
drag, startPoint x: 435, startPoint y: 69, endPoint x: 471, endPoint y: 102, distance: 48.9
click at [435, 74] on div "0 Voice Interactions 0 Email Interactions swap_horiz Break voice bridge close_f…" at bounding box center [679, 311] width 1244 height 622
click at [33, 330] on div "Harmony Available Edit Avatar Agent: Harmony Routing Profile: Extend_Training C…" at bounding box center [28, 311] width 57 height 622
click at [31, 237] on mat-icon "inbox" at bounding box center [29, 243] width 20 height 20
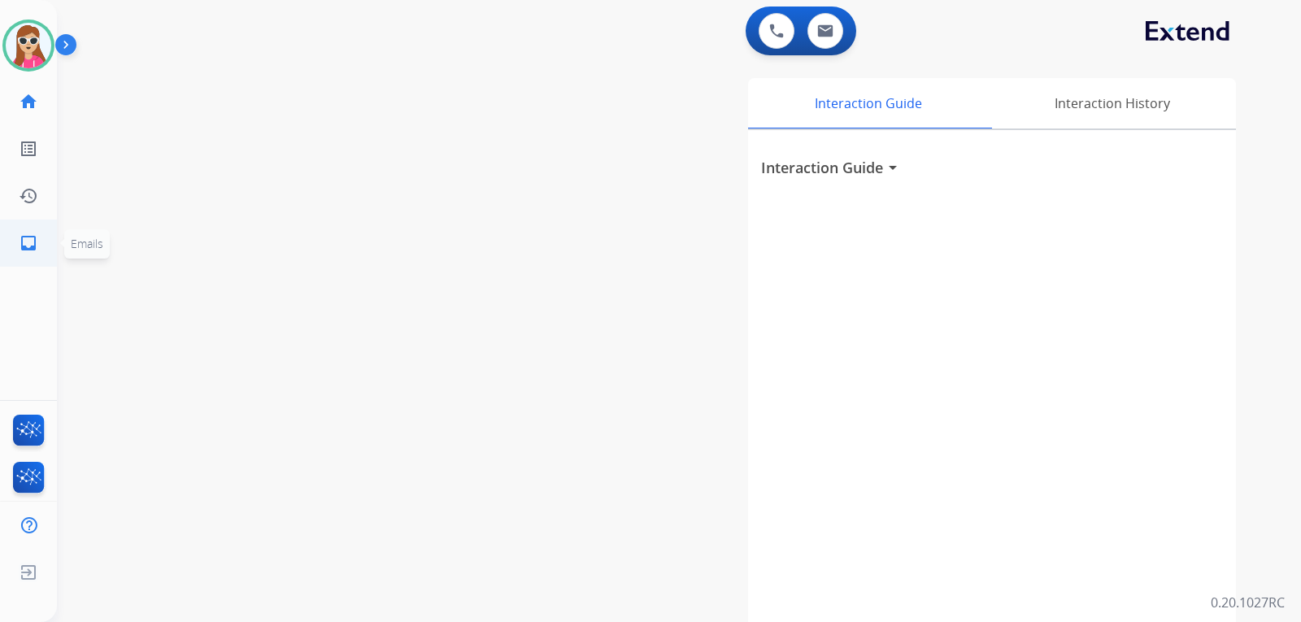
select select "**********"
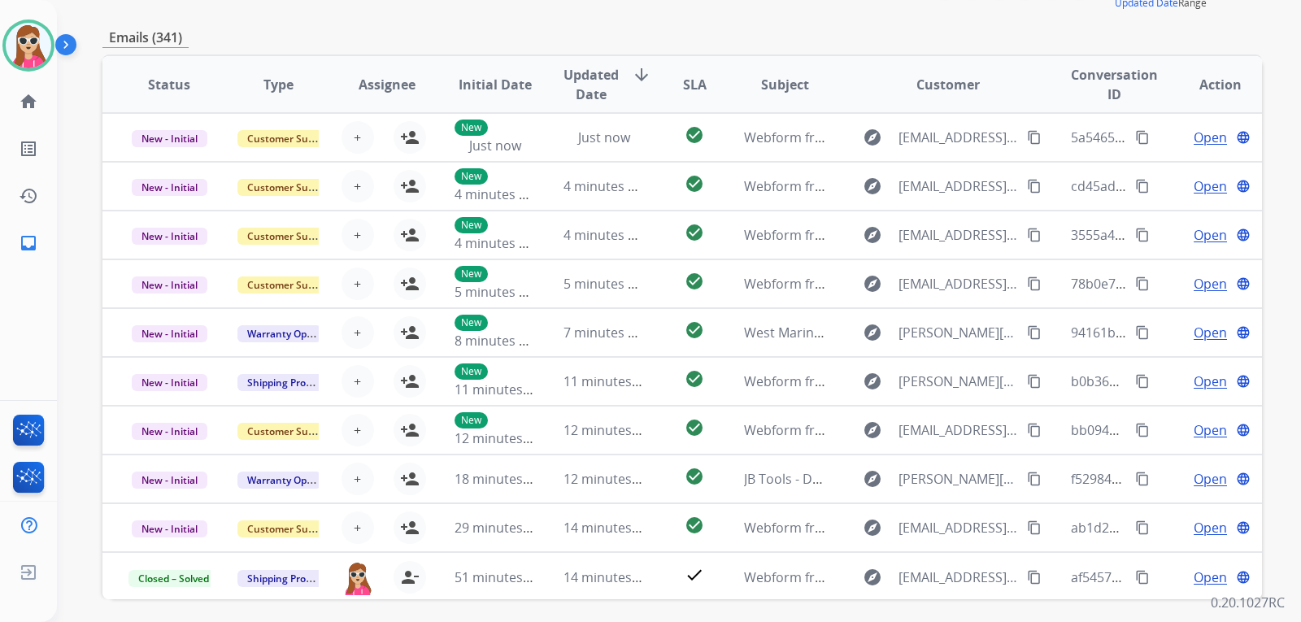
scroll to position [141, 0]
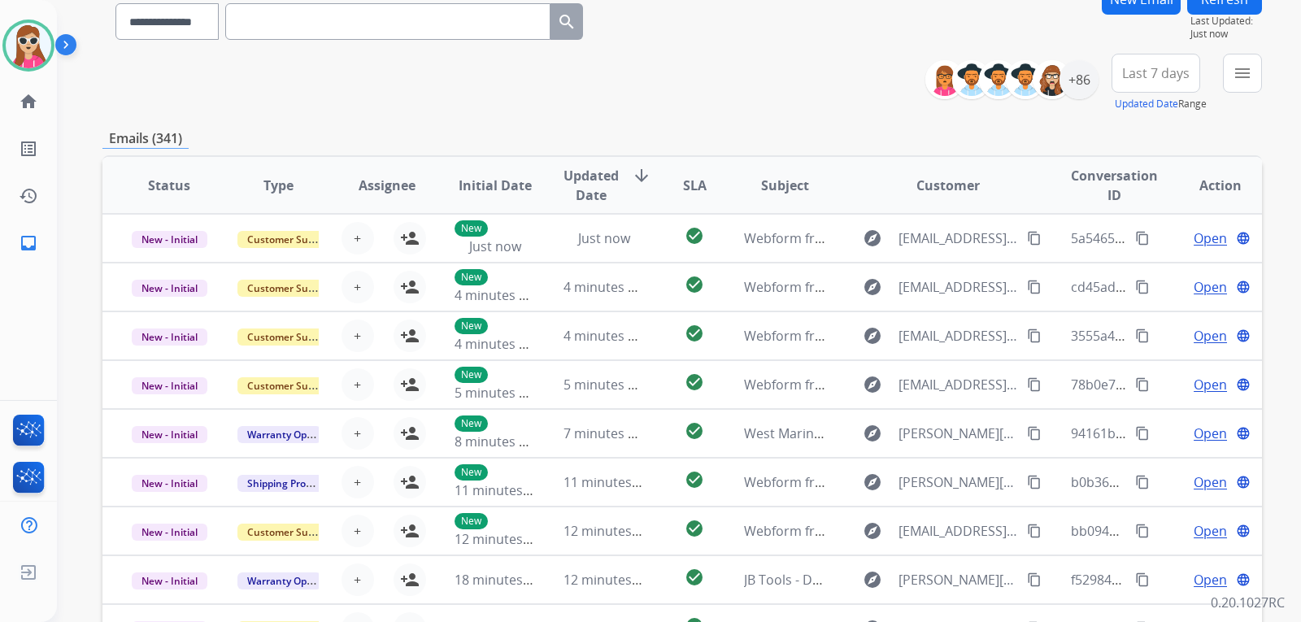
click at [1219, 74] on div "**********" at bounding box center [1100, 83] width 324 height 59
click at [1234, 78] on mat-icon "menu" at bounding box center [1243, 73] width 20 height 20
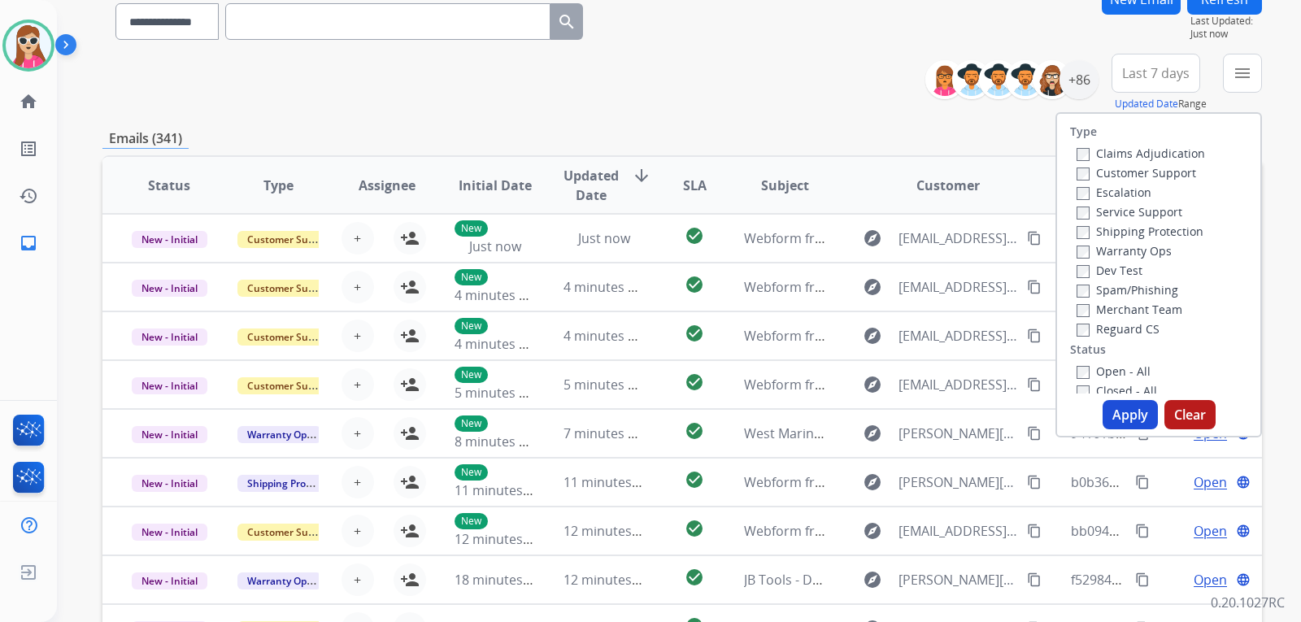
click at [1144, 168] on label "Customer Support" at bounding box center [1137, 172] width 120 height 15
click at [1156, 229] on label "Shipping Protection" at bounding box center [1140, 231] width 127 height 15
click at [1139, 324] on label "Reguard CS" at bounding box center [1118, 328] width 83 height 15
click at [1117, 373] on label "Open - All" at bounding box center [1114, 371] width 74 height 15
drag, startPoint x: 1113, startPoint y: 422, endPoint x: 1117, endPoint y: 407, distance: 16.0
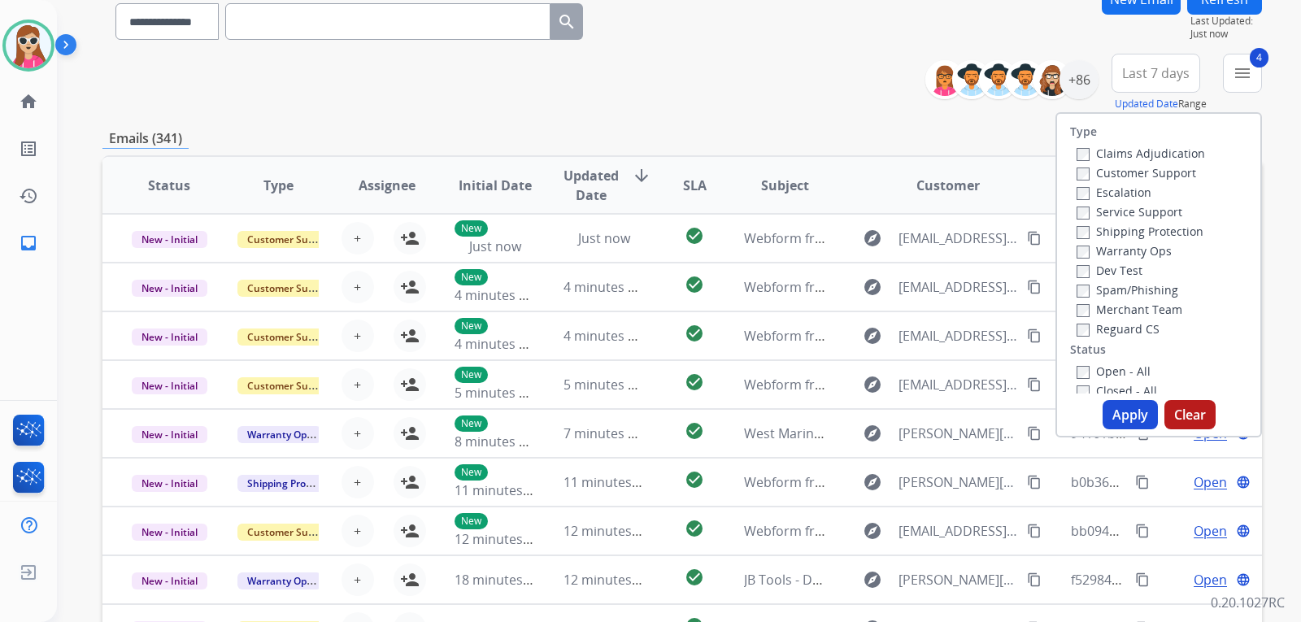
click at [1115, 415] on button "Apply" at bounding box center [1130, 414] width 55 height 29
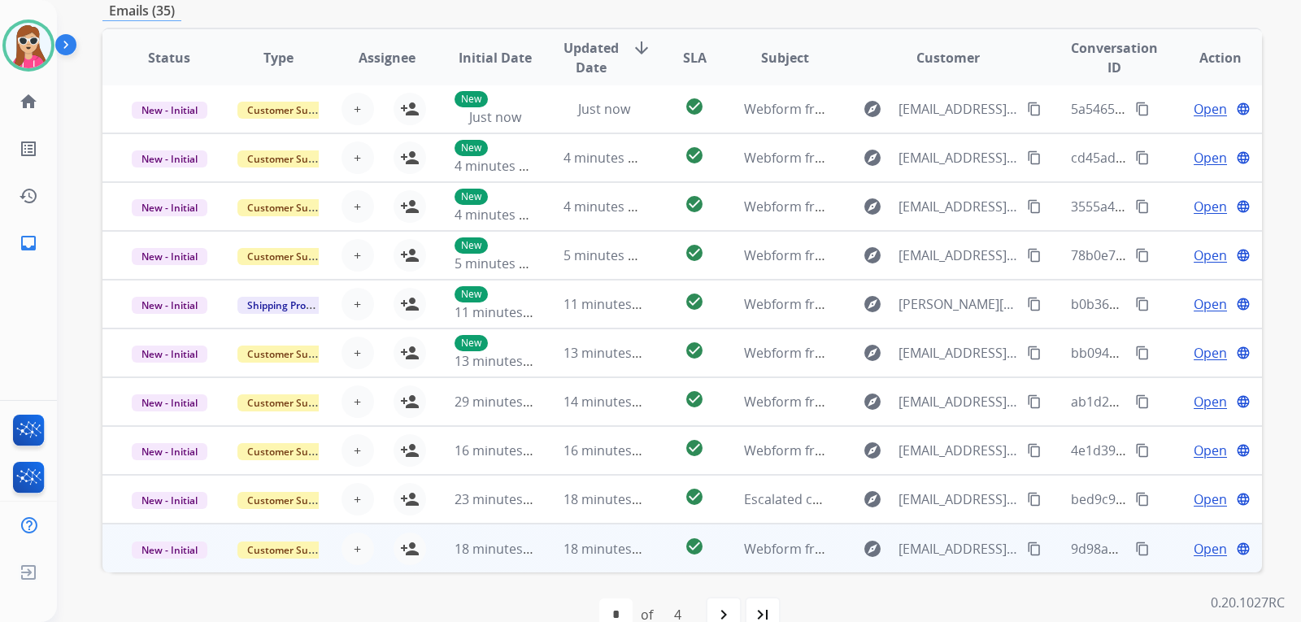
scroll to position [420, 0]
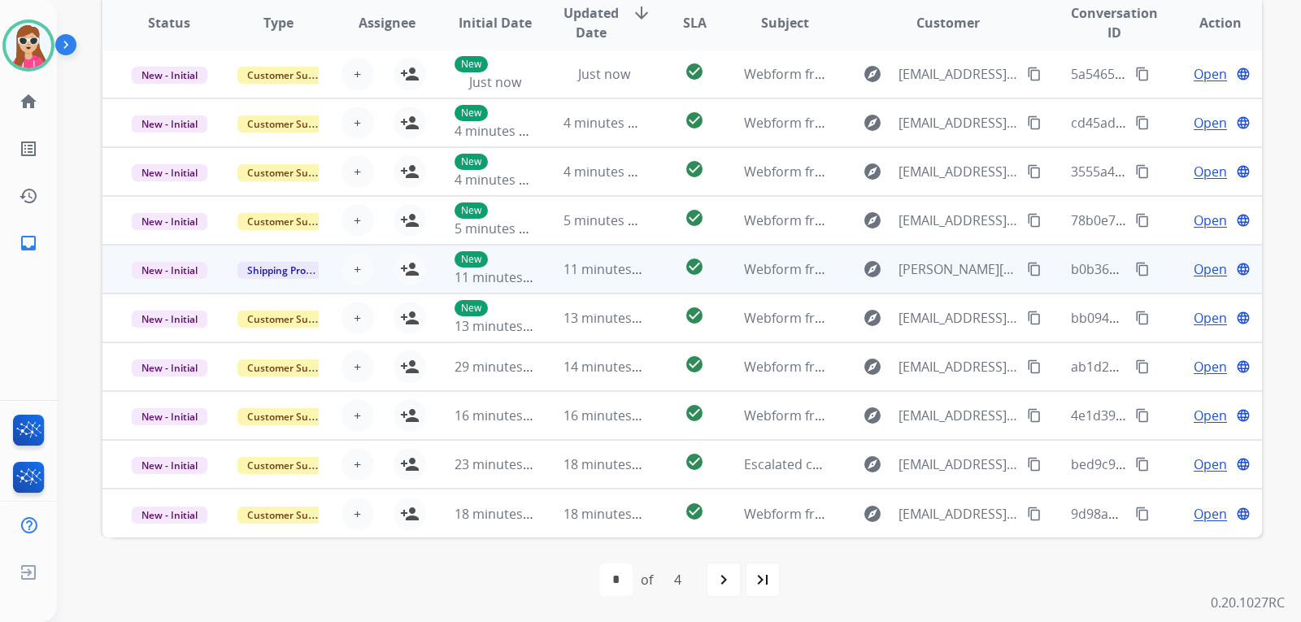
click at [660, 267] on td "check_circle" at bounding box center [682, 269] width 72 height 49
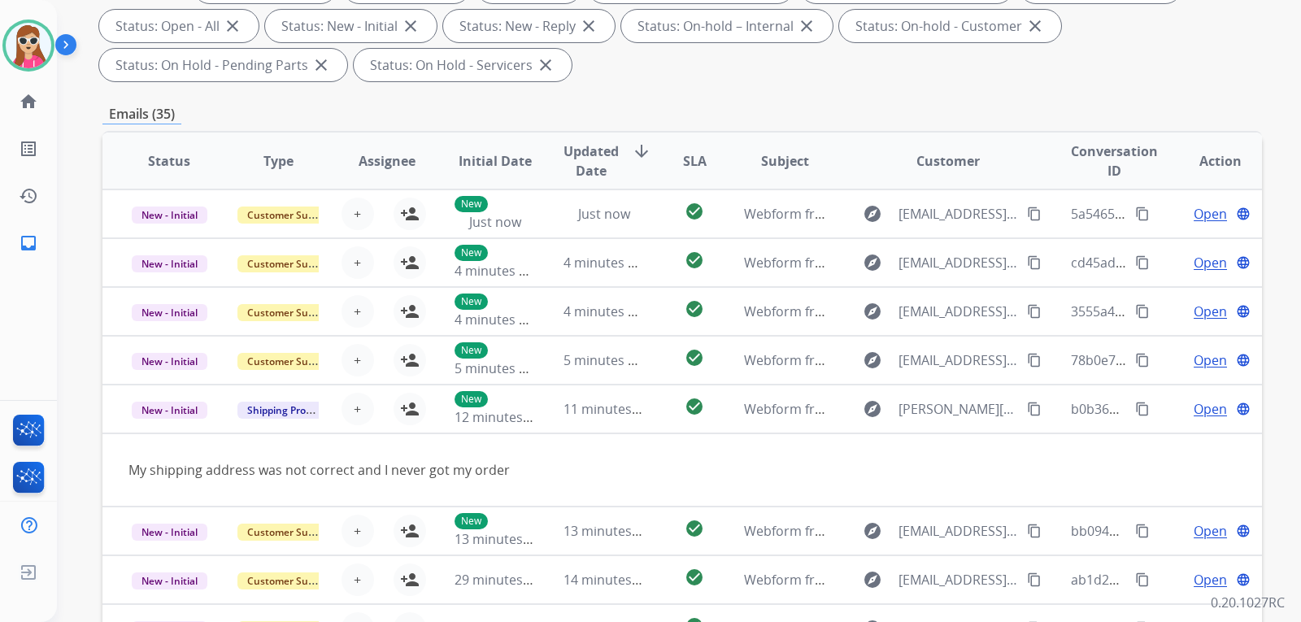
scroll to position [95, 0]
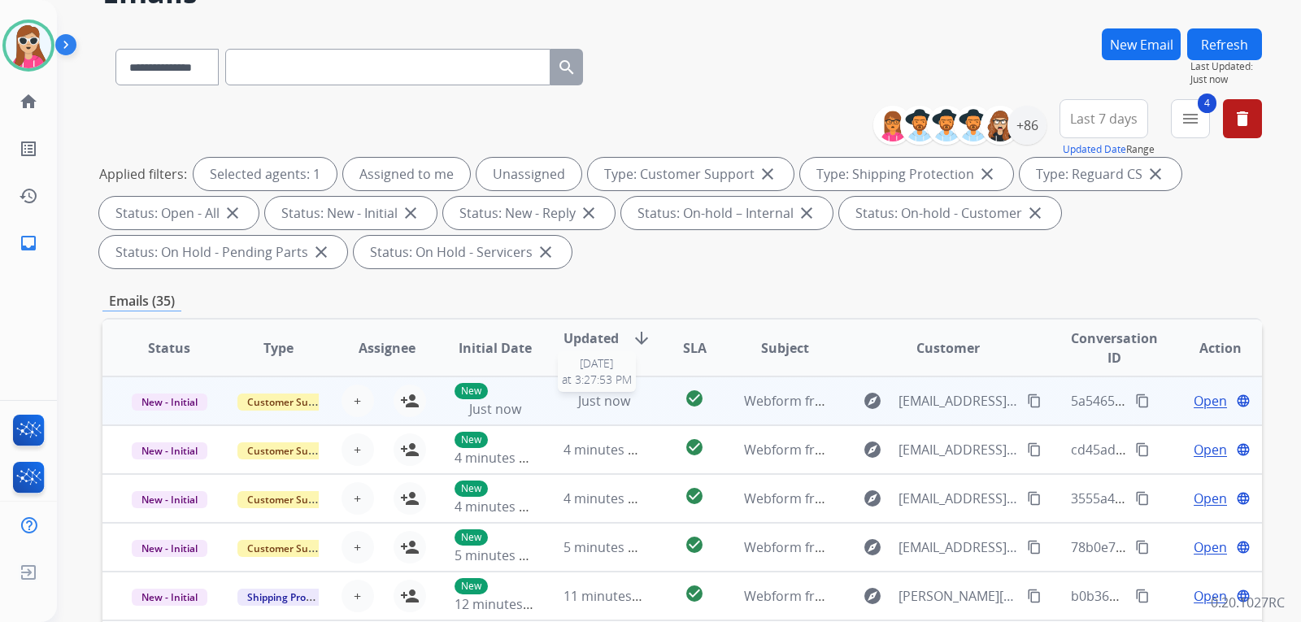
click at [638, 407] on div "Just now" at bounding box center [605, 401] width 82 height 20
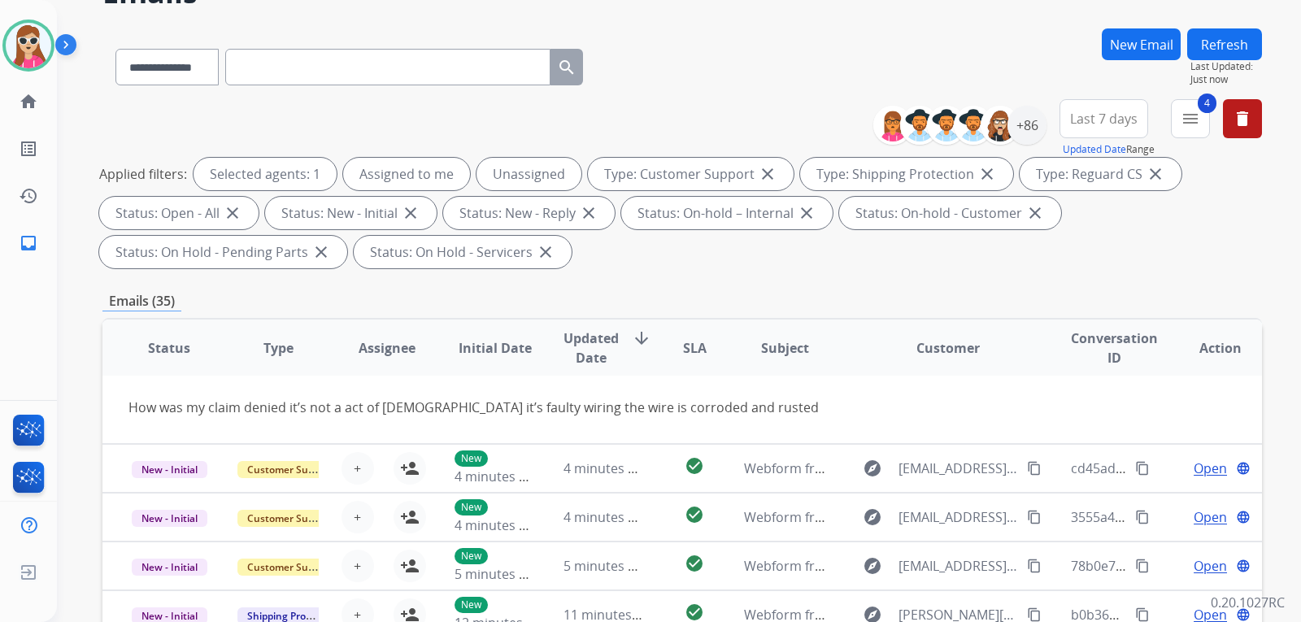
scroll to position [75, 0]
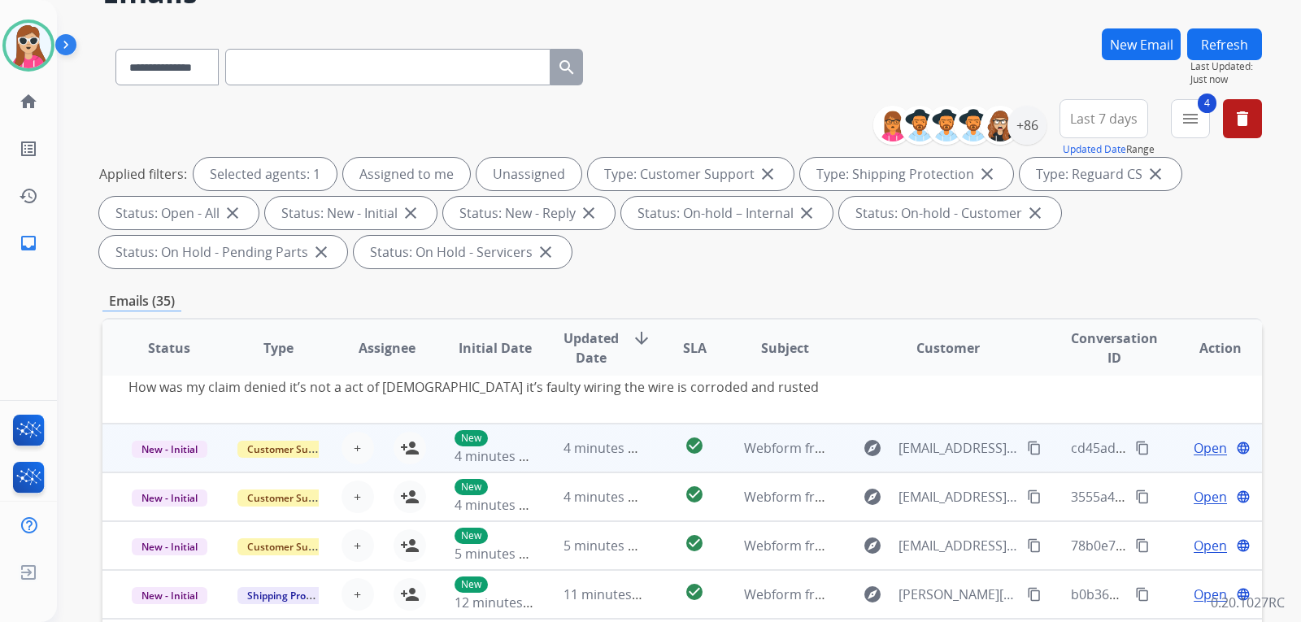
click at [638, 429] on td "4 minutes ago" at bounding box center [592, 448] width 109 height 49
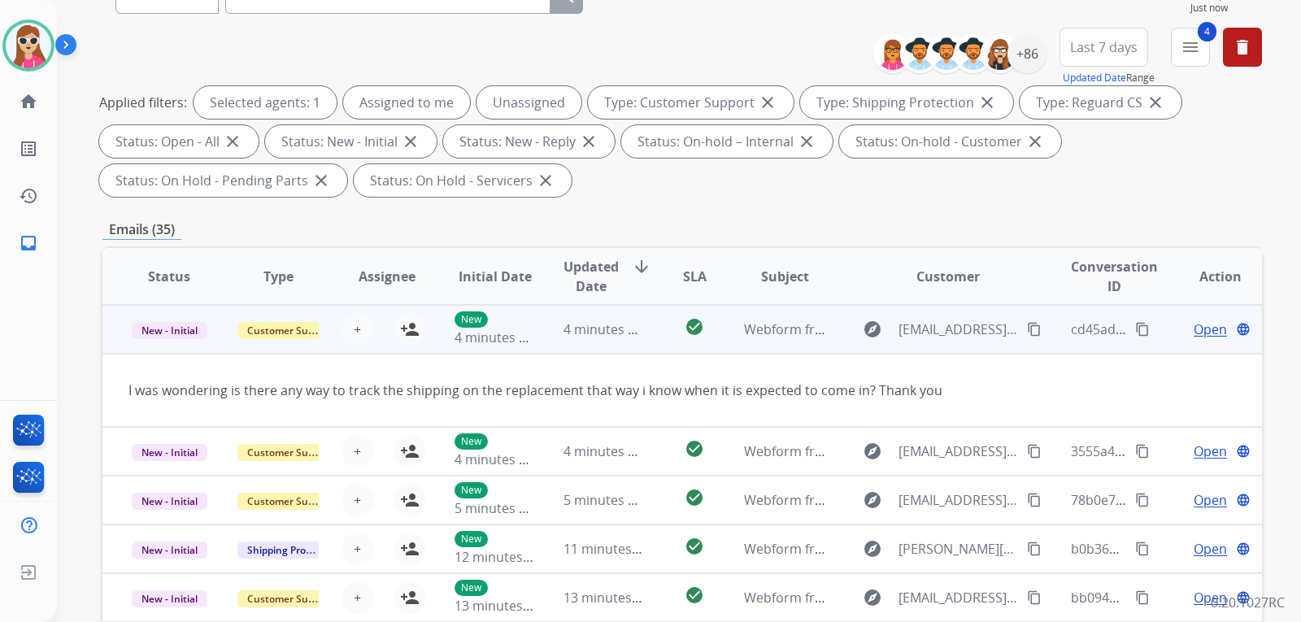
scroll to position [176, 0]
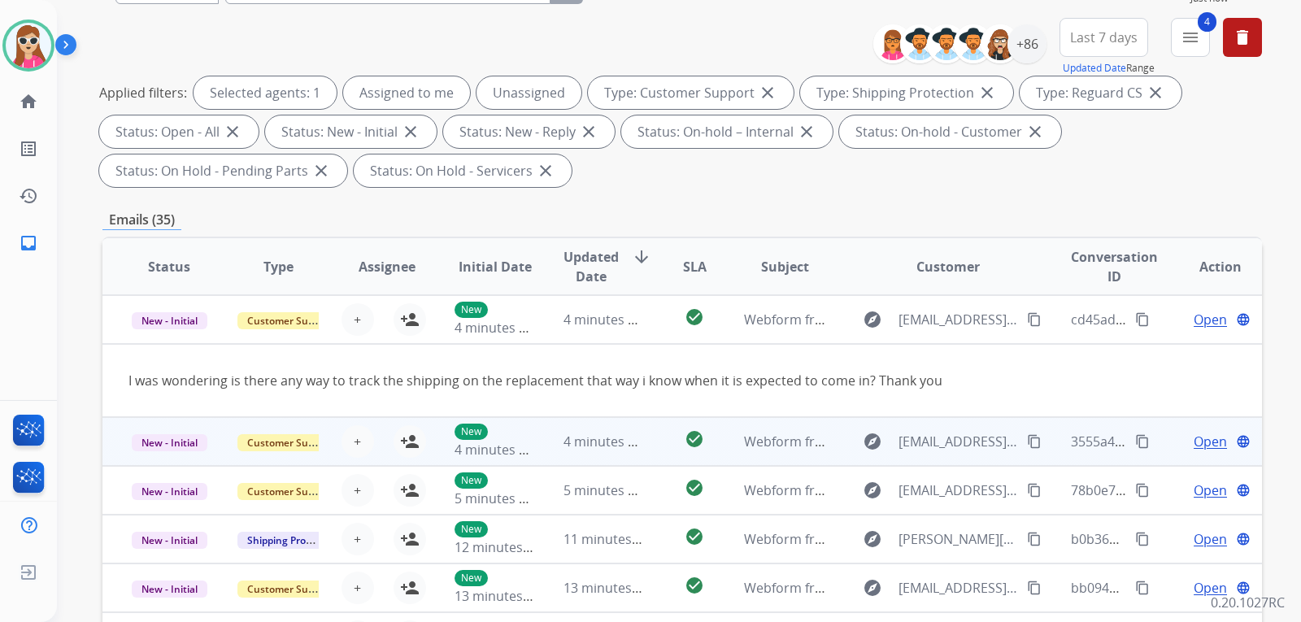
click at [656, 438] on td "check_circle" at bounding box center [682, 441] width 72 height 49
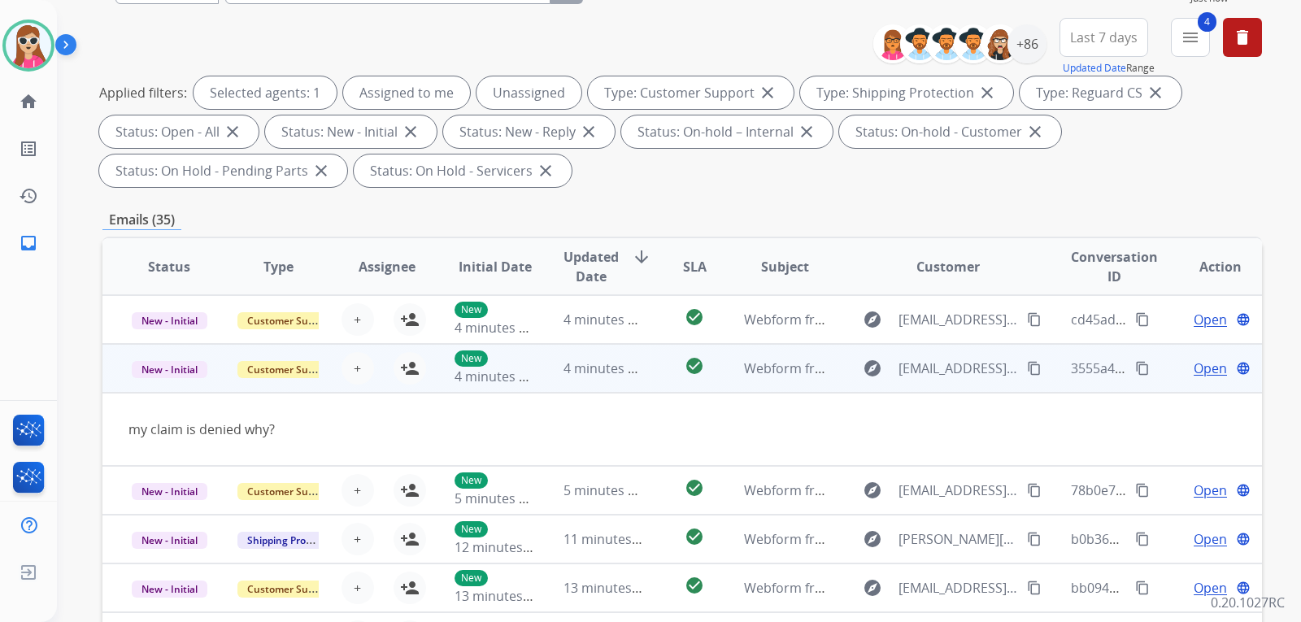
scroll to position [75, 0]
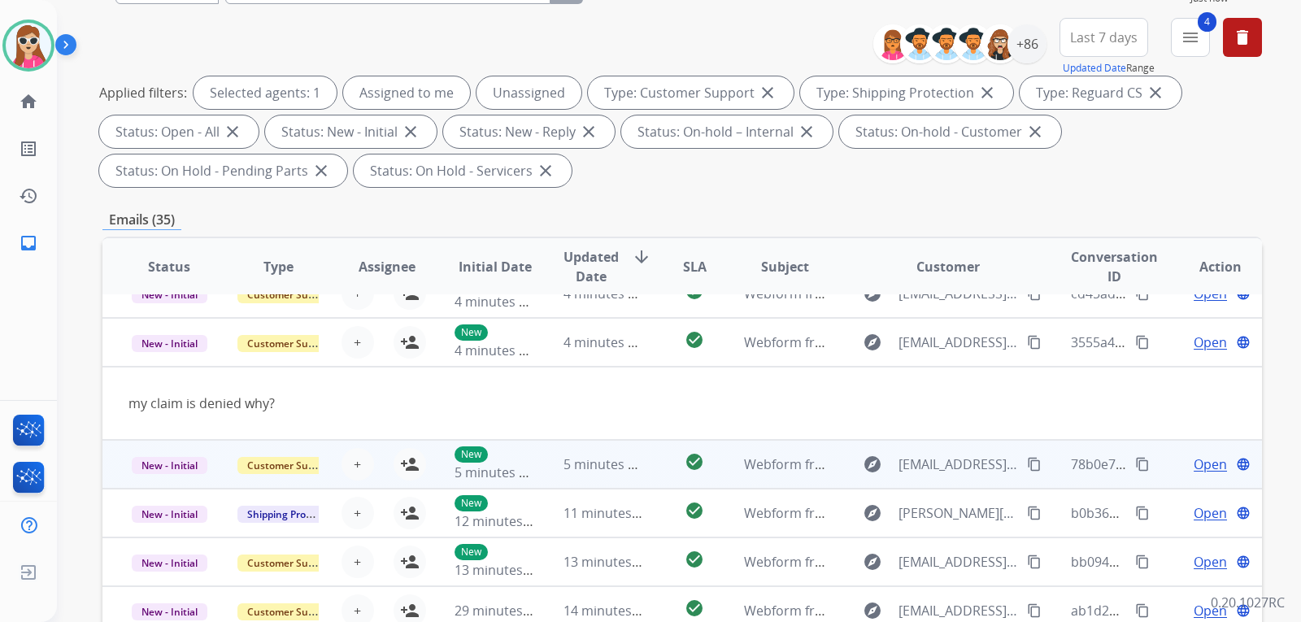
click at [659, 463] on td "check_circle" at bounding box center [682, 464] width 72 height 49
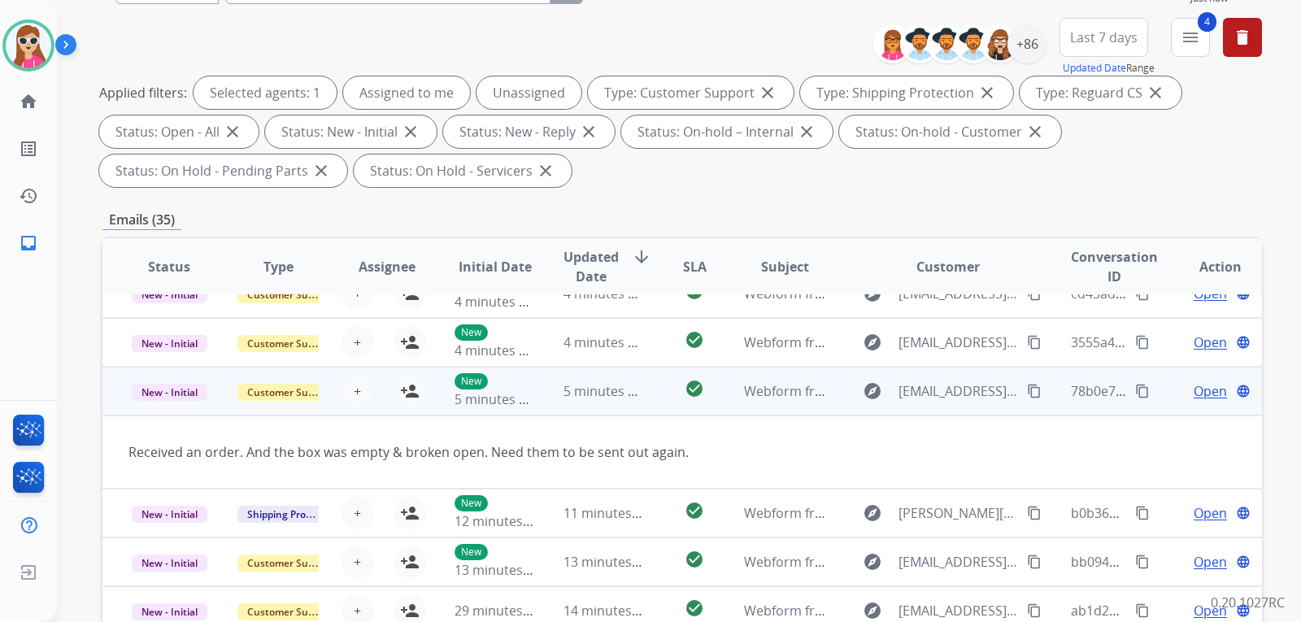
click at [1200, 385] on span "Open" at bounding box center [1210, 391] width 33 height 20
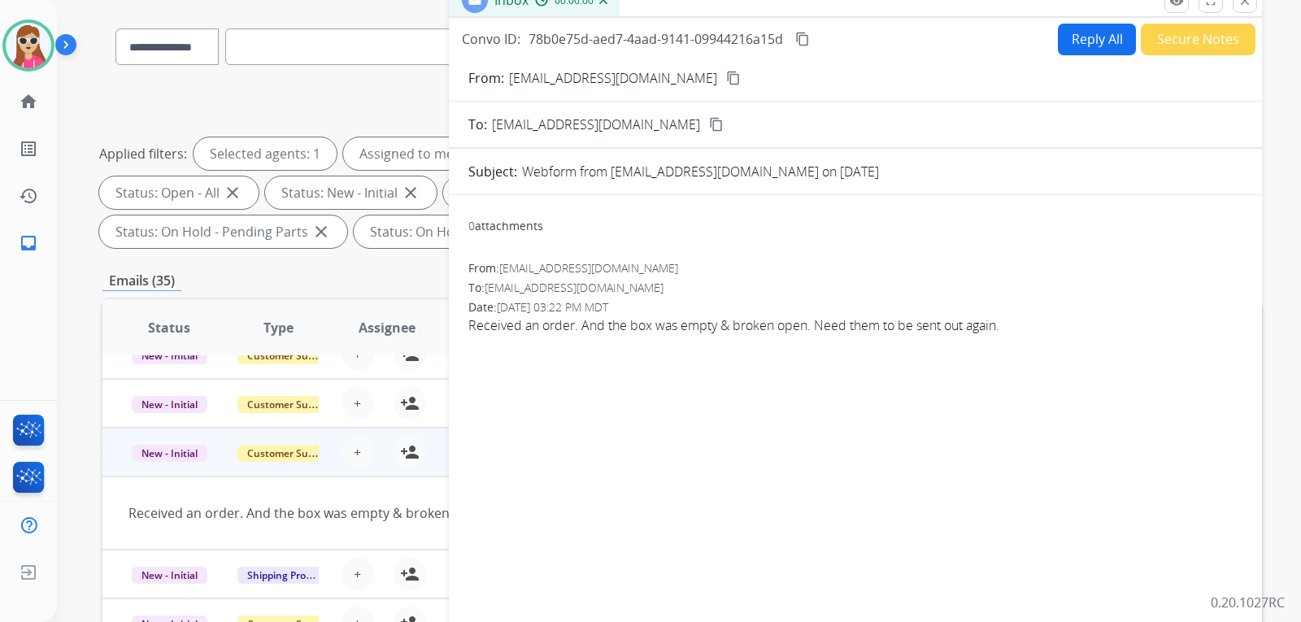
scroll to position [0, 0]
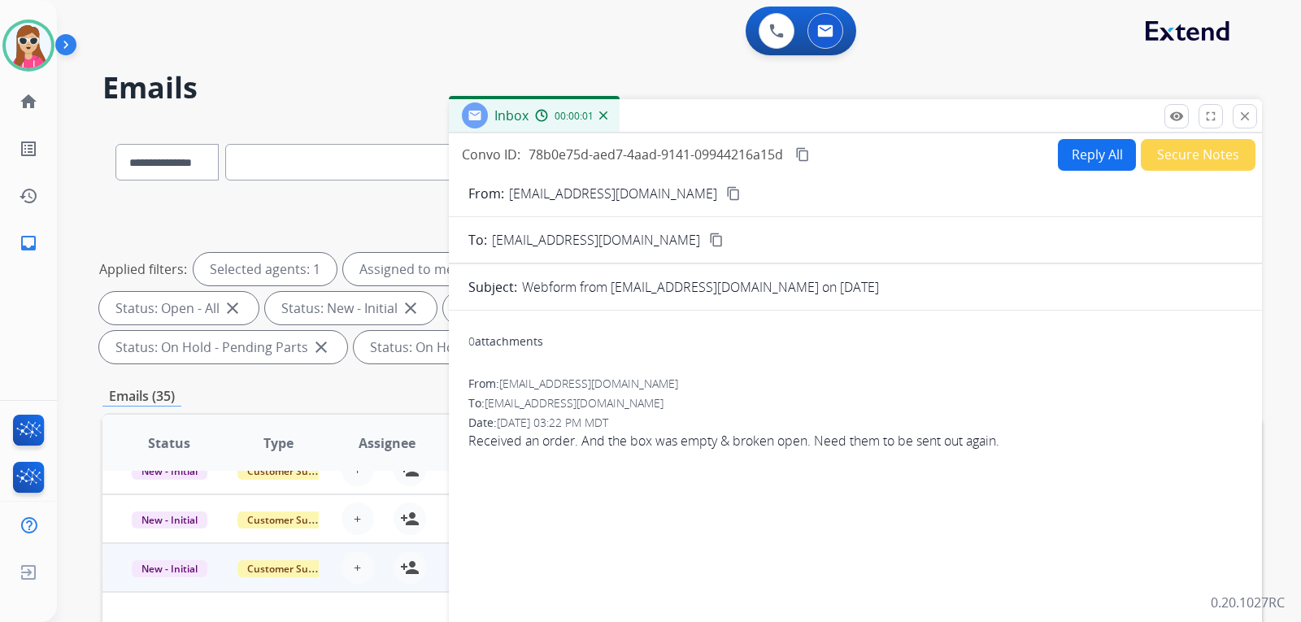
click at [1083, 159] on button "Reply All" at bounding box center [1097, 155] width 78 height 32
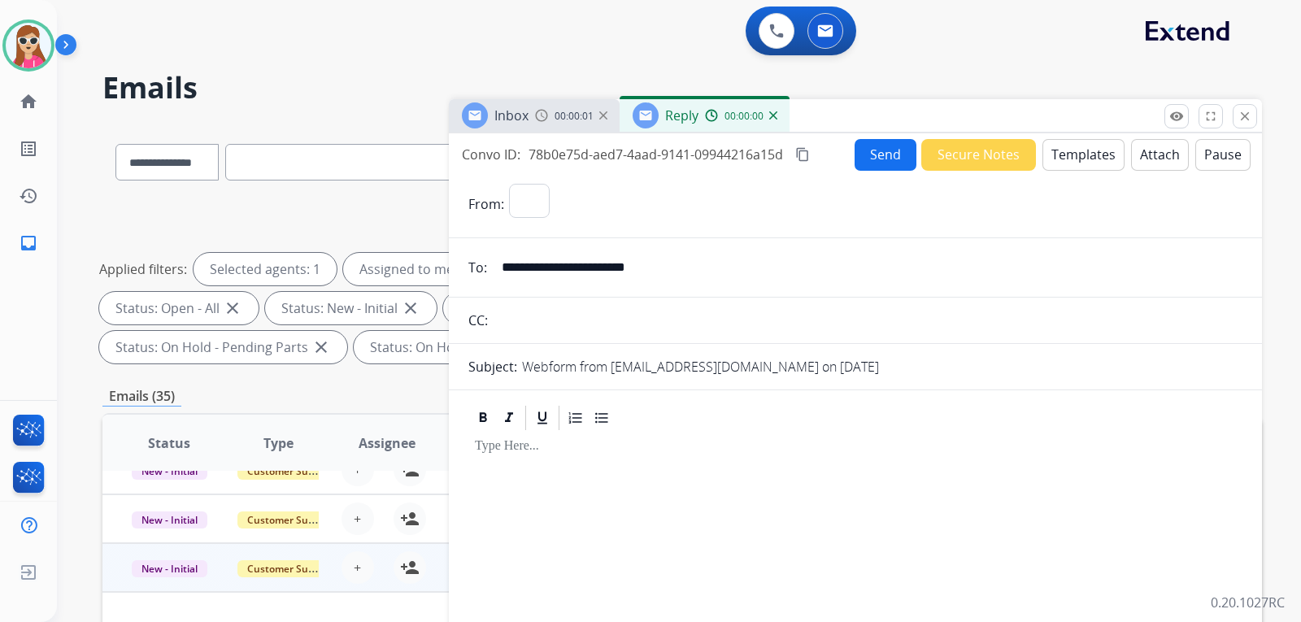
select select "**********"
click at [1059, 161] on button "Templates" at bounding box center [1084, 155] width 82 height 32
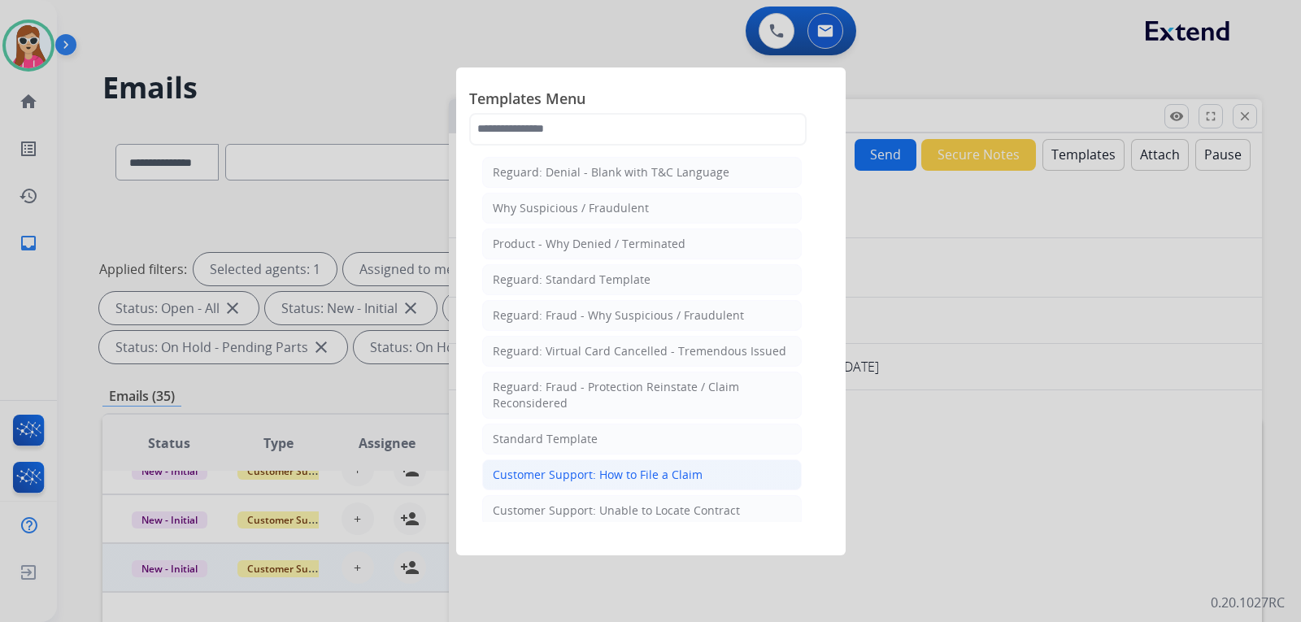
click at [653, 478] on div "Customer Support: How to File a Claim" at bounding box center [598, 475] width 210 height 16
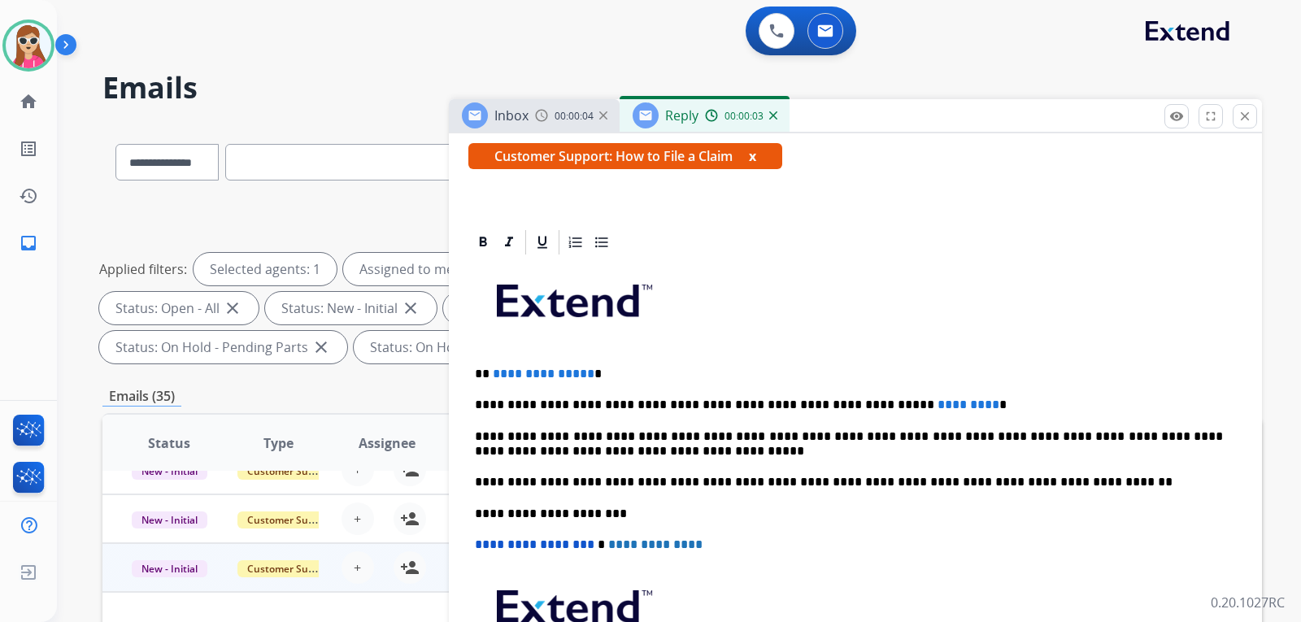
scroll to position [294, 0]
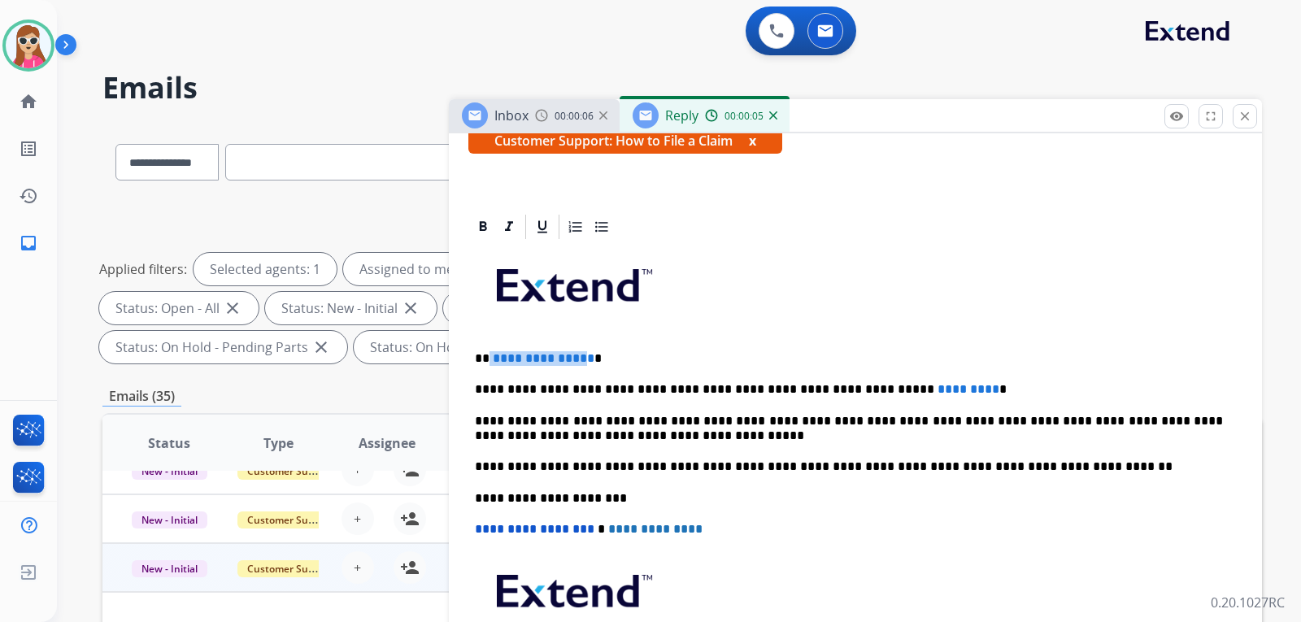
drag, startPoint x: 489, startPoint y: 362, endPoint x: 578, endPoint y: 359, distance: 89.5
click at [578, 359] on p "**********" at bounding box center [849, 358] width 748 height 15
drag, startPoint x: 601, startPoint y: 353, endPoint x: 483, endPoint y: 356, distance: 118.0
click at [483, 356] on p "**********" at bounding box center [849, 358] width 748 height 15
drag, startPoint x: 921, startPoint y: 385, endPoint x: 855, endPoint y: 391, distance: 67.0
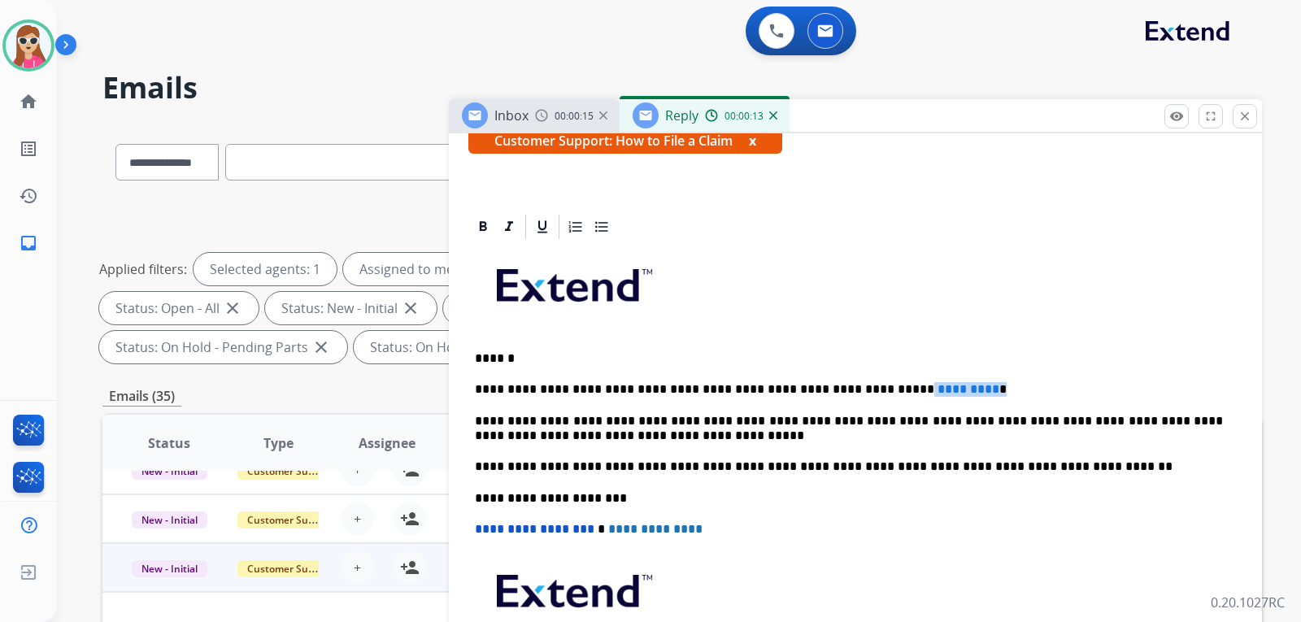
click at [849, 391] on p "**********" at bounding box center [849, 389] width 748 height 15
drag, startPoint x: 839, startPoint y: 305, endPoint x: 829, endPoint y: 305, distance: 10.6
click at [839, 305] on p at bounding box center [855, 291] width 761 height 87
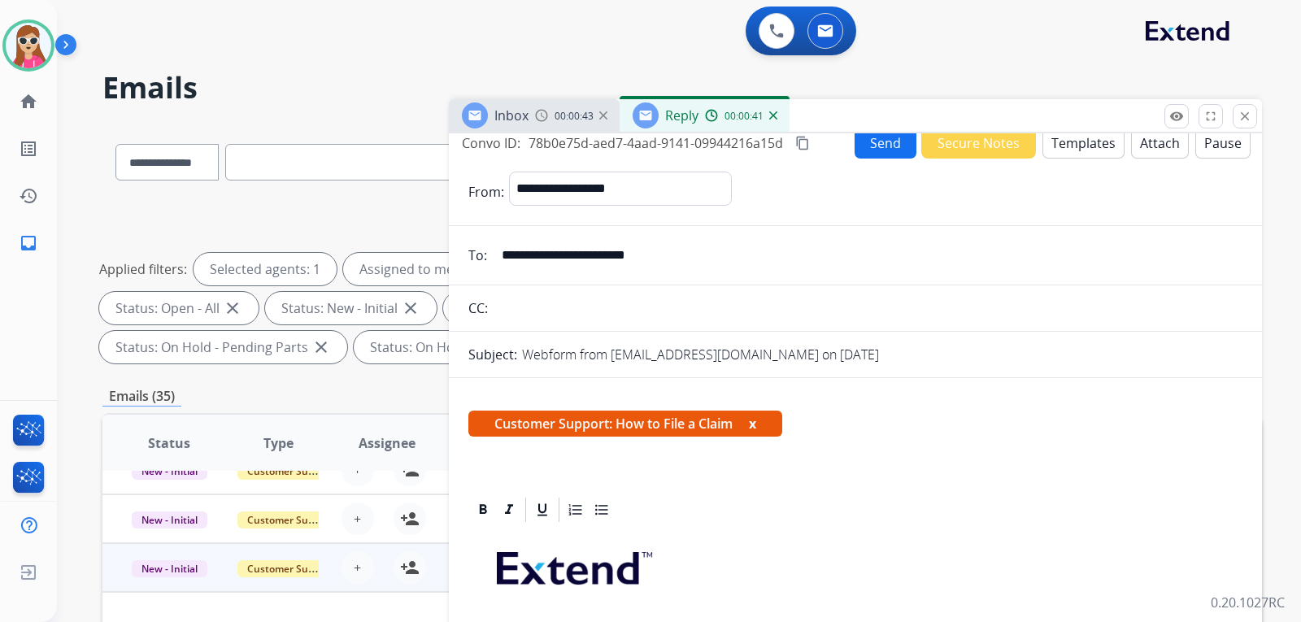
scroll to position [0, 0]
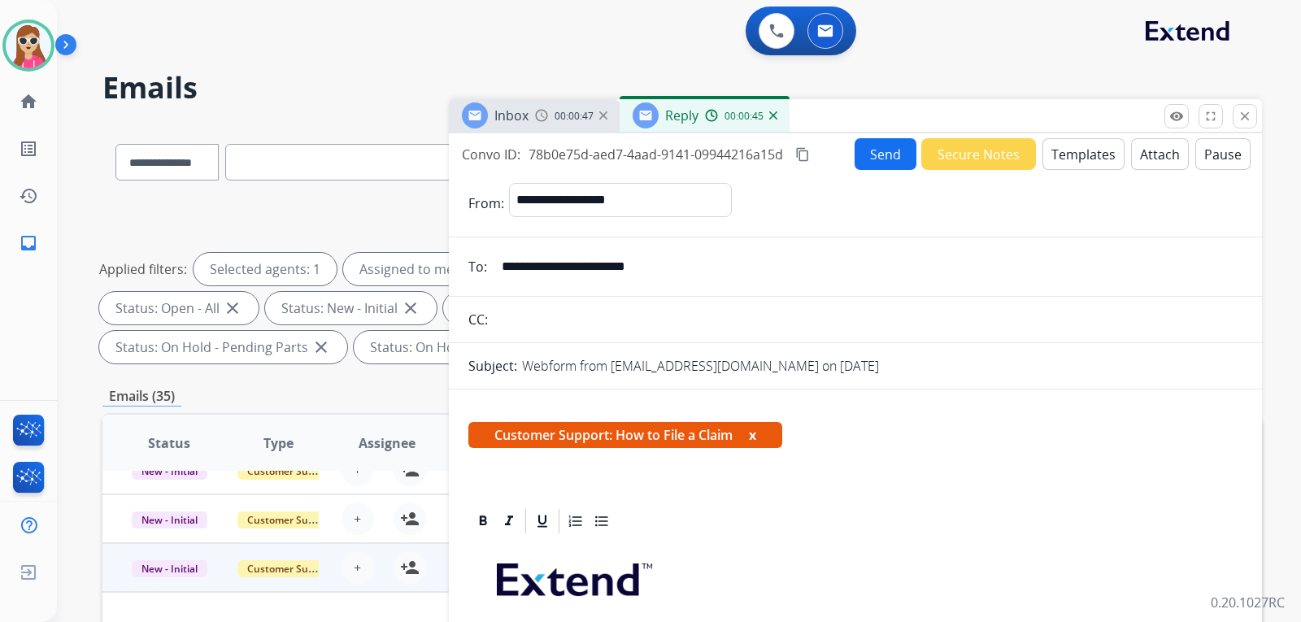
click at [1043, 165] on button "Templates" at bounding box center [1084, 154] width 82 height 32
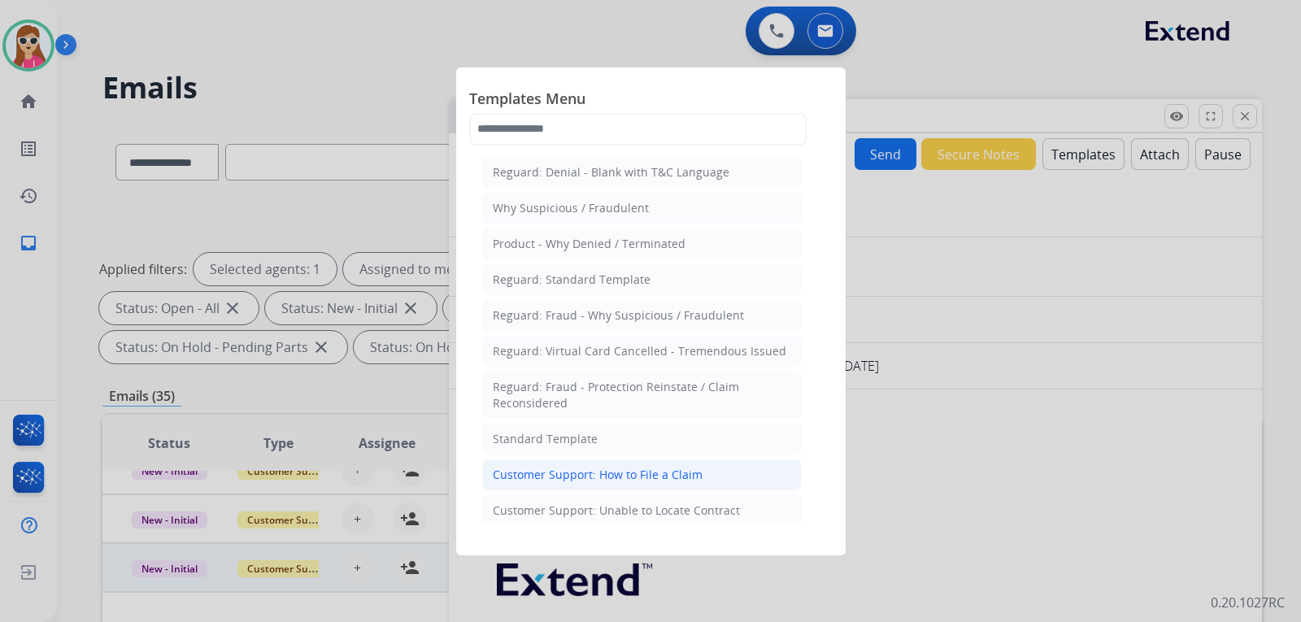
drag, startPoint x: 742, startPoint y: 480, endPoint x: 758, endPoint y: 489, distance: 17.9
click at [743, 481] on li "Customer Support: How to File a Claim" at bounding box center [642, 474] width 320 height 31
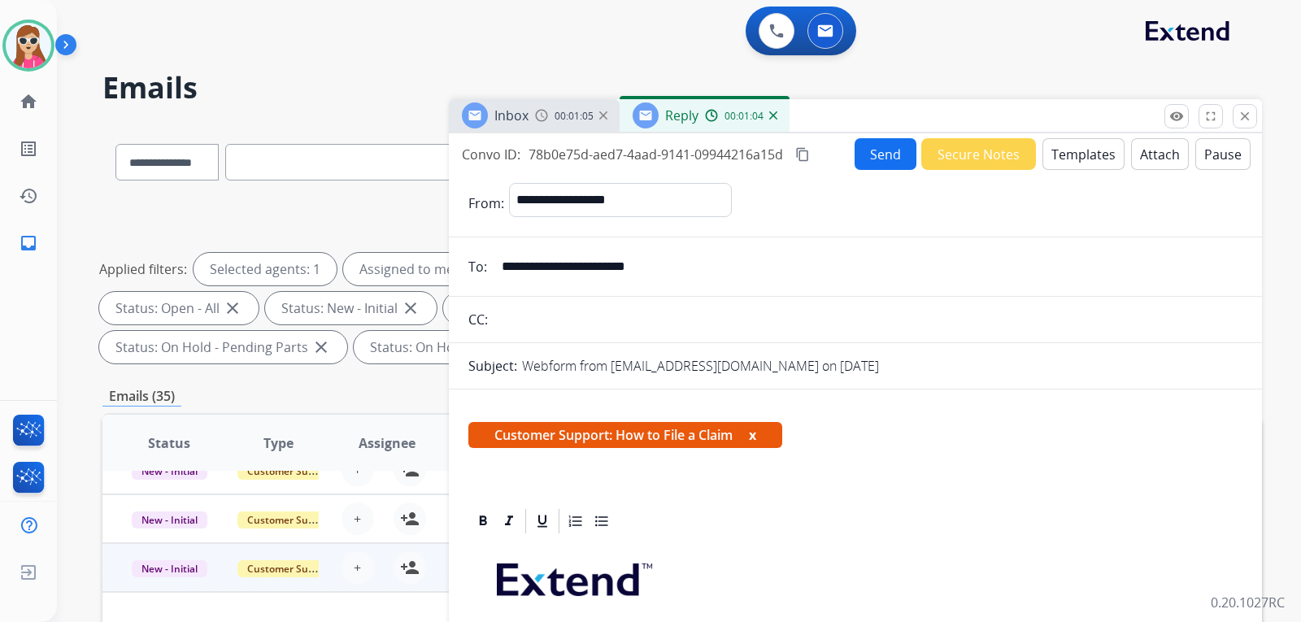
drag, startPoint x: 699, startPoint y: 259, endPoint x: 500, endPoint y: 246, distance: 199.7
click at [877, 170] on div "**********" at bounding box center [855, 480] width 813 height 695
click at [861, 148] on button "Send" at bounding box center [886, 154] width 62 height 32
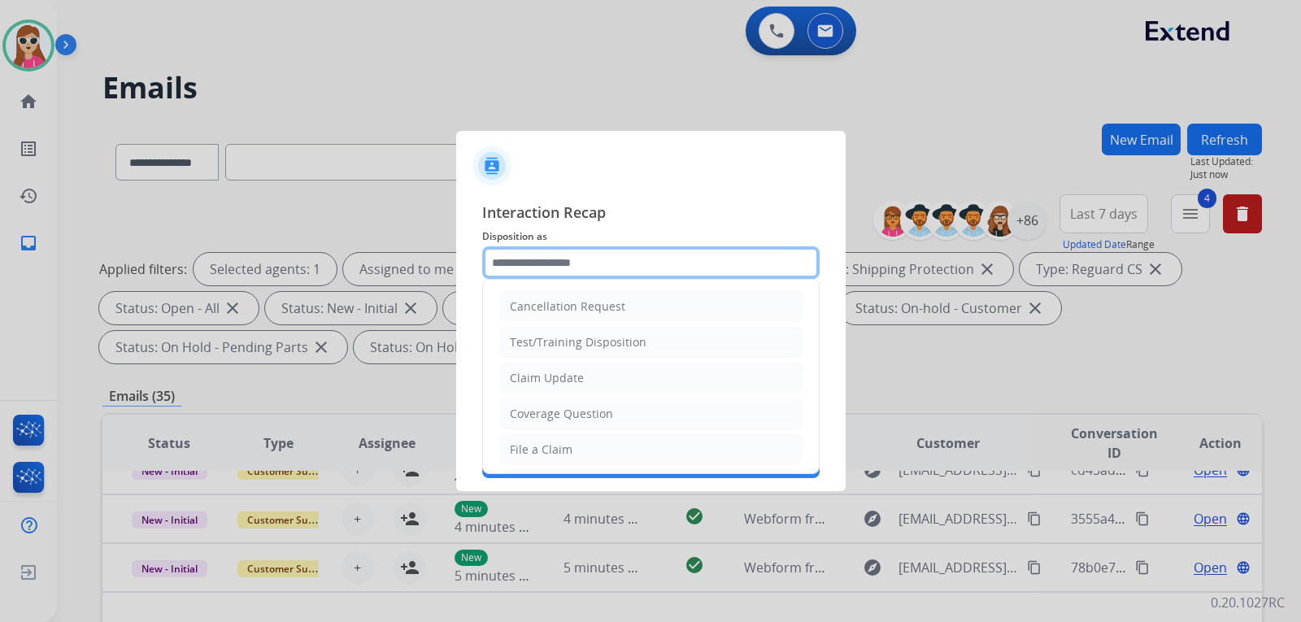
click at [569, 269] on input "text" at bounding box center [650, 262] width 337 height 33
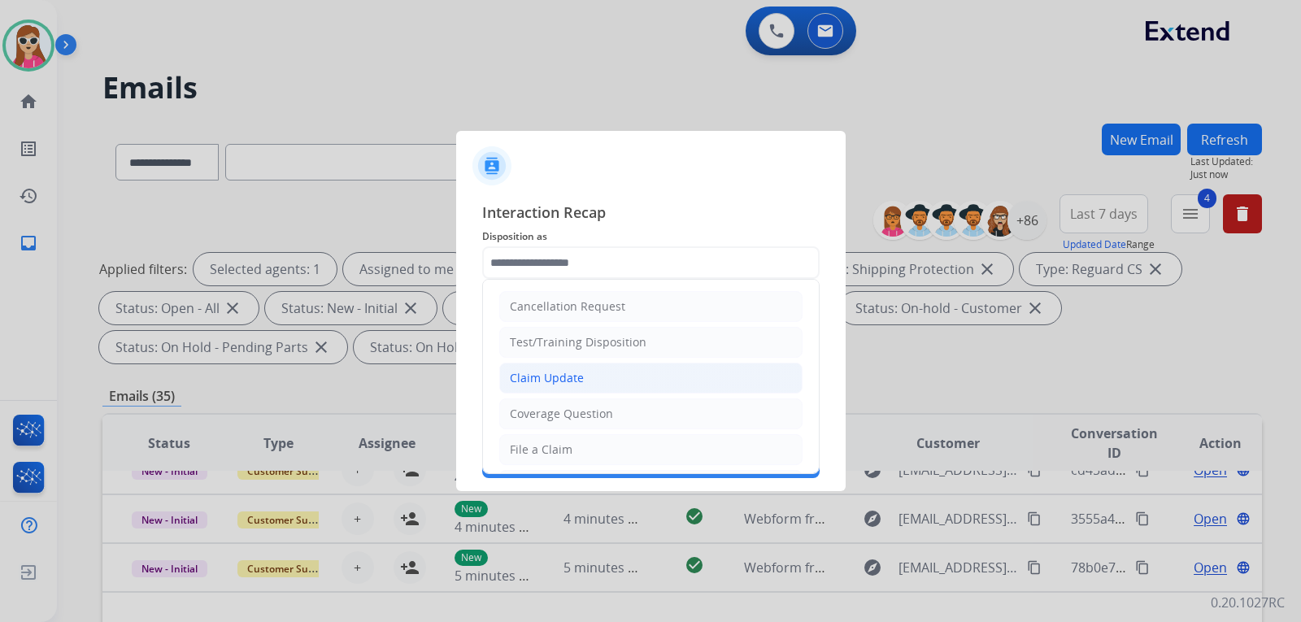
click at [593, 377] on li "Claim Update" at bounding box center [650, 378] width 303 height 31
type input "**********"
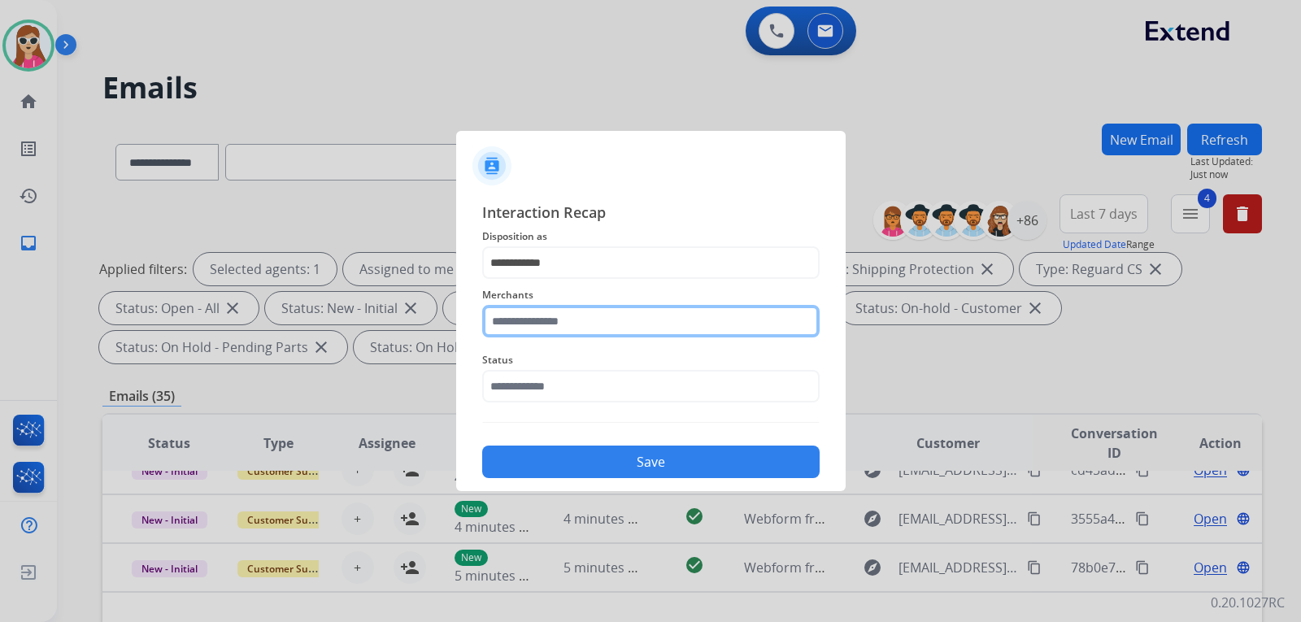
click at [587, 330] on input "text" at bounding box center [650, 321] width 337 height 33
type input "***"
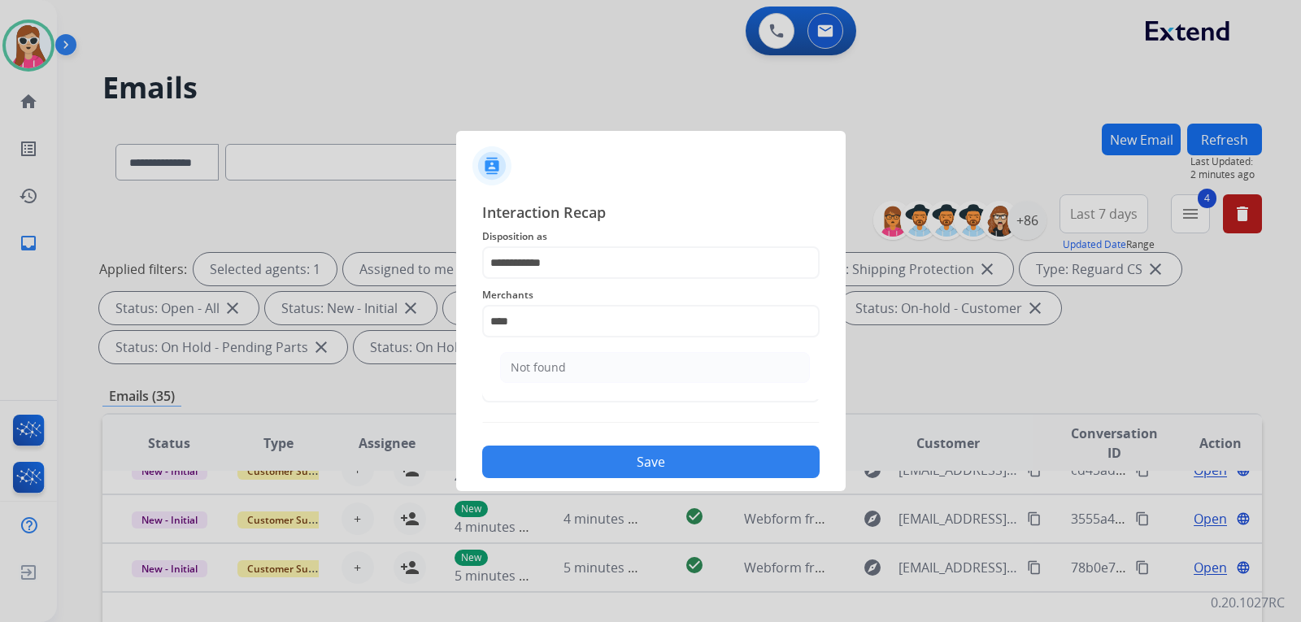
drag, startPoint x: 581, startPoint y: 375, endPoint x: 597, endPoint y: 399, distance: 29.3
click at [590, 384] on ul "Not found" at bounding box center [655, 371] width 320 height 55
click at [595, 366] on span "Status" at bounding box center [650, 361] width 337 height 20
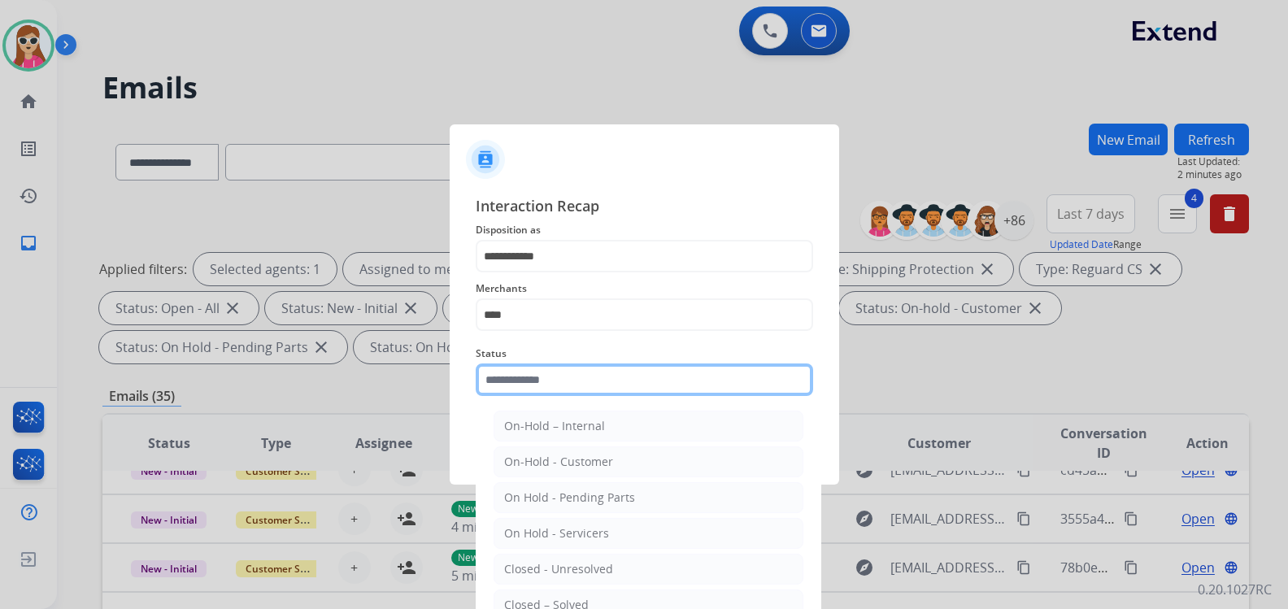
click at [591, 385] on input "text" at bounding box center [644, 380] width 337 height 33
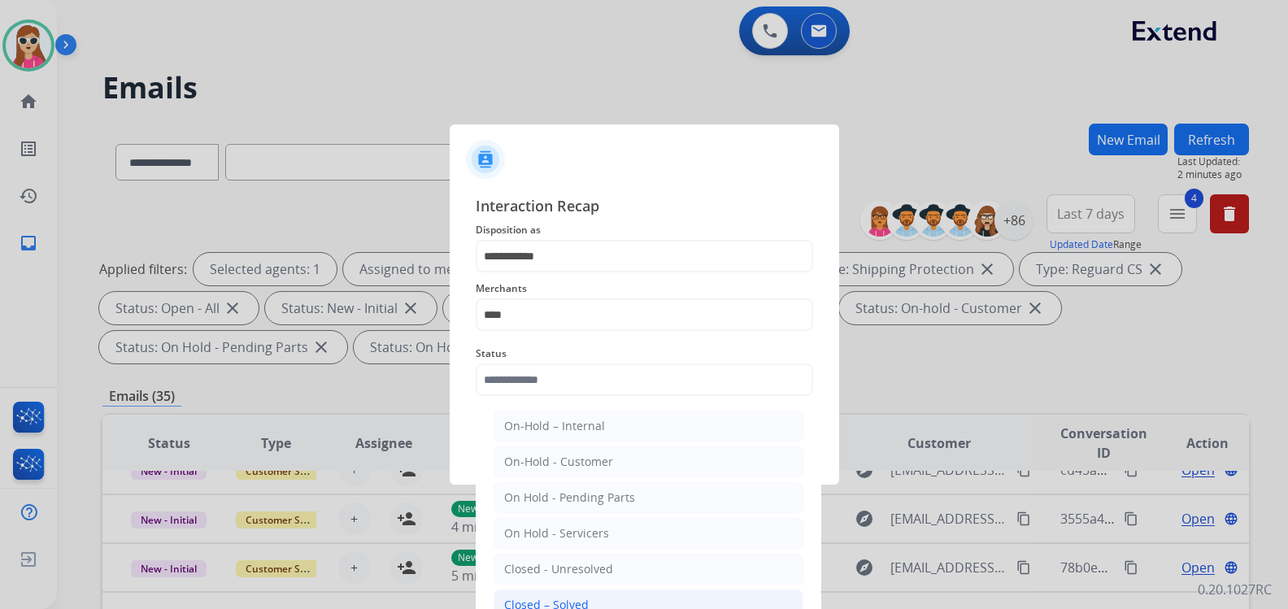
click at [566, 607] on div "Closed – Solved" at bounding box center [546, 605] width 85 height 16
type input "**********"
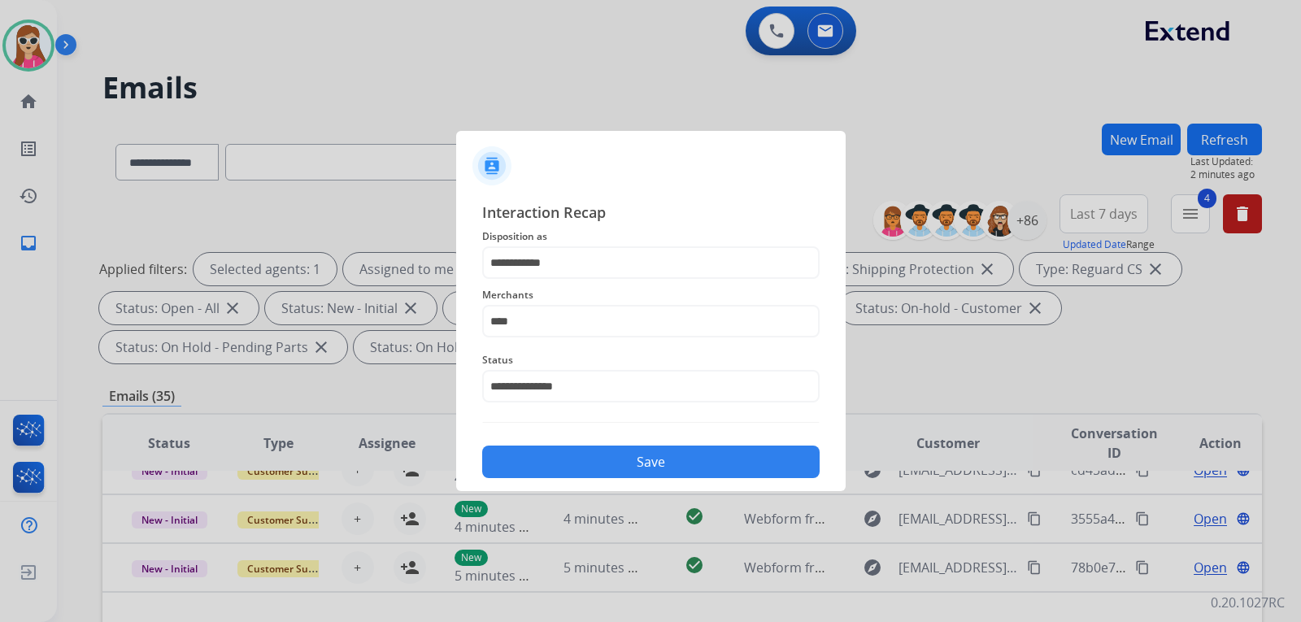
click at [621, 451] on button "Save" at bounding box center [650, 462] width 337 height 33
click at [558, 324] on input "***" at bounding box center [650, 321] width 337 height 33
click at [566, 358] on li "Not found" at bounding box center [655, 367] width 310 height 31
type input "*********"
click at [664, 468] on button "Save" at bounding box center [650, 462] width 337 height 33
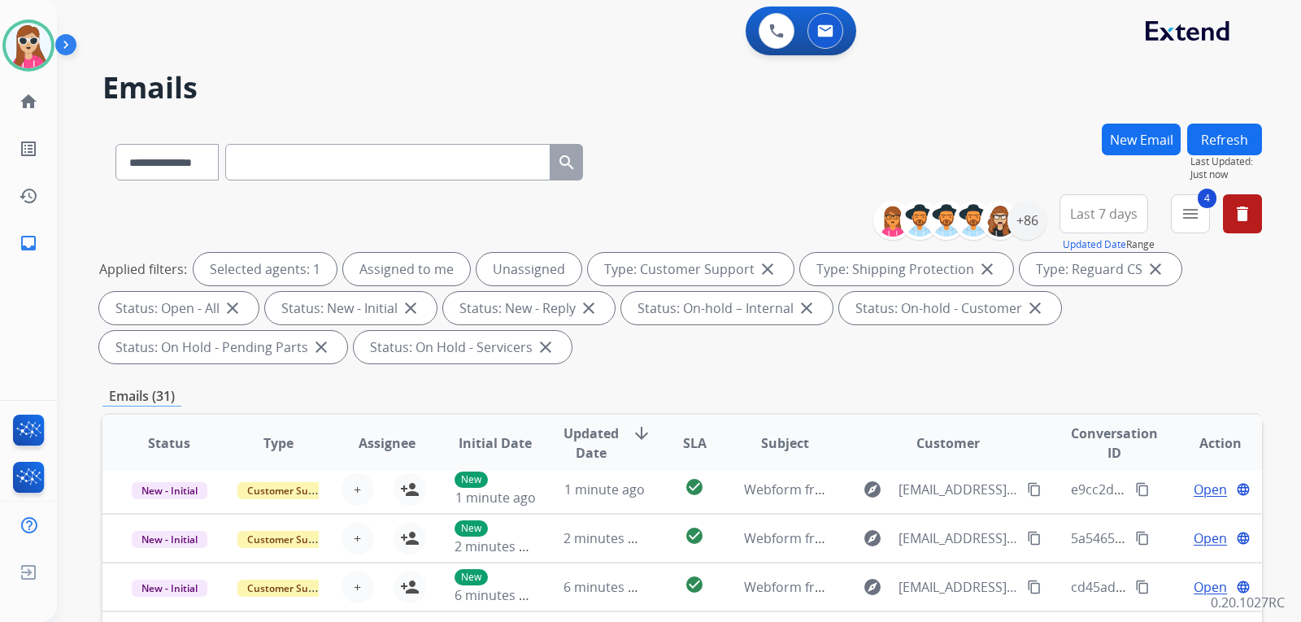
scroll to position [55, 0]
click at [798, 398] on div "Emails (31)" at bounding box center [682, 396] width 1160 height 20
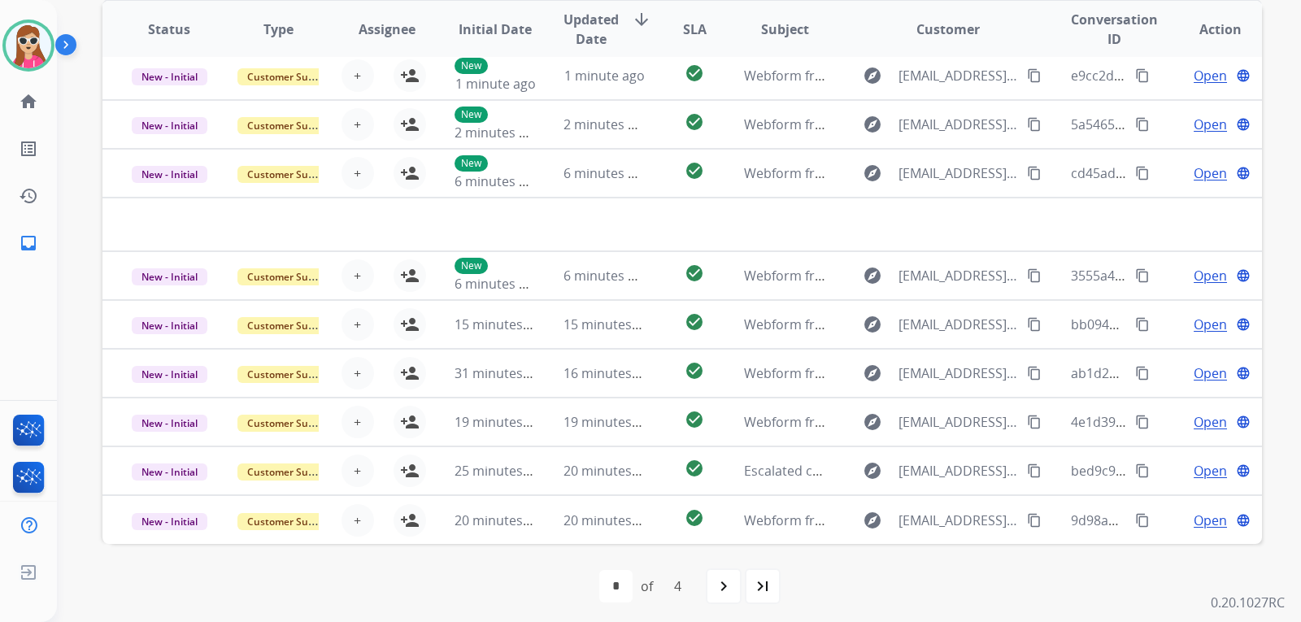
scroll to position [420, 0]
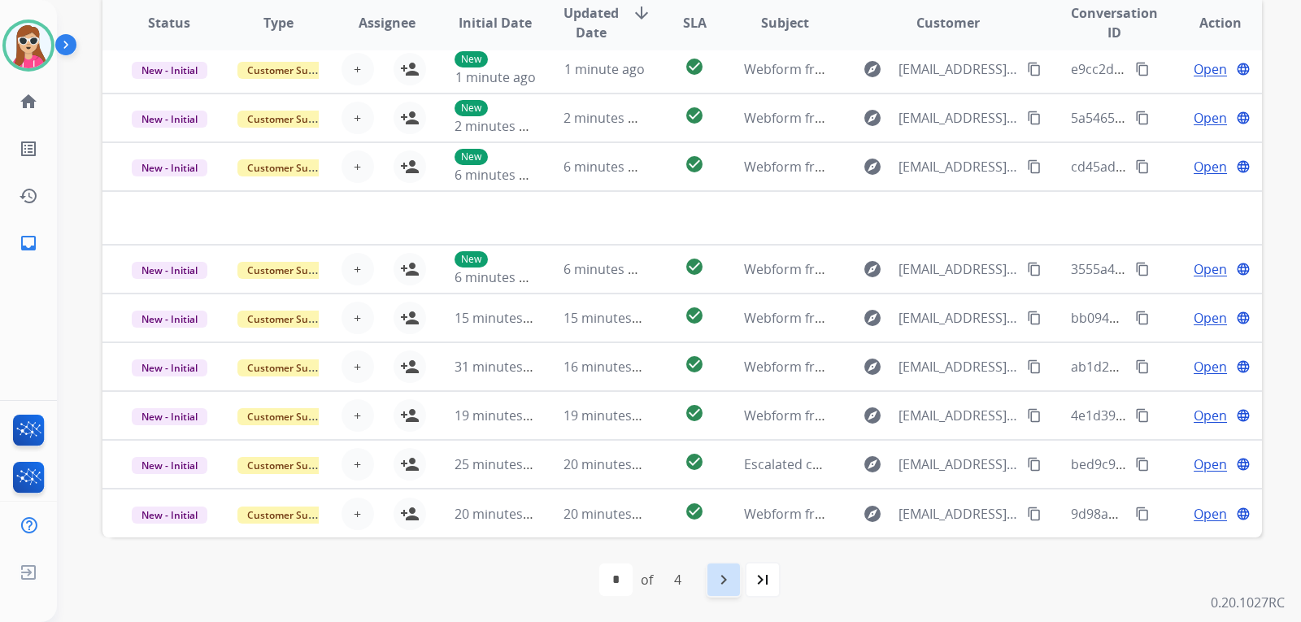
click at [721, 578] on mat-icon "navigate_next" at bounding box center [724, 580] width 20 height 20
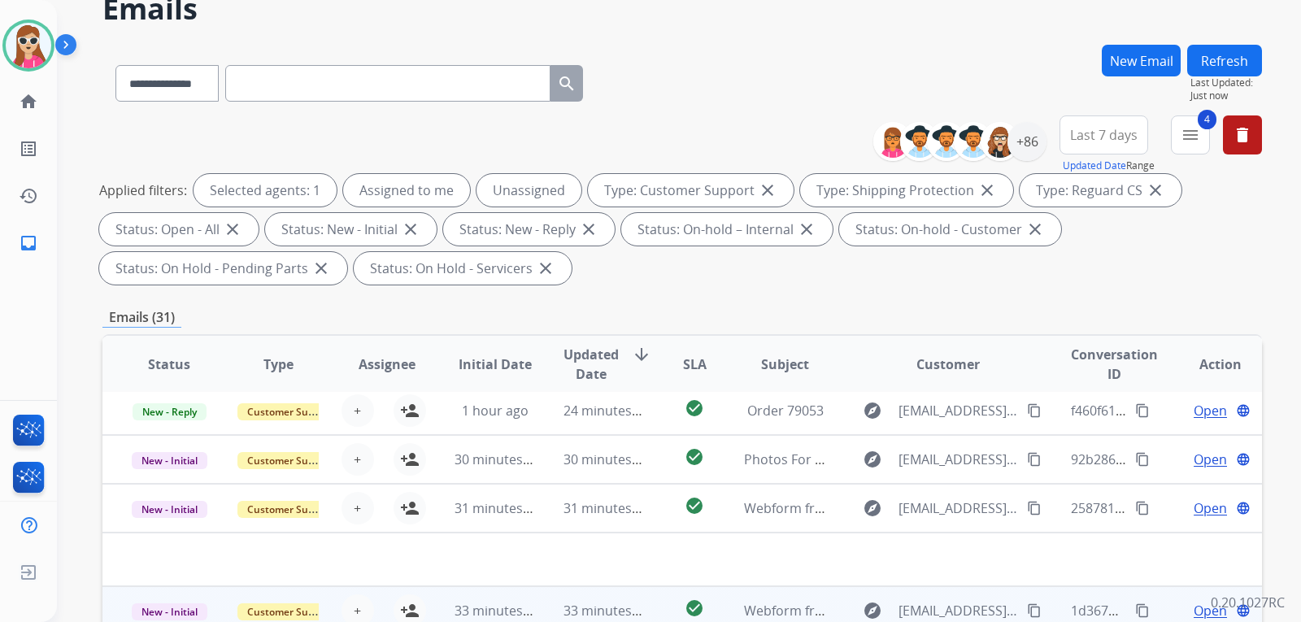
scroll to position [81, 0]
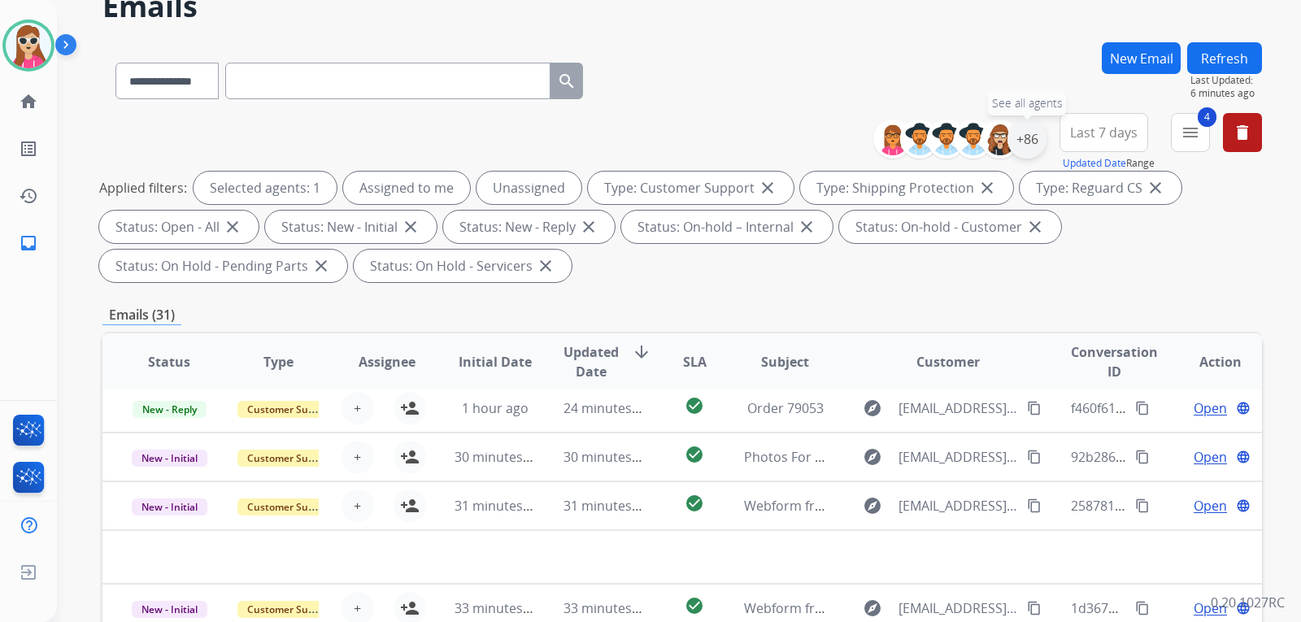
click at [1023, 136] on div "+86" at bounding box center [1027, 139] width 39 height 39
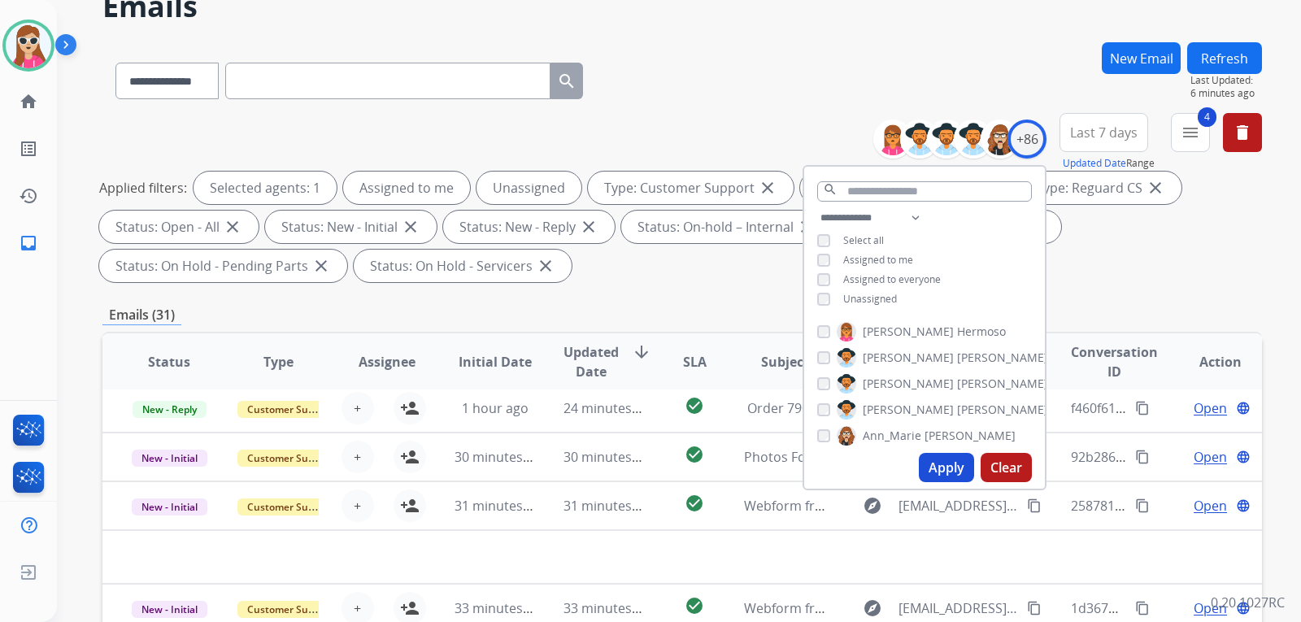
click at [865, 295] on span "Unassigned" at bounding box center [870, 299] width 54 height 14
click at [947, 460] on button "Apply" at bounding box center [946, 467] width 55 height 29
select select "*"
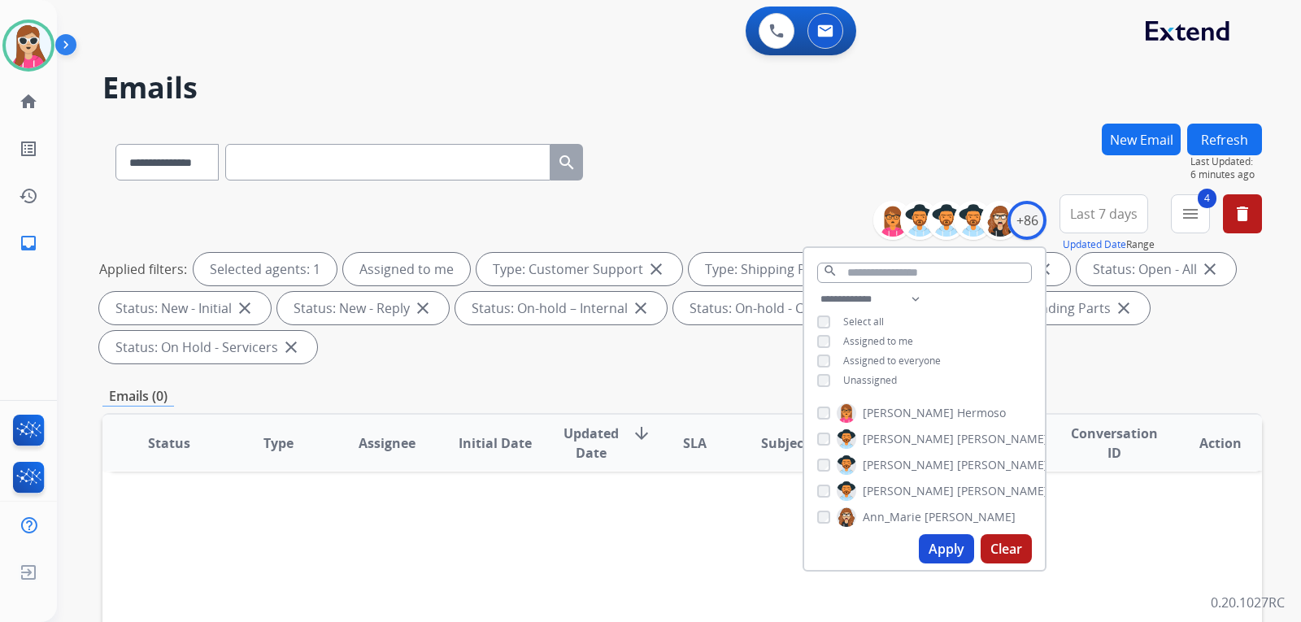
scroll to position [0, 0]
click at [851, 381] on span "Unassigned" at bounding box center [870, 380] width 54 height 14
click at [951, 548] on button "Apply" at bounding box center [946, 548] width 55 height 29
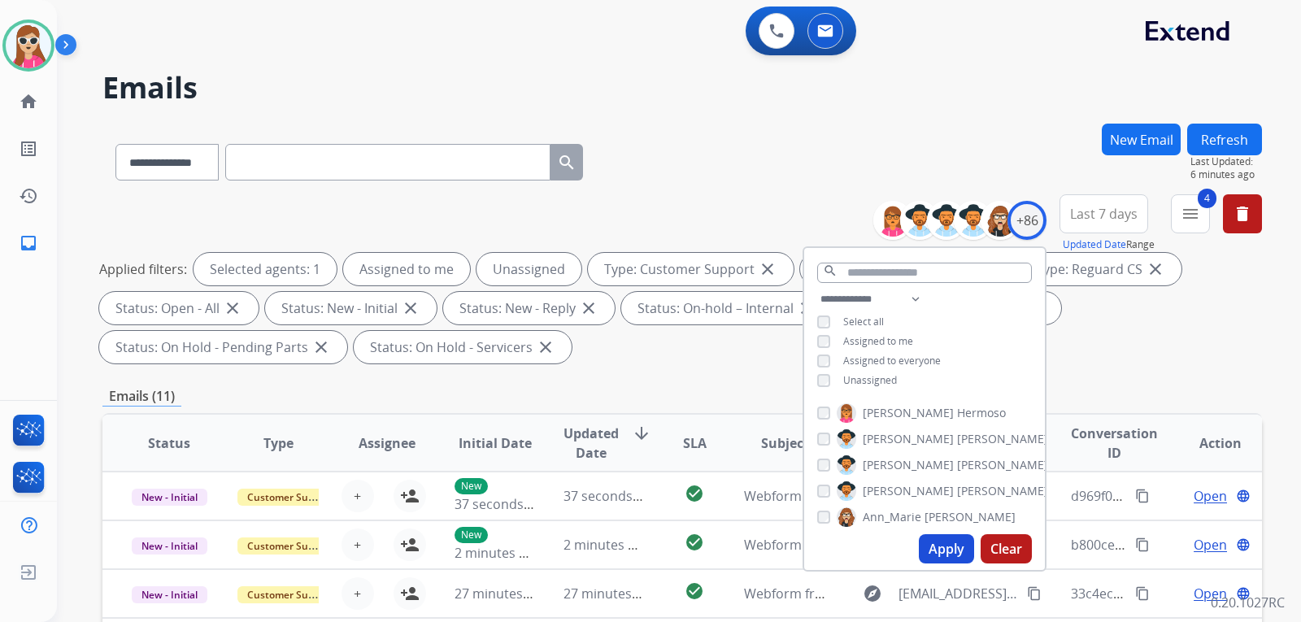
click at [647, 358] on div "Applied filters: Selected agents: 1 Assigned to me Unassigned Type: Customer Su…" at bounding box center [679, 308] width 1160 height 111
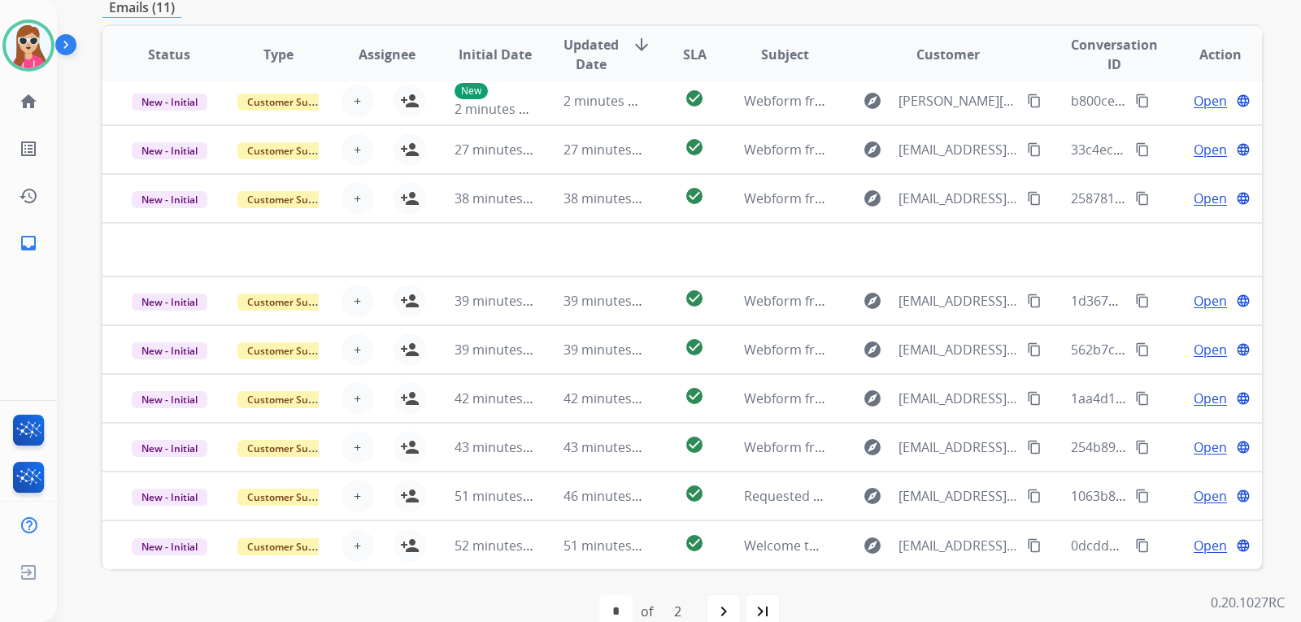
scroll to position [420, 0]
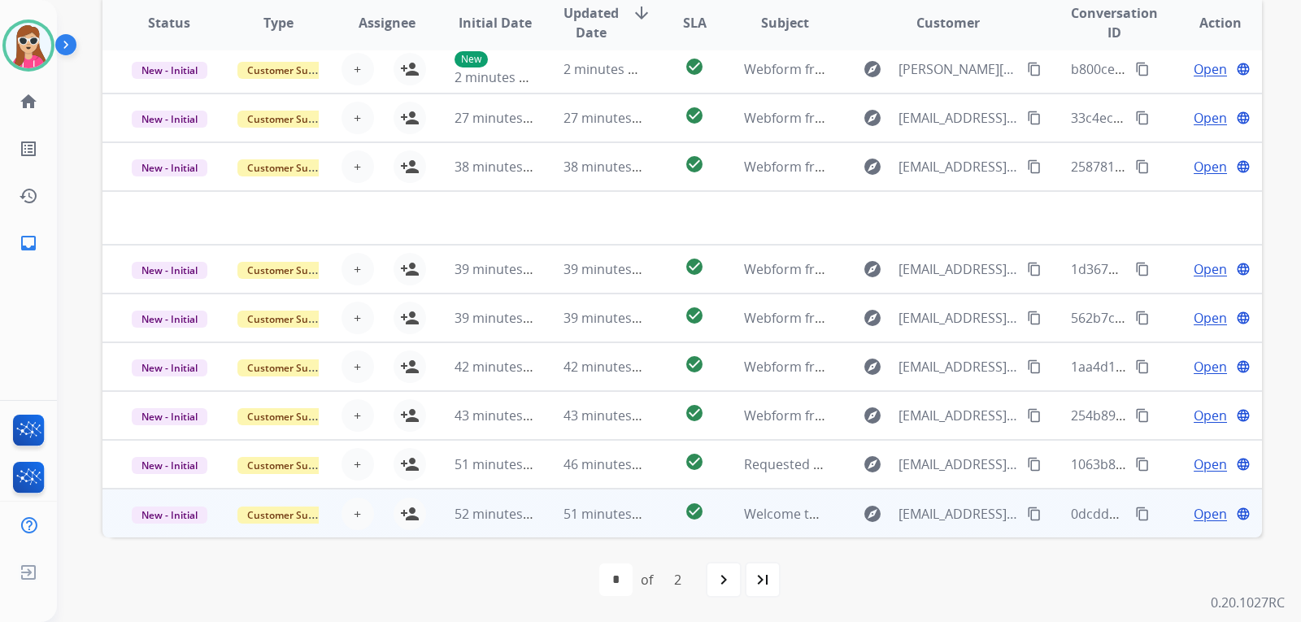
click at [661, 523] on td "check_circle" at bounding box center [682, 513] width 72 height 49
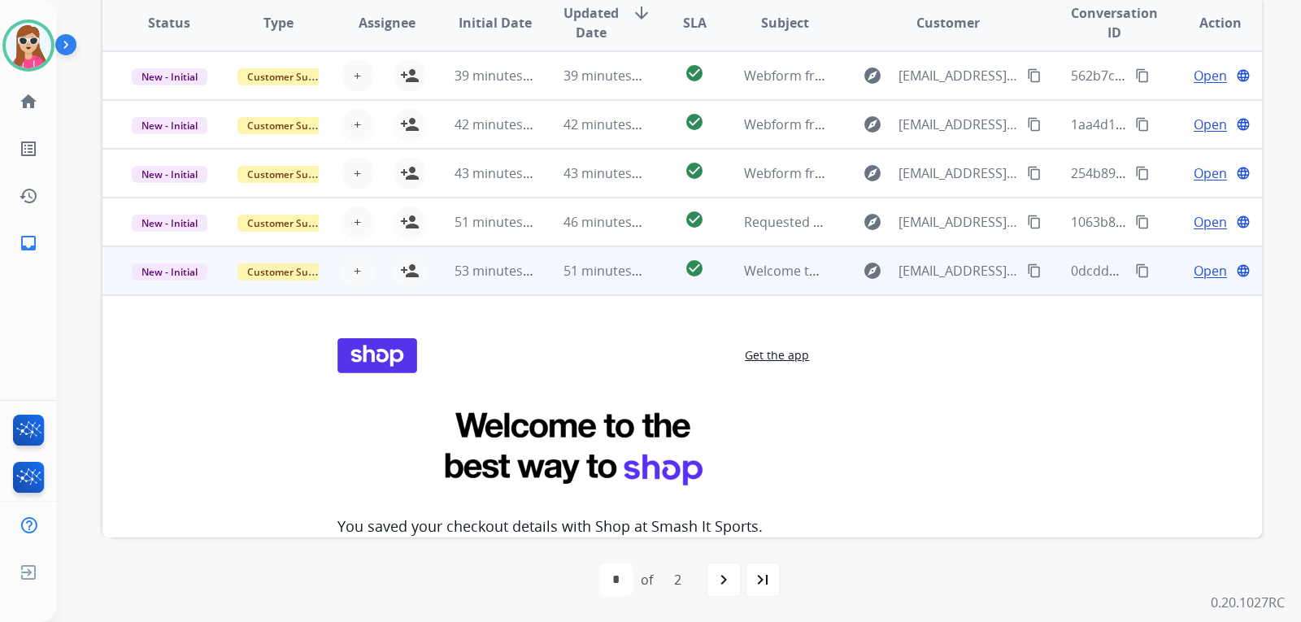
scroll to position [114, 0]
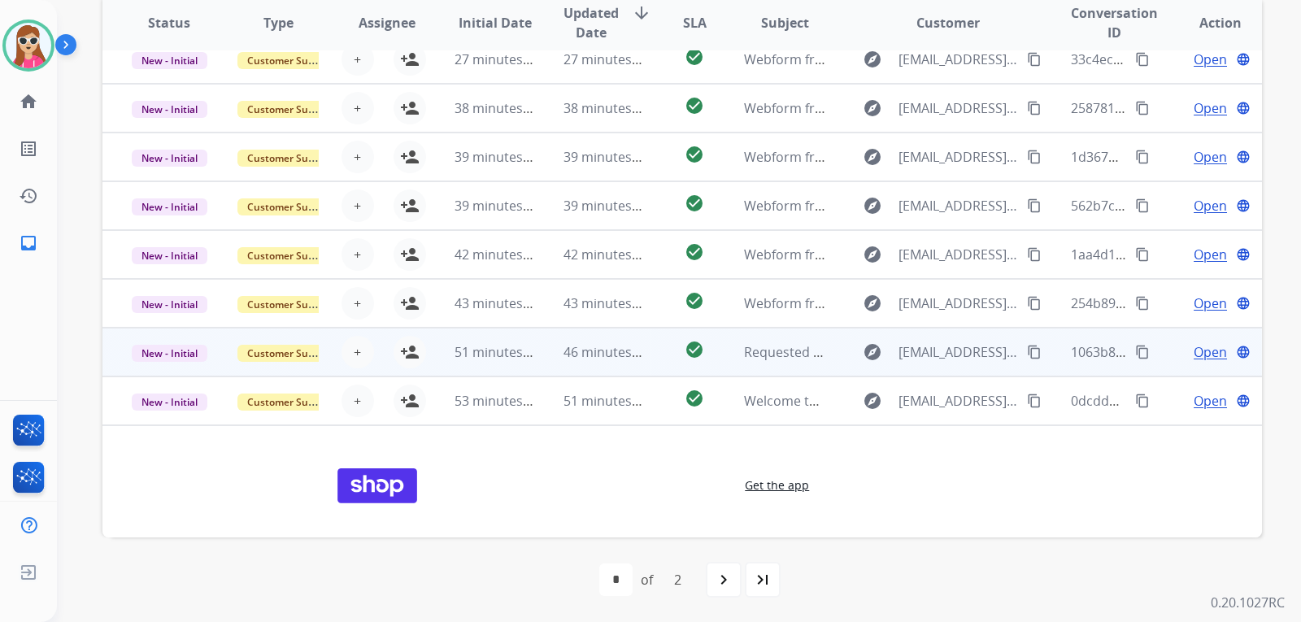
click at [646, 355] on td "check_circle" at bounding box center [682, 352] width 72 height 49
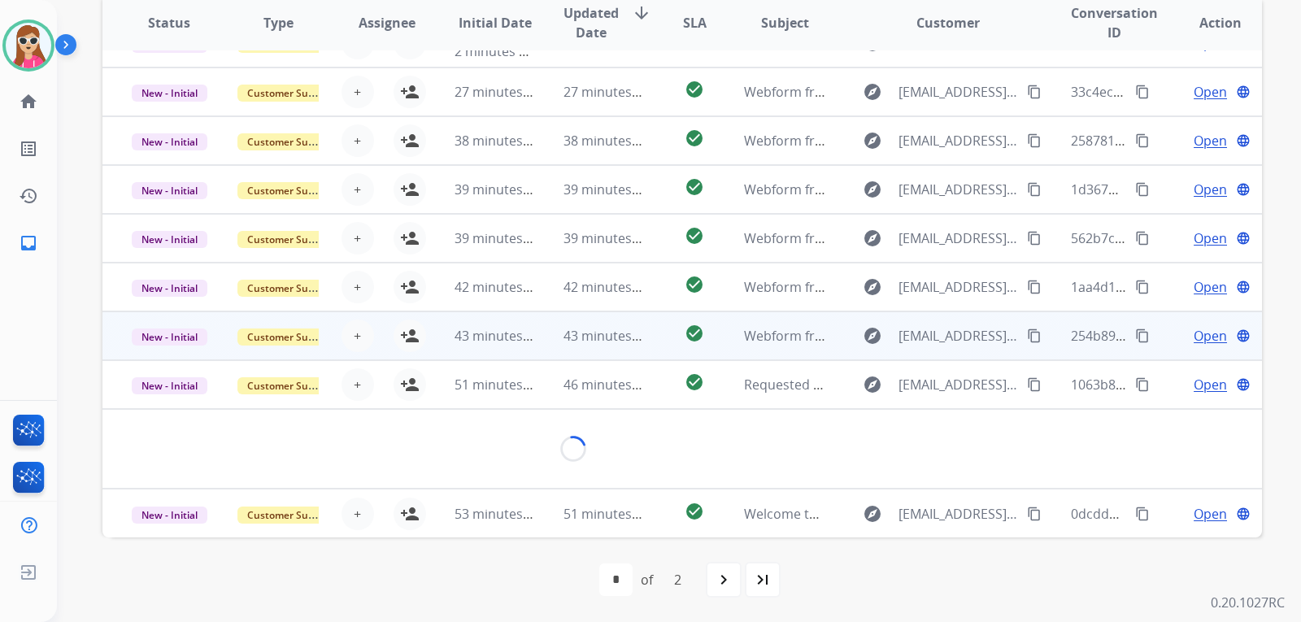
scroll to position [94, 0]
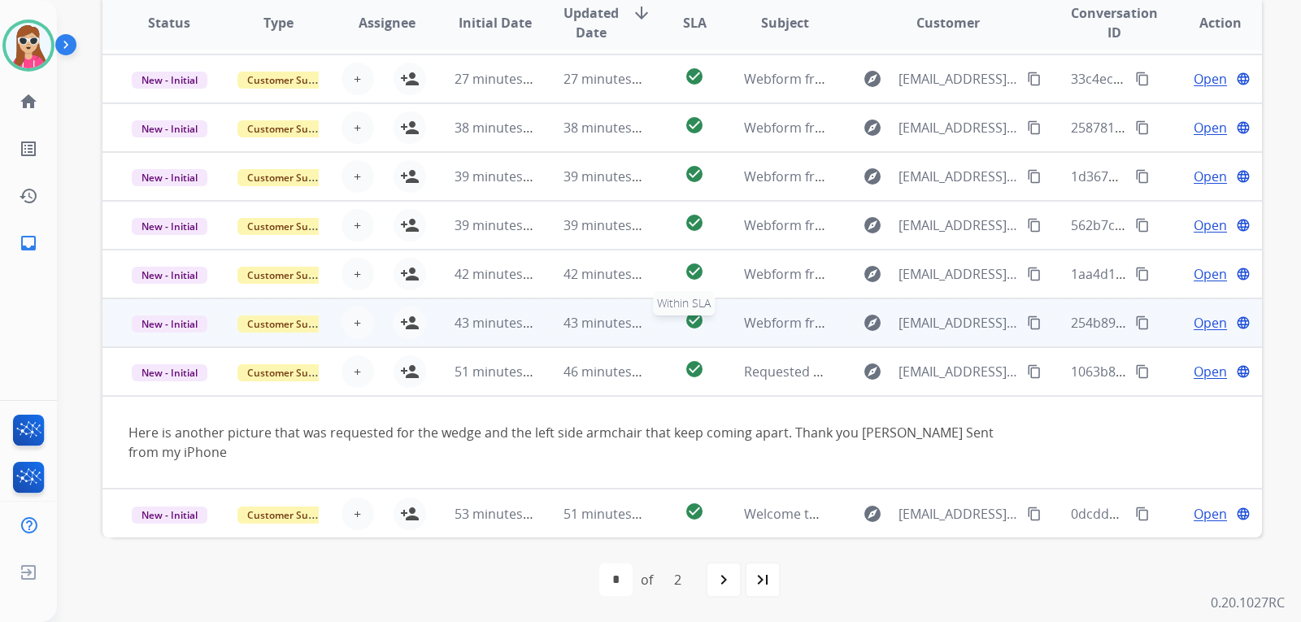
click at [672, 321] on div "check_circle" at bounding box center [695, 323] width 46 height 24
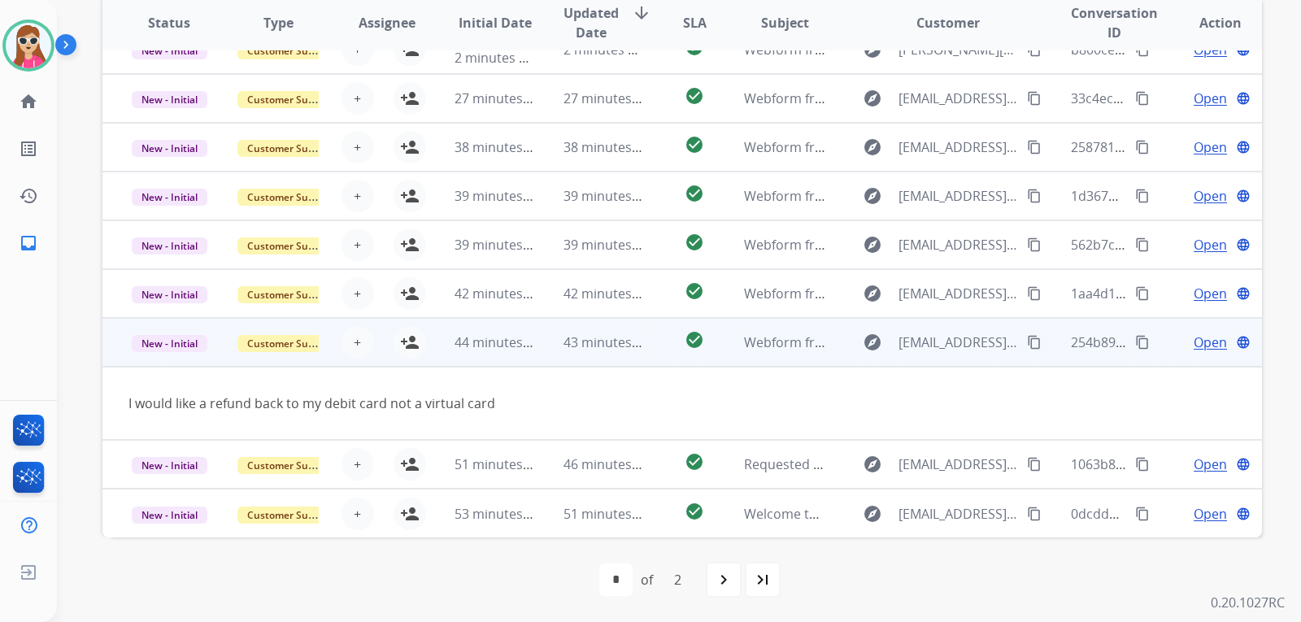
scroll to position [75, 0]
click at [1025, 337] on button "content_copy" at bounding box center [1035, 343] width 20 height 20
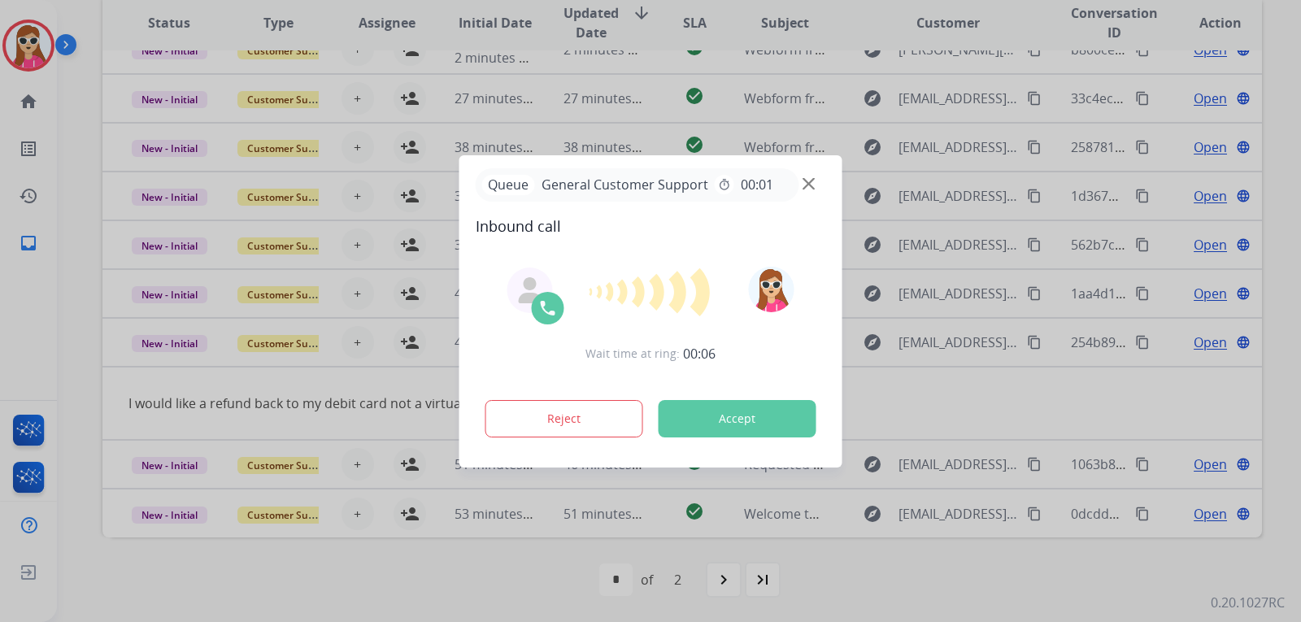
click at [747, 416] on button "Accept" at bounding box center [738, 418] width 158 height 37
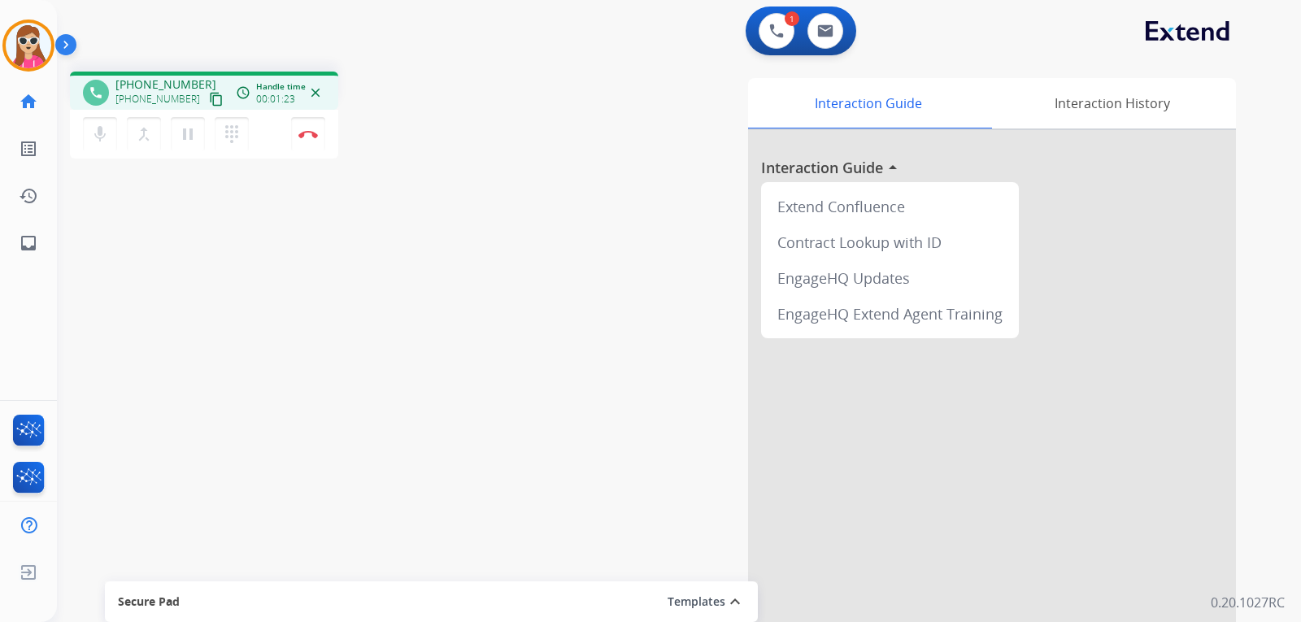
click at [209, 100] on mat-icon "content_copy" at bounding box center [216, 99] width 15 height 15
drag, startPoint x: 307, startPoint y: 139, endPoint x: 315, endPoint y: 124, distance: 16.4
click at [307, 136] on button "Disconnect" at bounding box center [308, 134] width 34 height 34
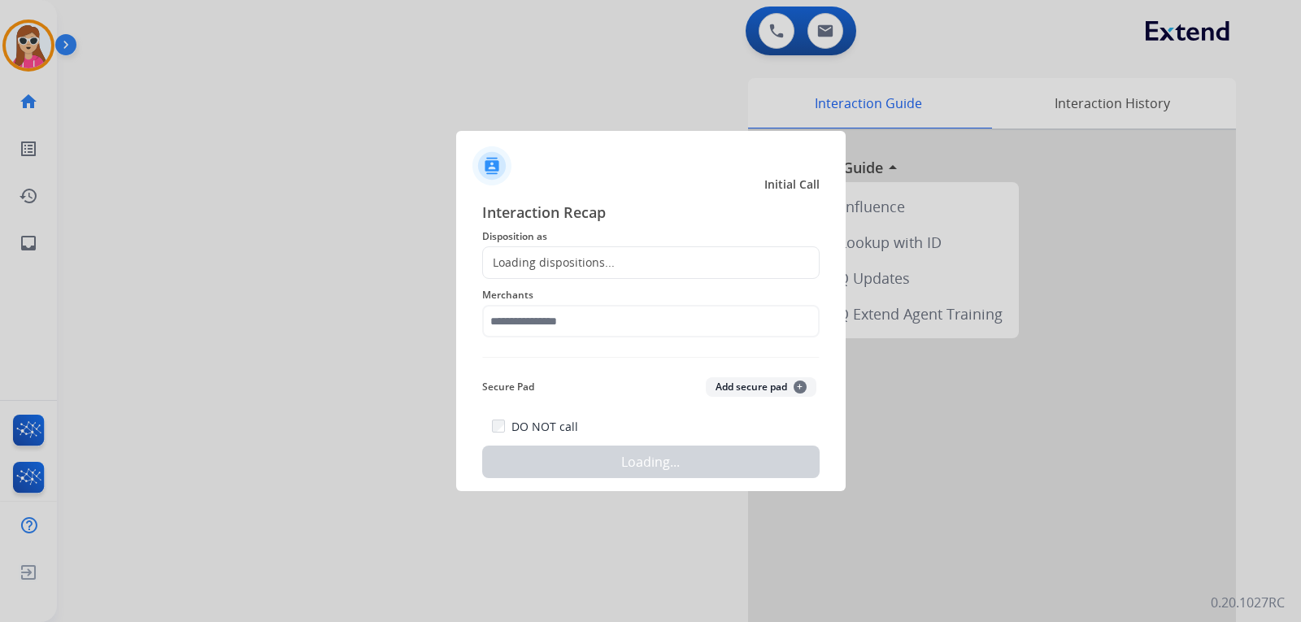
click at [601, 263] on div "Loading dispositions..." at bounding box center [549, 263] width 132 height 16
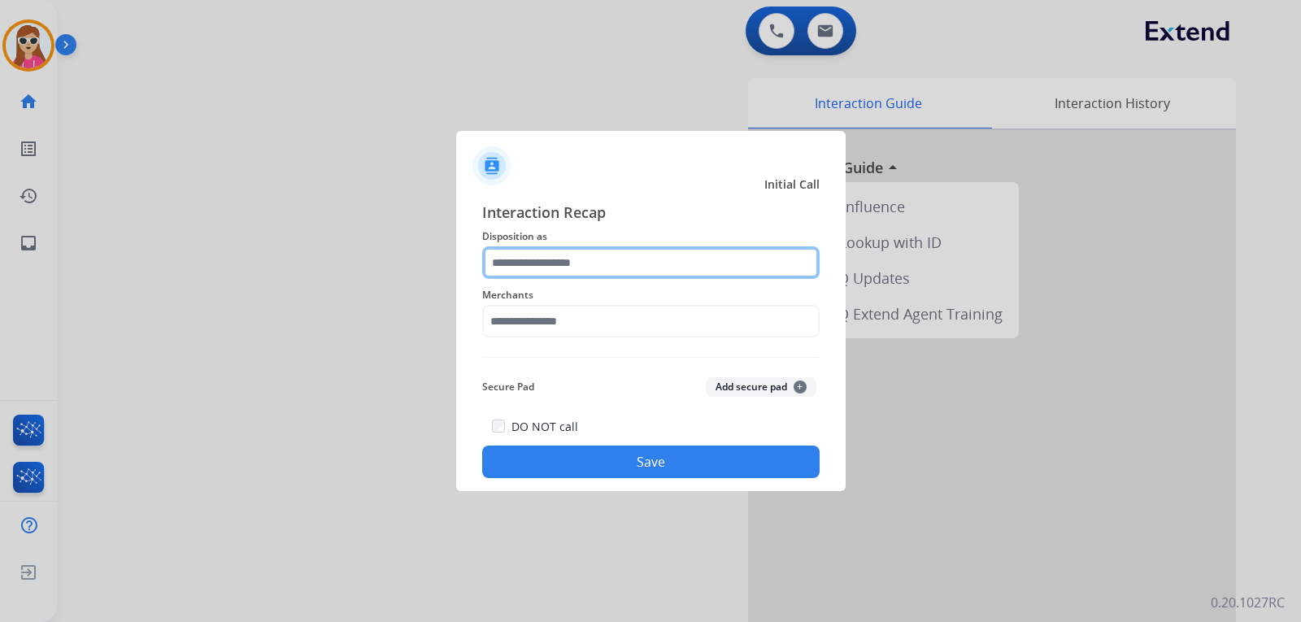
click at [600, 260] on input "text" at bounding box center [650, 262] width 337 height 33
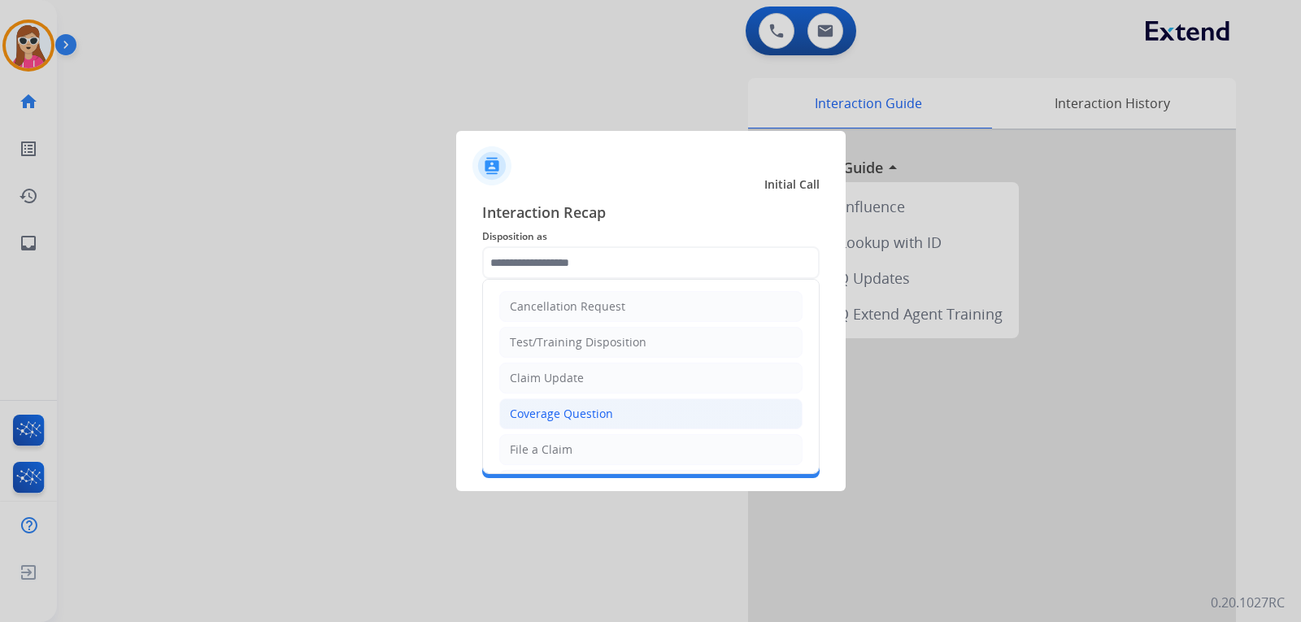
click at [543, 411] on div "Coverage Question" at bounding box center [561, 414] width 103 height 16
type input "**********"
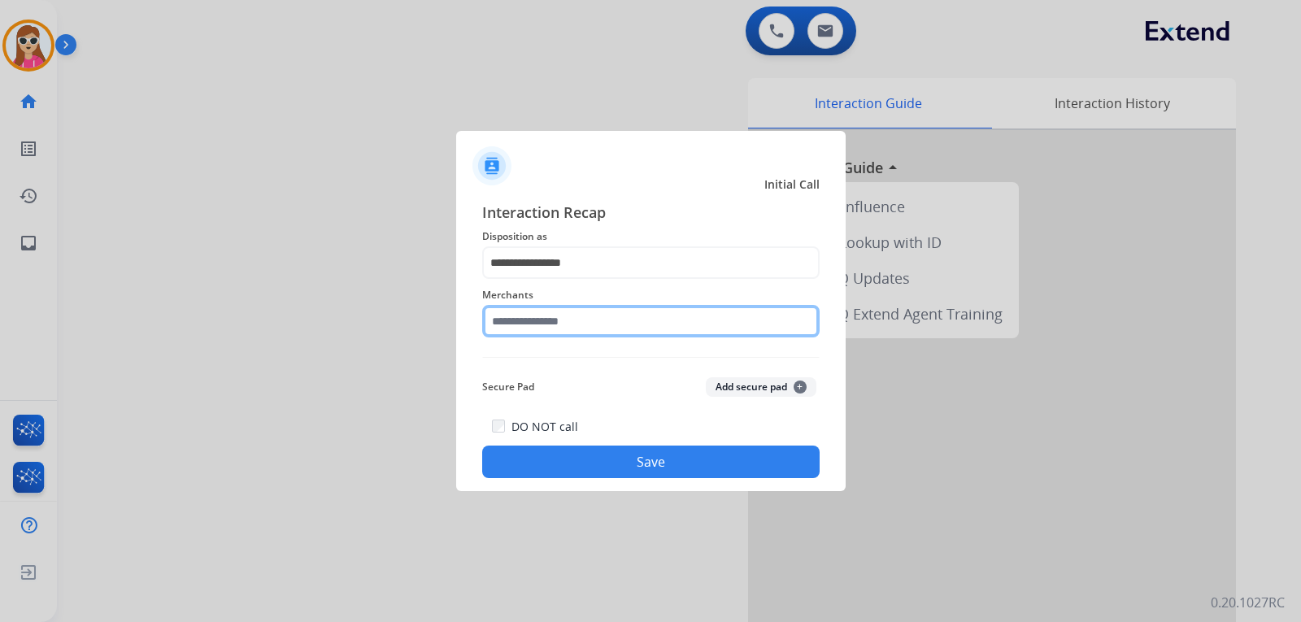
click at [588, 330] on input "text" at bounding box center [650, 321] width 337 height 33
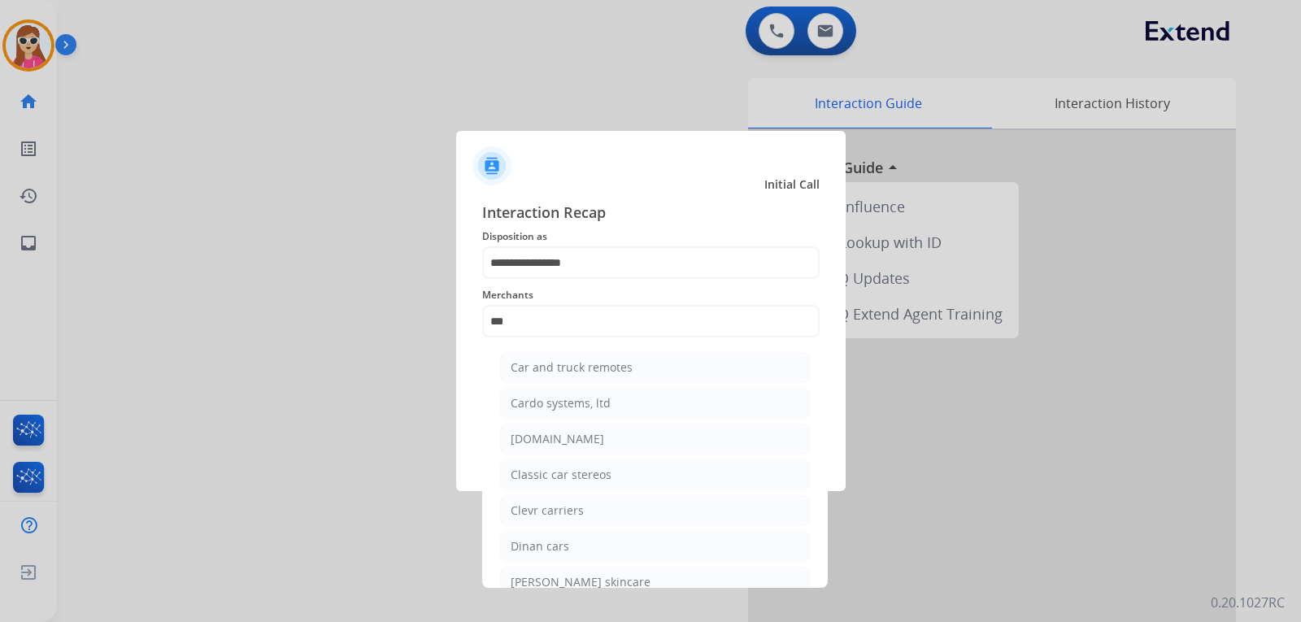
click at [586, 438] on li "[DOMAIN_NAME]" at bounding box center [655, 439] width 310 height 31
type input "**********"
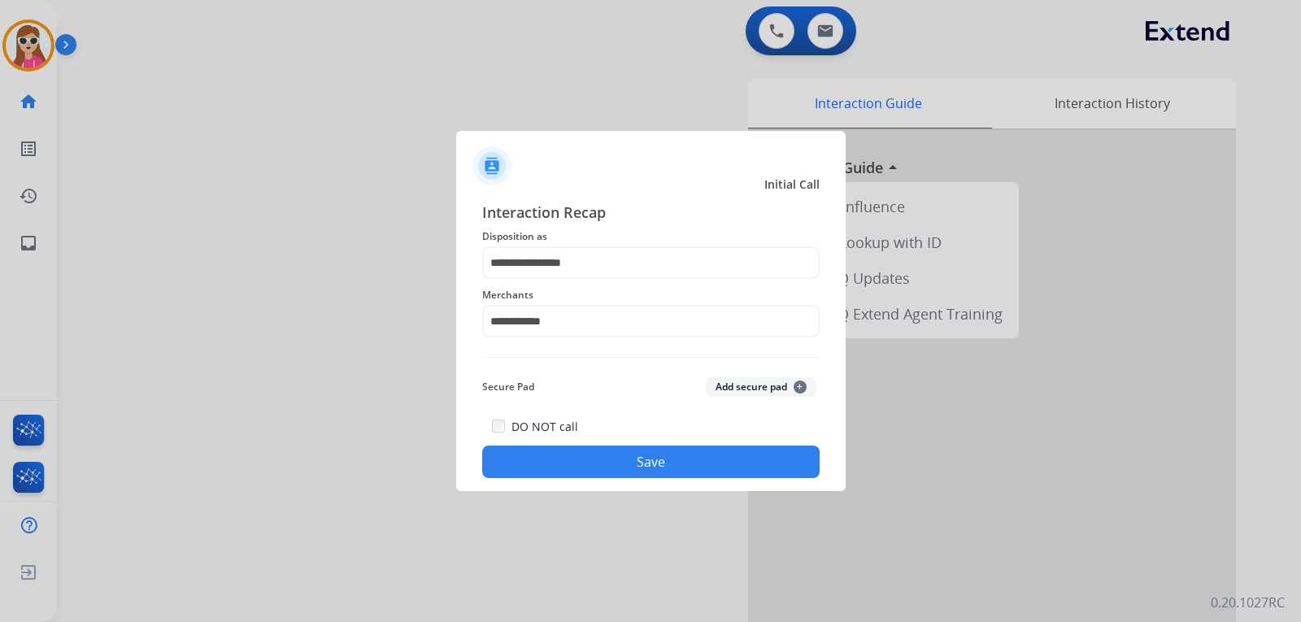
click at [581, 451] on button "Save" at bounding box center [650, 462] width 337 height 33
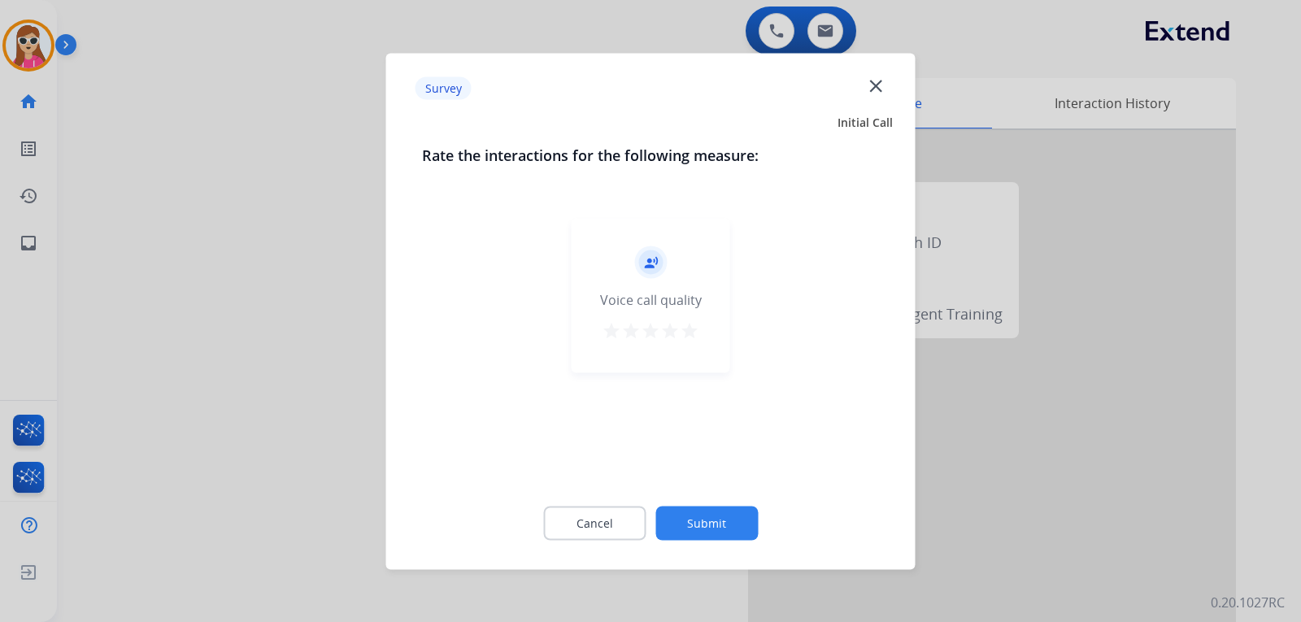
drag, startPoint x: 693, startPoint y: 337, endPoint x: 695, endPoint y: 429, distance: 92.7
click at [693, 336] on mat-icon "star" at bounding box center [690, 330] width 20 height 20
click at [726, 525] on button "Submit" at bounding box center [706, 523] width 102 height 34
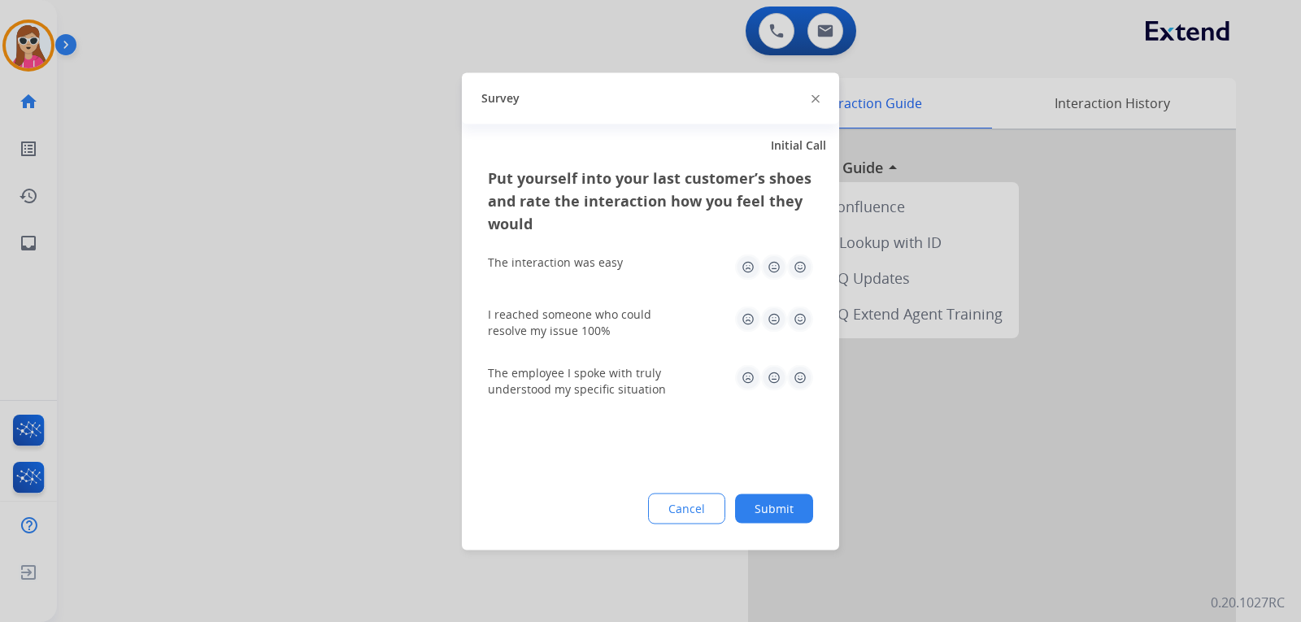
click at [806, 265] on img at bounding box center [800, 267] width 26 height 26
click at [793, 319] on img at bounding box center [800, 319] width 26 height 26
click at [783, 377] on img at bounding box center [774, 377] width 26 height 26
click at [803, 377] on img at bounding box center [800, 377] width 26 height 26
click at [773, 498] on button "Submit" at bounding box center [774, 508] width 78 height 29
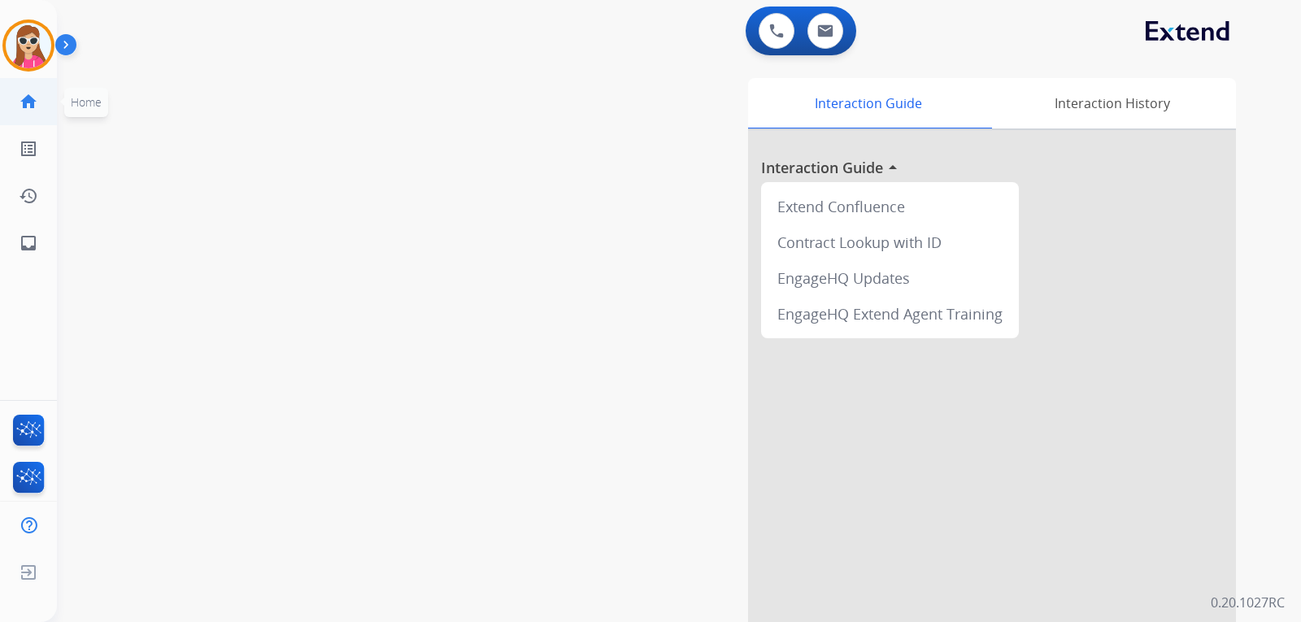
click at [30, 108] on mat-icon "home" at bounding box center [29, 102] width 20 height 20
click at [50, 54] on div at bounding box center [28, 46] width 52 height 52
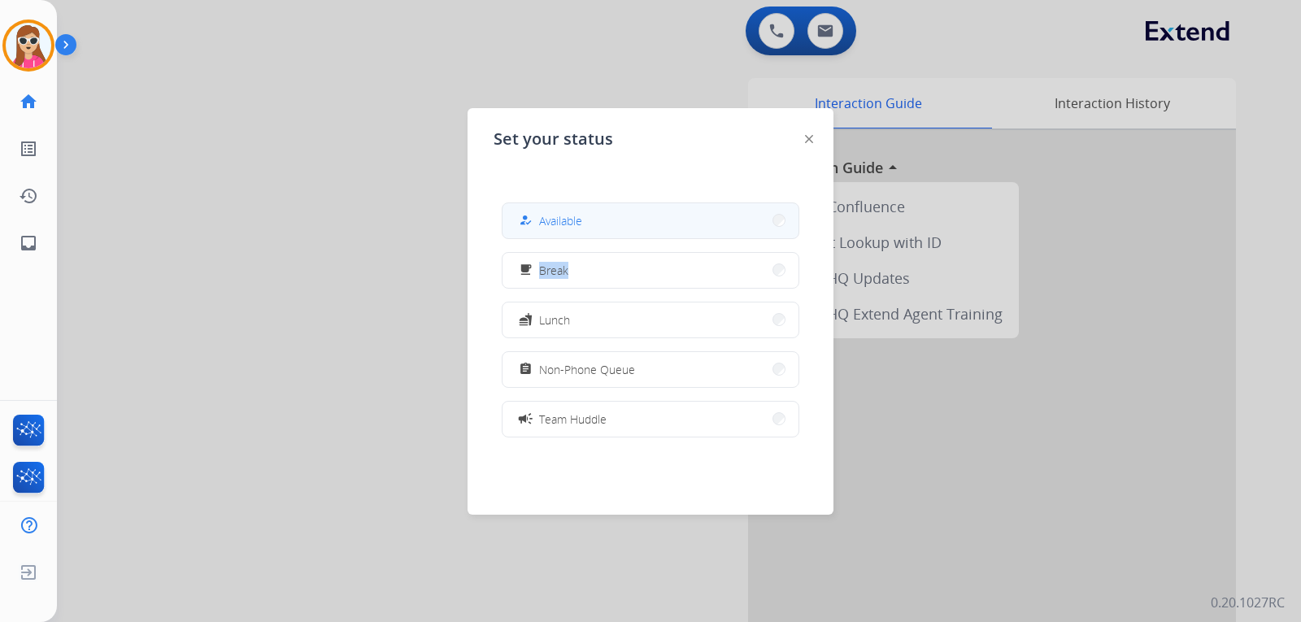
click at [647, 237] on div "how_to_reg Available free_breakfast Break fastfood Lunch assignment Non-Phone Q…" at bounding box center [651, 319] width 314 height 260
click at [654, 228] on button "how_to_reg Available" at bounding box center [651, 220] width 296 height 35
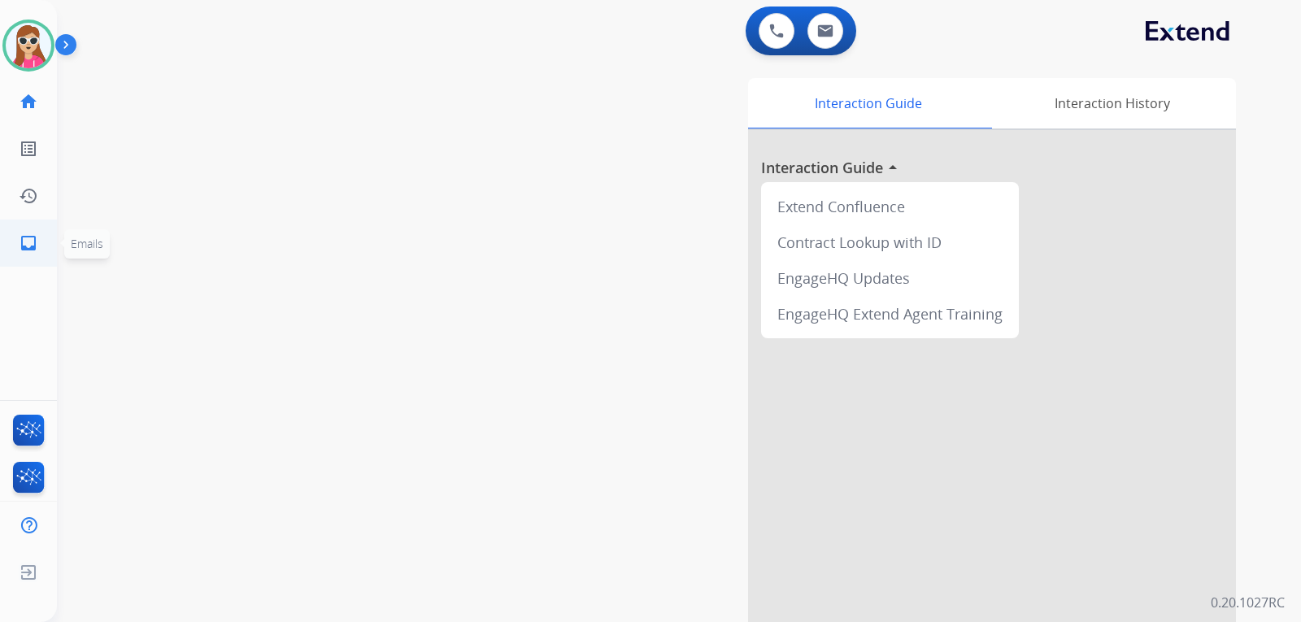
click at [19, 244] on link "inbox Emails" at bounding box center [29, 243] width 46 height 46
select select "**********"
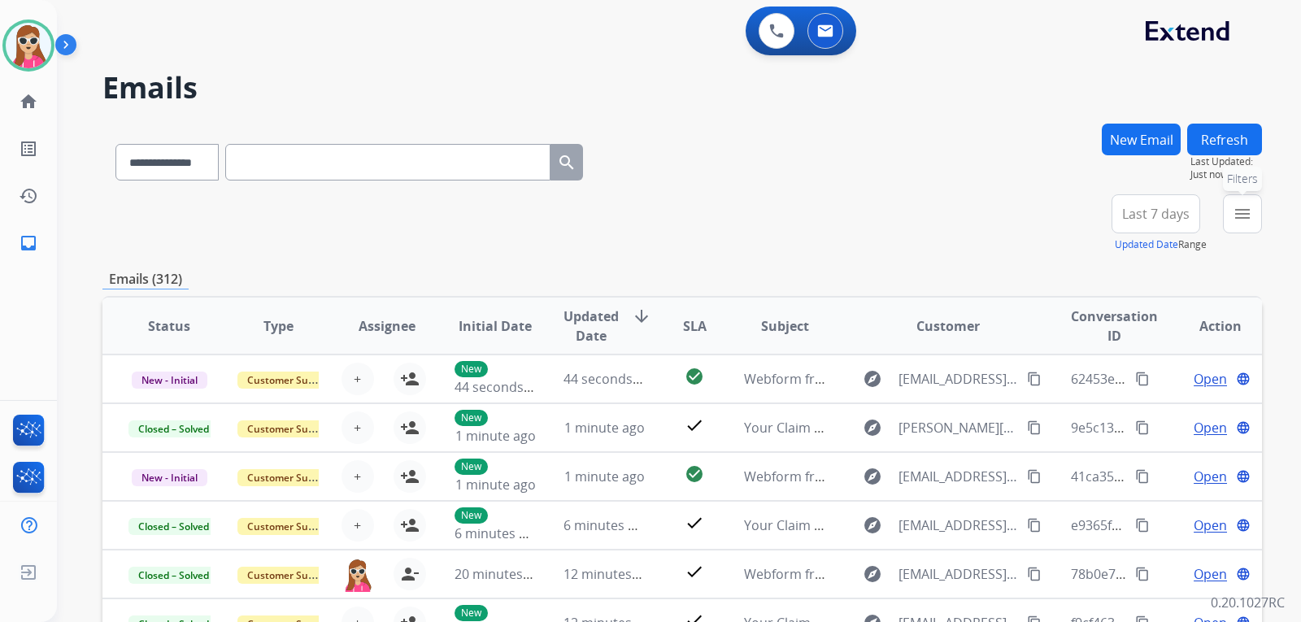
click at [1227, 211] on button "menu Filters" at bounding box center [1242, 213] width 39 height 39
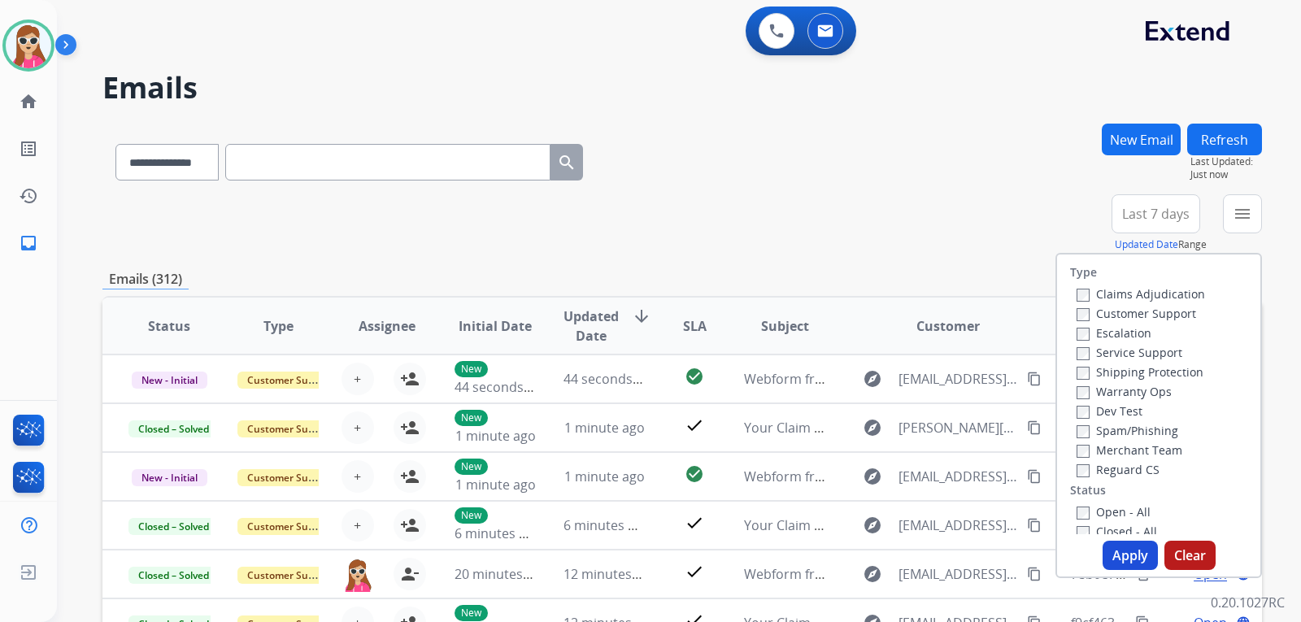
click at [1120, 307] on label "Customer Support" at bounding box center [1137, 313] width 120 height 15
click at [1142, 370] on label "Shipping Protection" at bounding box center [1140, 371] width 127 height 15
drag, startPoint x: 1093, startPoint y: 459, endPoint x: 1082, endPoint y: 475, distance: 18.7
click at [1092, 459] on div "Reguard CS" at bounding box center [1141, 469] width 128 height 20
click at [1083, 468] on label "Reguard CS" at bounding box center [1118, 469] width 83 height 15
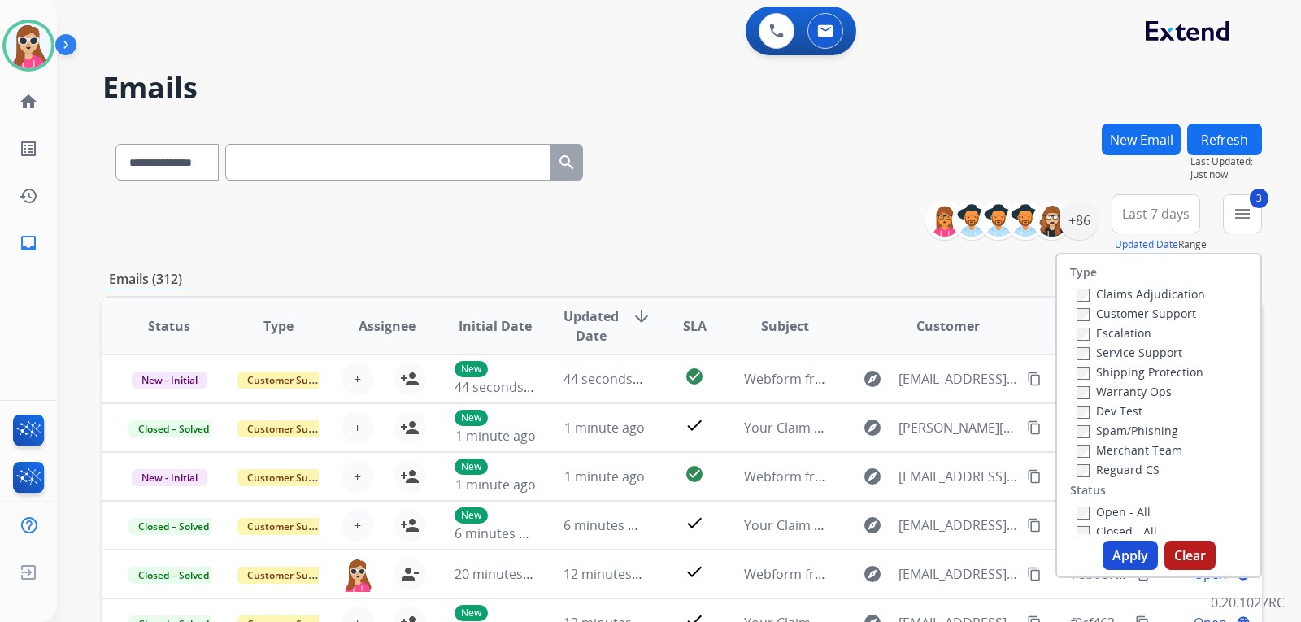
click at [1081, 506] on label "Open - All" at bounding box center [1114, 511] width 74 height 15
click at [1113, 551] on button "Apply" at bounding box center [1130, 555] width 55 height 29
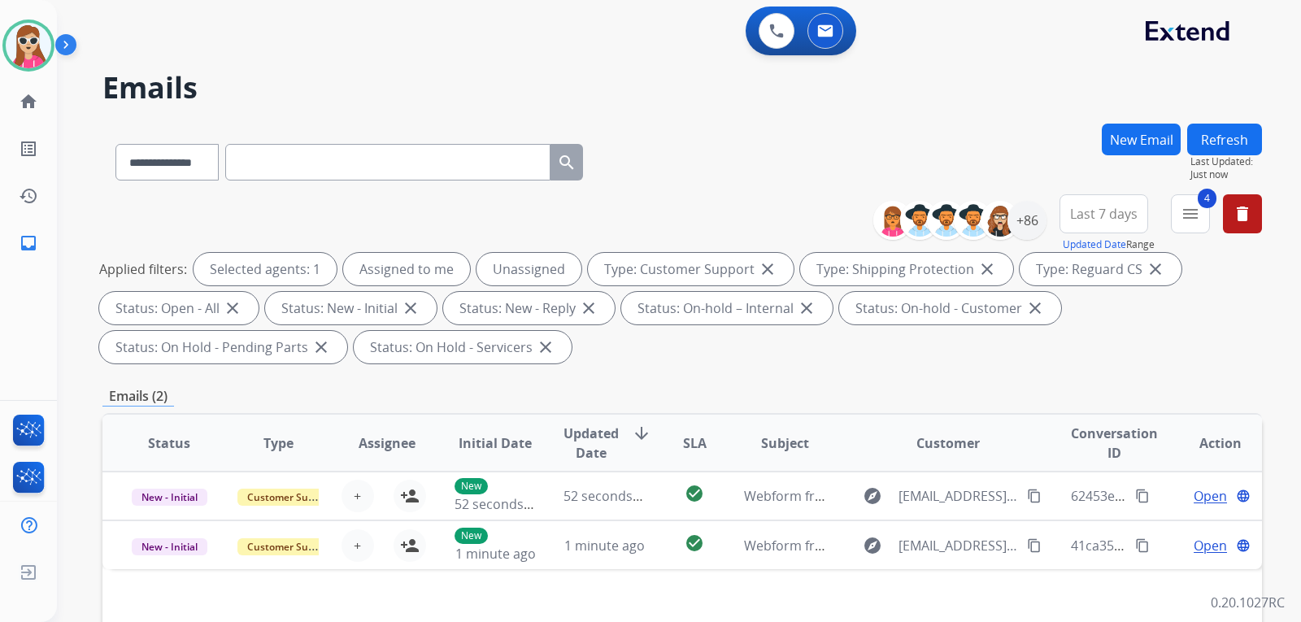
scroll to position [244, 0]
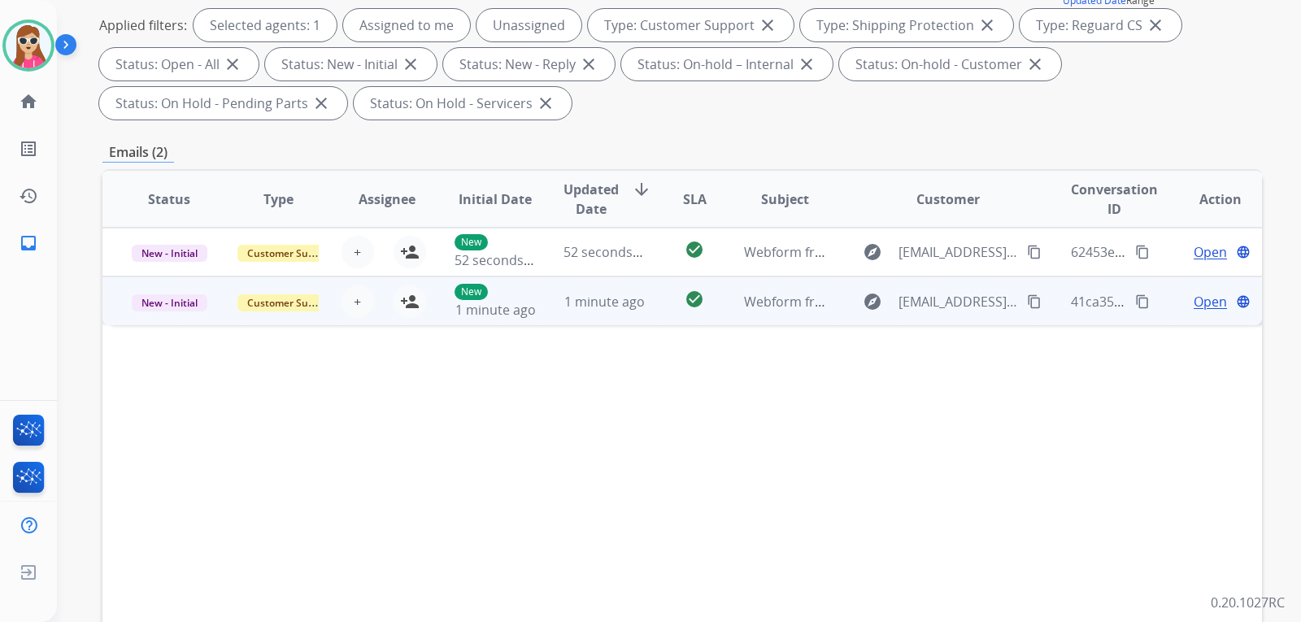
click at [843, 299] on td "explore lokatostruckanddiesellc@gmail.com content_copy" at bounding box center [935, 301] width 217 height 49
click at [1194, 297] on span "Open" at bounding box center [1210, 301] width 33 height 20
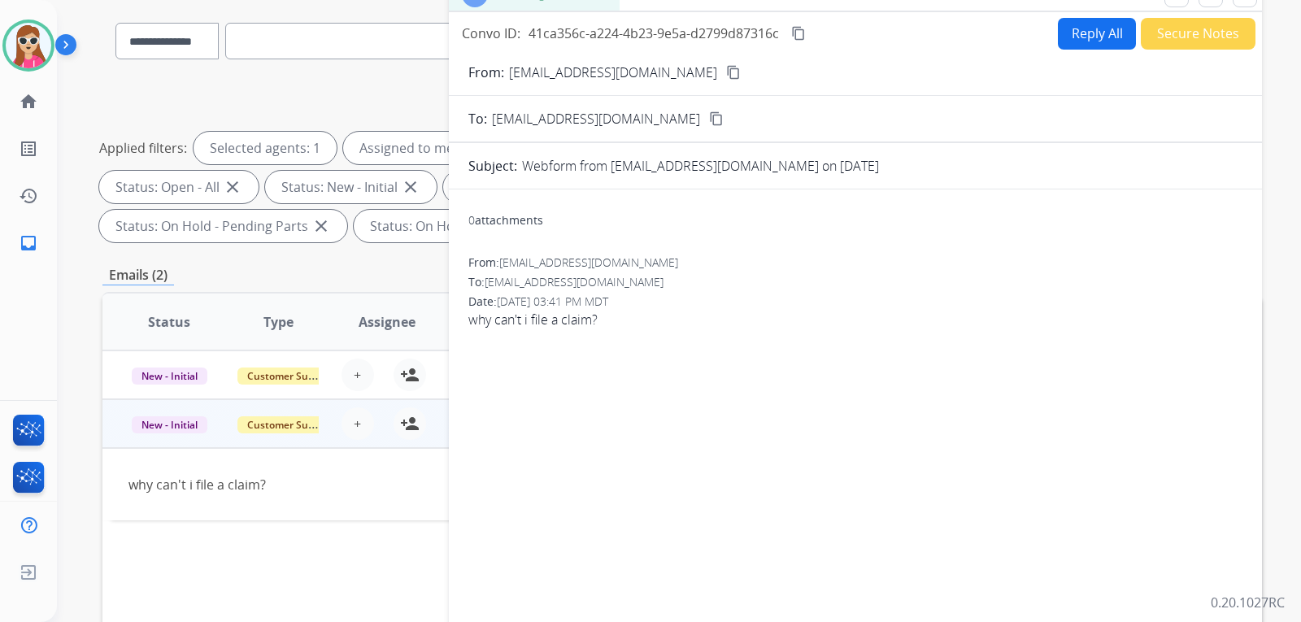
scroll to position [0, 0]
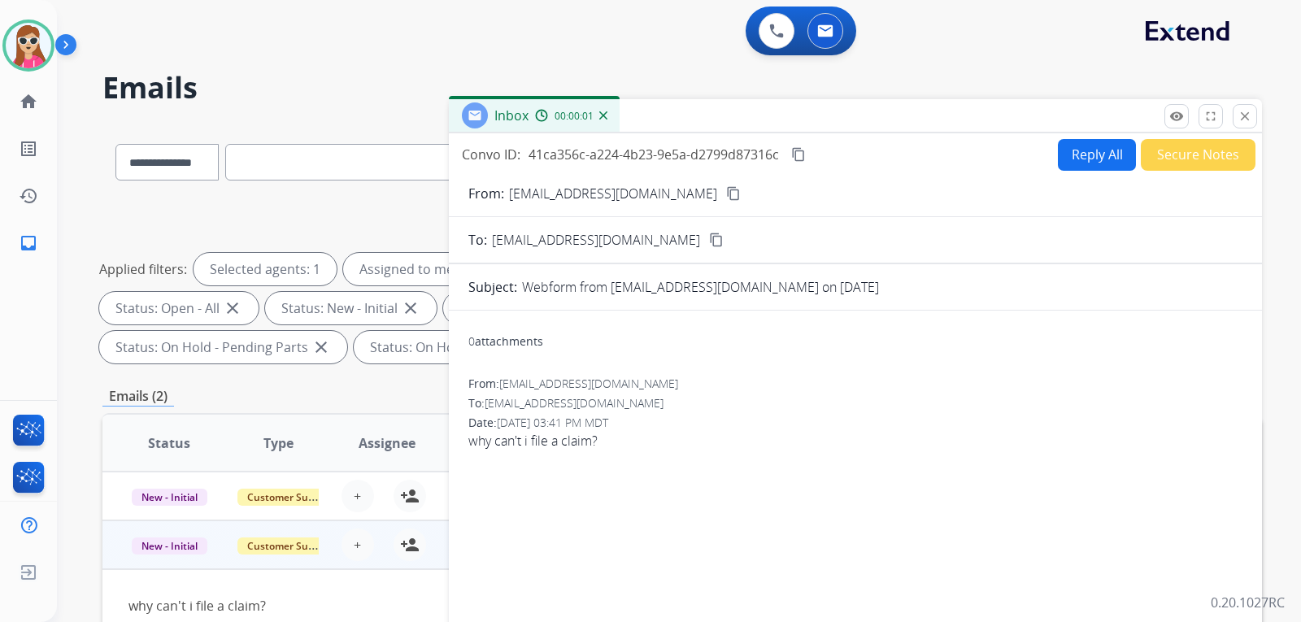
click at [1084, 159] on button "Reply All" at bounding box center [1097, 155] width 78 height 32
select select "**********"
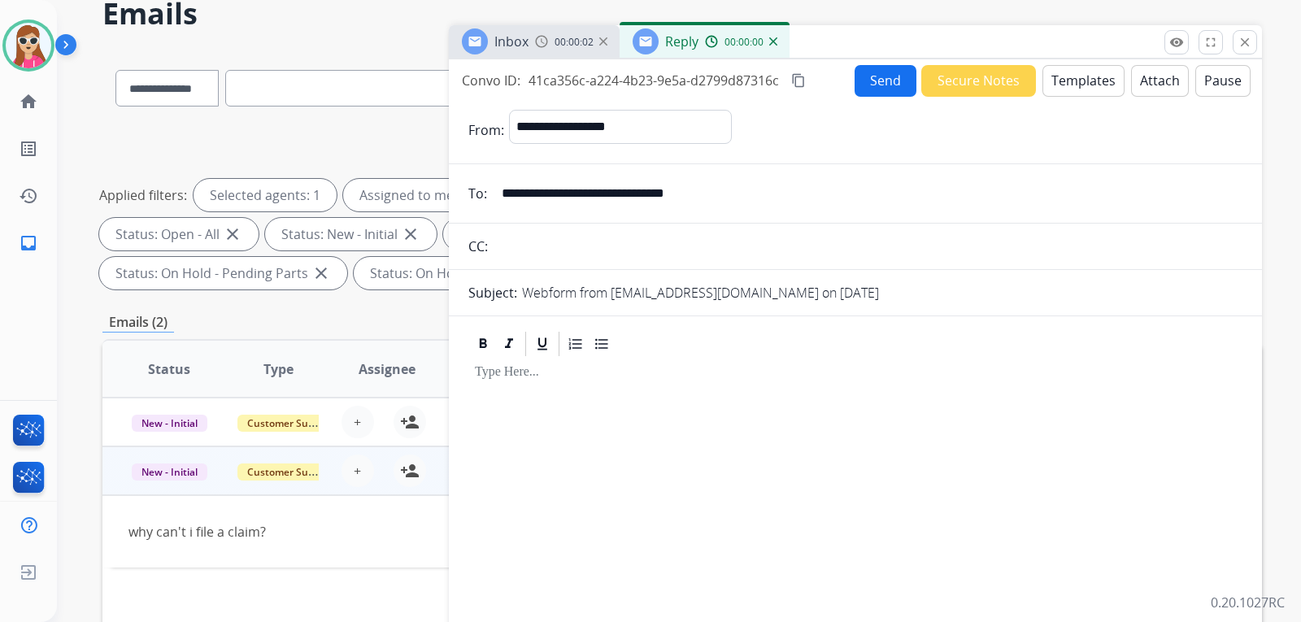
scroll to position [81, 0]
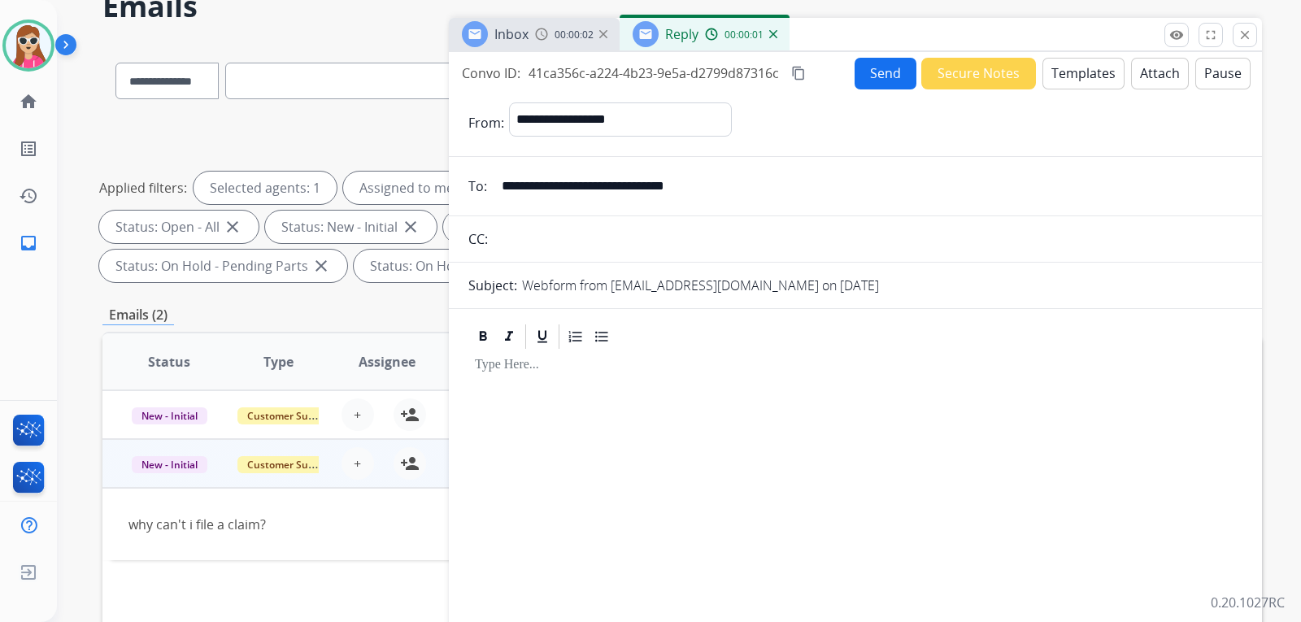
click at [1102, 80] on button "Templates" at bounding box center [1084, 74] width 82 height 32
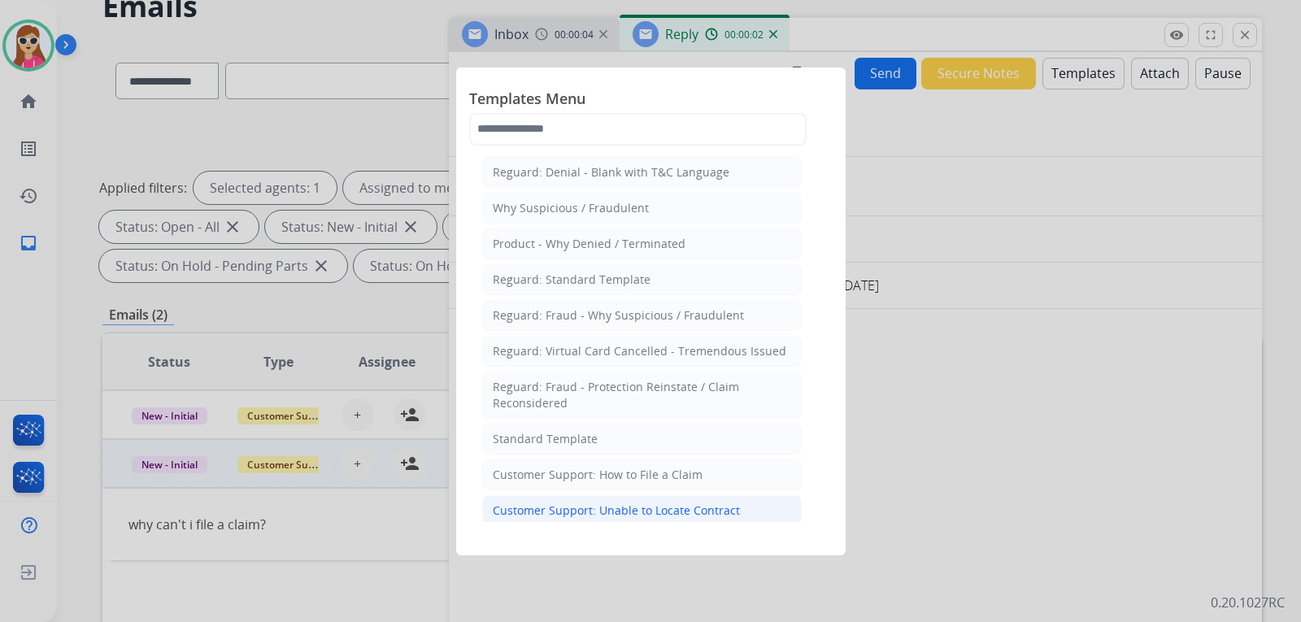
click at [616, 499] on li "Customer Support: Unable to Locate Contract" at bounding box center [642, 510] width 320 height 31
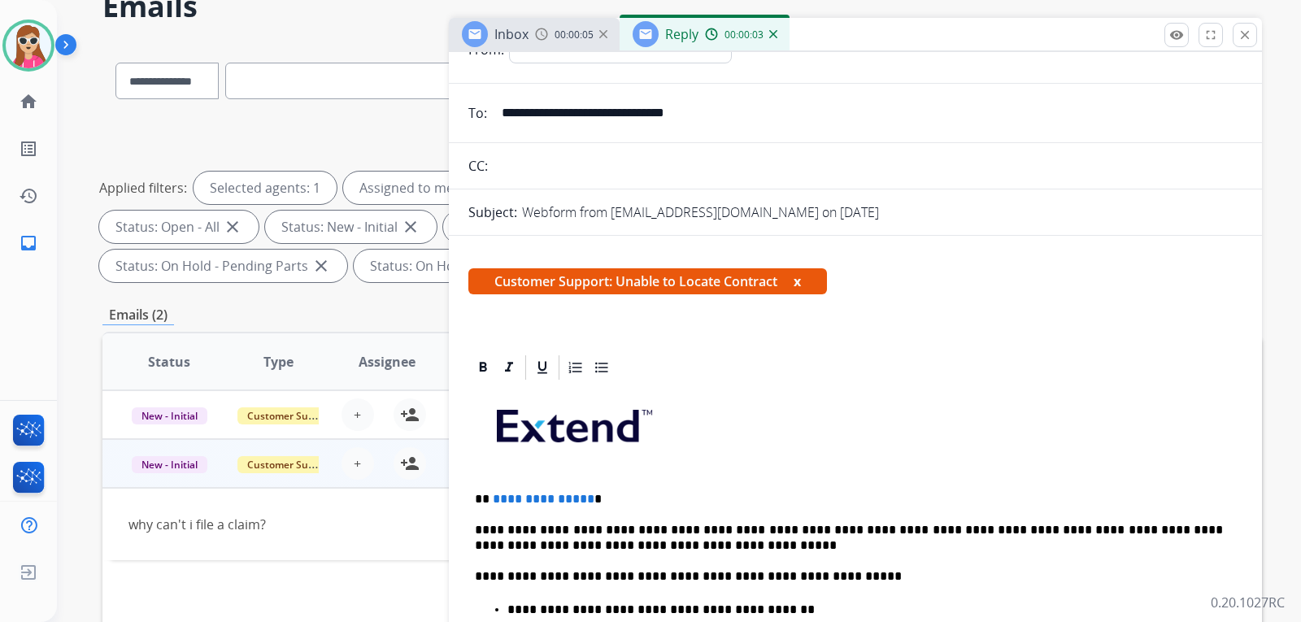
scroll to position [163, 0]
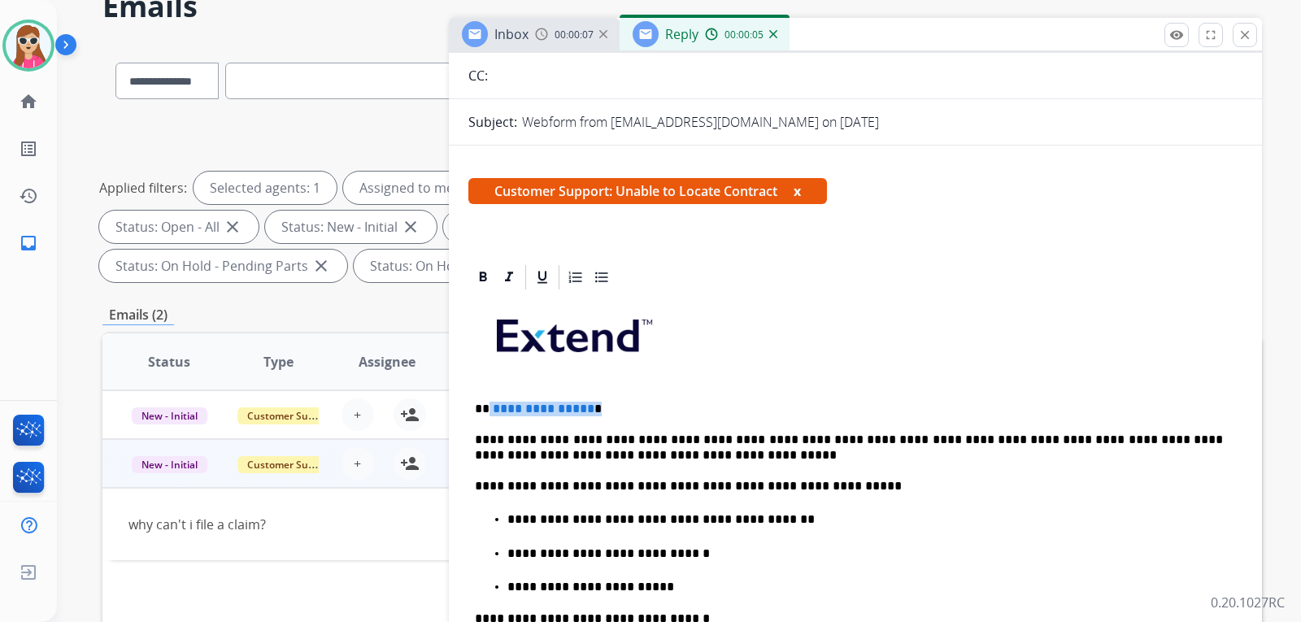
drag, startPoint x: 607, startPoint y: 408, endPoint x: 487, endPoint y: 413, distance: 120.5
click at [487, 413] on p "**********" at bounding box center [849, 409] width 748 height 15
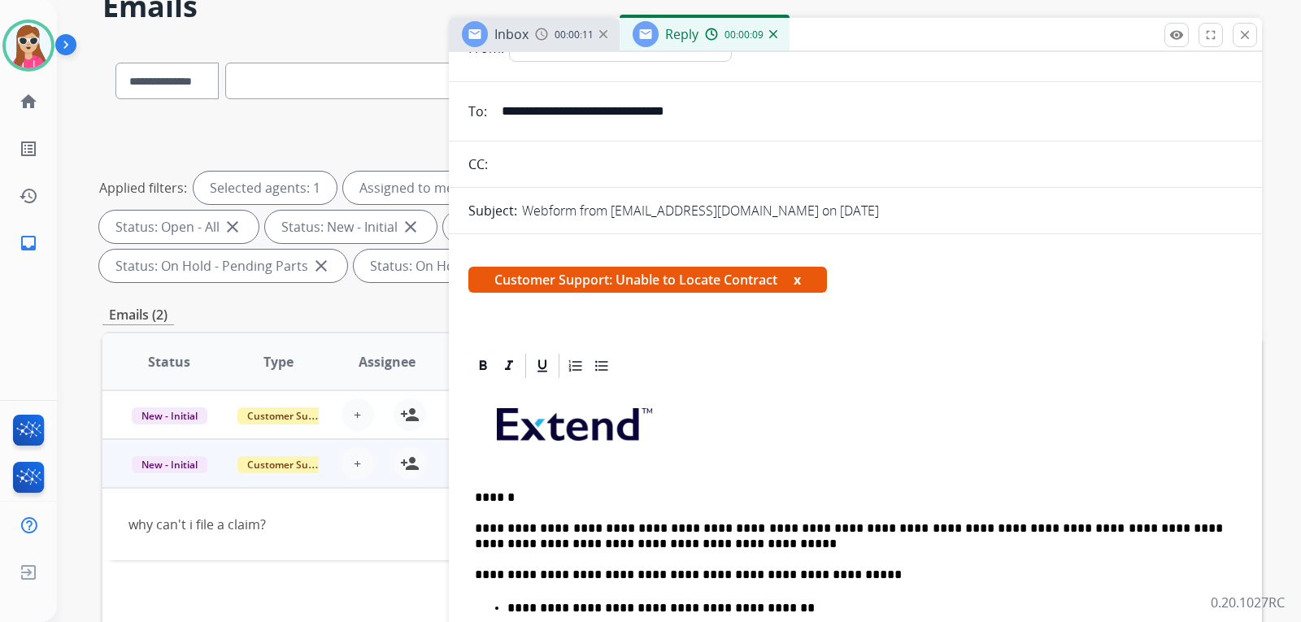
scroll to position [0, 0]
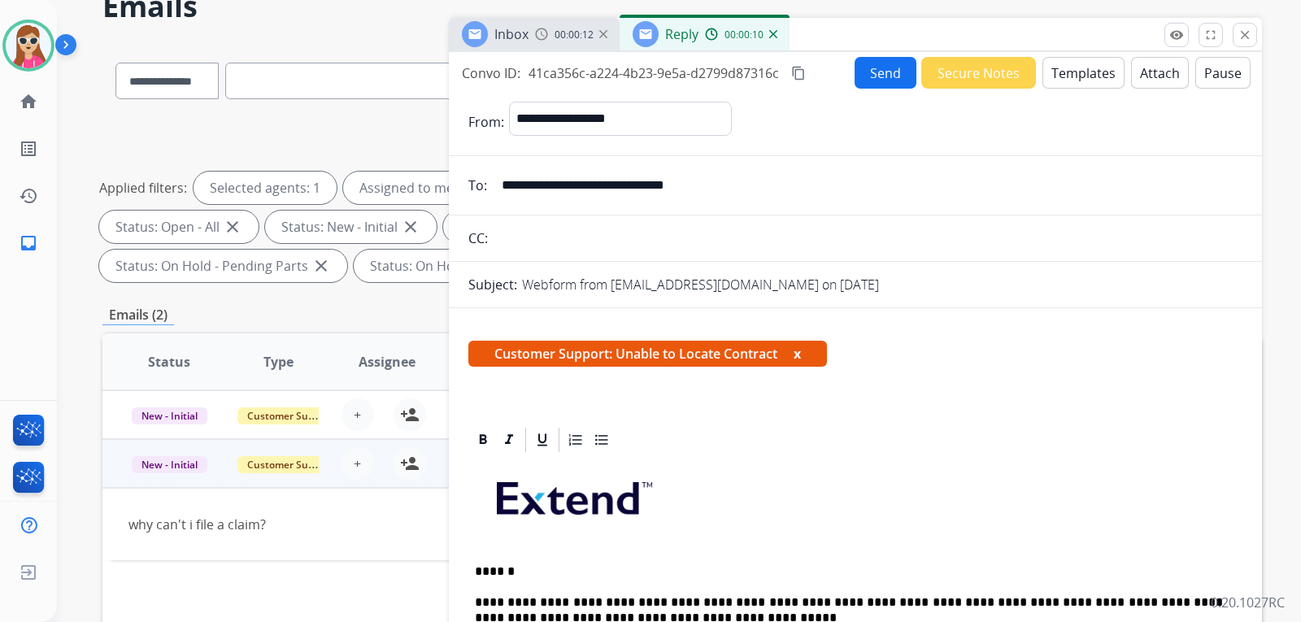
click at [868, 71] on button "Send" at bounding box center [886, 73] width 62 height 32
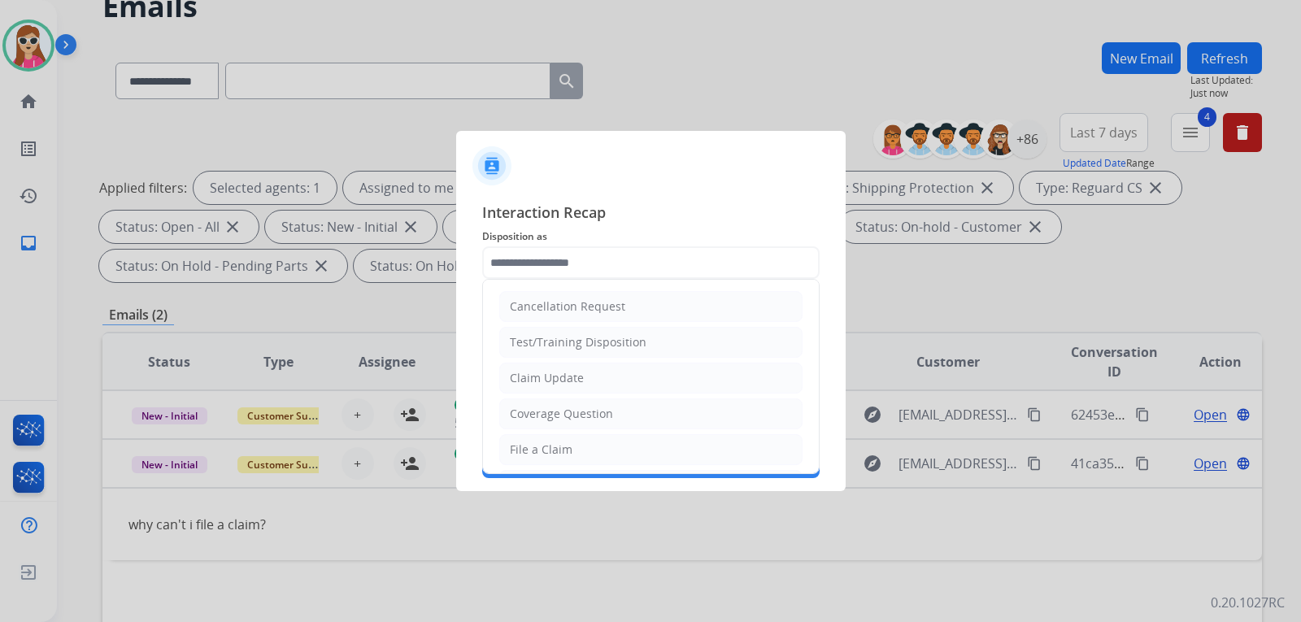
drag, startPoint x: 587, startPoint y: 420, endPoint x: 590, endPoint y: 403, distance: 16.4
click at [587, 419] on div "Coverage Question" at bounding box center [561, 414] width 103 height 16
type input "**********"
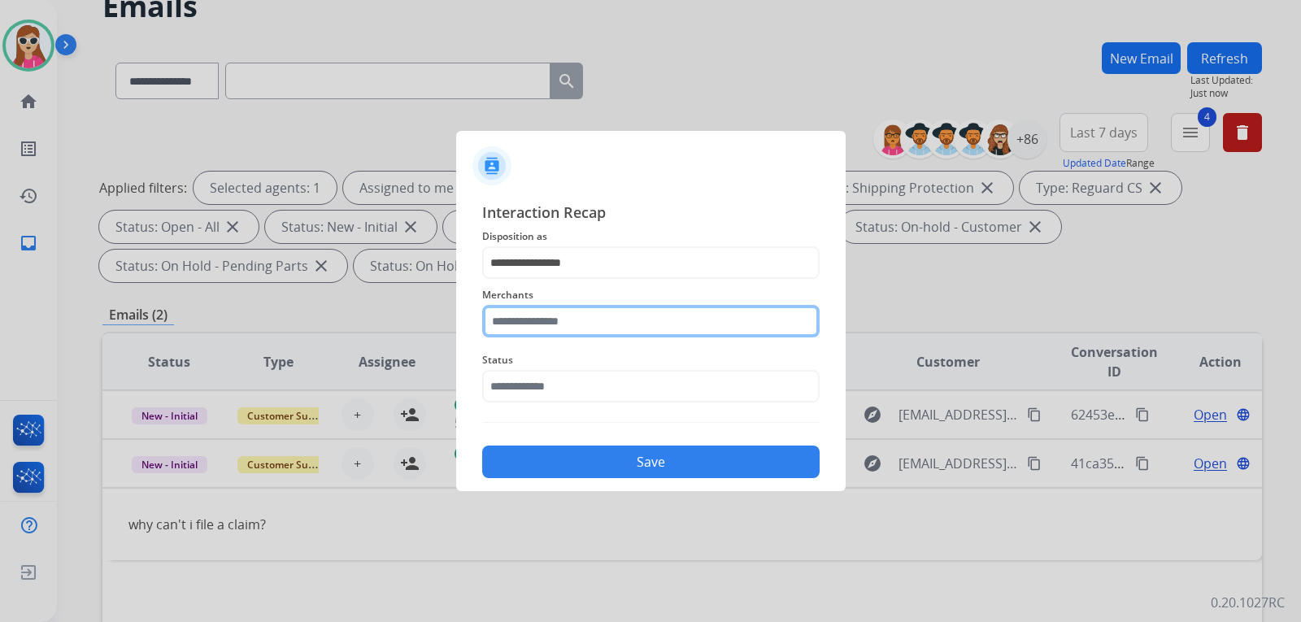
click at [583, 327] on input "text" at bounding box center [650, 321] width 337 height 33
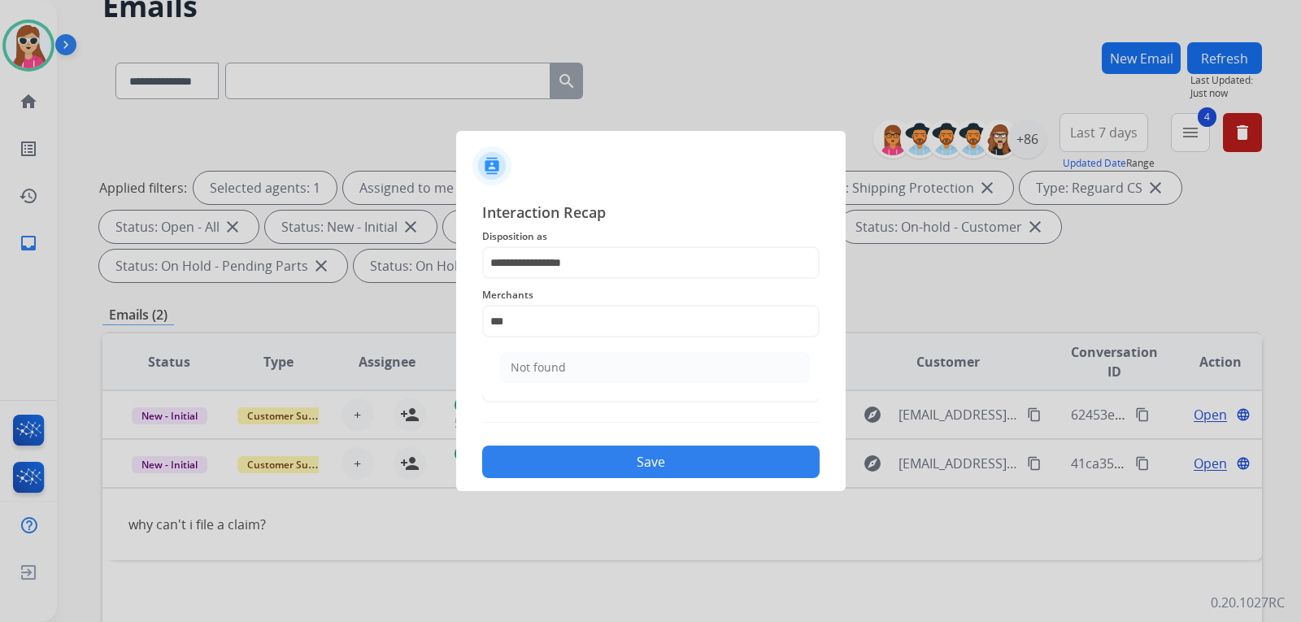
click at [571, 374] on li "Not found" at bounding box center [655, 367] width 310 height 31
type input "*********"
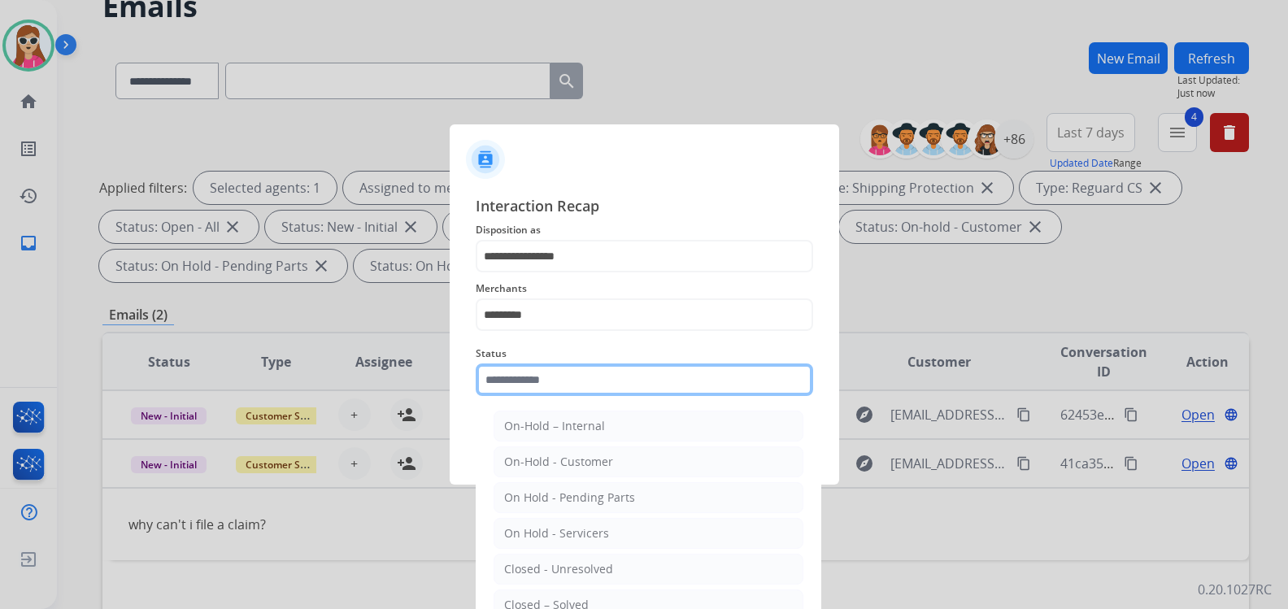
click at [609, 398] on div "Status On-Hold – Internal On-Hold - Customer On Hold - Pending Parts On Hold - …" at bounding box center [644, 369] width 337 height 65
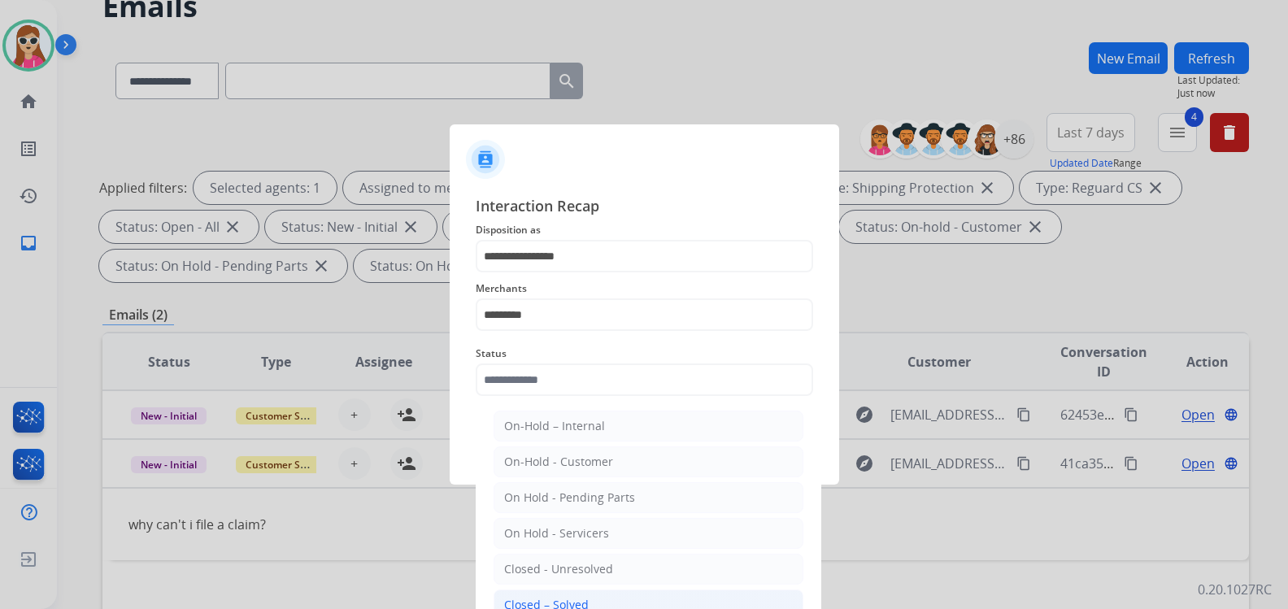
click at [633, 597] on li "Closed – Solved" at bounding box center [649, 605] width 310 height 31
type input "**********"
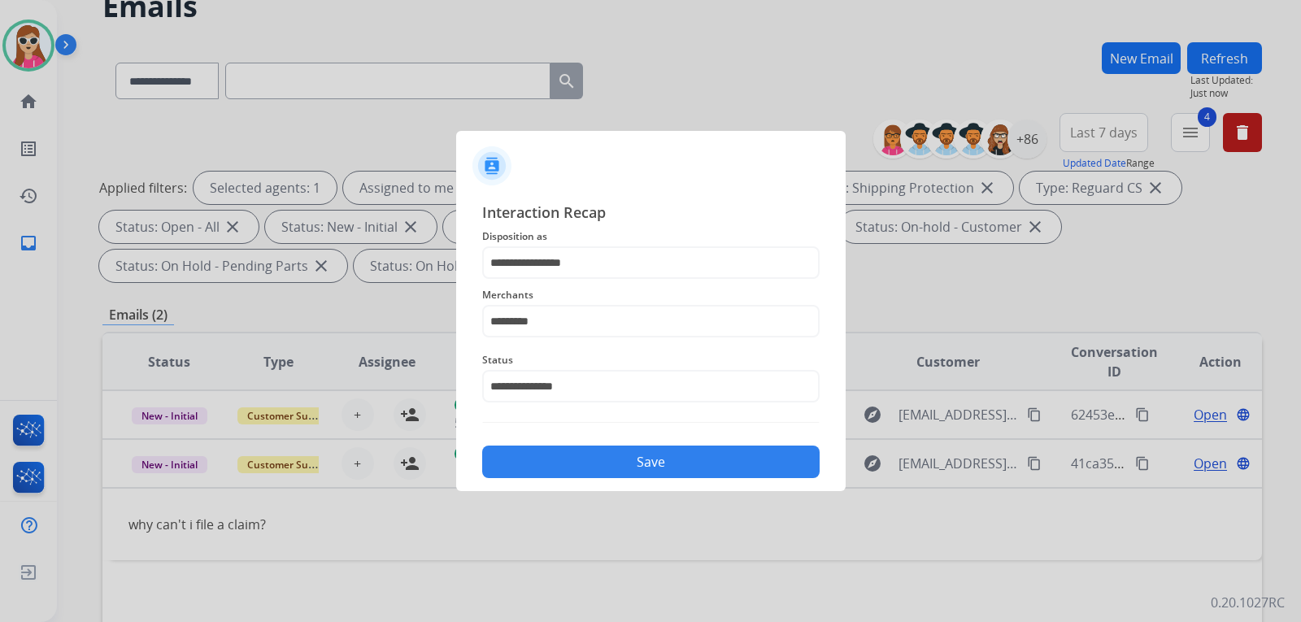
click at [664, 464] on button "Save" at bounding box center [650, 462] width 337 height 33
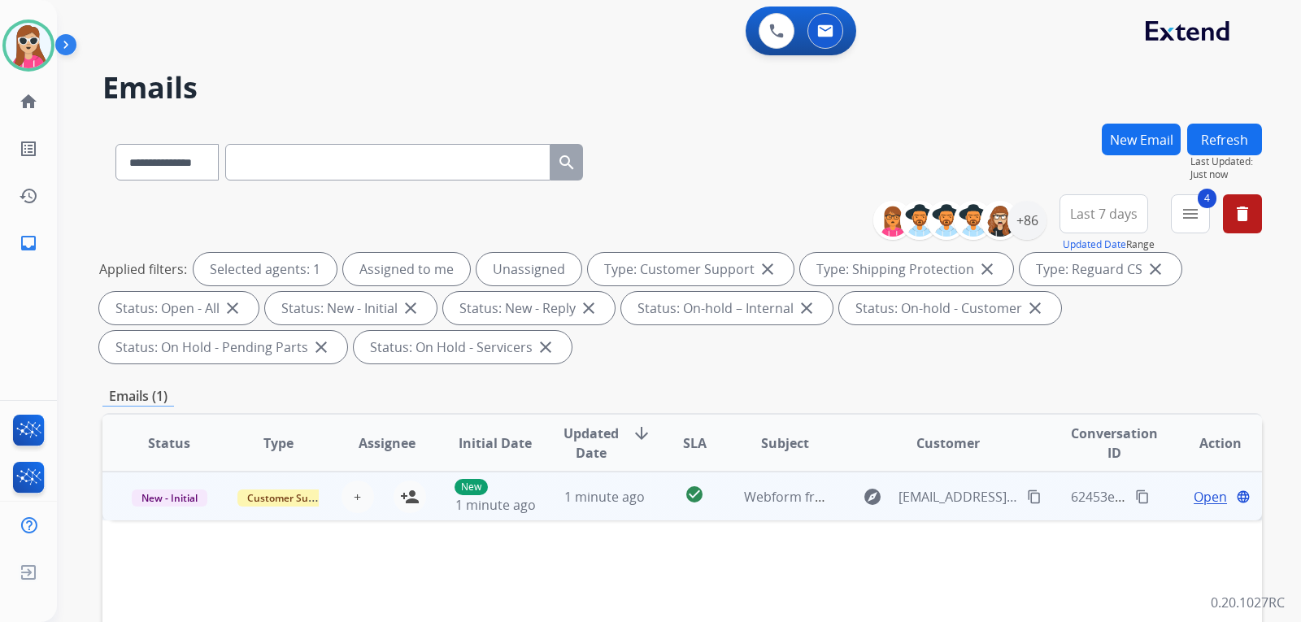
click at [1181, 507] on td "Open language" at bounding box center [1207, 496] width 109 height 49
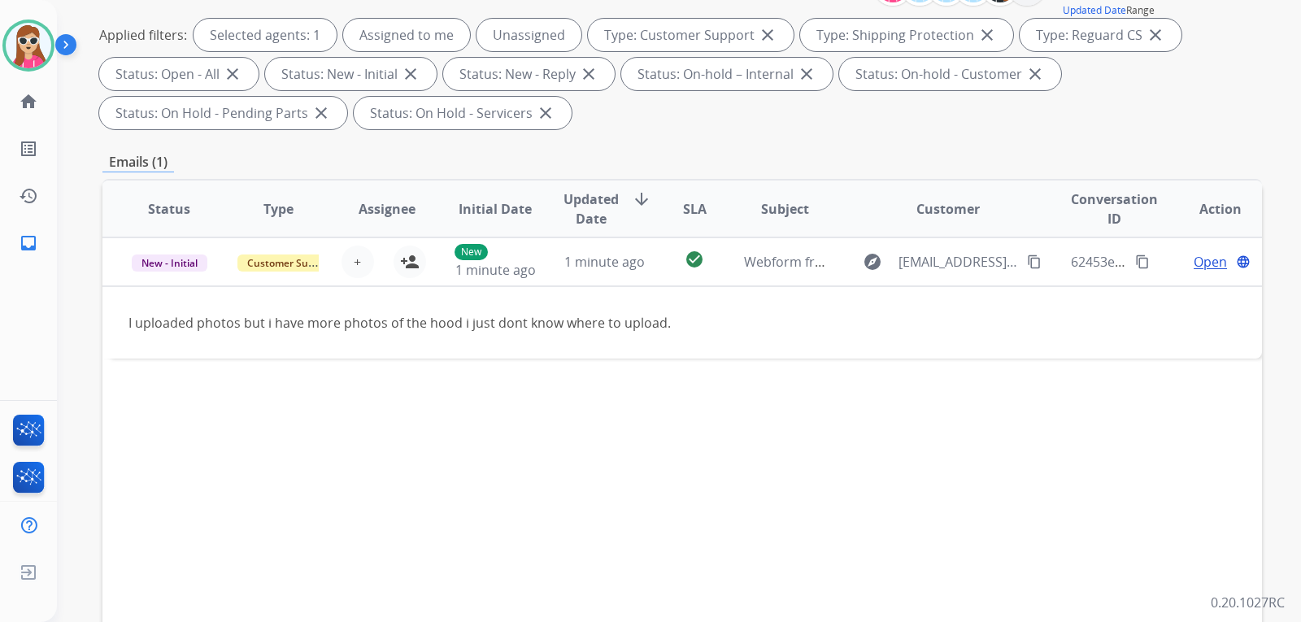
scroll to position [244, 0]
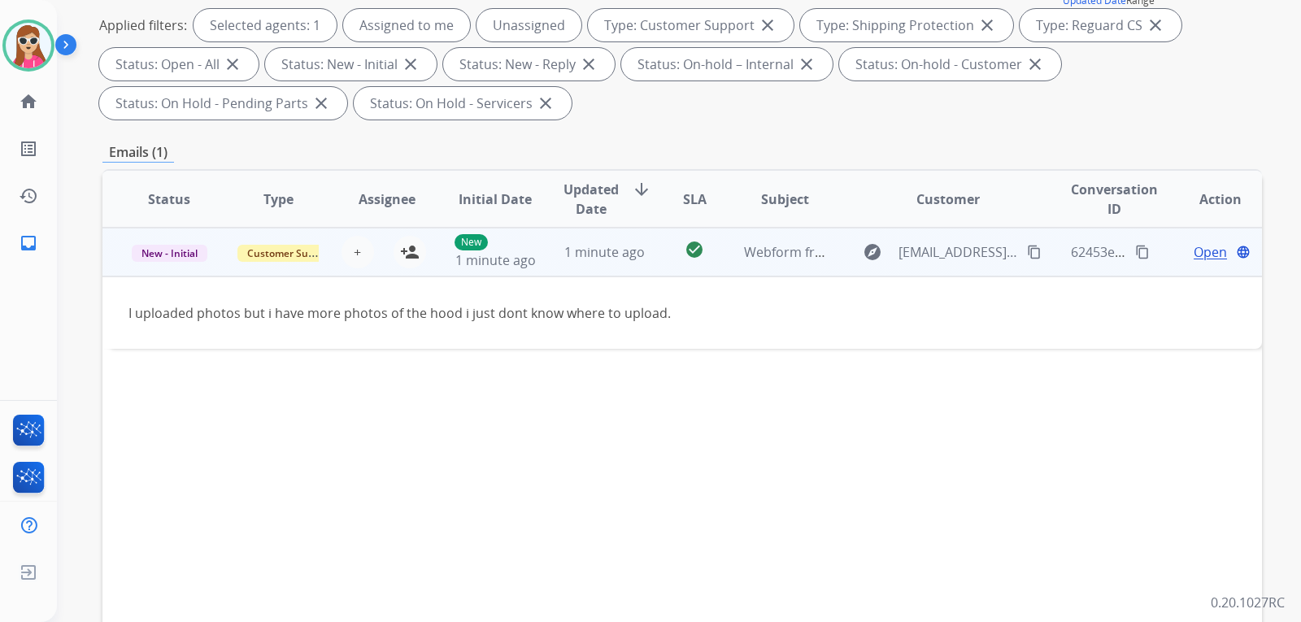
click at [1189, 237] on td "Open language" at bounding box center [1207, 252] width 109 height 49
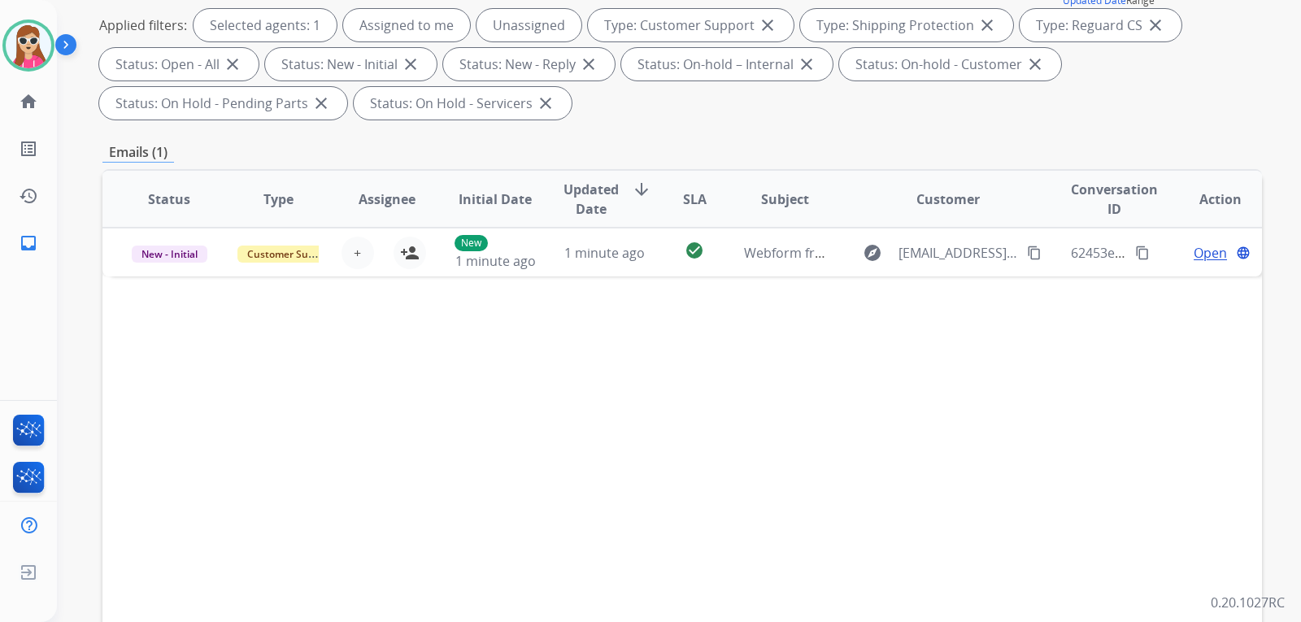
click at [1218, 294] on div "Status Type Assignee Initial Date Updated Date arrow_downward SLA Subject Custo…" at bounding box center [682, 441] width 1160 height 545
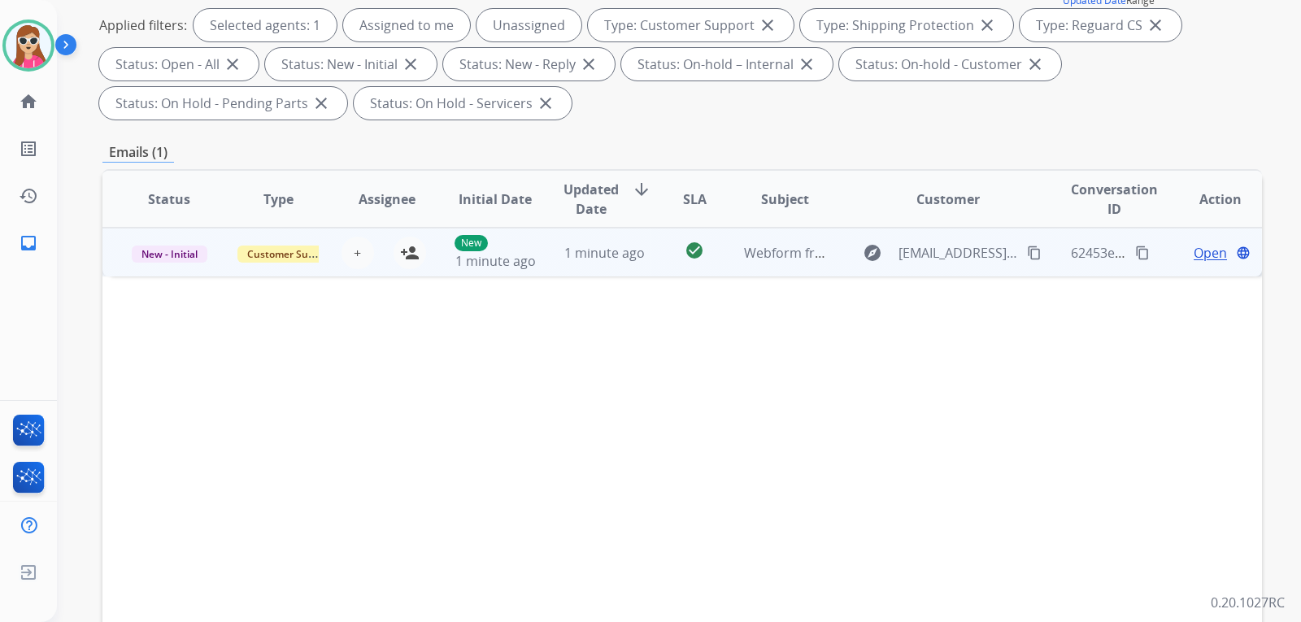
click at [1205, 255] on td "Open language" at bounding box center [1207, 252] width 109 height 49
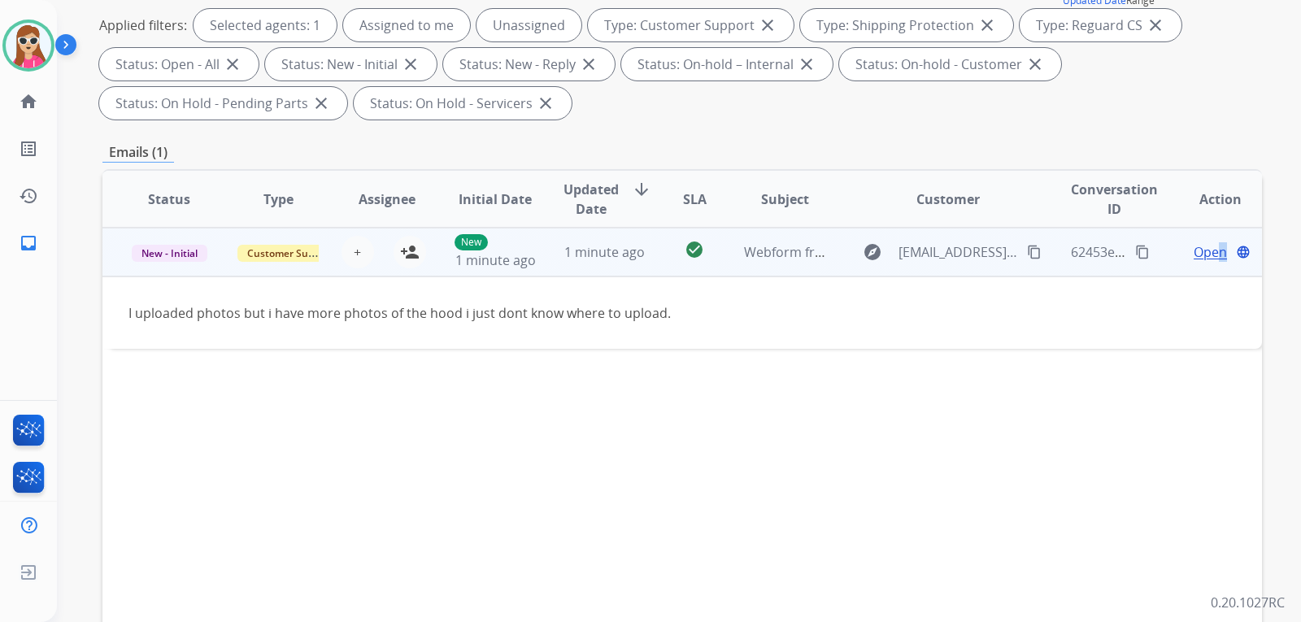
click at [1204, 259] on span "Open" at bounding box center [1210, 252] width 33 height 20
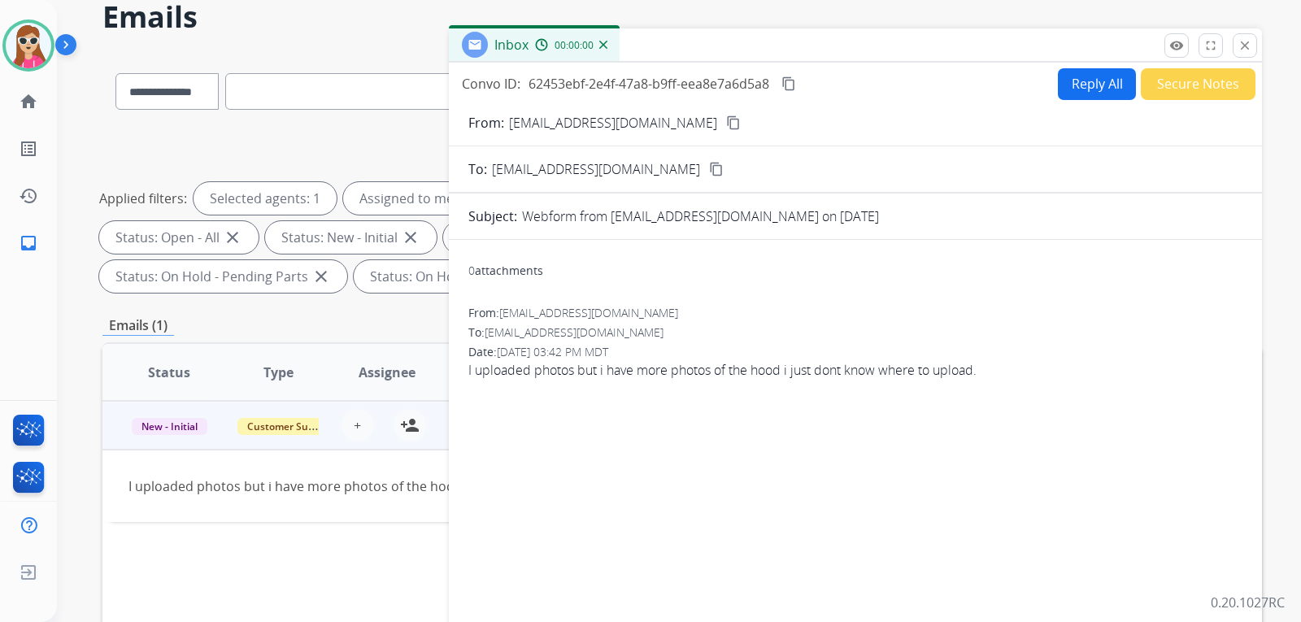
scroll to position [0, 0]
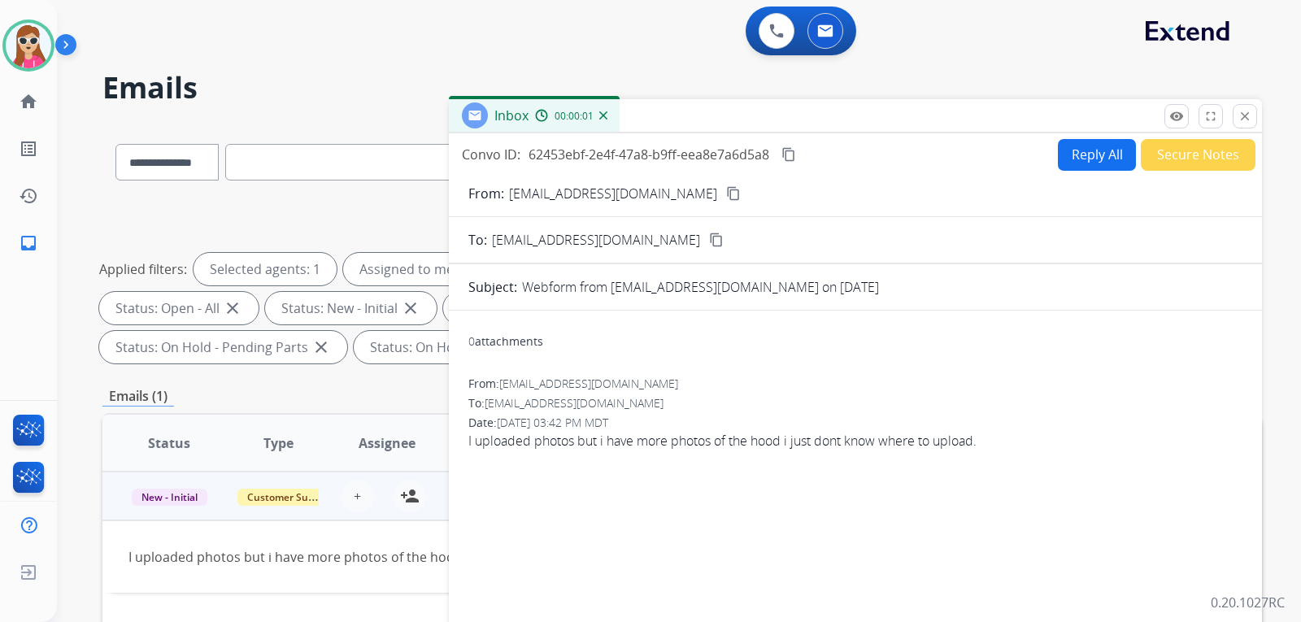
click at [1073, 154] on button "Reply All" at bounding box center [1097, 155] width 78 height 32
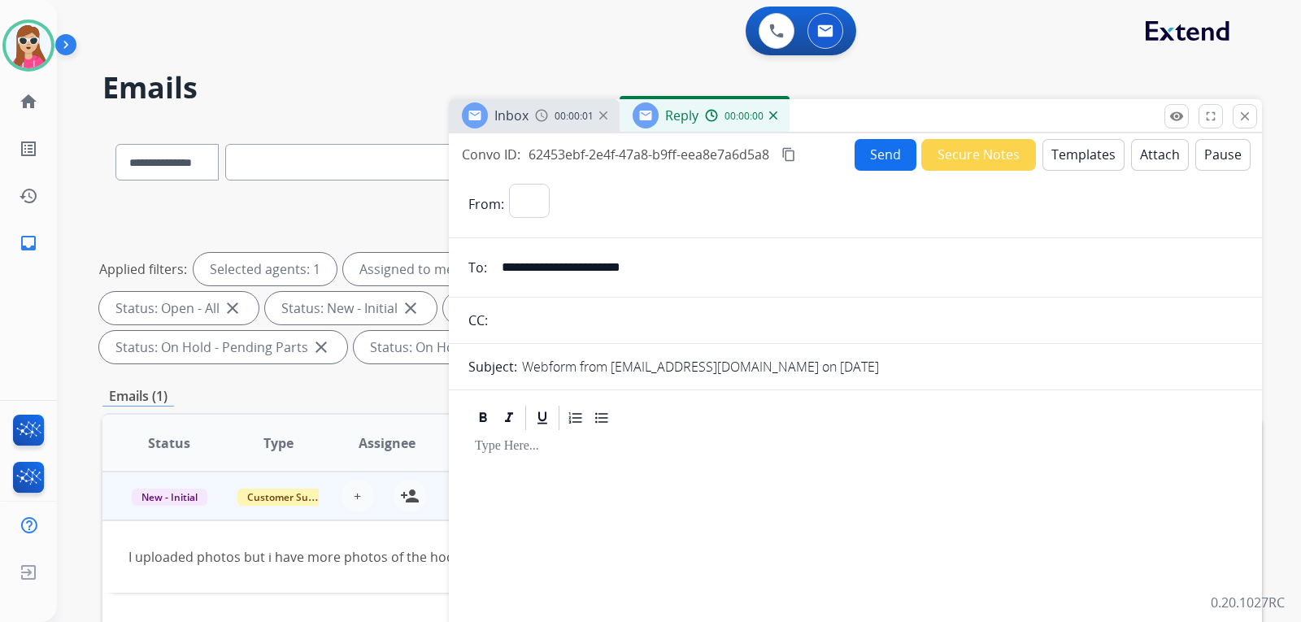
select select "**********"
click at [1091, 162] on button "Templates" at bounding box center [1084, 155] width 82 height 32
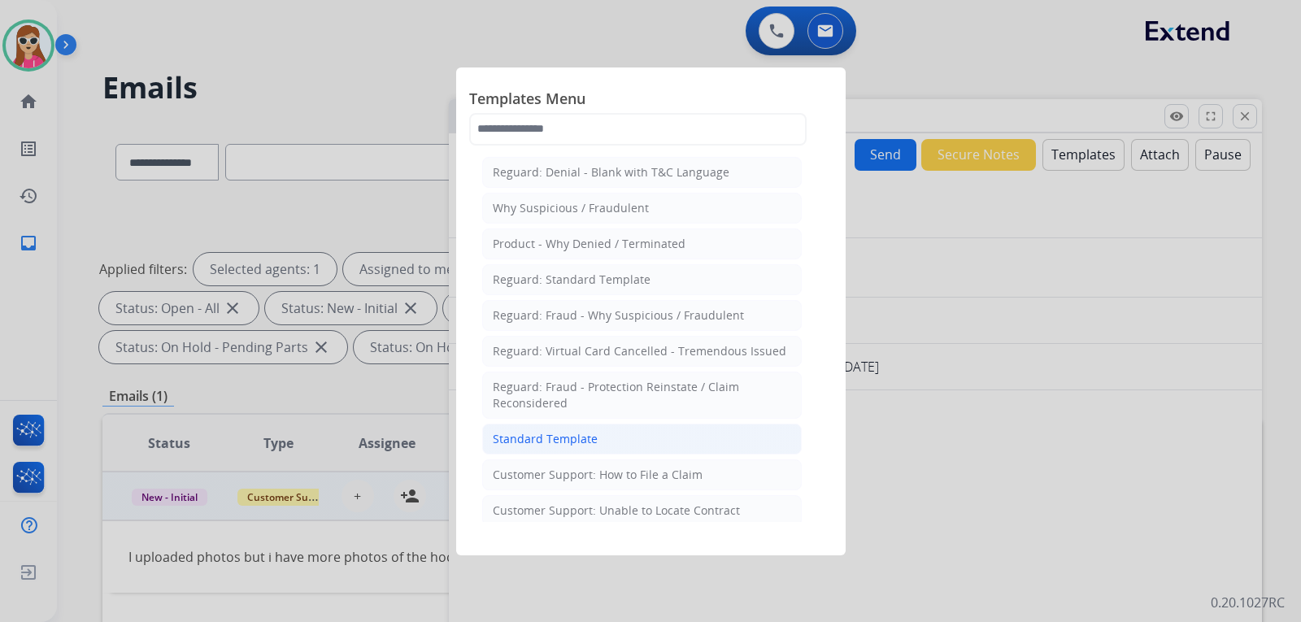
click at [669, 439] on li "Standard Template" at bounding box center [642, 439] width 320 height 31
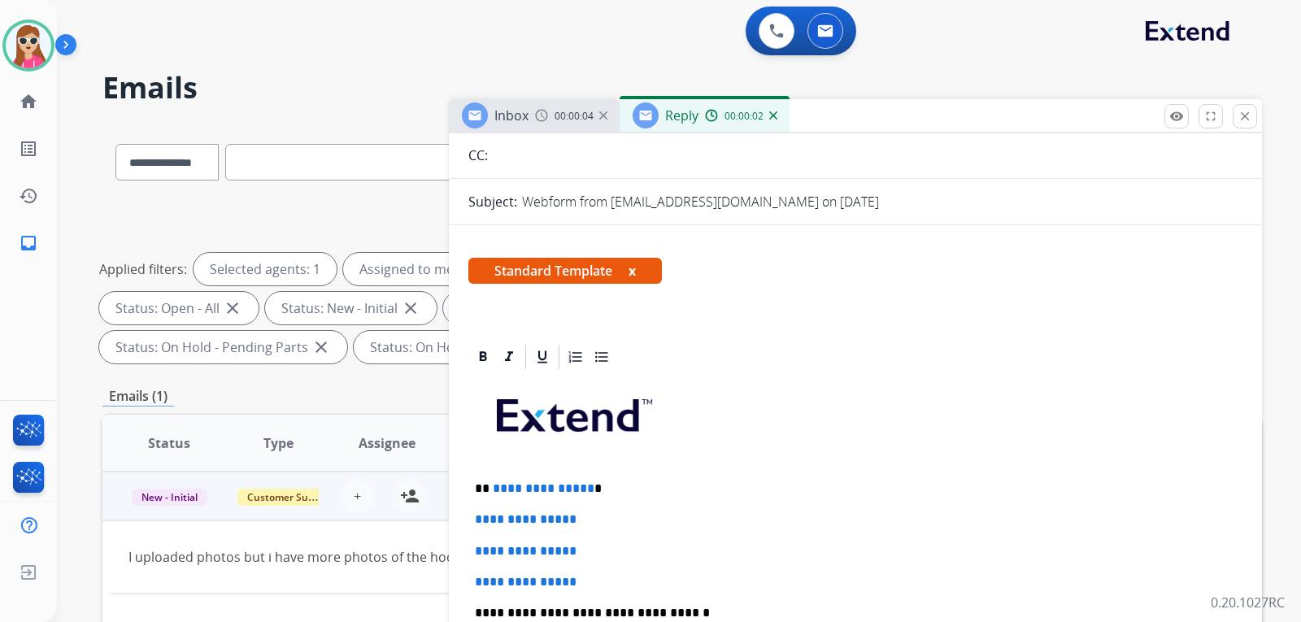
scroll to position [244, 0]
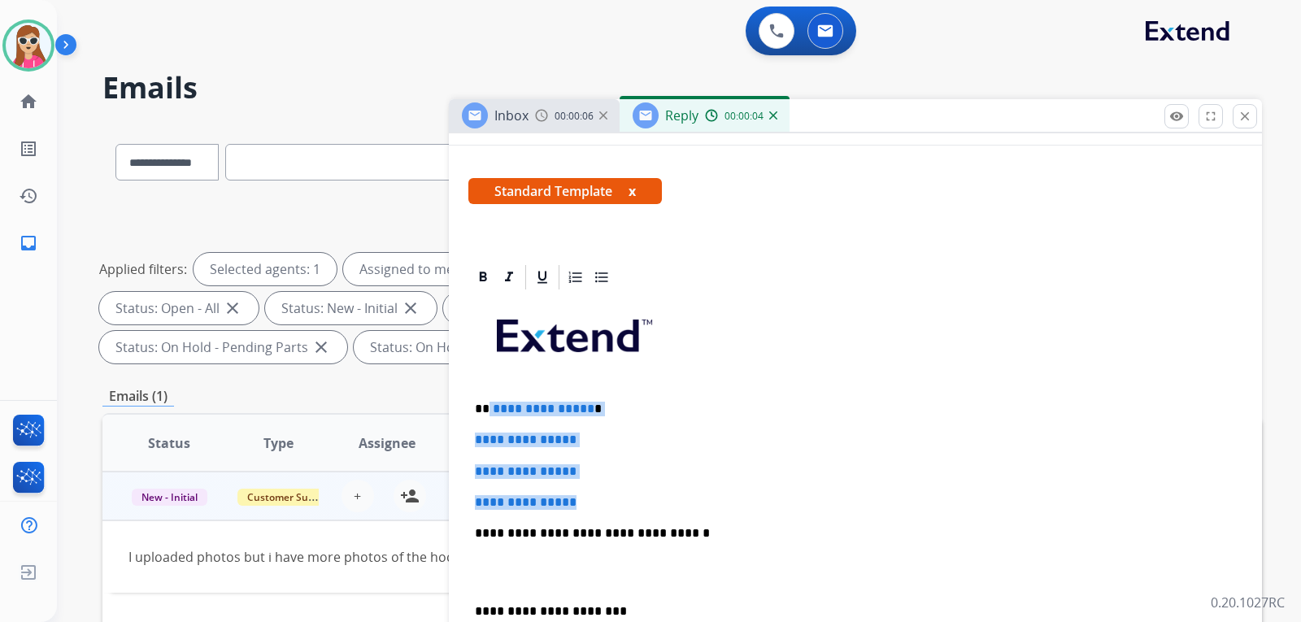
drag, startPoint x: 486, startPoint y: 409, endPoint x: 600, endPoint y: 499, distance: 145.3
click at [600, 499] on div "**********" at bounding box center [855, 572] width 774 height 560
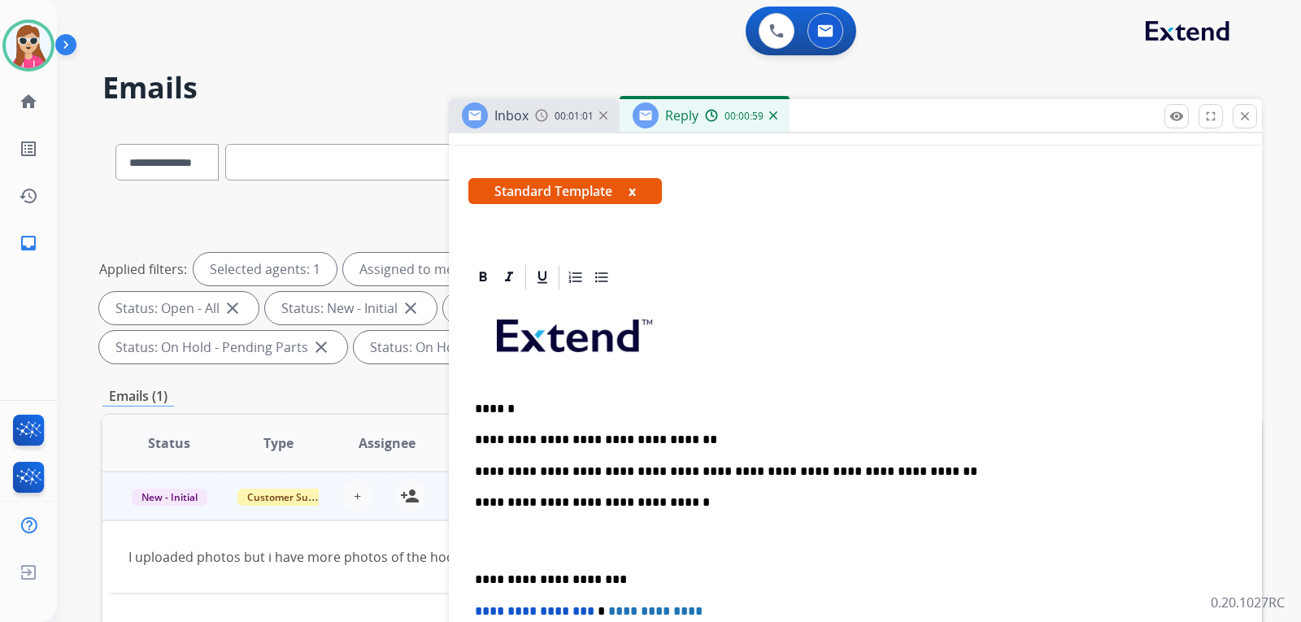
click at [480, 475] on p "**********" at bounding box center [849, 471] width 748 height 15
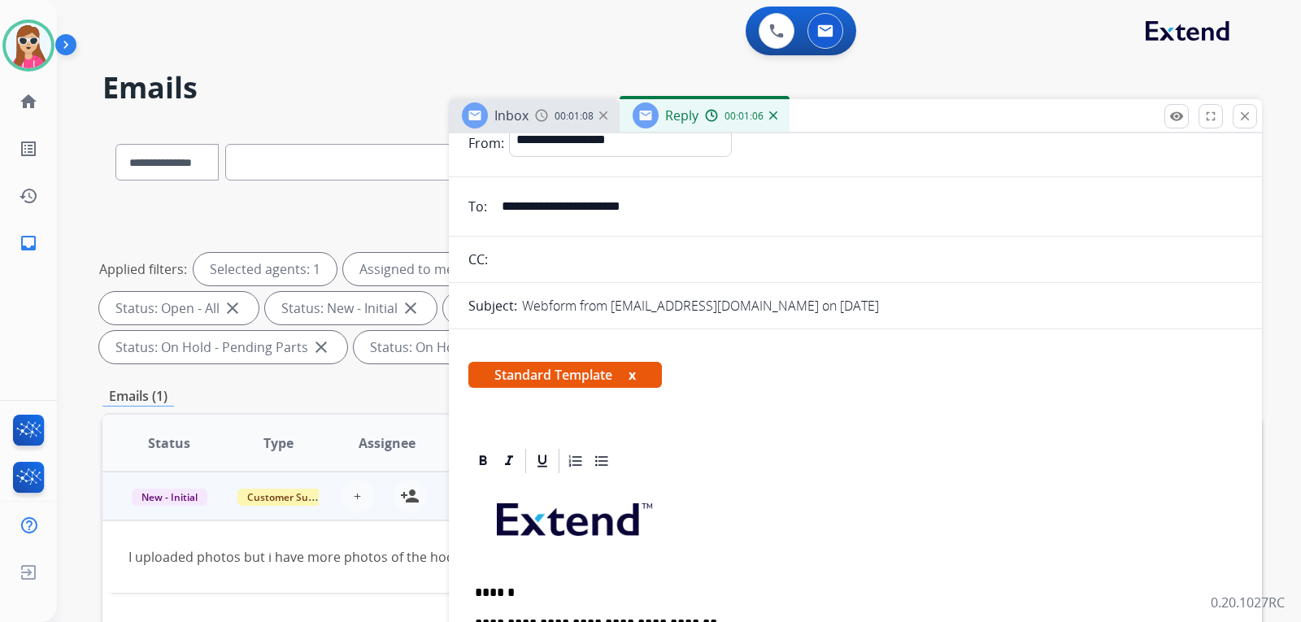
scroll to position [0, 0]
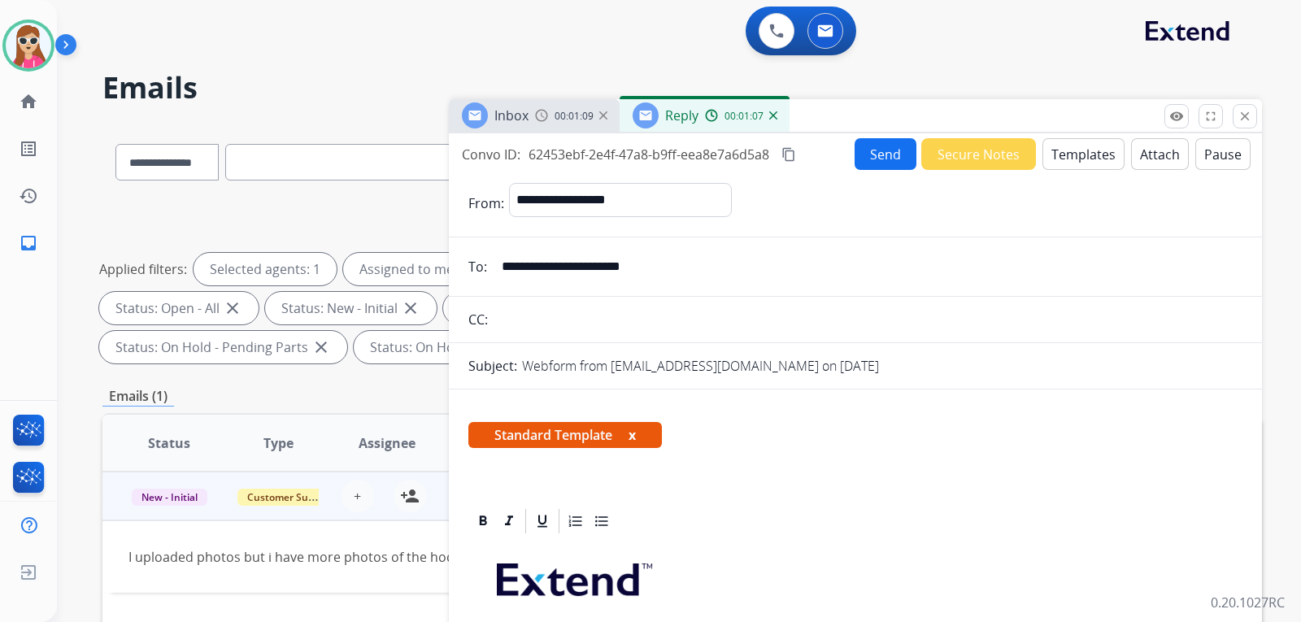
click at [856, 160] on button "Send" at bounding box center [886, 154] width 62 height 32
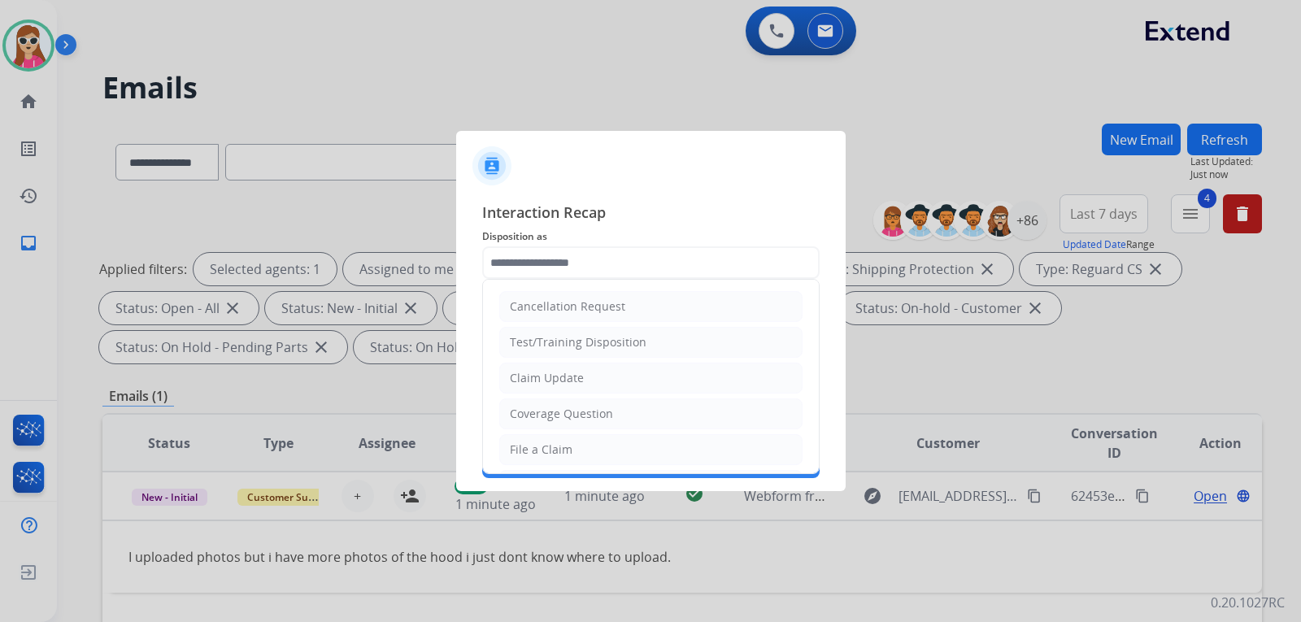
click at [612, 265] on input "text" at bounding box center [650, 262] width 337 height 33
drag, startPoint x: 595, startPoint y: 388, endPoint x: 598, endPoint y: 378, distance: 10.1
click at [598, 384] on li "Claim Update" at bounding box center [650, 378] width 303 height 31
type input "**********"
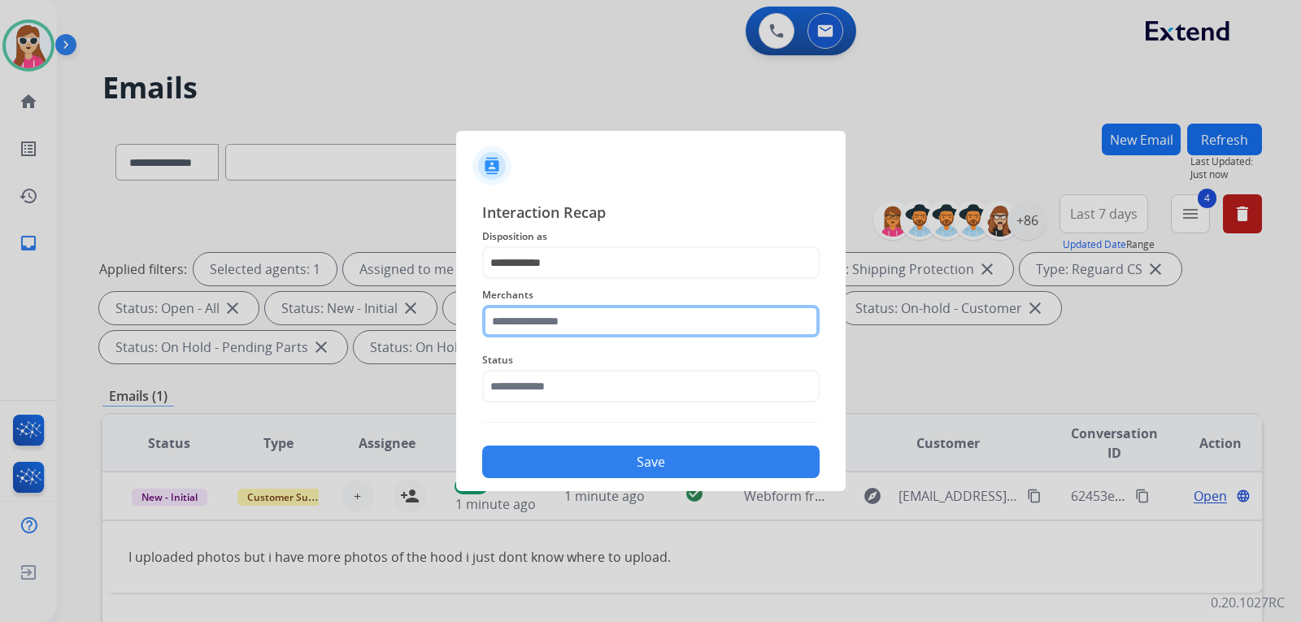
click at [590, 331] on input "text" at bounding box center [650, 321] width 337 height 33
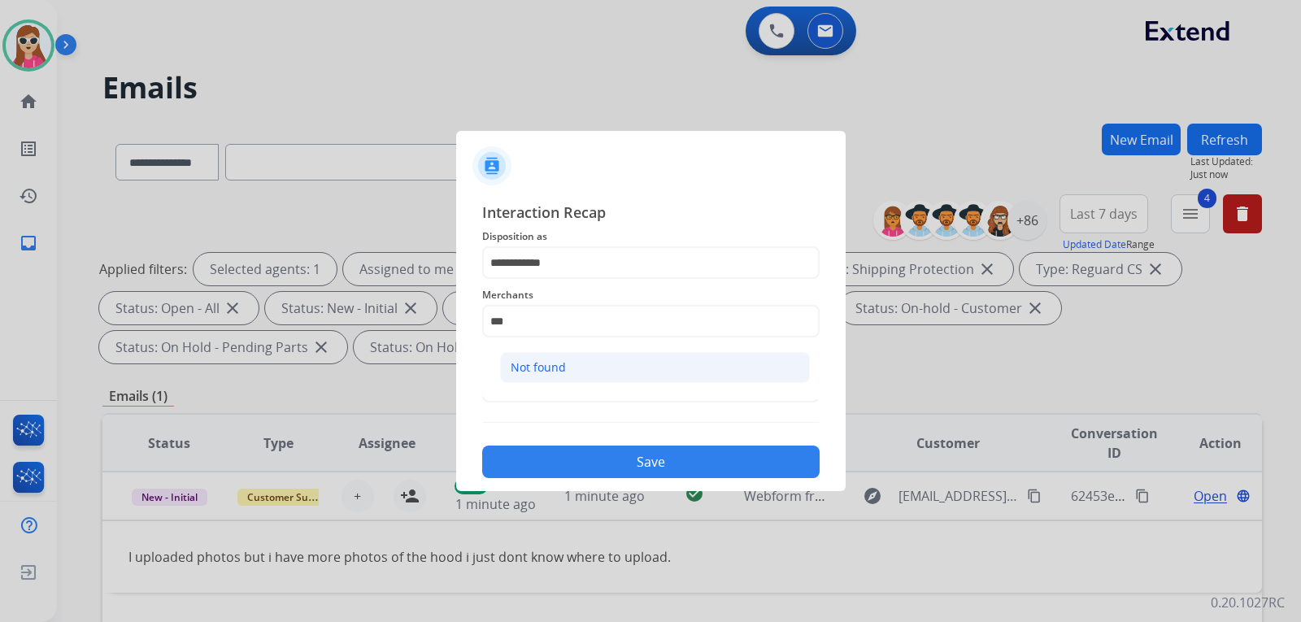
click at [596, 374] on li "Not found" at bounding box center [655, 367] width 310 height 31
type input "*********"
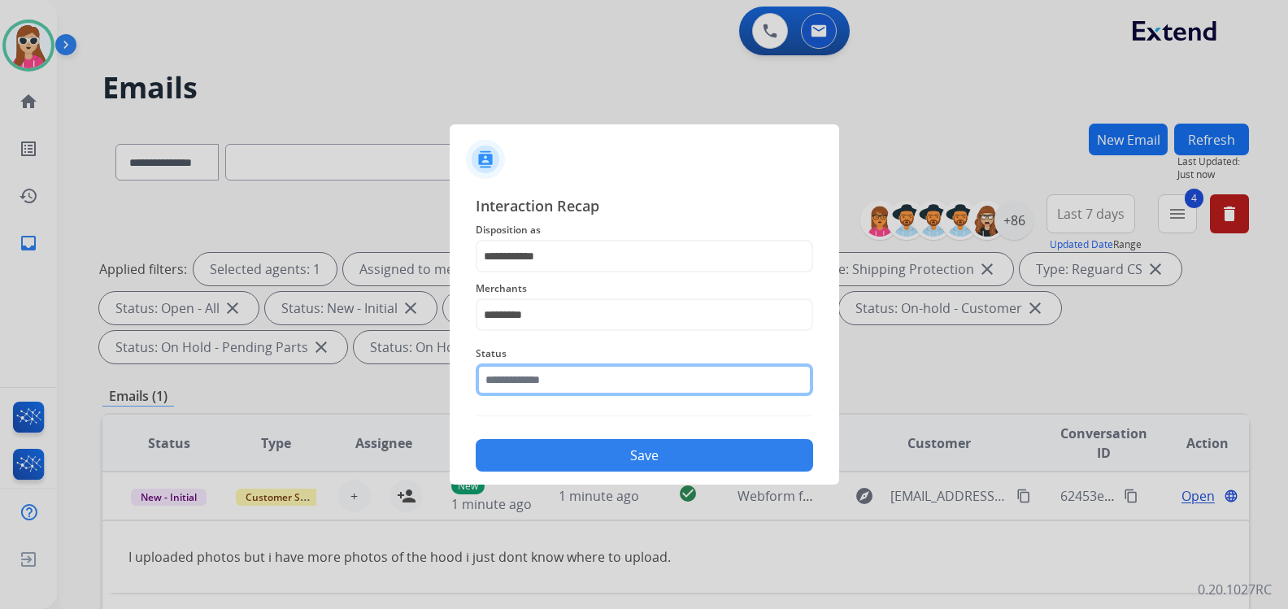
click at [584, 390] on input "text" at bounding box center [644, 380] width 337 height 33
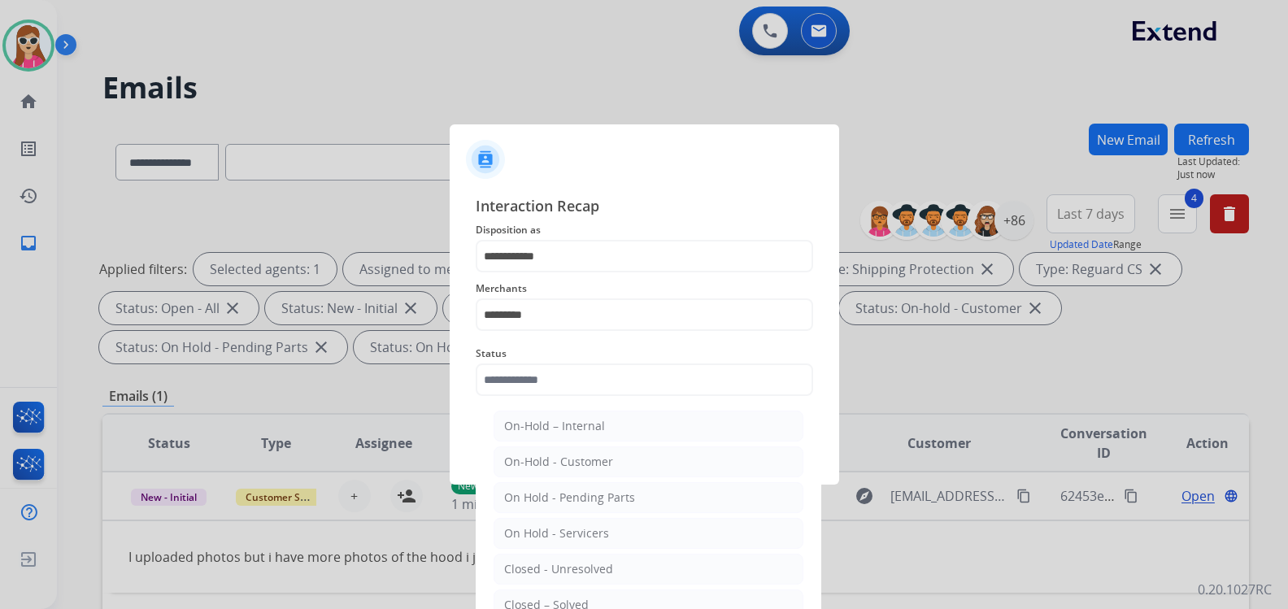
click at [563, 600] on div "Closed – Solved" at bounding box center [546, 605] width 85 height 16
type input "**********"
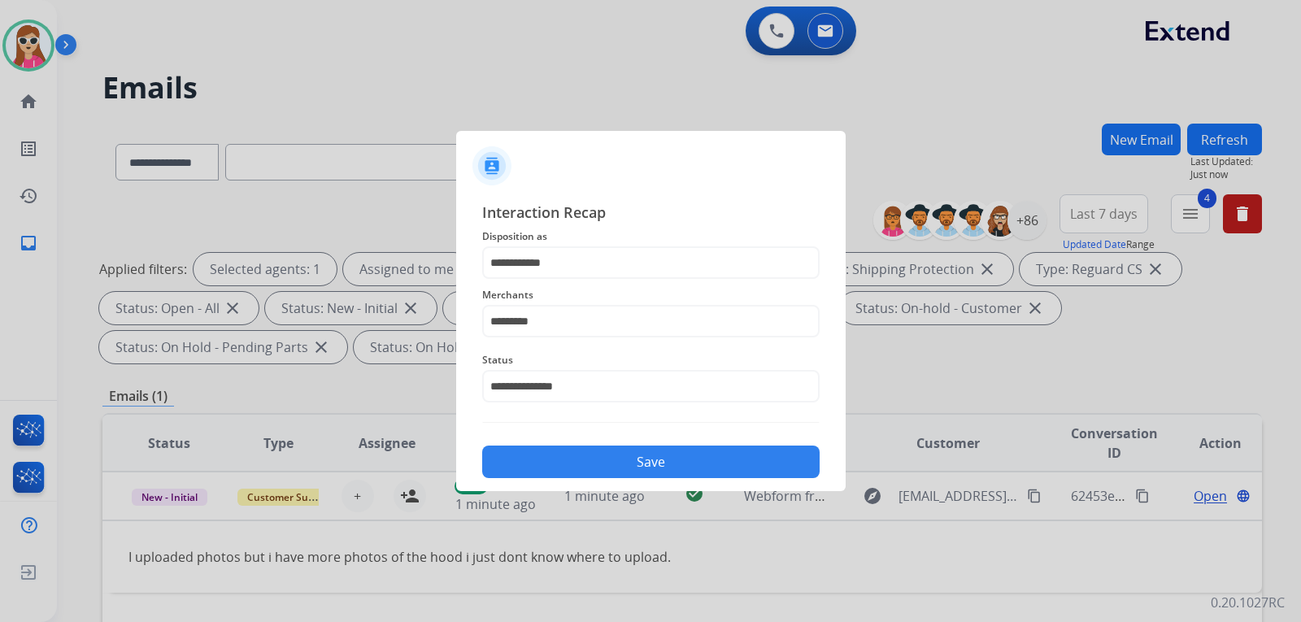
drag, startPoint x: 595, startPoint y: 461, endPoint x: 592, endPoint y: 476, distance: 15.0
click at [593, 459] on button "Save" at bounding box center [650, 462] width 337 height 33
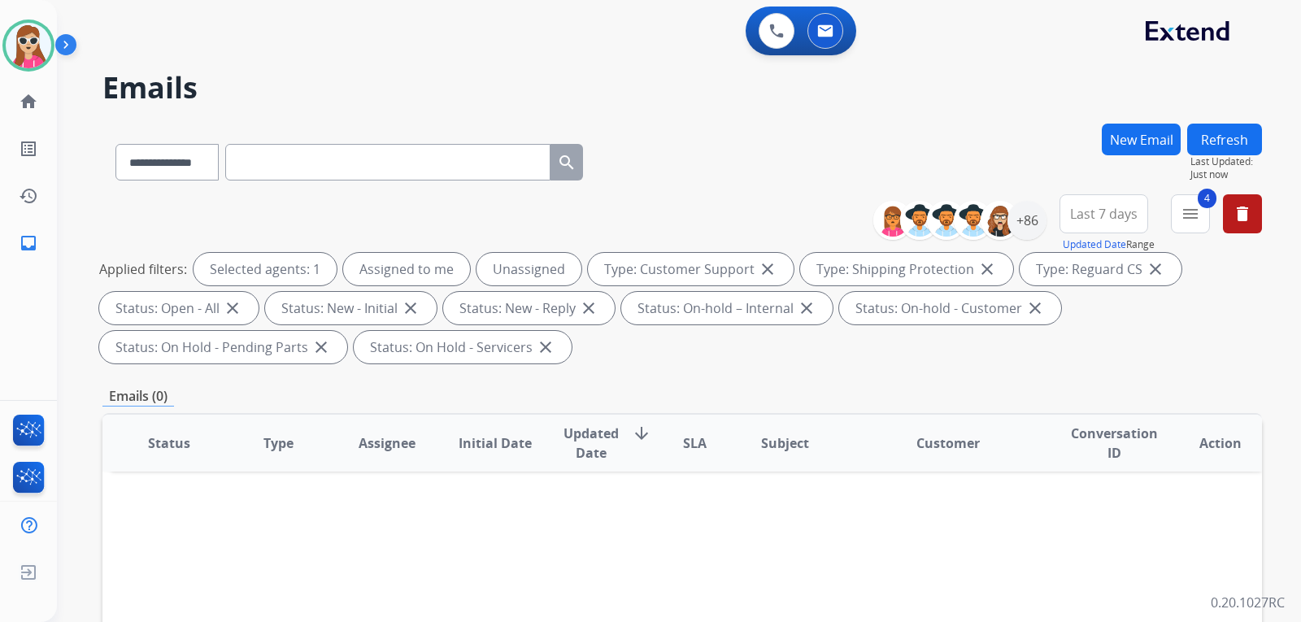
click at [740, 430] on th "Subject" at bounding box center [772, 443] width 109 height 57
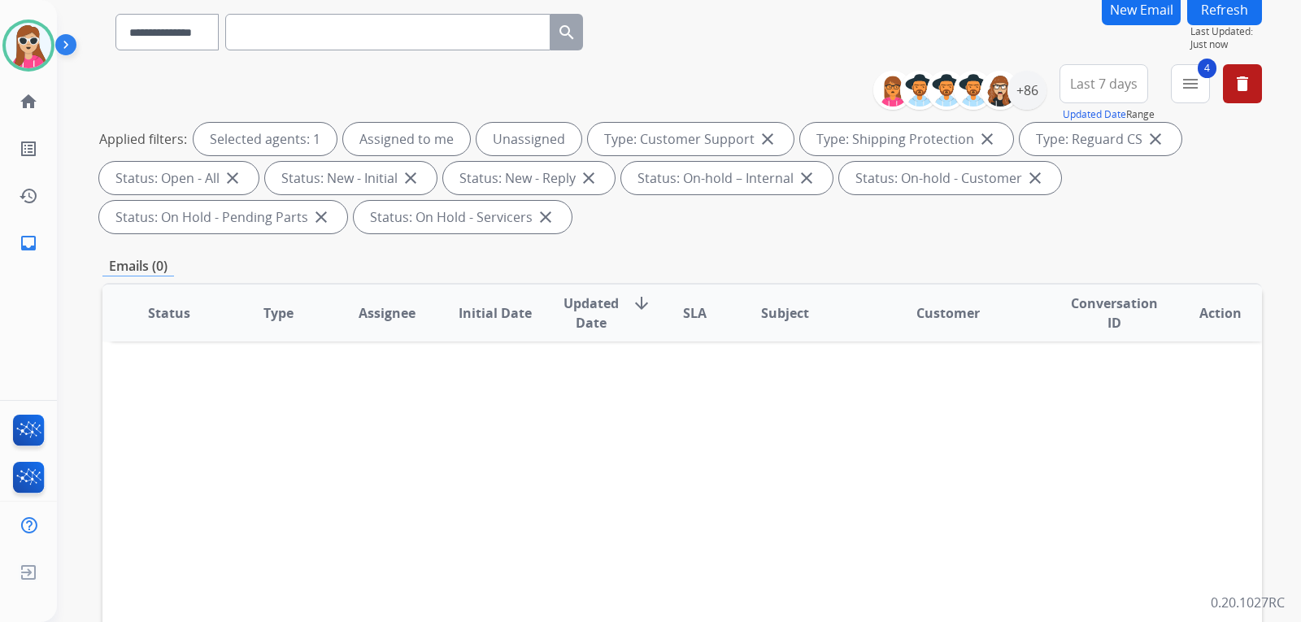
drag, startPoint x: 655, startPoint y: 275, endPoint x: 645, endPoint y: 255, distance: 21.8
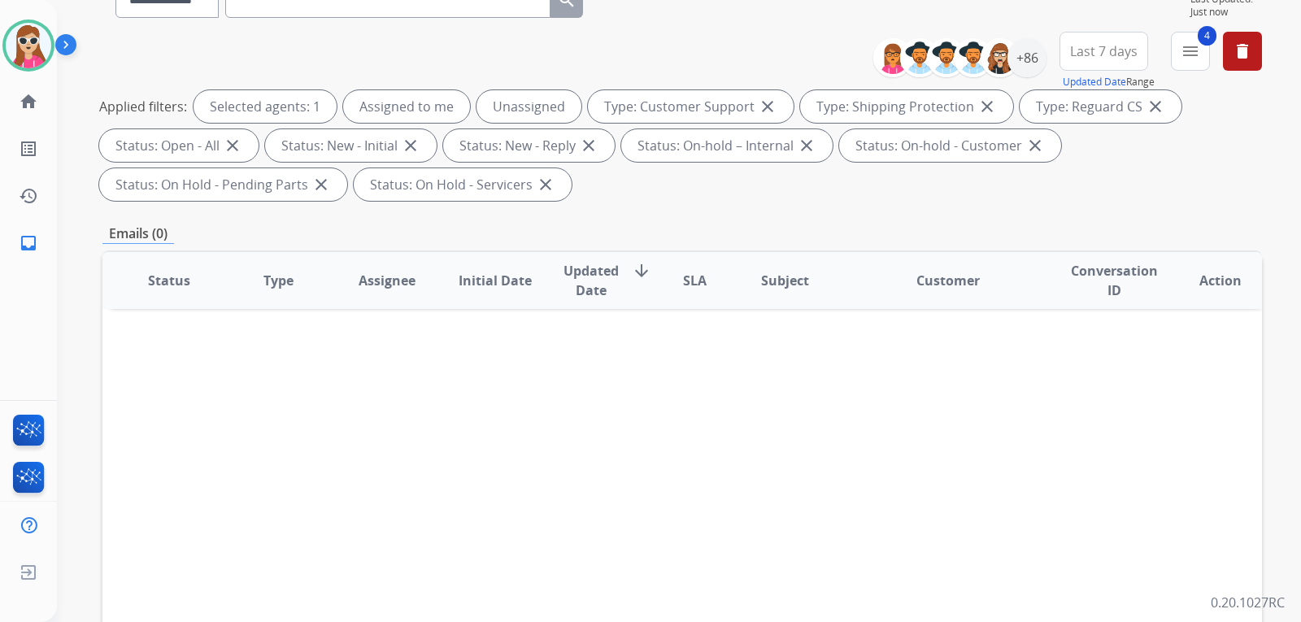
drag, startPoint x: 645, startPoint y: 255, endPoint x: 1111, endPoint y: 240, distance: 466.2
click at [1108, 247] on div "**********" at bounding box center [682, 420] width 1160 height 919
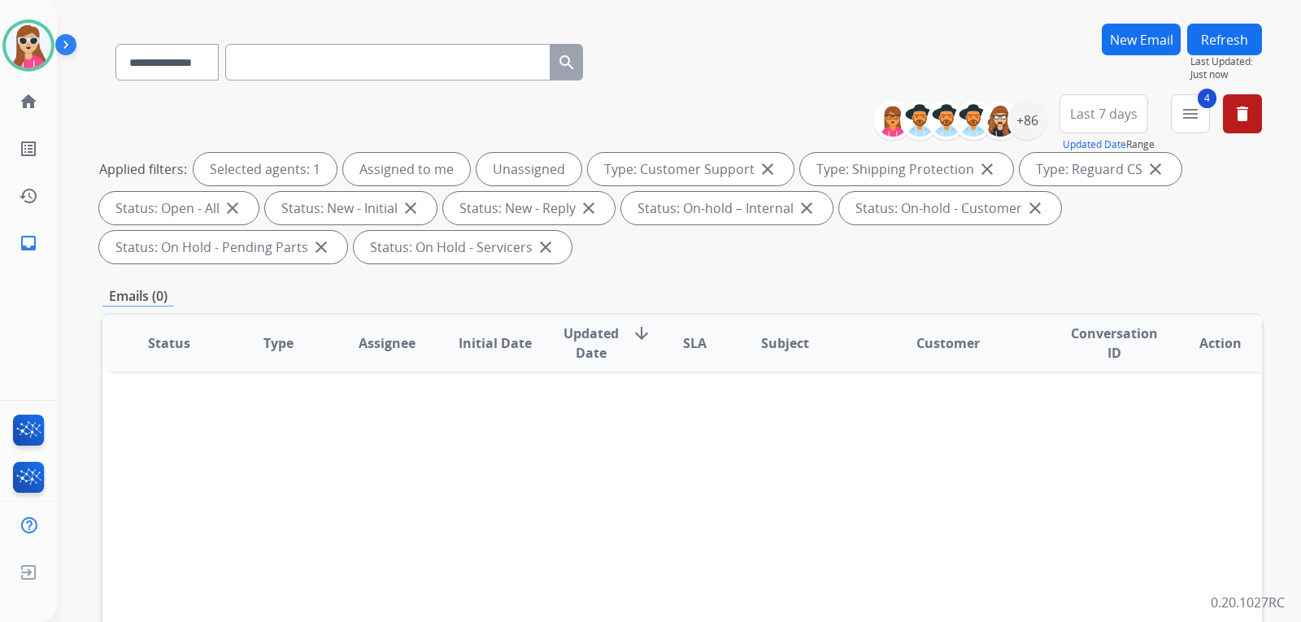
scroll to position [0, 0]
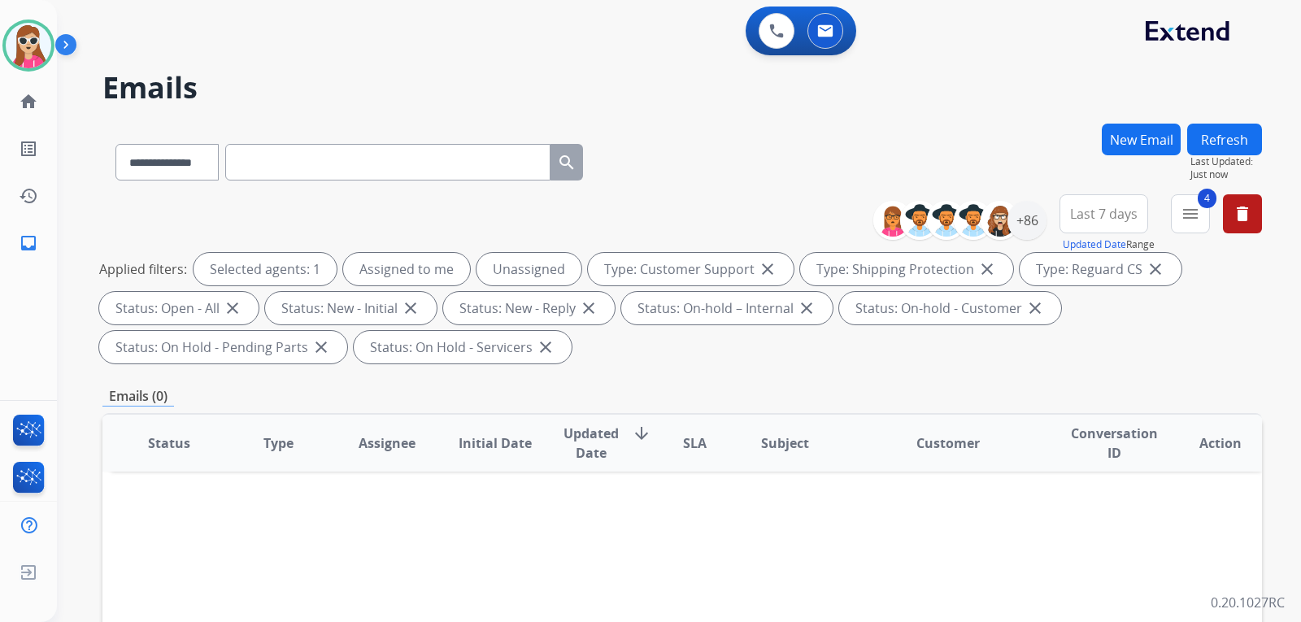
click at [1208, 141] on button "Refresh" at bounding box center [1224, 140] width 75 height 32
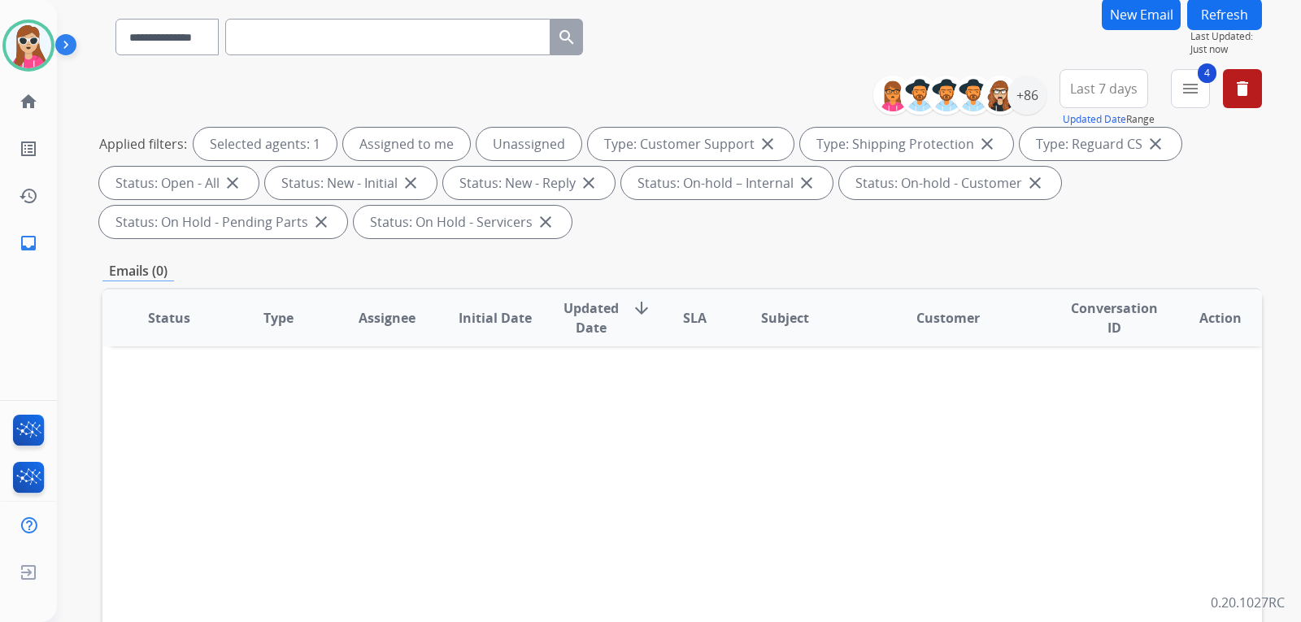
scroll to position [163, 0]
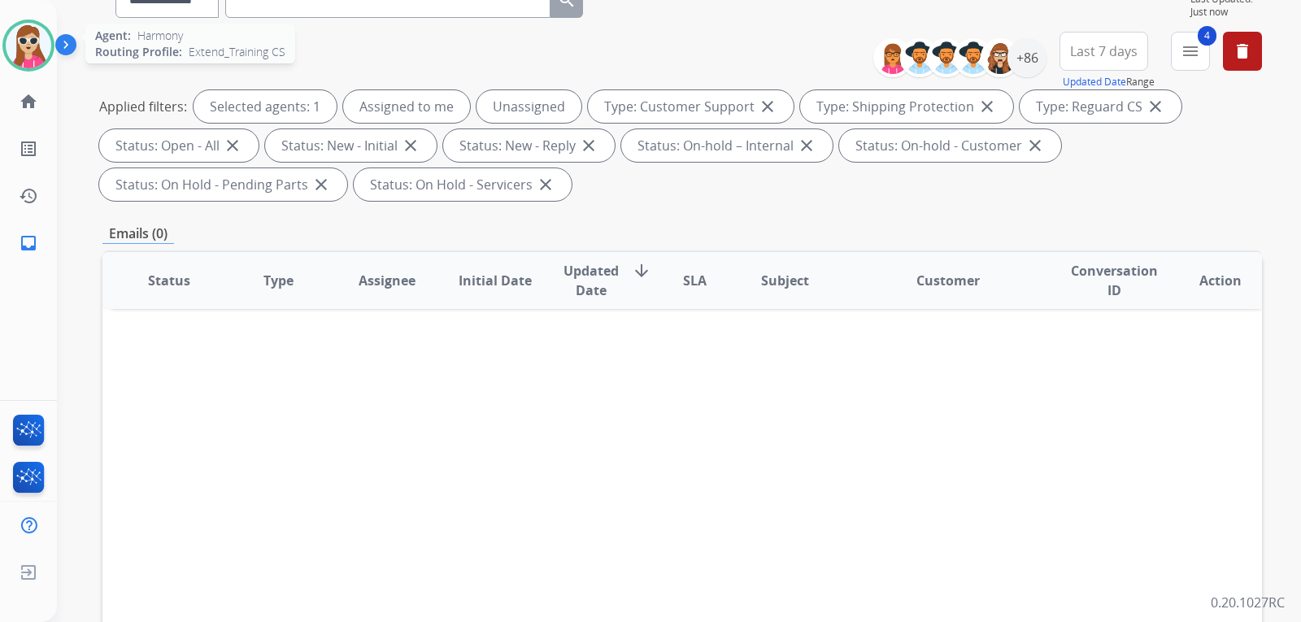
click at [24, 54] on img at bounding box center [29, 46] width 46 height 46
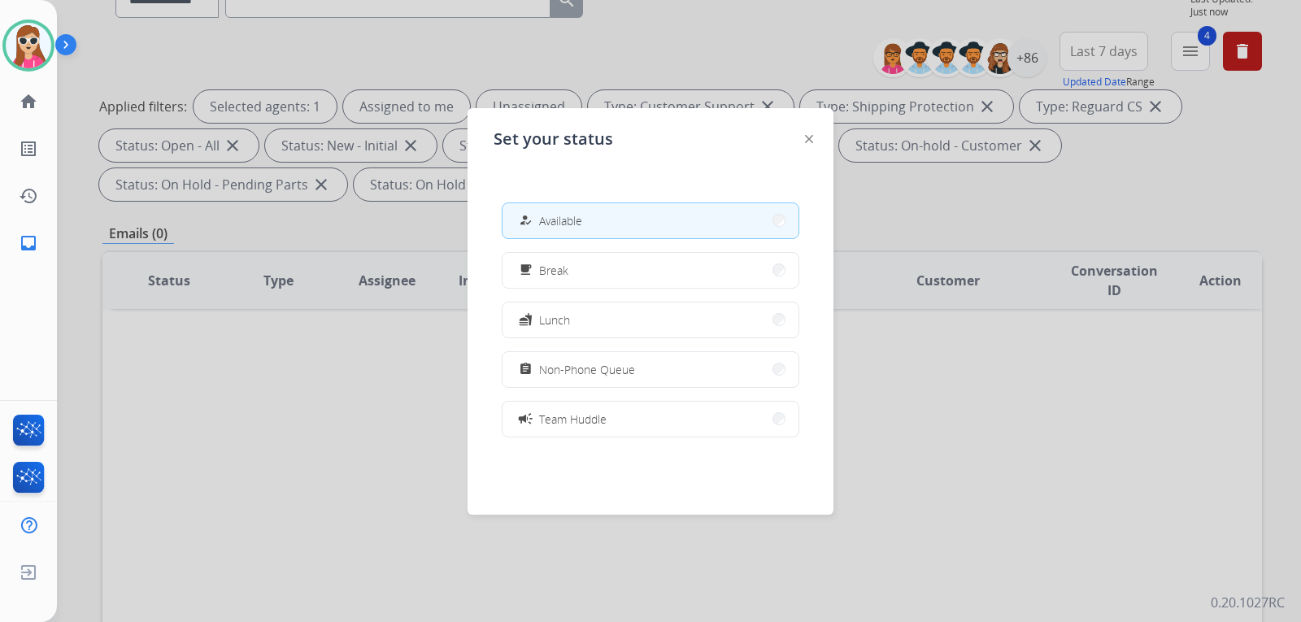
scroll to position [257, 0]
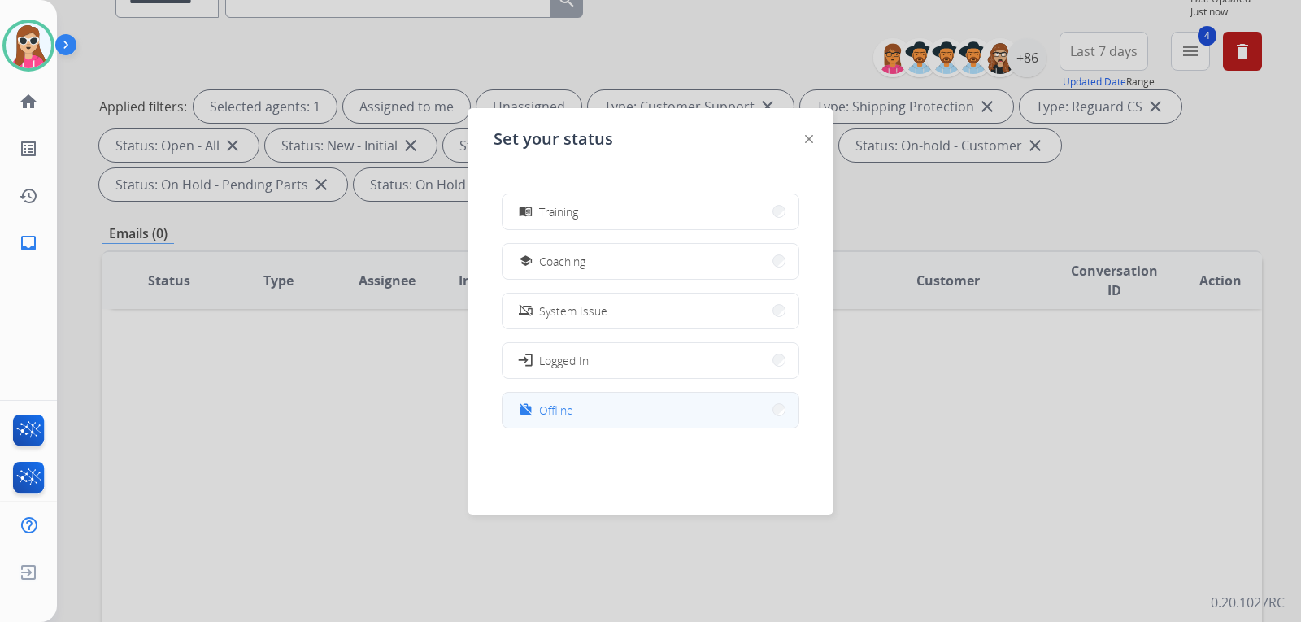
click at [628, 406] on button "work_off Offline" at bounding box center [651, 410] width 296 height 35
